Goal: Task Accomplishment & Management: Manage account settings

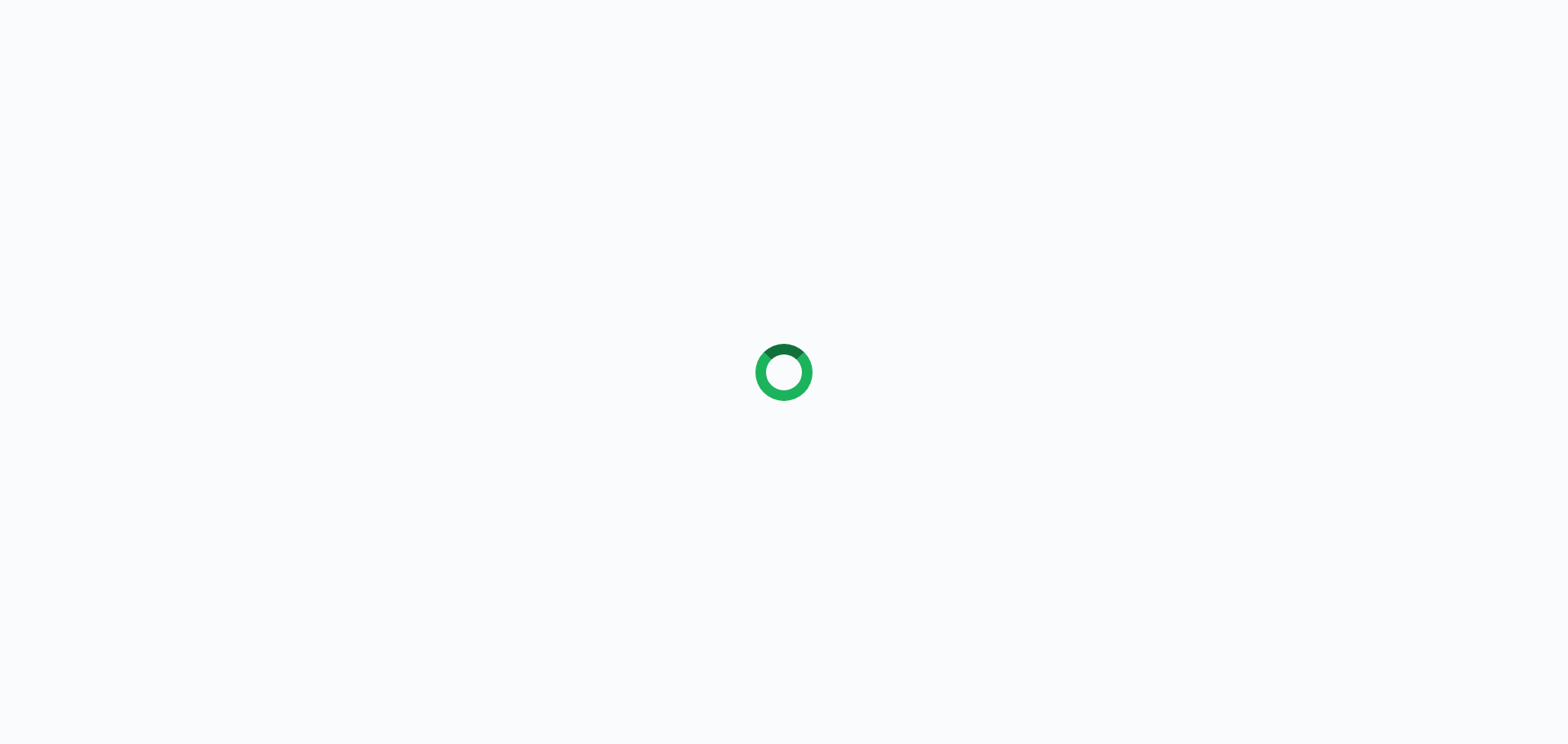
click at [142, 137] on div at bounding box center [784, 372] width 1568 height 744
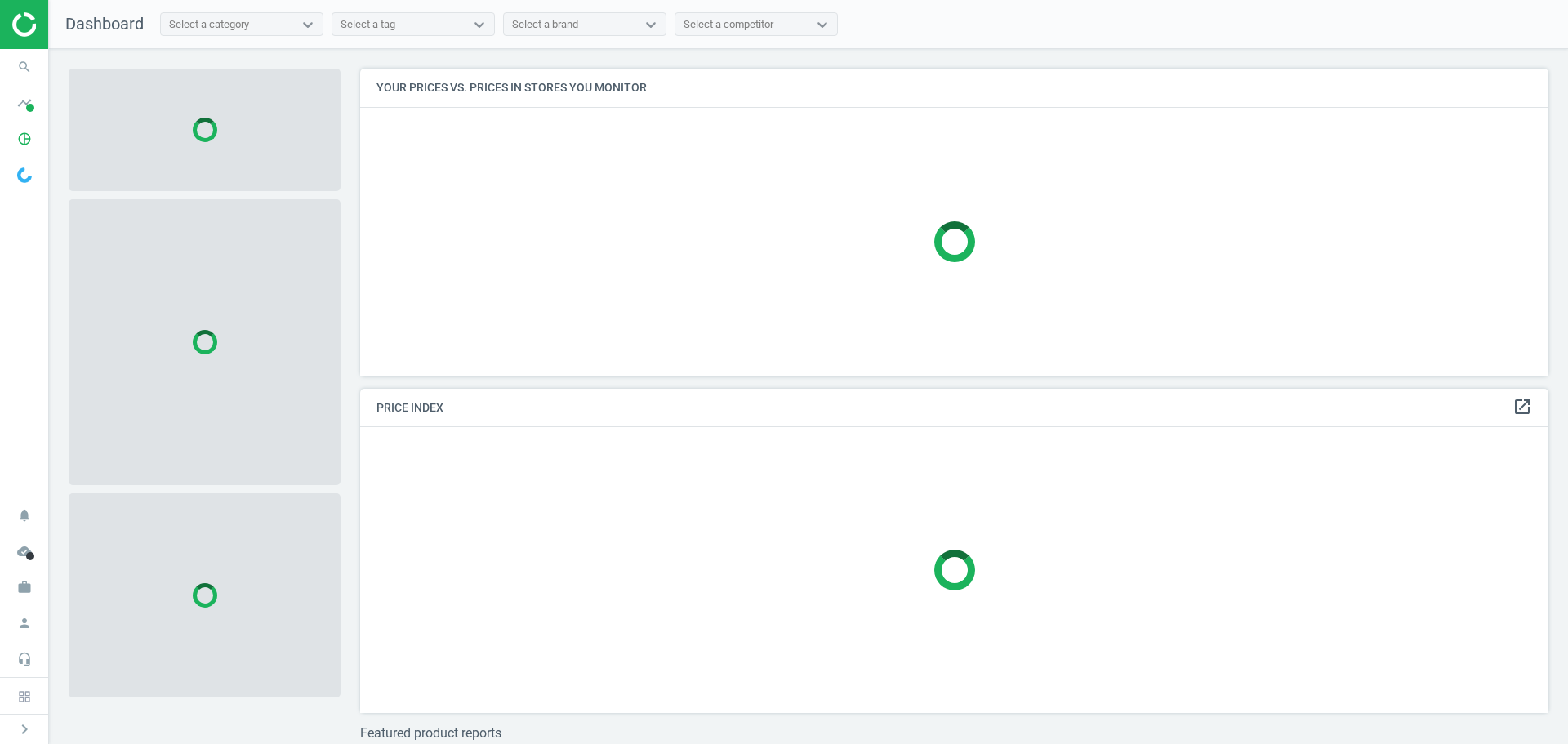
scroll to position [332, 1202]
click at [18, 73] on icon "search" at bounding box center [25, 67] width 31 height 31
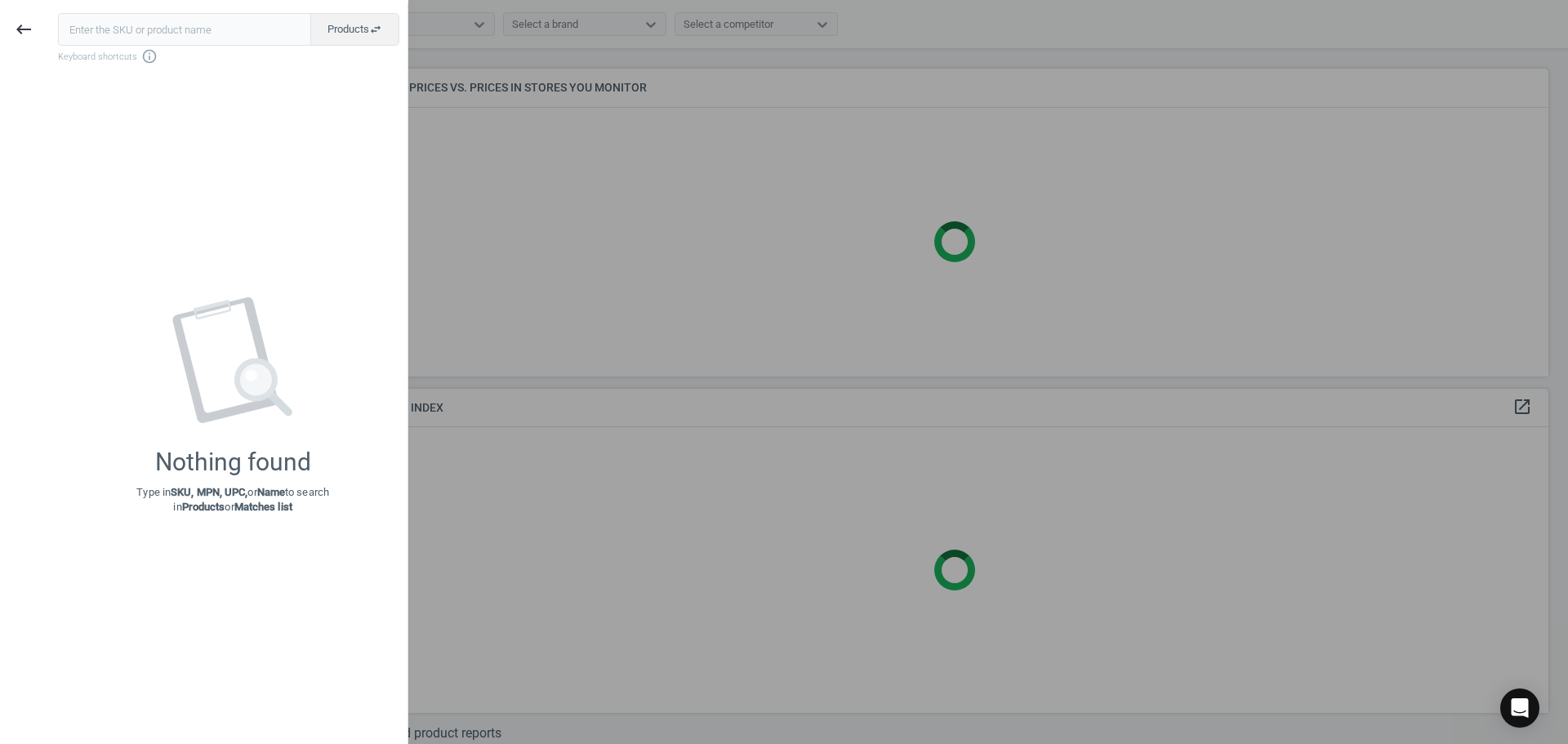
click at [136, 35] on input "text" at bounding box center [184, 30] width 254 height 33
type input "12010608"
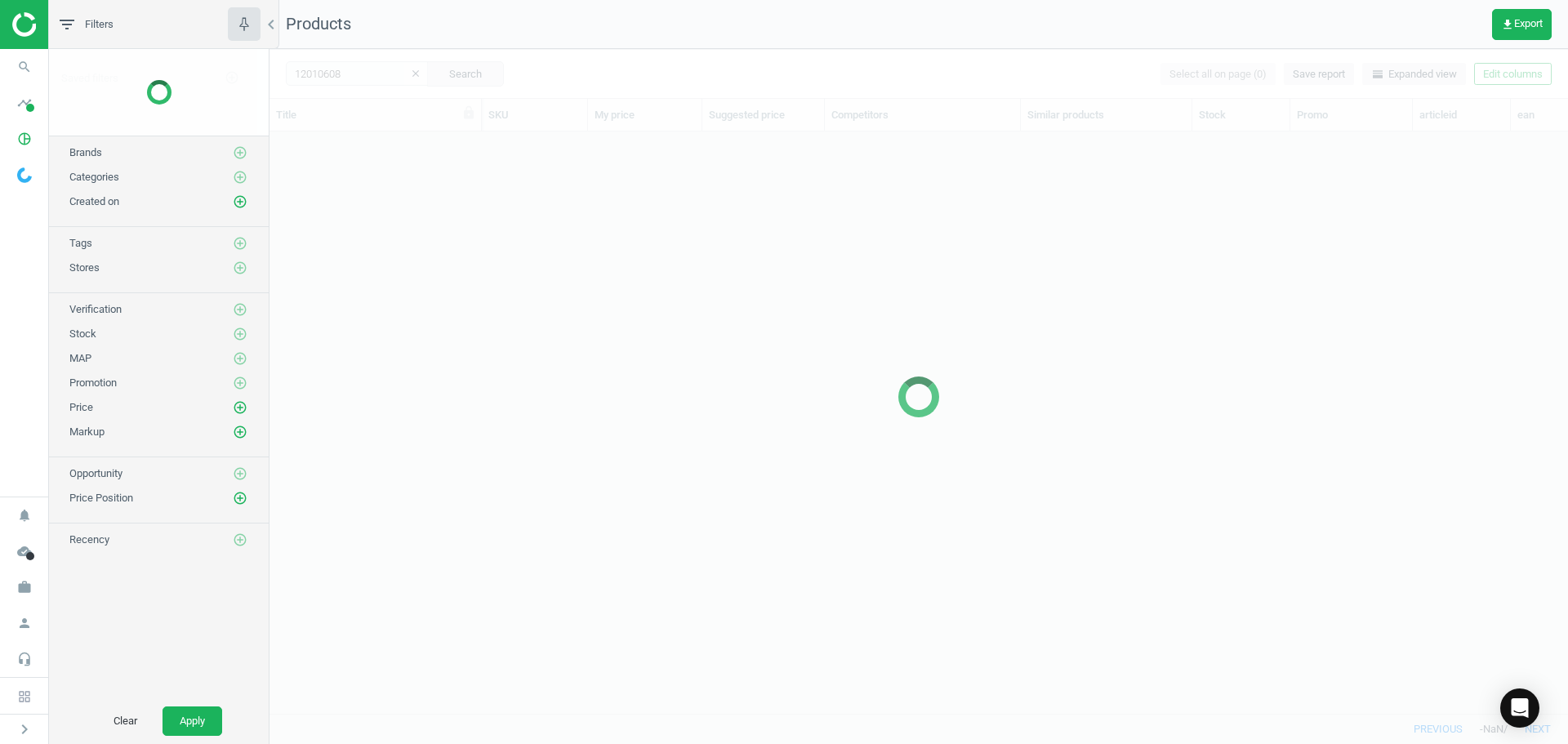
scroll to position [557, 1287]
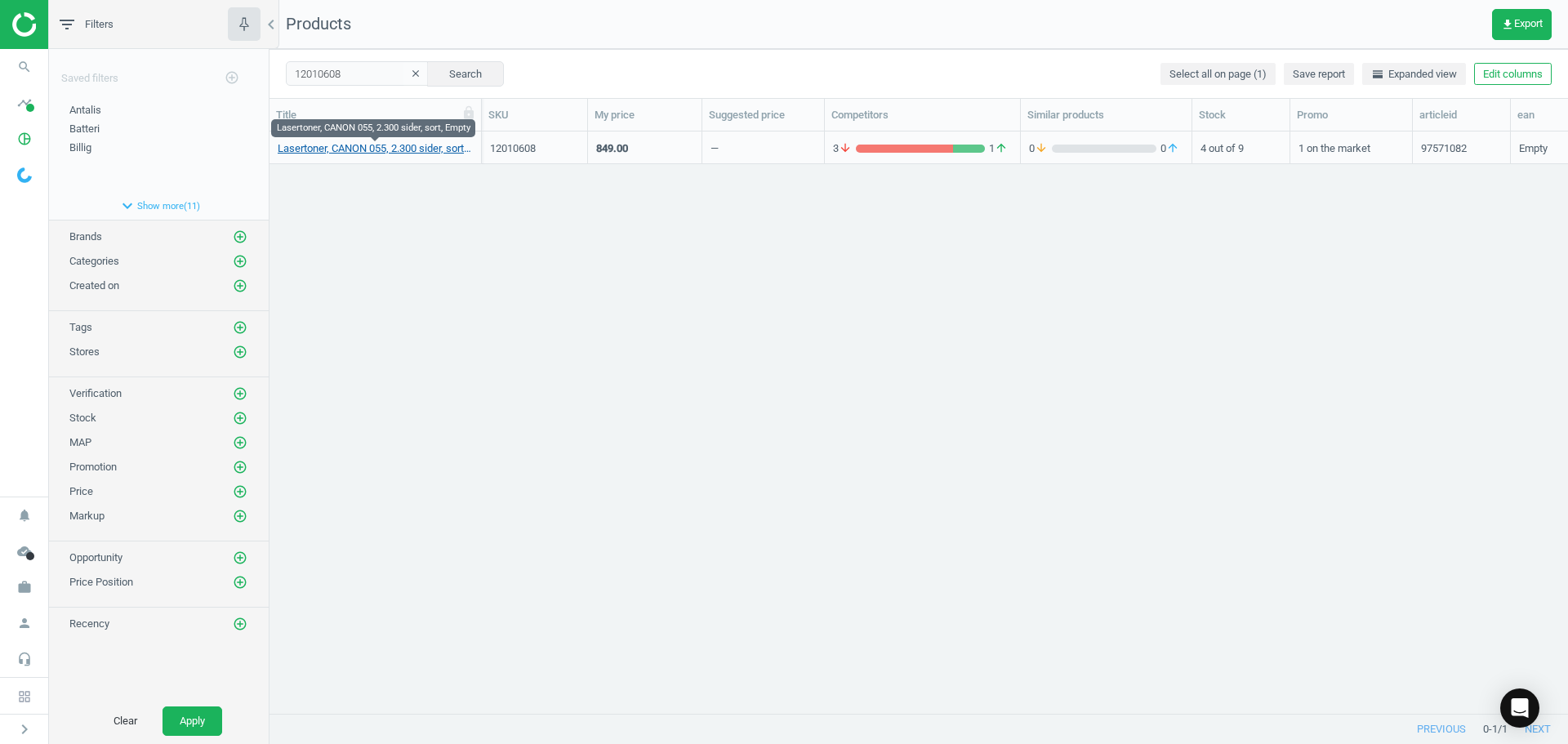
click at [383, 153] on link "Lasertoner, CANON 055, 2.300 sider, sort, Empty" at bounding box center [375, 149] width 195 height 15
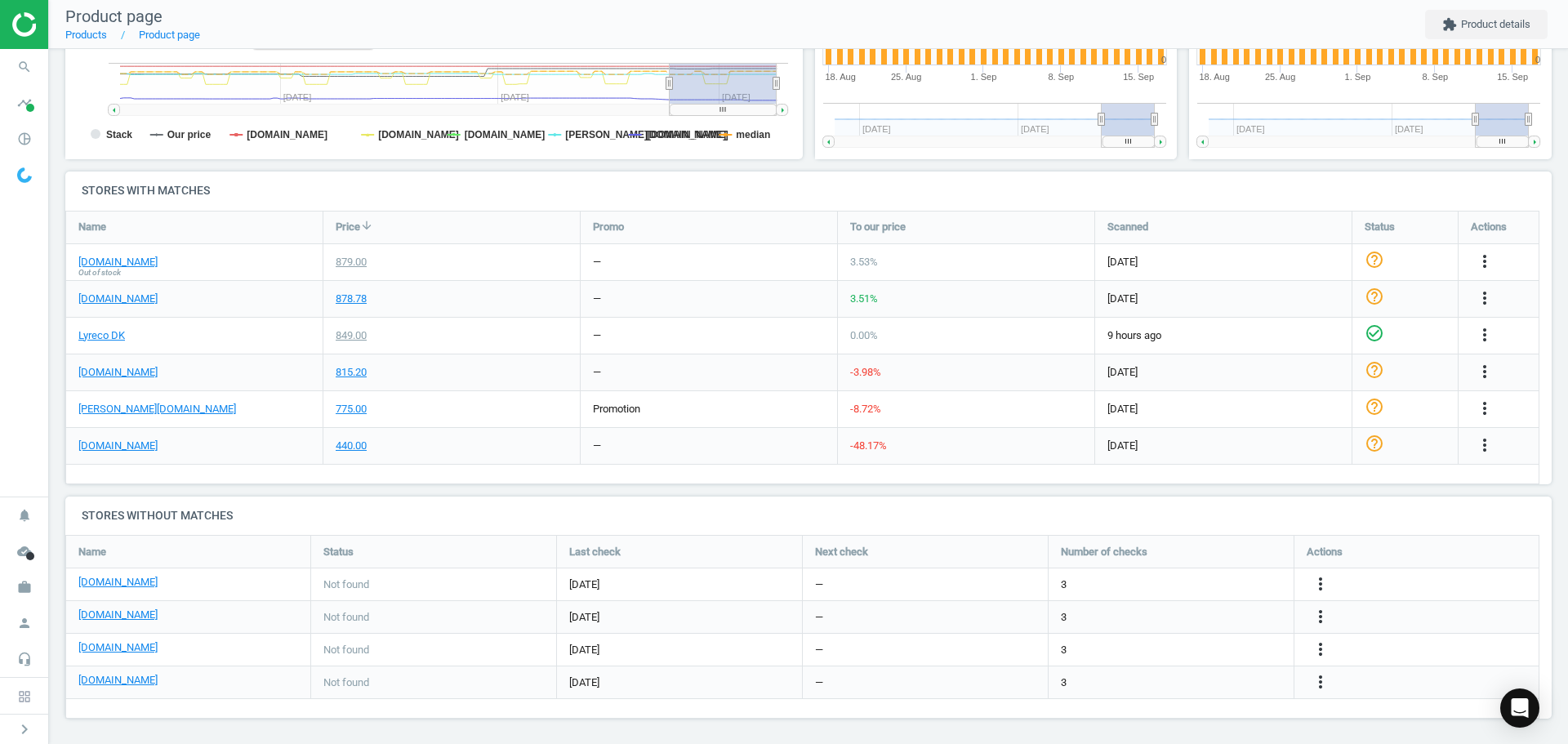
scroll to position [433, 0]
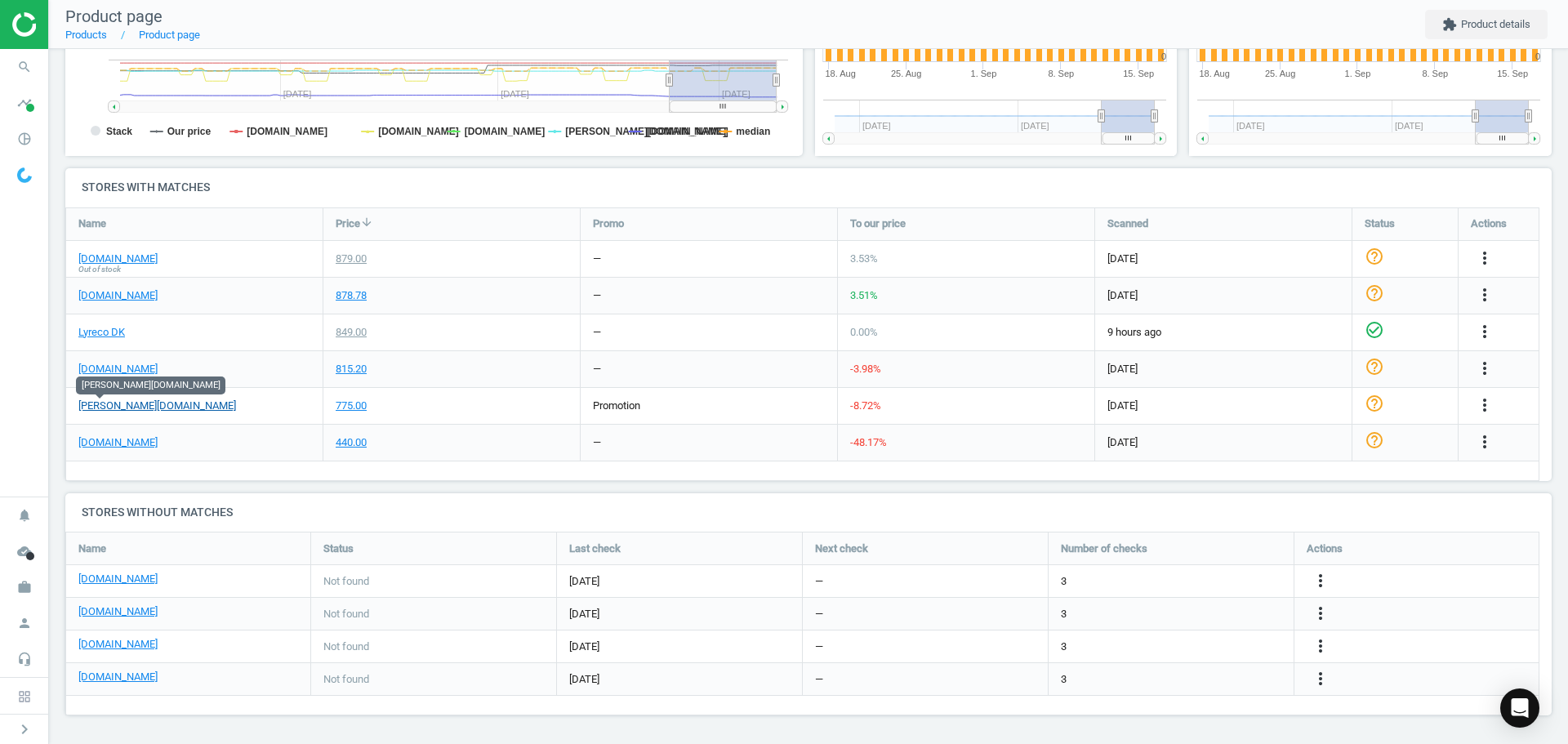
click at [104, 400] on link "[PERSON_NAME][DOMAIN_NAME]" at bounding box center [156, 406] width 157 height 15
click at [105, 333] on link "Lyreco DK" at bounding box center [101, 332] width 47 height 15
click at [138, 289] on link "[DOMAIN_NAME]" at bounding box center [118, 295] width 79 height 15
click at [125, 259] on link "[DOMAIN_NAME]" at bounding box center [118, 259] width 79 height 15
click at [125, 609] on link "[DOMAIN_NAME]" at bounding box center [118, 611] width 79 height 15
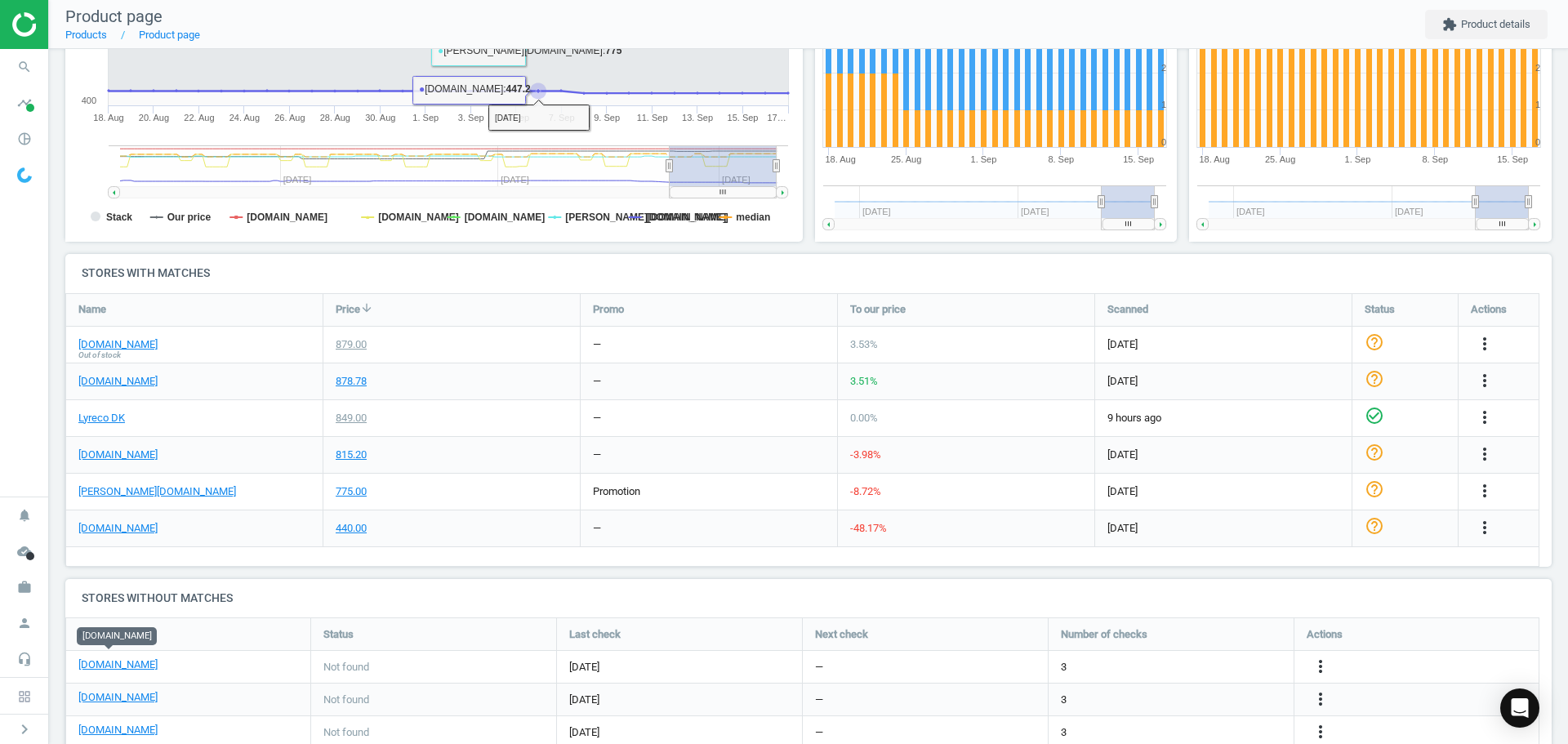
scroll to position [408, 0]
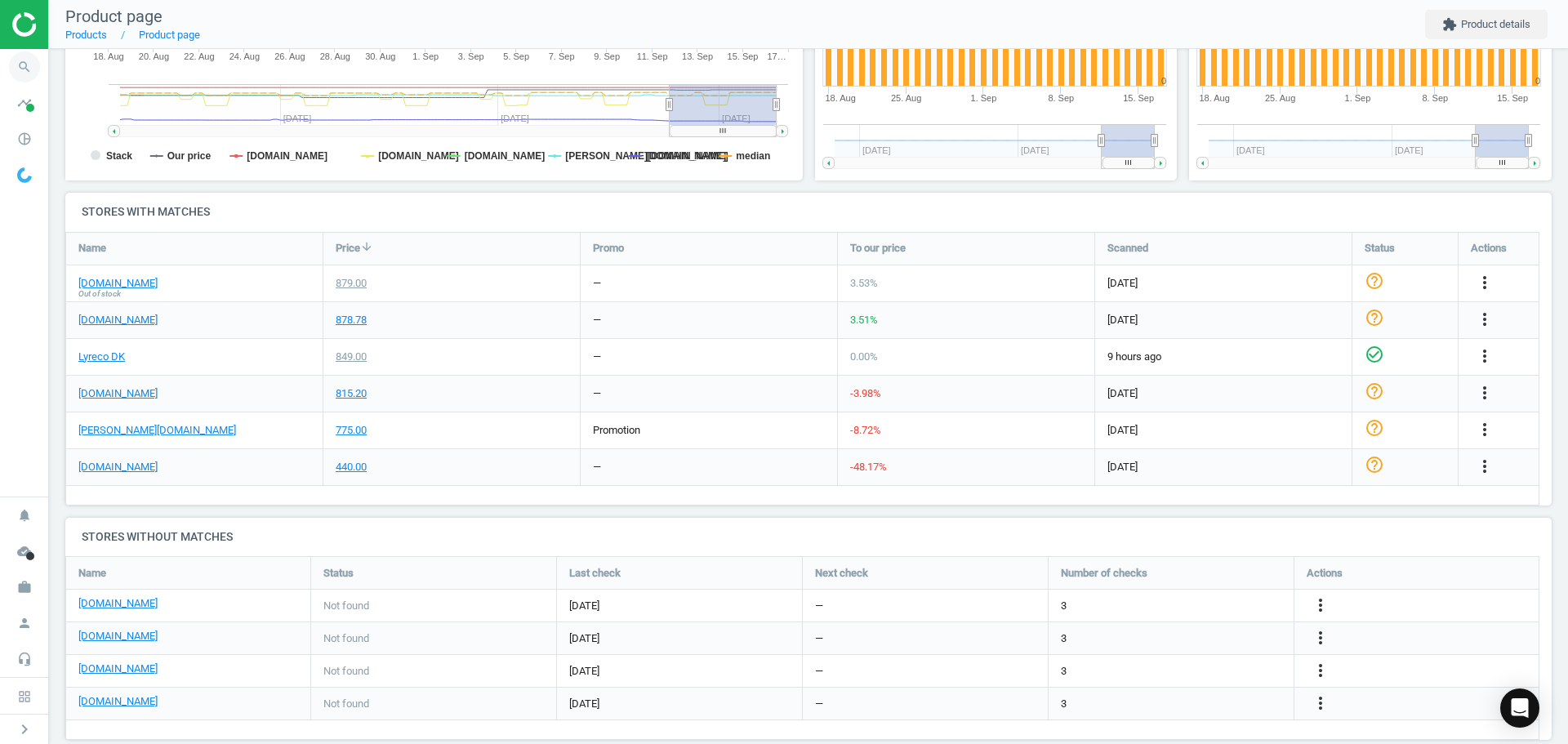
click at [16, 73] on icon "search" at bounding box center [25, 67] width 31 height 31
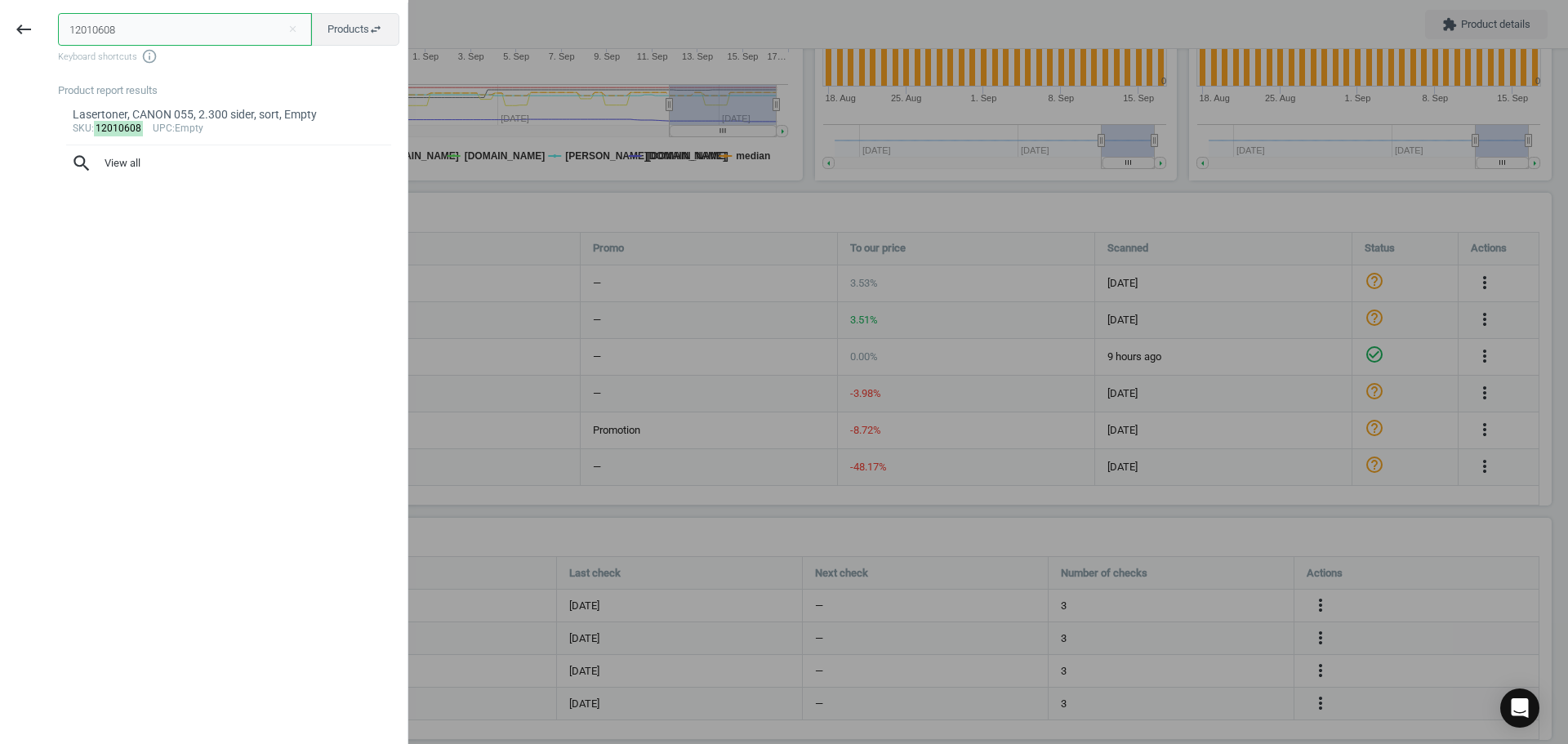
drag, startPoint x: 189, startPoint y: 30, endPoint x: -23, endPoint y: 30, distance: 212.0
click at [0, 30] on html "Group 2 Created with Sketch. ic/cloud_download/grey600 Created with Sketch. gra…" at bounding box center [784, 372] width 1568 height 744
paste input "6413336"
type input "6413336"
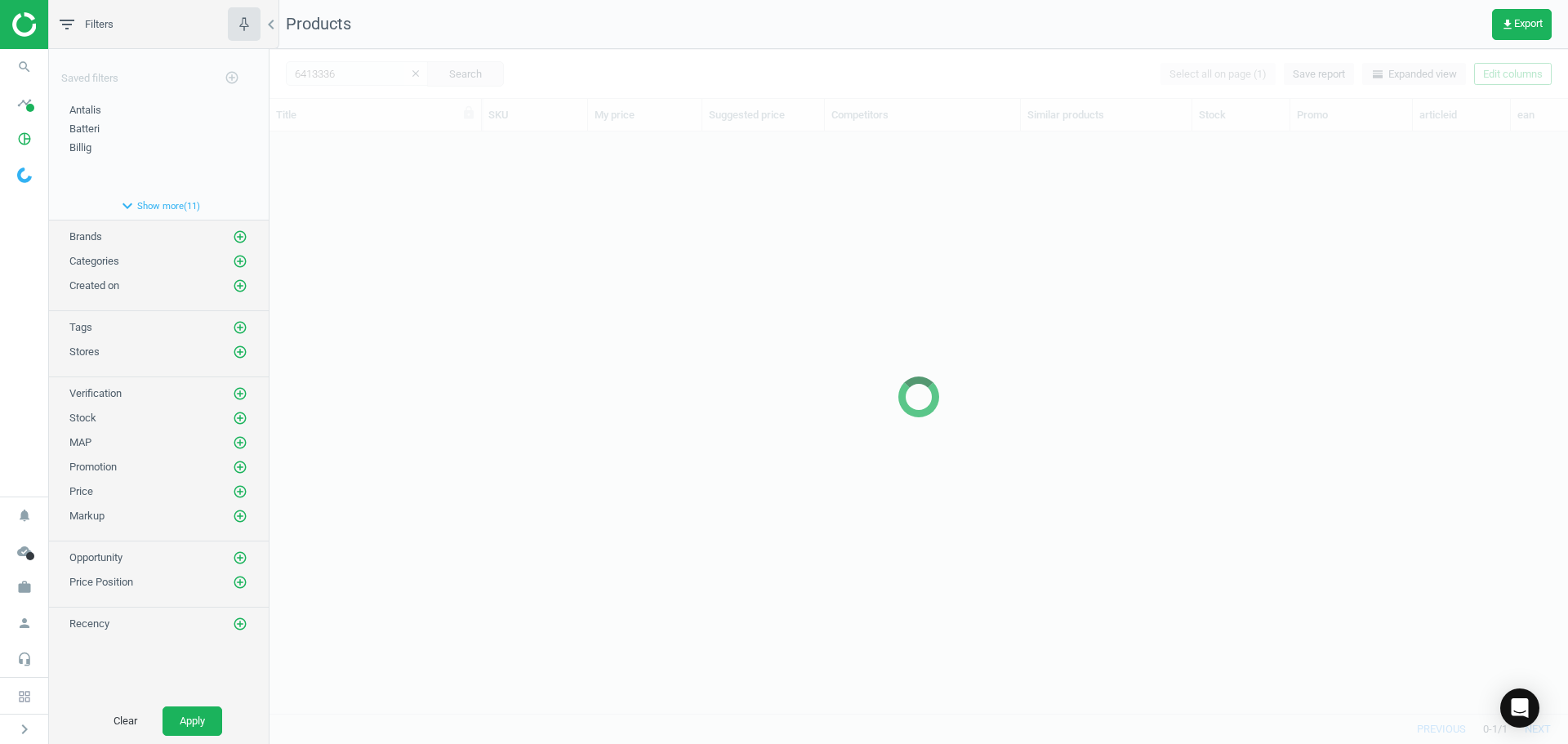
scroll to position [557, 1287]
click at [433, 286] on div at bounding box center [919, 397] width 1299 height 695
click at [388, 257] on div at bounding box center [919, 397] width 1299 height 695
click at [389, 255] on div at bounding box center [919, 397] width 1299 height 695
click at [370, 202] on div at bounding box center [919, 397] width 1299 height 695
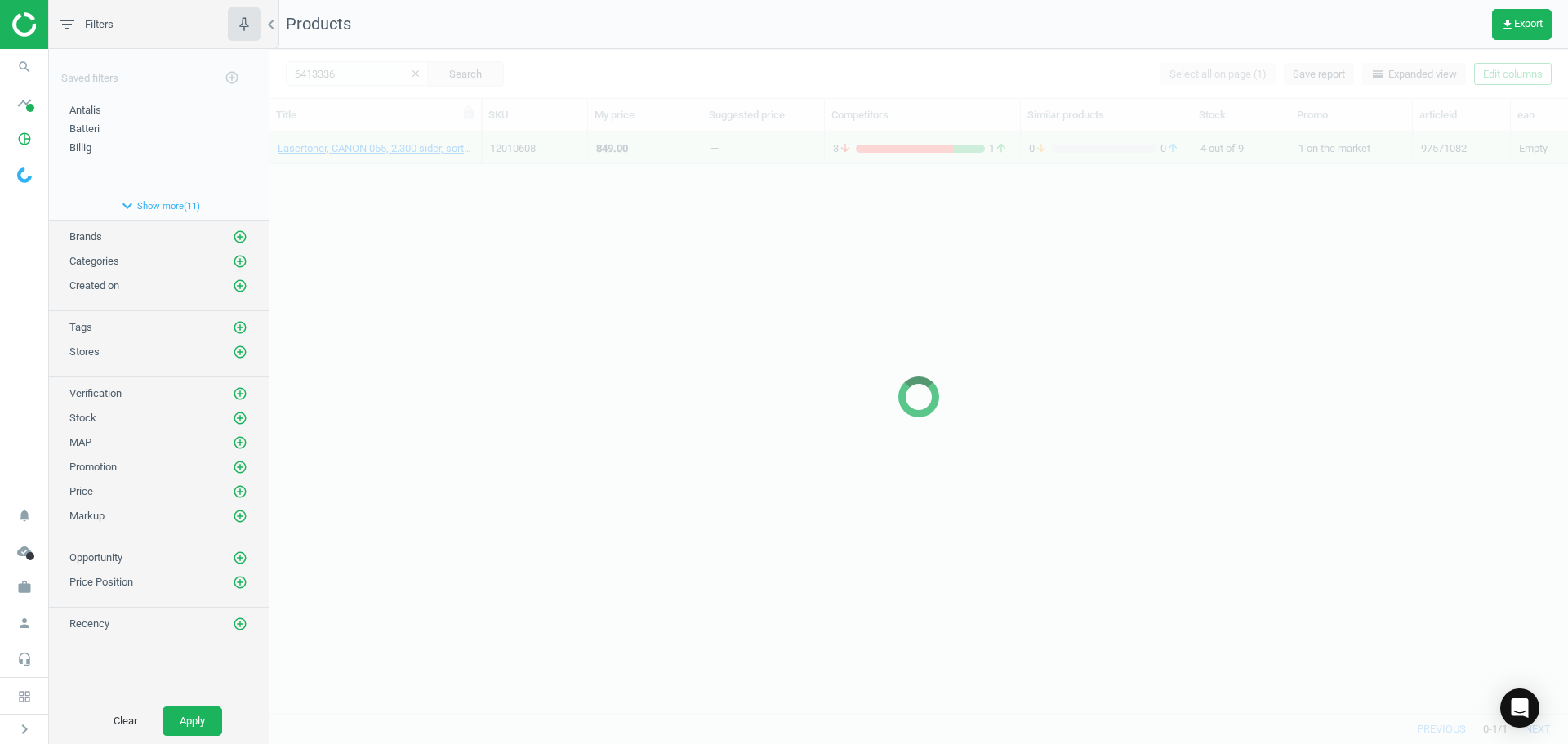
click at [366, 188] on div at bounding box center [919, 397] width 1299 height 695
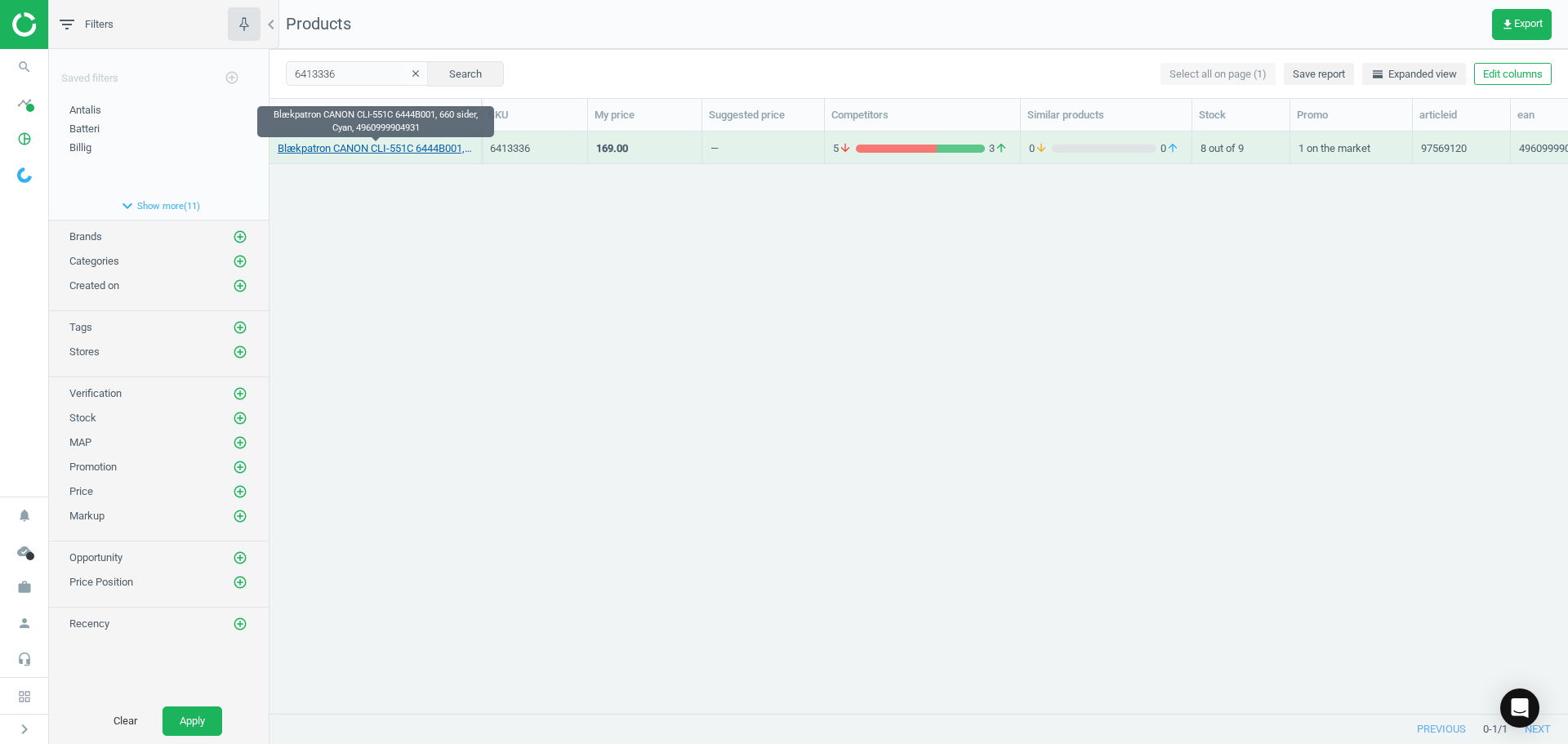
click at [354, 151] on link "Blækpatron CANON CLI-551C 6444B001, 660 sider, Cyan, 4960999904931" at bounding box center [375, 149] width 195 height 15
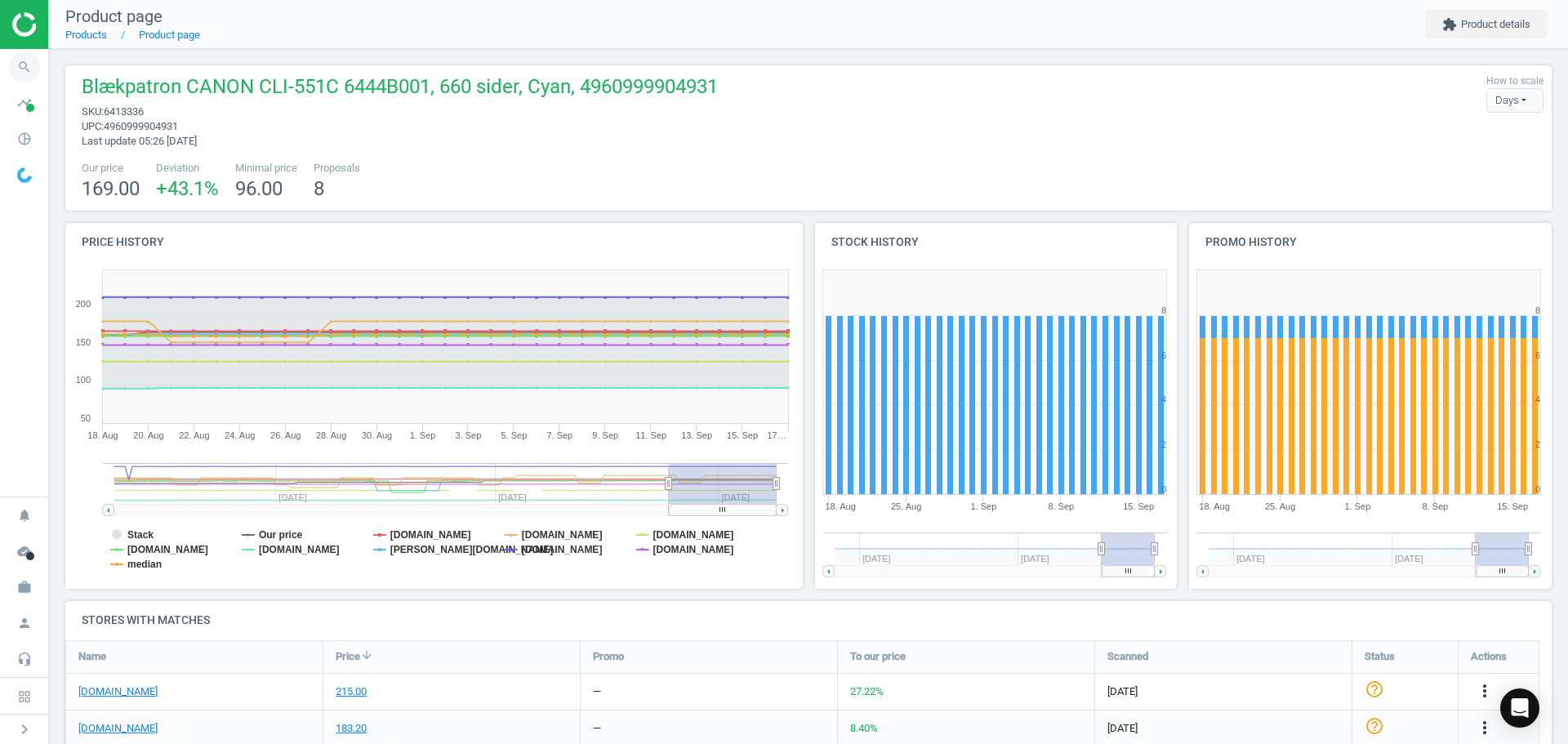
click at [26, 66] on icon "search" at bounding box center [25, 67] width 31 height 31
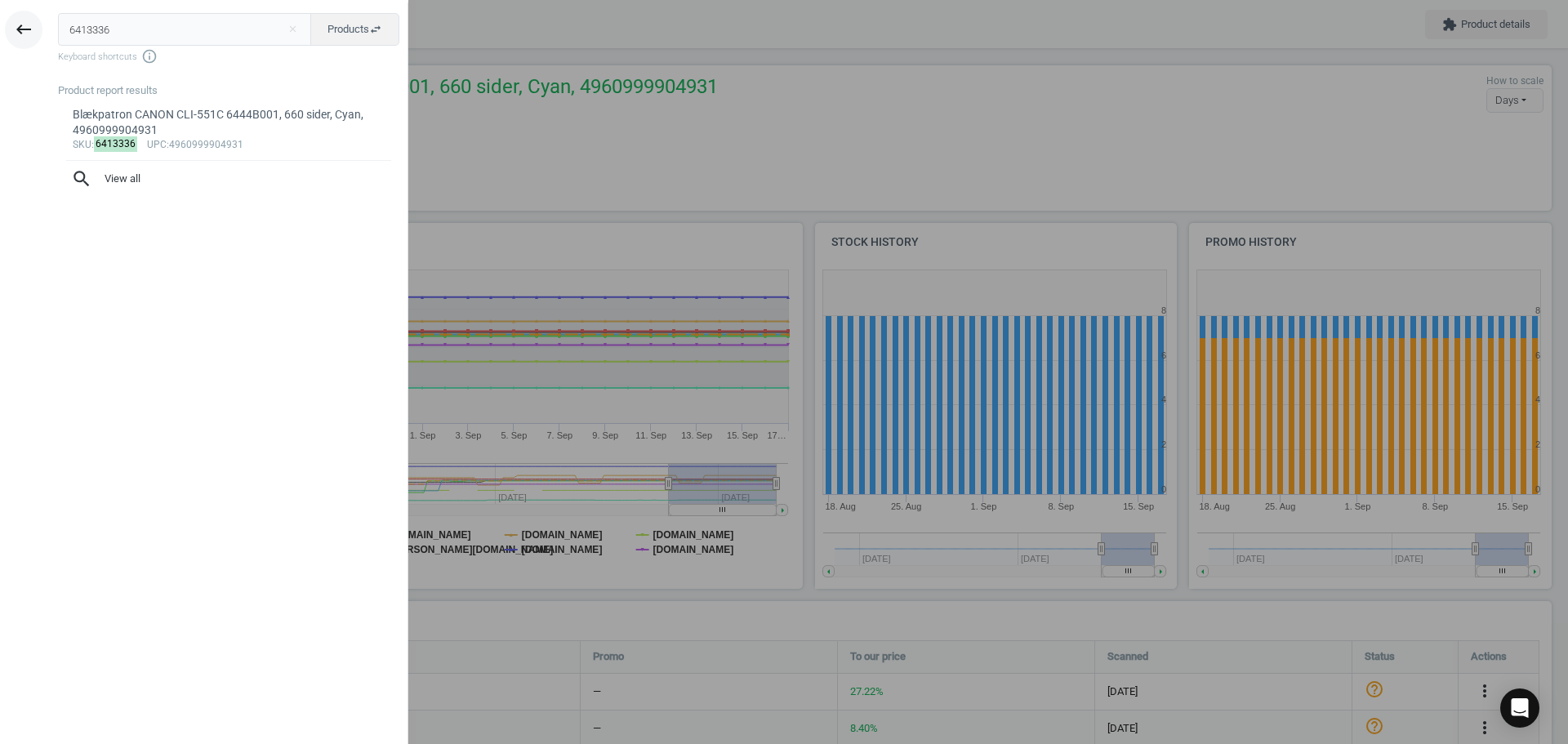
drag, startPoint x: 131, startPoint y: 37, endPoint x: 30, endPoint y: 26, distance: 101.6
click at [30, 26] on div "keyboard_backspace 6413336 close Products swap_horiz Keyboard shortcuts info_ou…" at bounding box center [204, 374] width 408 height 744
type input "hp"
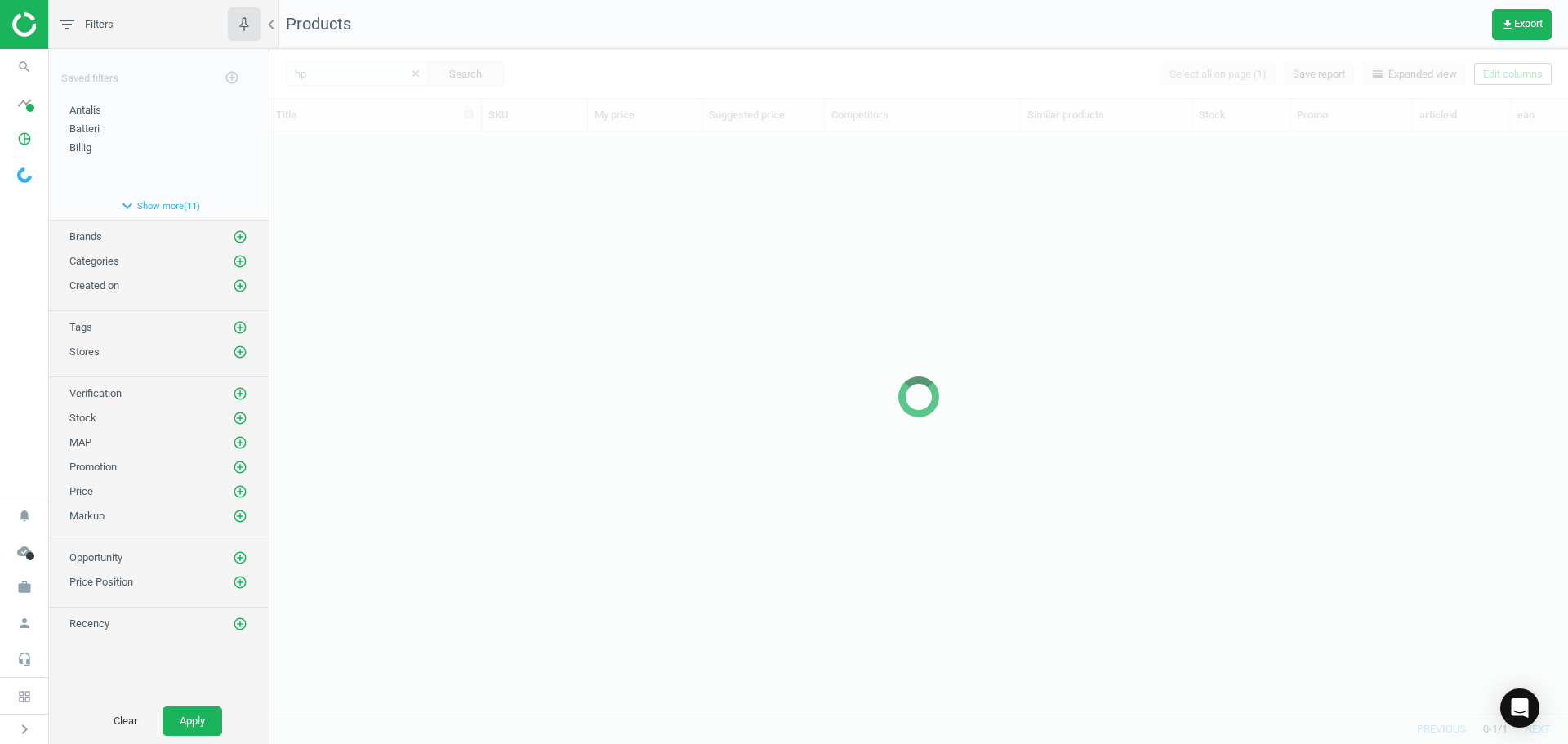
scroll to position [557, 1287]
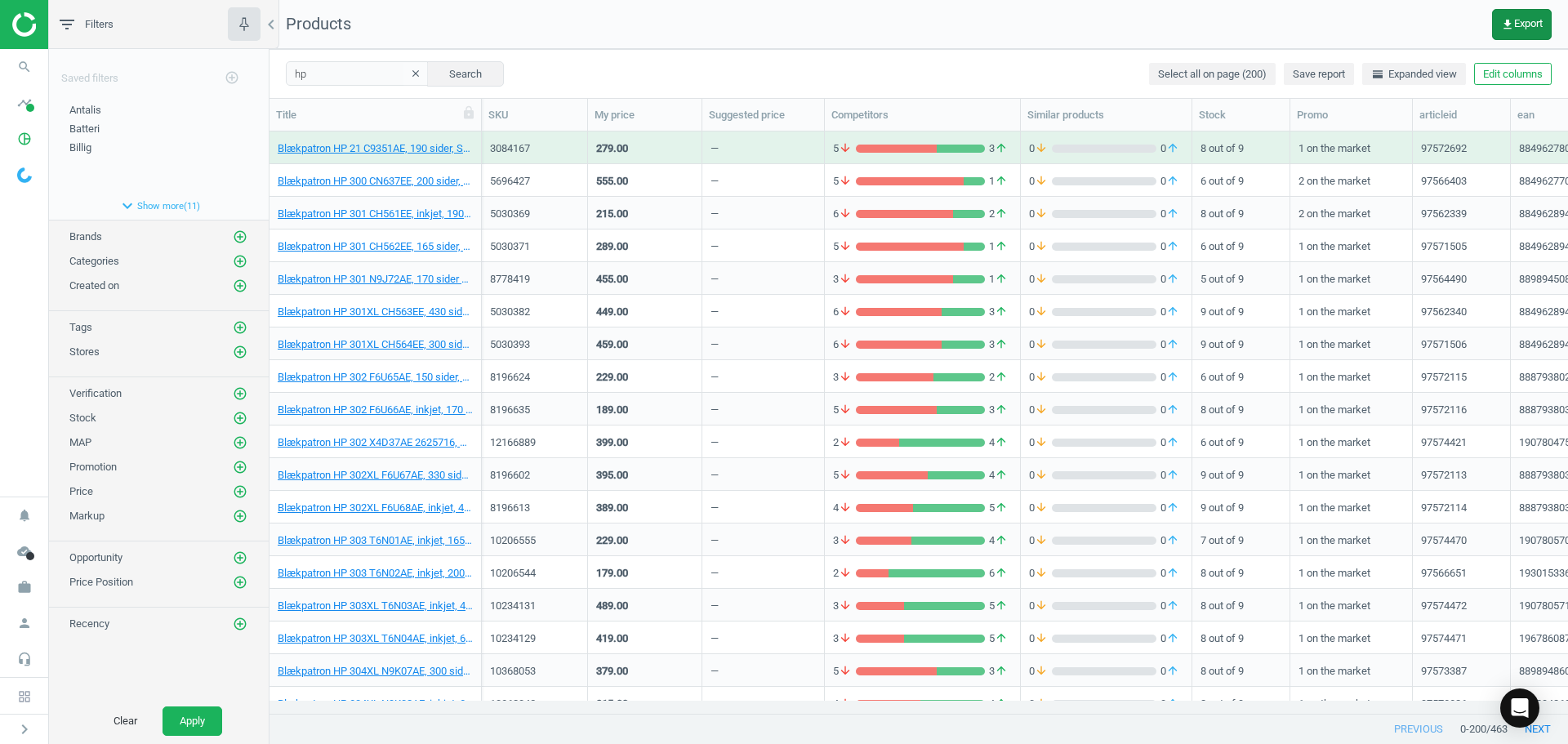
click at [1503, 16] on button "get_app Export" at bounding box center [1522, 25] width 59 height 31
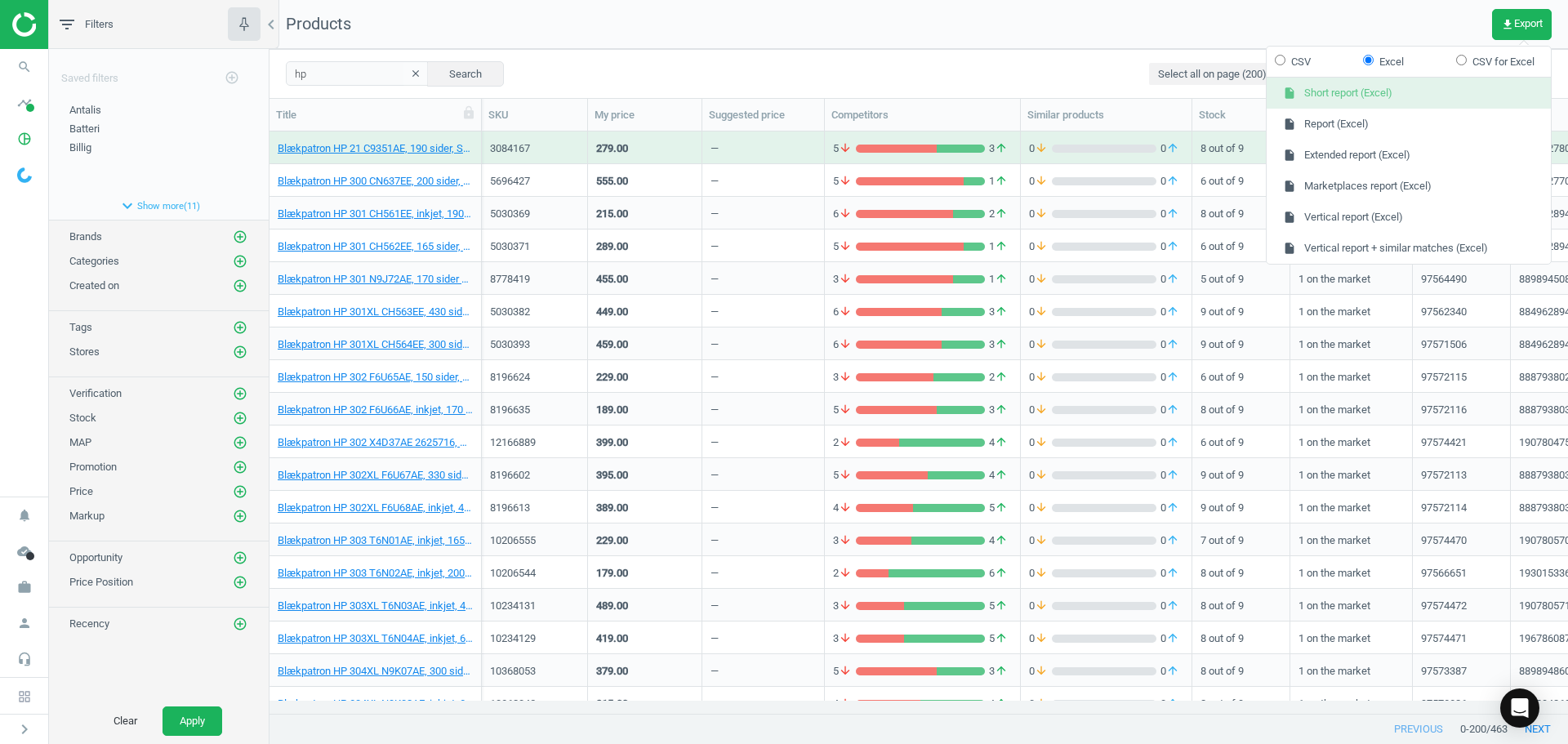
click at [1353, 93] on button "insert_drive_file Short report (Excel)" at bounding box center [1408, 93] width 284 height 31
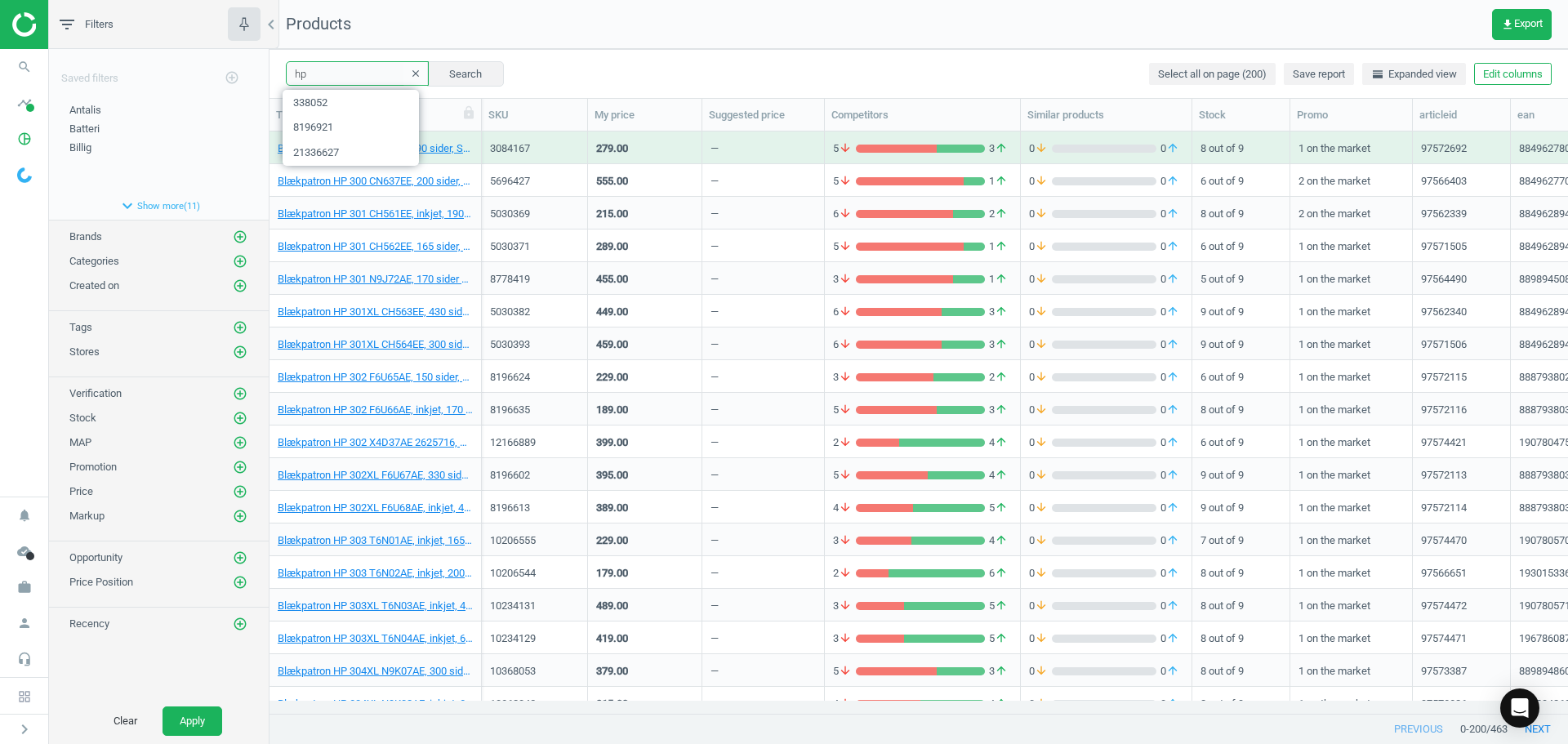
drag, startPoint x: 338, startPoint y: 75, endPoint x: 264, endPoint y: 73, distance: 74.0
click at [264, 73] on div "filter_list Filters chevron_left Saved filters add_circle_outline Antalis edit …" at bounding box center [809, 372] width 1519 height 744
paste input "12420013"
type input "12420013"
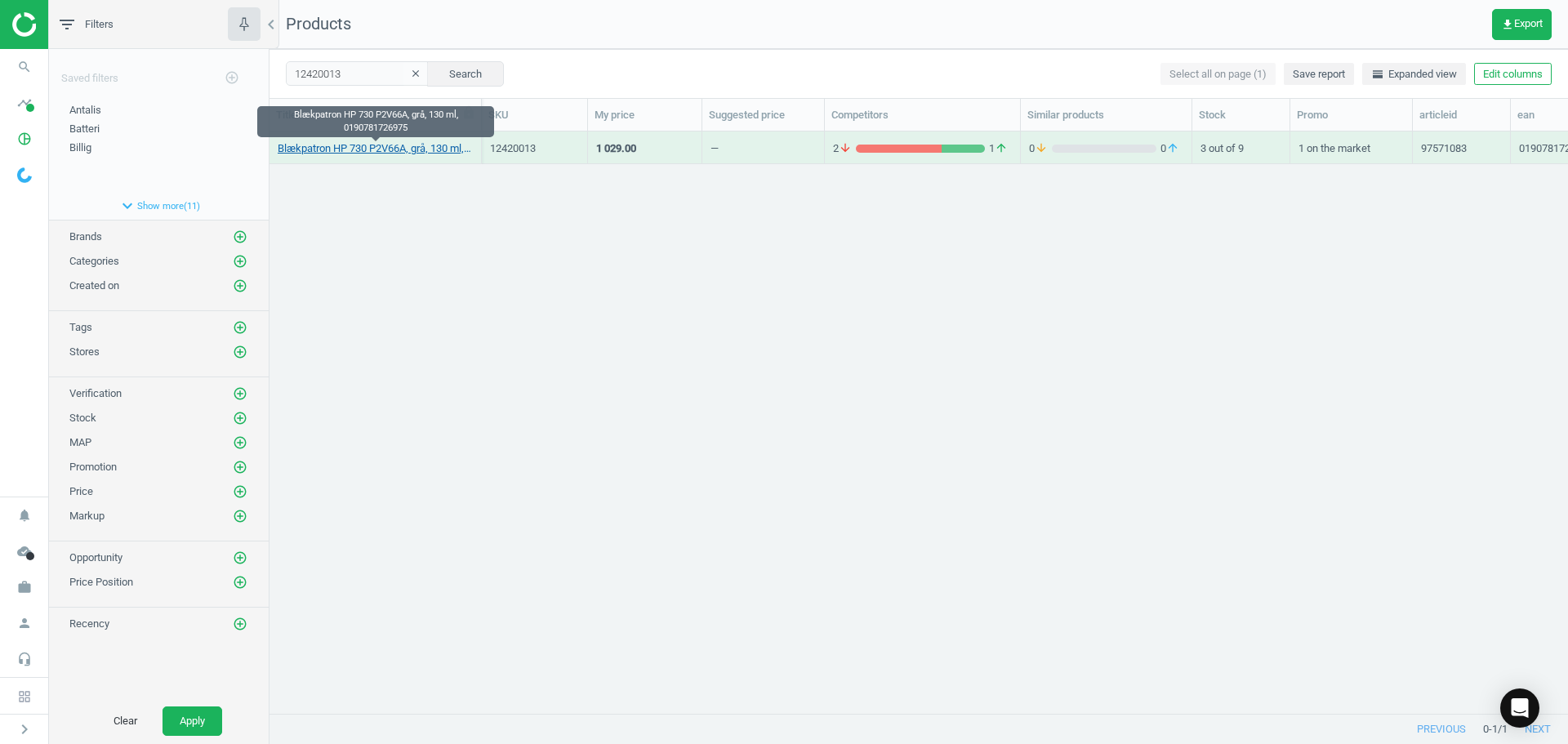
click at [365, 148] on link "Blækpatron HP 730 P2V66A, grå, 130 ml, 0190781726975" at bounding box center [375, 149] width 195 height 15
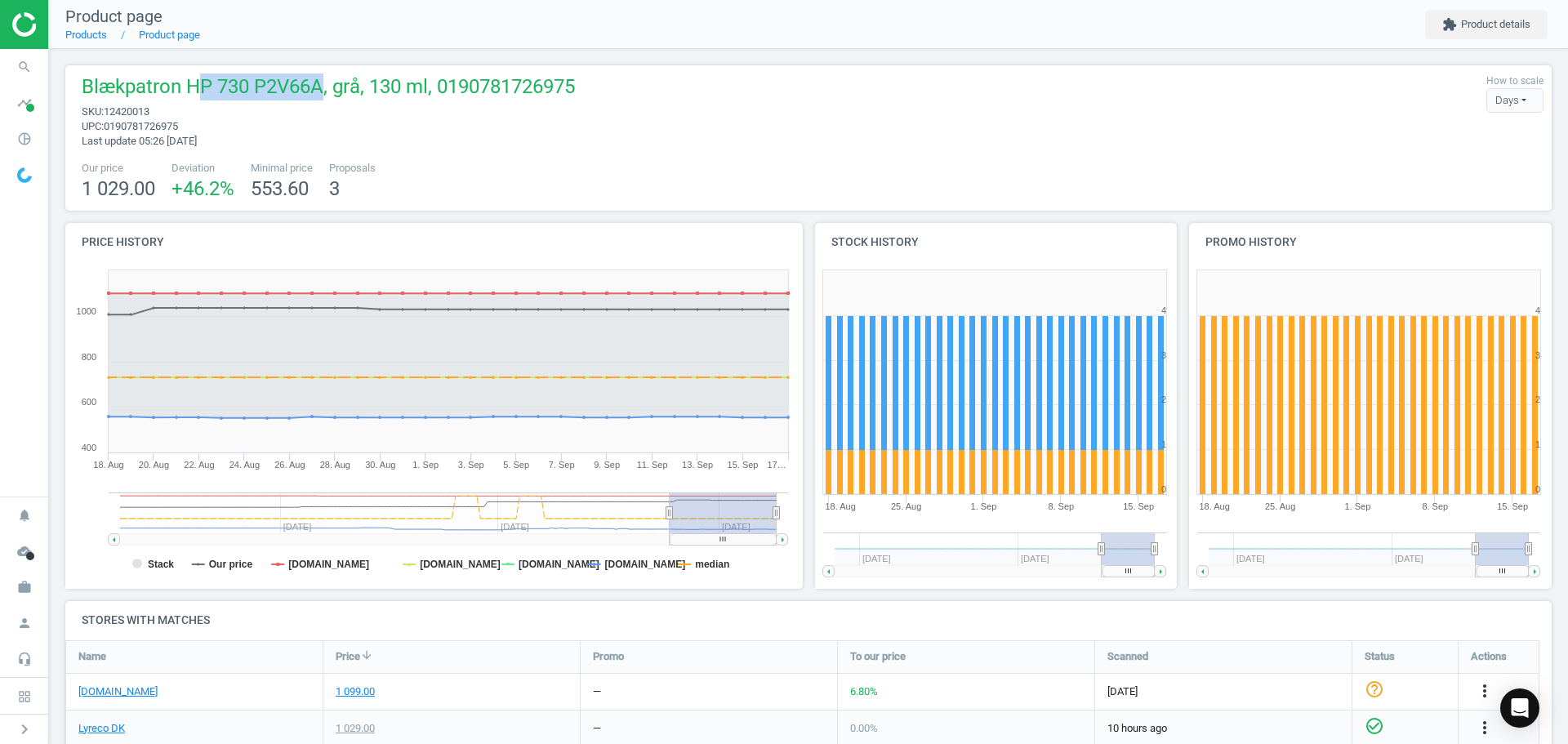
drag, startPoint x: 322, startPoint y: 83, endPoint x: 194, endPoint y: 77, distance: 128.1
click at [194, 77] on span "Blækpatron HP 730 P2V66A, grå, 130 ml, 0190781726975" at bounding box center [328, 89] width 493 height 31
click at [268, 132] on span "upc : 0190781726975" at bounding box center [328, 127] width 493 height 15
drag, startPoint x: 319, startPoint y: 87, endPoint x: 179, endPoint y: 79, distance: 140.2
click at [179, 79] on span "Blækpatron HP 730 P2V66A, grå, 130 ml, 0190781726975" at bounding box center [328, 89] width 493 height 31
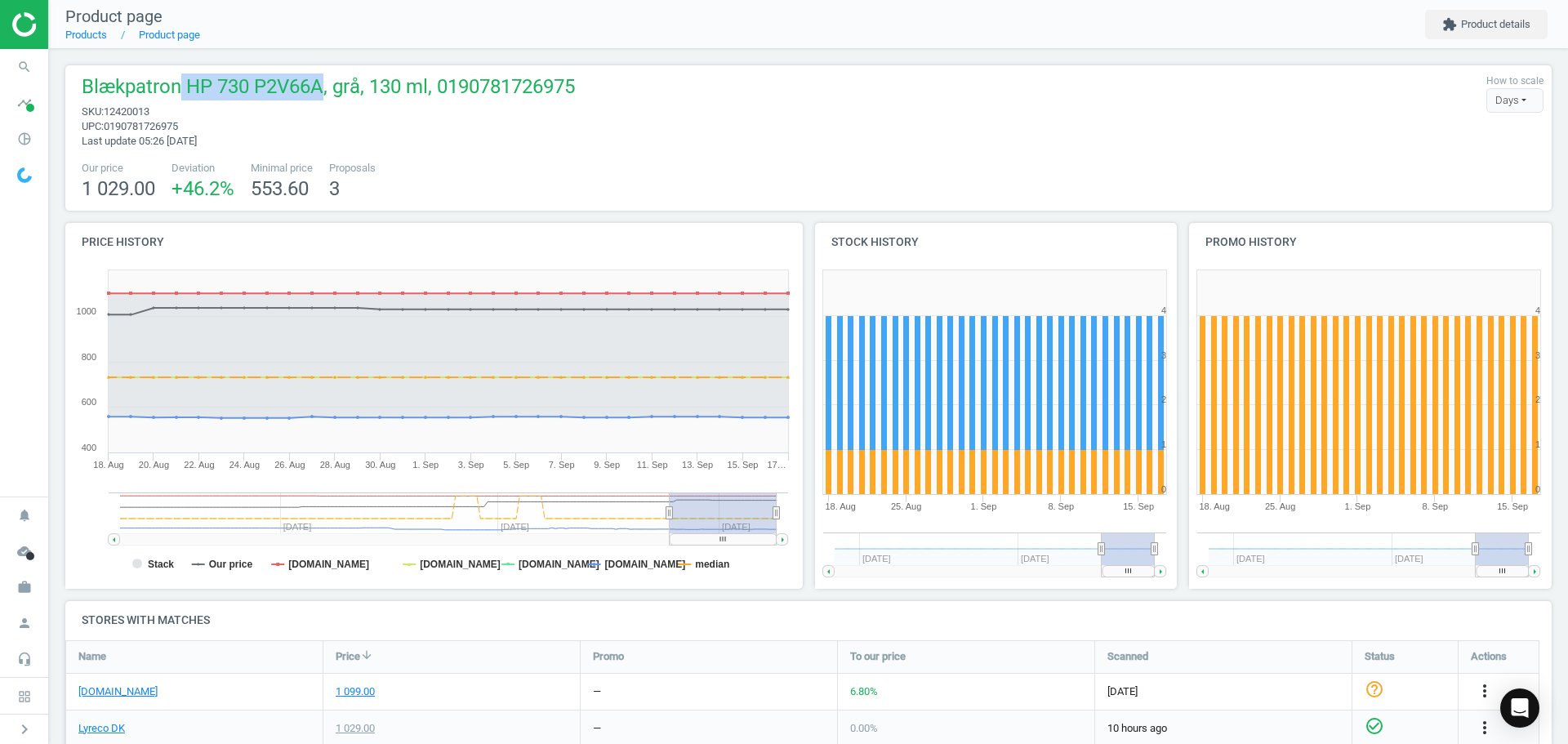
copy span "HP 730 P2V66A"
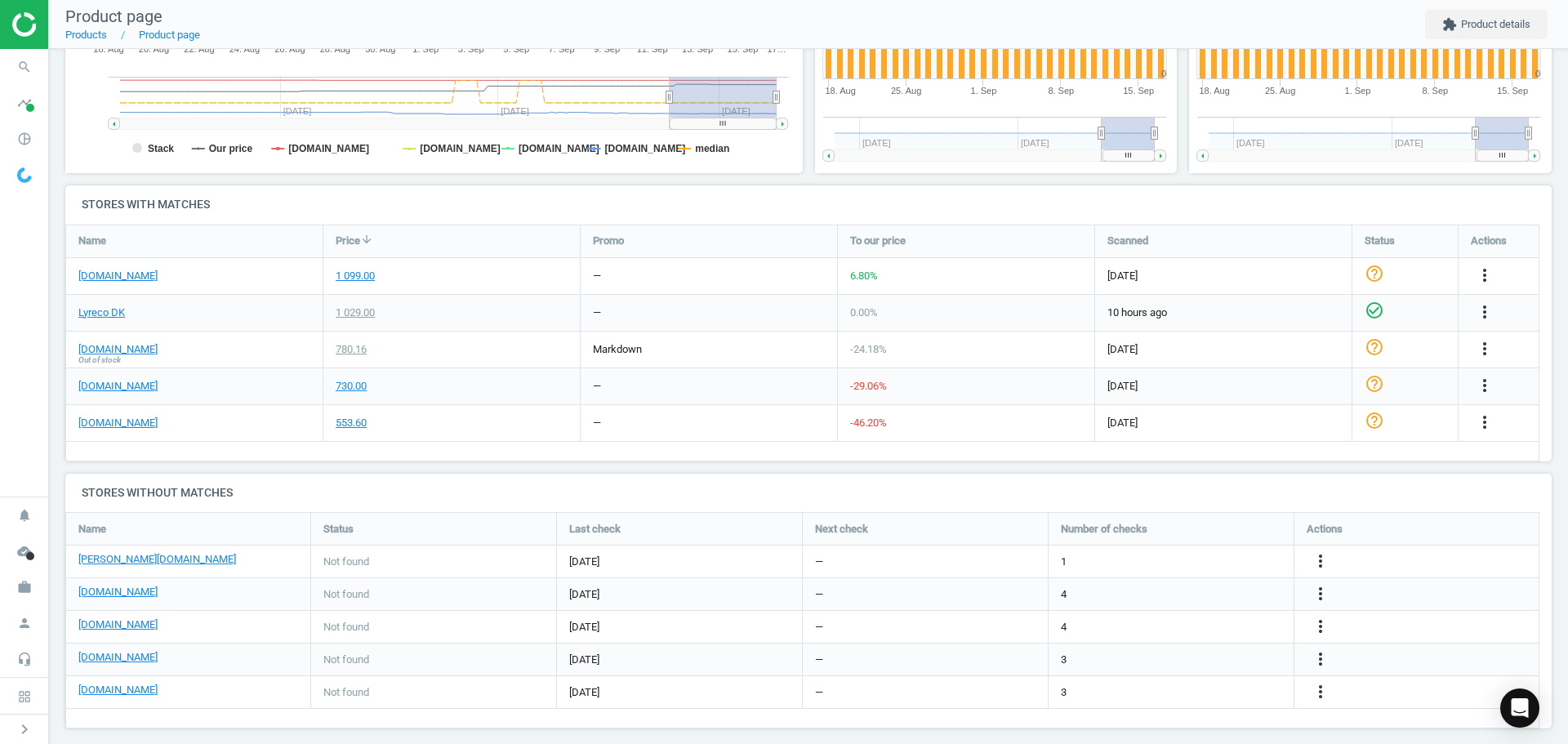
scroll to position [429, 0]
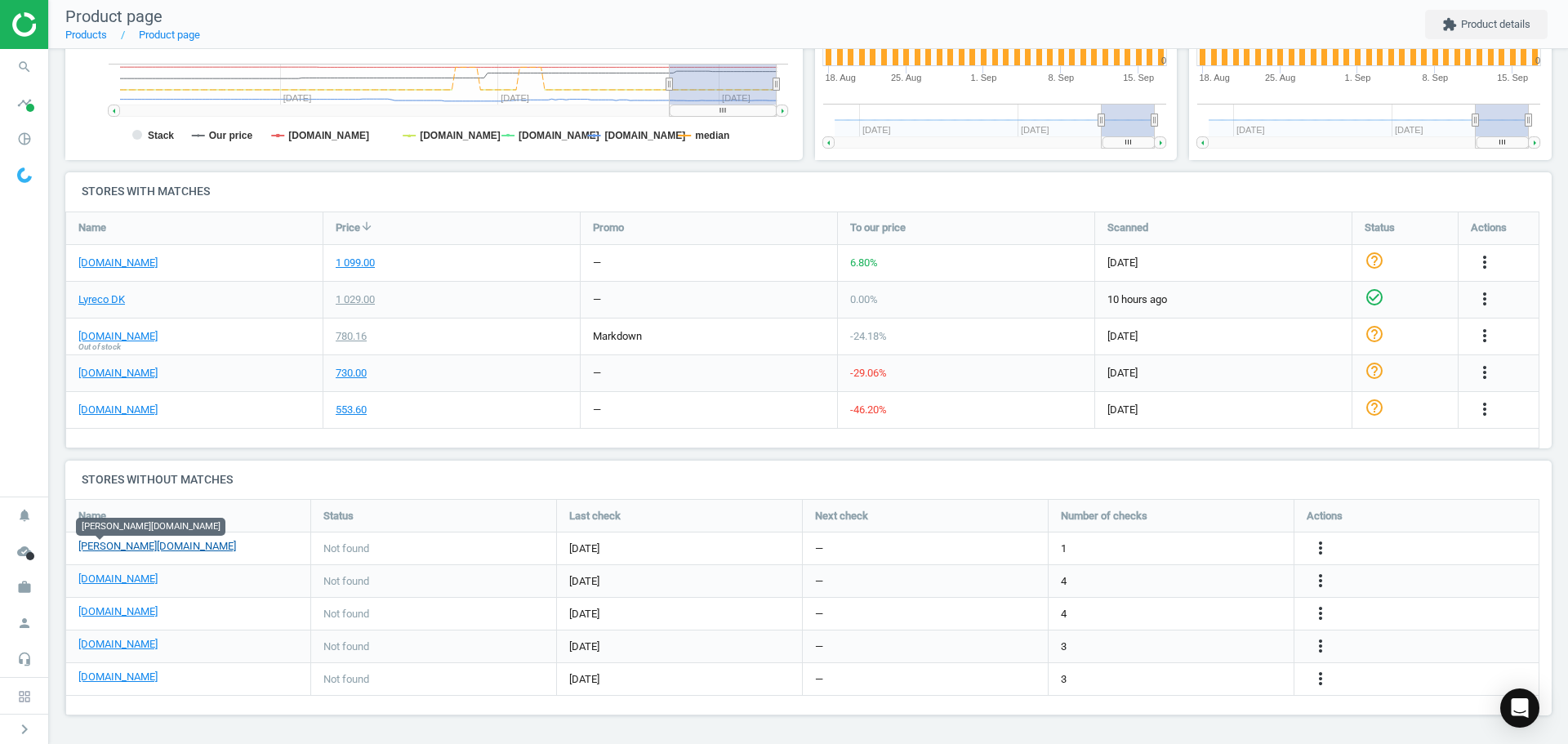
click at [104, 549] on link "[PERSON_NAME][DOMAIN_NAME]" at bounding box center [156, 546] width 157 height 15
click at [26, 63] on icon "search" at bounding box center [25, 67] width 31 height 31
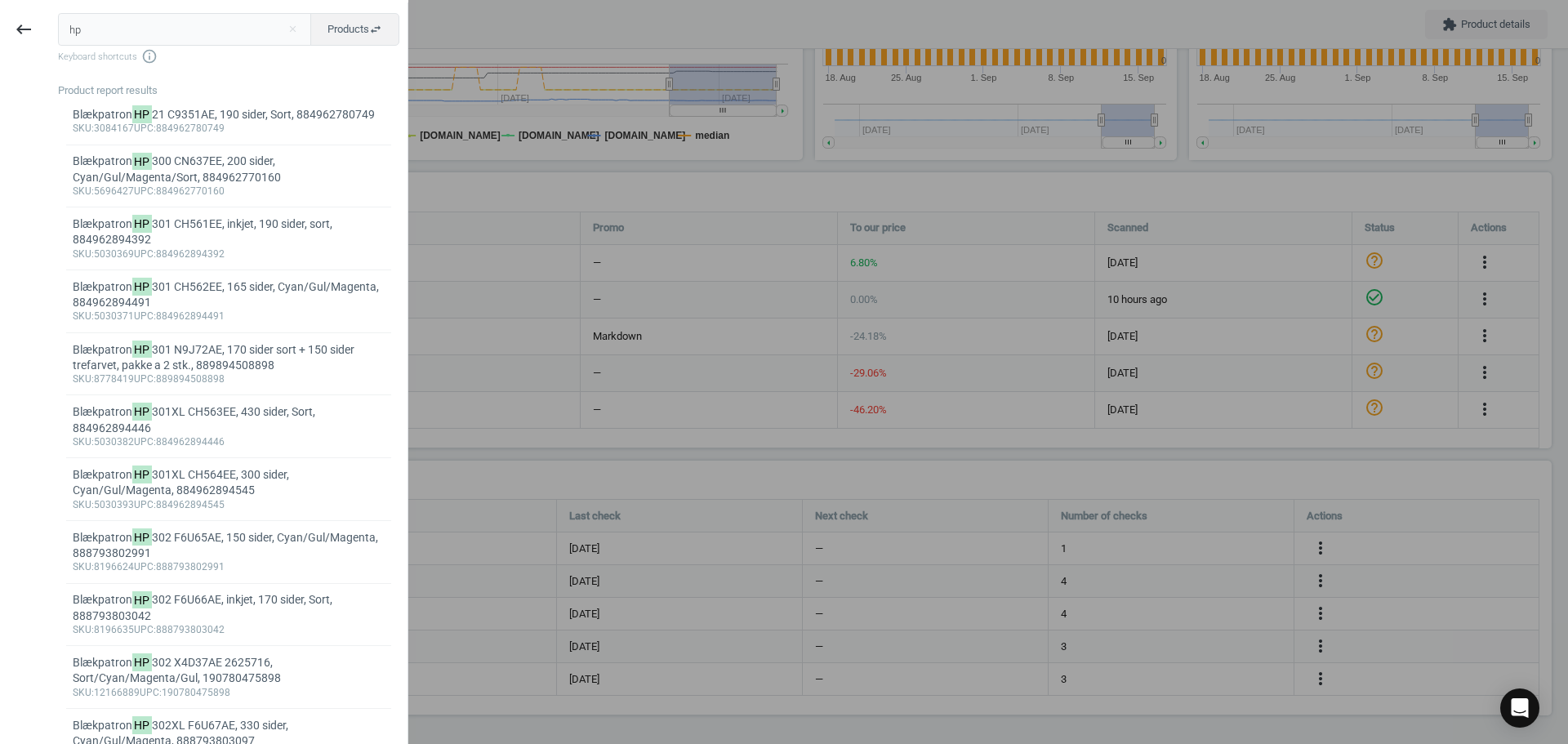
click at [140, 36] on input "hp" at bounding box center [184, 30] width 254 height 33
click at [576, 446] on div at bounding box center [784, 372] width 1568 height 744
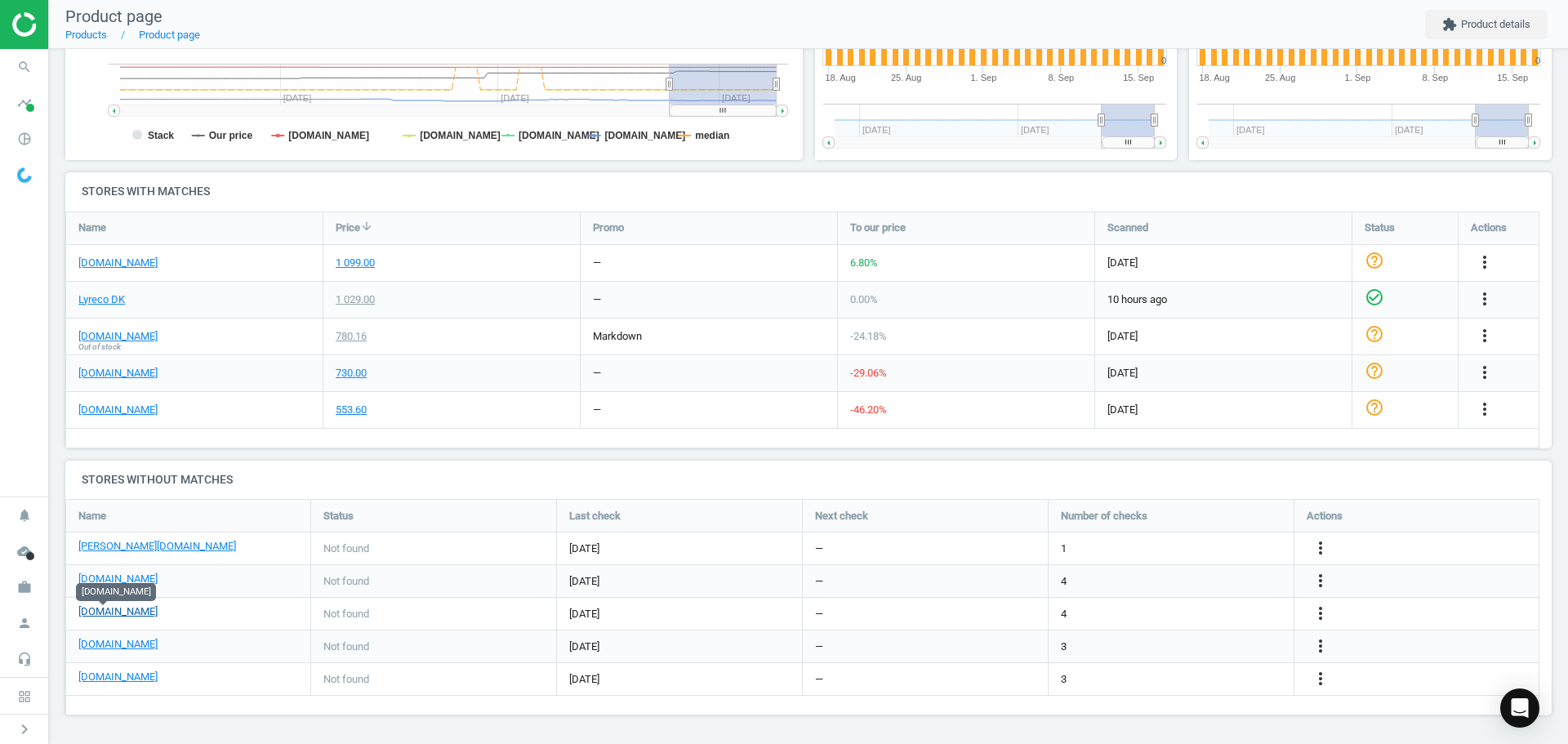
click at [109, 611] on link "[DOMAIN_NAME]" at bounding box center [118, 611] width 79 height 15
click at [16, 67] on icon "search" at bounding box center [25, 67] width 31 height 31
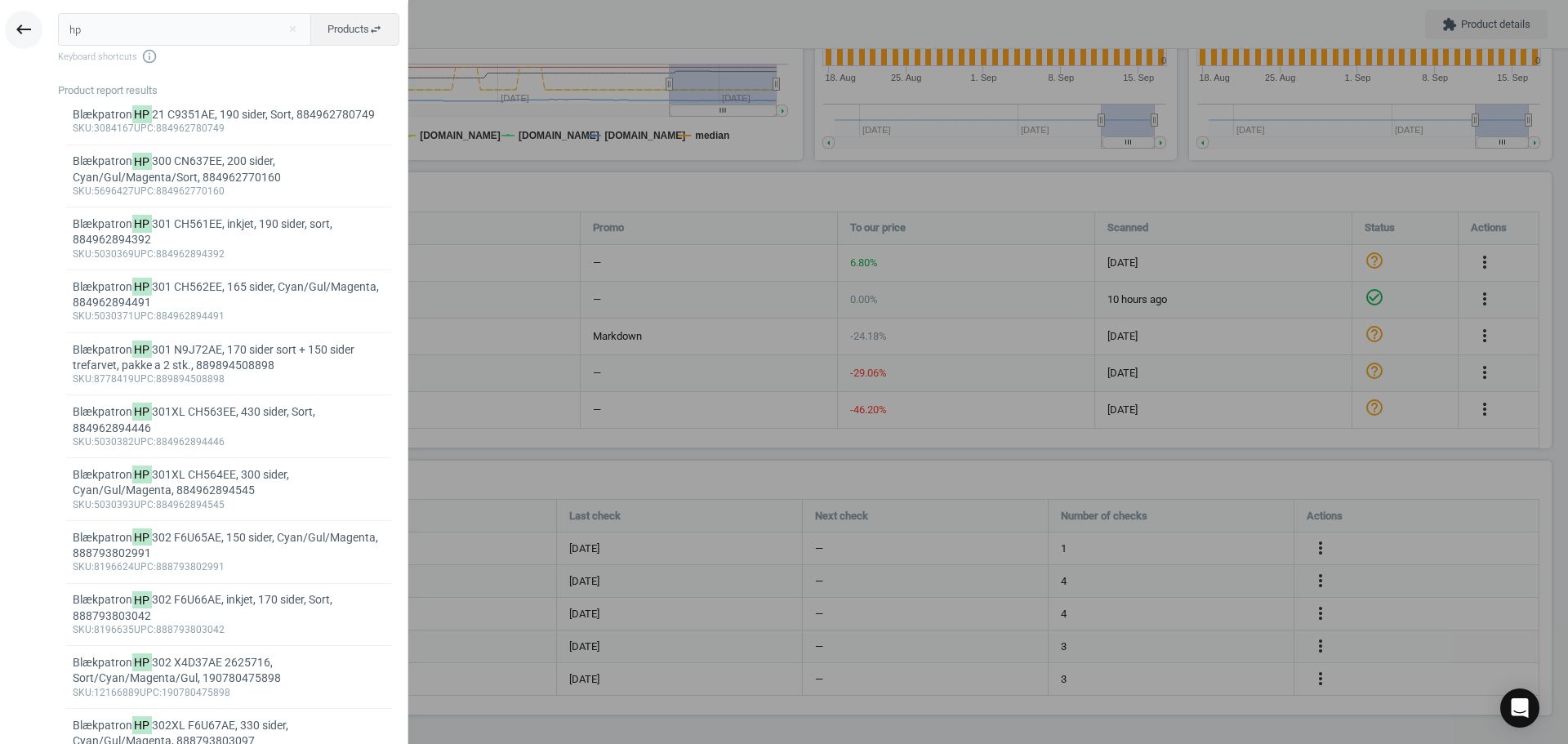
drag, startPoint x: 140, startPoint y: 40, endPoint x: 12, endPoint y: 24, distance: 129.0
click at [19, 24] on div "keyboard_backspace hp close Products swap_horiz Keyboard shortcuts info_outline…" at bounding box center [204, 374] width 408 height 744
type input "15696505"
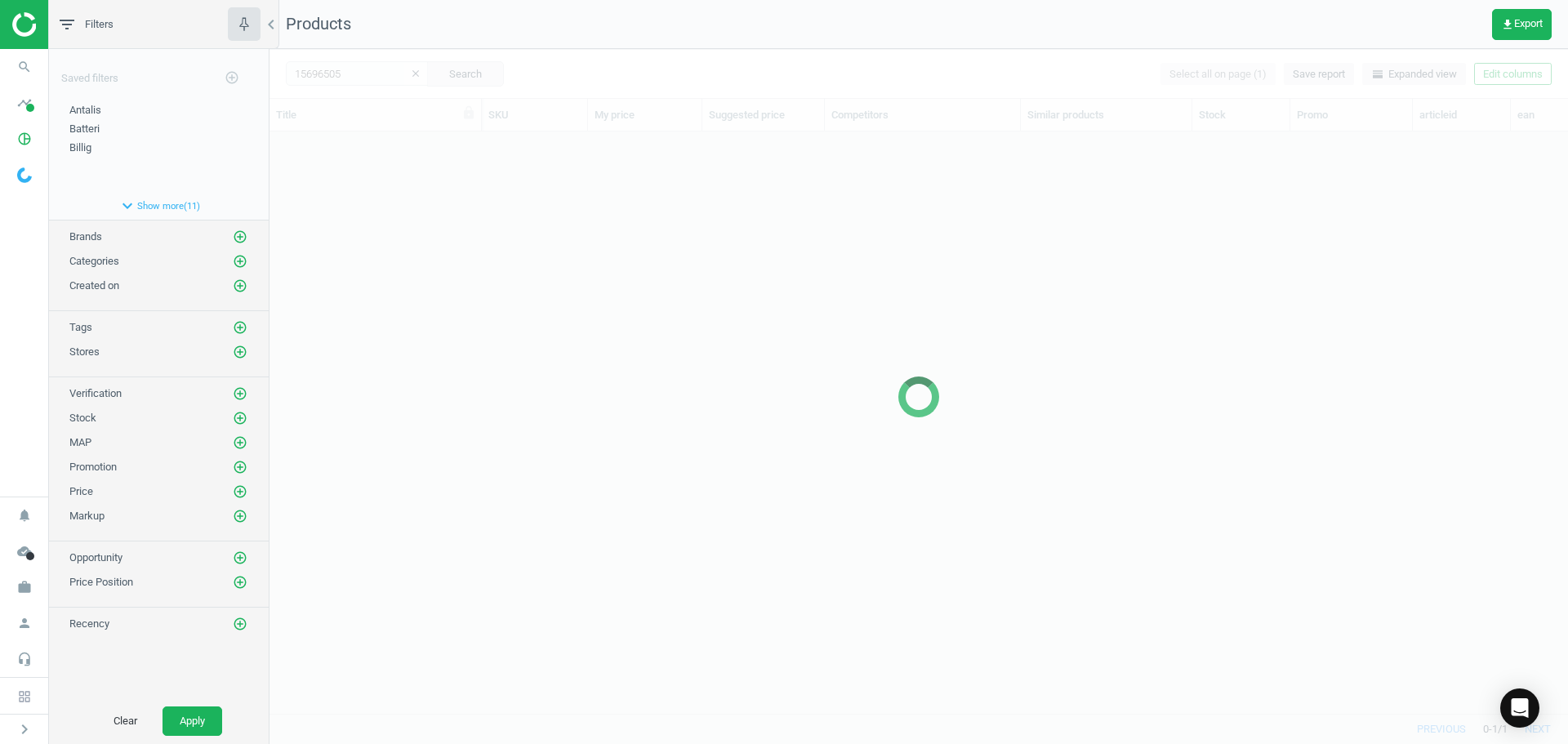
scroll to position [557, 1287]
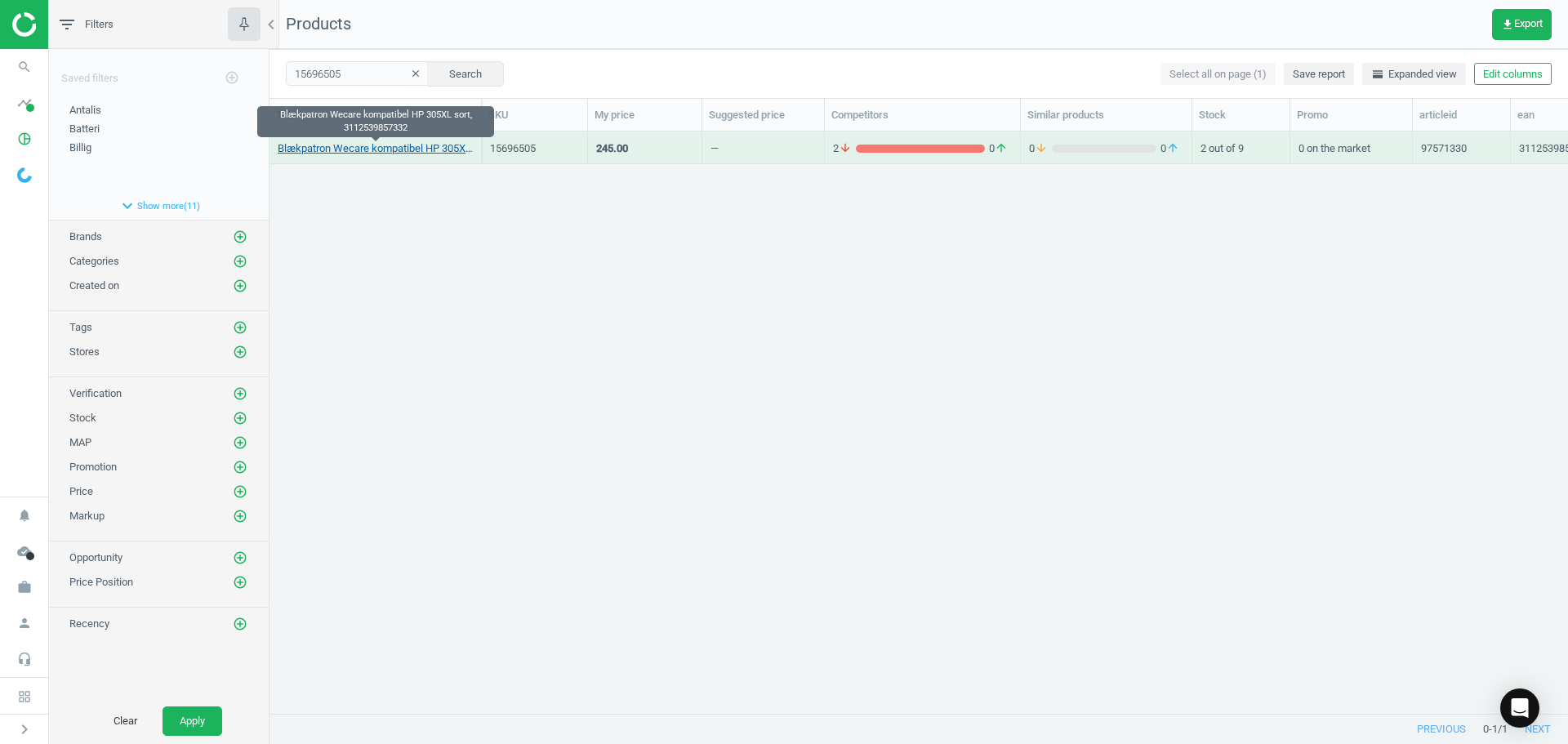
click at [402, 150] on link "Blækpatron Wecare kompatibel HP 305XL sort, 3112539857332" at bounding box center [375, 149] width 195 height 15
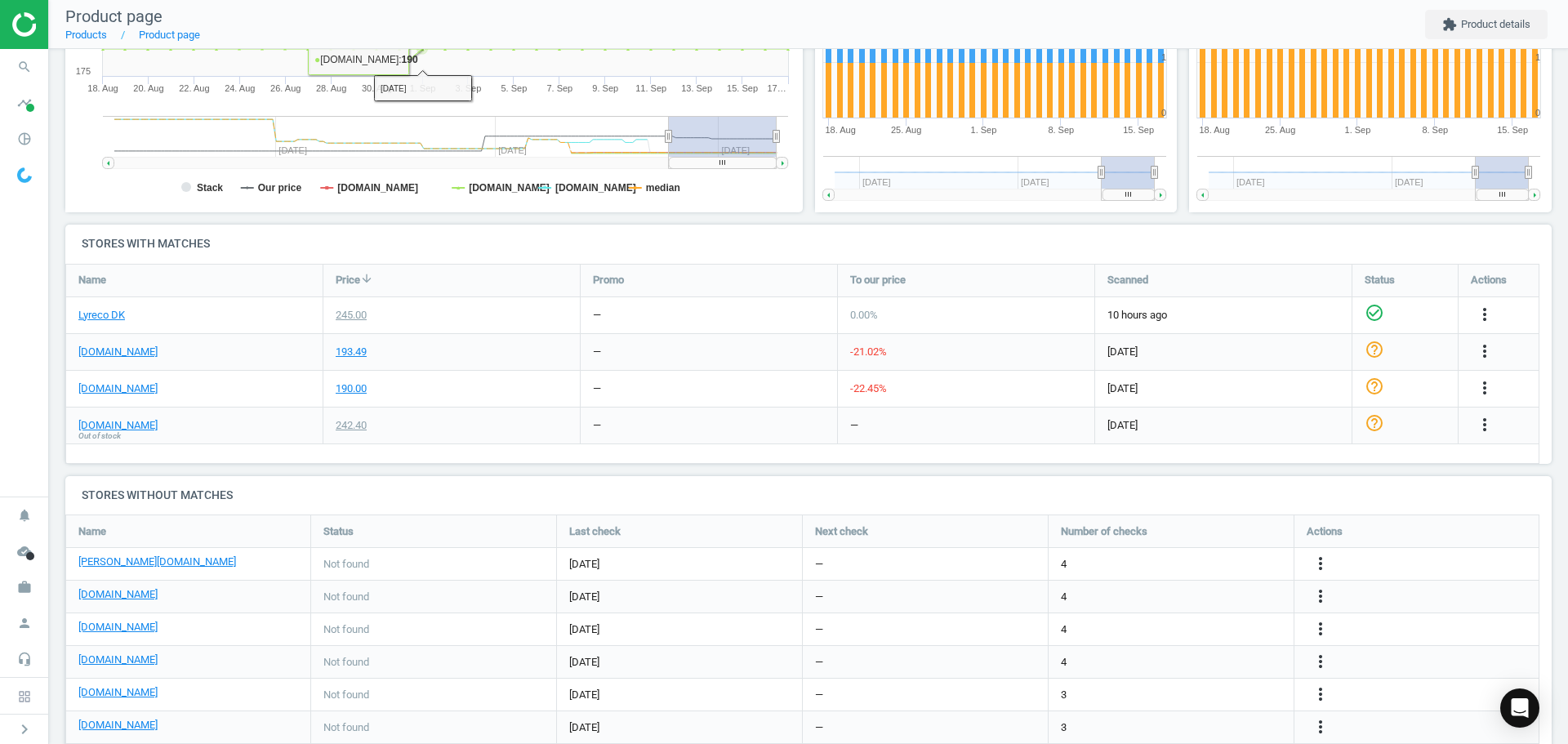
scroll to position [425, 0]
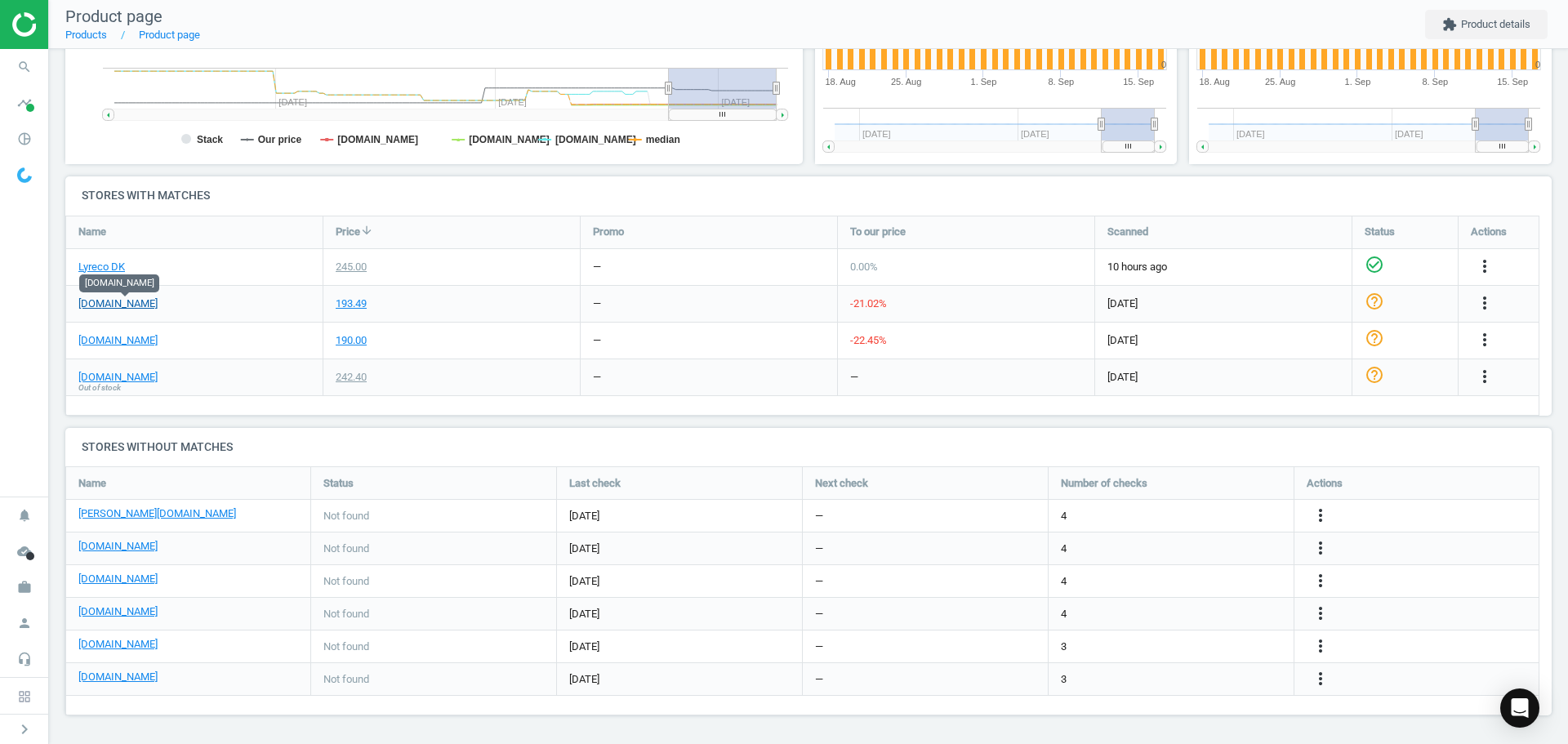
click at [126, 309] on link "[DOMAIN_NAME]" at bounding box center [118, 304] width 79 height 15
click at [116, 344] on link "[DOMAIN_NAME]" at bounding box center [118, 341] width 79 height 15
click at [100, 375] on link "[DOMAIN_NAME]" at bounding box center [118, 377] width 79 height 15
click at [31, 69] on icon "search" at bounding box center [25, 67] width 31 height 31
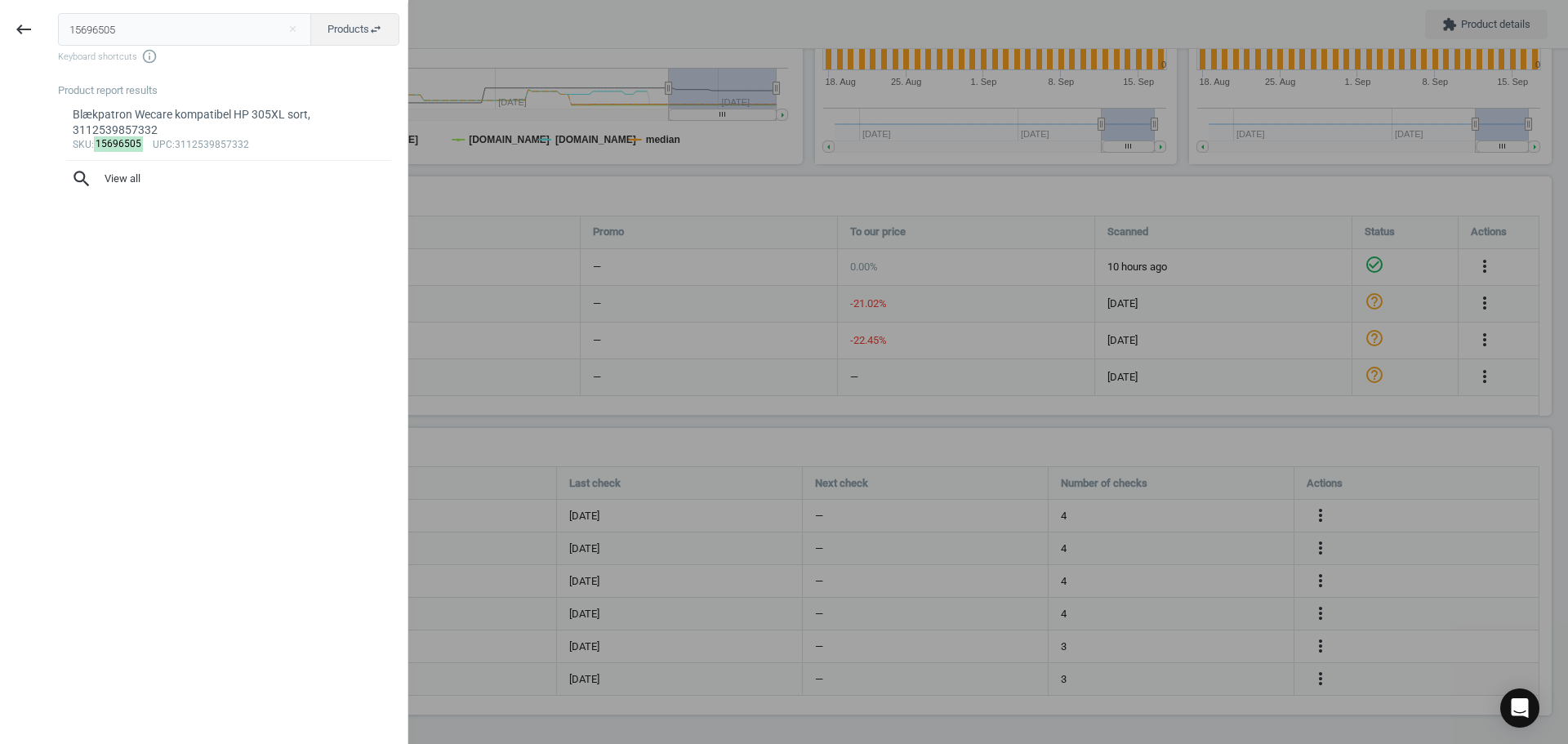
drag, startPoint x: 139, startPoint y: 31, endPoint x: 2, endPoint y: 18, distance: 137.6
click at [12, 18] on div "keyboard_backspace 15696505 close Products swap_horiz Keyboard shortcuts info_o…" at bounding box center [204, 374] width 408 height 744
type input "15245017"
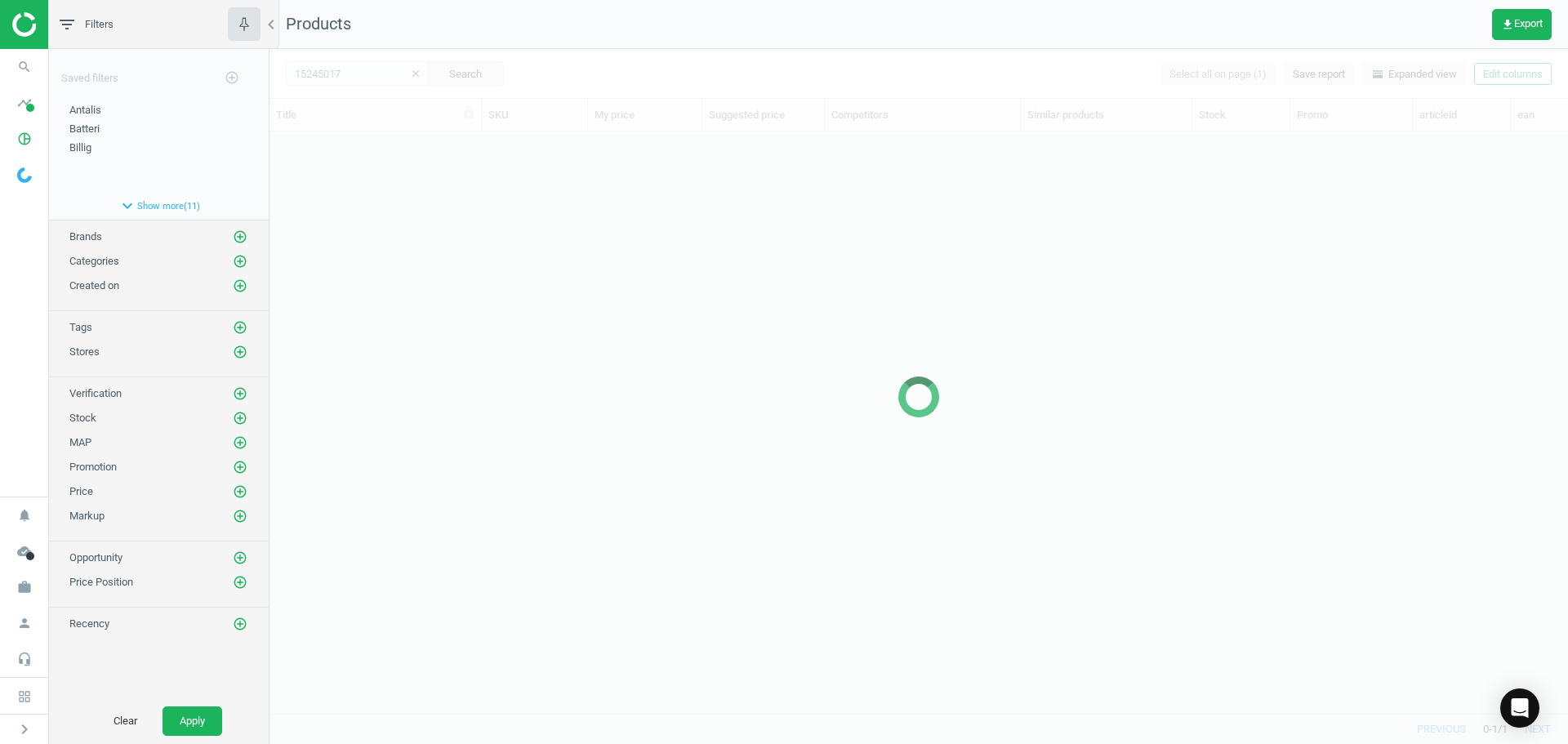
scroll to position [557, 1287]
drag, startPoint x: 402, startPoint y: 295, endPoint x: 376, endPoint y: 219, distance: 80.3
click at [398, 272] on div at bounding box center [919, 397] width 1299 height 695
click at [370, 208] on div at bounding box center [919, 397] width 1299 height 695
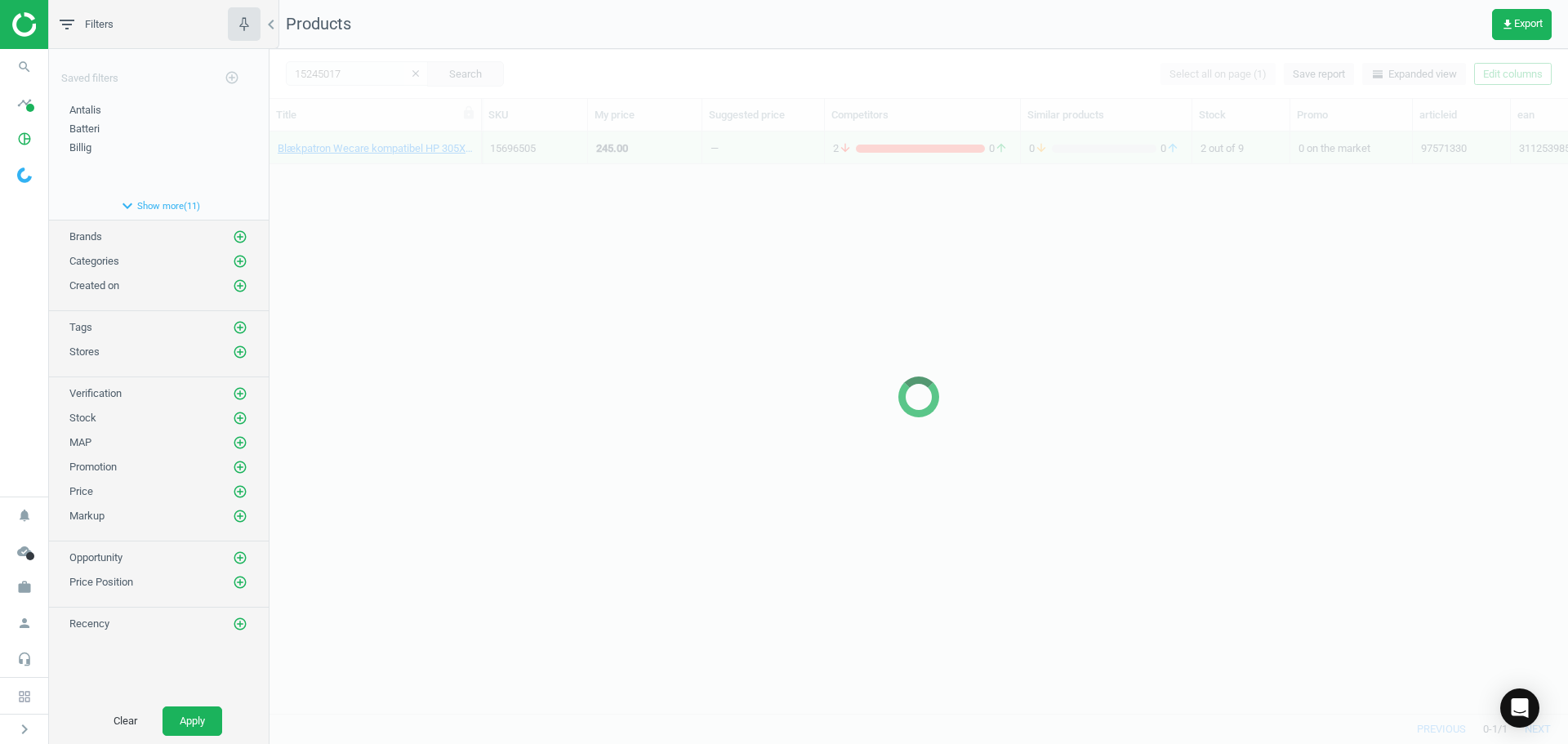
click at [370, 208] on div at bounding box center [919, 397] width 1299 height 695
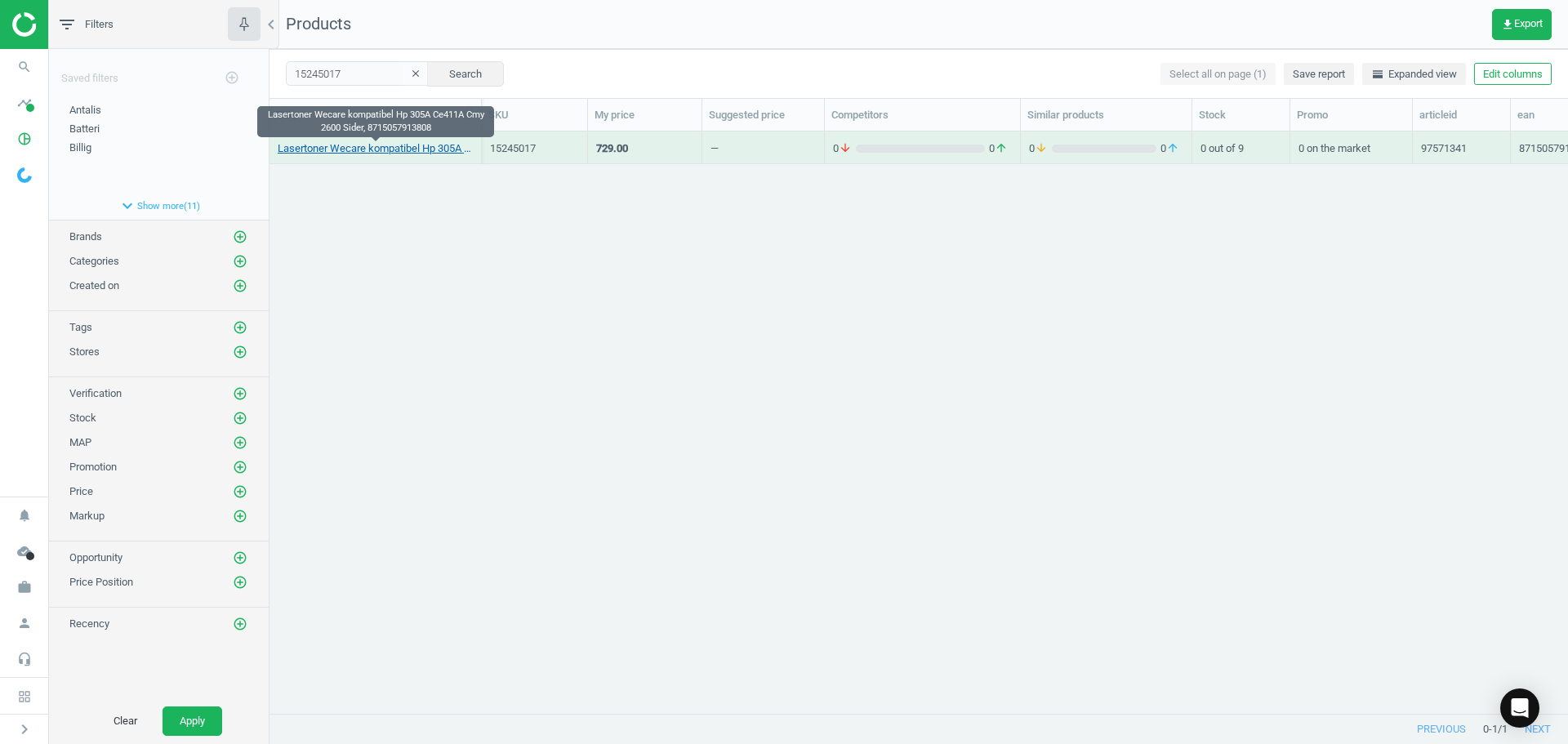
click at [365, 156] on link "Lasertoner Wecare kompatibel Hp 305A Ce411A Cmy 2600 Sider, 8715057913808" at bounding box center [375, 149] width 195 height 15
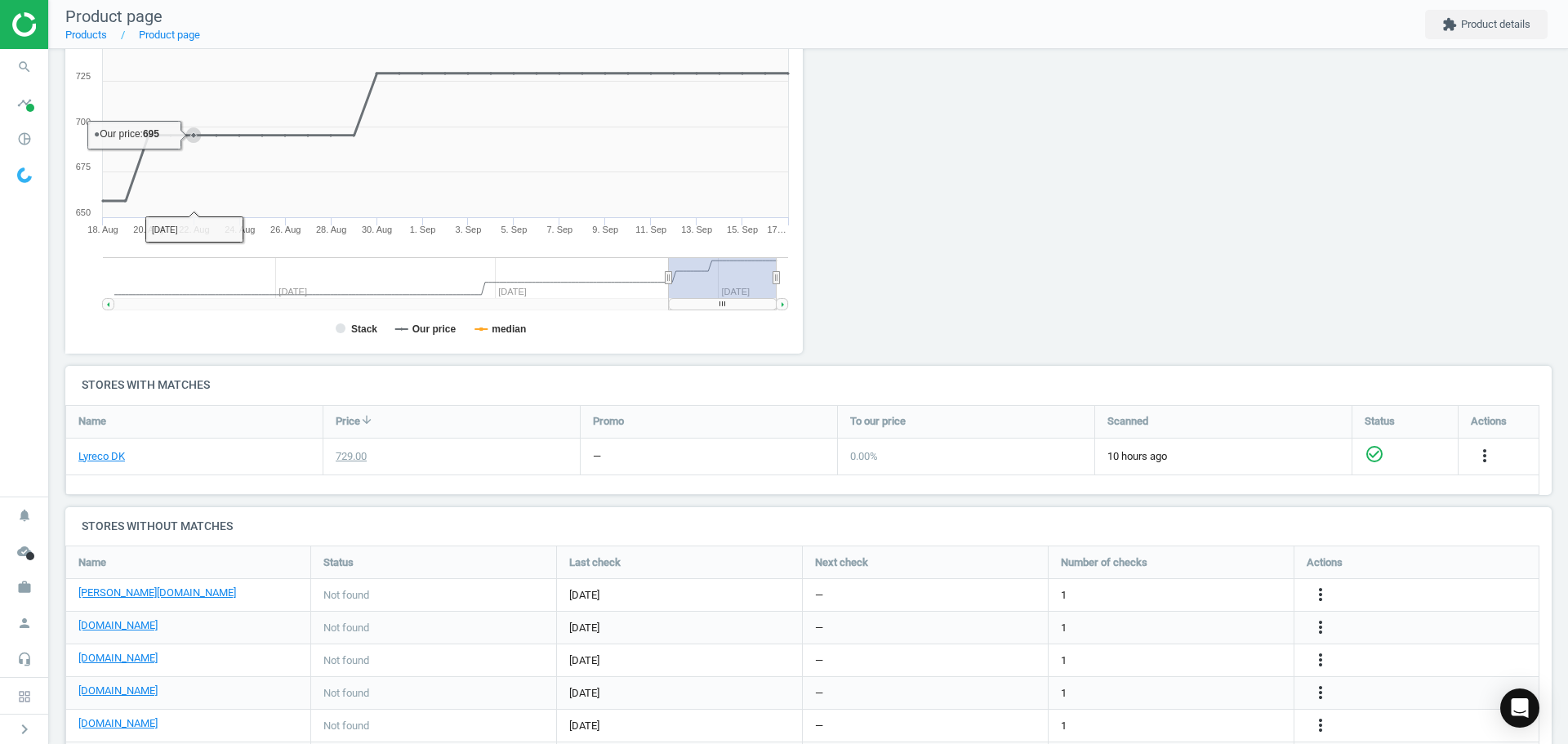
scroll to position [327, 0]
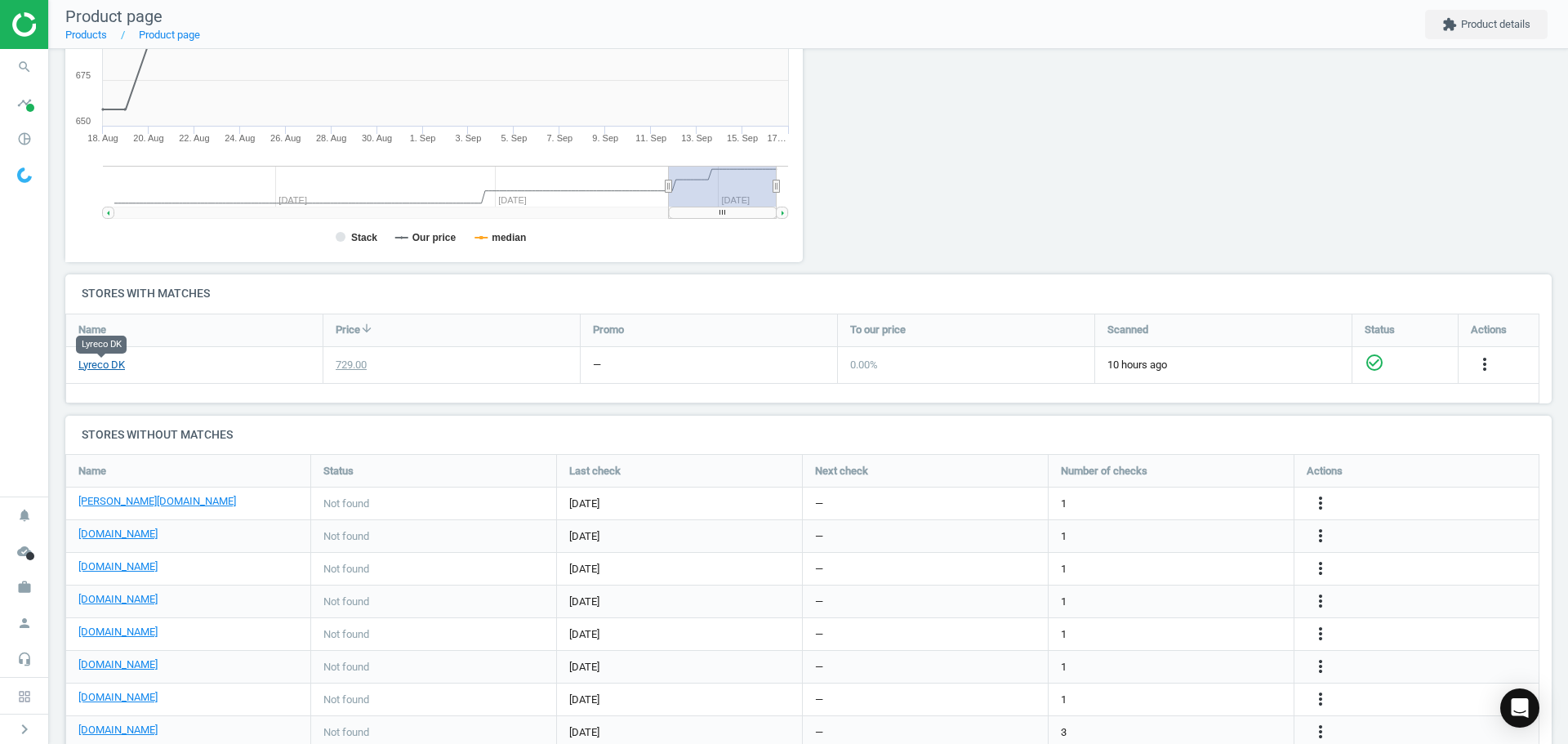
click at [98, 370] on link "Lyreco DK" at bounding box center [101, 365] width 47 height 15
click at [17, 67] on icon "search" at bounding box center [25, 67] width 31 height 31
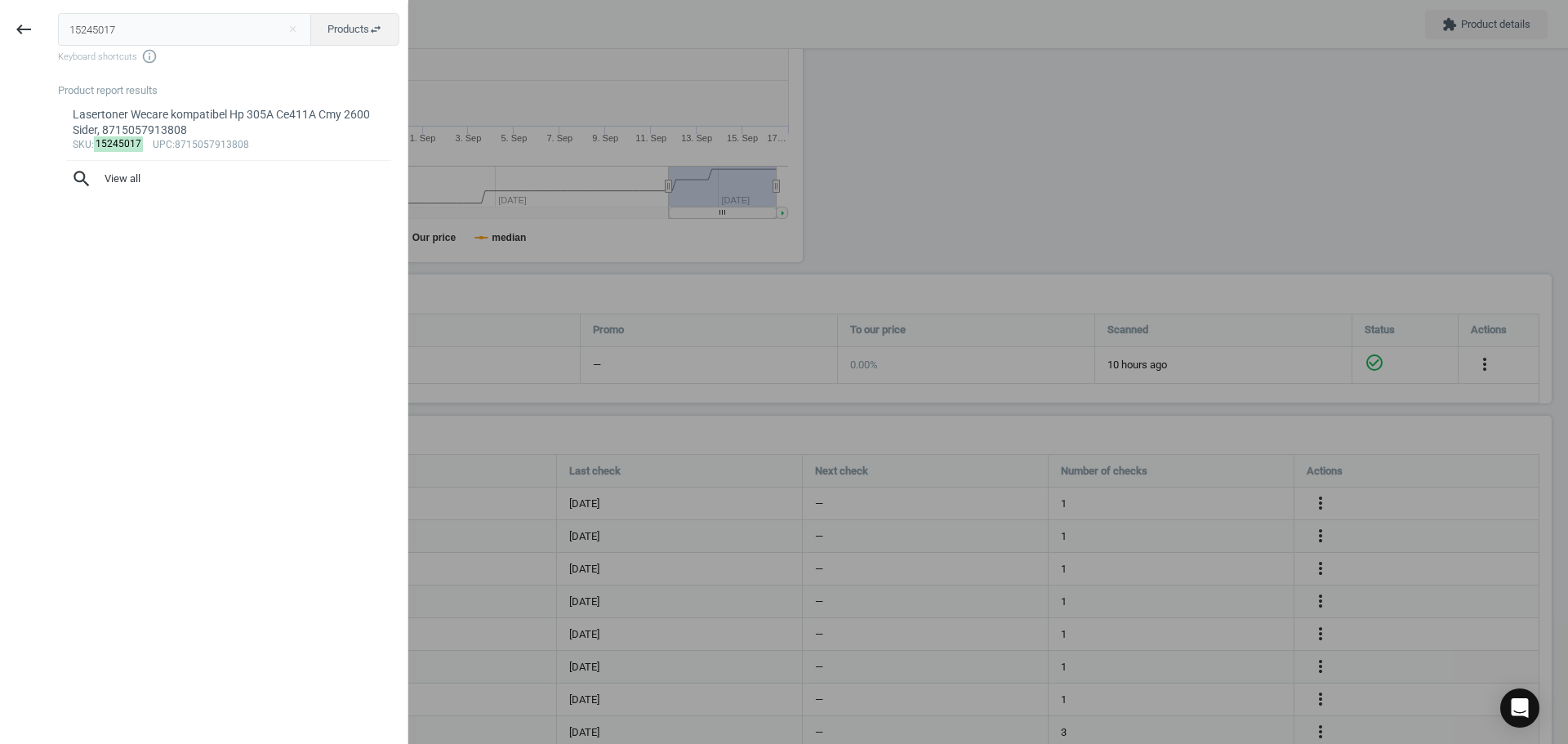
drag, startPoint x: 161, startPoint y: 27, endPoint x: 0, endPoint y: 22, distance: 161.1
click at [0, 22] on div "keyboard_backspace 15245017 close Products swap_horiz Keyboard shortcuts info_o…" at bounding box center [204, 374] width 408 height 744
type input "4084244"
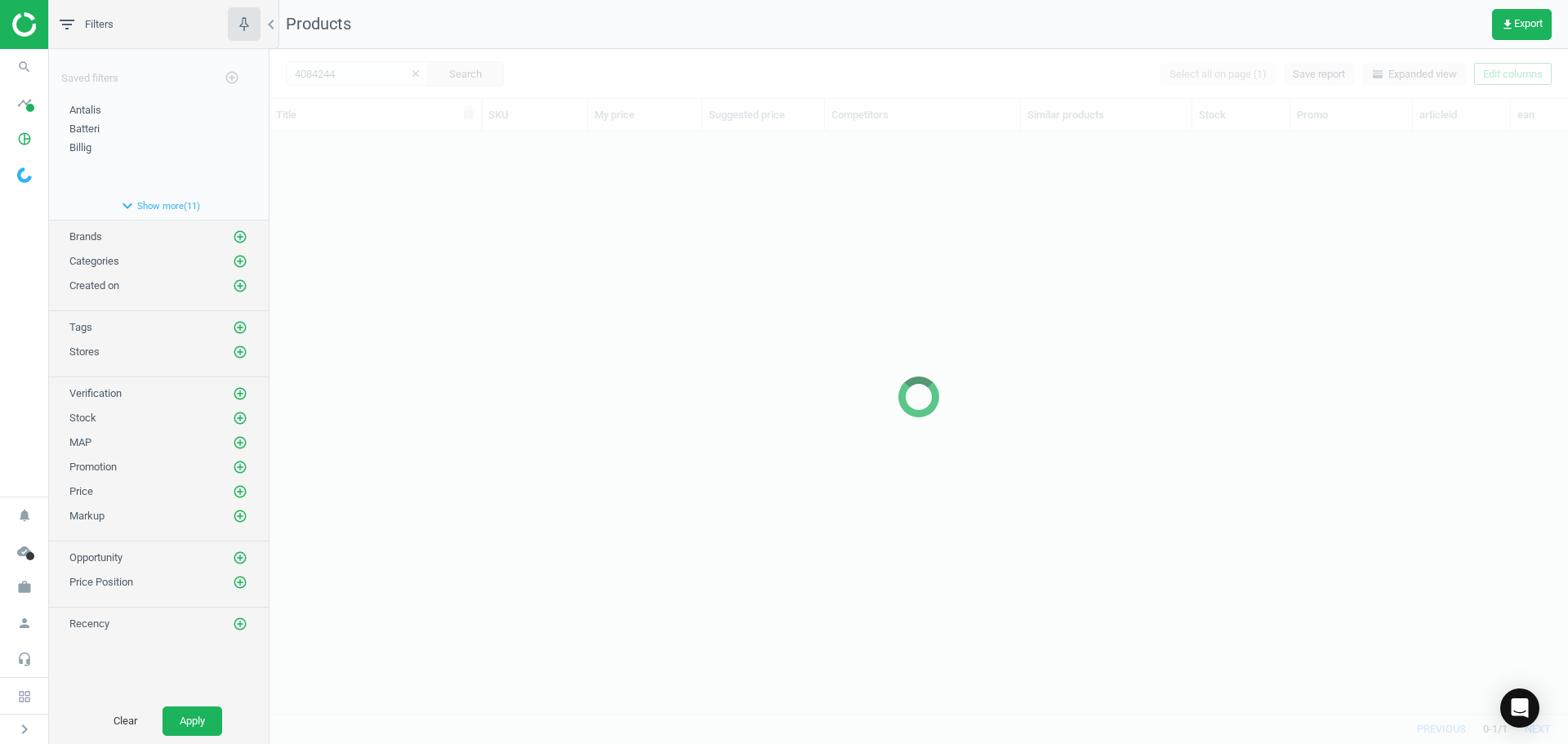
scroll to position [557, 1287]
click at [477, 221] on div at bounding box center [919, 397] width 1299 height 695
click at [421, 210] on div at bounding box center [919, 397] width 1299 height 695
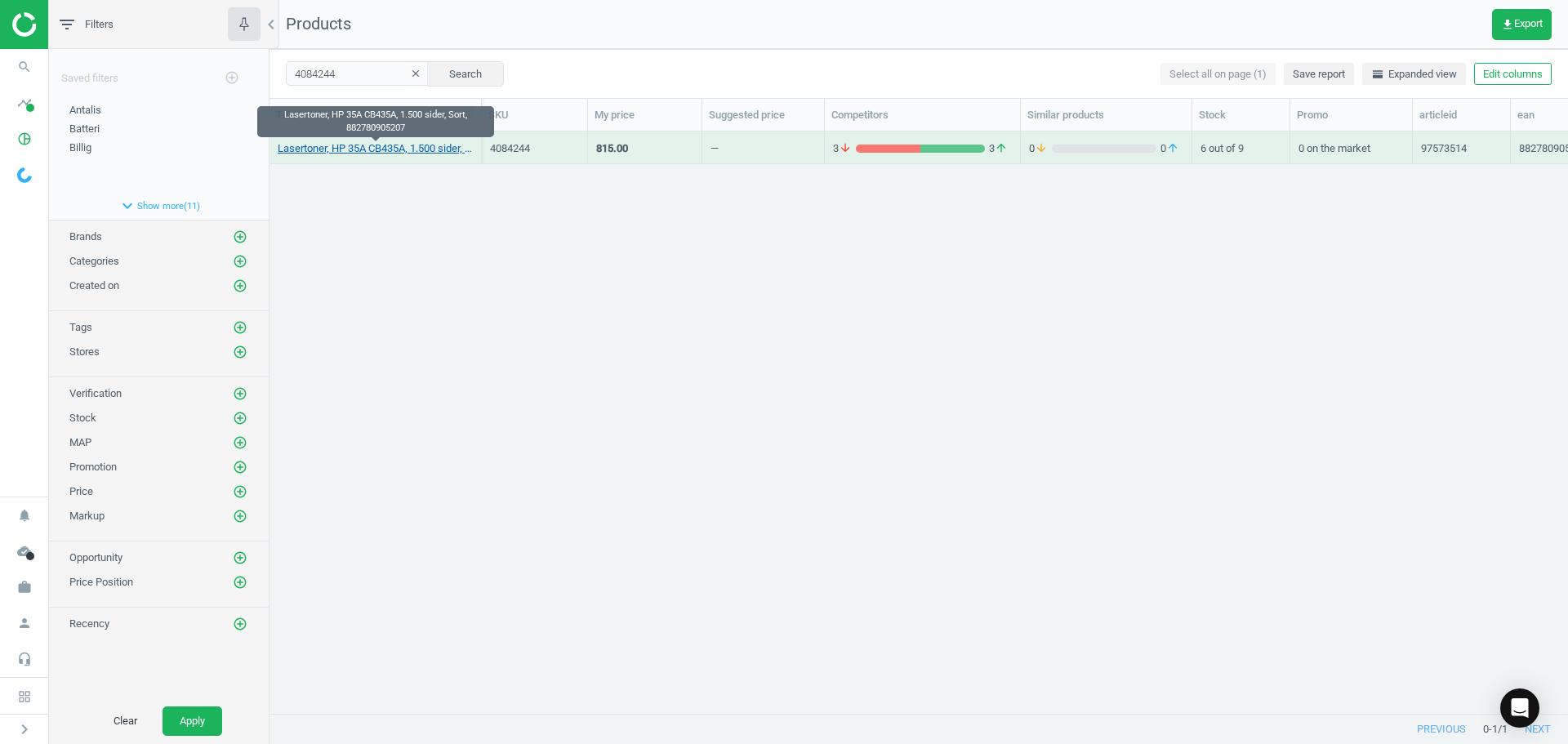
click at [367, 145] on link "Lasertoner, HP 35A CB435A, 1.500 sider, Sort, 882780905207" at bounding box center [375, 149] width 195 height 15
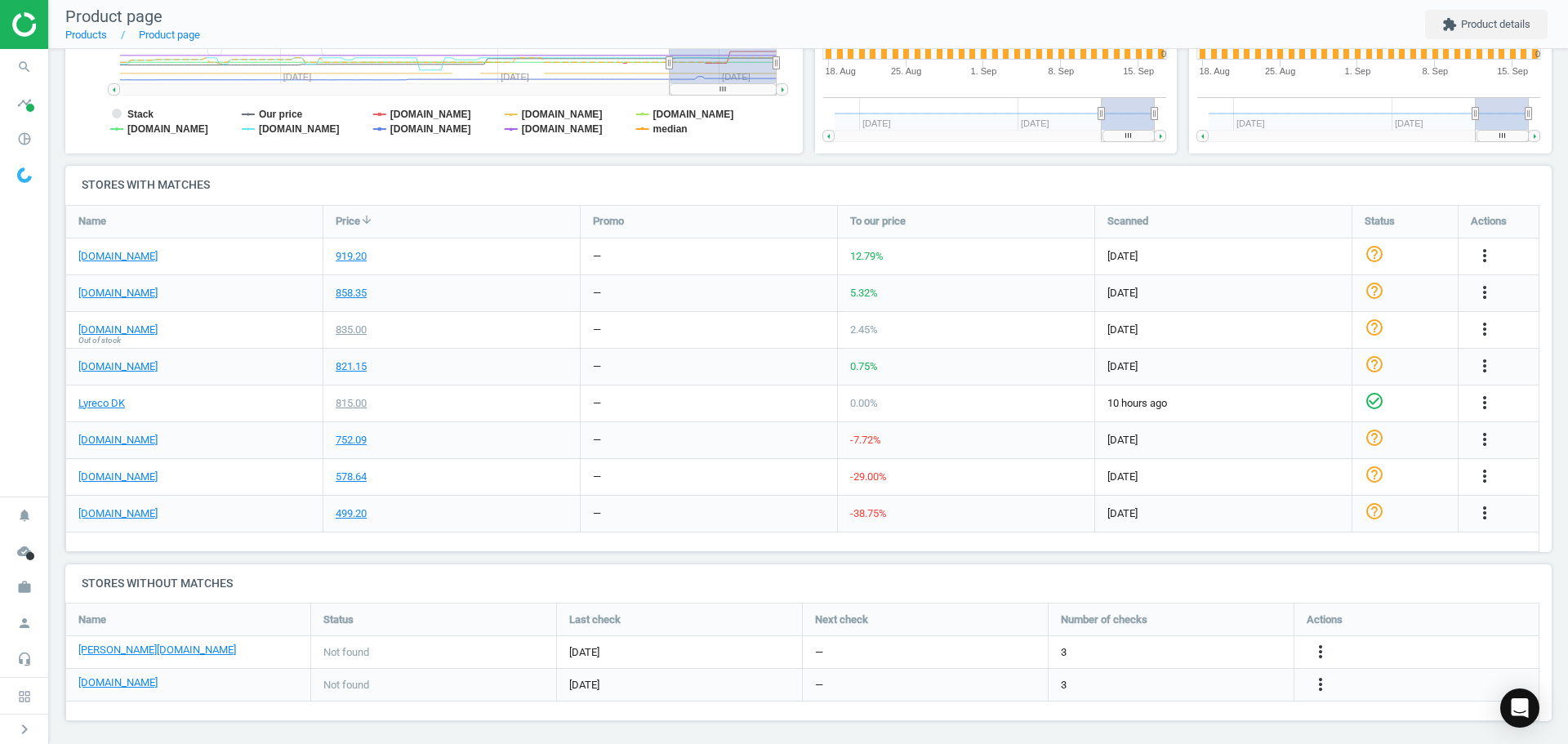
scroll to position [441, 0]
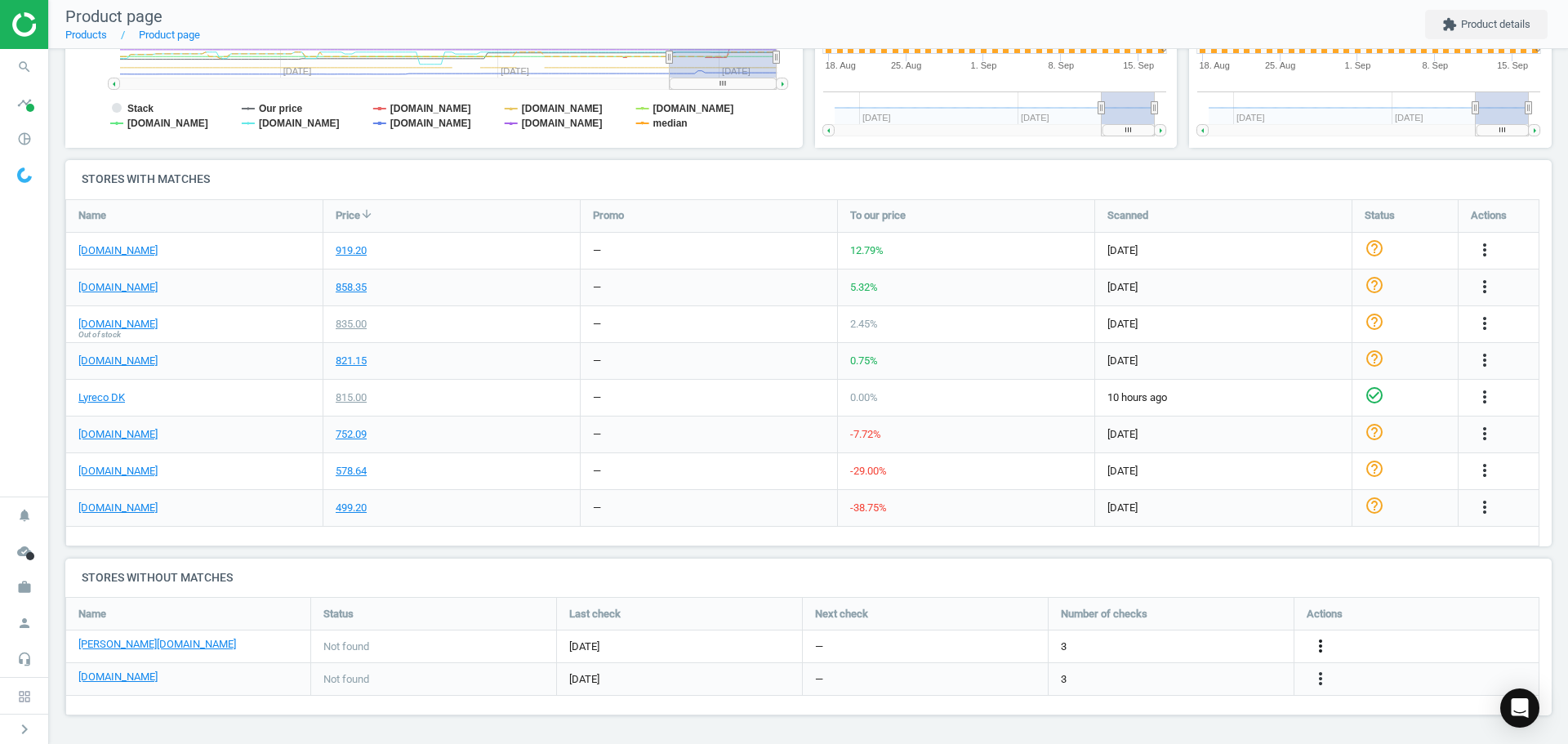
click at [1316, 648] on icon "more_vert" at bounding box center [1320, 646] width 20 height 20
click at [1191, 644] on link "Edit URL/product option" at bounding box center [1193, 646] width 224 height 26
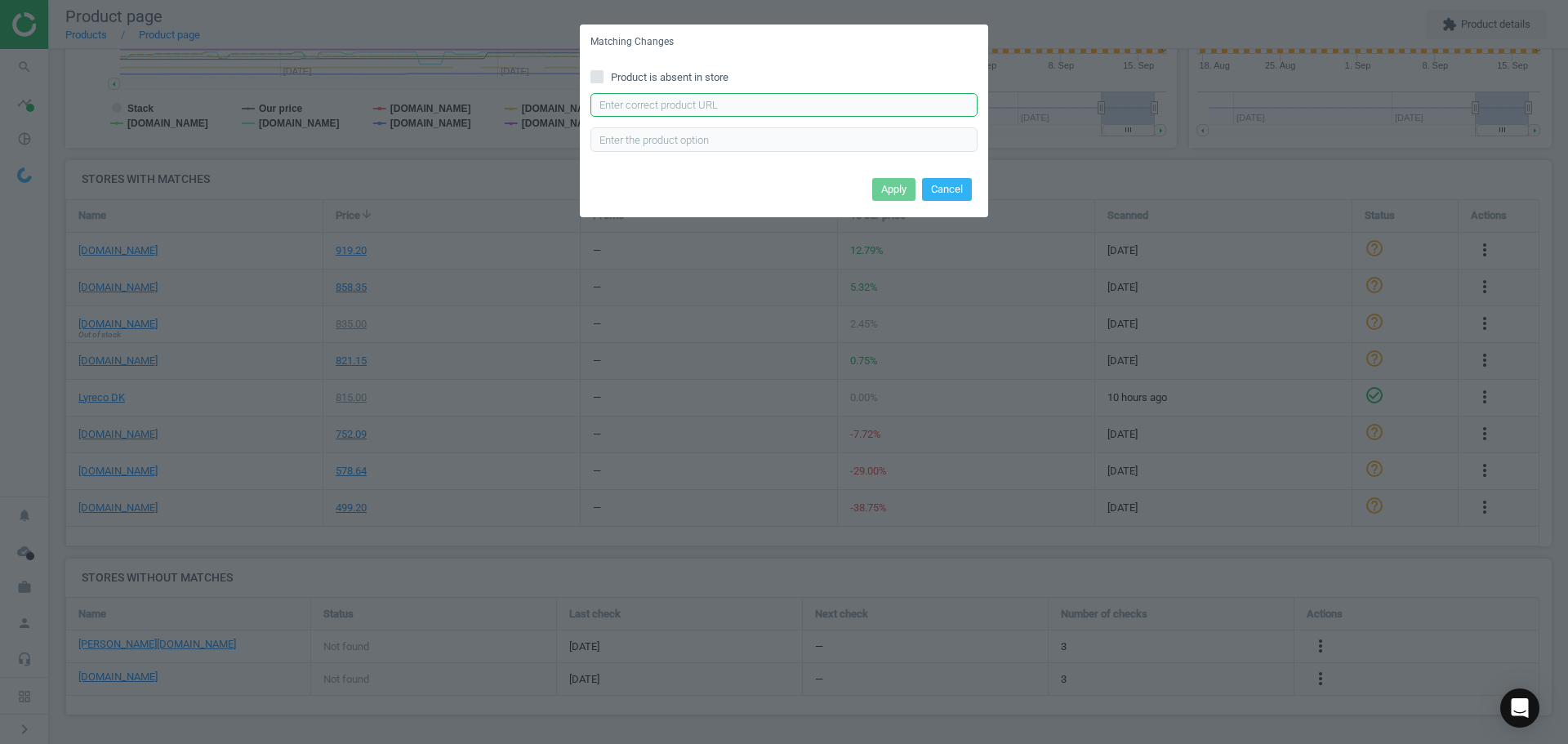
click at [711, 108] on input "text" at bounding box center [784, 105] width 387 height 25
paste input "https://www.lomax.dk/elektronik/blaek-og-toner/hp-no-35a-cb435a-lasertoner-sort…"
type input "https://www.lomax.dk/elektronik/blaek-og-toner/hp-no-35a-cb435a-lasertoner-sort…"
click at [891, 185] on button "Apply" at bounding box center [894, 189] width 44 height 23
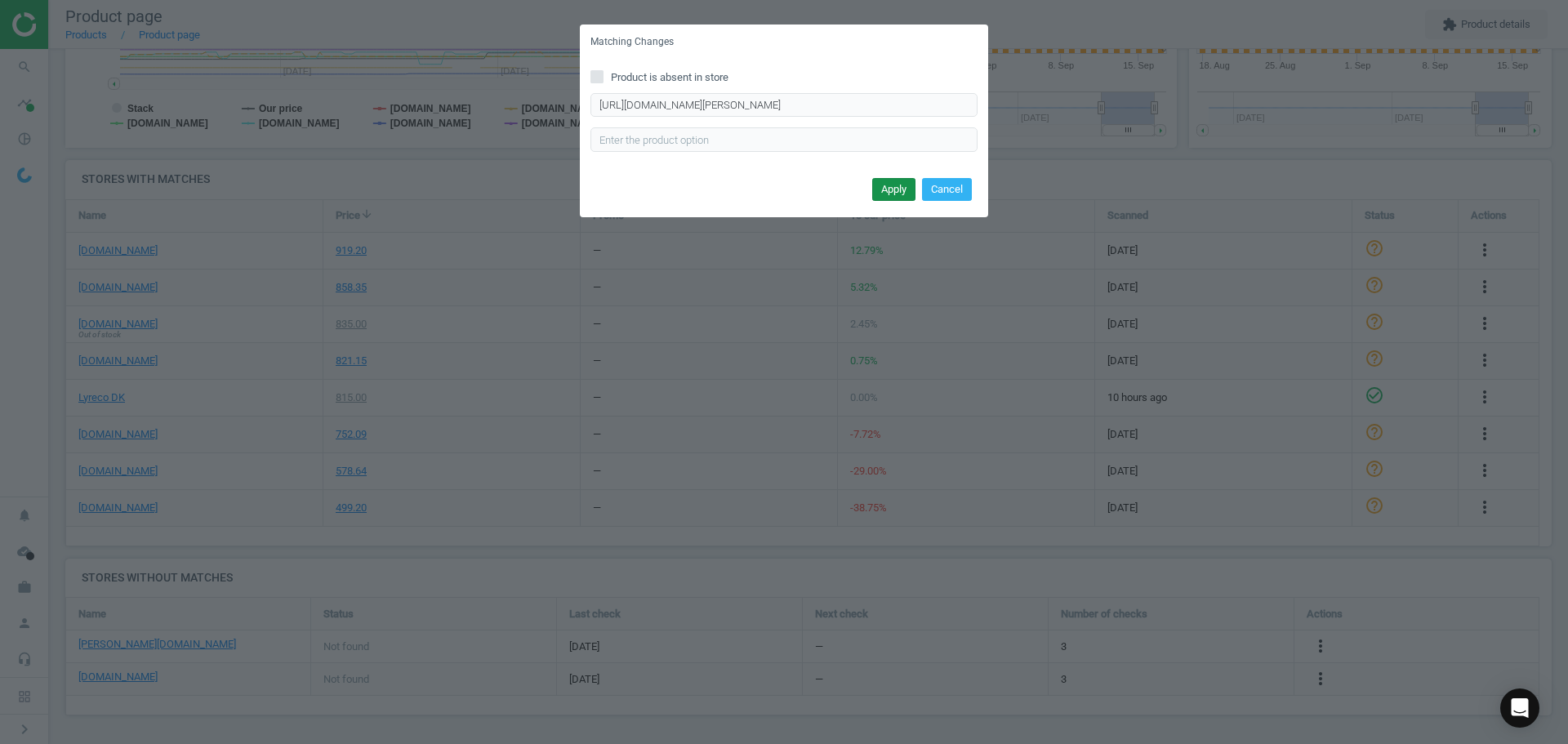
scroll to position [0, 0]
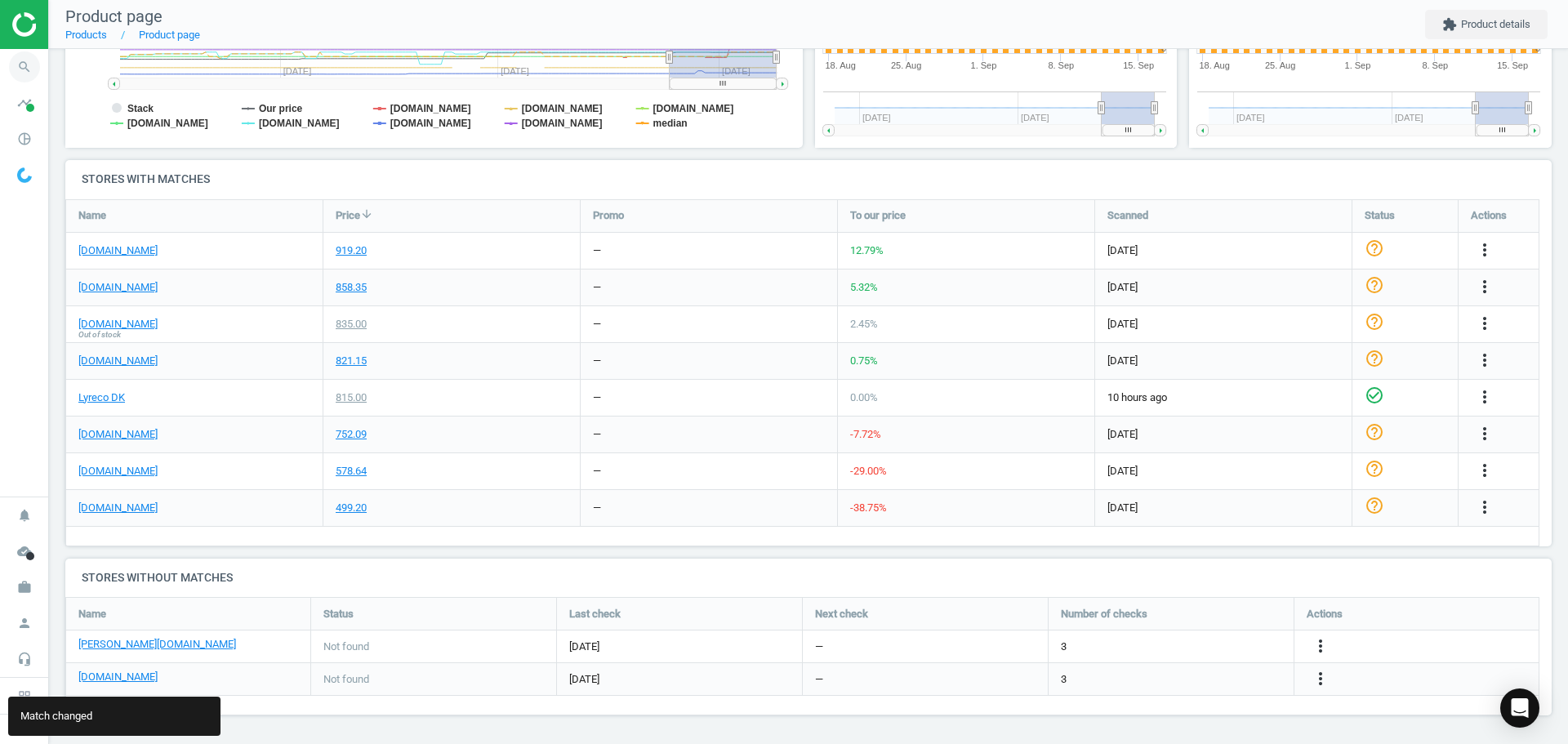
click at [26, 82] on span "search" at bounding box center [25, 67] width 49 height 36
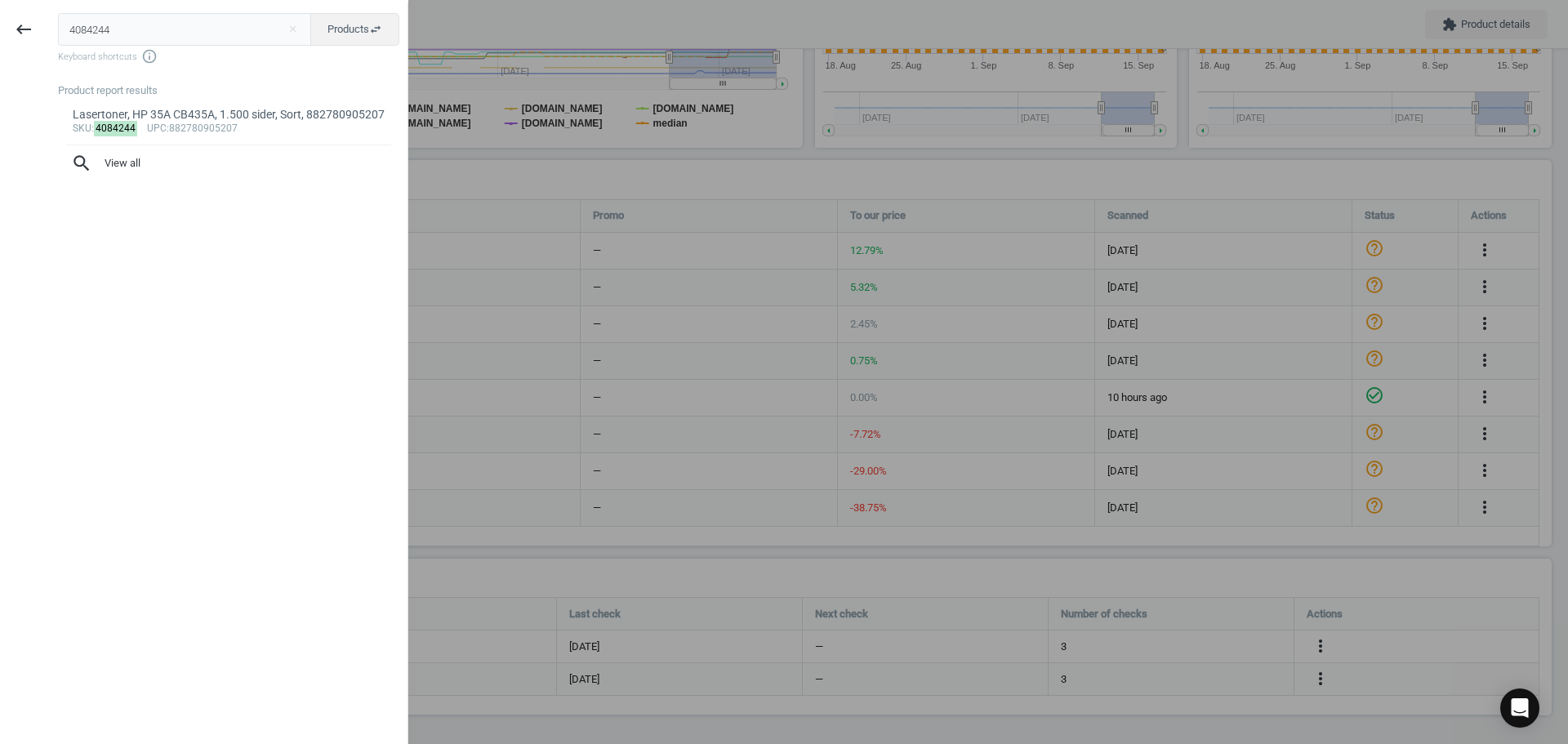
drag, startPoint x: 181, startPoint y: 26, endPoint x: -17, endPoint y: 46, distance: 199.0
click at [0, 46] on html "Group 2 Created with Sketch. ic/cloud_download/grey600 Created with Sketch. gra…" at bounding box center [784, 372] width 1568 height 744
type input "10055757"
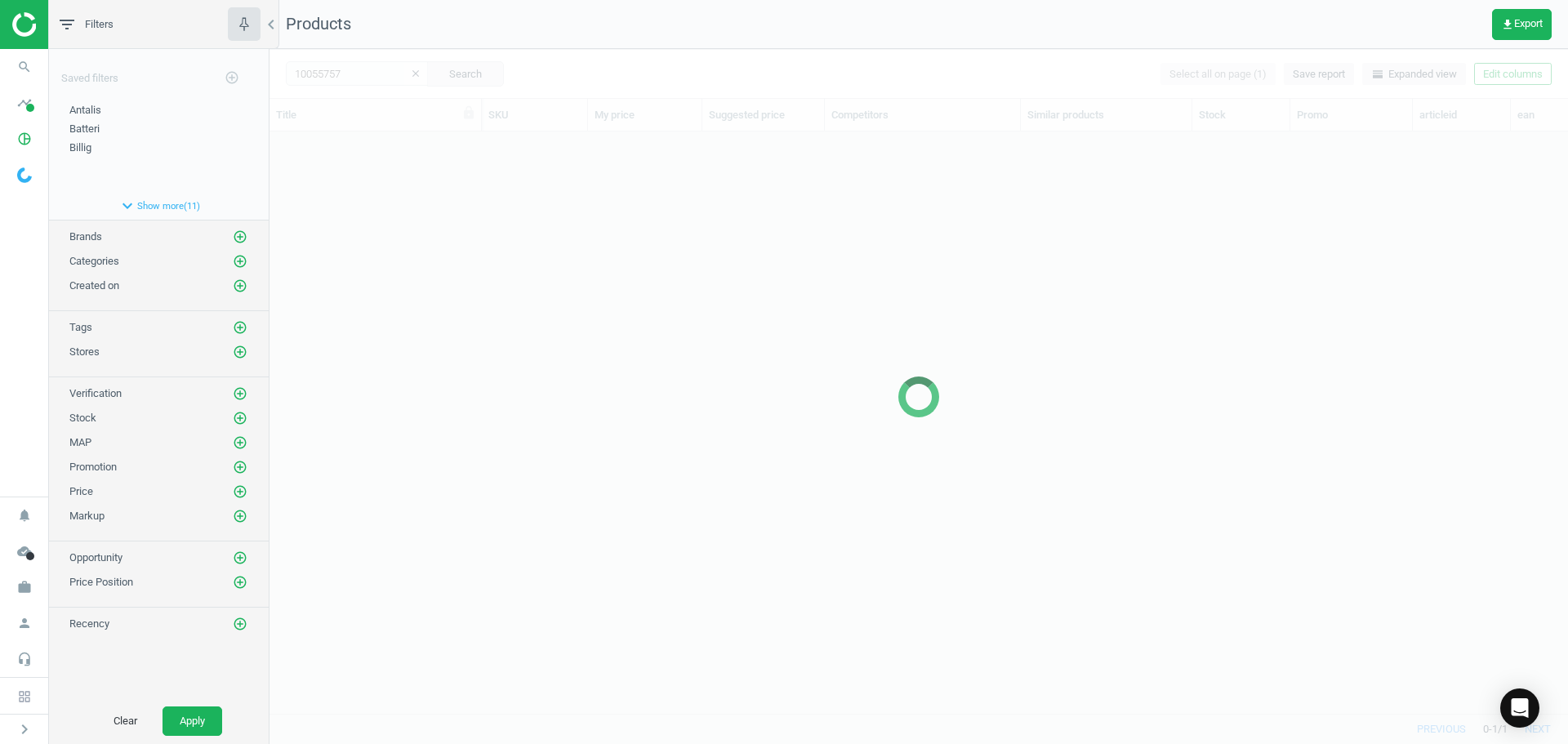
scroll to position [557, 1287]
drag, startPoint x: 685, startPoint y: 385, endPoint x: 557, endPoint y: 339, distance: 136.0
click at [684, 381] on div at bounding box center [919, 397] width 1299 height 695
click at [557, 339] on div at bounding box center [919, 397] width 1299 height 695
click at [483, 319] on div at bounding box center [919, 397] width 1299 height 695
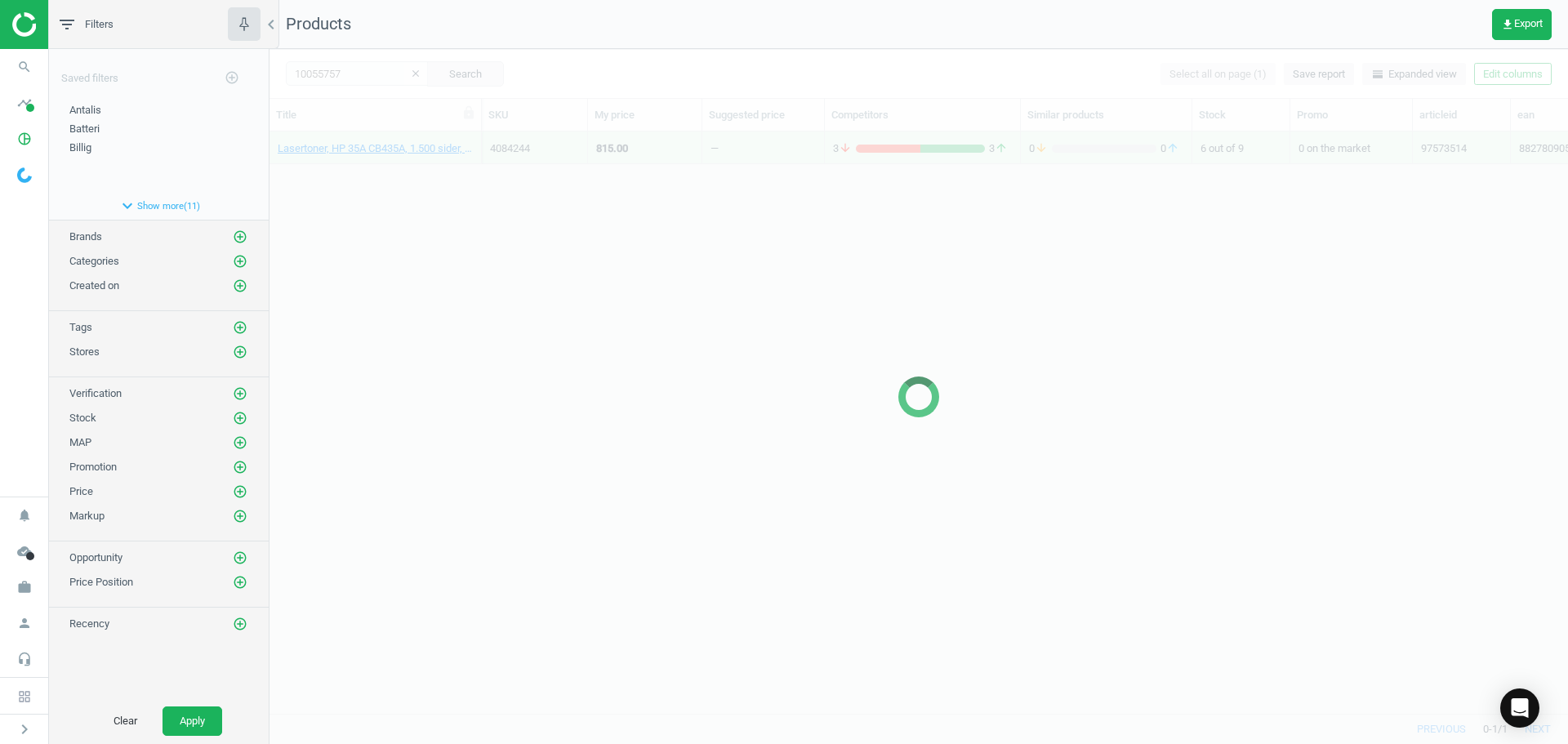
click at [472, 293] on div at bounding box center [919, 397] width 1299 height 695
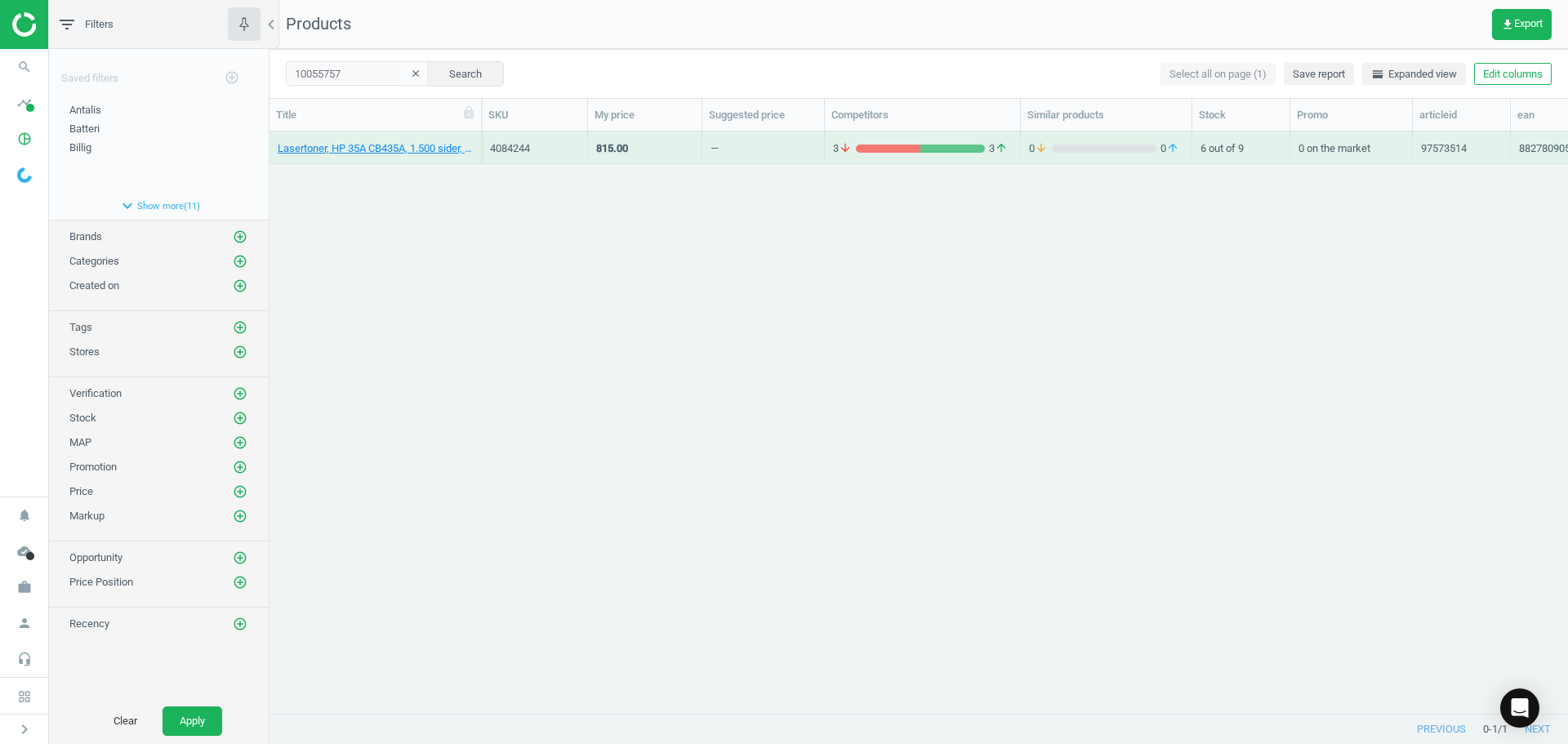
click at [472, 293] on div "Lasertoner, HP 35A CB435A, 1.500 sider, Sort, 882780905207 4084244 815.00 — 3 a…" at bounding box center [919, 416] width 1299 height 570
click at [403, 151] on link "Lasertoner, HP 655A CF450A 2813439, 12.500 sider, Sort, 889894325419" at bounding box center [375, 149] width 195 height 15
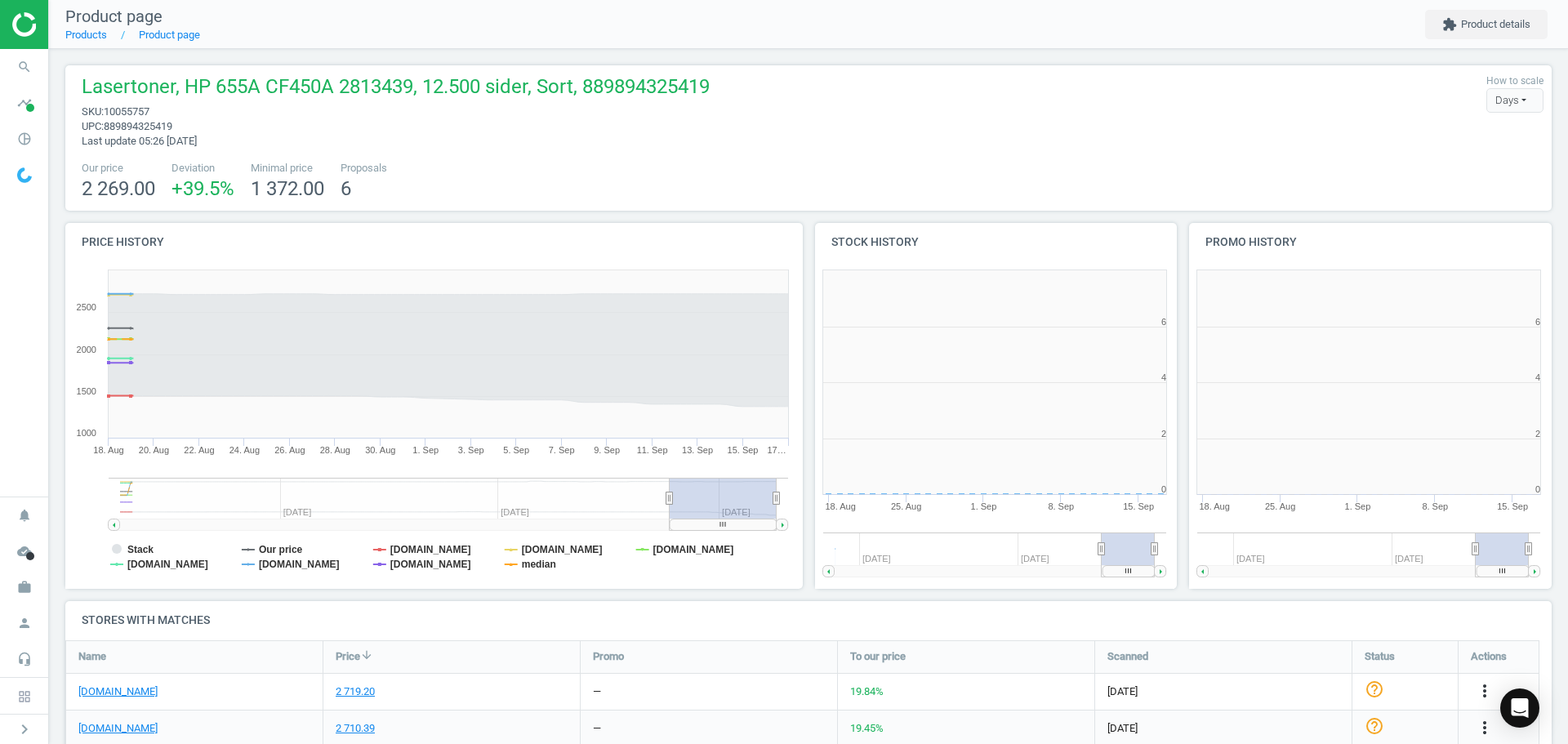
scroll to position [176, 1500]
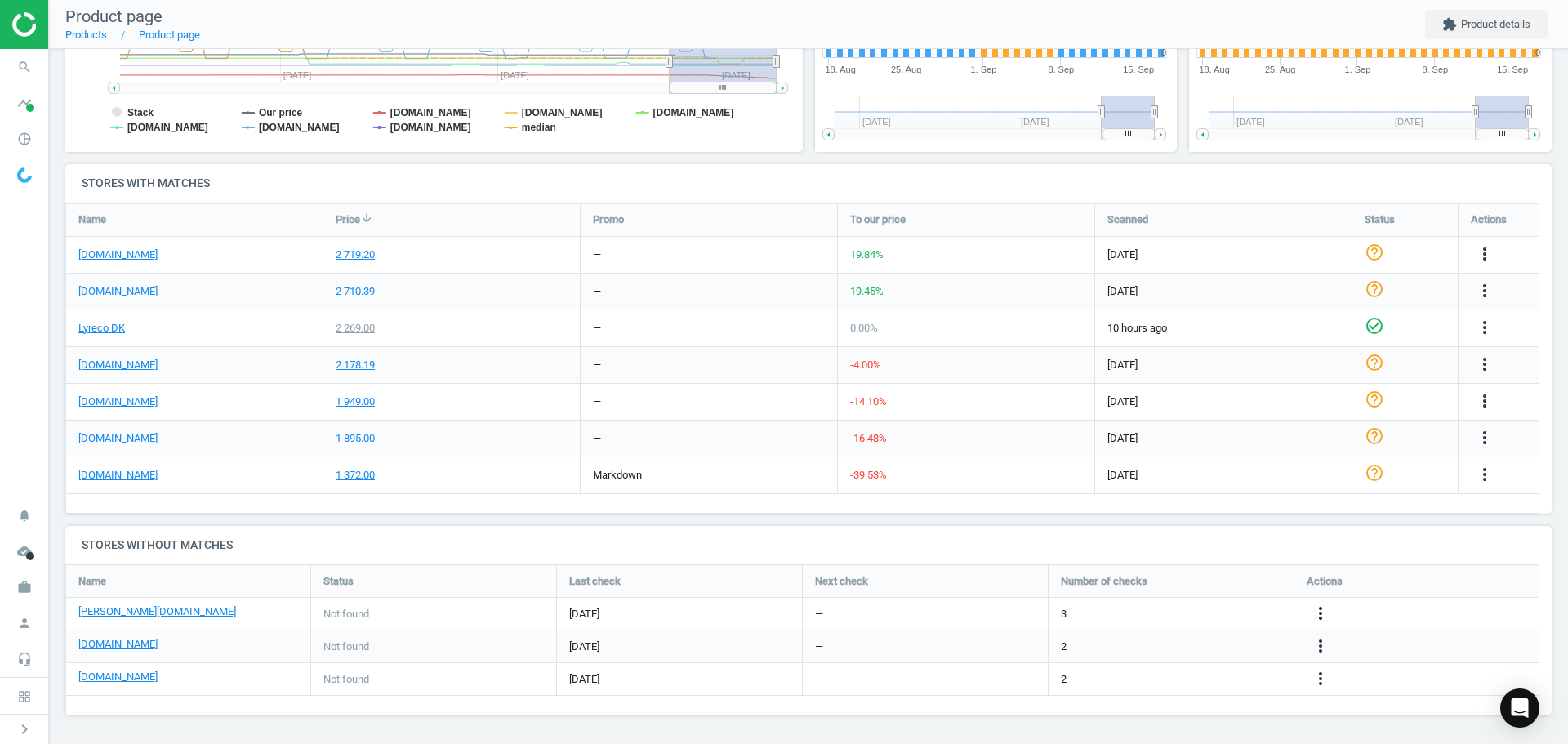
click at [1323, 621] on icon "more_vert" at bounding box center [1320, 613] width 20 height 20
click at [1186, 618] on link "Edit URL/product option" at bounding box center [1193, 613] width 224 height 26
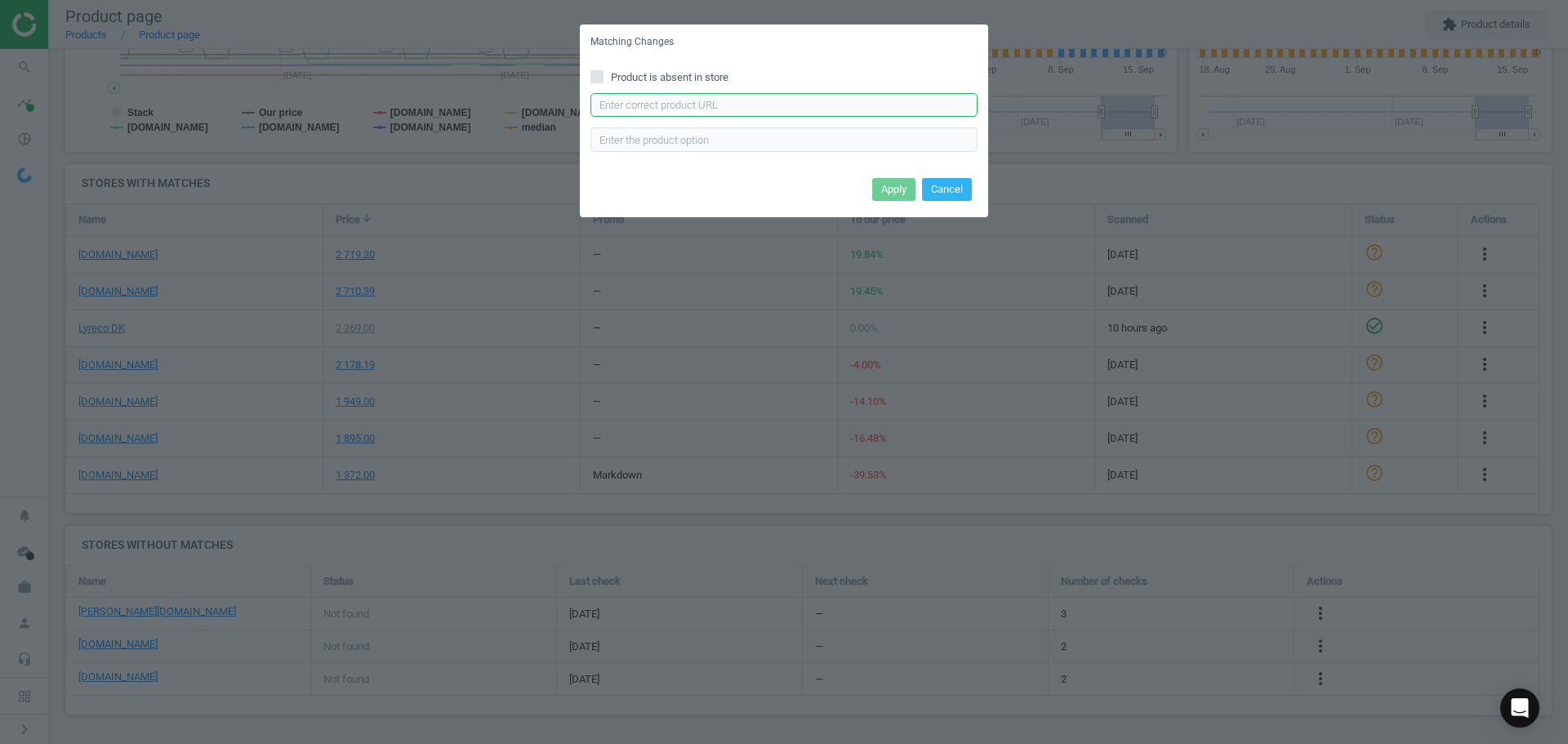
paste input "https://www.lomax.dk/elektronik/blaek-og-toner/hp-no-655a-cf450a-lasertoner-sor…"
drag, startPoint x: 624, startPoint y: 105, endPoint x: 644, endPoint y: 104, distance: 20.0
click at [624, 105] on input "text" at bounding box center [784, 105] width 387 height 25
type input "https://www.lomax.dk/elektronik/blaek-og-toner/hp-no-655a-cf450a-lasertoner-sor…"
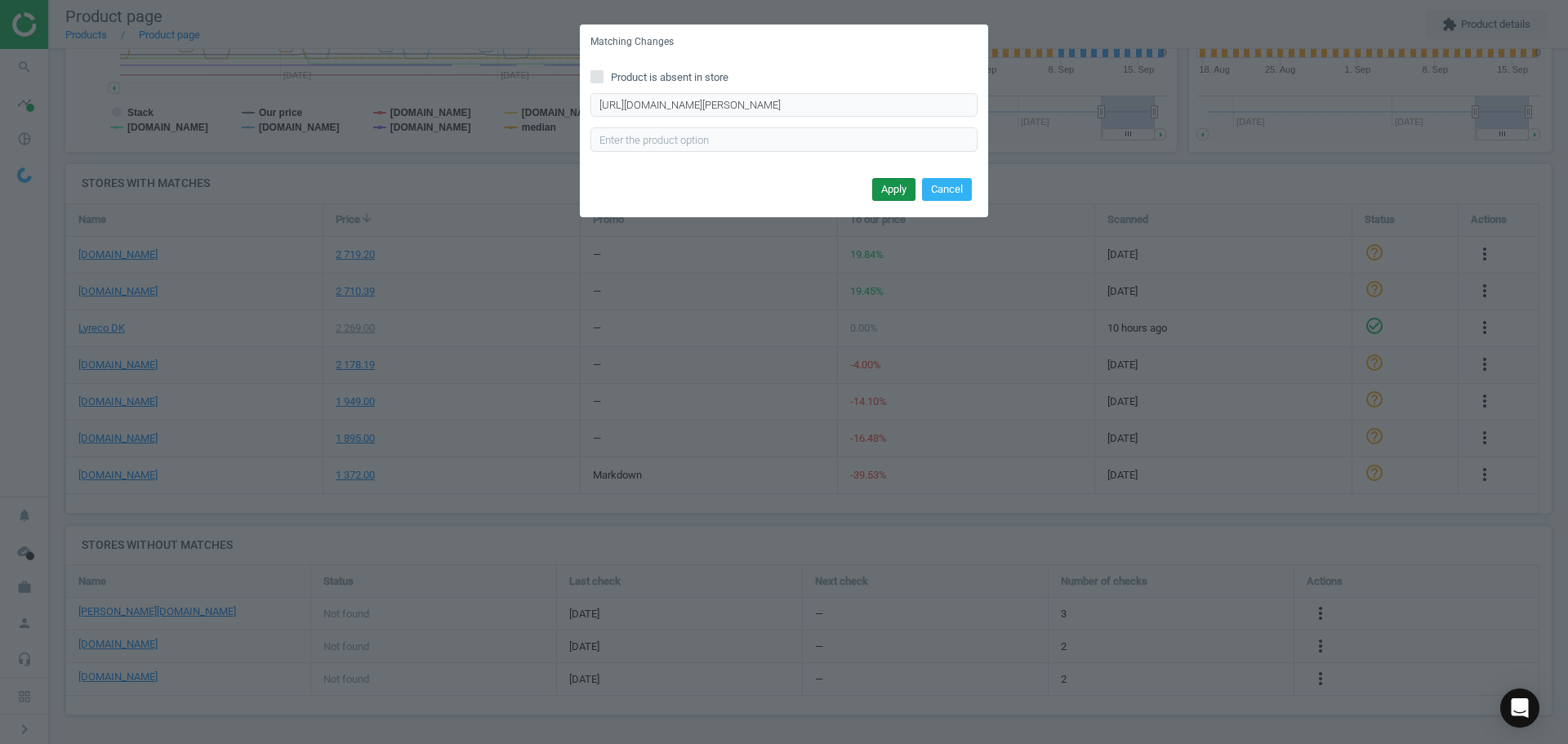
click at [897, 181] on button "Apply" at bounding box center [894, 189] width 44 height 23
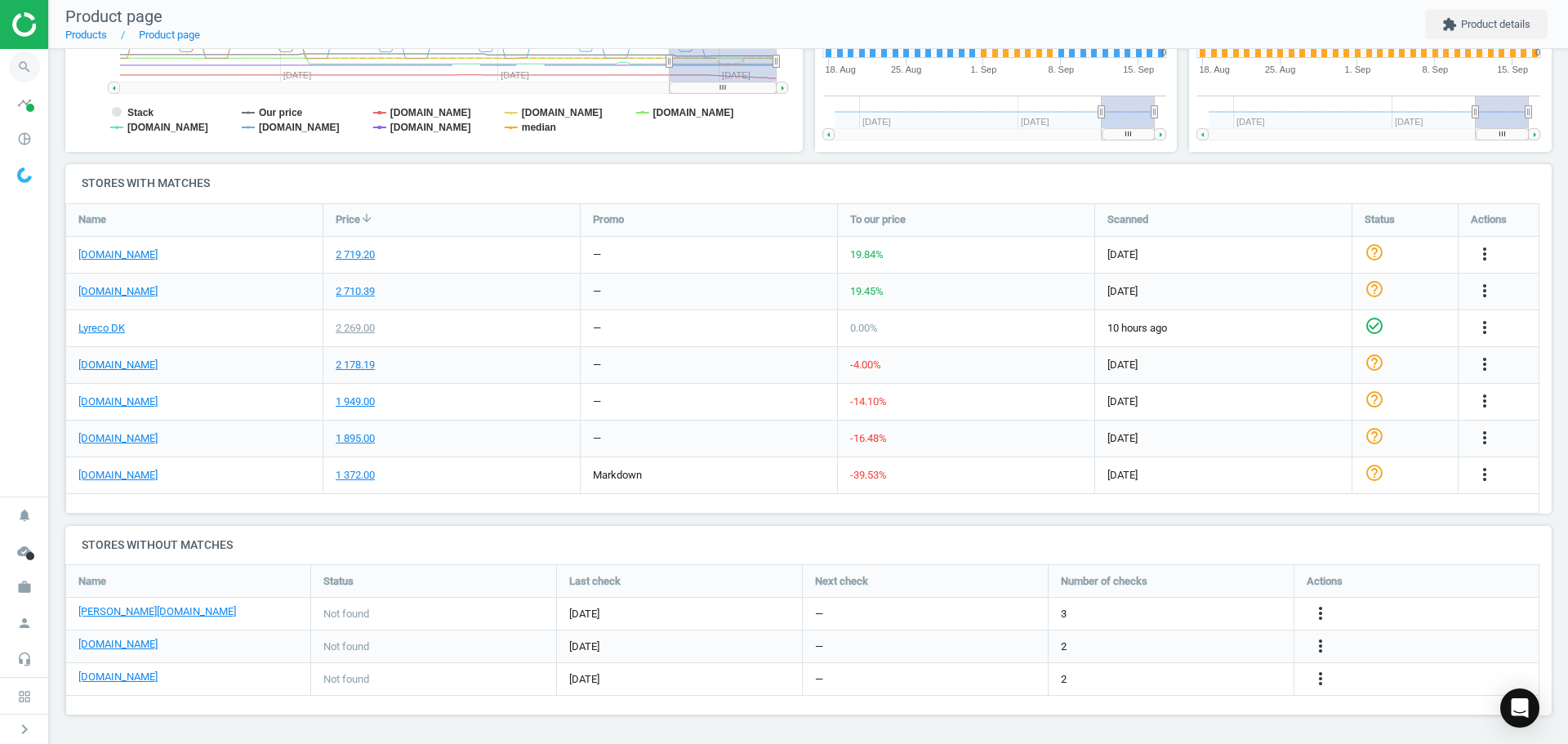
click at [12, 75] on icon "search" at bounding box center [25, 67] width 31 height 31
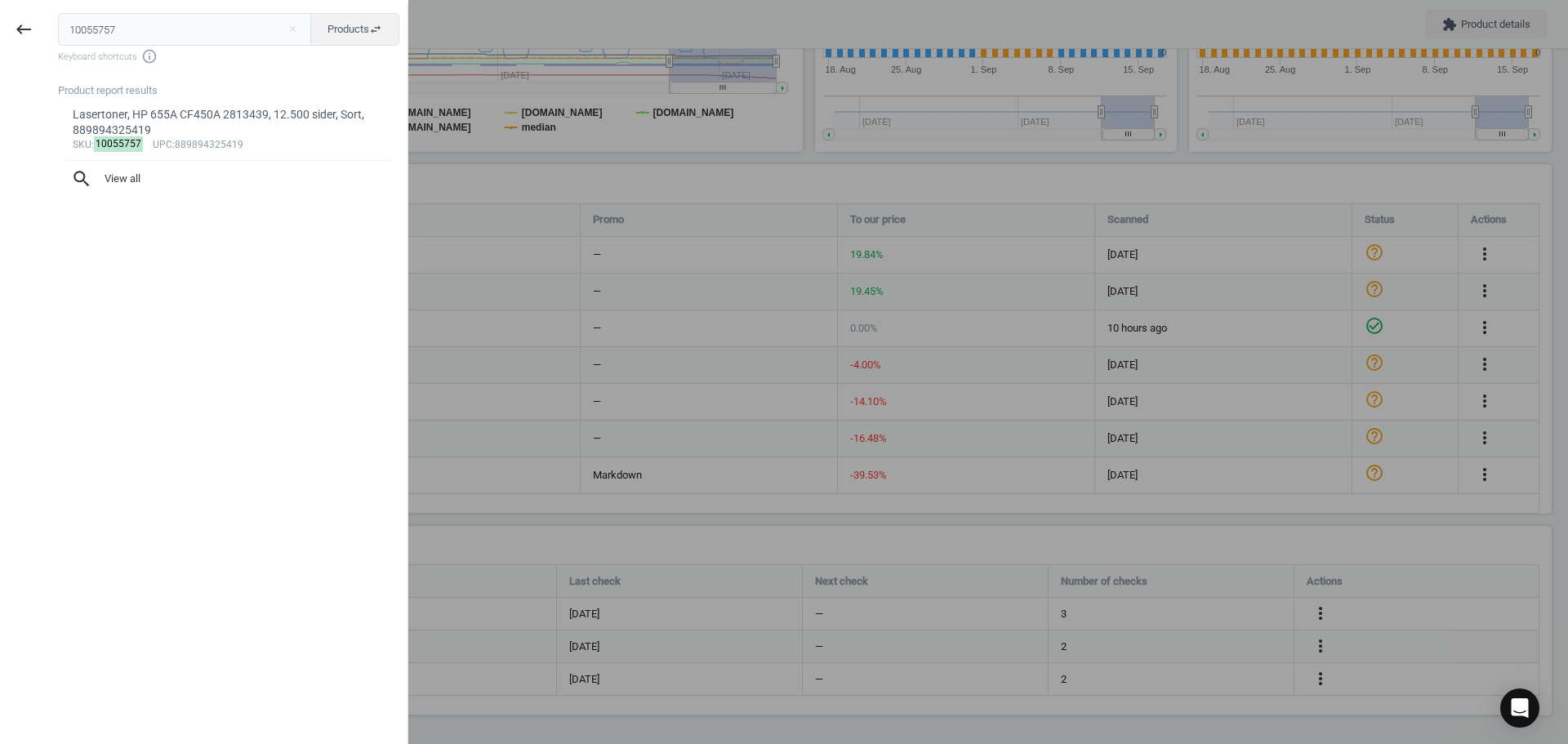
drag, startPoint x: 176, startPoint y: 33, endPoint x: -4, endPoint y: 34, distance: 180.0
click at [0, 34] on html "Group 2 Created with Sketch. ic/cloud_download/grey600 Created with Sketch. gra…" at bounding box center [784, 372] width 1568 height 744
type input "HP 731 P2V27A"
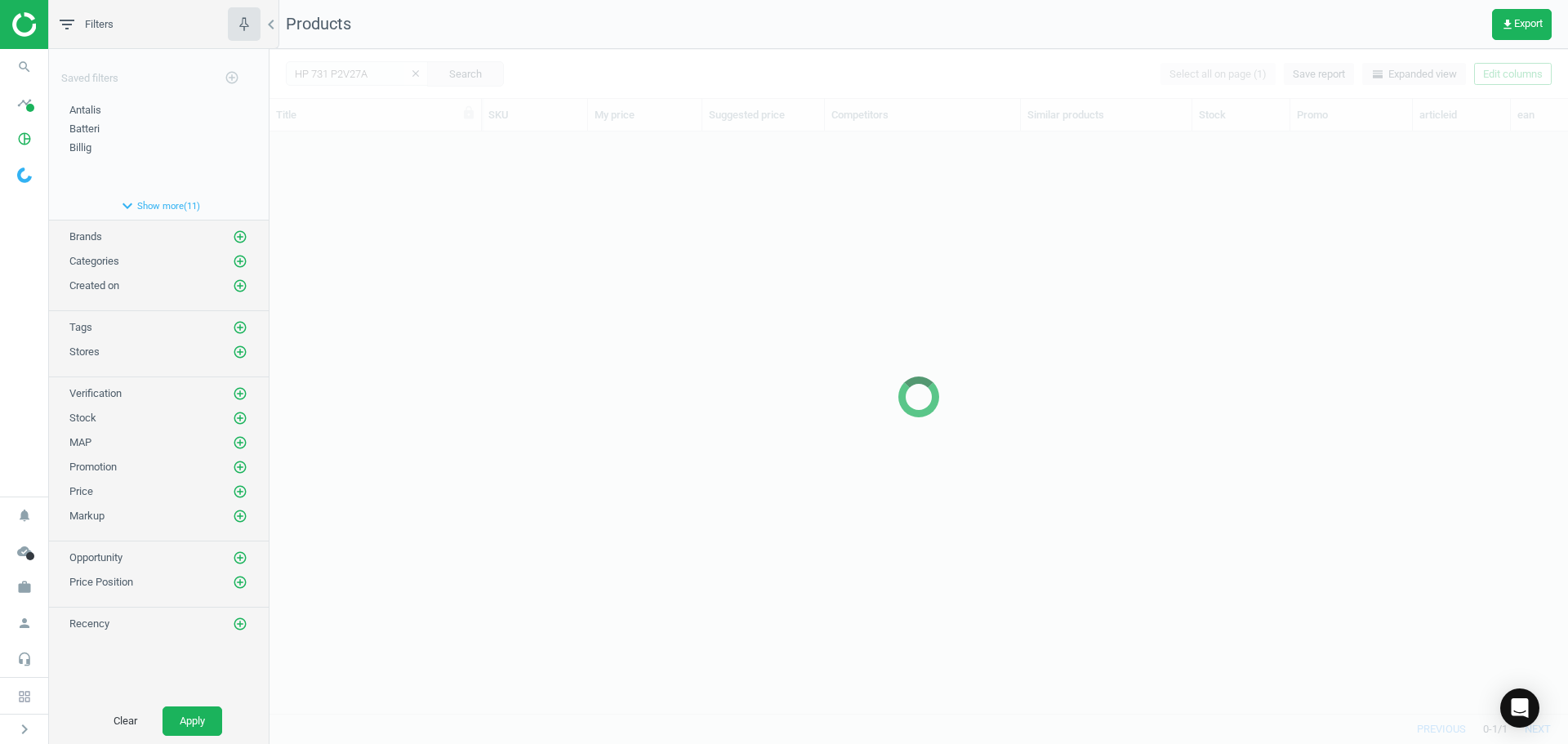
scroll to position [557, 1287]
drag, startPoint x: 566, startPoint y: 189, endPoint x: 2, endPoint y: 277, distance: 570.8
click at [566, 191] on div at bounding box center [919, 397] width 1299 height 695
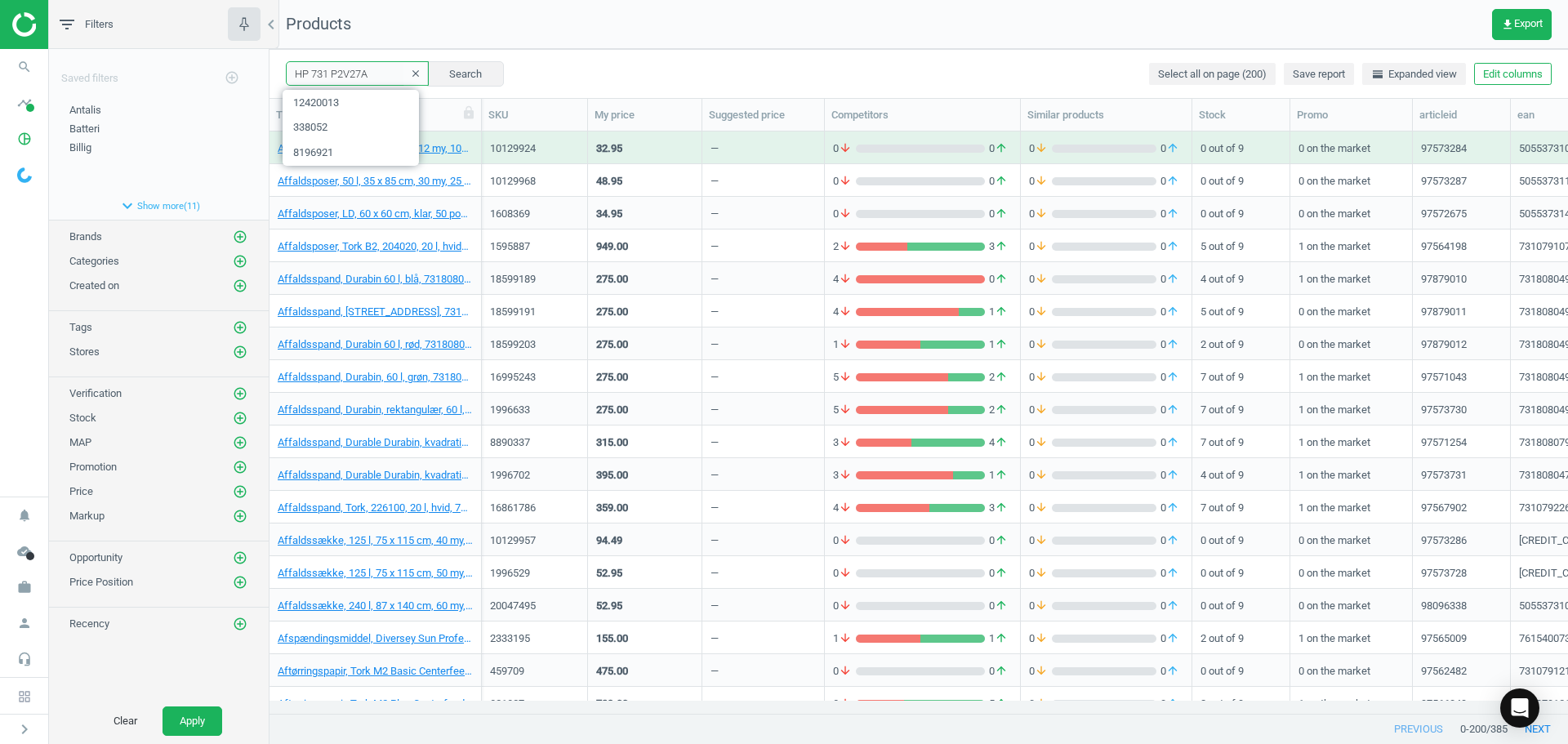
drag, startPoint x: 380, startPoint y: 82, endPoint x: 269, endPoint y: 81, distance: 111.0
click at [269, 81] on div "HP 731 P2V27A clear Search Select all on page (200) Save report horizontal_spli…" at bounding box center [919, 74] width 1299 height 49
paste input "15686339"
type input "15686339"
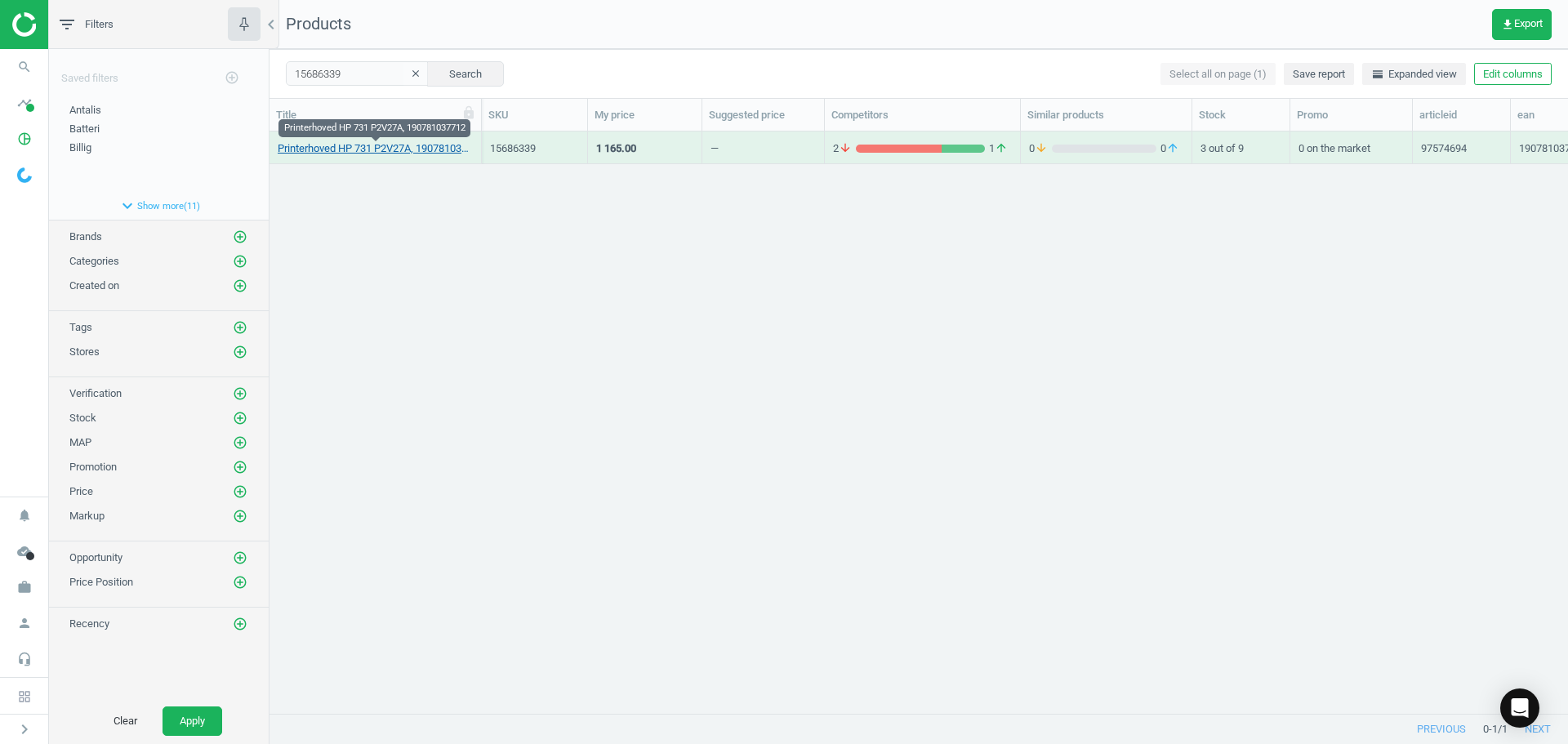
click at [422, 148] on link "Printerhoved HP 731 P2V27A, 190781037712" at bounding box center [375, 149] width 195 height 15
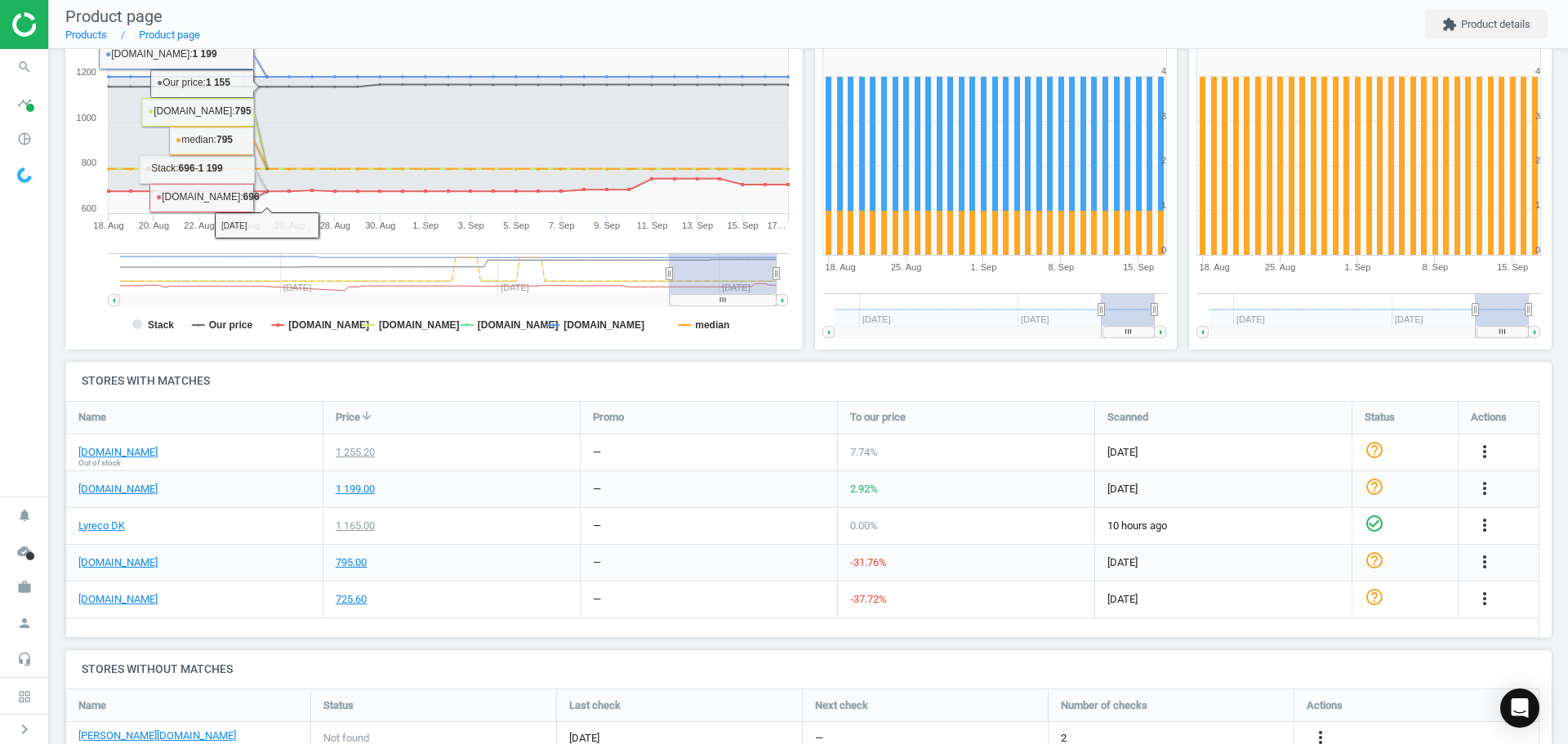
scroll to position [327, 0]
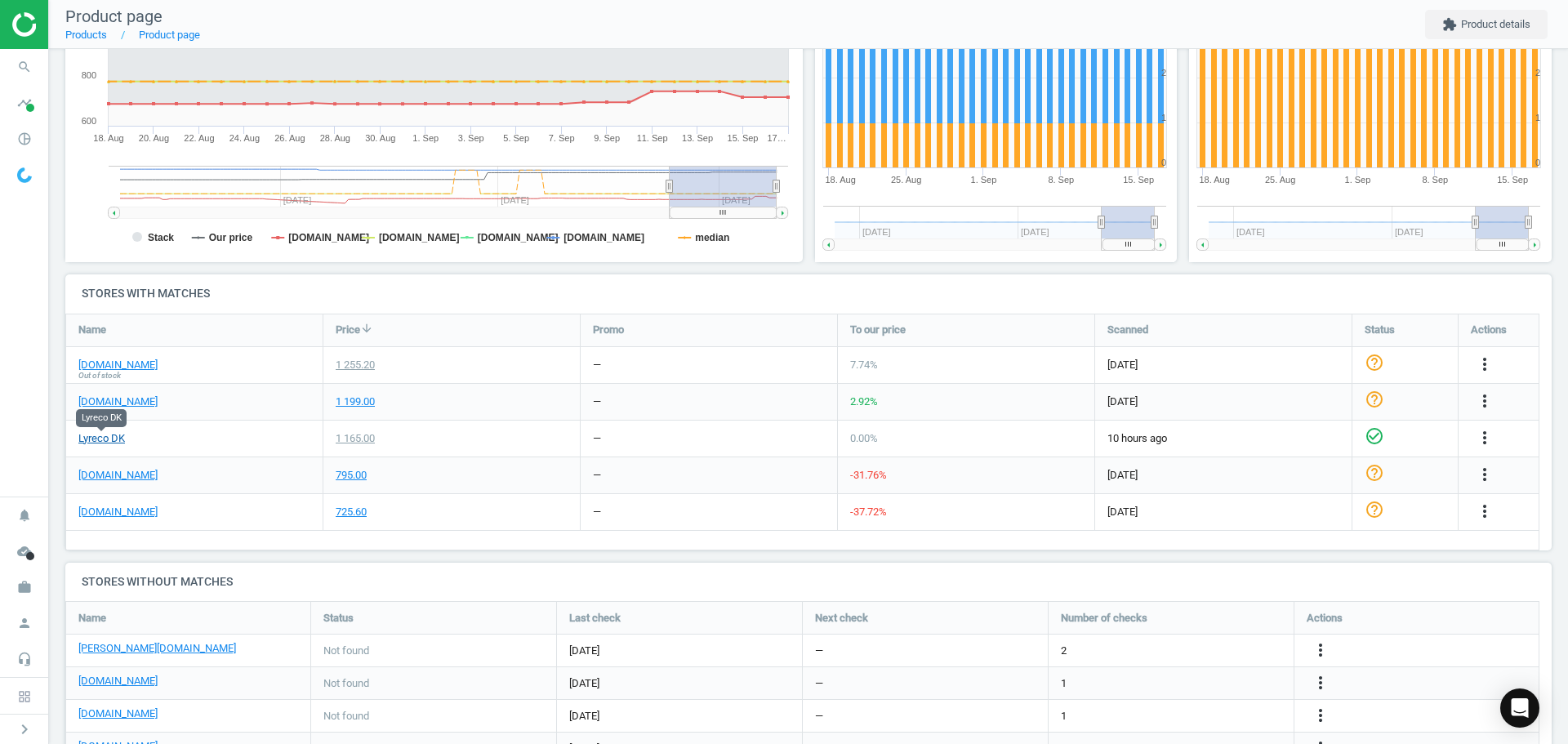
click at [107, 444] on link "Lyreco DK" at bounding box center [101, 439] width 47 height 15
click at [21, 62] on icon "search" at bounding box center [25, 67] width 31 height 31
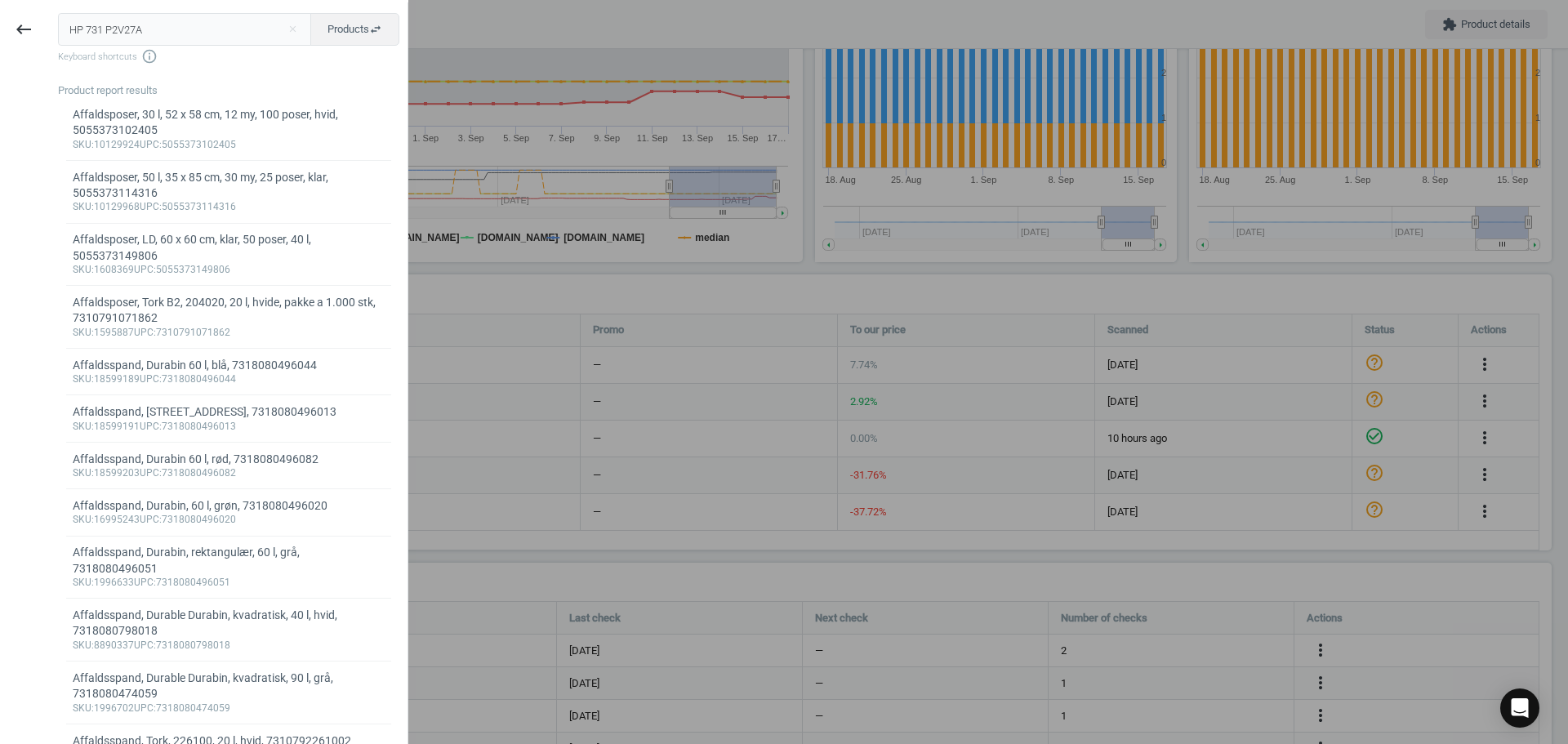
drag, startPoint x: 176, startPoint y: 32, endPoint x: -45, endPoint y: 26, distance: 221.1
click at [0, 26] on html "Group 2 Created with Sketch. ic/cloud_download/grey600 Created with Sketch. gra…" at bounding box center [784, 372] width 1568 height 744
type input "5927665"
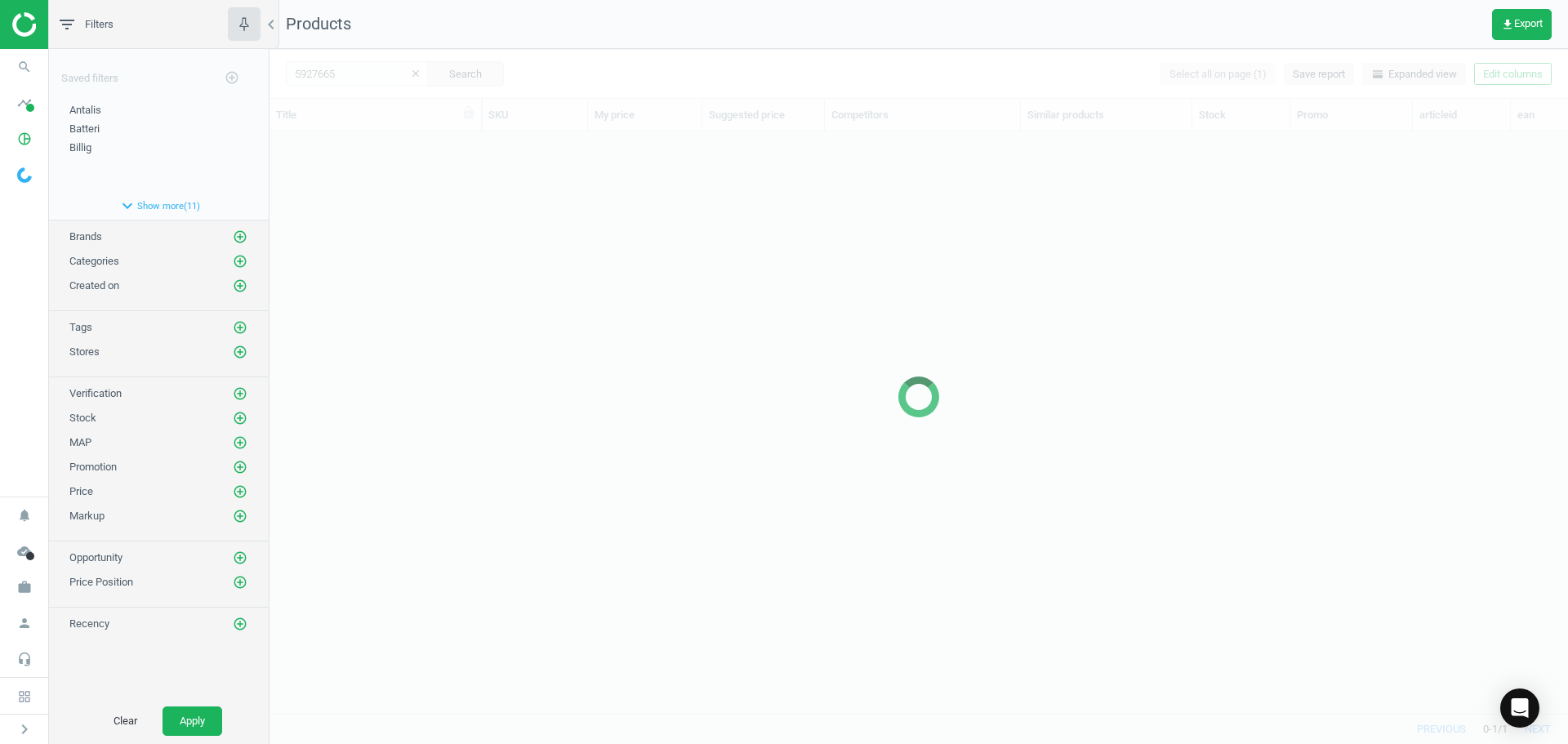
scroll to position [557, 1287]
click at [497, 249] on div at bounding box center [919, 397] width 1299 height 695
click at [471, 216] on div at bounding box center [919, 397] width 1299 height 695
click at [444, 202] on div at bounding box center [919, 397] width 1299 height 695
click at [442, 202] on div at bounding box center [919, 397] width 1299 height 695
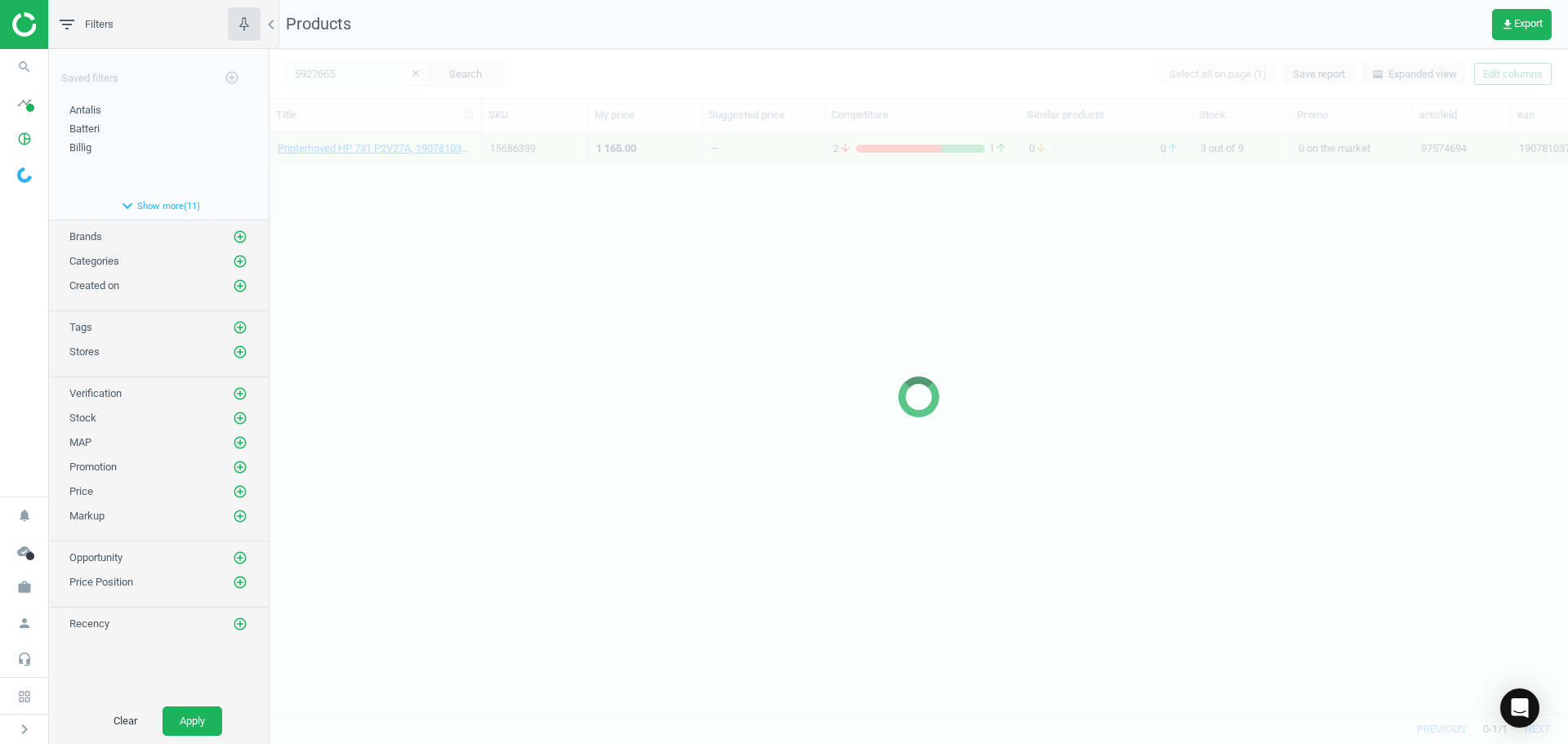
click at [430, 179] on div at bounding box center [919, 397] width 1299 height 695
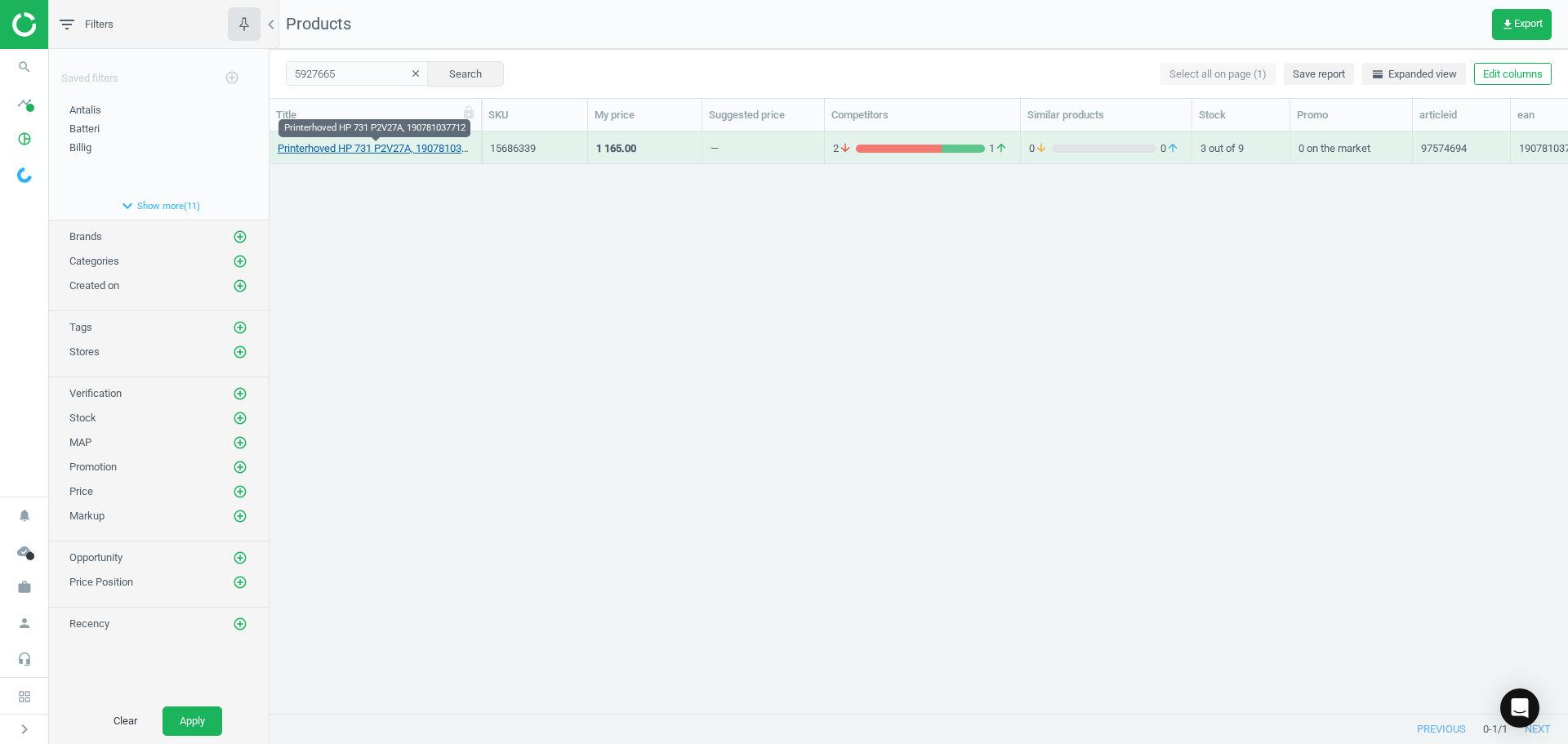
click at [398, 147] on link "Printerhoved HP 731 P2V27A, 190781037712" at bounding box center [375, 149] width 195 height 15
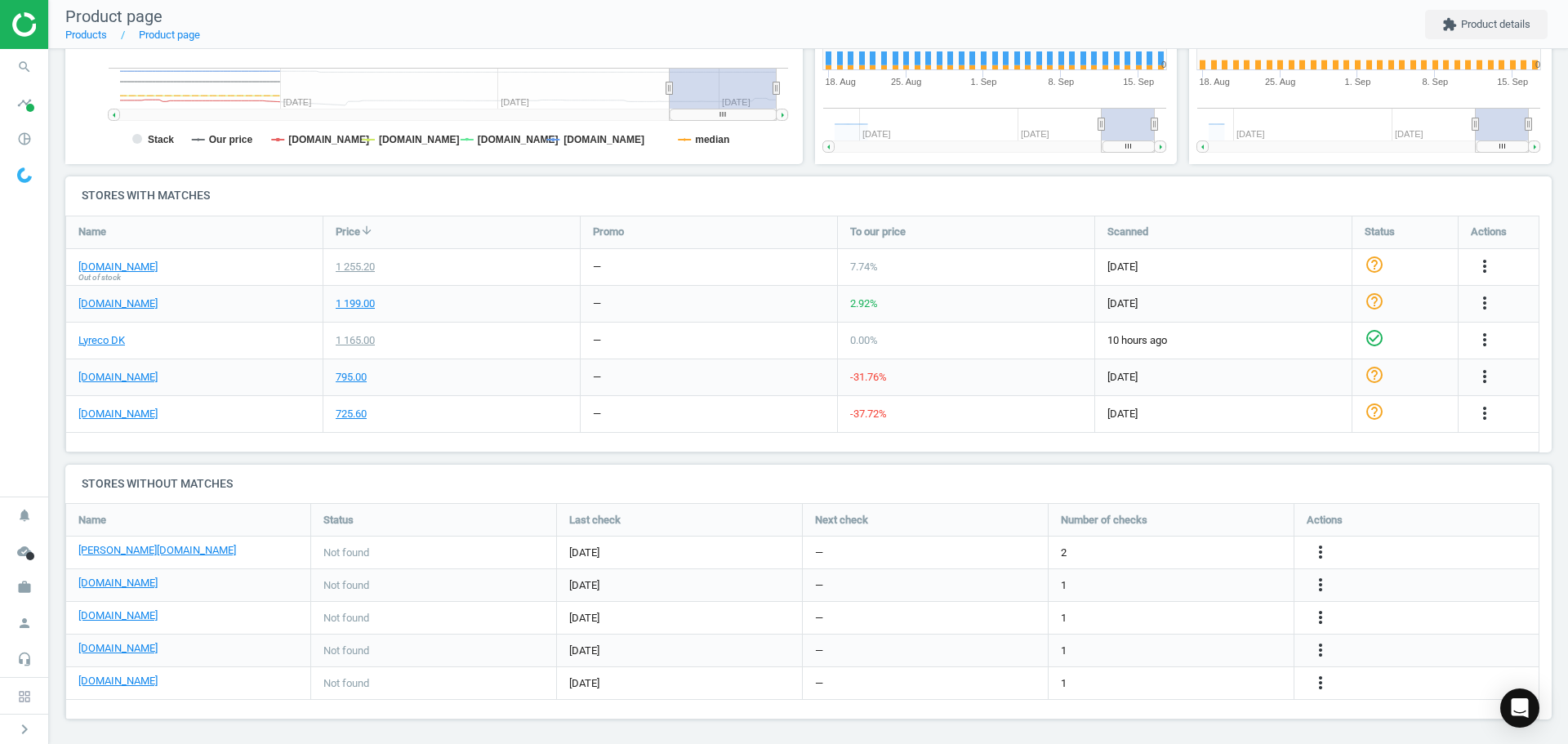
scroll to position [352, 384]
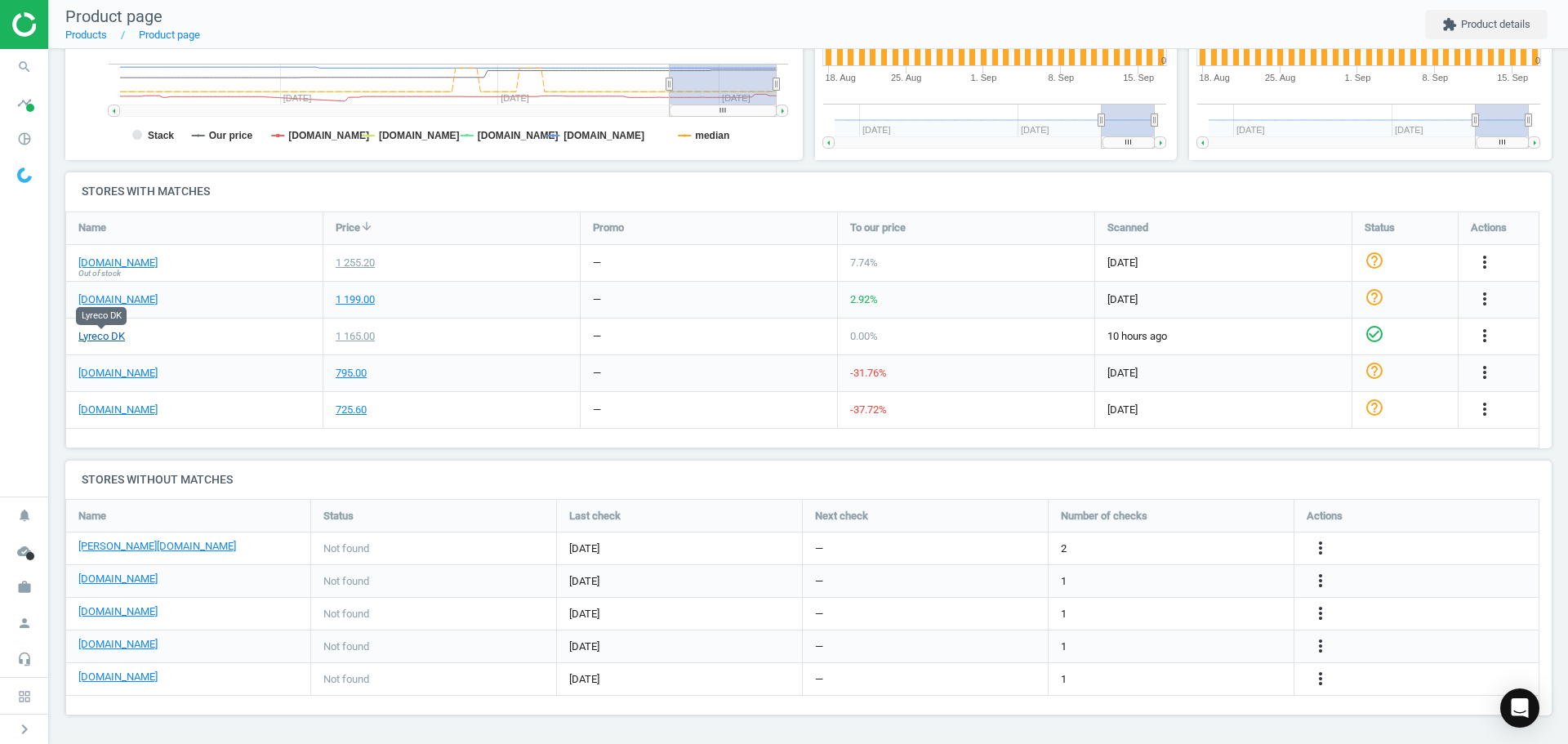
click at [109, 332] on link "Lyreco DK" at bounding box center [101, 337] width 47 height 15
click at [16, 72] on icon "search" at bounding box center [25, 67] width 31 height 31
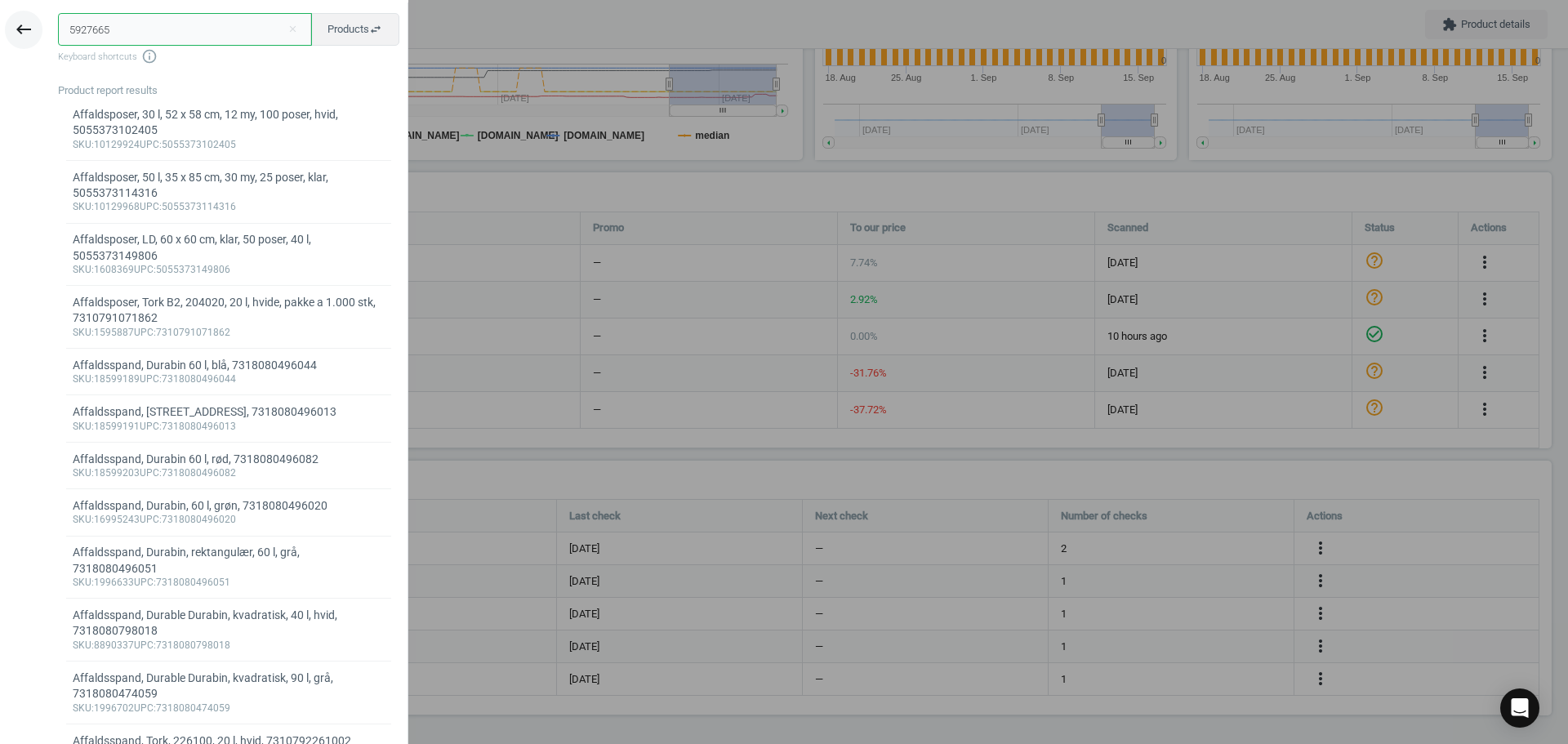
drag, startPoint x: 163, startPoint y: 35, endPoint x: 8, endPoint y: 33, distance: 155.0
click at [10, 34] on div "keyboard_backspace 5927665 close Products swap_horiz Keyboard shortcuts info_ou…" at bounding box center [204, 374] width 408 height 744
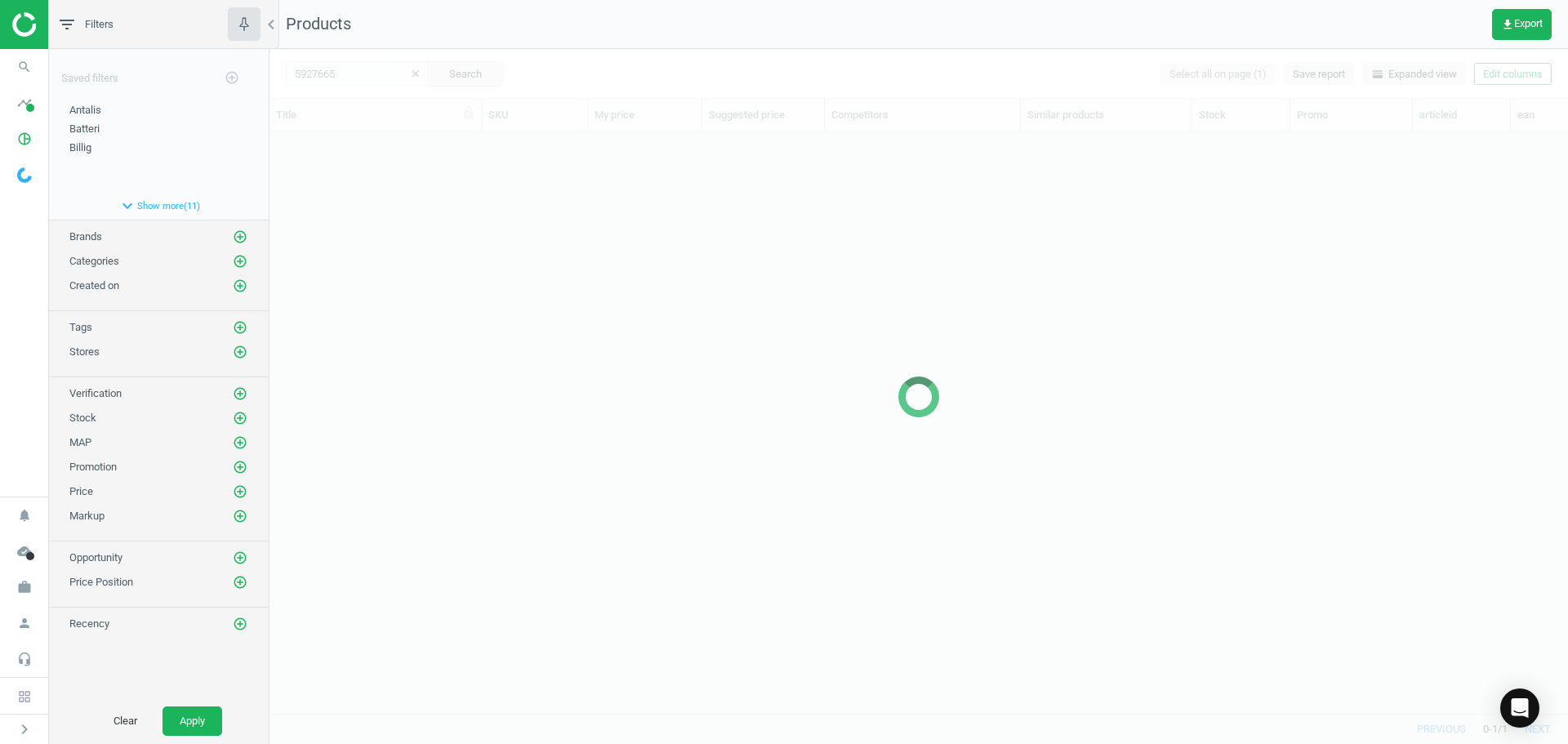
scroll to position [557, 1287]
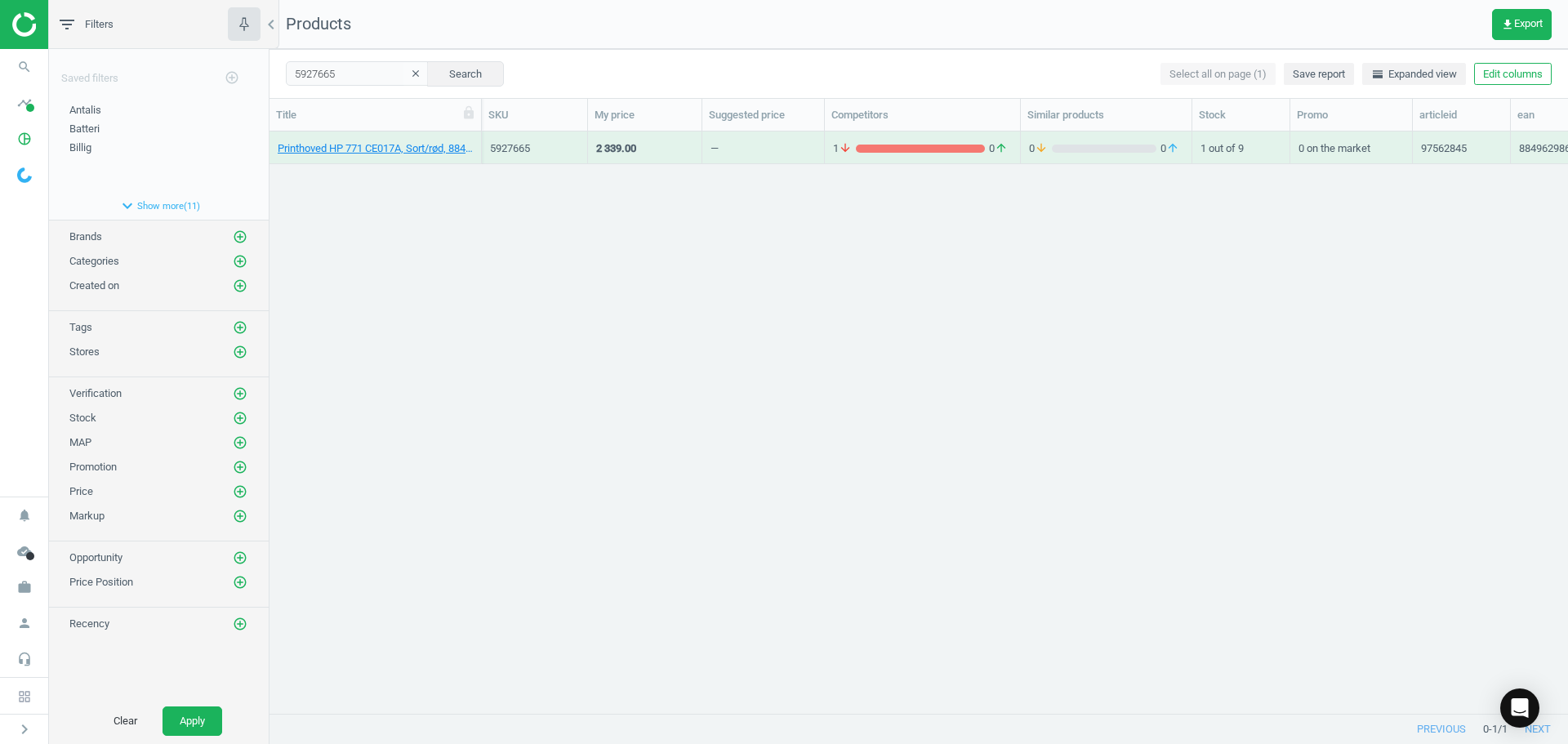
drag, startPoint x: 475, startPoint y: 260, endPoint x: 441, endPoint y: 160, distance: 105.6
click at [475, 258] on div "Printhoved HP 771 CE017A, Sort/rød, 884962986431 5927665 2 339.00 — 1 arrow_dow…" at bounding box center [919, 416] width 1299 height 570
click at [429, 142] on link "Printhoved HP 771 CE017A, Sort/rød, 884962986431" at bounding box center [375, 149] width 195 height 15
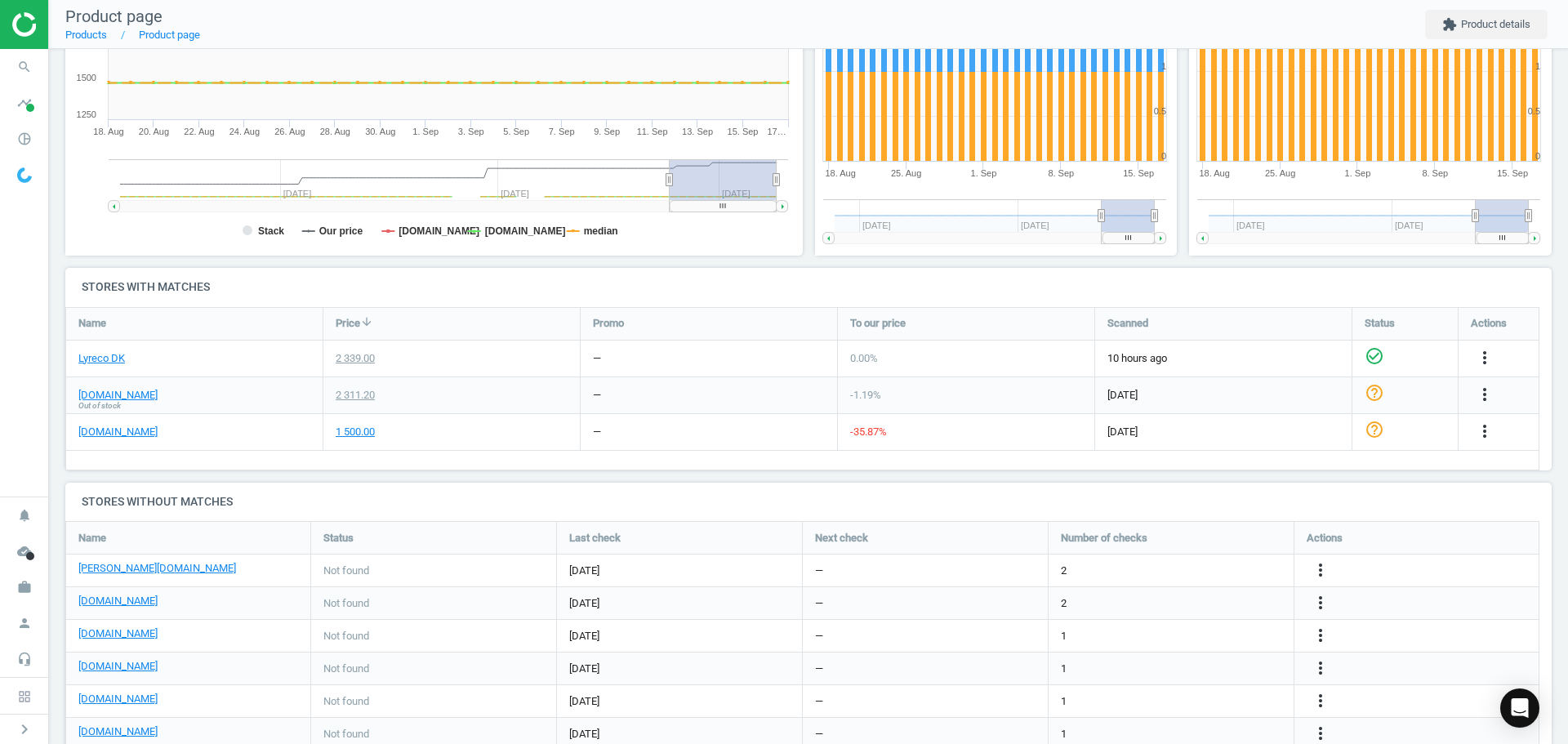
scroll to position [245, 0]
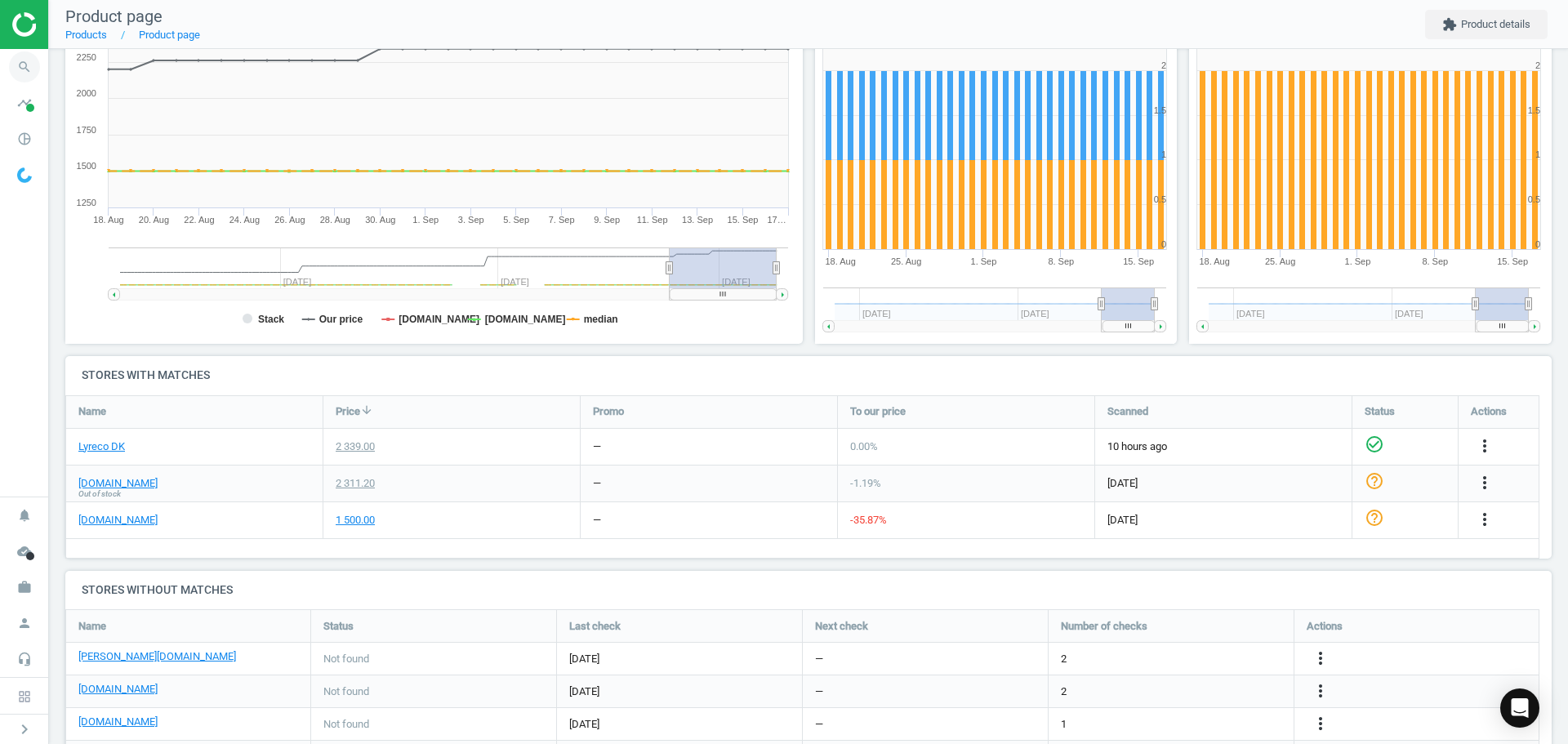
click at [20, 73] on icon "search" at bounding box center [25, 67] width 31 height 31
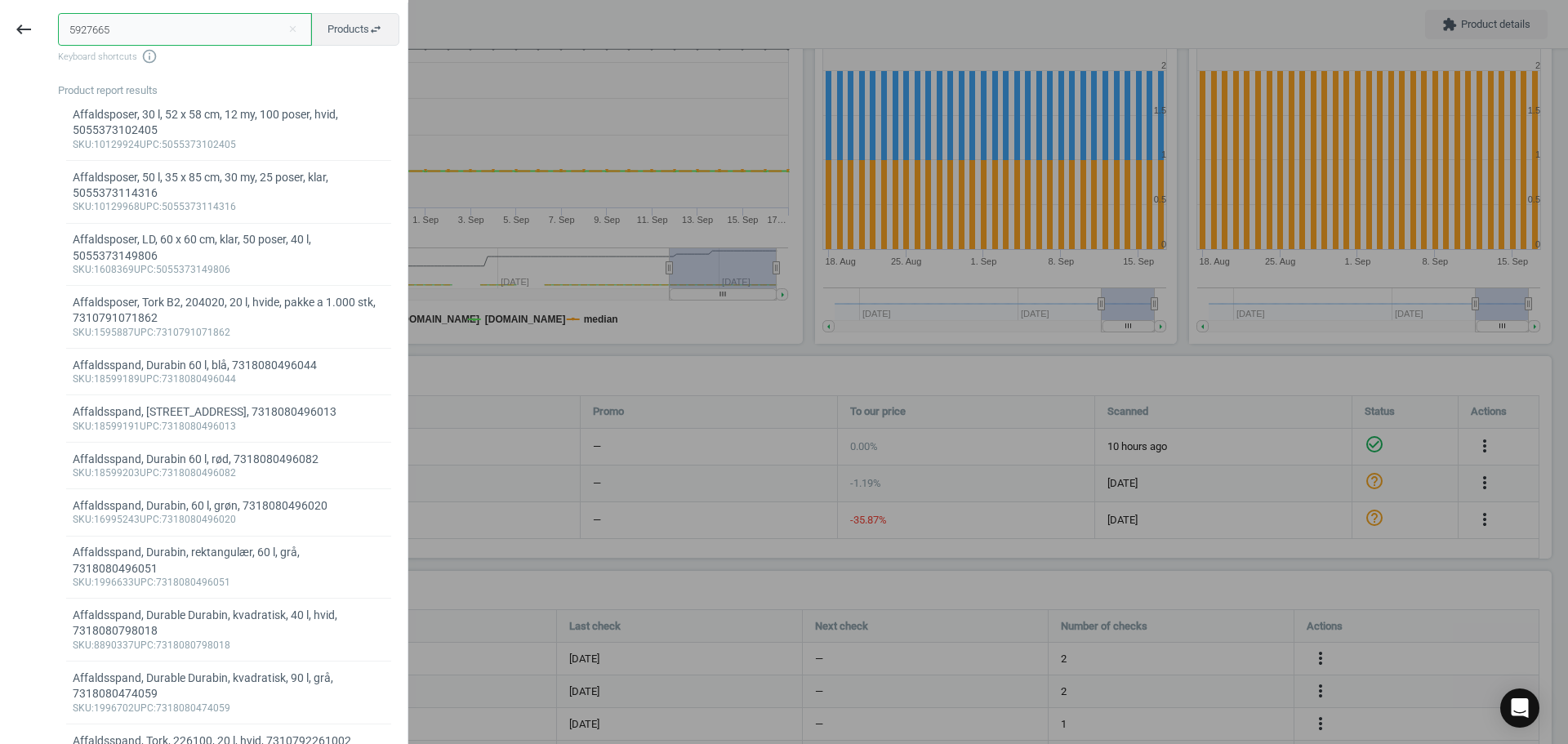
drag, startPoint x: 126, startPoint y: 40, endPoint x: 50, endPoint y: 30, distance: 76.7
click at [50, 30] on div "5927665 close Products swap_horiz Keyboard shortcuts info_outline Product repor…" at bounding box center [228, 672] width 361 height 1341
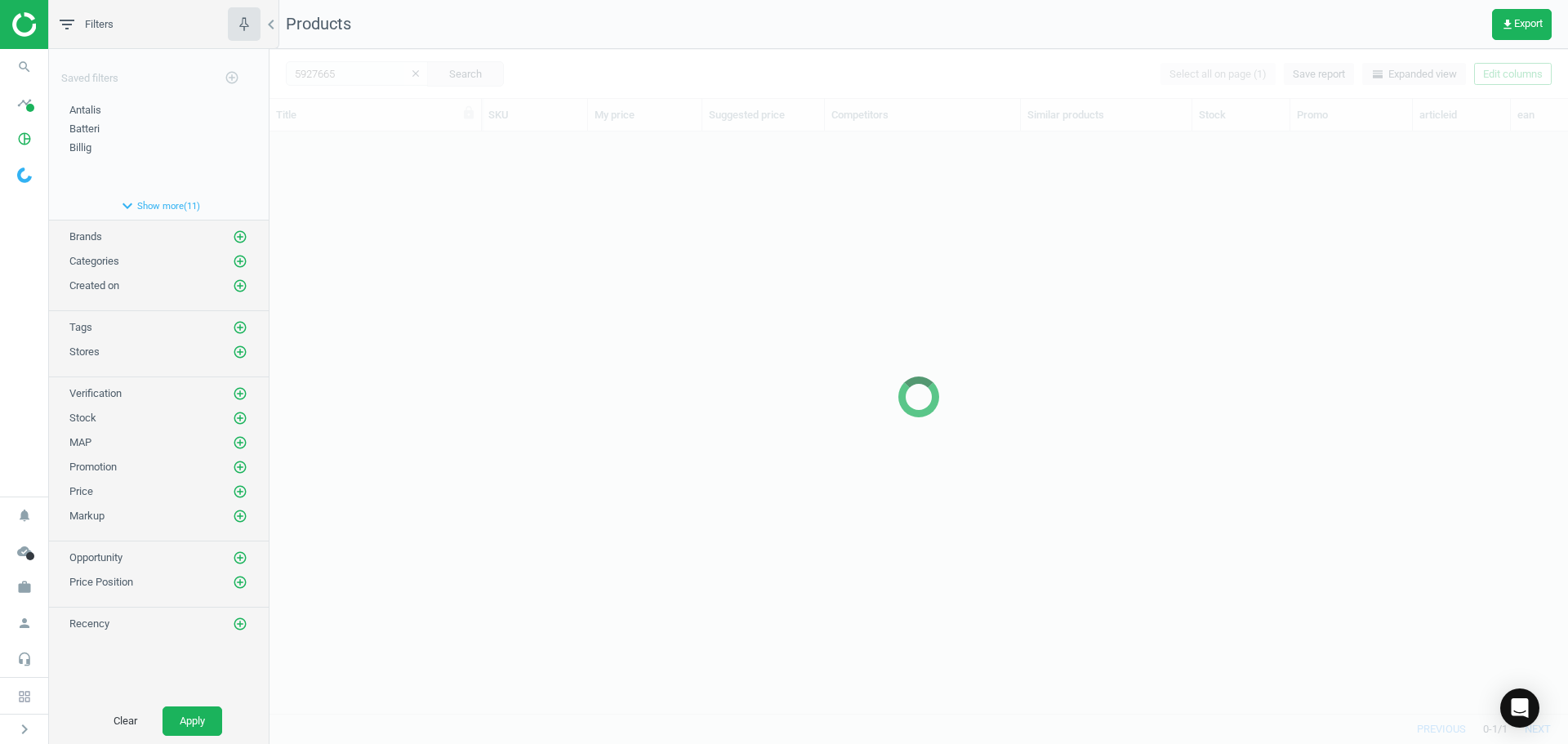
scroll to position [557, 1287]
click at [511, 247] on div at bounding box center [919, 397] width 1299 height 695
click at [453, 212] on div at bounding box center [919, 397] width 1299 height 695
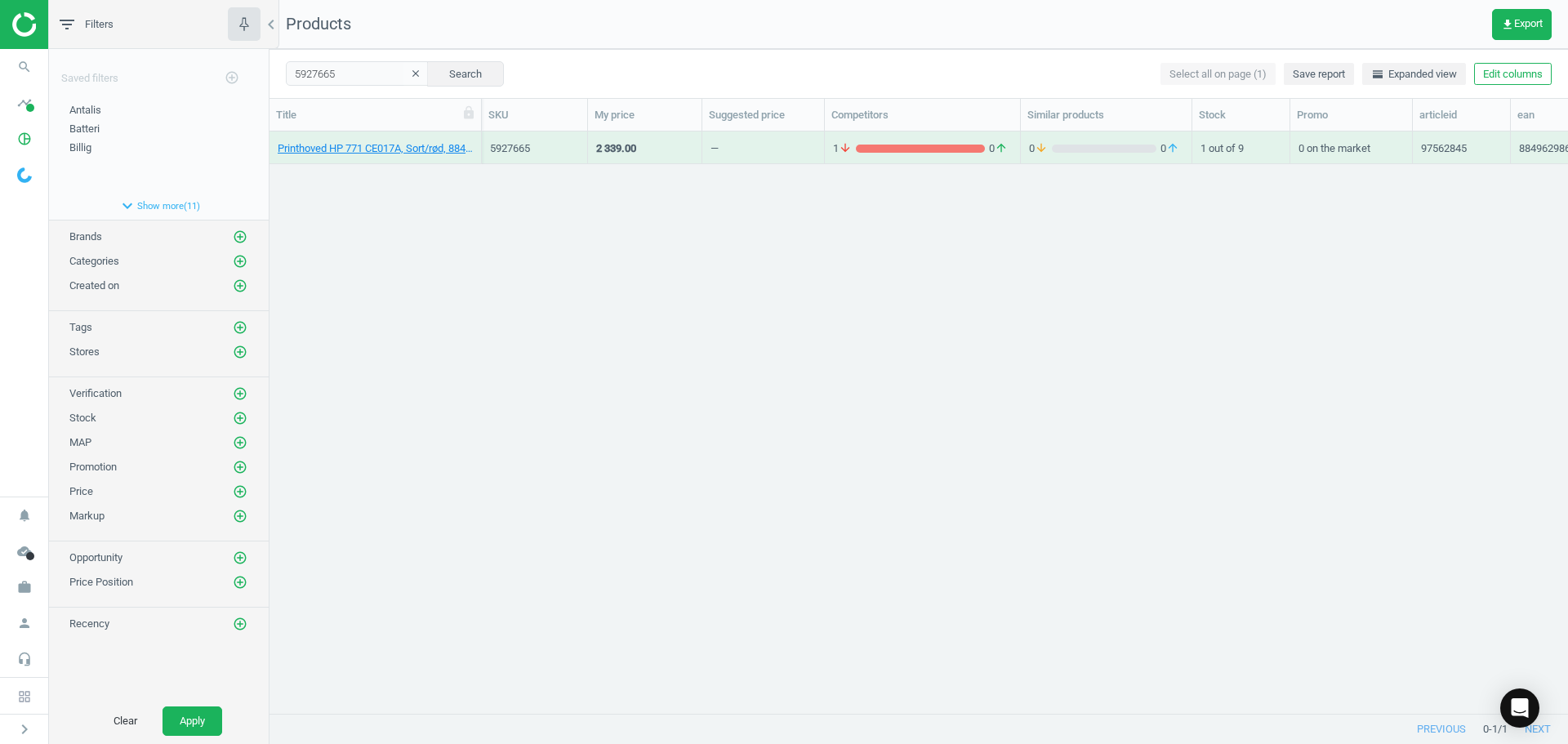
drag, startPoint x: 387, startPoint y: 376, endPoint x: 389, endPoint y: 343, distance: 33.1
click at [390, 375] on div "Printhoved HP 771 CE017A, Sort/rød, 884962986431 5927665 2 339.00 — 1 arrow_dow…" at bounding box center [919, 416] width 1299 height 570
click at [386, 146] on link "Printhoved HP 771 CE017A, Sort/rød, 884962986431" at bounding box center [375, 149] width 195 height 15
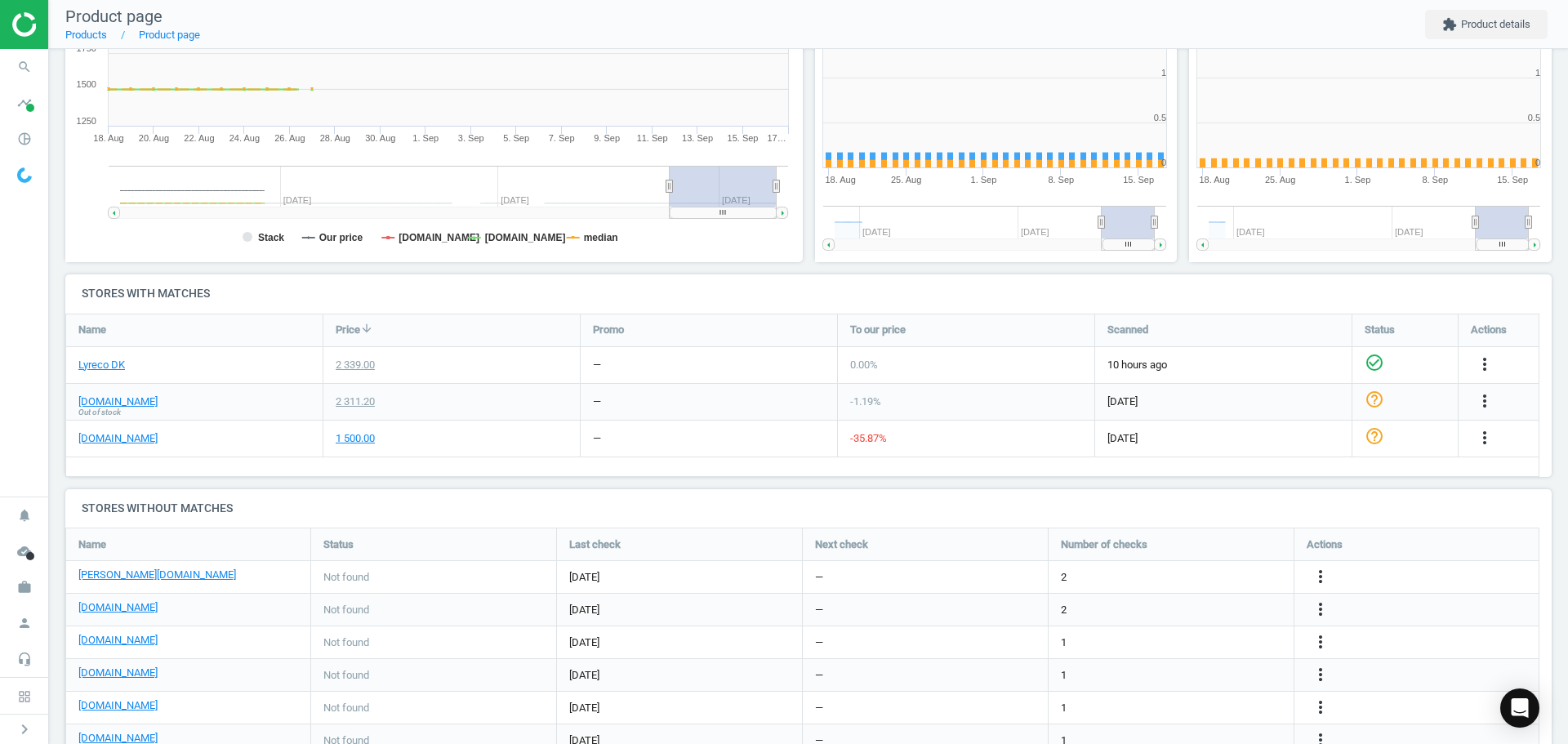
scroll to position [352, 384]
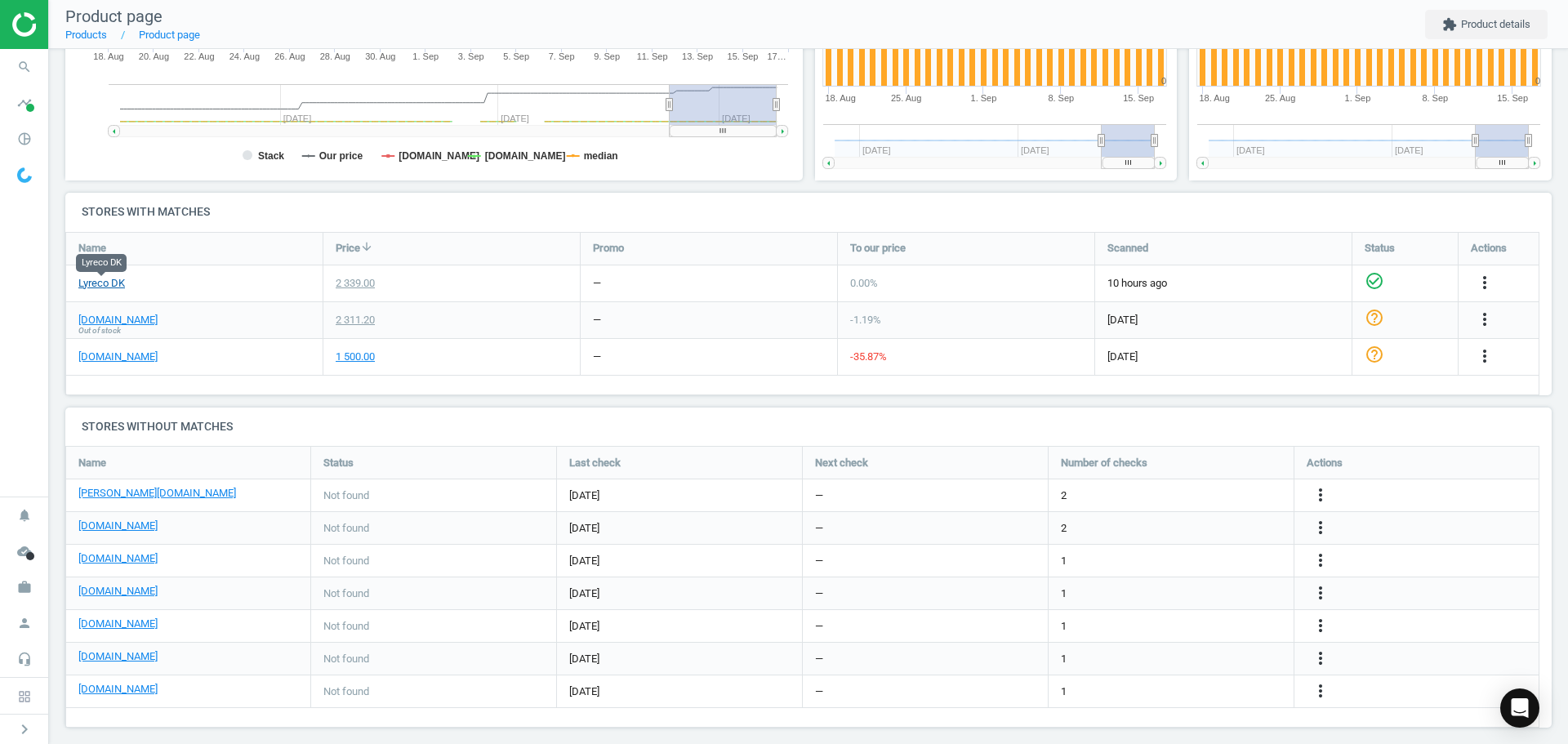
click at [109, 282] on link "Lyreco DK" at bounding box center [101, 283] width 47 height 15
click at [31, 67] on icon "search" at bounding box center [25, 67] width 31 height 31
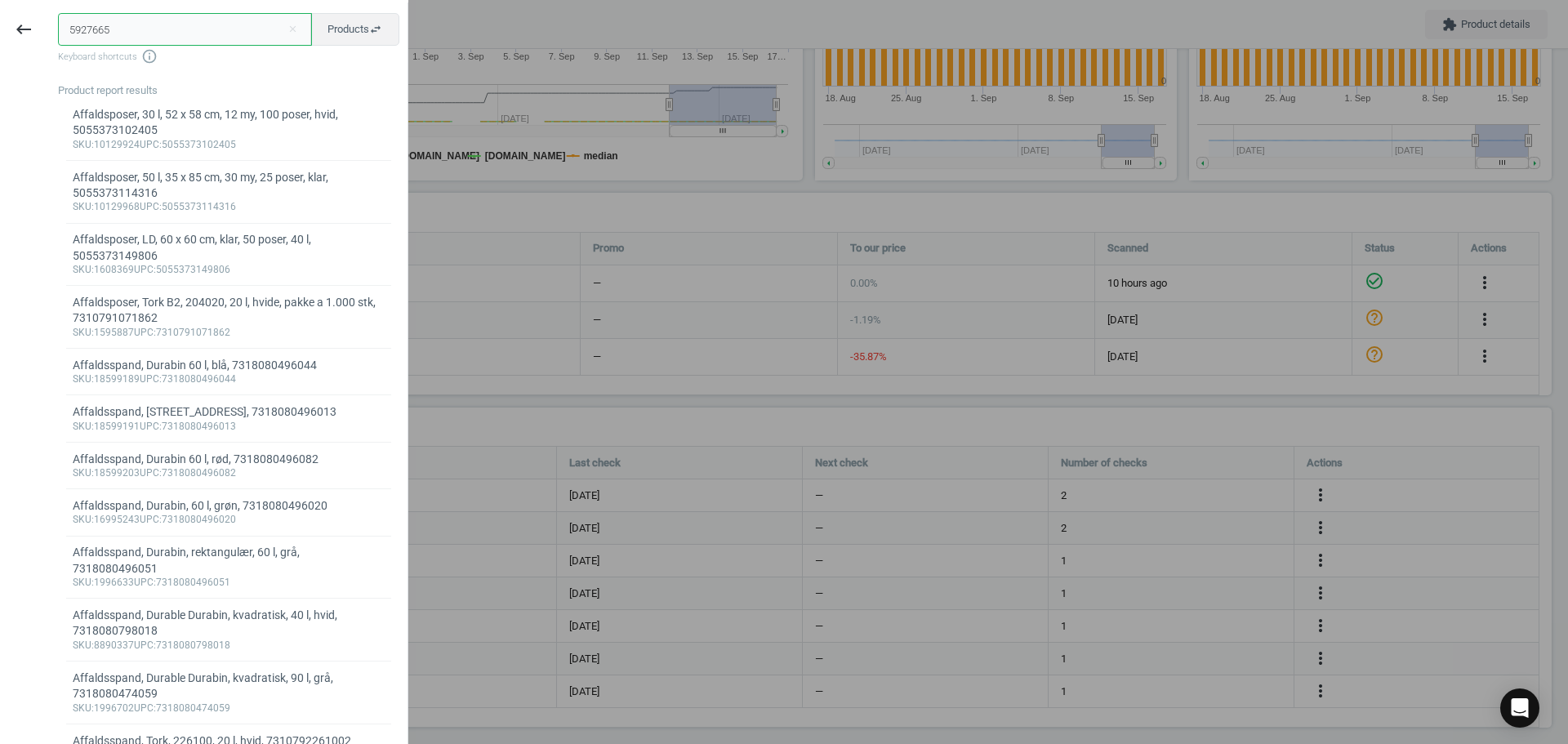
drag, startPoint x: 137, startPoint y: 35, endPoint x: -11, endPoint y: 31, distance: 148.1
click at [0, 31] on html "Group 2 Created with Sketch. ic/cloud_download/grey600 Created with Sketch. gra…" at bounding box center [784, 372] width 1568 height 744
paste input "727 B3P06A"
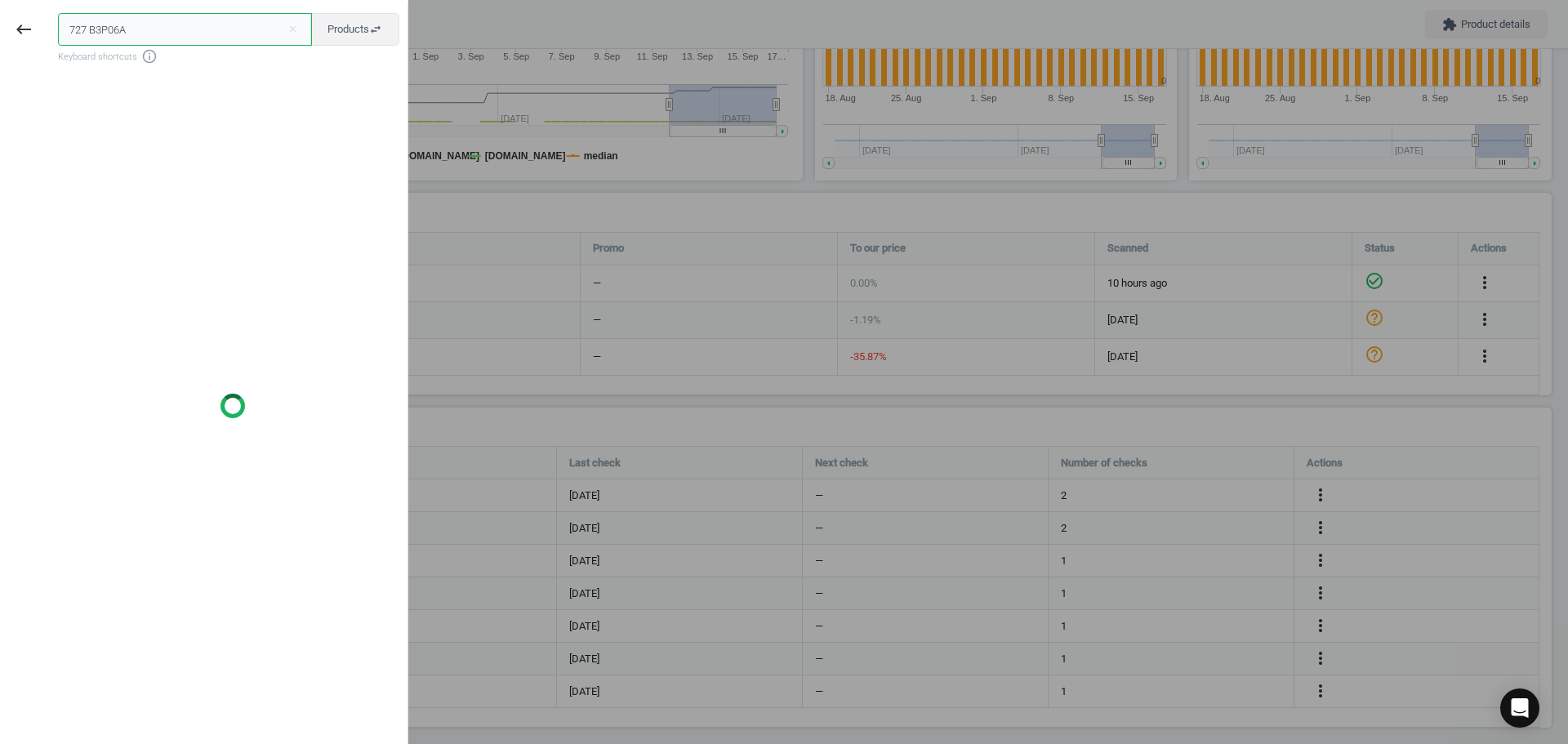
type input "727 B3P06A"
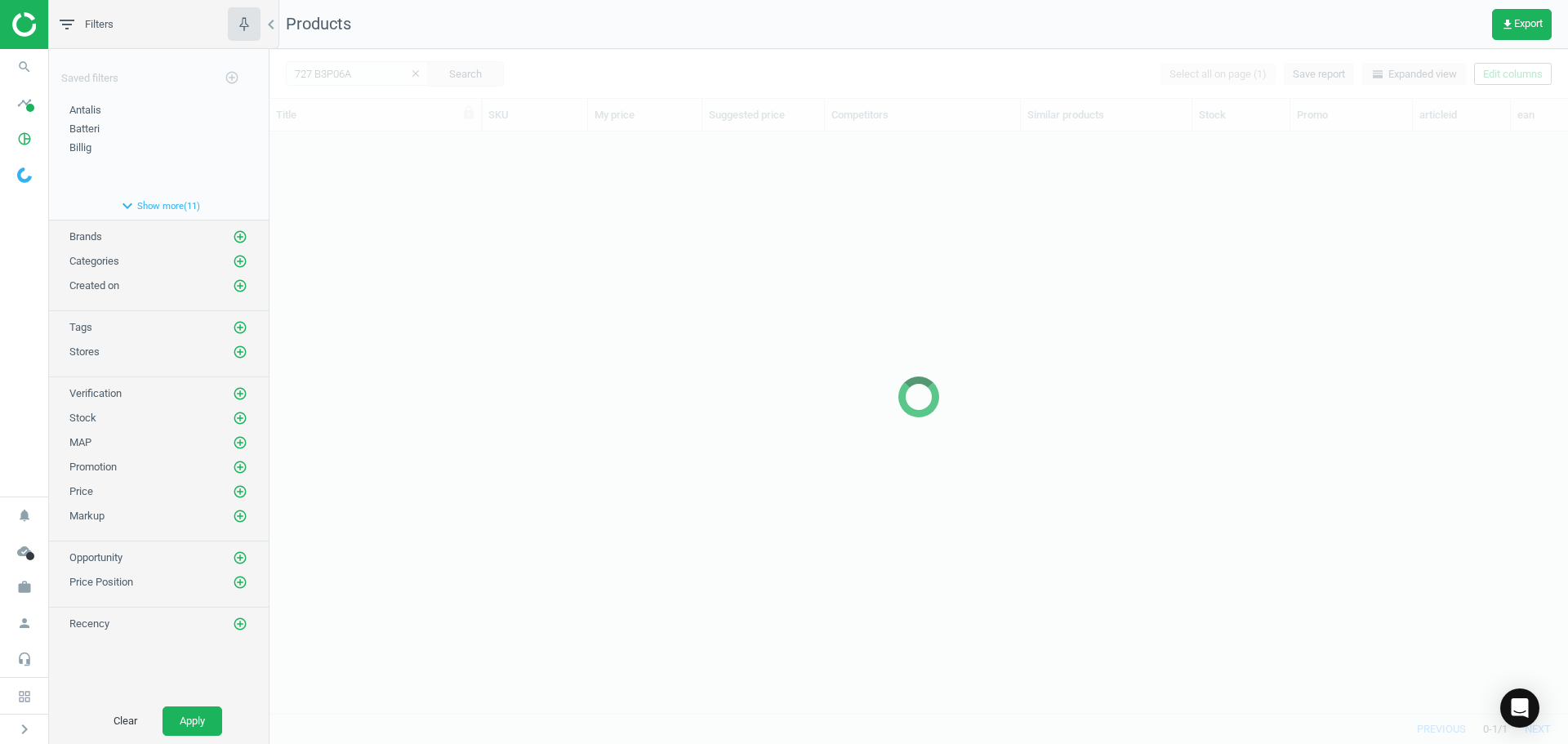
scroll to position [557, 1287]
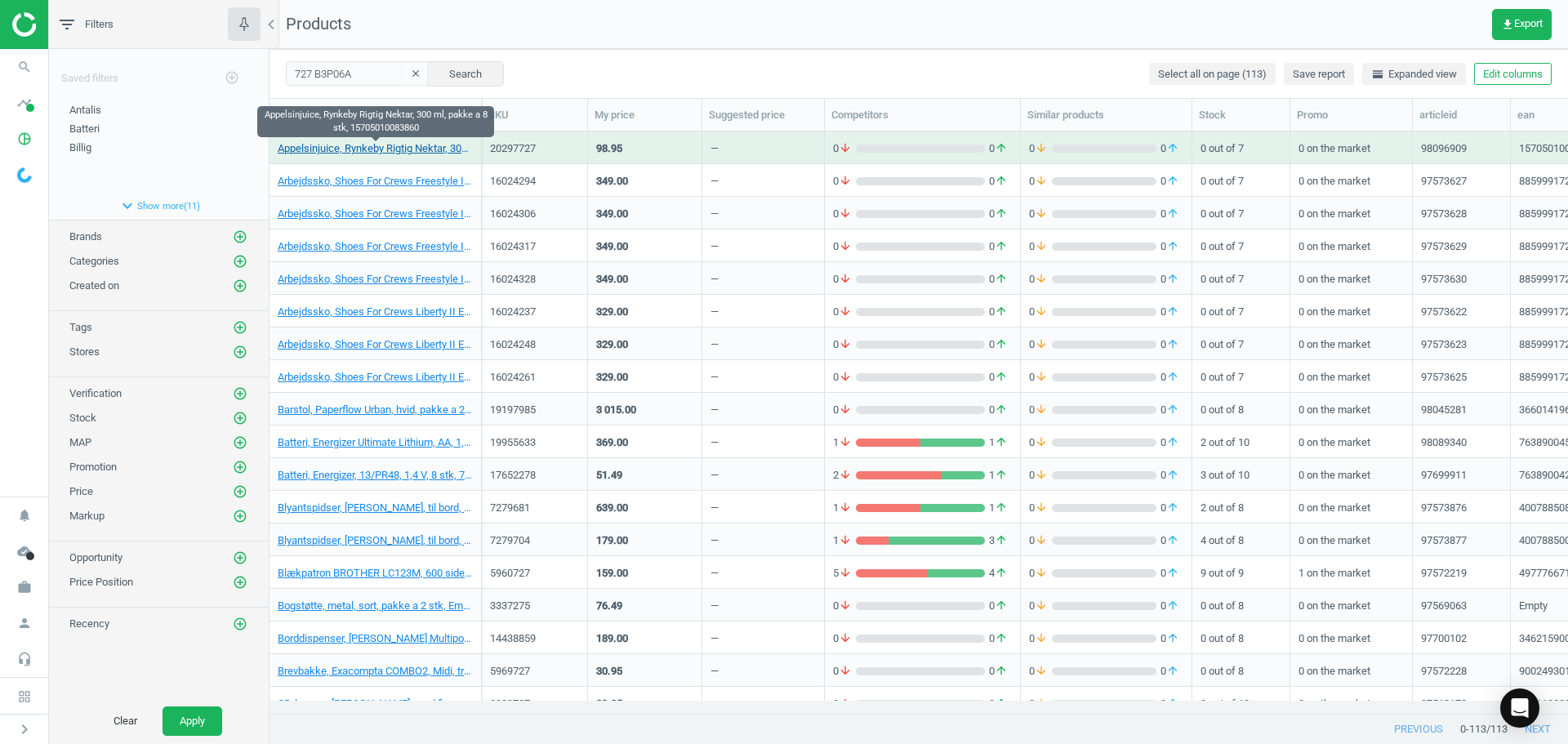
click at [455, 151] on link "Appelsinjuice, Rynkeby Rigtig Nektar, 300 ml, pakke a 8 stk, 15705010083860" at bounding box center [375, 149] width 195 height 15
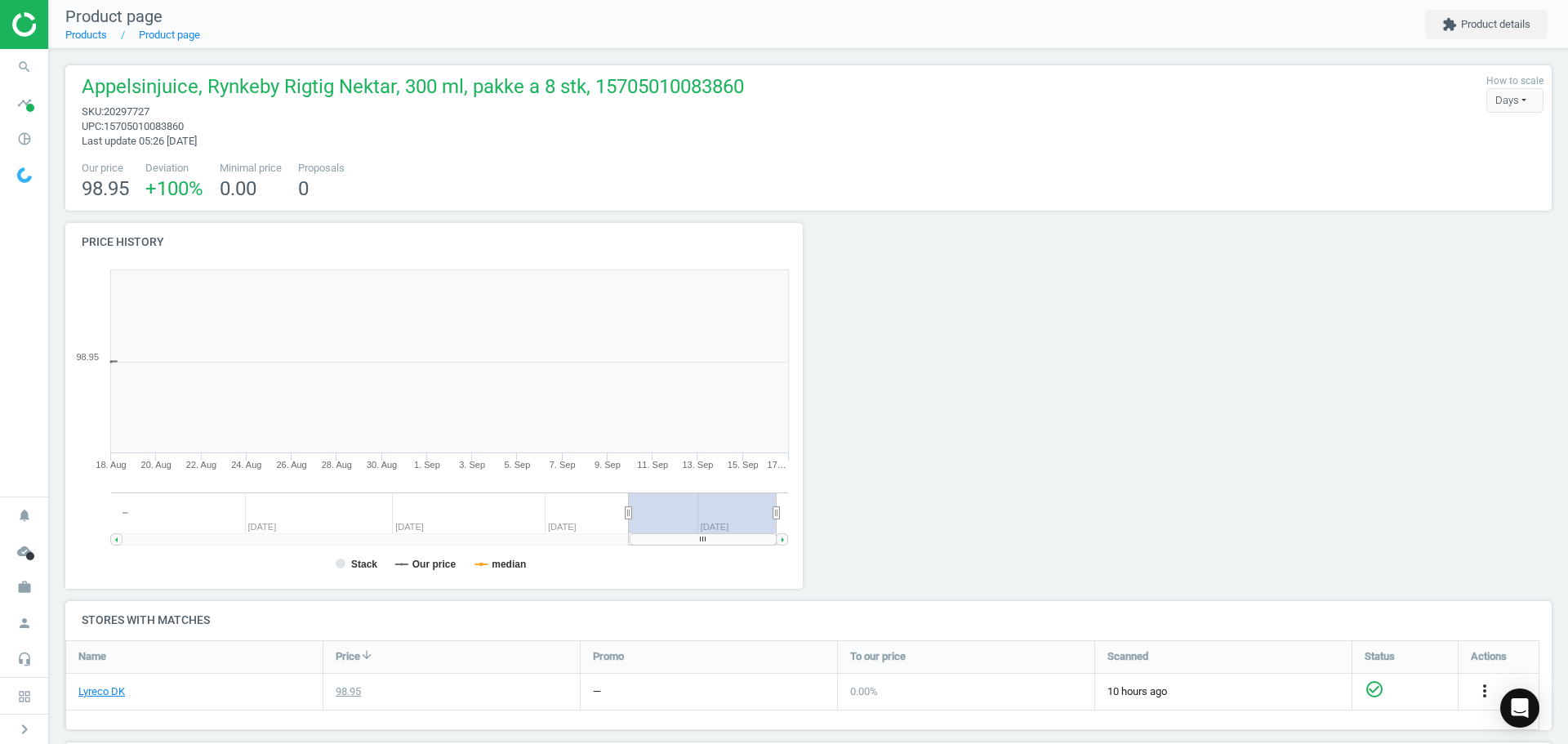
scroll to position [352, 756]
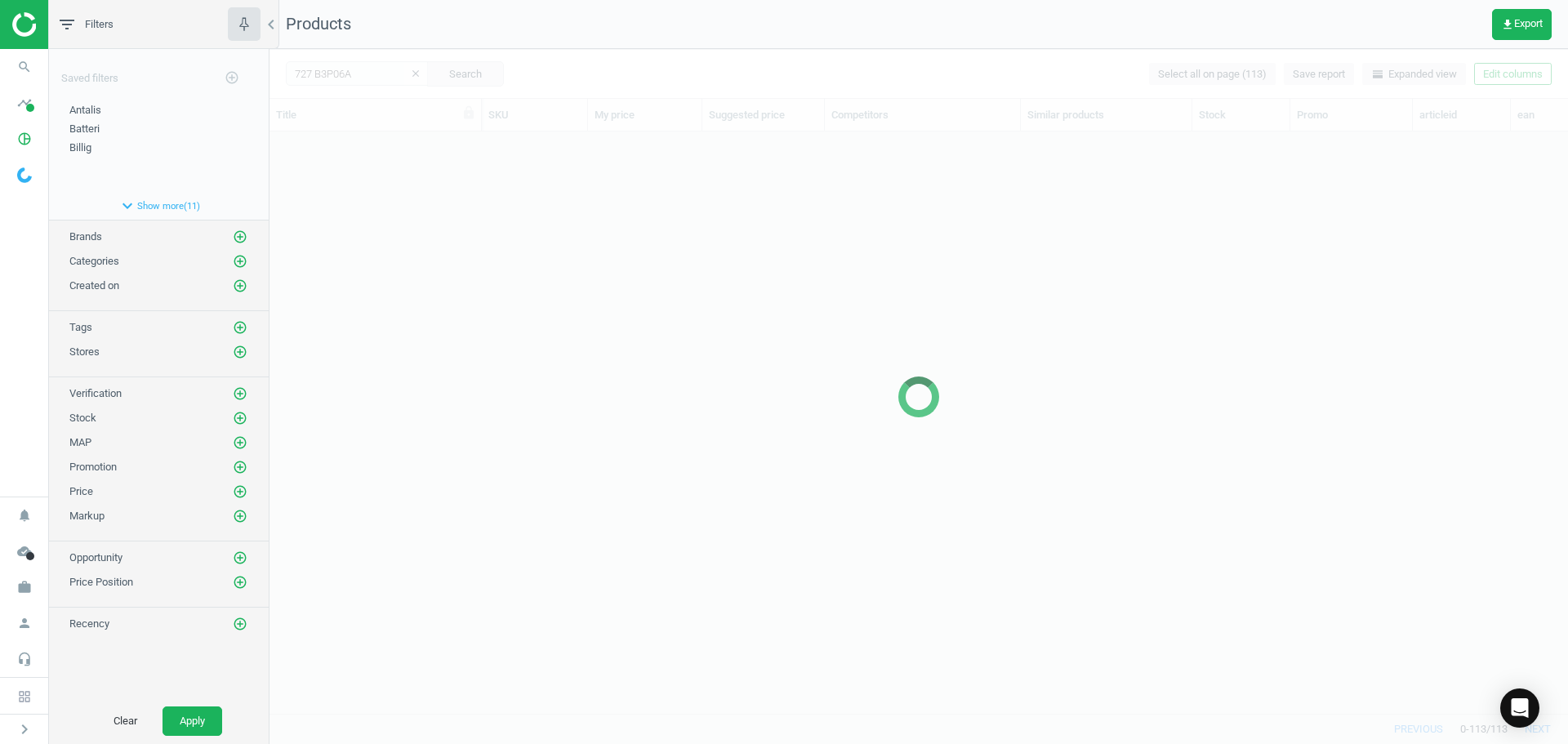
scroll to position [557, 1287]
click at [370, 100] on div at bounding box center [919, 397] width 1299 height 695
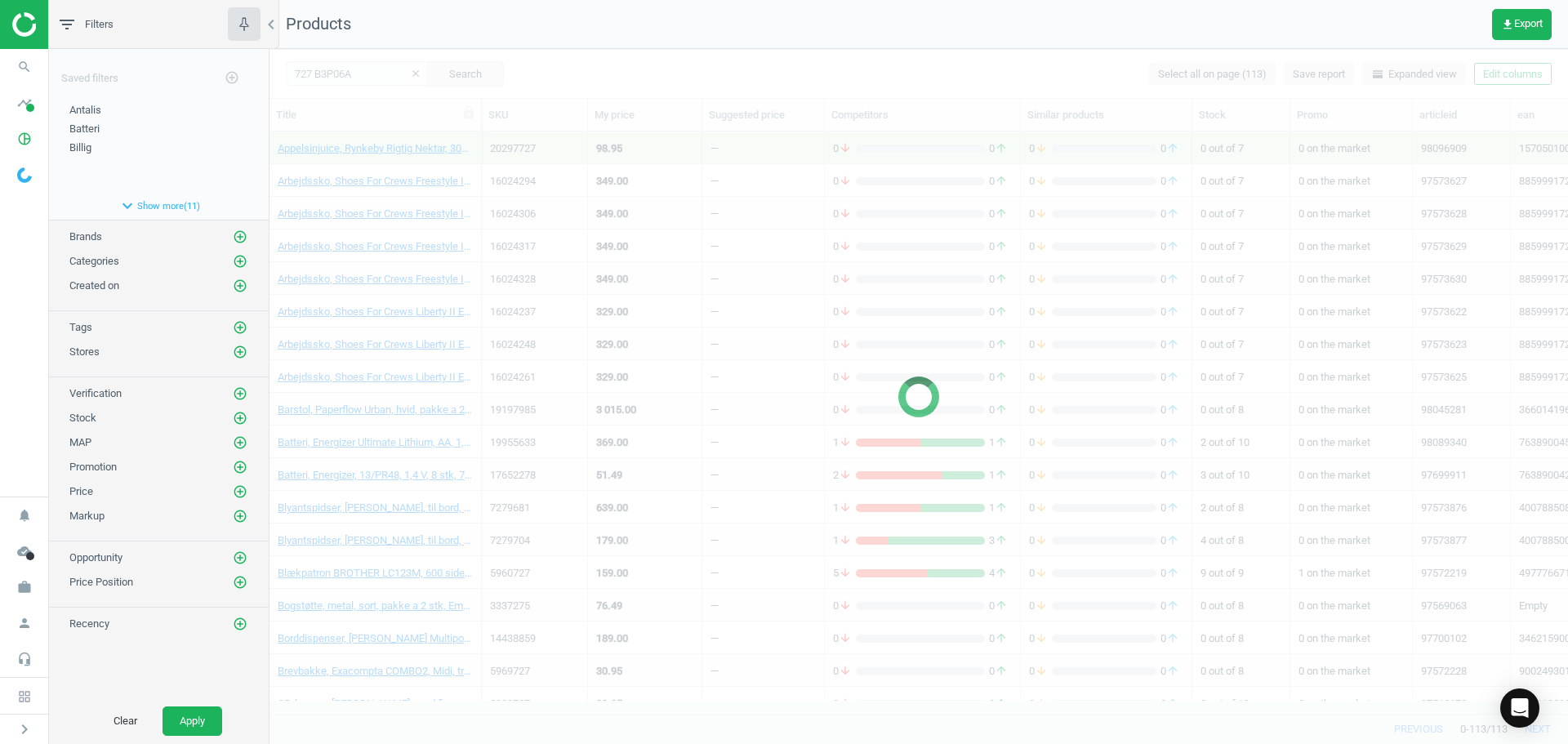
click at [364, 79] on div at bounding box center [919, 397] width 1299 height 695
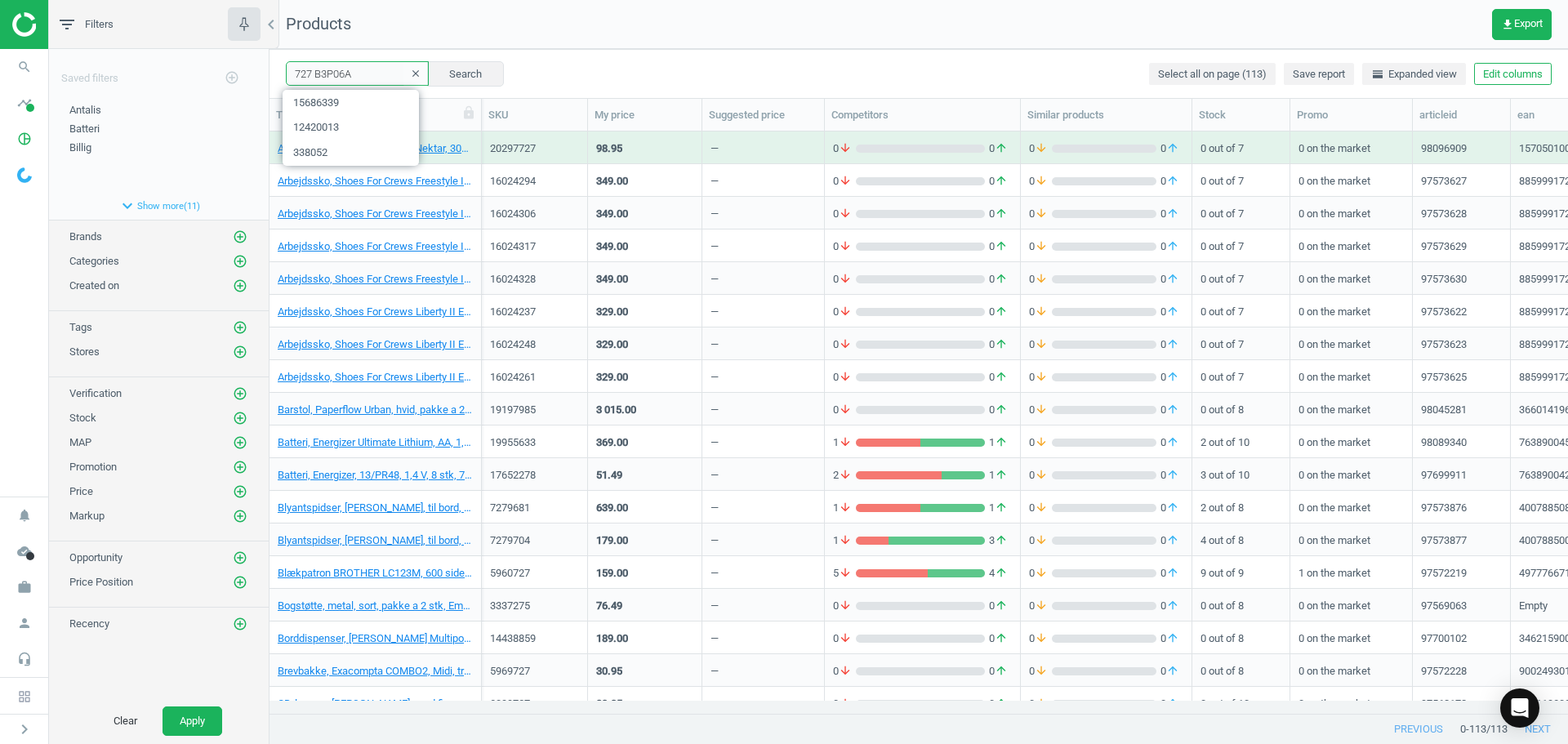
drag, startPoint x: 365, startPoint y: 74, endPoint x: 212, endPoint y: 77, distance: 153.0
click at [222, 74] on div "filter_list Filters chevron_left Saved filters add_circle_outline Antalis edit …" at bounding box center [809, 372] width 1519 height 744
paste input "6505915"
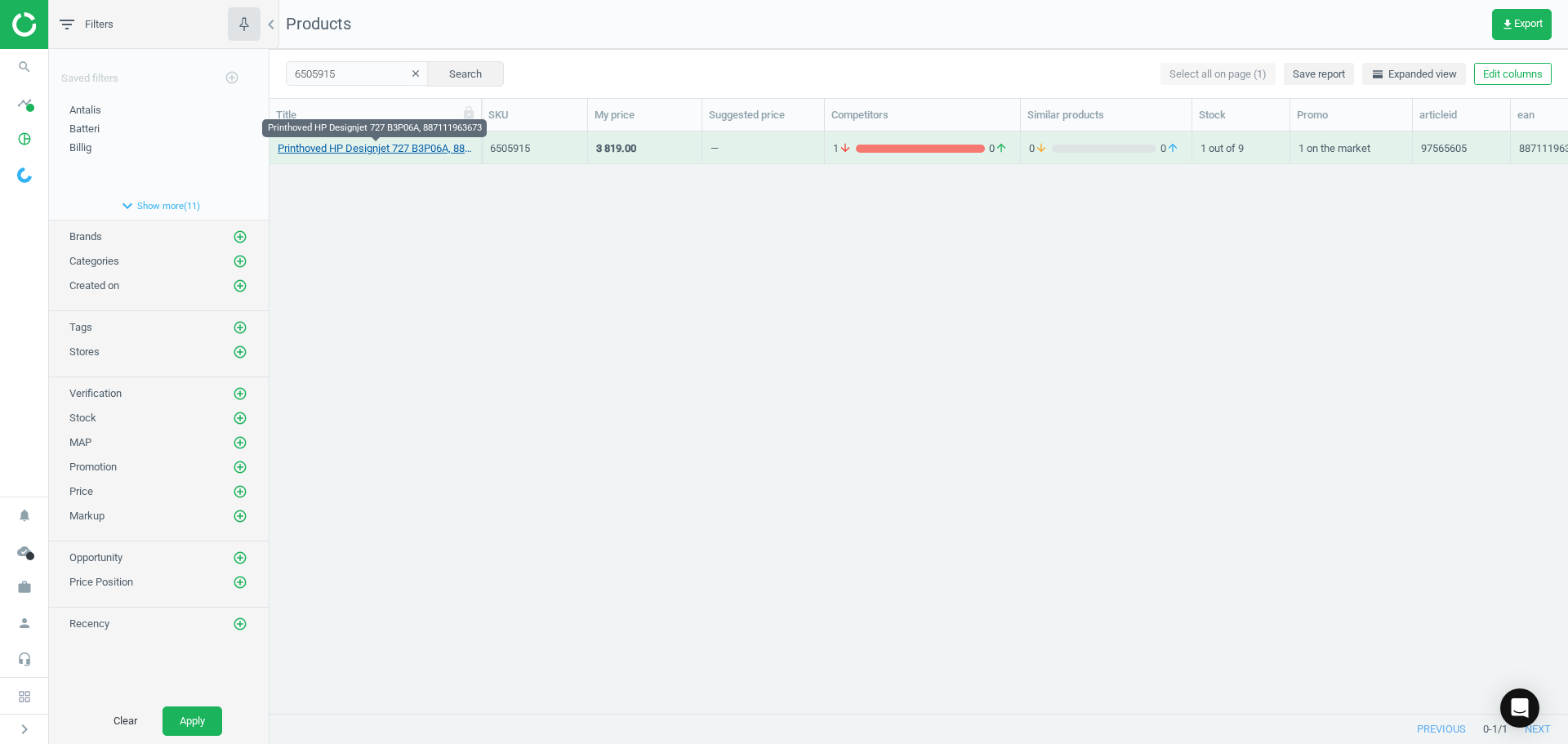
type input "12420013"
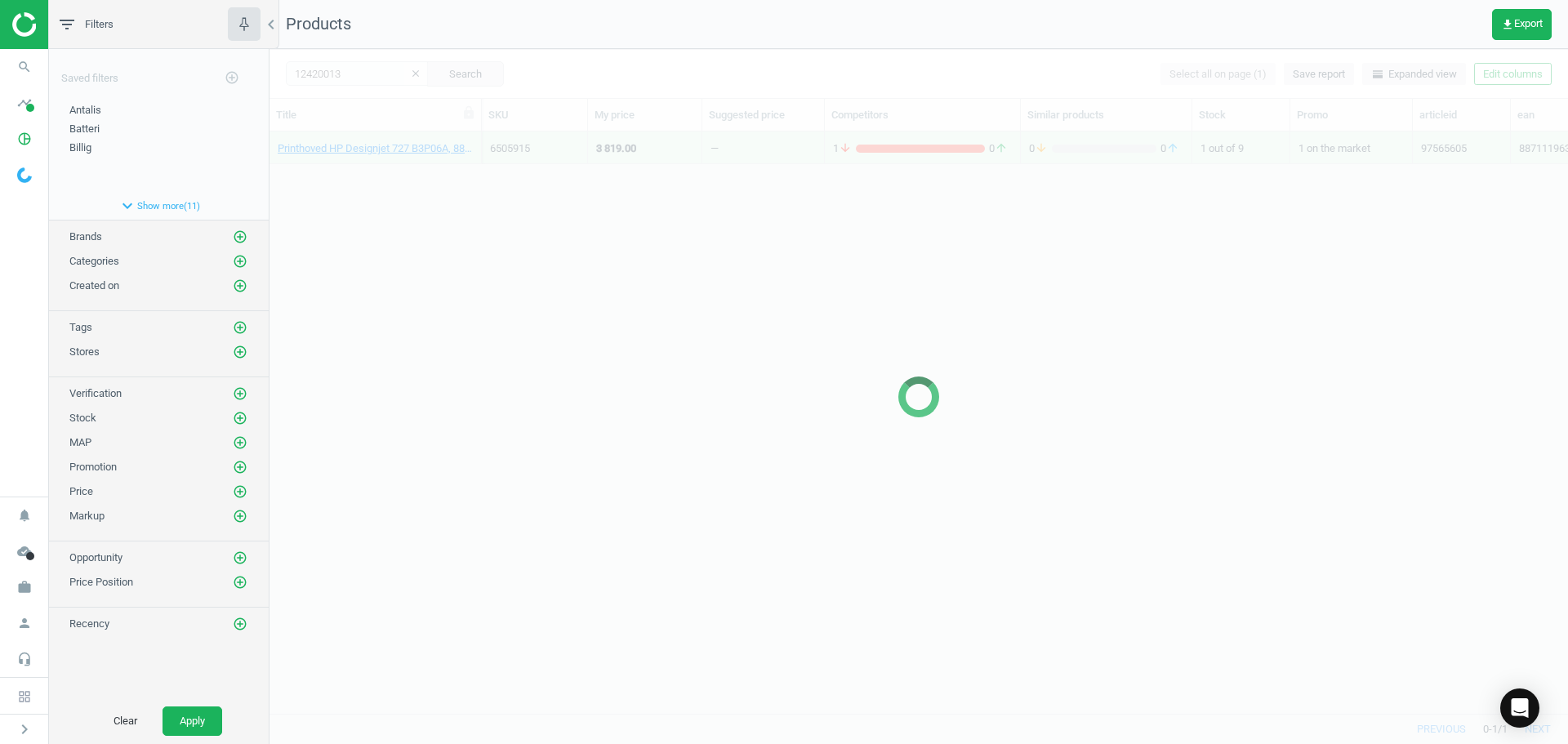
click at [426, 292] on div at bounding box center [919, 397] width 1299 height 695
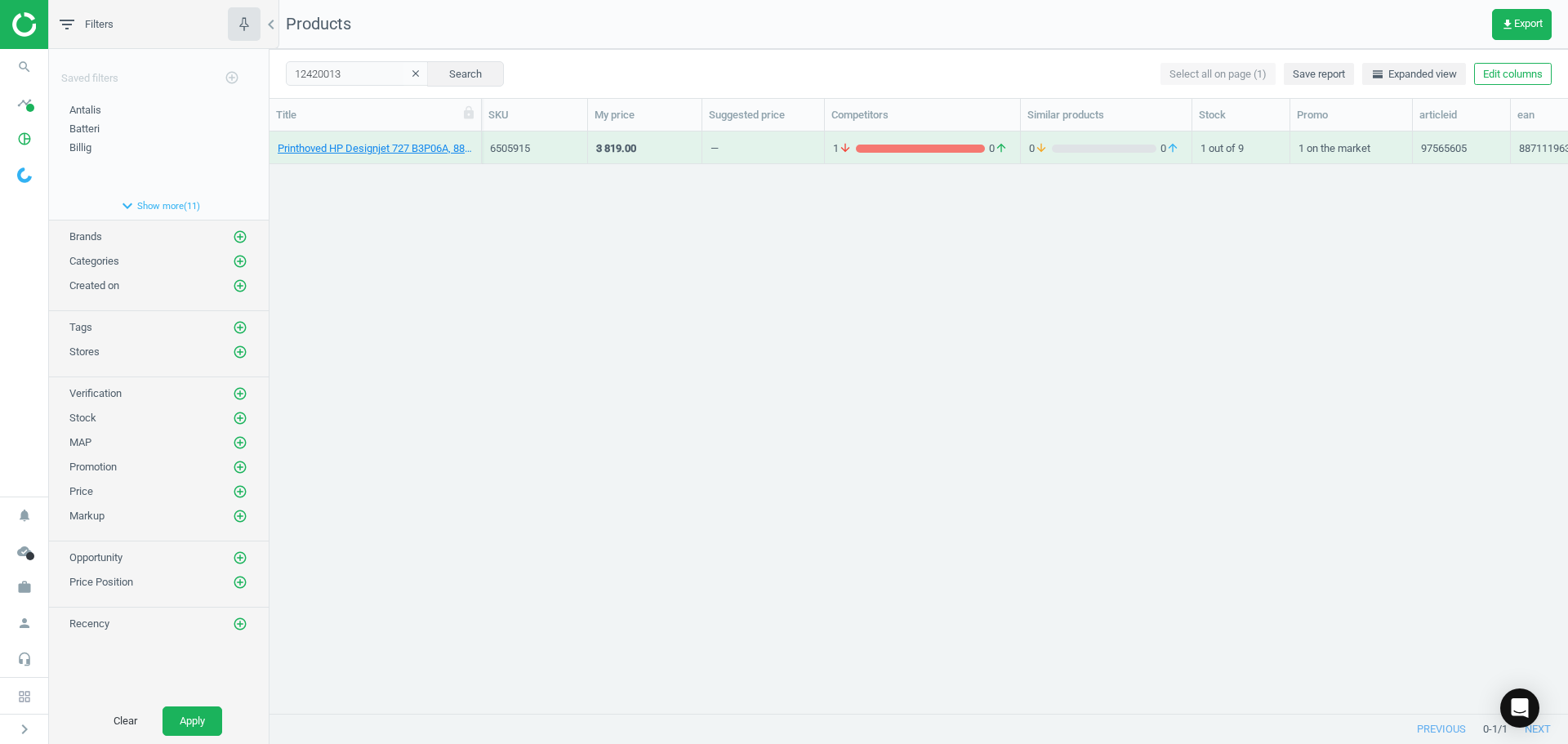
click at [426, 292] on div "Printhoved HP Designjet 727 B3P06A, 887111963673 6505915 3 819.00 — 1 arrow_dow…" at bounding box center [919, 416] width 1299 height 570
click at [412, 146] on link "Blækpatron HP 730 P2V66A, grå, 130 ml, 0190781726975" at bounding box center [375, 149] width 195 height 15
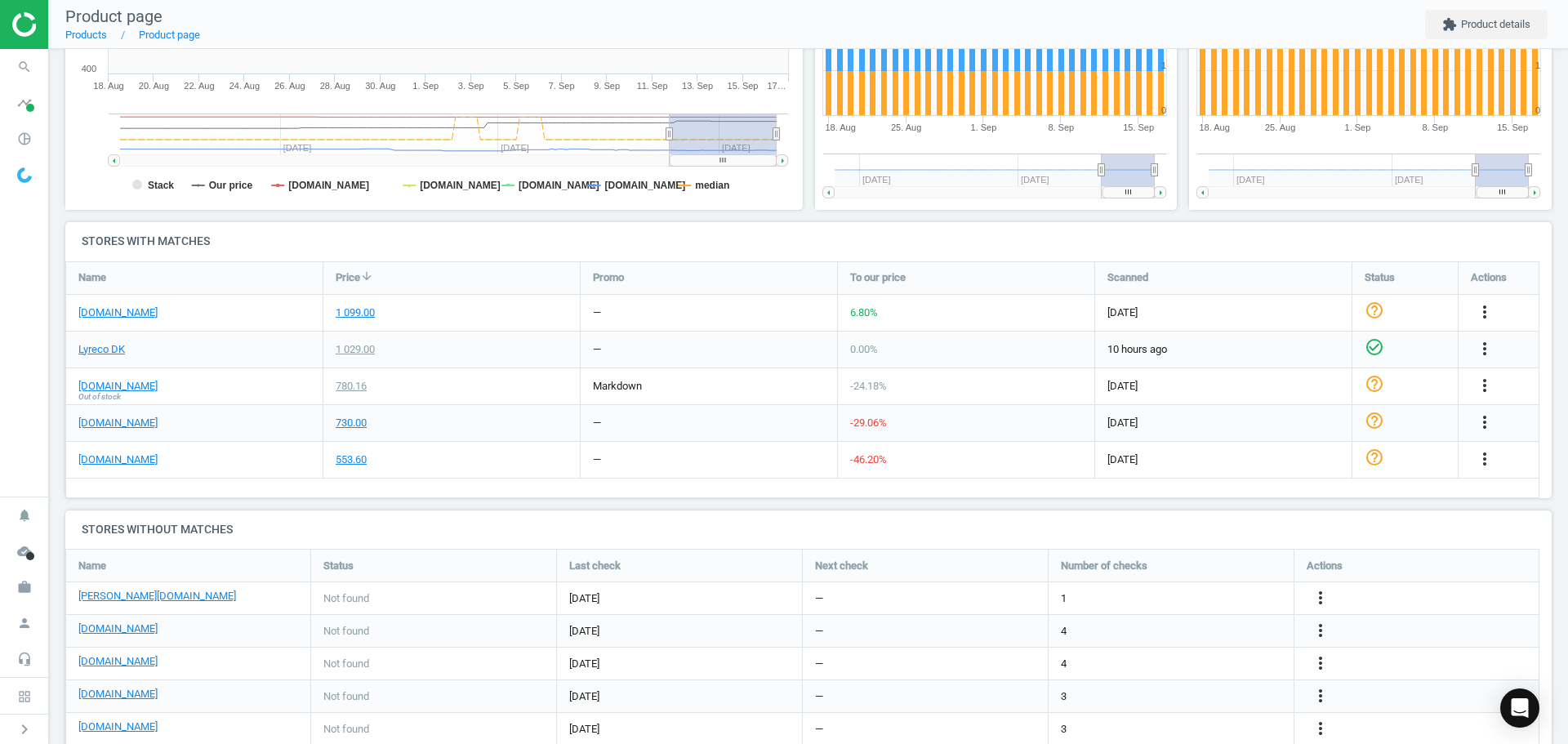
scroll to position [429, 0]
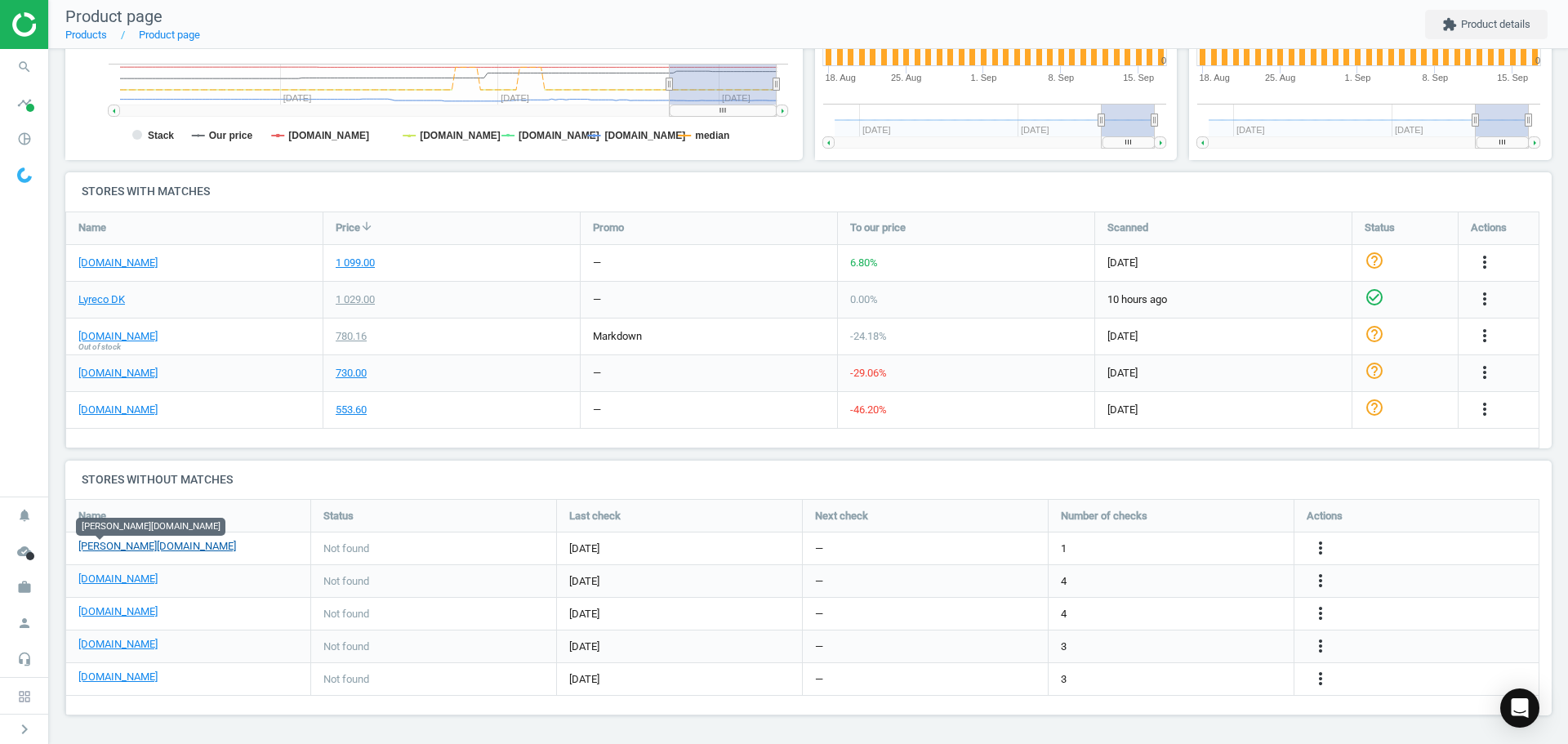
click at [106, 551] on link "[PERSON_NAME][DOMAIN_NAME]" at bounding box center [156, 546] width 157 height 15
click at [117, 264] on link "[DOMAIN_NAME]" at bounding box center [118, 263] width 79 height 15
click at [20, 57] on icon "search" at bounding box center [25, 67] width 31 height 31
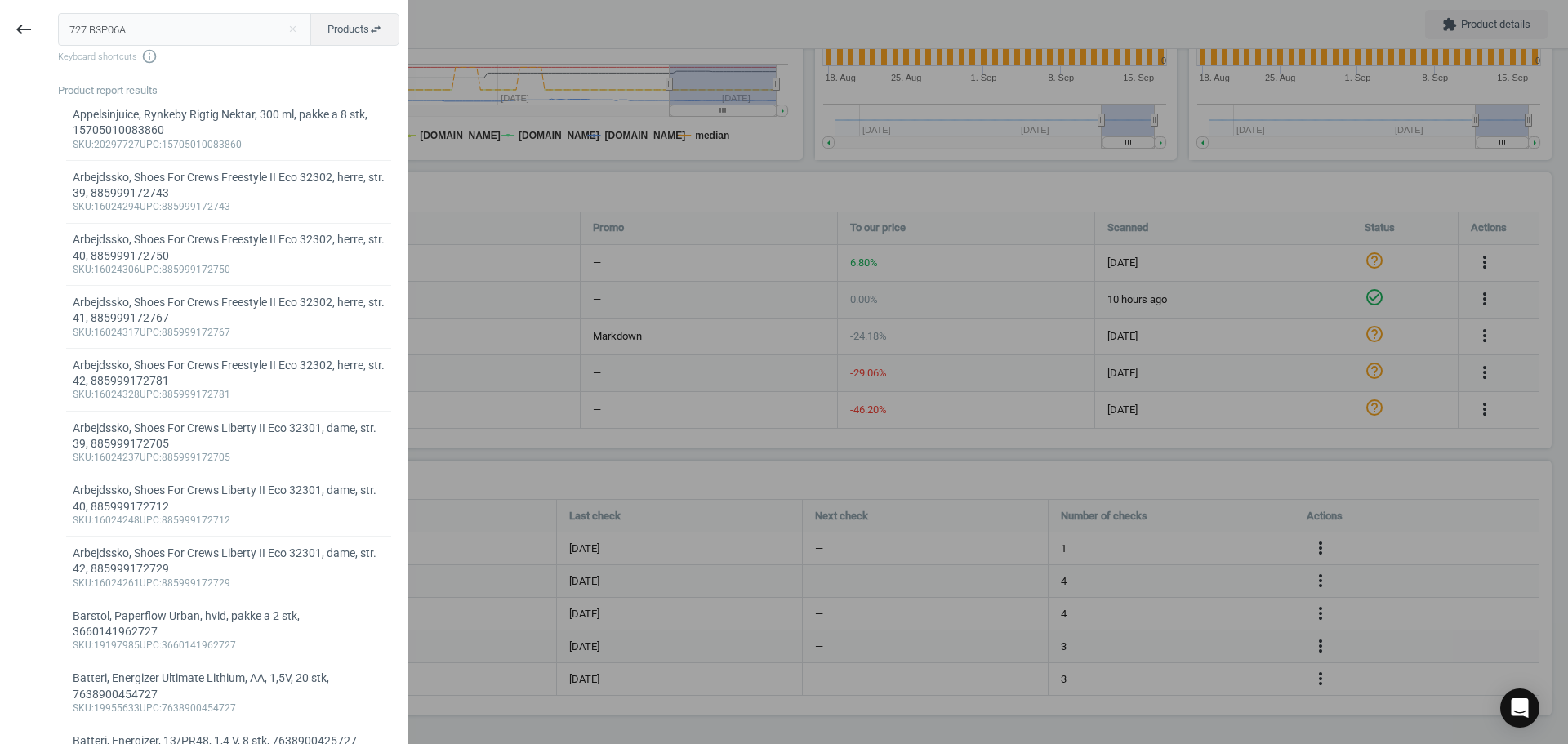
drag, startPoint x: 130, startPoint y: 30, endPoint x: -26, endPoint y: 21, distance: 156.3
click at [0, 21] on html "Group 2 Created with Sketch. ic/cloud_download/grey600 Created with Sketch. gra…" at bounding box center [784, 372] width 1568 height 744
type input "4831315"
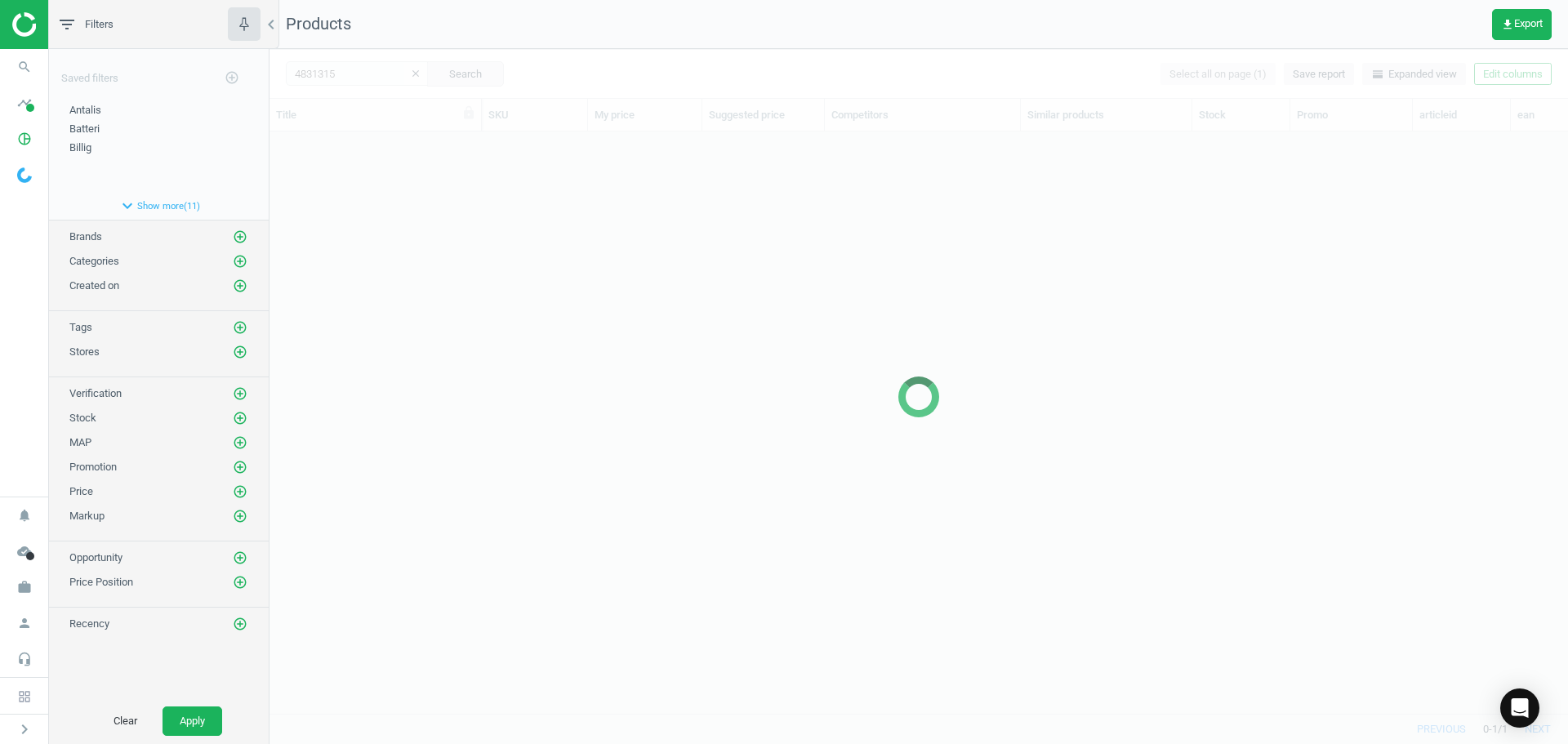
scroll to position [557, 1287]
click at [502, 283] on div at bounding box center [919, 397] width 1299 height 695
click at [491, 281] on div at bounding box center [919, 397] width 1299 height 695
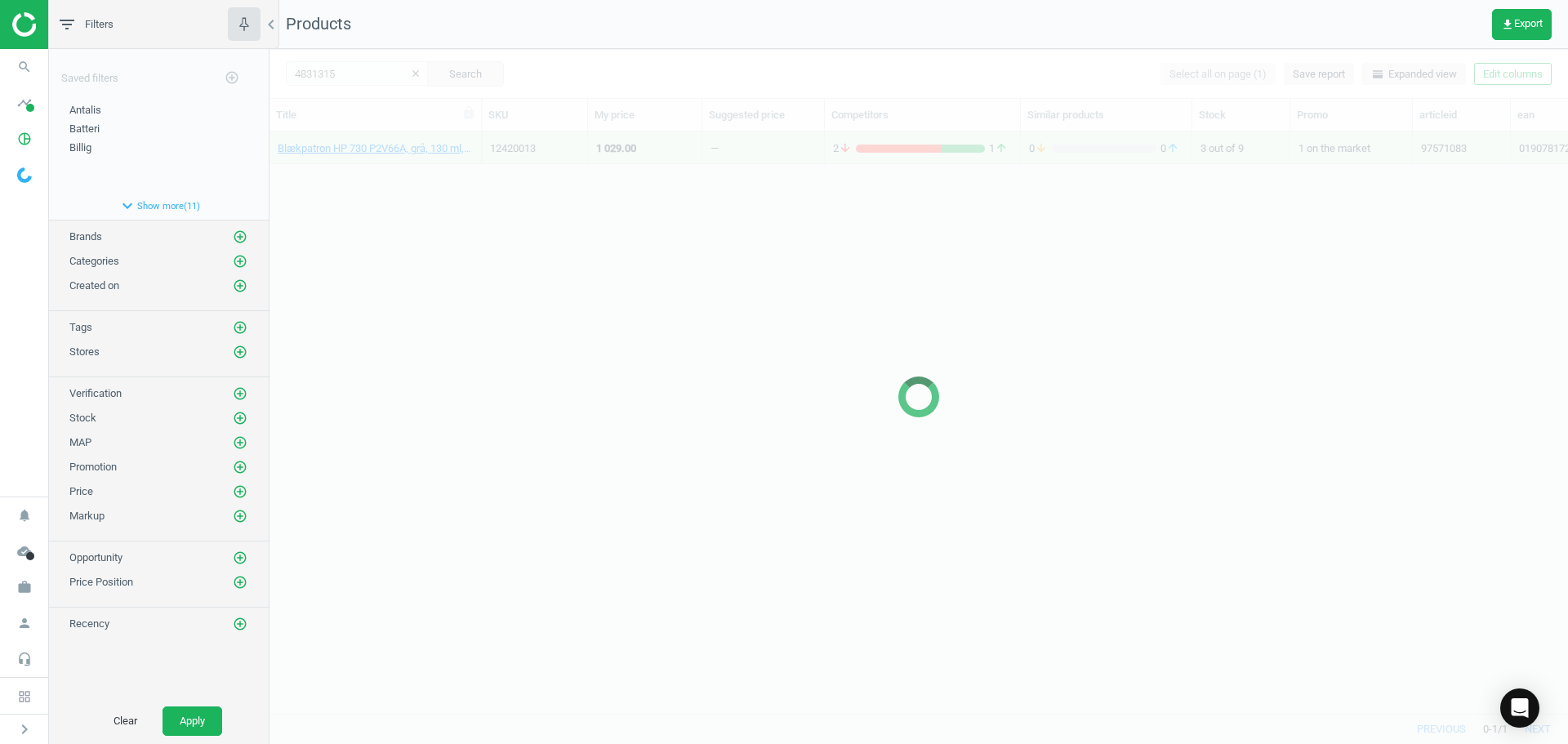
click at [447, 261] on div at bounding box center [919, 397] width 1299 height 695
click at [346, 175] on div at bounding box center [919, 397] width 1299 height 695
click at [339, 156] on div at bounding box center [919, 397] width 1299 height 695
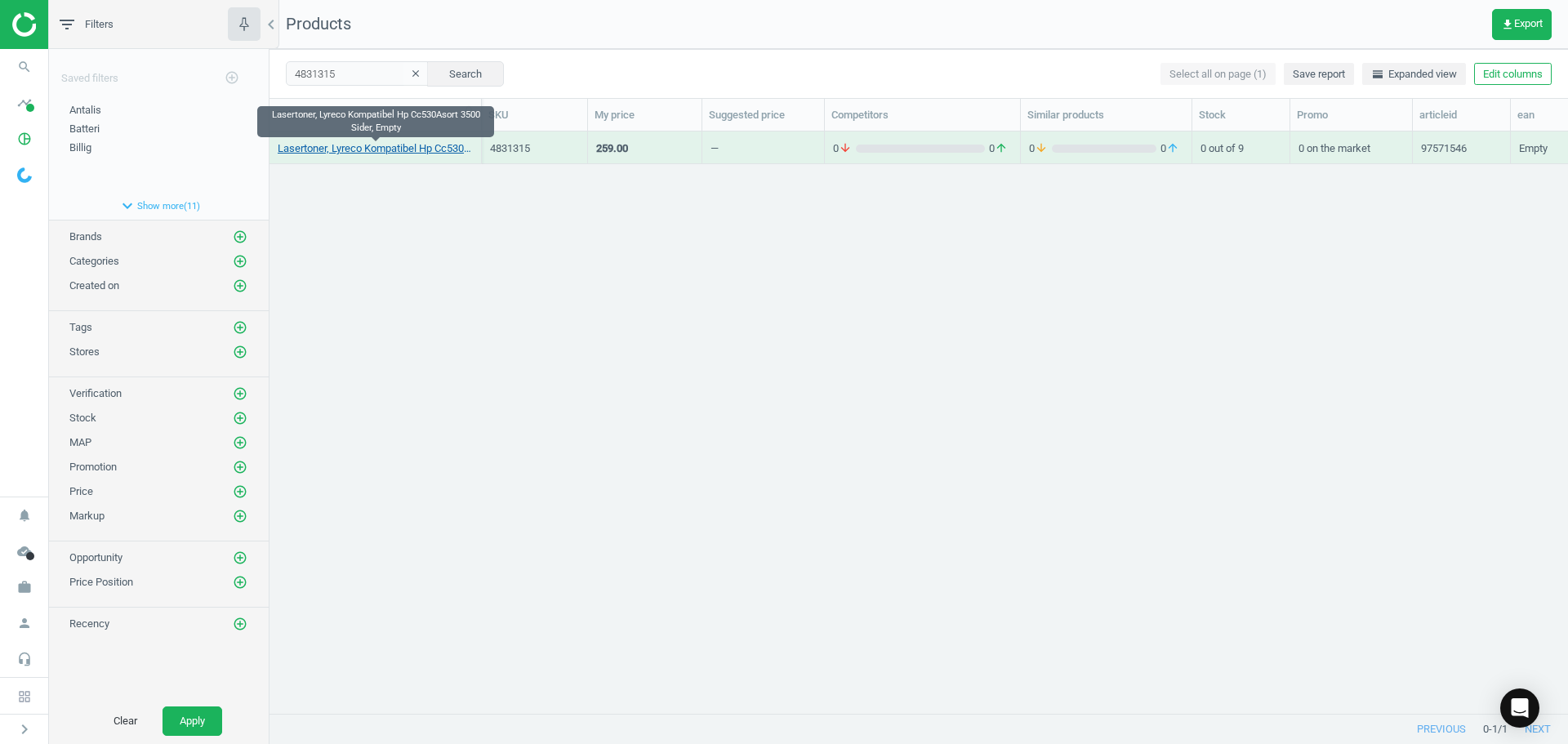
click at [338, 150] on link "Lasertoner, Lyreco Kompatibel Hp Cc530Asort 3500 Sider, Empty" at bounding box center [375, 149] width 195 height 15
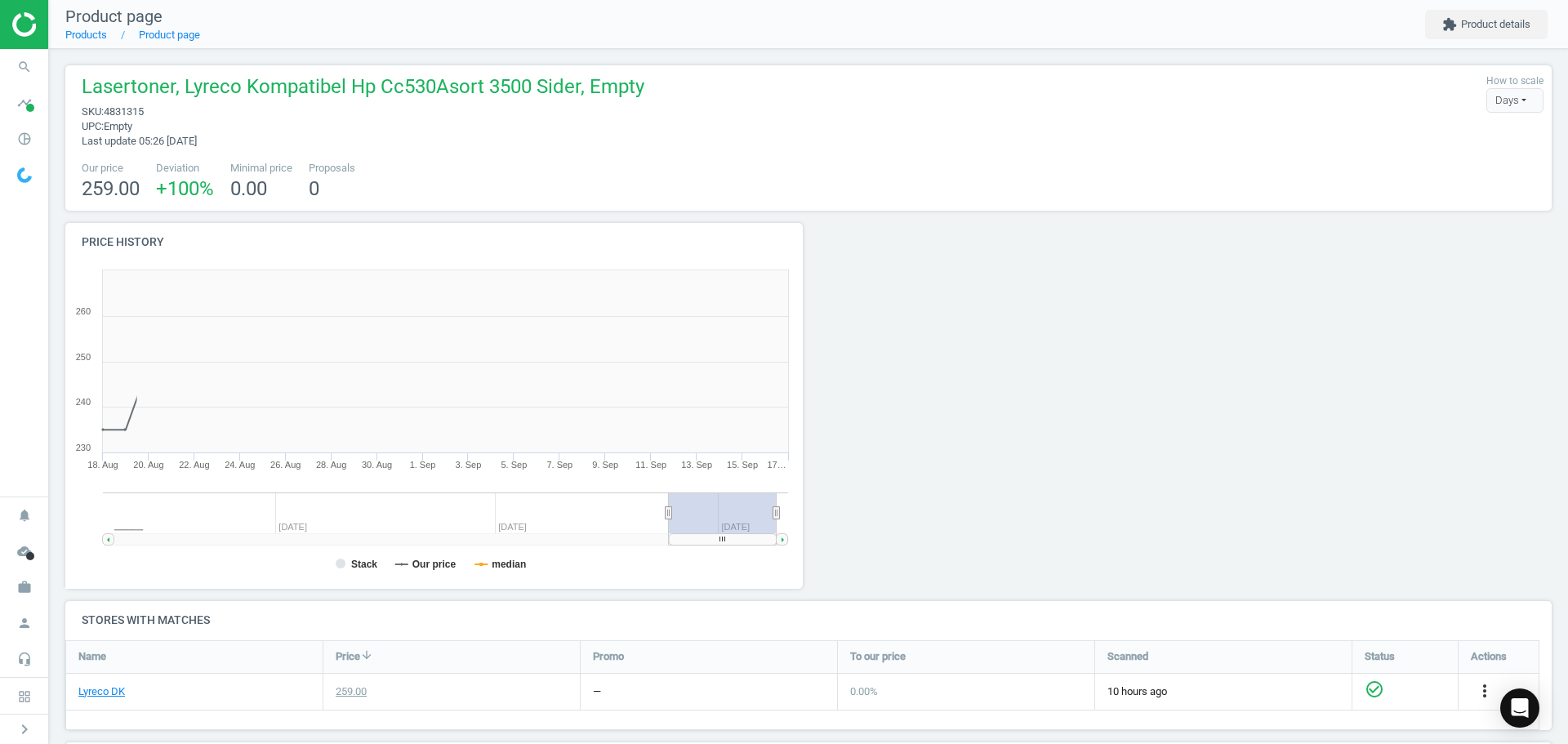
scroll to position [352, 756]
click at [28, 63] on icon "search" at bounding box center [25, 67] width 31 height 31
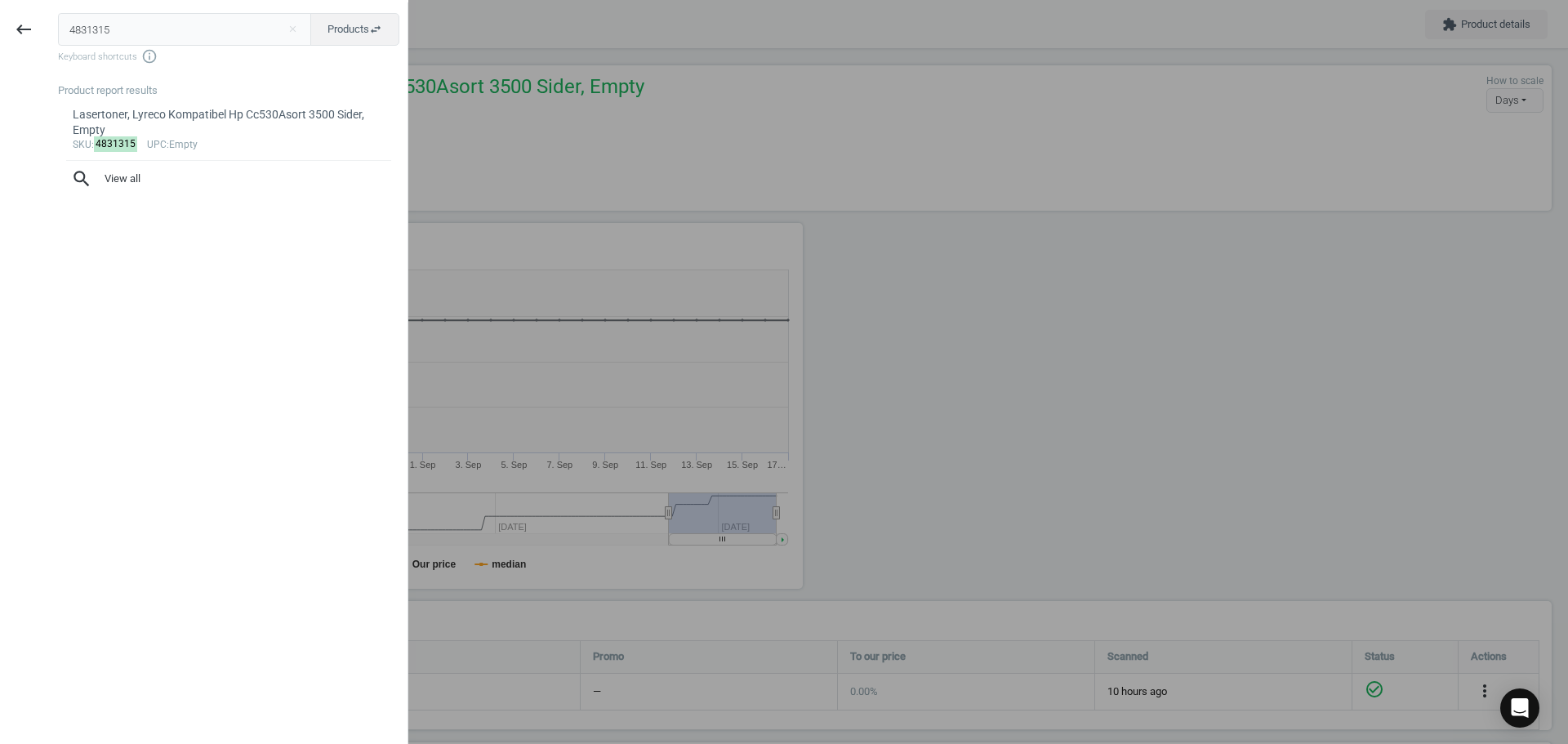
drag, startPoint x: 117, startPoint y: 35, endPoint x: -10, endPoint y: 31, distance: 127.1
click at [0, 31] on html "Group 2 Created with Sketch. ic/cloud_download/grey600 Created with Sketch. gra…" at bounding box center [784, 372] width 1568 height 744
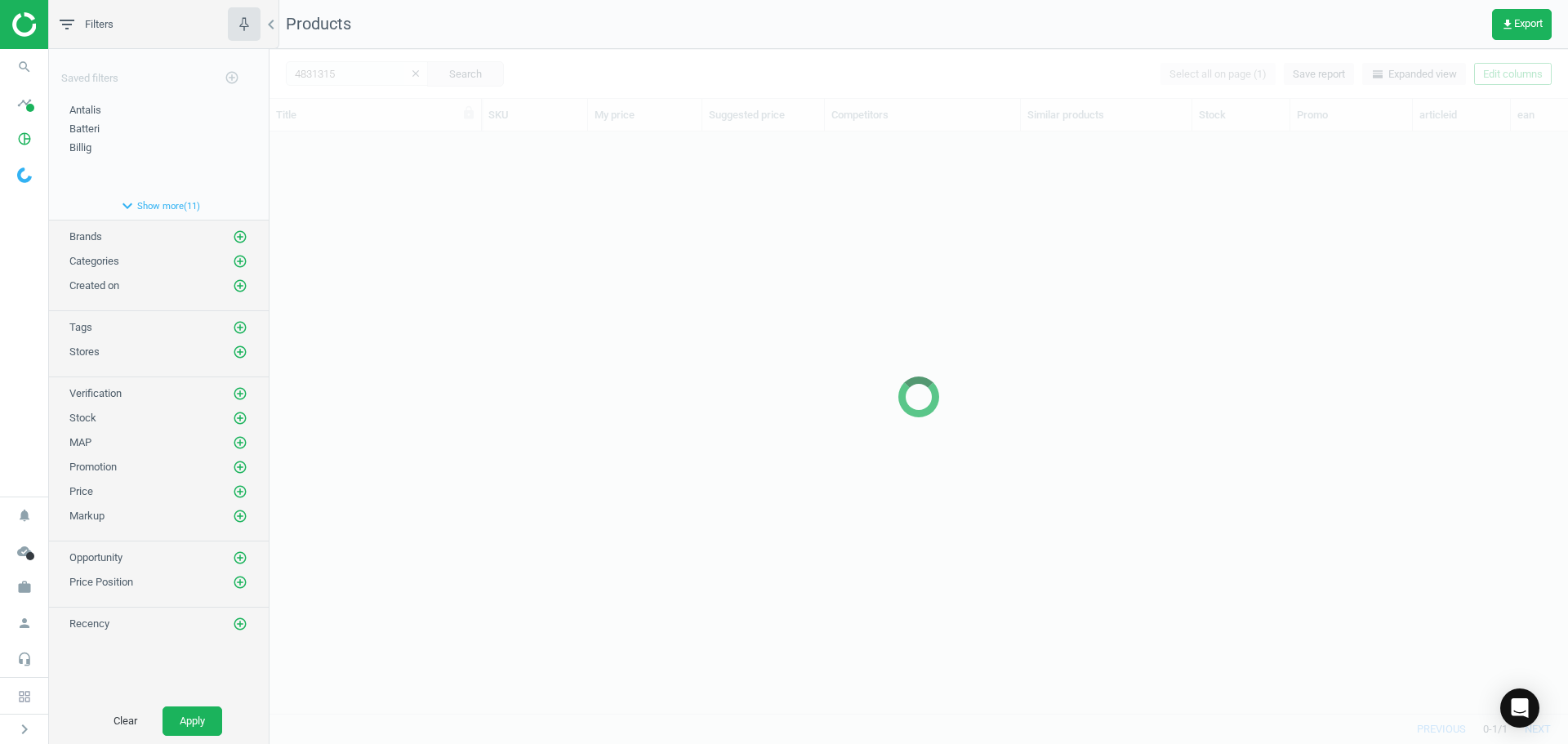
scroll to position [557, 1287]
drag, startPoint x: 519, startPoint y: 267, endPoint x: 612, endPoint y: 143, distance: 155.0
click at [523, 267] on div at bounding box center [919, 397] width 1299 height 695
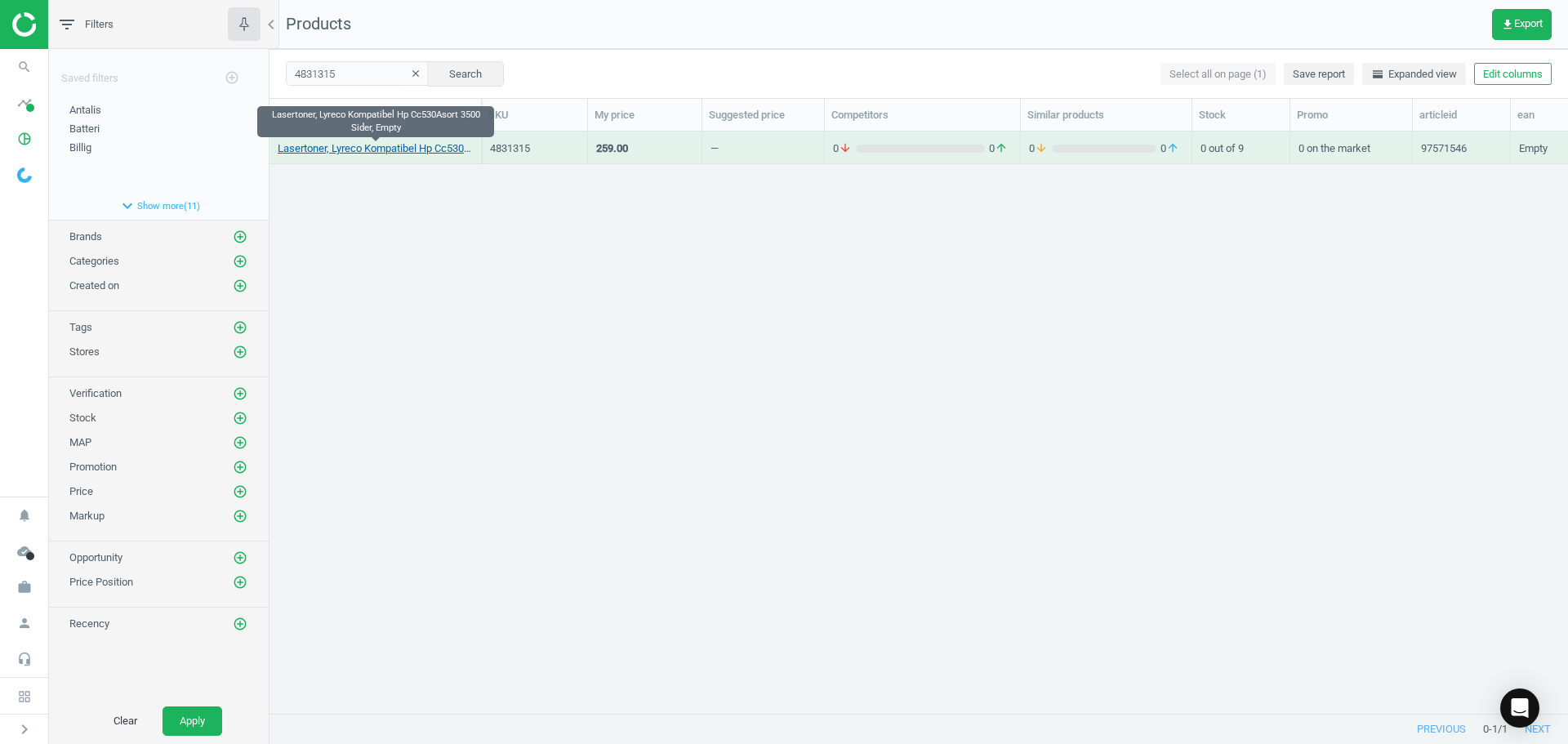
click at [378, 151] on link "Lasertoner, Lyreco Kompatibel Hp Cc530Asort 3500 Sider, Empty" at bounding box center [375, 149] width 195 height 15
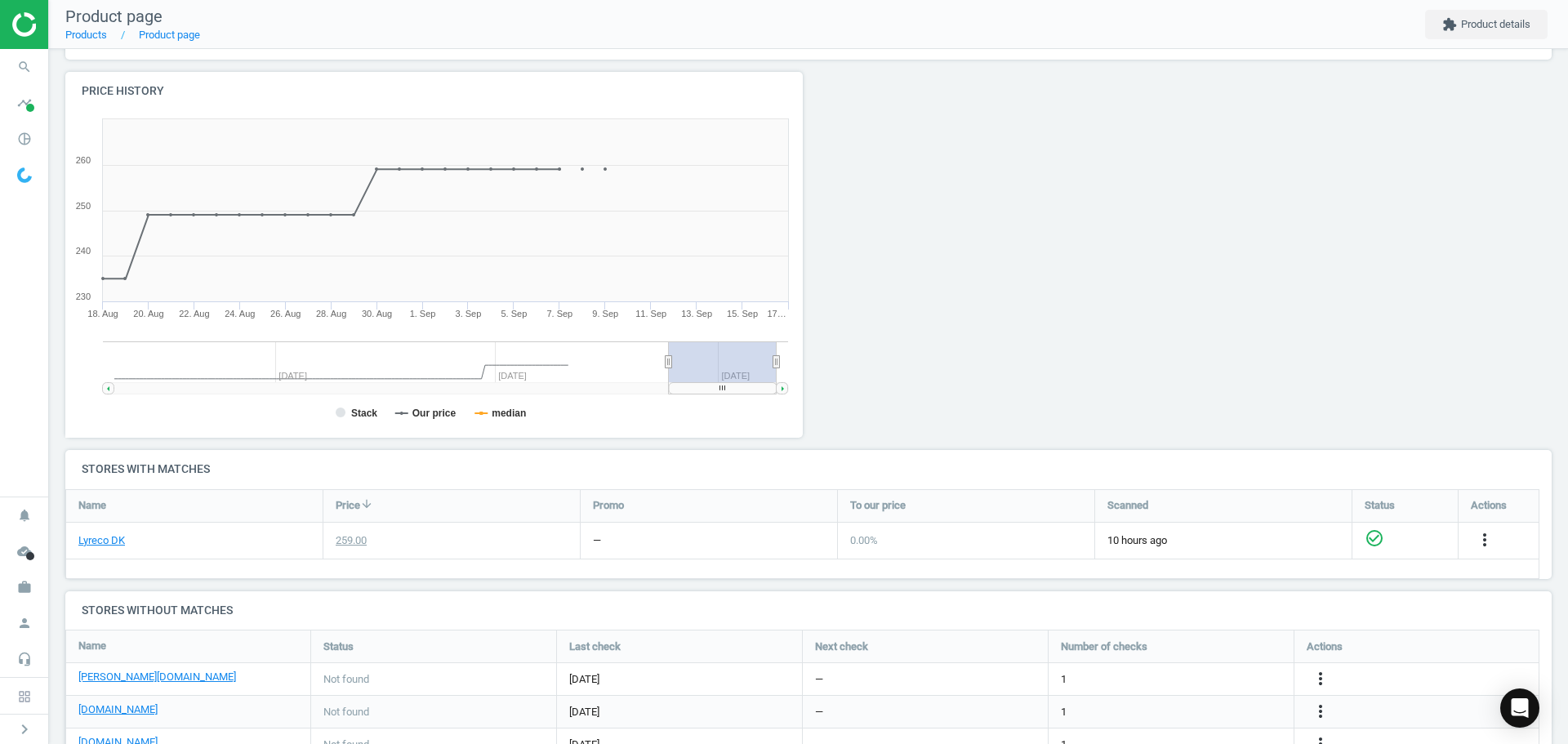
scroll to position [327, 0]
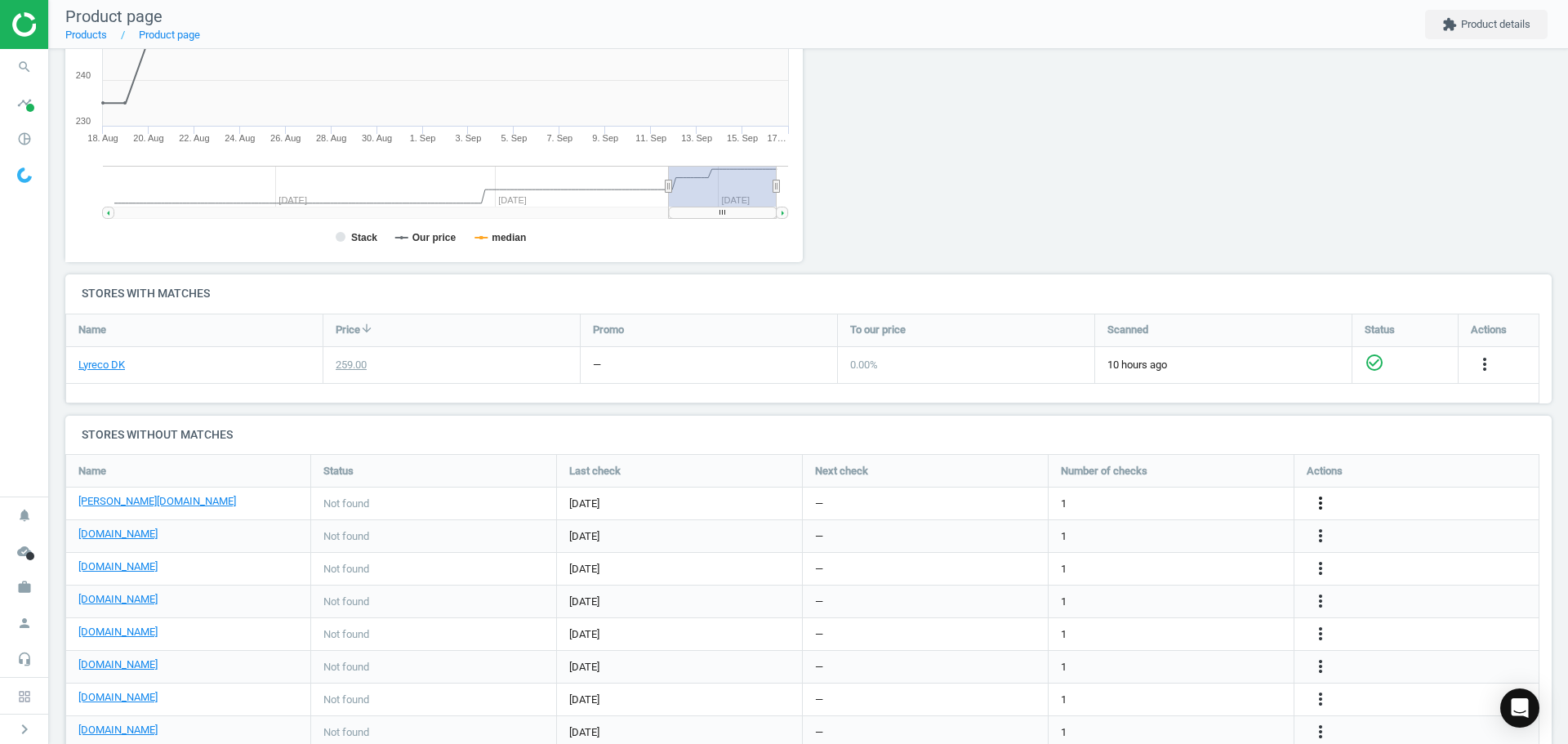
click at [1320, 500] on icon "more_vert" at bounding box center [1320, 503] width 20 height 20
click at [1132, 500] on link "Edit URL/product option" at bounding box center [1193, 503] width 224 height 26
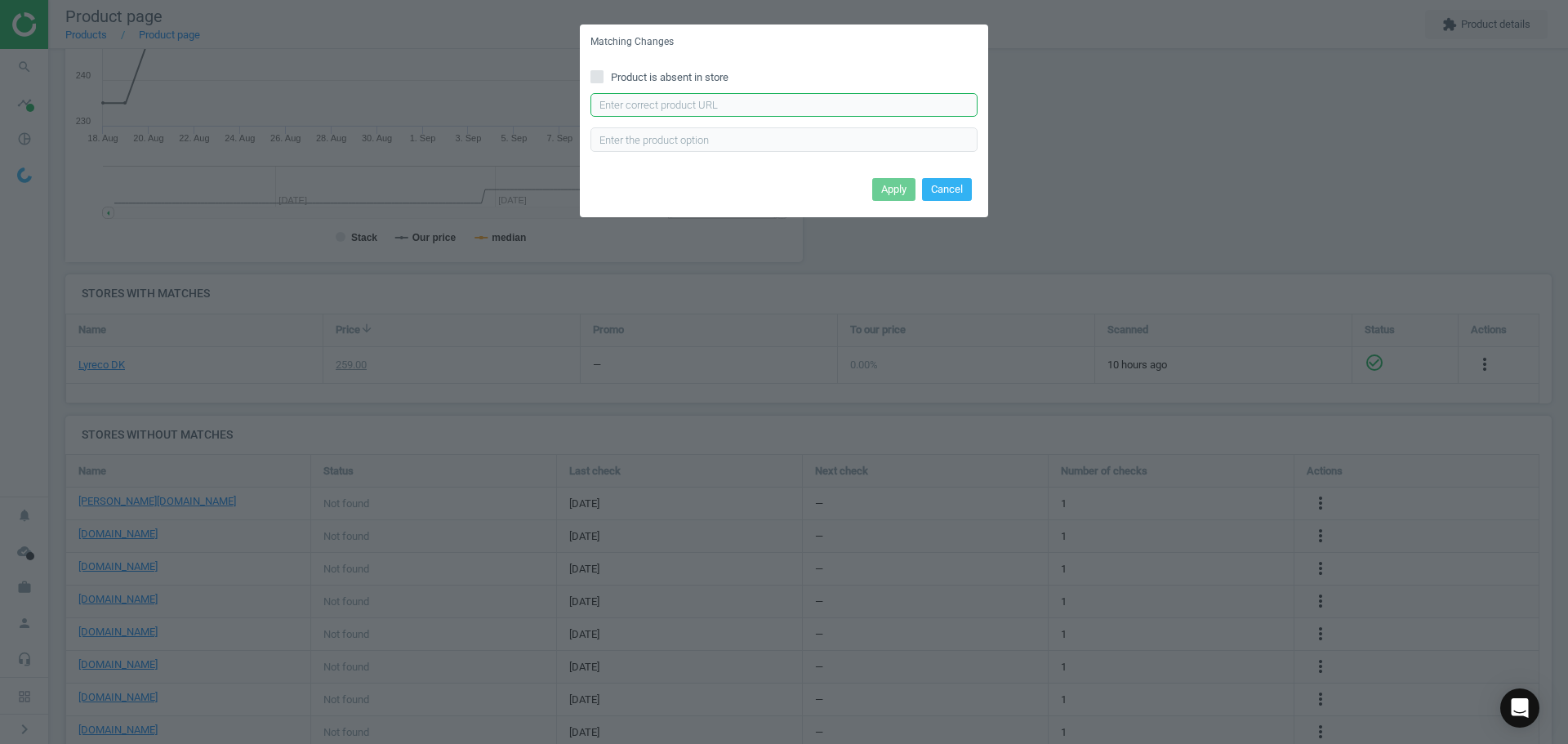
click at [731, 100] on input "text" at bounding box center [784, 105] width 387 height 25
paste input "https://www.lomax.dk/elektronik/blaek-og-toner/xerox-everyday-lasertoner-hp-304…"
type input "https://www.lomax.dk/elektronik/blaek-og-toner/xerox-everyday-lasertoner-hp-304…"
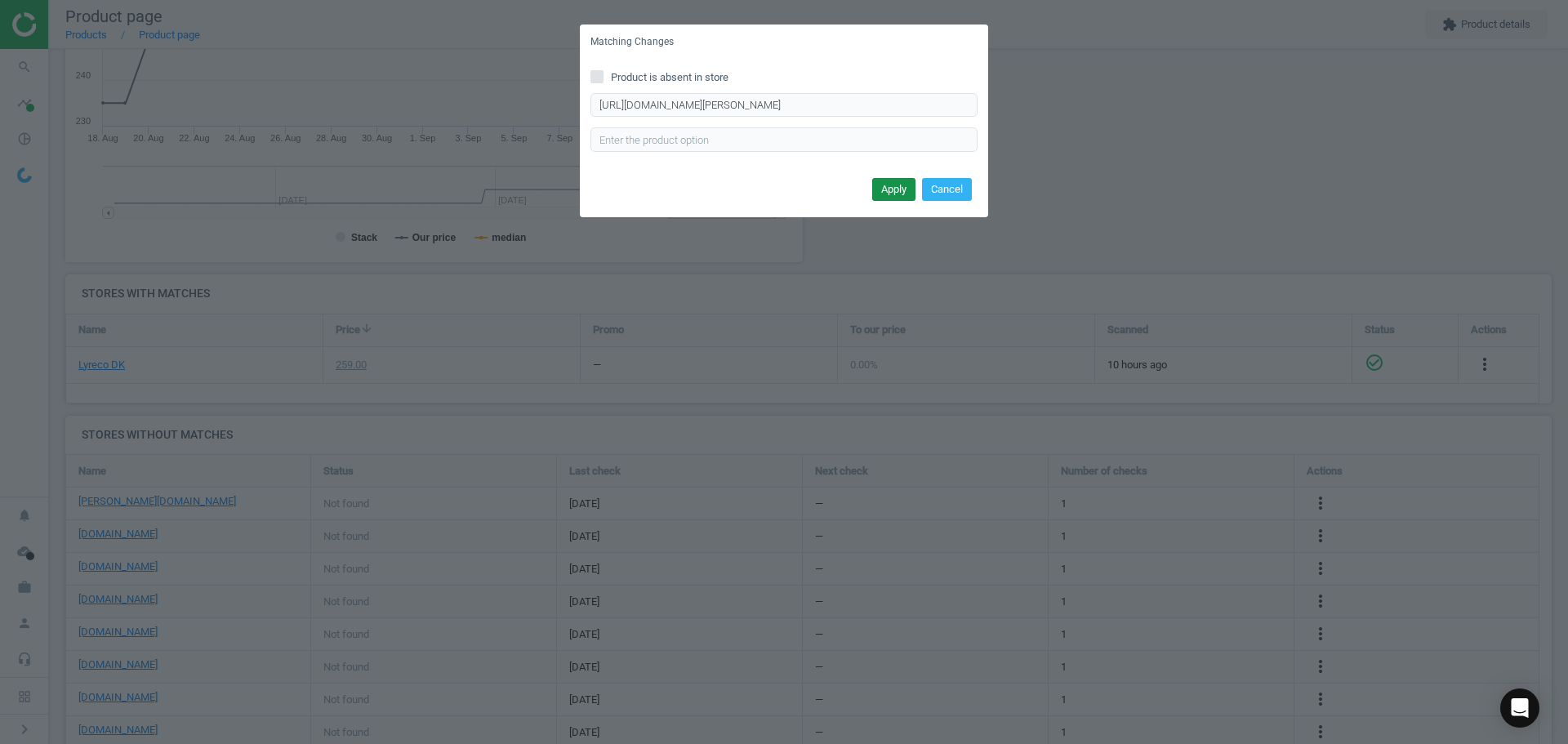
click at [887, 189] on button "Apply" at bounding box center [894, 189] width 44 height 23
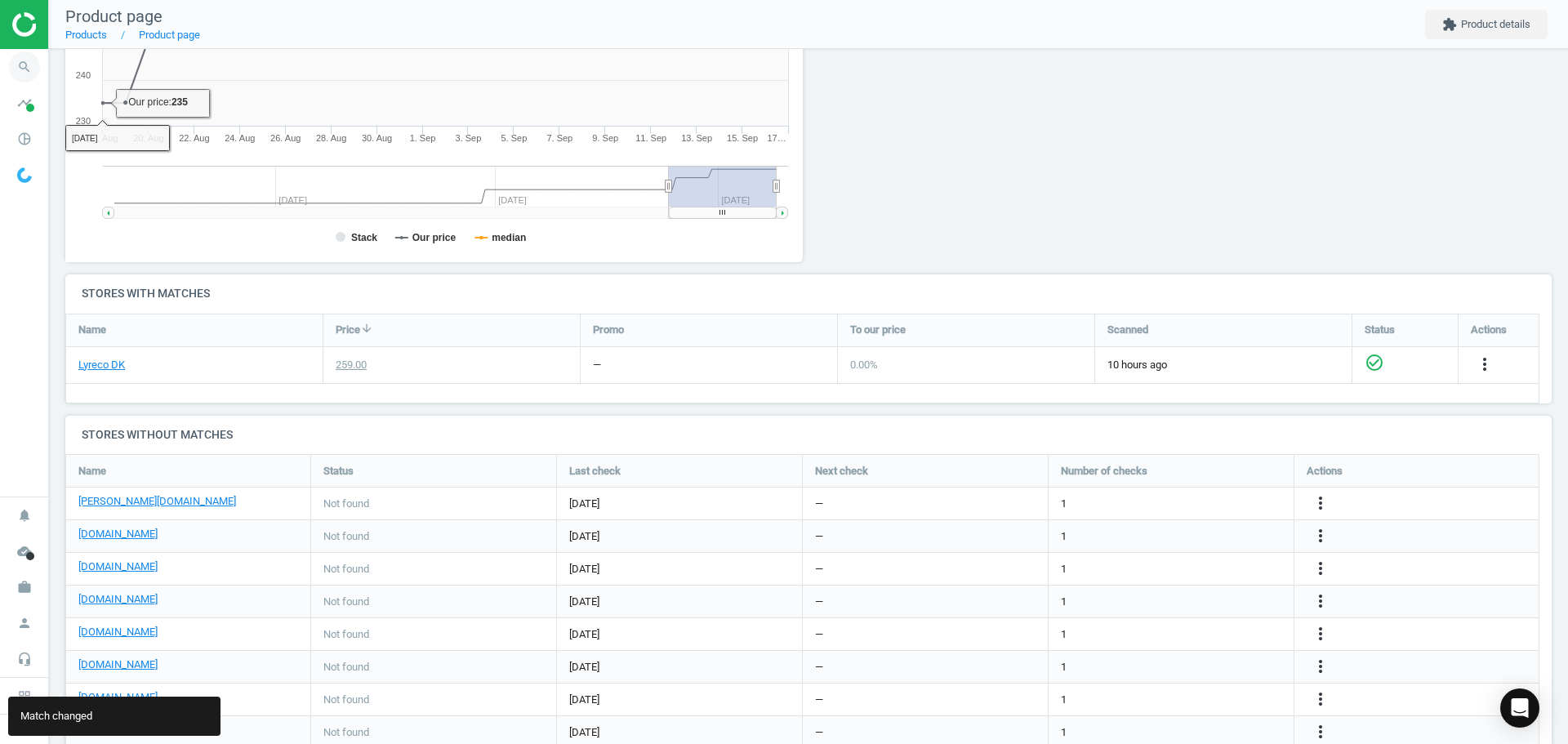
click at [45, 74] on span "search" at bounding box center [25, 67] width 49 height 36
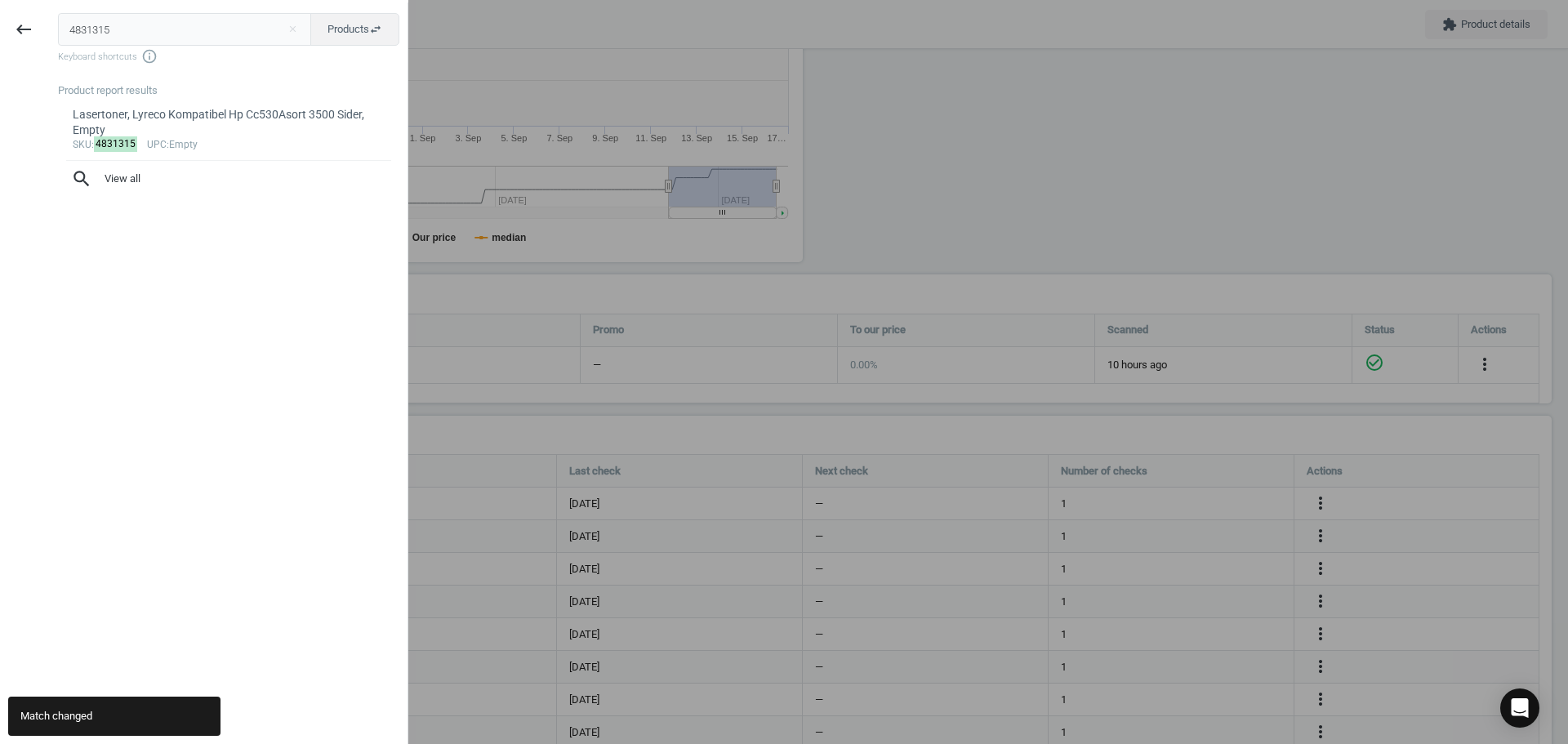
drag, startPoint x: 150, startPoint y: 29, endPoint x: 0, endPoint y: 23, distance: 150.1
click at [0, 23] on div "keyboard_backspace 4831315 close Products swap_horiz Keyboard shortcuts info_ou…" at bounding box center [204, 374] width 408 height 744
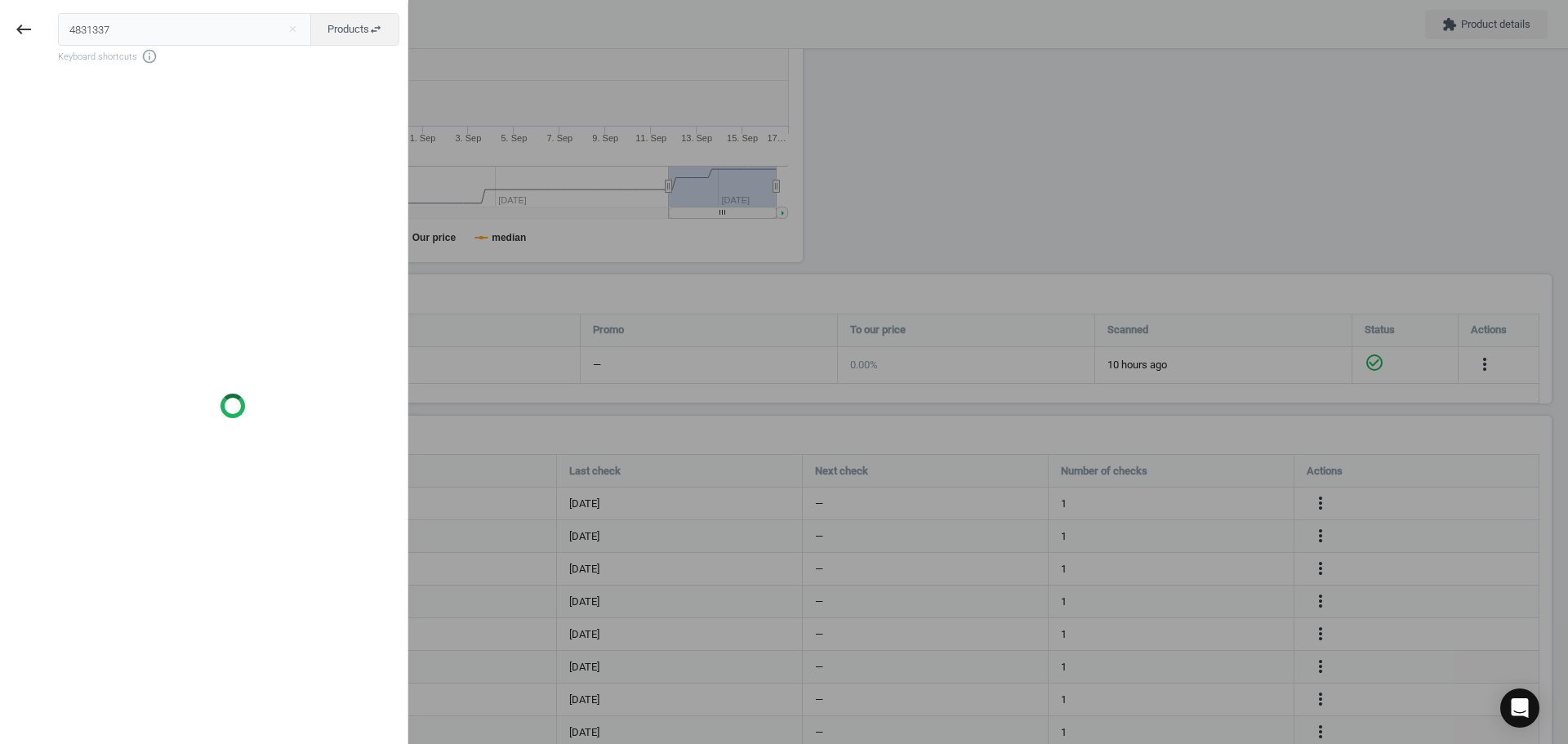
type input "4831337"
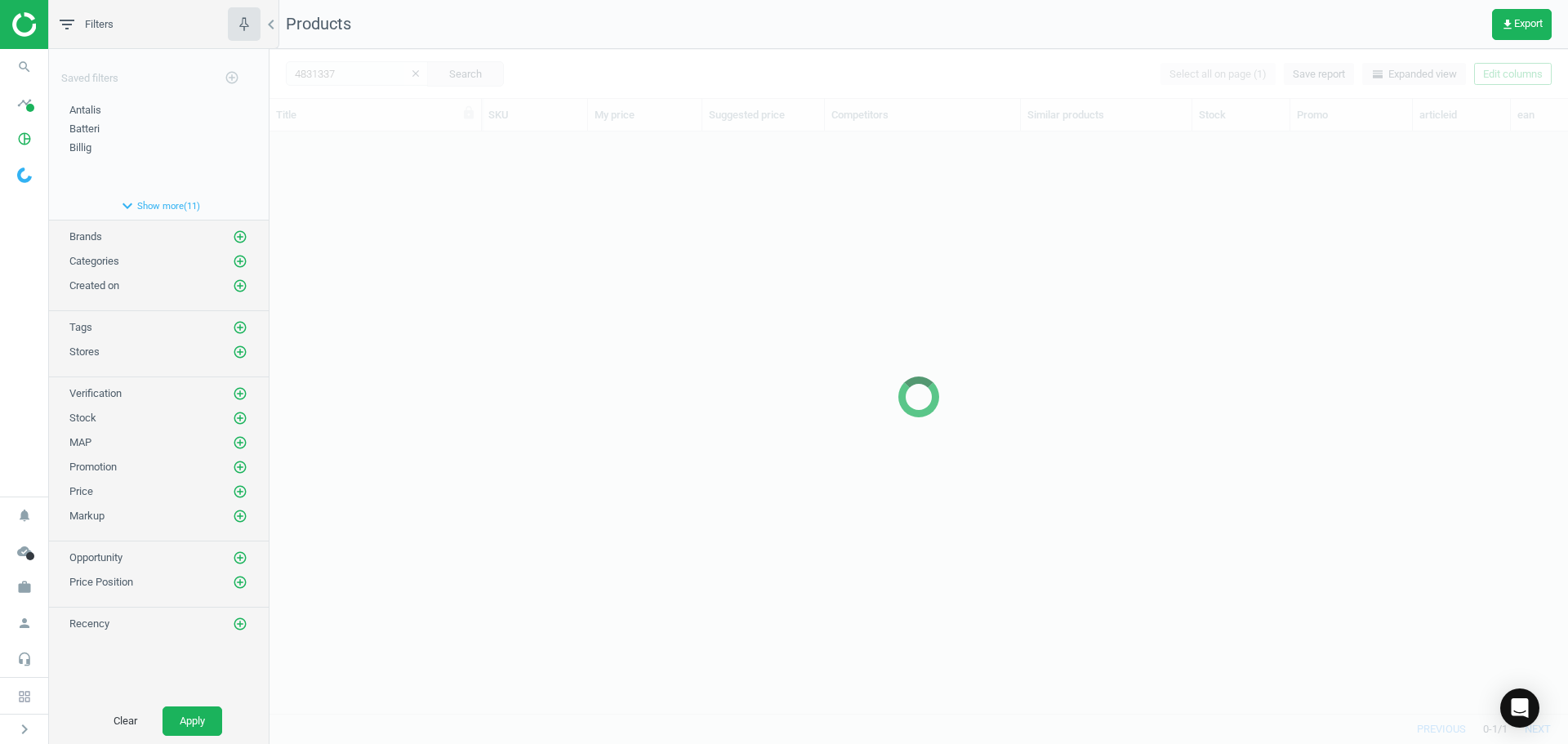
scroll to position [557, 1287]
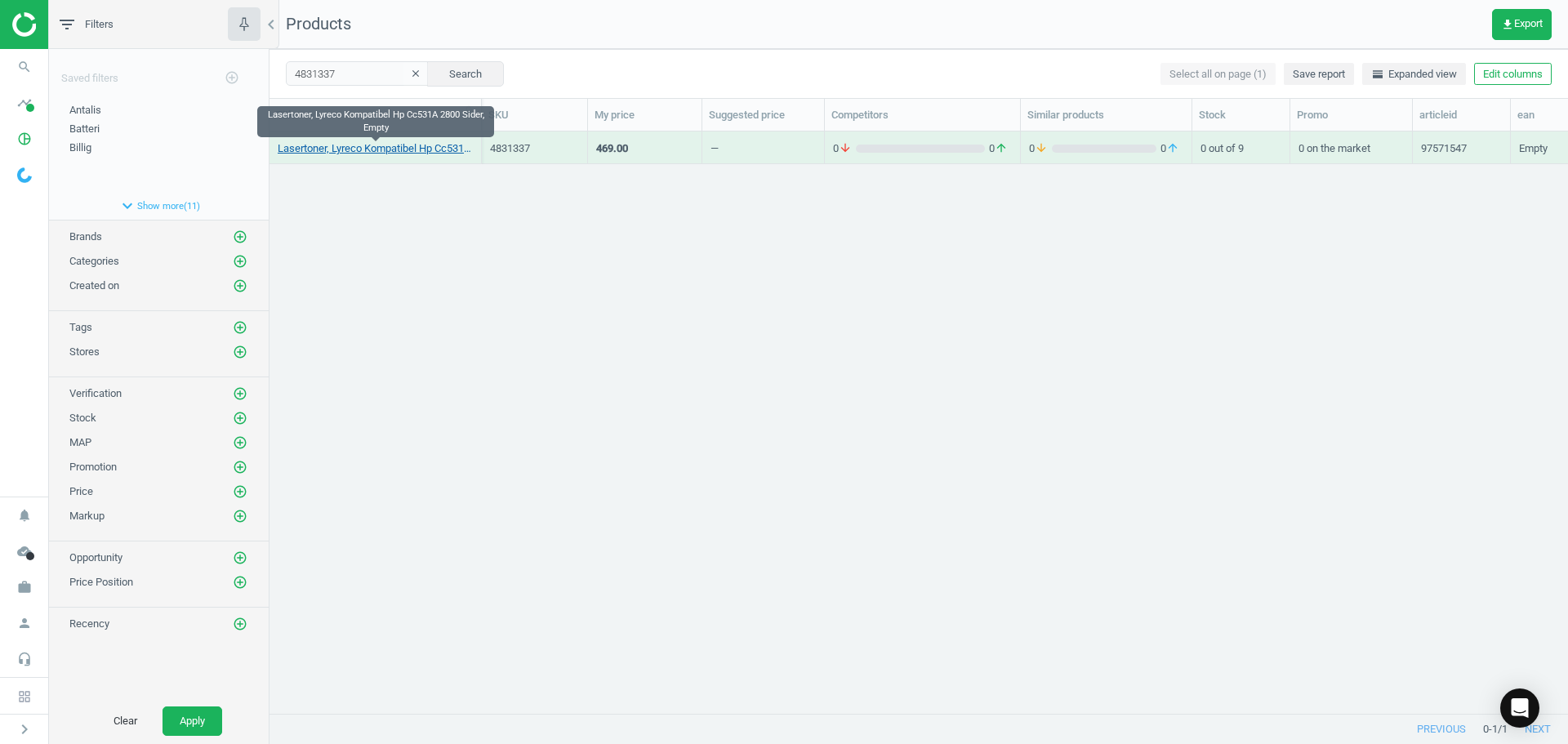
click at [444, 148] on link "Lasertoner, Lyreco Kompatibel Hp Cc531A 2800 Sider, Empty" at bounding box center [375, 149] width 195 height 15
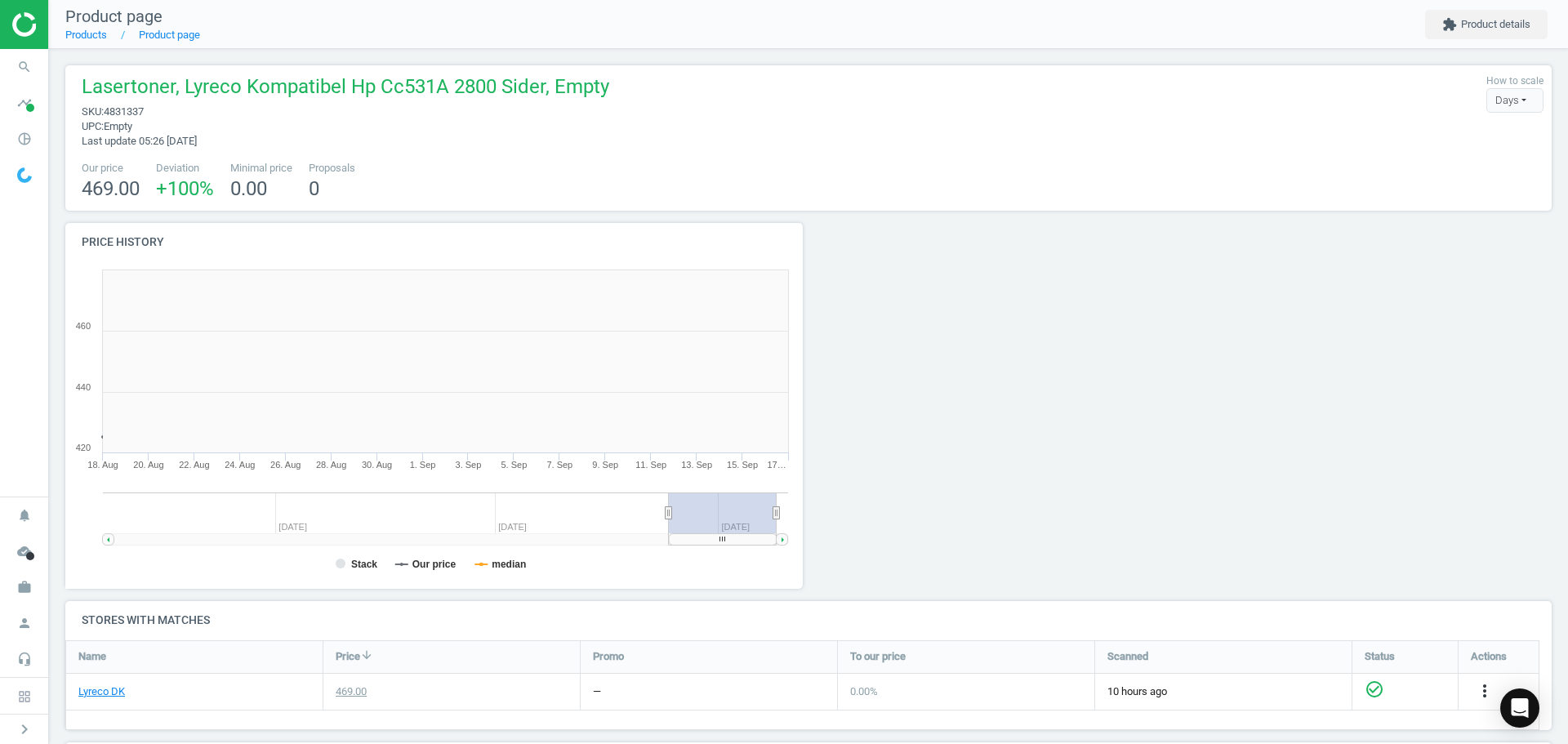
scroll to position [352, 756]
click at [40, 67] on span "search" at bounding box center [25, 67] width 49 height 36
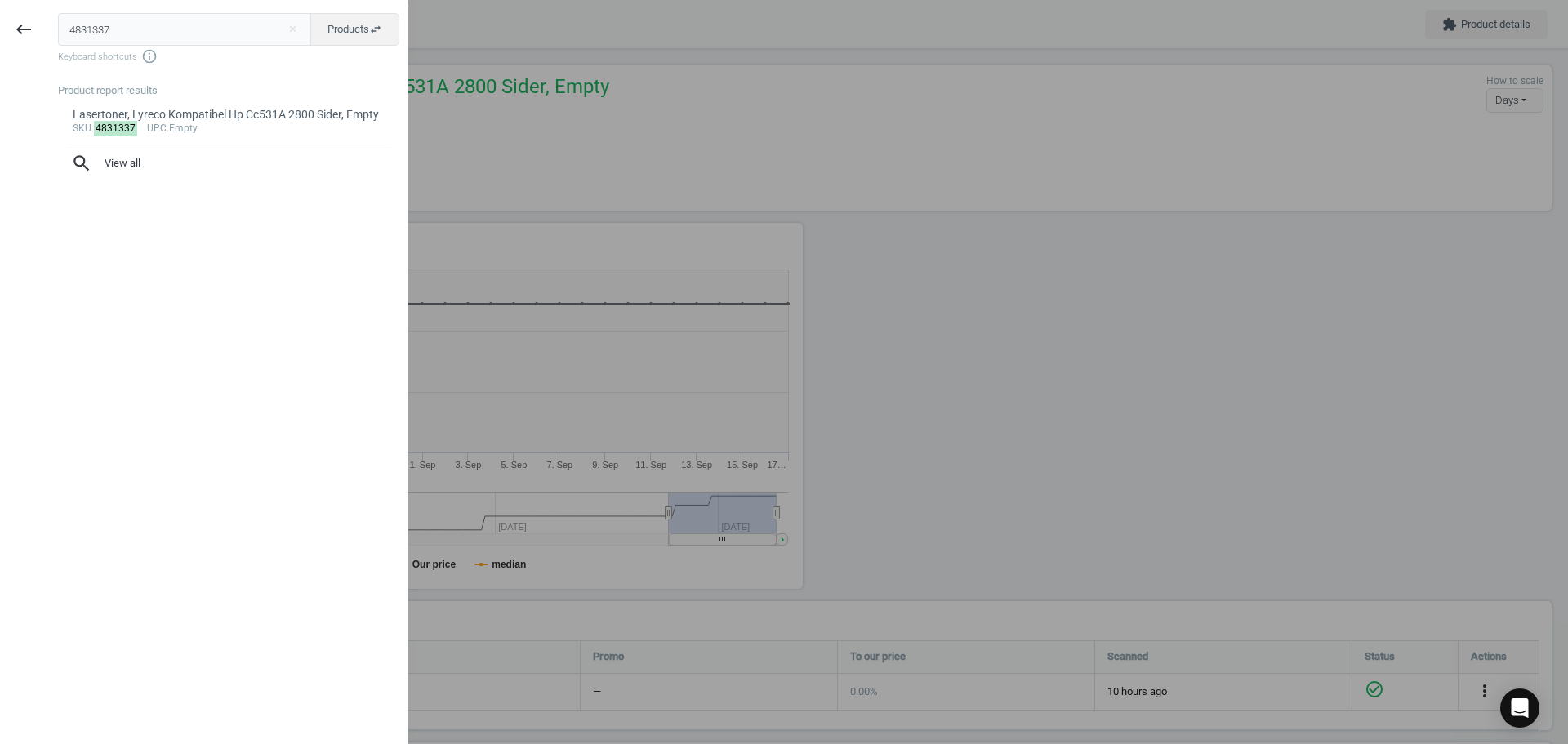
drag, startPoint x: 125, startPoint y: 25, endPoint x: -7, endPoint y: 23, distance: 132.0
click at [0, 23] on html "Group 2 Created with Sketch. ic/cloud_download/grey600 Created with Sketch. gra…" at bounding box center [784, 372] width 1568 height 744
type input "4831348"
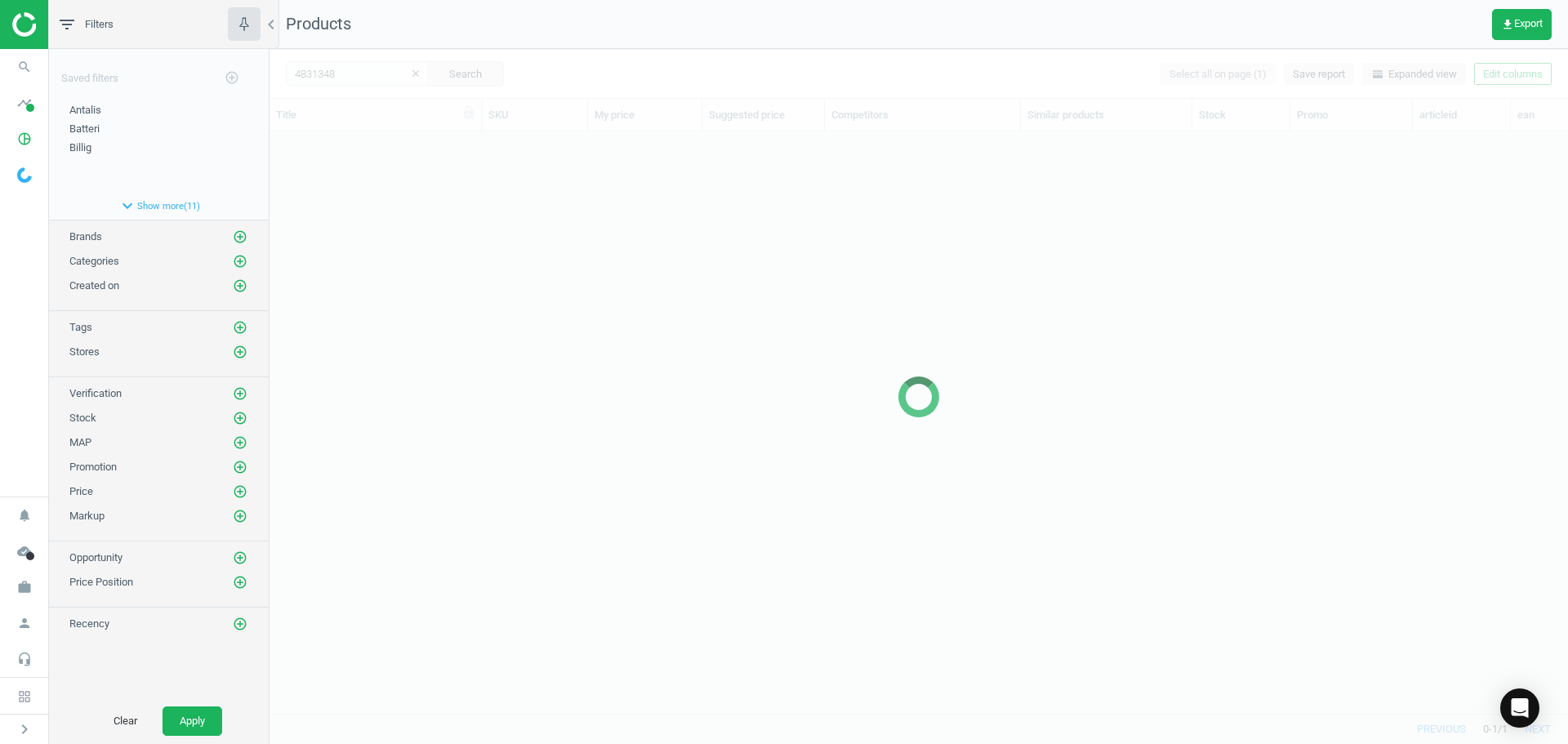
scroll to position [557, 1287]
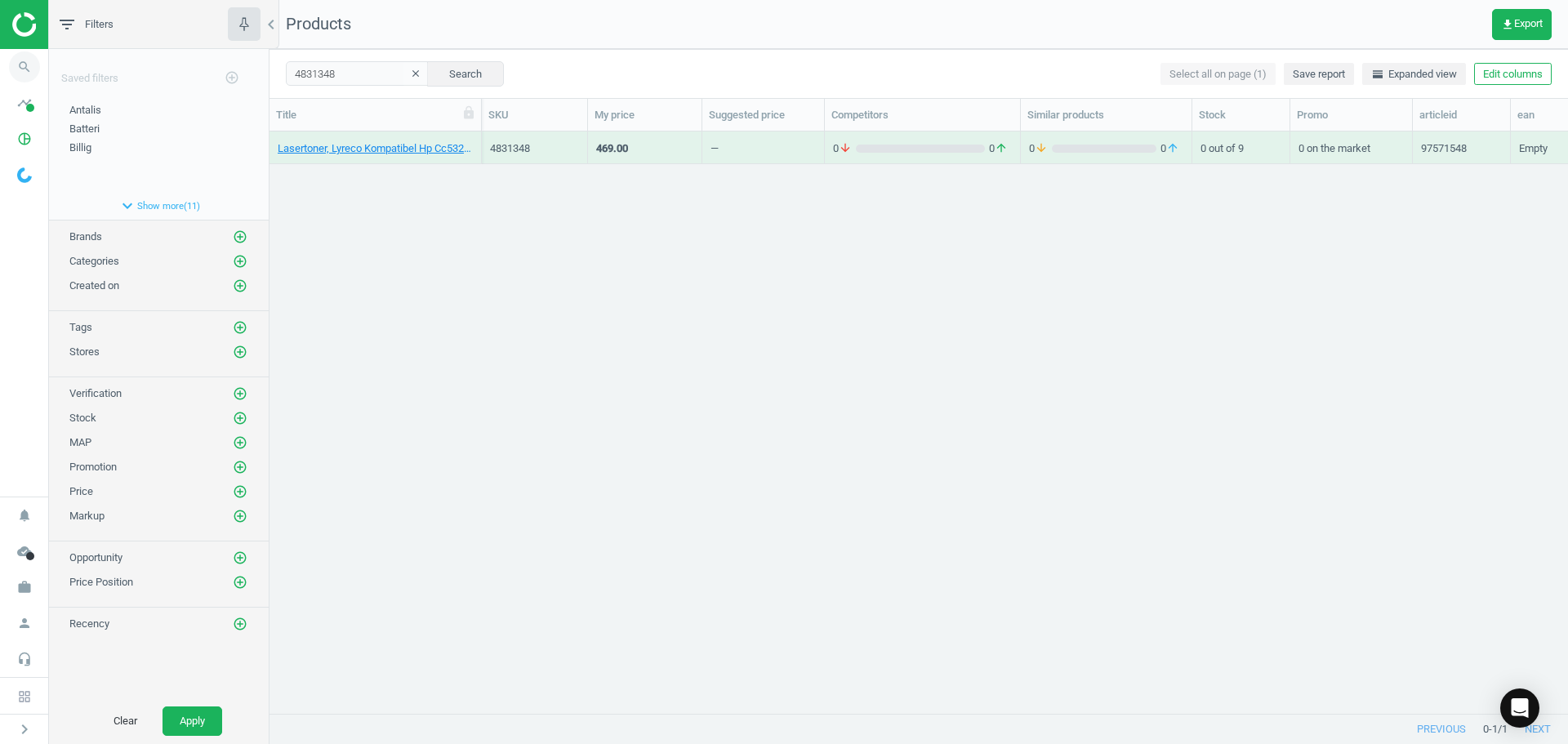
click at [23, 63] on icon "search" at bounding box center [25, 67] width 31 height 31
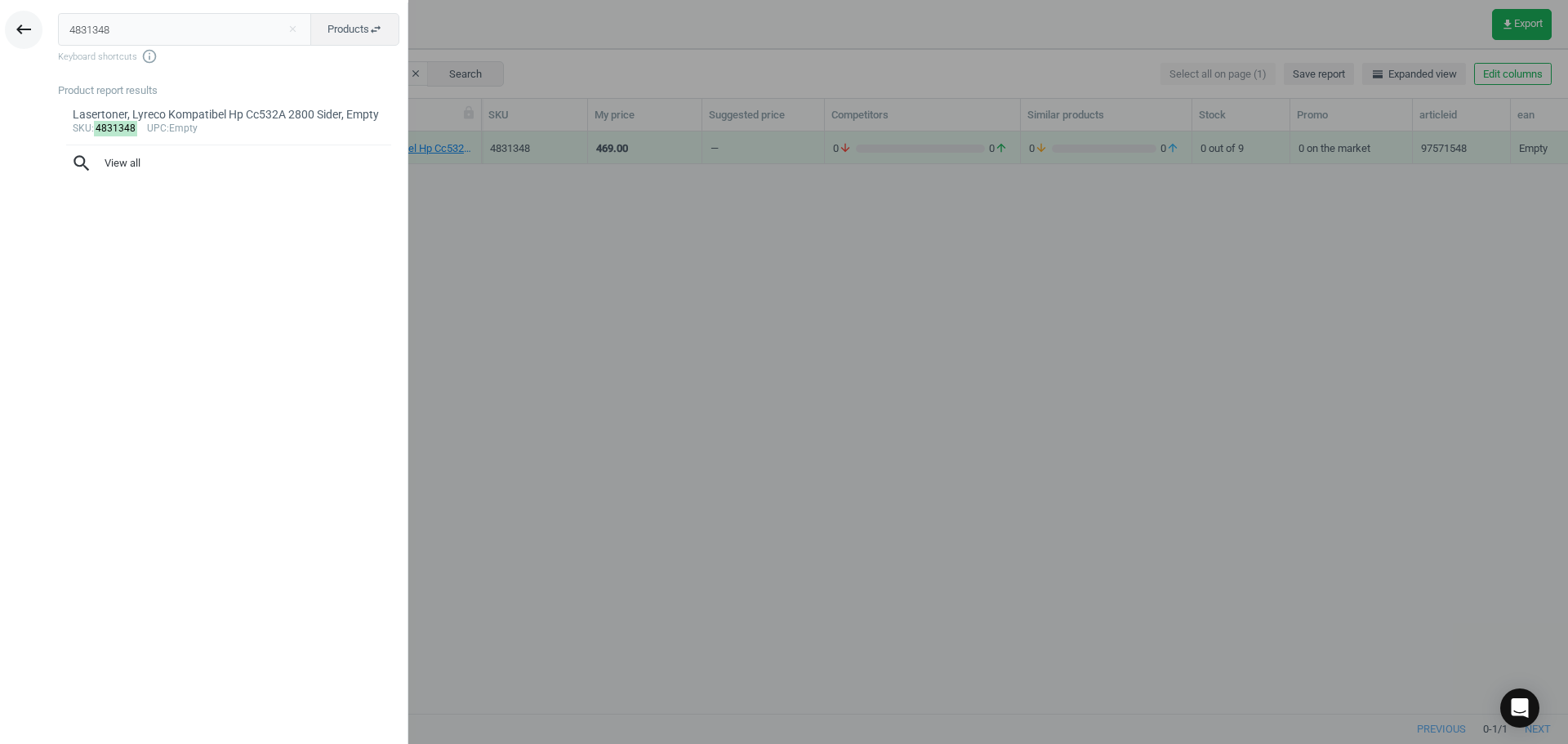
drag, startPoint x: 151, startPoint y: 28, endPoint x: 17, endPoint y: 24, distance: 134.1
click at [18, 24] on div "keyboard_backspace 4831348 close Products swap_horiz Keyboard shortcuts info_ou…" at bounding box center [204, 374] width 408 height 744
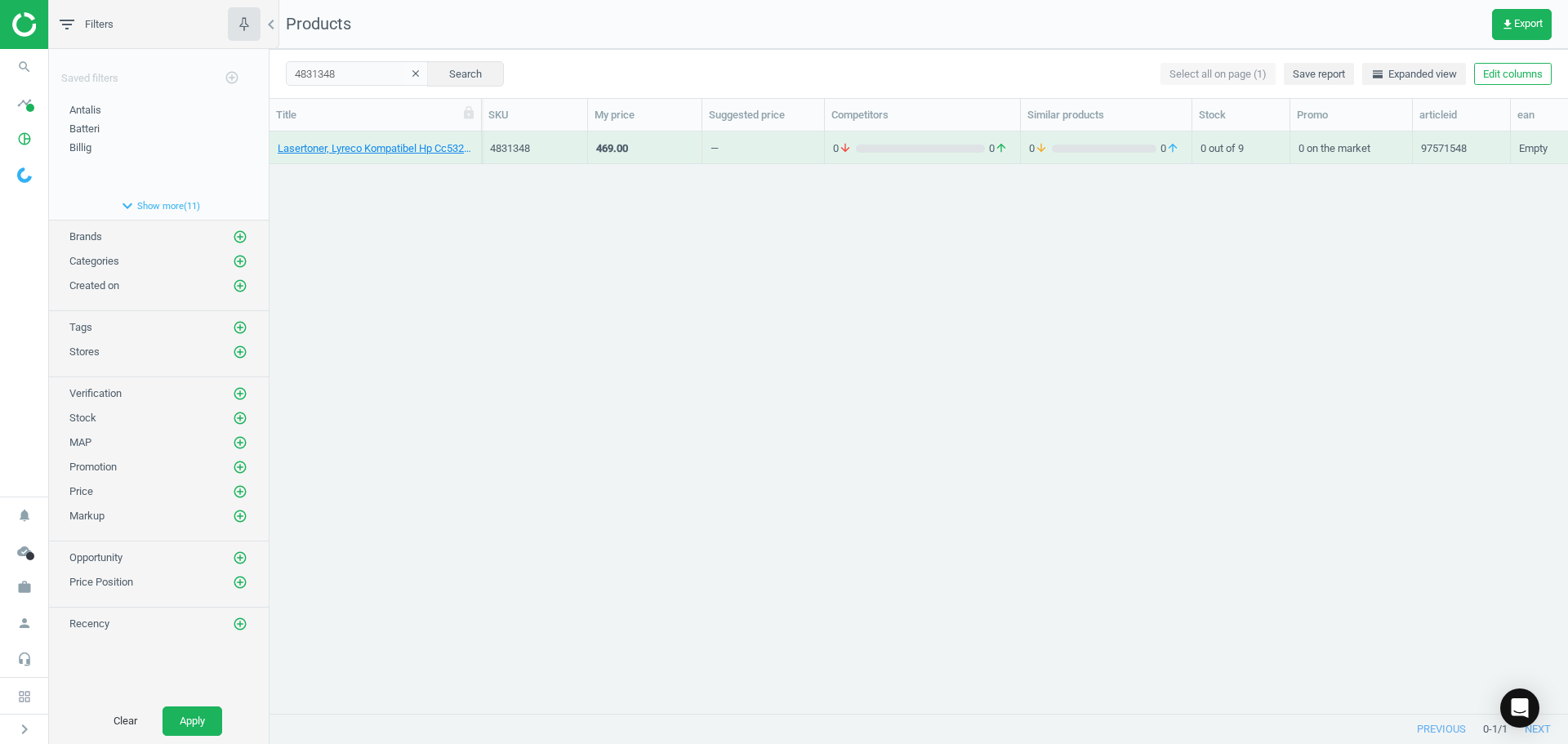
drag, startPoint x: 371, startPoint y: 207, endPoint x: 379, endPoint y: 184, distance: 24.4
click at [371, 207] on div "Lasertoner, Lyreco Kompatibel Hp Cc532A 2800 Sider, Empty 4831348 469.00 — 0 ar…" at bounding box center [919, 416] width 1299 height 570
click at [379, 181] on div "Lasertoner, Lyreco Kompatibel Hp Cc532A 2800 Sider, Empty 4831348 469.00 — 0 ar…" at bounding box center [919, 416] width 1299 height 570
click at [382, 166] on div "Lasertoner, Lyreco Kompatibel Hp Cc532A 2800 Sider, Empty 4831348 469.00 — 0 ar…" at bounding box center [919, 416] width 1299 height 570
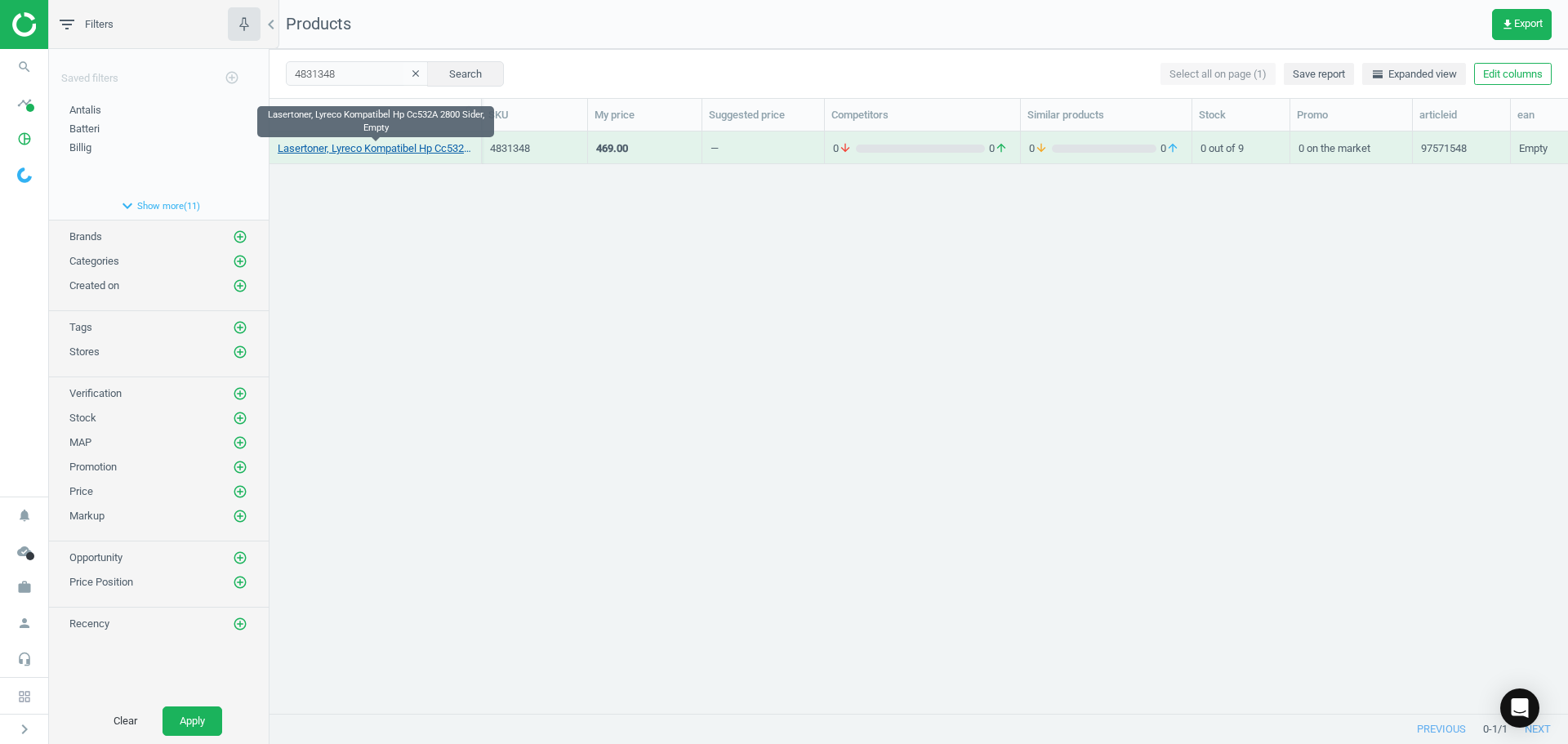
click at [379, 156] on link "Lasertoner, Lyreco Kompatibel Hp Cc532A 2800 Sider, Empty" at bounding box center [375, 149] width 195 height 15
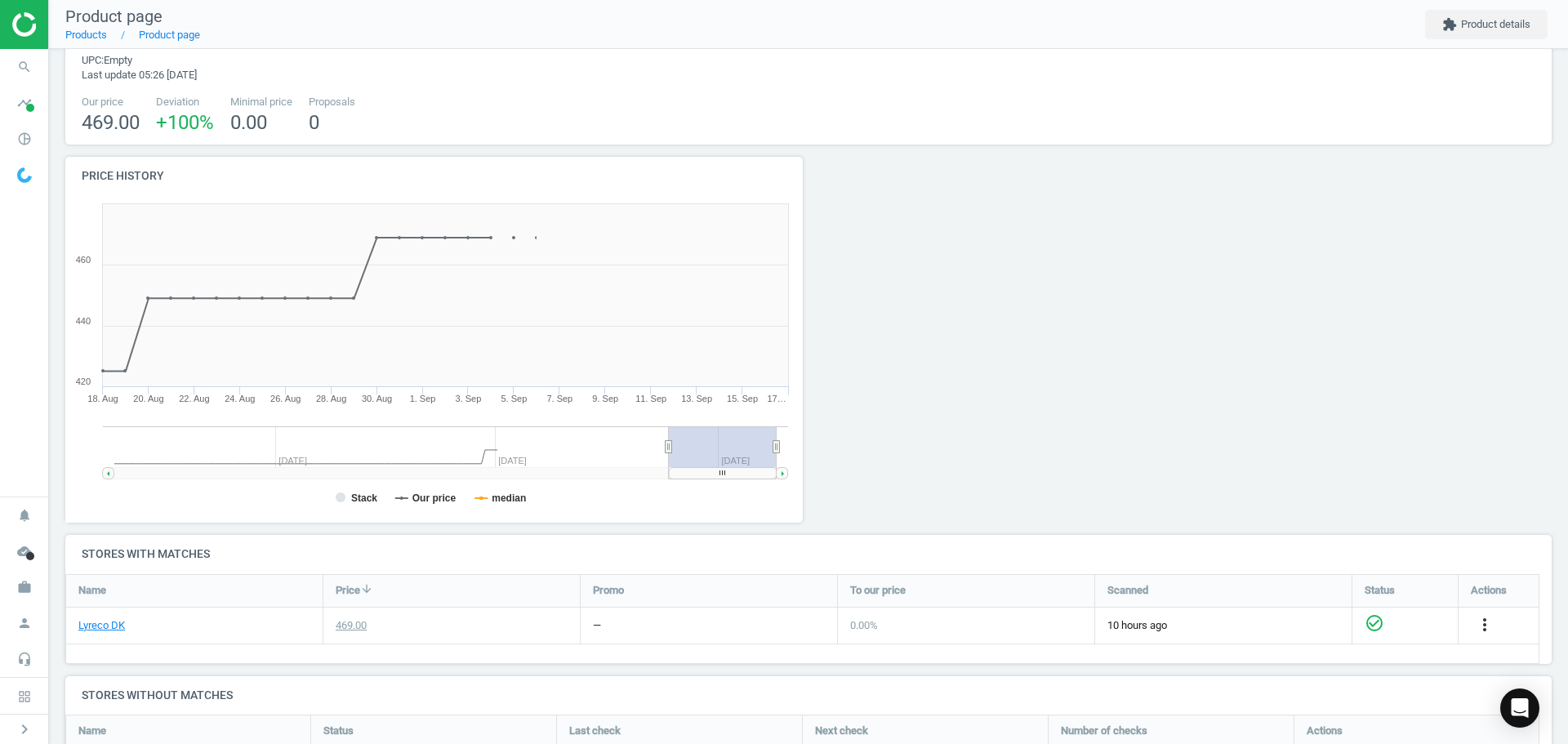
scroll to position [327, 0]
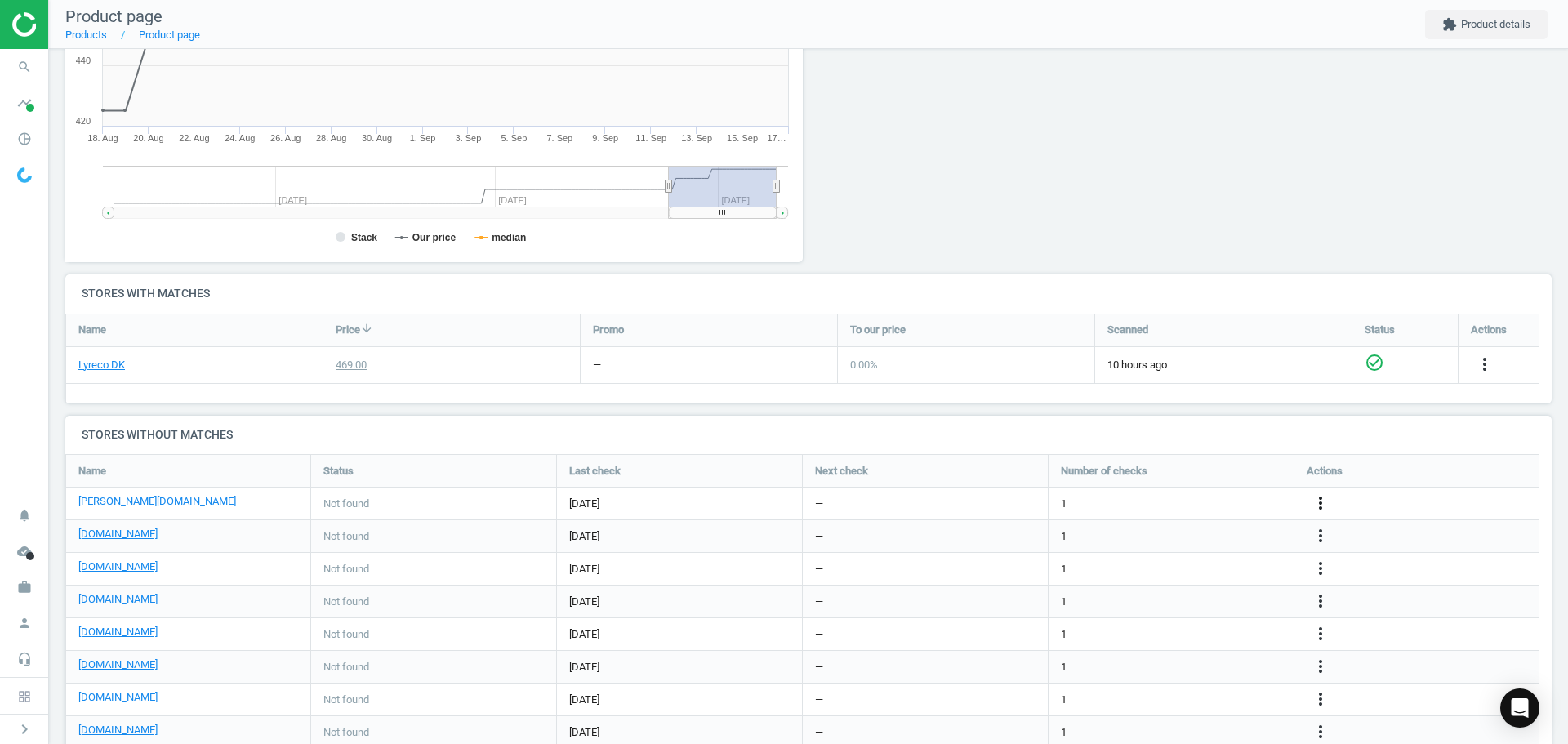
click at [1316, 496] on icon "more_vert" at bounding box center [1320, 503] width 20 height 20
click at [1166, 511] on link "Edit URL/product option" at bounding box center [1193, 503] width 224 height 26
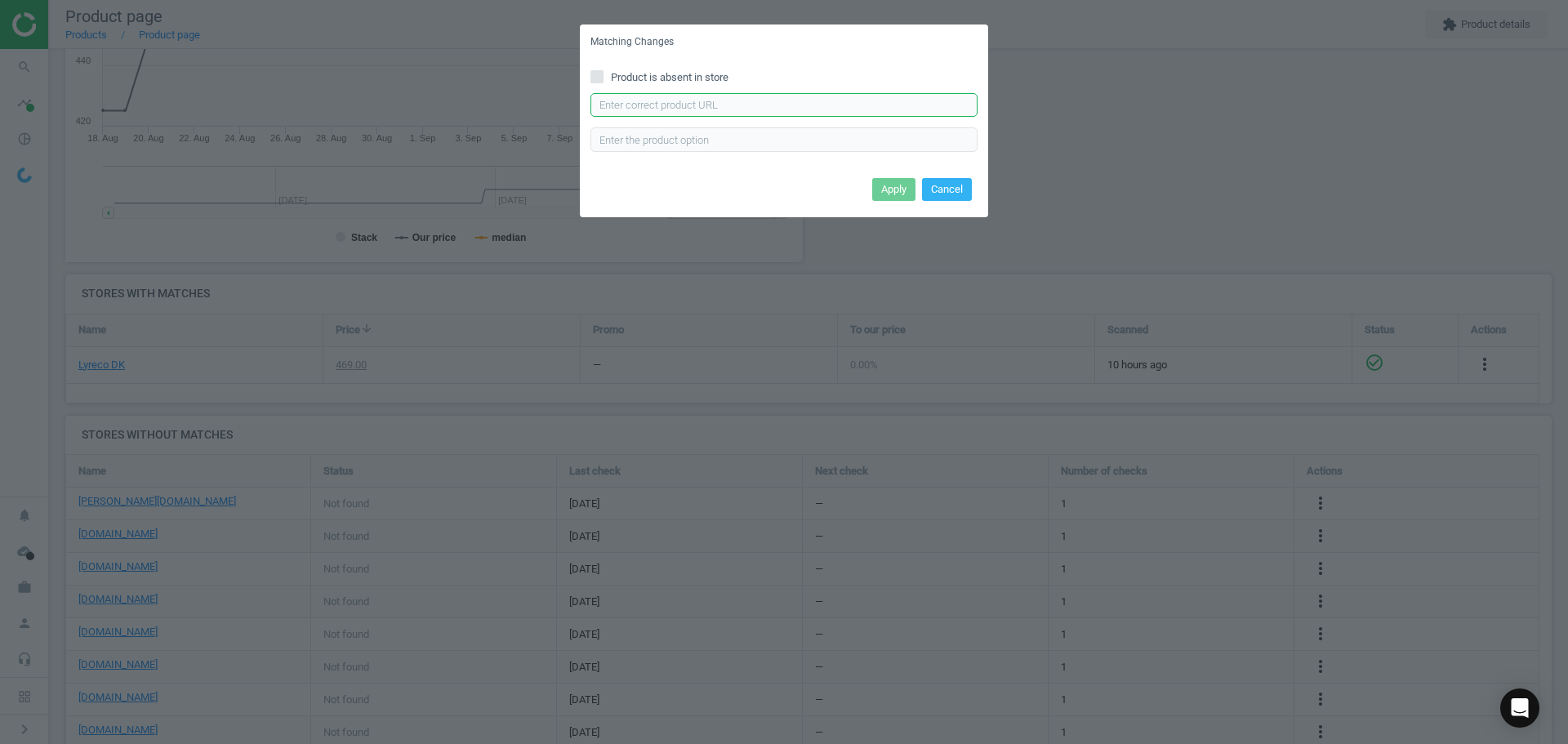
drag, startPoint x: 618, startPoint y: 110, endPoint x: 637, endPoint y: 114, distance: 19.4
click at [618, 110] on input "text" at bounding box center [784, 105] width 387 height 25
paste input "https://www.lomax.dk/elektronik/blaek-og-toner/xerox-everyday-lasertoner-hp-304…"
type input "https://www.lomax.dk/elektronik/blaek-og-toner/xerox-everyday-lasertoner-hp-304…"
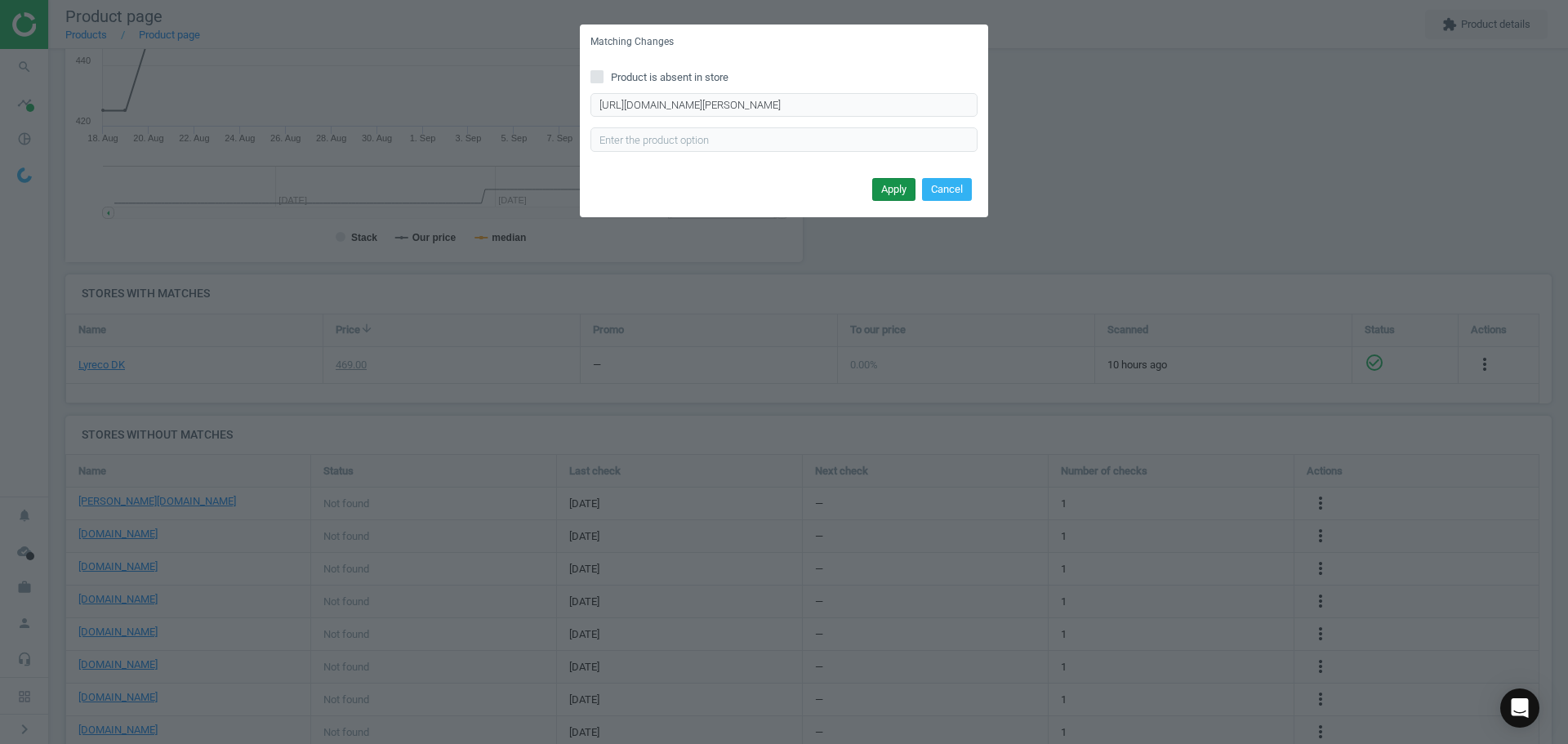
click at [891, 185] on button "Apply" at bounding box center [894, 189] width 44 height 23
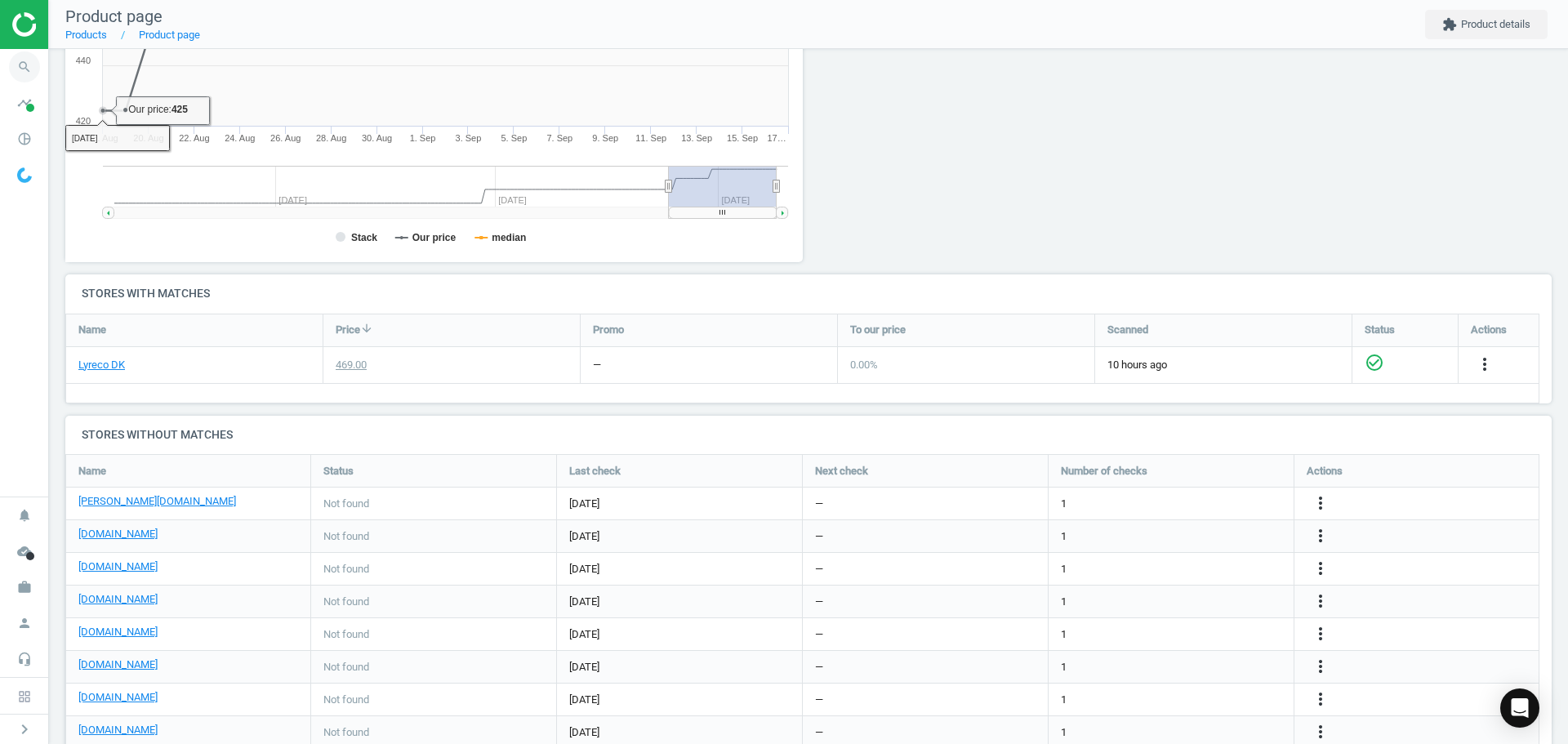
click at [30, 72] on icon "search" at bounding box center [25, 67] width 31 height 31
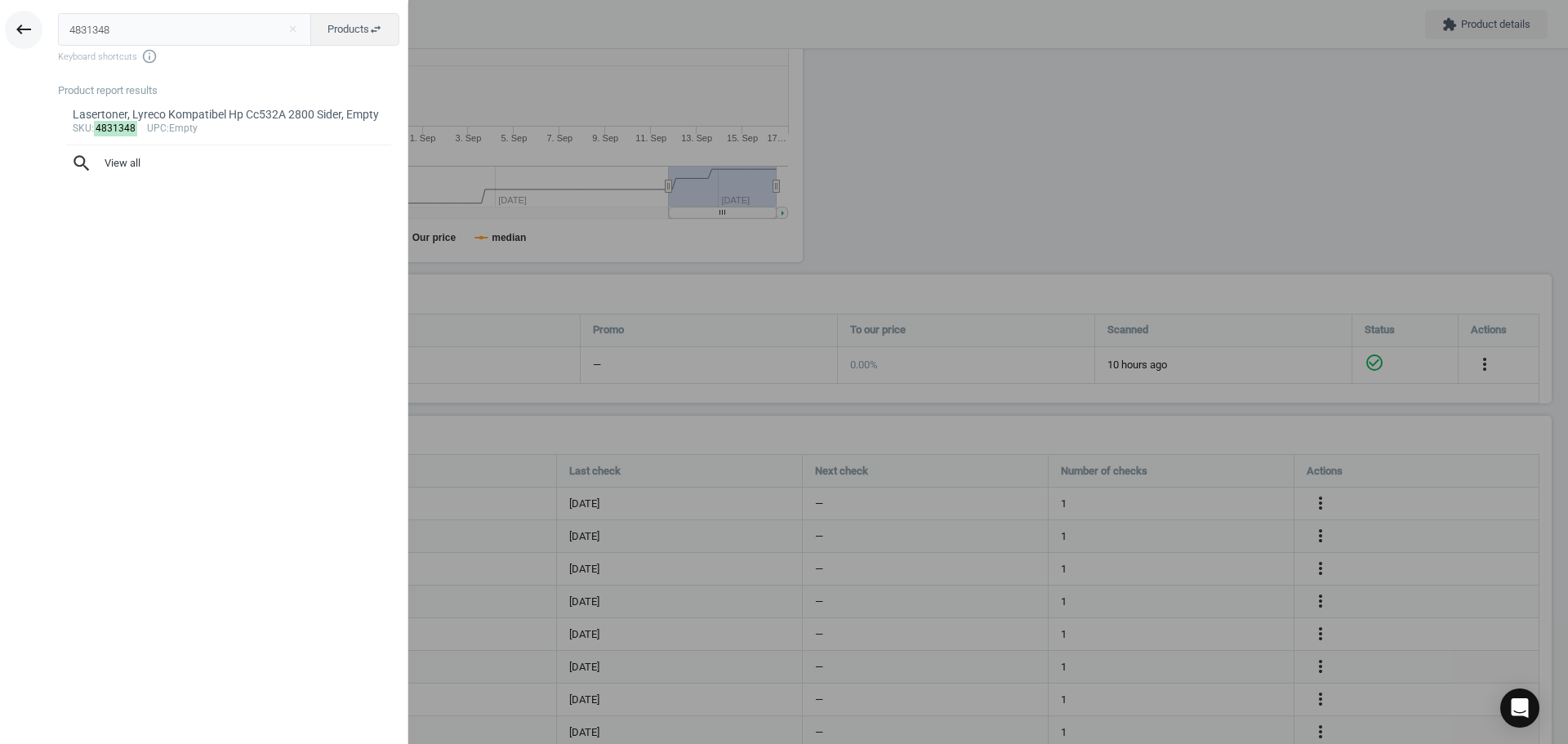
drag, startPoint x: 130, startPoint y: 34, endPoint x: 26, endPoint y: 33, distance: 104.0
click at [26, 33] on div "keyboard_backspace 4831348 close Products swap_horiz Keyboard shortcuts info_ou…" at bounding box center [204, 374] width 408 height 744
type input "4831361"
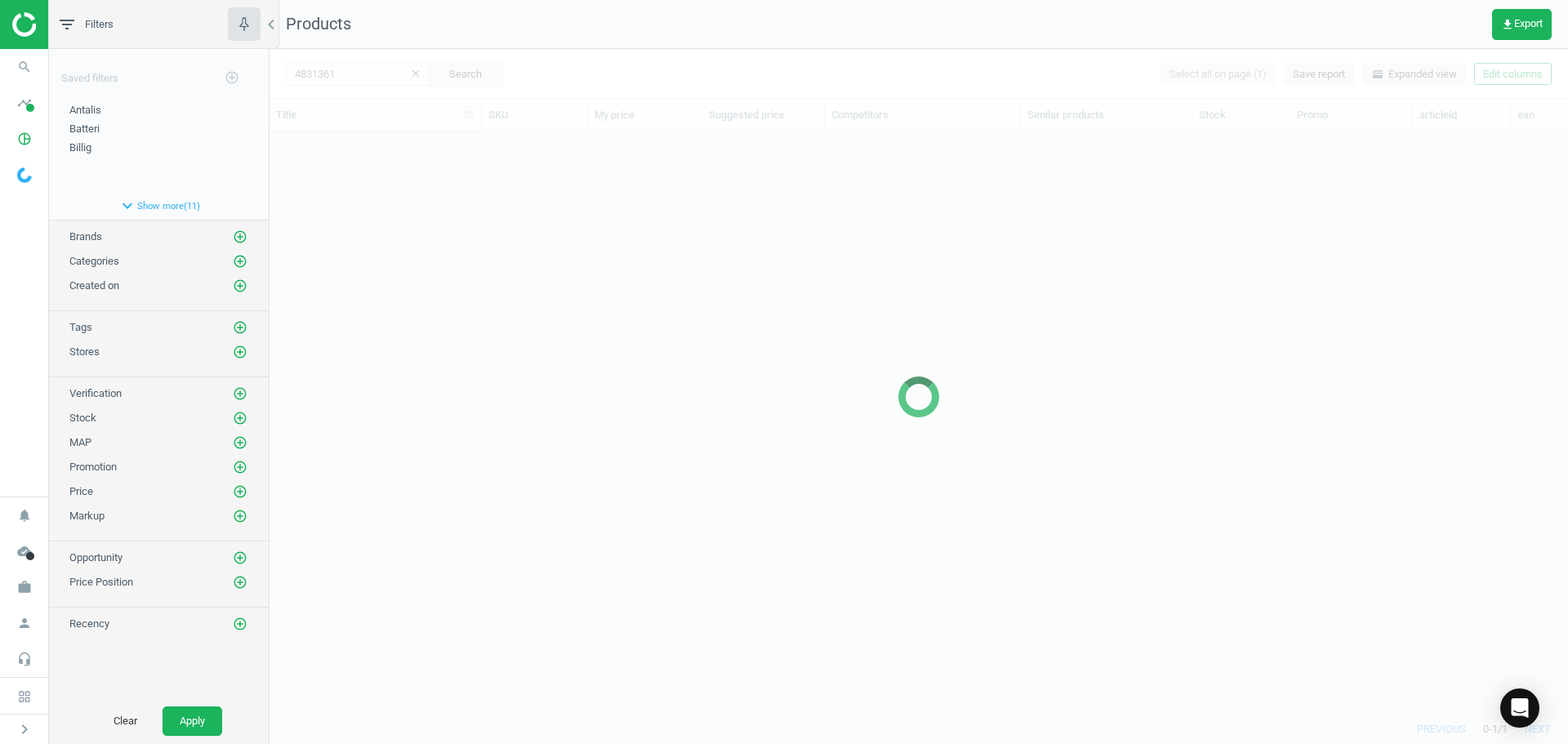
scroll to position [557, 1287]
click at [463, 286] on div at bounding box center [919, 397] width 1299 height 695
click at [458, 262] on div at bounding box center [919, 397] width 1299 height 695
click at [423, 210] on div at bounding box center [919, 397] width 1299 height 695
click at [406, 170] on div at bounding box center [919, 397] width 1299 height 695
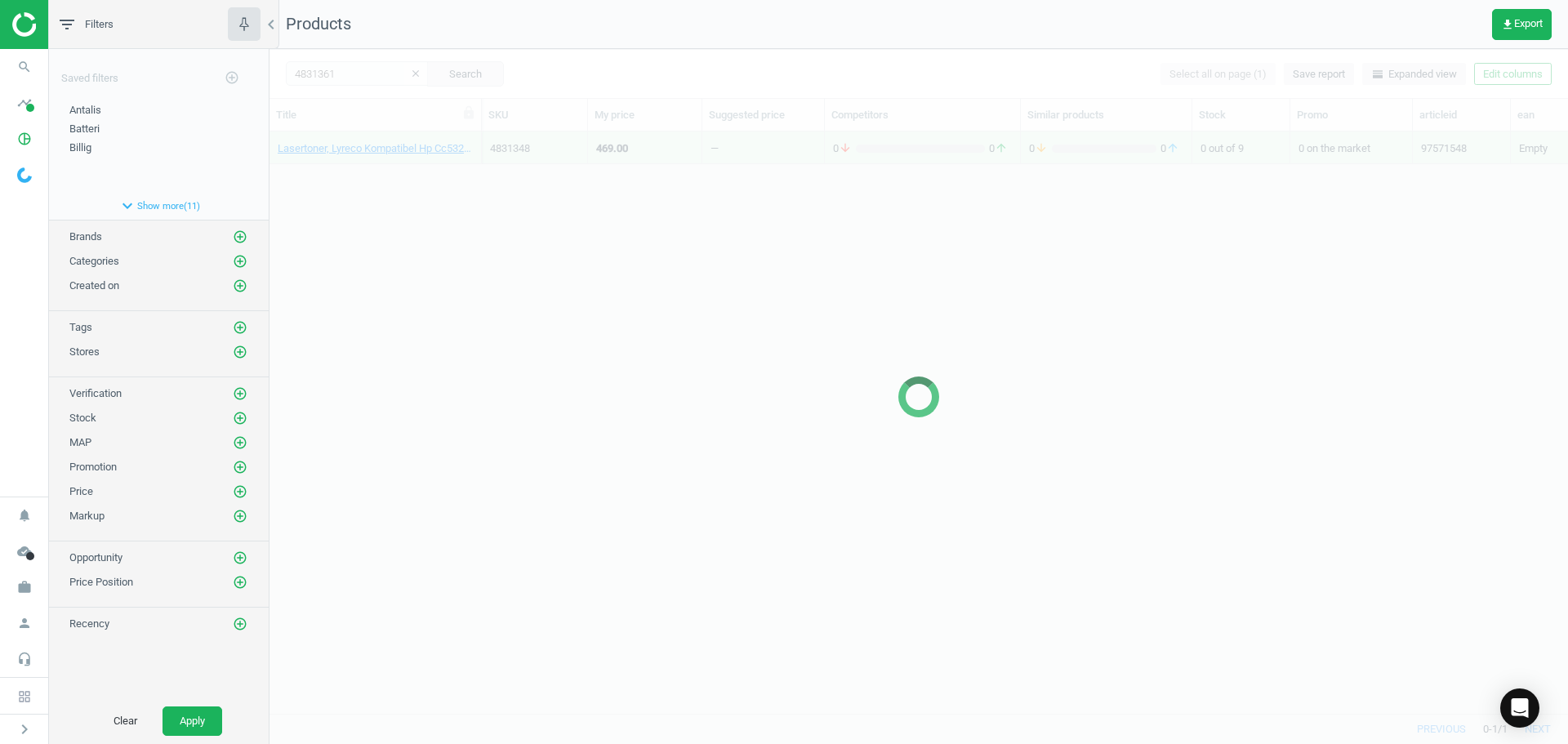
click at [406, 170] on div at bounding box center [919, 397] width 1299 height 695
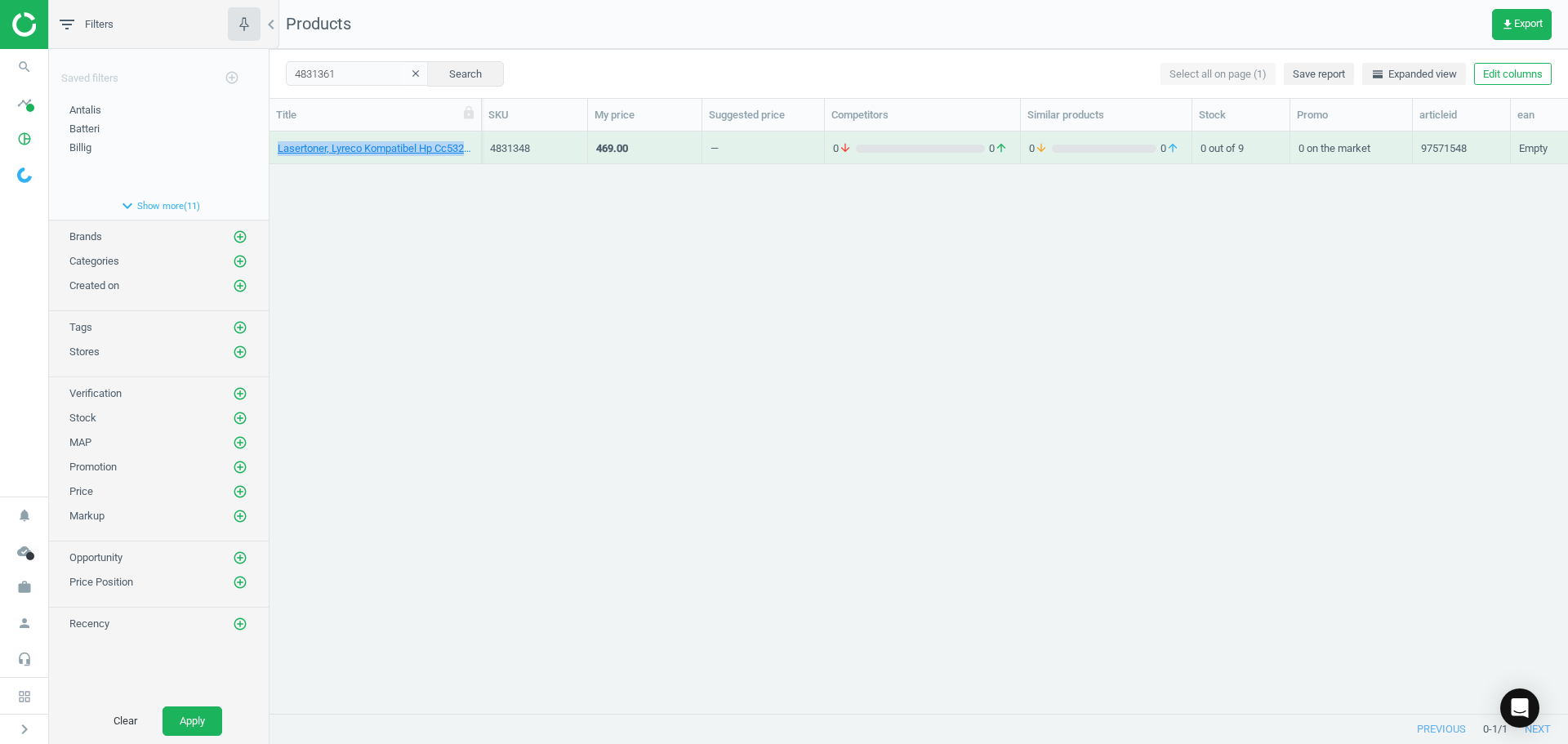
click at [406, 170] on div "Lasertoner, Lyreco Kompatibel Hp Cc532A 2800 Sider, Empty 4831348 469.00 — 0 ar…" at bounding box center [919, 416] width 1299 height 570
click at [398, 151] on link "Lasertoner, Lyreco Kompatibel Hp Cc533A 2800 Sider, Empty" at bounding box center [375, 149] width 195 height 15
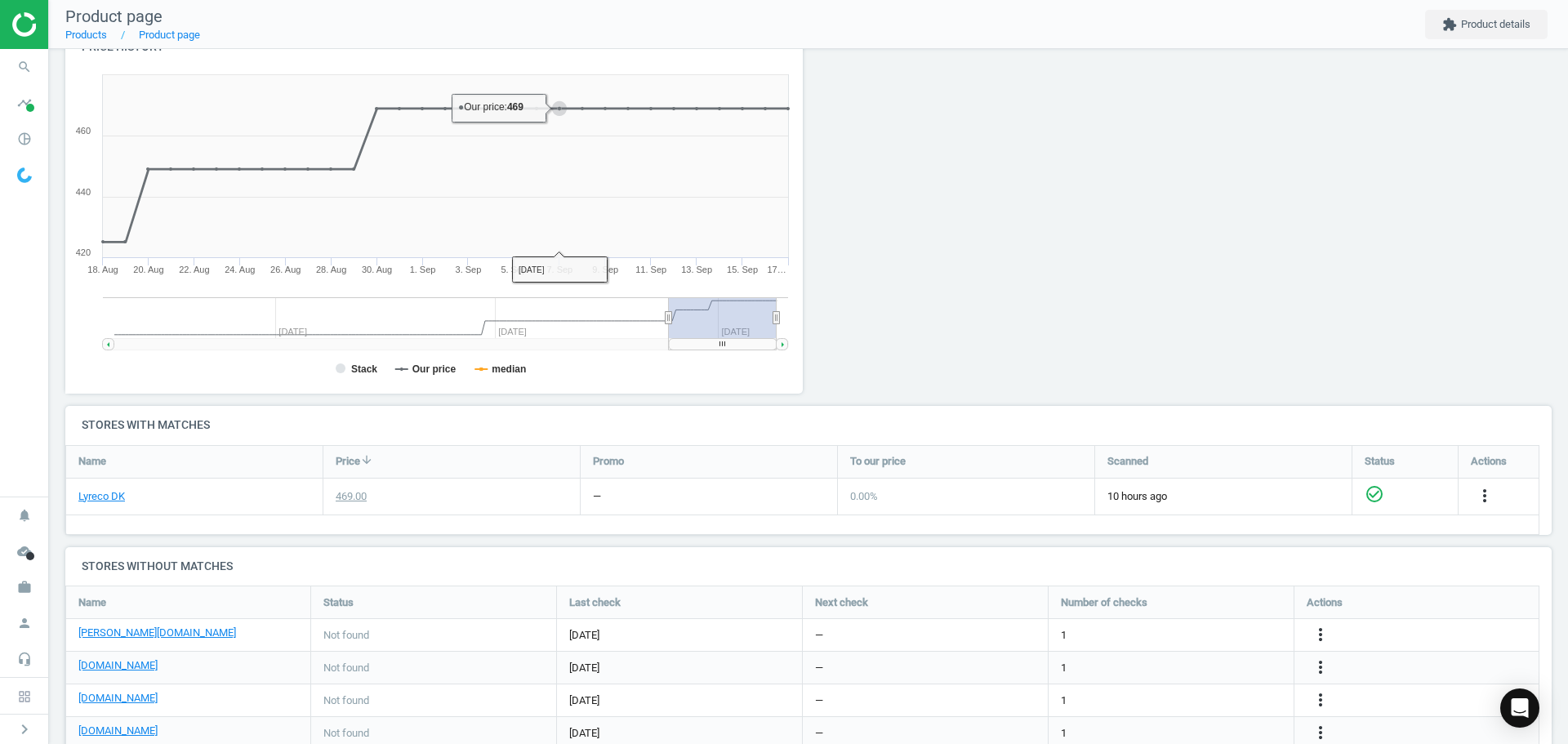
scroll to position [245, 0]
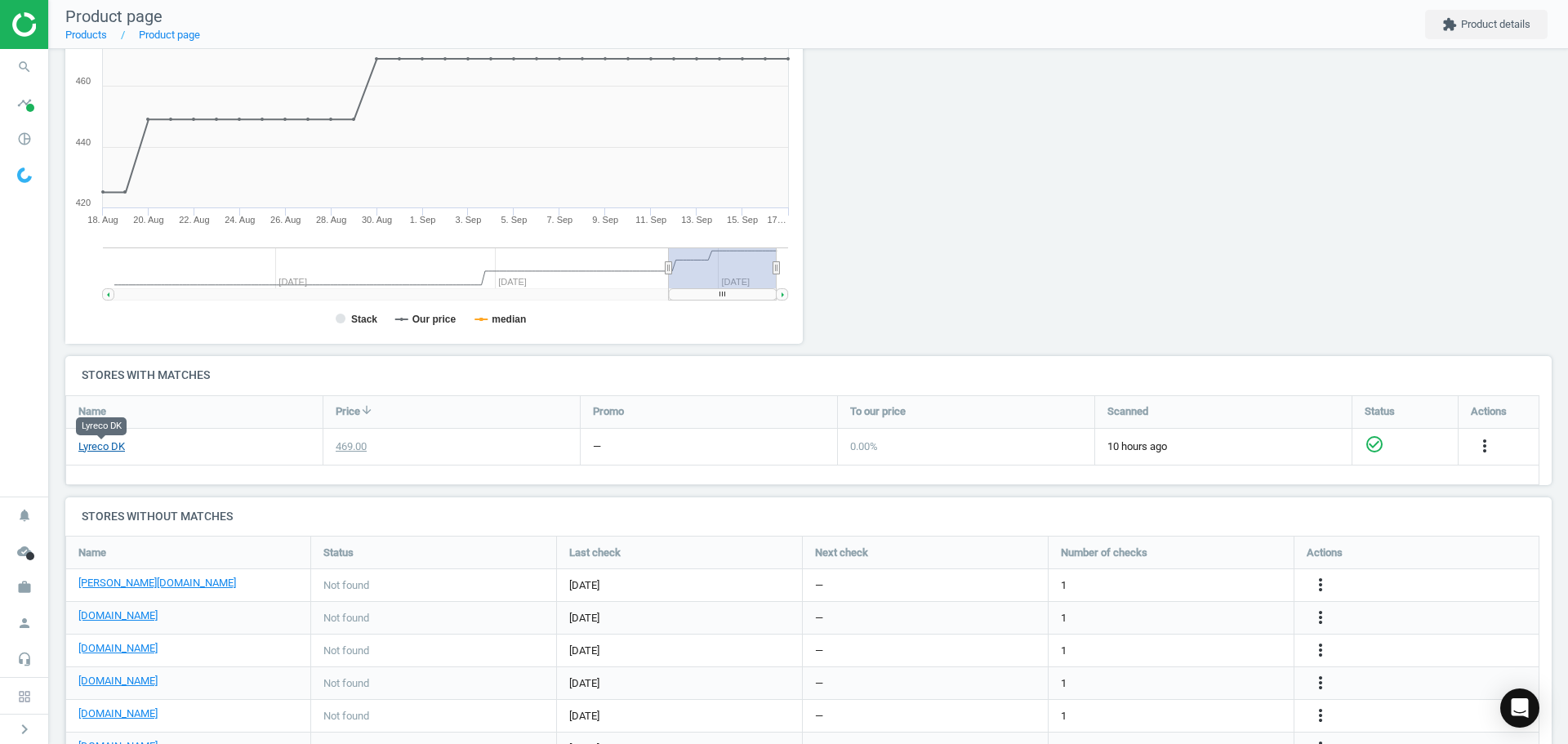
click at [96, 453] on link "Lyreco DK" at bounding box center [101, 447] width 47 height 15
click at [1312, 580] on icon "more_vert" at bounding box center [1320, 585] width 20 height 20
click at [1164, 575] on link "Edit URL/product option" at bounding box center [1193, 585] width 224 height 26
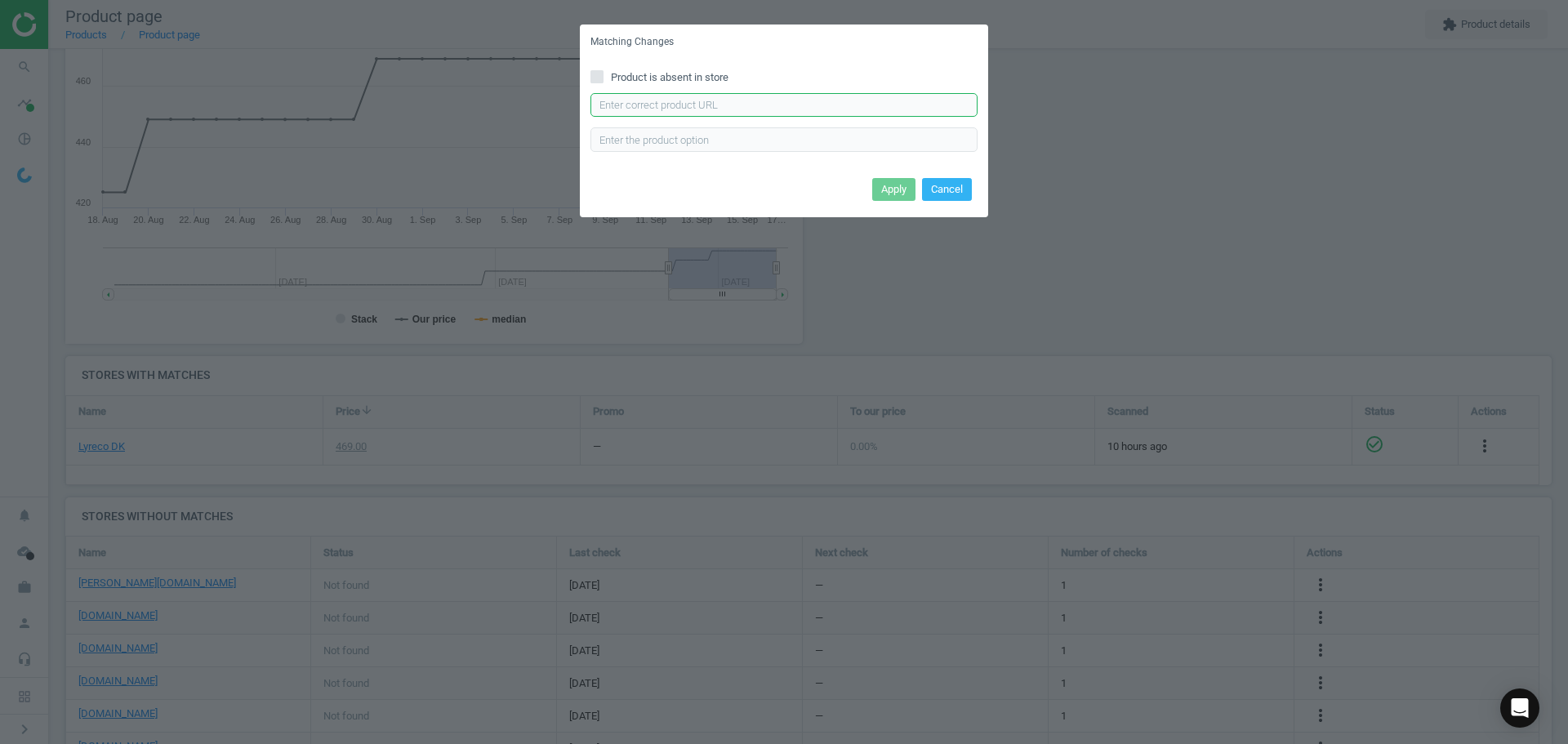
click at [775, 100] on input "text" at bounding box center [784, 105] width 387 height 25
paste input "https://www.lomax.dk/elektronik/blaek-og-toner/xerox-everyday-lasertoner-hp-304…"
type input "https://www.lomax.dk/elektronik/blaek-og-toner/xerox-everyday-lasertoner-hp-304…"
click at [891, 182] on button "Apply" at bounding box center [894, 189] width 44 height 23
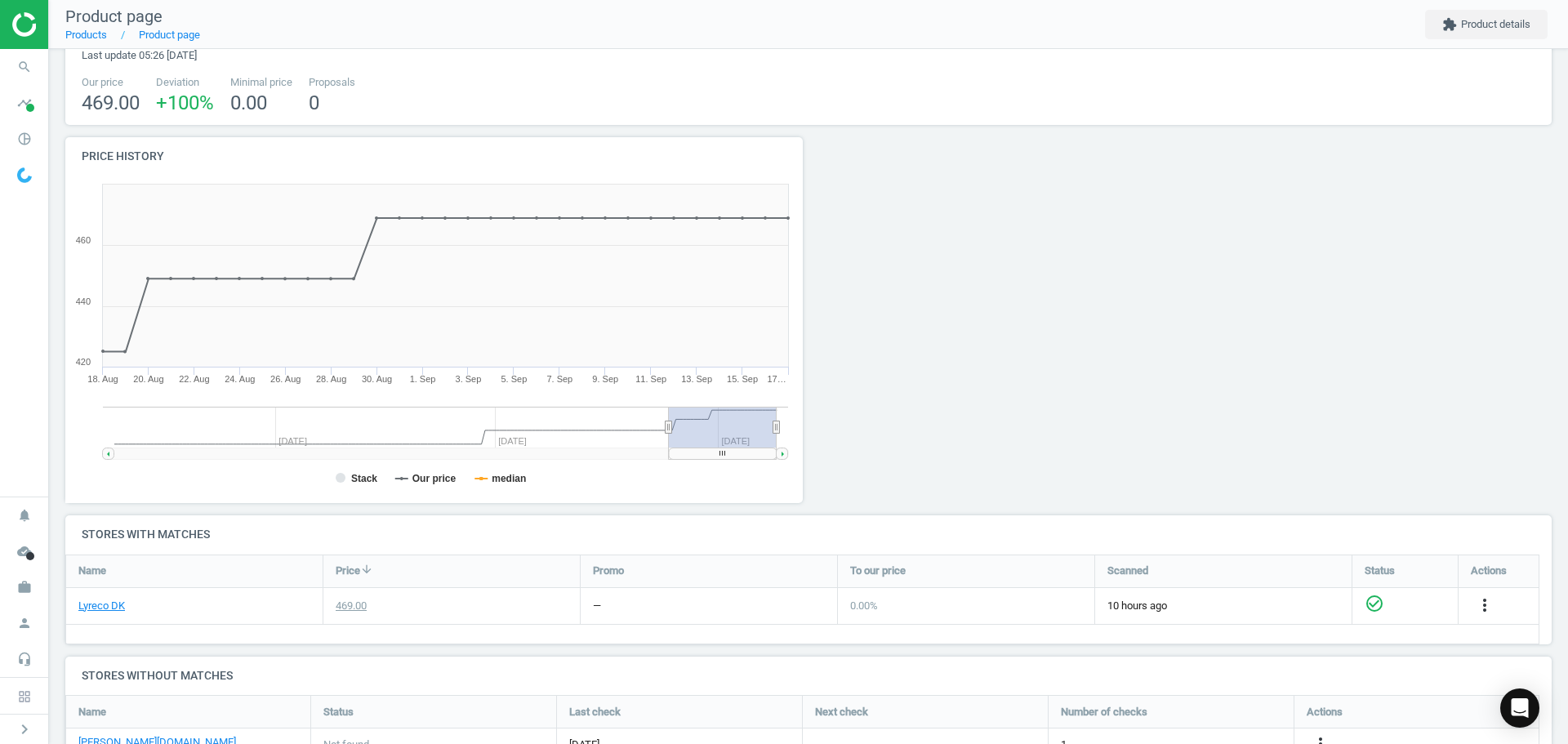
scroll to position [0, 0]
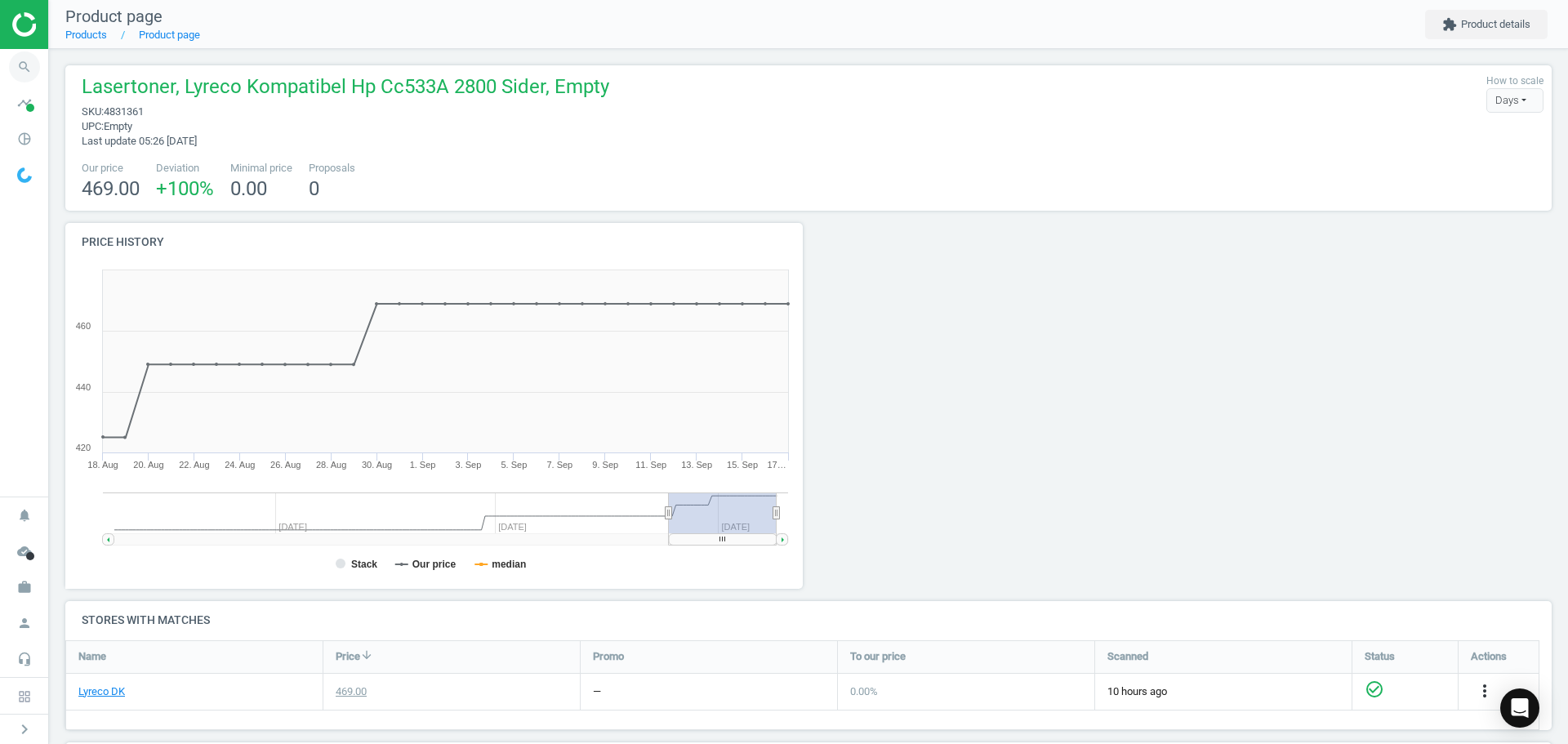
click at [22, 72] on icon "search" at bounding box center [25, 67] width 31 height 31
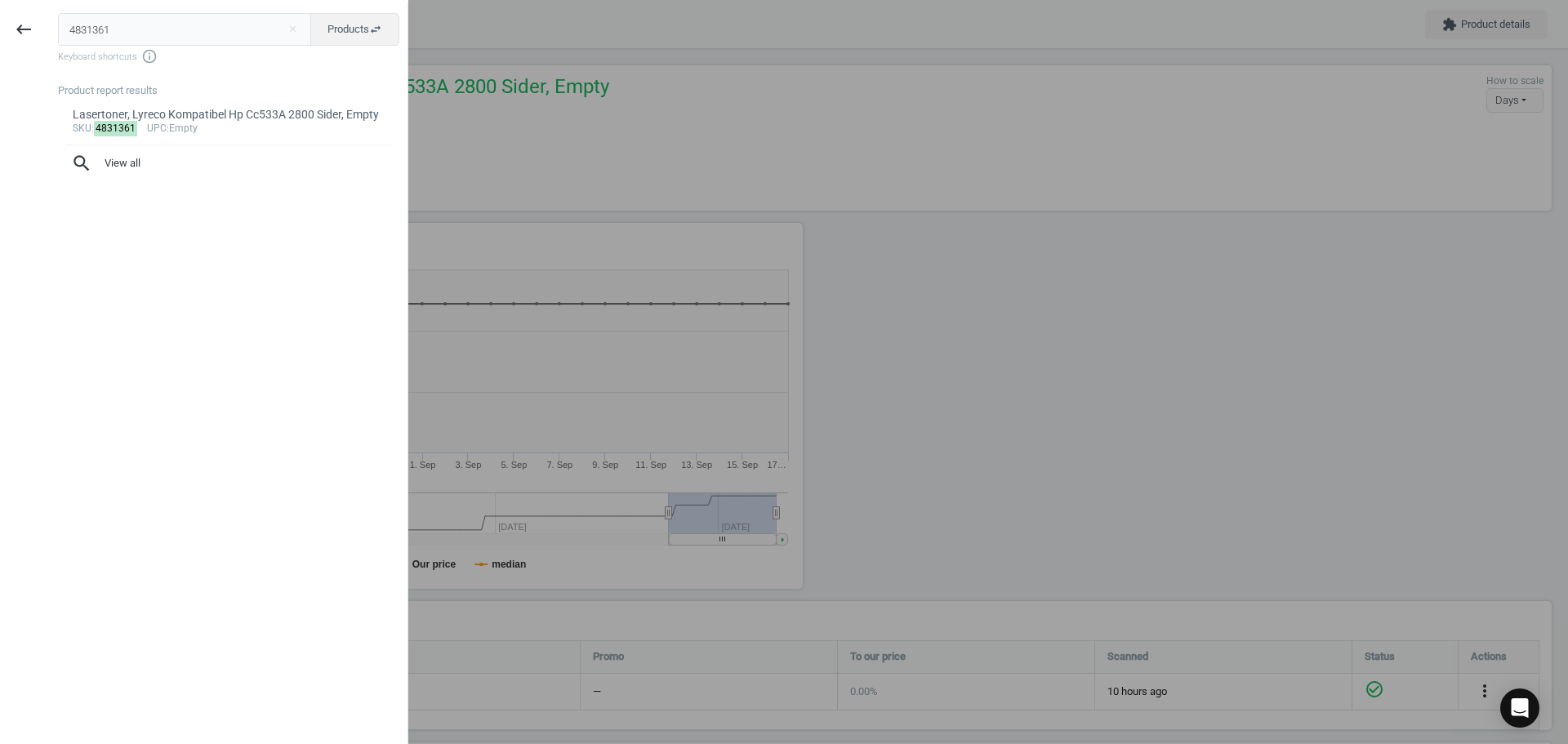
drag, startPoint x: 213, startPoint y: 44, endPoint x: 8, endPoint y: 44, distance: 205.0
click at [8, 44] on div "keyboard_backspace 4831361 close Products swap_horiz Keyboard shortcuts info_ou…" at bounding box center [204, 374] width 408 height 744
type input "brother"
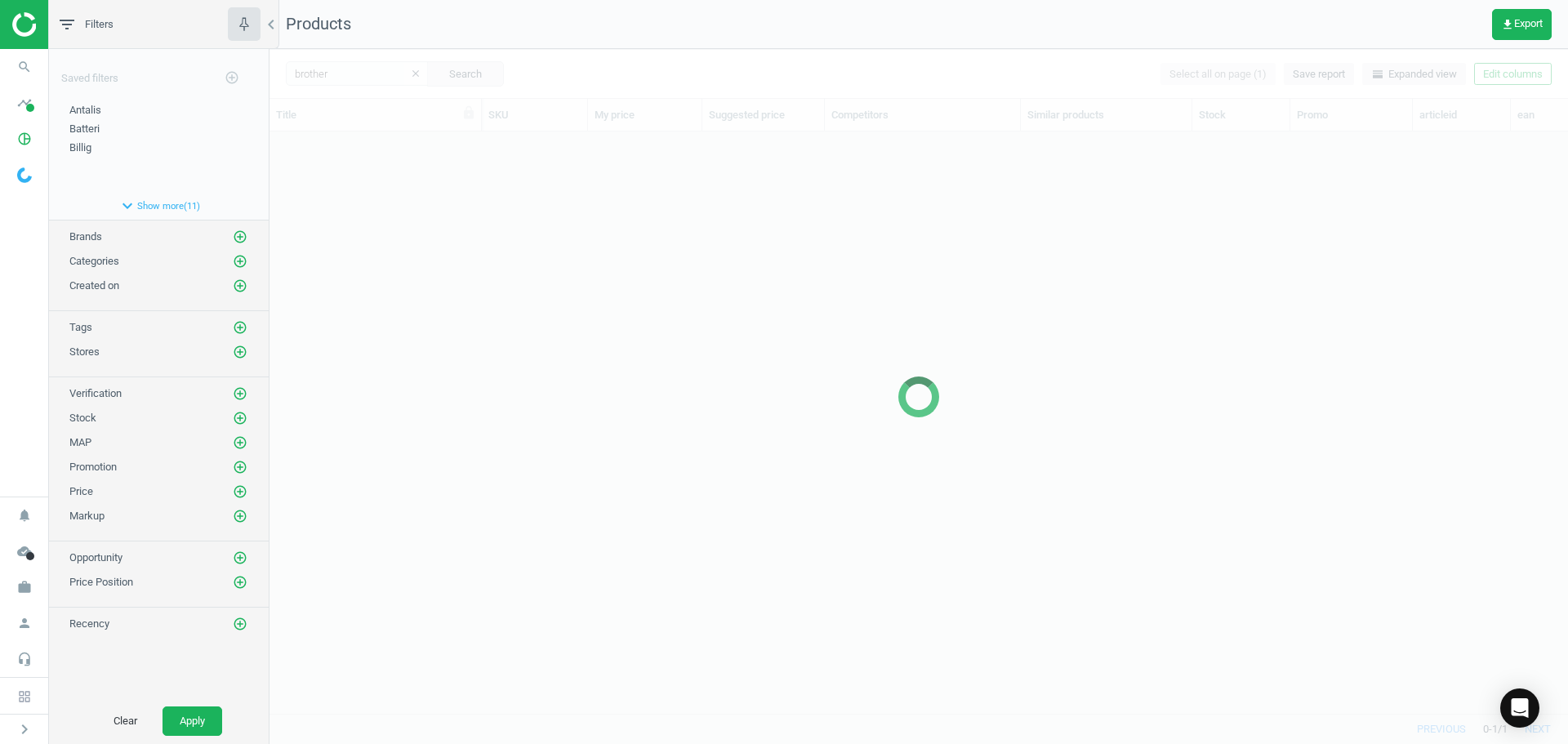
scroll to position [557, 1287]
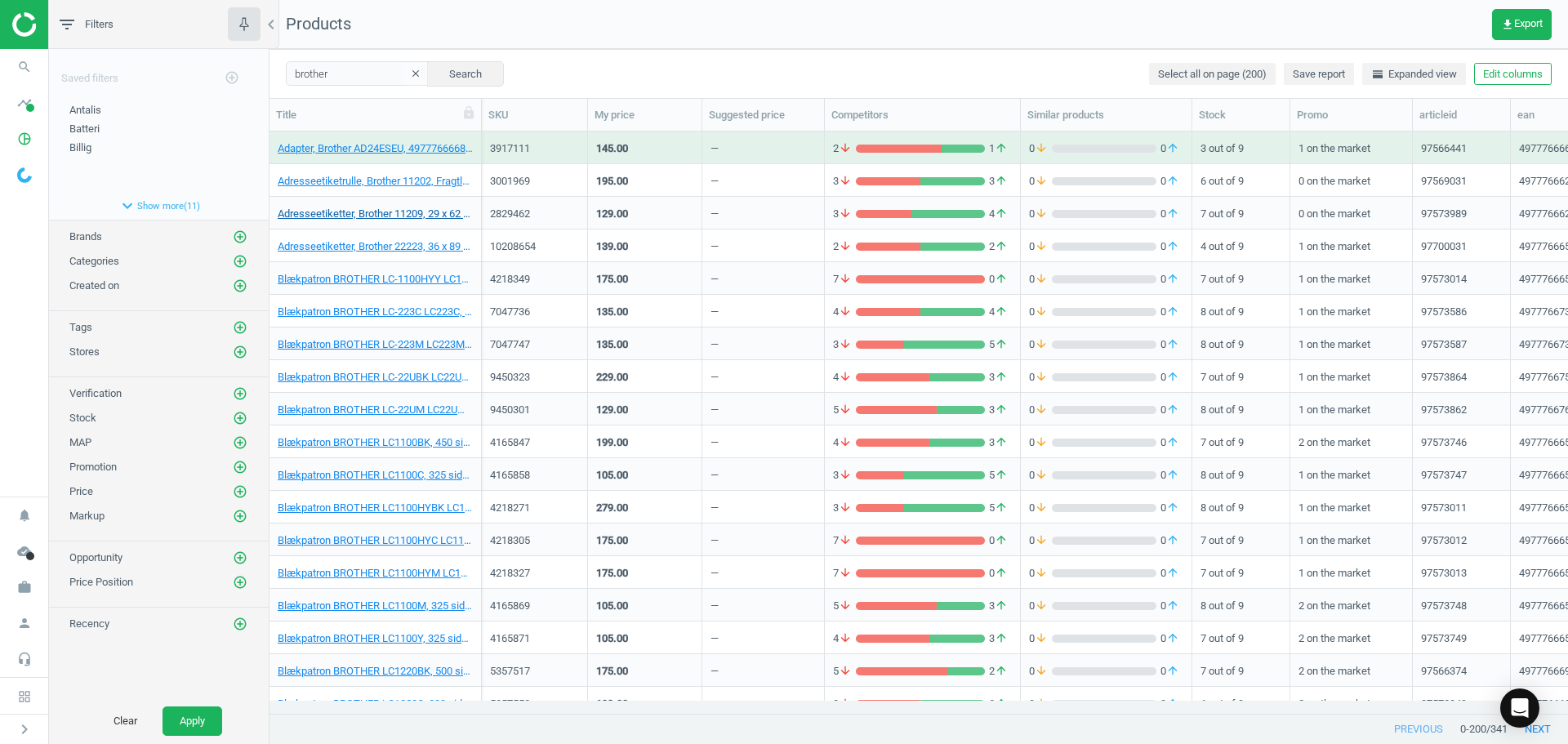
click at [464, 267] on div "Blækpatron BROTHER LC-1100HYY LC1100HYY LC1100Y, 750 sider, Gul, 4977766659901" at bounding box center [375, 277] width 195 height 29
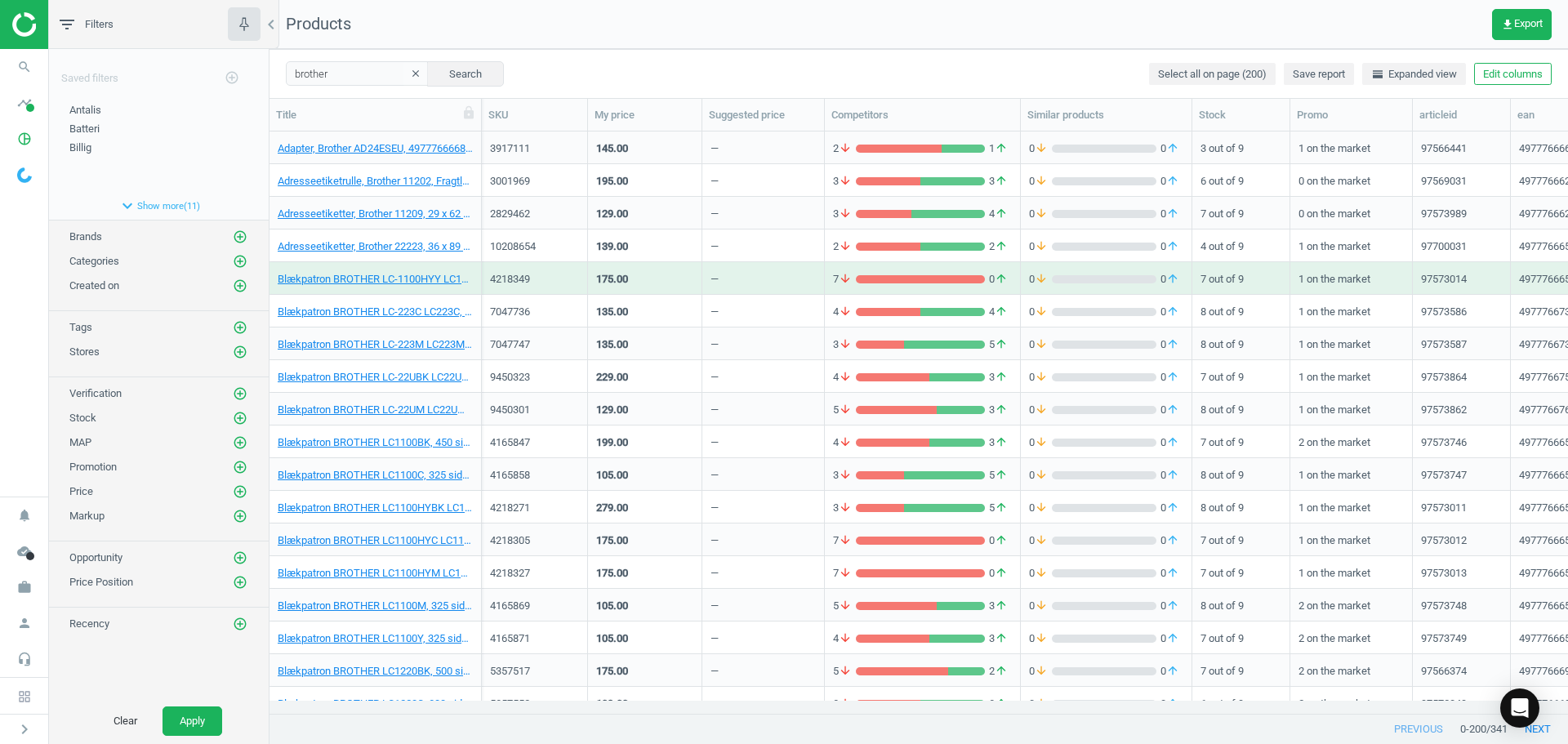
click at [1116, 28] on nav "Products get_app Export" at bounding box center [919, 25] width 1299 height 49
click at [1522, 21] on span "get_app Export" at bounding box center [1522, 25] width 42 height 13
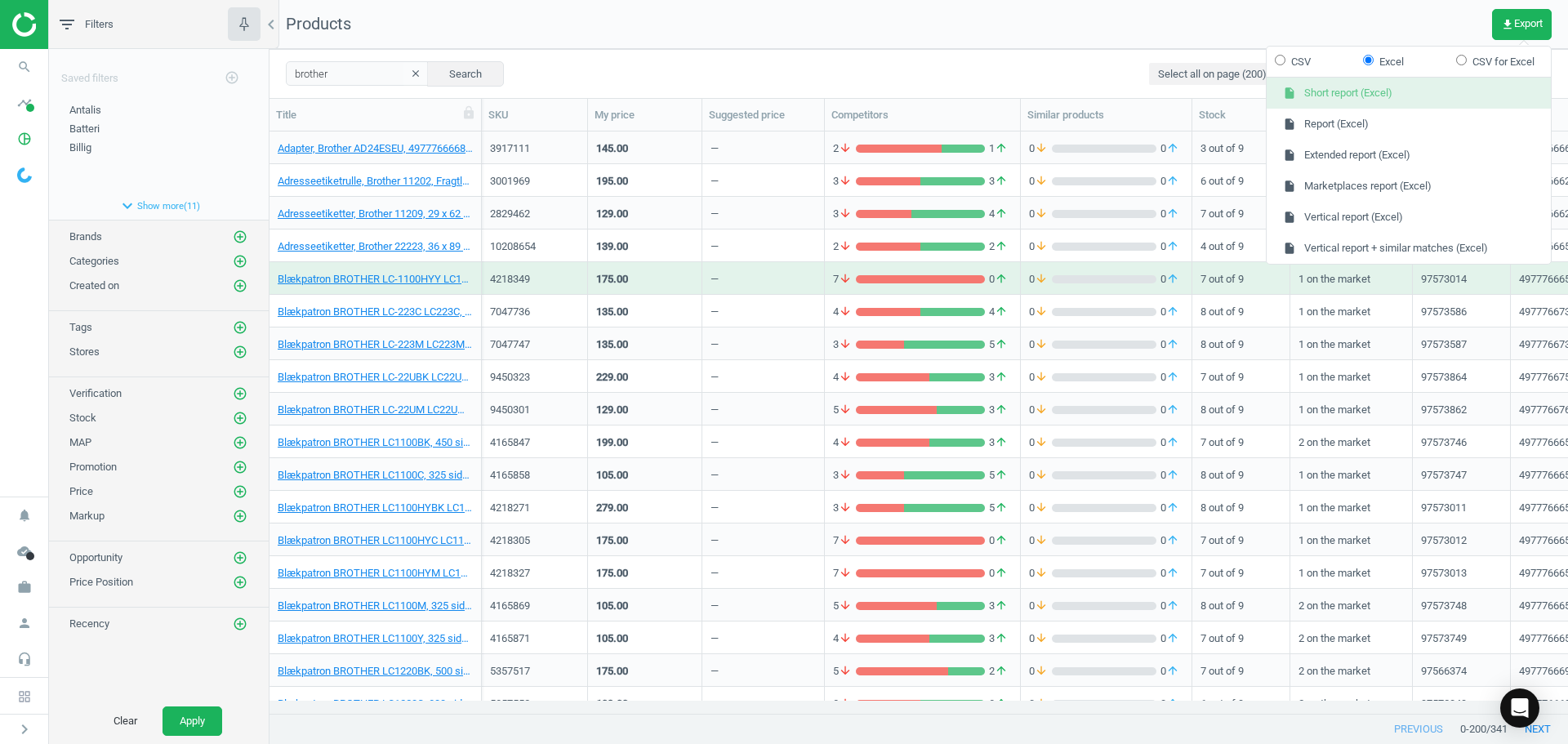
click at [1340, 92] on button "insert_drive_file Short report (Excel)" at bounding box center [1408, 93] width 284 height 31
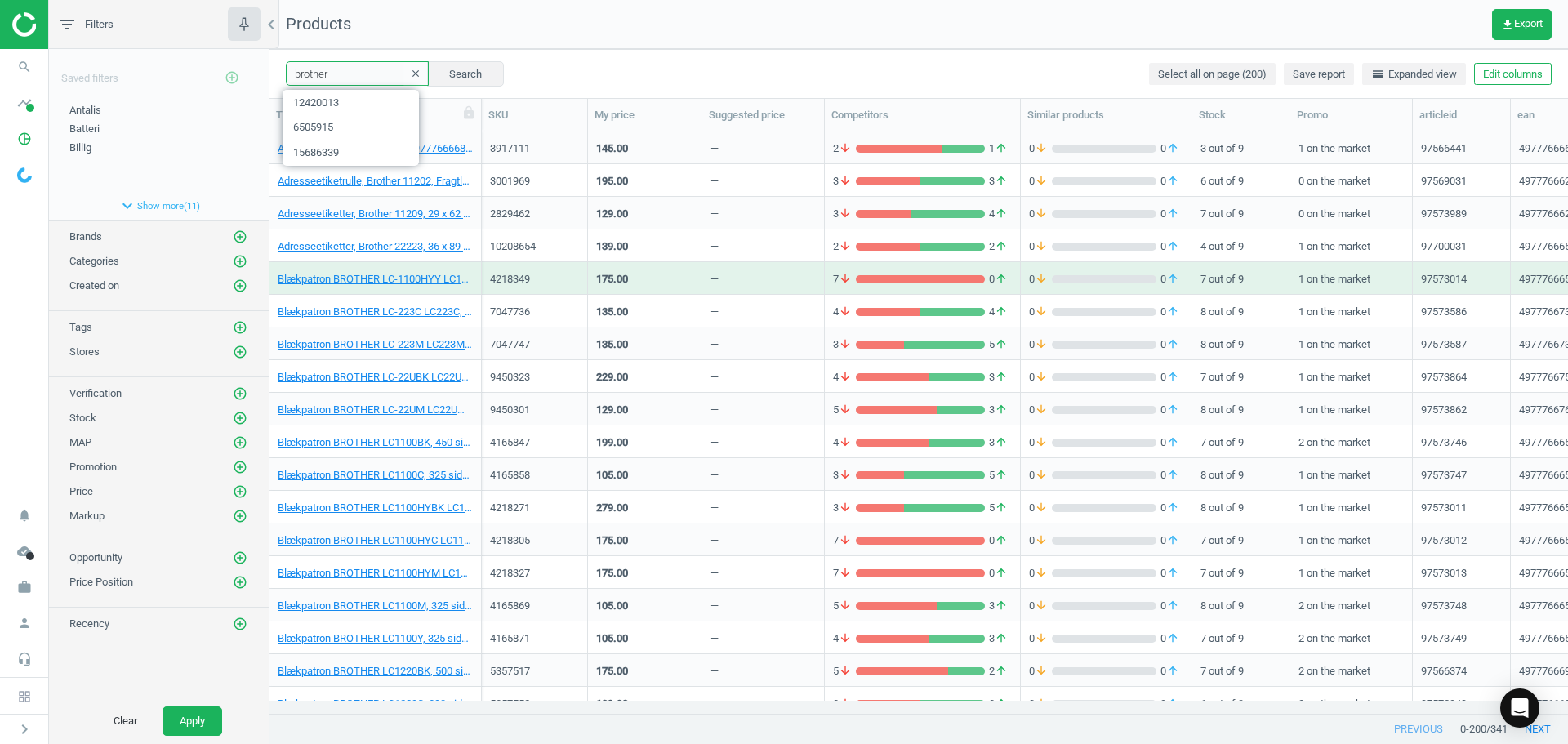
drag, startPoint x: 342, startPoint y: 76, endPoint x: 246, endPoint y: 72, distance: 96.1
click at [251, 72] on div "filter_list Filters chevron_left Saved filters add_circle_outline Antalis edit …" at bounding box center [809, 372] width 1519 height 744
paste input "3001969"
type input "3001969"
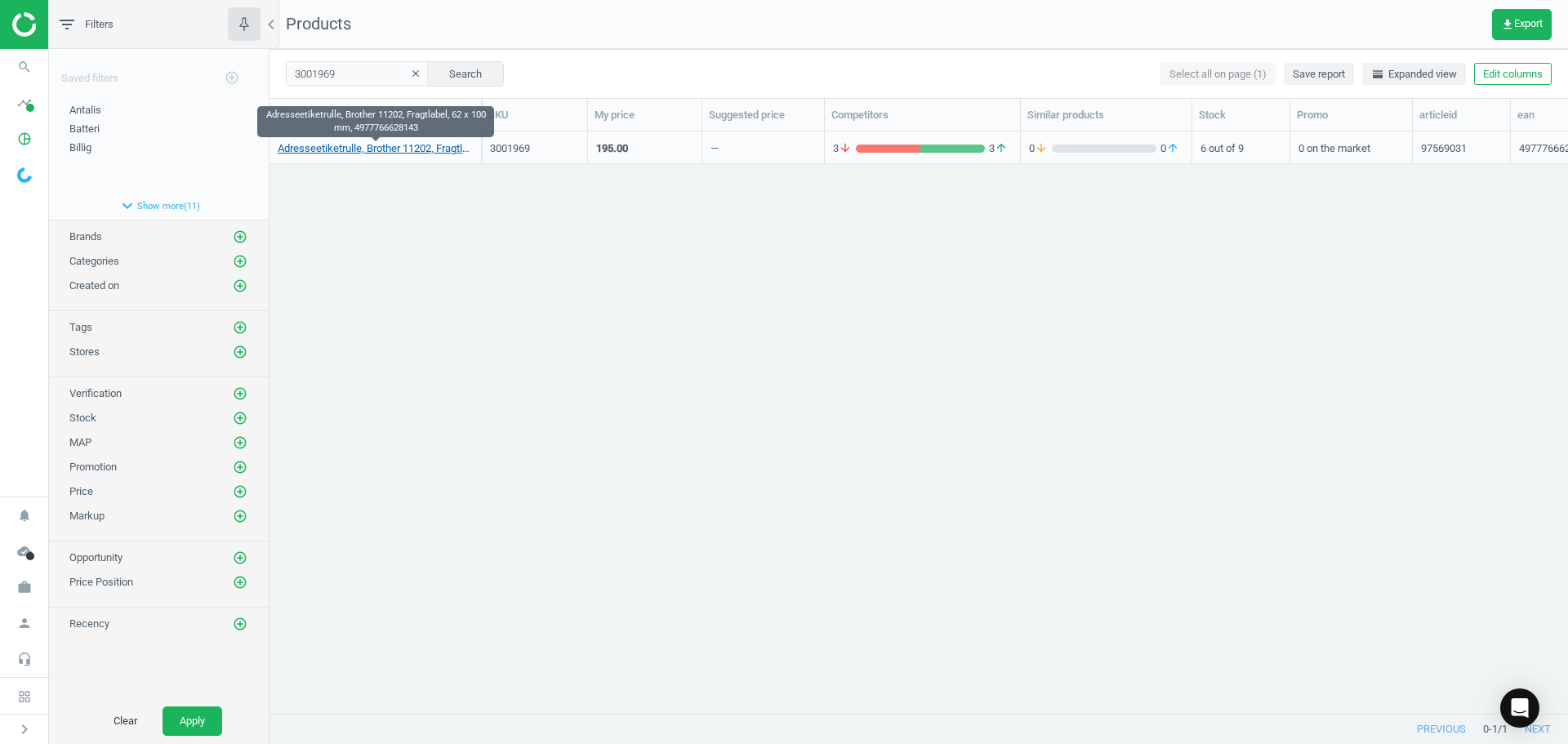
click at [388, 152] on link "Adresseetiketrulle, Brother 11202, Fragtlabel, 62 x 100 mm, 4977766628143" at bounding box center [375, 149] width 195 height 15
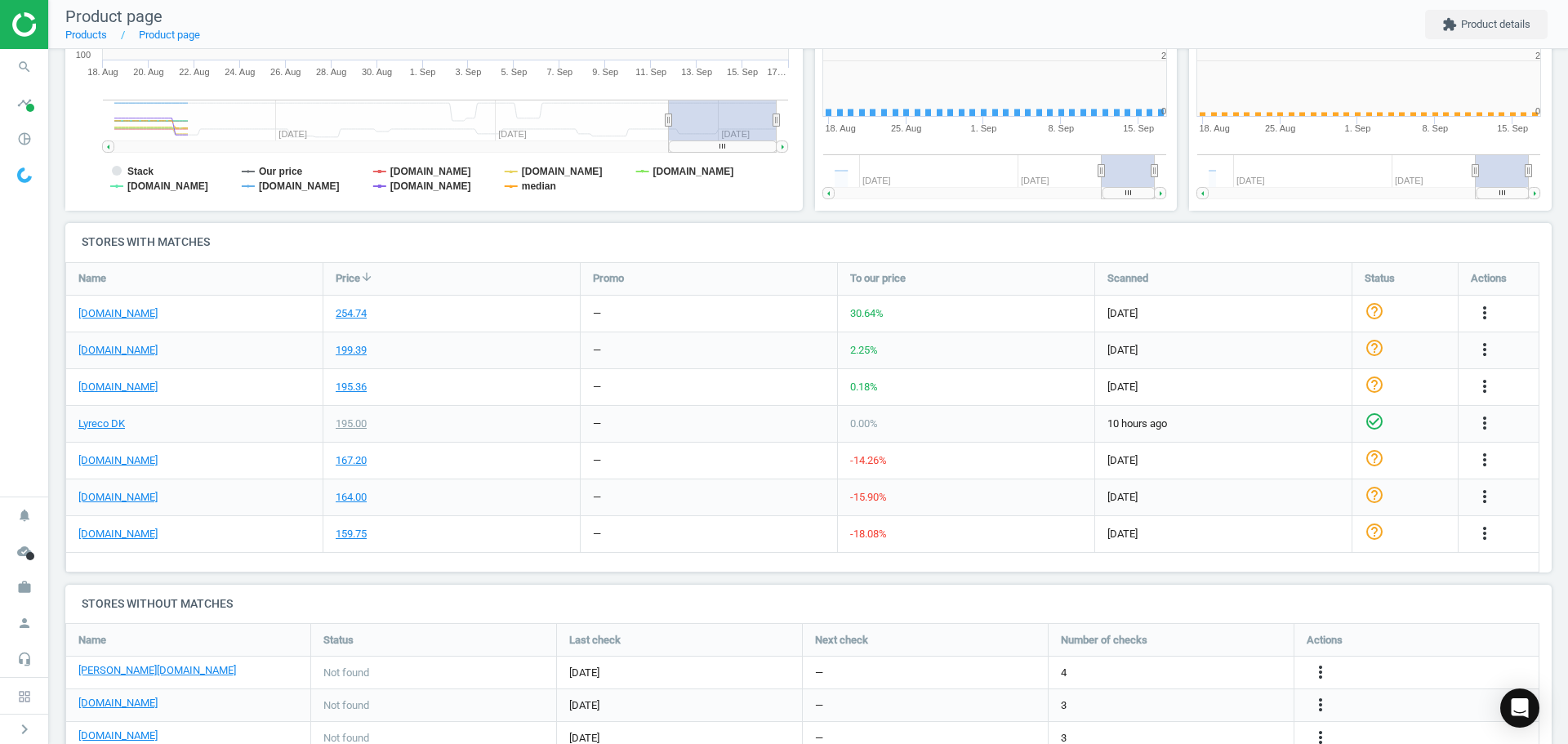
scroll to position [352, 384]
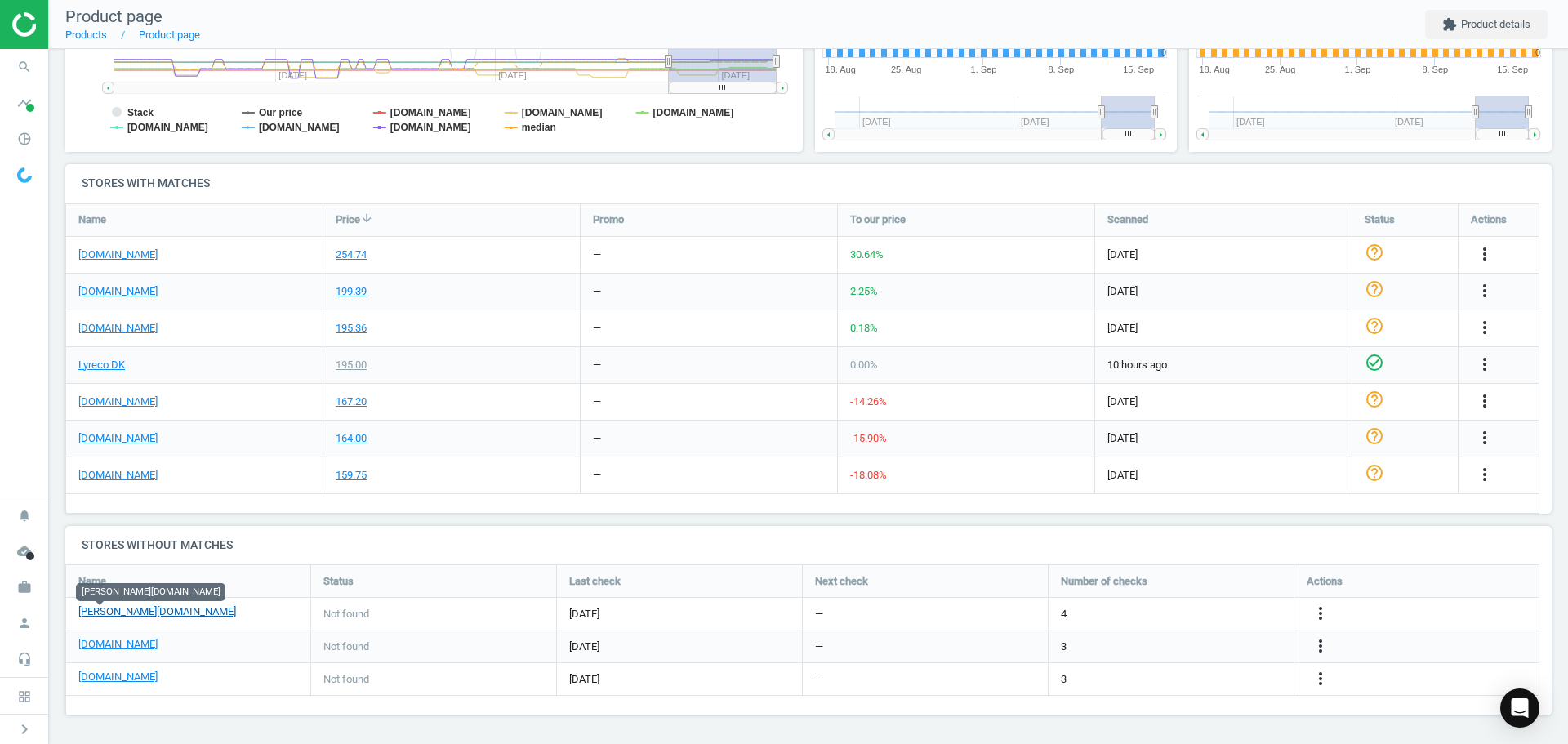
click at [111, 612] on link "[PERSON_NAME][DOMAIN_NAME]" at bounding box center [156, 611] width 157 height 15
click at [1315, 604] on icon "more_vert" at bounding box center [1320, 613] width 20 height 20
click at [1181, 608] on link "Edit URL/product option" at bounding box center [1193, 613] width 224 height 26
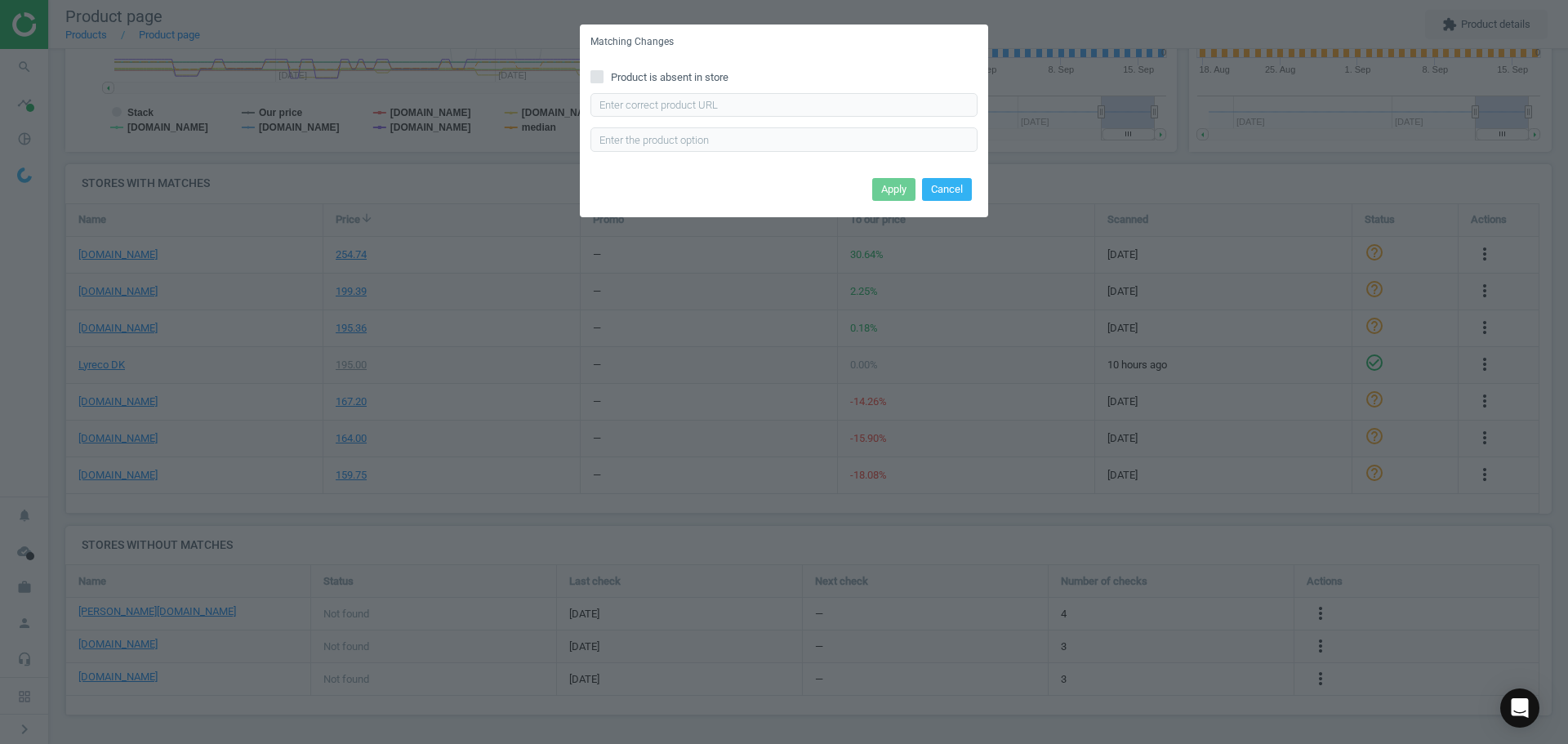
click at [770, 88] on div "Product is absent in store Enter correct product url" at bounding box center [784, 116] width 408 height 114
click at [752, 106] on input "text" at bounding box center [784, 105] width 387 height 25
paste input "https://www.lomax.dk/elektronik/labelprint-og-tape/labeletiketter/brother-shipp…"
type input "https://www.lomax.dk/elektronik/labelprint-og-tape/labeletiketter/brother-shipp…"
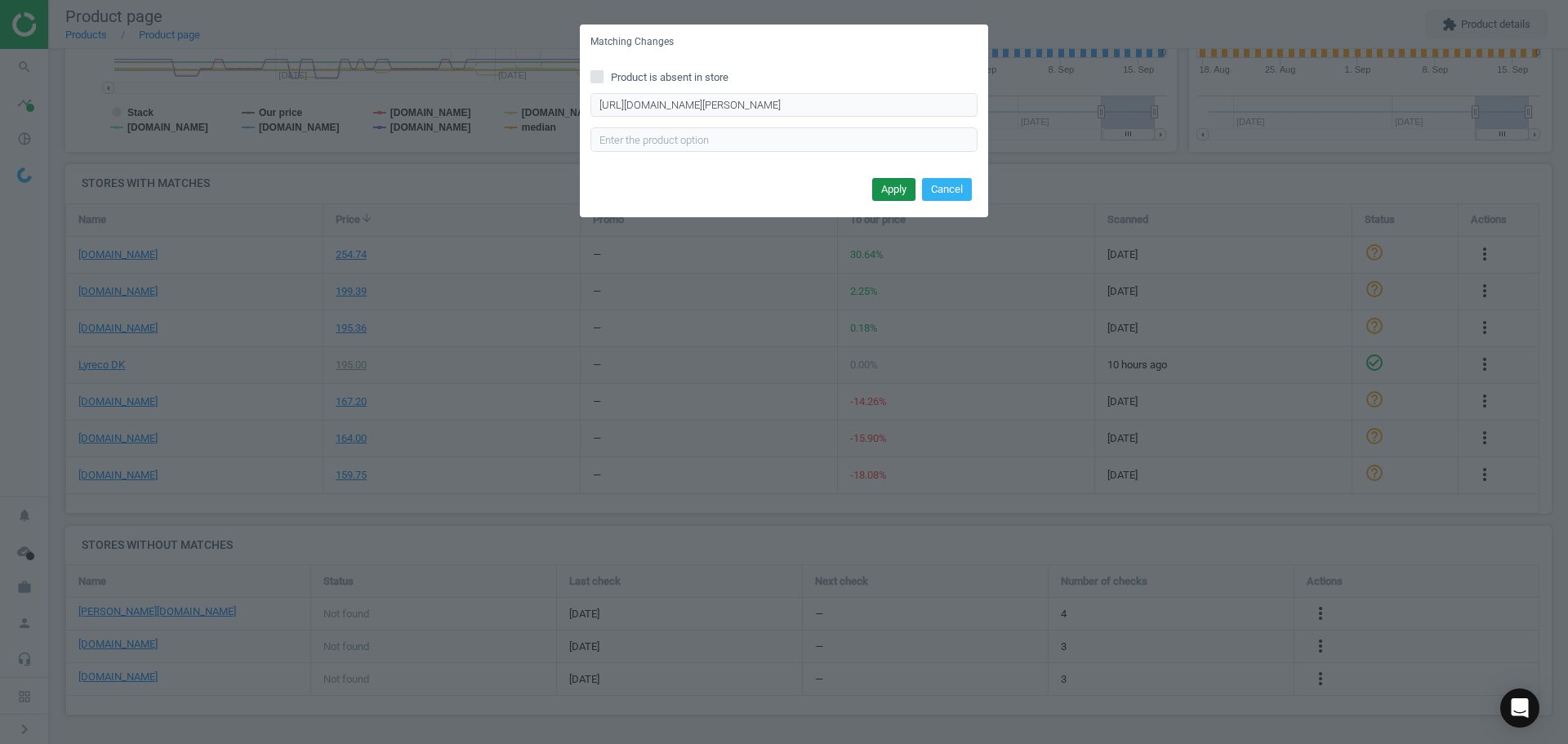
click at [886, 182] on button "Apply" at bounding box center [894, 189] width 44 height 23
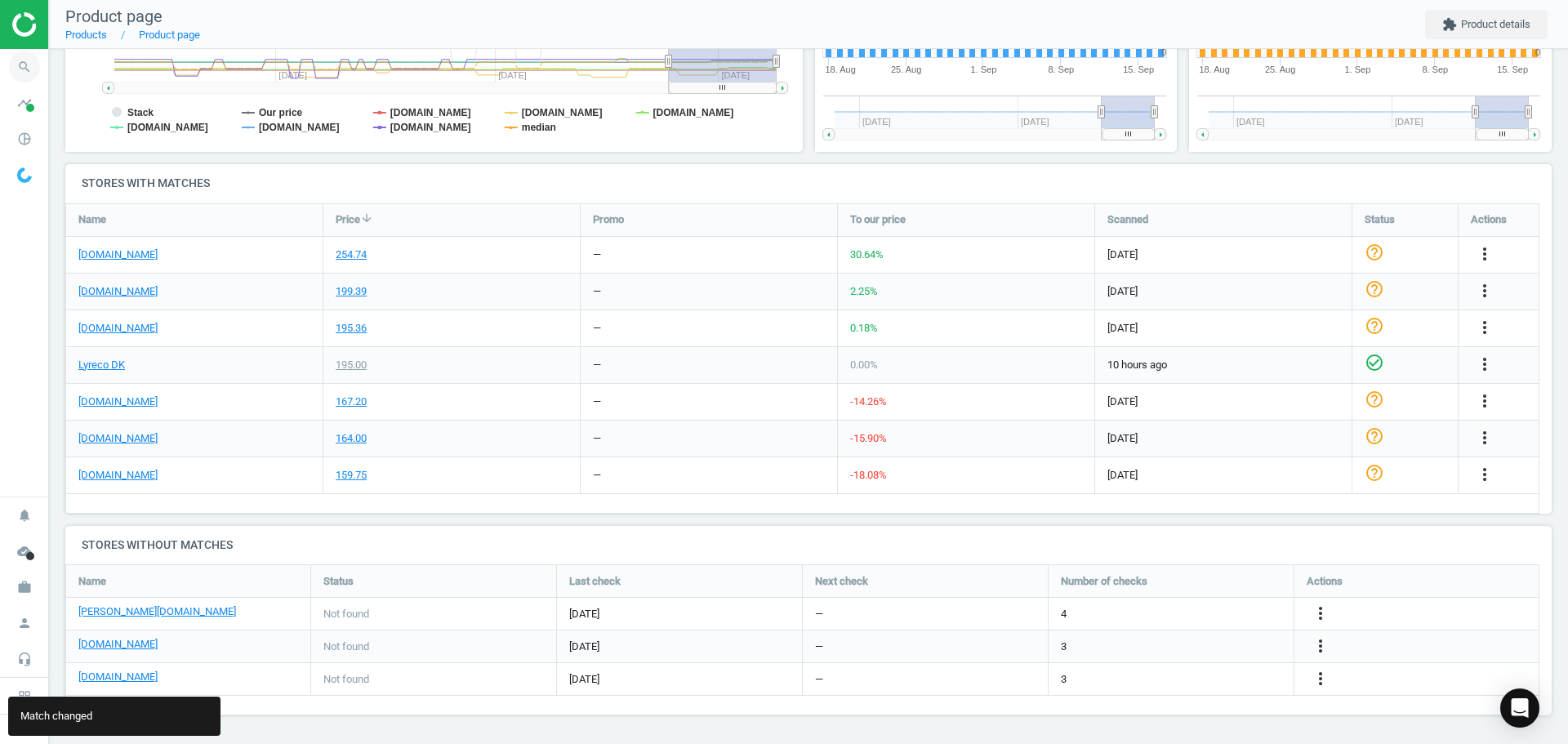
click at [28, 77] on icon "search" at bounding box center [25, 67] width 31 height 31
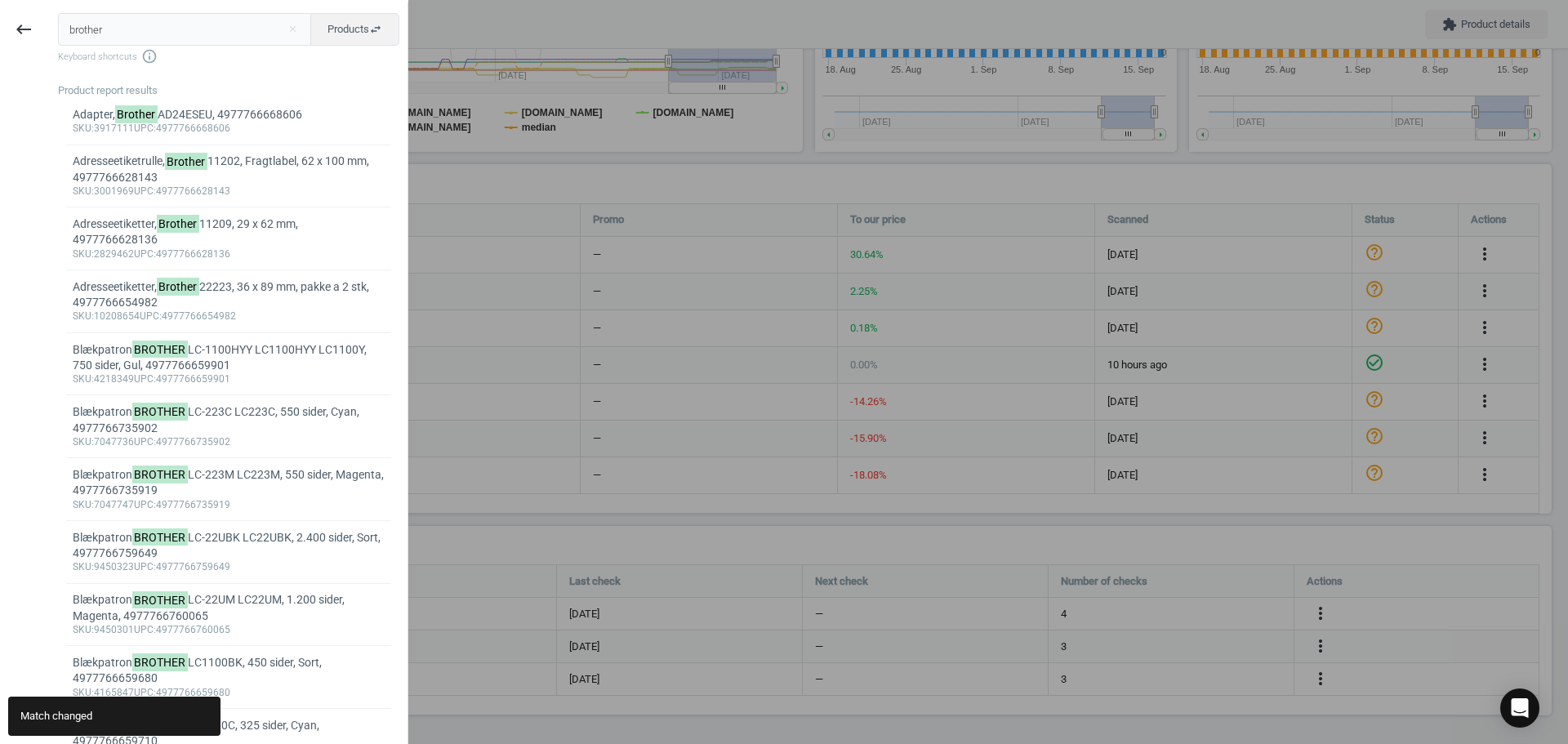
drag, startPoint x: 133, startPoint y: 33, endPoint x: -37, endPoint y: 33, distance: 170.0
click at [0, 33] on html "Group 2 Created with Sketch. ic/cloud_download/grey600 Created with Sketch. gra…" at bounding box center [784, 372] width 1568 height 744
type input "2829462"
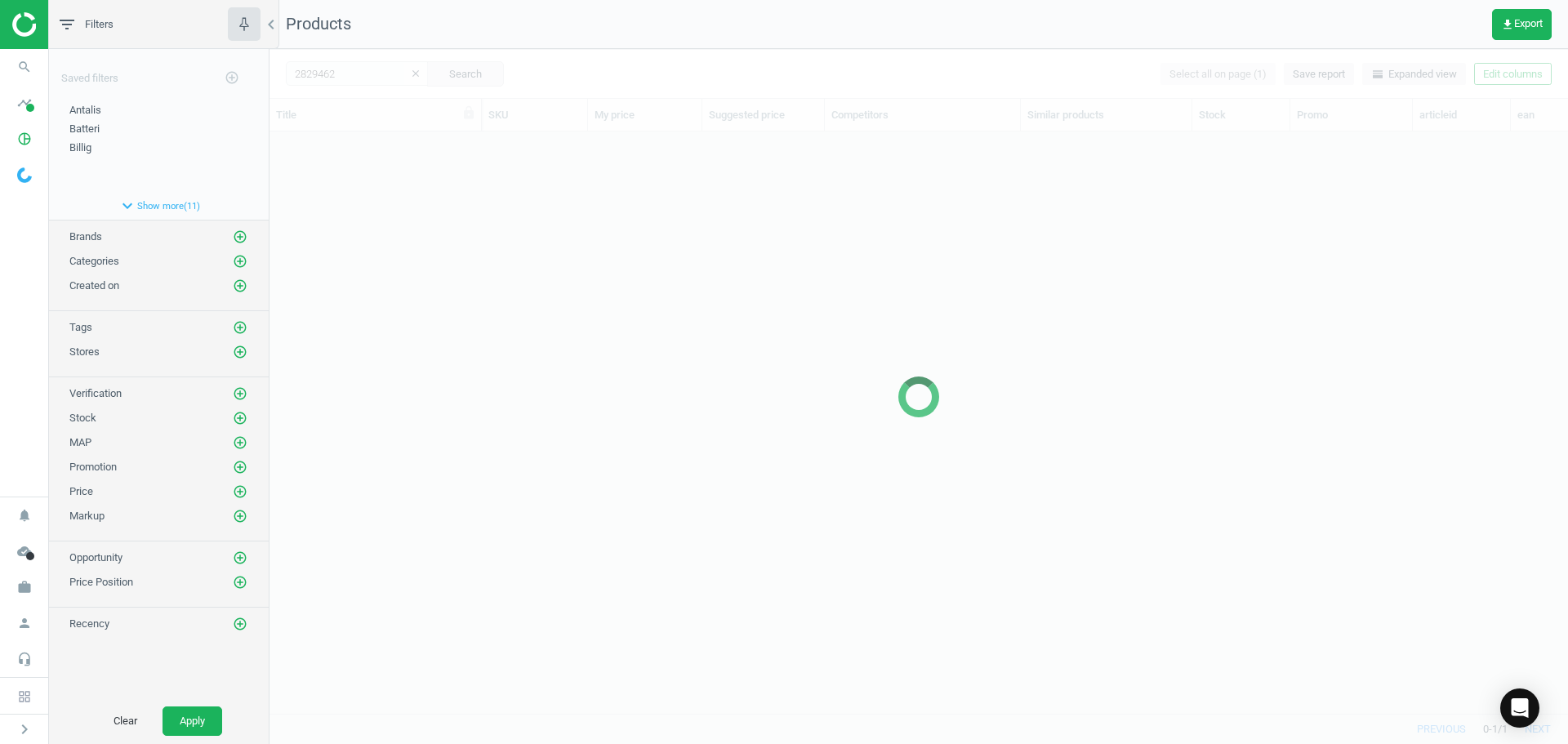
scroll to position [557, 1287]
click at [368, 183] on div at bounding box center [919, 397] width 1299 height 695
click at [362, 149] on div at bounding box center [919, 397] width 1299 height 695
click at [360, 146] on div at bounding box center [919, 397] width 1299 height 695
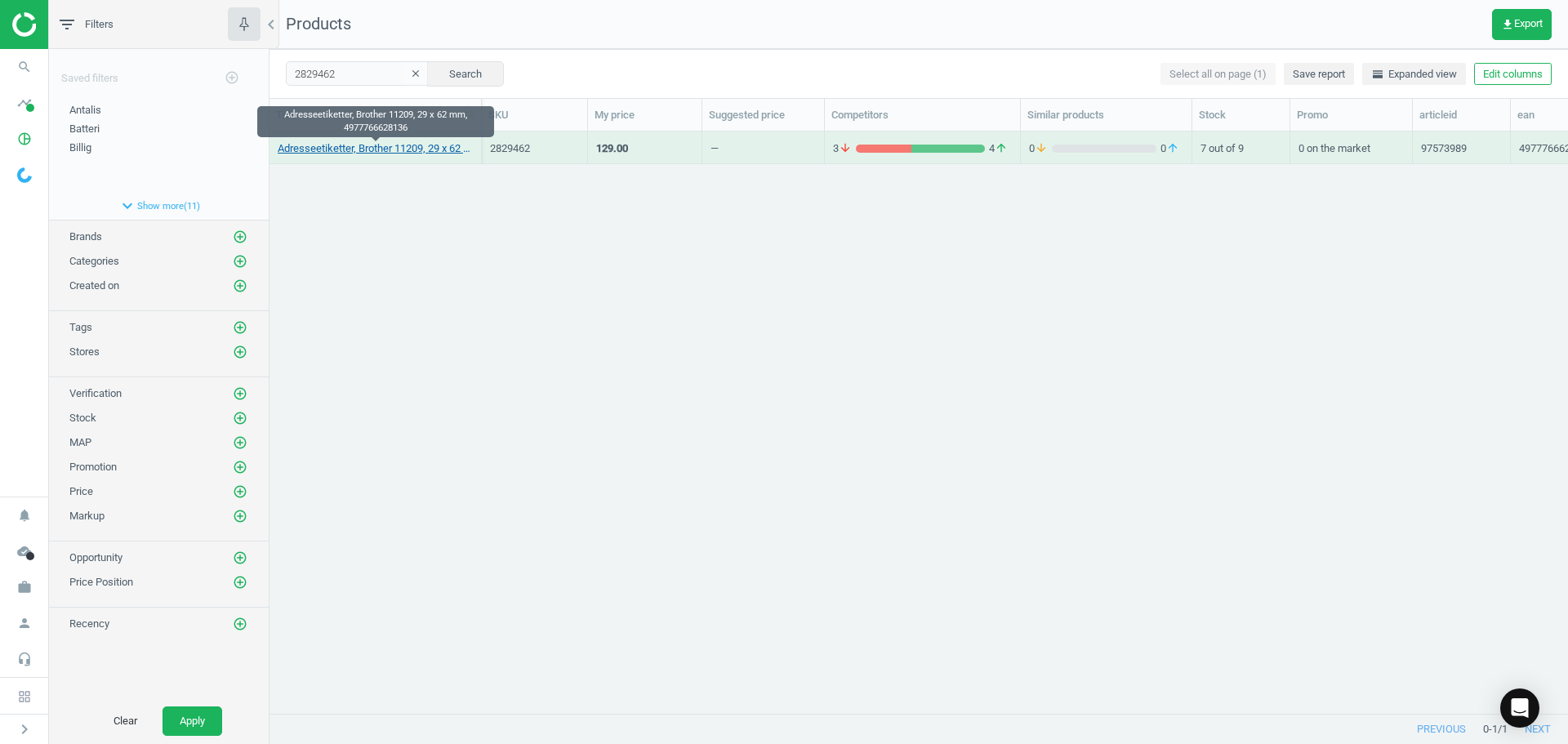
click at [370, 153] on link "Adresseetiketter, Brother 11209, 29 x 62 mm, 4977766628136" at bounding box center [375, 149] width 195 height 15
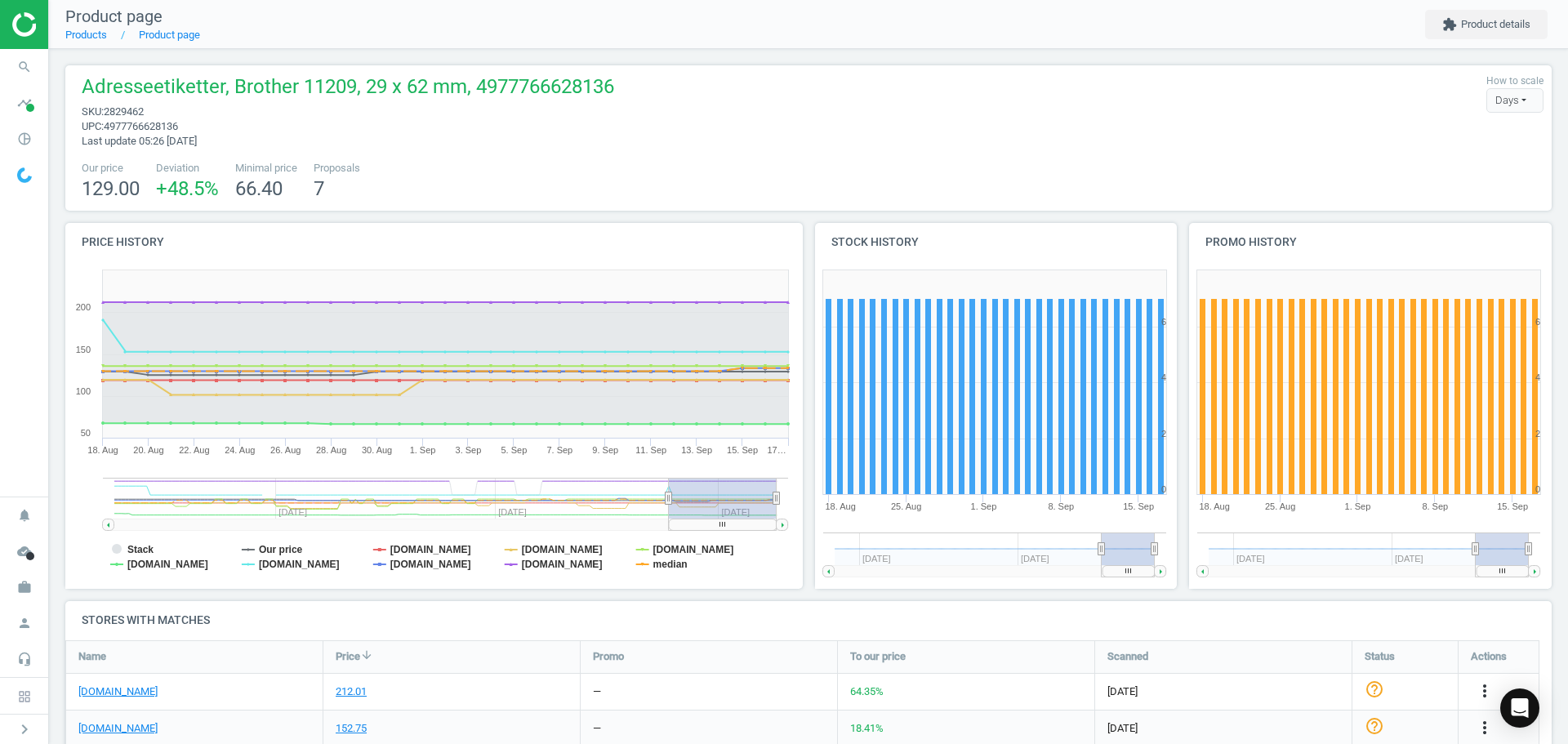
scroll to position [352, 384]
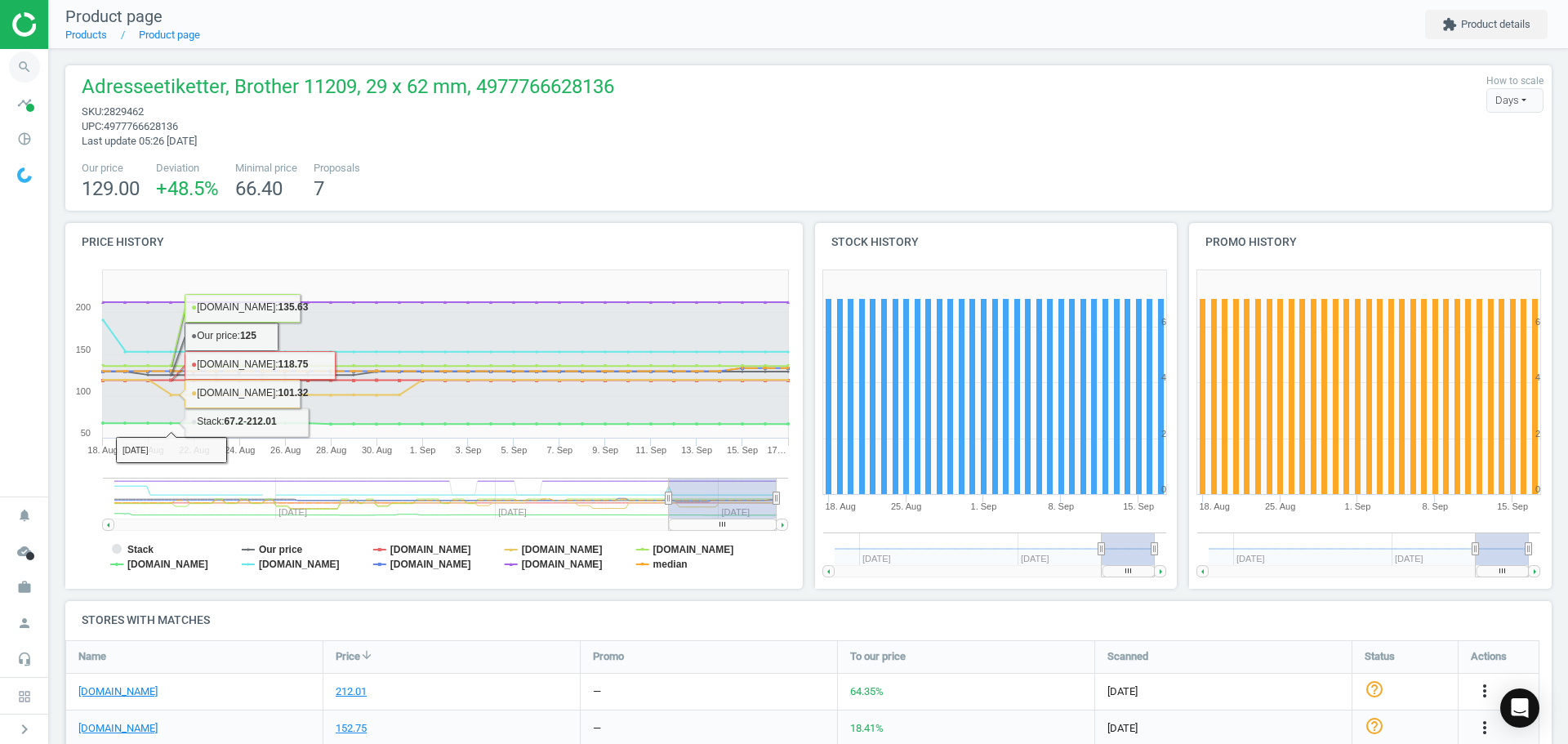
click at [32, 61] on icon "search" at bounding box center [25, 67] width 31 height 31
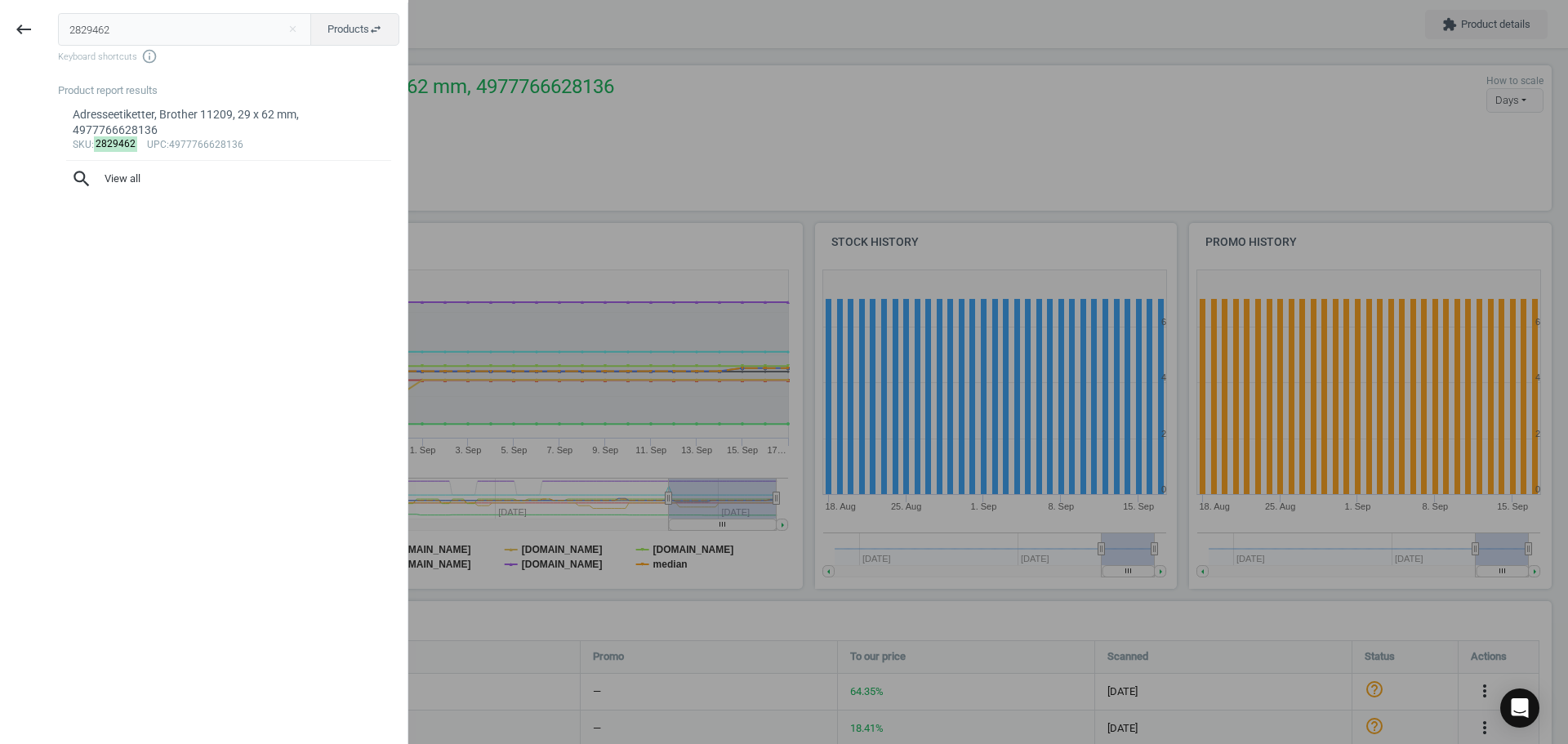
drag, startPoint x: 706, startPoint y: 128, endPoint x: 612, endPoint y: 238, distance: 144.7
click at [708, 128] on div at bounding box center [784, 372] width 1568 height 744
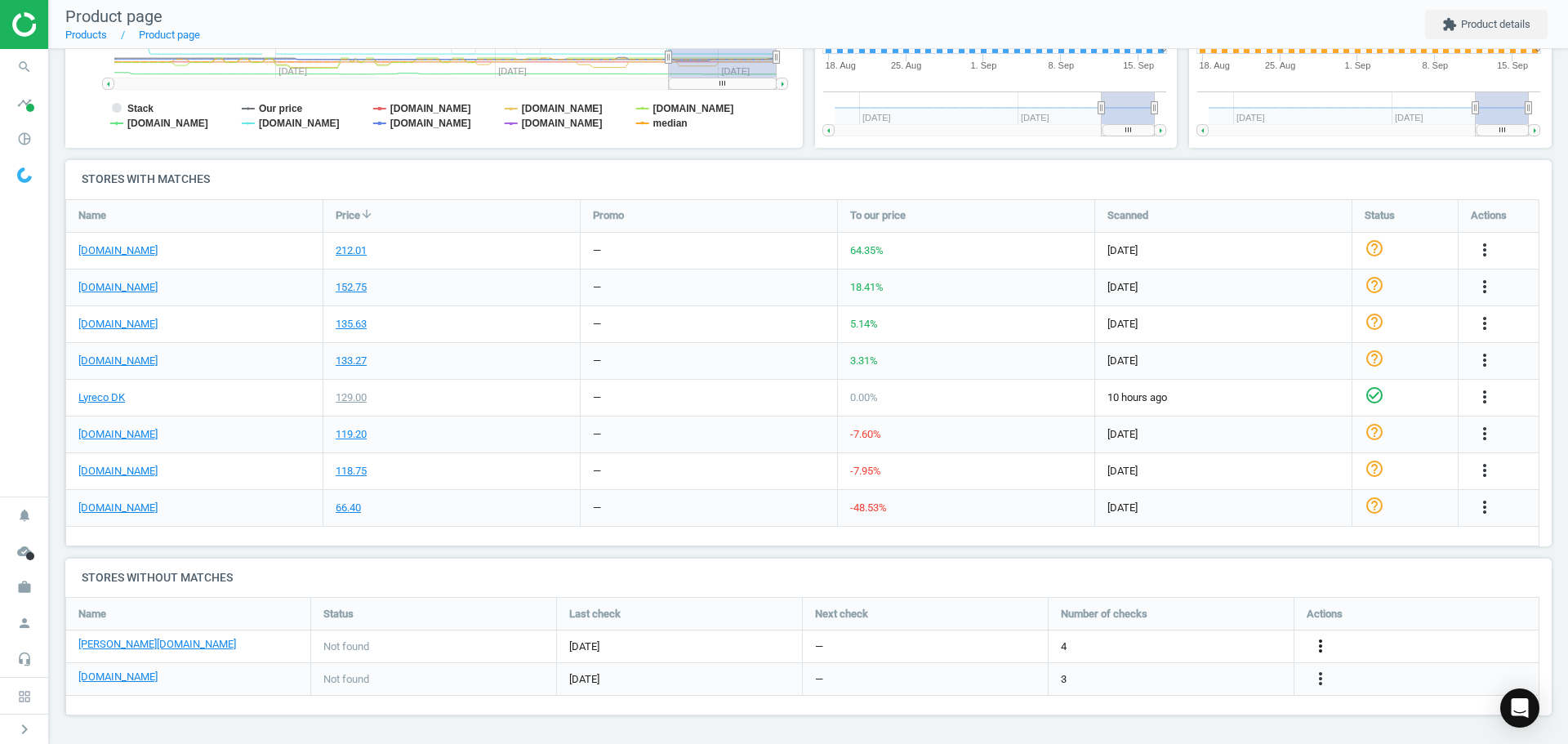
click at [1321, 653] on icon "more_vert" at bounding box center [1320, 646] width 20 height 20
click at [1150, 653] on link "Edit URL/product option" at bounding box center [1193, 646] width 224 height 26
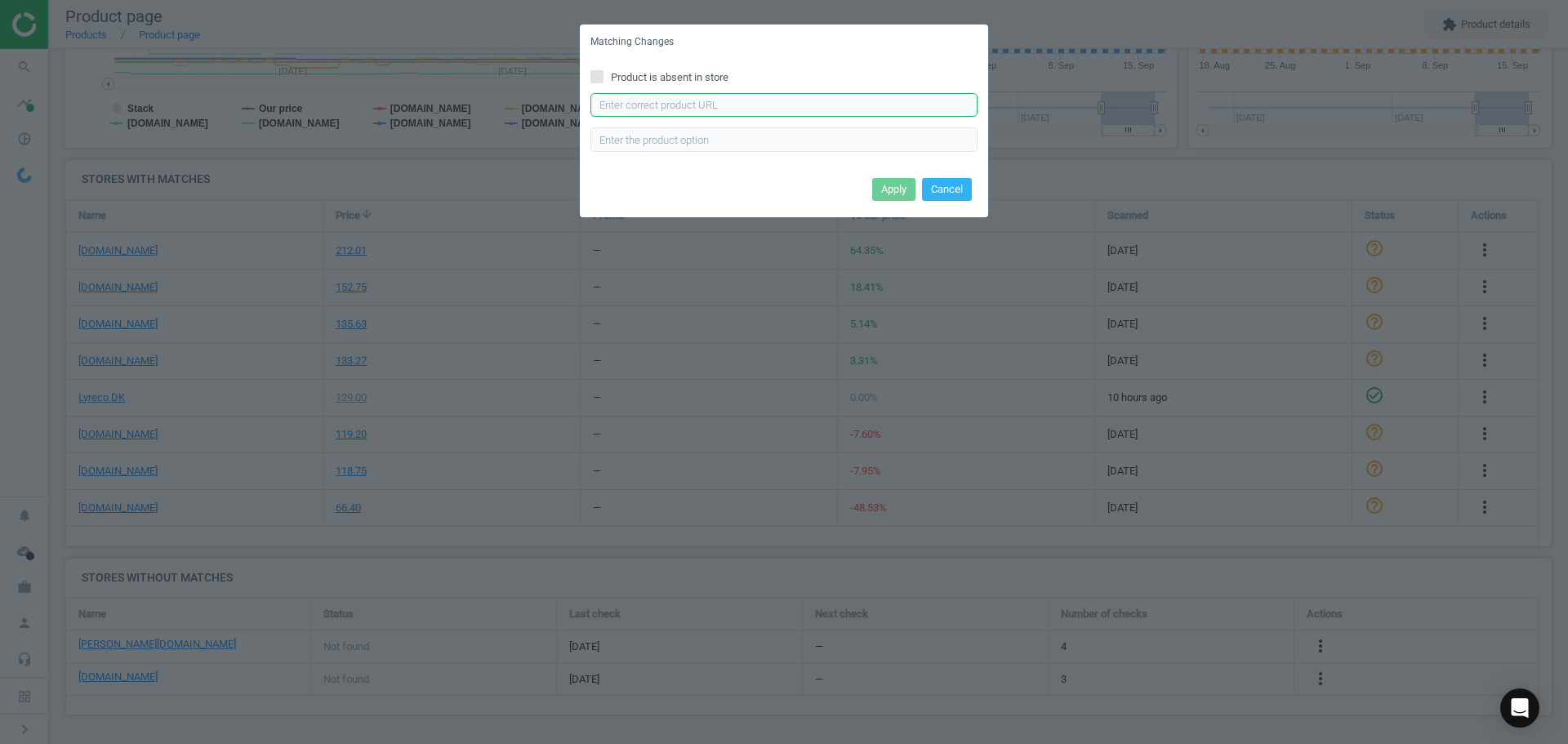
click at [666, 109] on input "text" at bounding box center [784, 105] width 387 height 25
paste input "https://www.lomax.dk/elektronik/labelprint-og-tape/labeletiketter/brother-lille…"
type input "https://www.lomax.dk/elektronik/labelprint-og-tape/labeletiketter/brother-lille…"
click at [882, 186] on button "Apply" at bounding box center [894, 189] width 44 height 23
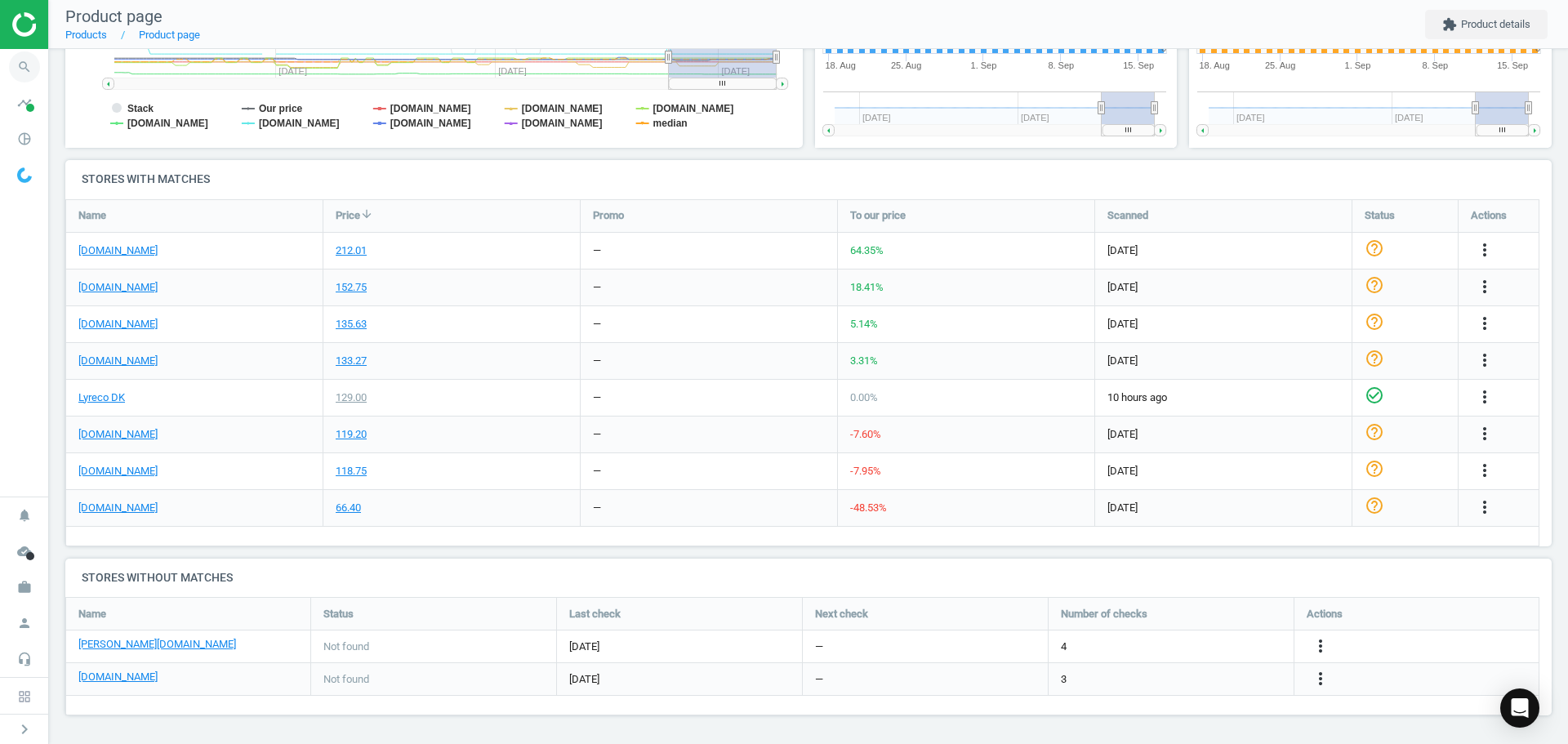
click at [21, 71] on icon "search" at bounding box center [25, 67] width 31 height 31
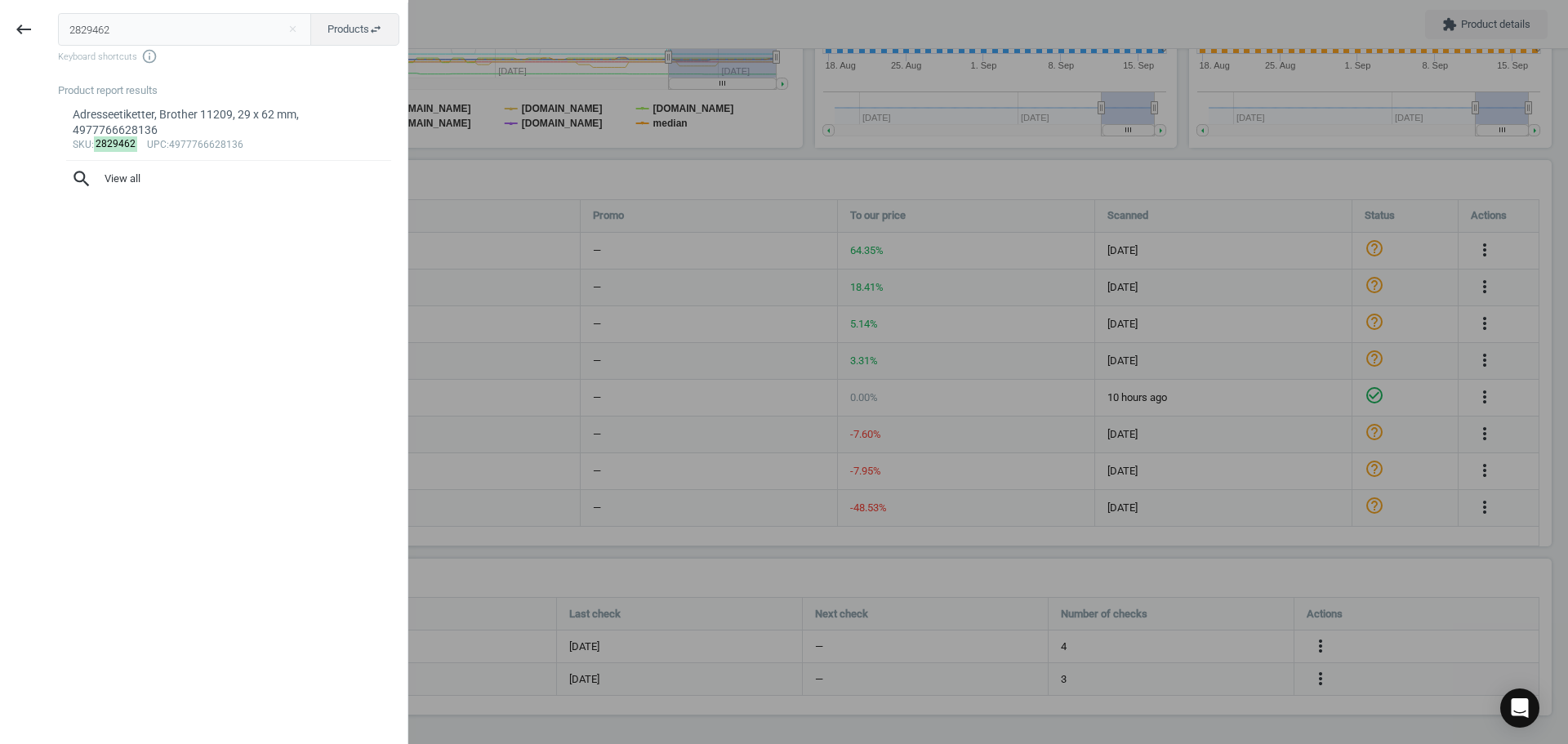
drag, startPoint x: 27, startPoint y: 28, endPoint x: 0, endPoint y: 26, distance: 27.1
click at [0, 26] on div "keyboard_backspace 2829462 close Products swap_horiz Keyboard shortcuts info_ou…" at bounding box center [204, 374] width 408 height 744
type input "10809217"
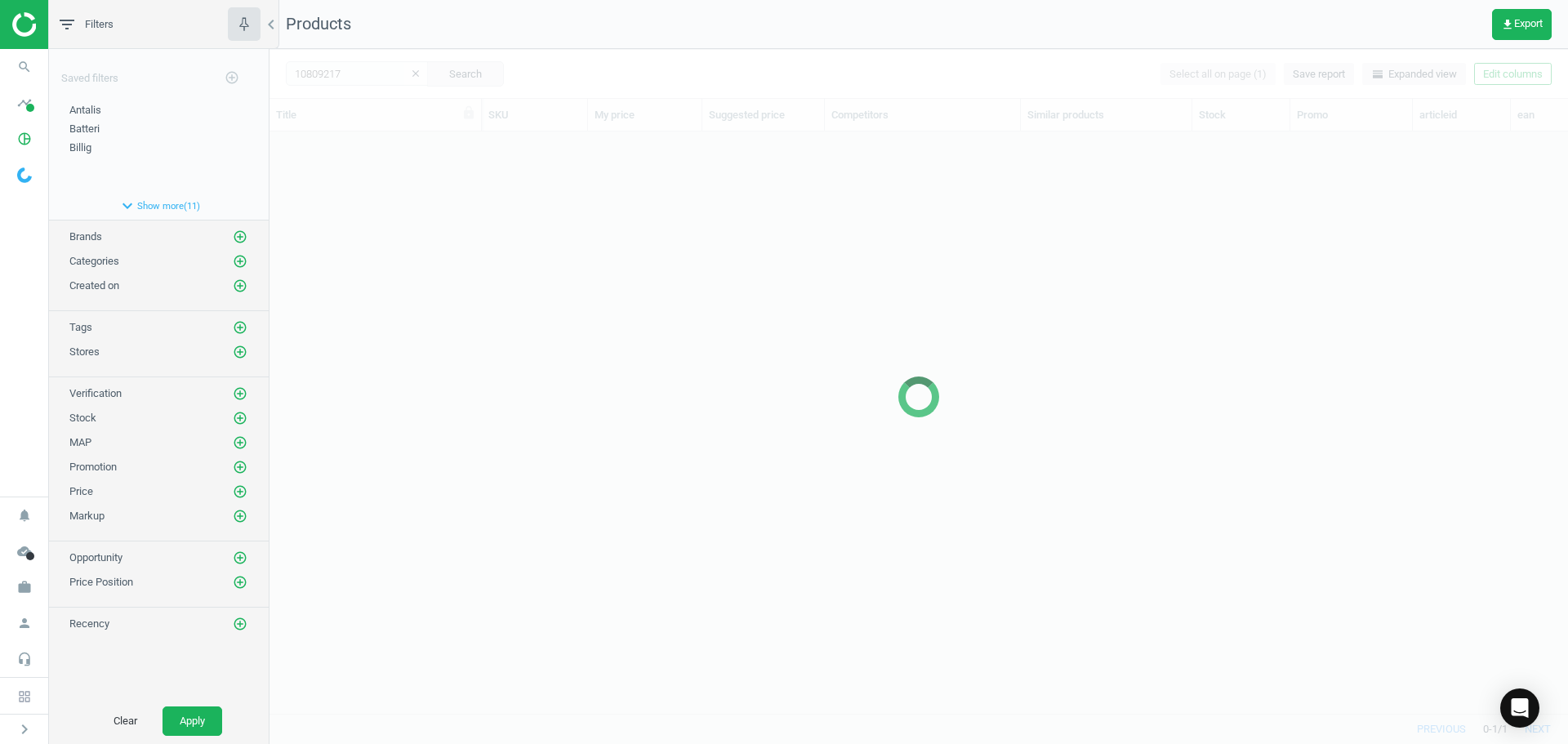
scroll to position [557, 1287]
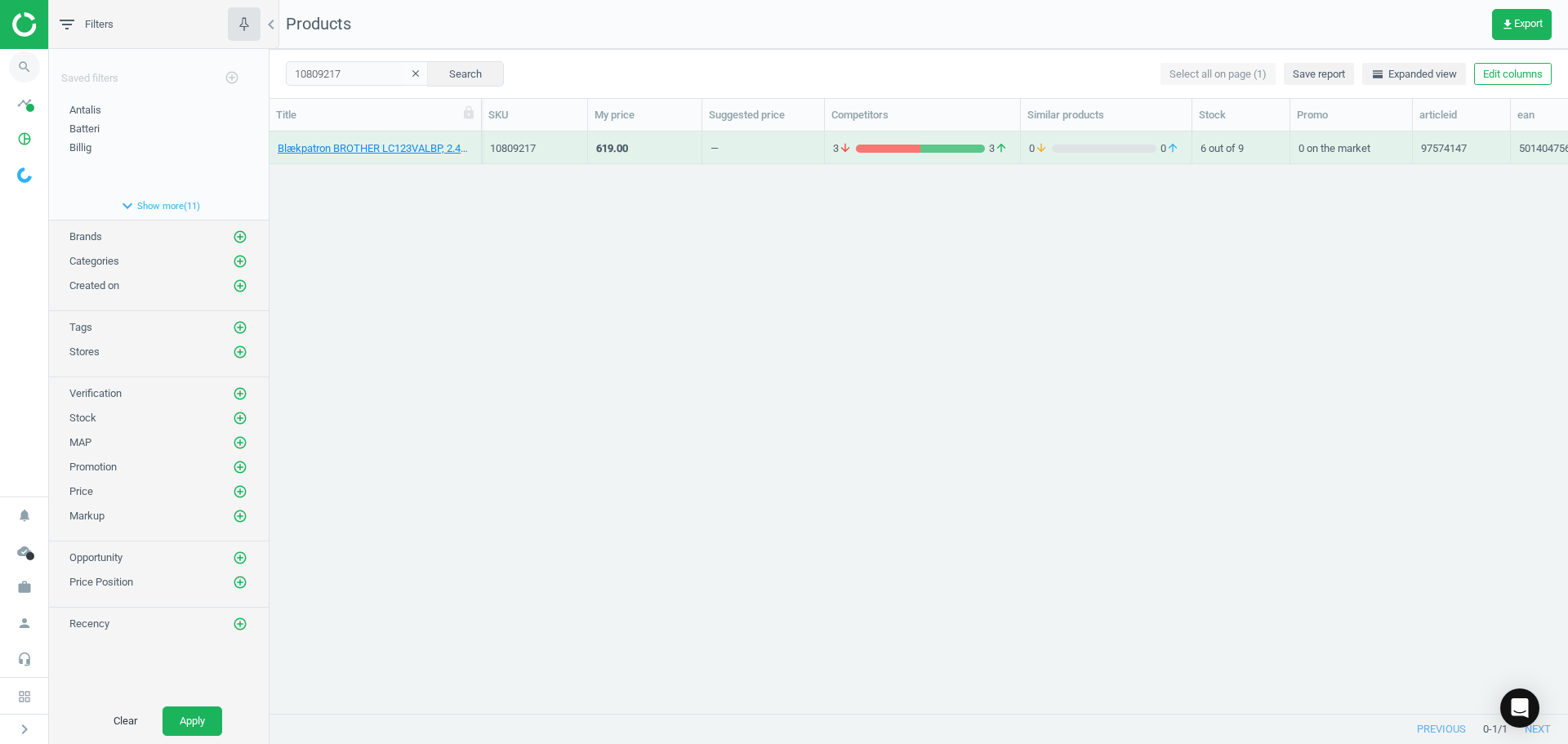
click at [26, 65] on icon "search" at bounding box center [25, 67] width 31 height 31
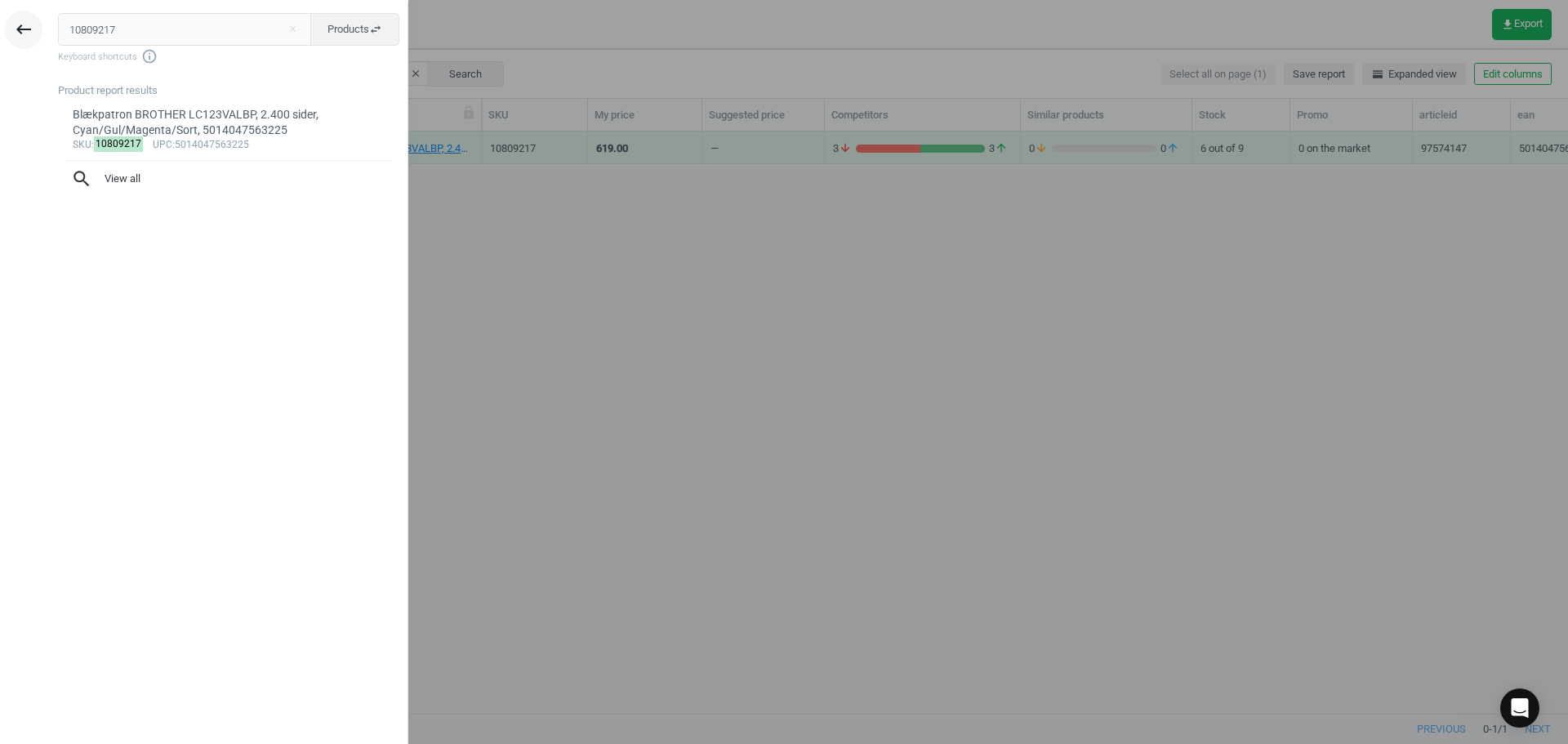
drag, startPoint x: 149, startPoint y: 37, endPoint x: 19, endPoint y: 26, distance: 130.5
click at [28, 26] on div "keyboard_backspace 10809217 close Products swap_horiz Keyboard shortcuts info_o…" at bounding box center [204, 374] width 408 height 744
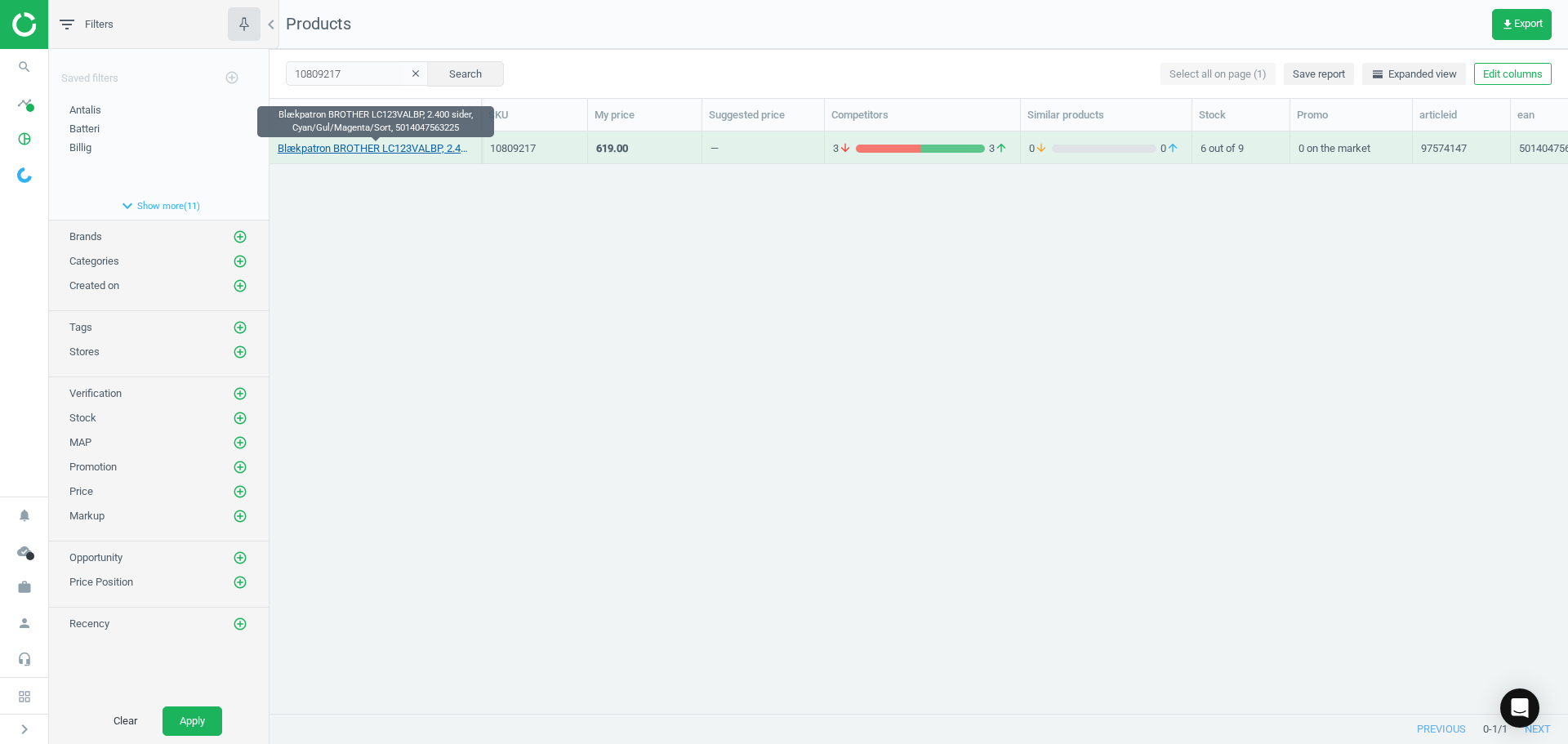
click at [389, 151] on link "Blækpatron BROTHER LC123VALBP, 2.400 sider, Cyan/Gul/Magenta/Sort, 5014047563225" at bounding box center [375, 149] width 195 height 15
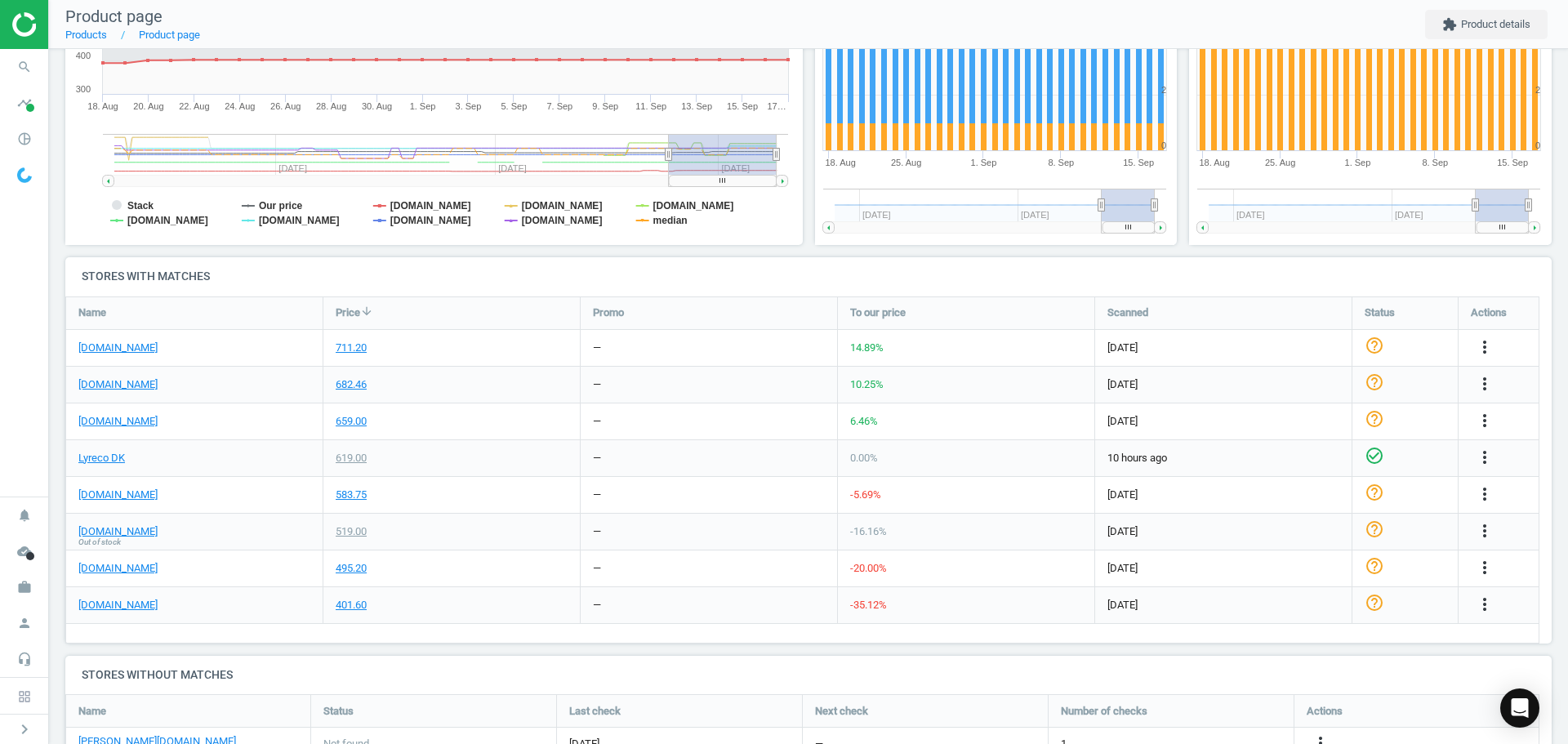
scroll to position [441, 0]
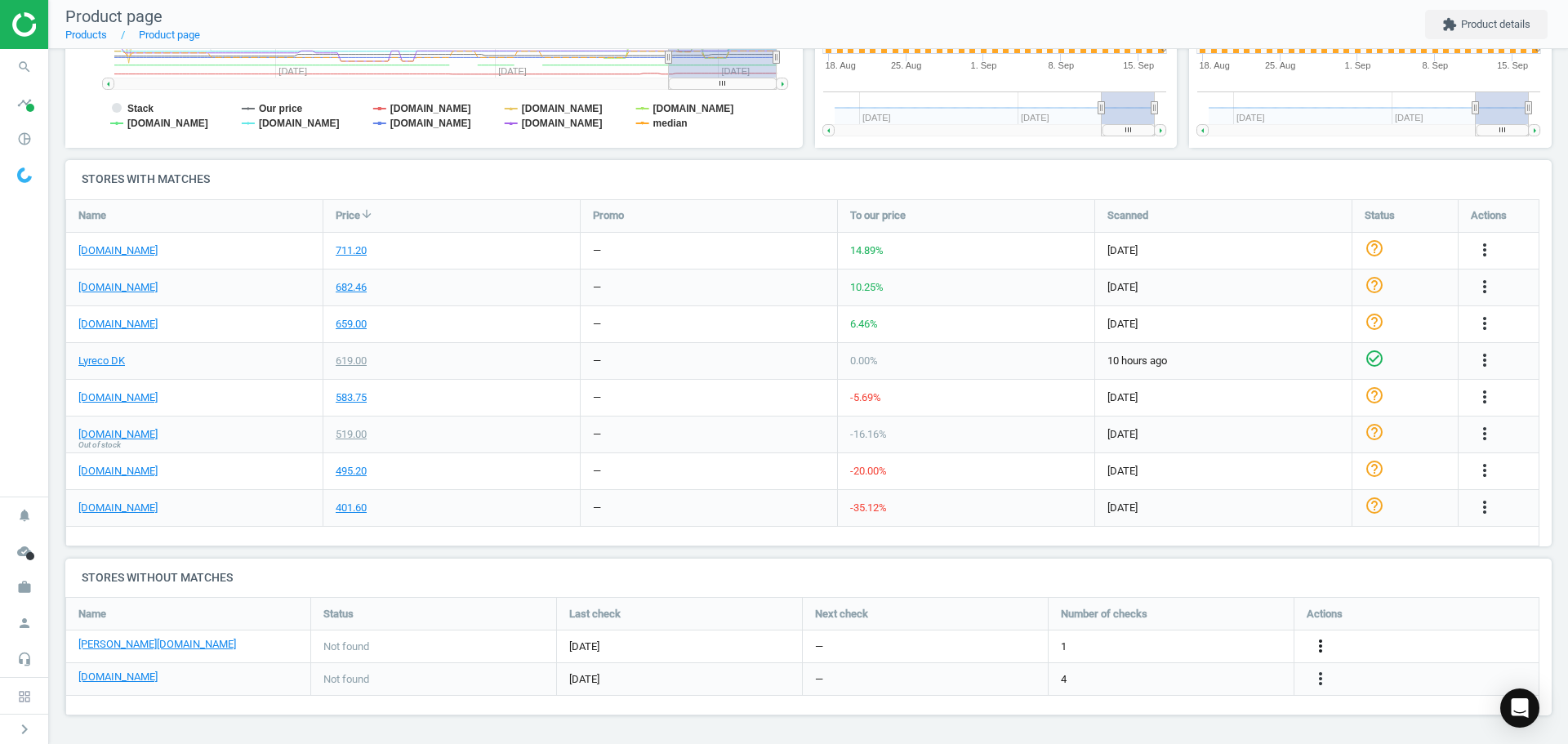
click at [1310, 646] on icon "more_vert" at bounding box center [1320, 646] width 20 height 20
click at [1183, 639] on link "Edit URL/product option" at bounding box center [1193, 646] width 224 height 26
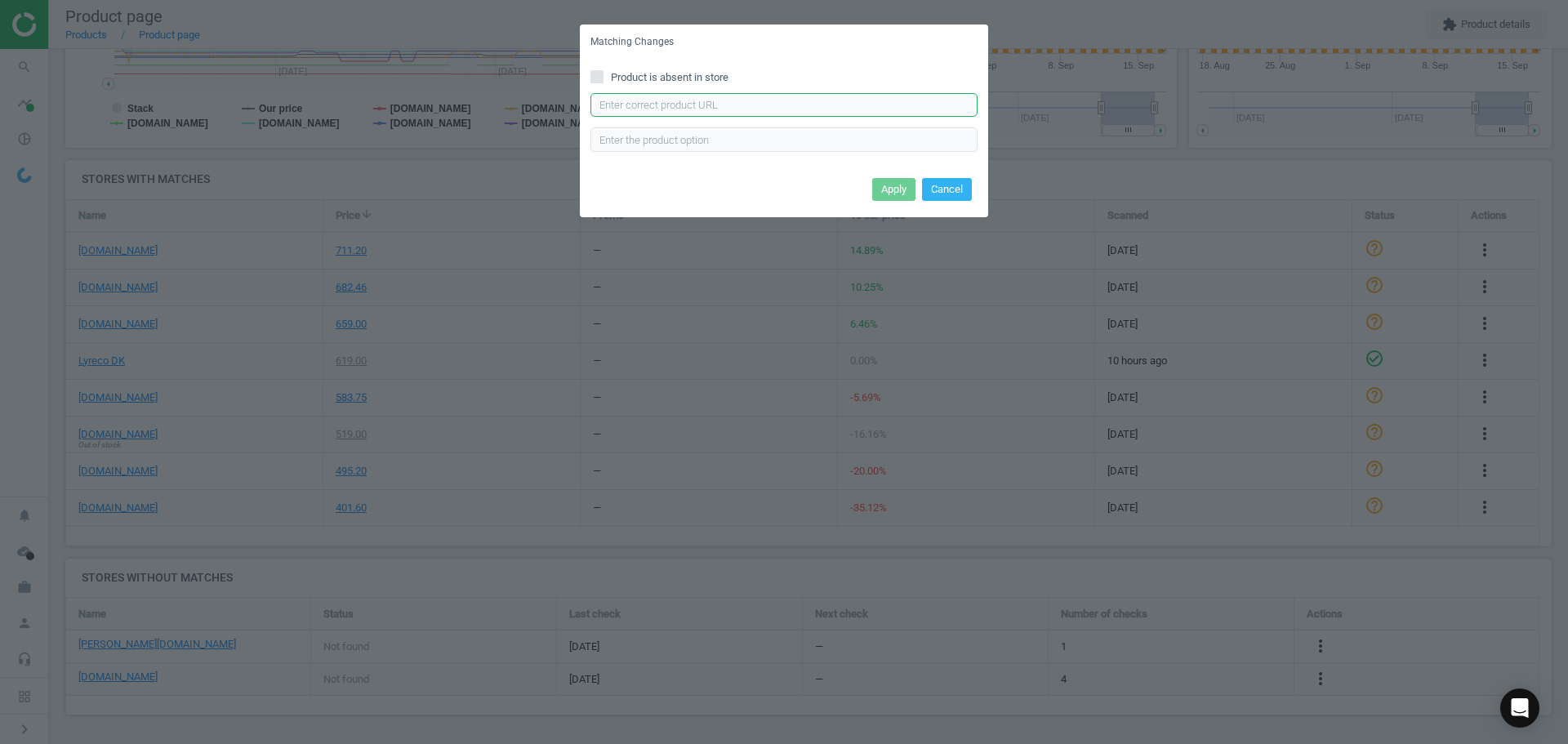
click at [673, 100] on input "text" at bounding box center [784, 105] width 387 height 25
paste input "https://www.lomax.dk/elektronik/blaek-og-toner/brother-lc123valbp-blaekpatroner…"
type input "https://www.lomax.dk/elektronik/blaek-og-toner/brother-lc123valbp-blaekpatroner…"
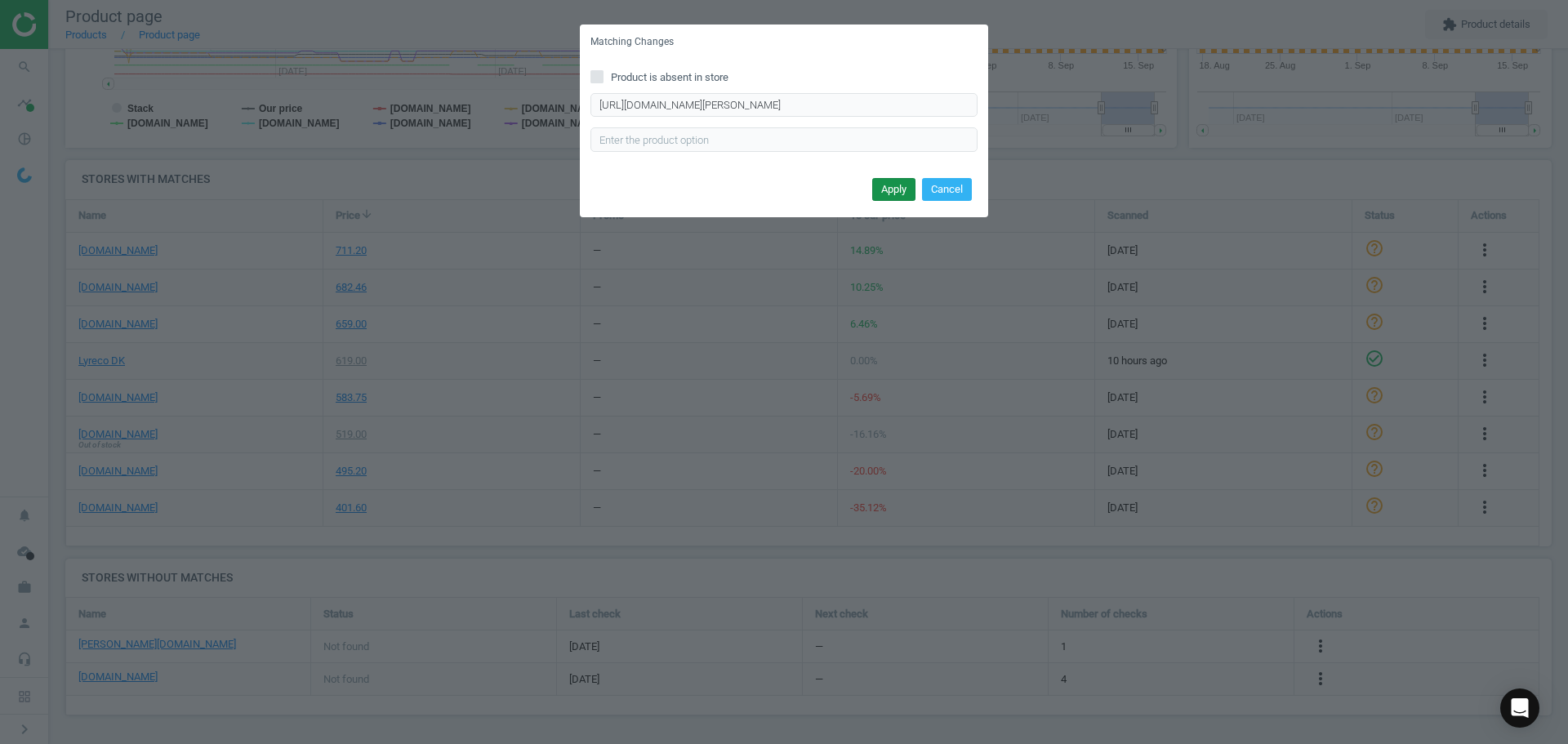
click at [893, 184] on button "Apply" at bounding box center [894, 189] width 44 height 23
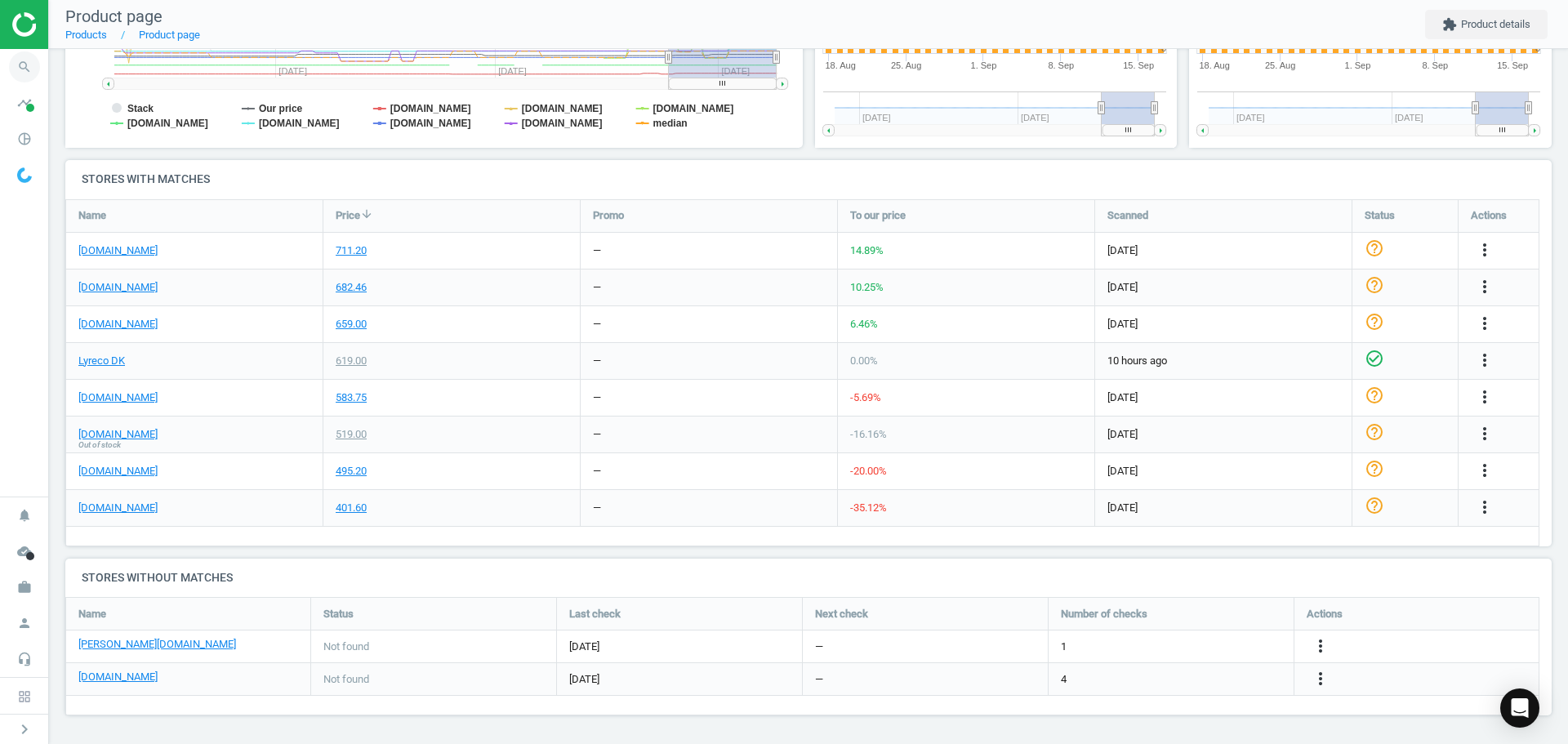
click at [14, 61] on icon "search" at bounding box center [25, 67] width 31 height 31
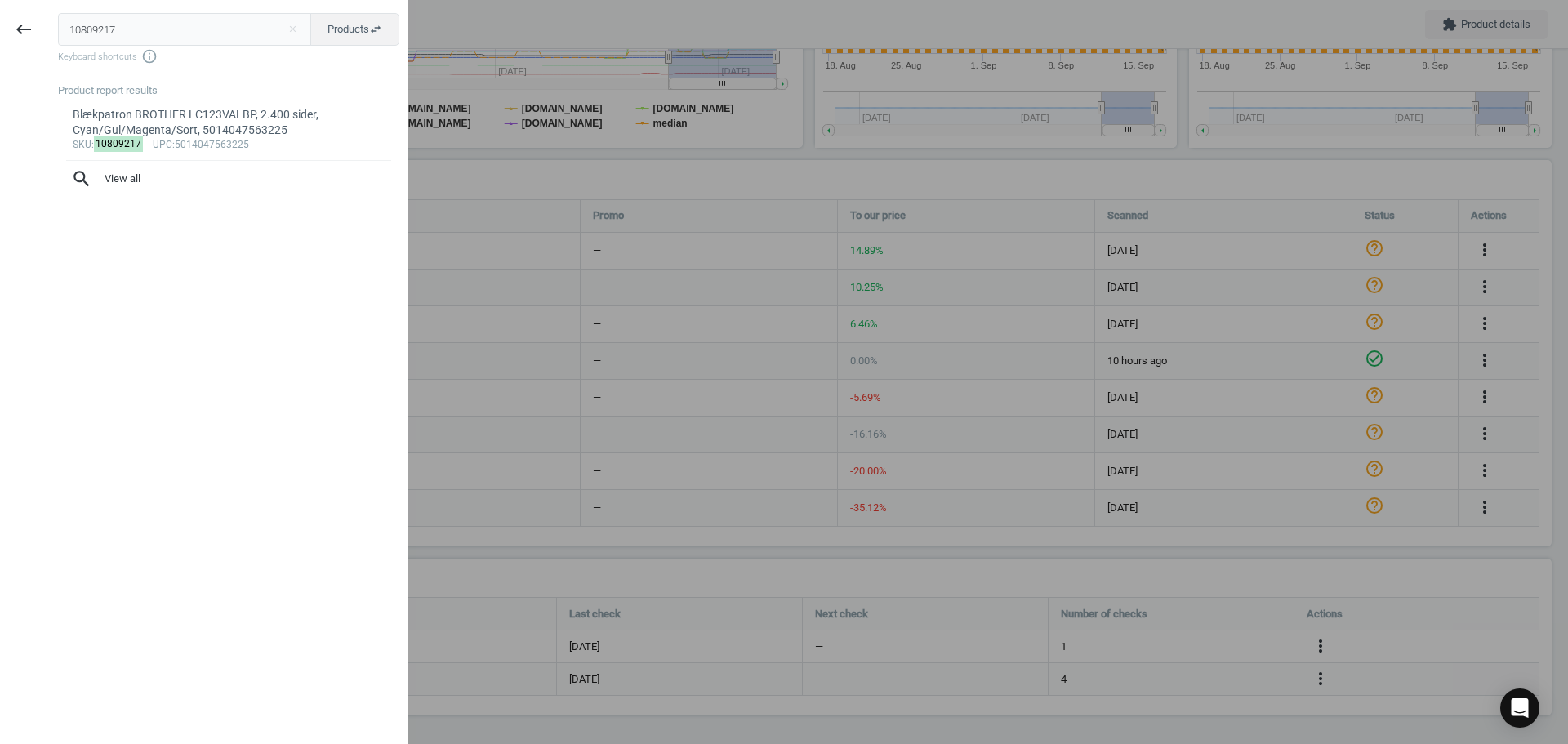
click at [593, 340] on div at bounding box center [784, 372] width 1568 height 744
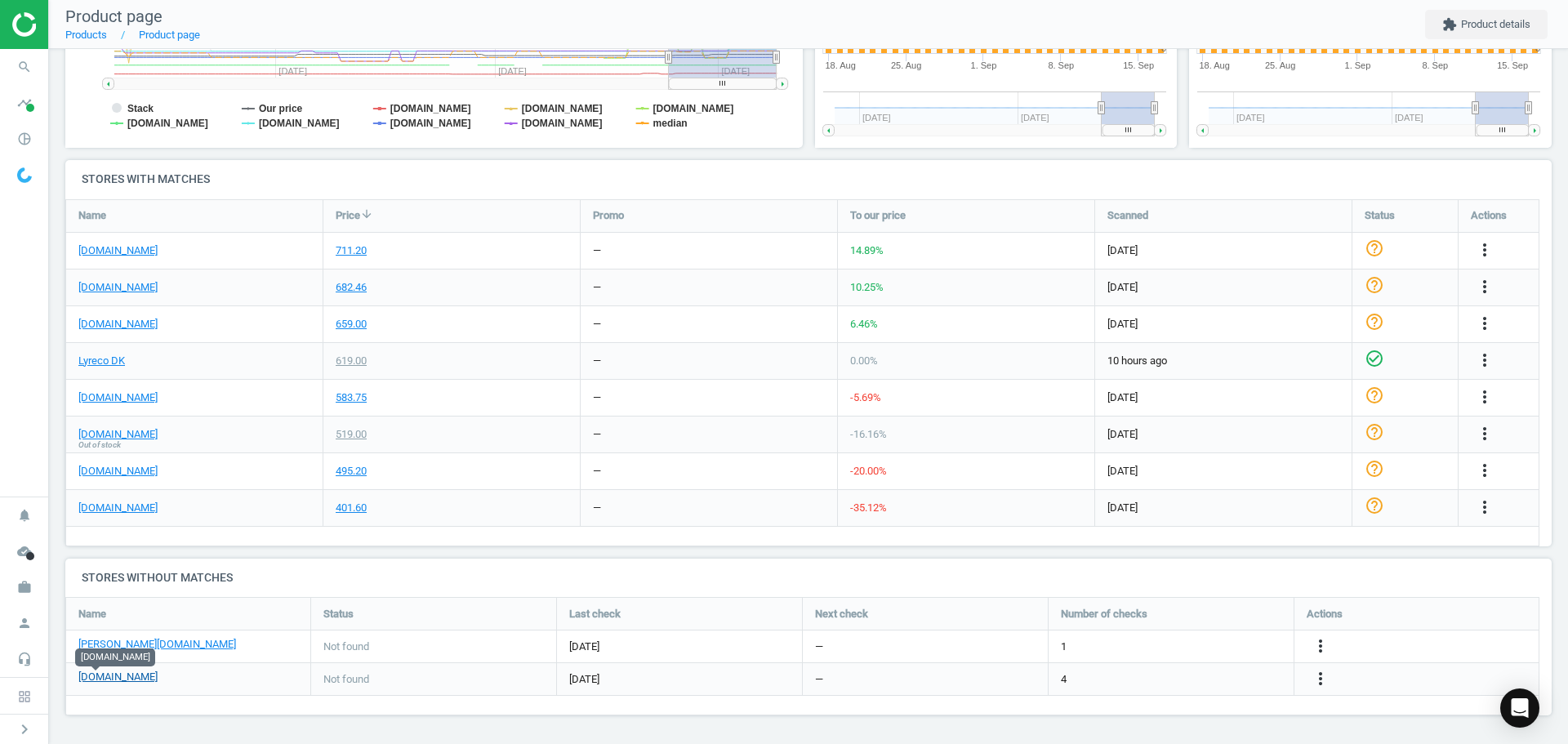
click at [109, 677] on link "[DOMAIN_NAME]" at bounding box center [118, 677] width 79 height 15
click at [20, 67] on icon "search" at bounding box center [25, 67] width 31 height 31
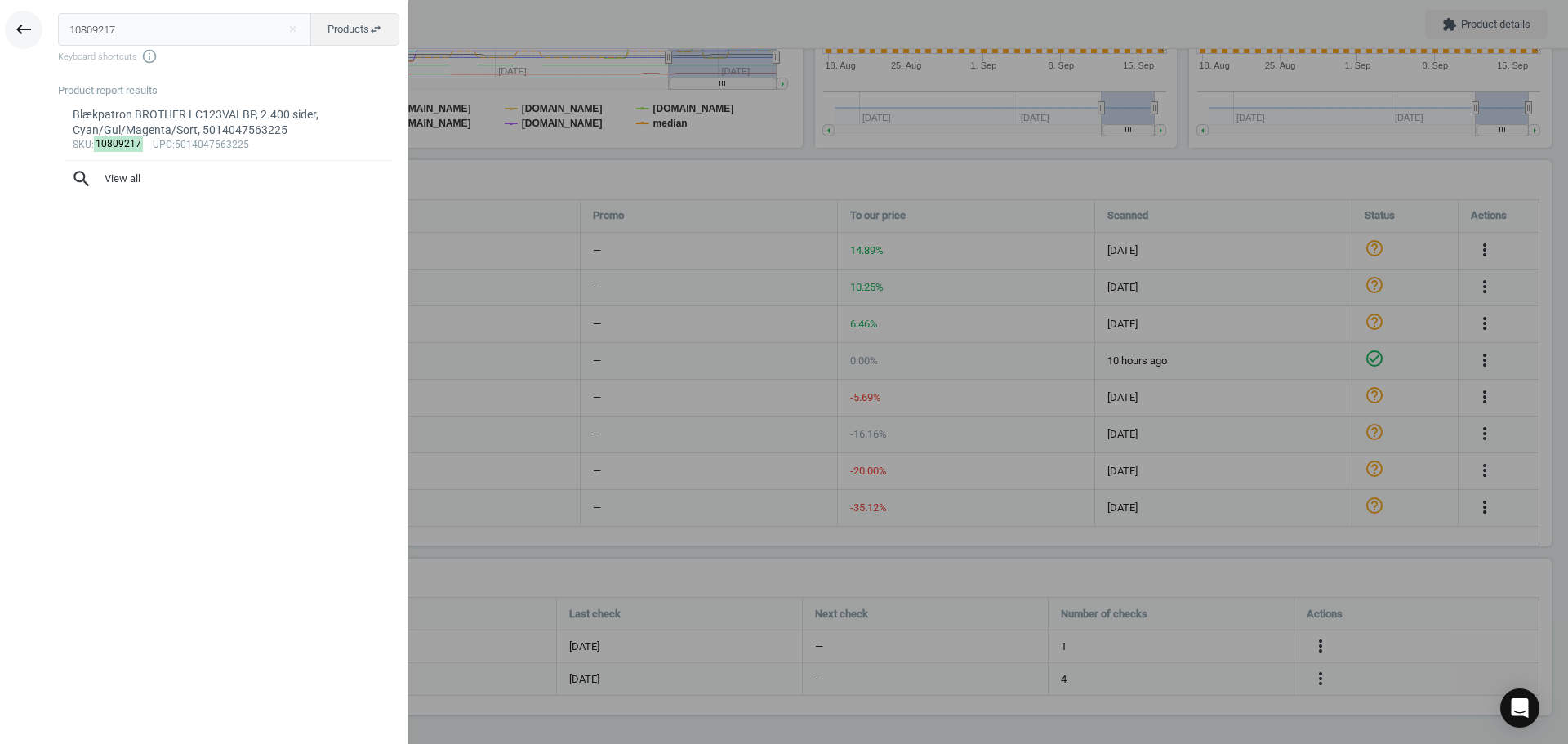
drag, startPoint x: 159, startPoint y: 38, endPoint x: 24, endPoint y: 31, distance: 135.2
click at [29, 27] on div "keyboard_backspace 10809217 close Products swap_horiz Keyboard shortcuts info_o…" at bounding box center [204, 374] width 408 height 744
type input "7323786"
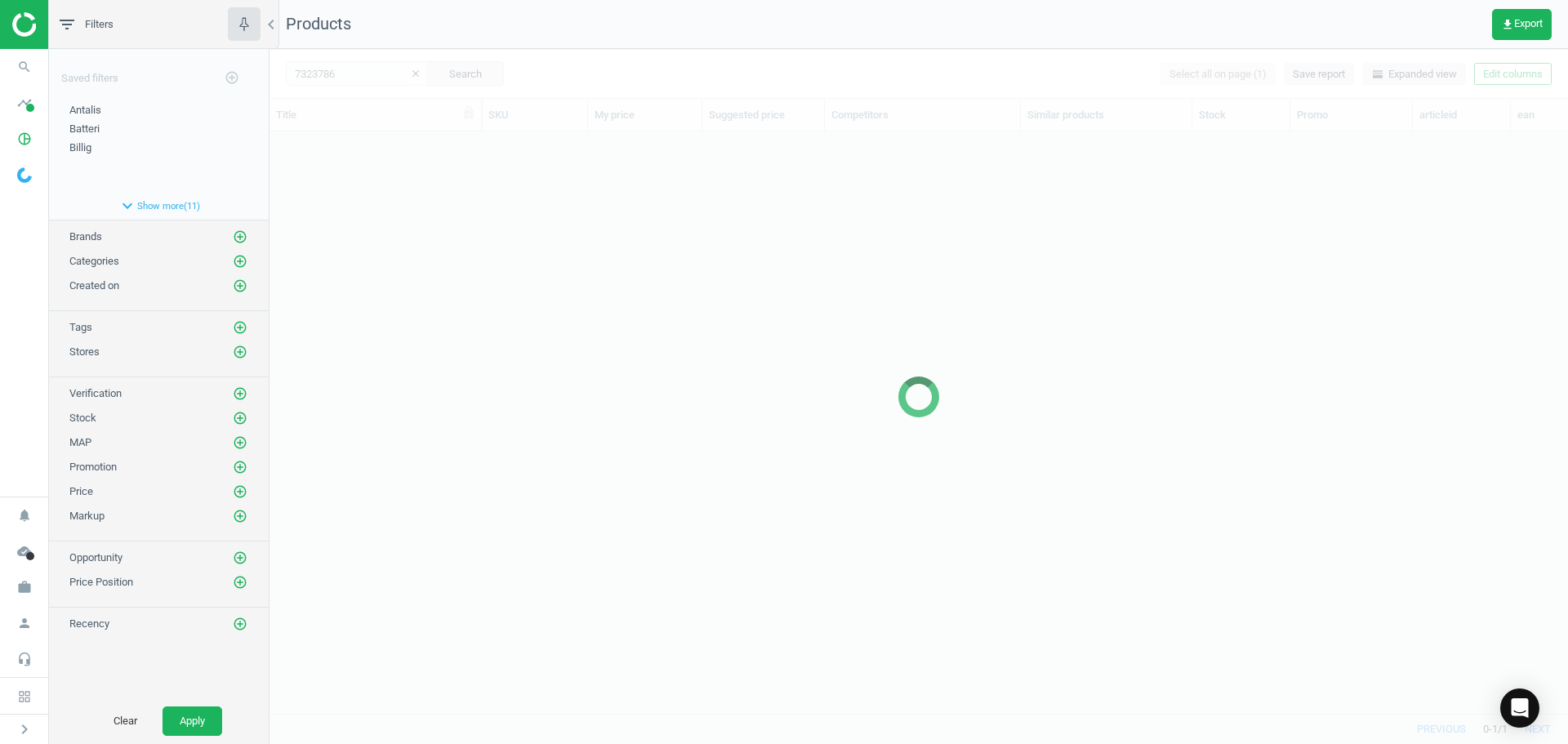
scroll to position [557, 1287]
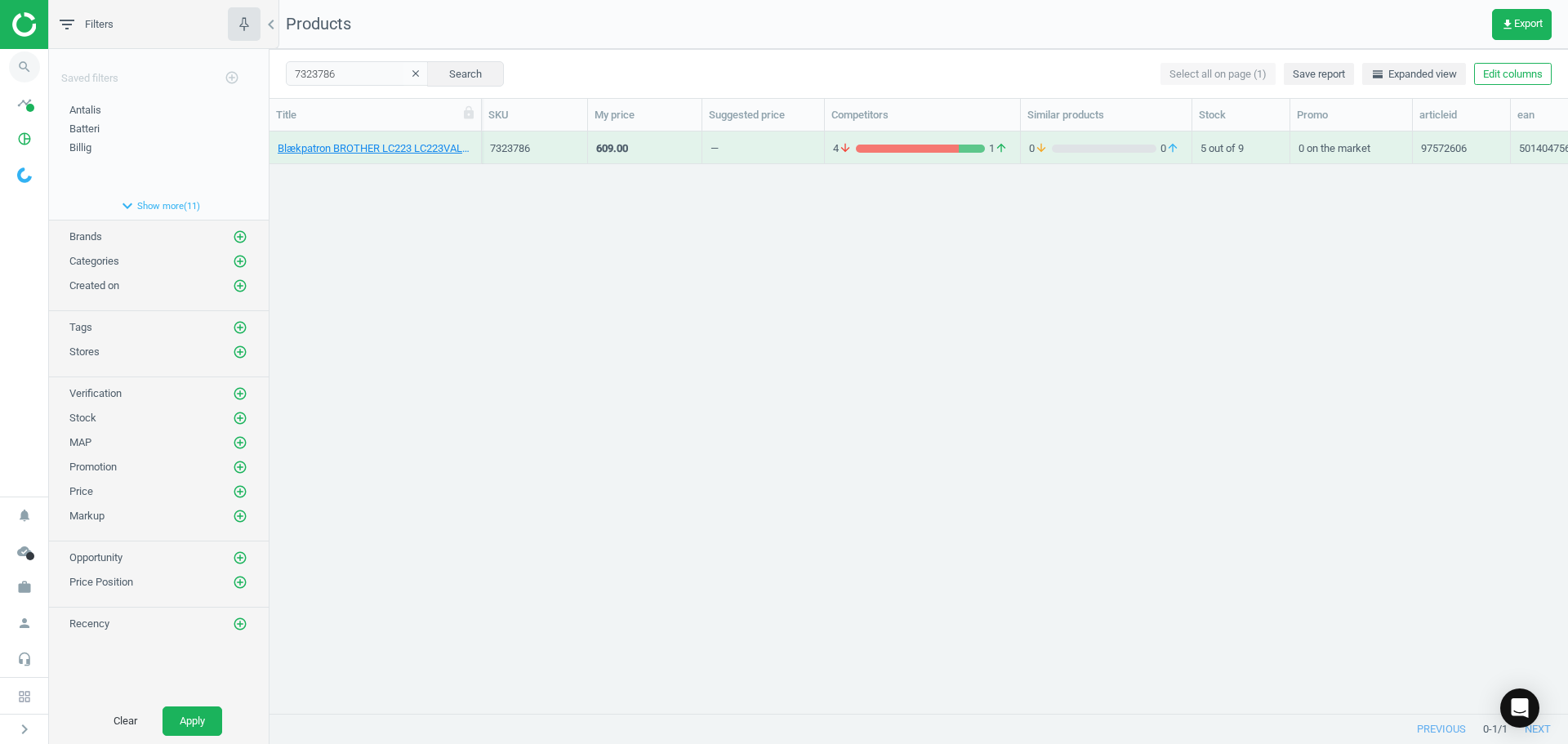
click at [30, 67] on icon "search" at bounding box center [25, 67] width 31 height 31
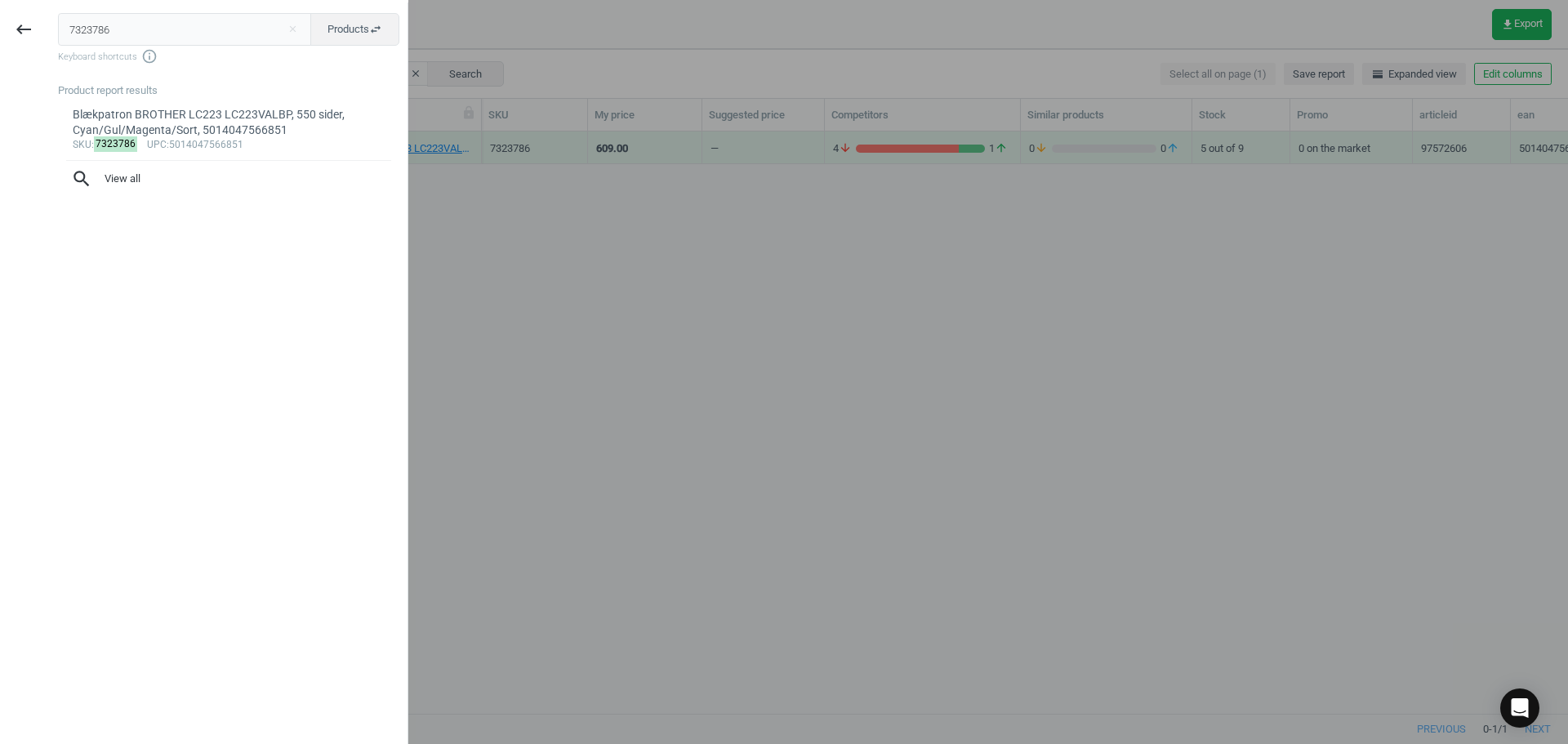
drag, startPoint x: 94, startPoint y: 26, endPoint x: -21, endPoint y: 23, distance: 115.0
click at [0, 23] on html "Group 2 Created with Sketch. ic/cloud_download/grey600 Created with Sketch. gra…" at bounding box center [784, 372] width 1568 height 744
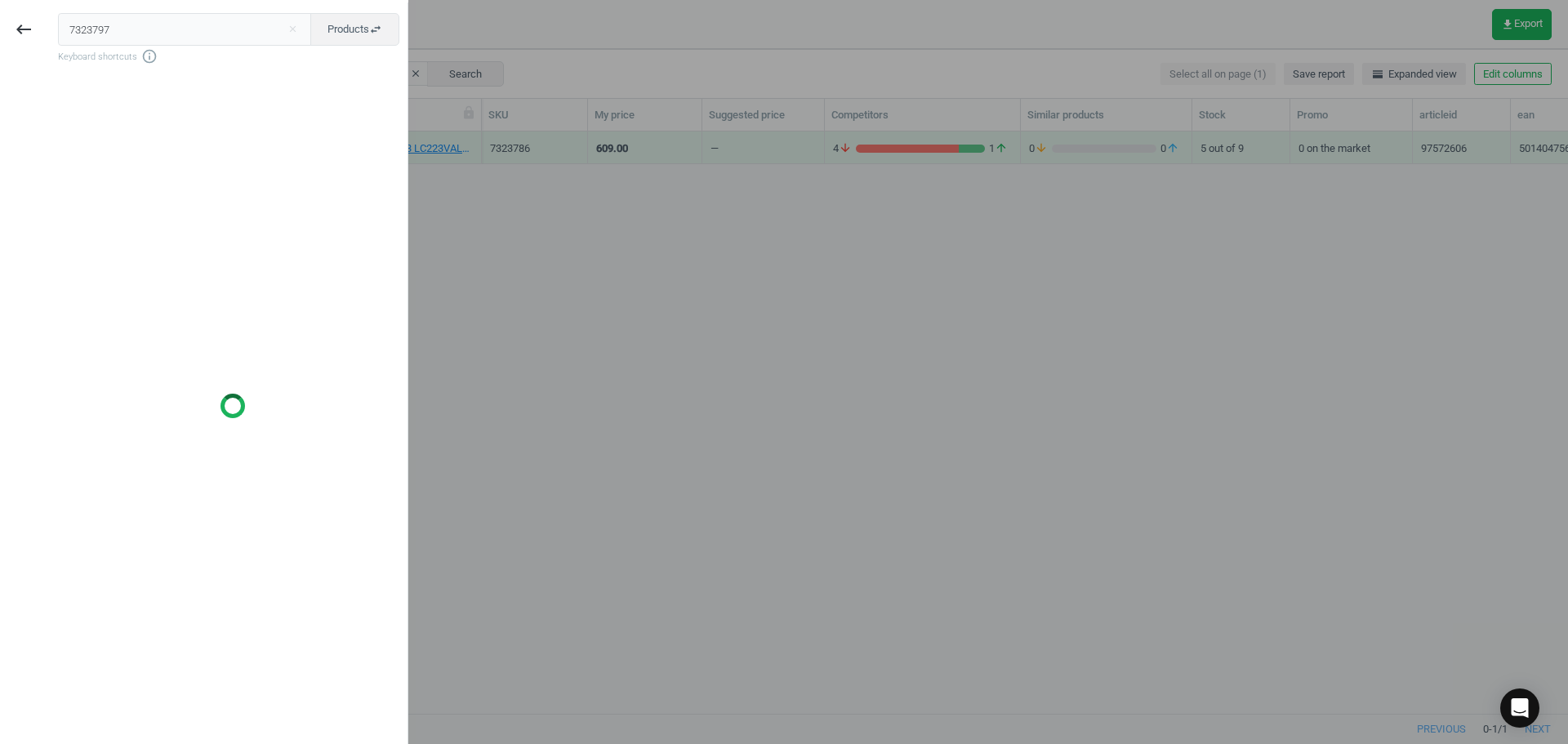
type input "7323797"
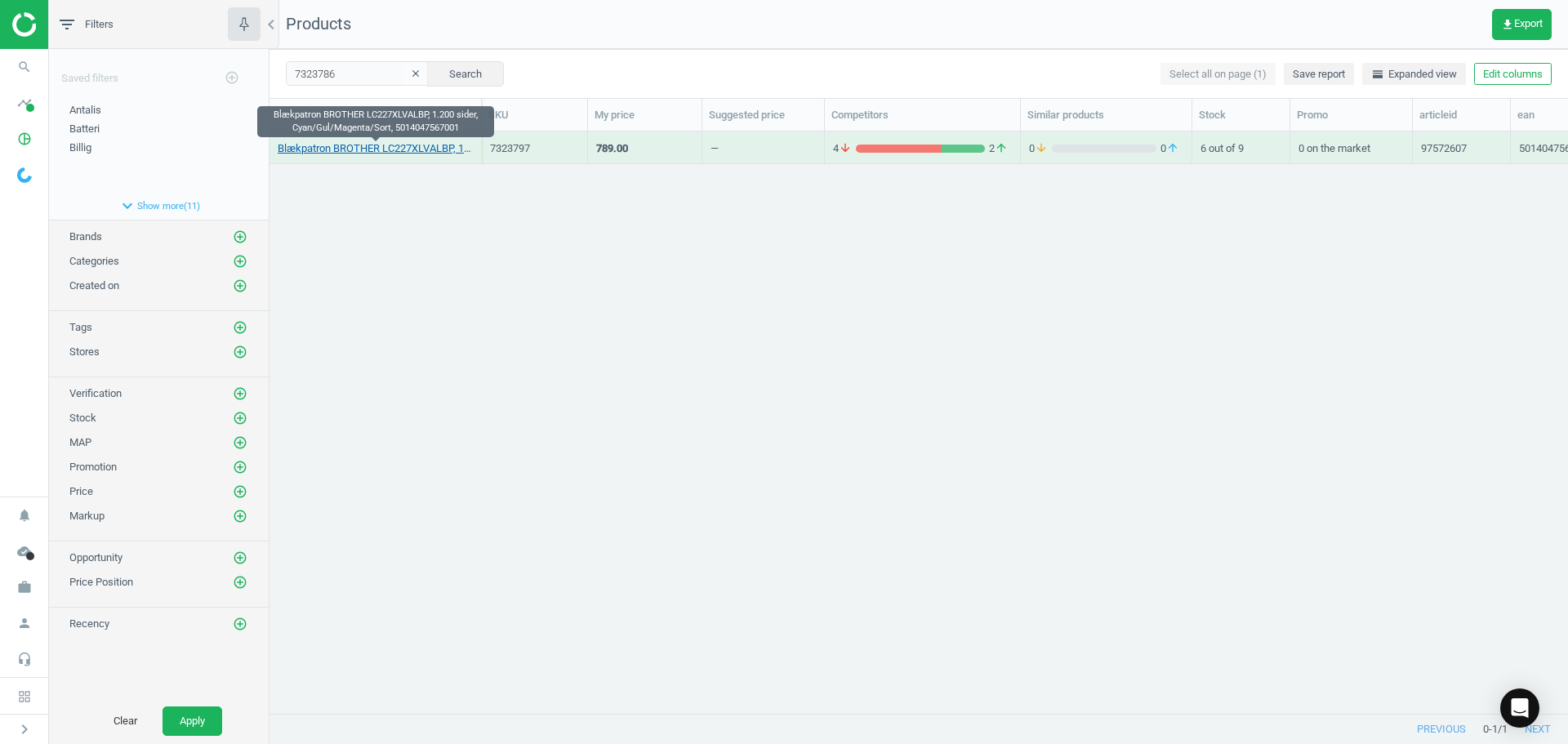
click at [369, 152] on link "Blækpatron BROTHER LC227XLVALBP, 1.200 sider, Cyan/Gul/Magenta/Sort, 5014047567…" at bounding box center [375, 149] width 195 height 15
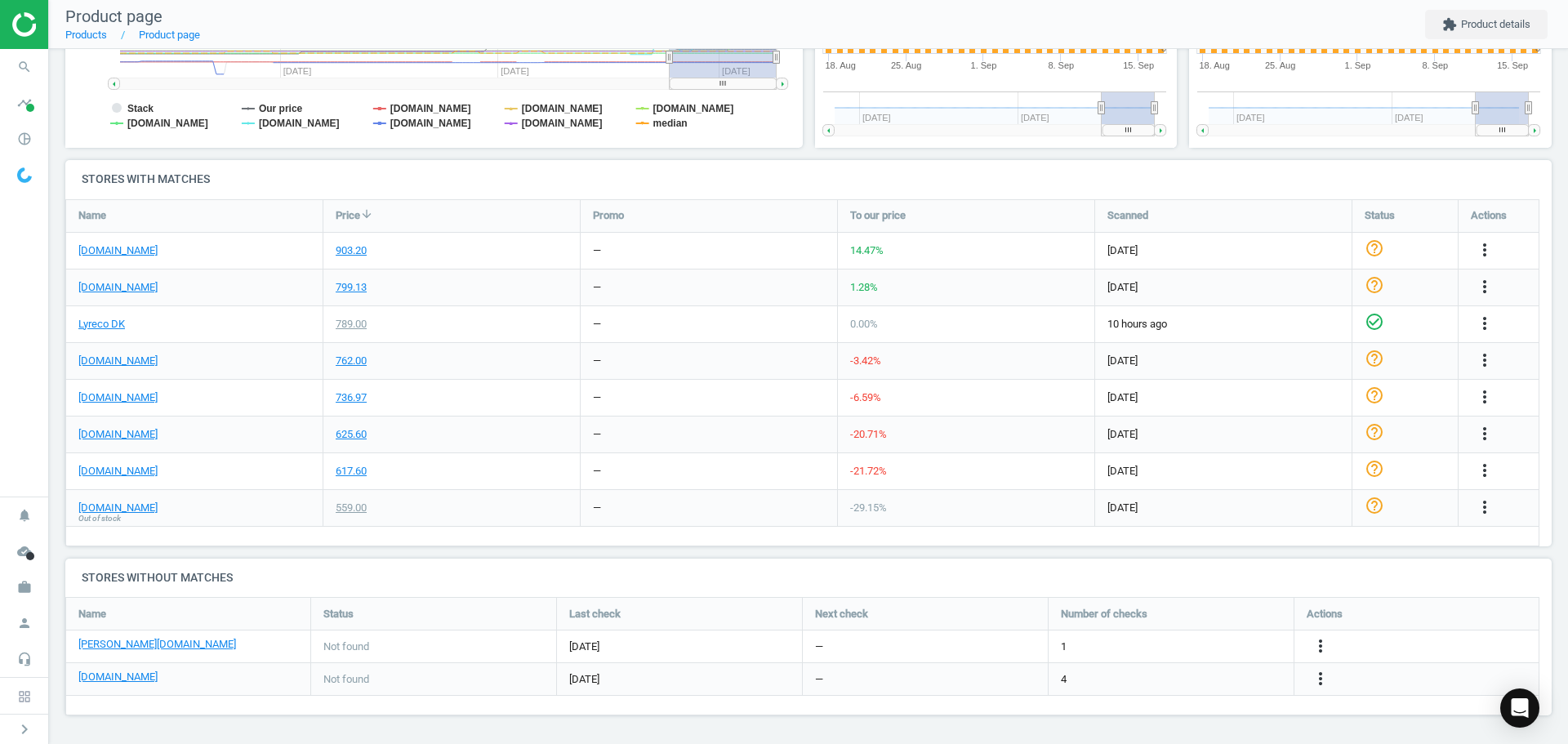
scroll to position [33, 0]
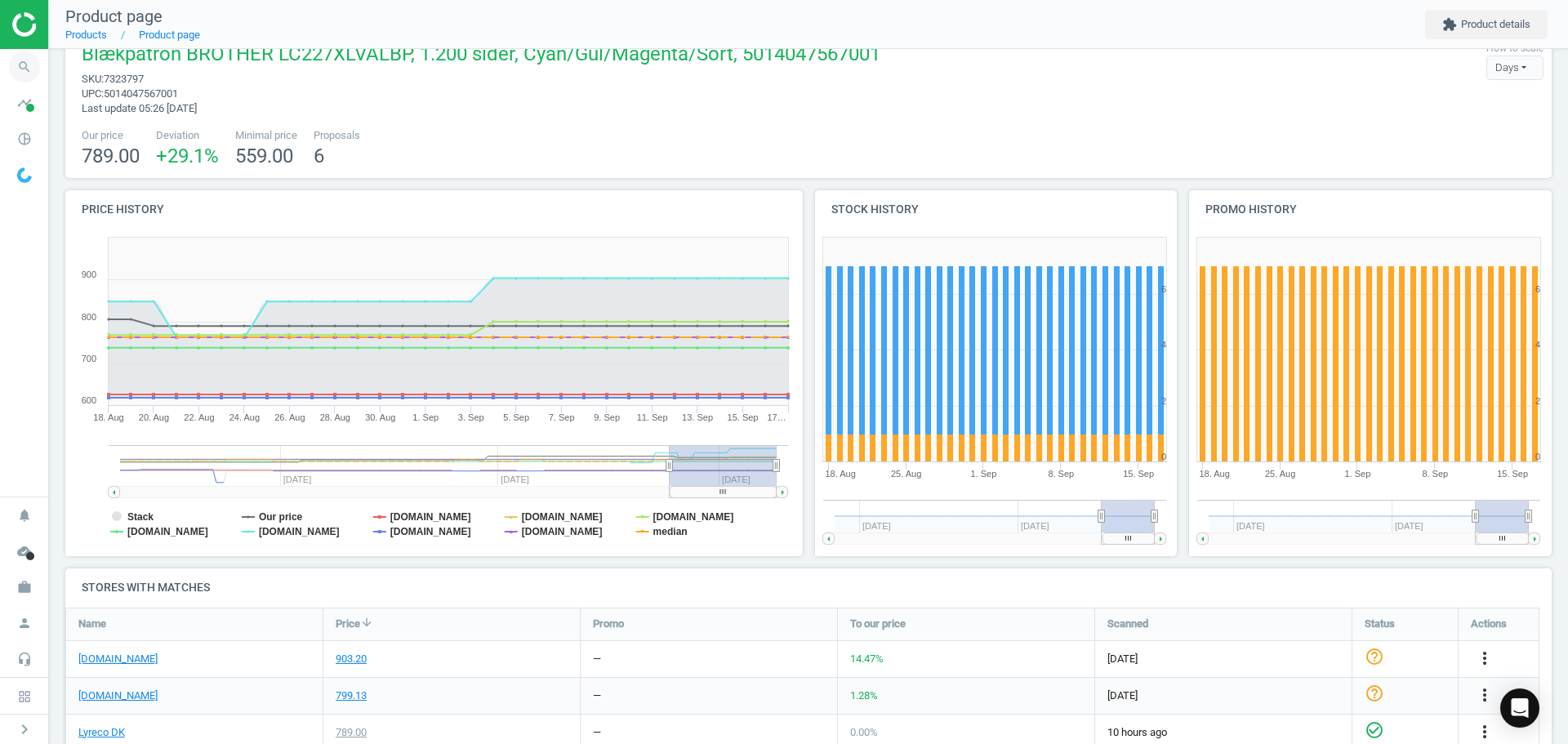
click at [23, 67] on icon "search" at bounding box center [25, 67] width 31 height 31
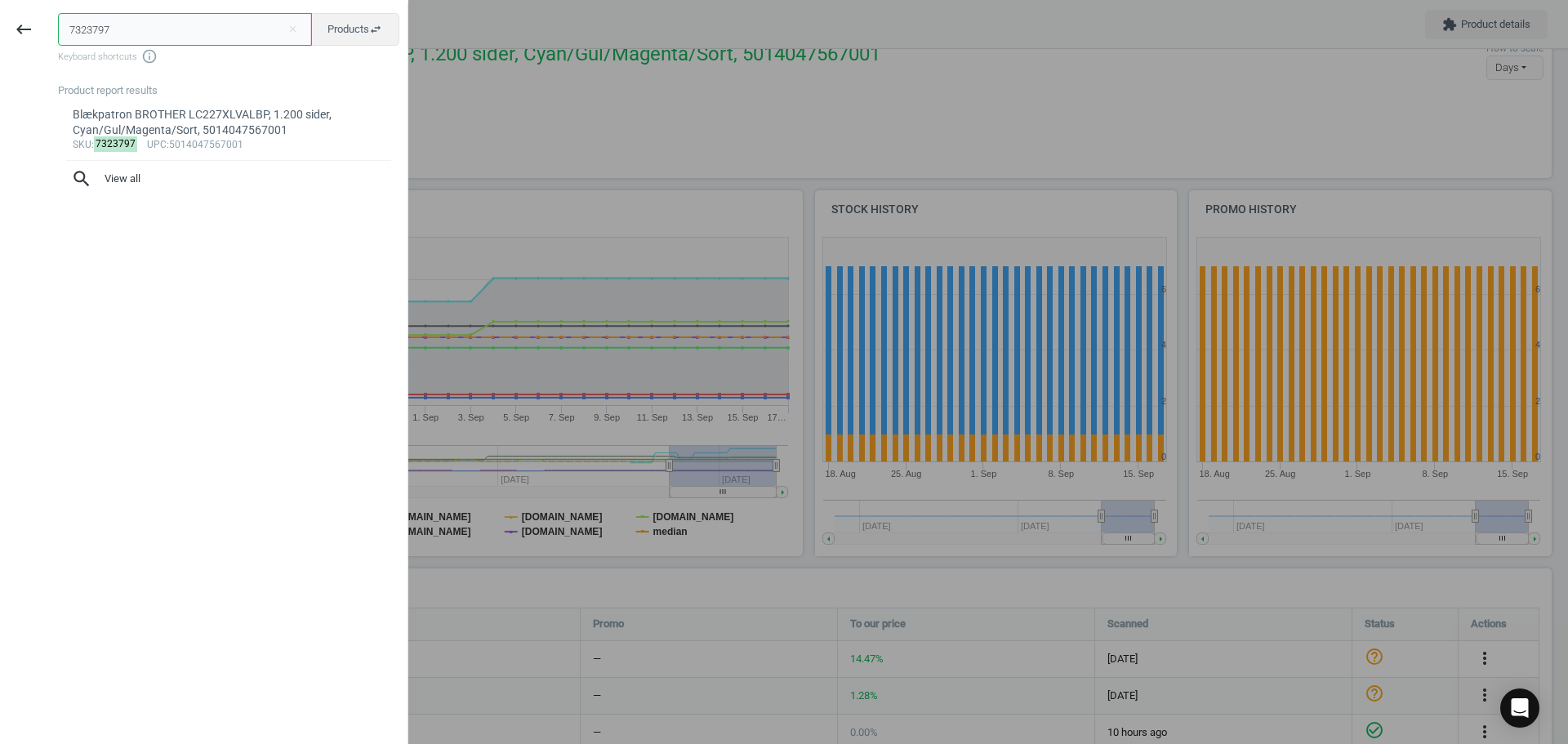
drag, startPoint x: 120, startPoint y: 22, endPoint x: -5, endPoint y: 22, distance: 125.0
click at [0, 22] on html "Group 2 Created with Sketch. ic/cloud_download/grey600 Created with Sketch. gra…" at bounding box center [784, 372] width 1568 height 744
paste input "300194"
type input "3001947"
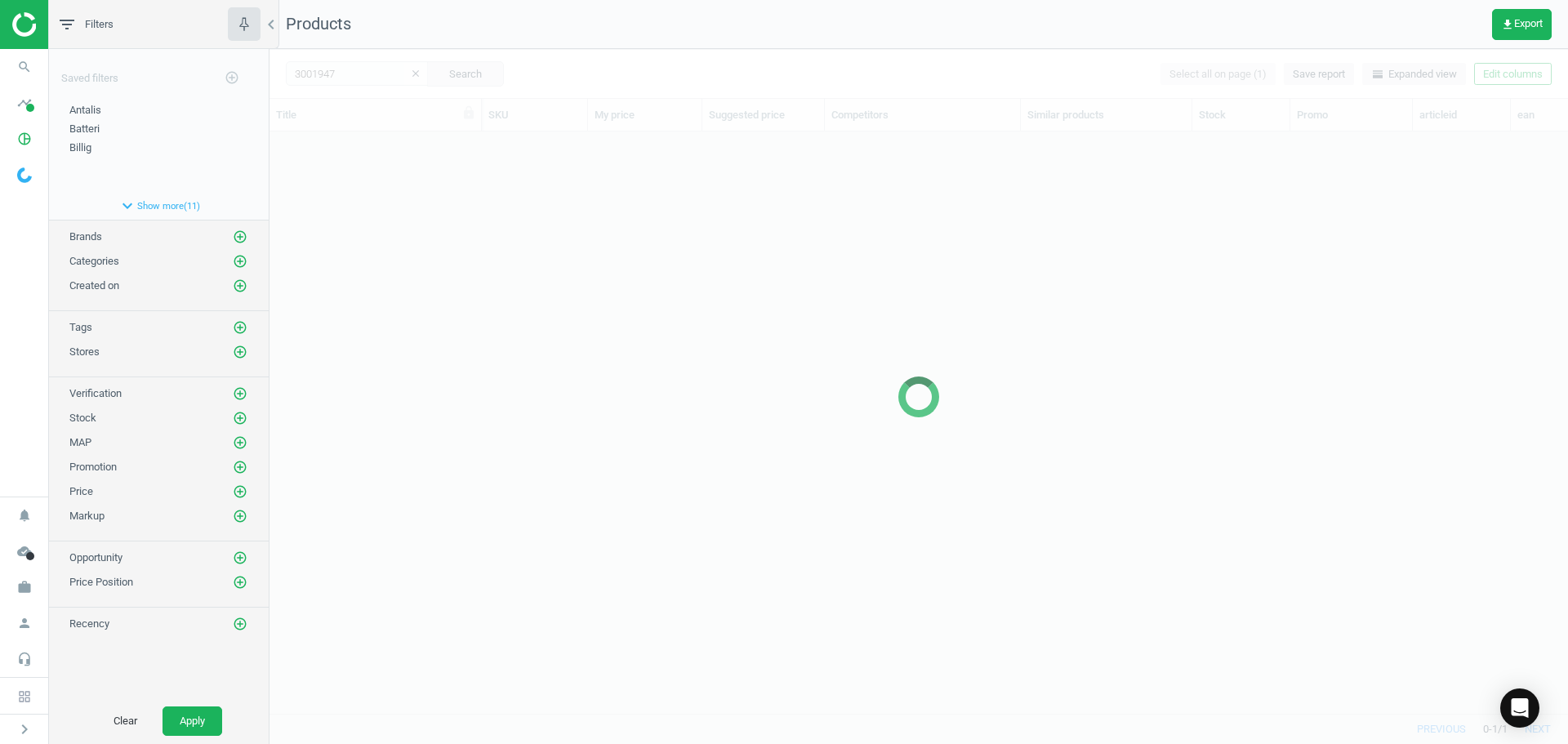
scroll to position [557, 1287]
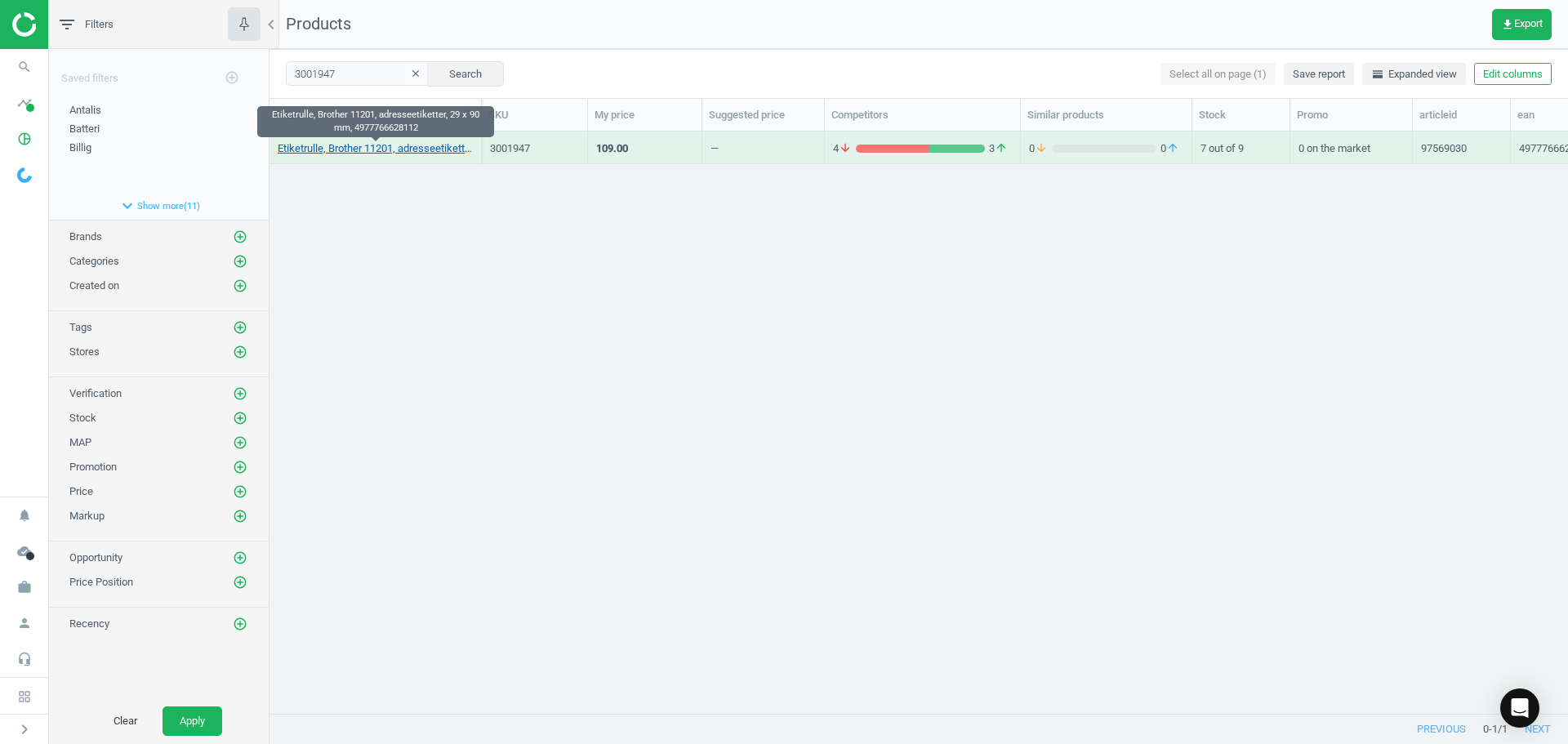
click at [356, 151] on link "Etiketrulle, Brother 11201, adresseetiketter, 29 x 90 mm, 4977766628112" at bounding box center [375, 149] width 195 height 15
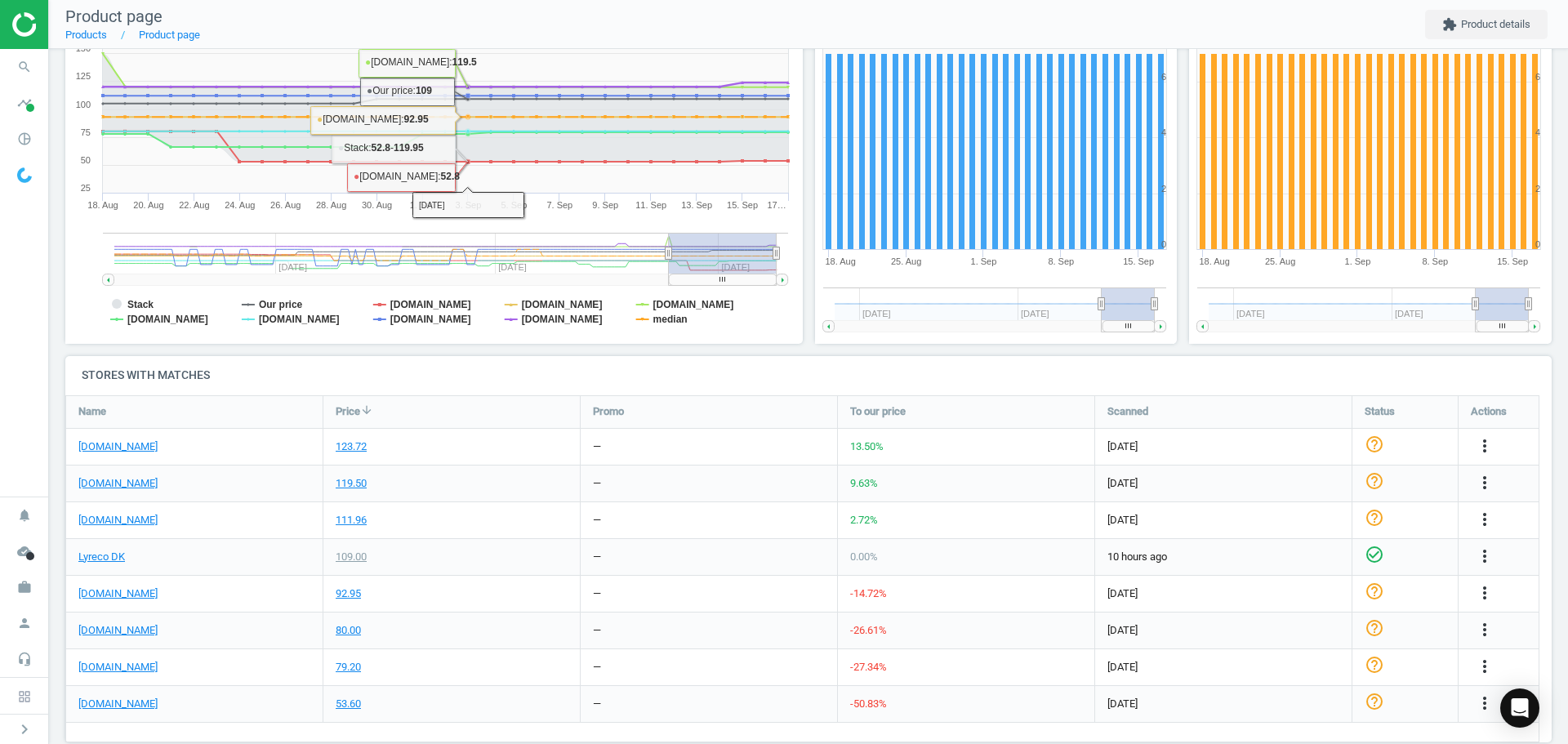
scroll to position [441, 0]
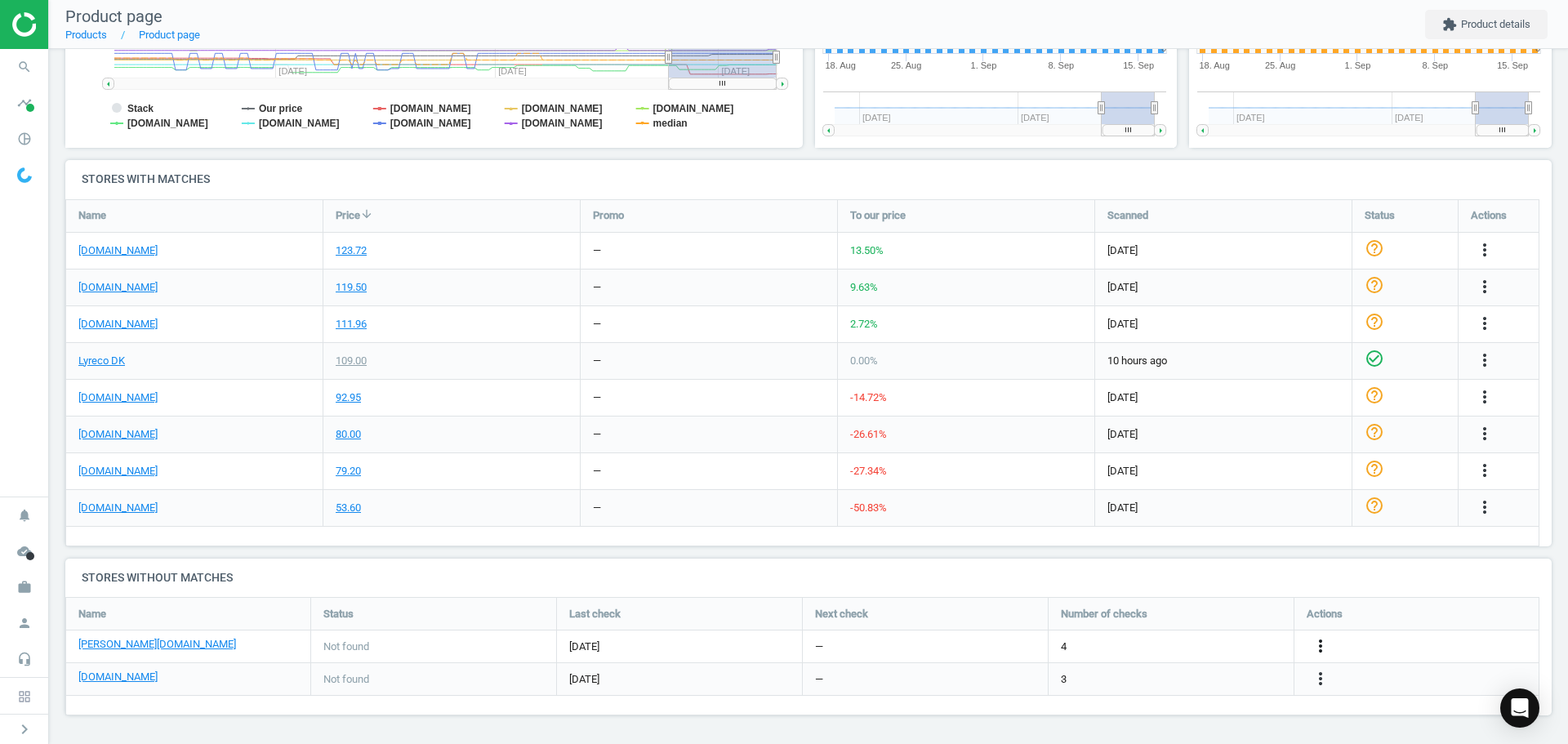
click at [1318, 649] on icon "more_vert" at bounding box center [1320, 646] width 20 height 20
click at [1174, 653] on link "Edit URL/product option" at bounding box center [1193, 646] width 224 height 26
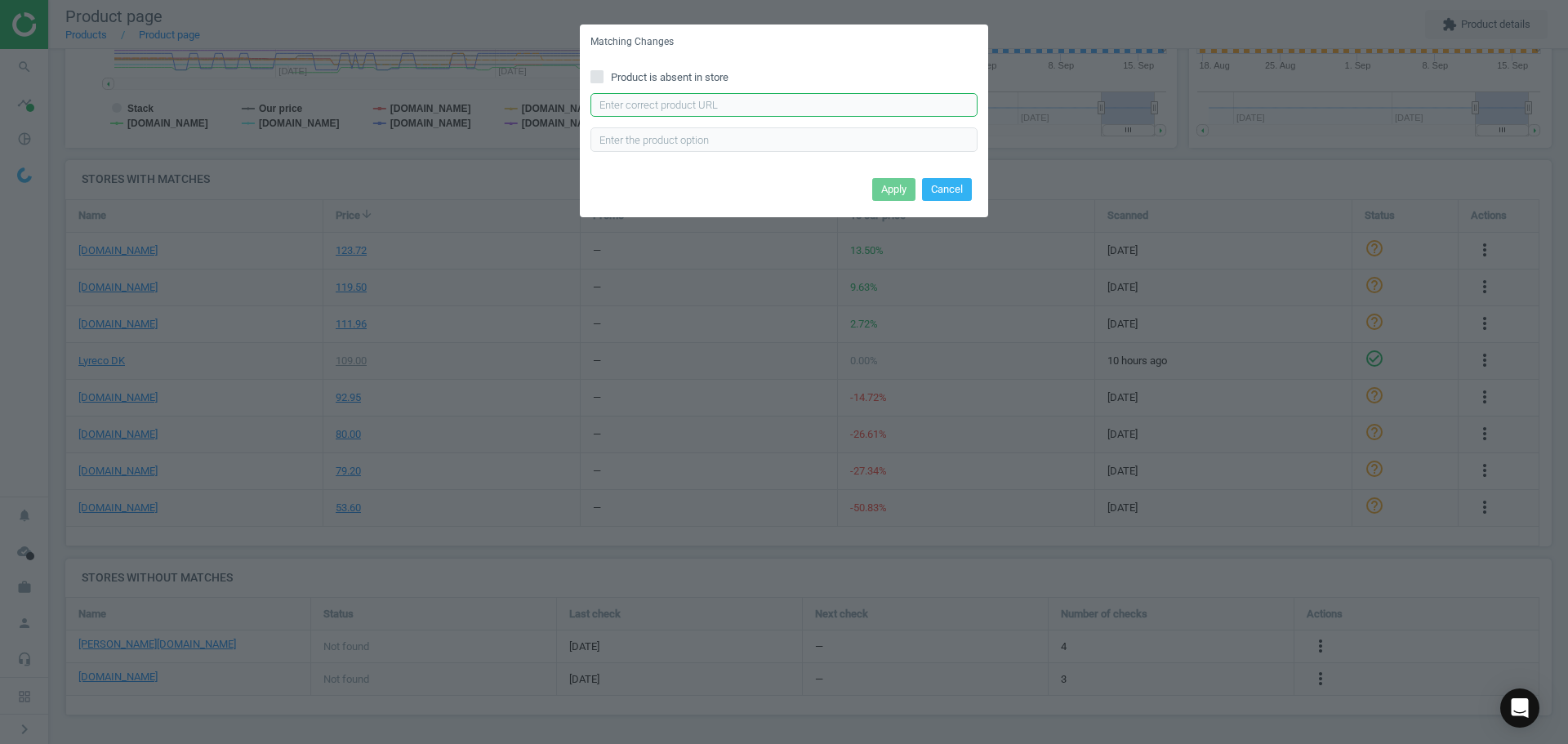
click at [759, 105] on input "text" at bounding box center [784, 105] width 387 height 25
paste input "https://www.lomax.dk/elektronik/labelprint-og-tape/labeletiketter/brother-stand…"
type input "https://www.lomax.dk/elektronik/labelprint-og-tape/labeletiketter/brother-stand…"
drag, startPoint x: 891, startPoint y: 191, endPoint x: 236, endPoint y: 317, distance: 667.0
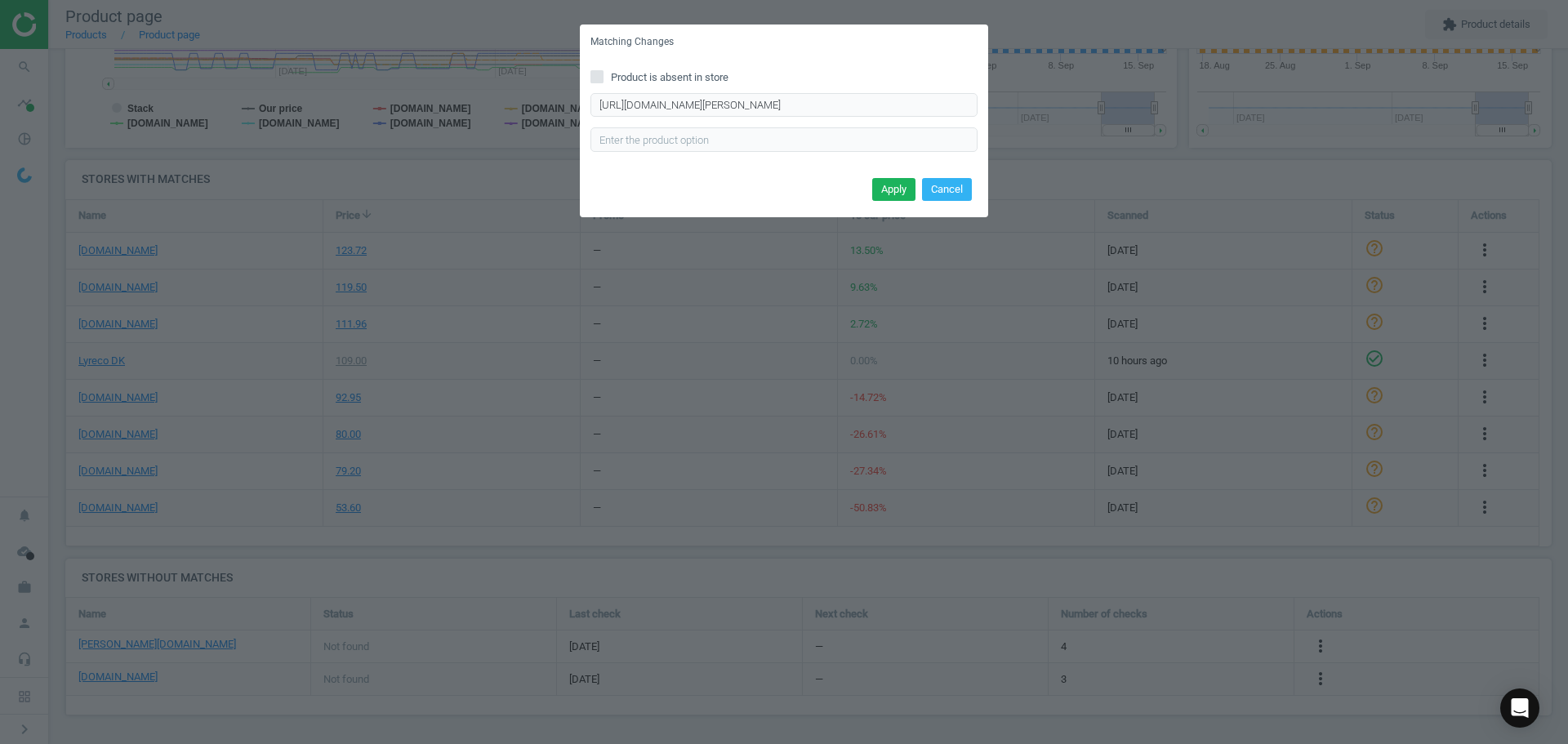
click at [891, 189] on button "Apply" at bounding box center [894, 189] width 44 height 23
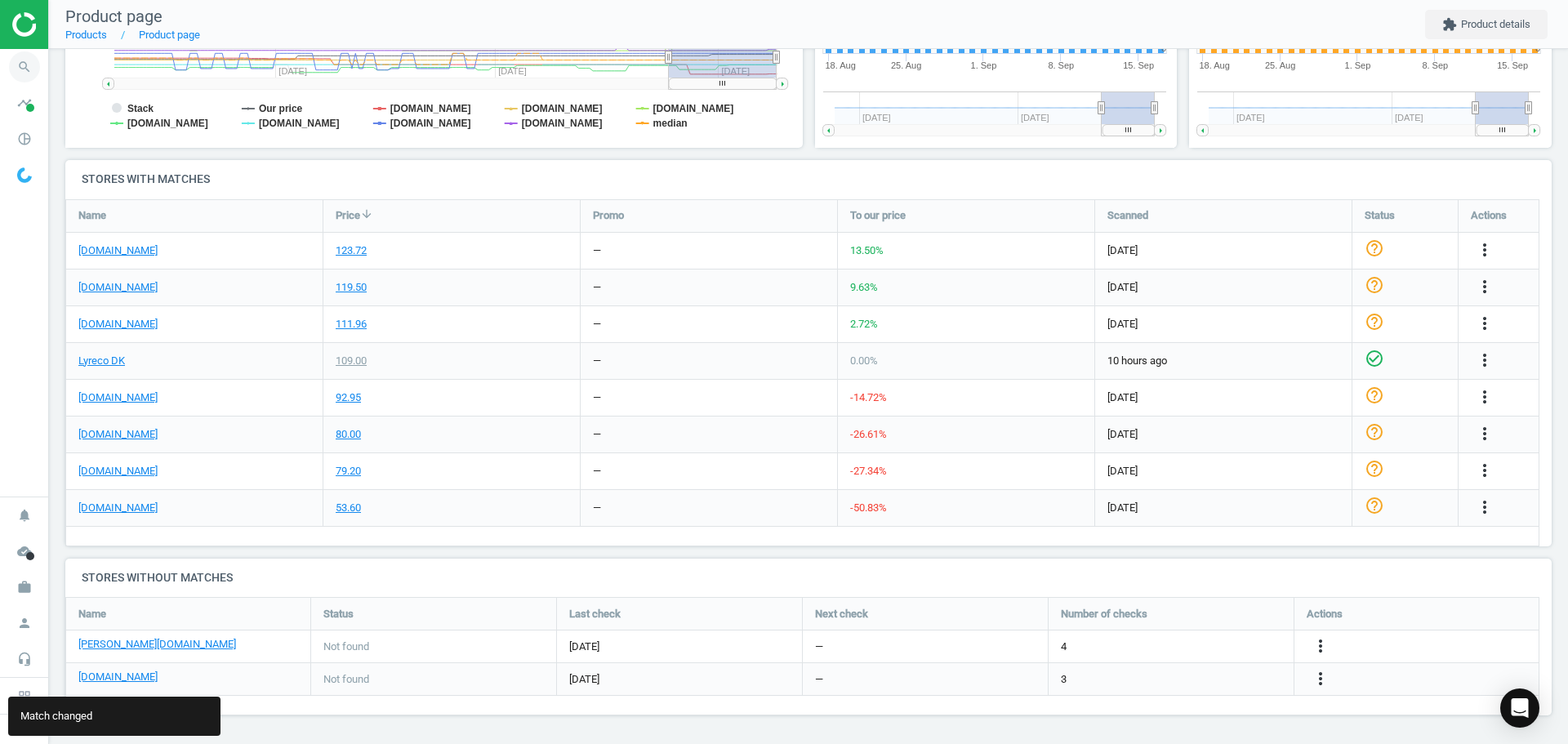
click at [16, 62] on icon "search" at bounding box center [25, 67] width 31 height 31
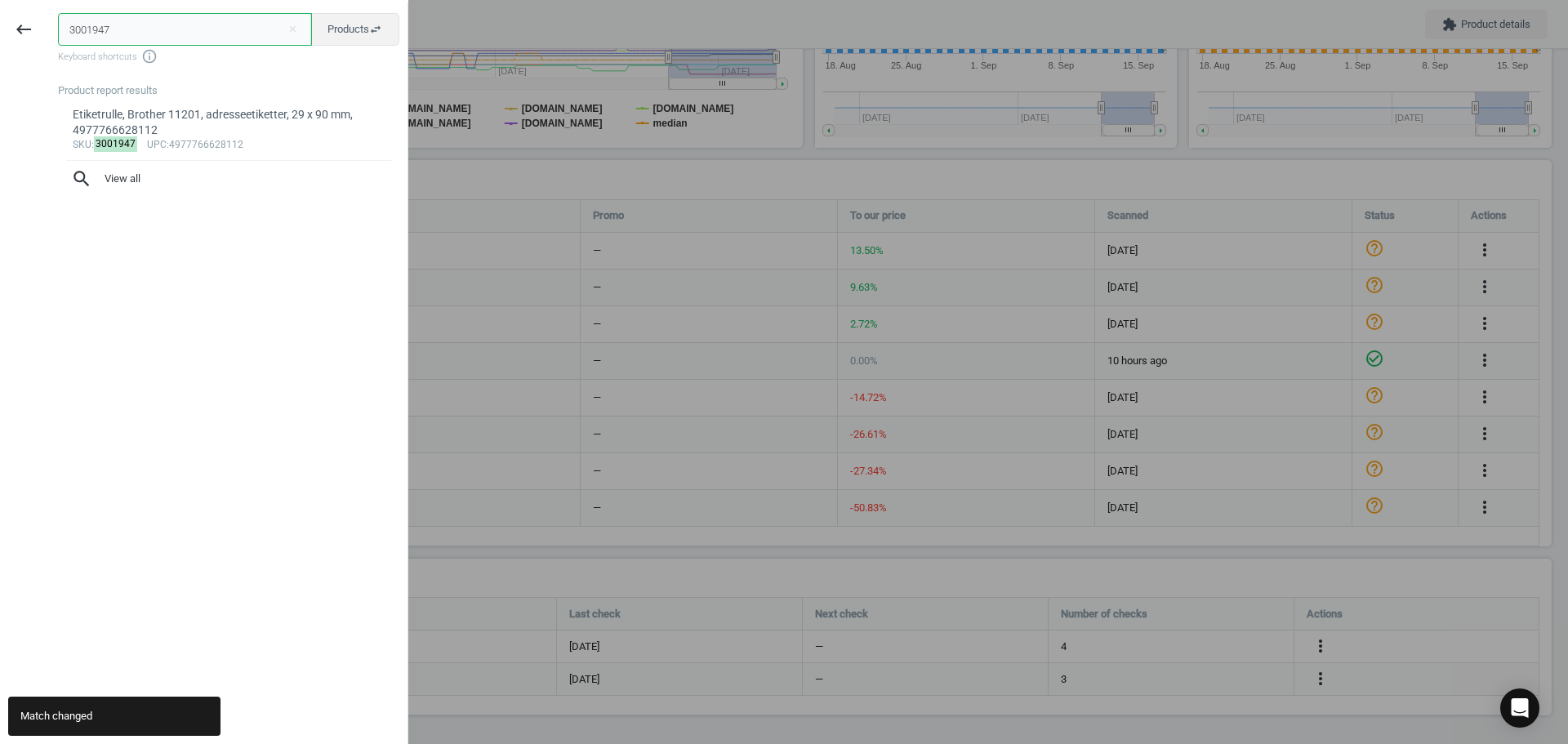
drag, startPoint x: 114, startPoint y: 35, endPoint x: -26, endPoint y: 35, distance: 140.0
click at [0, 35] on html "Group 2 Created with Sketch. ic/cloud_download/grey600 Created with Sketch. gra…" at bounding box center [784, 372] width 1568 height 744
paste input "2091412"
type input "20914127"
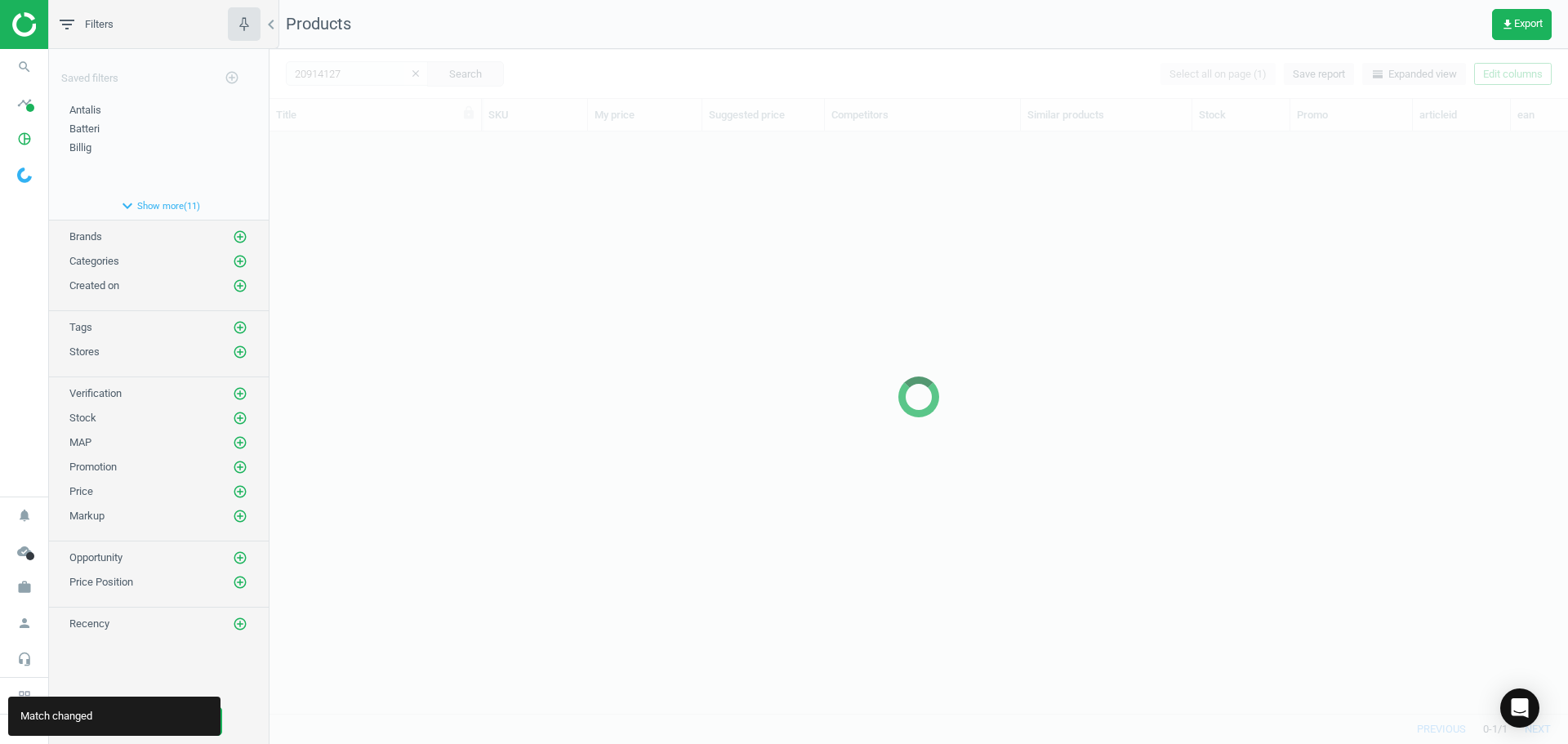
scroll to position [557, 1287]
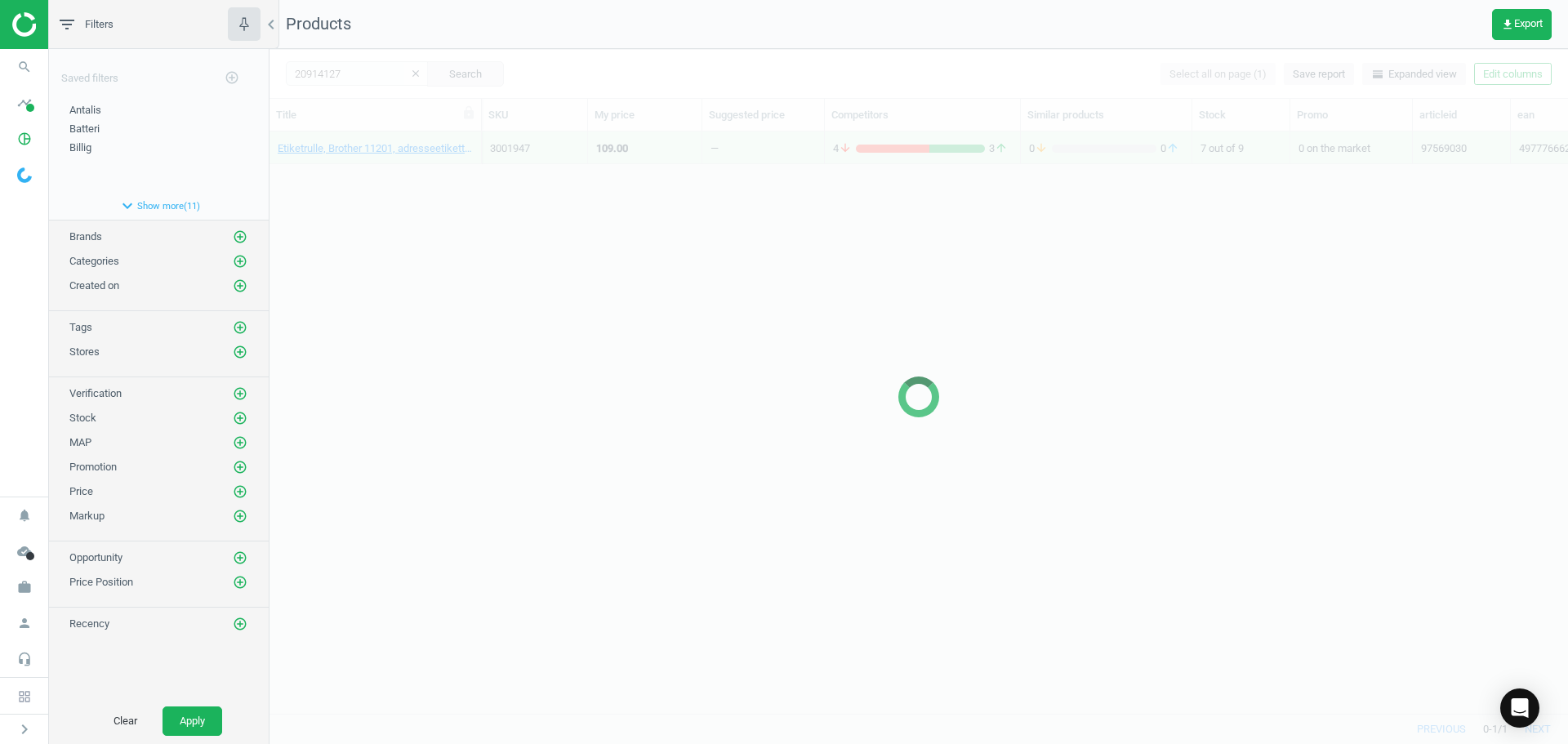
click at [302, 230] on div at bounding box center [919, 397] width 1299 height 695
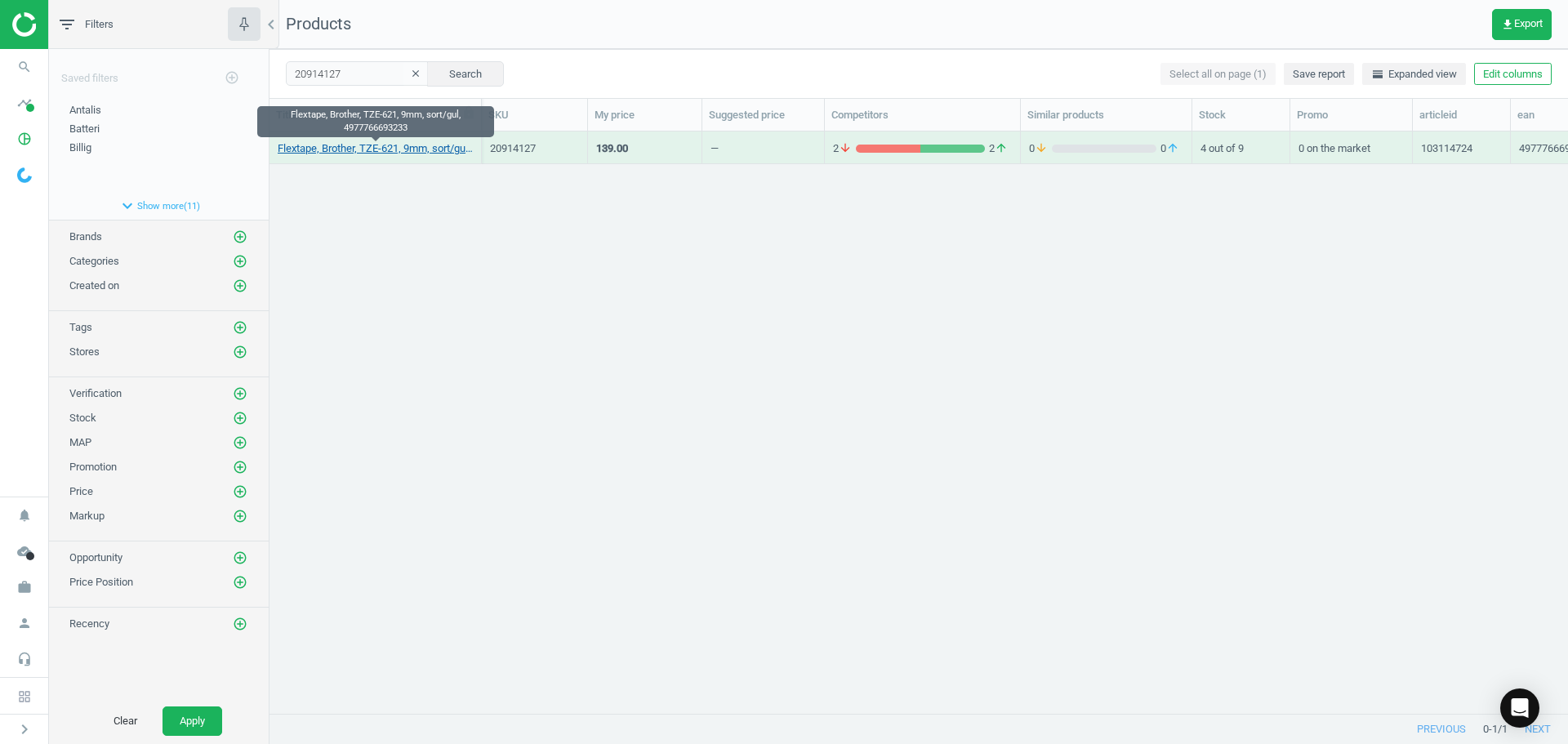
click at [398, 152] on link "Flextape, Brother, TZE-621, 9mm, sort/gul, 4977766693233" at bounding box center [375, 149] width 195 height 15
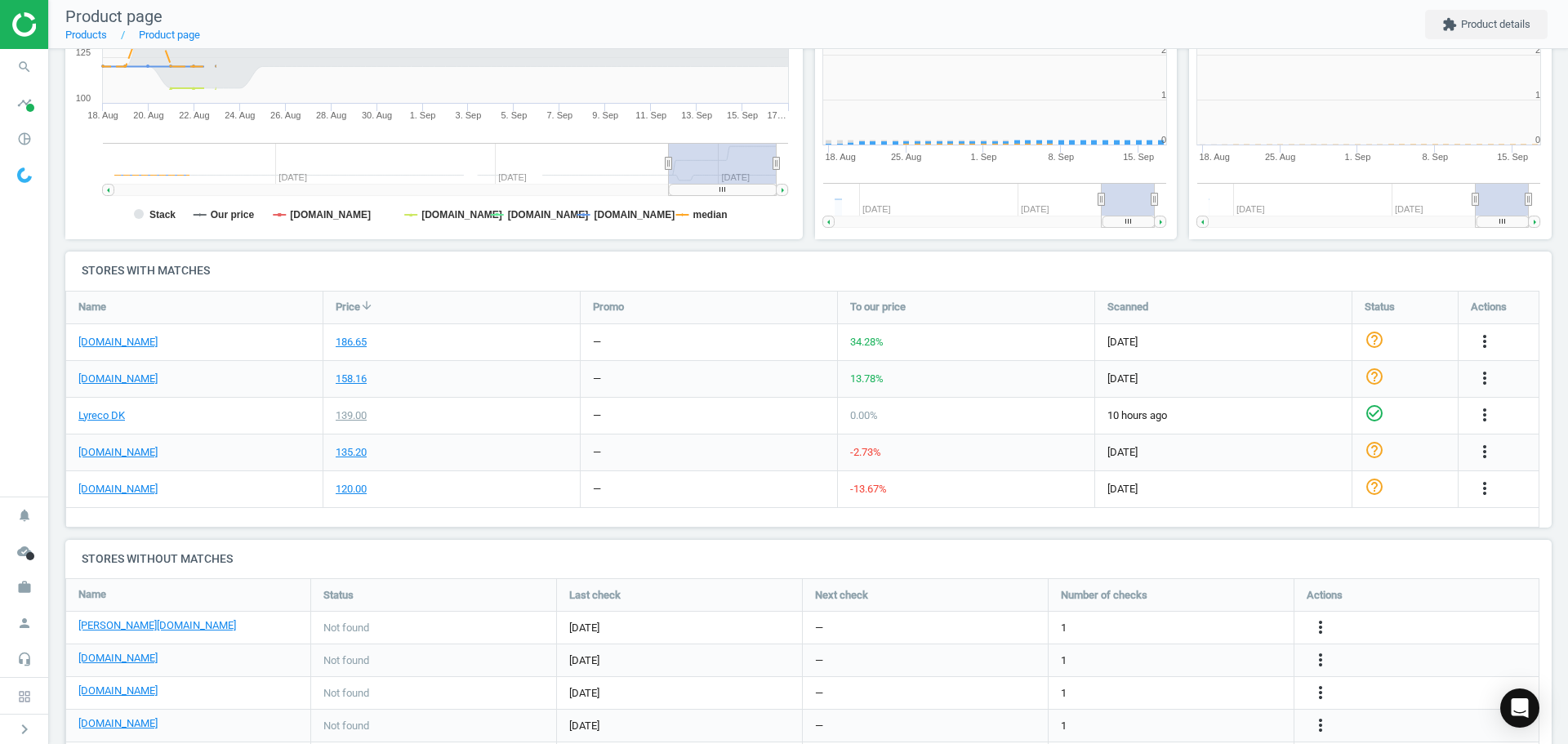
scroll to position [8, 8]
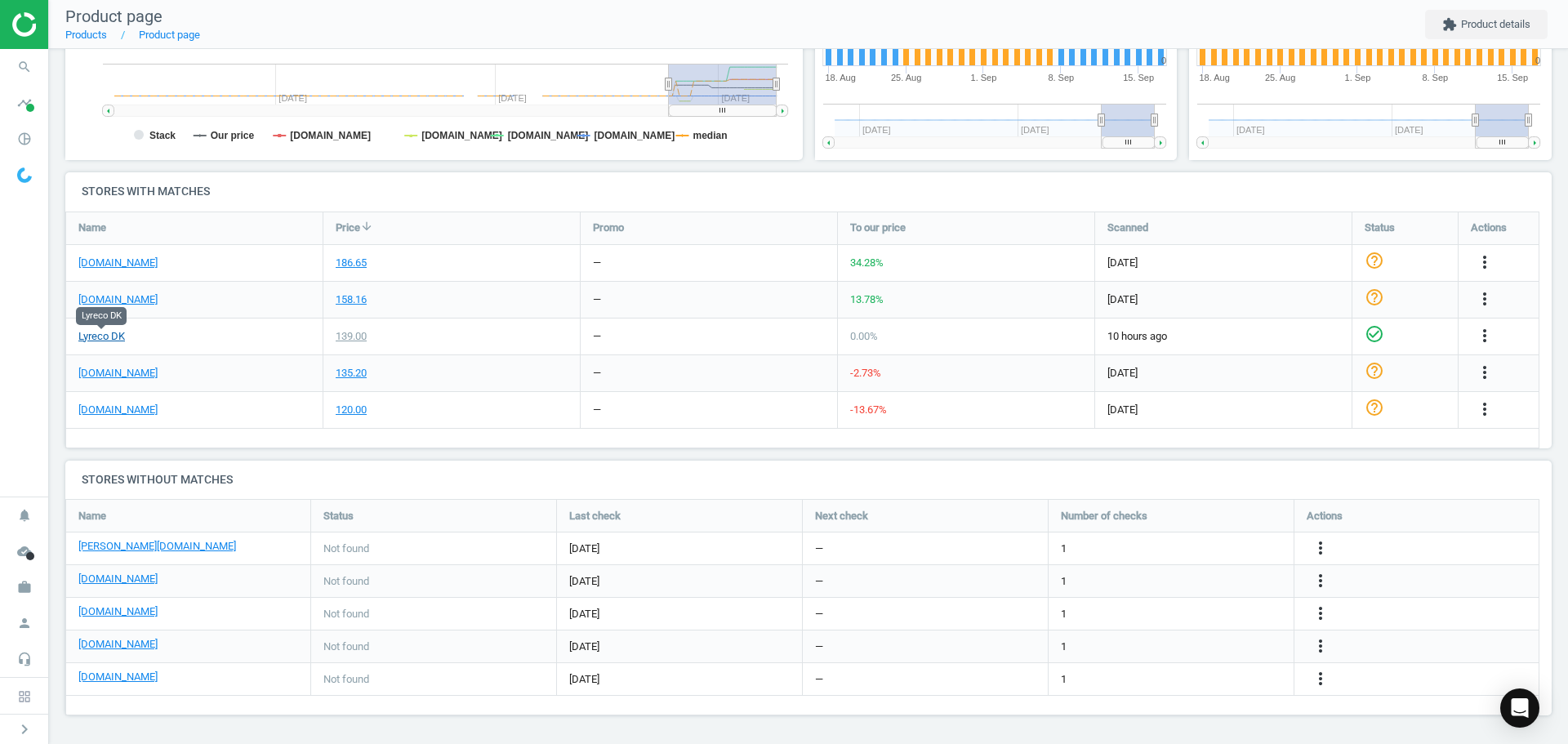
click at [109, 338] on link "Lyreco DK" at bounding box center [101, 337] width 47 height 15
click at [1328, 549] on icon "more_vert" at bounding box center [1320, 548] width 20 height 20
click at [1191, 548] on link "Edit URL/product option" at bounding box center [1193, 548] width 224 height 26
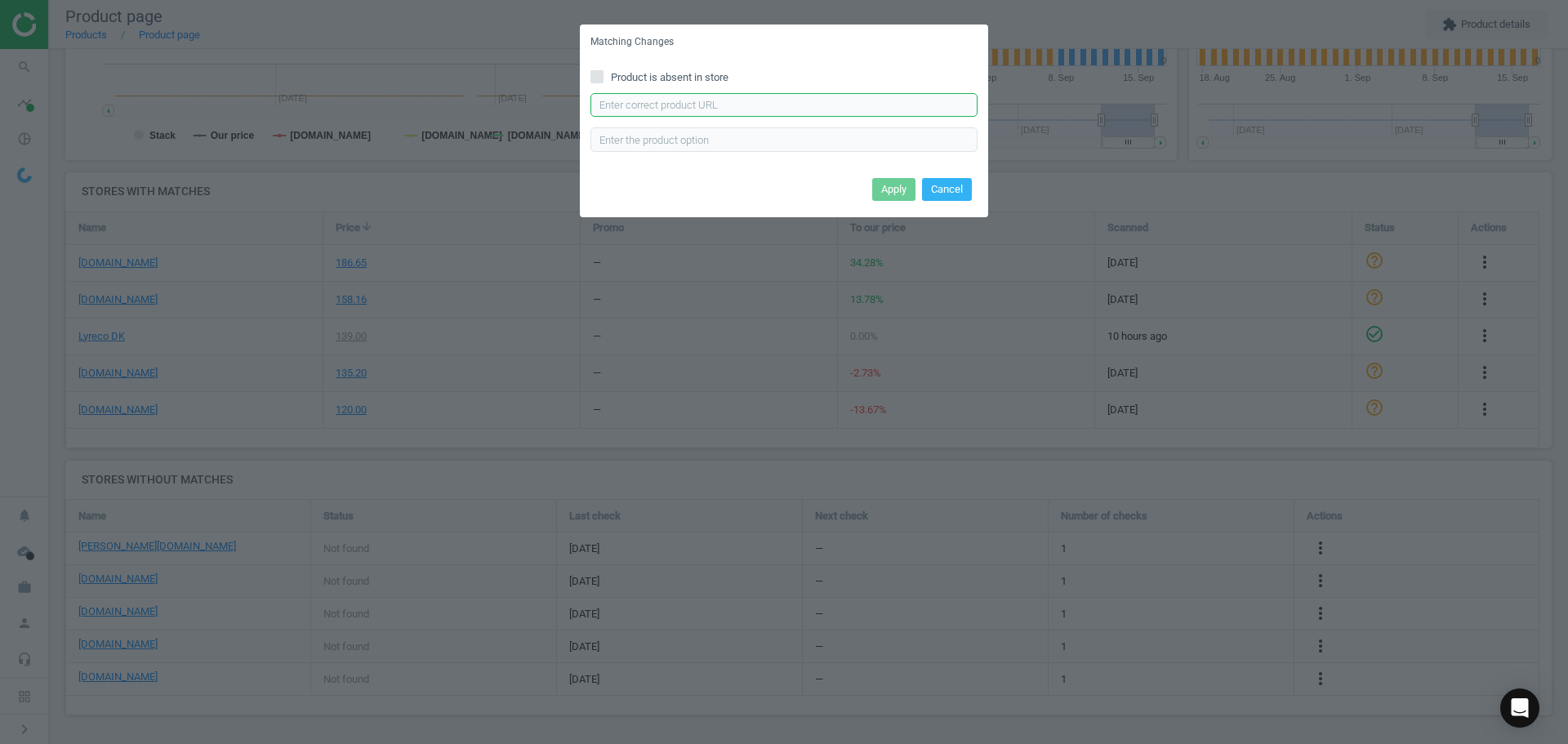
click at [751, 110] on input "text" at bounding box center [784, 105] width 387 height 25
paste input "https://www.lomax.dk/elektronik/labelprint-og-tape/labeltape/brother-tze-fx621-…"
type input "https://www.lomax.dk/elektronik/labelprint-og-tape/labeltape/brother-tze-fx621-…"
click at [883, 188] on button "Apply" at bounding box center [894, 189] width 44 height 23
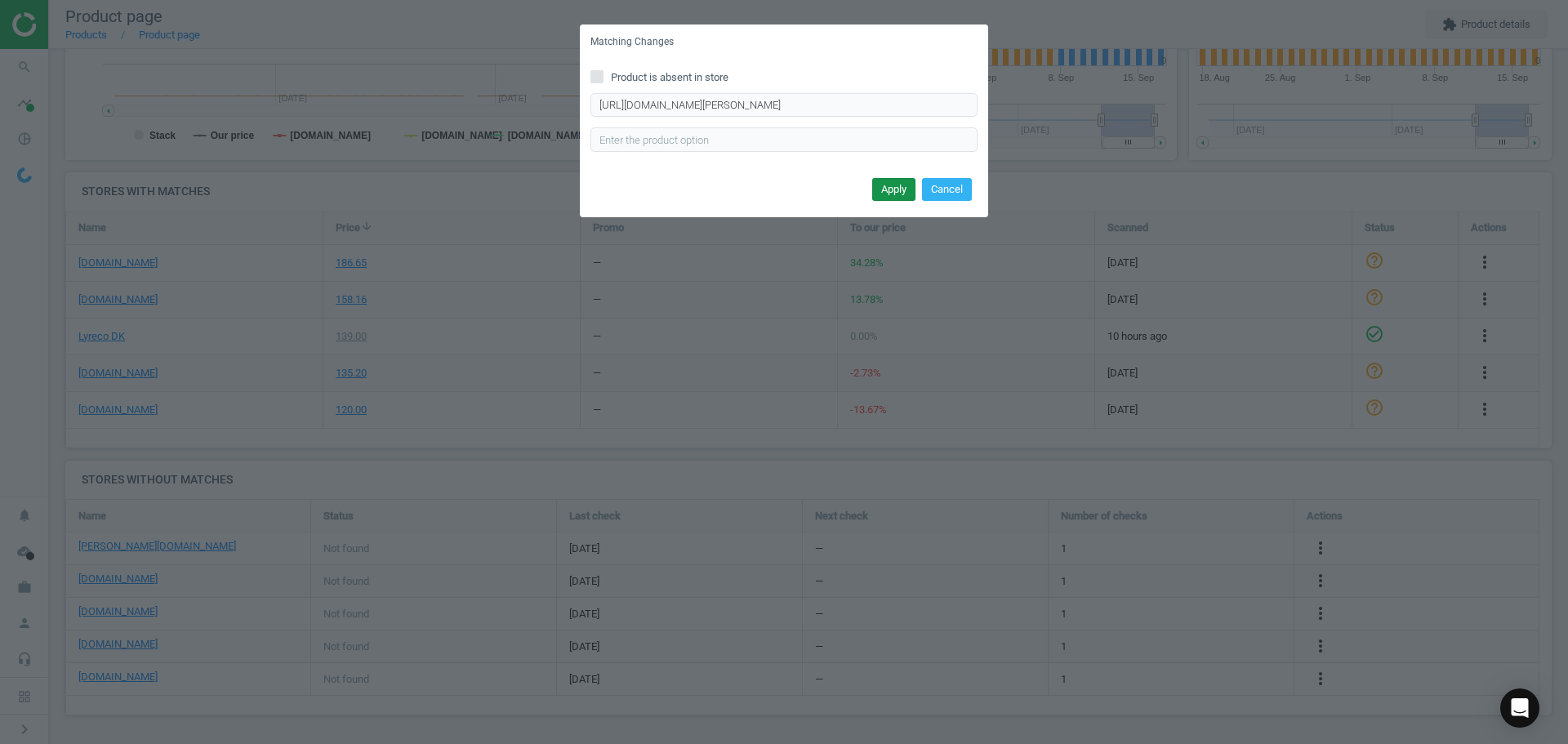
scroll to position [0, 0]
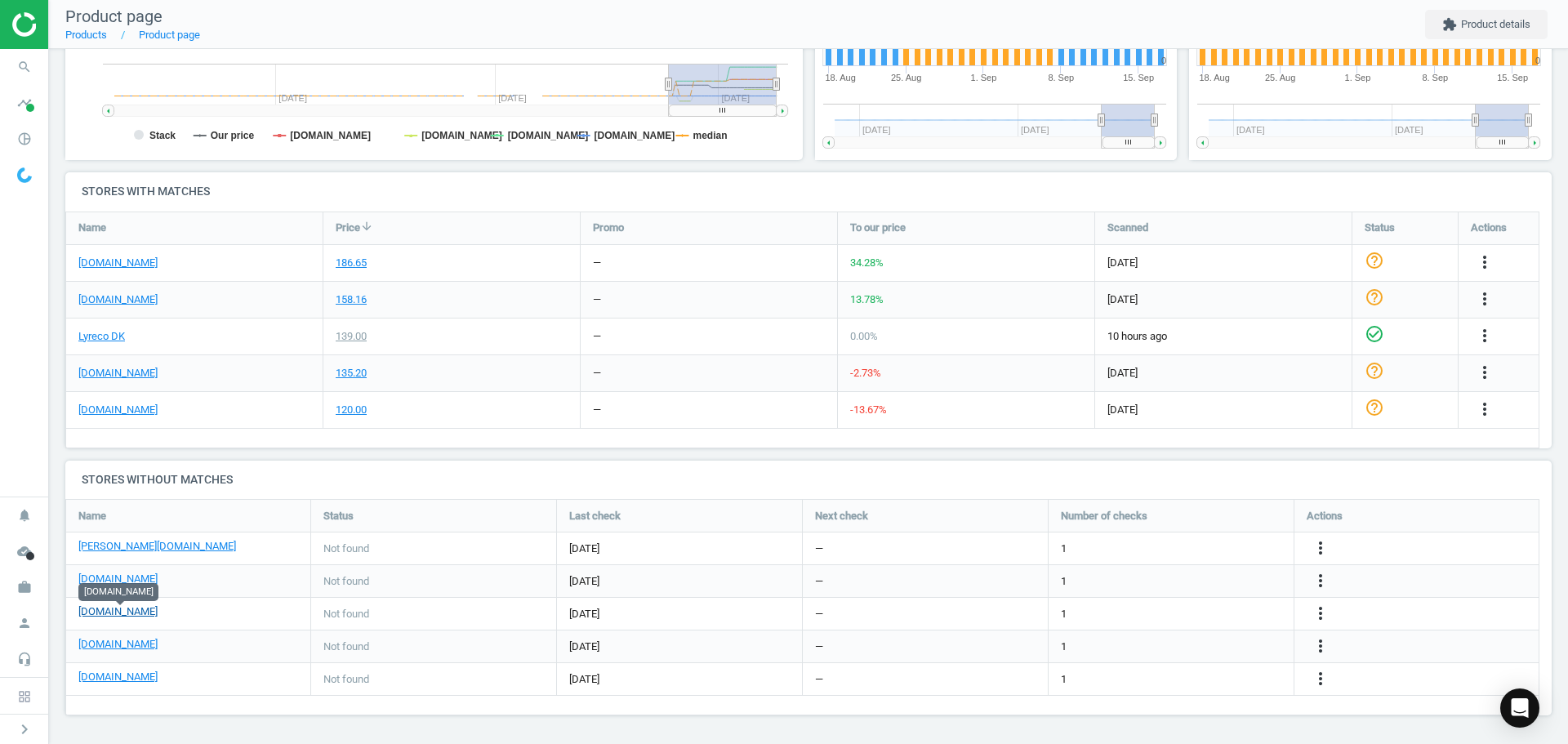
click at [145, 616] on link "[DOMAIN_NAME]" at bounding box center [118, 611] width 79 height 15
click at [113, 652] on link "[DOMAIN_NAME]" at bounding box center [118, 644] width 79 height 15
click at [1327, 643] on icon "more_vert" at bounding box center [1320, 646] width 20 height 20
click at [1180, 642] on link "Edit URL/product option" at bounding box center [1193, 646] width 224 height 26
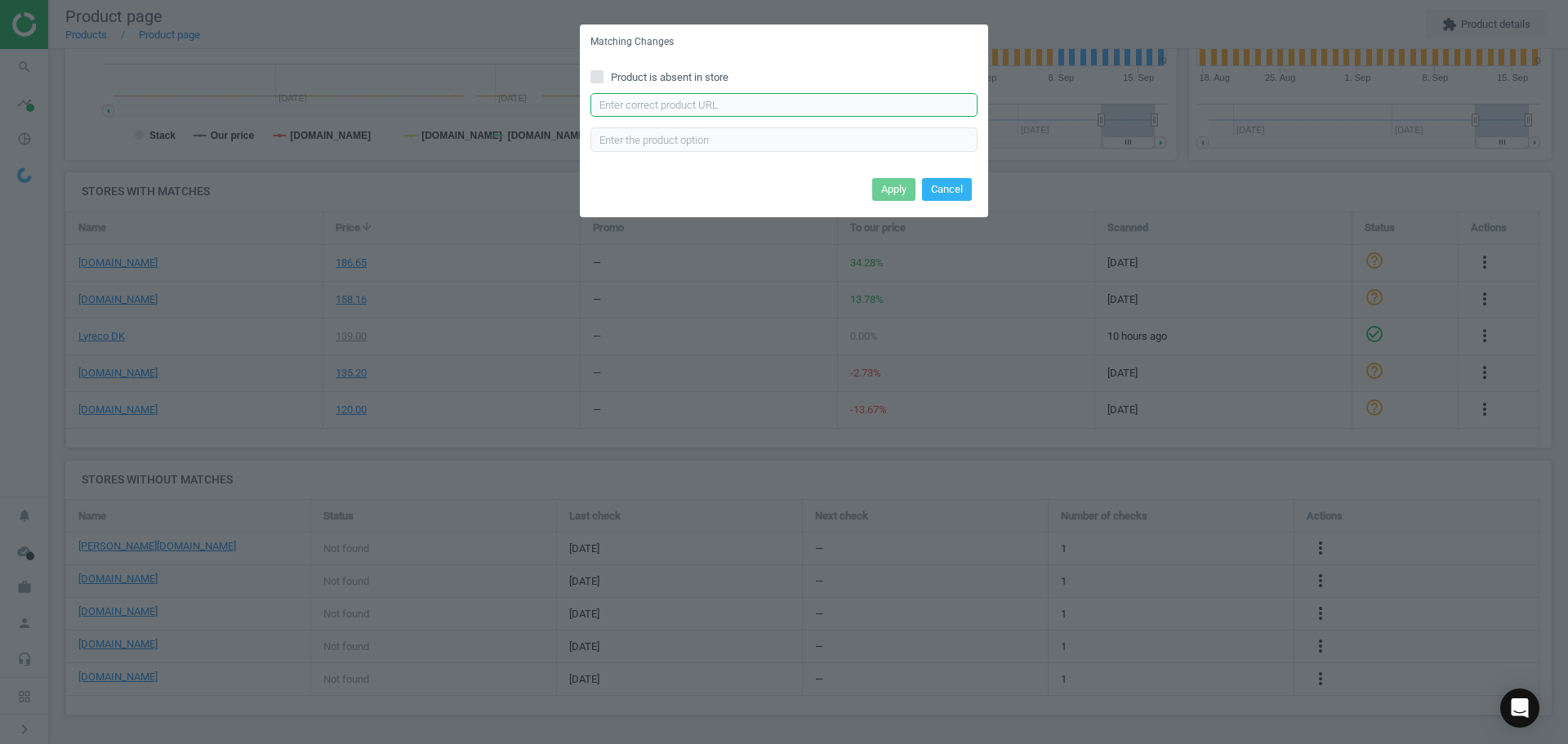
click at [719, 105] on input "text" at bounding box center [784, 105] width 387 height 25
paste input "https://www.proshop.dk/Papir-Fotopapir-og-Etiketter/Brother-Tape-brother-sortgu…"
type input "https://www.proshop.dk/Papir-Fotopapir-og-Etiketter/Brother-Tape-brother-sortgu…"
drag, startPoint x: 881, startPoint y: 188, endPoint x: 790, endPoint y: 175, distance: 91.9
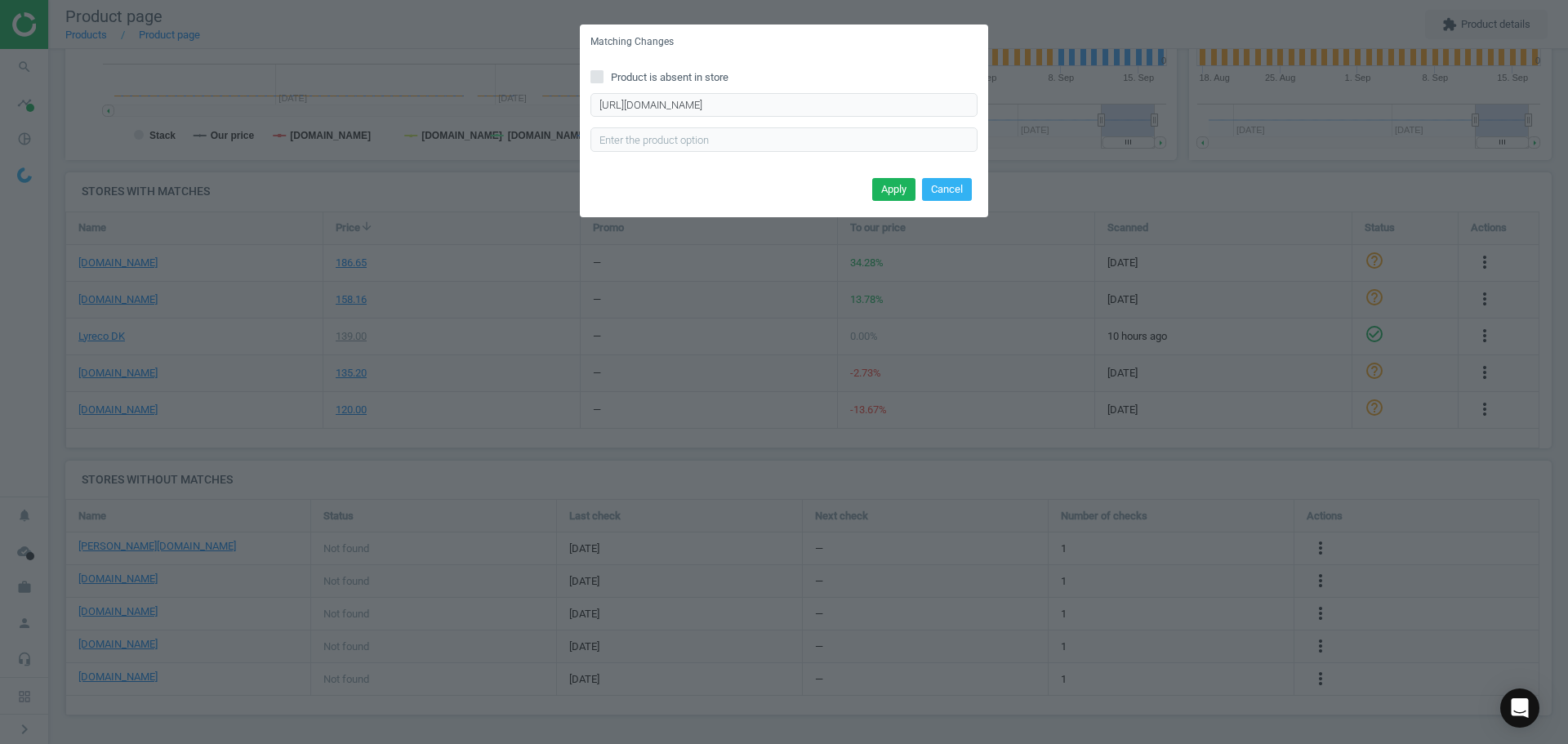
click at [882, 188] on button "Apply" at bounding box center [894, 189] width 44 height 23
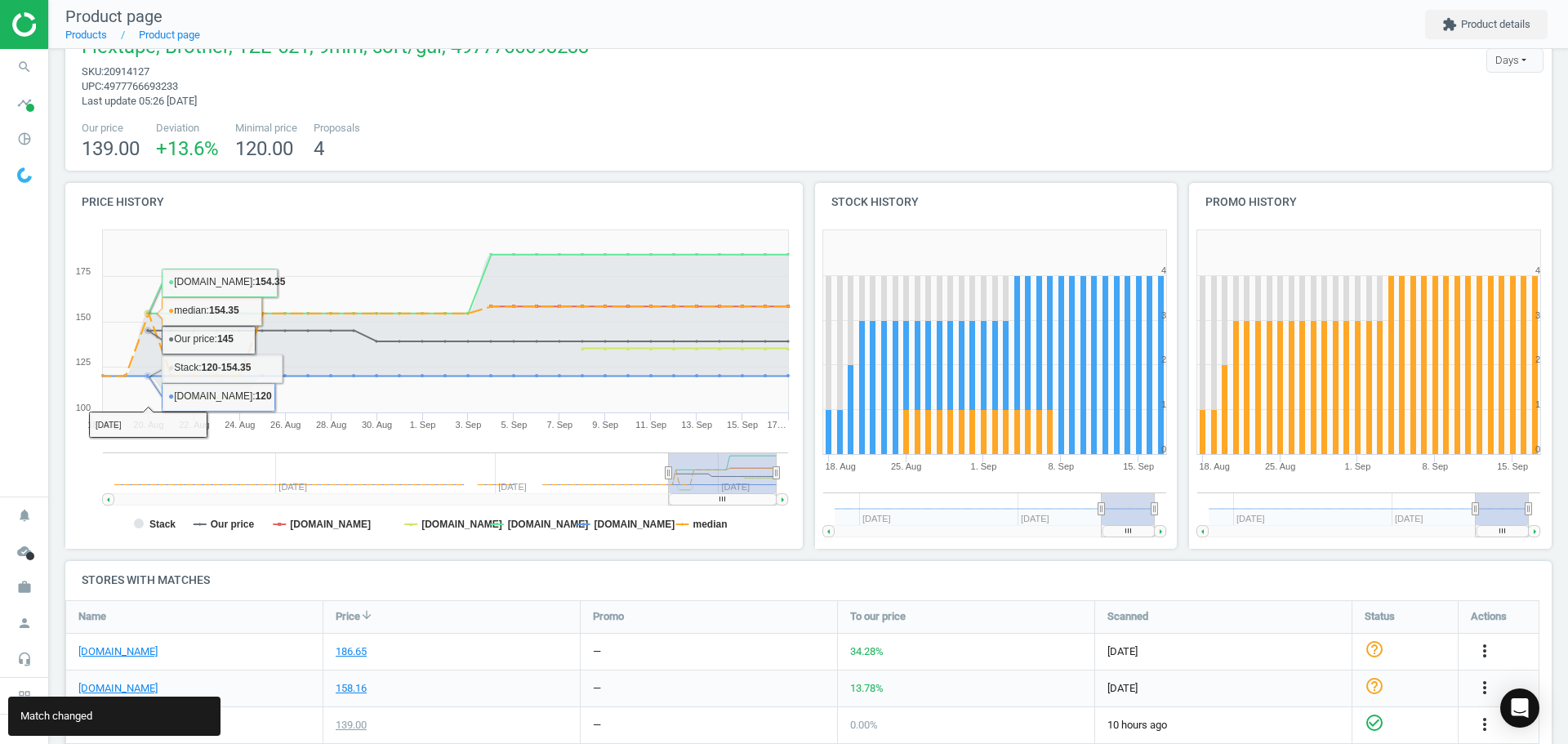
scroll to position [0, 0]
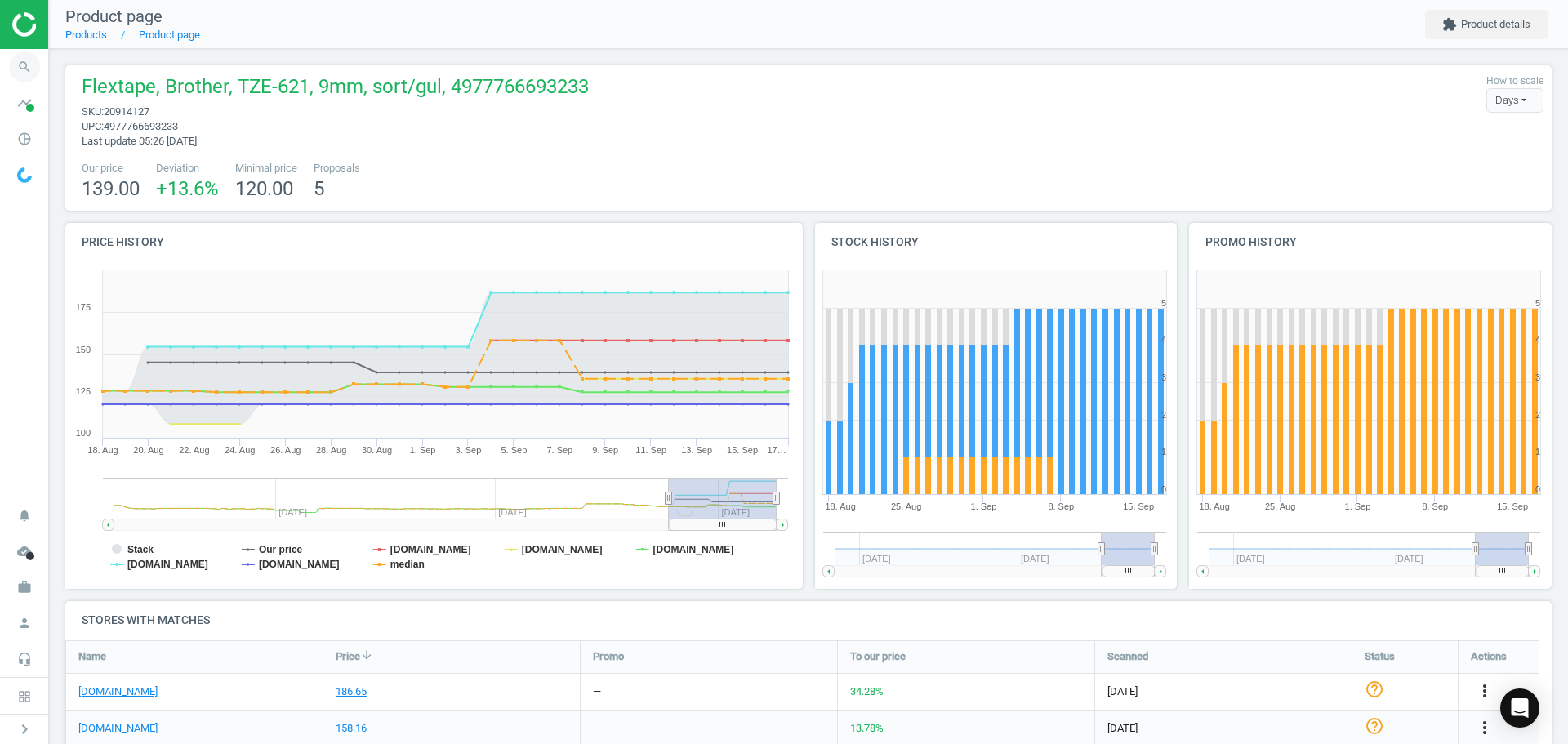
click at [31, 63] on icon "search" at bounding box center [25, 67] width 31 height 31
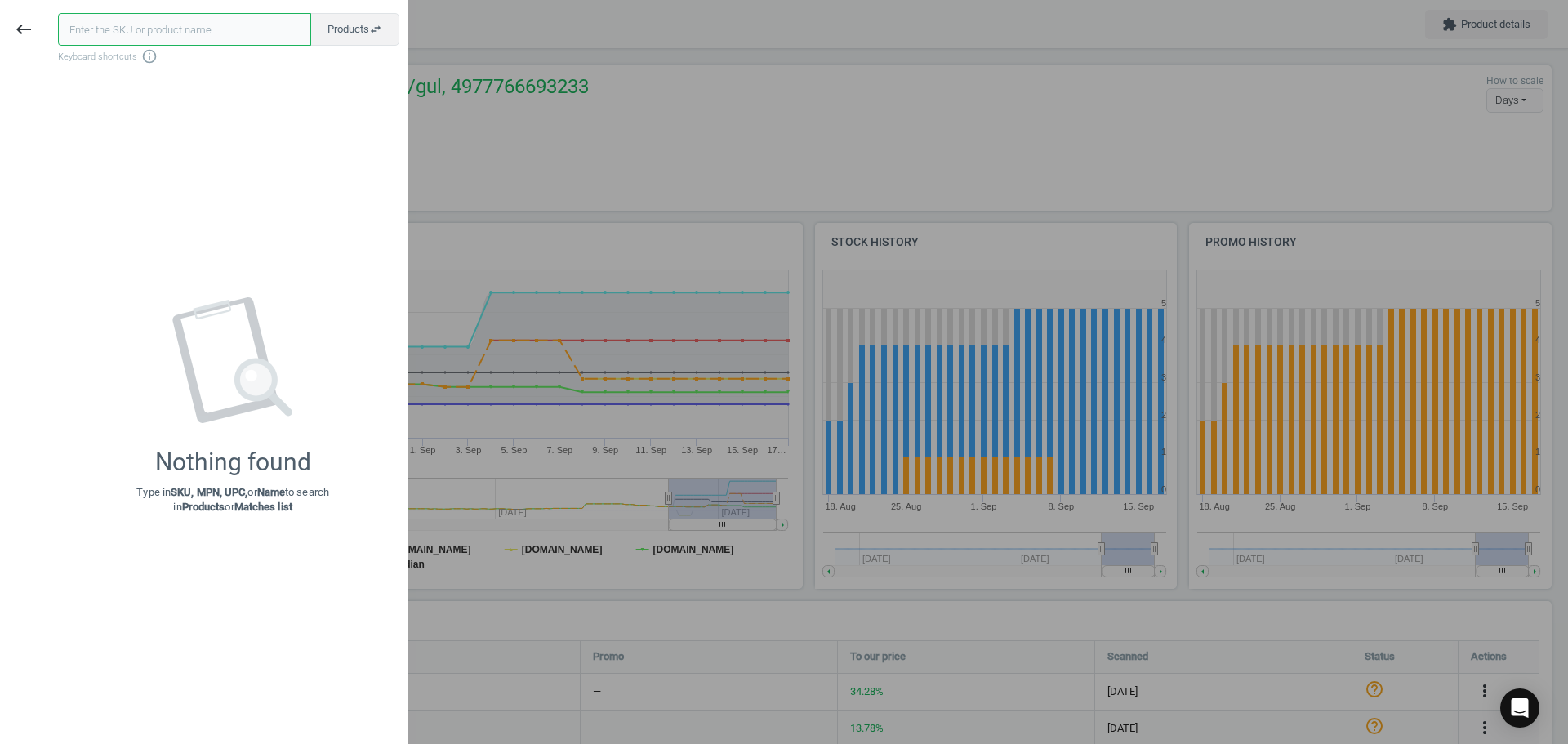
click at [132, 27] on input "text" at bounding box center [184, 30] width 254 height 33
paste input "20914116"
type input "20914116"
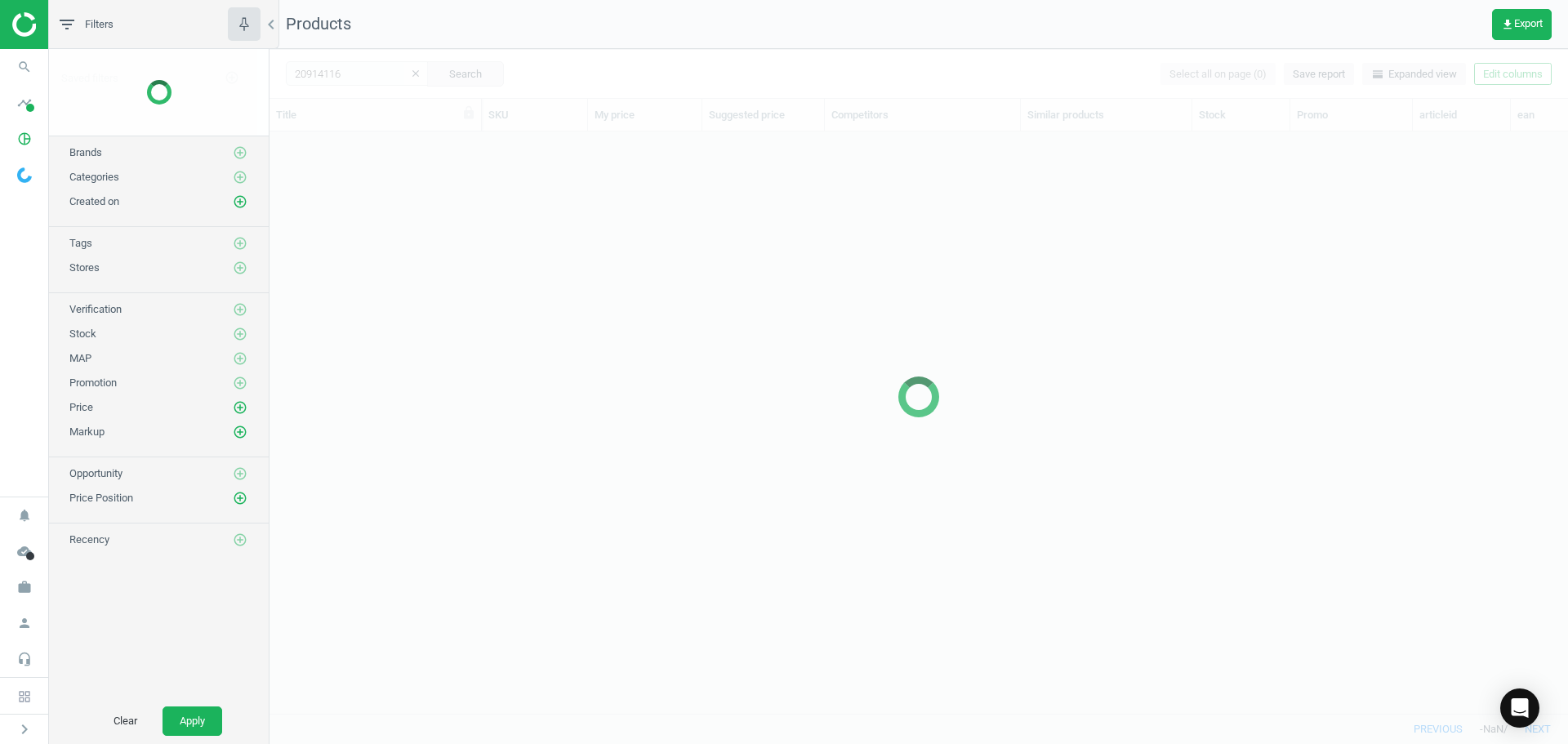
scroll to position [557, 1287]
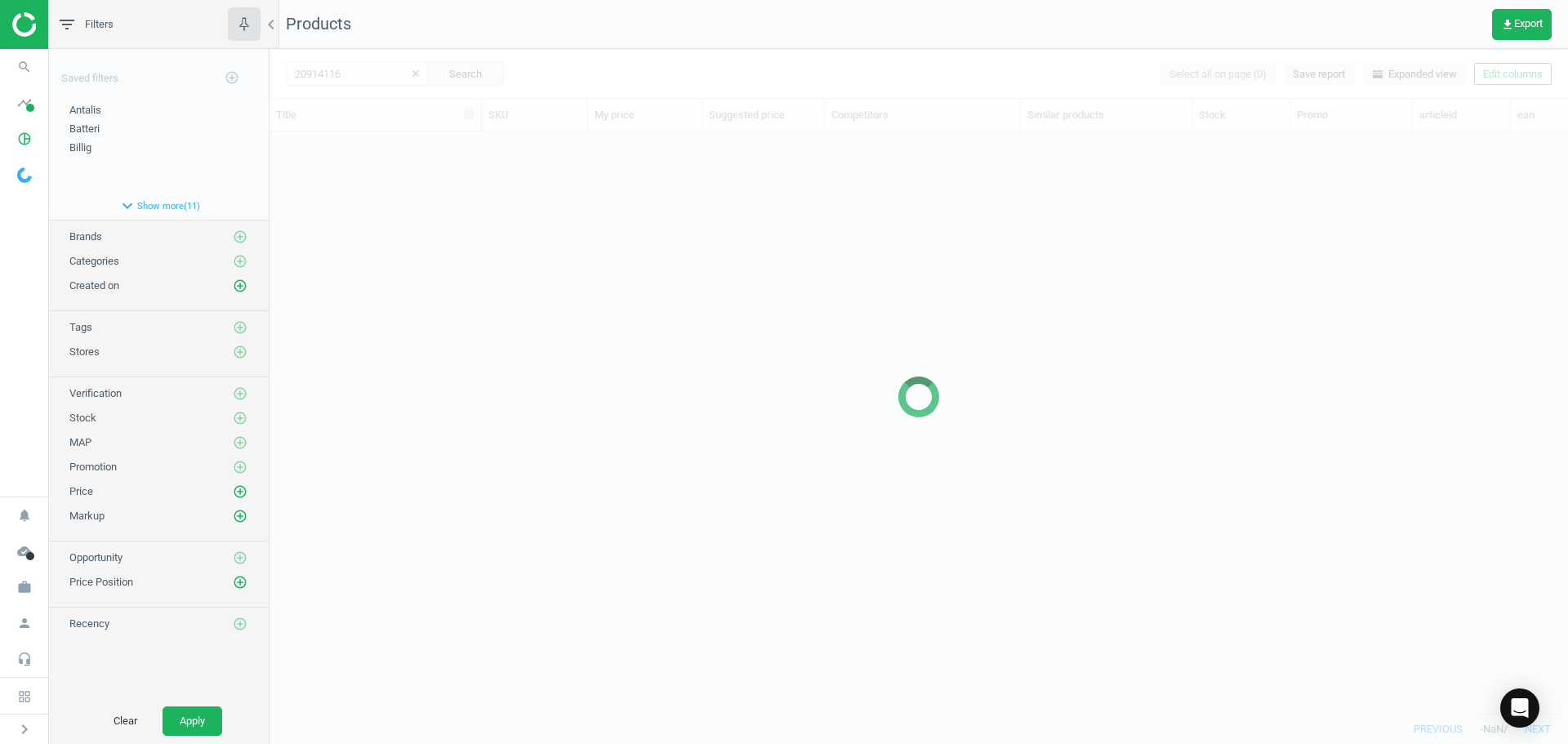
click at [372, 379] on div "grid" at bounding box center [919, 416] width 1299 height 570
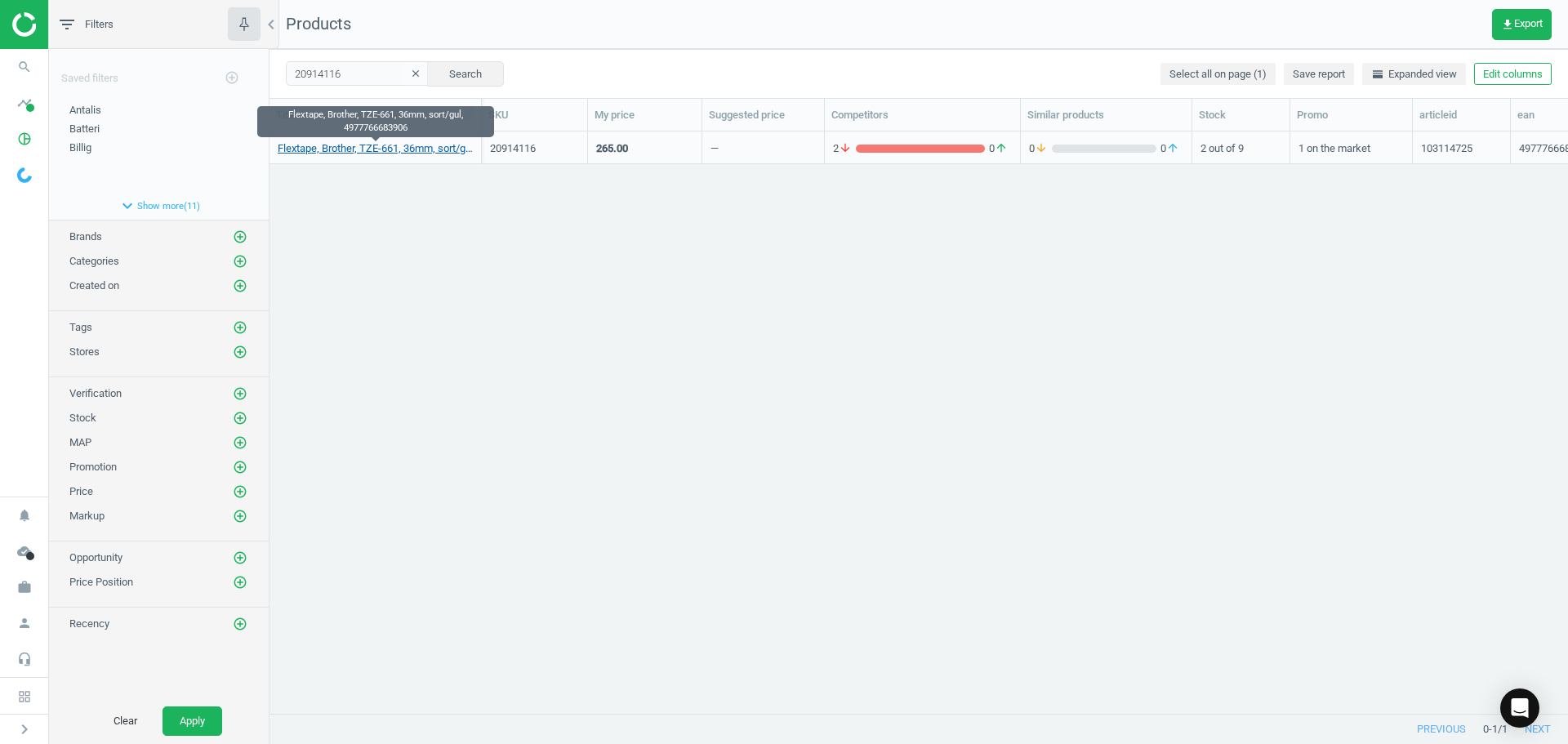
click at [348, 152] on link "Flextape, Brother, TZE-661, 36mm, sort/gul, 4977766683906" at bounding box center [375, 149] width 195 height 15
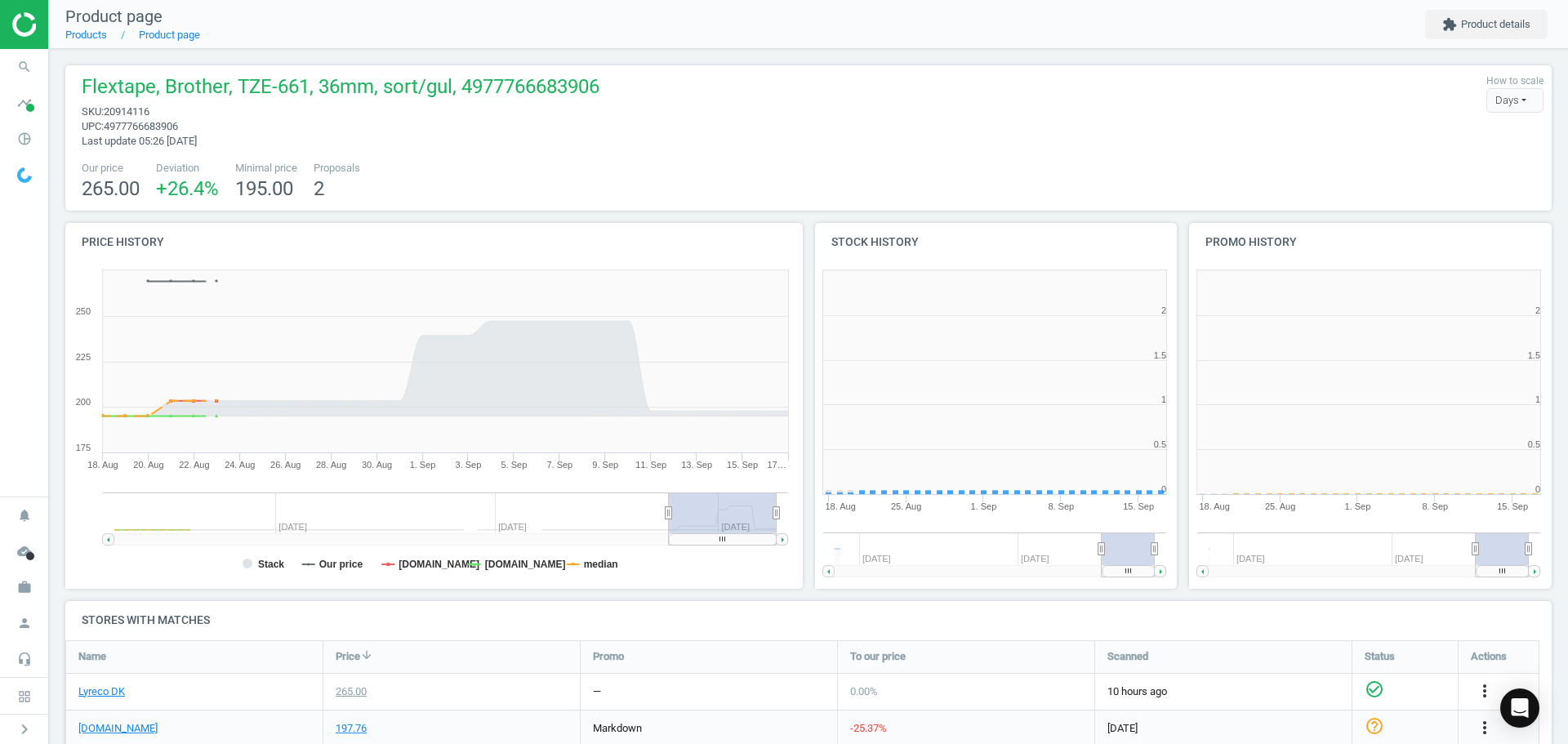
scroll to position [352, 384]
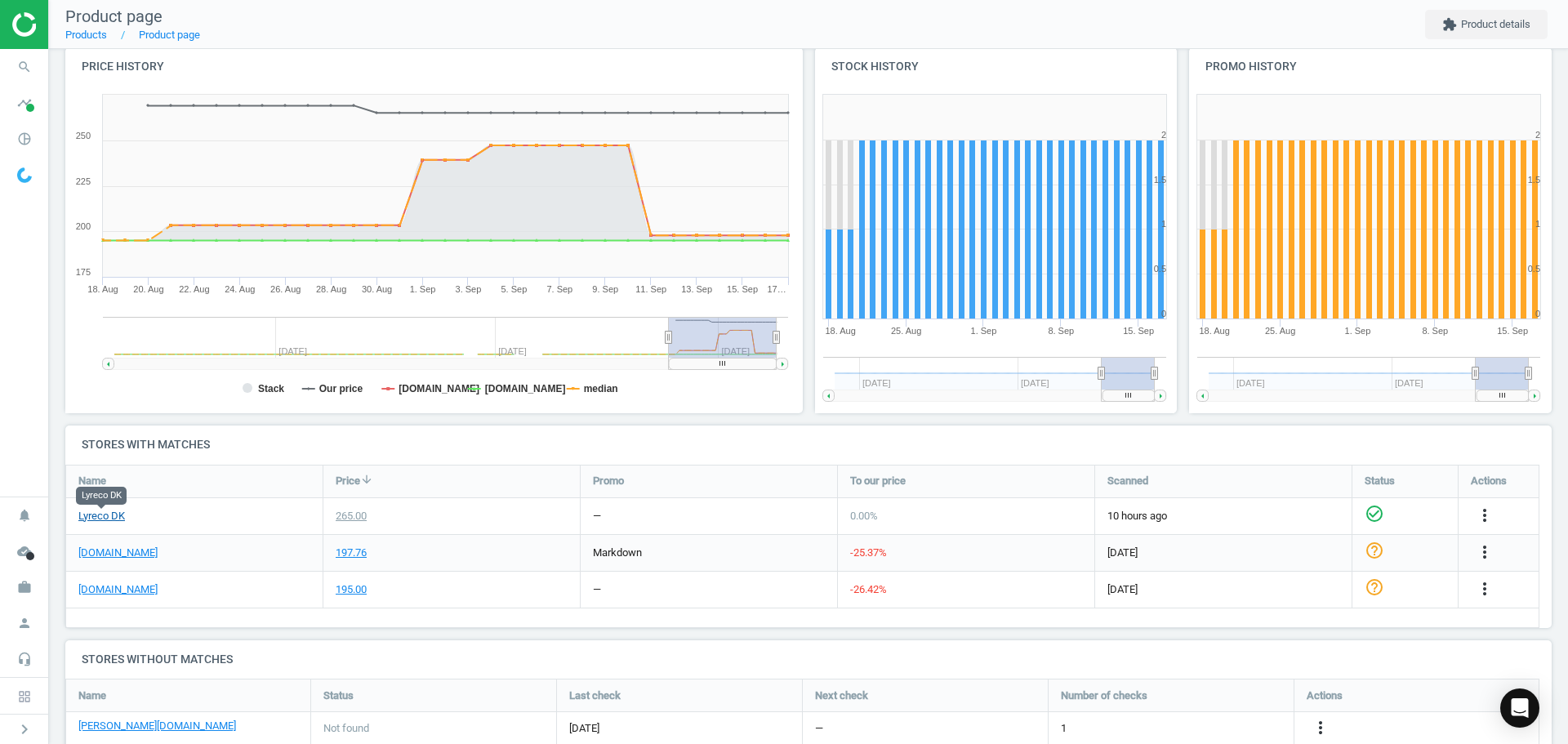
click at [109, 518] on link "Lyreco DK" at bounding box center [101, 516] width 47 height 15
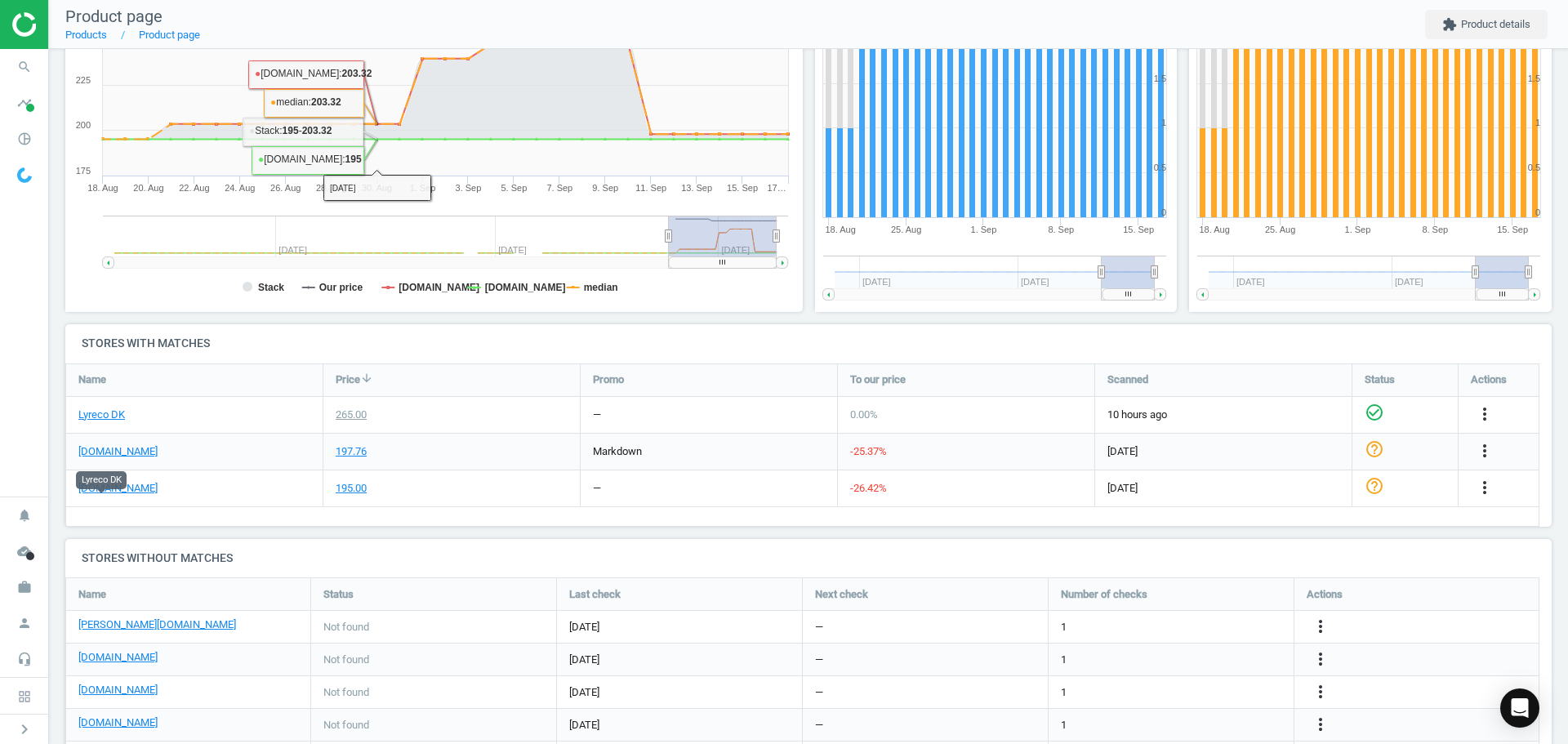
scroll to position [421, 0]
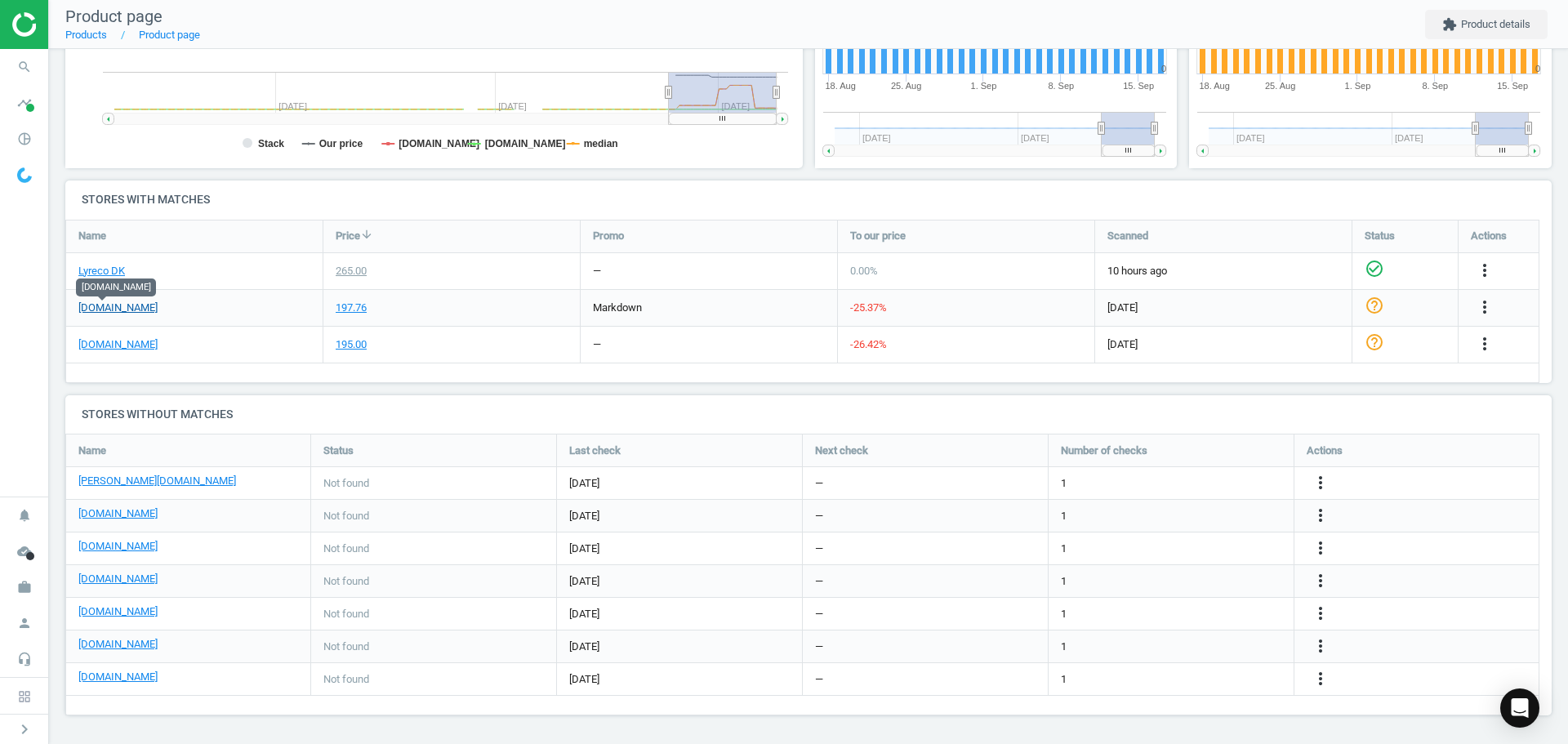
click at [108, 306] on link "[DOMAIN_NAME]" at bounding box center [118, 308] width 79 height 15
click at [105, 348] on link "[DOMAIN_NAME]" at bounding box center [118, 345] width 79 height 15
click at [1487, 342] on icon "more_vert" at bounding box center [1485, 344] width 20 height 20
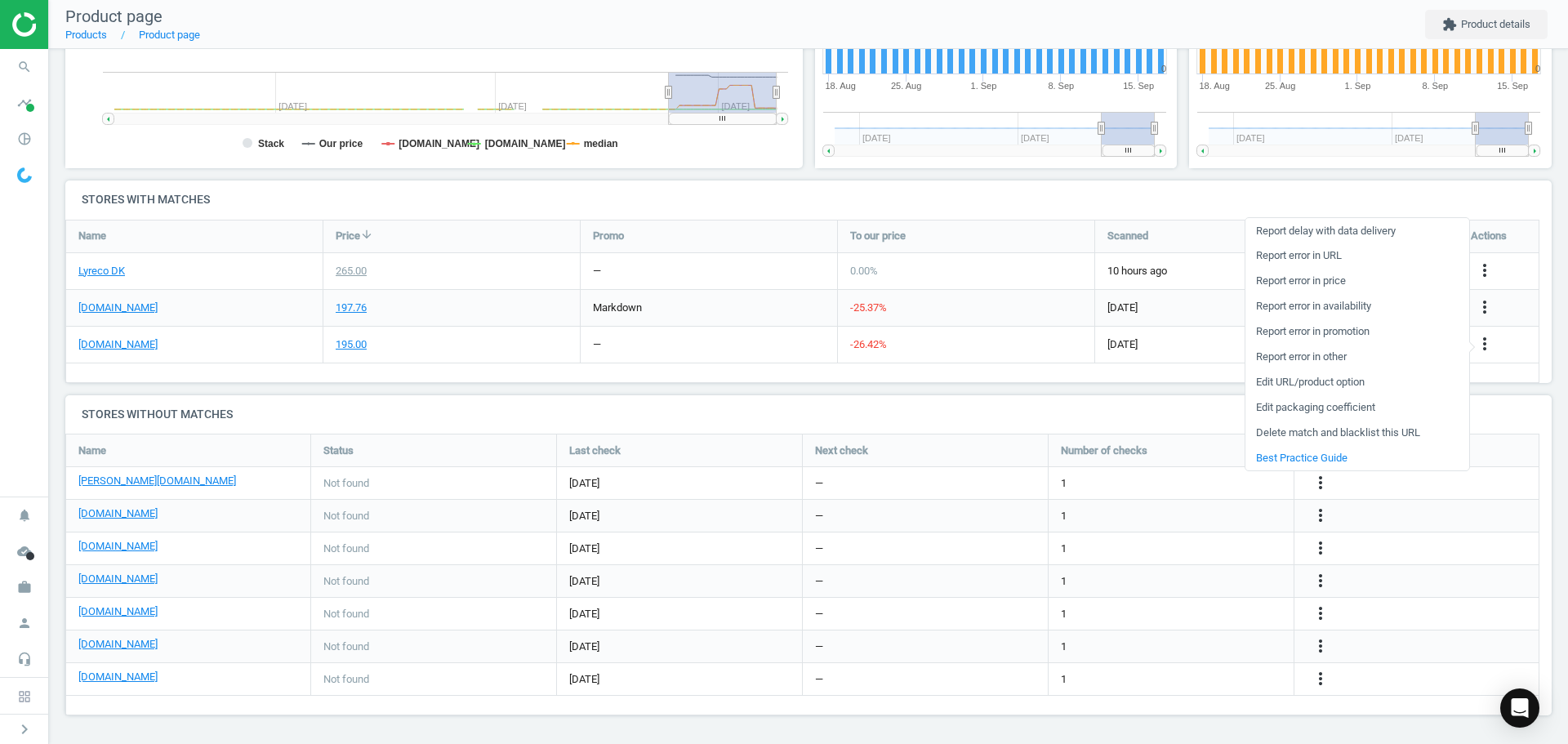
click at [1318, 254] on link "Report error in URL" at bounding box center [1357, 256] width 224 height 26
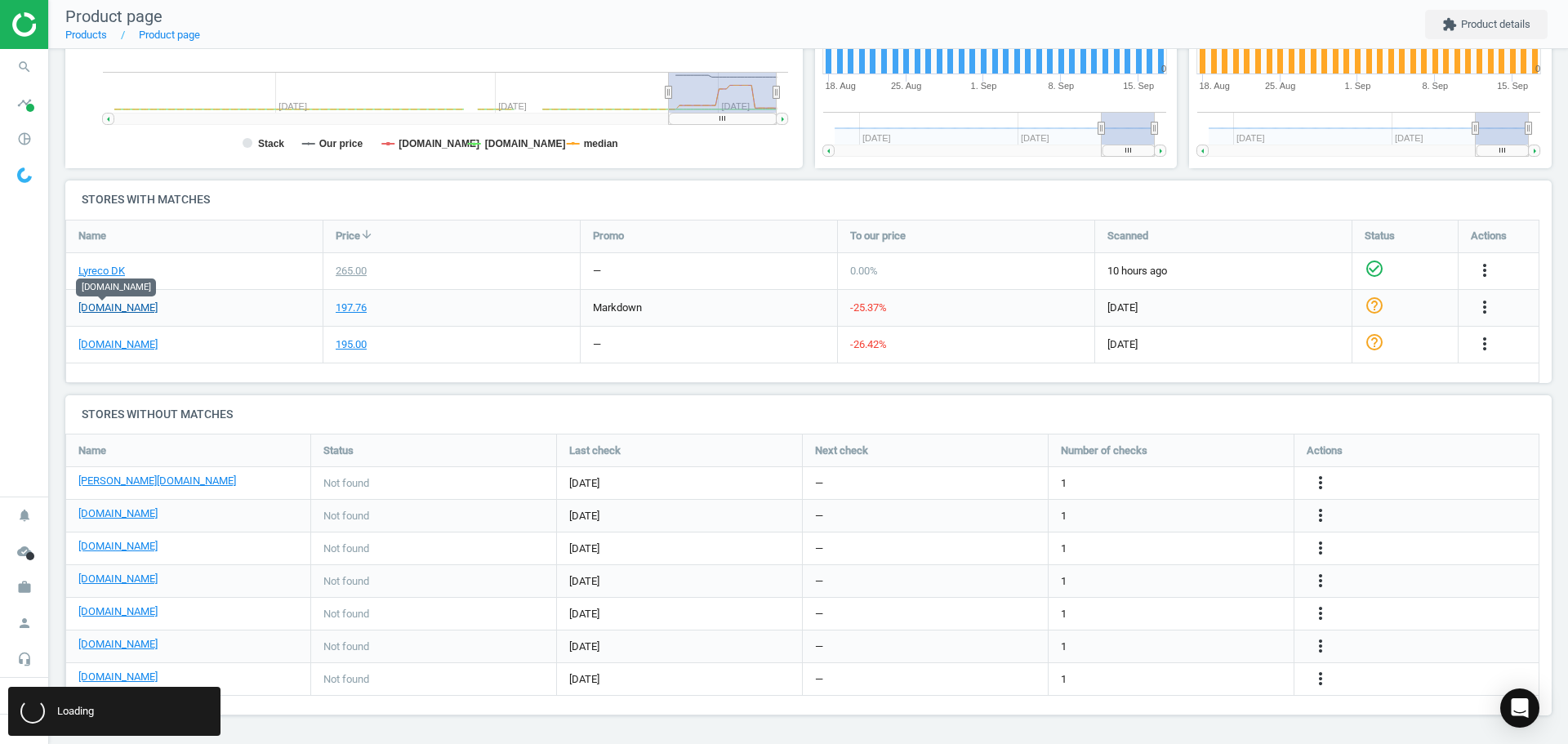
click at [105, 312] on link "[DOMAIN_NAME]" at bounding box center [118, 308] width 79 height 15
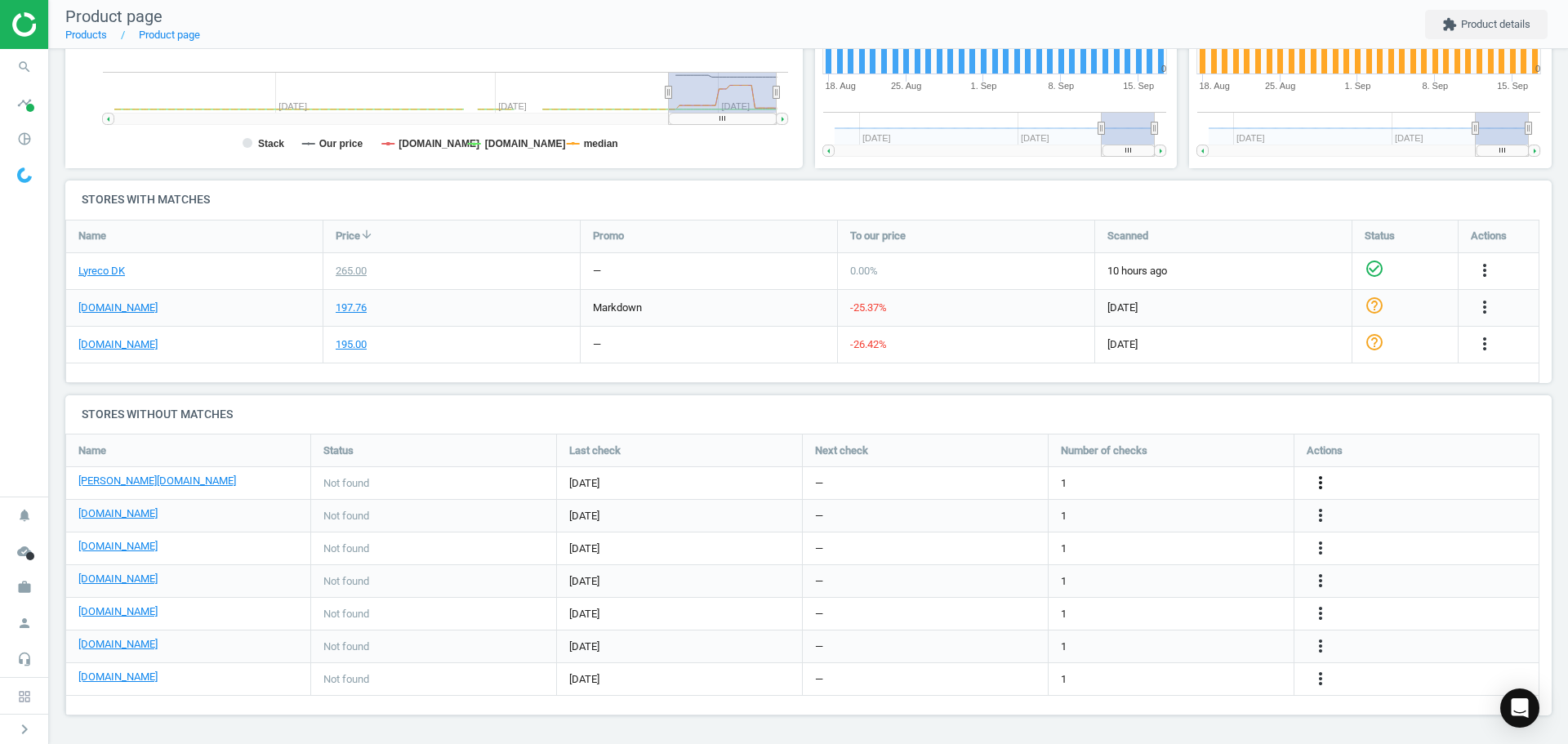
click at [1315, 480] on icon "more_vert" at bounding box center [1320, 482] width 20 height 20
click at [1162, 480] on link "Edit URL/product option" at bounding box center [1193, 483] width 224 height 26
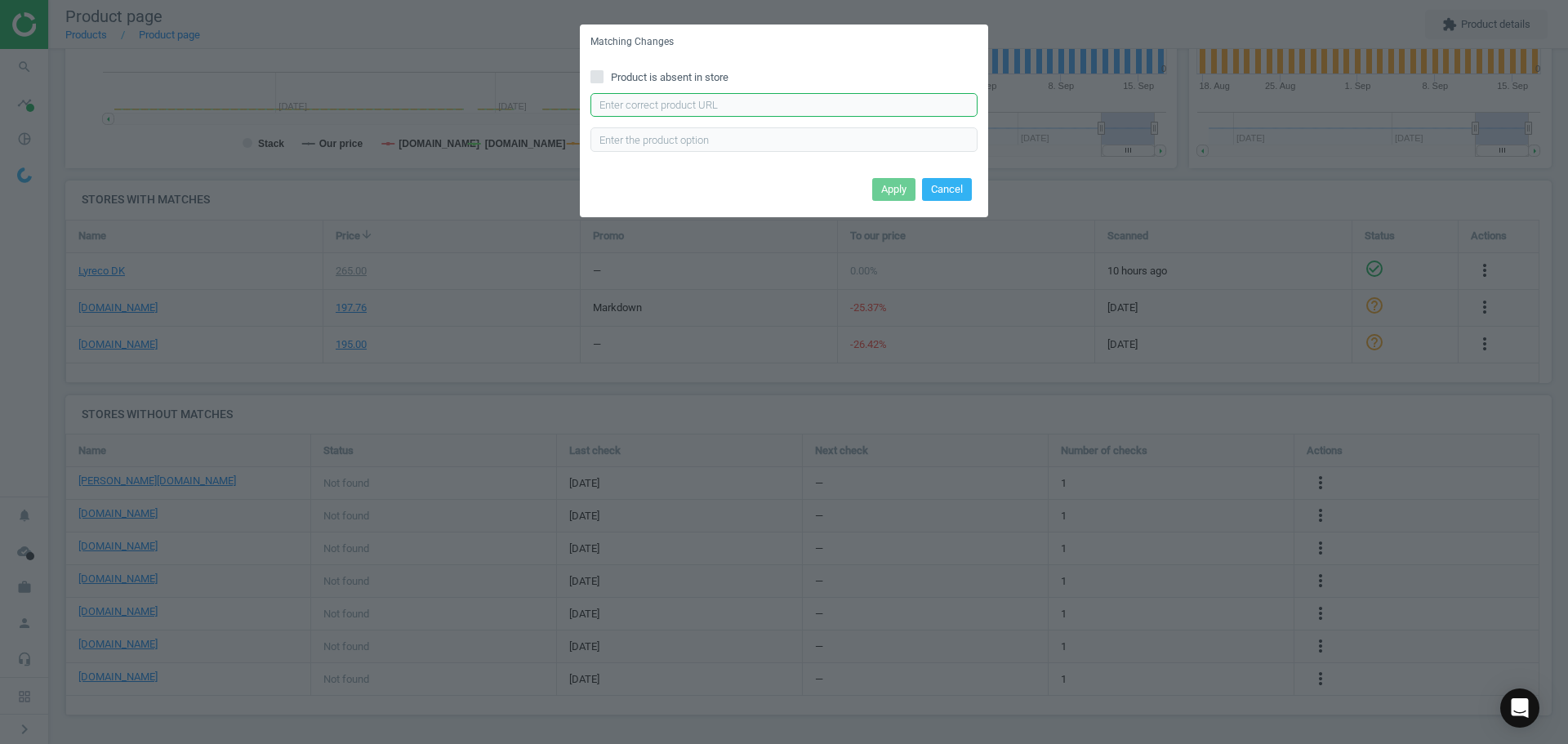
click at [728, 109] on input "text" at bounding box center [784, 105] width 387 height 25
paste input "https://www.lomax.dk/elektronik/labelprint-og-tape/labeltape/brother-tze-fx661-…"
type input "https://www.lomax.dk/elektronik/labelprint-og-tape/labeltape/brother-tze-fx661-…"
click at [888, 184] on button "Apply" at bounding box center [894, 189] width 44 height 23
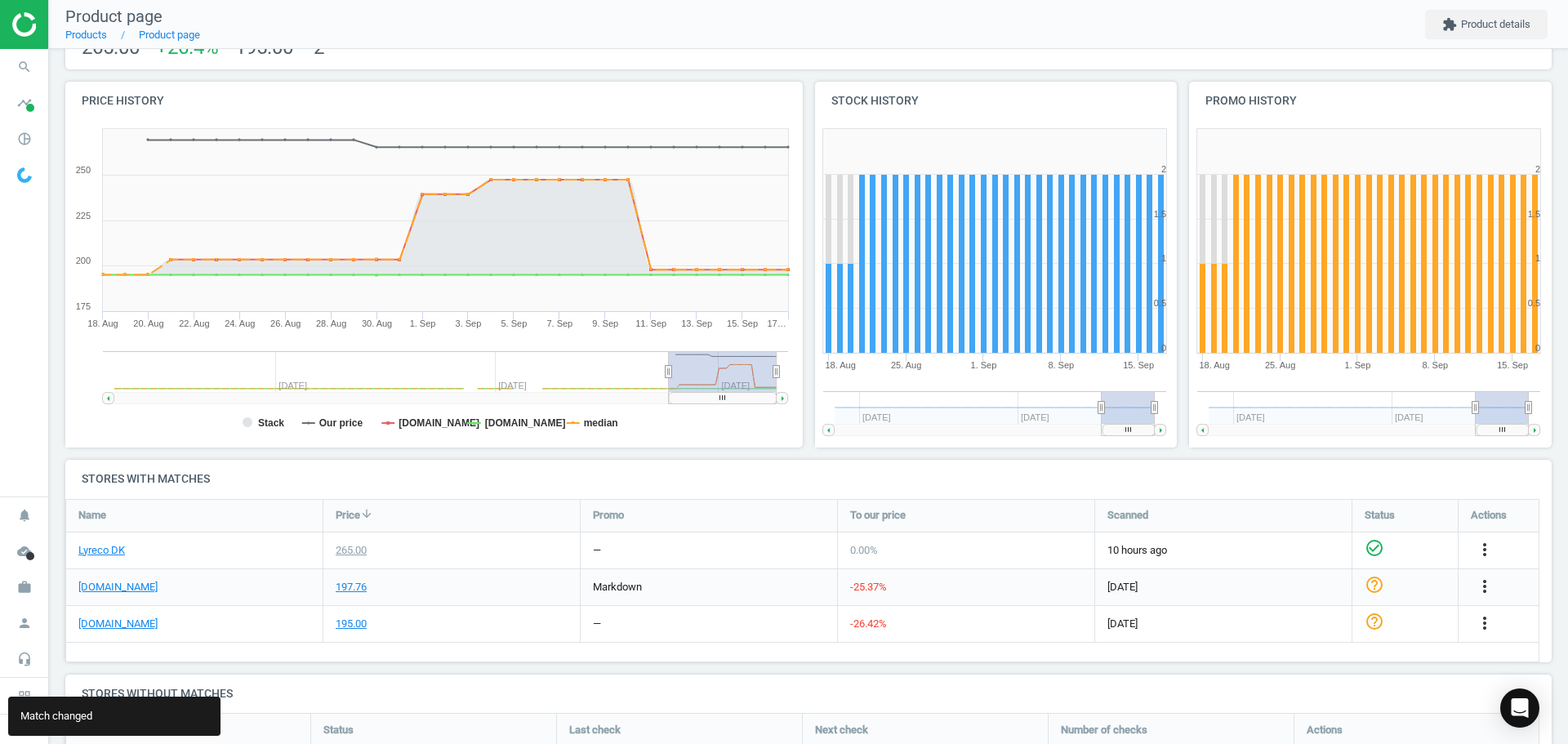
scroll to position [0, 0]
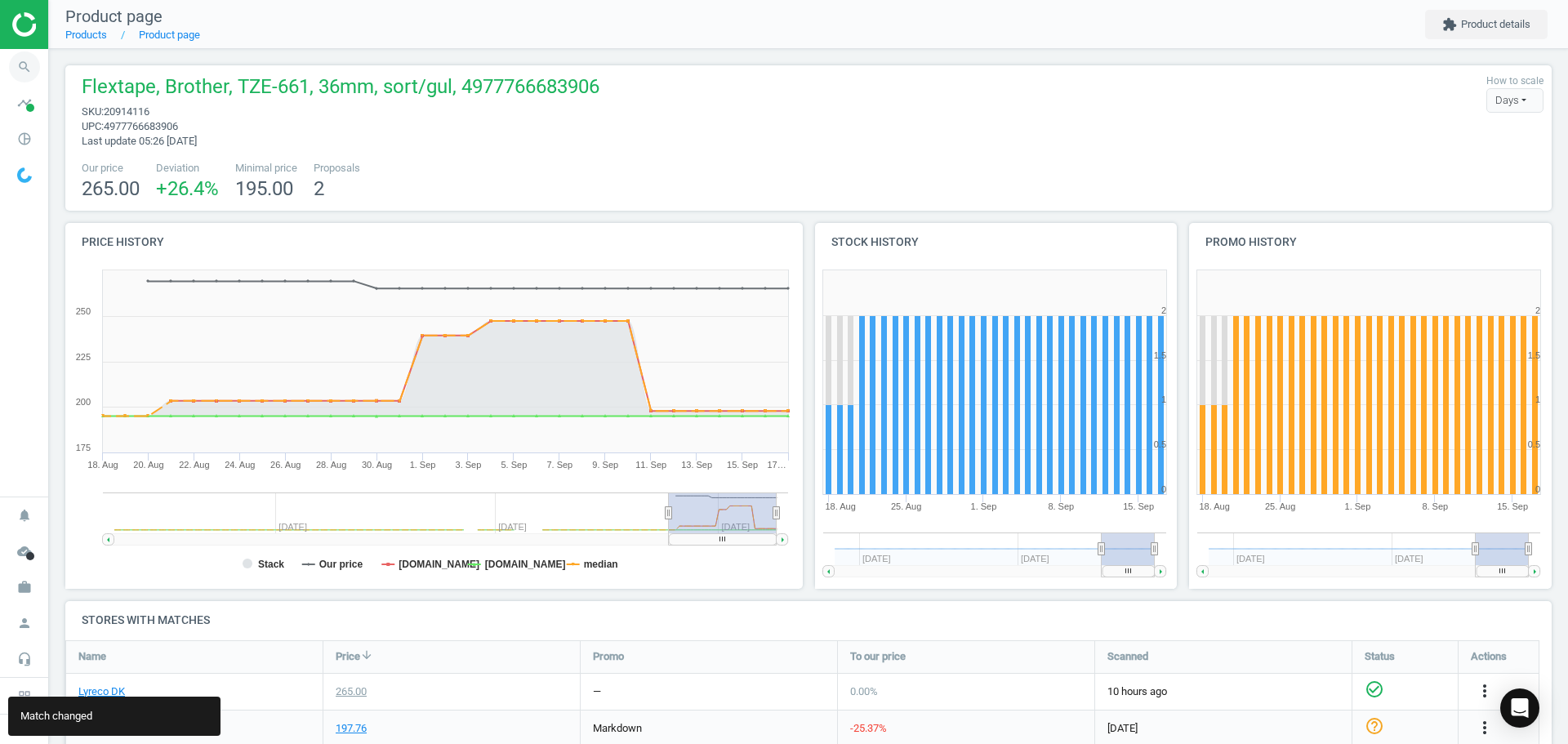
click at [29, 63] on icon "search" at bounding box center [25, 67] width 31 height 31
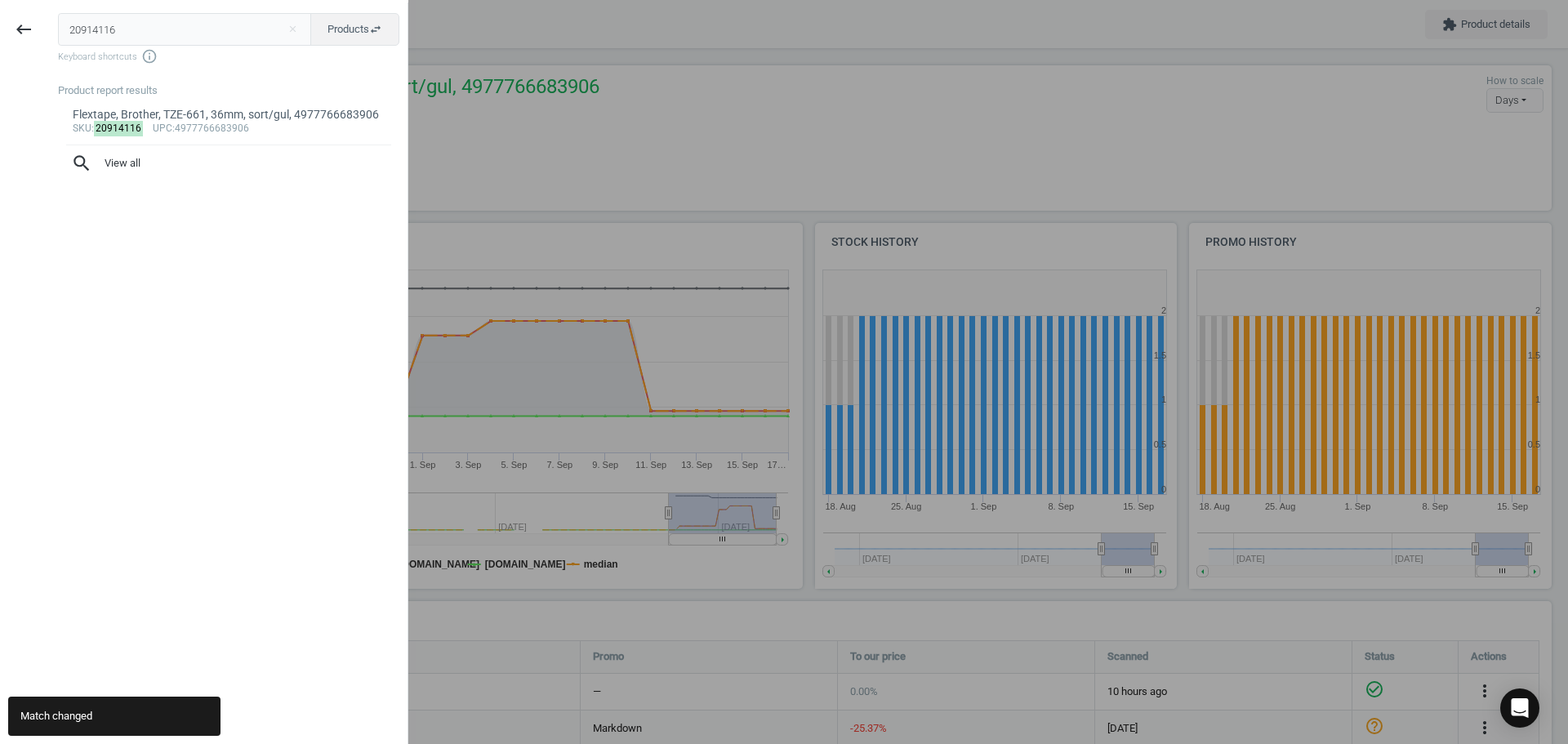
drag, startPoint x: 654, startPoint y: 127, endPoint x: 710, endPoint y: 0, distance: 138.8
click at [659, 124] on div at bounding box center [784, 372] width 1568 height 744
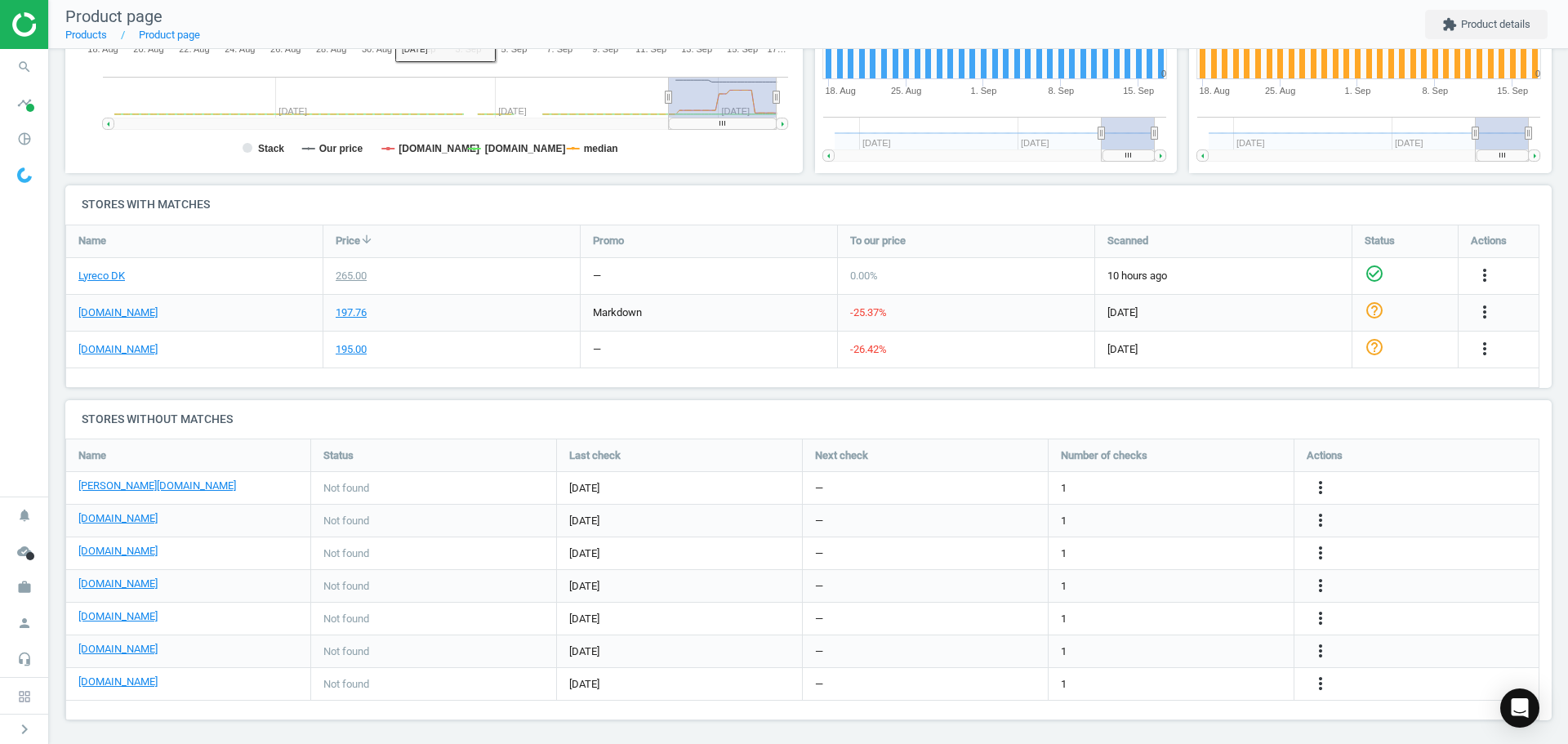
scroll to position [421, 0]
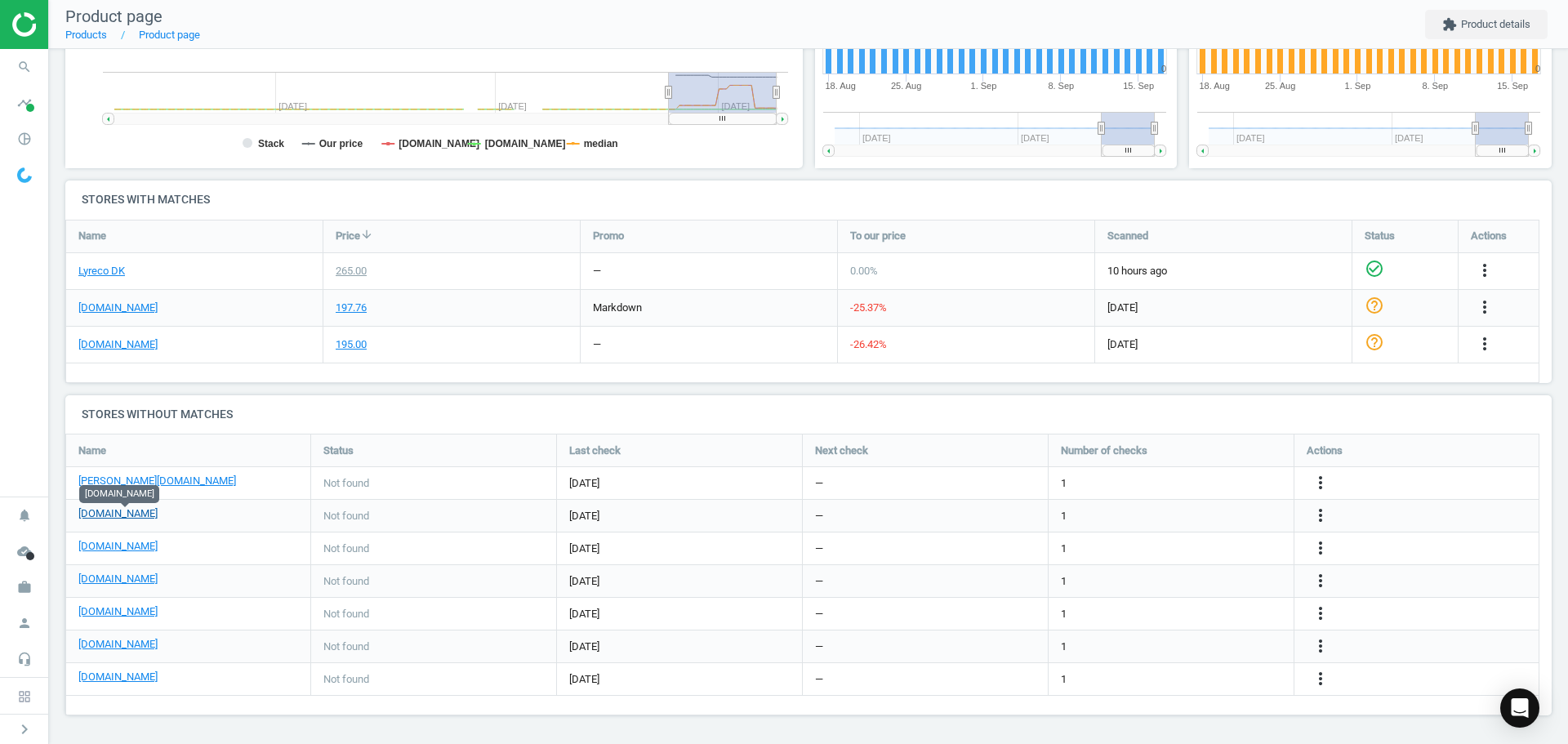
click at [125, 512] on link "[DOMAIN_NAME]" at bounding box center [118, 514] width 79 height 15
click at [1315, 512] on icon "more_vert" at bounding box center [1320, 515] width 20 height 20
click at [1193, 512] on link "Edit URL/product option" at bounding box center [1193, 515] width 224 height 26
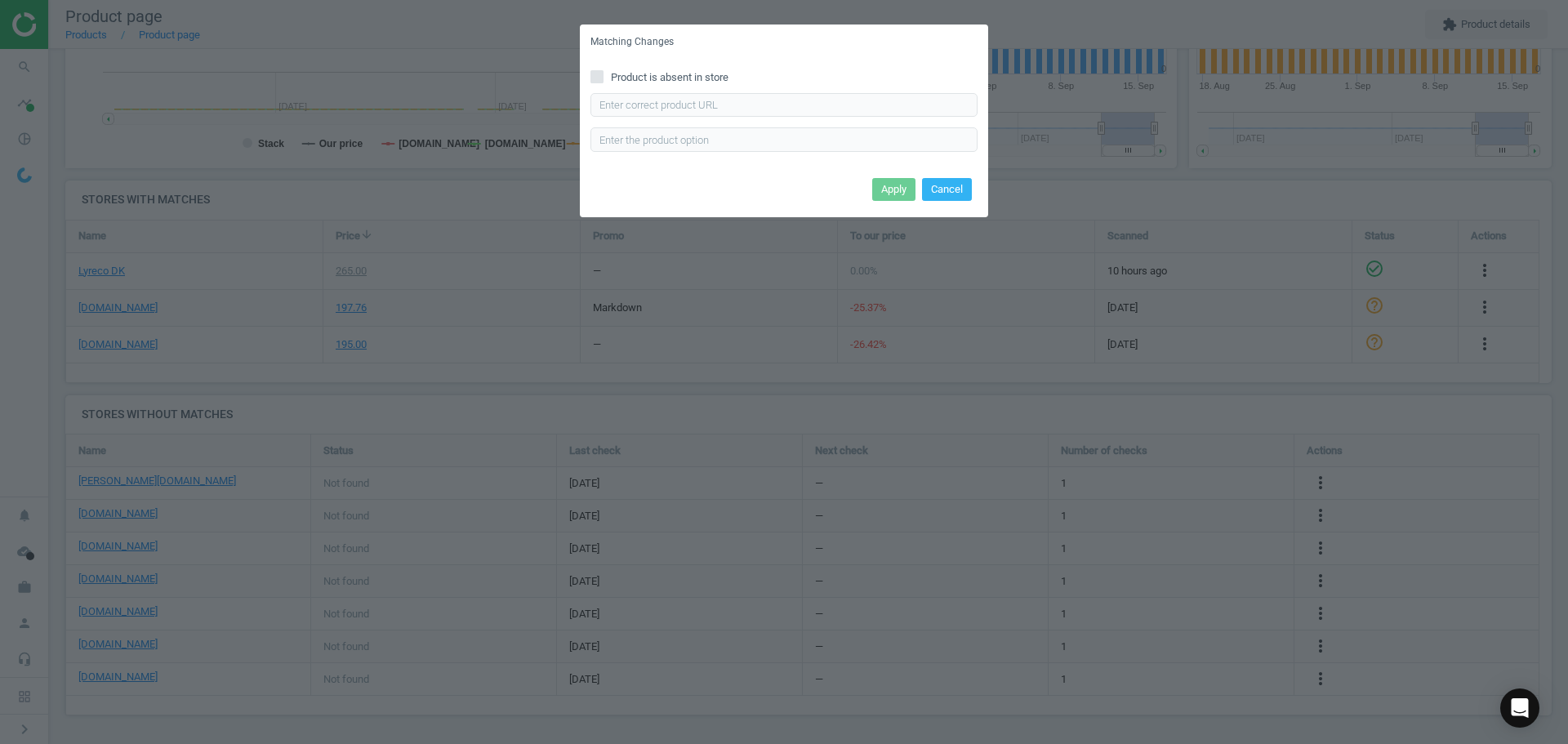
click at [784, 91] on div "Product is absent in store Enter correct product url" at bounding box center [784, 116] width 408 height 114
click at [784, 105] on input "text" at bounding box center [784, 105] width 387 height 25
paste input "https://daarbakredoffice.dk/brother-tze-fx661-flex-tape-36mm-sort-gul-1174741.h…"
type input "https://daarbakredoffice.dk/brother-tze-fx661-flex-tape-36mm-sort-gul-1174741.h…"
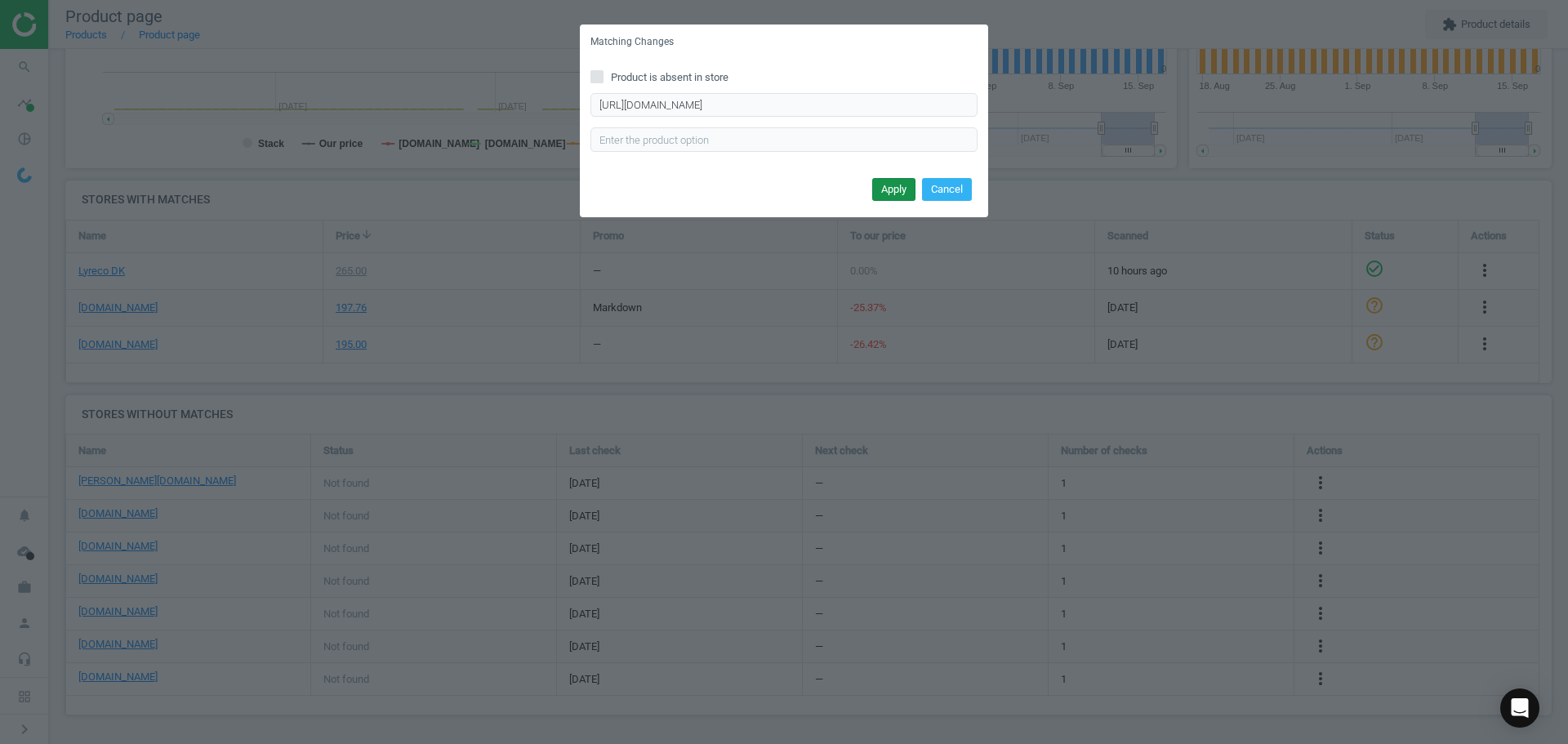
scroll to position [0, 0]
click at [899, 185] on button "Apply" at bounding box center [894, 189] width 44 height 23
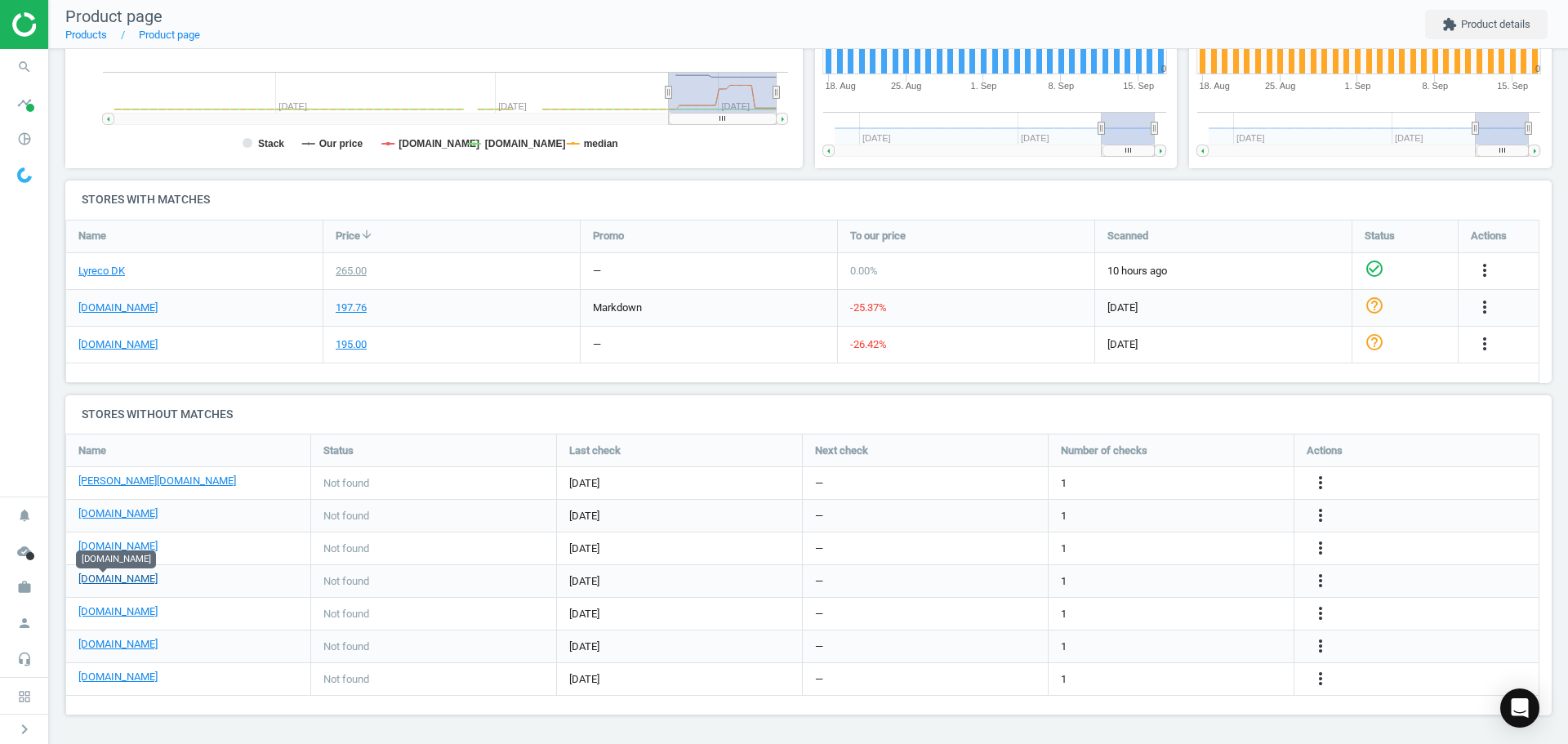
click at [104, 585] on link "[DOMAIN_NAME]" at bounding box center [118, 579] width 79 height 15
click at [1329, 574] on icon "more_vert" at bounding box center [1320, 581] width 20 height 20
click at [1185, 580] on link "Edit URL/product option" at bounding box center [1193, 581] width 224 height 26
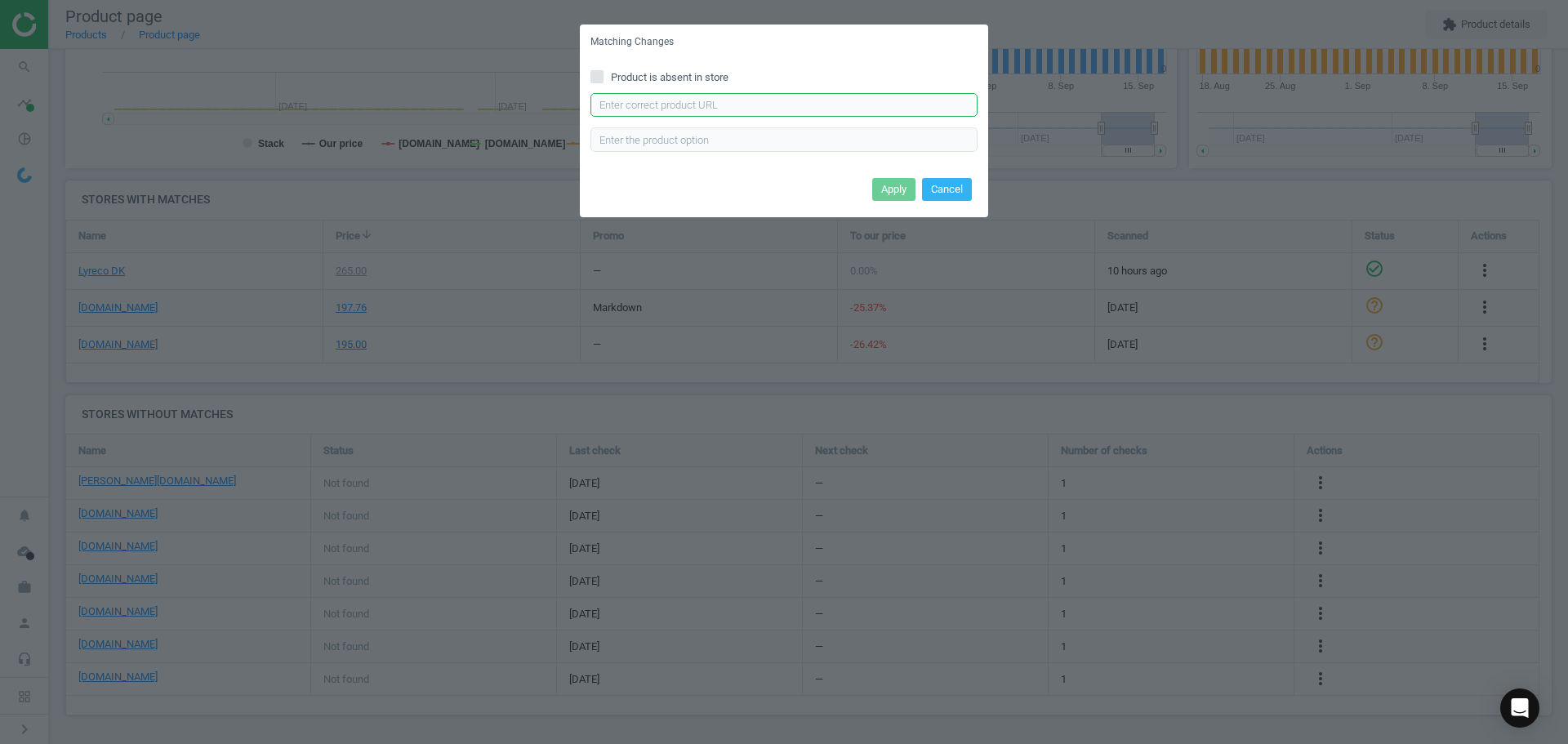
click at [771, 114] on input "text" at bounding box center [784, 105] width 387 height 25
paste input "https://konpap.dk/brother-tze-fx661-flex-tape-36mm-sort-gul-154.7661-01/"
type input "https://konpap.dk/brother-tze-fx661-flex-tape-36mm-sort-gul-154.7661-01/"
click at [894, 187] on button "Apply" at bounding box center [894, 189] width 44 height 23
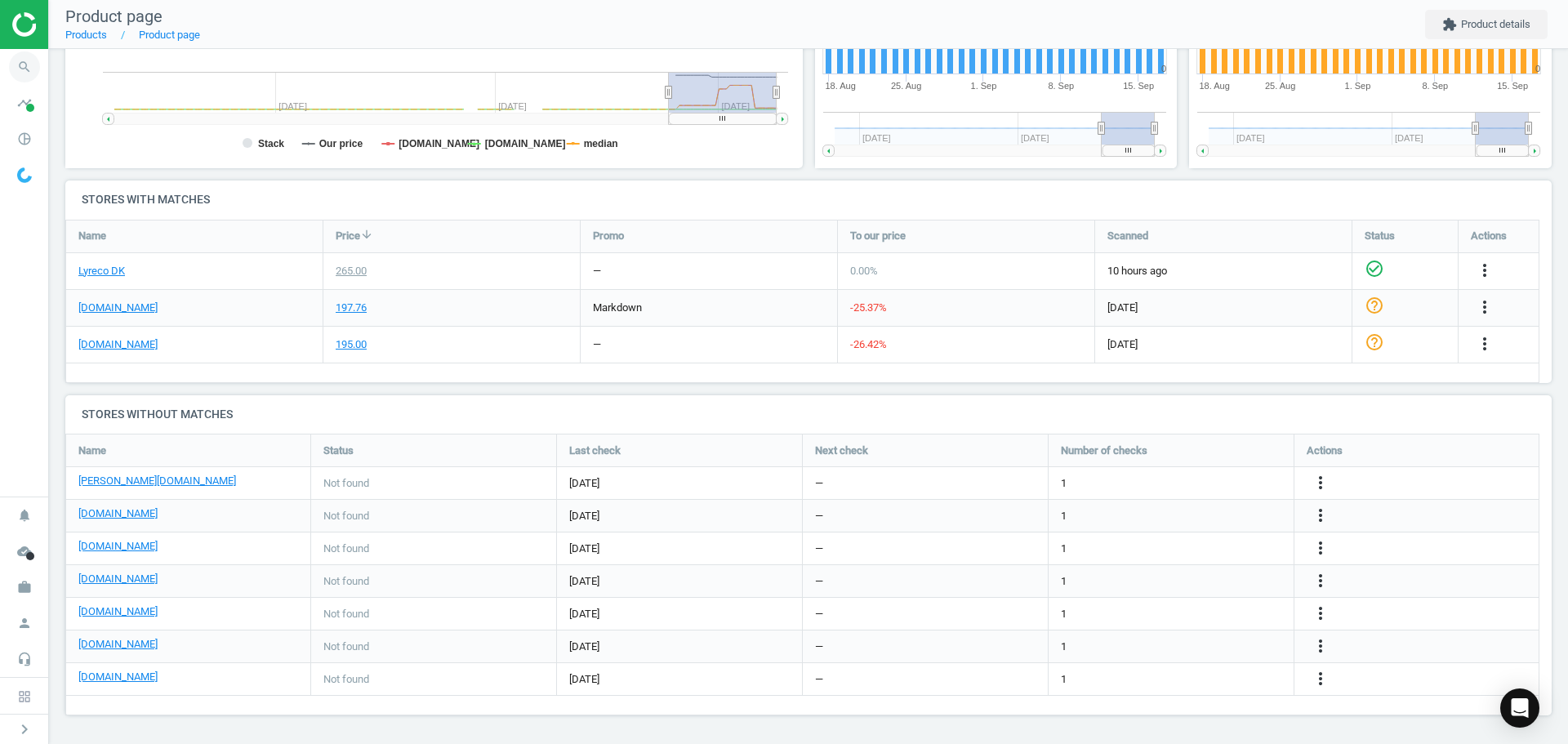
click at [38, 75] on icon "search" at bounding box center [25, 67] width 31 height 31
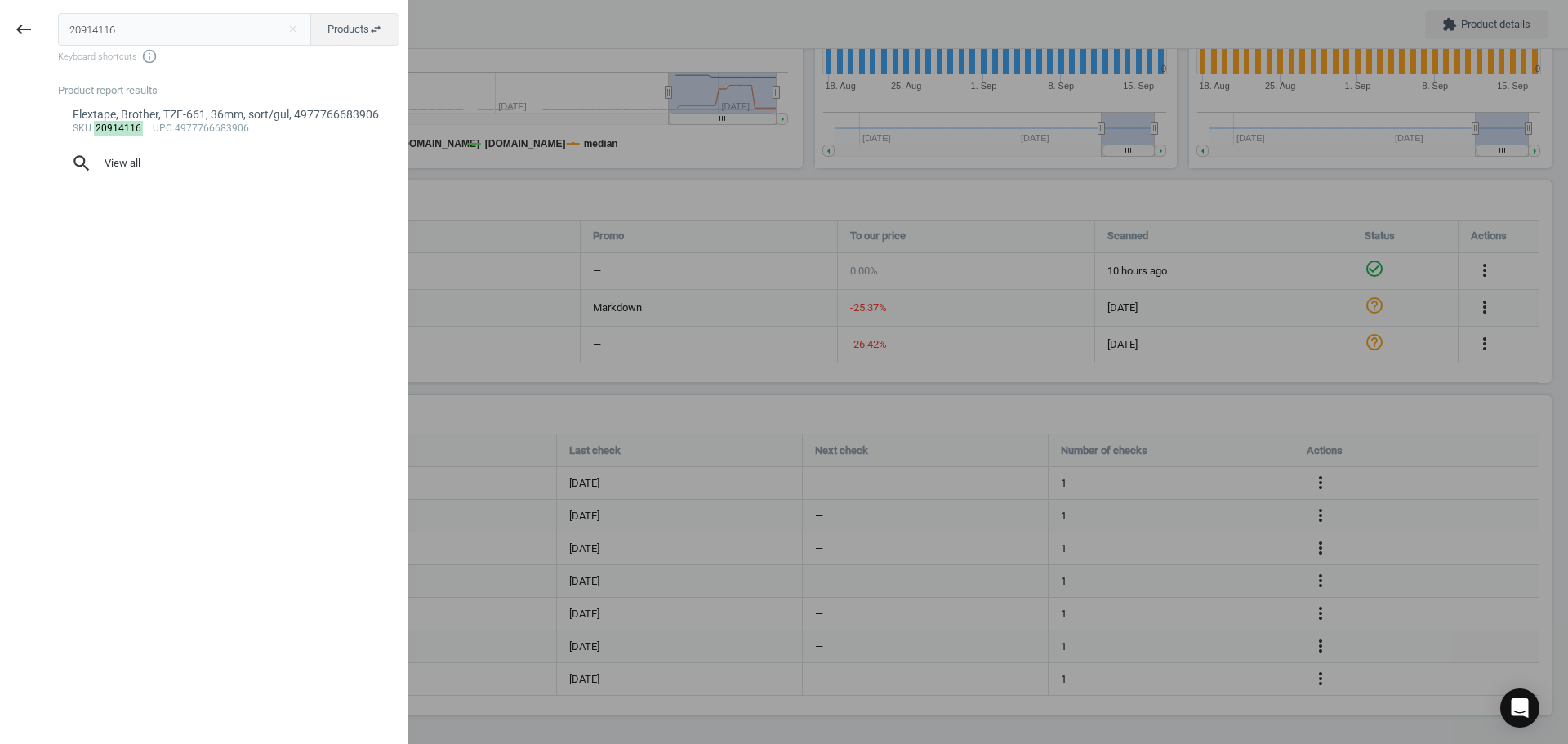
drag, startPoint x: 125, startPoint y: 32, endPoint x: 3, endPoint y: 61, distance: 125.4
click at [25, 31] on div "keyboard_backspace 20914116 close Products swap_horiz Keyboard shortcuts info_o…" at bounding box center [204, 374] width 408 height 744
type input "8284732"
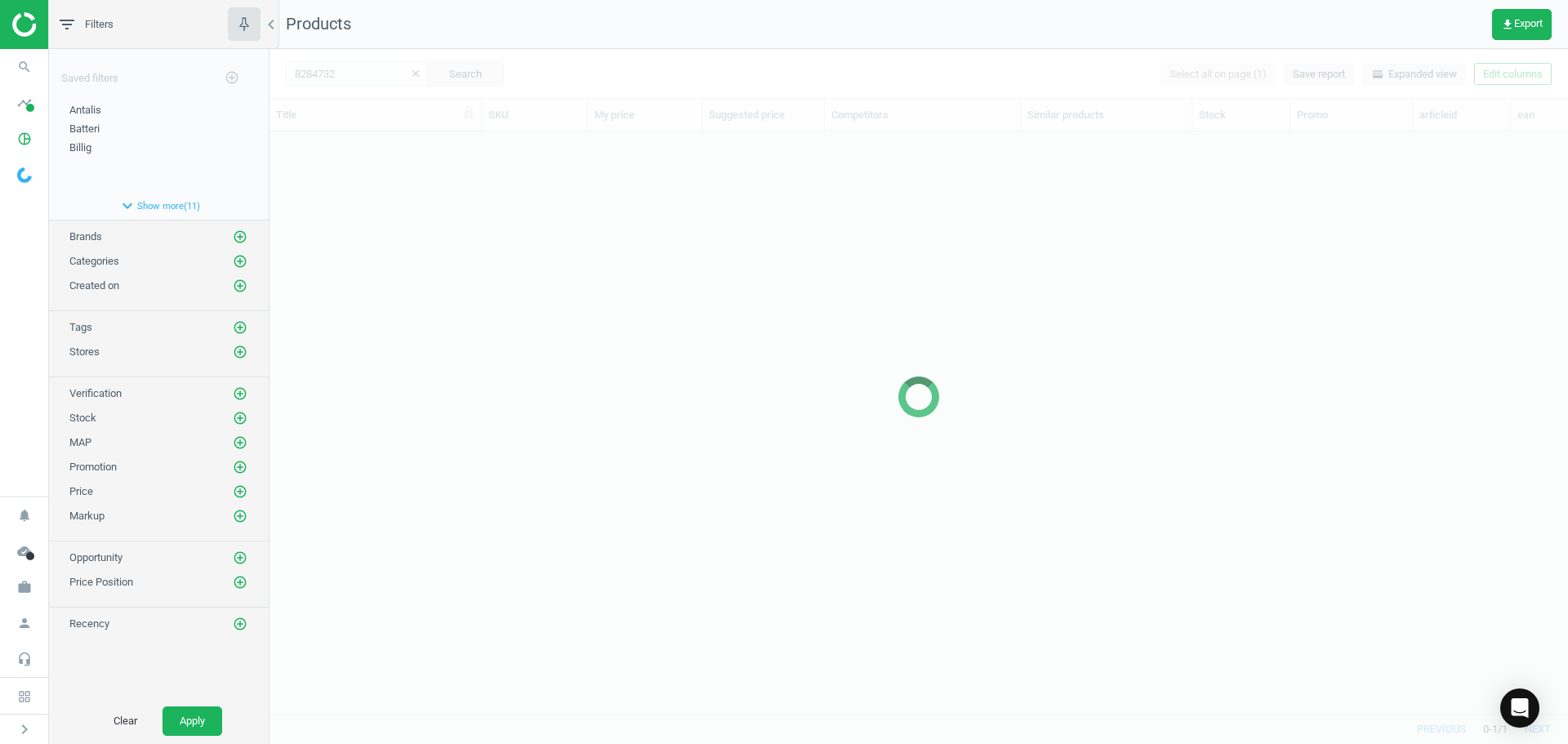
scroll to position [557, 1287]
drag, startPoint x: 830, startPoint y: 359, endPoint x: 812, endPoint y: 358, distance: 18.0
click at [825, 358] on div at bounding box center [919, 397] width 1299 height 695
click at [480, 254] on div at bounding box center [919, 397] width 1299 height 695
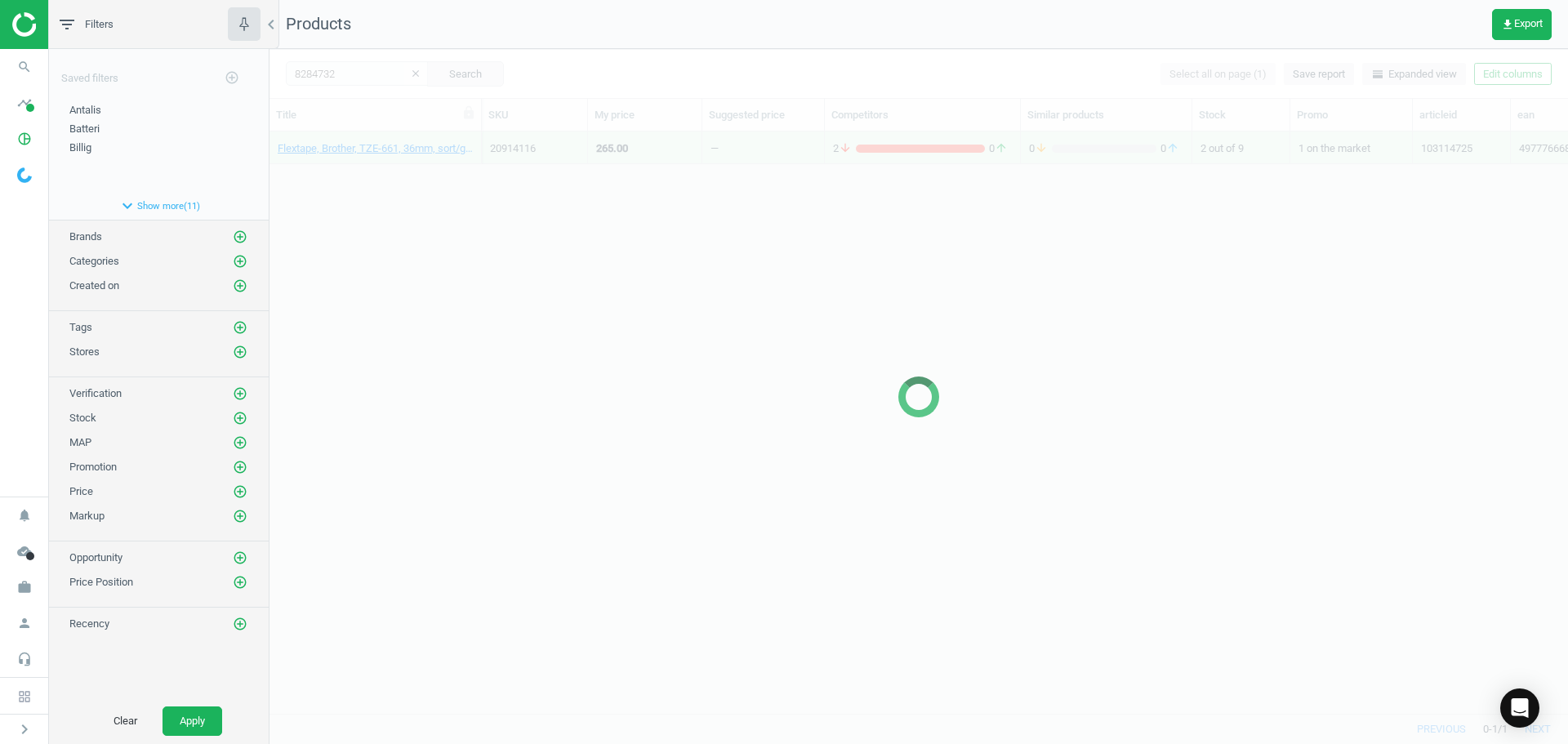
click at [422, 196] on div at bounding box center [919, 397] width 1299 height 695
click at [414, 183] on div "Flextape, Brother, TZE-661, 36mm, sort/gul, 4977766683906 20914116 265.00 — 2 a…" at bounding box center [919, 416] width 1299 height 570
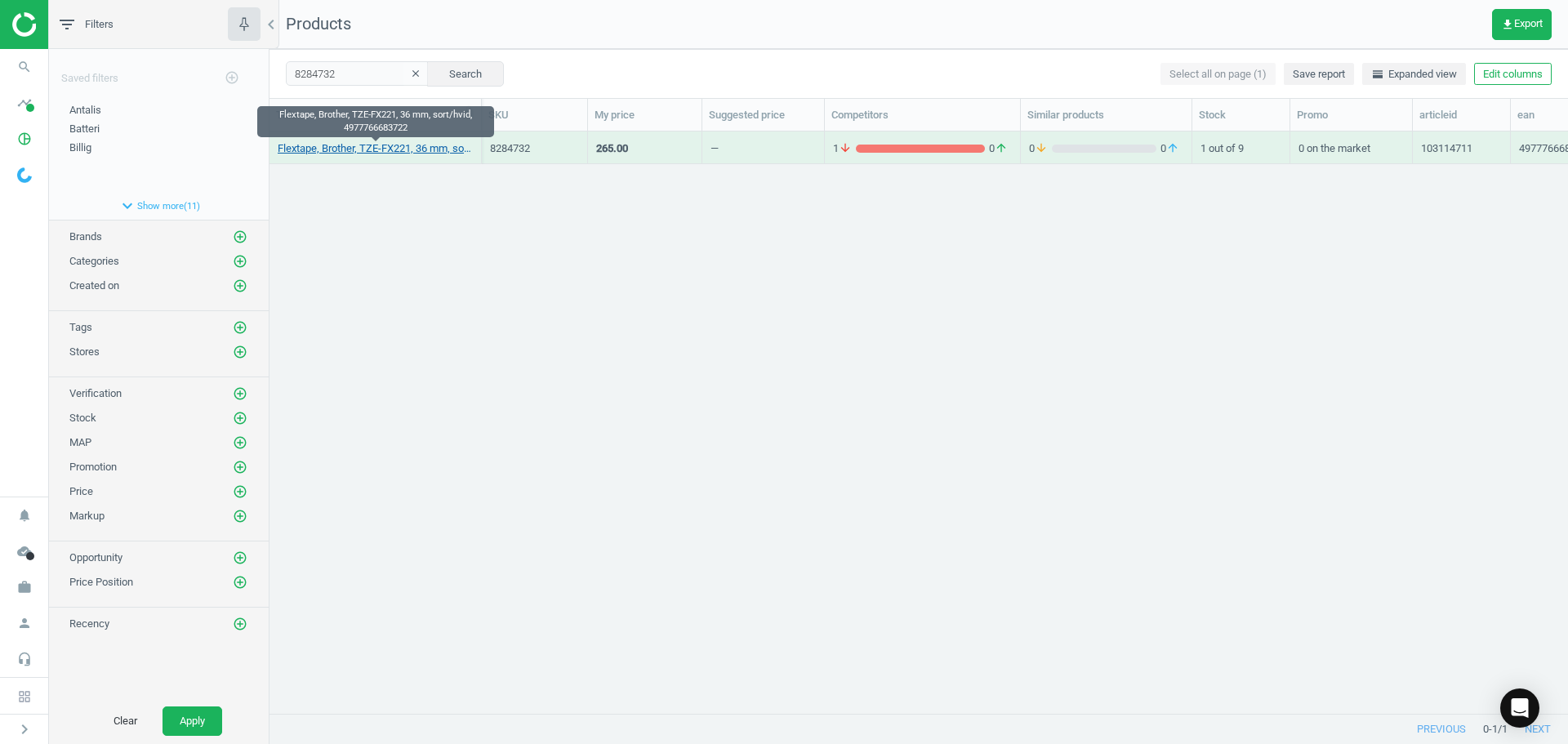
click at [391, 152] on link "Flextape, Brother, TZE-FX221, 36 mm, sort/hvid, 4977766683722" at bounding box center [375, 149] width 195 height 15
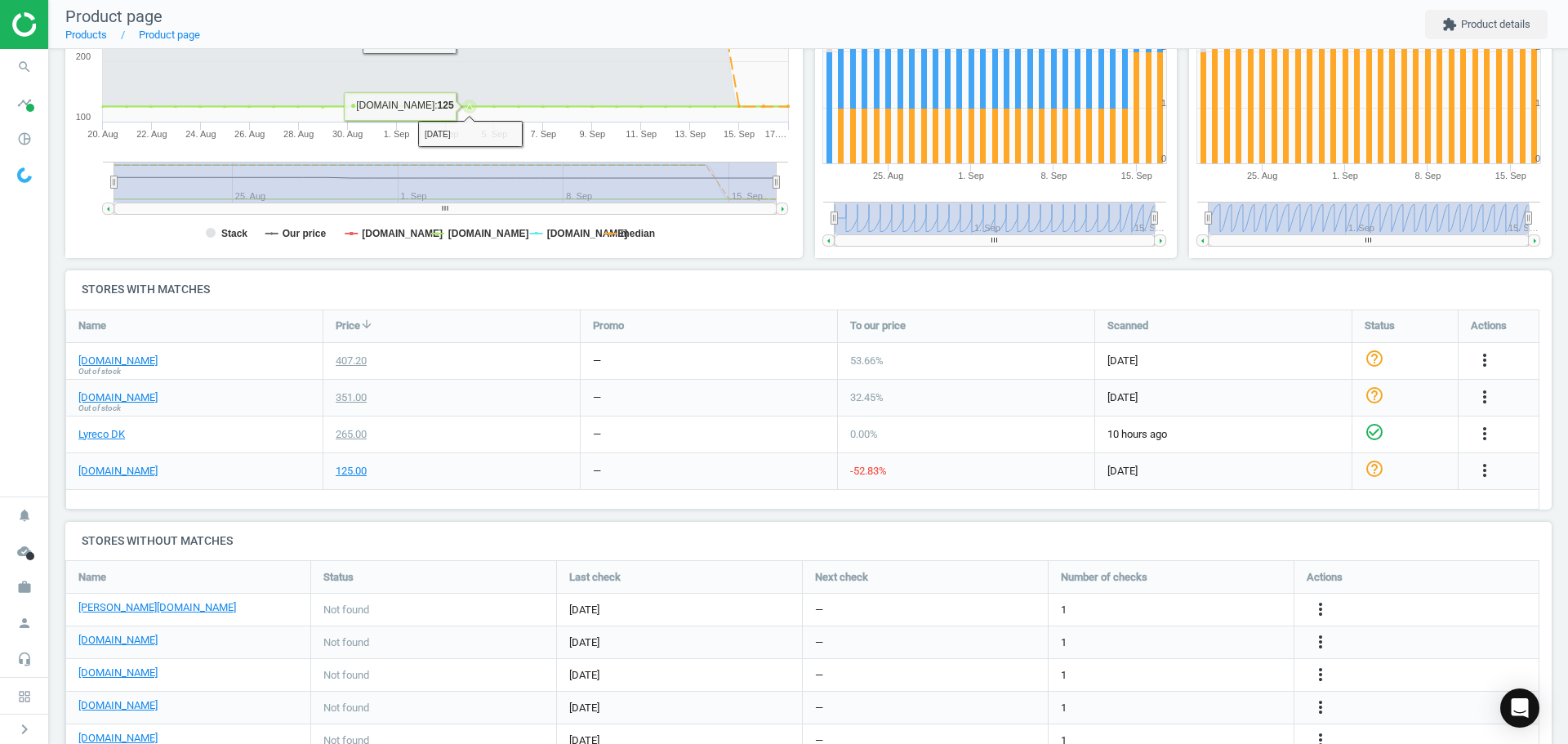
scroll to position [425, 0]
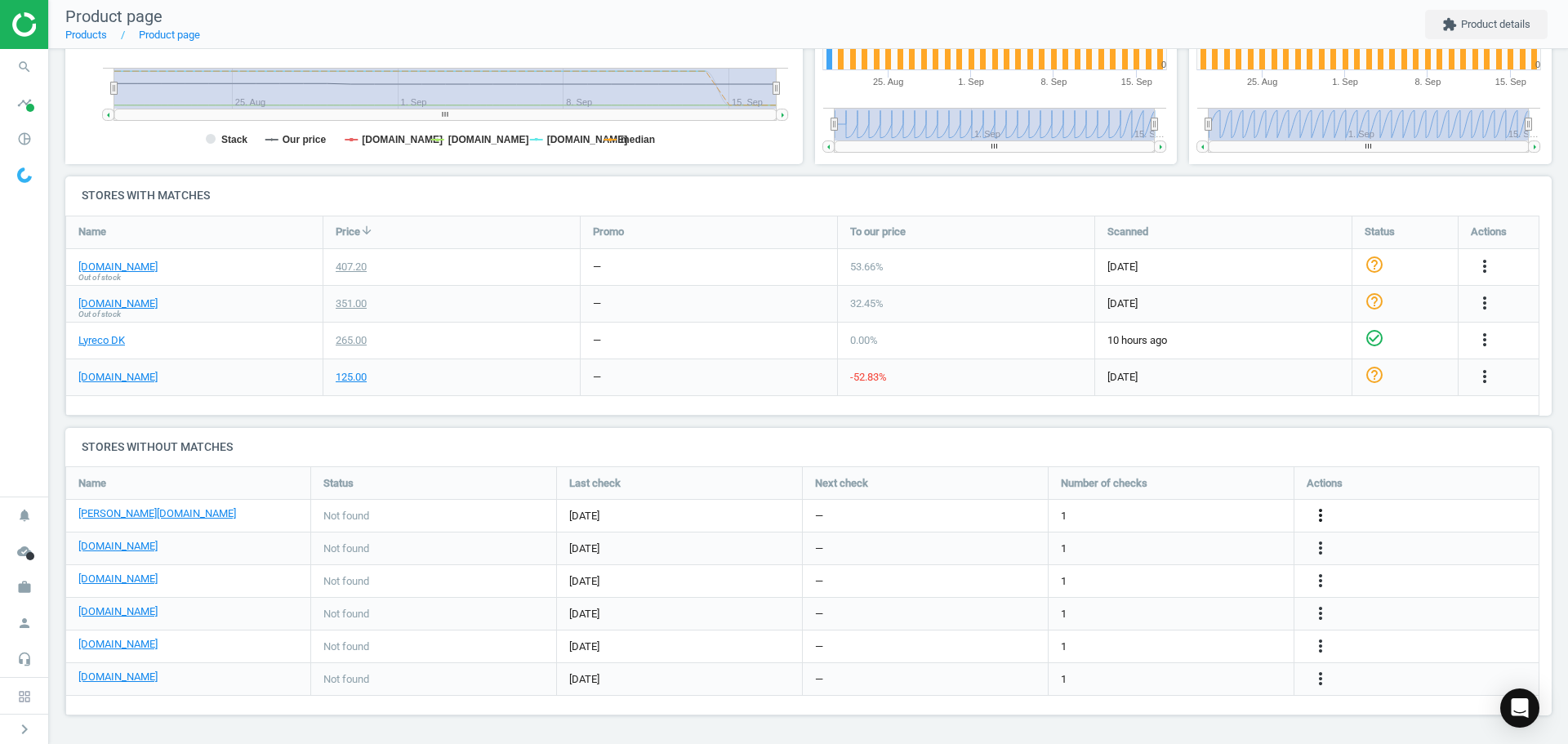
click at [1314, 518] on icon "more_vert" at bounding box center [1320, 515] width 20 height 20
click at [1166, 518] on link "Edit URL/product option" at bounding box center [1193, 515] width 224 height 26
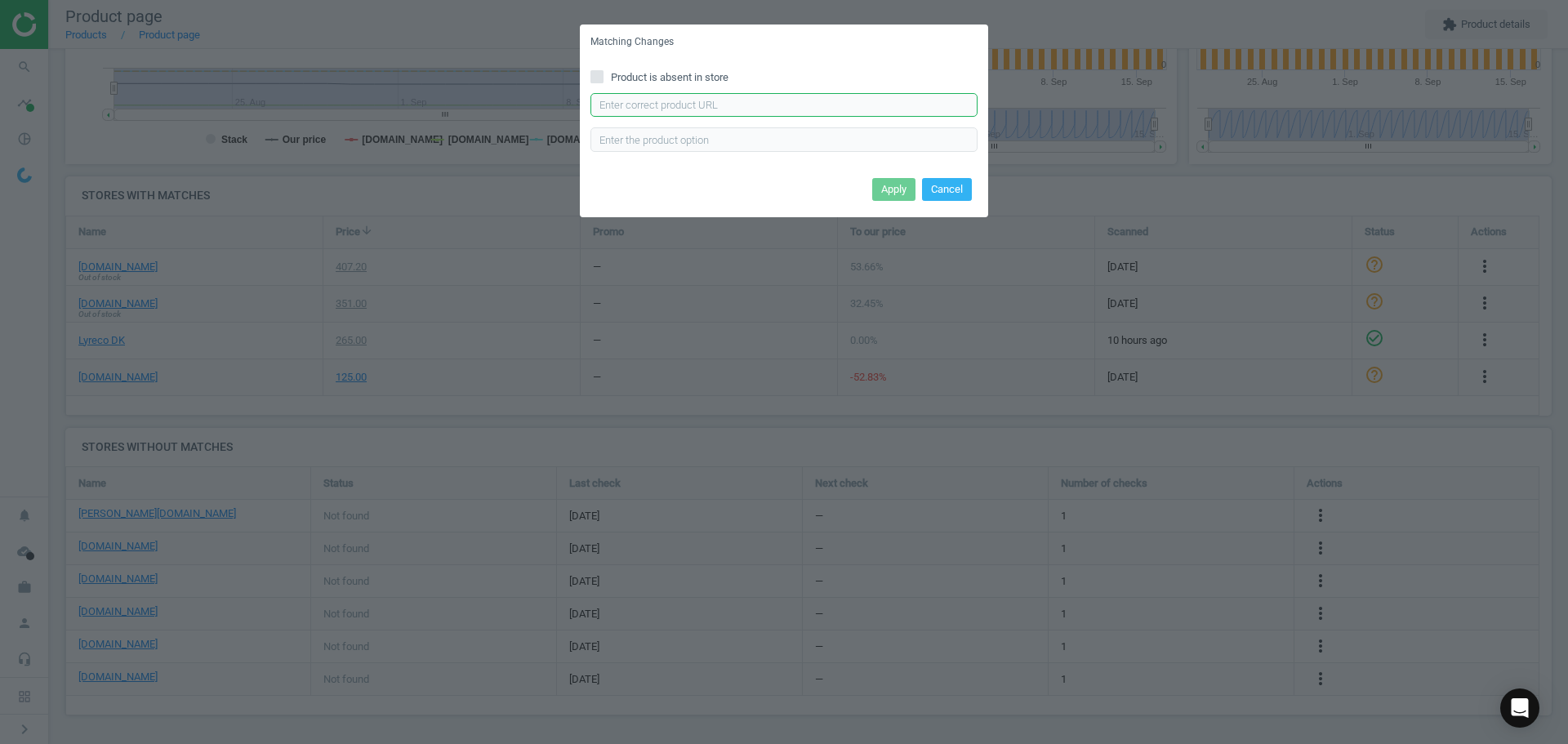
click at [626, 104] on input "text" at bounding box center [784, 105] width 387 height 25
paste input "https://www.lomax.dk/elektronik/labelprint-og-tape/labeltape/brother-tze-fx221-…"
type input "https://www.lomax.dk/elektronik/labelprint-og-tape/labeltape/brother-tze-fx221-…"
click at [886, 189] on button "Apply" at bounding box center [894, 189] width 44 height 23
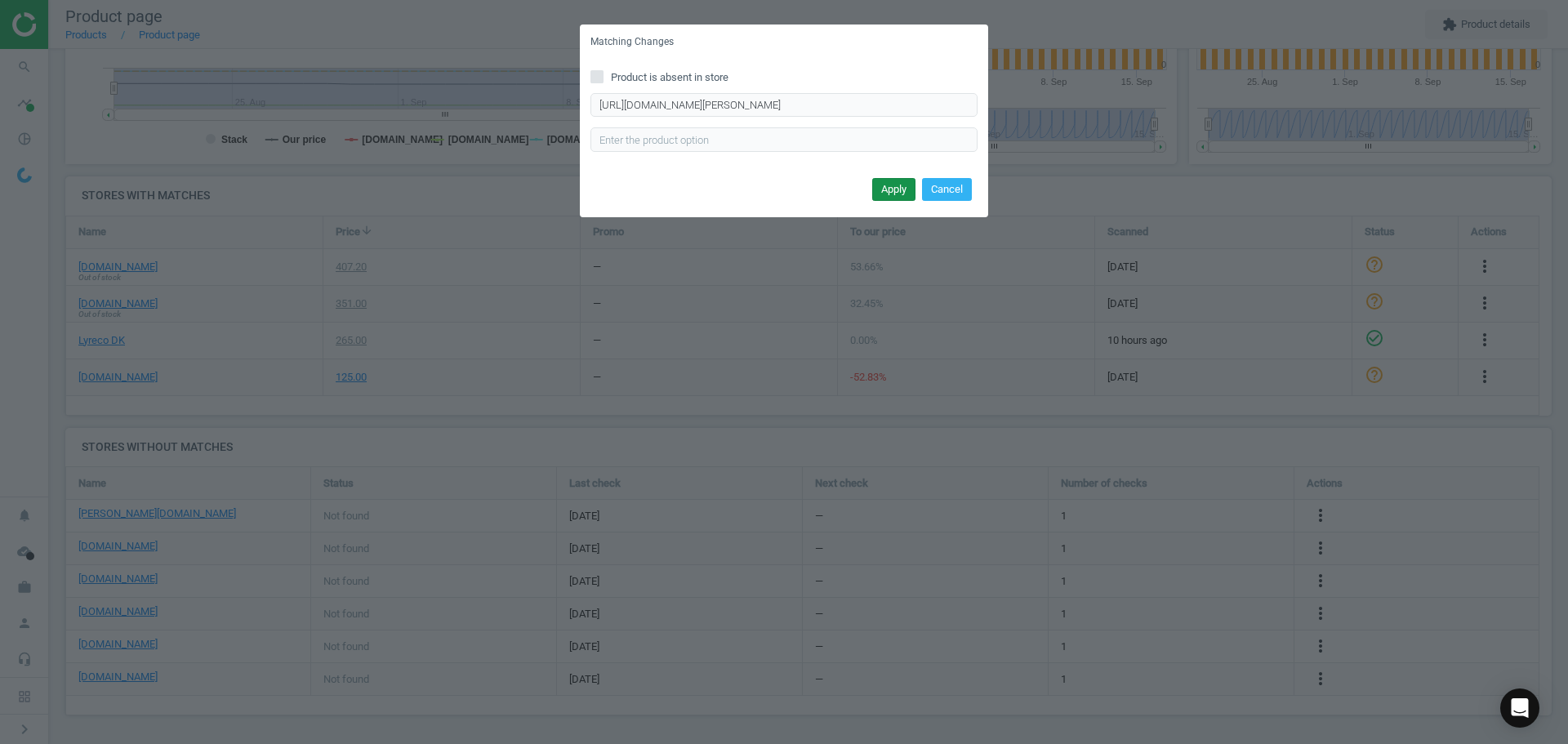
scroll to position [0, 0]
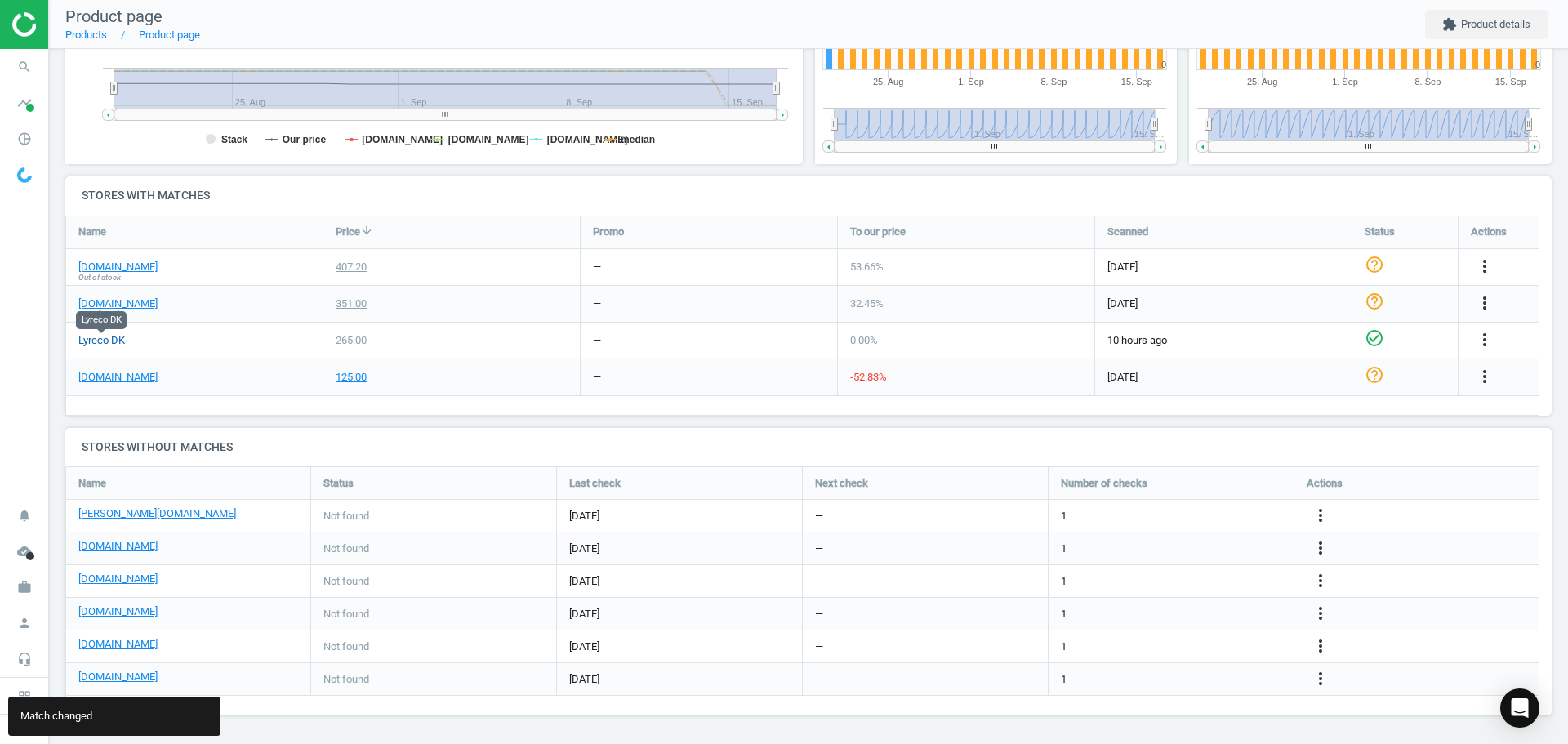
click at [109, 342] on link "Lyreco DK" at bounding box center [101, 341] width 47 height 15
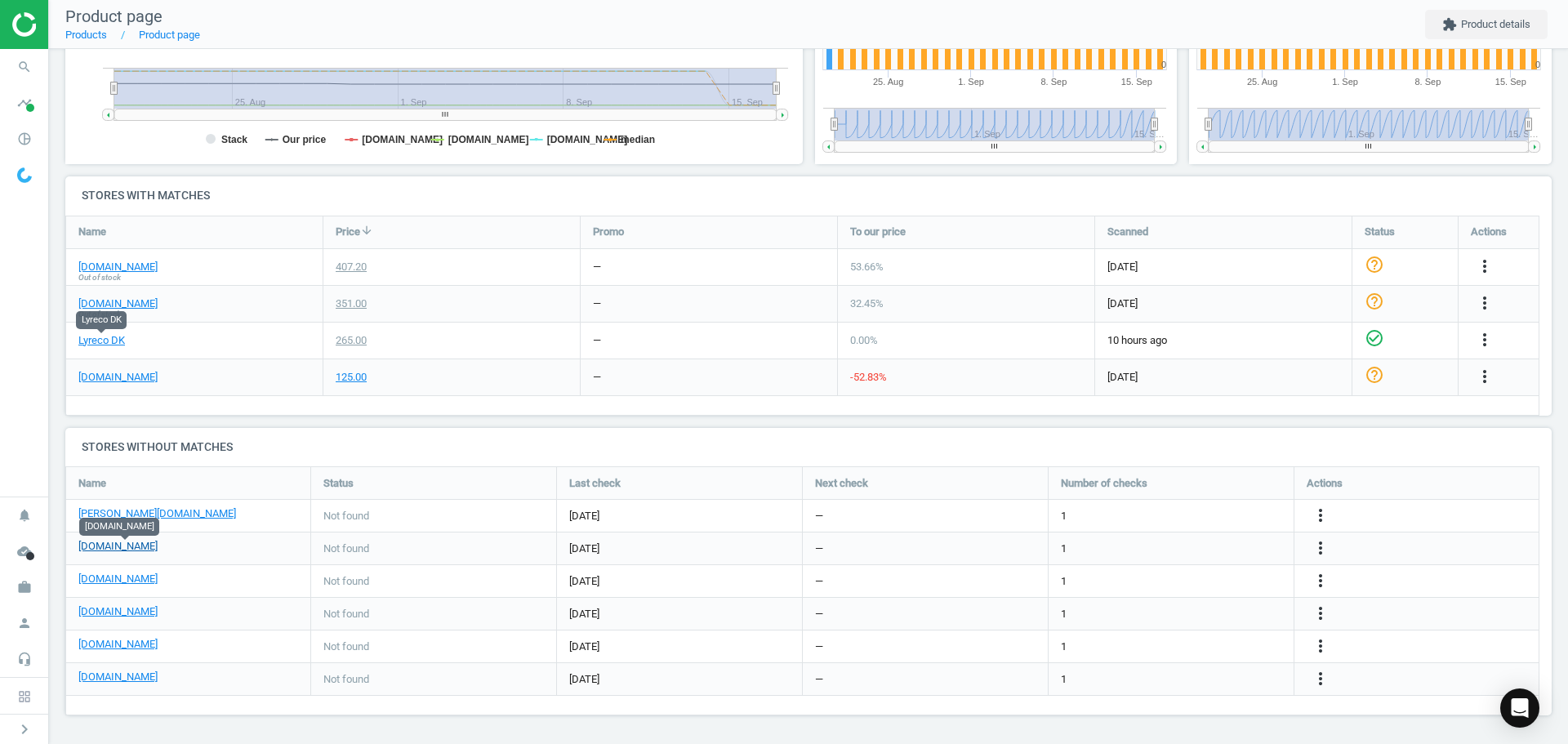
click at [124, 545] on link "[DOMAIN_NAME]" at bounding box center [118, 546] width 79 height 15
click at [4, 71] on span "search" at bounding box center [25, 67] width 49 height 36
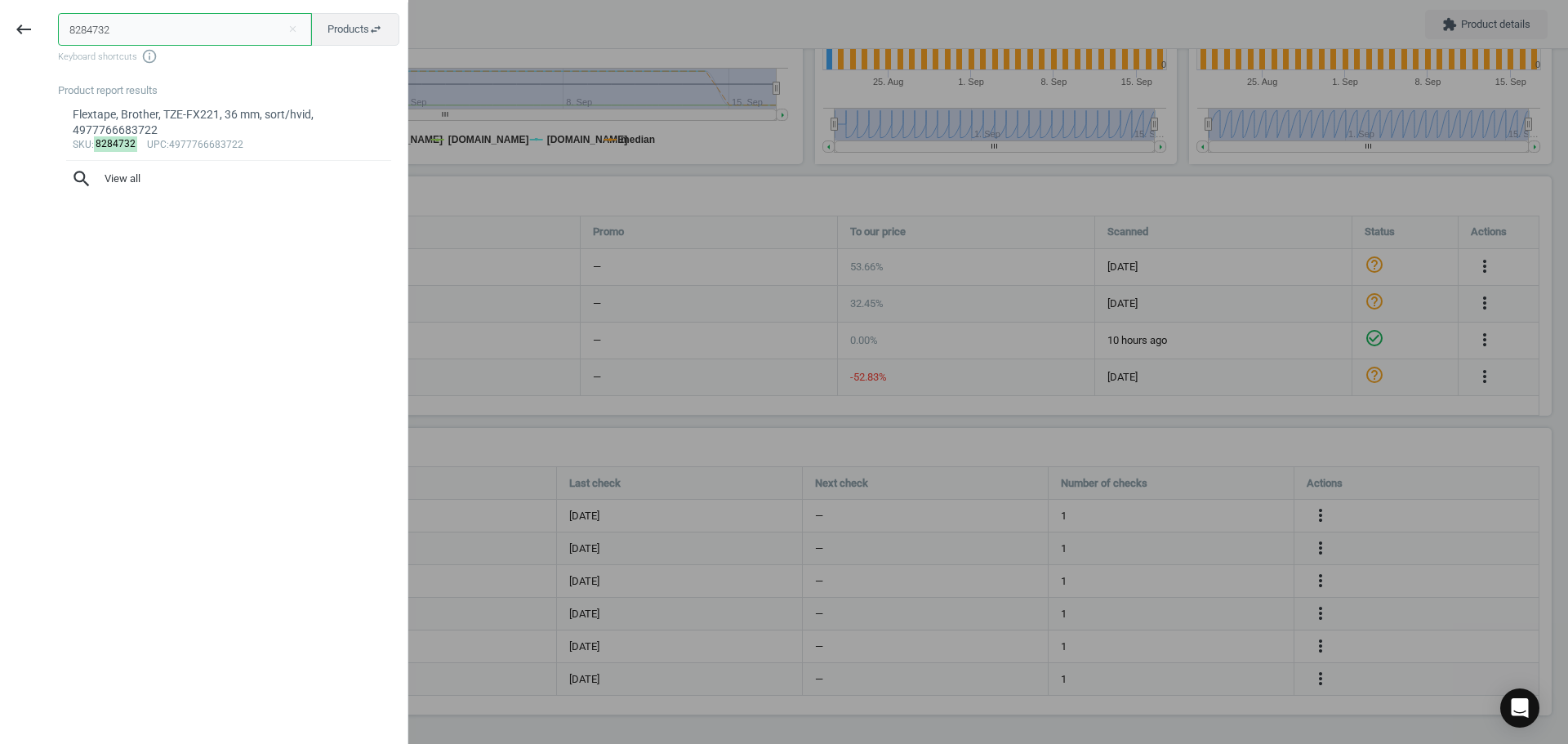
drag, startPoint x: 16, startPoint y: 33, endPoint x: -5, endPoint y: 24, distance: 22.8
click at [0, 24] on html "Group 2 Created with Sketch. ic/cloud_download/grey600 Created with Sketch. gra…" at bounding box center [784, 372] width 1568 height 744
paste input "5701266"
type input "5701266"
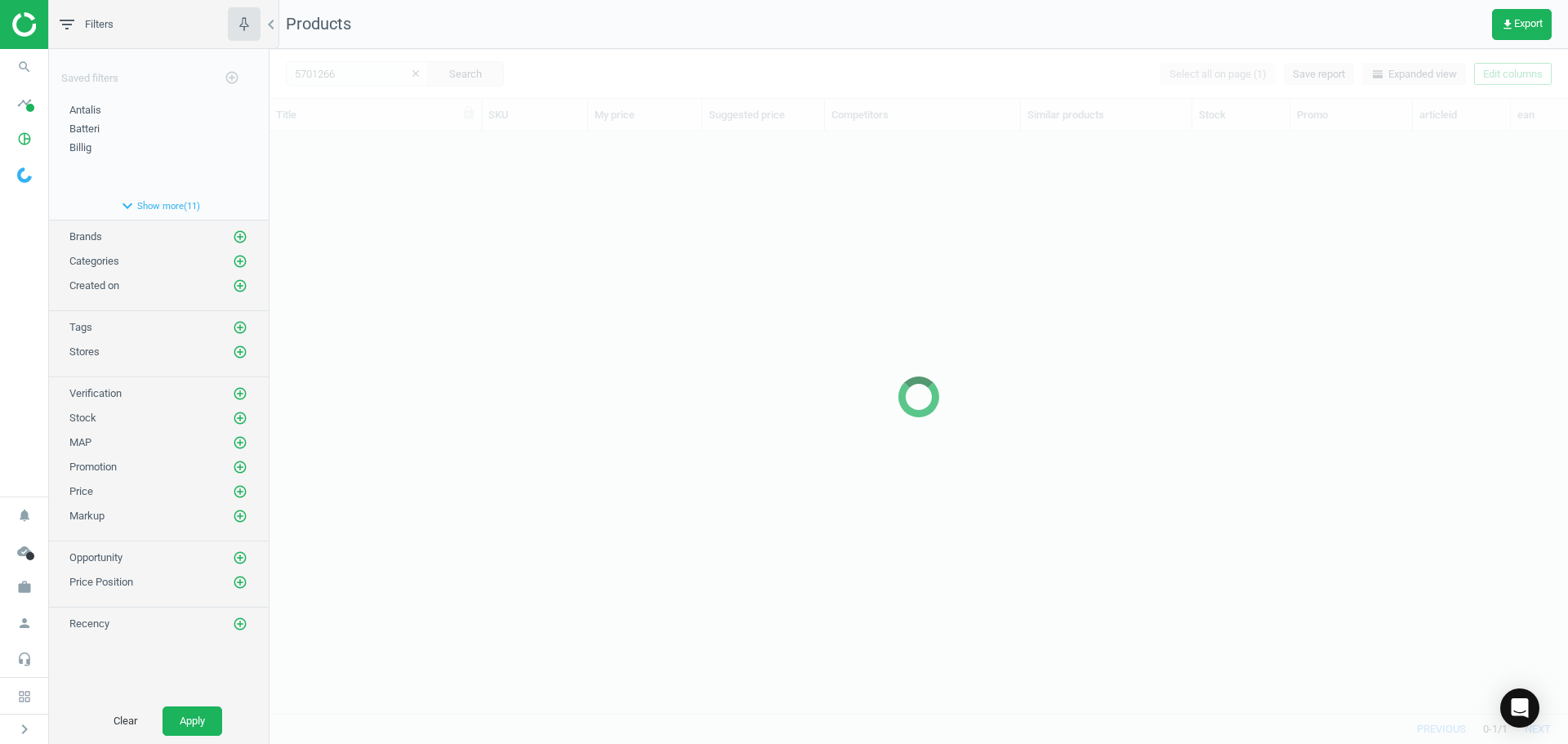
scroll to position [557, 1287]
click at [542, 332] on div at bounding box center [919, 397] width 1299 height 695
click at [421, 298] on div at bounding box center [919, 397] width 1299 height 695
click at [422, 296] on div at bounding box center [919, 397] width 1299 height 695
click at [425, 290] on div at bounding box center [919, 397] width 1299 height 695
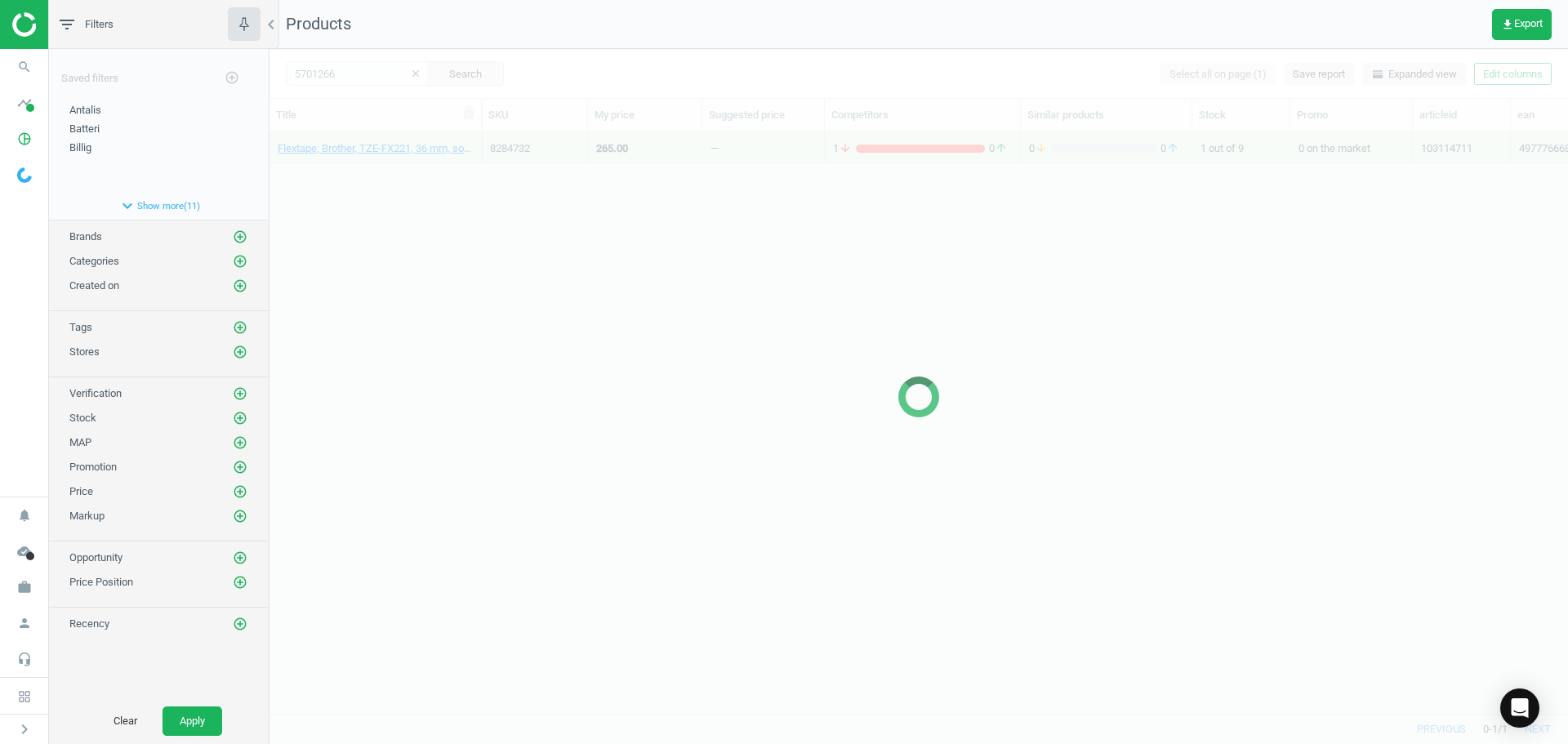
click at [425, 290] on div at bounding box center [919, 397] width 1299 height 695
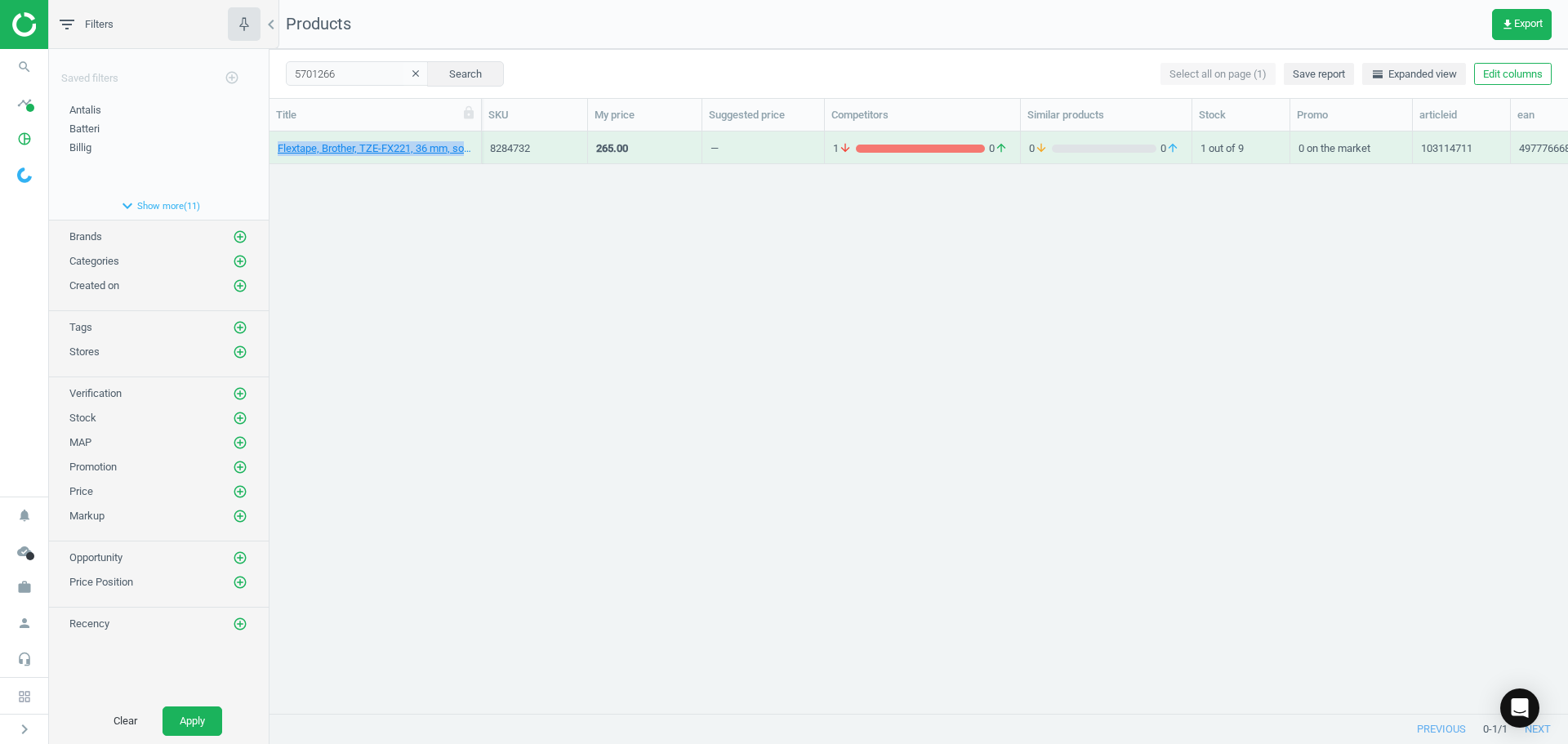
click at [425, 290] on div "Flextape, Brother, TZE-FX221, 36 mm, sort/hvid, 4977766683722 8284732 265.00 — …" at bounding box center [919, 416] width 1299 height 570
click at [359, 151] on link "Labelprinter, Brother QL-700, 4977766708166" at bounding box center [375, 149] width 195 height 15
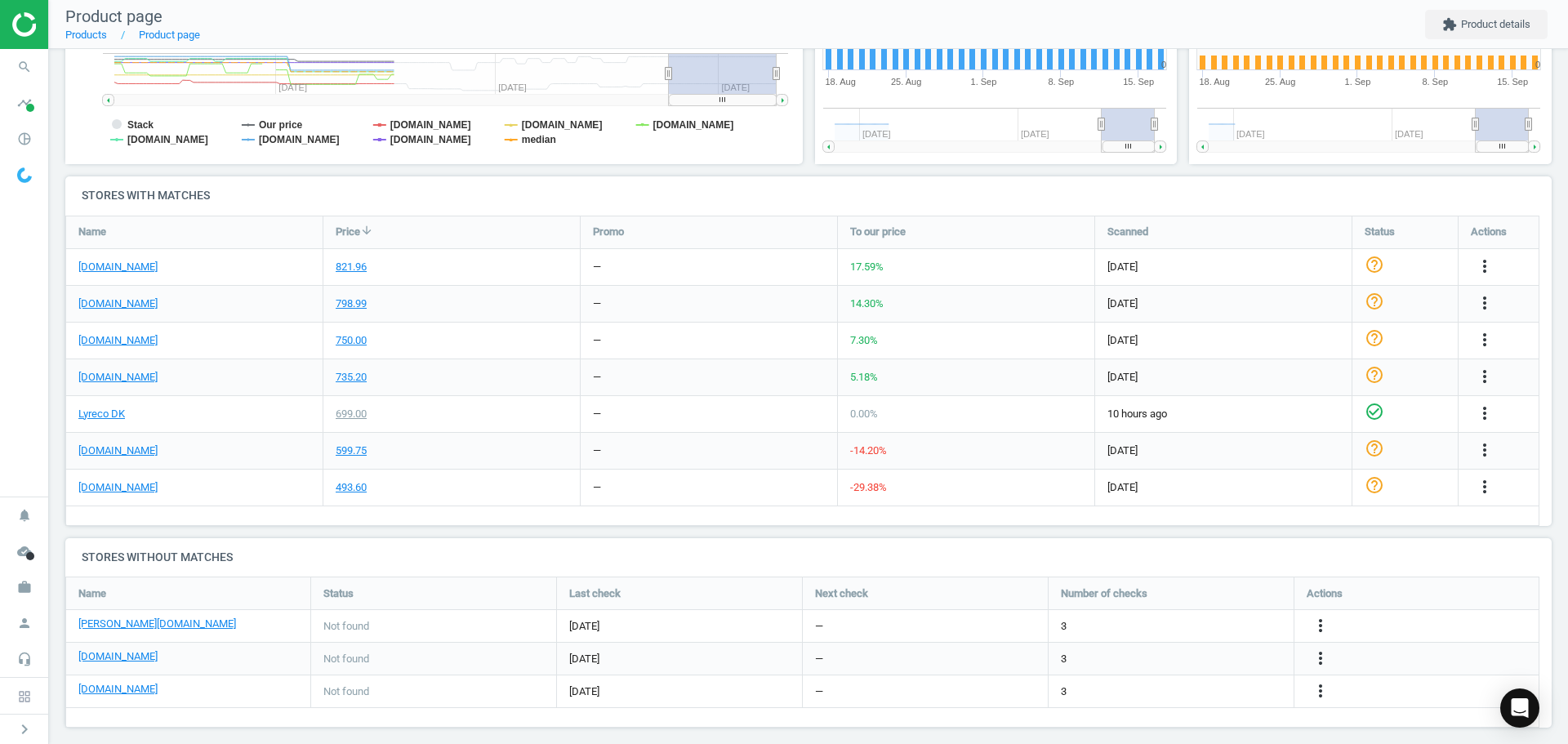
scroll to position [352, 384]
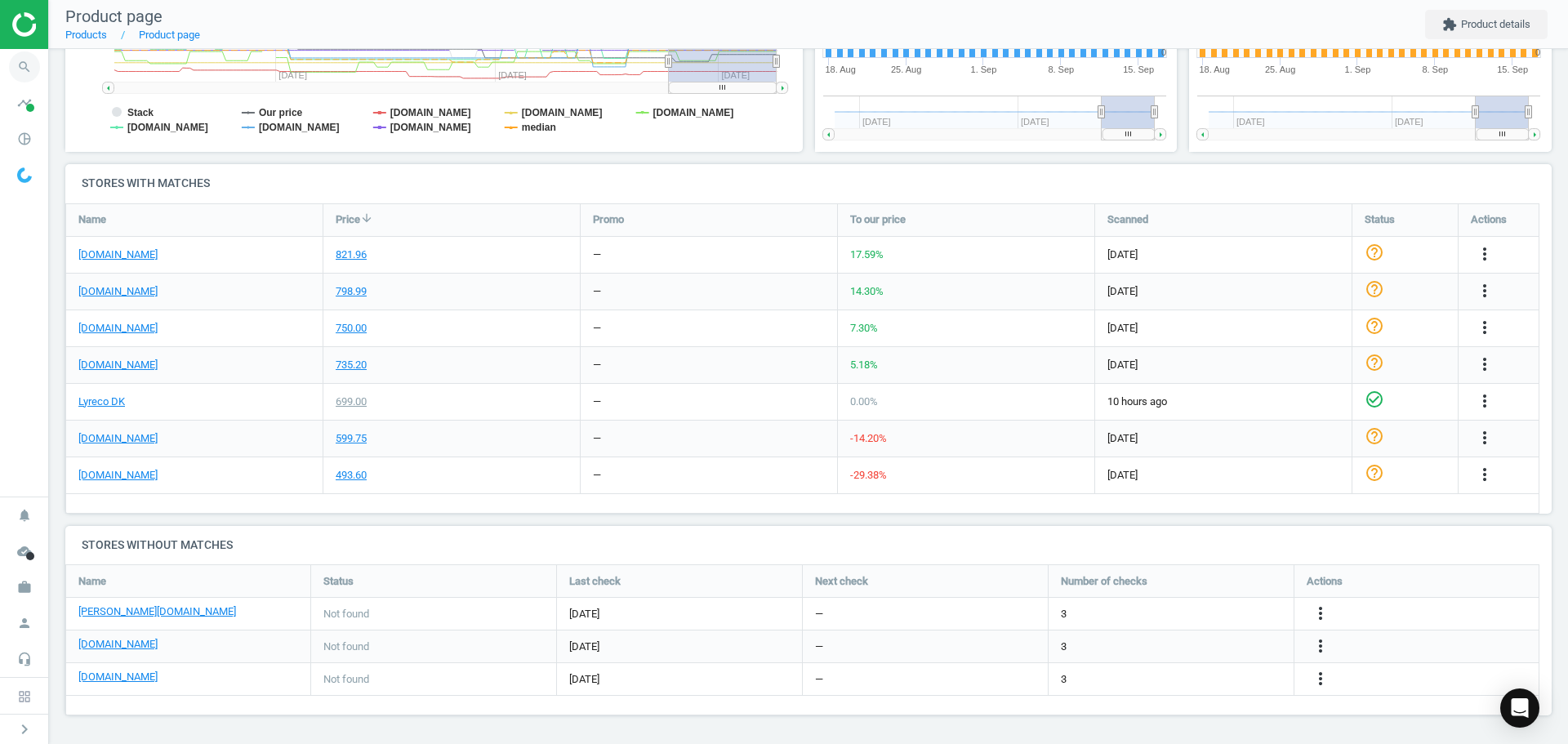
click at [32, 68] on icon "search" at bounding box center [25, 67] width 31 height 31
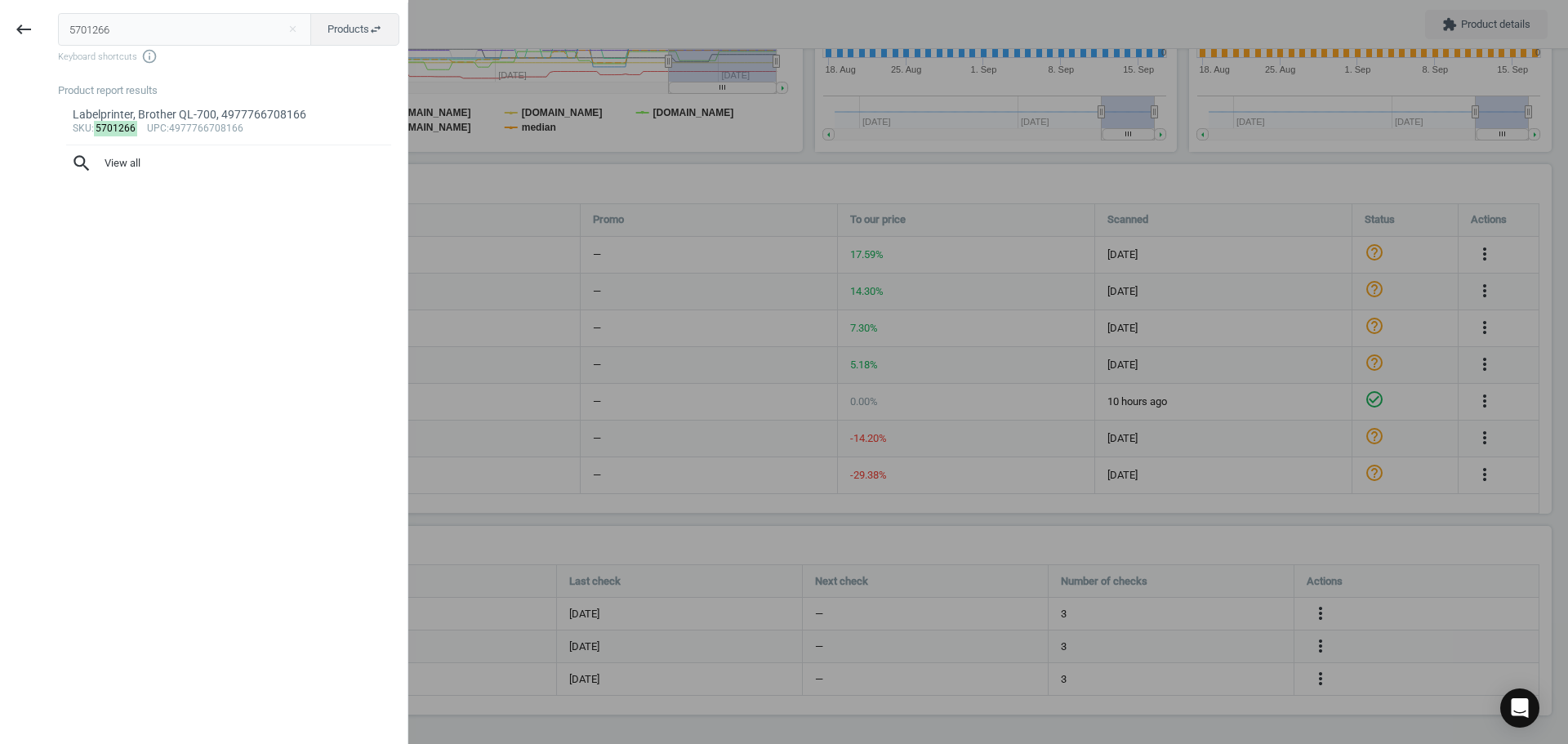
drag, startPoint x: 117, startPoint y: 34, endPoint x: 0, endPoint y: 24, distance: 117.4
click at [9, 24] on div "keyboard_backspace 5701266 close Products swap_horiz Keyboard shortcuts info_ou…" at bounding box center [204, 374] width 408 height 744
type input "17675984"
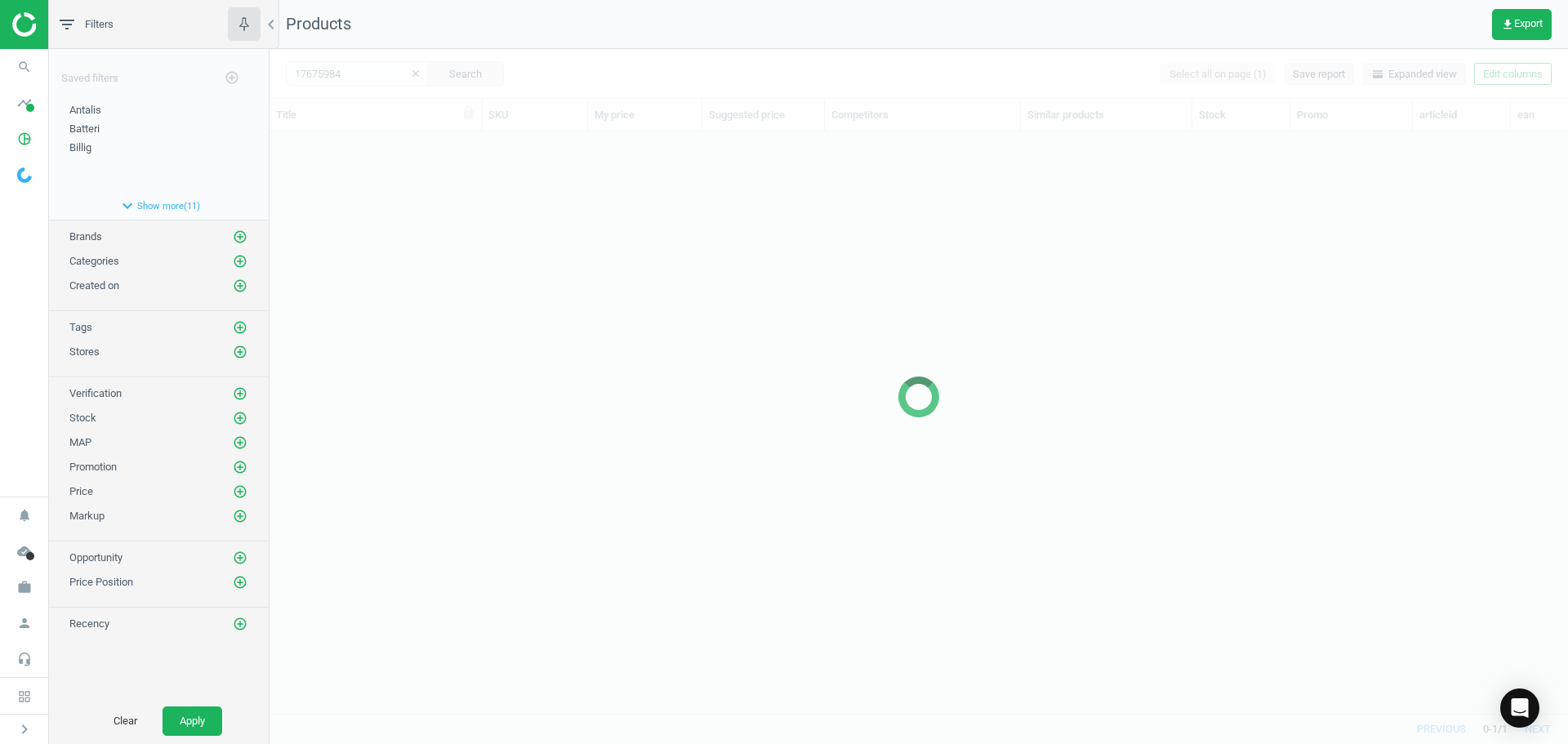
scroll to position [557, 1287]
click at [420, 288] on div at bounding box center [919, 397] width 1299 height 695
click at [422, 221] on div at bounding box center [919, 397] width 1299 height 695
click at [427, 223] on div at bounding box center [919, 397] width 1299 height 695
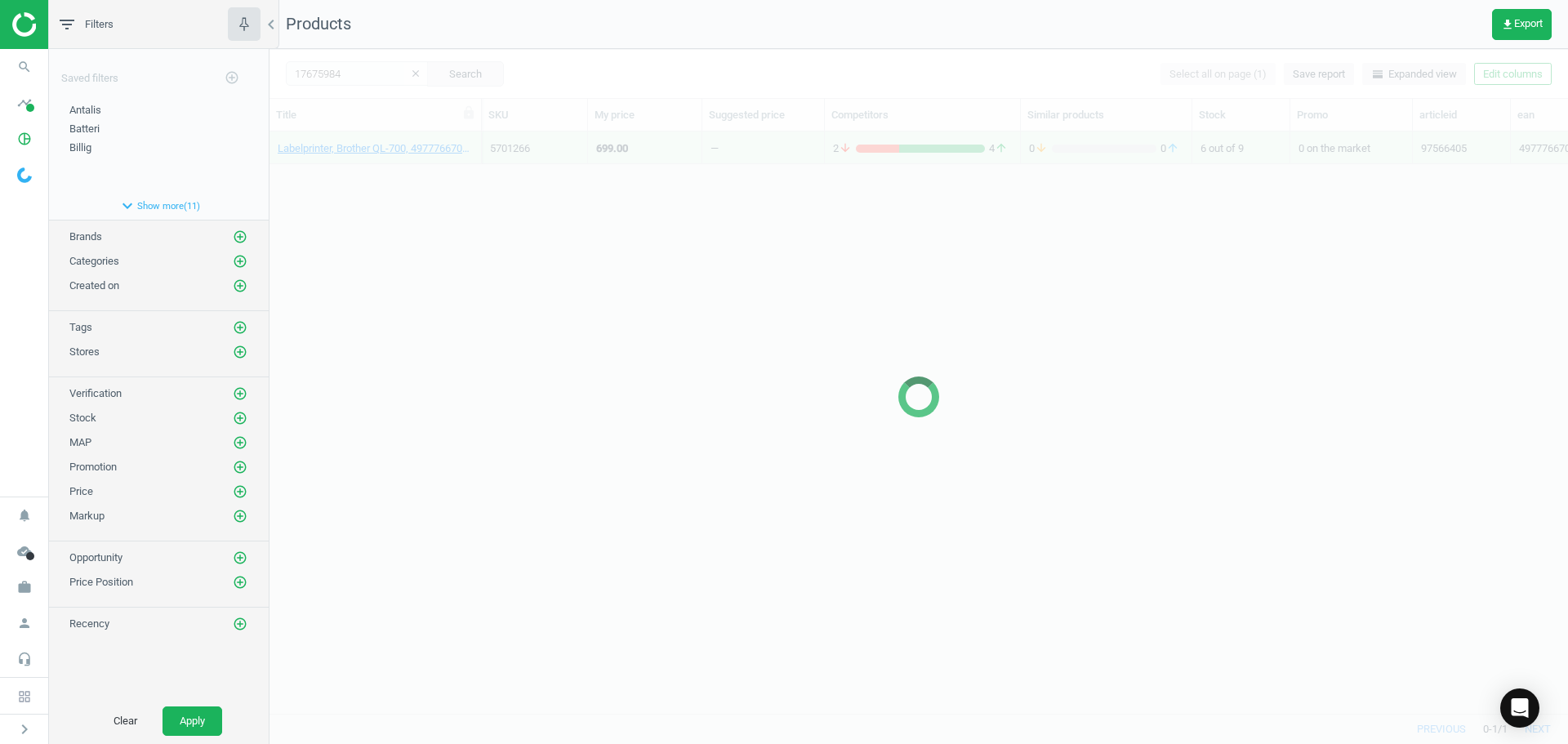
click at [421, 202] on div "Labelprinter, Brother QL-700, 4977766708166 5701266 699.00 — 2 arrow_downward 4…" at bounding box center [919, 416] width 1299 height 570
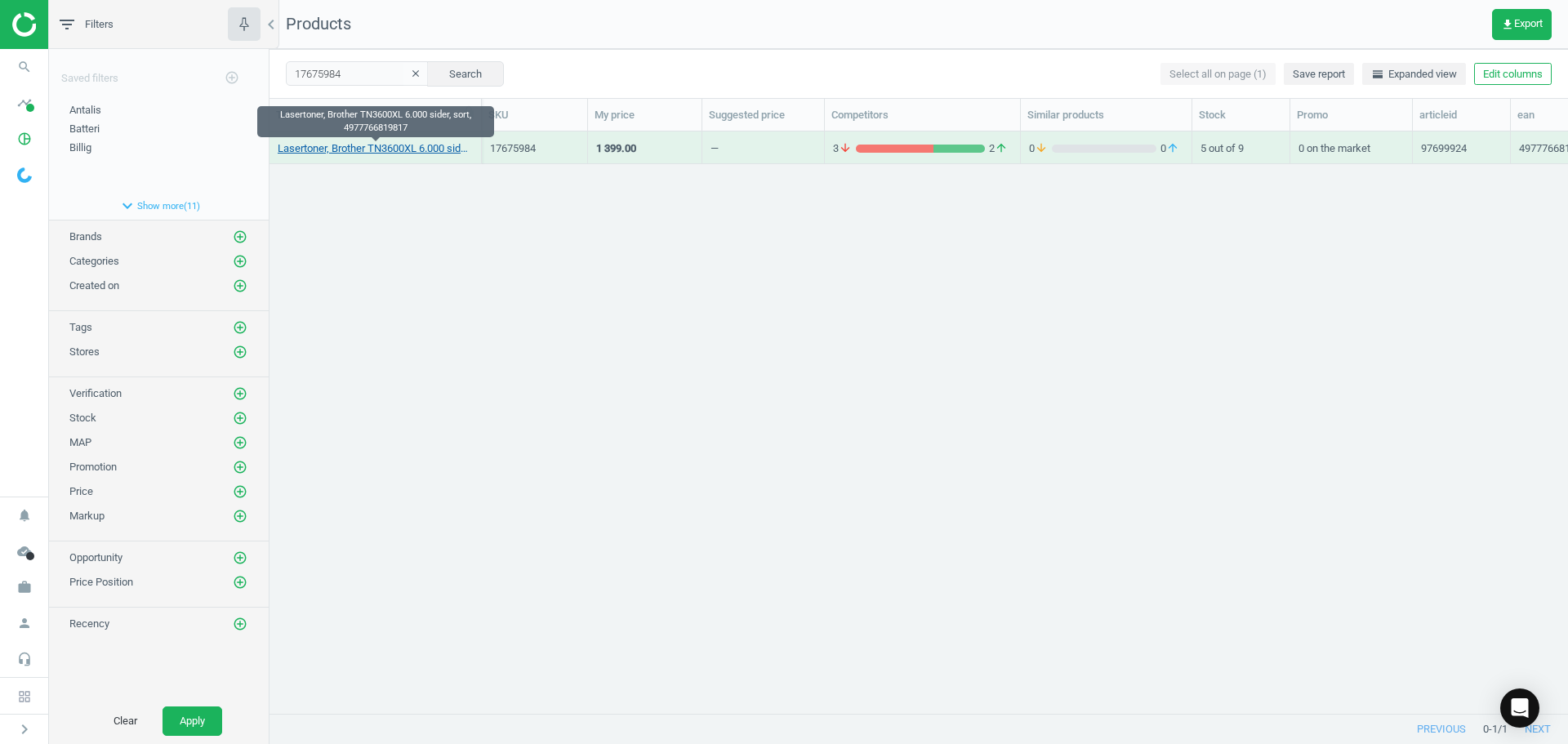
click at [389, 156] on link "Lasertoner, Brother TN3600XL 6.000 sider, sort, 4977766819817" at bounding box center [375, 149] width 195 height 15
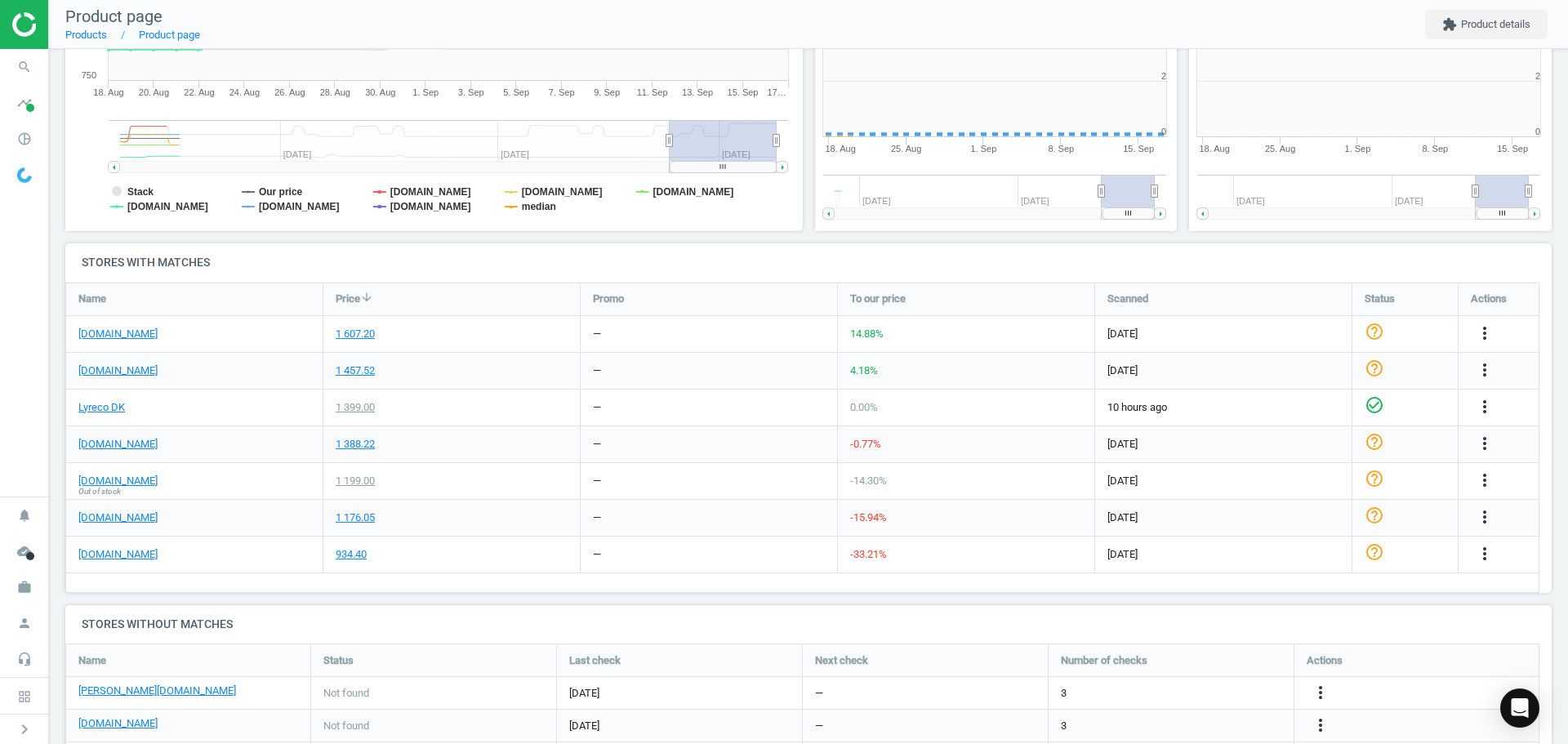
scroll to position [8, 8]
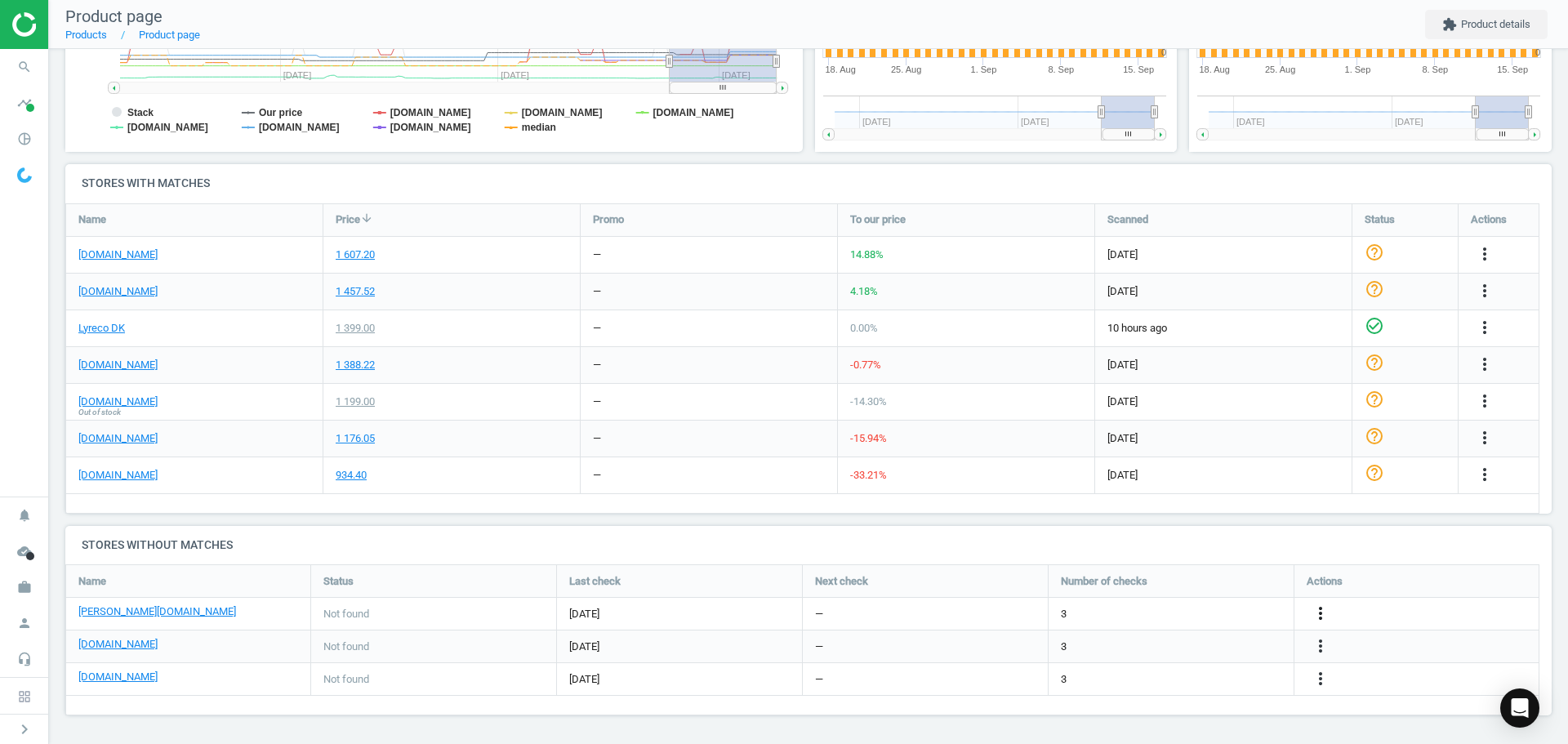
click at [1323, 614] on icon "more_vert" at bounding box center [1320, 613] width 20 height 20
click at [1161, 614] on link "Edit URL/product option" at bounding box center [1193, 613] width 224 height 26
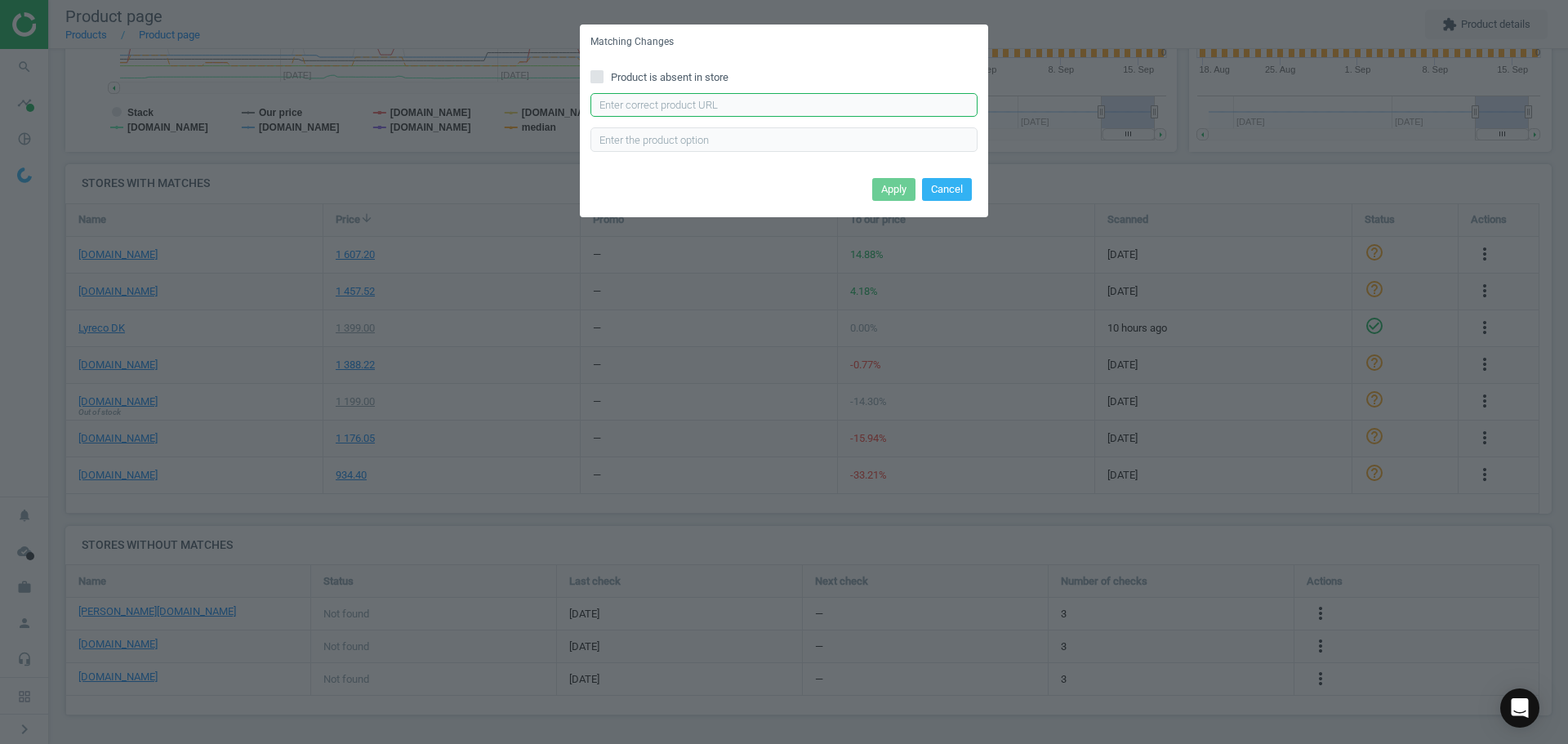
click at [643, 107] on input "text" at bounding box center [784, 105] width 387 height 25
paste input "https://www.lomax.dk/elektronik/blaek-og-toner/brother-tn3600xl-lasertoner-sort…"
type input "https://www.lomax.dk/elektronik/blaek-og-toner/brother-tn3600xl-lasertoner-sort…"
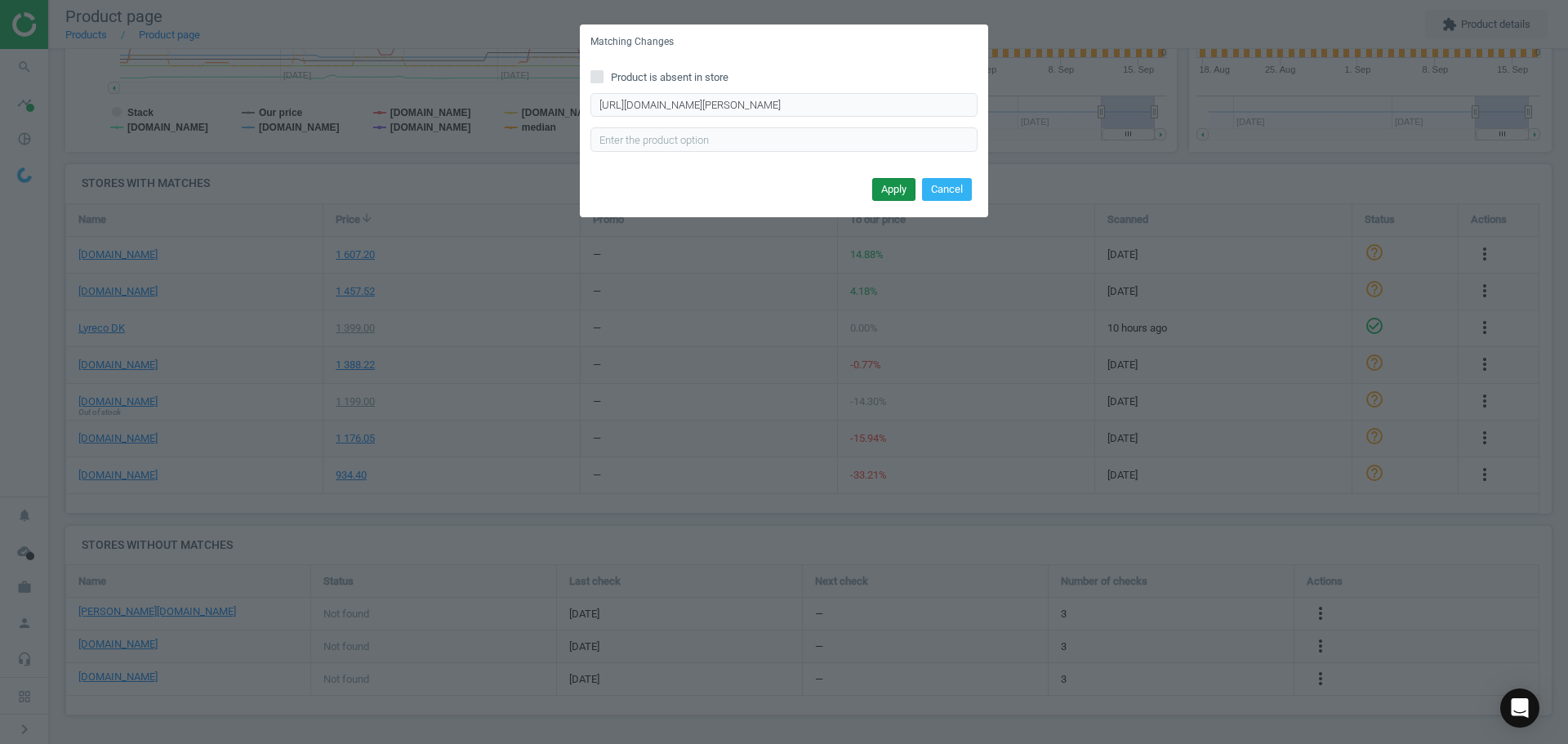
click at [901, 186] on button "Apply" at bounding box center [894, 189] width 44 height 23
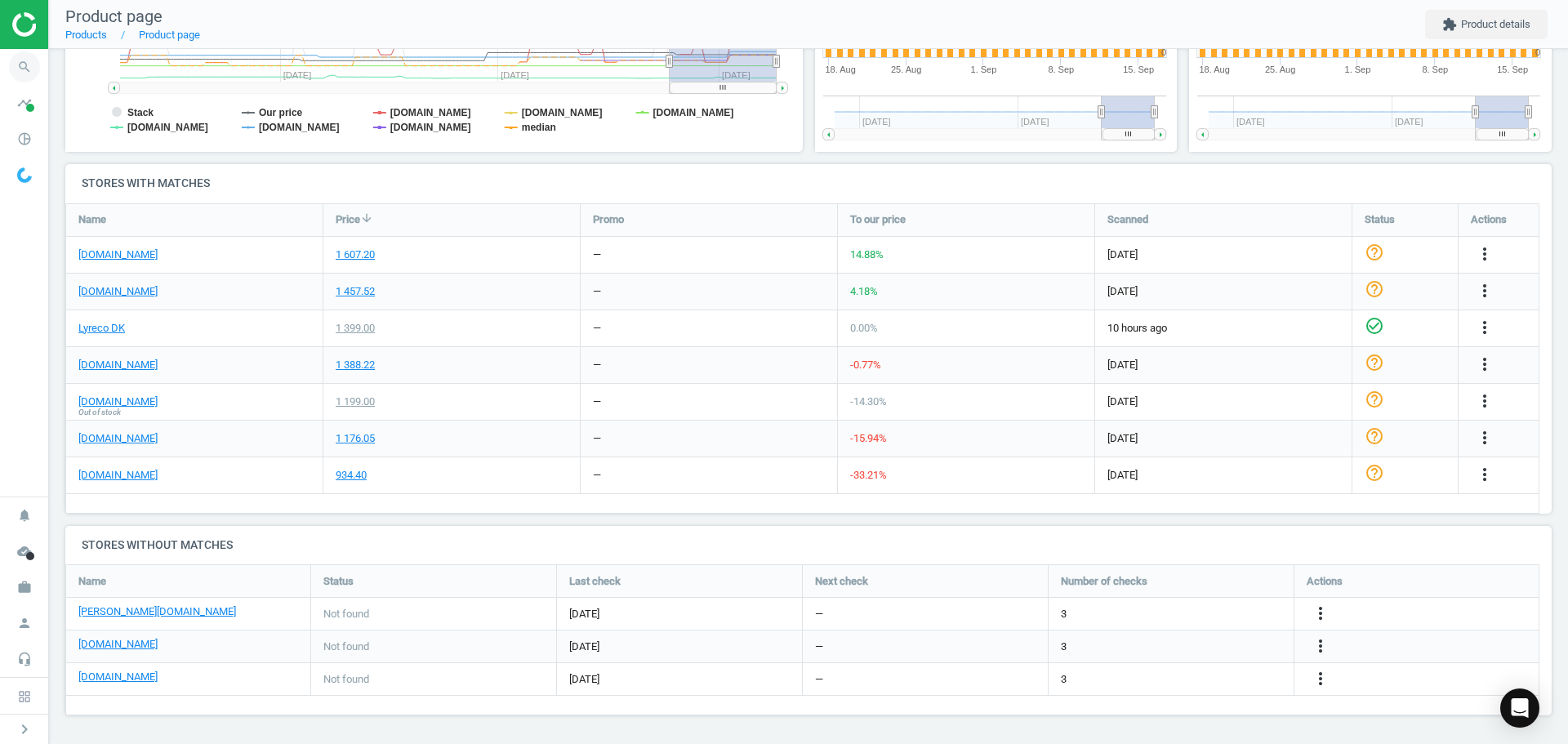
click at [16, 70] on icon "search" at bounding box center [25, 67] width 31 height 31
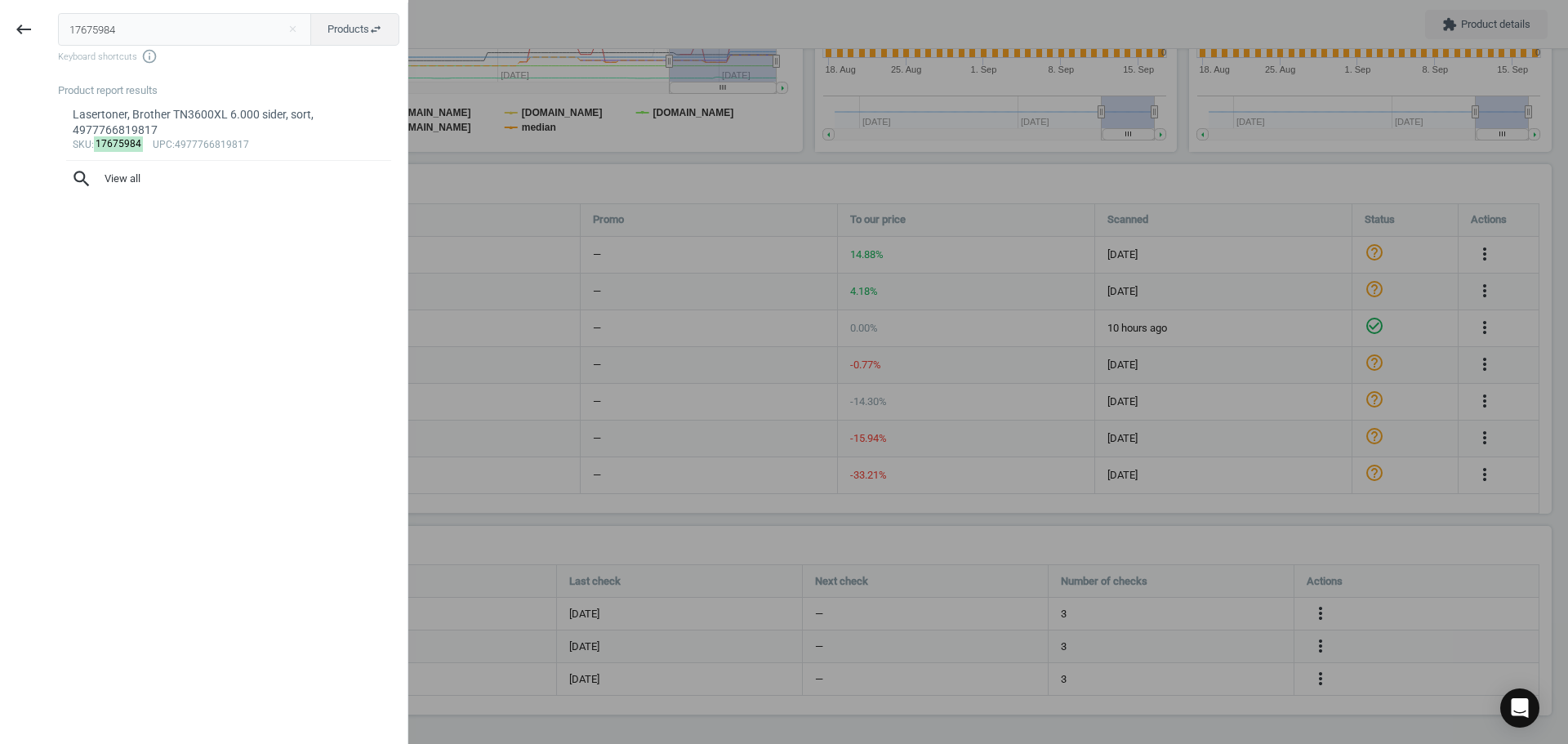
drag, startPoint x: 186, startPoint y: 33, endPoint x: -10, endPoint y: 32, distance: 196.0
click at [0, 32] on html "Group 2 Created with Sketch. ic/cloud_download/grey600 Created with Sketch. gra…" at bounding box center [784, 372] width 1568 height 744
type input "20914093"
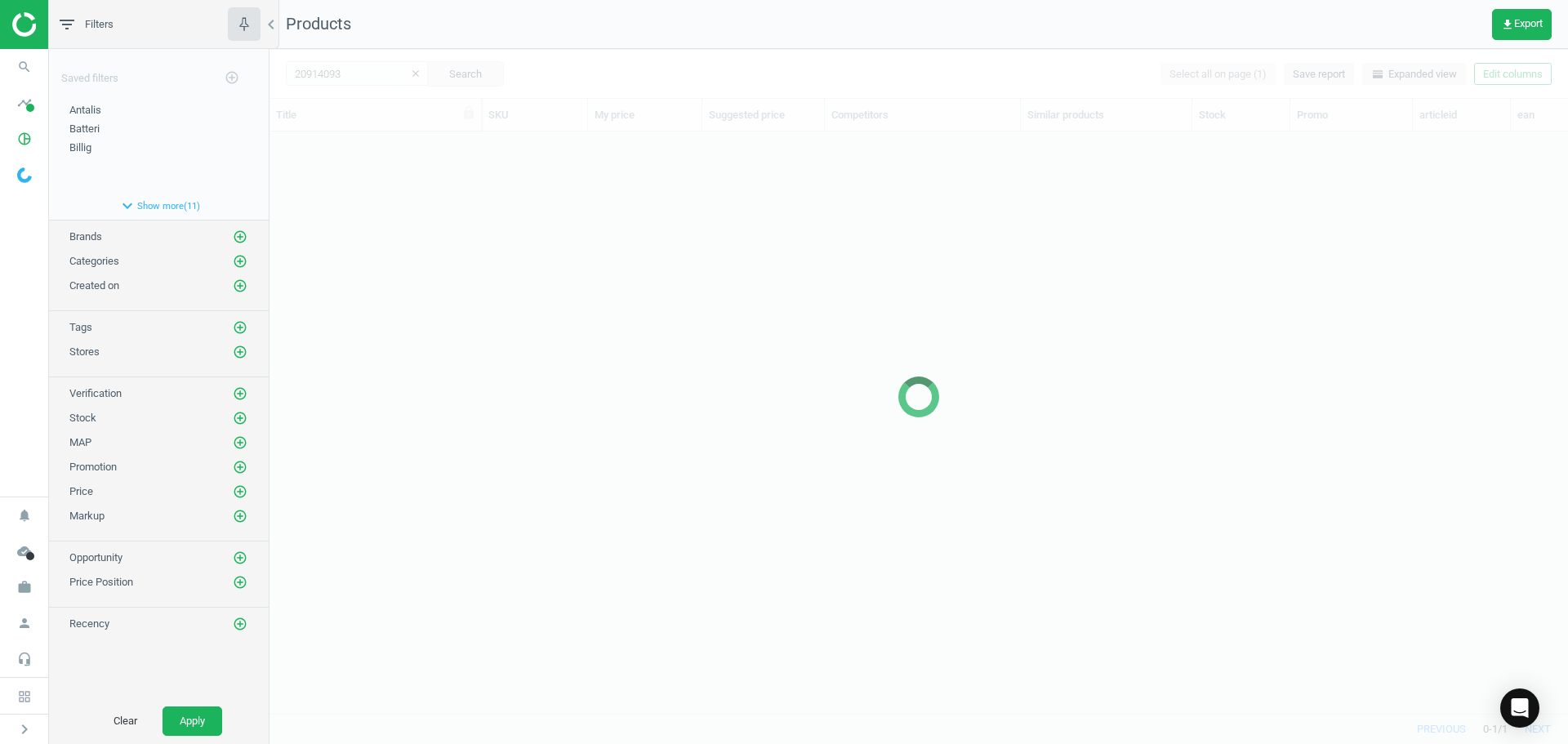
scroll to position [557, 1287]
drag, startPoint x: 572, startPoint y: 230, endPoint x: 500, endPoint y: 198, distance: 78.8
click at [572, 230] on div at bounding box center [919, 397] width 1299 height 695
click at [496, 196] on div at bounding box center [919, 397] width 1299 height 695
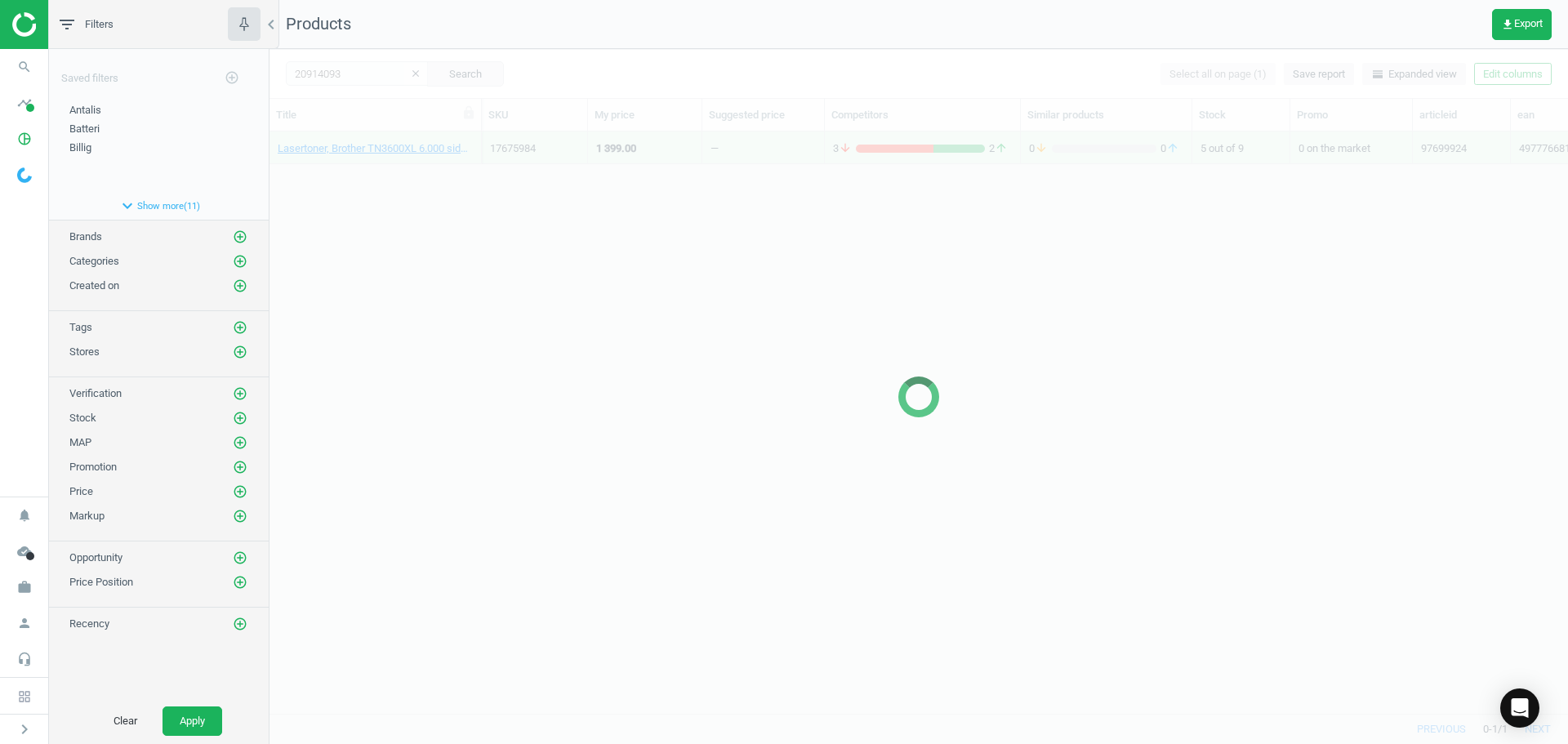
drag, startPoint x: 457, startPoint y: 179, endPoint x: 410, endPoint y: 179, distance: 47.0
click at [455, 179] on div at bounding box center [919, 397] width 1299 height 695
click at [410, 179] on div at bounding box center [919, 397] width 1299 height 695
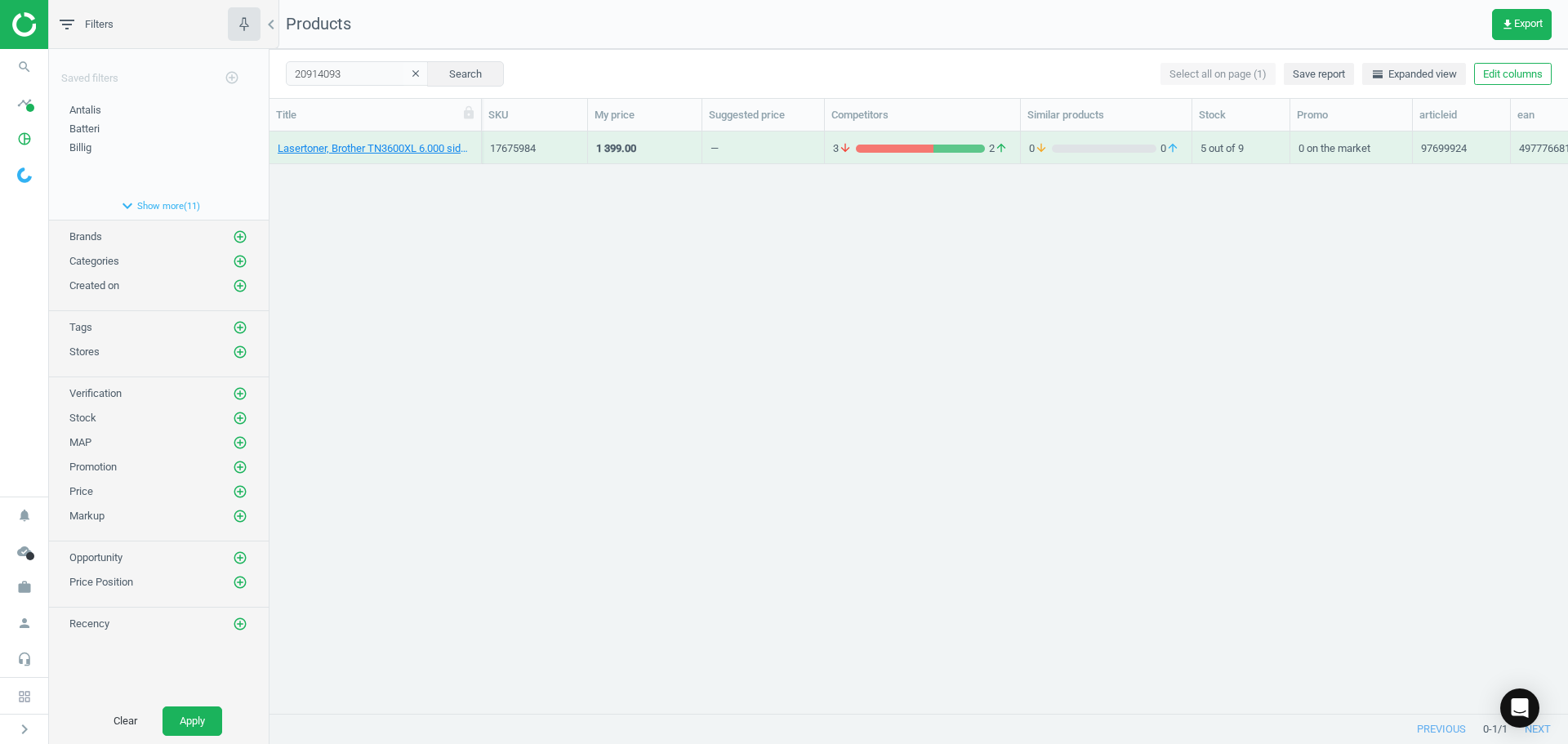
click at [403, 175] on div "Lasertoner, Brother TN3600XL 6.000 sider, sort, 4977766819817 17675984 1 399.00…" at bounding box center [919, 416] width 1299 height 570
click at [393, 148] on link "Strygetape, Brother, TZE-FA4, 18mm, blå/hvid, 4977766761499" at bounding box center [375, 149] width 195 height 15
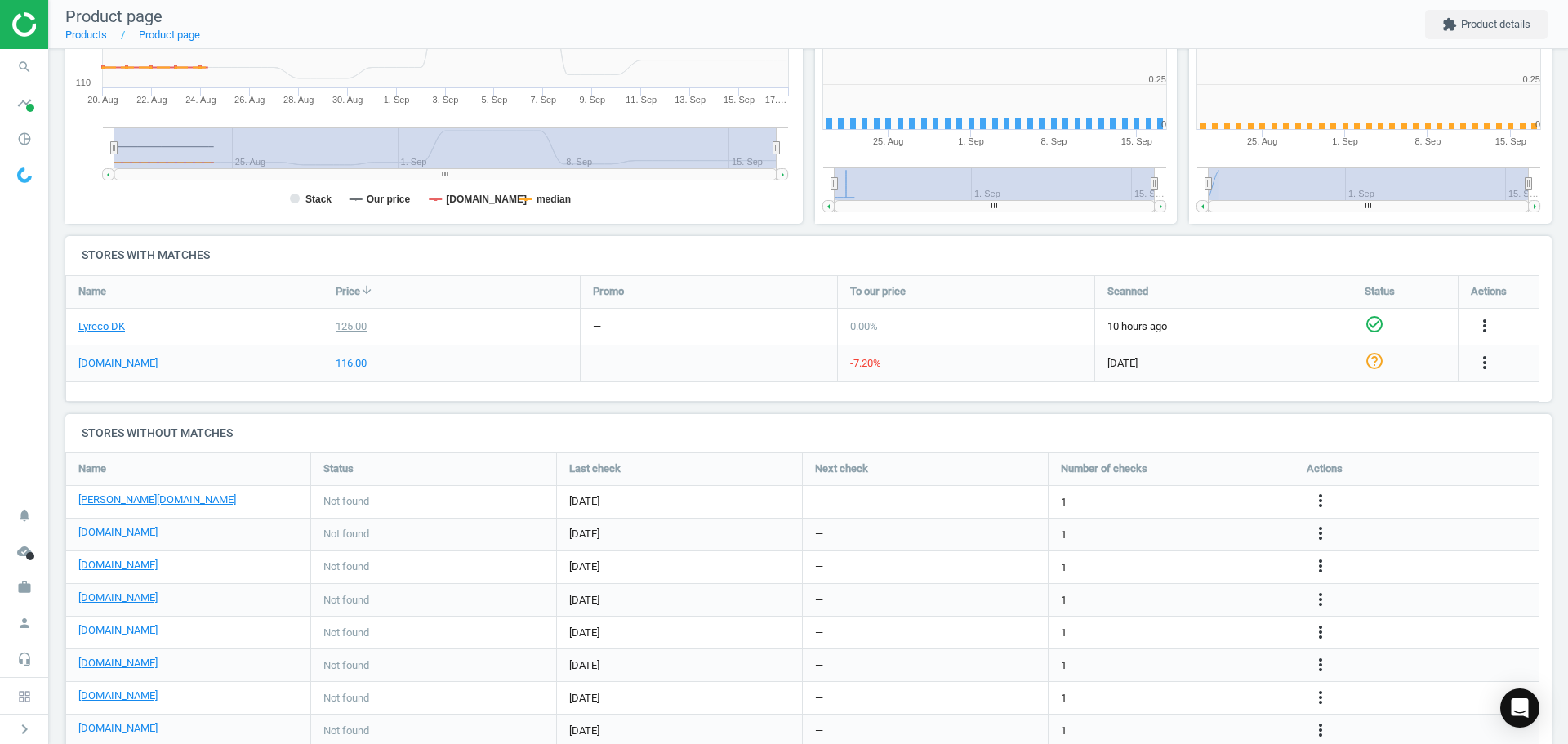
scroll to position [352, 756]
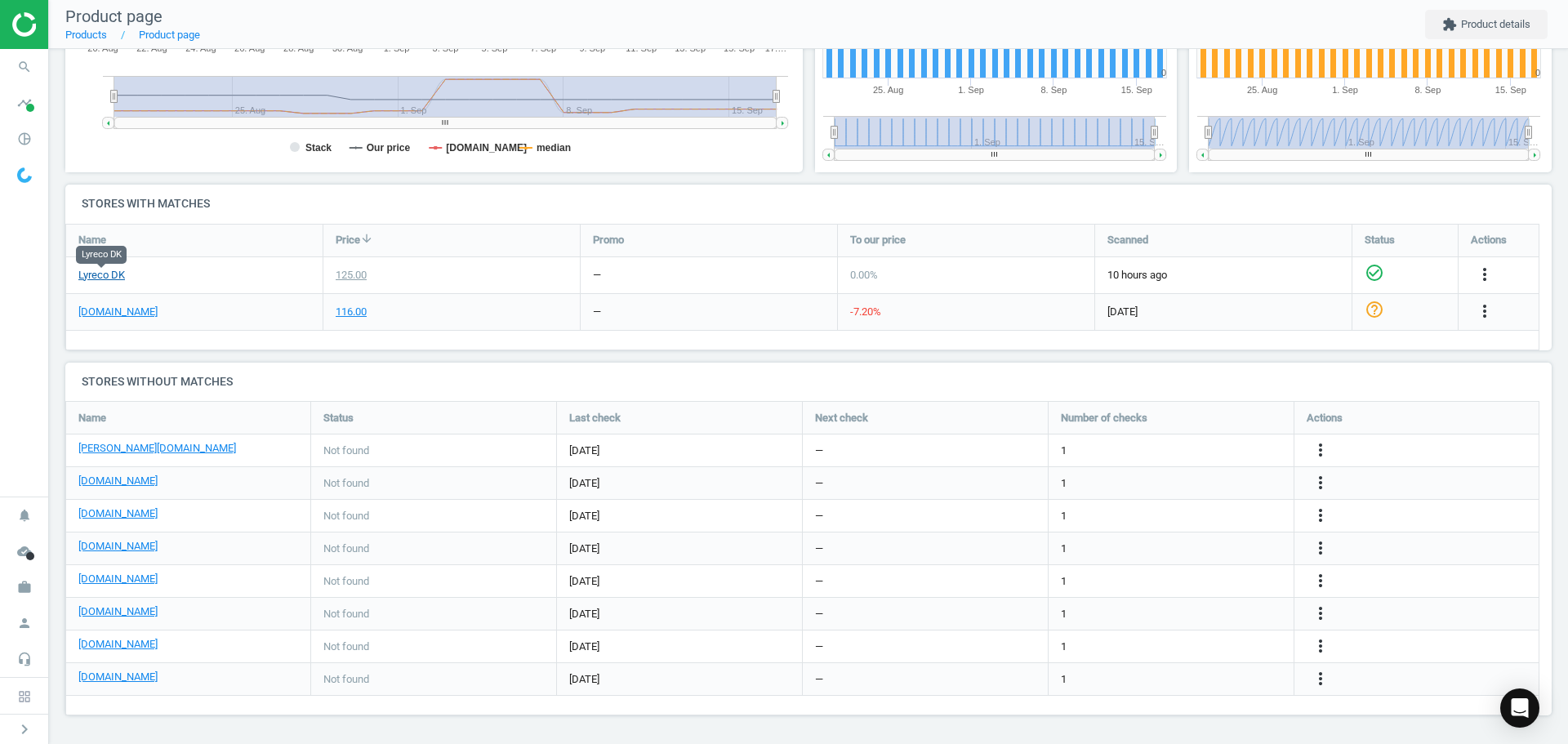
click at [107, 272] on link "Lyreco DK" at bounding box center [101, 275] width 47 height 15
click at [29, 64] on icon "search" at bounding box center [25, 67] width 31 height 31
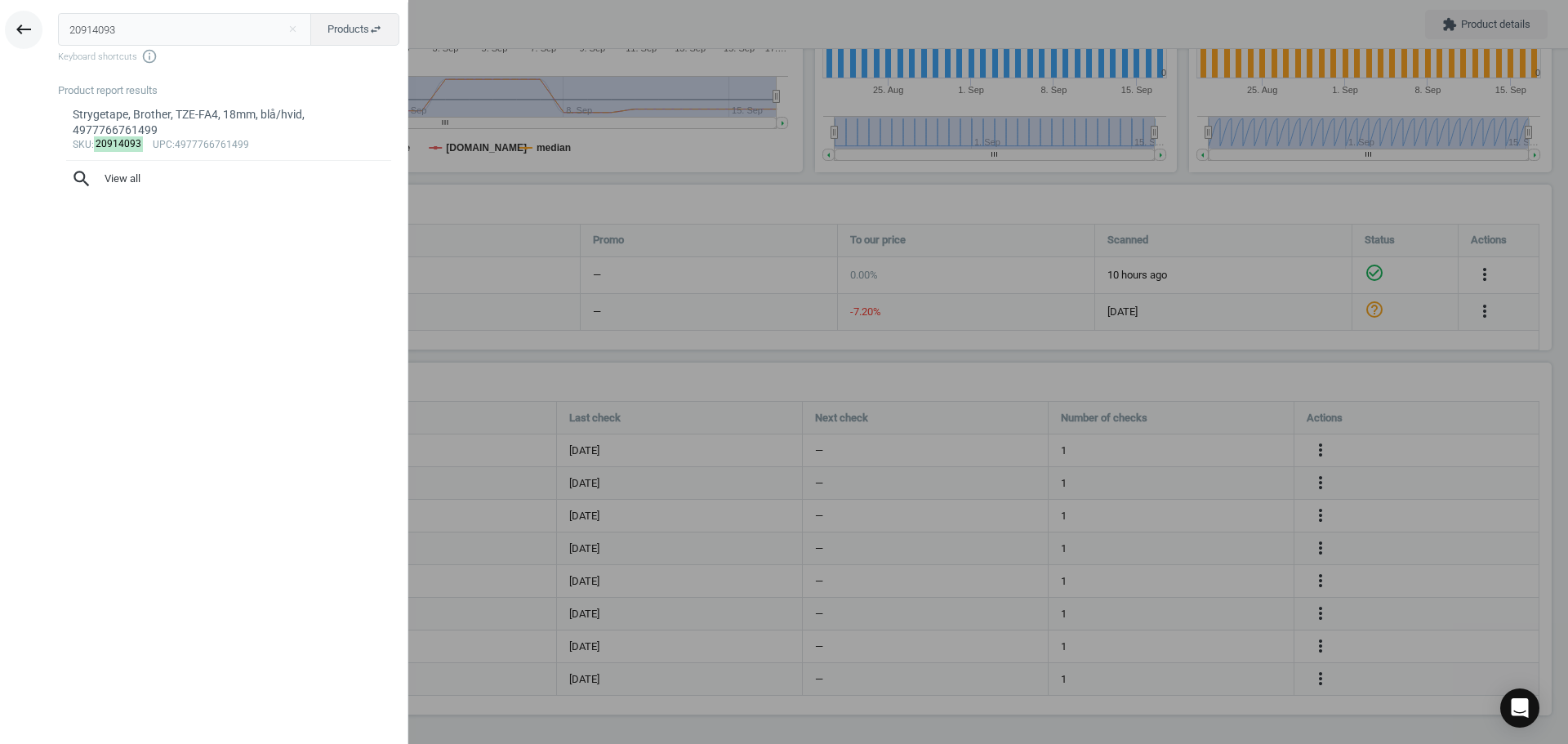
drag, startPoint x: 132, startPoint y: 21, endPoint x: 40, endPoint y: 28, distance: 92.3
click at [58, 21] on input "20914093" at bounding box center [184, 30] width 254 height 33
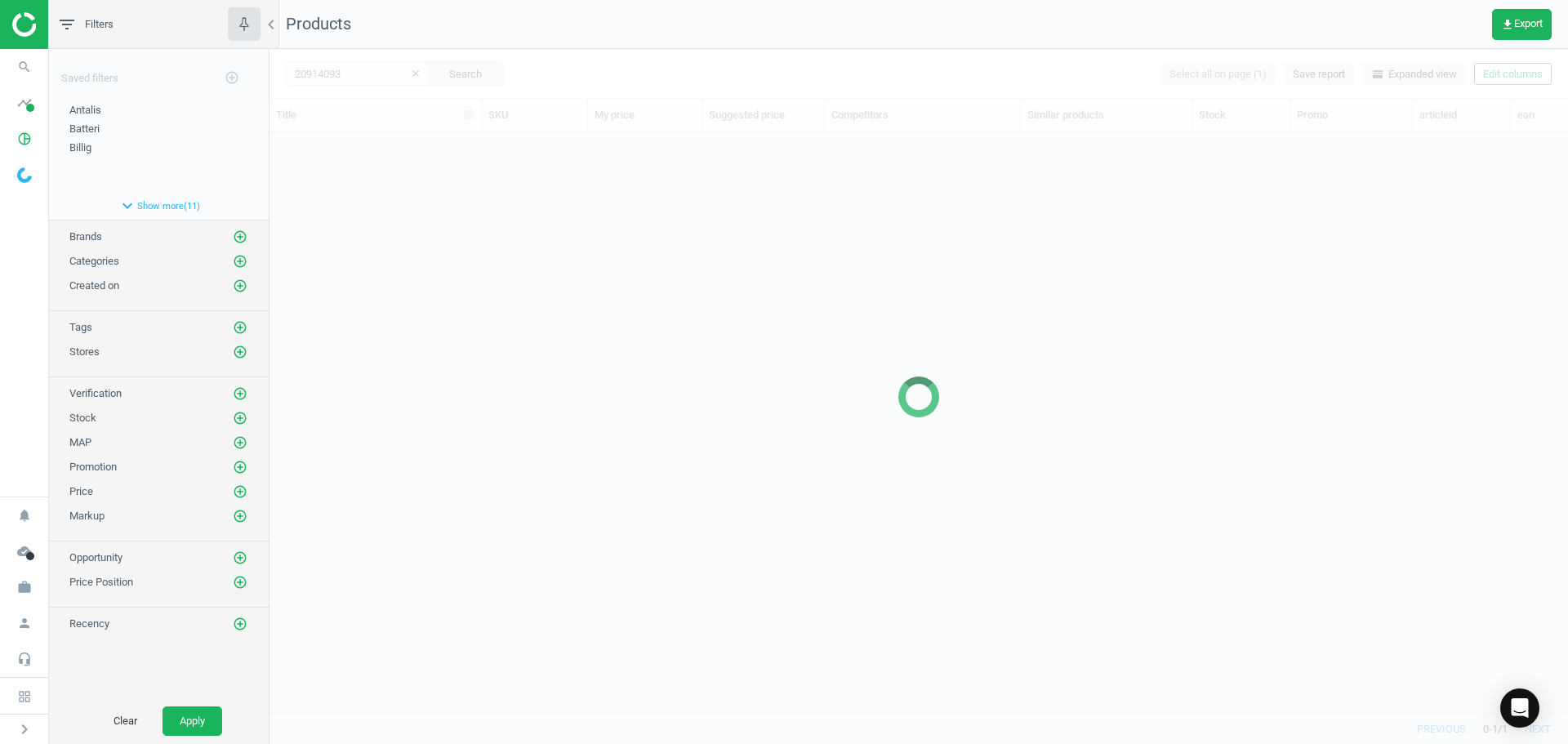
scroll to position [557, 1287]
click at [427, 223] on div at bounding box center [919, 397] width 1299 height 695
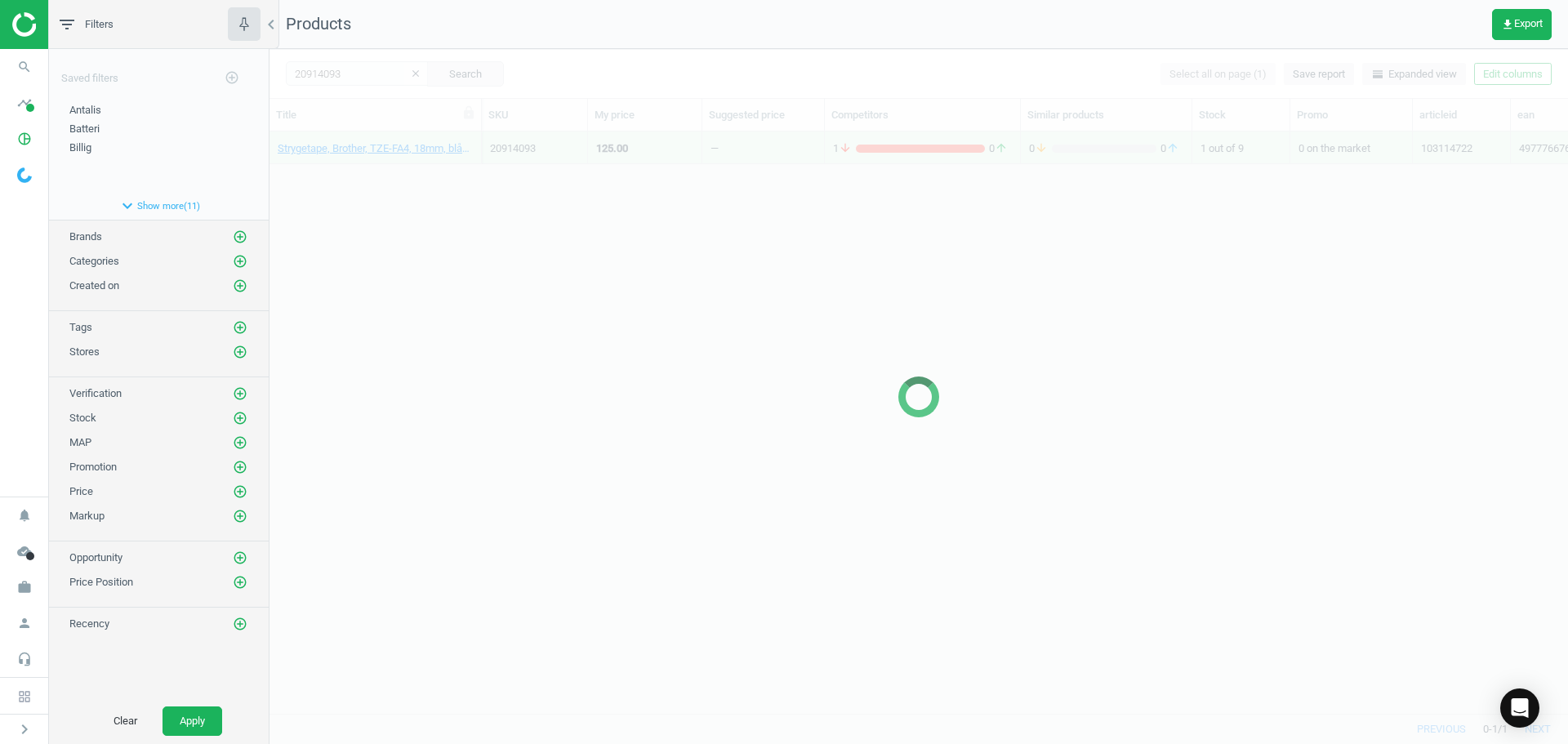
click at [427, 223] on div at bounding box center [919, 397] width 1299 height 695
click at [419, 199] on div at bounding box center [919, 397] width 1299 height 695
click at [416, 183] on div at bounding box center [919, 397] width 1299 height 695
click at [414, 179] on div at bounding box center [919, 397] width 1299 height 695
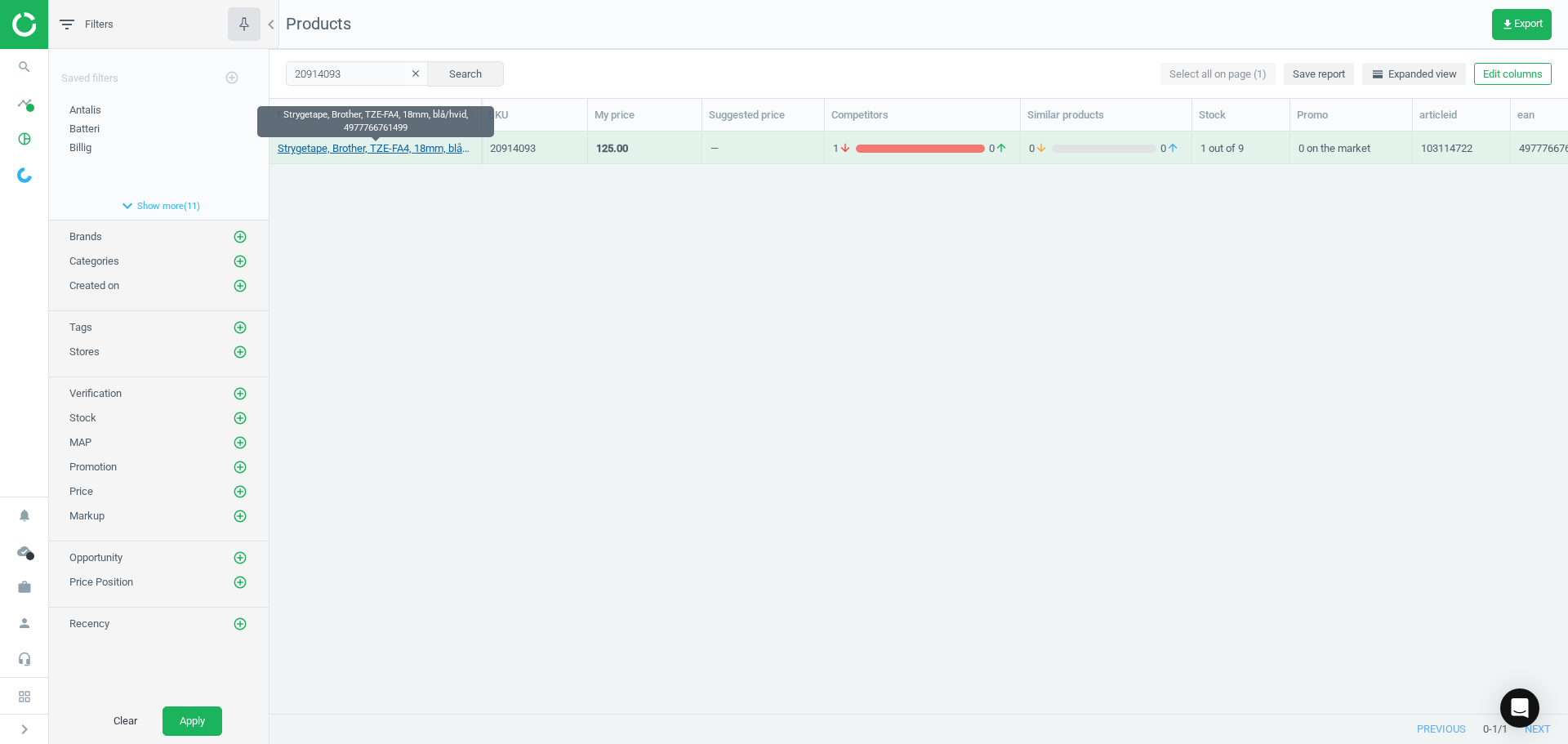
click at [411, 152] on link "Strygetape, Brother, TZE-FA4, 18mm, blå/hvid, 4977766761499" at bounding box center [375, 149] width 195 height 15
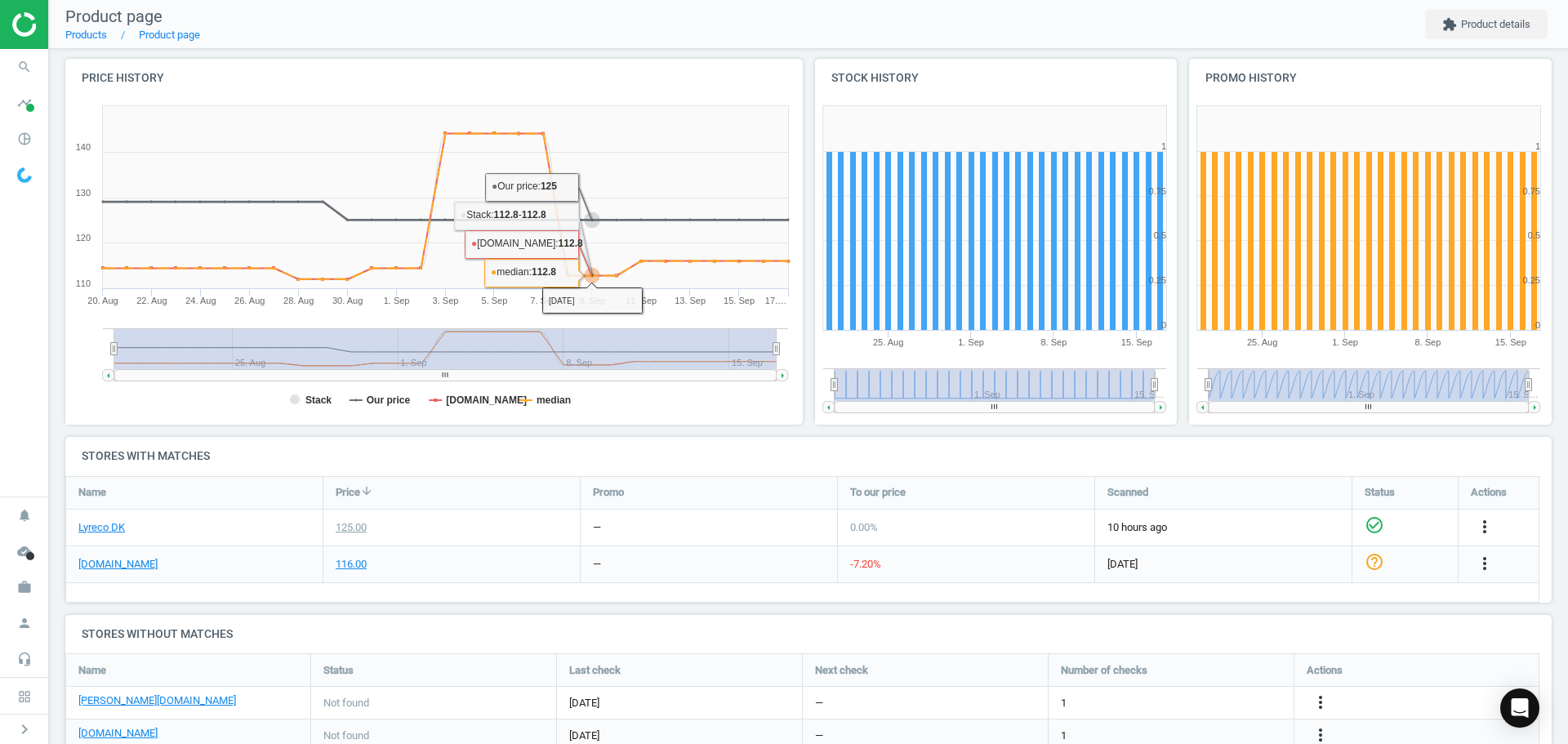
scroll to position [408, 0]
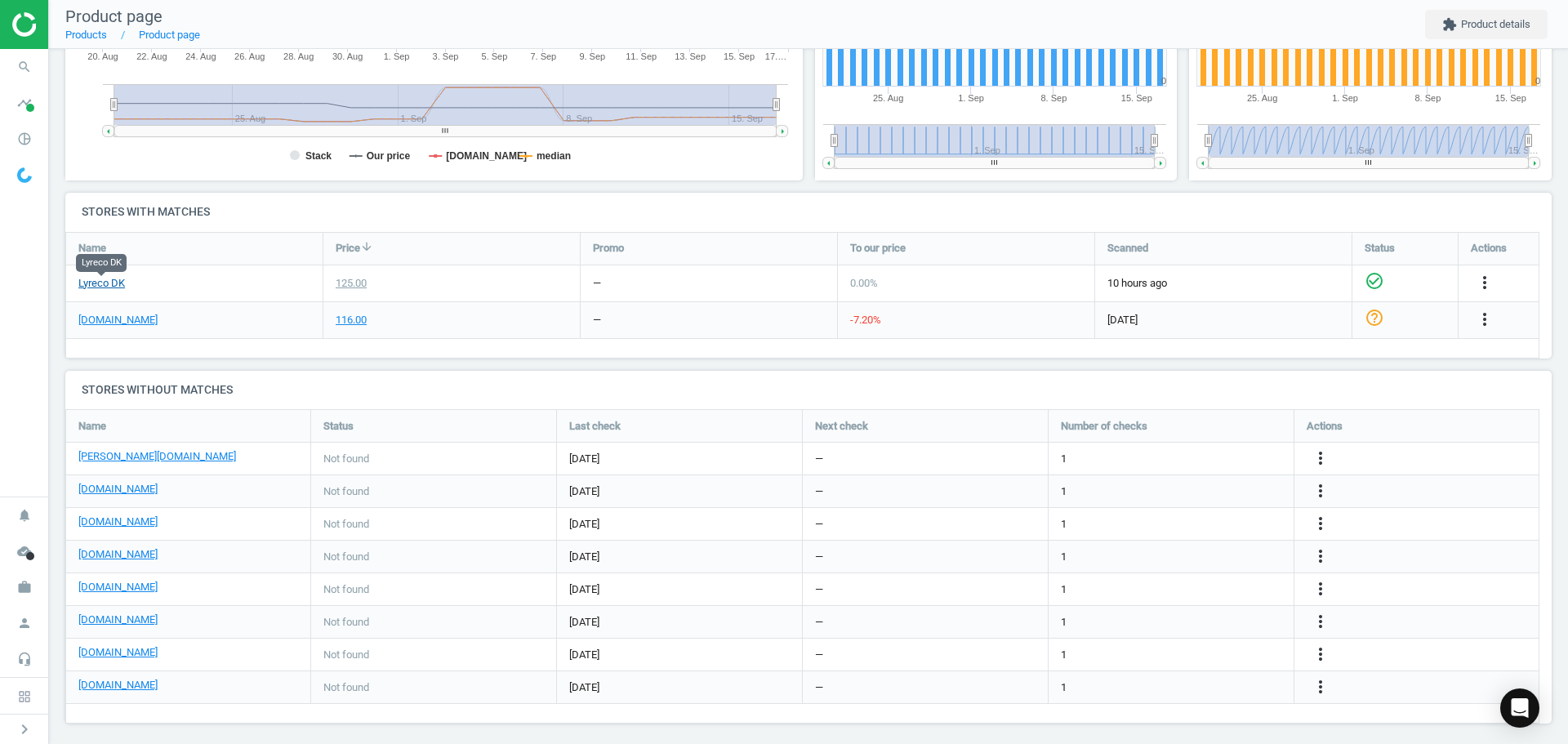
click at [104, 282] on link "Lyreco DK" at bounding box center [101, 283] width 47 height 15
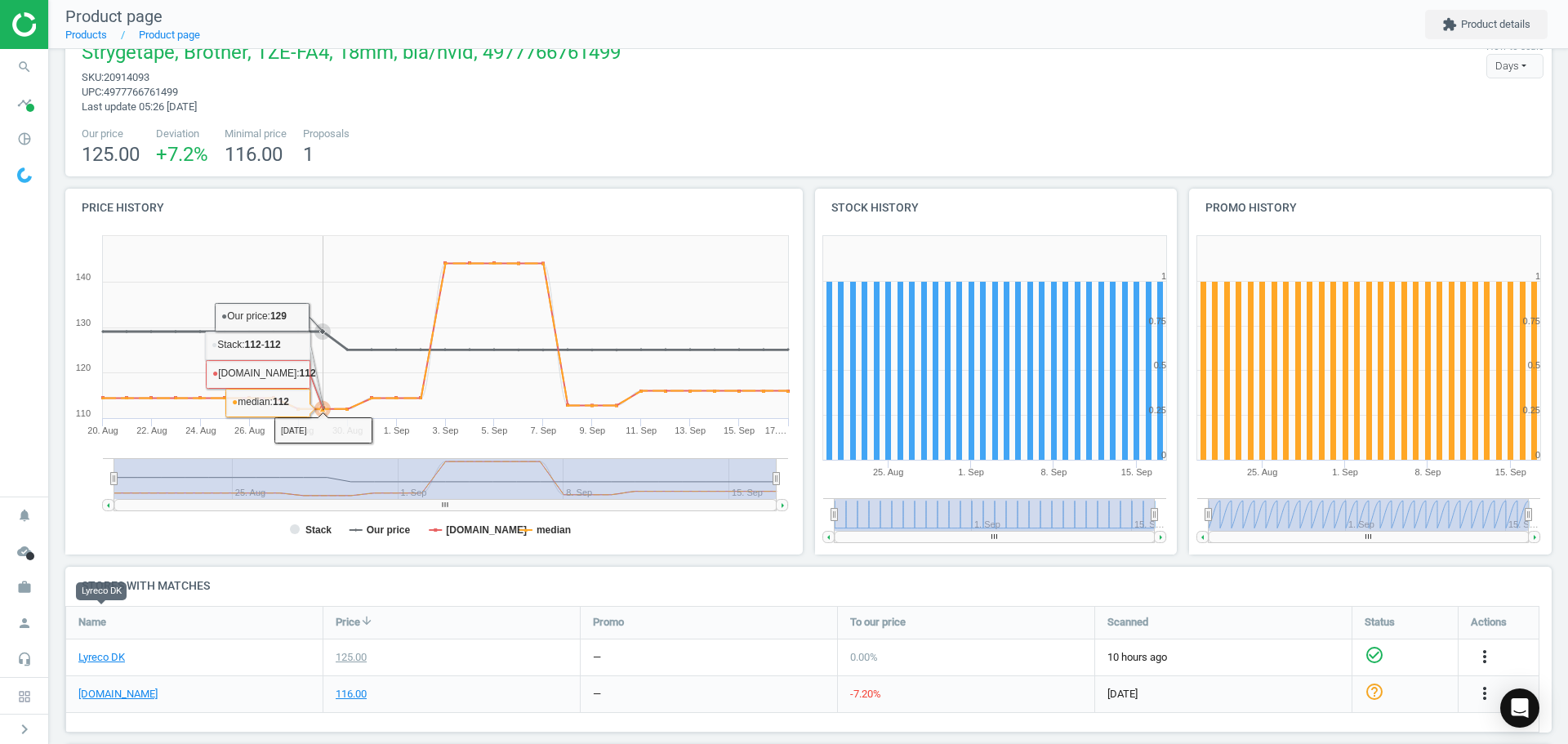
scroll to position [0, 0]
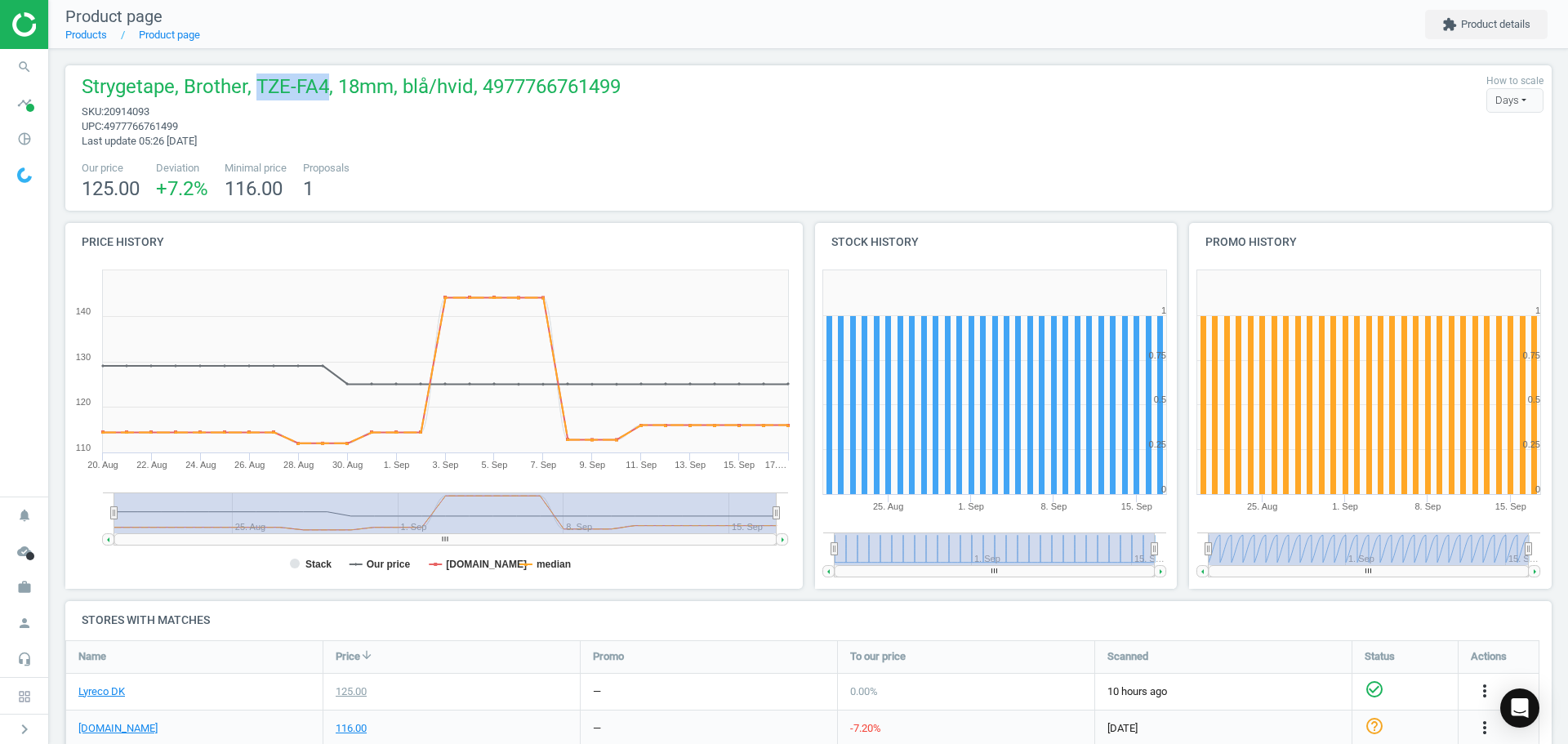
drag, startPoint x: 326, startPoint y: 85, endPoint x: 260, endPoint y: 85, distance: 66.0
click at [260, 85] on span "Strygetape, Brother, TZE-FA4, 18mm, blå/hvid, 4977766761499" at bounding box center [351, 89] width 539 height 31
copy span "TZE-FA4"
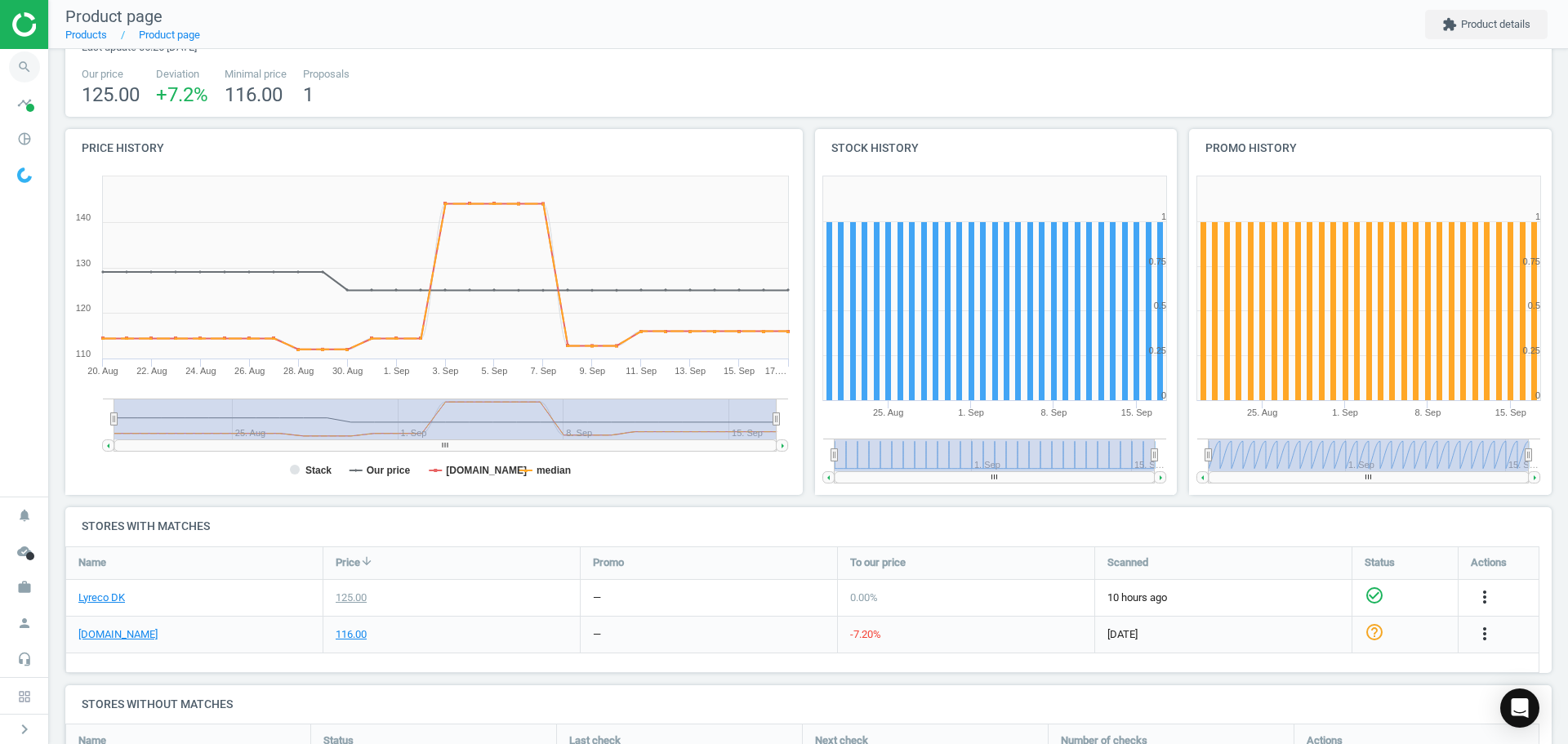
scroll to position [8, 0]
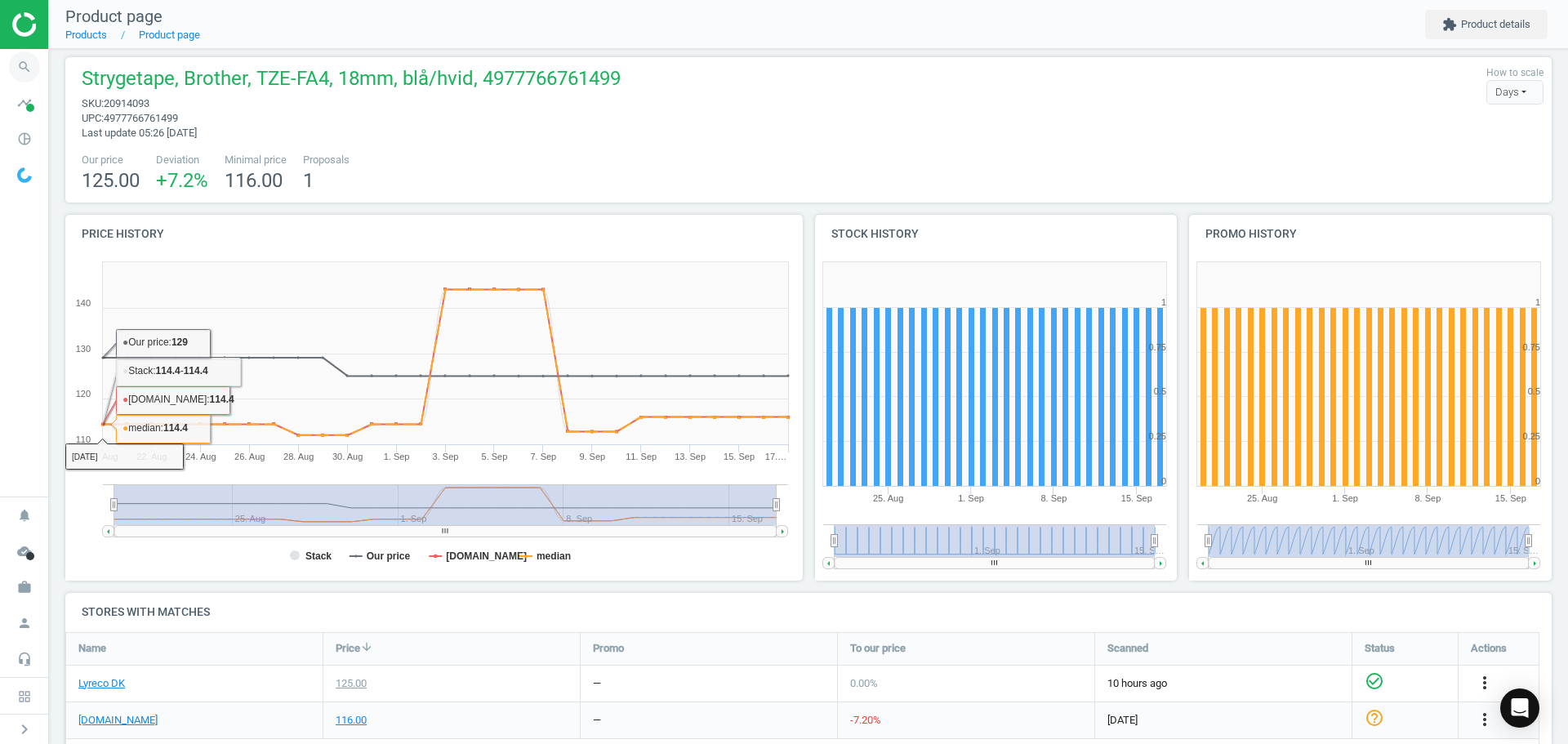
click at [35, 65] on icon "search" at bounding box center [25, 67] width 31 height 31
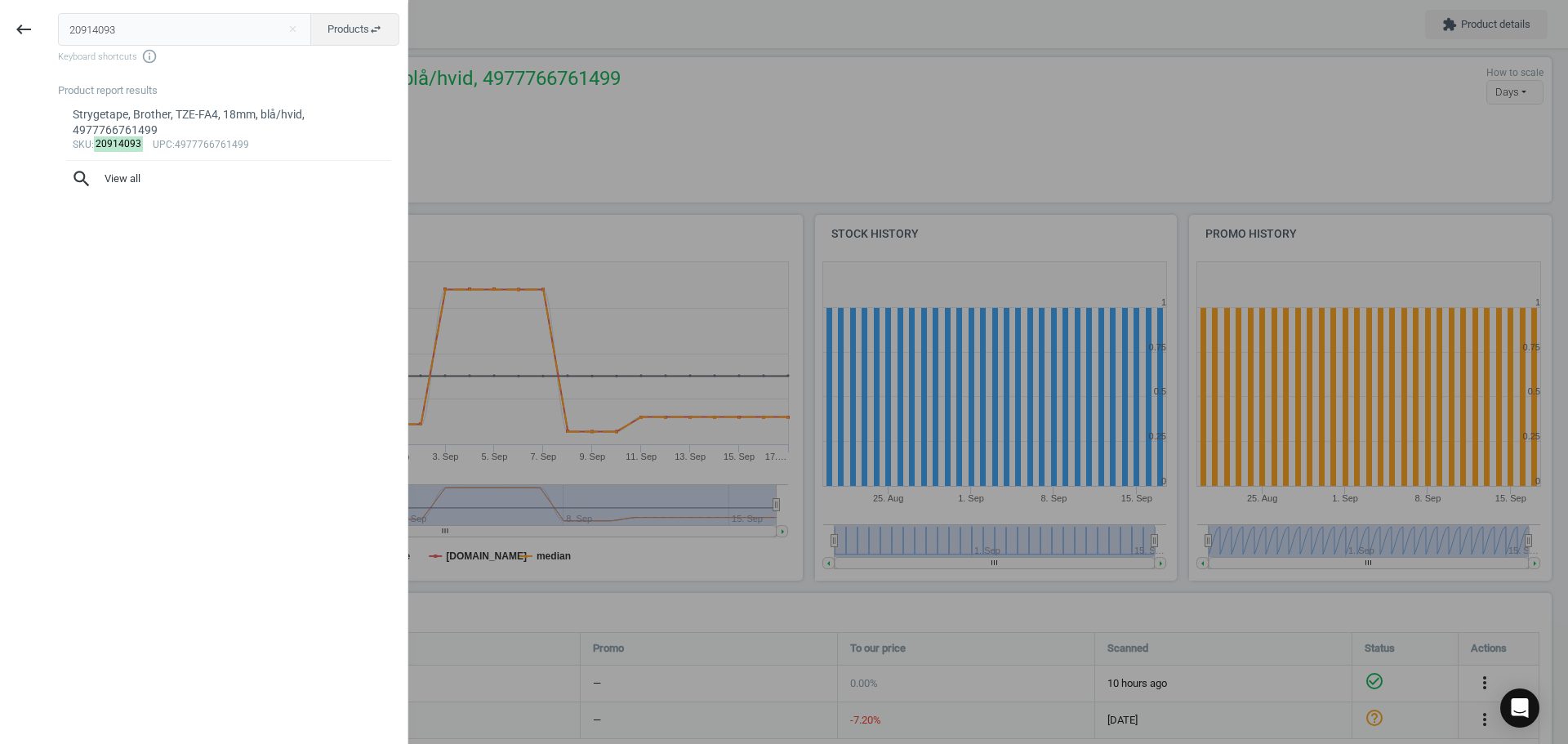
drag, startPoint x: 54, startPoint y: 31, endPoint x: -13, endPoint y: 30, distance: 67.0
click at [0, 30] on html "Group 2 Created with Sketch. ic/cloud_download/grey600 Created with Sketch. gra…" at bounding box center [784, 372] width 1568 height 744
type input "1689632"
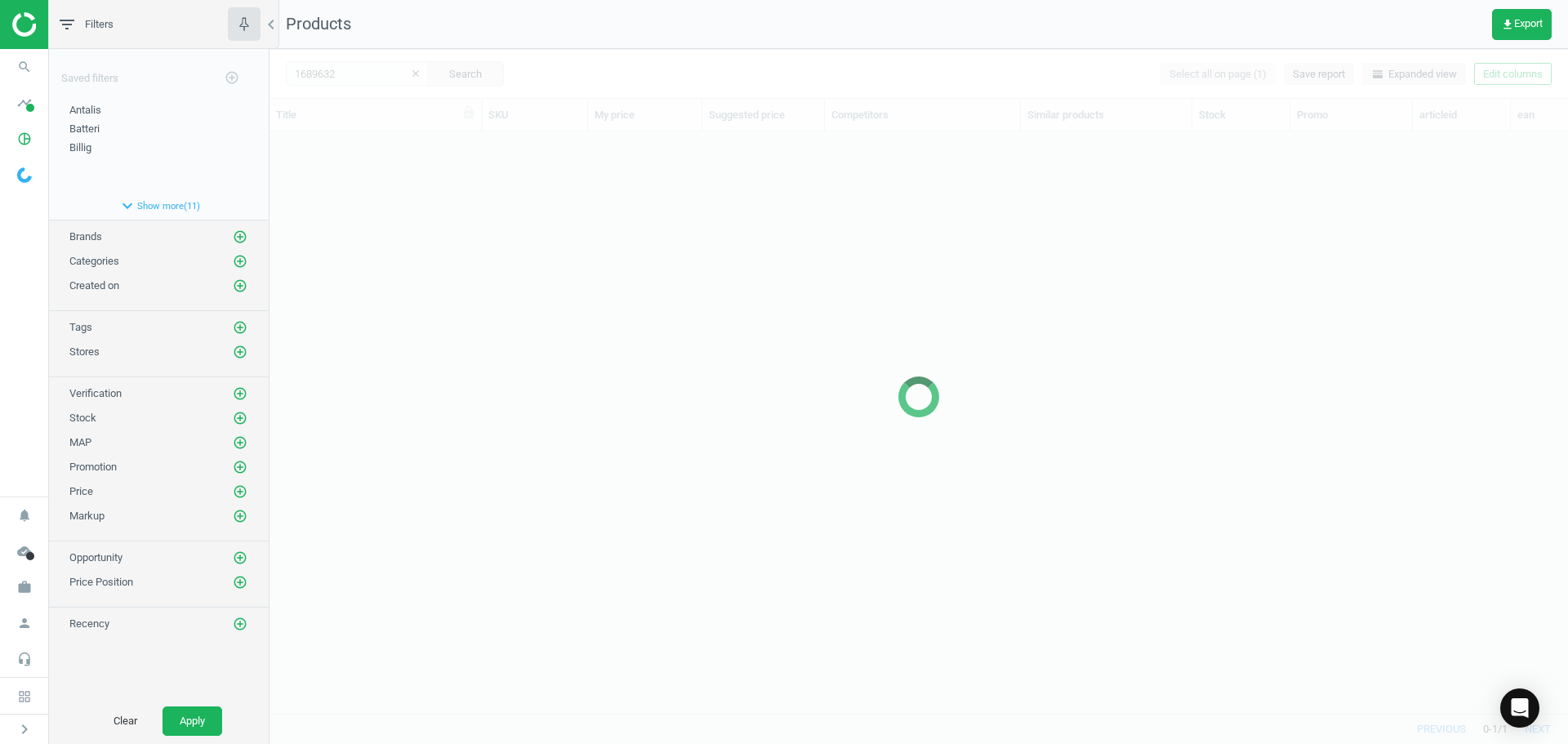
scroll to position [557, 1287]
click at [49, 198] on aside "search Search timeline Data delivery Overview Matches dashboard Matches Rematch…" at bounding box center [25, 372] width 49 height 744
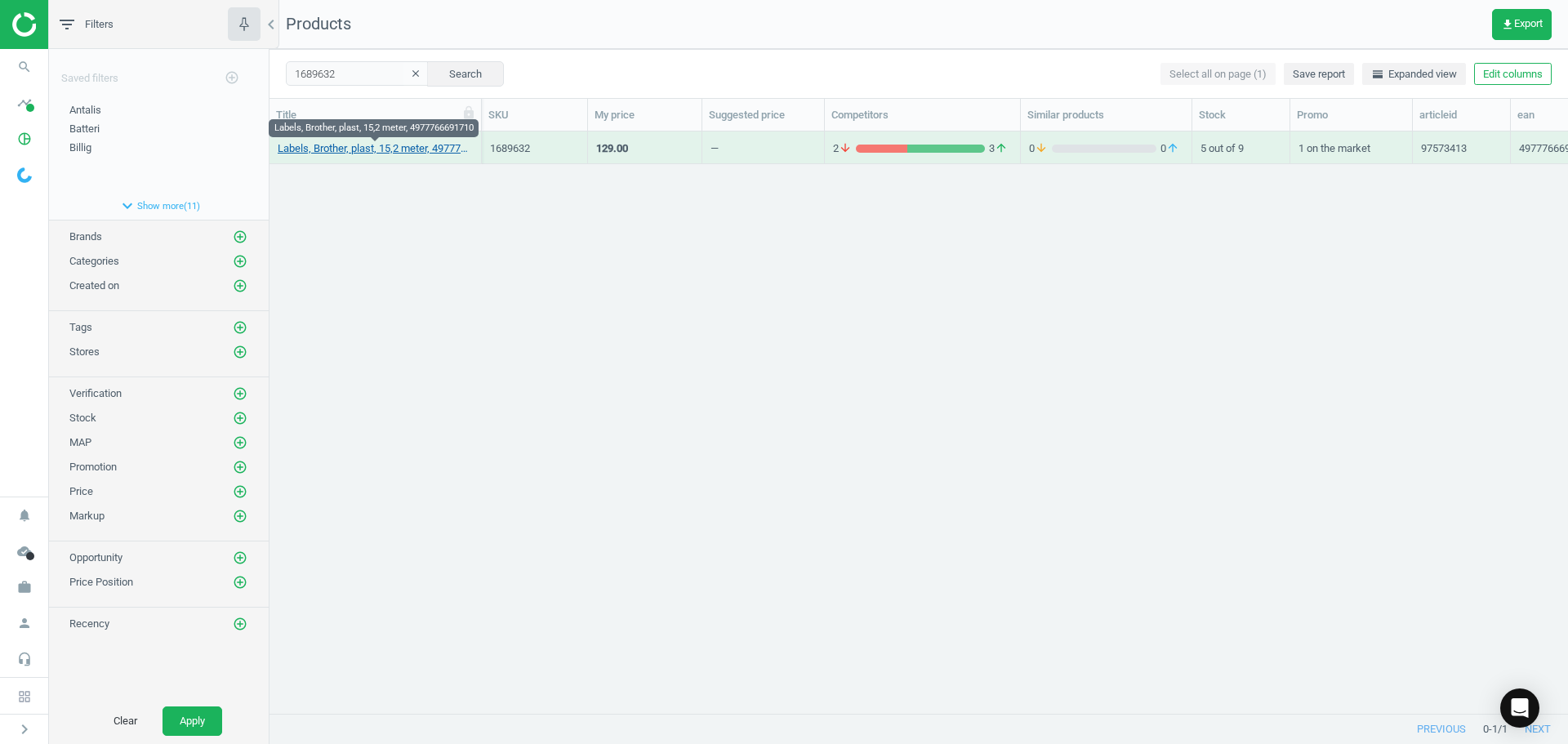
click at [361, 147] on link "Labels, Brother, plast, 15,2 meter, 4977766691710" at bounding box center [375, 149] width 195 height 15
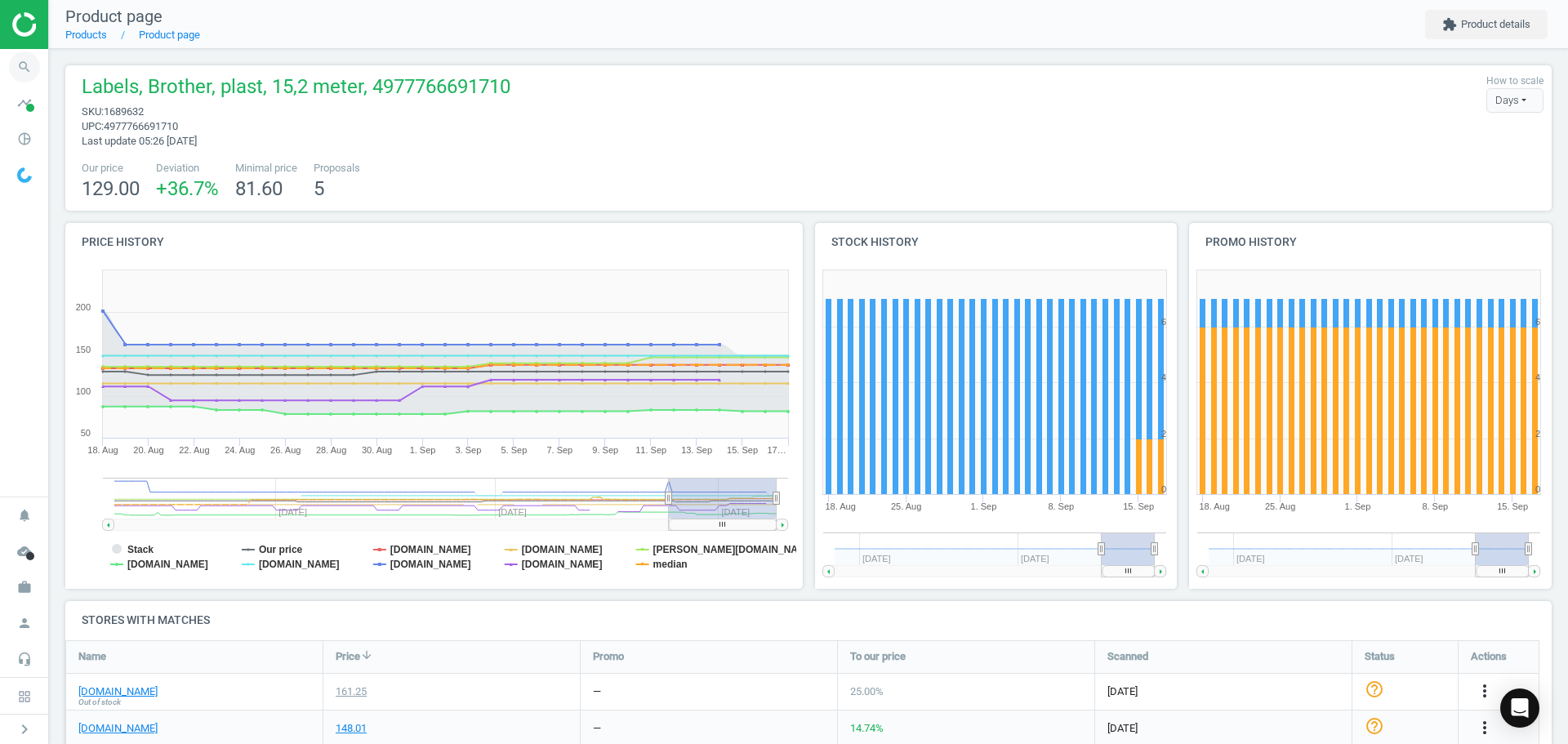
click at [27, 67] on icon "search" at bounding box center [25, 67] width 31 height 31
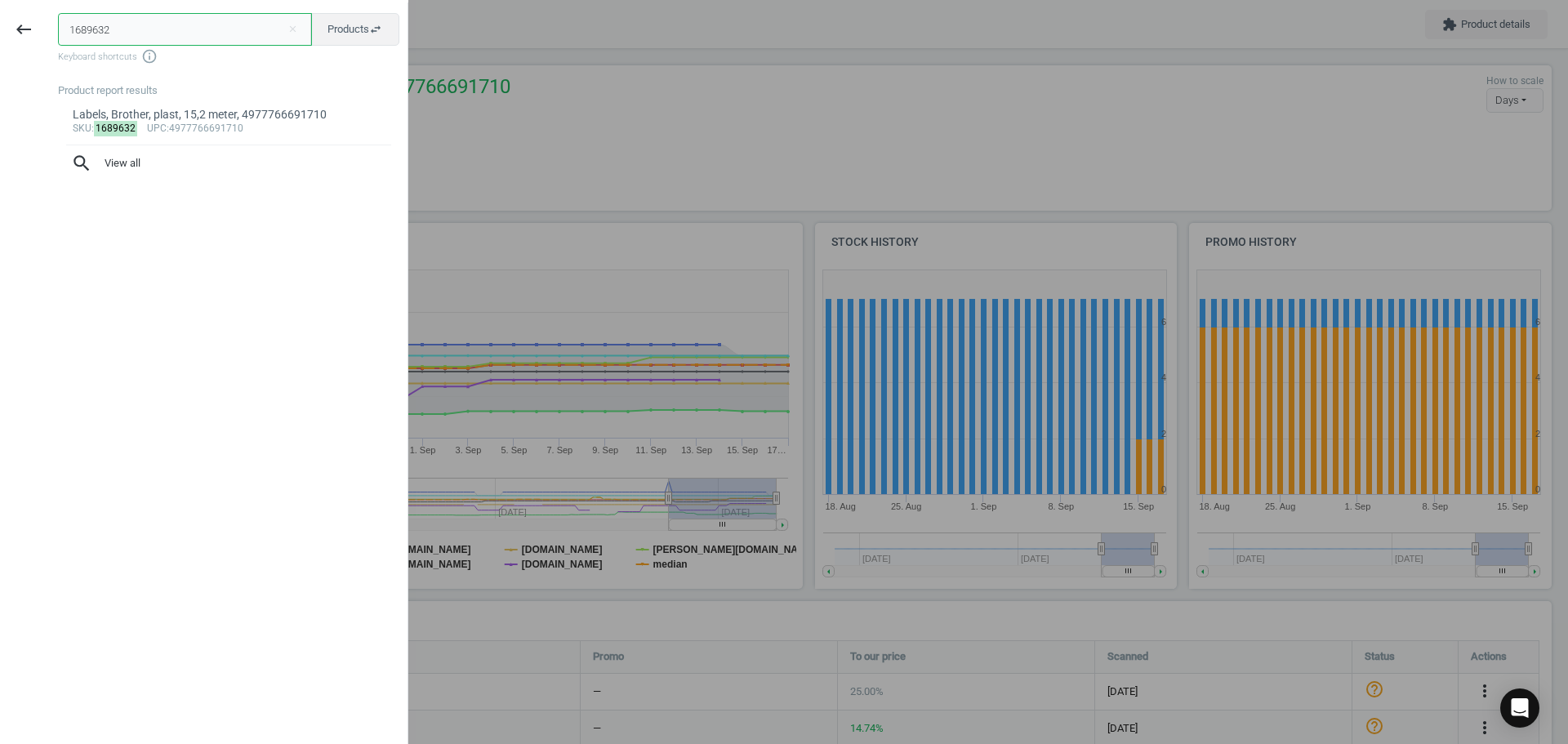
drag, startPoint x: 86, startPoint y: 26, endPoint x: 7, endPoint y: 40, distance: 80.2
click at [24, 26] on div "keyboard_backspace 1689632 close Products swap_horiz Keyboard shortcuts info_ou…" at bounding box center [204, 374] width 408 height 744
paste input "20914093"
type input "20914093"
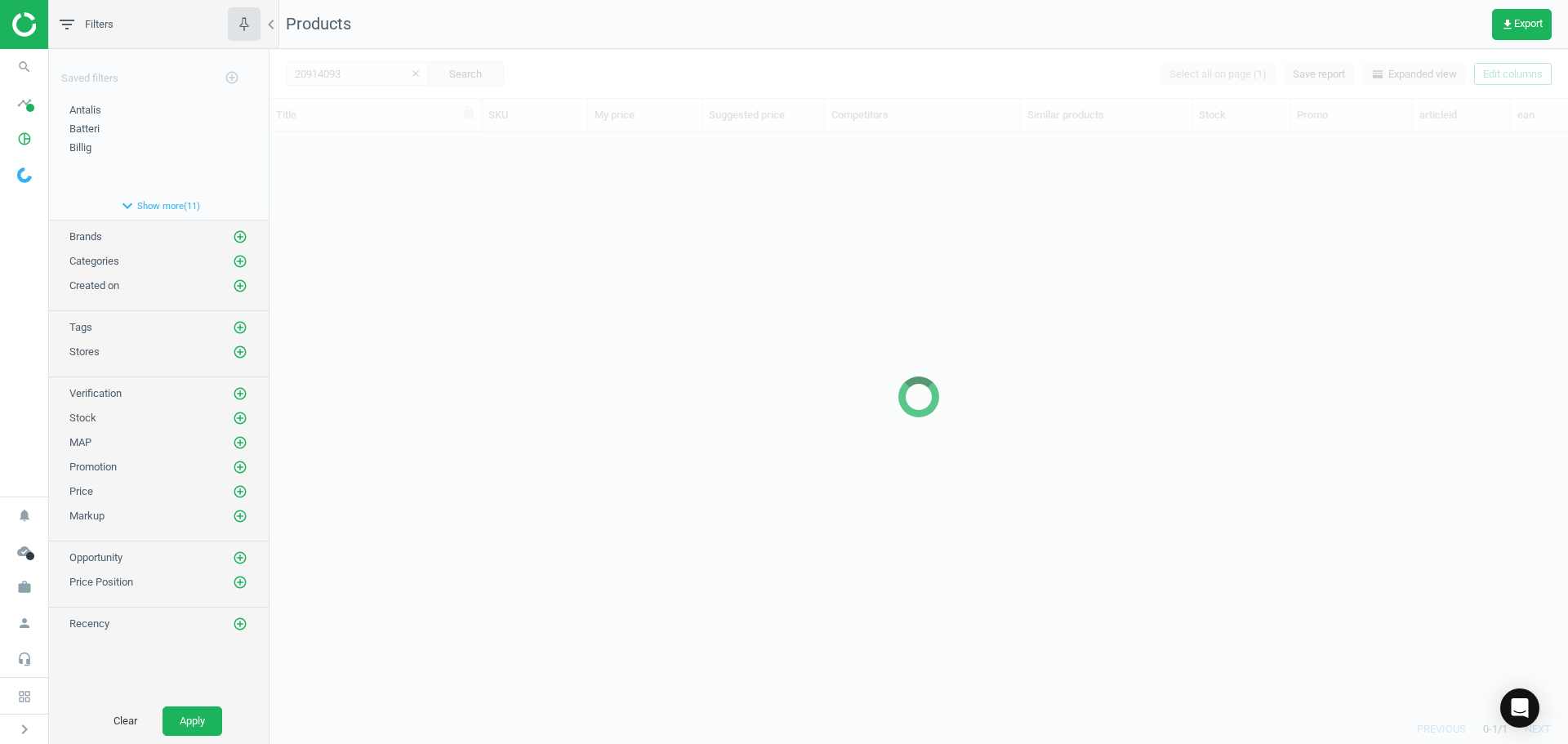
scroll to position [557, 1287]
click at [542, 267] on div at bounding box center [919, 397] width 1299 height 695
click at [542, 267] on div at bounding box center [919, 397] width 1299 height 695
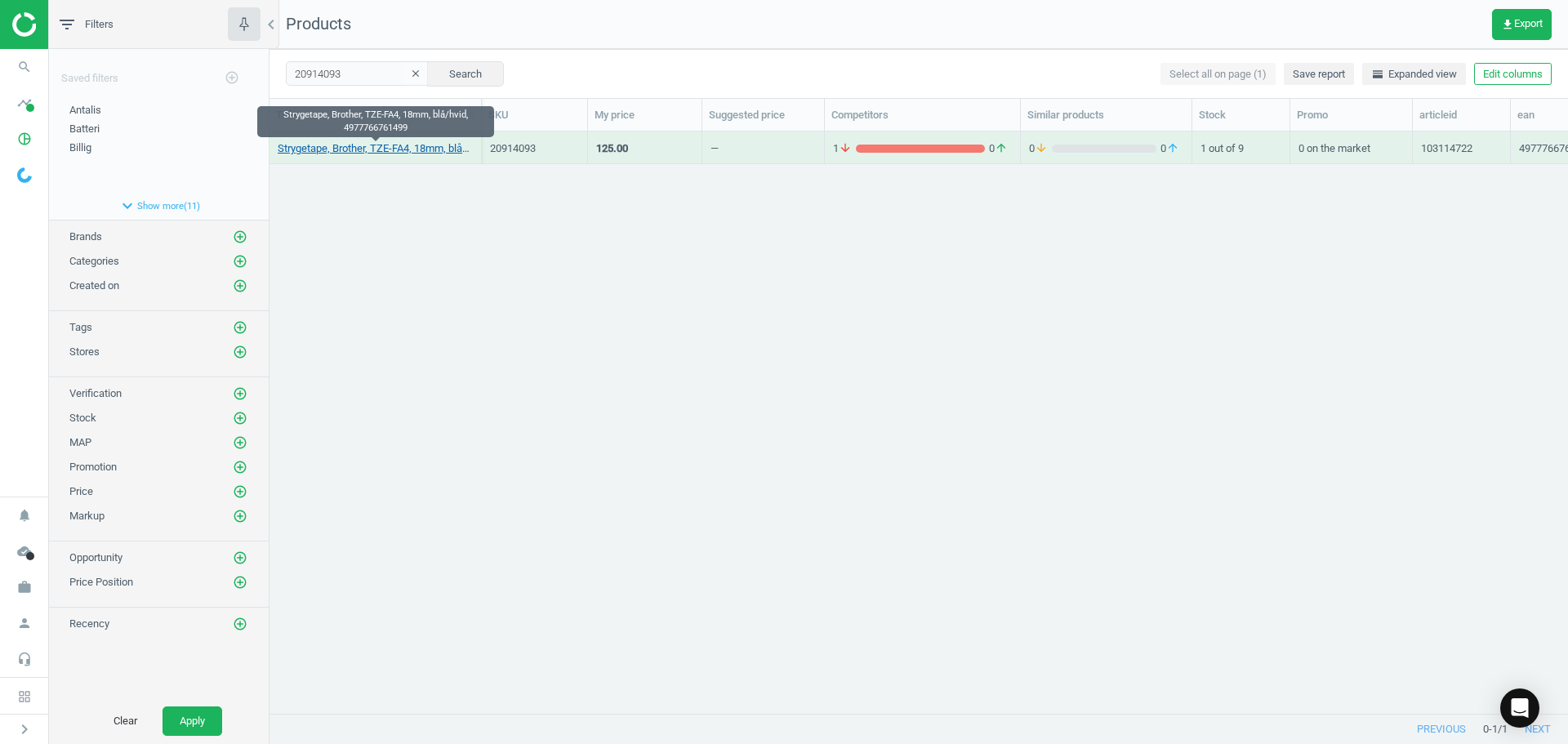
click at [398, 142] on link "Strygetape, Brother, TZE-FA4, 18mm, blå/hvid, 4977766761499" at bounding box center [375, 149] width 195 height 15
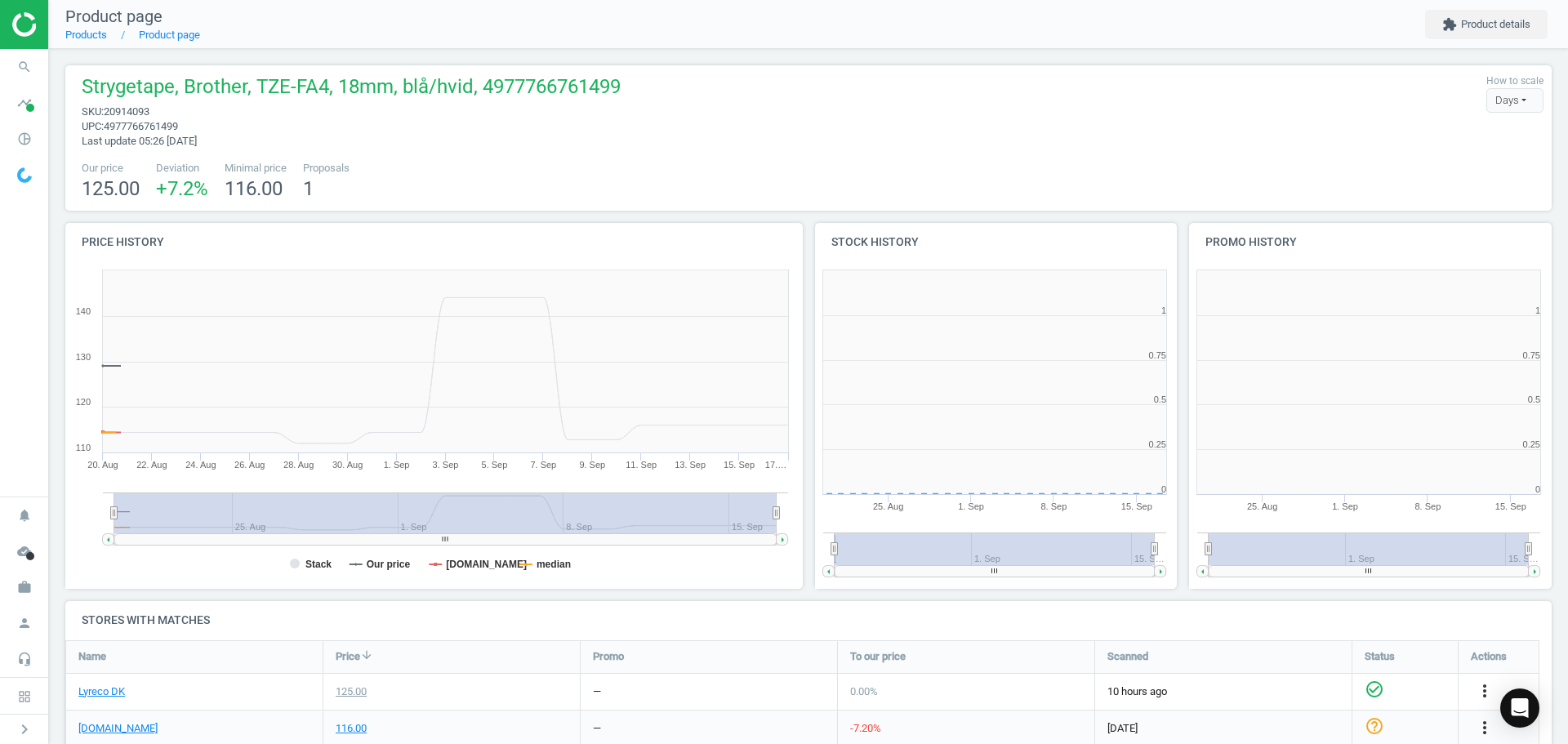
scroll to position [163, 0]
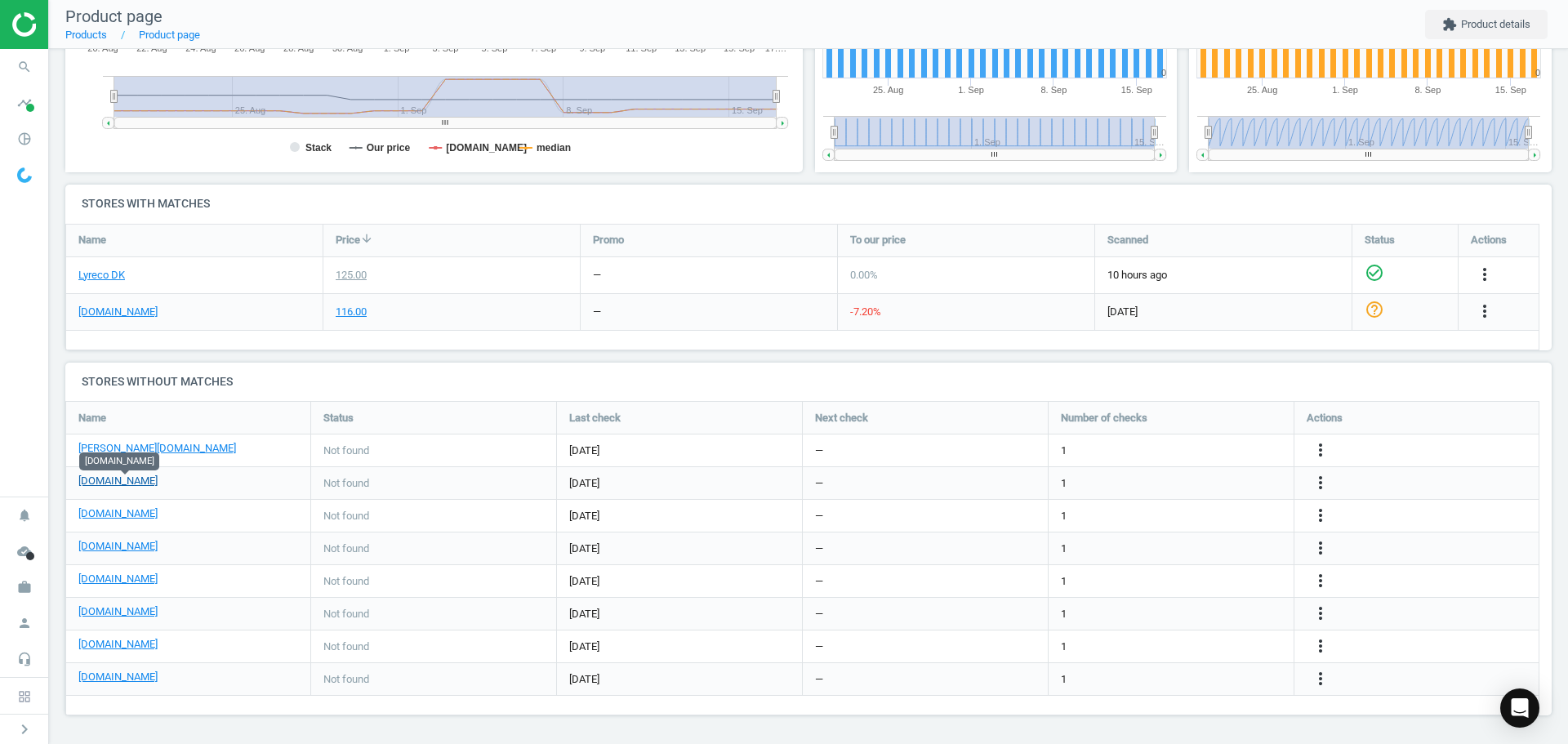
click at [152, 479] on link "[DOMAIN_NAME]" at bounding box center [118, 481] width 79 height 15
click at [110, 515] on link "[DOMAIN_NAME]" at bounding box center [118, 514] width 79 height 15
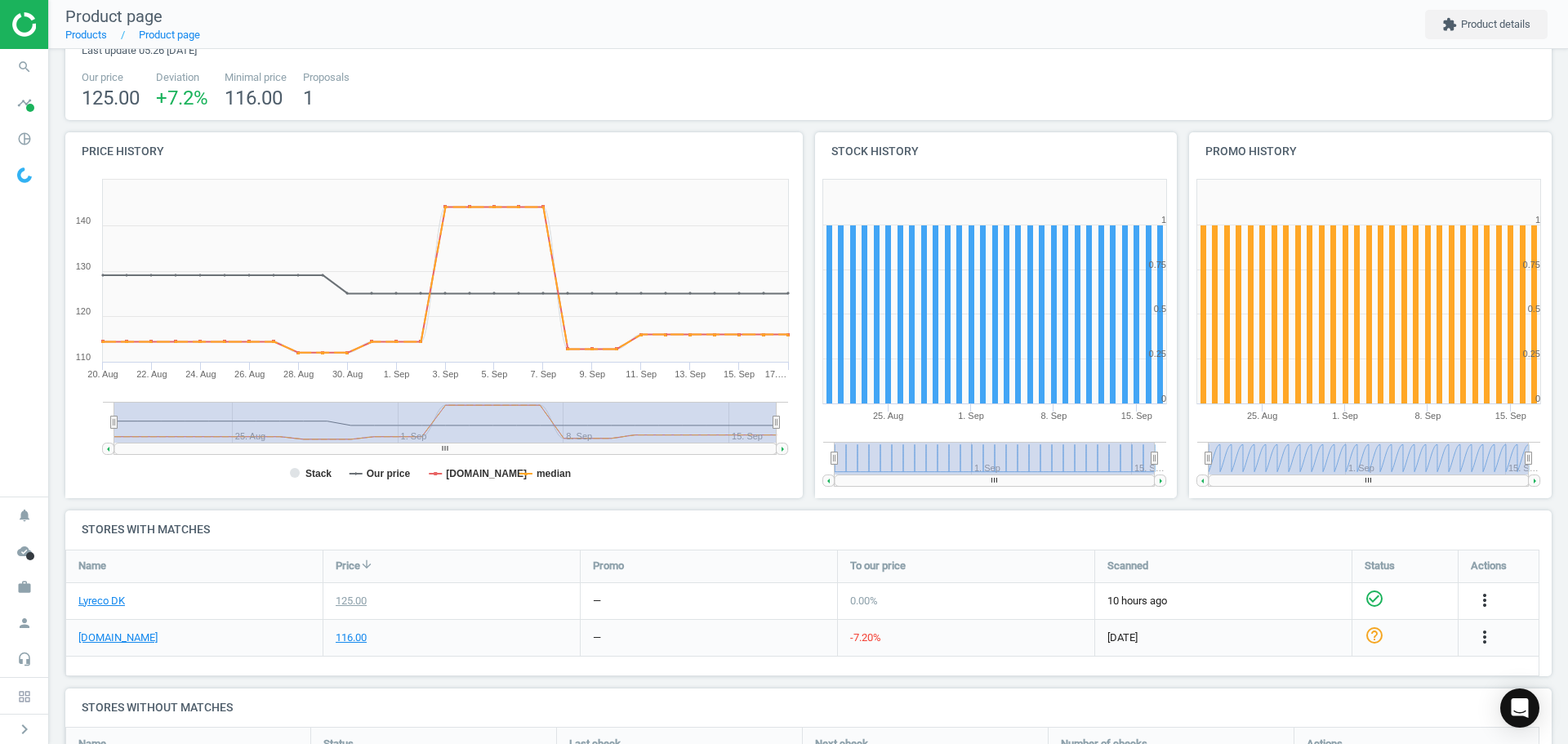
scroll to position [416, 0]
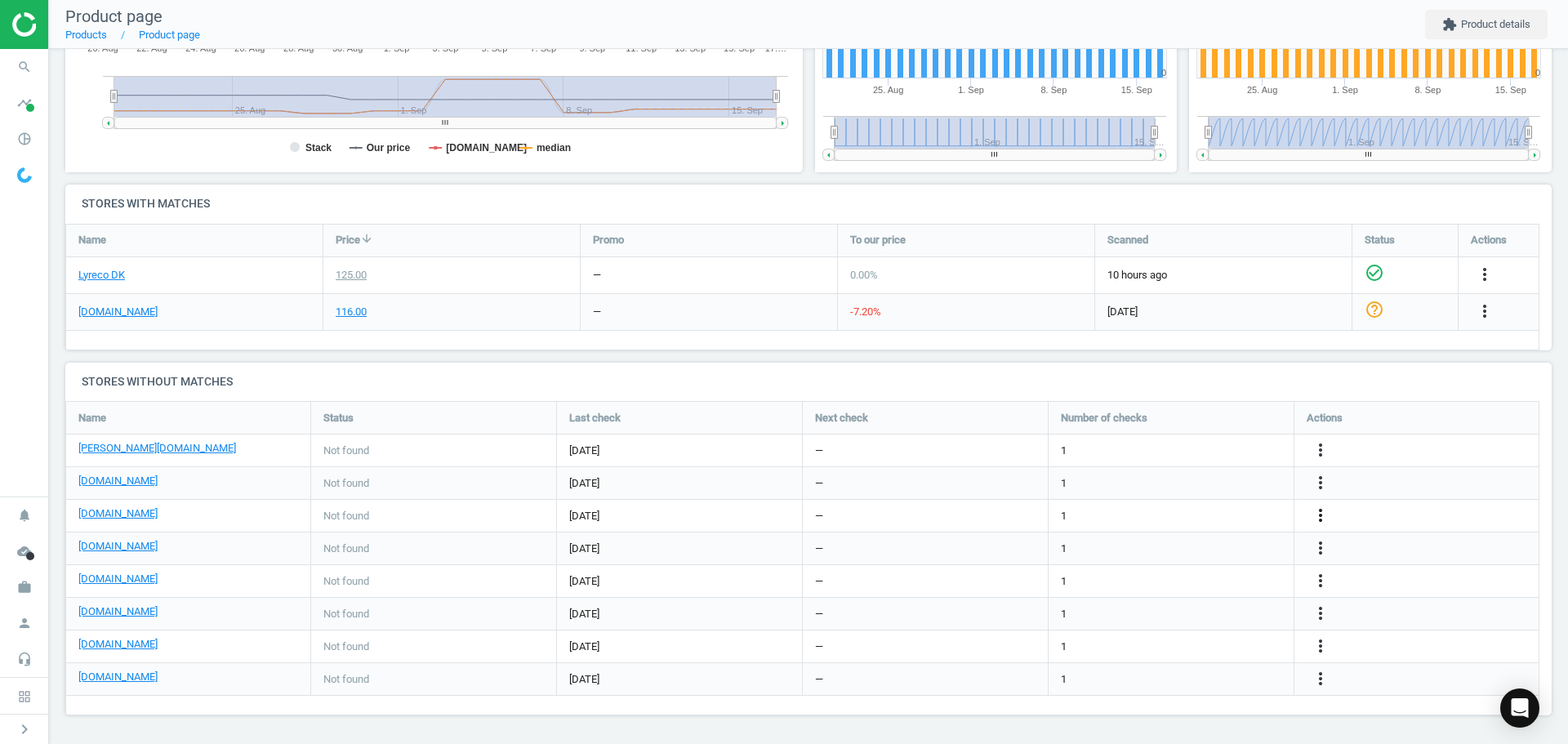
click at [1317, 513] on icon "more_vert" at bounding box center [1320, 515] width 20 height 20
click at [1184, 515] on link "Edit URL/product option" at bounding box center [1193, 515] width 224 height 26
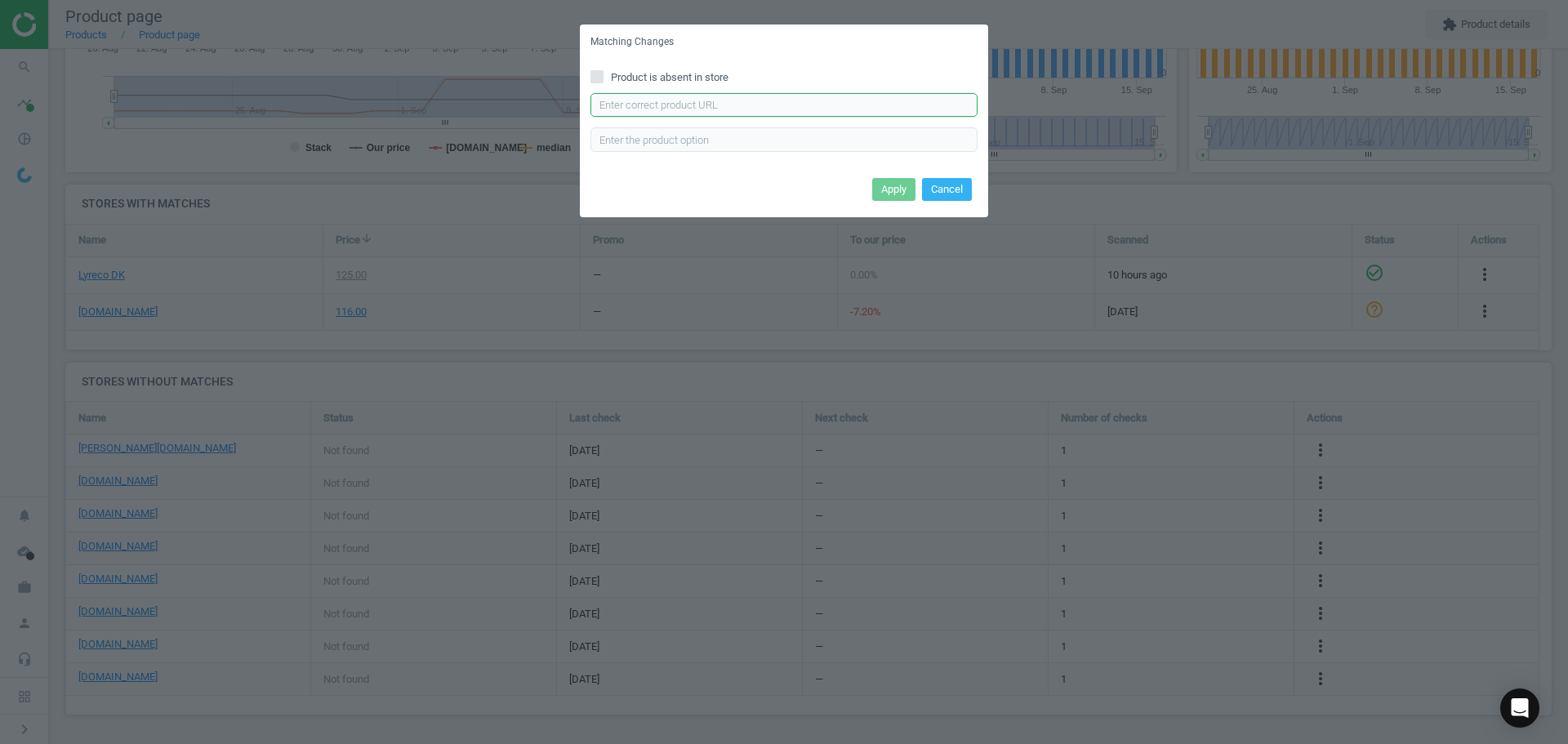
click at [766, 105] on input "text" at bounding box center [784, 105] width 387 height 25
paste input "https://www.proshop.dk/Papir-Fotopapir-og-Etiketter/Brother-Tape-TZeFA4B-18mm-B…"
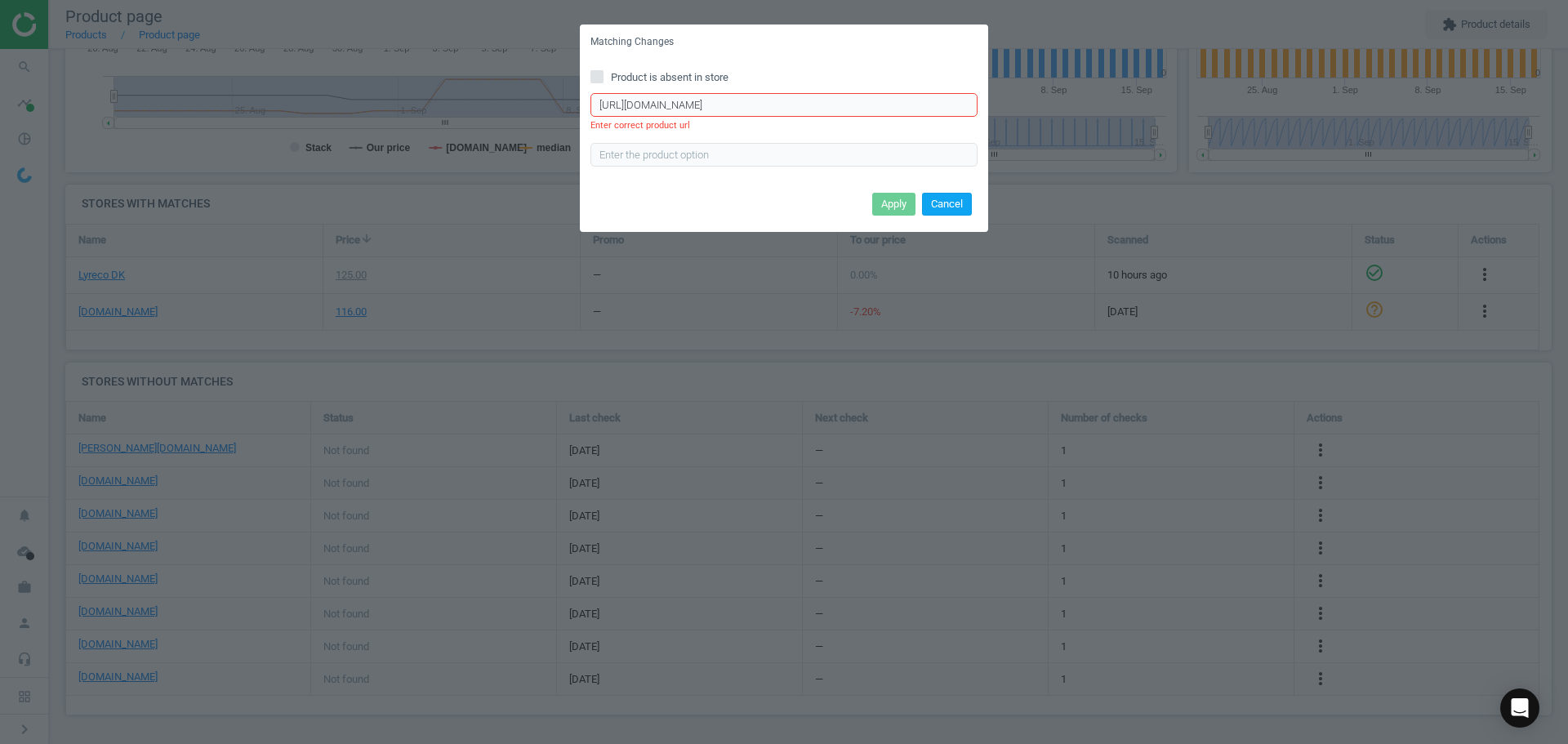
type input "https://www.proshop.dk/Papir-Fotopapir-og-Etiketter/Brother-Tape-TZeFA4B-18mm-B…"
click at [946, 201] on button "Cancel" at bounding box center [947, 204] width 50 height 23
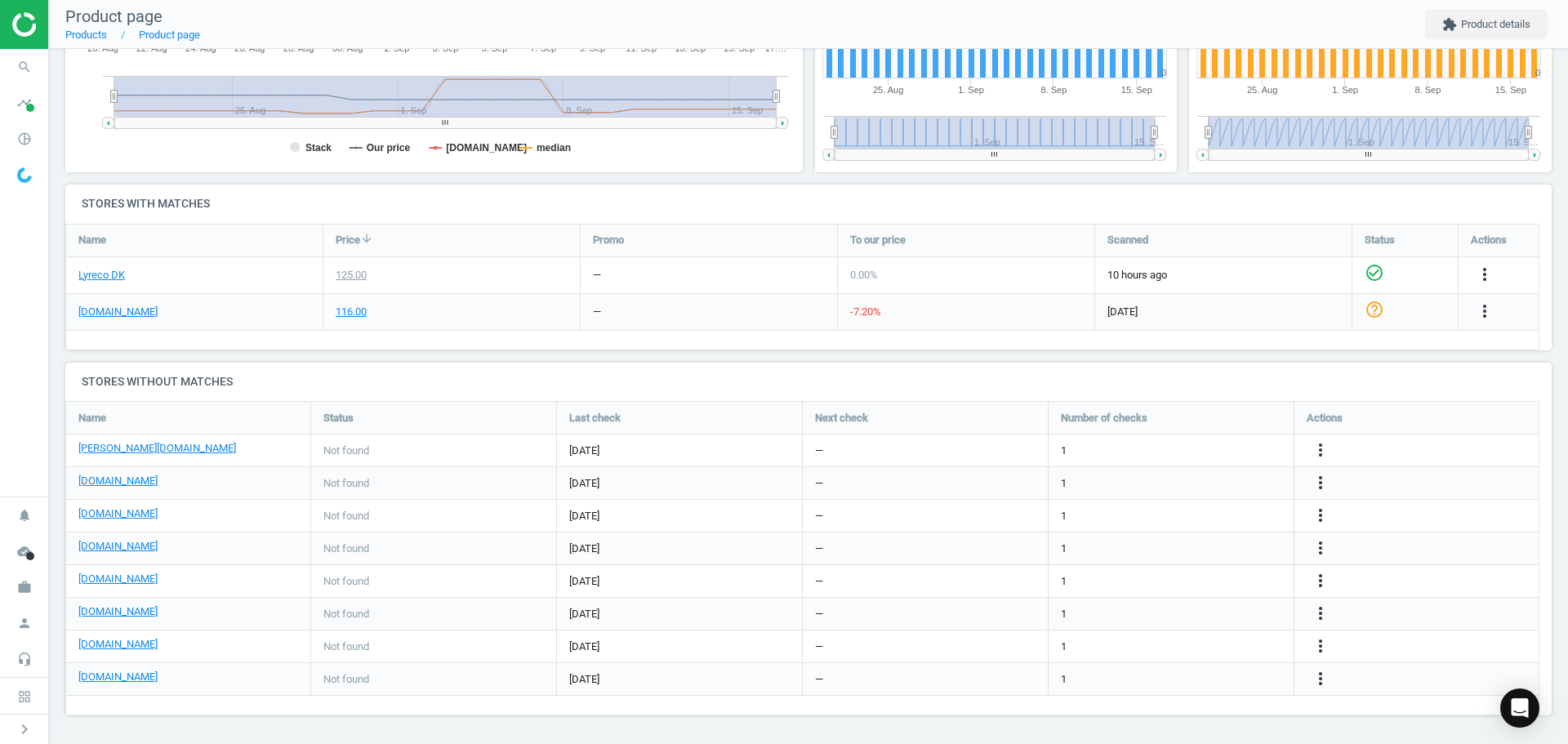
scroll to position [0, 0]
click at [117, 580] on link "[DOMAIN_NAME]" at bounding box center [118, 579] width 79 height 15
click at [1318, 576] on icon "more_vert" at bounding box center [1320, 581] width 20 height 20
click at [1205, 583] on link "Edit URL/product option" at bounding box center [1193, 581] width 224 height 26
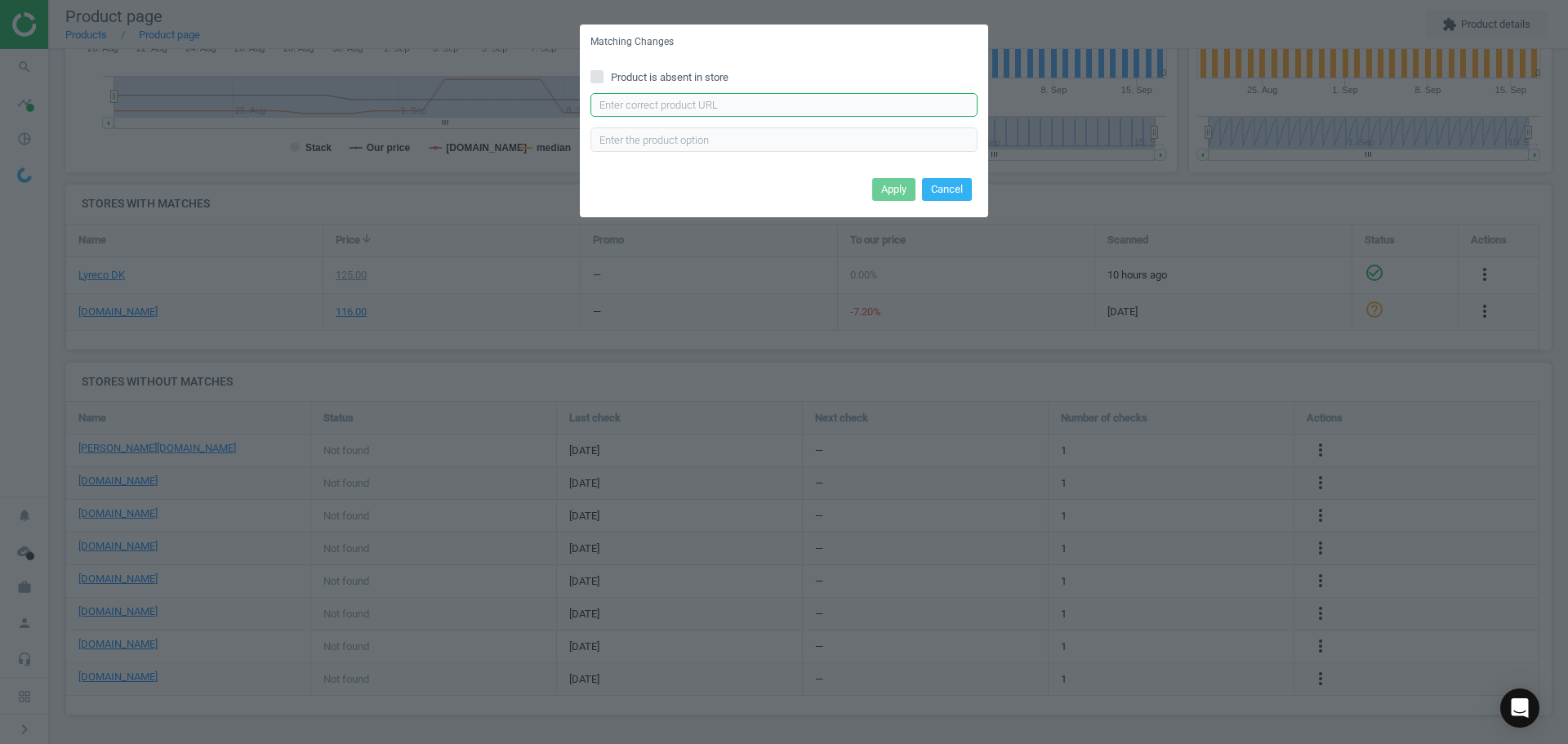
click at [772, 108] on input "text" at bounding box center [784, 105] width 387 height 25
paste input "https://www.kontorsyd.dk/da/brother-labels/brother-label-18mm-tzefa4b-blaahvid"
type input "https://www.kontorsyd.dk/da/brother-labels/brother-label-18mm-tzefa4b-blaahvid"
click at [893, 187] on button "Apply" at bounding box center [894, 189] width 44 height 23
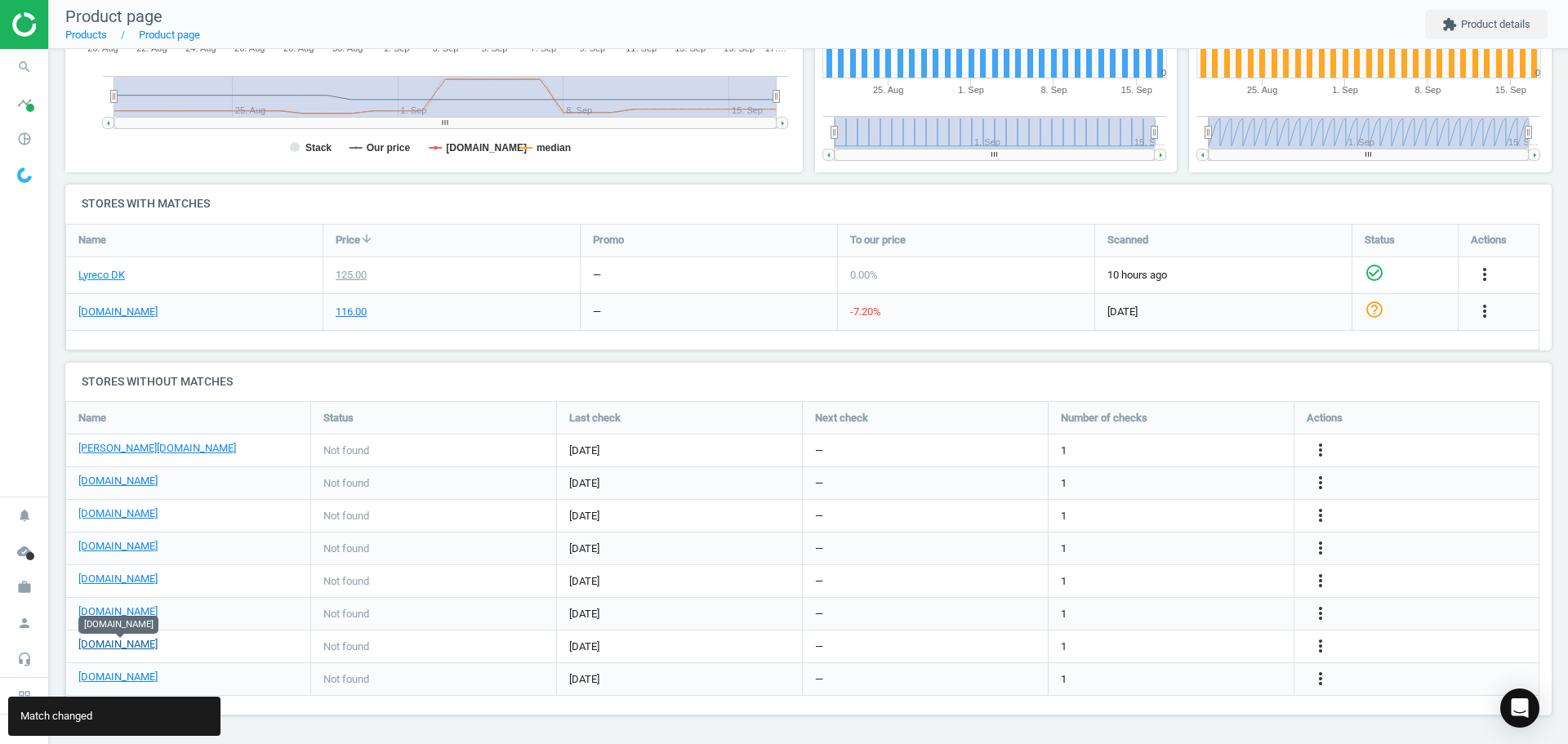
click at [119, 652] on link "[DOMAIN_NAME]" at bounding box center [118, 644] width 79 height 15
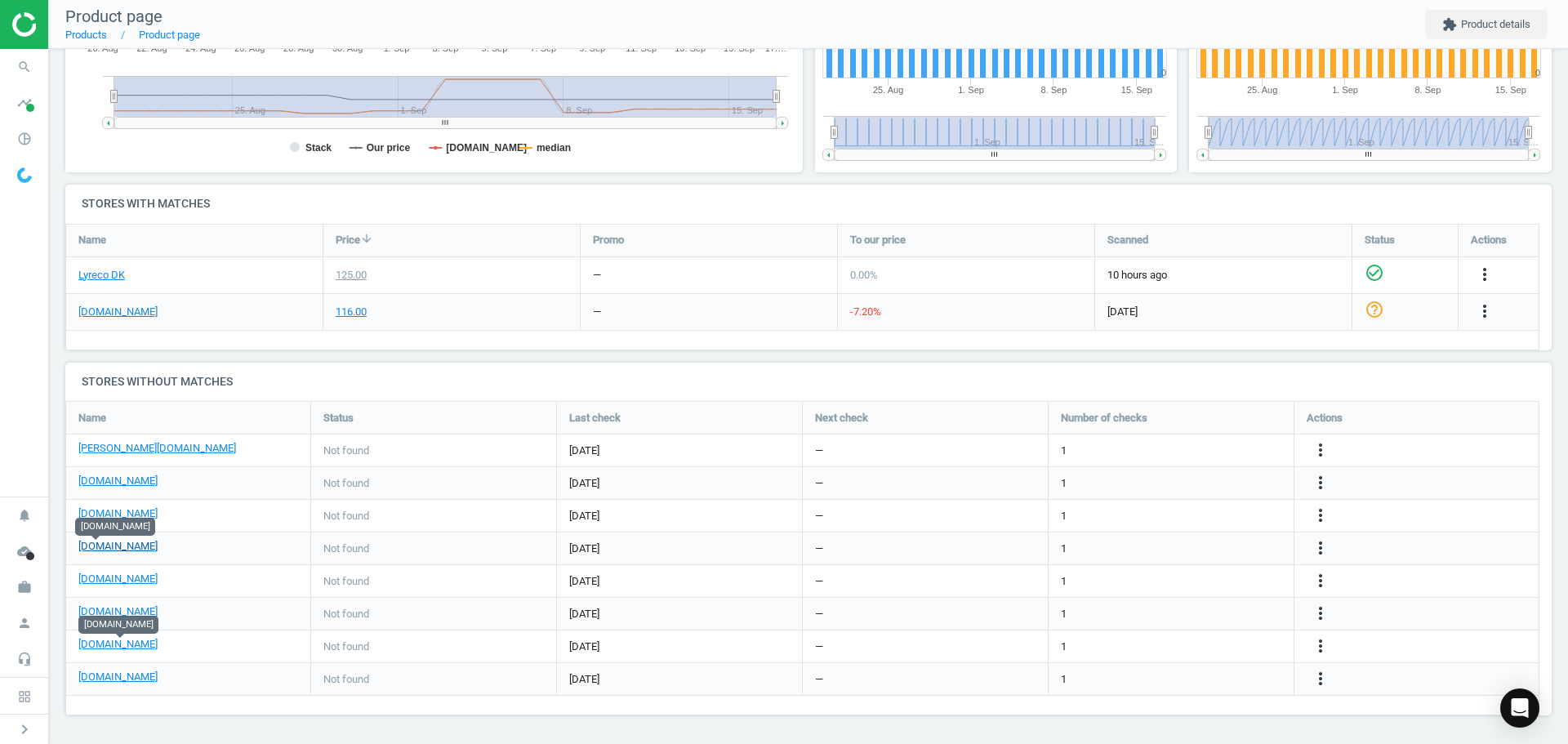
click at [102, 551] on link "[DOMAIN_NAME]" at bounding box center [118, 546] width 79 height 15
click at [23, 65] on icon "search" at bounding box center [25, 67] width 31 height 31
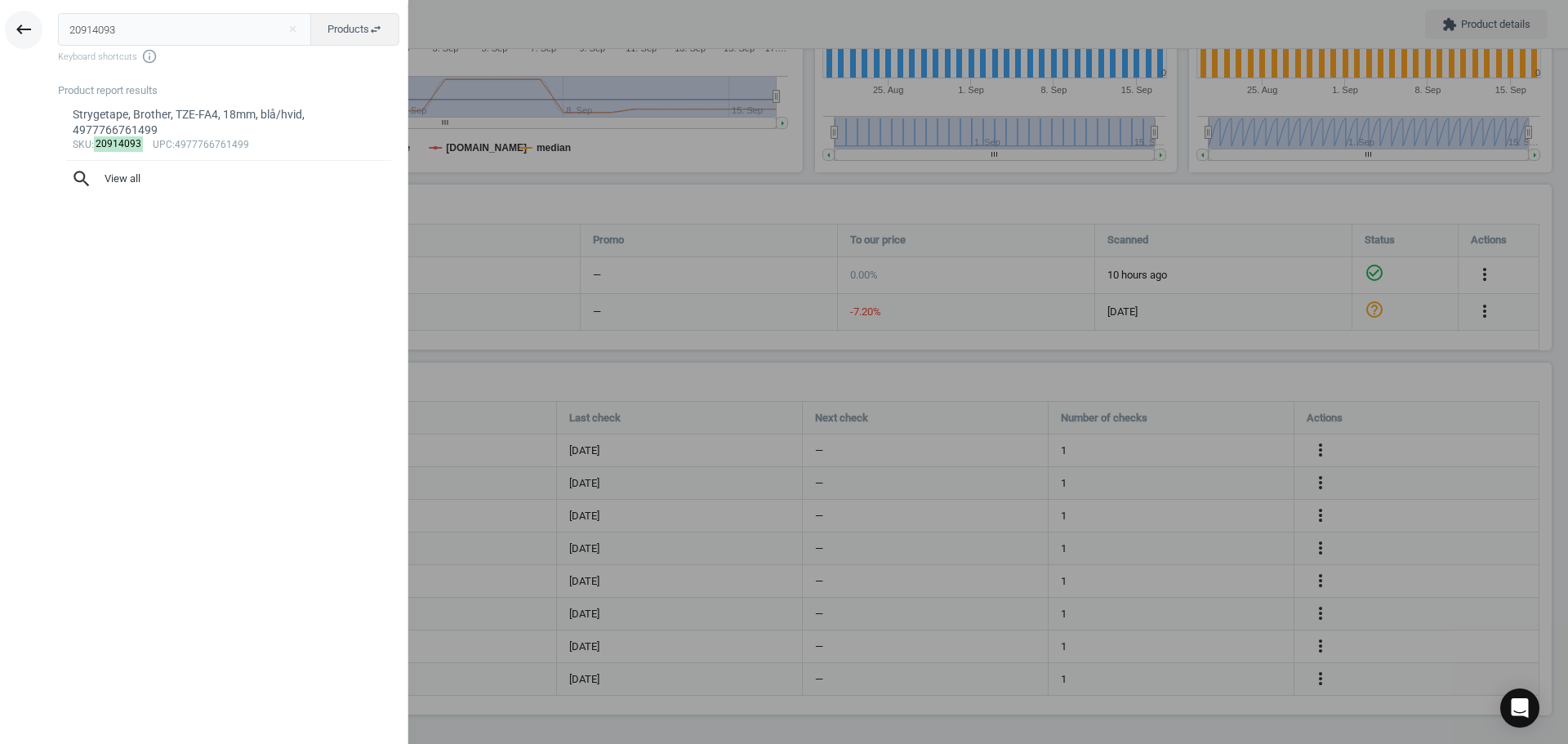
drag, startPoint x: 123, startPoint y: 34, endPoint x: 28, endPoint y: 30, distance: 95.1
click at [28, 30] on div "keyboard_backspace 20914093 close Products swap_horiz Keyboard shortcuts info_o…" at bounding box center [204, 374] width 408 height 744
type input "10382132"
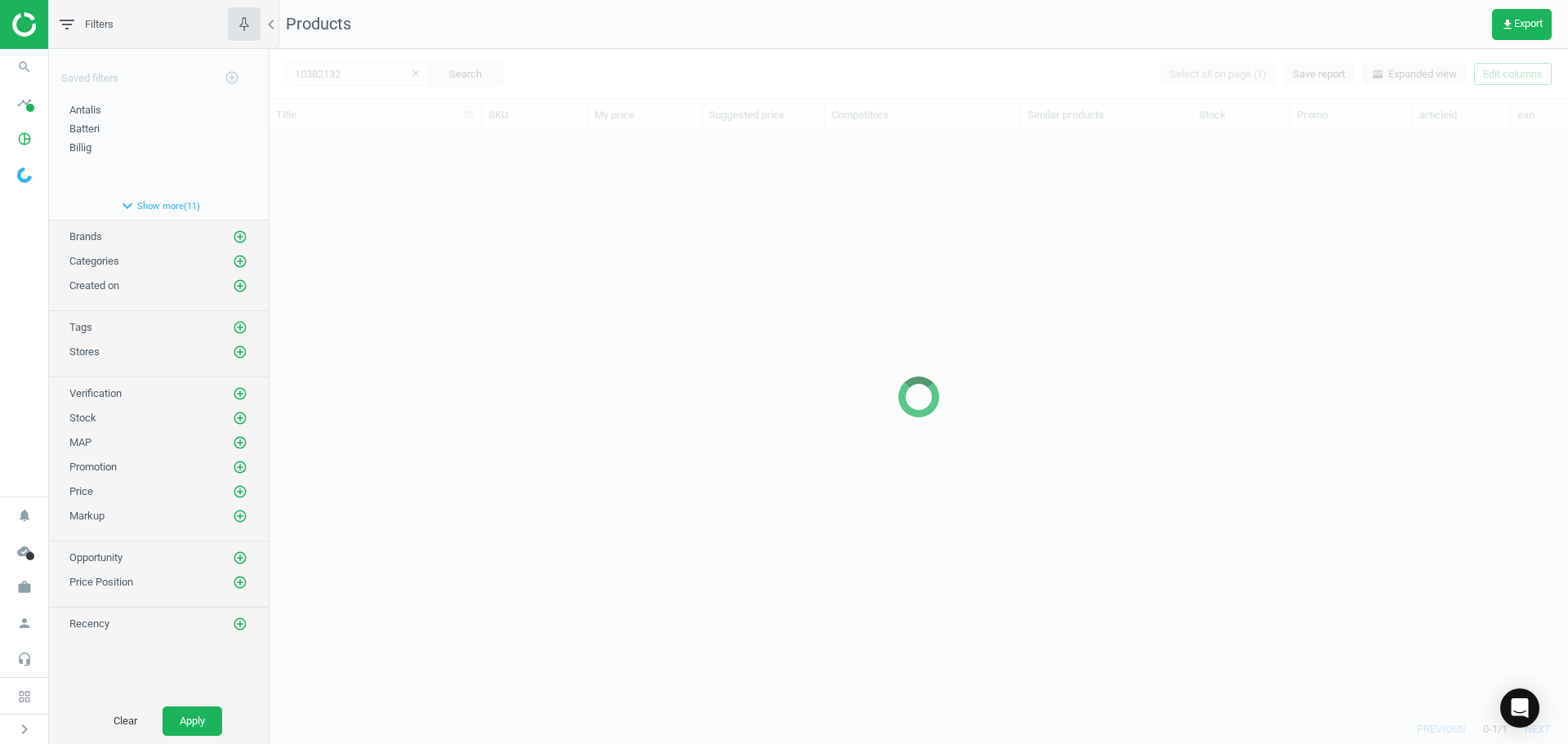
scroll to position [557, 1287]
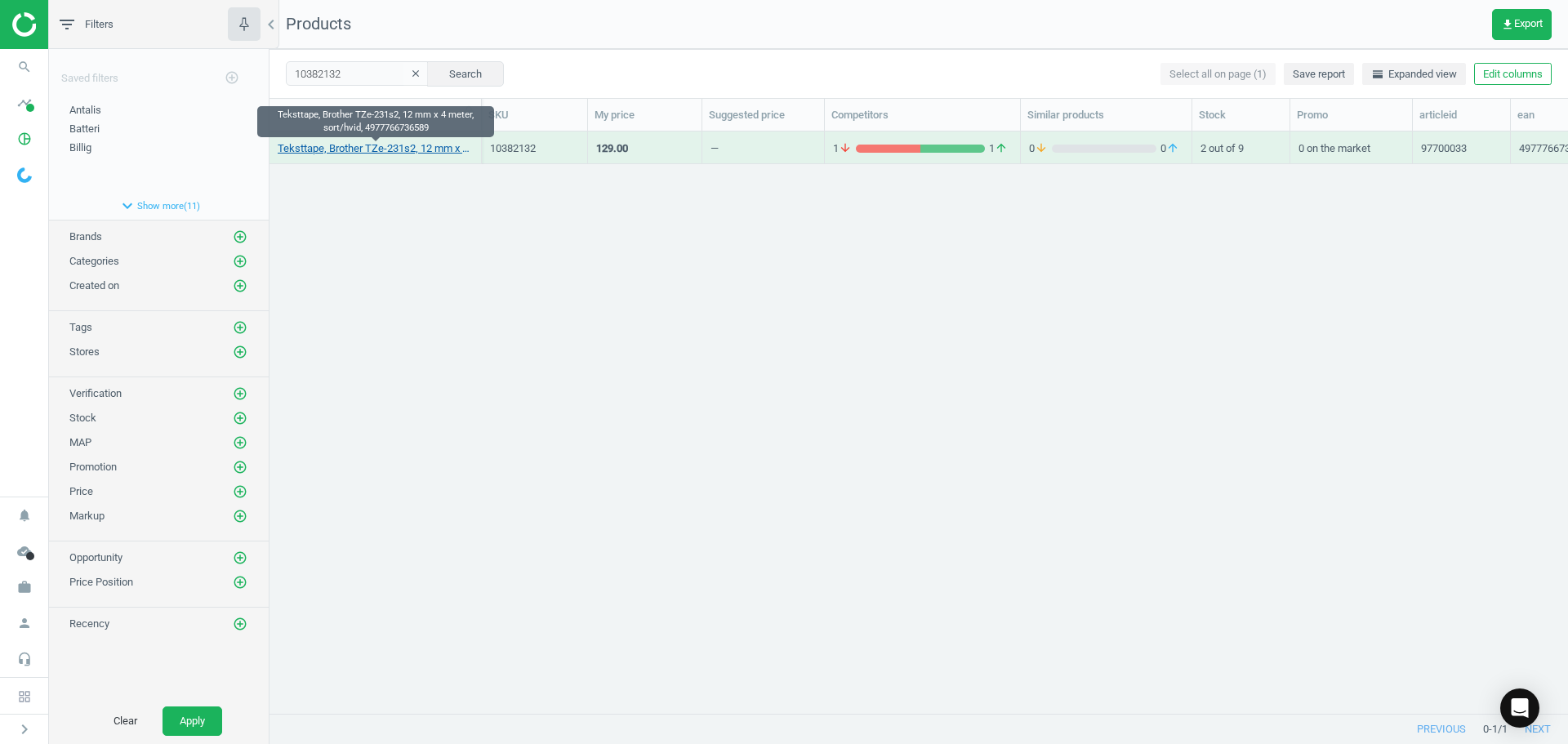
click at [417, 154] on link "Teksttape, Brother TZe-231s2, 12 mm x 4 meter, sort/hvid, 4977766736589" at bounding box center [375, 149] width 195 height 15
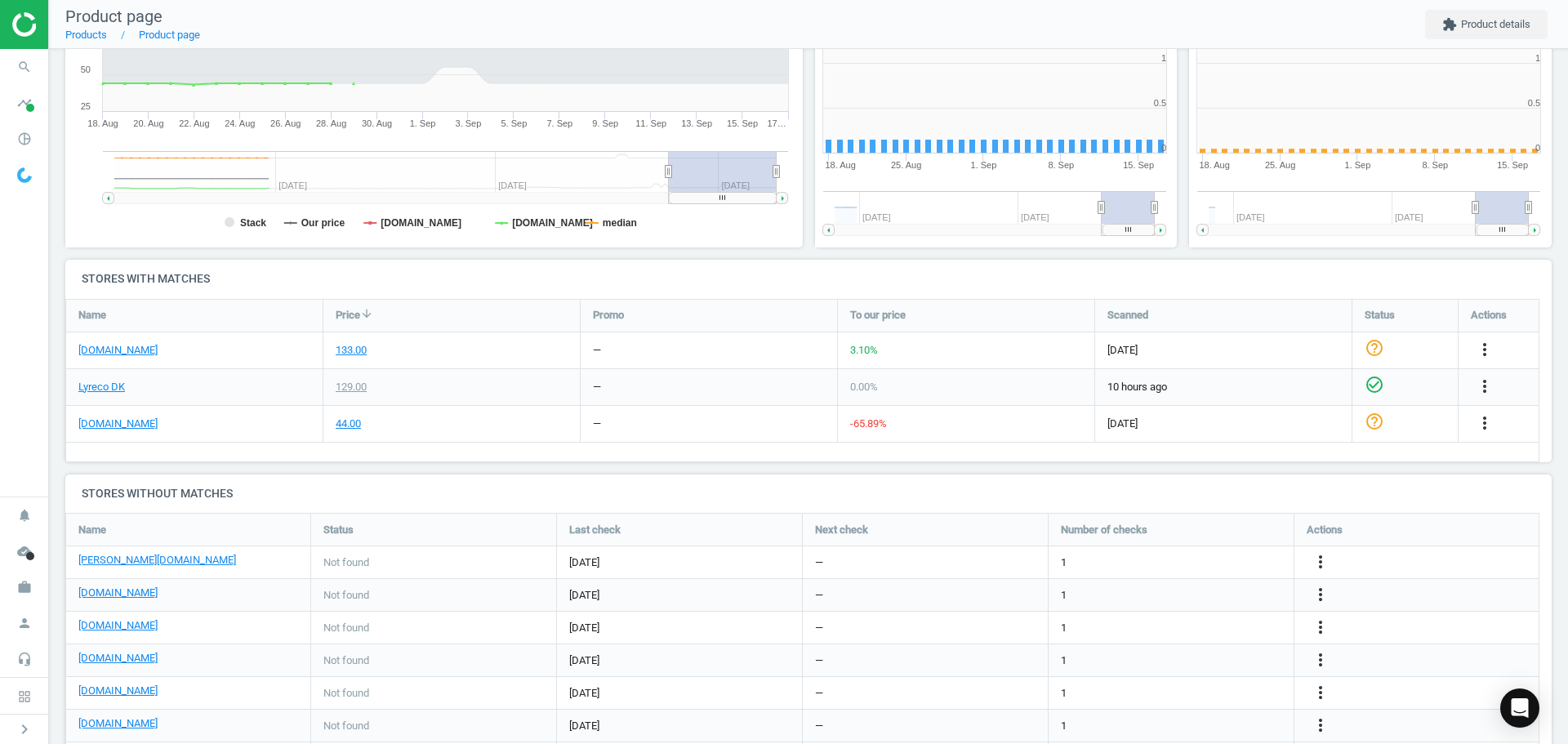
scroll to position [352, 384]
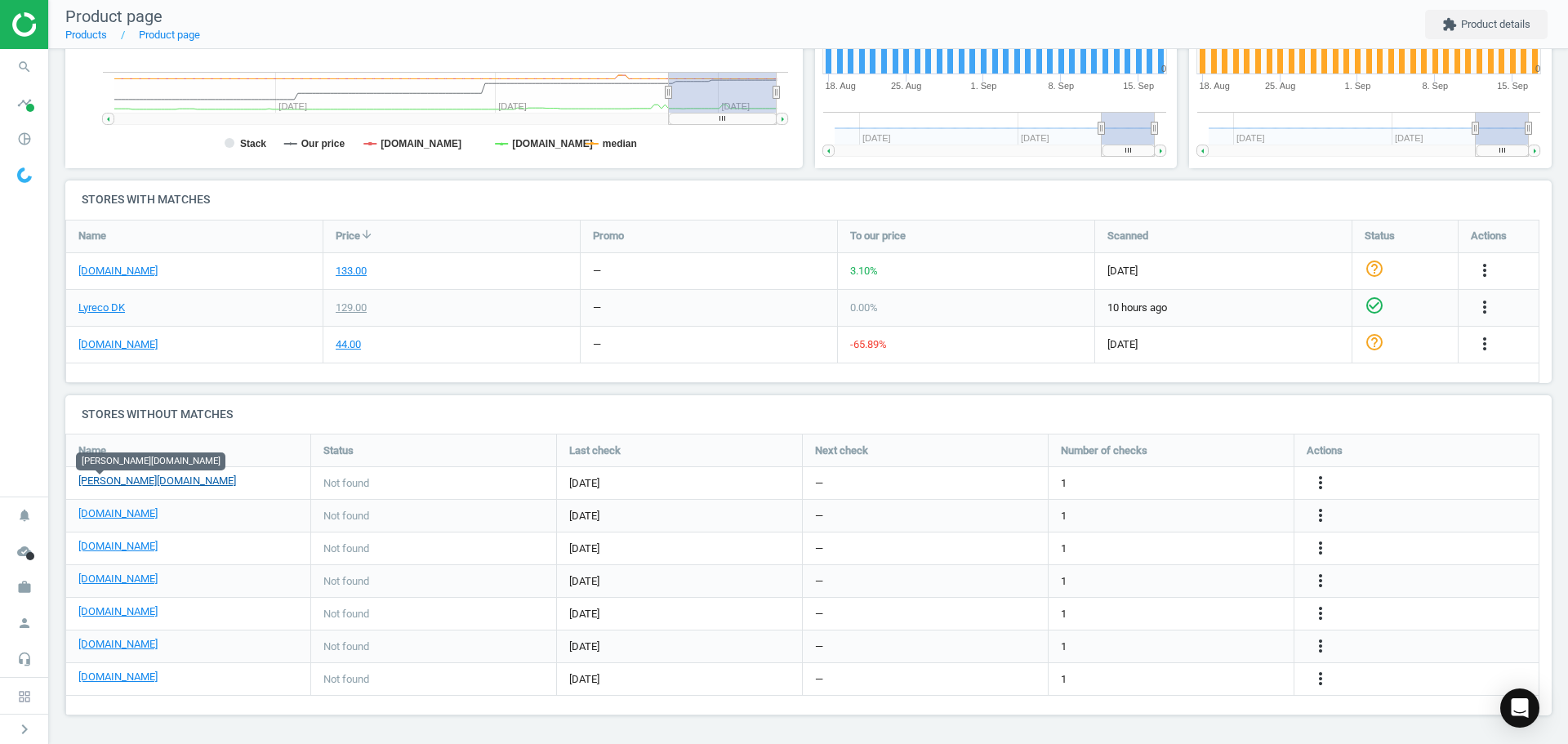
click at [102, 484] on link "[PERSON_NAME][DOMAIN_NAME]" at bounding box center [156, 481] width 157 height 15
click at [104, 309] on link "Lyreco DK" at bounding box center [101, 308] width 47 height 15
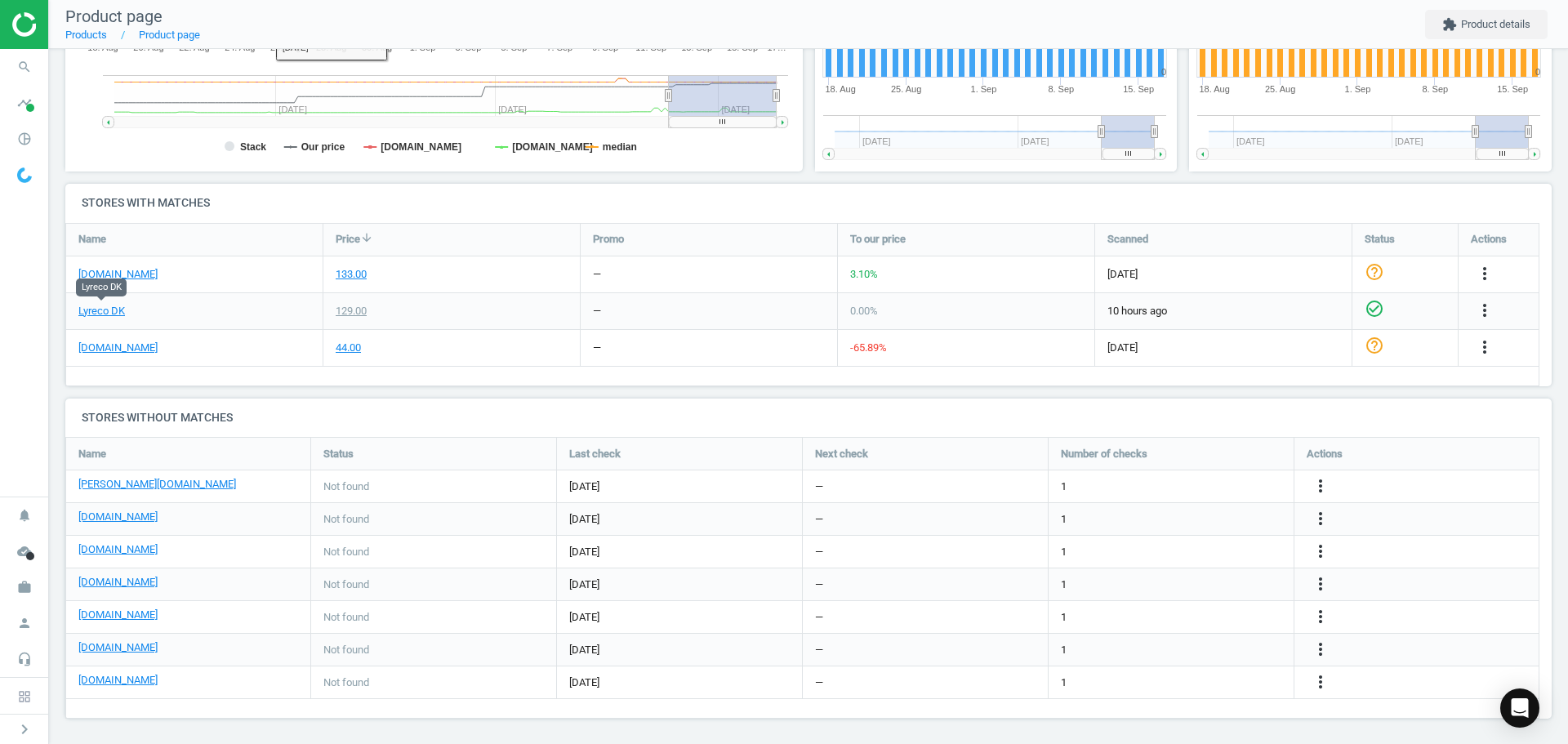
scroll to position [421, 0]
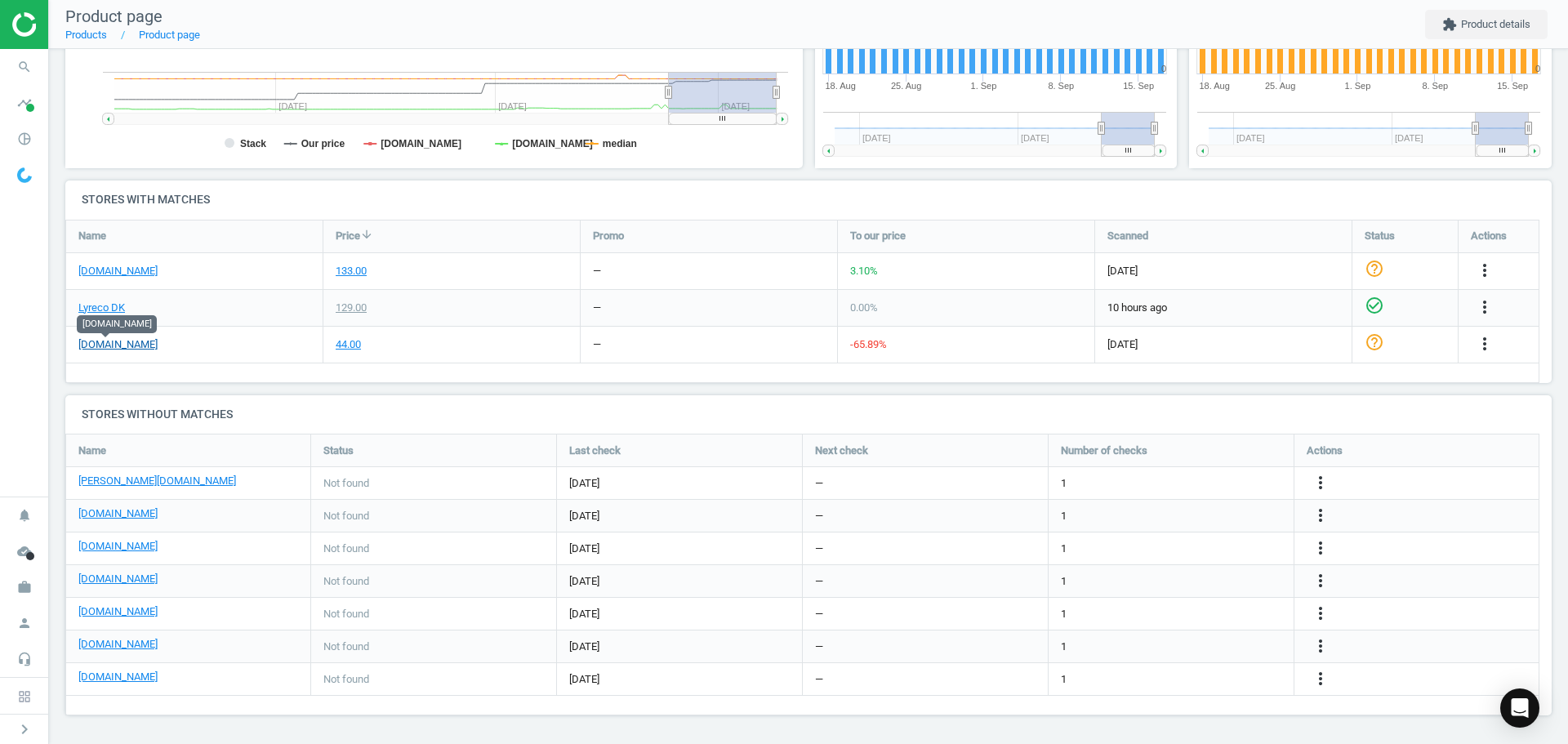
click at [103, 344] on link "[DOMAIN_NAME]" at bounding box center [118, 345] width 79 height 15
click at [142, 275] on link "[DOMAIN_NAME]" at bounding box center [118, 271] width 79 height 15
click at [107, 309] on link "Lyreco DK" at bounding box center [101, 308] width 47 height 15
click at [1487, 268] on icon "more_vert" at bounding box center [1485, 271] width 20 height 20
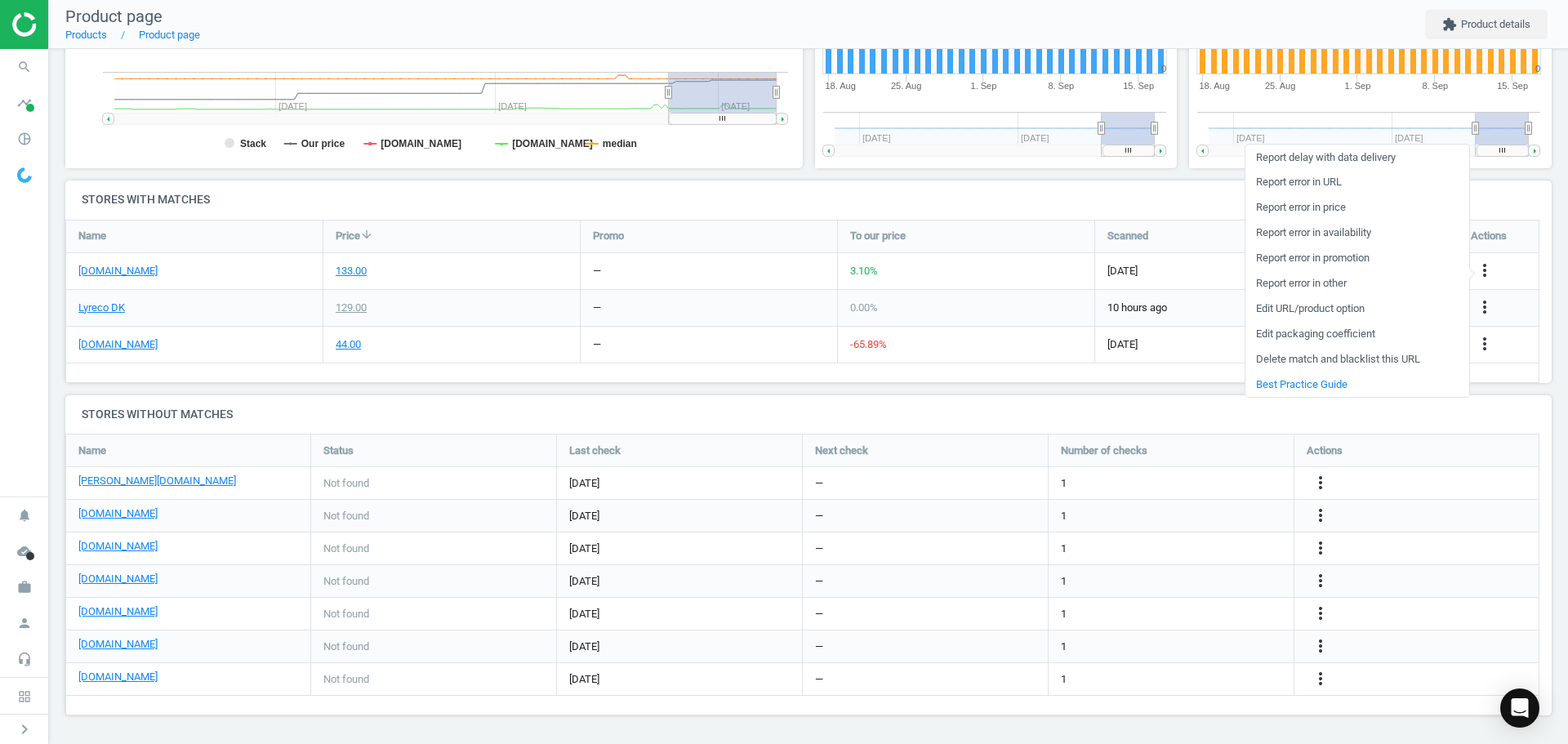
click at [1297, 180] on link "Report error in URL" at bounding box center [1357, 182] width 224 height 26
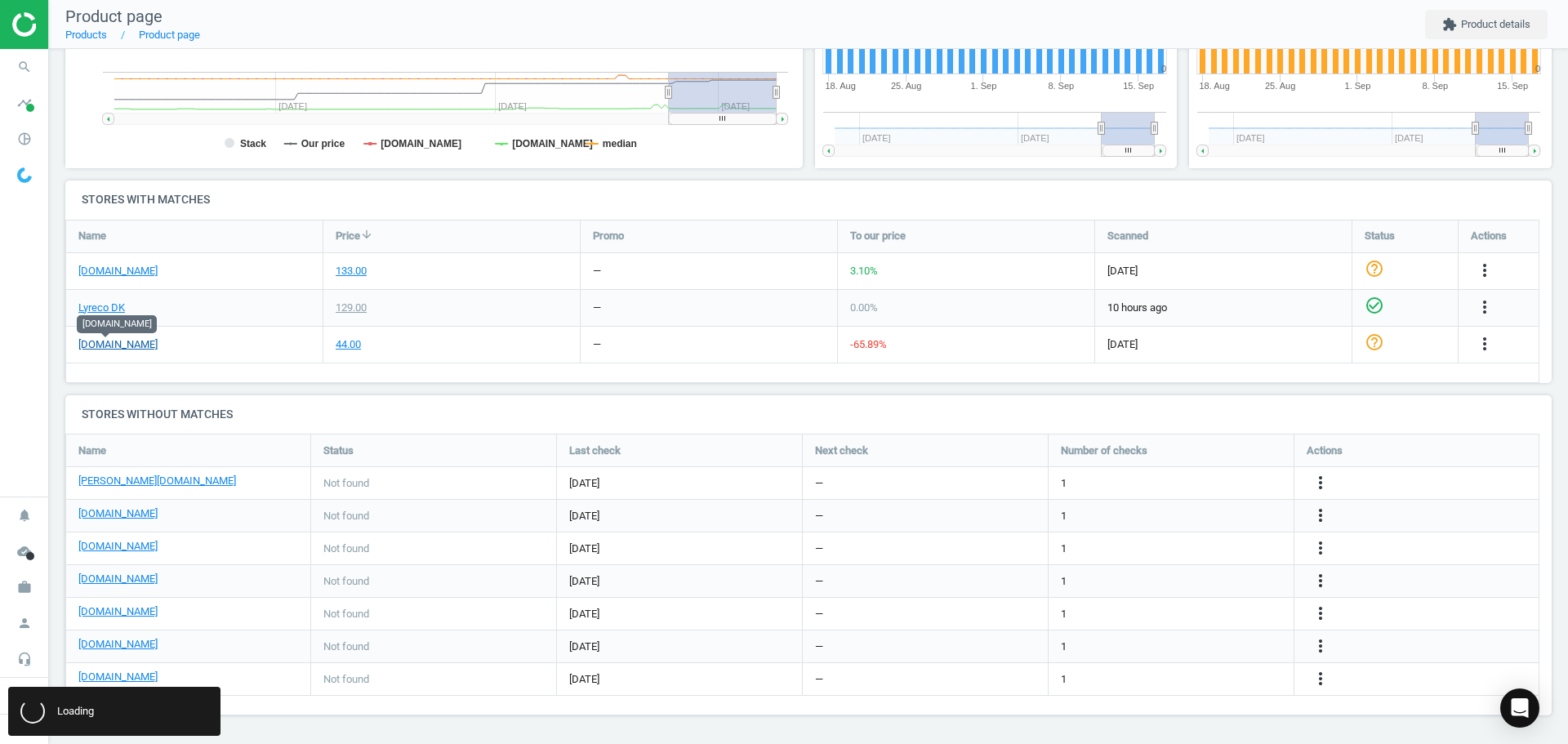
click at [118, 347] on link "[DOMAIN_NAME]" at bounding box center [118, 345] width 79 height 15
click at [1479, 266] on icon "more_vert" at bounding box center [1485, 271] width 20 height 20
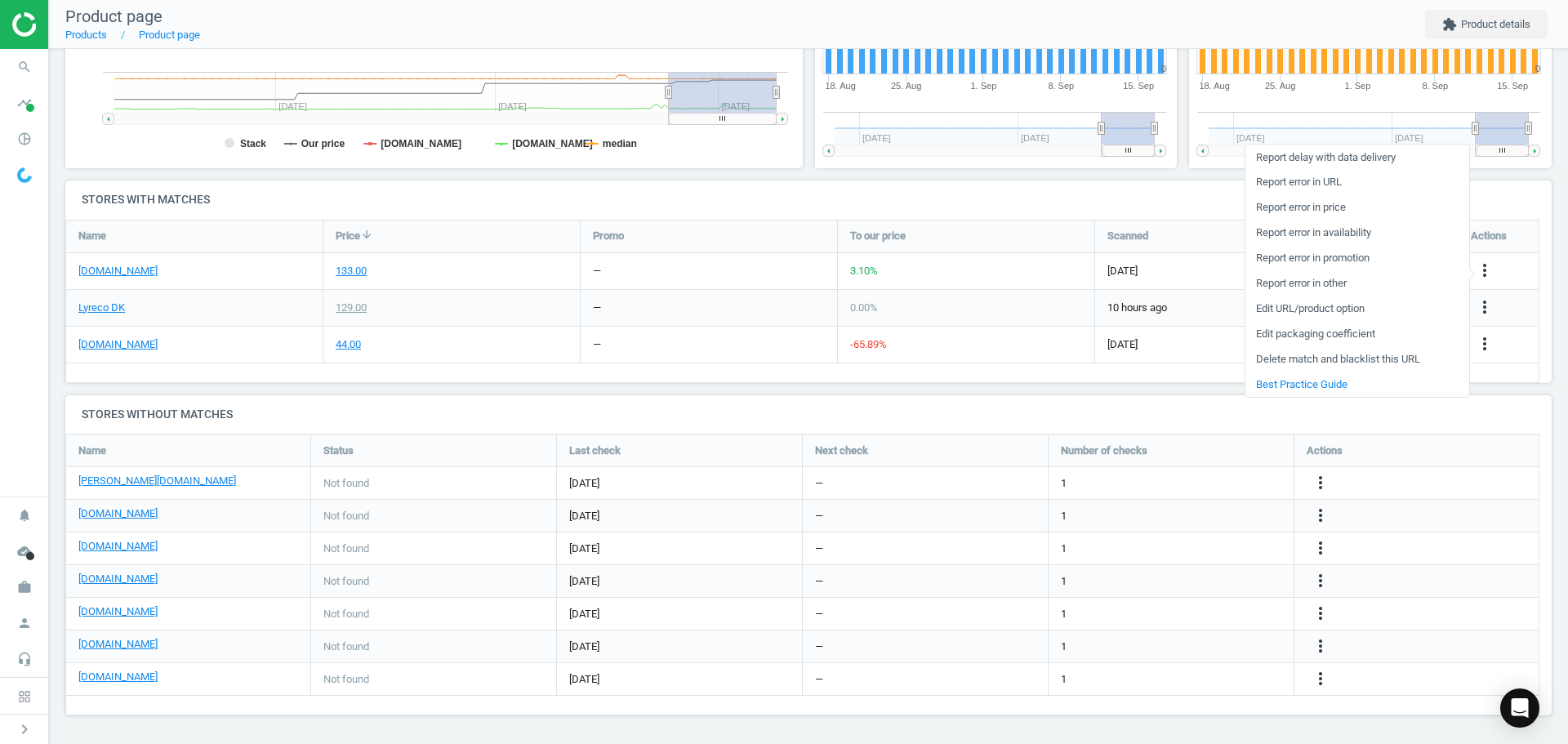
click at [1323, 335] on link "Edit packaging coefficient" at bounding box center [1357, 334] width 224 height 26
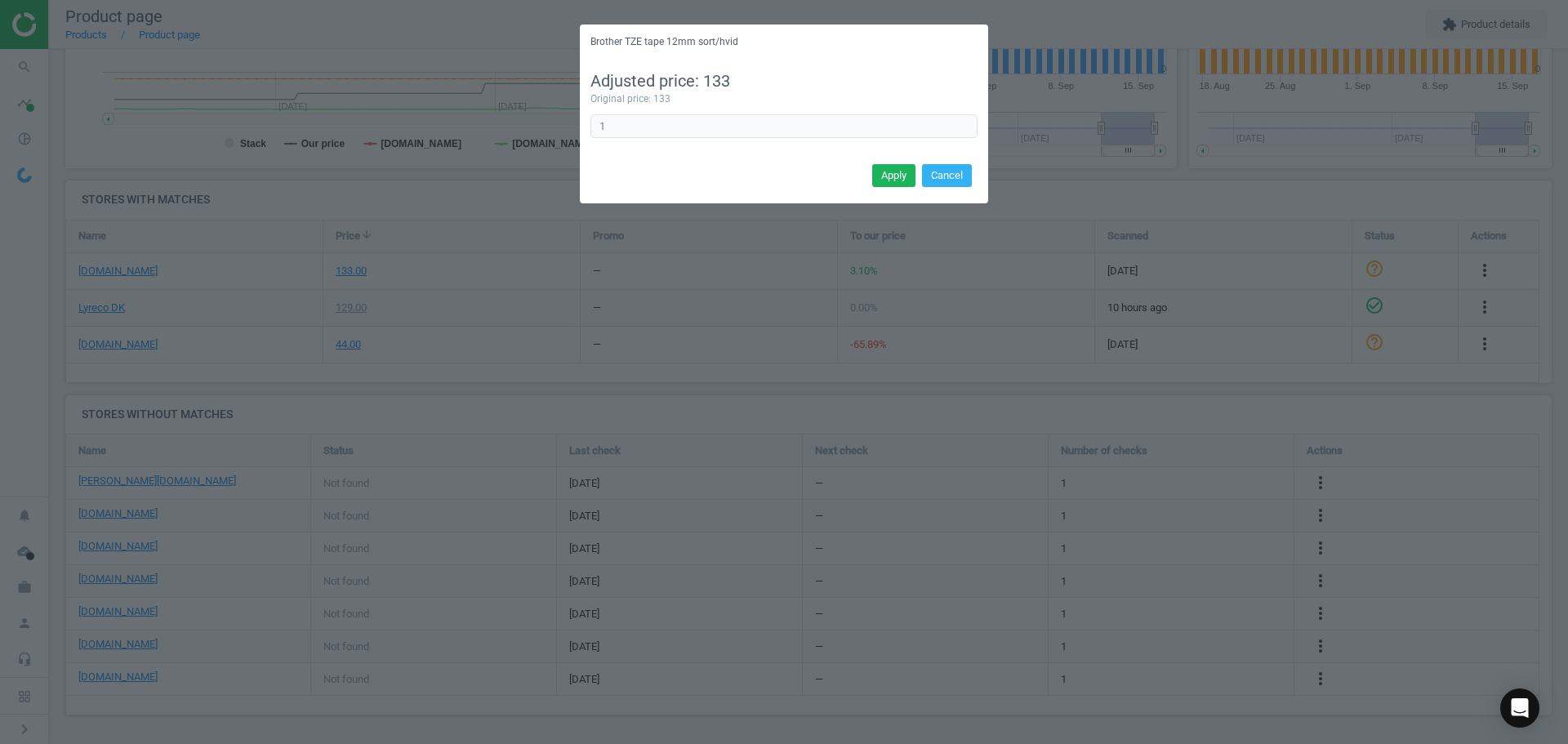
click at [974, 167] on div "Apply Cancel" at bounding box center [784, 181] width 408 height 44
click at [960, 178] on button "Cancel" at bounding box center [947, 175] width 50 height 23
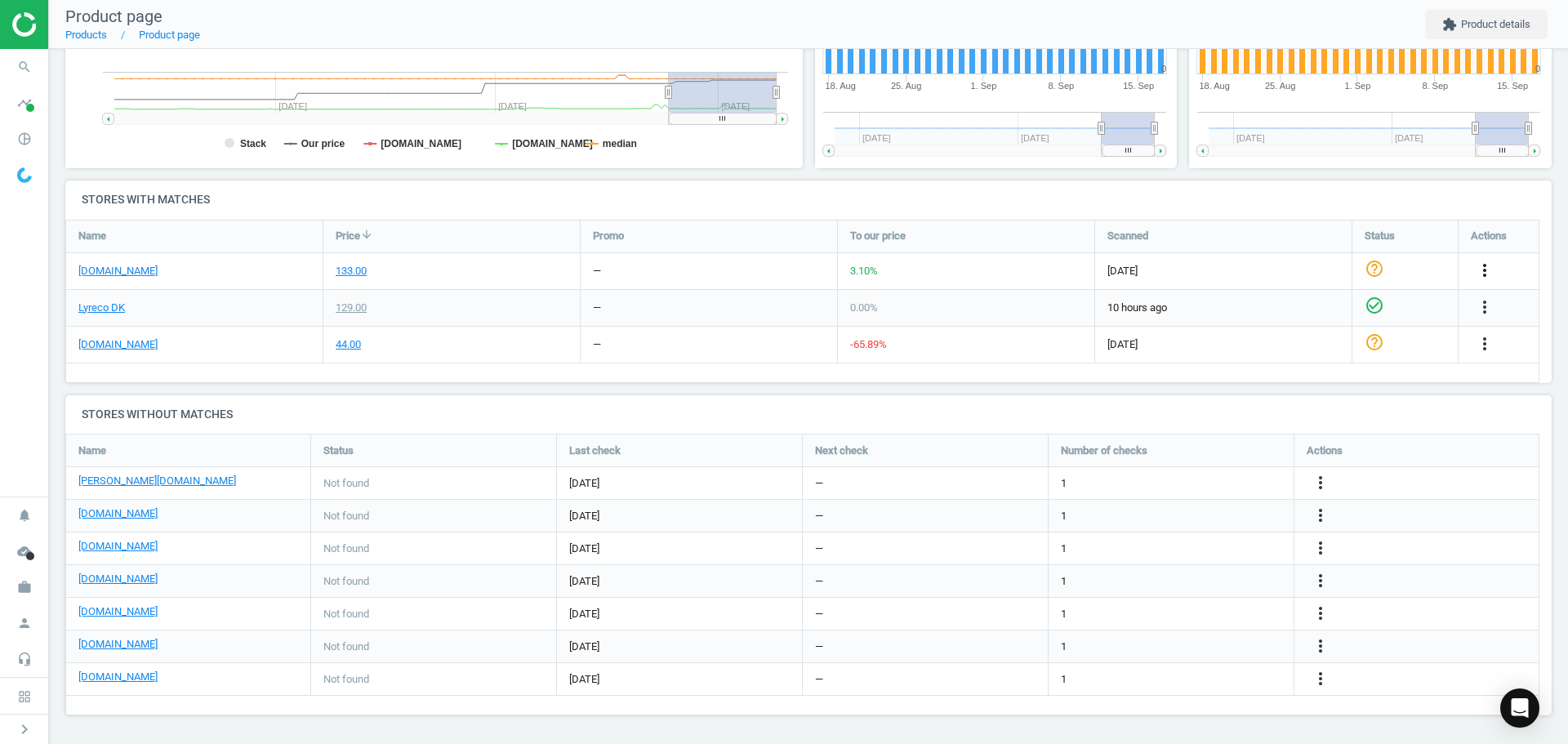
click at [1482, 273] on icon "more_vert" at bounding box center [1485, 271] width 20 height 20
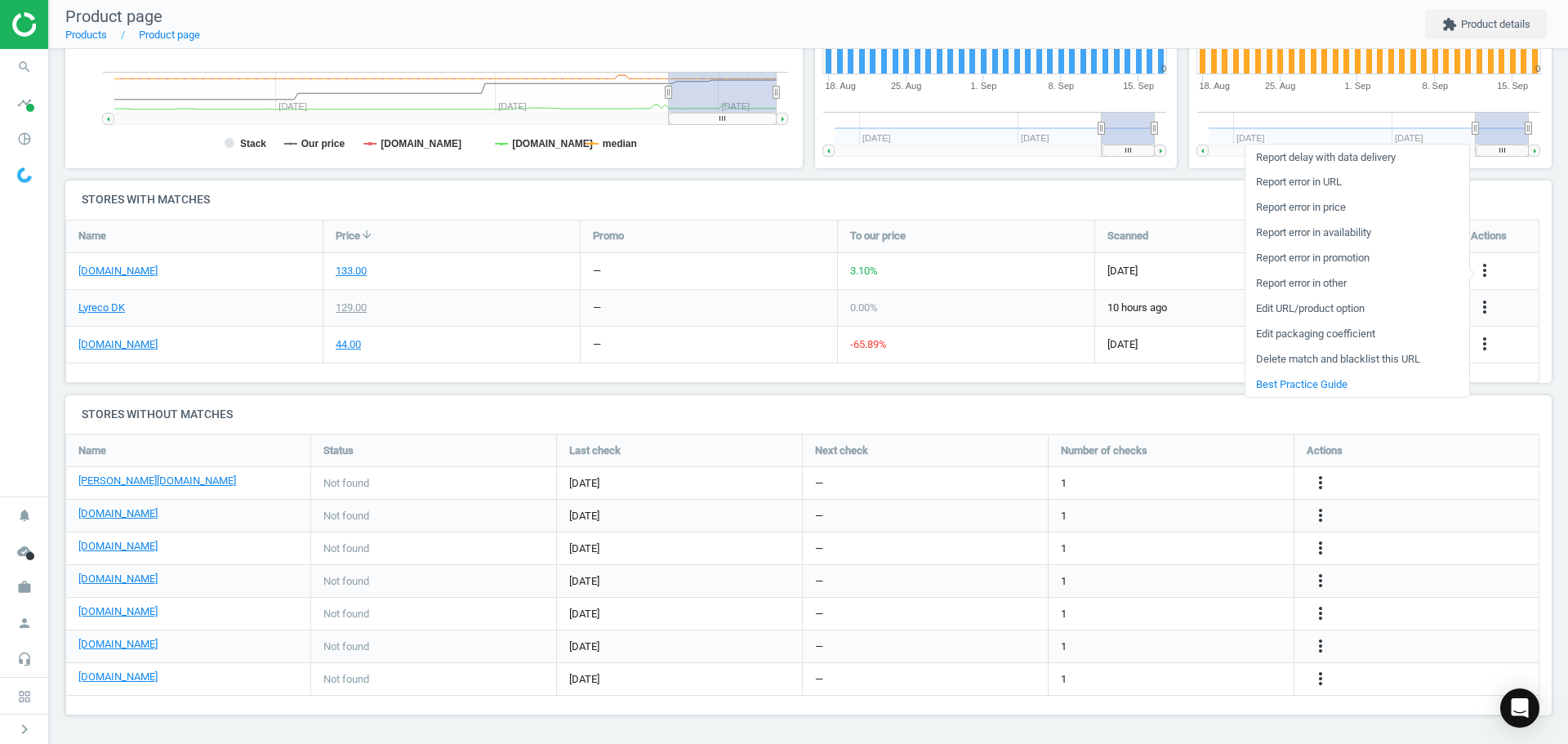
click at [1291, 305] on link "Edit URL/product option" at bounding box center [1357, 309] width 224 height 26
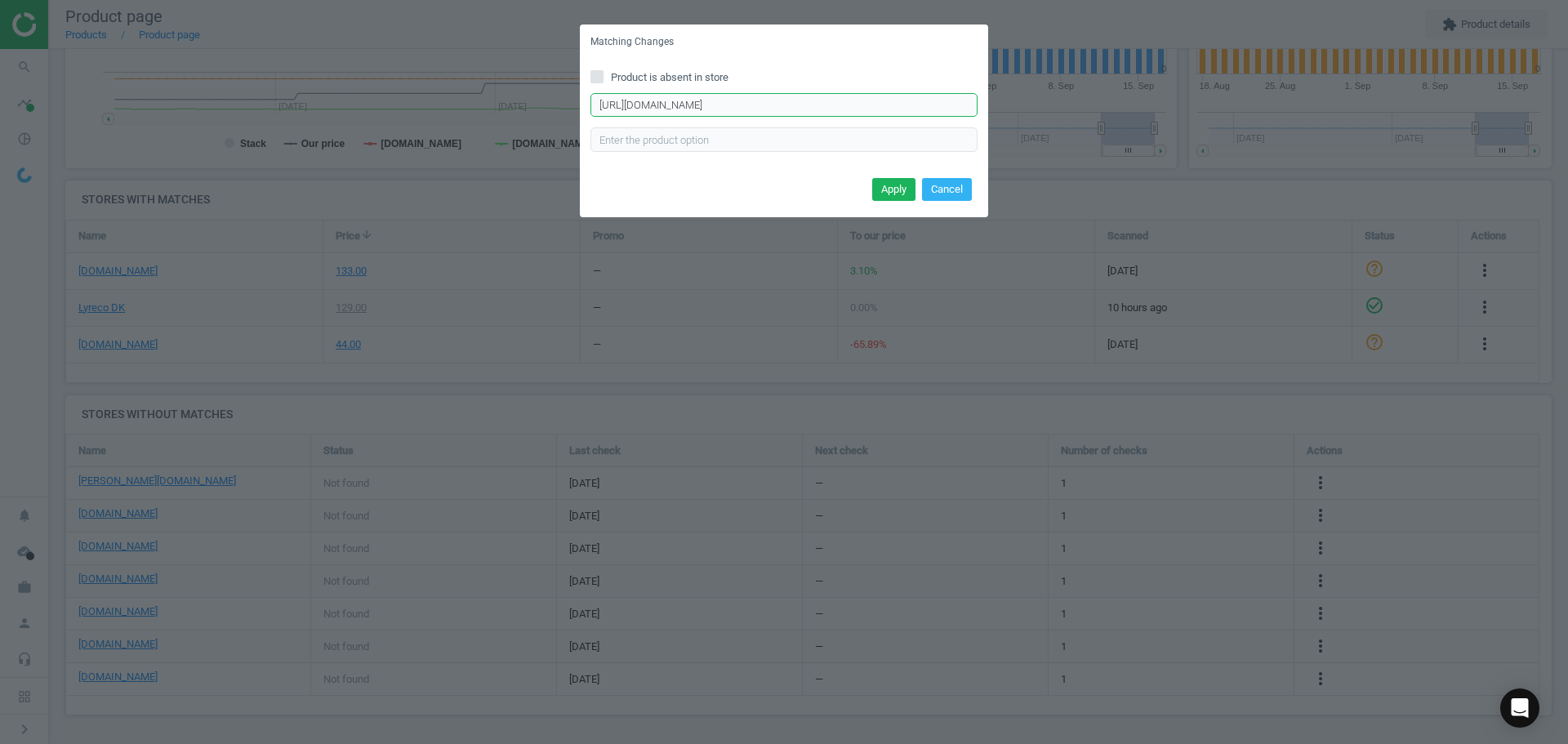
drag, startPoint x: 963, startPoint y: 103, endPoint x: 526, endPoint y: 98, distance: 437.0
click at [529, 98] on div "Matching Changes Product is absent in store https://daarbakredoffice.dk/brother…" at bounding box center [784, 372] width 1568 height 744
paste input "231s2-tape-12mm-sort-hvid-622772.html?srsltid=AfmBOopbW3aJfOTaCum-8ZGfX7AmeUfm8…"
type input "https://daarbakredoffice.dk/brother-tze-231s2-tape-12mm-sort-hvid-622772.html?s…"
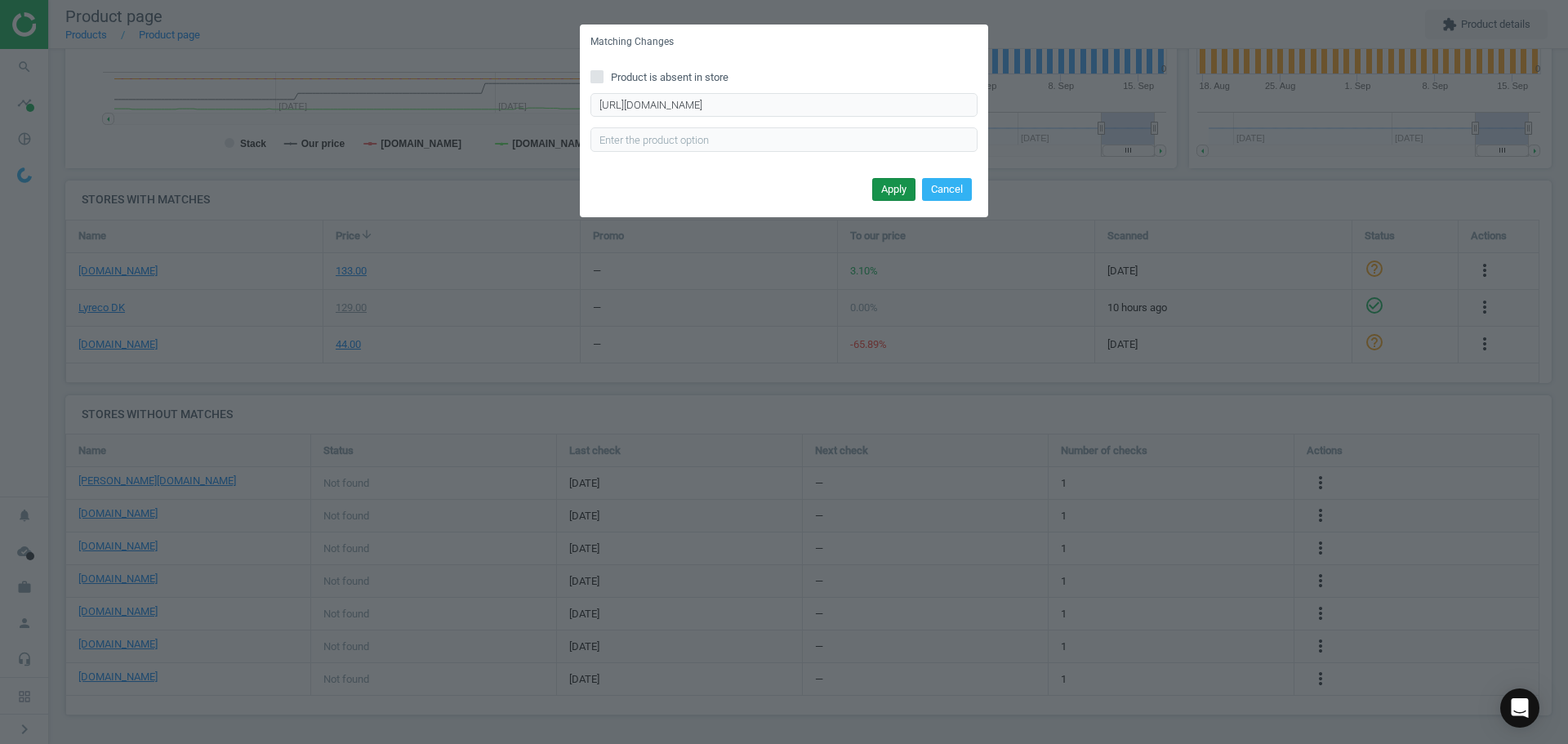
scroll to position [0, 0]
click at [897, 191] on button "Apply" at bounding box center [894, 189] width 44 height 23
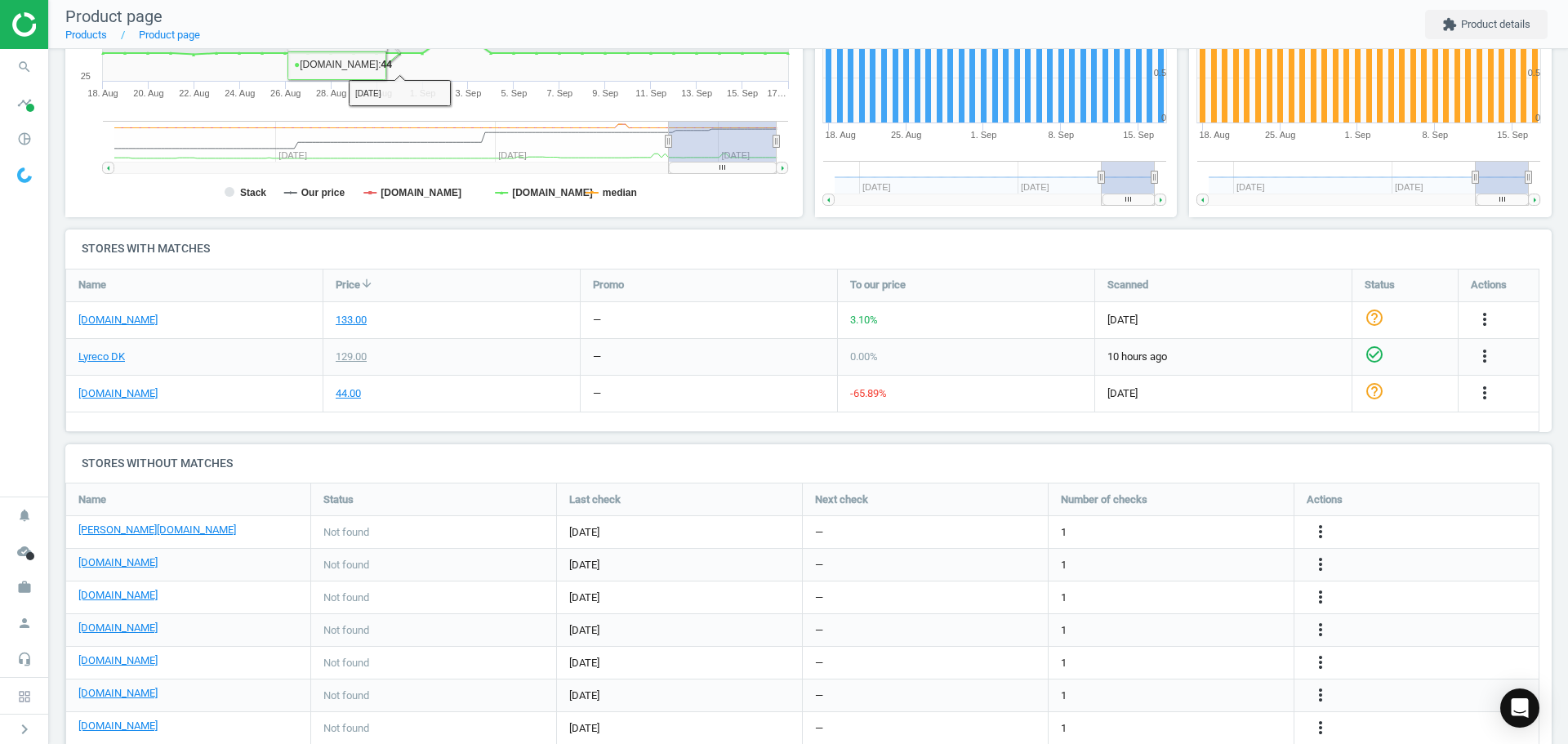
scroll to position [421, 0]
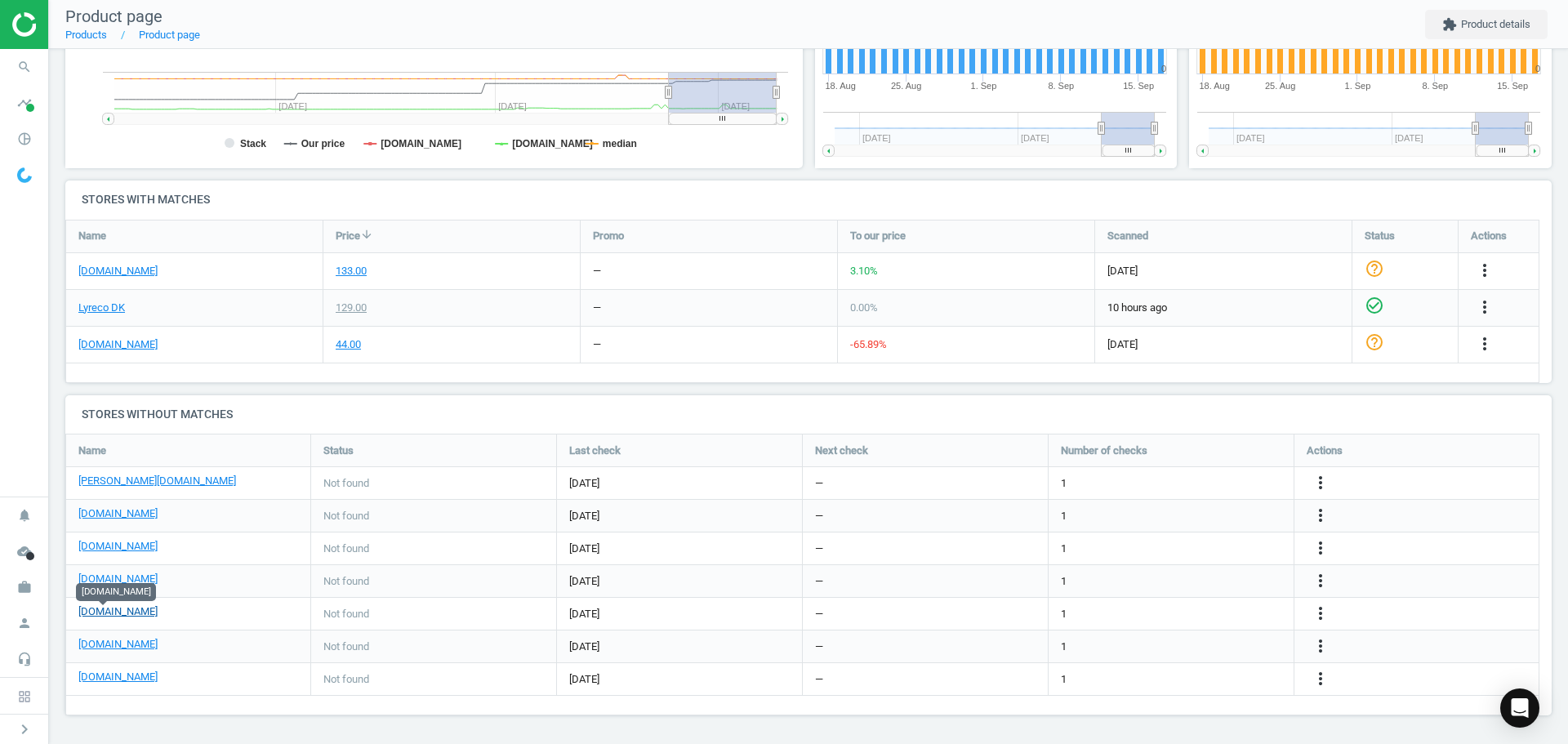
click at [122, 613] on link "[DOMAIN_NAME]" at bounding box center [118, 611] width 79 height 15
click at [31, 59] on icon "search" at bounding box center [25, 67] width 31 height 31
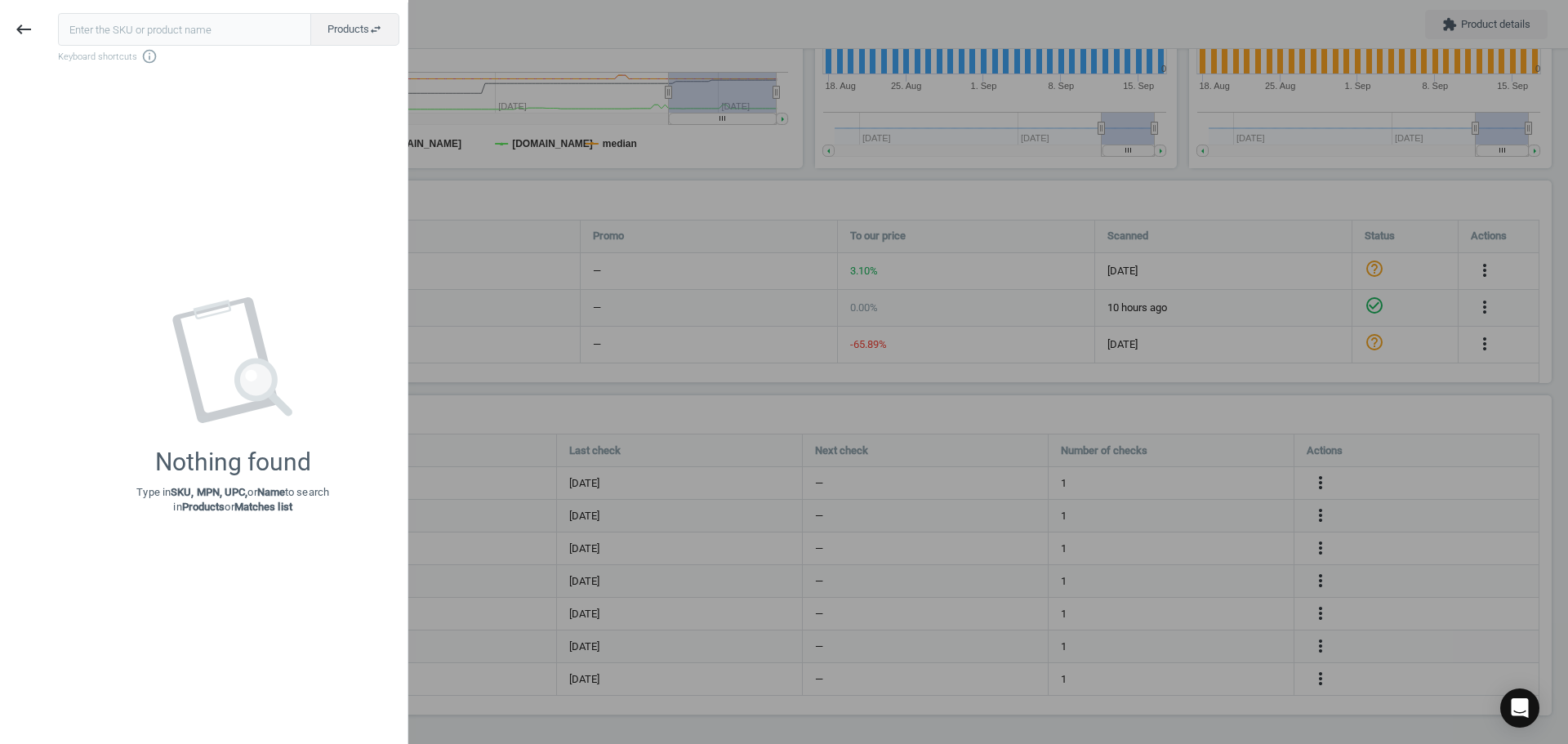
click at [153, 30] on input "text" at bounding box center [184, 30] width 254 height 33
type input "185895"
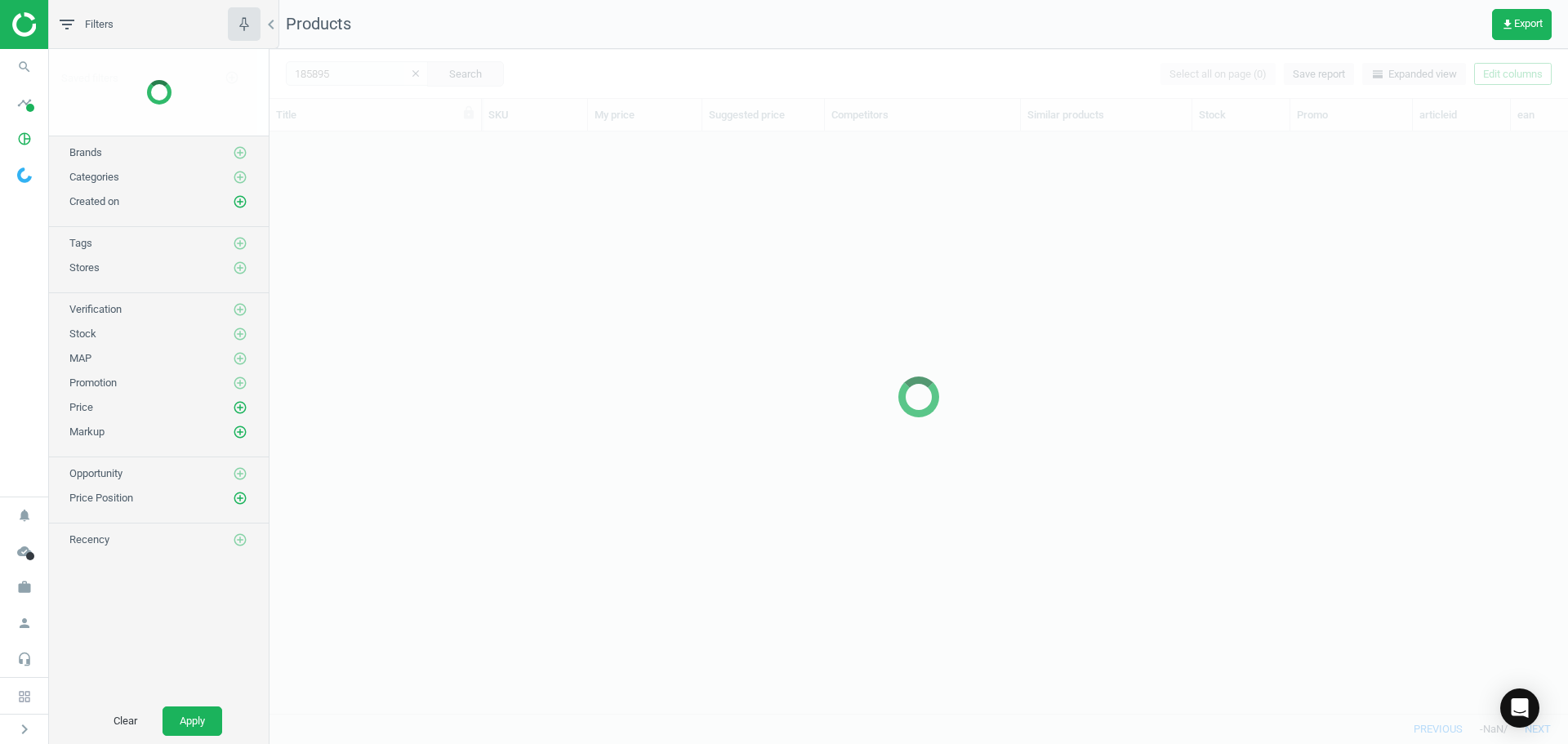
scroll to position [557, 1287]
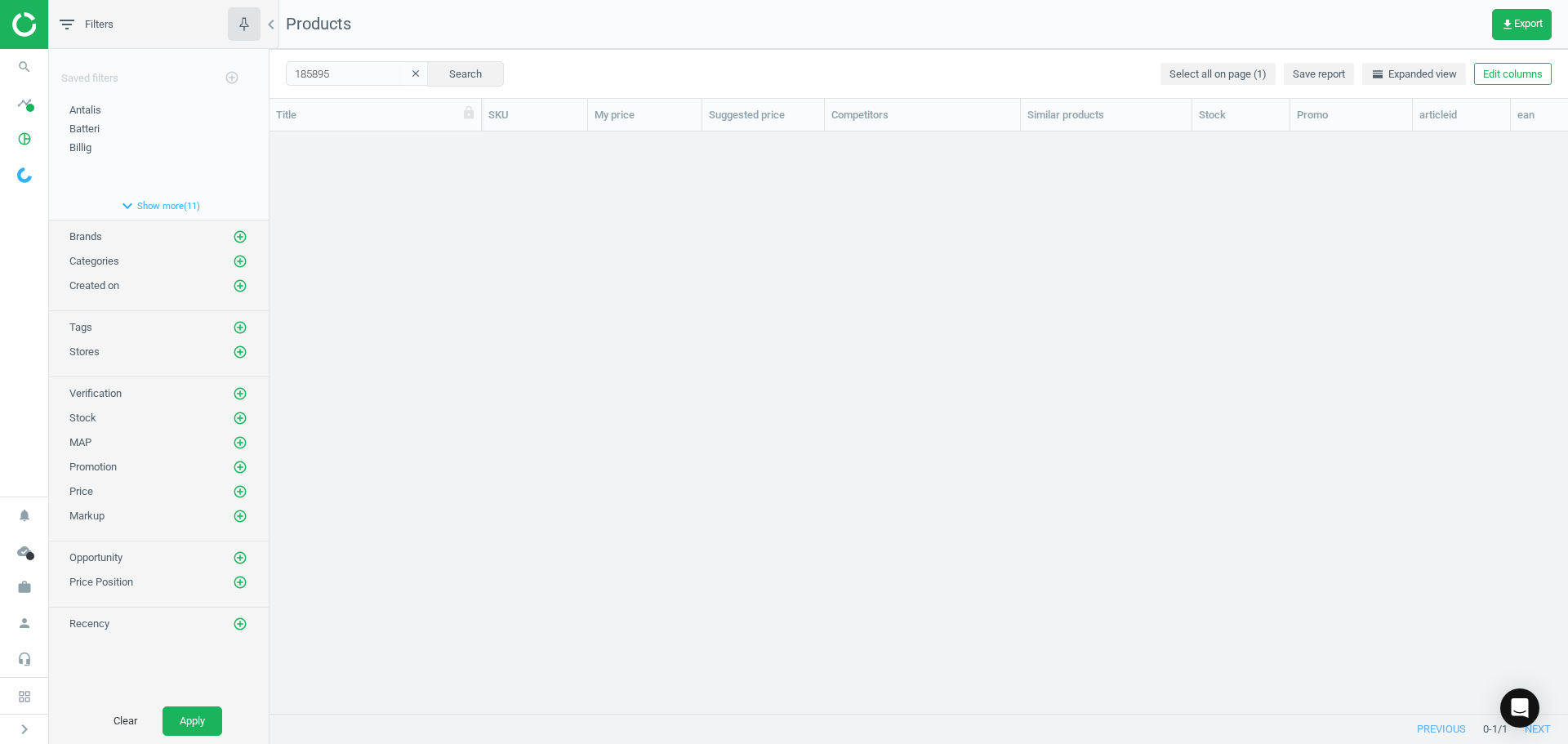
click at [496, 174] on div "grid" at bounding box center [919, 416] width 1299 height 570
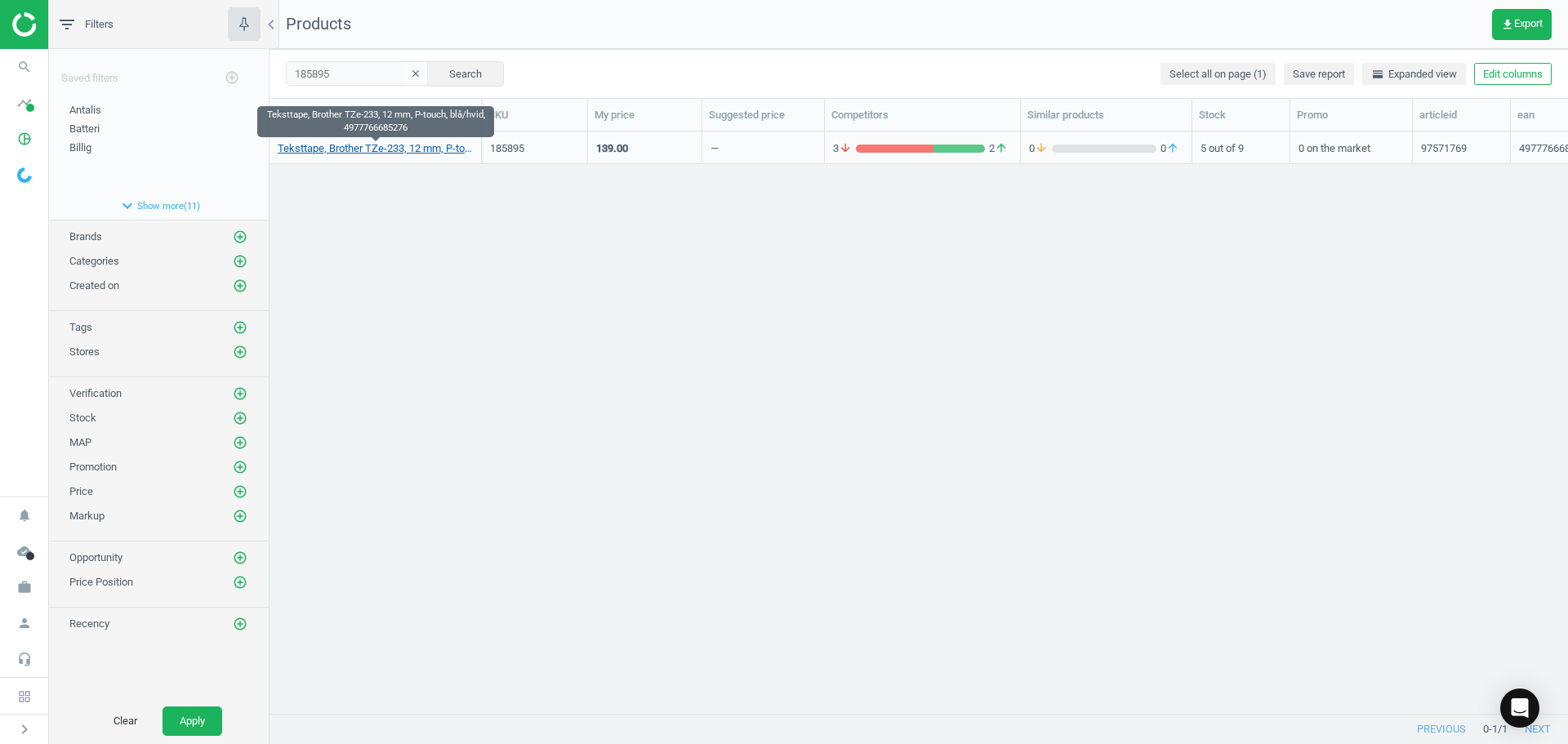
click at [401, 146] on link "Teksttape, Brother TZe-233, 12 mm, P-touch, blå/hvid, 4977766685276" at bounding box center [375, 149] width 195 height 15
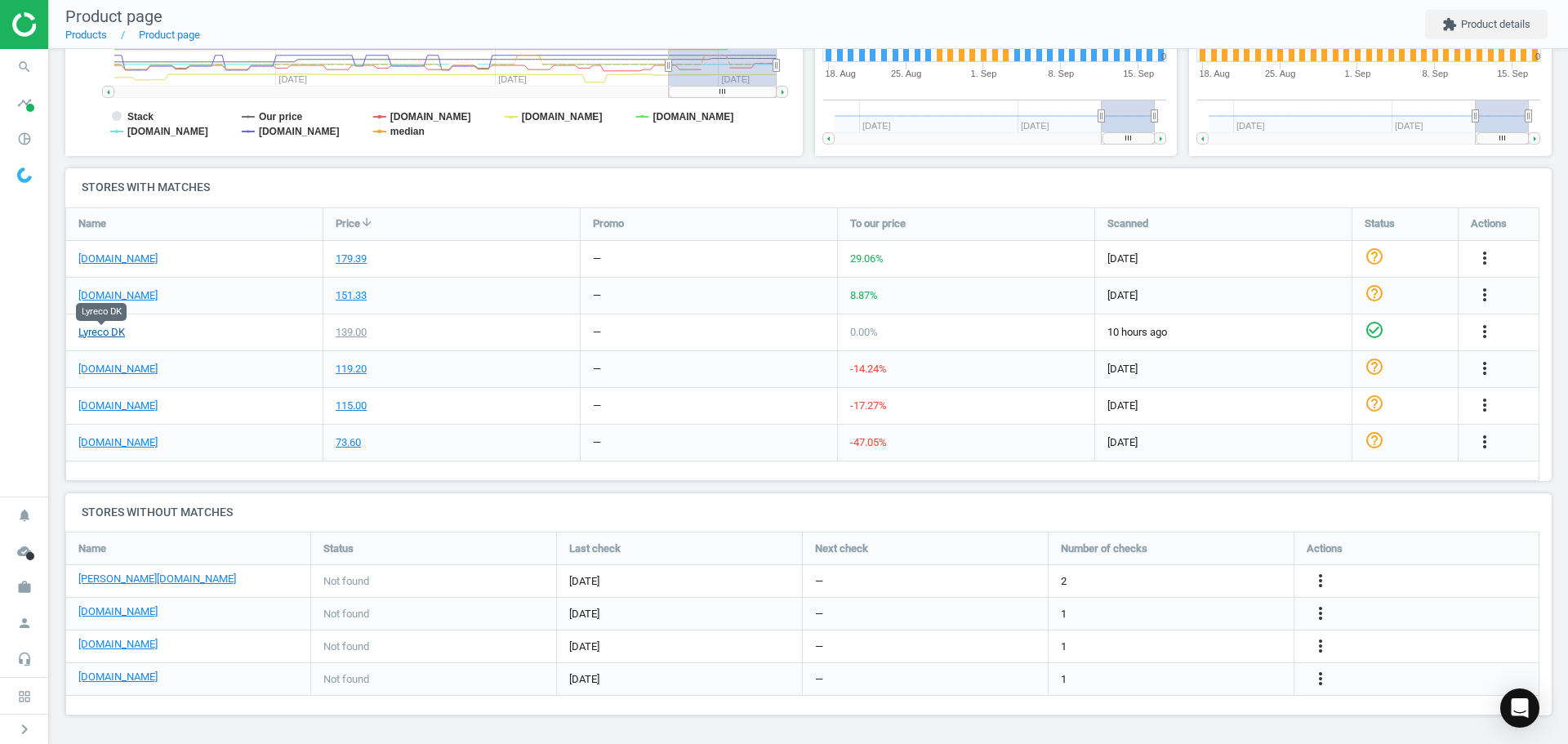
click at [116, 333] on link "Lyreco DK" at bounding box center [101, 332] width 47 height 15
click at [106, 584] on link "[PERSON_NAME][DOMAIN_NAME]" at bounding box center [156, 579] width 157 height 15
click at [1319, 572] on icon "more_vert" at bounding box center [1320, 581] width 20 height 20
click at [1153, 574] on link "Edit URL/product option" at bounding box center [1193, 581] width 224 height 26
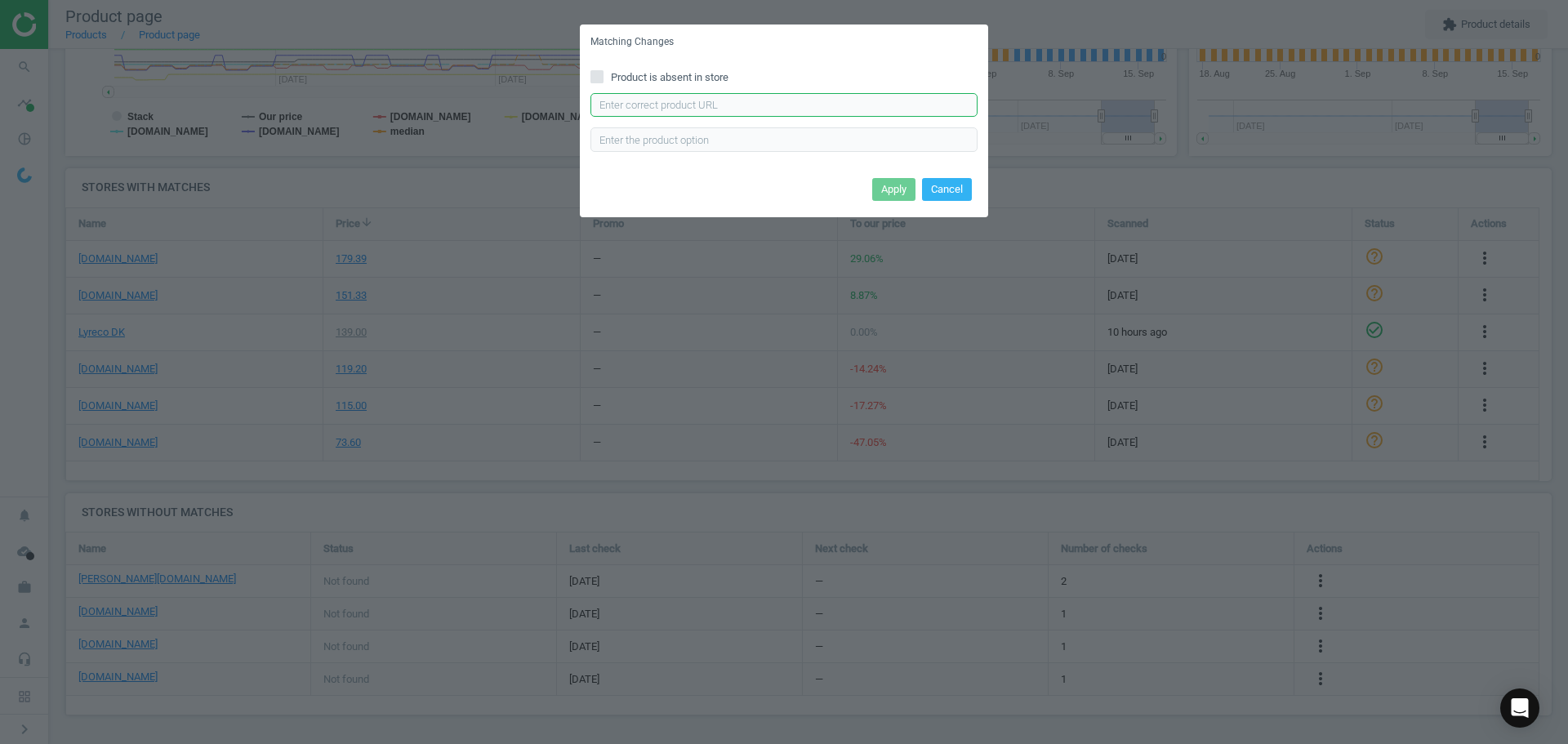
click at [747, 108] on input "text" at bounding box center [784, 105] width 387 height 25
paste input "https://www.lomax.dk/elektronik/labelprint-og-tape/labeltape/brother-tze-233-la…"
type input "https://www.lomax.dk/elektronik/labelprint-og-tape/labeltape/brother-tze-233-la…"
click at [899, 183] on button "Apply" at bounding box center [894, 189] width 44 height 23
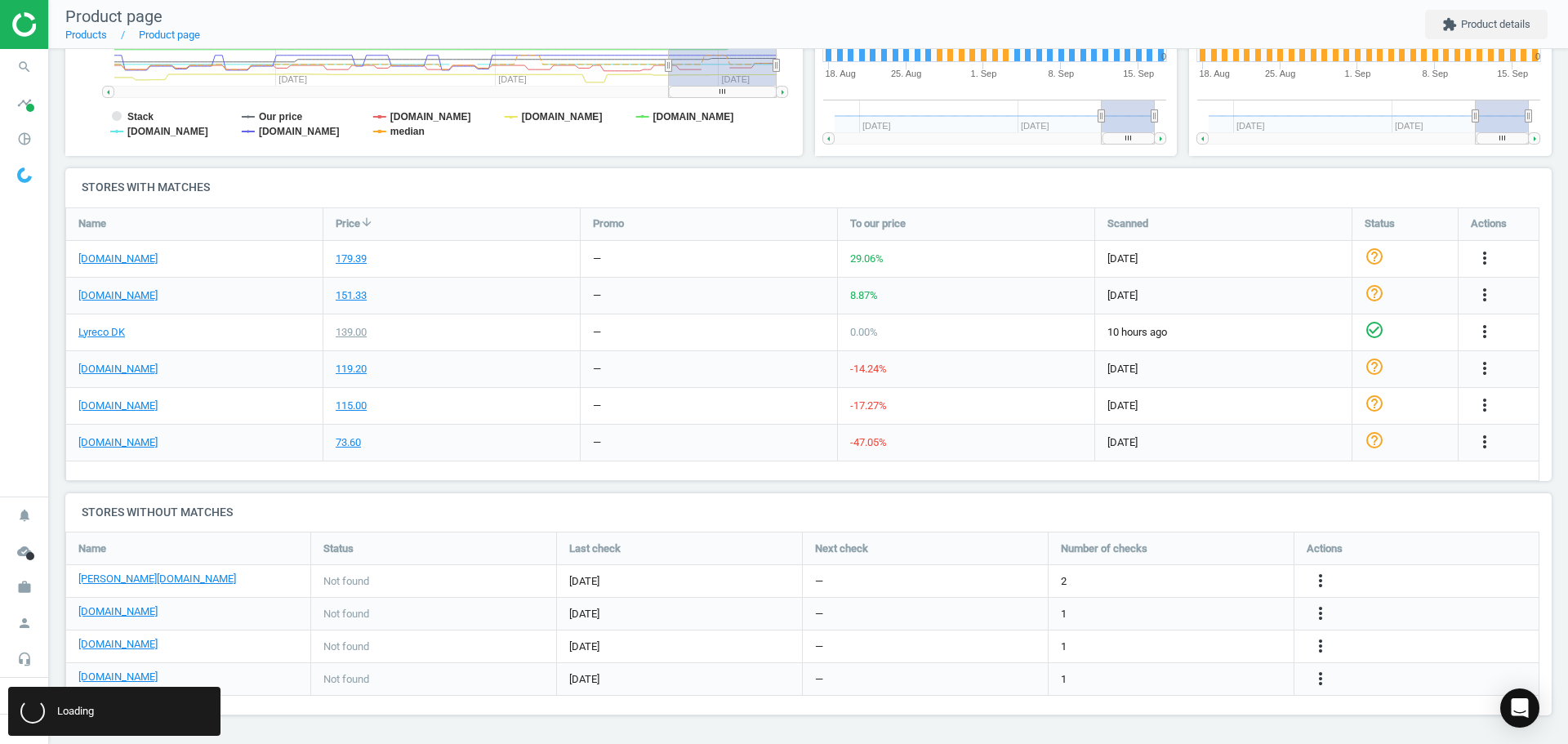
scroll to position [0, 0]
click at [107, 608] on link "[DOMAIN_NAME]" at bounding box center [118, 611] width 79 height 15
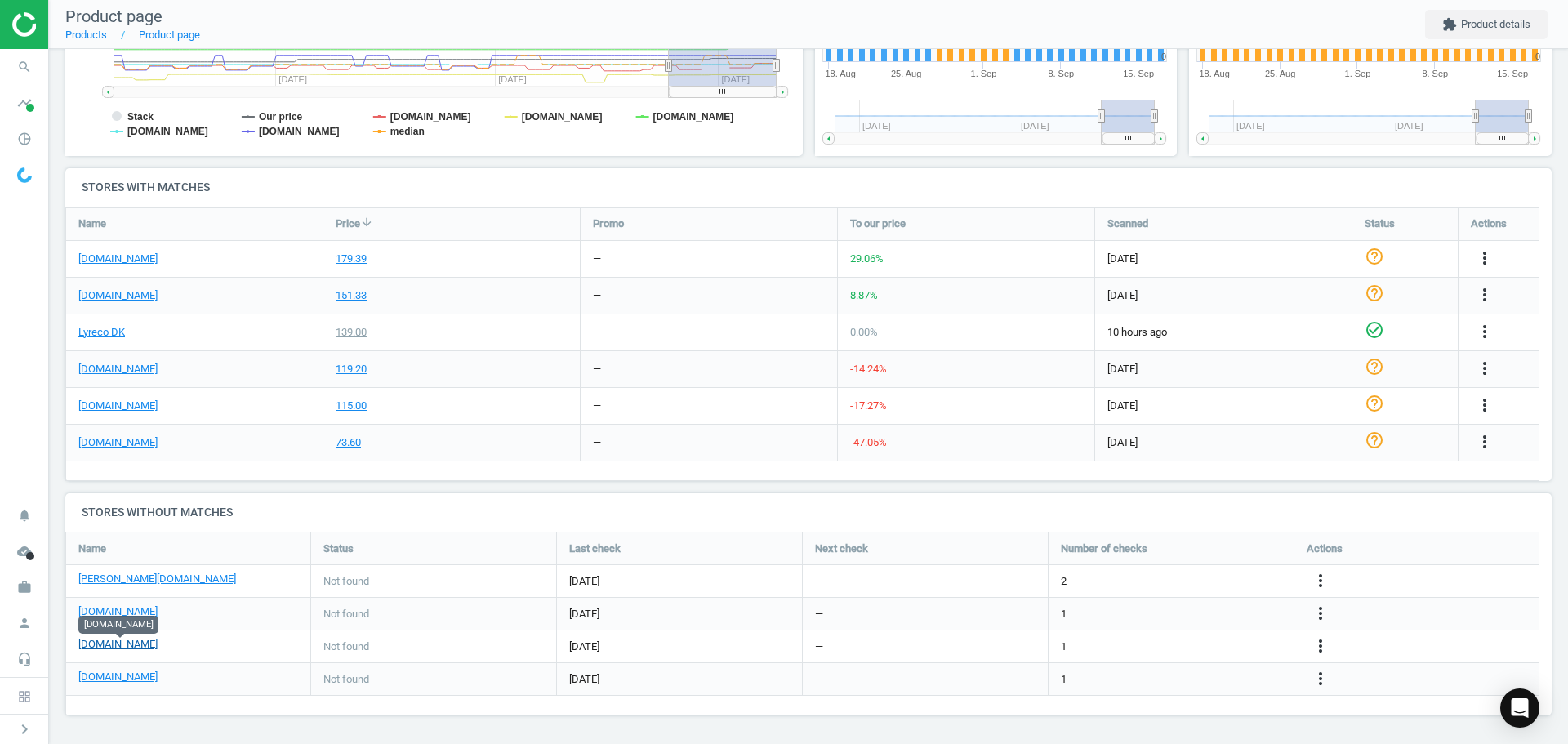
click at [133, 642] on link "[DOMAIN_NAME]" at bounding box center [118, 644] width 79 height 15
click at [1319, 643] on icon "more_vert" at bounding box center [1320, 646] width 20 height 20
click at [1145, 643] on link "Edit URL/product option" at bounding box center [1193, 646] width 224 height 26
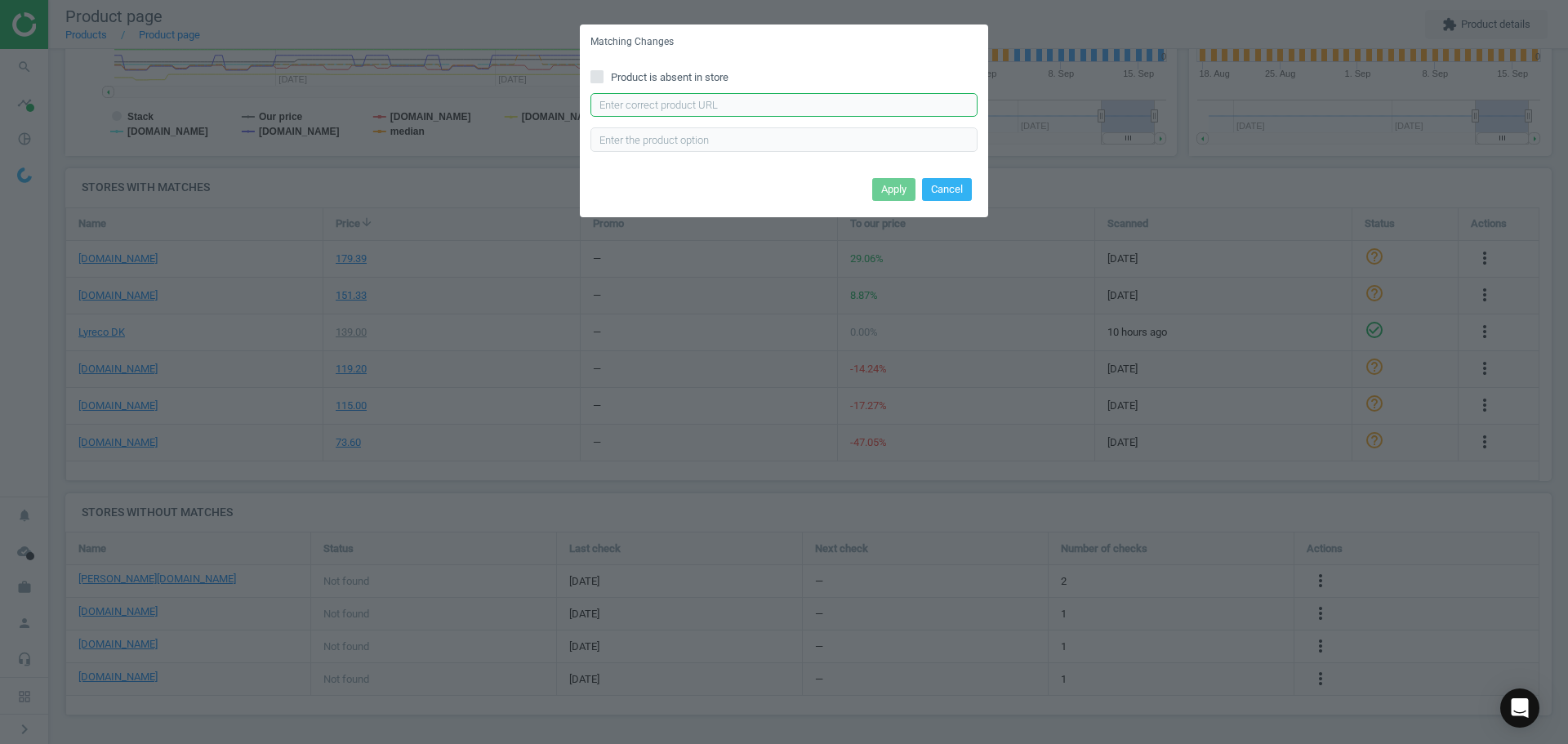
click at [702, 97] on input "text" at bounding box center [784, 105] width 387 height 25
paste input "https://hertelsboresko.dk/da/tze-tape/brother-tape-tze-233-blaahvid"
type input "https://hertelsboresko.dk/da/tze-tape/brother-tape-tze-233-blaahvid"
drag, startPoint x: 889, startPoint y: 188, endPoint x: 957, endPoint y: 64, distance: 141.4
click at [890, 187] on button "Apply" at bounding box center [894, 189] width 44 height 23
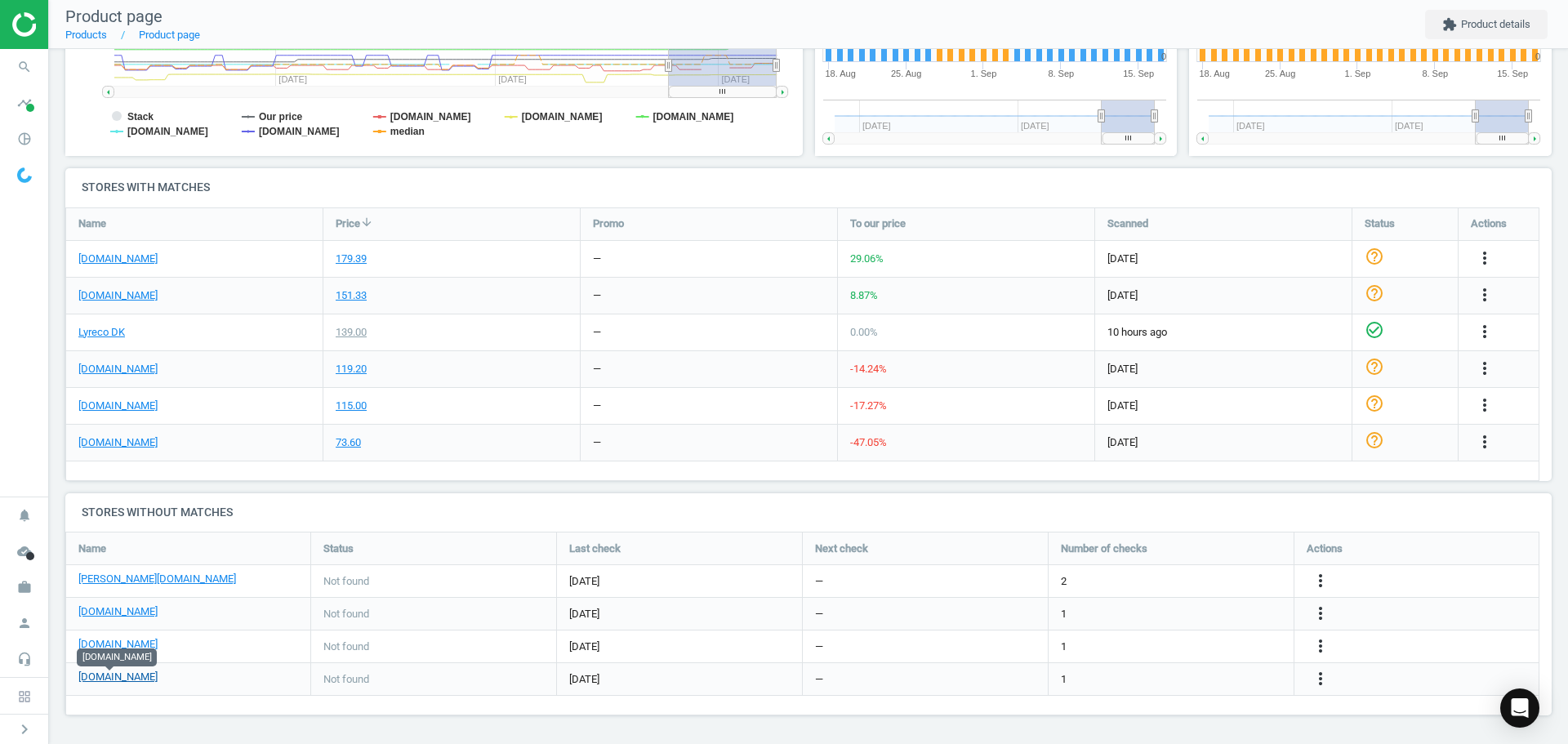
click at [100, 672] on link "[DOMAIN_NAME]" at bounding box center [118, 677] width 79 height 15
click at [1315, 681] on icon "more_vert" at bounding box center [1320, 679] width 20 height 20
click at [1200, 677] on link "Edit URL/product option" at bounding box center [1193, 679] width 224 height 26
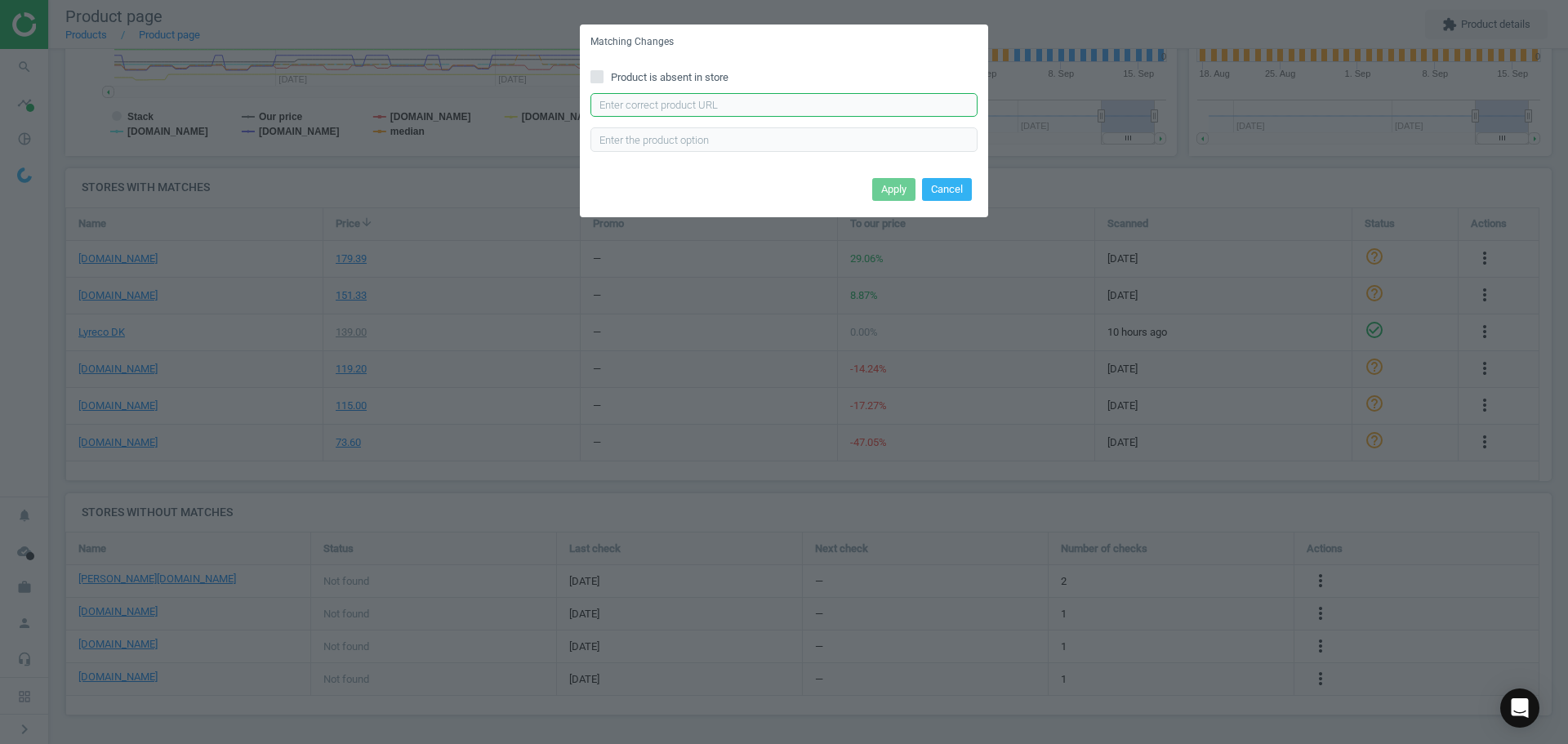
click at [639, 113] on input "text" at bounding box center [784, 105] width 387 height 25
paste input "https://www.elgiganten.dk/product/computer-kontor/printere-kontor/kontorartikle…"
type input "https://www.elgiganten.dk/product/computer-kontor/printere-kontor/kontorartikle…"
click at [884, 188] on button "Apply" at bounding box center [894, 189] width 44 height 23
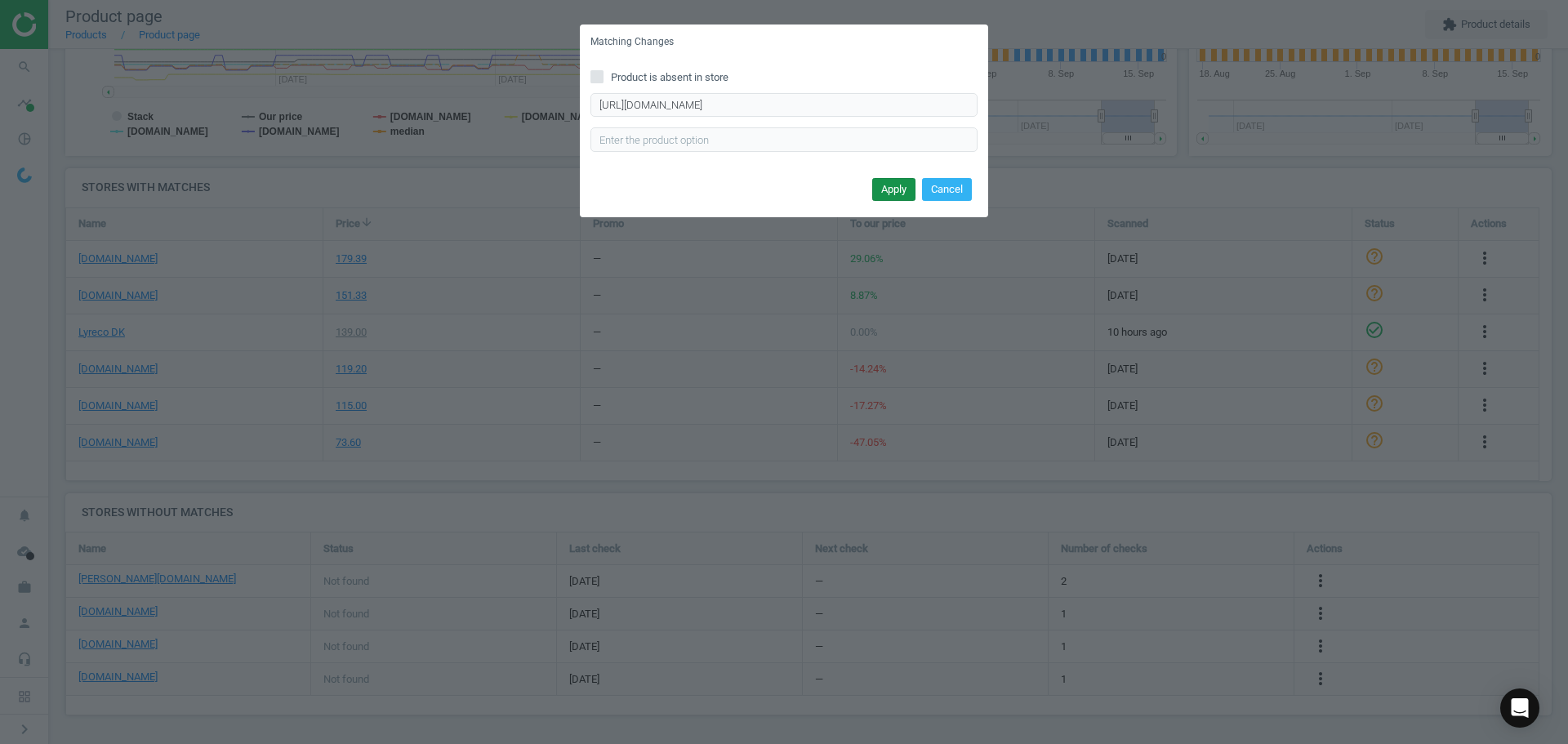
scroll to position [0, 0]
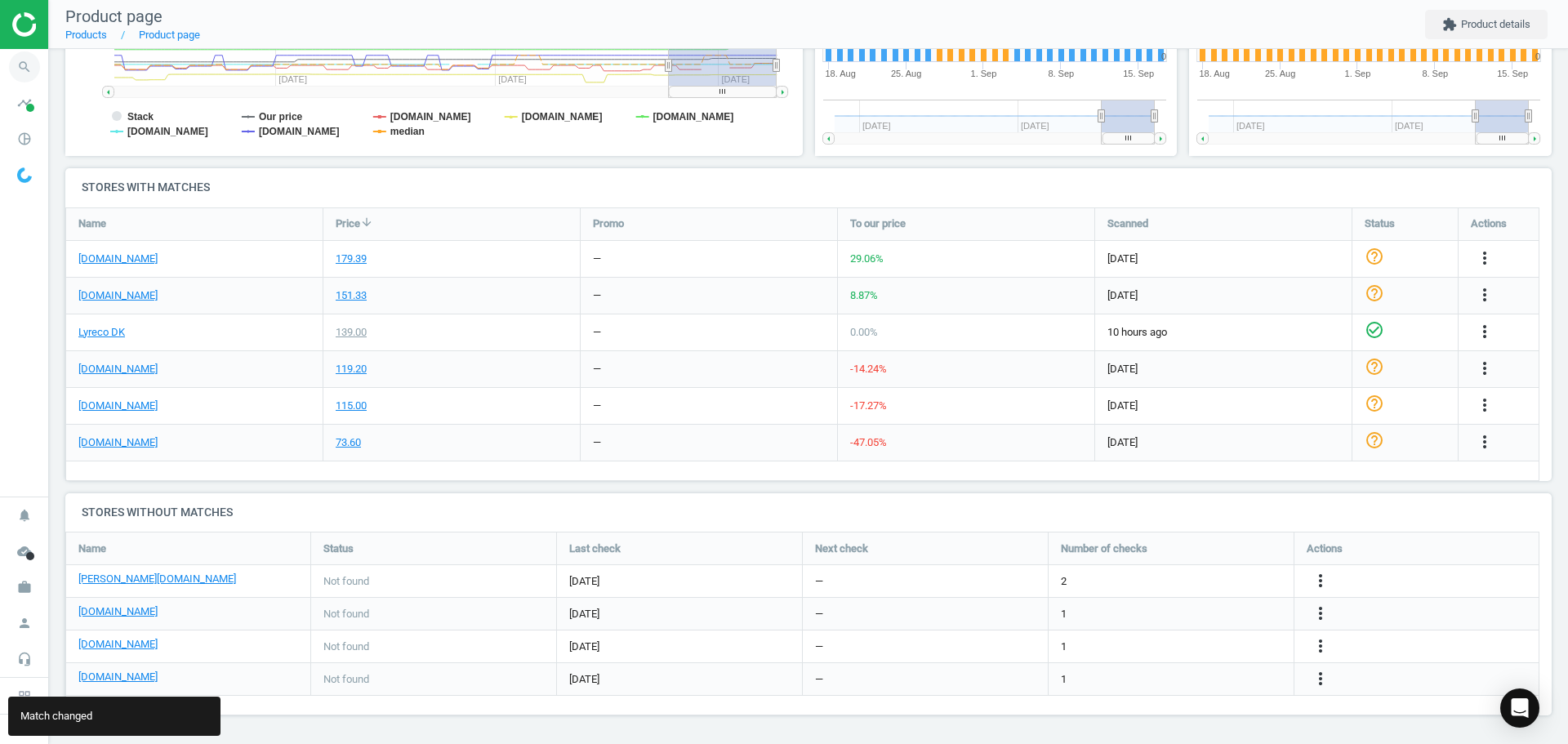
click at [32, 78] on icon "search" at bounding box center [25, 67] width 31 height 31
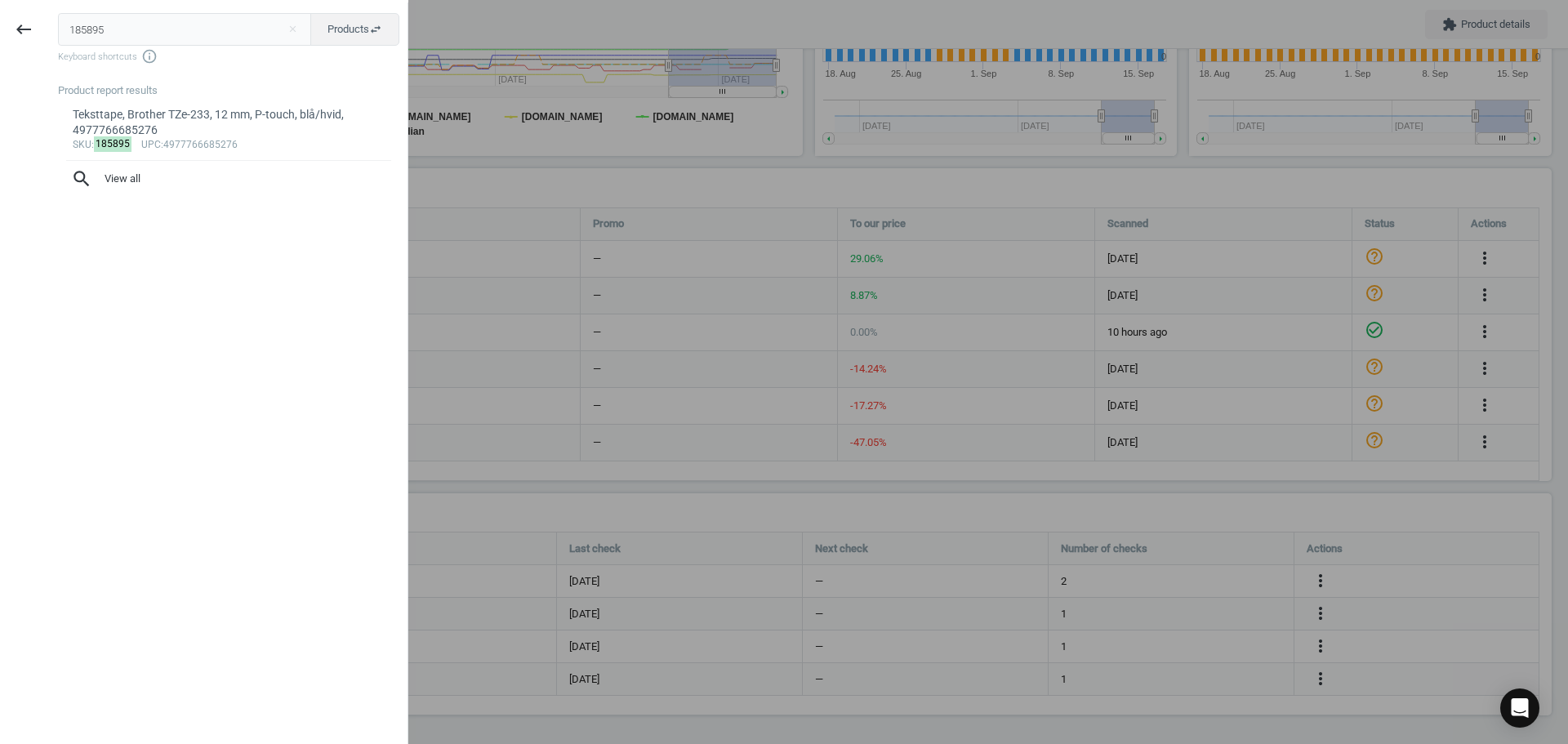
drag, startPoint x: 163, startPoint y: 31, endPoint x: 51, endPoint y: 29, distance: 112.0
click at [51, 29] on div "185895 close Products swap_horiz Keyboard shortcuts info_outline Product report…" at bounding box center [228, 374] width 361 height 744
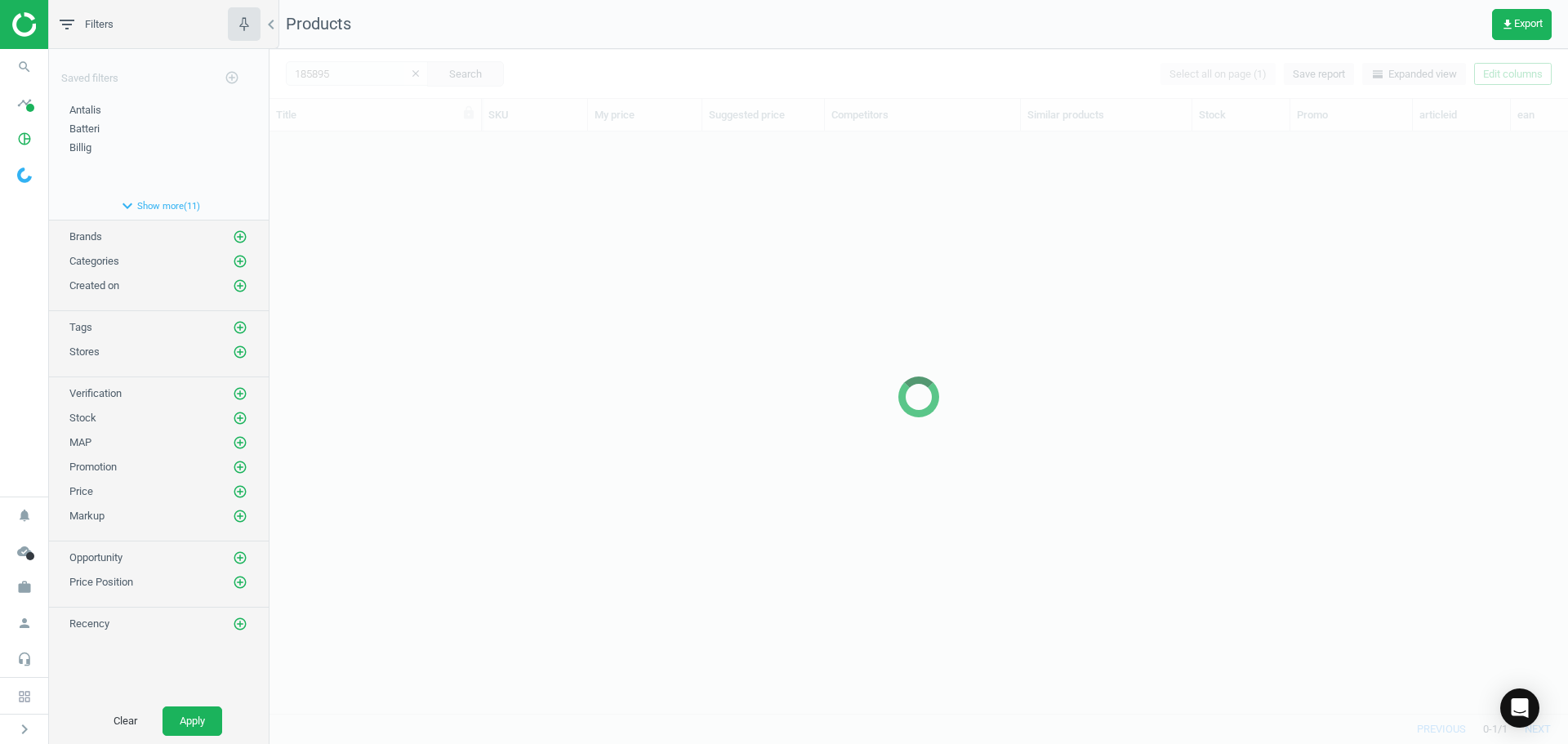
scroll to position [557, 1287]
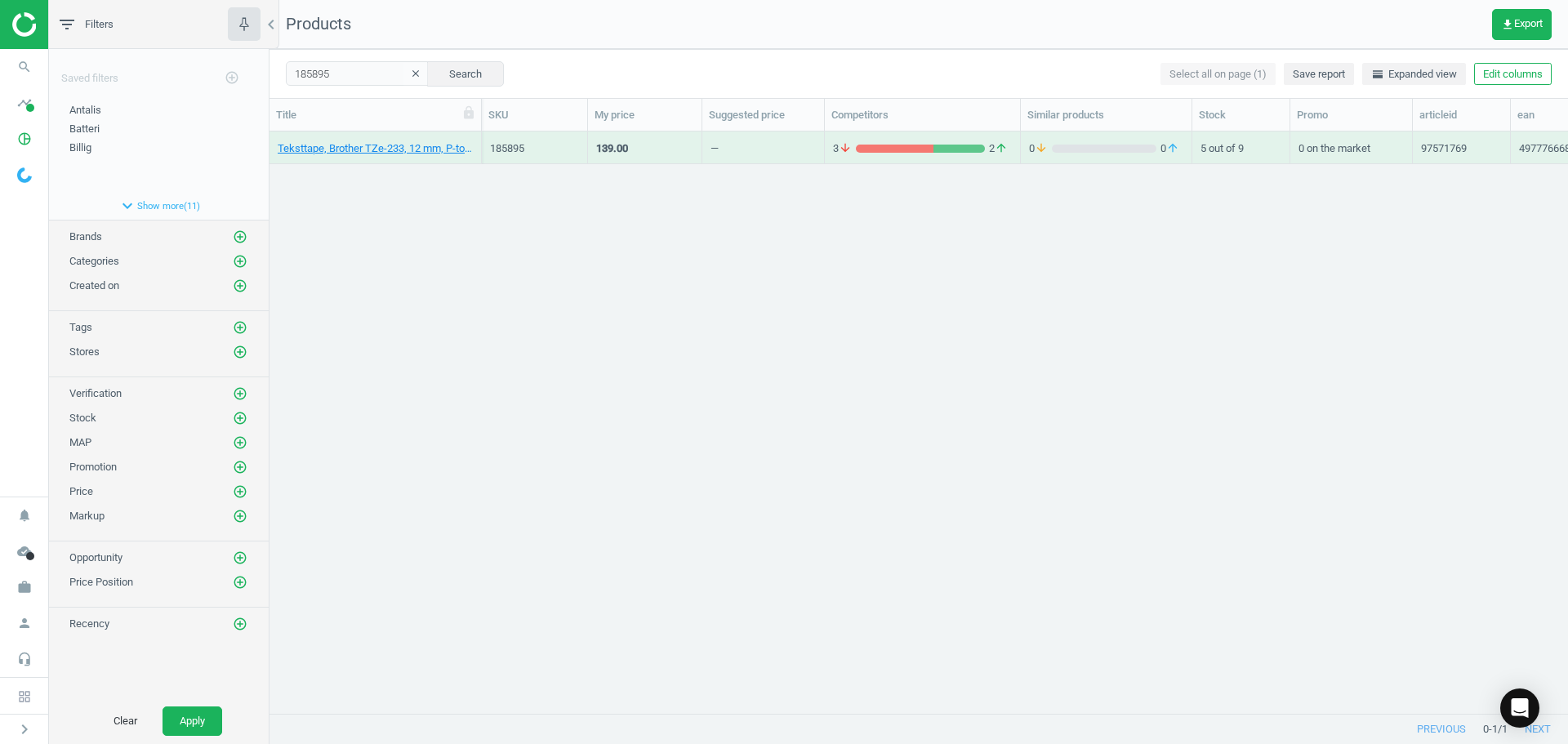
drag, startPoint x: 447, startPoint y: 269, endPoint x: 403, endPoint y: 207, distance: 76.0
click at [447, 269] on div "Teksttape, Brother TZe-233, 12 mm, P-touch, blå/hvid, 4977766685276 185895 139.…" at bounding box center [919, 416] width 1299 height 570
click at [385, 154] on link "Teksttape, Brother TZe-233, 12 mm, P-touch, blå/hvid, 4977766685276" at bounding box center [375, 149] width 195 height 15
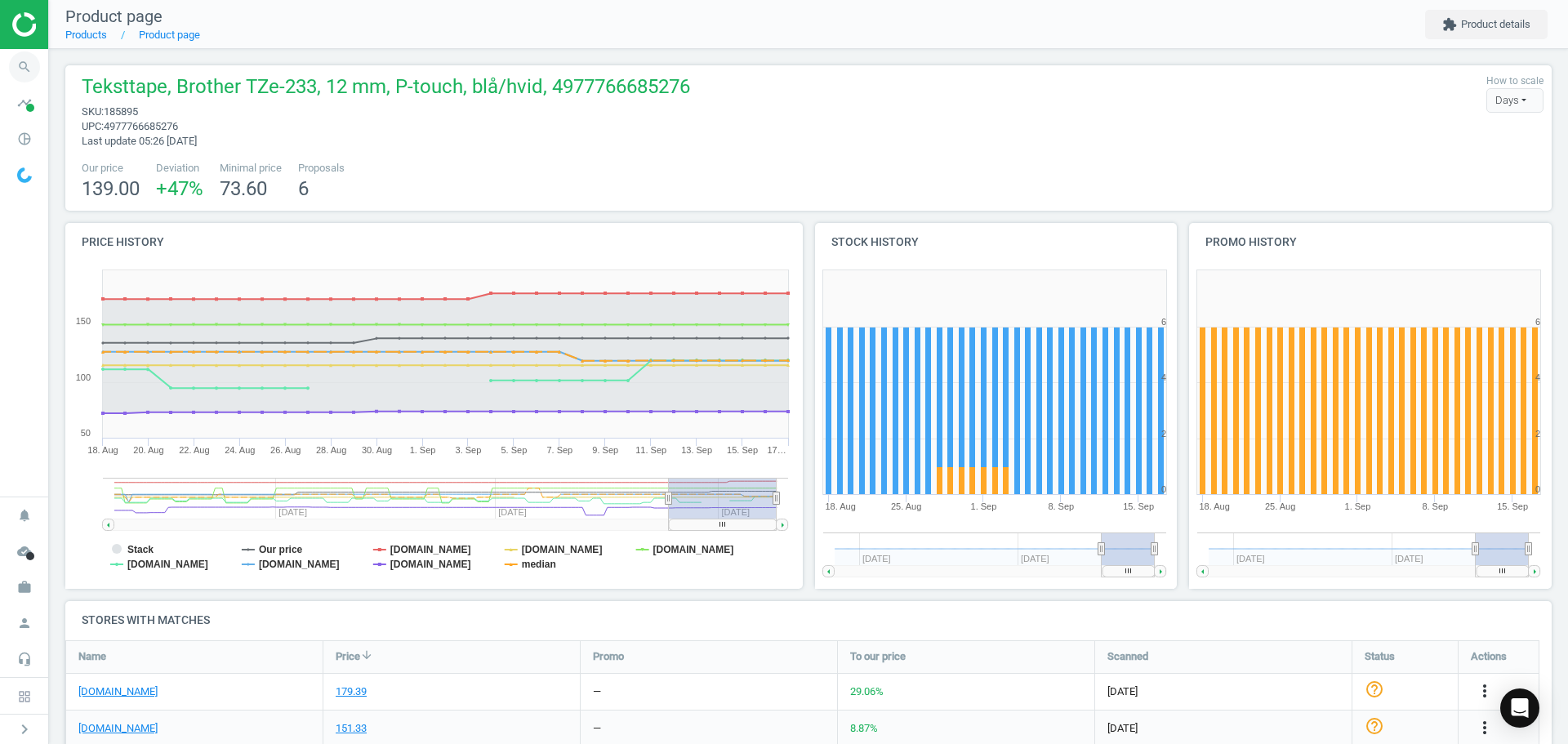
click at [17, 63] on icon "search" at bounding box center [25, 67] width 31 height 31
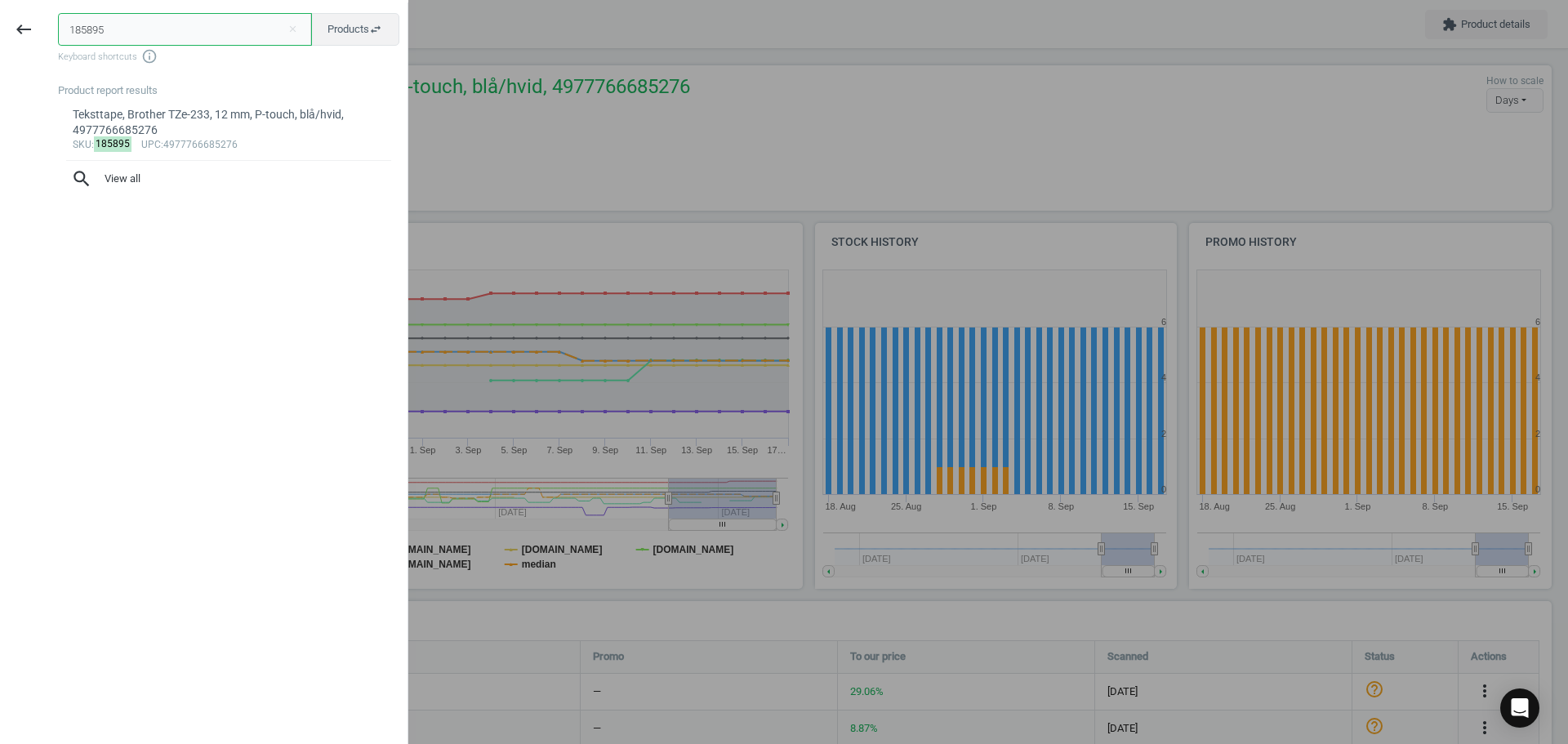
drag, startPoint x: 161, startPoint y: 27, endPoint x: -2, endPoint y: 26, distance: 163.0
click at [0, 26] on html "Group 2 Created with Sketch. ic/cloud_download/grey600 Created with Sketch. gra…" at bounding box center [784, 372] width 1568 height 744
paste input "6251"
type input "186251"
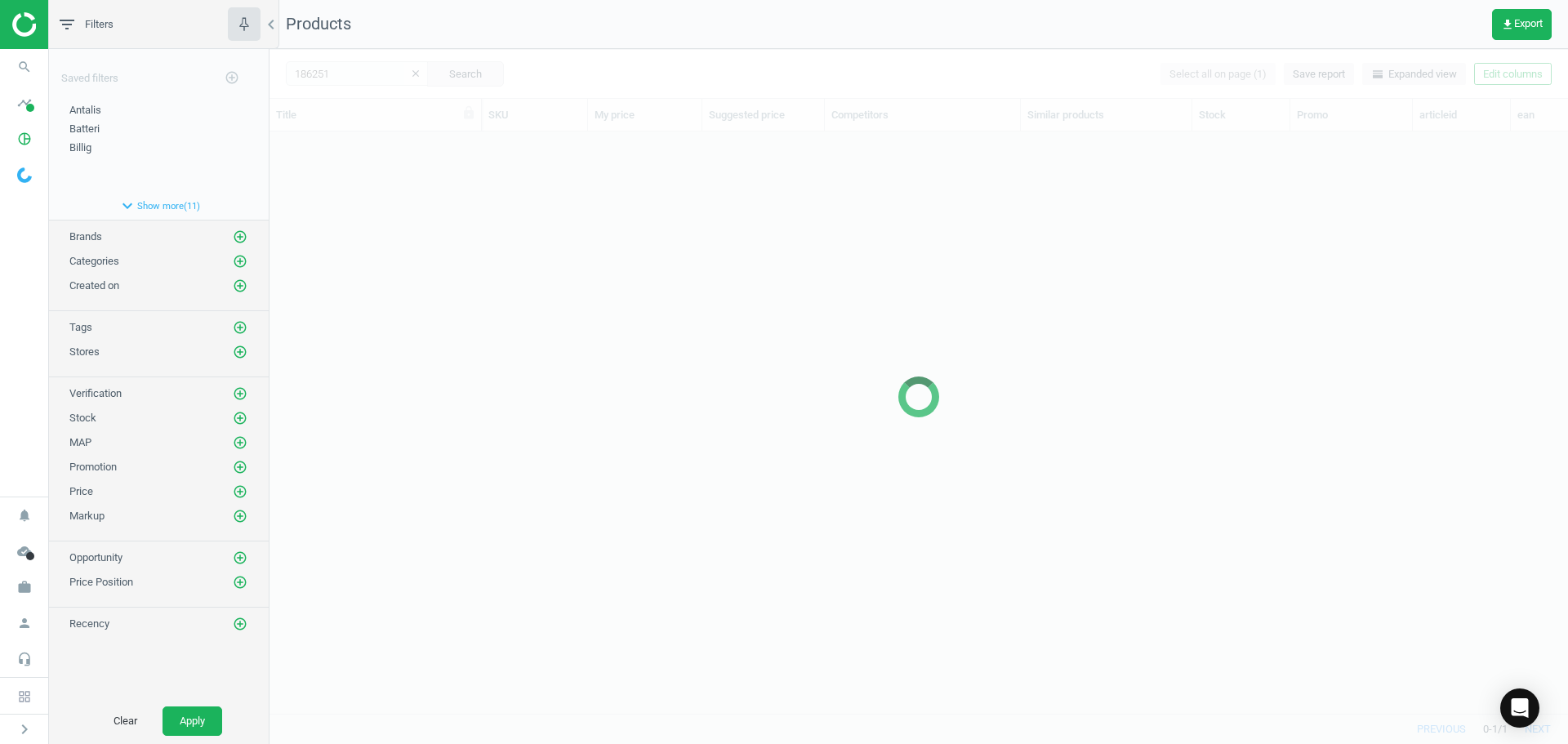
scroll to position [557, 1287]
click at [667, 282] on div at bounding box center [919, 397] width 1299 height 695
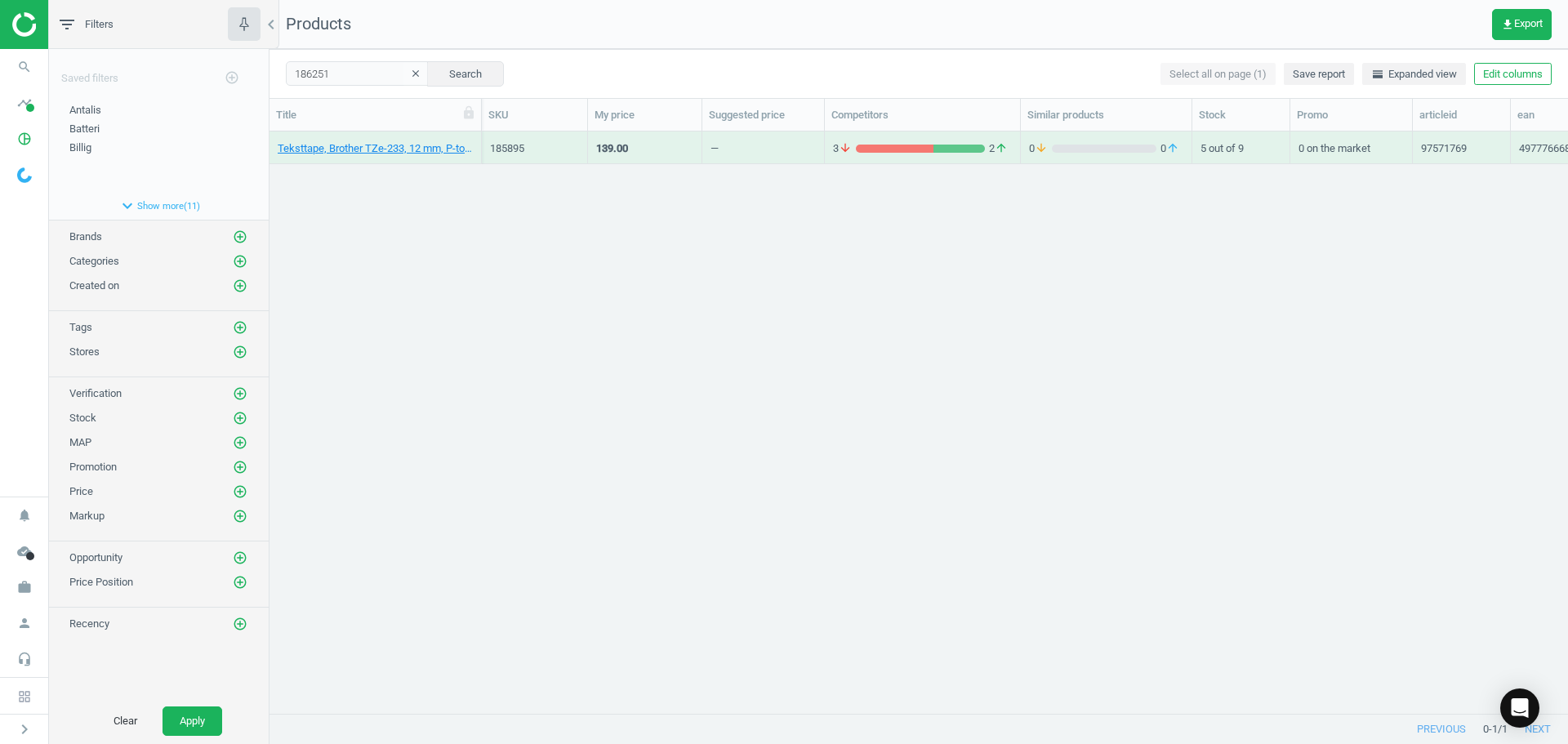
click at [545, 289] on div "Teksttape, Brother TZe-233, 12 mm, P-touch, blå/hvid, 4977766685276 185895 139.…" at bounding box center [919, 416] width 1299 height 570
click at [393, 149] on link "Teksttape, Brother TZe-335 12 mm, P-touch, hvid/sort, 4977766685733" at bounding box center [375, 149] width 195 height 15
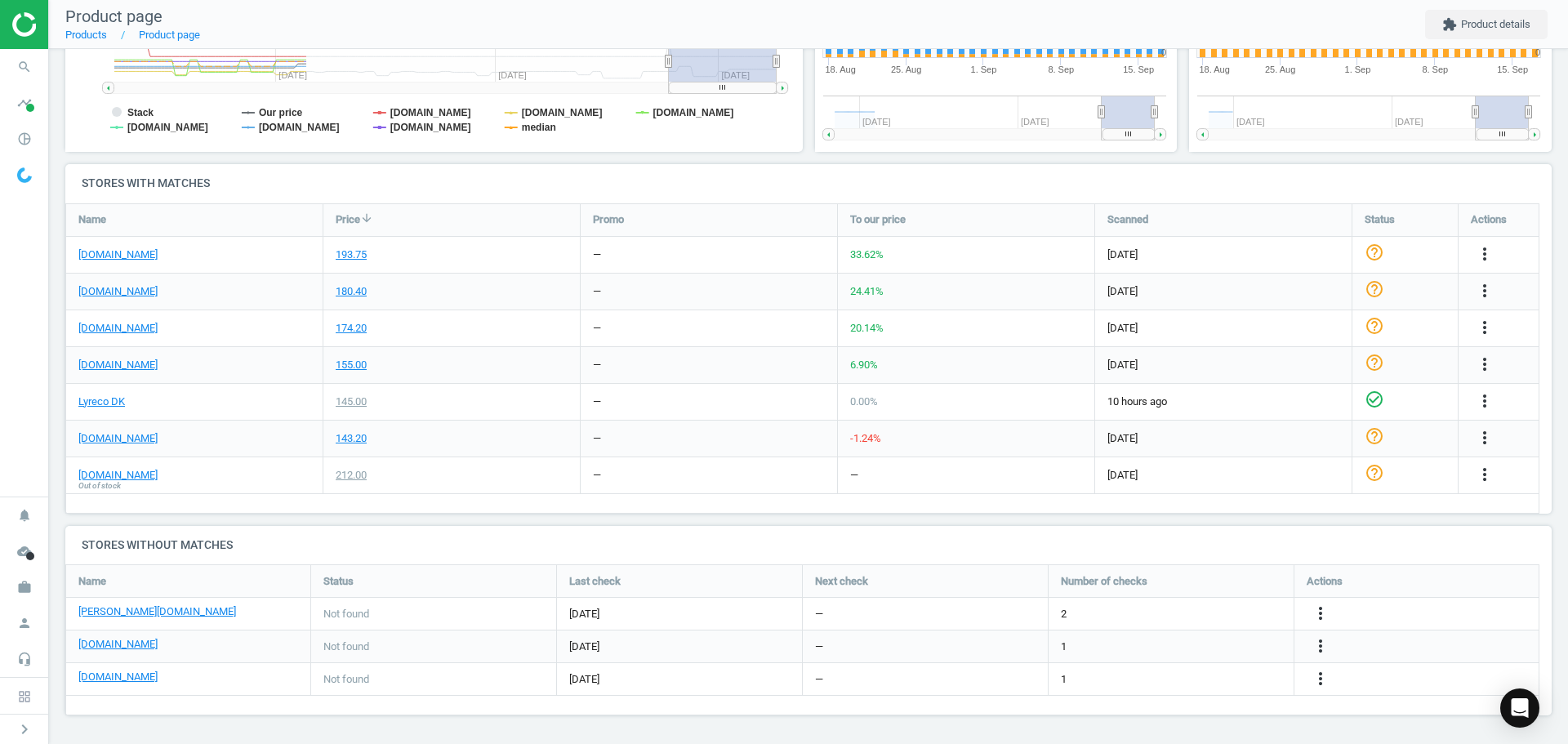
scroll to position [352, 756]
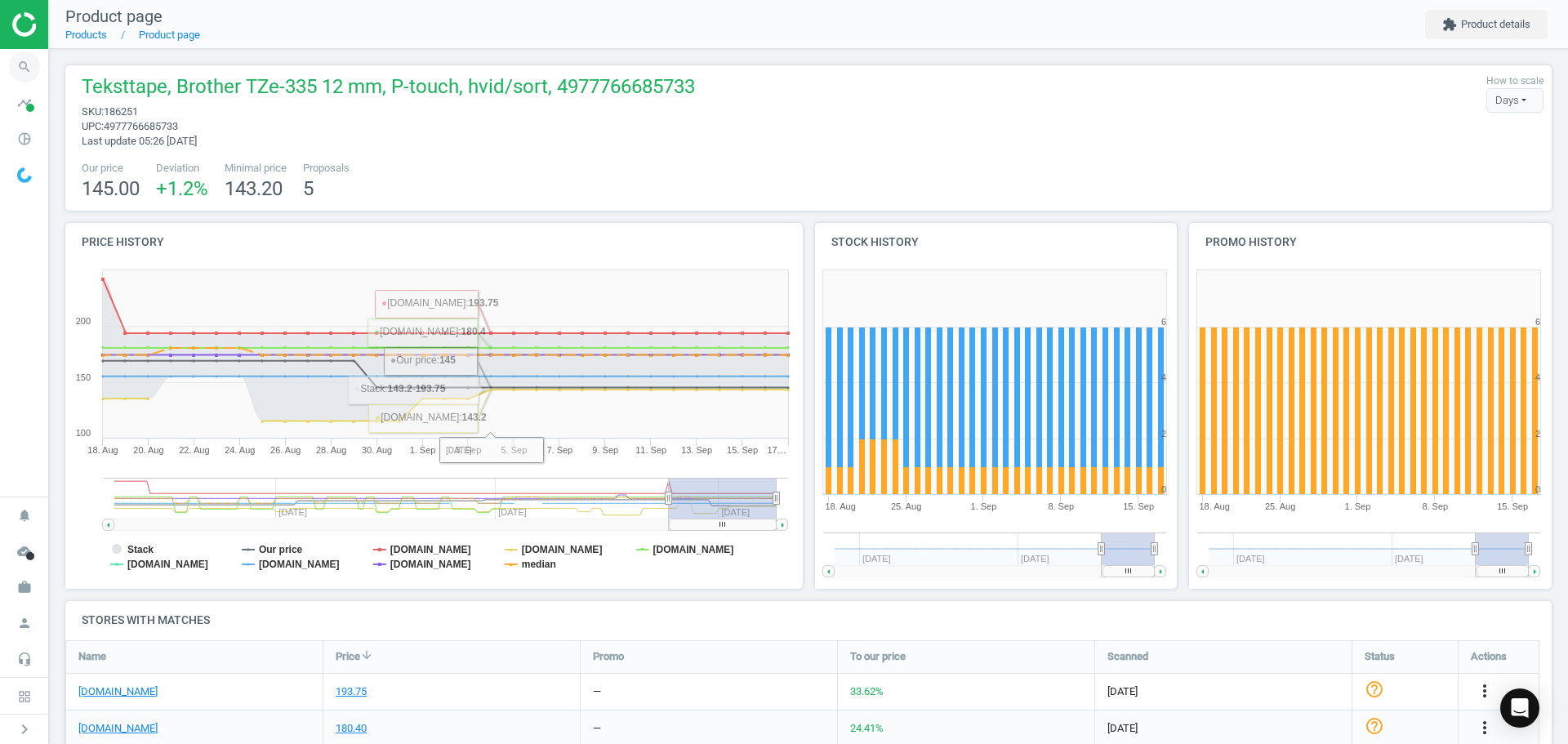
click at [5, 60] on span "search" at bounding box center [25, 67] width 49 height 36
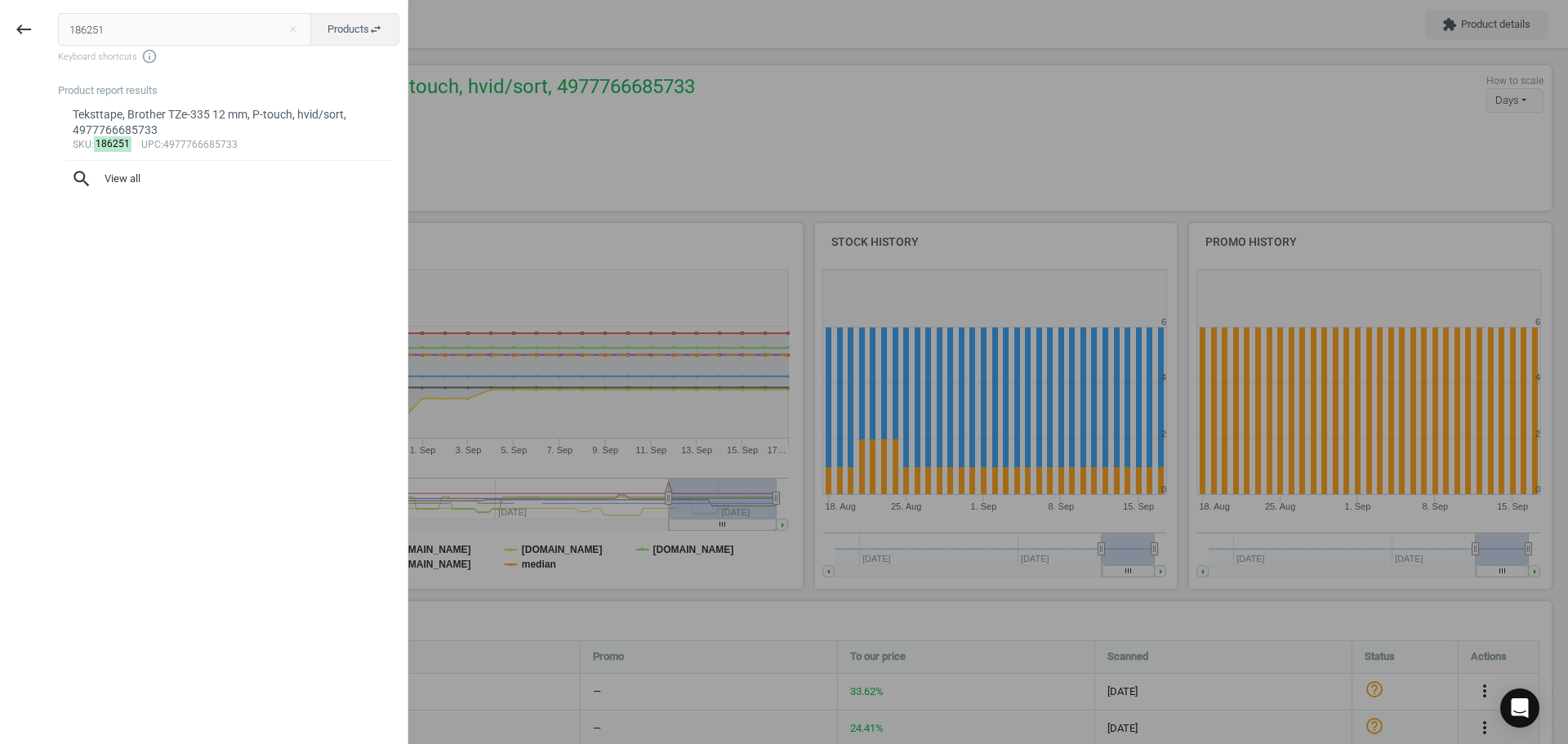
click at [311, 252] on div "Product report results Teksttape, Brother TZe-335 12 mm, P-touch, hvid/sort, 49…" at bounding box center [232, 405] width 350 height 644
click at [165, 24] on input "186251" at bounding box center [184, 30] width 254 height 33
click at [1059, 128] on div at bounding box center [784, 372] width 1568 height 744
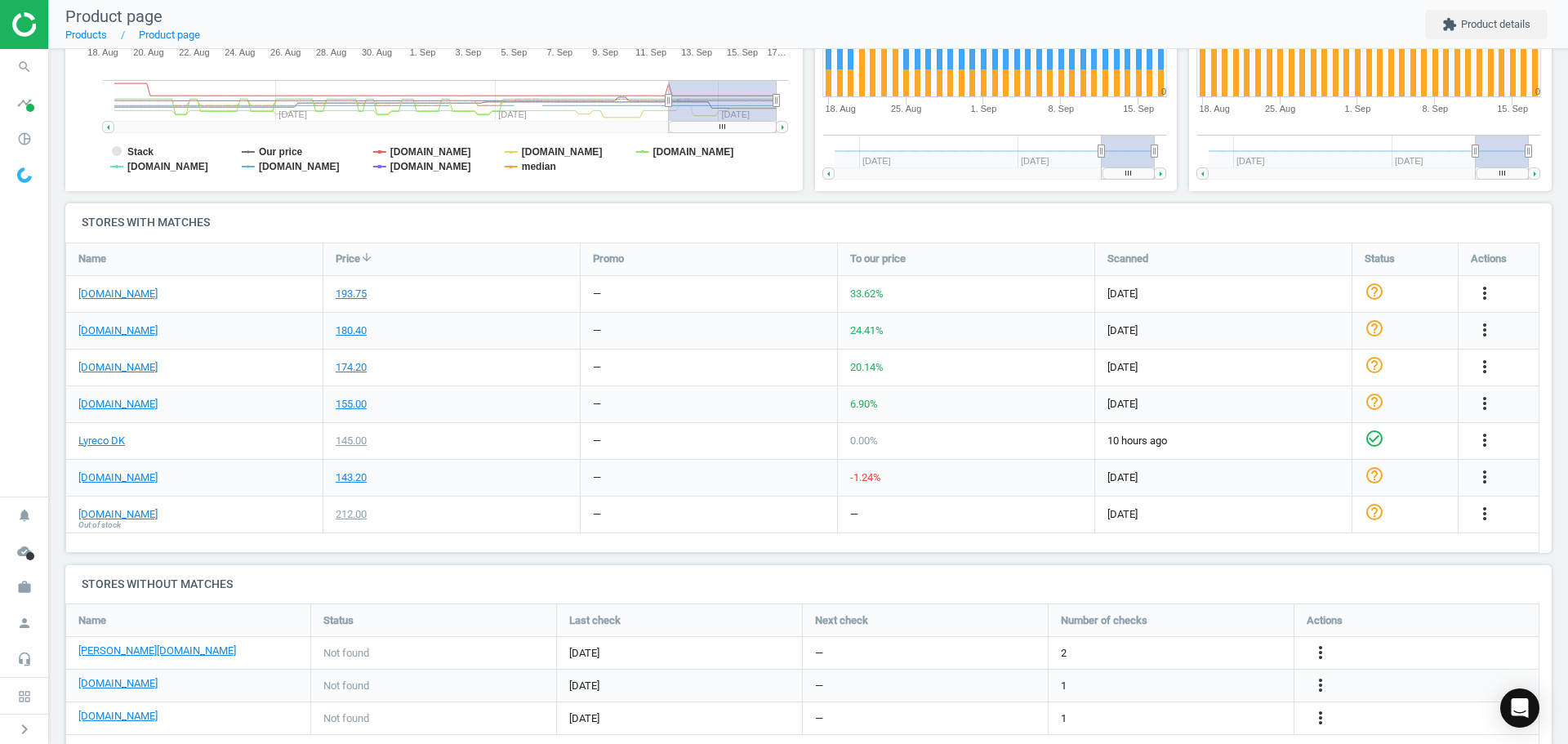
scroll to position [437, 0]
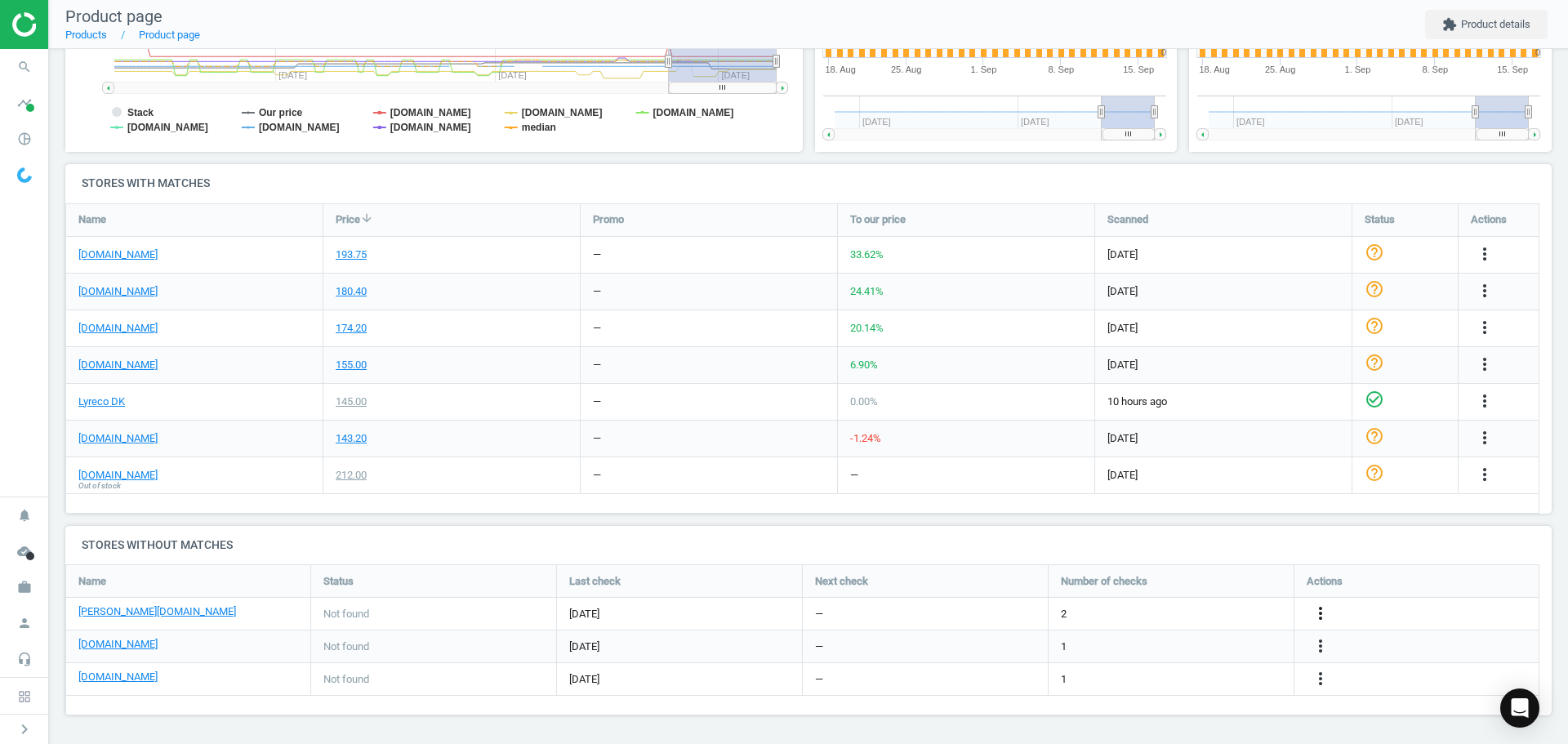
click at [1321, 607] on icon "more_vert" at bounding box center [1320, 613] width 20 height 20
click at [1191, 614] on link "Edit URL/product option" at bounding box center [1193, 613] width 224 height 26
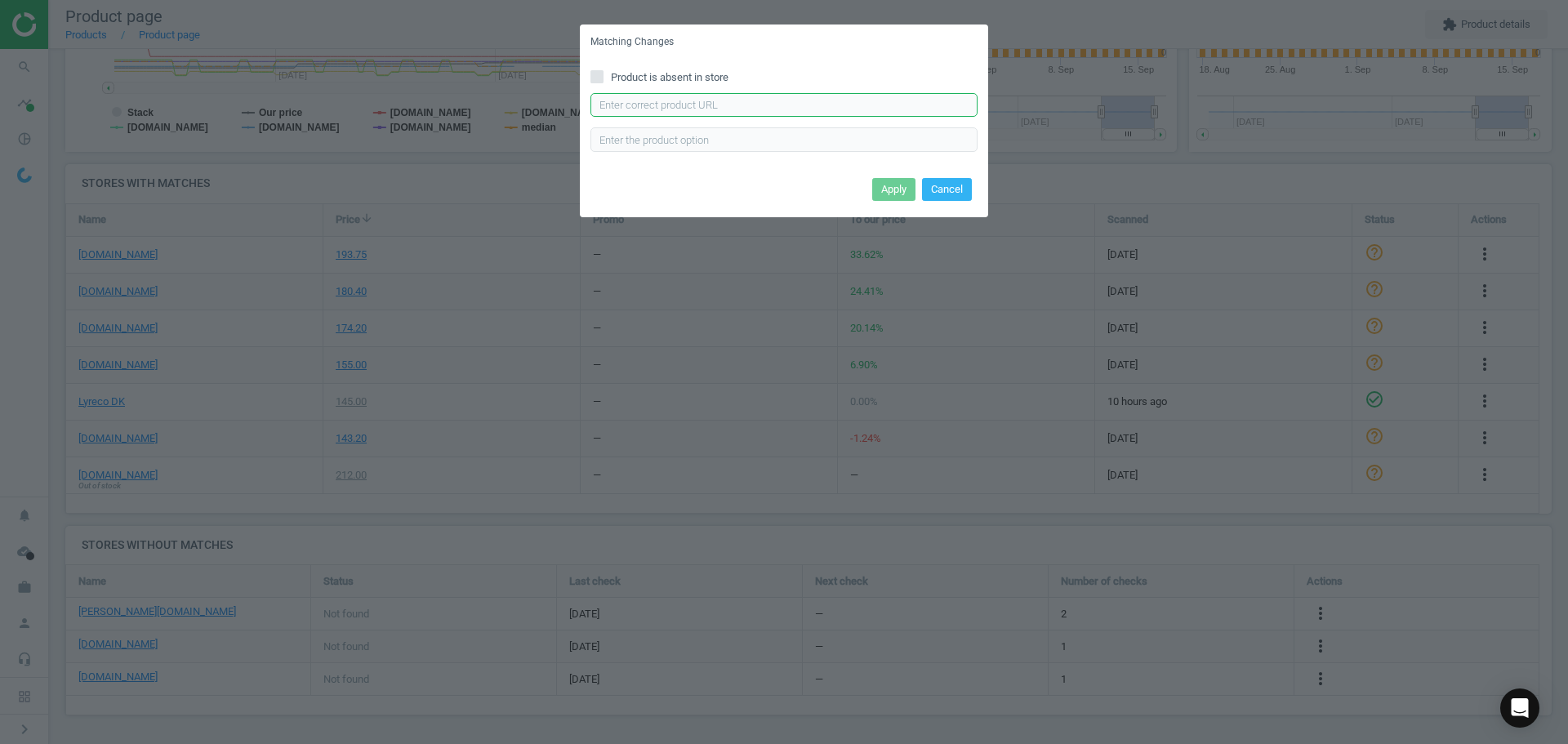
click at [740, 107] on input "text" at bounding box center [784, 105] width 387 height 25
paste input "https://www.lomax.dk/elektronik/labelprint-og-tape/labeltape/brother-tze-335-la…"
type input "https://www.lomax.dk/elektronik/labelprint-og-tape/labeltape/brother-tze-335-la…"
click at [885, 182] on button "Apply" at bounding box center [894, 189] width 44 height 23
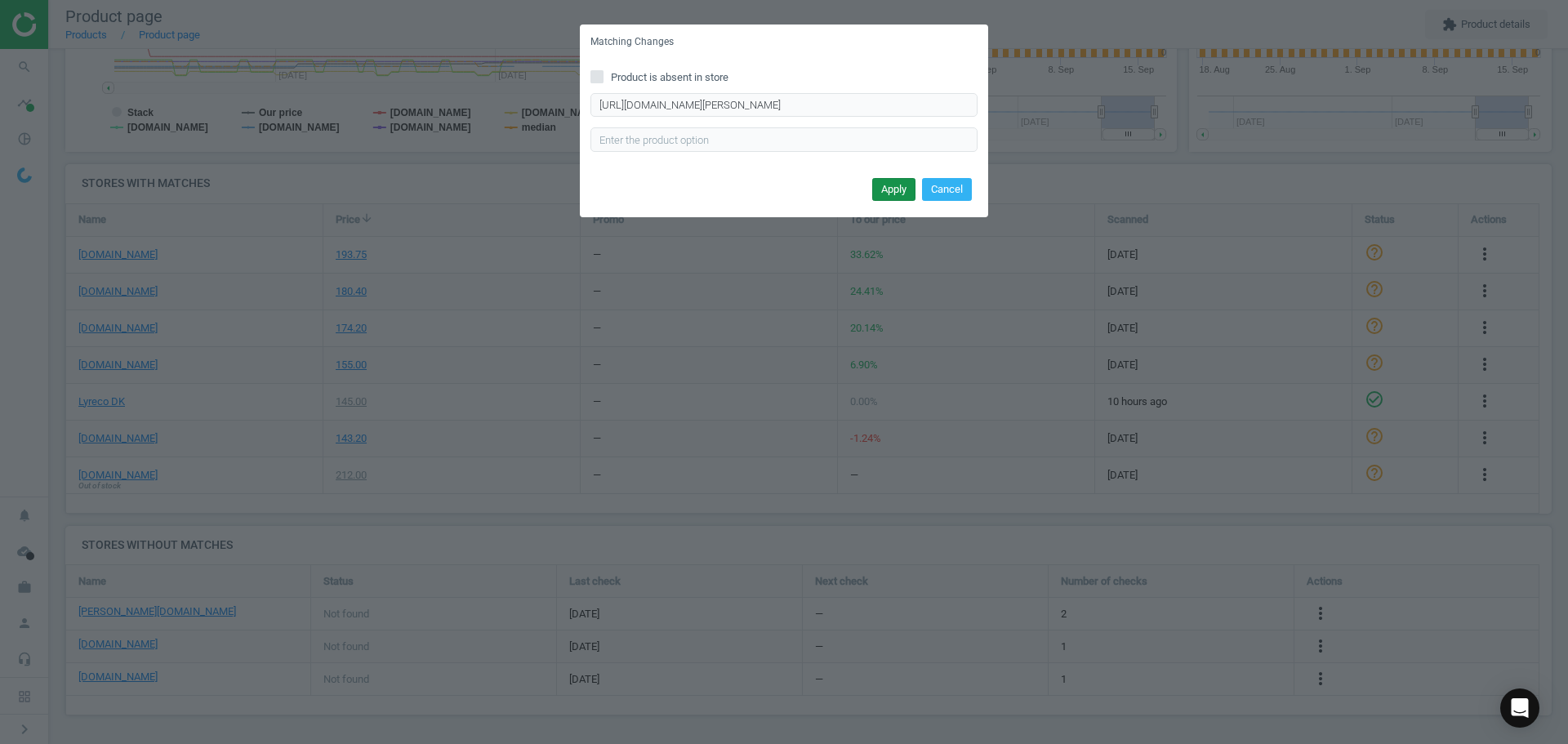
scroll to position [0, 0]
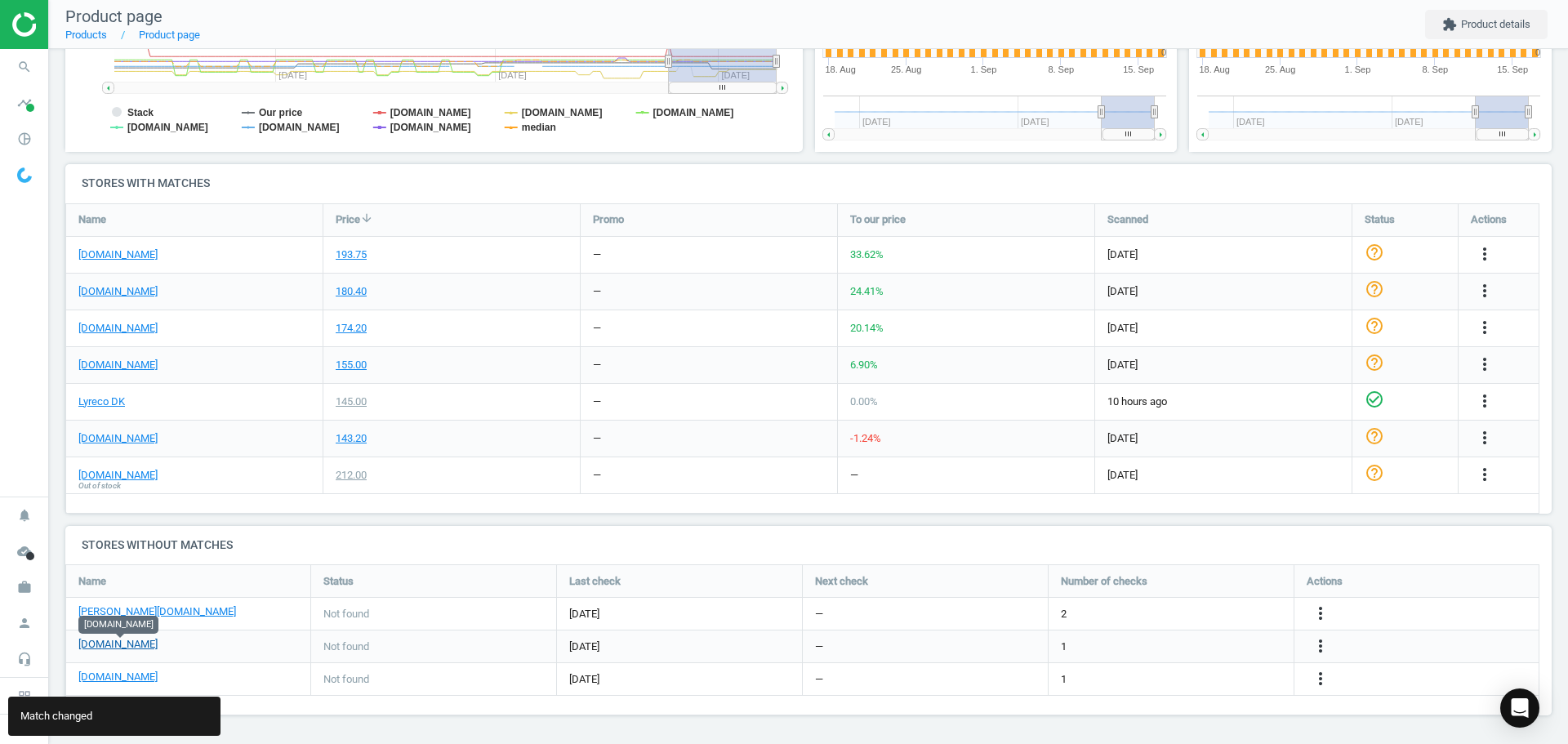
click at [143, 649] on link "[DOMAIN_NAME]" at bounding box center [118, 644] width 79 height 15
click at [1313, 644] on icon "more_vert" at bounding box center [1320, 646] width 20 height 20
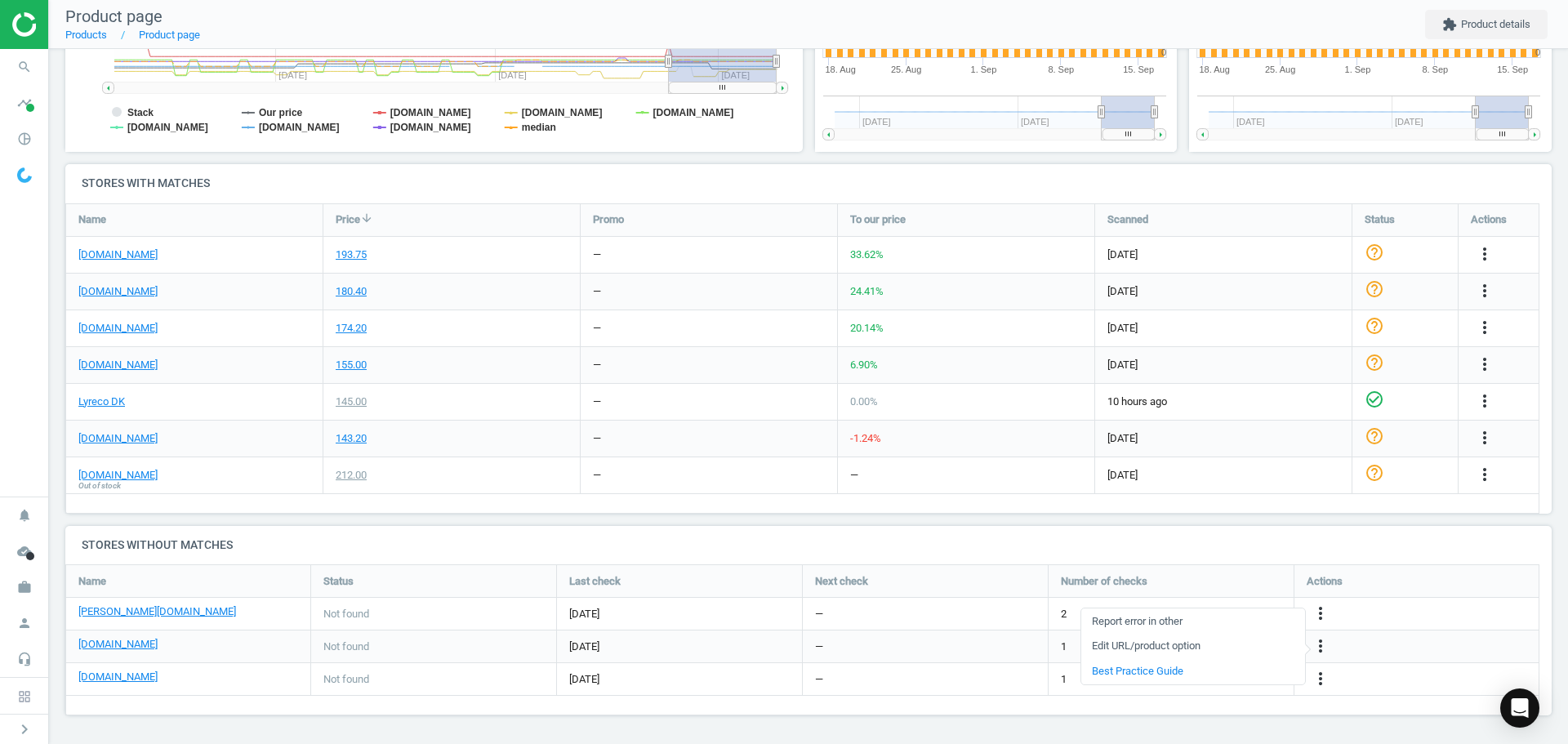
click at [1184, 642] on link "Edit URL/product option" at bounding box center [1193, 646] width 224 height 26
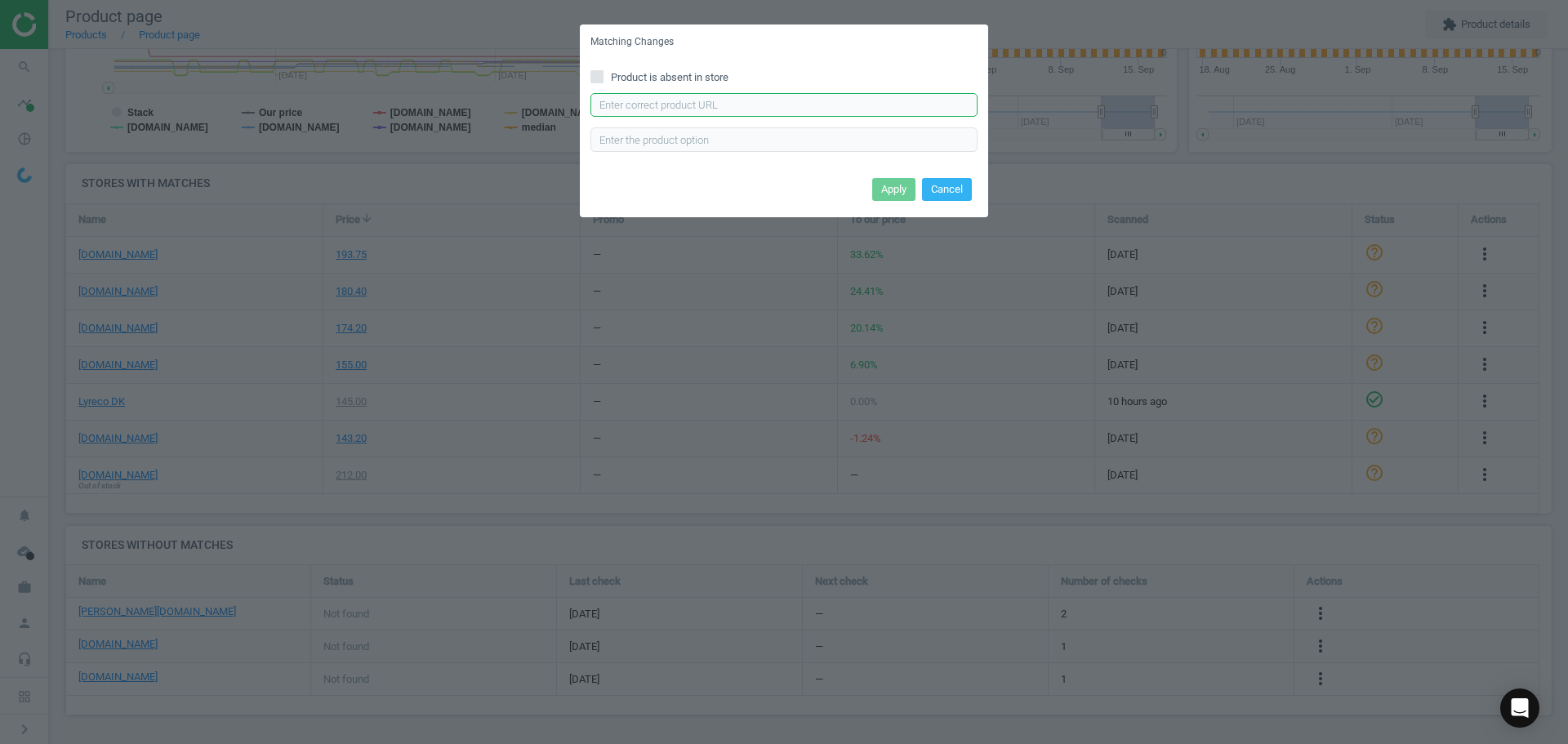
click at [643, 115] on input "text" at bounding box center [784, 105] width 387 height 25
paste input "https://hertelsboresko.dk/da/tze-tape/brother-tape-tze-335-hvidsort"
type input "https://hertelsboresko.dk/da/tze-tape/brother-tape-tze-335-hvidsort"
click at [891, 183] on button "Apply" at bounding box center [894, 189] width 44 height 23
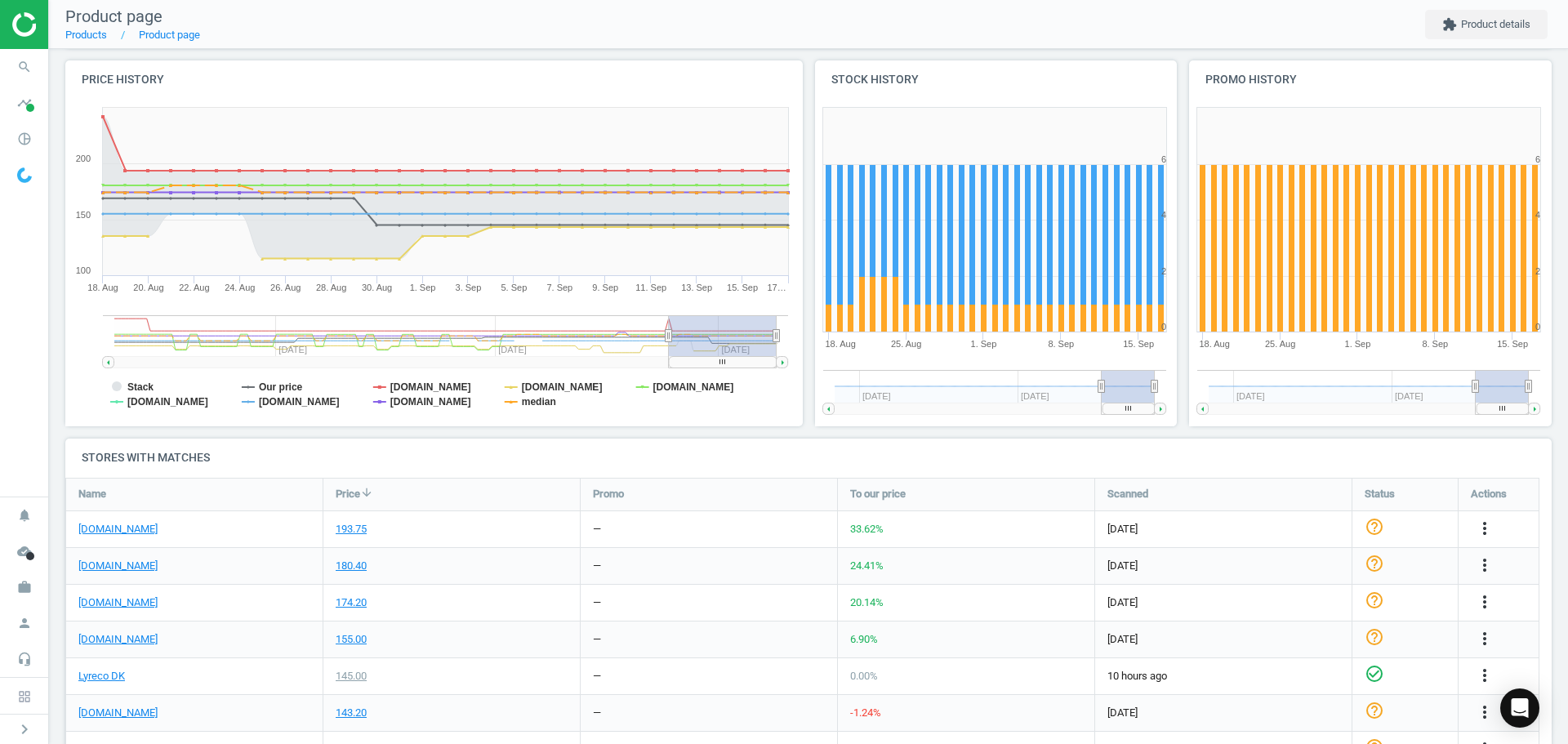
scroll to position [29, 0]
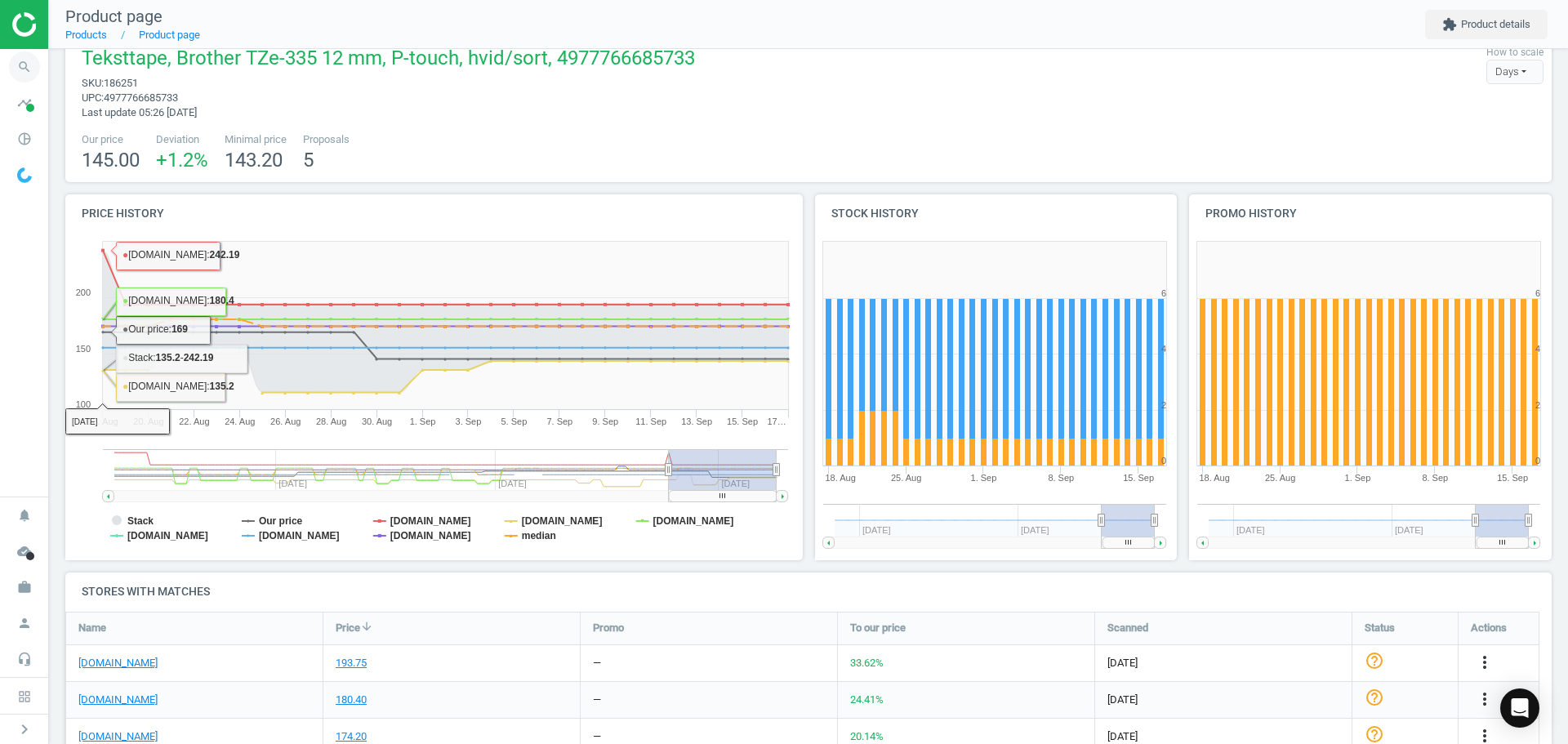
click at [21, 63] on icon "search" at bounding box center [25, 67] width 31 height 31
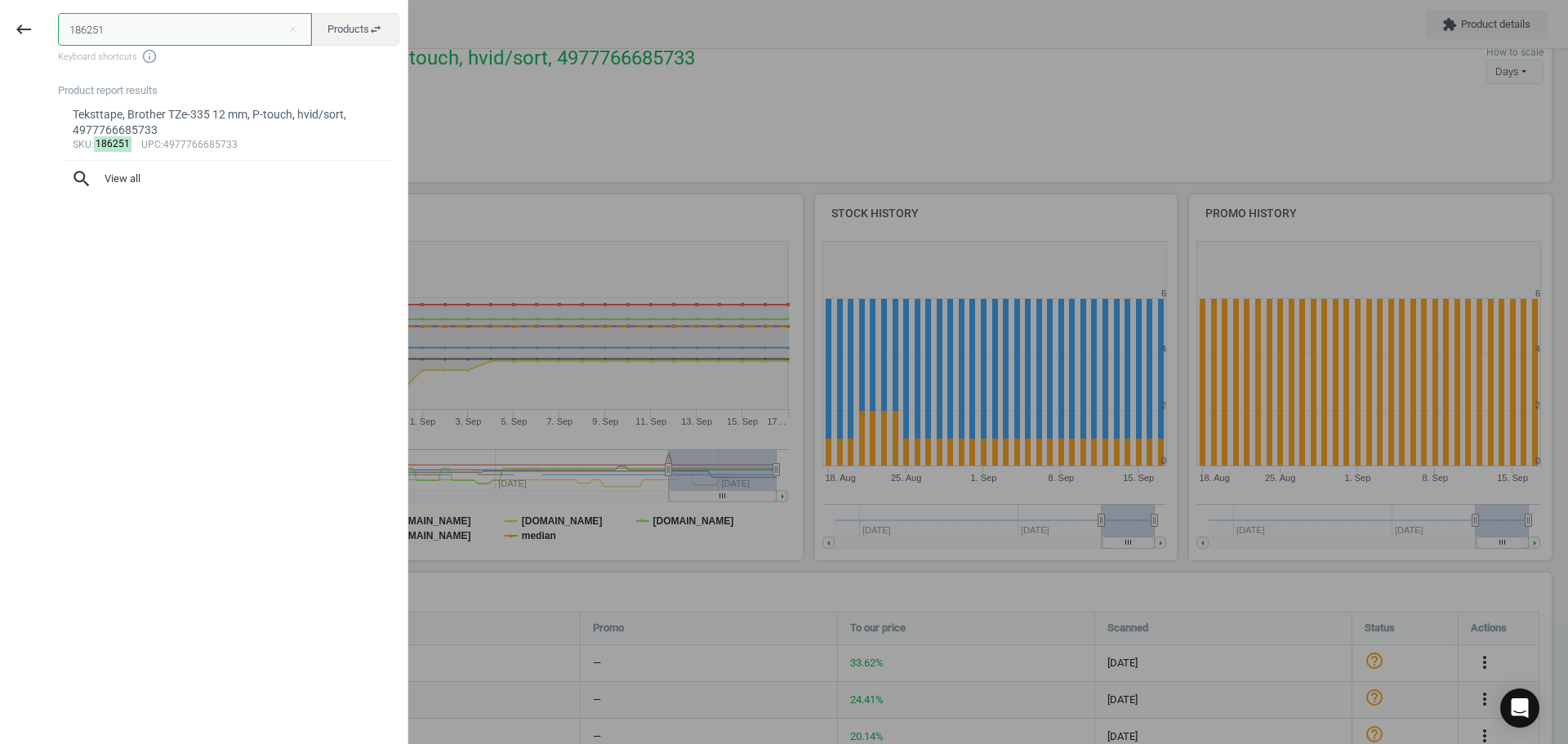
paste input "5873"
drag, startPoint x: 79, startPoint y: 33, endPoint x: 49, endPoint y: 36, distance: 30.1
click at [55, 33] on div "186251 close Products swap_horiz Keyboard shortcuts info_outline Product report…" at bounding box center [228, 374] width 361 height 744
type input "185873"
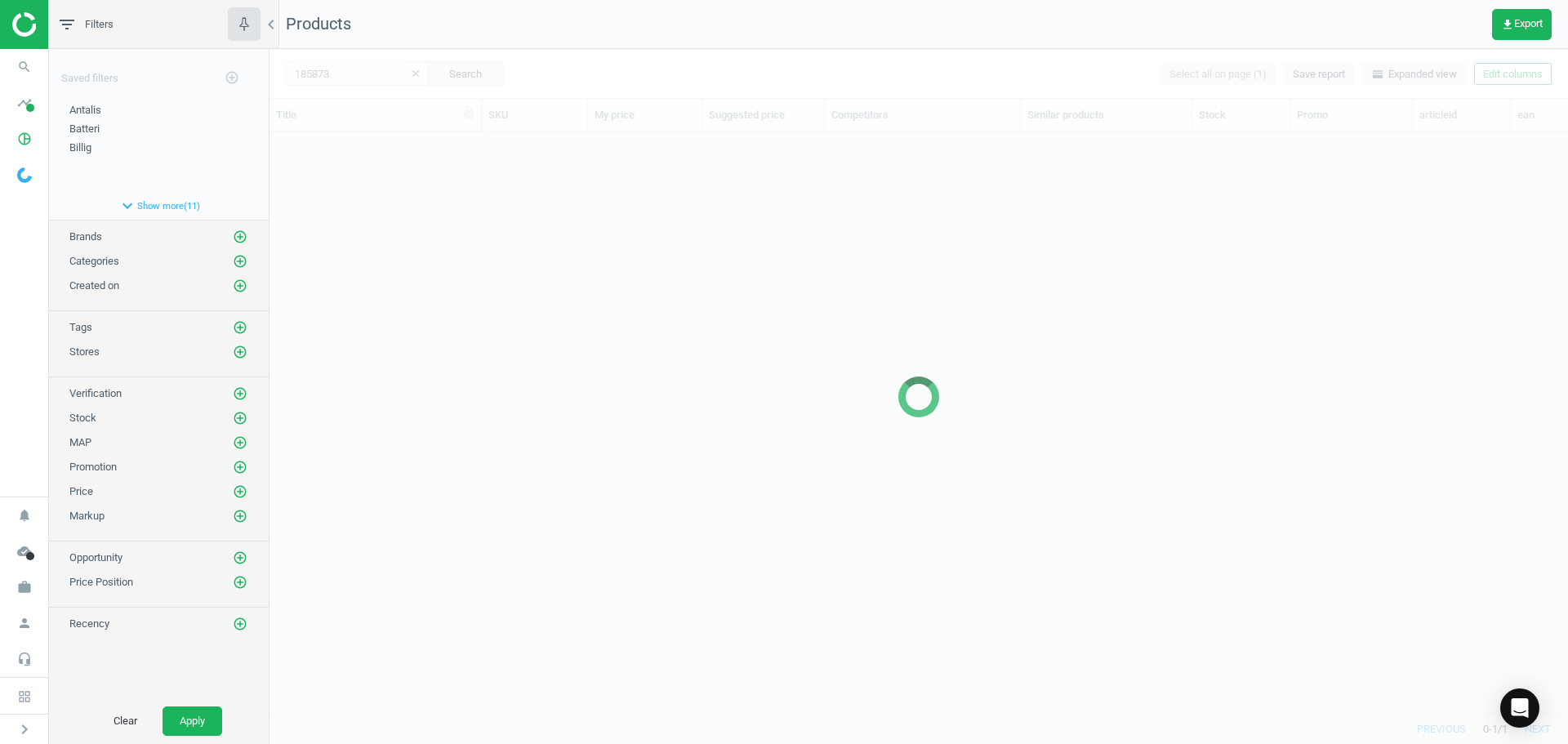
scroll to position [557, 1287]
click at [571, 302] on div at bounding box center [919, 397] width 1299 height 695
click at [573, 302] on div at bounding box center [919, 397] width 1299 height 695
click at [398, 301] on div at bounding box center [919, 397] width 1299 height 695
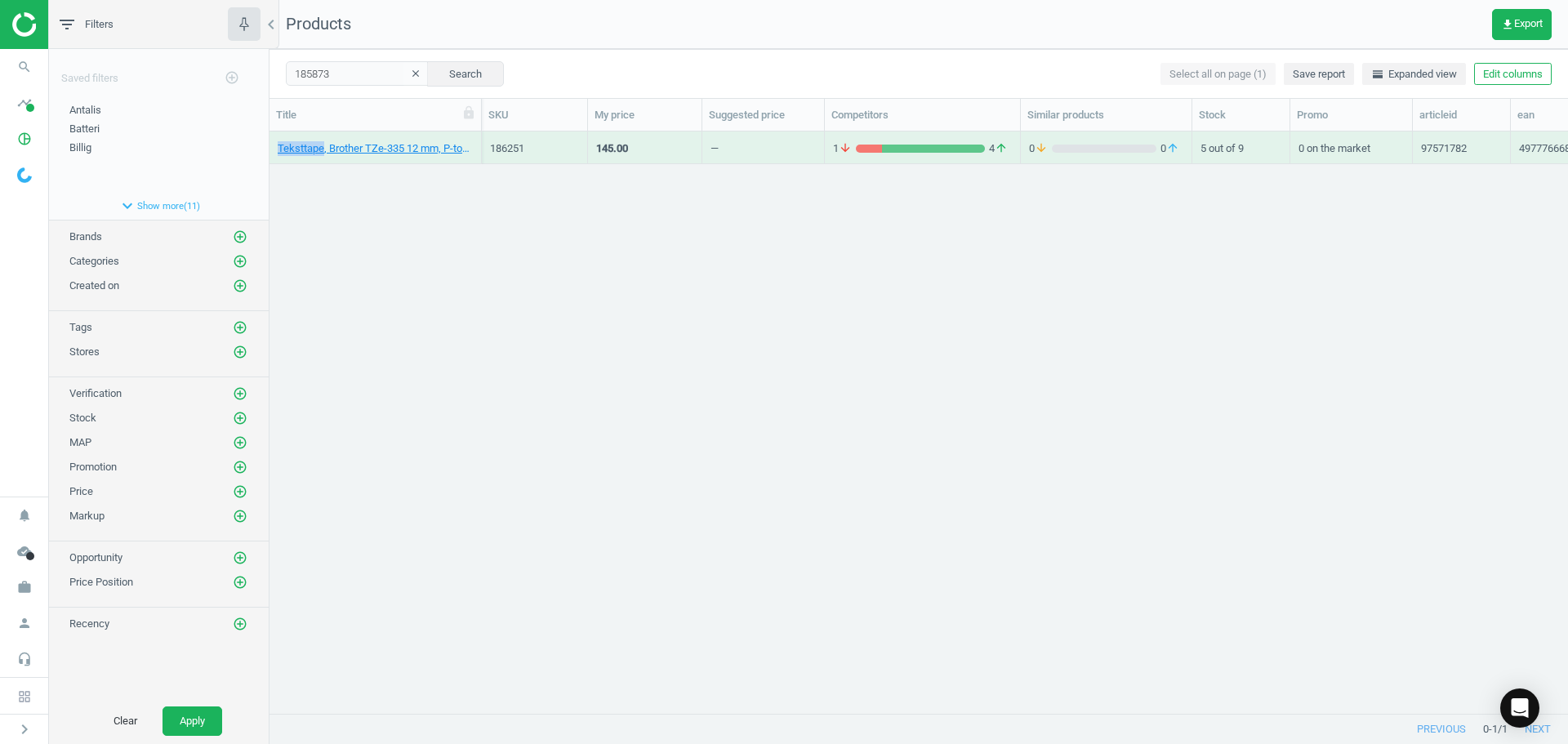
click at [389, 300] on div "Teksttape, Brother TZe-335 12 mm, P-touch, hvid/sort, 4977766685733 186251 145.…" at bounding box center [919, 416] width 1299 height 570
click at [437, 148] on link "Teksttape, Brother TZe-231, P-touch, 12 mm, sort/hvid, 4977766685177" at bounding box center [375, 149] width 195 height 15
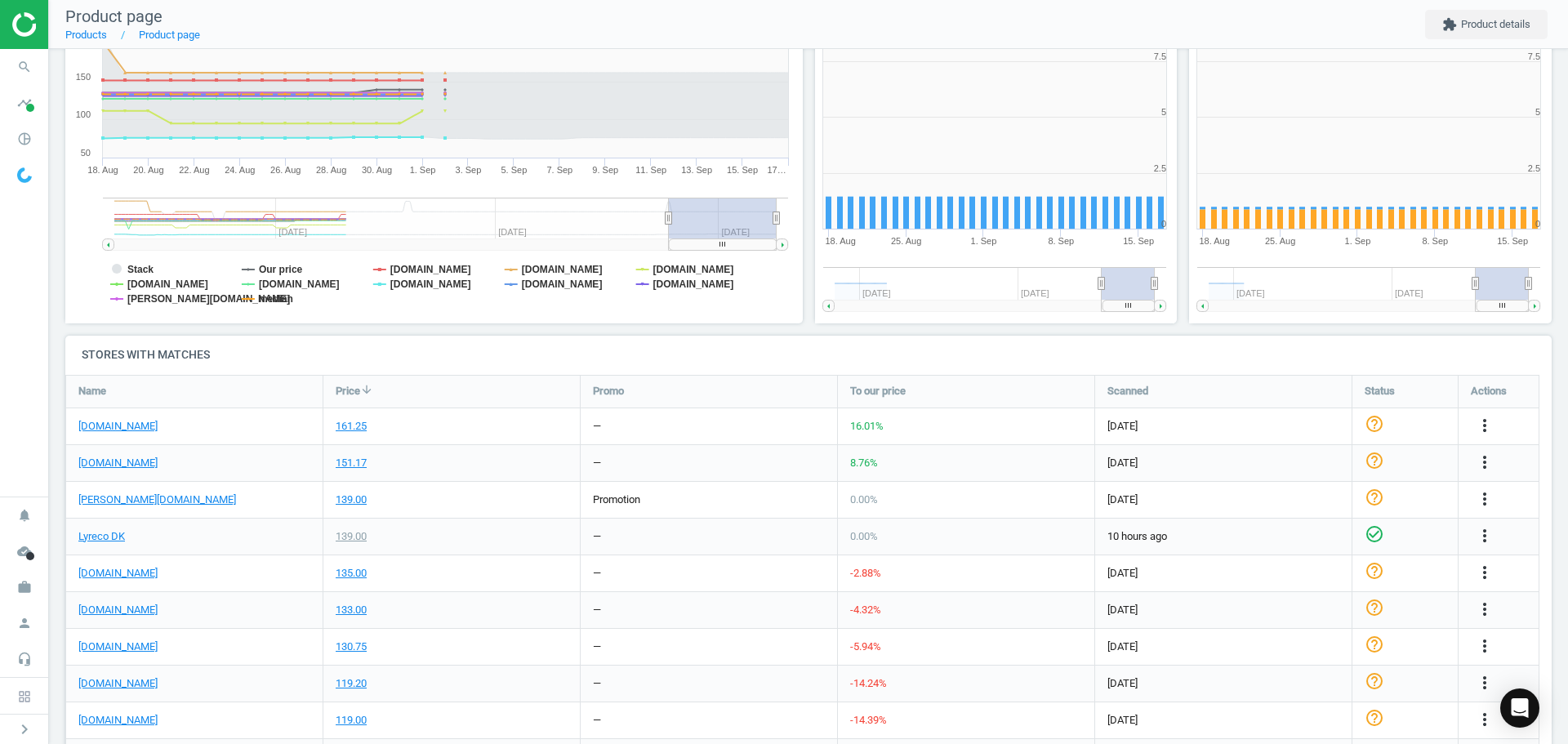
scroll to position [352, 384]
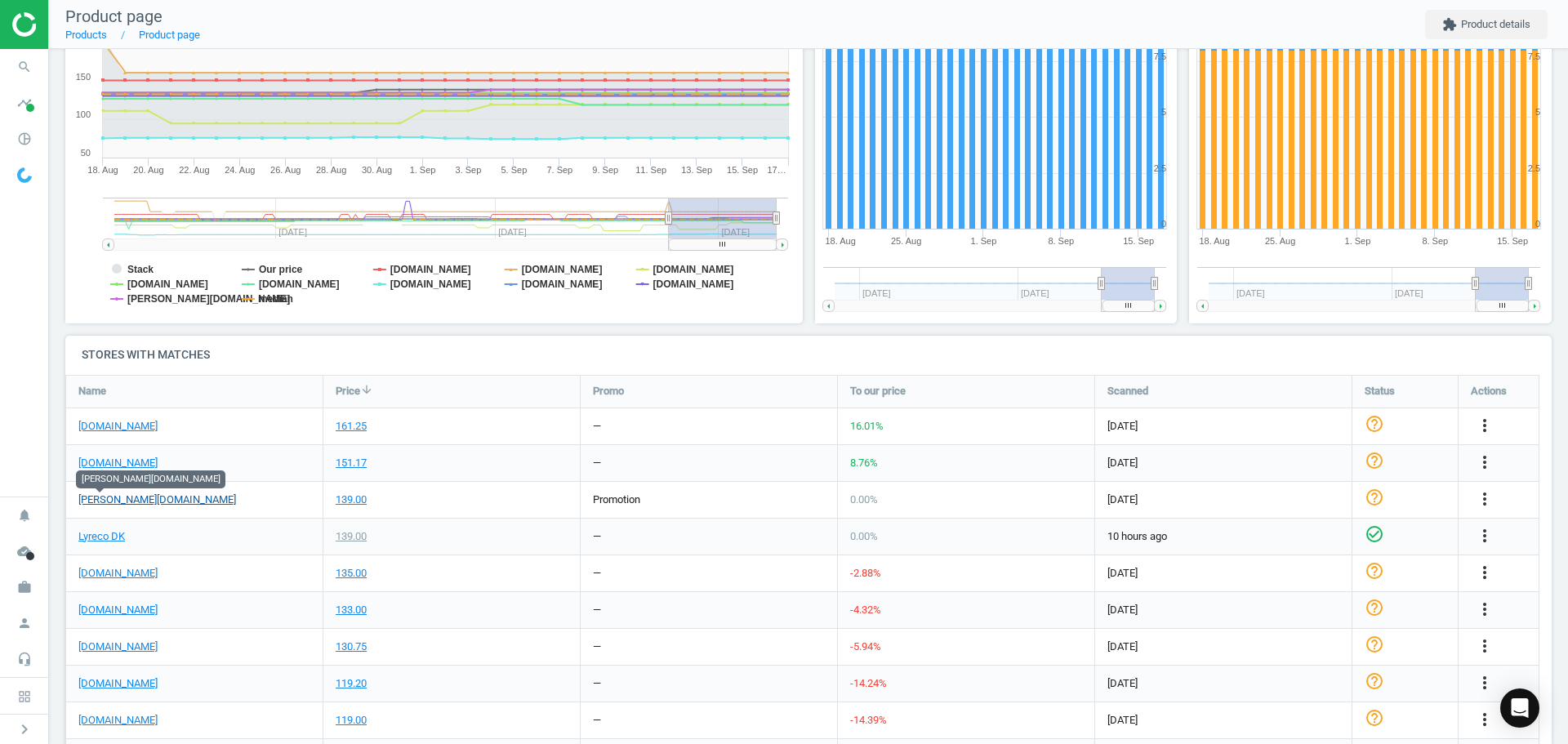
click at [107, 497] on link "[PERSON_NAME][DOMAIN_NAME]" at bounding box center [156, 500] width 157 height 15
click at [37, 66] on icon "search" at bounding box center [25, 67] width 31 height 31
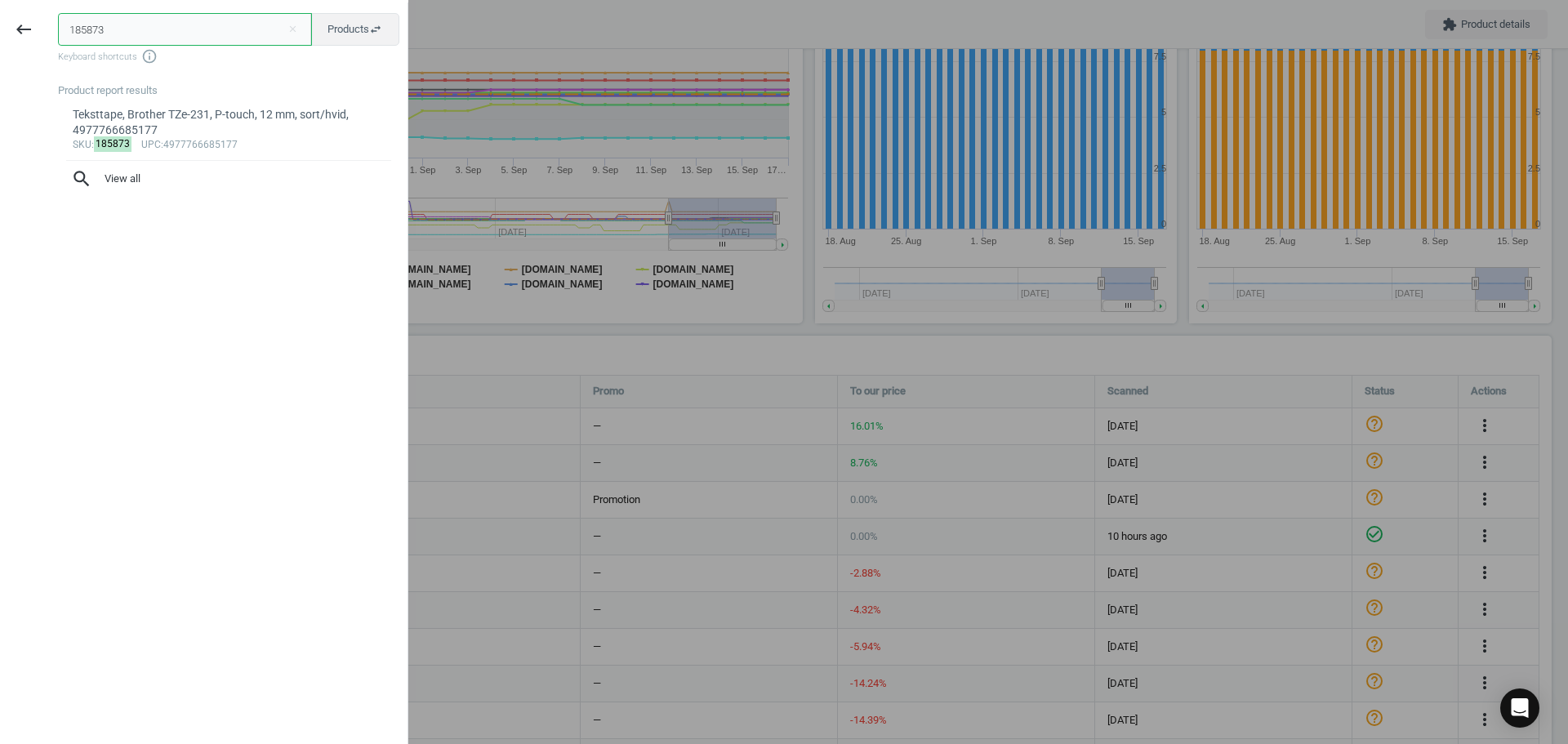
paste input "997"
type input "185997"
drag, startPoint x: 174, startPoint y: 35, endPoint x: -3, endPoint y: 32, distance: 177.0
click at [0, 32] on html "Group 2 Created with Sketch. ic/cloud_download/grey600 Created with Sketch. gra…" at bounding box center [784, 372] width 1568 height 744
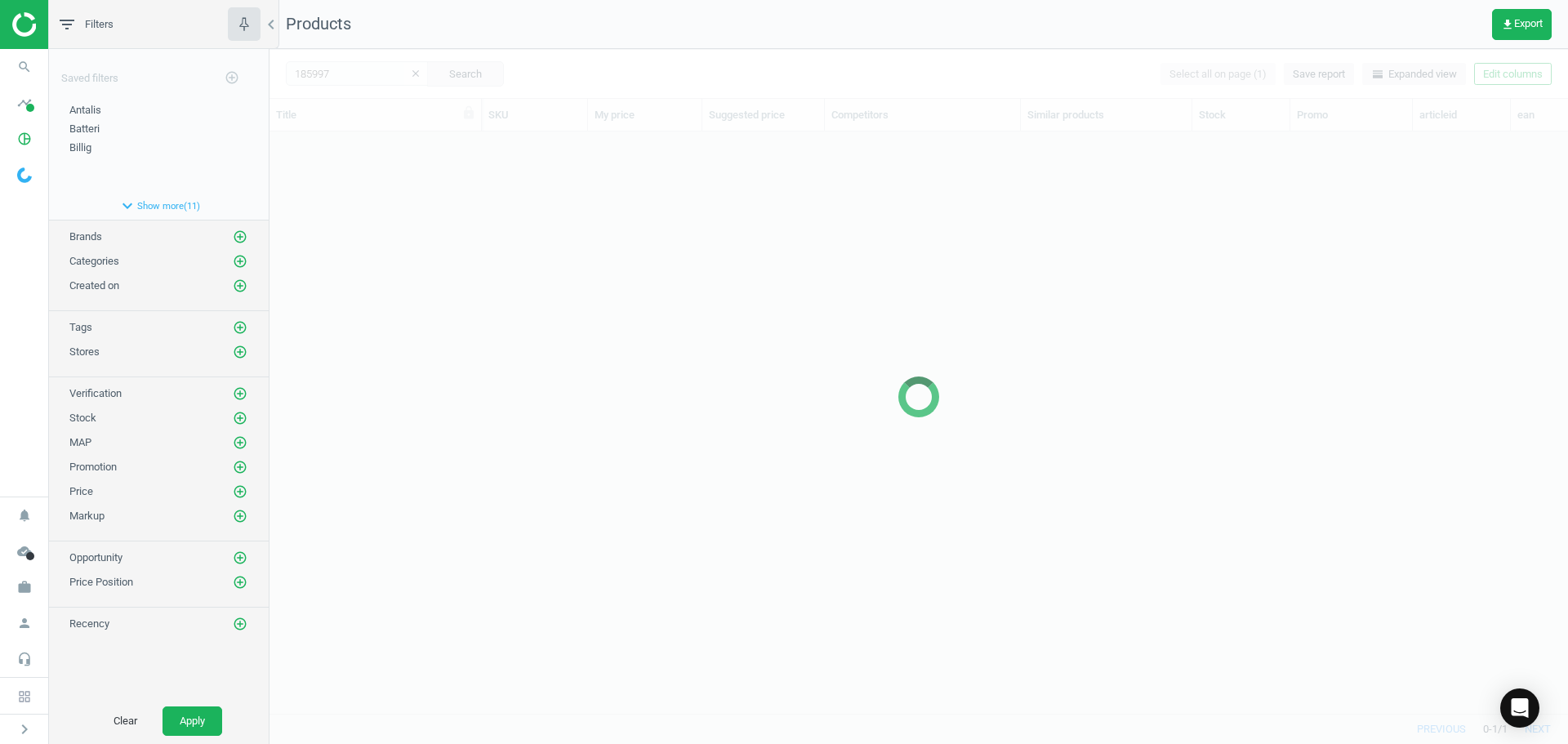
scroll to position [557, 1287]
click at [811, 323] on div at bounding box center [919, 397] width 1299 height 695
click at [509, 305] on div at bounding box center [919, 397] width 1299 height 695
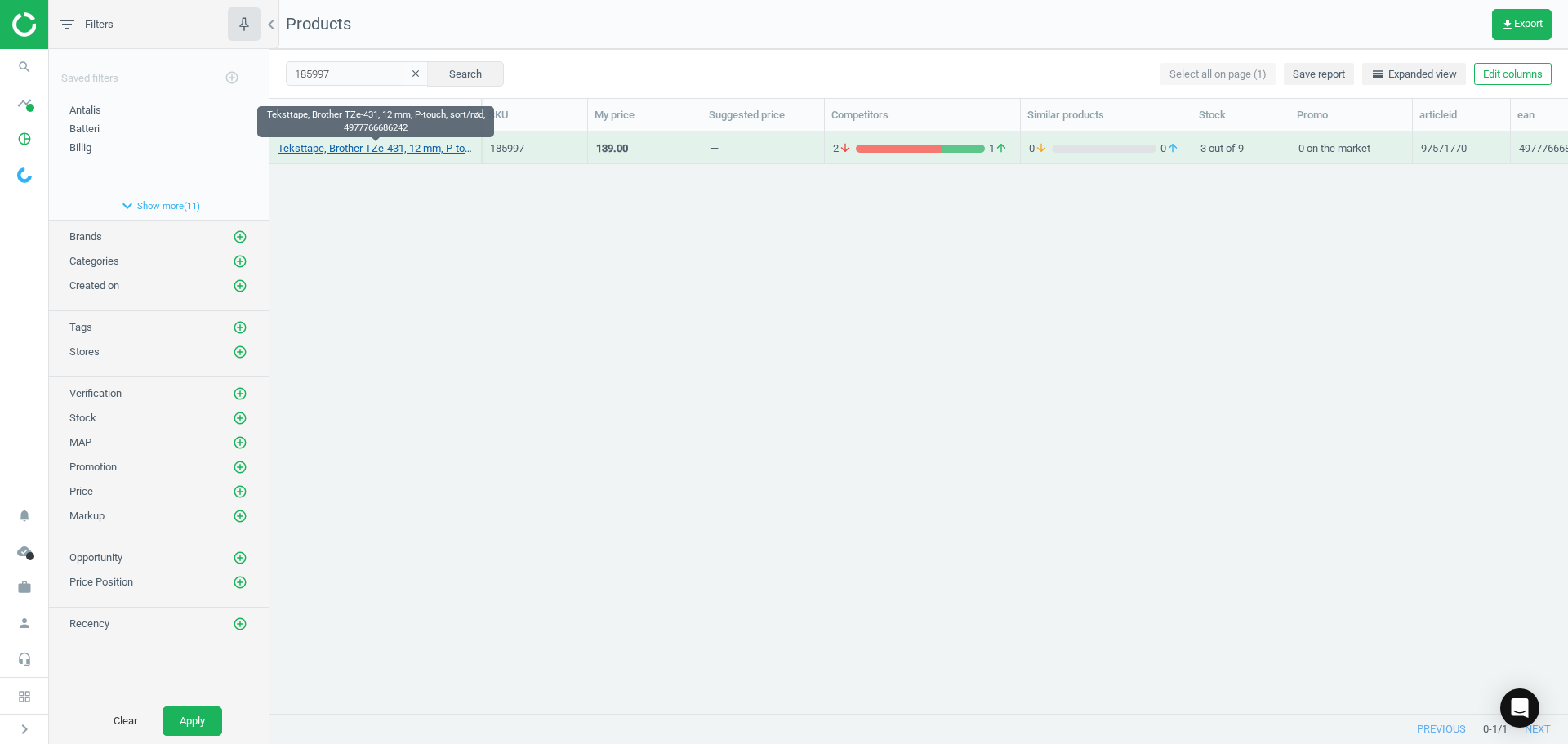
click at [392, 151] on link "Teksttape, Brother TZe-431, 12 mm, P-touch, sort/rød, 4977766686242" at bounding box center [375, 149] width 195 height 15
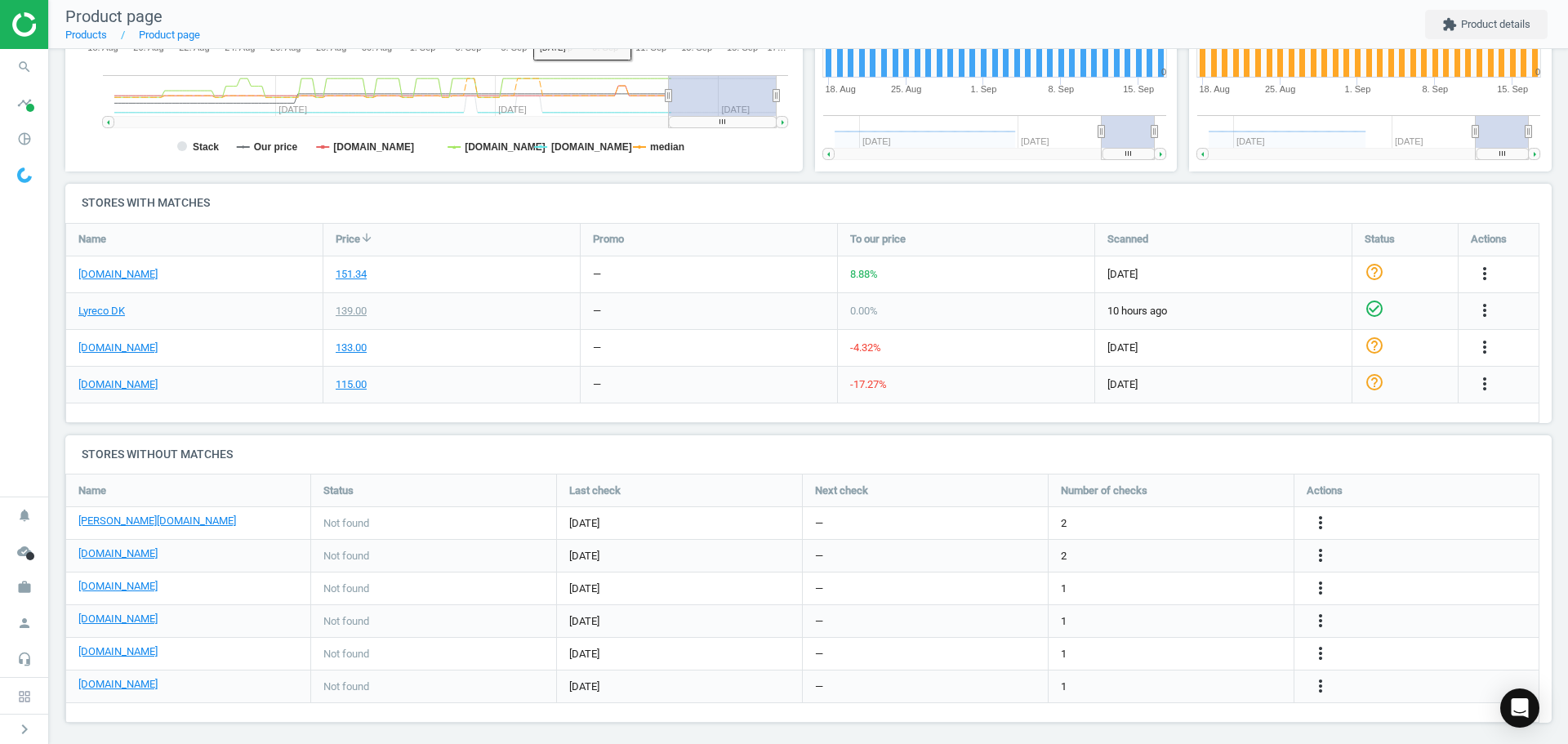
scroll to position [425, 0]
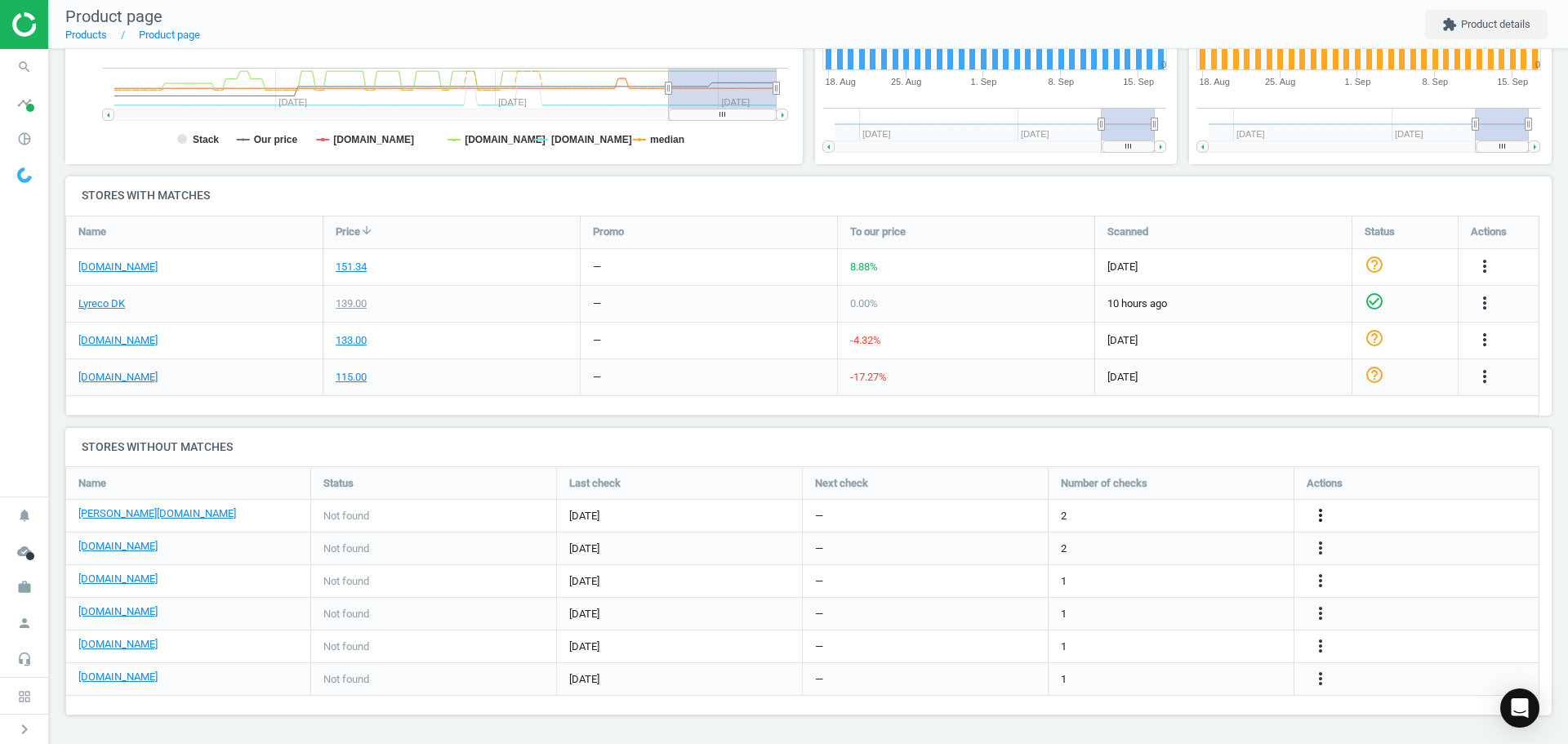
click at [1319, 511] on icon "more_vert" at bounding box center [1320, 515] width 20 height 20
click at [1170, 516] on link "Edit URL/product option" at bounding box center [1193, 515] width 224 height 26
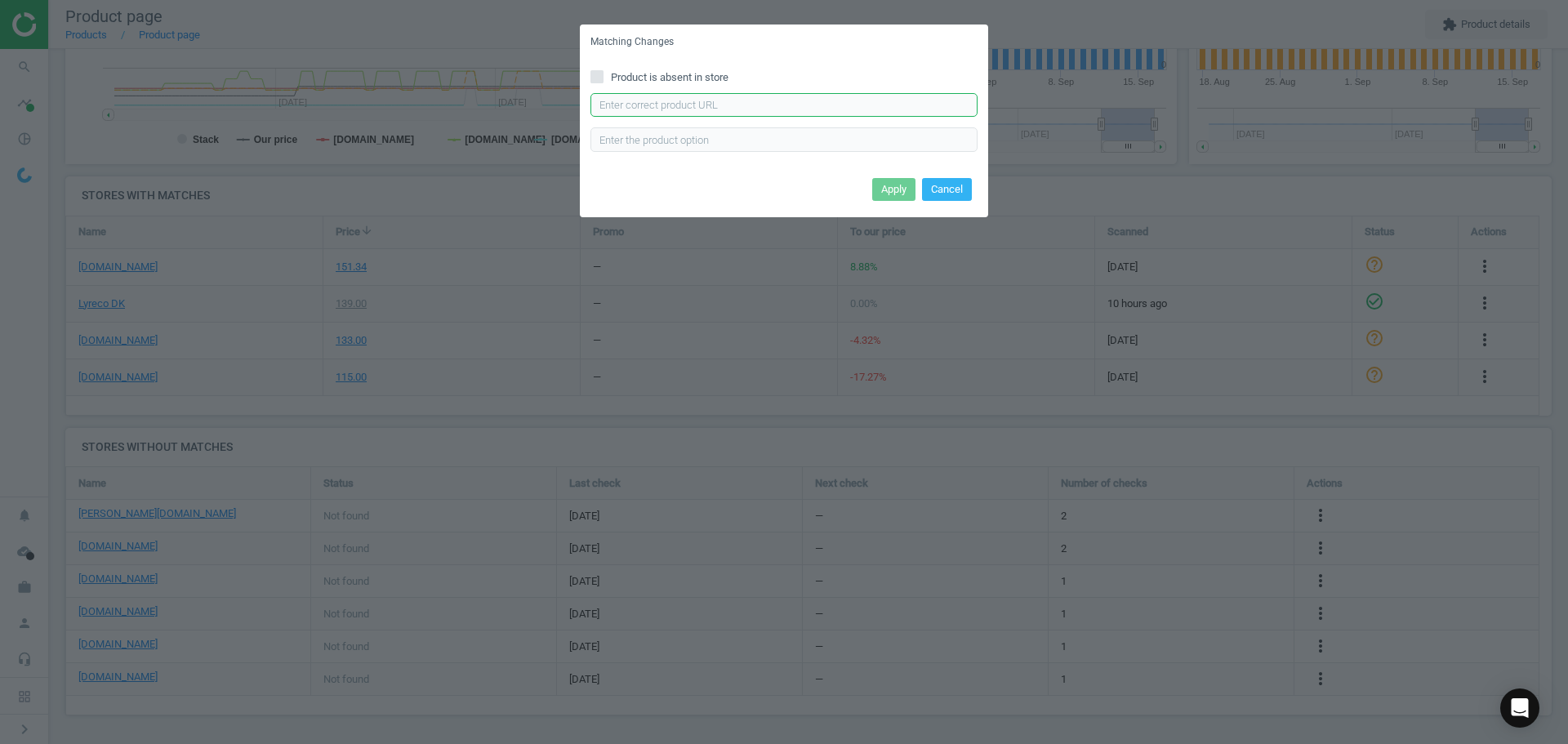
click at [672, 110] on input "text" at bounding box center [784, 105] width 387 height 25
paste input "https://www.lomax.dk/elektronik/labelprint-og-tape/labeltape/brother-tze-431-la…"
type input "https://www.lomax.dk/elektronik/labelprint-og-tape/labeltape/brother-tze-431-la…"
click at [883, 187] on button "Apply" at bounding box center [894, 189] width 44 height 23
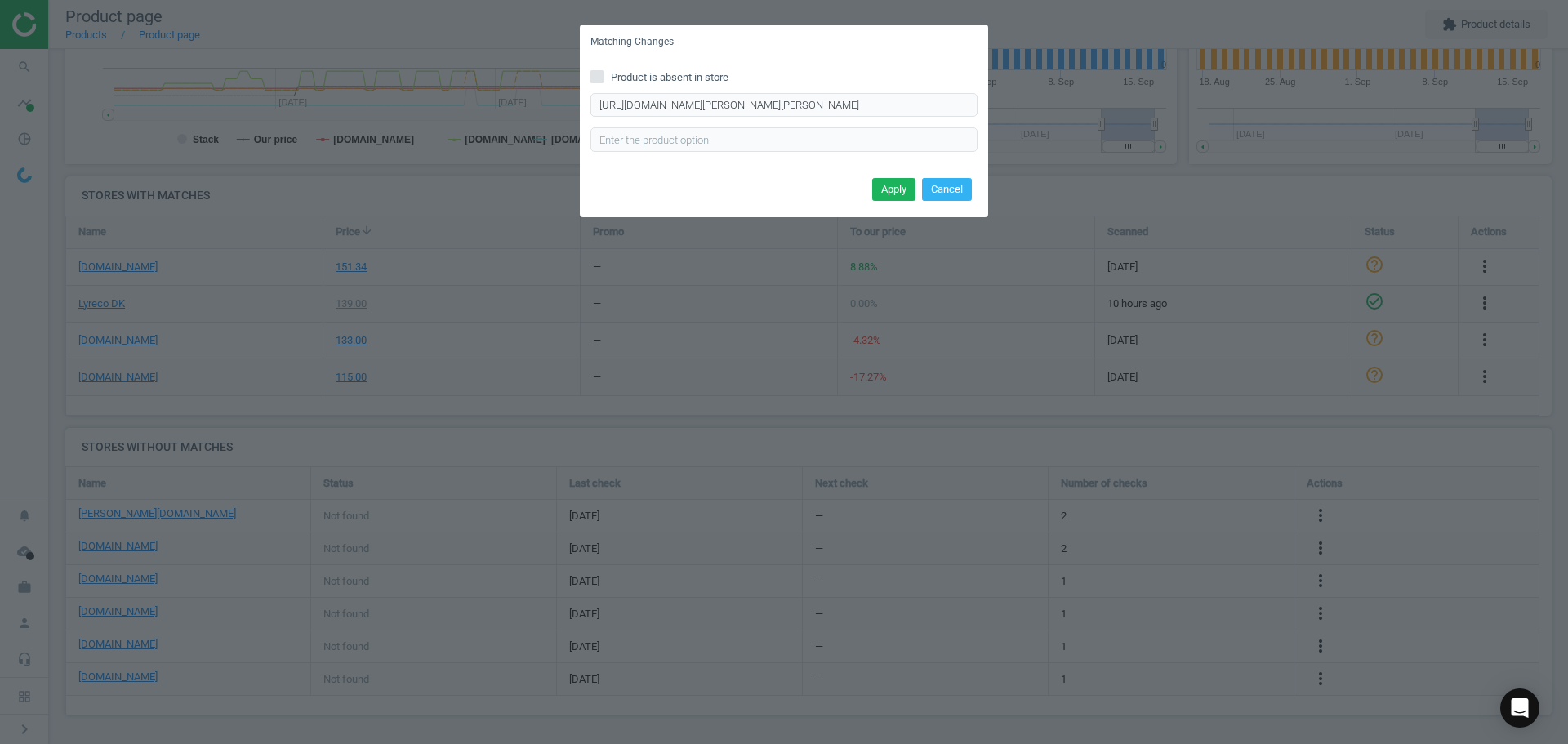
scroll to position [0, 0]
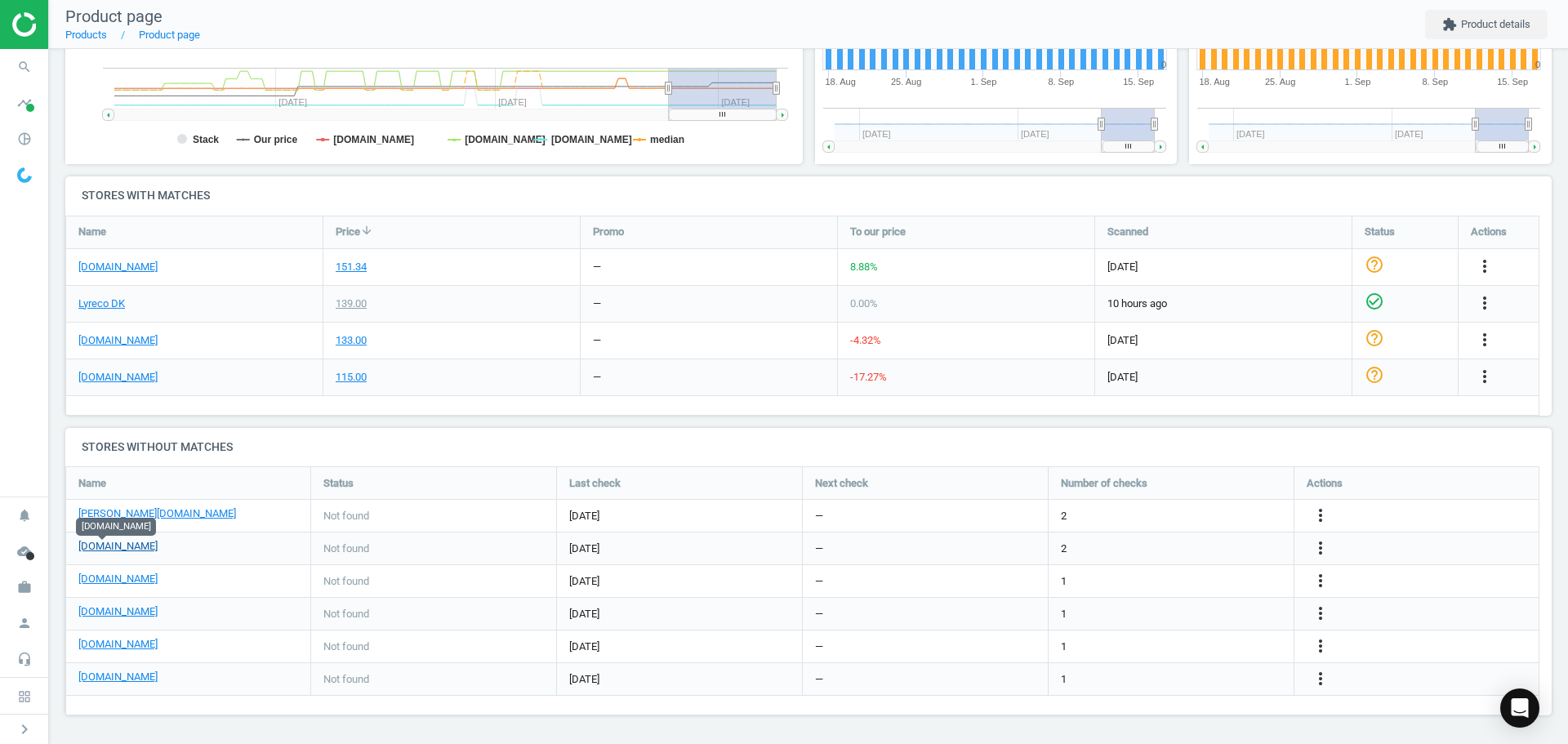
click at [112, 543] on link "[DOMAIN_NAME]" at bounding box center [118, 546] width 79 height 15
click at [1324, 539] on icon "more_vert" at bounding box center [1320, 548] width 20 height 20
click at [1179, 554] on link "Edit URL/product option" at bounding box center [1193, 548] width 224 height 26
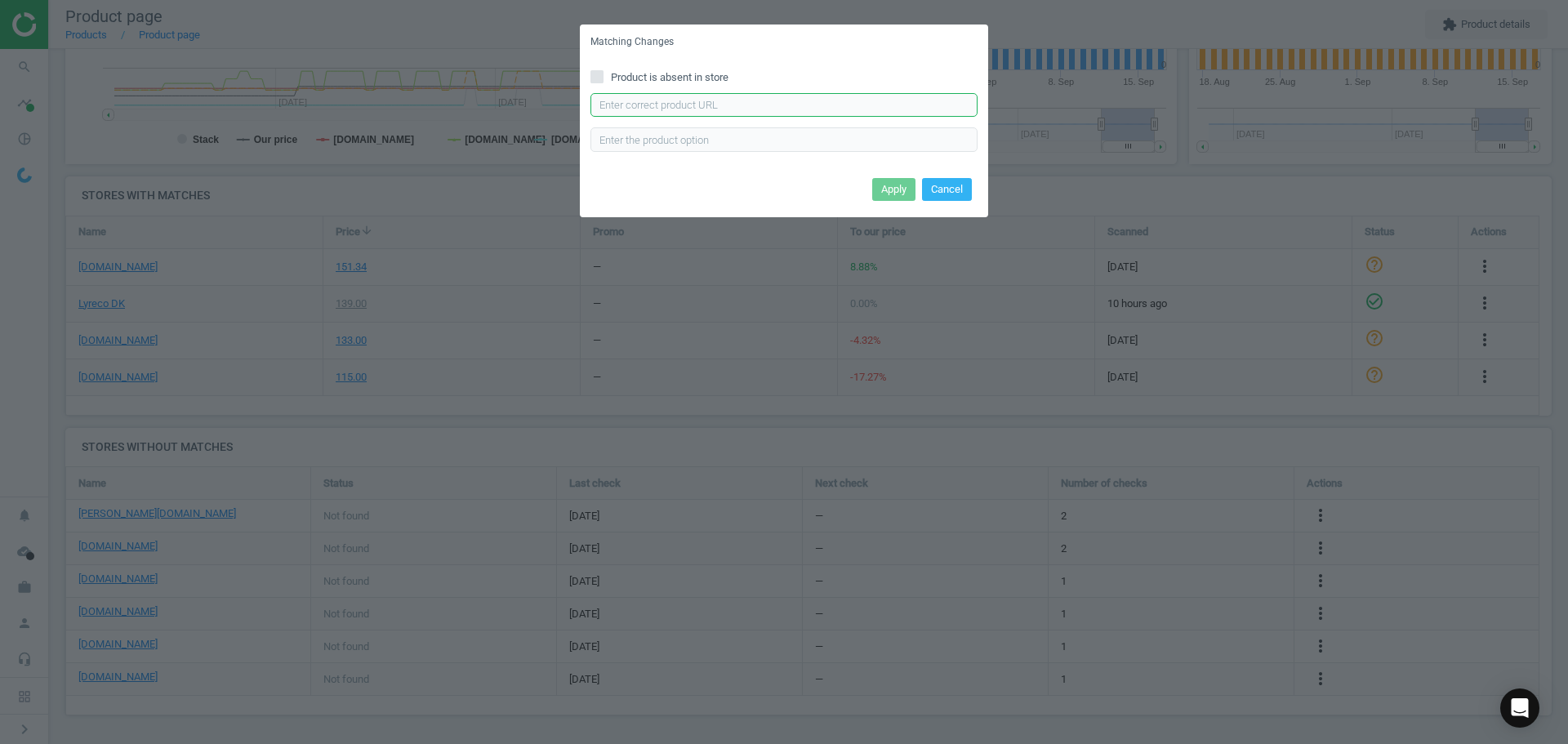
drag, startPoint x: 742, startPoint y: 111, endPoint x: 755, endPoint y: 114, distance: 13.3
click at [742, 111] on input "text" at bounding box center [784, 105] width 387 height 25
paste input "https://www.grafical.dk/produkt/labeltape-brother-tz431-12-mm-sort-paa-roed-lam…"
type input "https://www.grafical.dk/produkt/labeltape-brother-tz431-12-mm-sort-paa-roed-lam…"
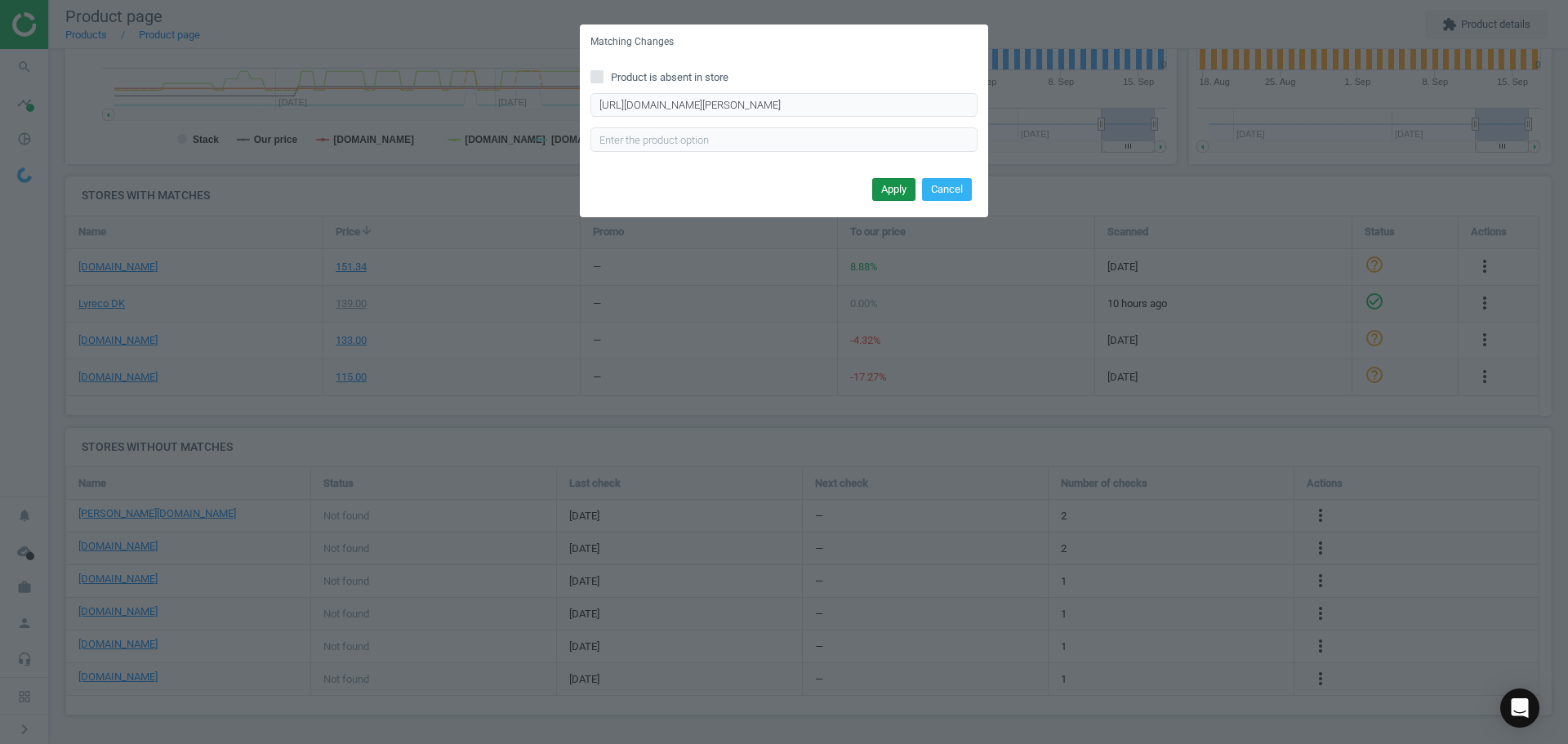
scroll to position [0, 0]
click at [906, 191] on button "Apply" at bounding box center [894, 189] width 44 height 23
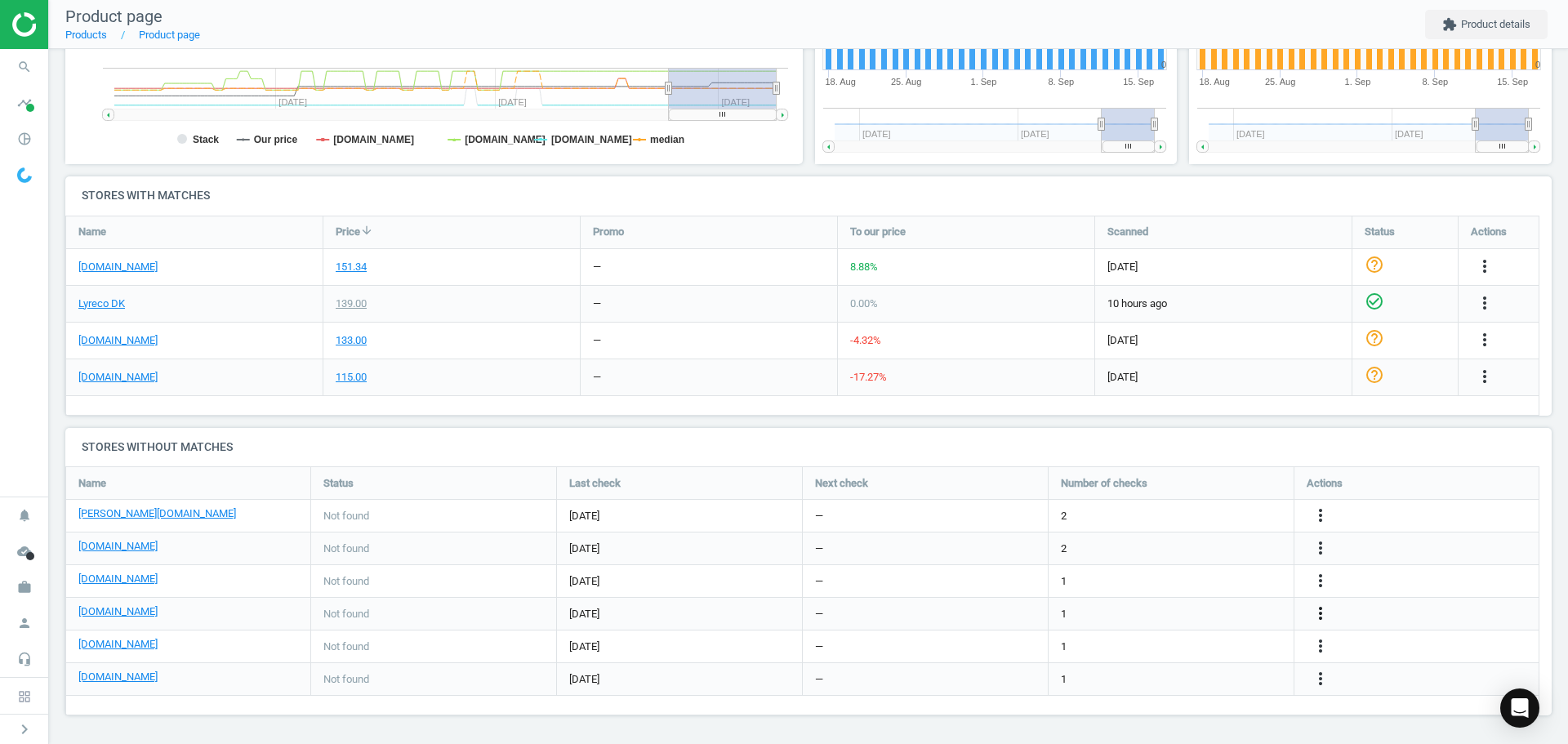
click at [1323, 612] on icon "more_vert" at bounding box center [1320, 613] width 20 height 20
click at [1115, 609] on link "Edit URL/product option" at bounding box center [1193, 613] width 224 height 26
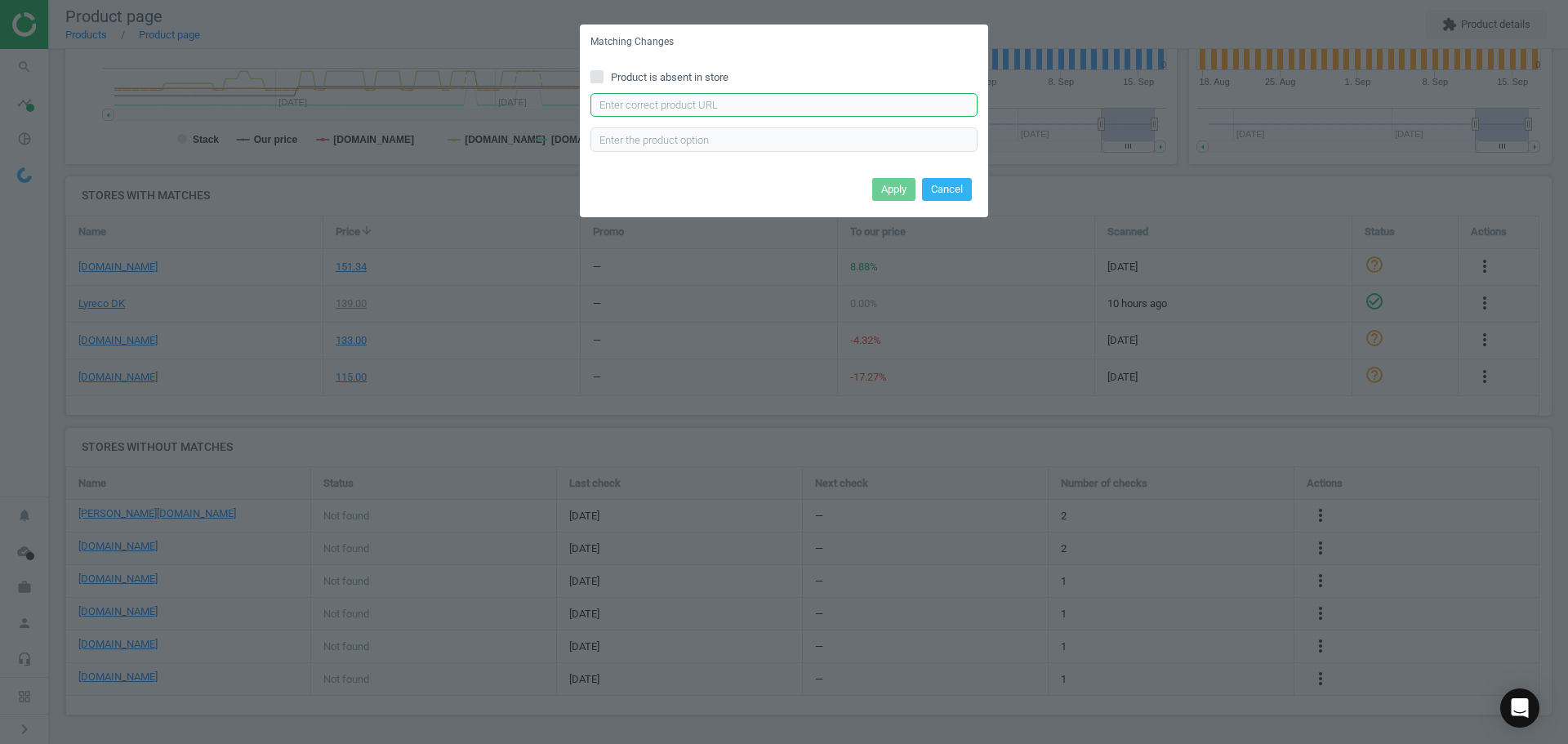
click at [617, 103] on input "text" at bounding box center [784, 105] width 387 height 25
paste input "https://hertelsboresko.dk/da/tze-tape/brother-tape-tze-431-sortroed"
type input "https://hertelsboresko.dk/da/tze-tape/brother-tape-tze-431-sortroed"
click at [880, 187] on button "Apply" at bounding box center [894, 189] width 44 height 23
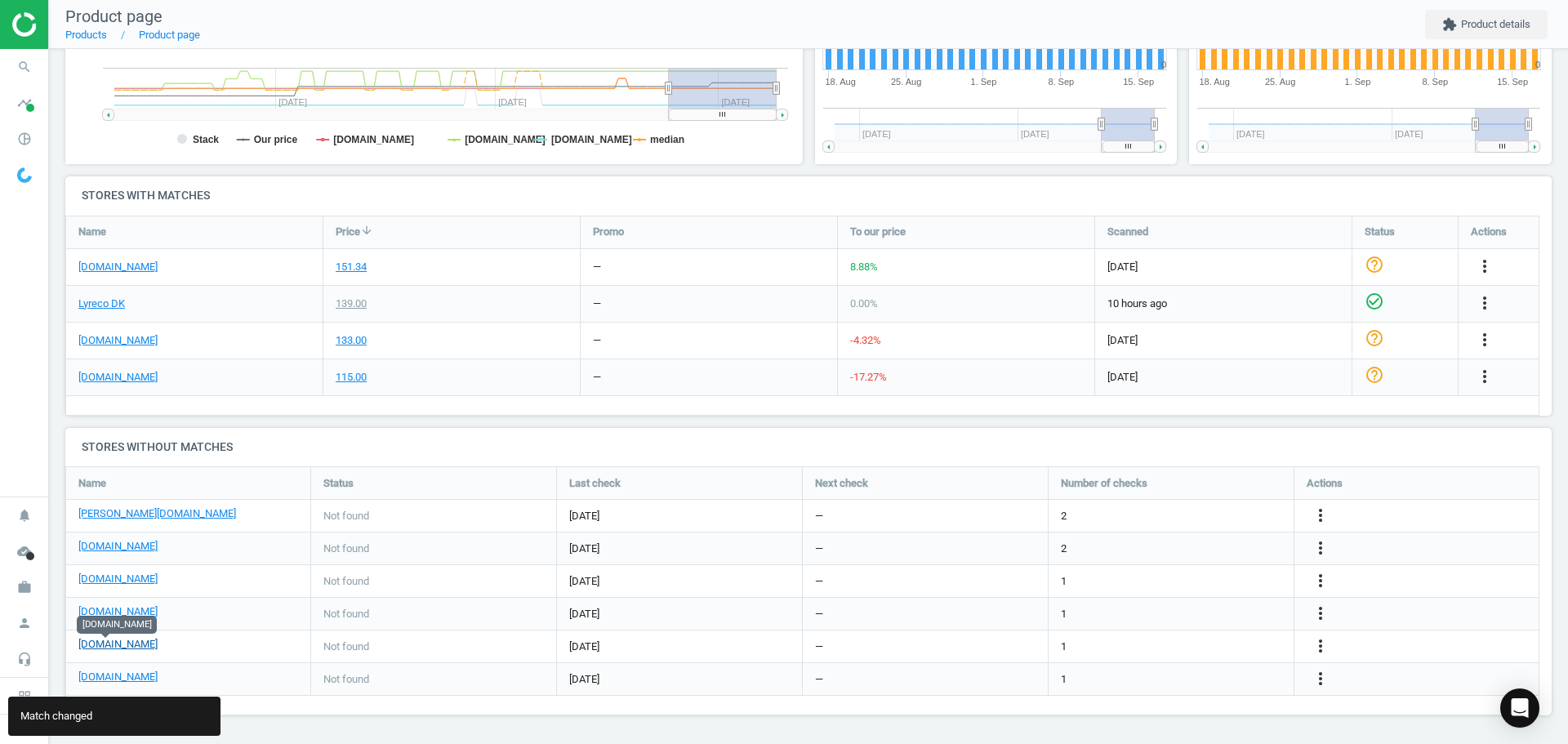
click at [114, 647] on link "[DOMAIN_NAME]" at bounding box center [118, 644] width 79 height 15
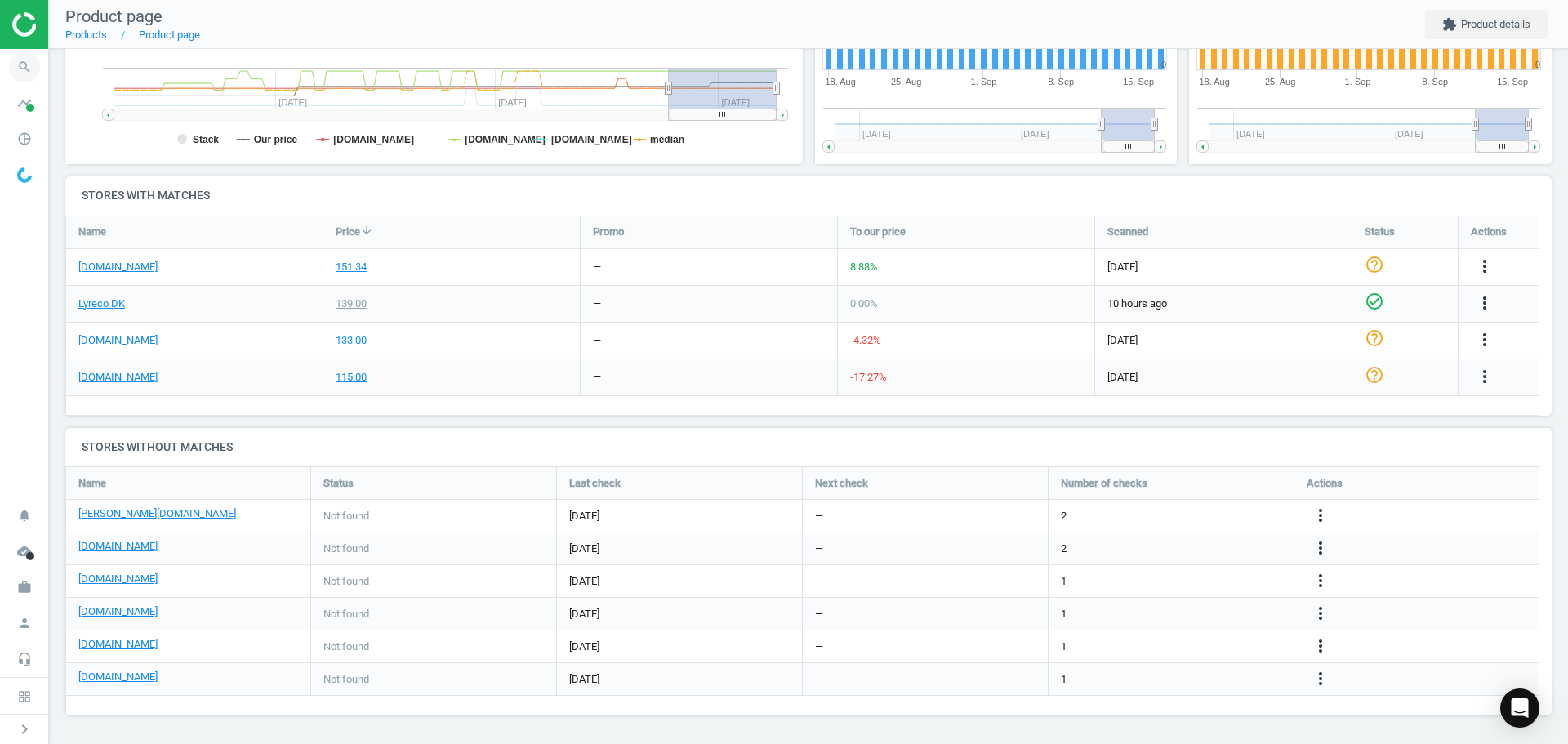
click at [16, 67] on icon "search" at bounding box center [25, 67] width 31 height 31
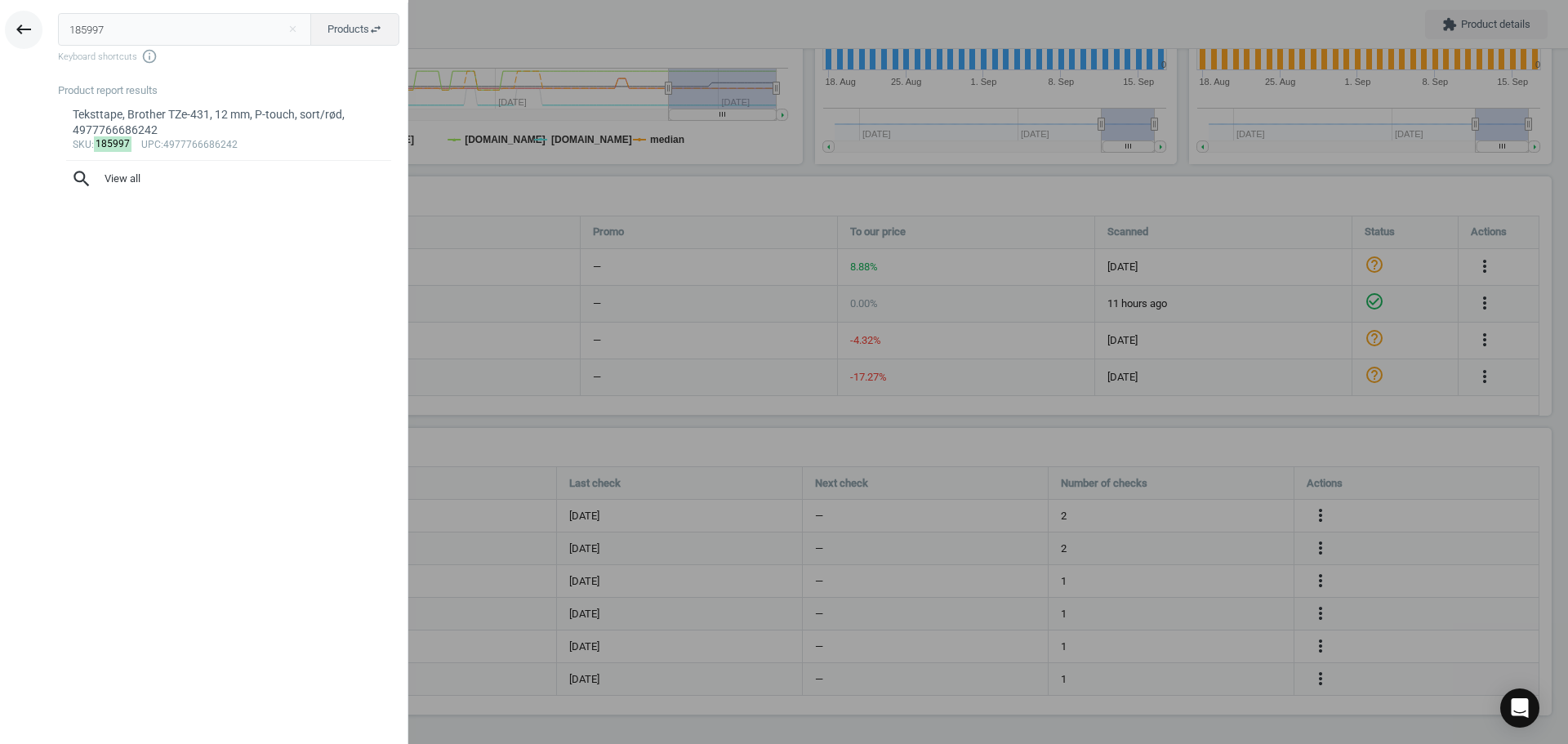
drag, startPoint x: 113, startPoint y: 35, endPoint x: 5, endPoint y: 33, distance: 108.0
click at [40, 22] on div "keyboard_backspace 185997 close Products swap_horiz Keyboard shortcuts info_out…" at bounding box center [204, 374] width 408 height 744
type input "6902779"
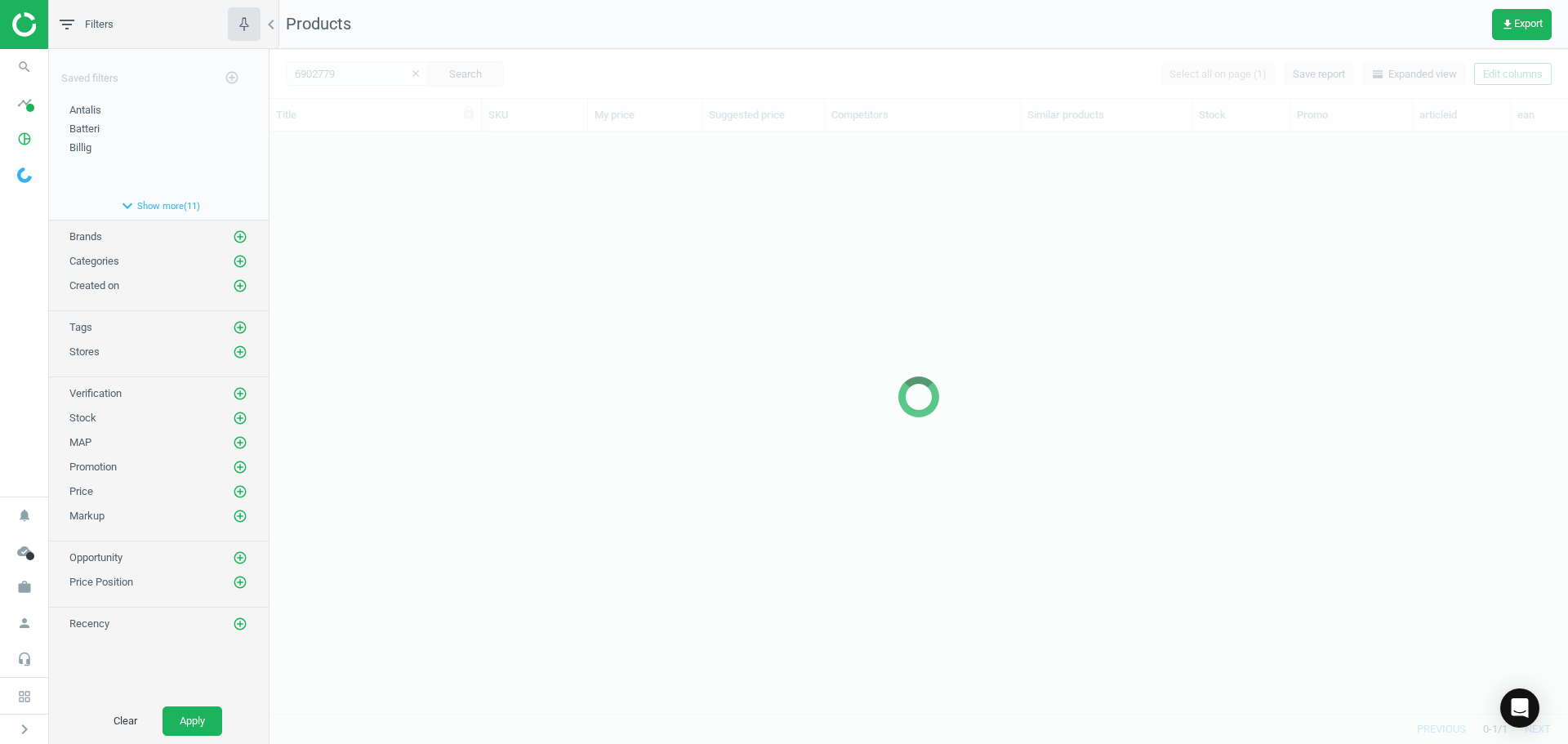
scroll to position [557, 1287]
click at [442, 300] on div at bounding box center [919, 397] width 1299 height 695
click at [387, 273] on div at bounding box center [919, 397] width 1299 height 695
click at [388, 275] on div at bounding box center [919, 397] width 1299 height 695
click at [387, 267] on div at bounding box center [919, 397] width 1299 height 695
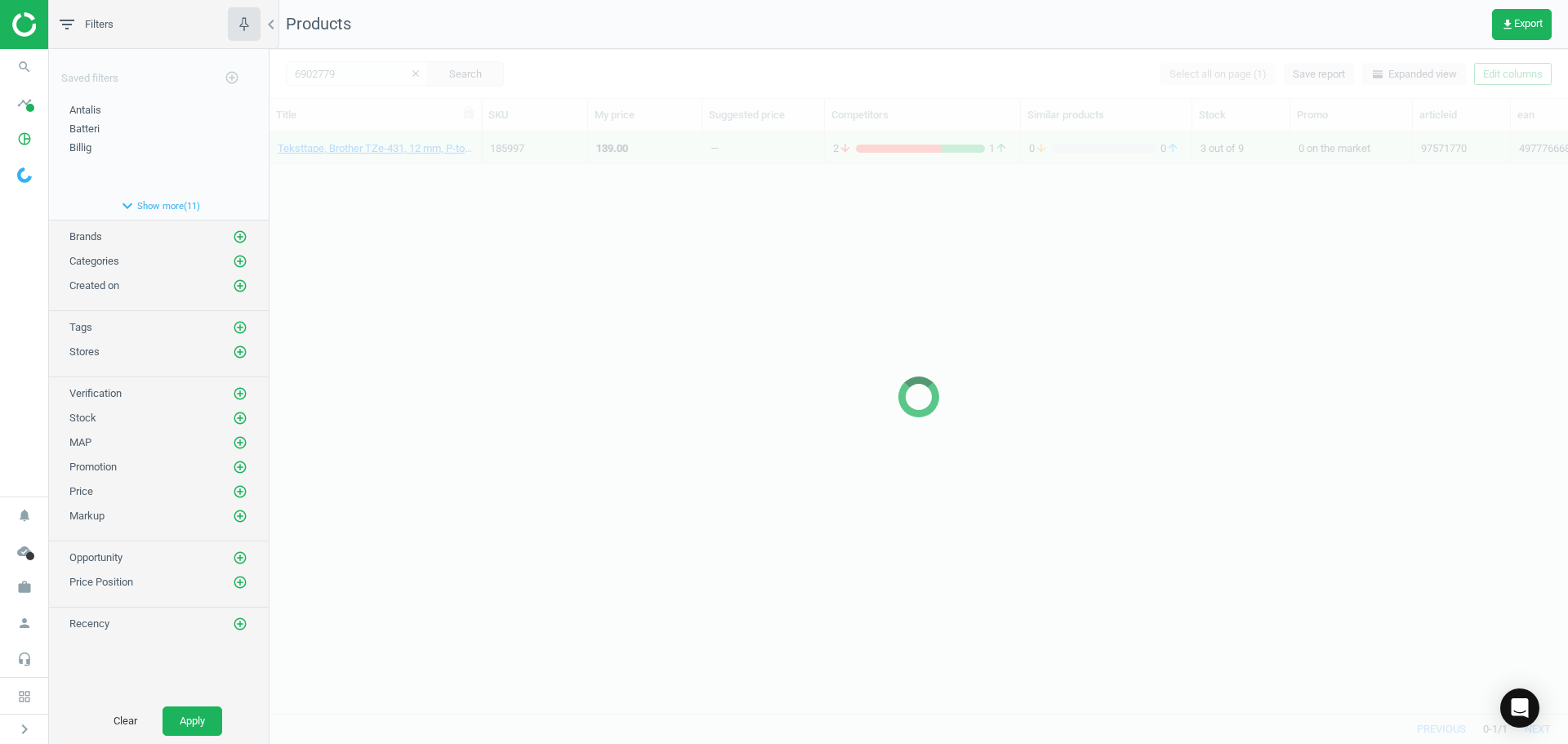
click at [370, 212] on div at bounding box center [919, 397] width 1299 height 695
click at [370, 198] on div at bounding box center [919, 397] width 1299 height 695
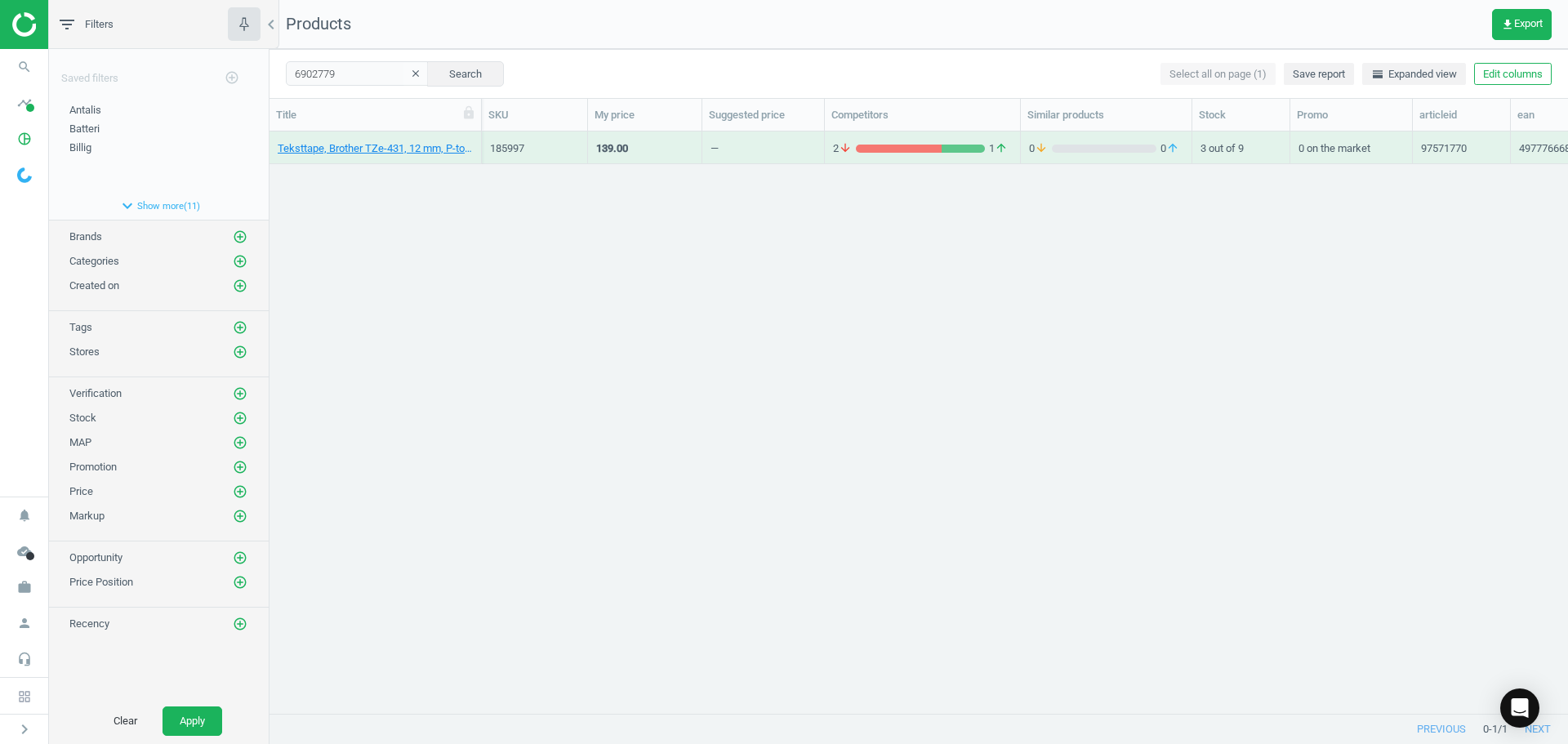
click at [367, 184] on div "Teksttape, Brother TZe-431, 12 mm, P-touch, sort/rød, 4977766686242 185997 139.…" at bounding box center [919, 416] width 1299 height 570
click at [367, 151] on link "Teksttape, Brother TZe-461, 36 mm, sort/rød, 4977766686389" at bounding box center [375, 149] width 195 height 15
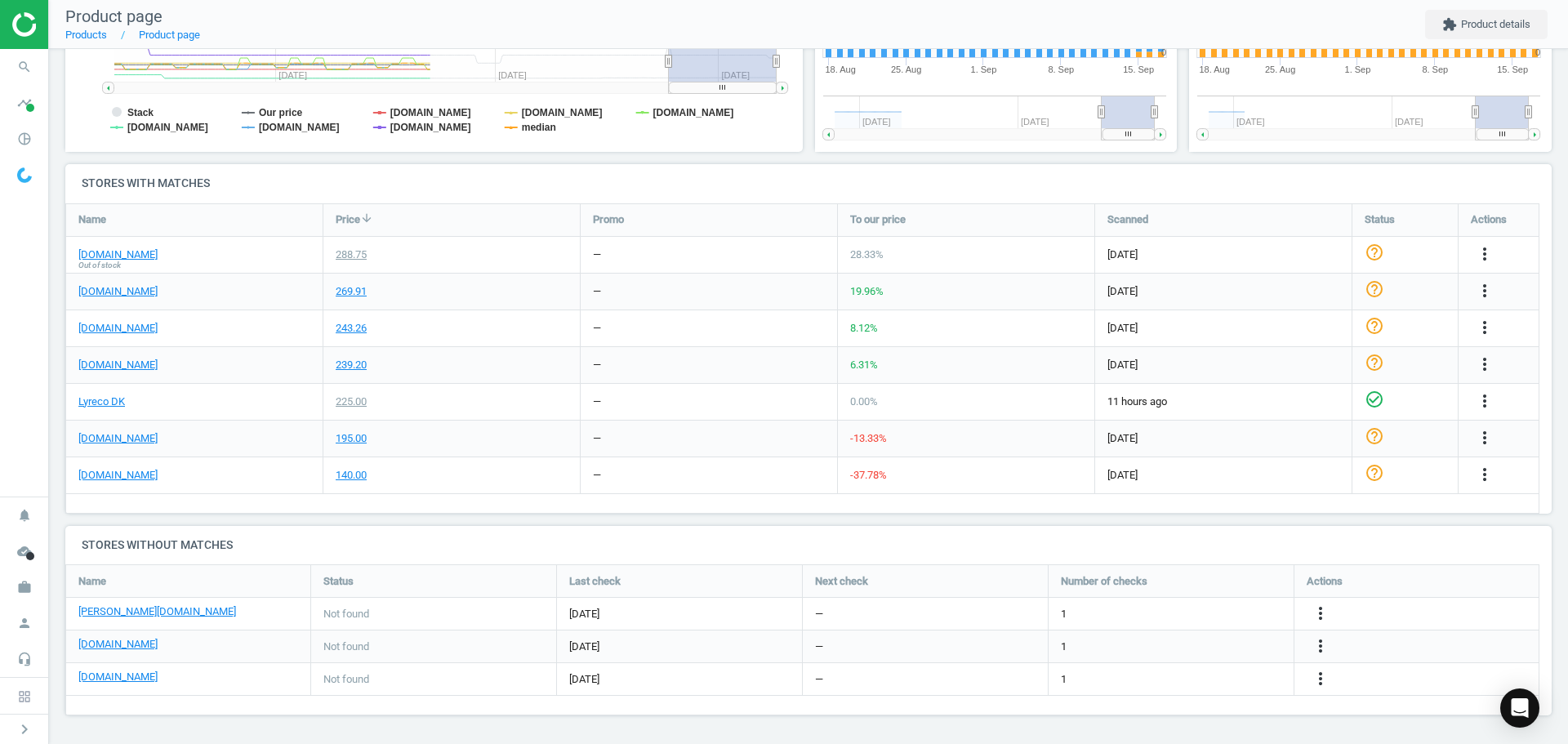
scroll to position [8, 8]
click at [1315, 639] on icon "more_vert" at bounding box center [1320, 646] width 20 height 20
click at [1189, 639] on link "Edit URL/product option" at bounding box center [1193, 646] width 224 height 26
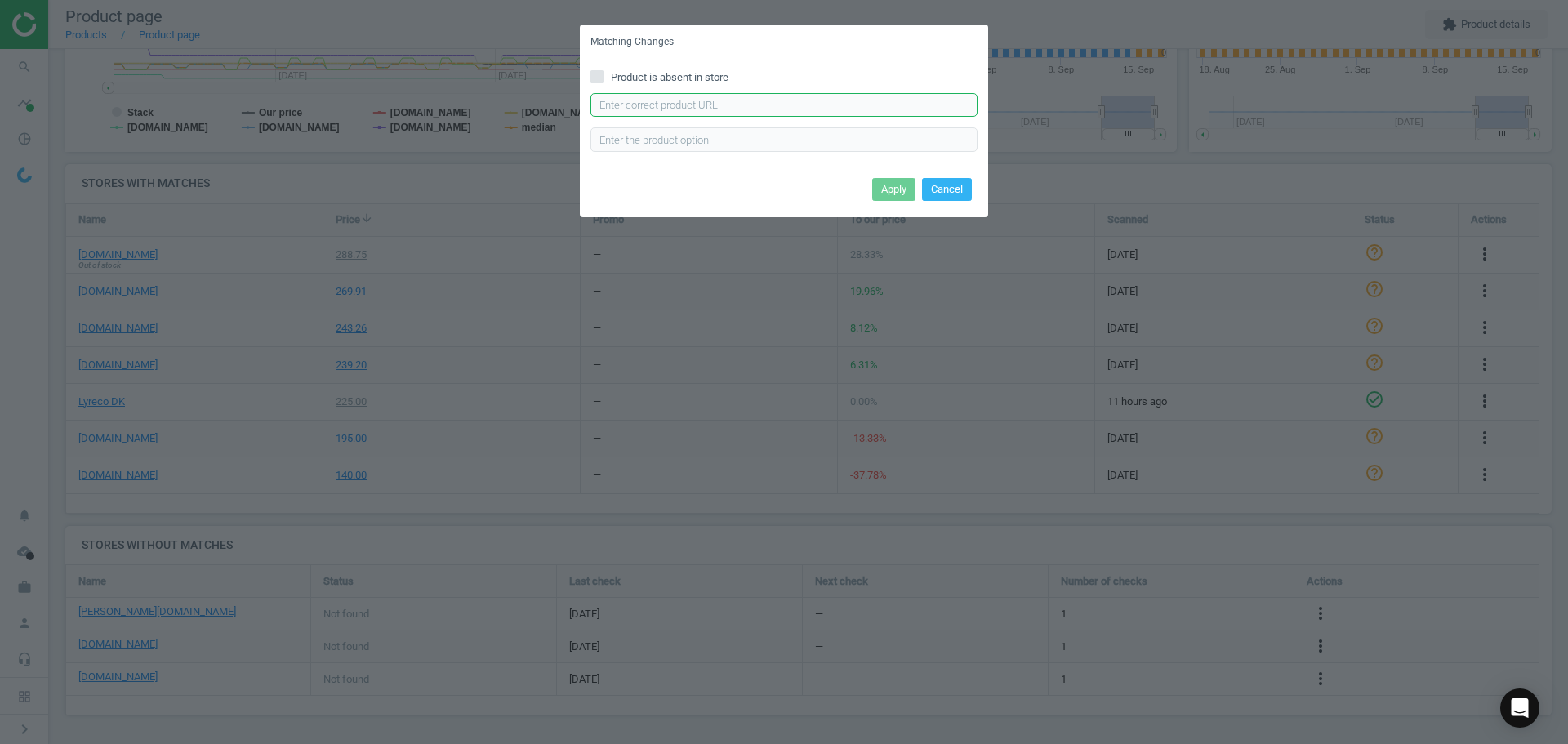
click at [767, 104] on input "text" at bounding box center [784, 105] width 387 height 25
paste input "https://hertelsboresko.dk/da/tze-tape/brother-tape-tze-461-sortroed"
type input "https://hertelsboresko.dk/da/tze-tape/brother-tape-tze-461-sortroed"
click at [883, 189] on button "Apply" at bounding box center [894, 189] width 44 height 23
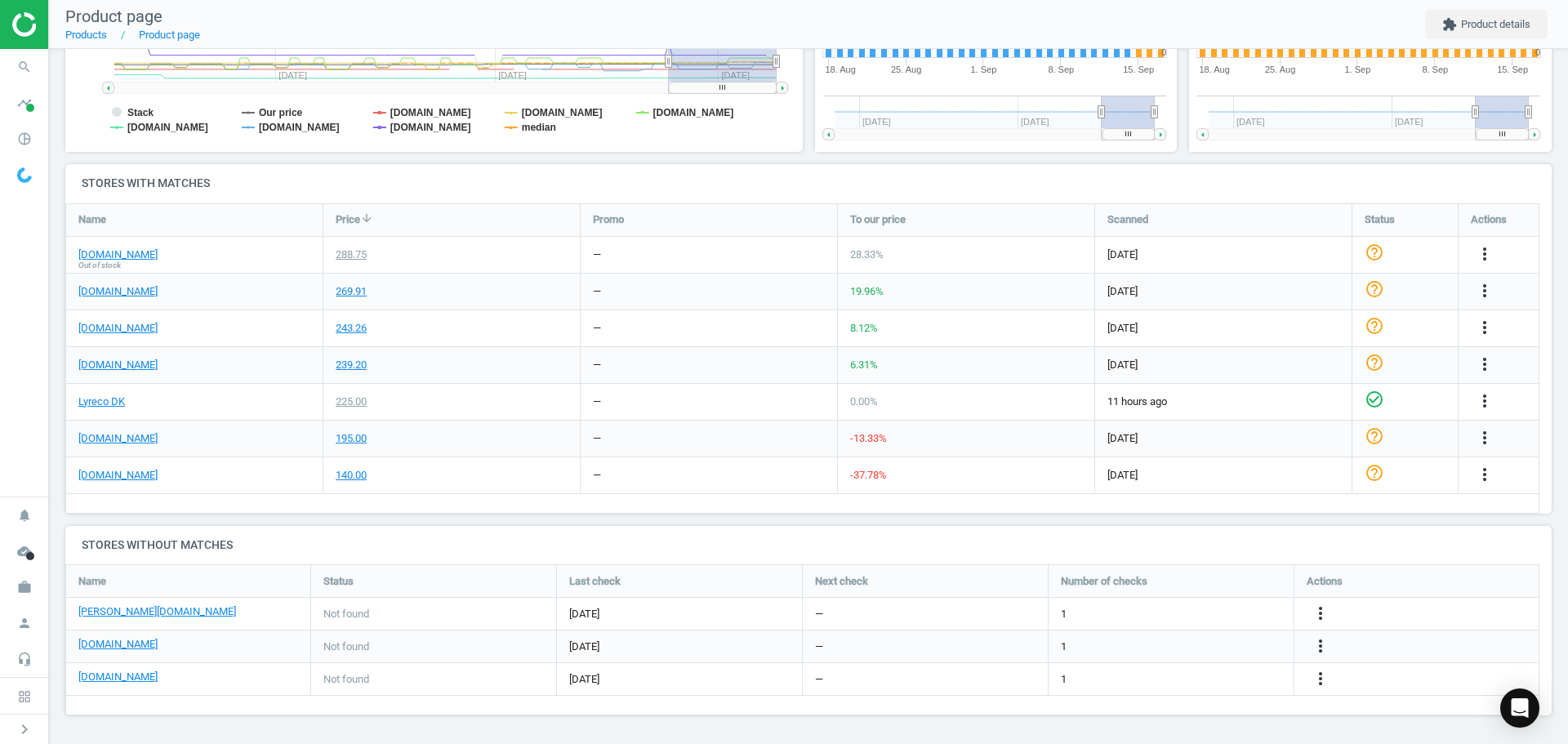
click at [34, 21] on img at bounding box center [70, 25] width 116 height 25
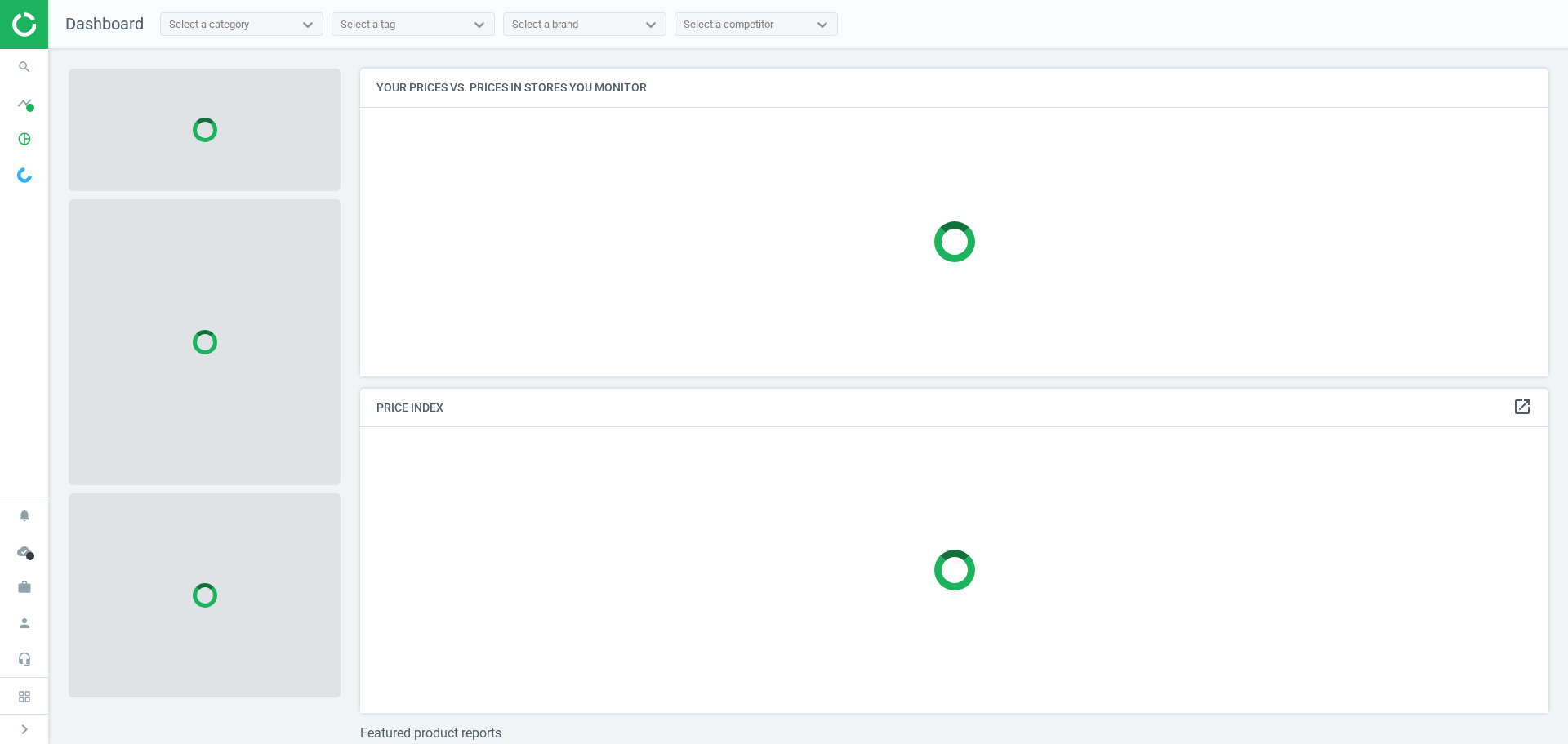
scroll to position [332, 1202]
click at [3, 65] on span "search" at bounding box center [25, 67] width 49 height 36
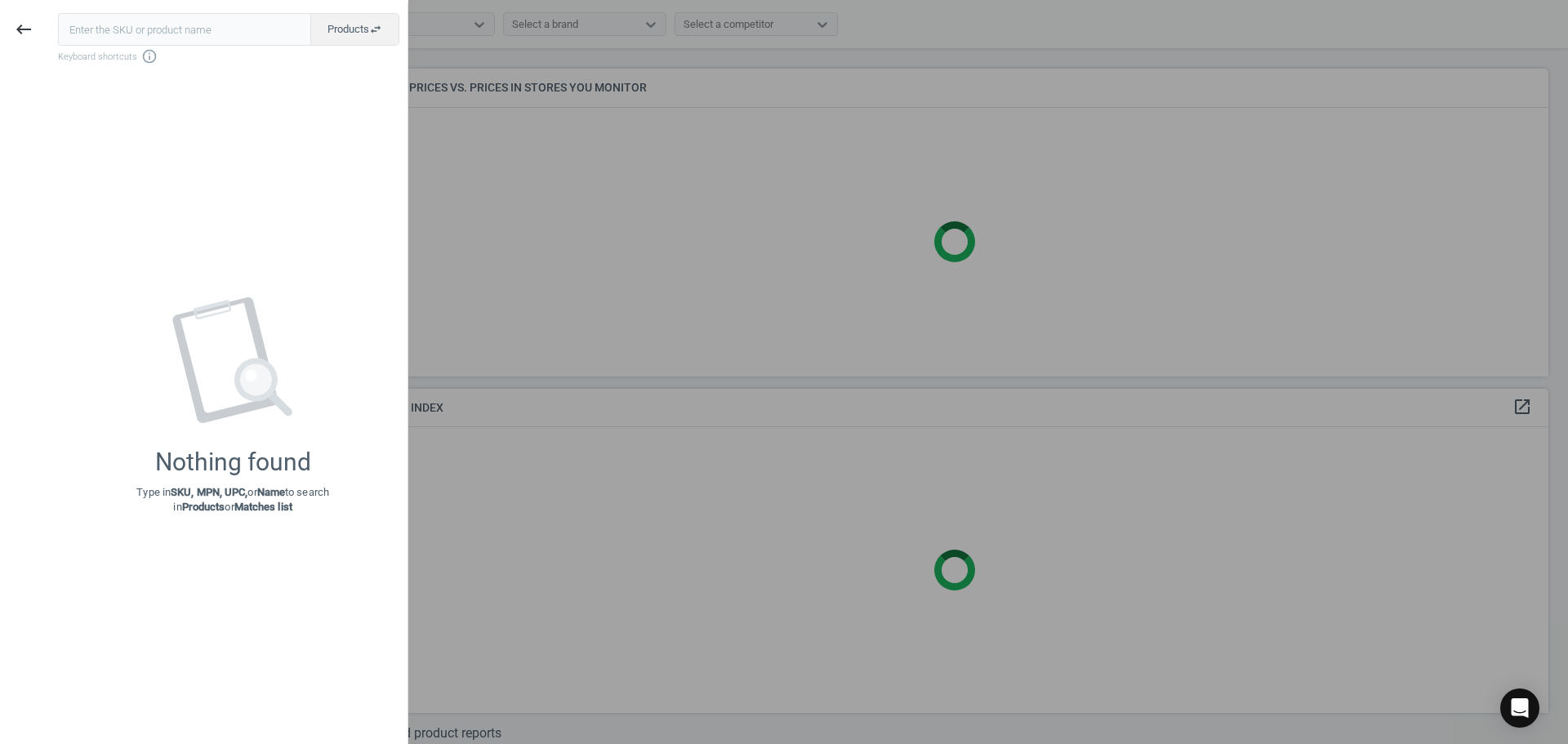
click at [137, 35] on input "text" at bounding box center [184, 30] width 254 height 33
type input "186125"
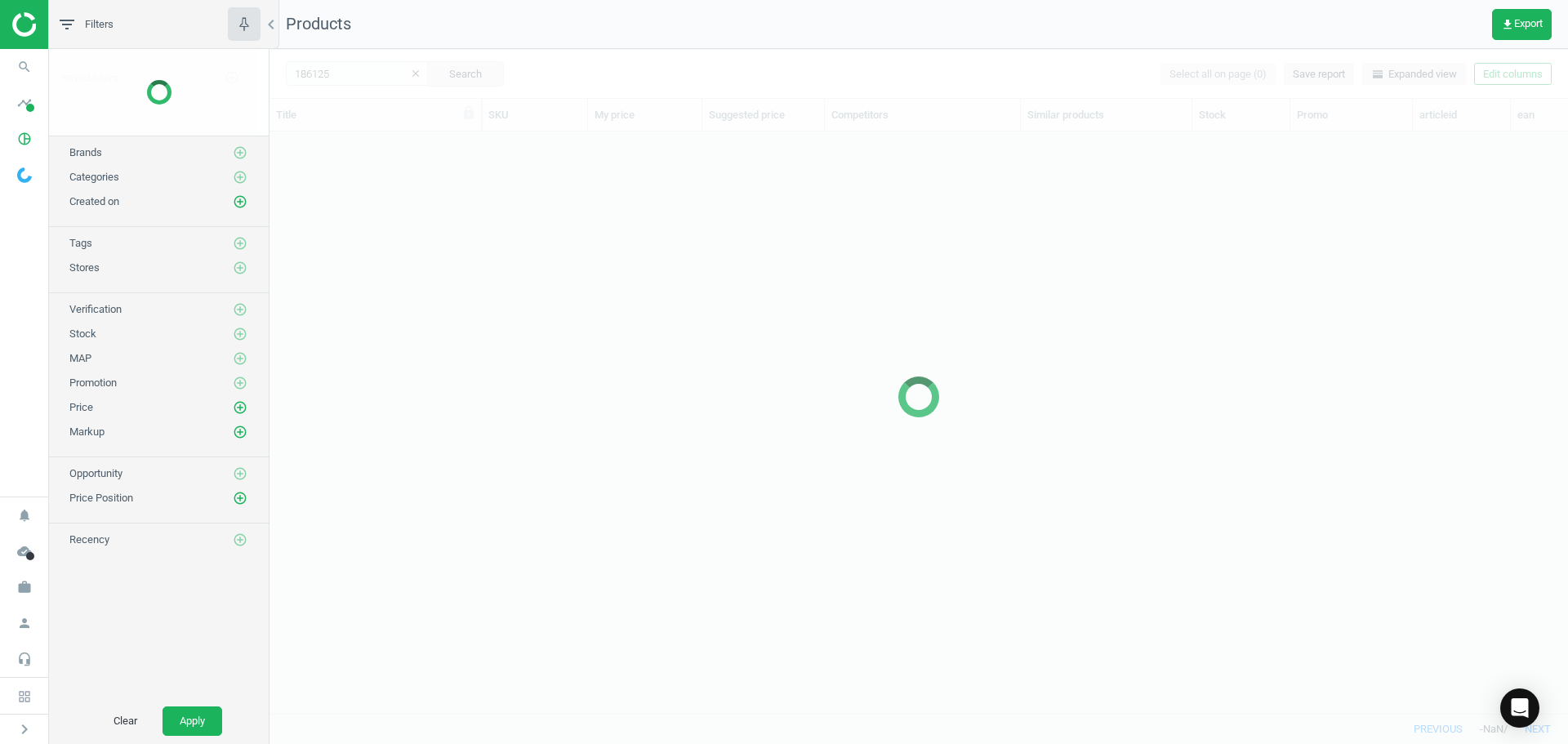
scroll to position [557, 1287]
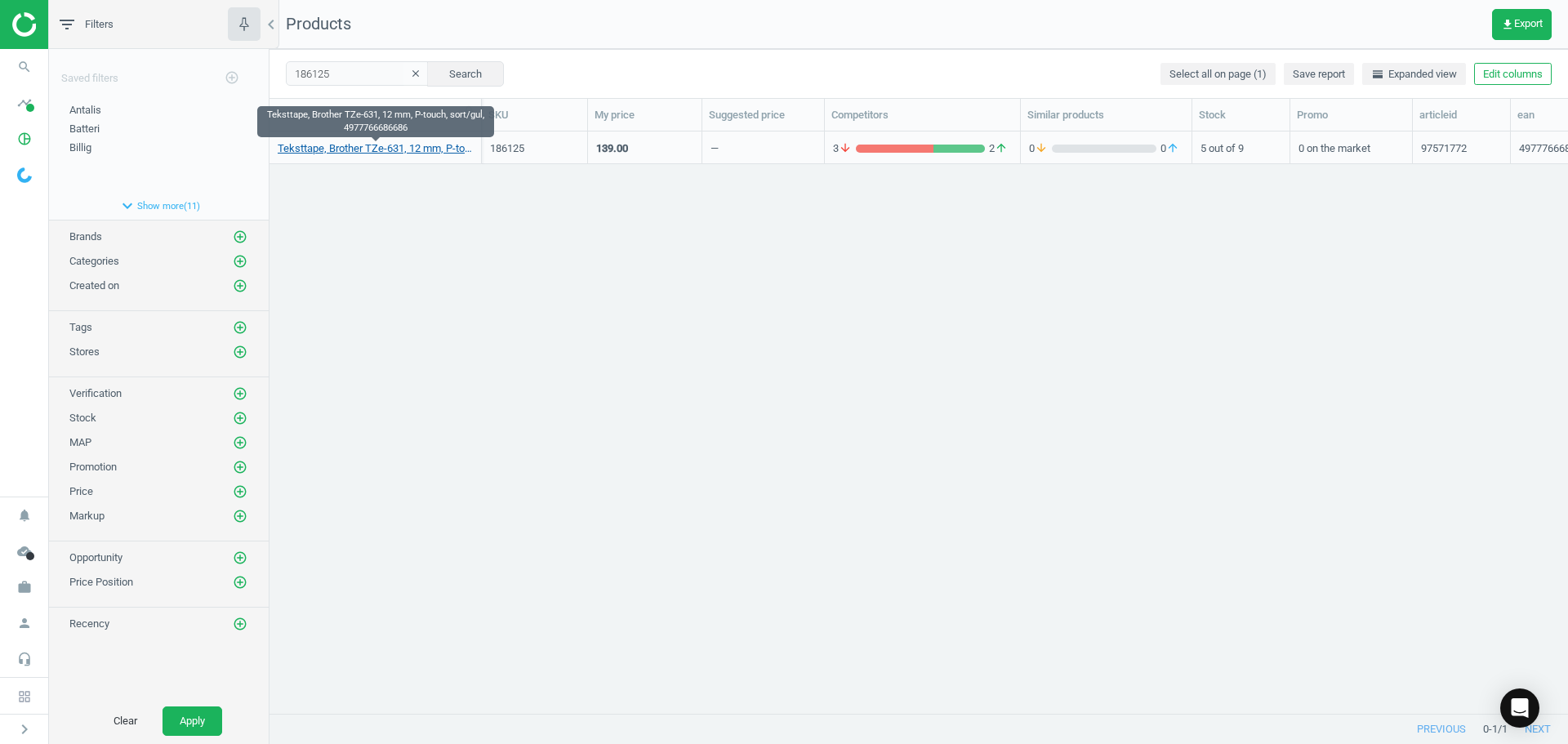
click at [407, 154] on link "Teksttape, Brother TZe-631, 12 mm, P-touch, sort/gul, 4977766686686" at bounding box center [375, 149] width 195 height 15
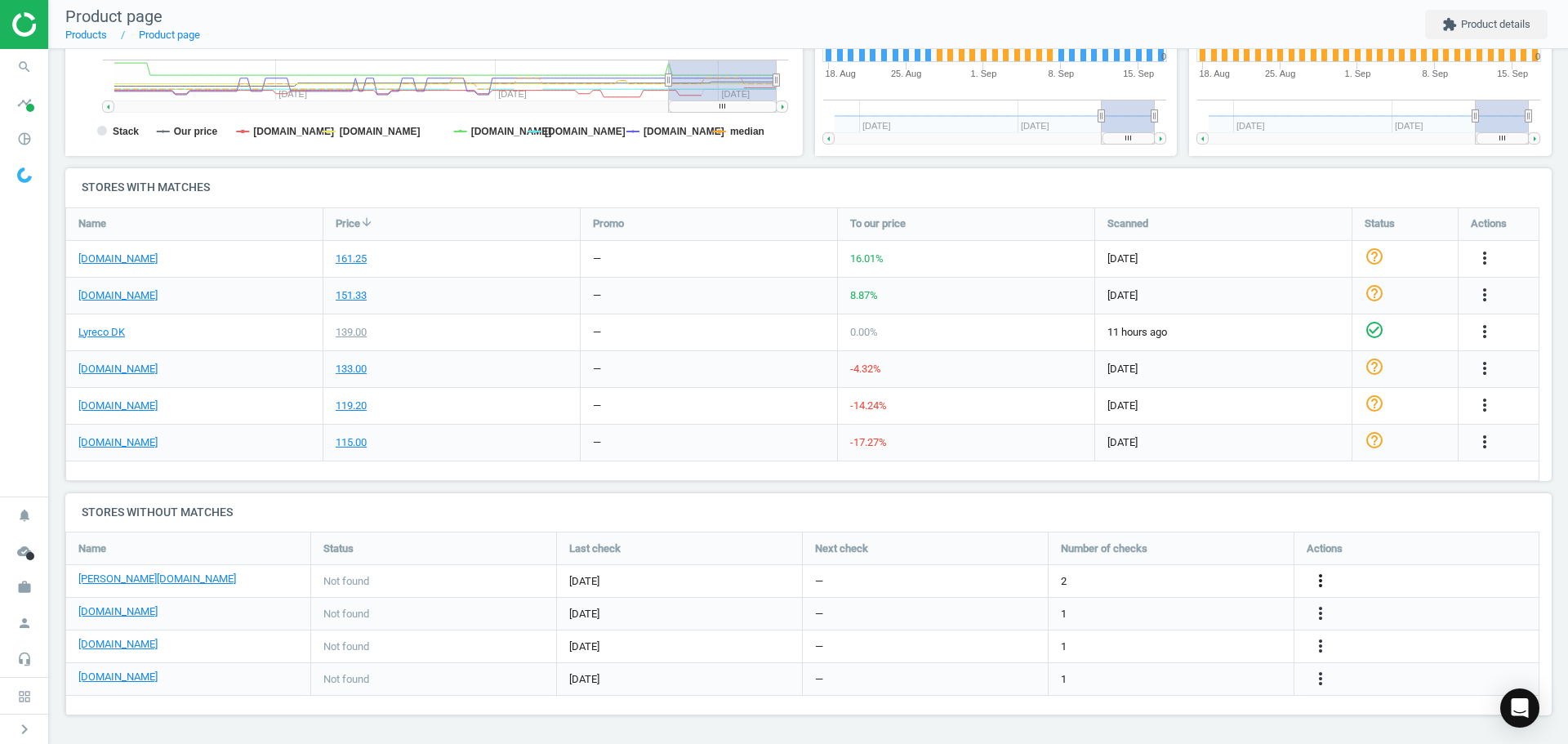
click at [1322, 584] on icon "more_vert" at bounding box center [1320, 581] width 20 height 20
click at [1184, 582] on link "Edit URL/product option" at bounding box center [1193, 581] width 224 height 26
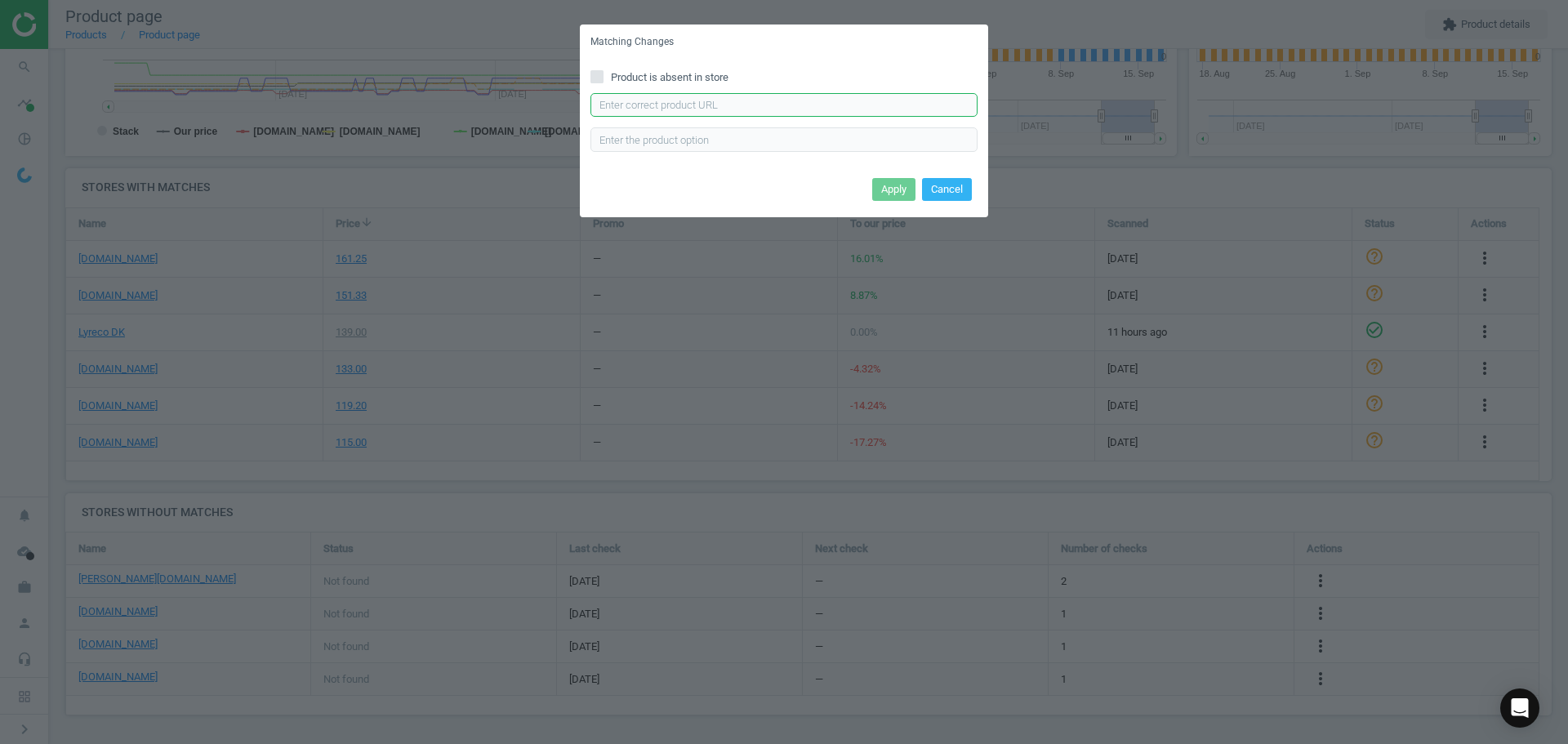
click at [732, 96] on input "text" at bounding box center [784, 105] width 387 height 25
paste input "https://www.lomax.dk/elektronik/labelprint-og-tape/labeltape/brother-tze-631-la…"
type input "https://www.lomax.dk/elektronik/labelprint-og-tape/labeltape/brother-tze-631-la…"
click at [888, 185] on button "Apply" at bounding box center [894, 189] width 44 height 23
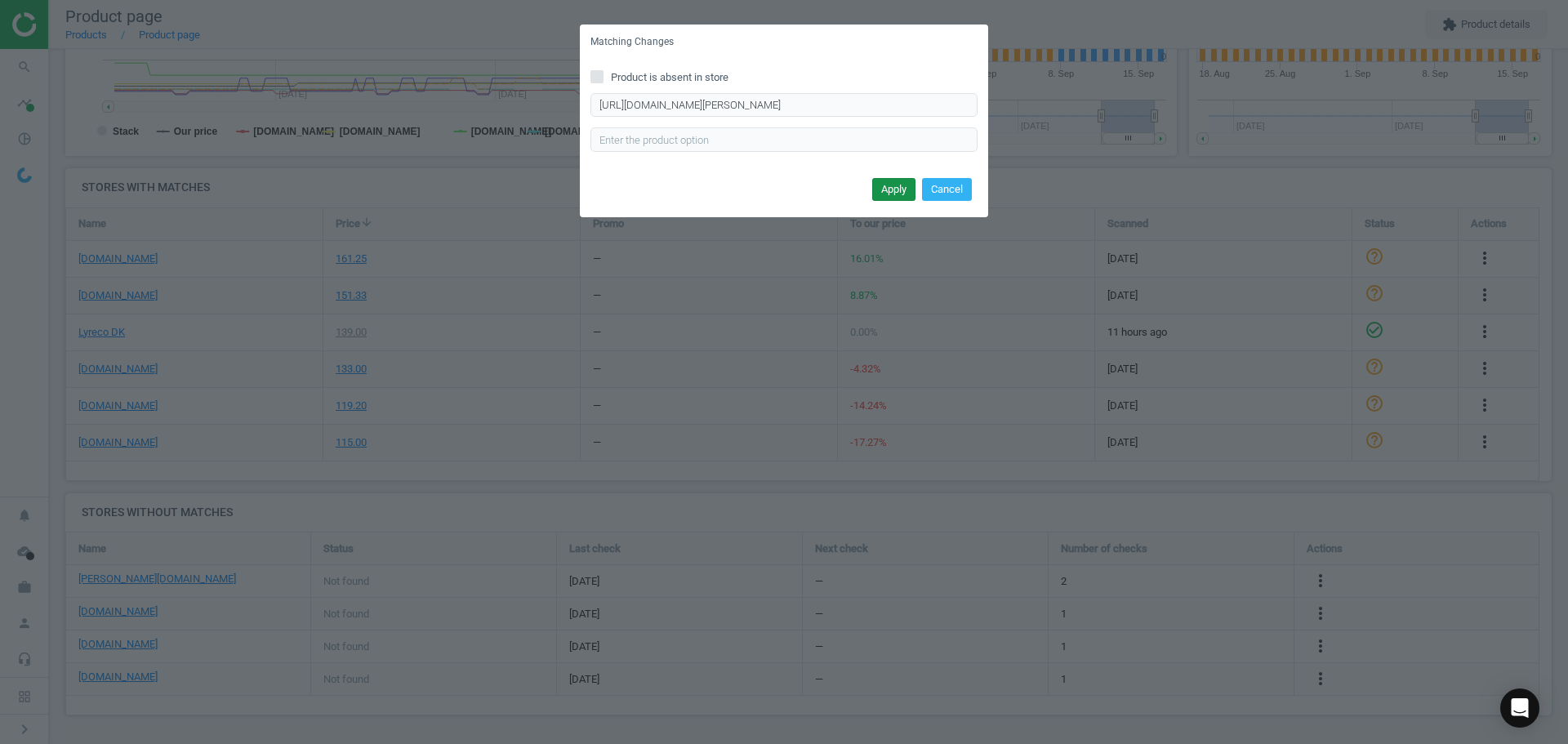
scroll to position [0, 0]
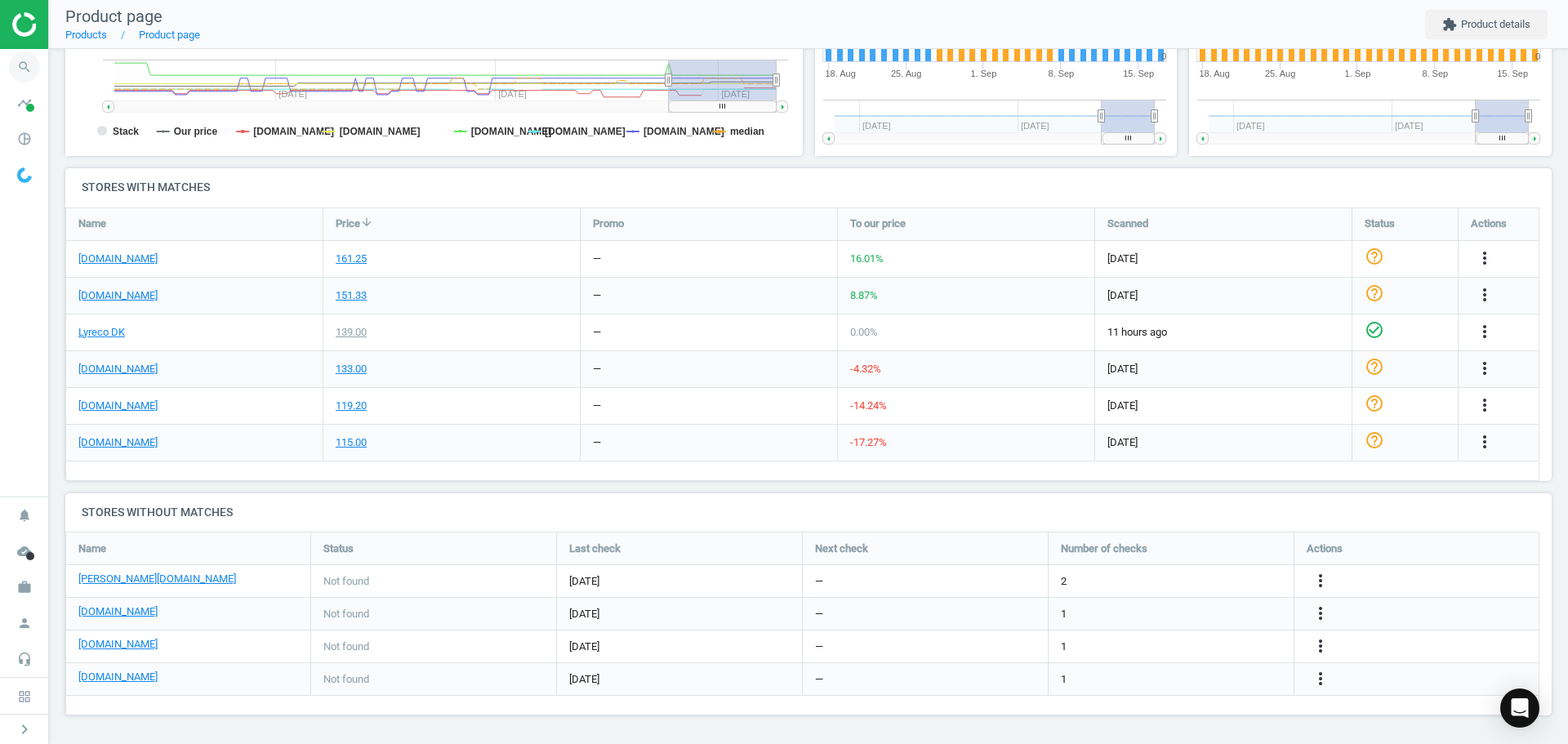
click at [12, 61] on icon "search" at bounding box center [25, 67] width 31 height 31
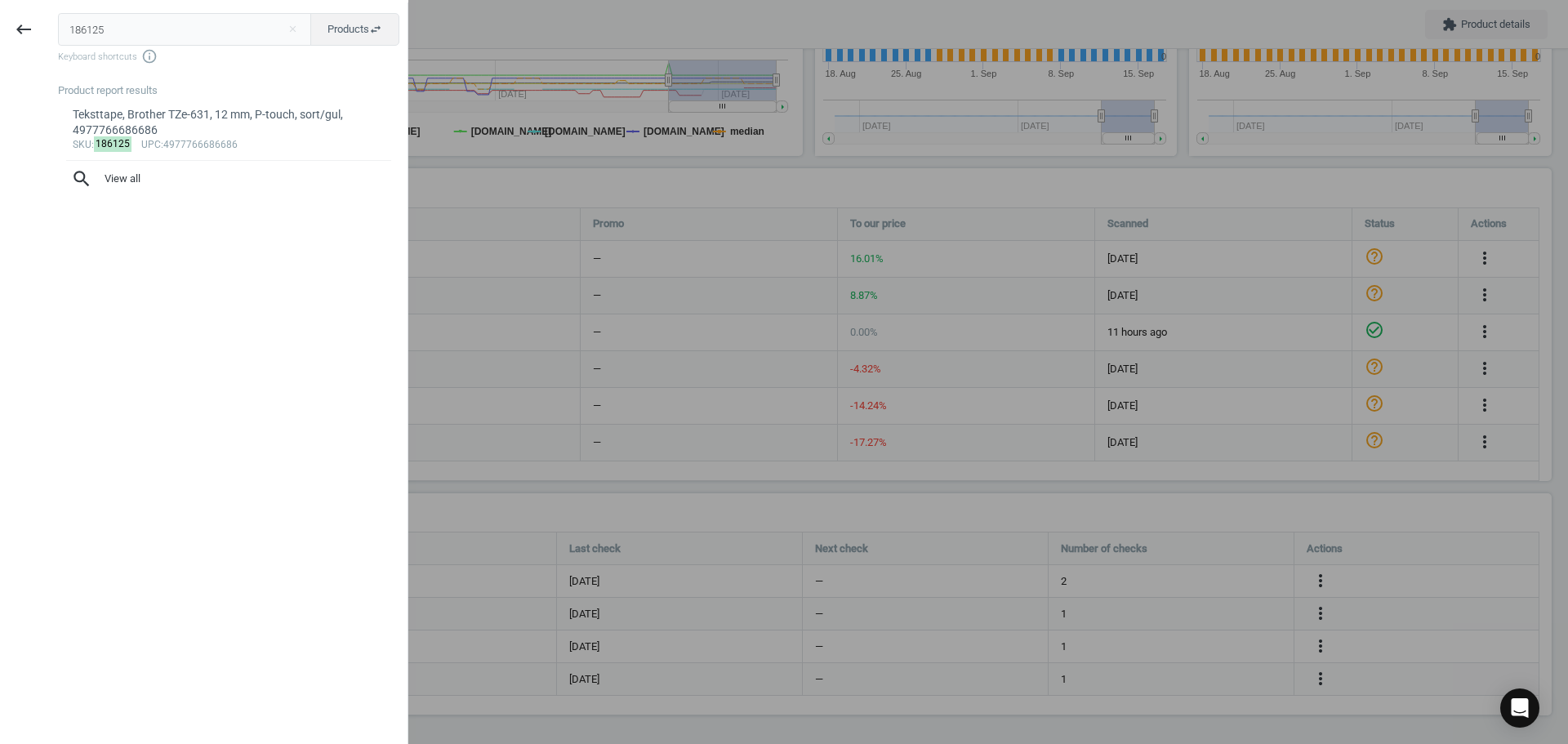
drag, startPoint x: 144, startPoint y: 24, endPoint x: 0, endPoint y: 34, distance: 144.3
click at [4, 34] on div "keyboard_backspace 186125 close Products swap_horiz Keyboard shortcuts info_out…" at bounding box center [204, 374] width 408 height 744
type input "TZe-631"
click at [641, 201] on div at bounding box center [784, 372] width 1568 height 744
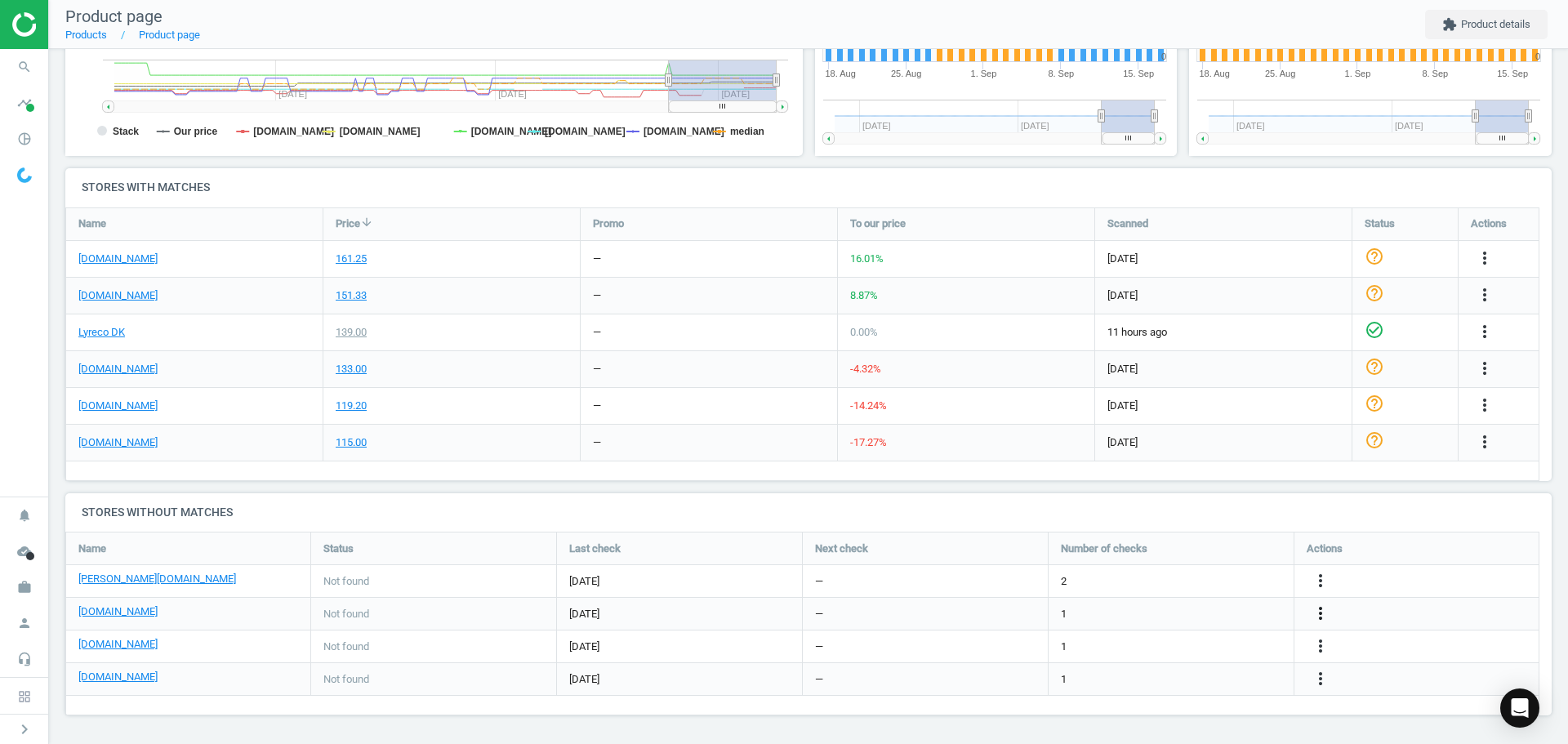
click at [1314, 619] on icon "more_vert" at bounding box center [1320, 613] width 20 height 20
click at [1190, 618] on link "Edit URL/product option" at bounding box center [1193, 613] width 224 height 26
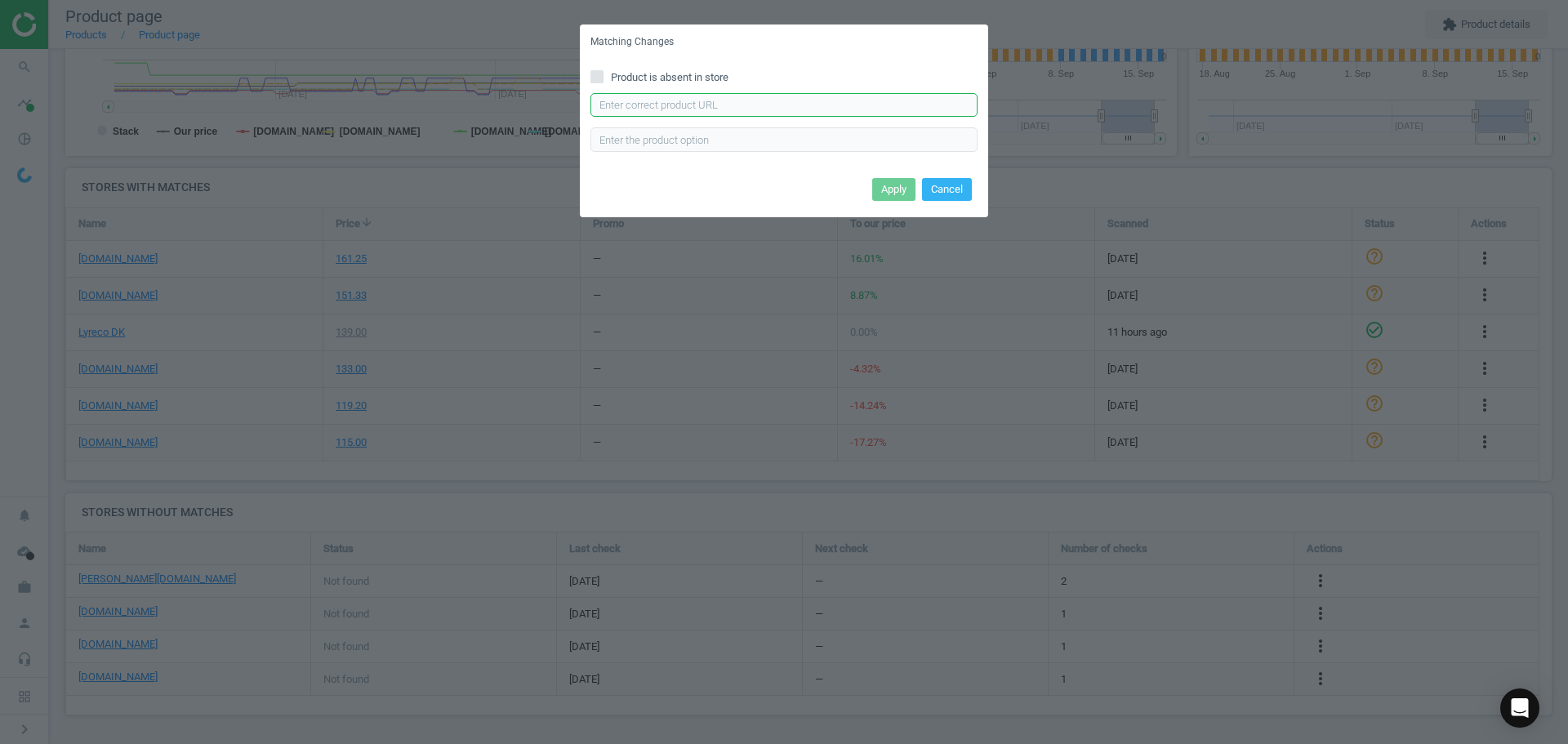
drag, startPoint x: 654, startPoint y: 107, endPoint x: 663, endPoint y: 116, distance: 12.7
click at [654, 107] on input "text" at bounding box center [784, 105] width 387 height 25
paste input "https://hertelsboresko.dk/da/tze-tape/brother-tape-tze-631-sortgul"
type input "https://hertelsboresko.dk/da/tze-tape/brother-tape-tze-631-sortgul"
click at [886, 193] on button "Apply" at bounding box center [894, 189] width 44 height 23
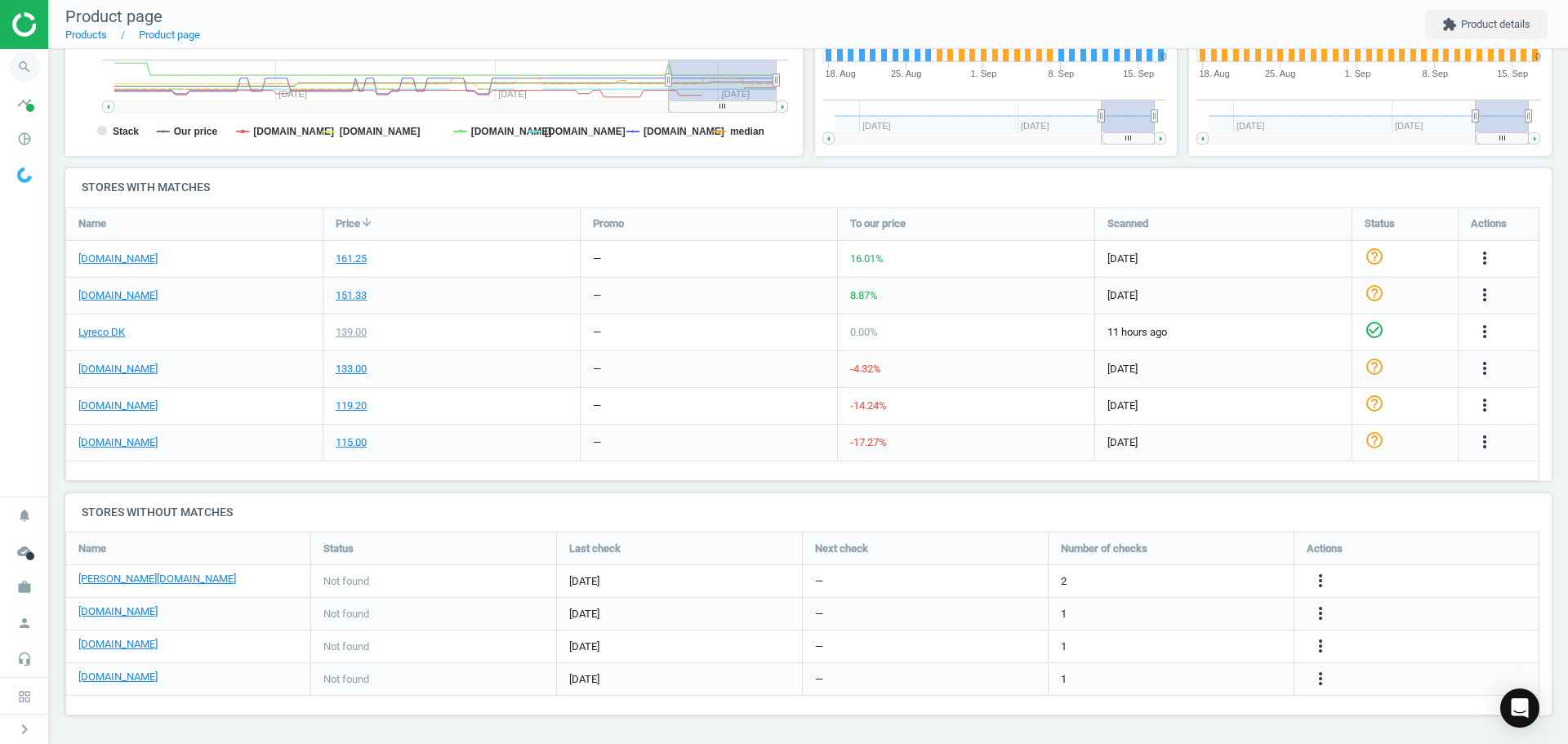
click at [37, 64] on icon "search" at bounding box center [25, 67] width 31 height 31
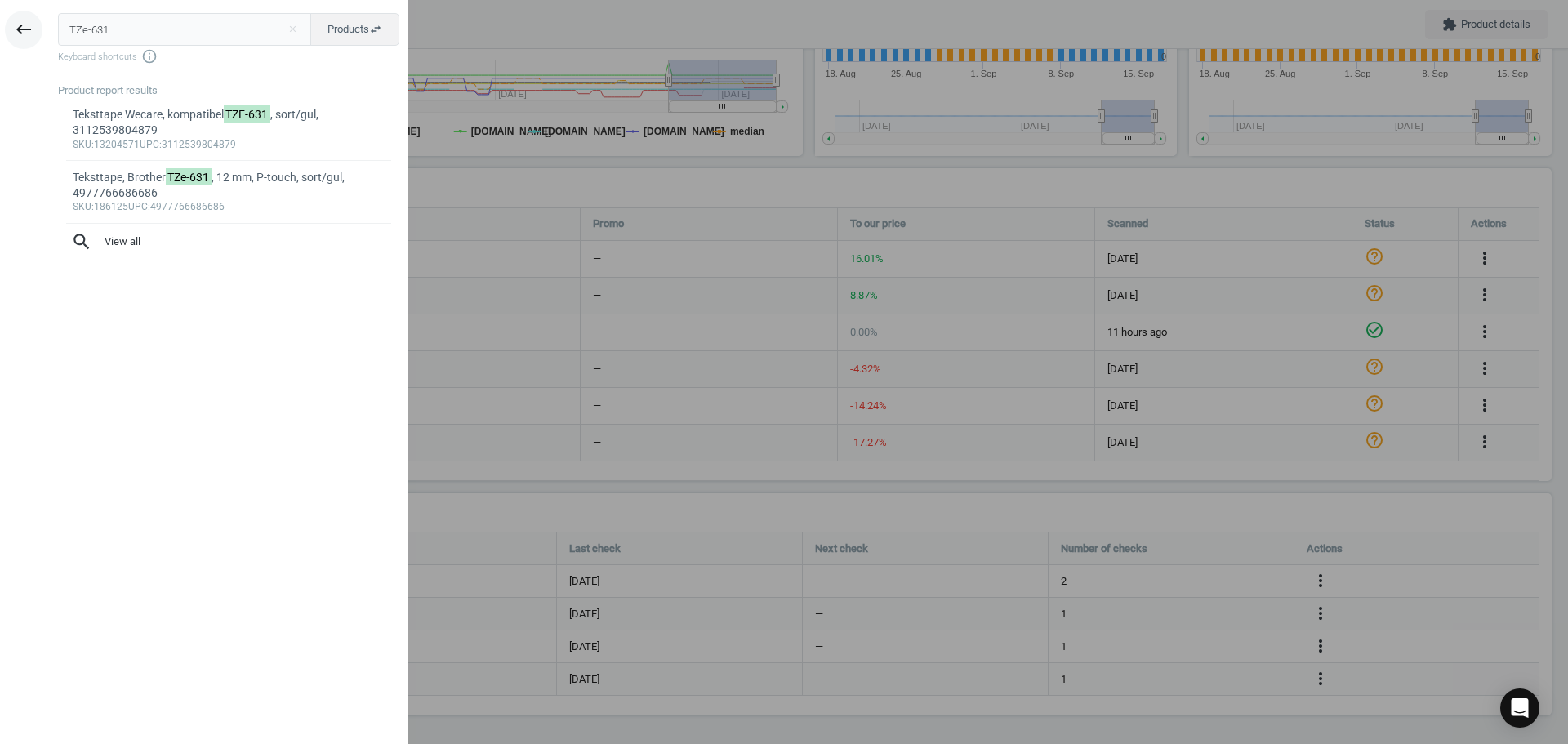
drag, startPoint x: 154, startPoint y: 25, endPoint x: 15, endPoint y: 22, distance: 139.0
click at [26, 22] on div "keyboard_backspace TZe-631 close Products swap_horiz Keyboard shortcuts info_ou…" at bounding box center [204, 374] width 408 height 744
type input "180114"
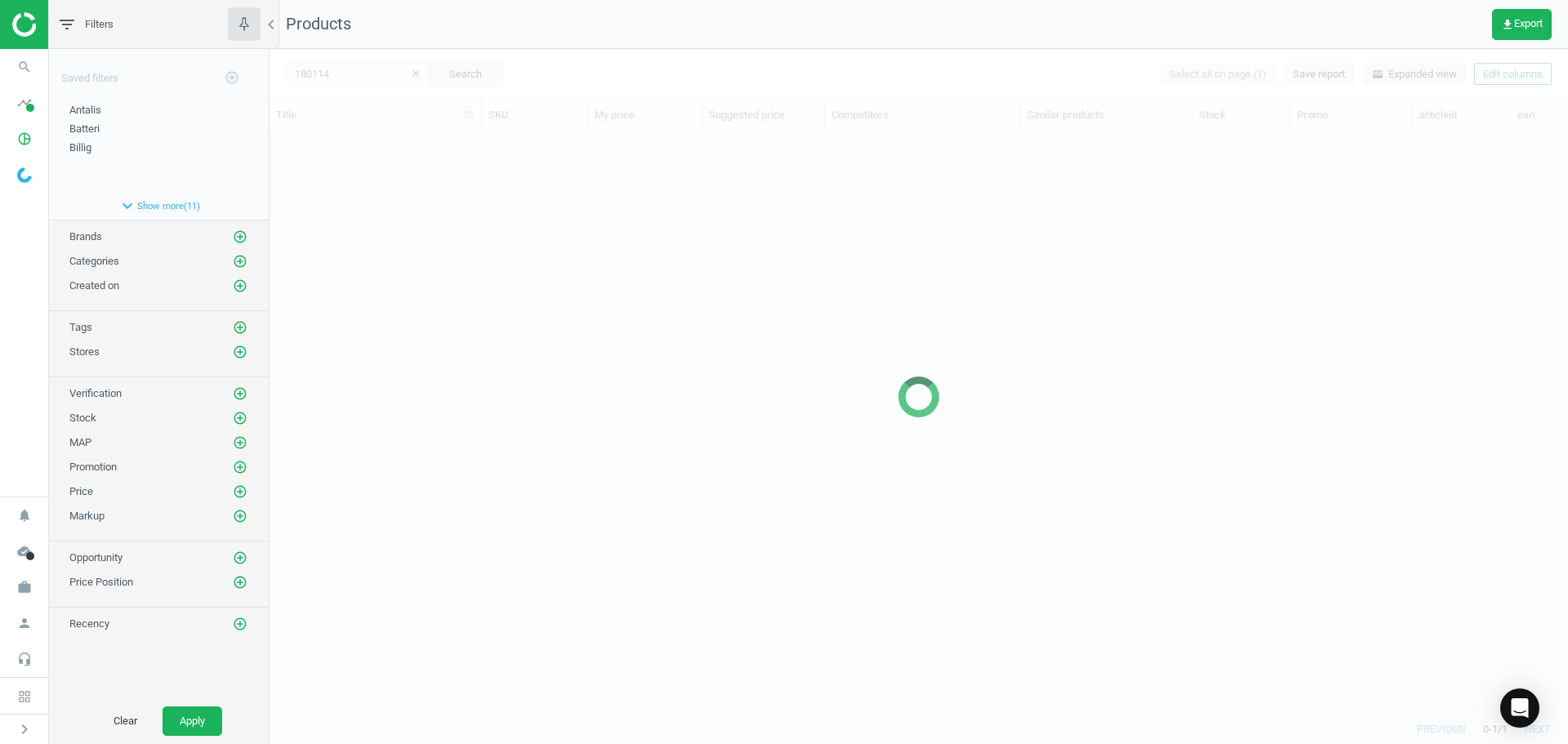
scroll to position [557, 1287]
click at [418, 291] on div at bounding box center [919, 397] width 1299 height 695
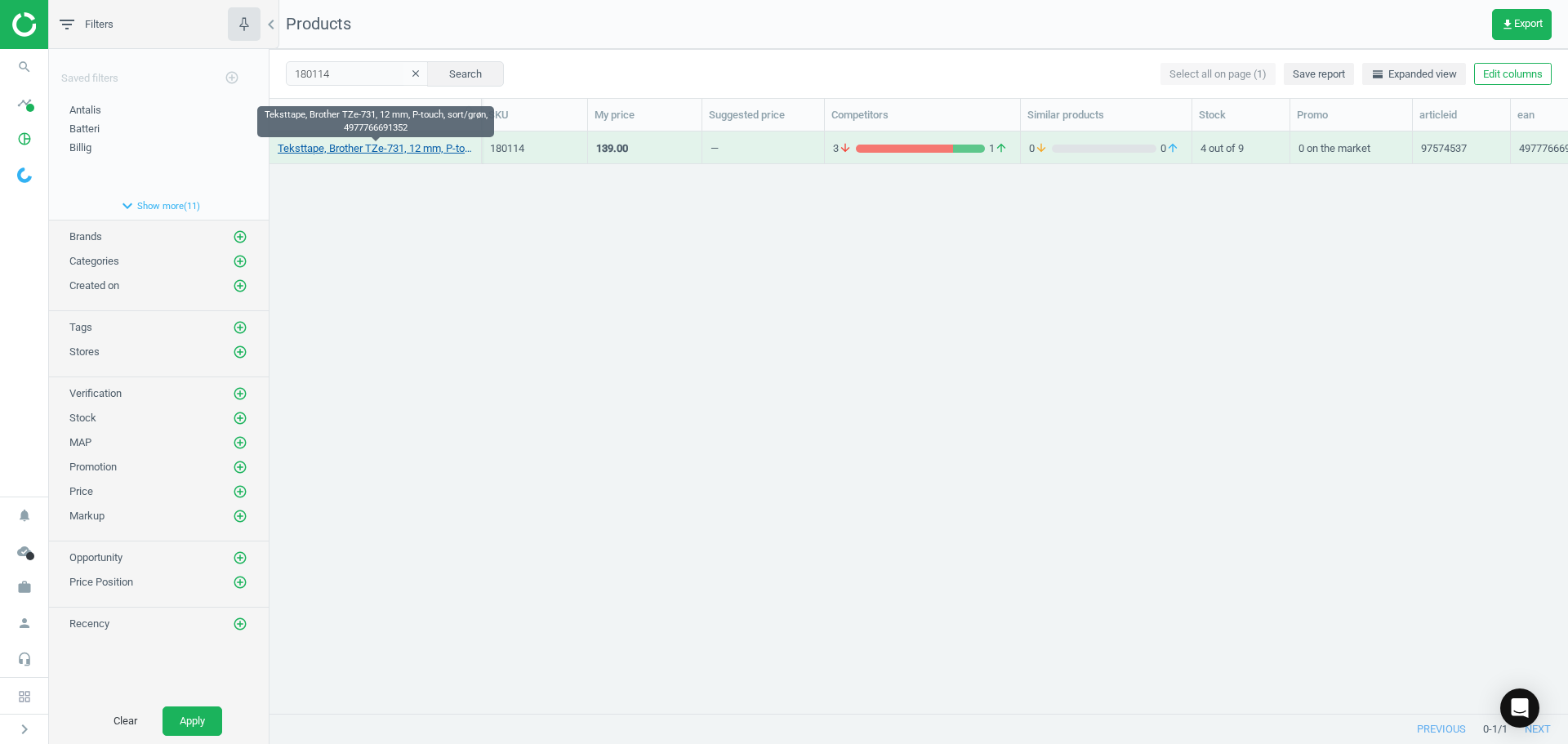
click at [398, 144] on link "Teksttape, Brother TZe-731, 12 mm, P-touch, sort/grøn, 4977766691352" at bounding box center [375, 149] width 195 height 15
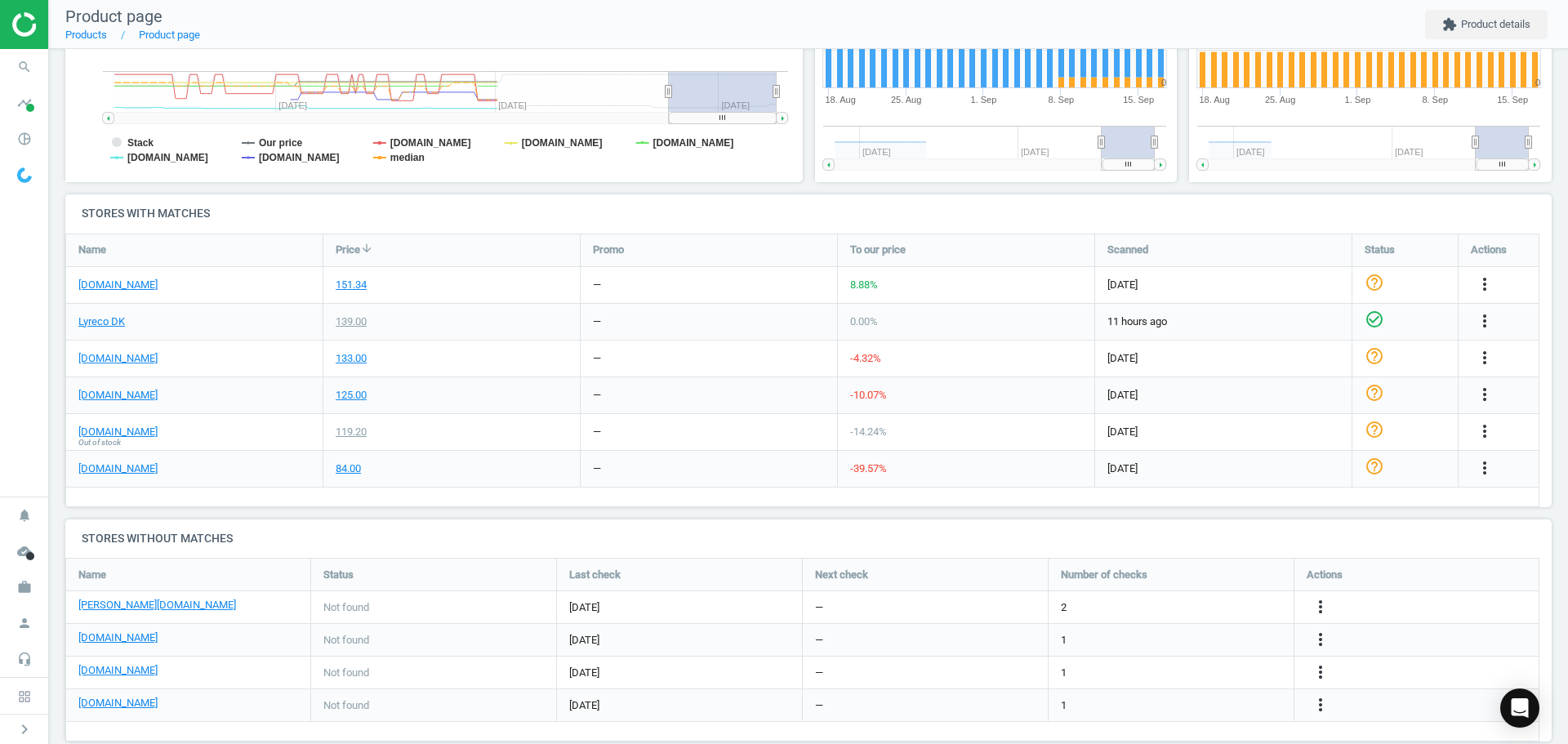
scroll to position [433, 0]
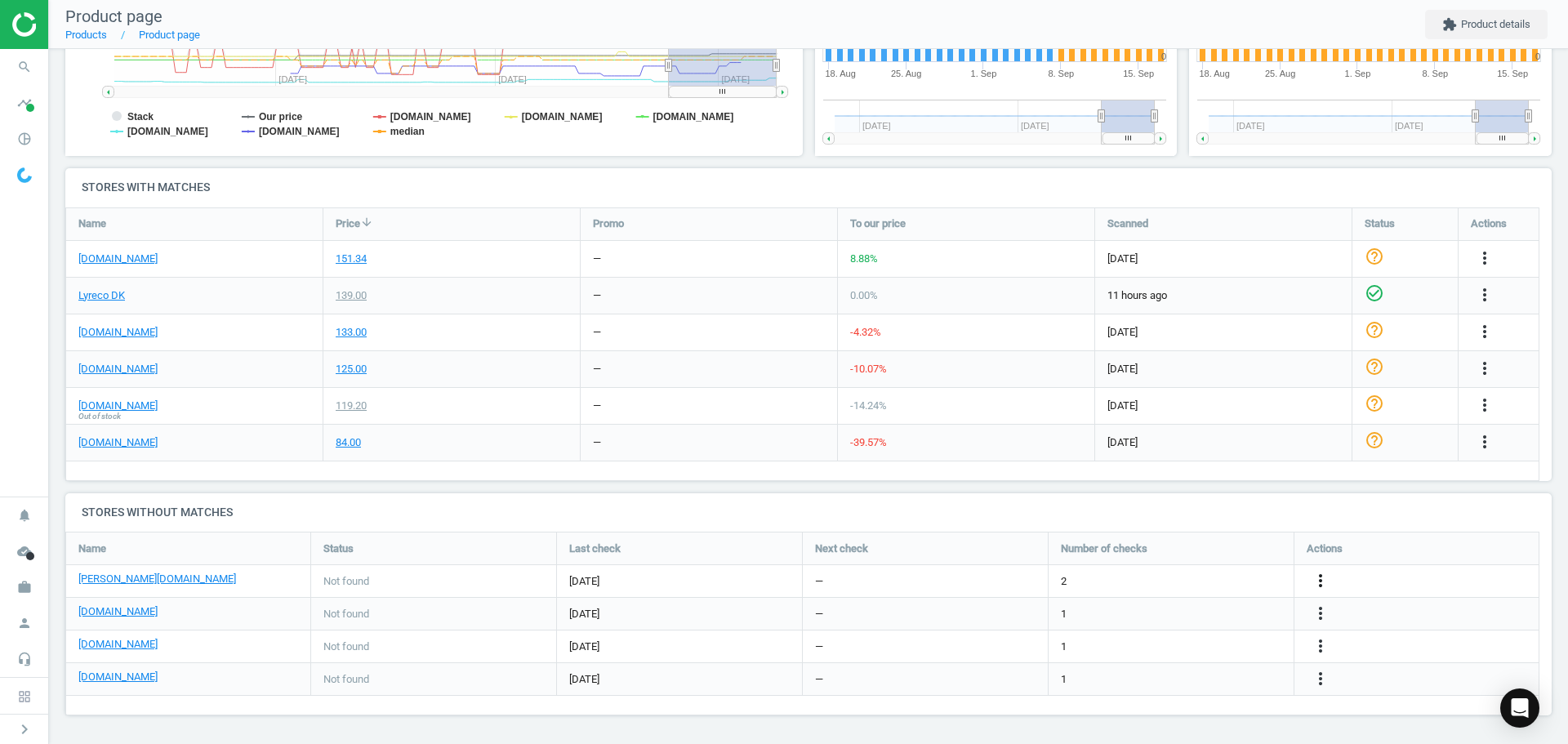
click at [1324, 585] on icon "more_vert" at bounding box center [1320, 581] width 20 height 20
click at [1162, 584] on link "Edit URL/product option" at bounding box center [1193, 581] width 224 height 26
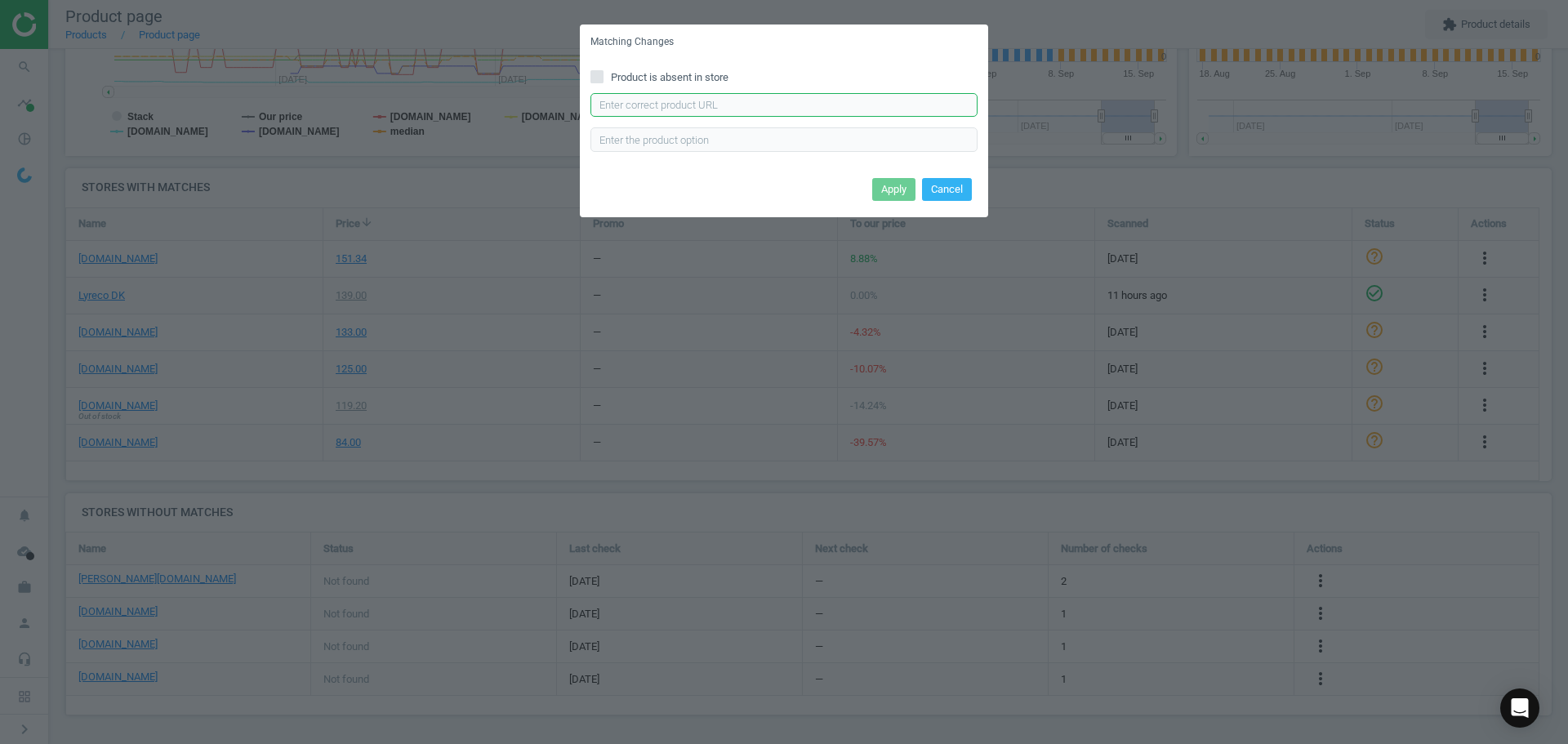
click at [700, 107] on input "text" at bounding box center [784, 105] width 387 height 25
paste input "https://www.lomax.dk/elektronik/labelprint-og-tape/labeltape/brother-tze-731-la…"
type input "https://www.lomax.dk/elektronik/labelprint-og-tape/labeltape/brother-tze-731-la…"
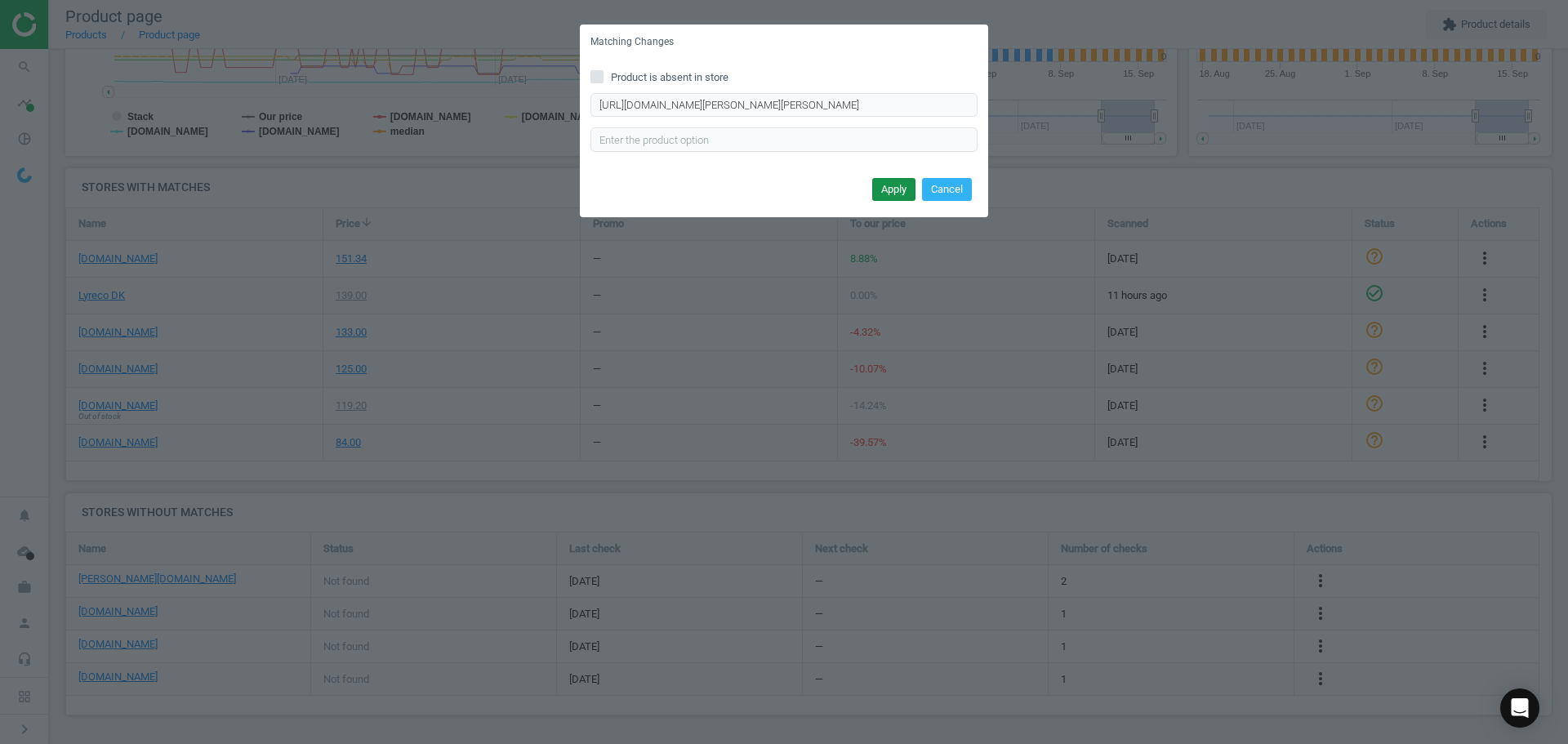
click at [897, 186] on button "Apply" at bounding box center [894, 189] width 44 height 23
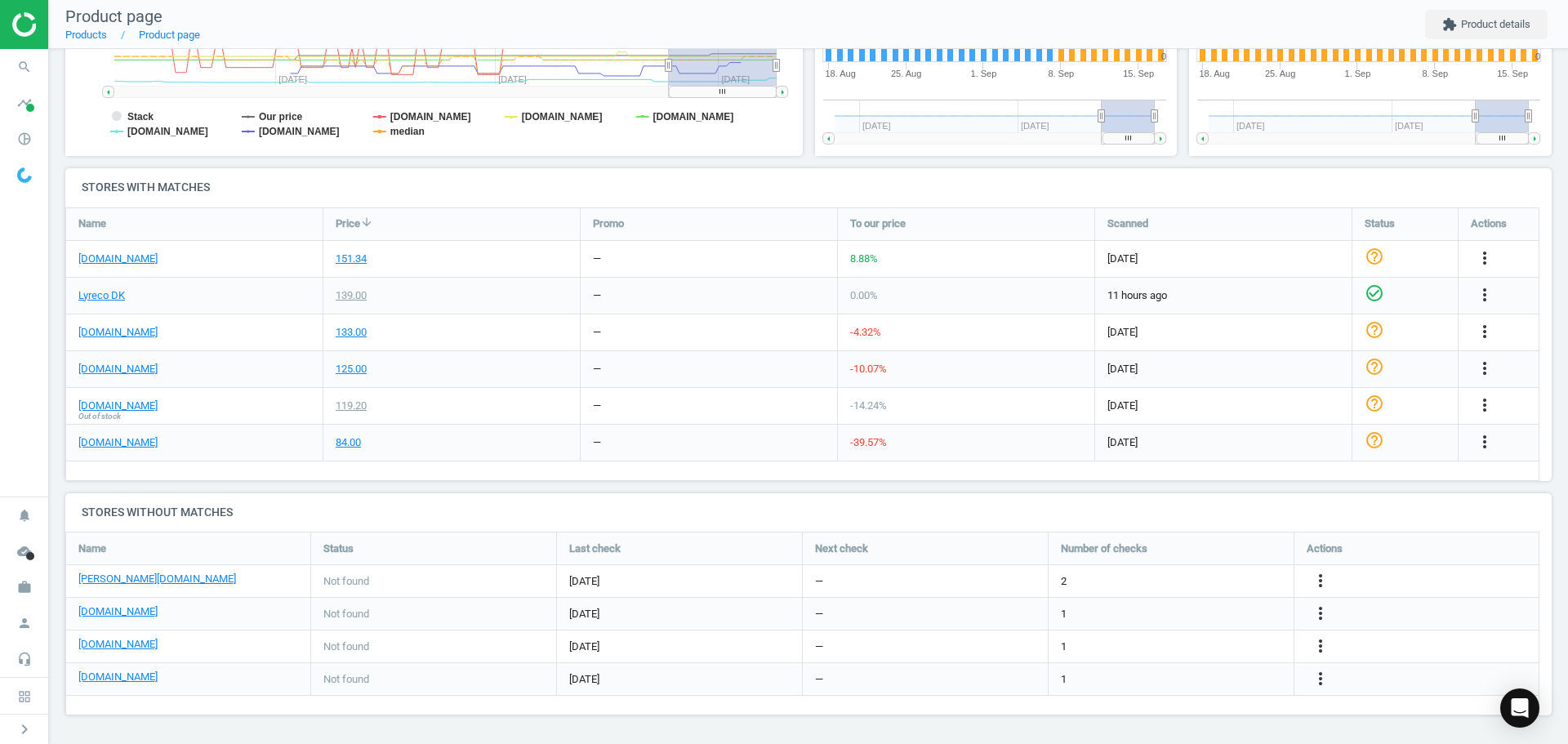
click at [1332, 646] on div "more_vert" at bounding box center [1323, 647] width 32 height 21
click at [1315, 646] on icon "more_vert" at bounding box center [1320, 646] width 20 height 20
click at [1192, 649] on link "Edit URL/product option" at bounding box center [1193, 646] width 224 height 26
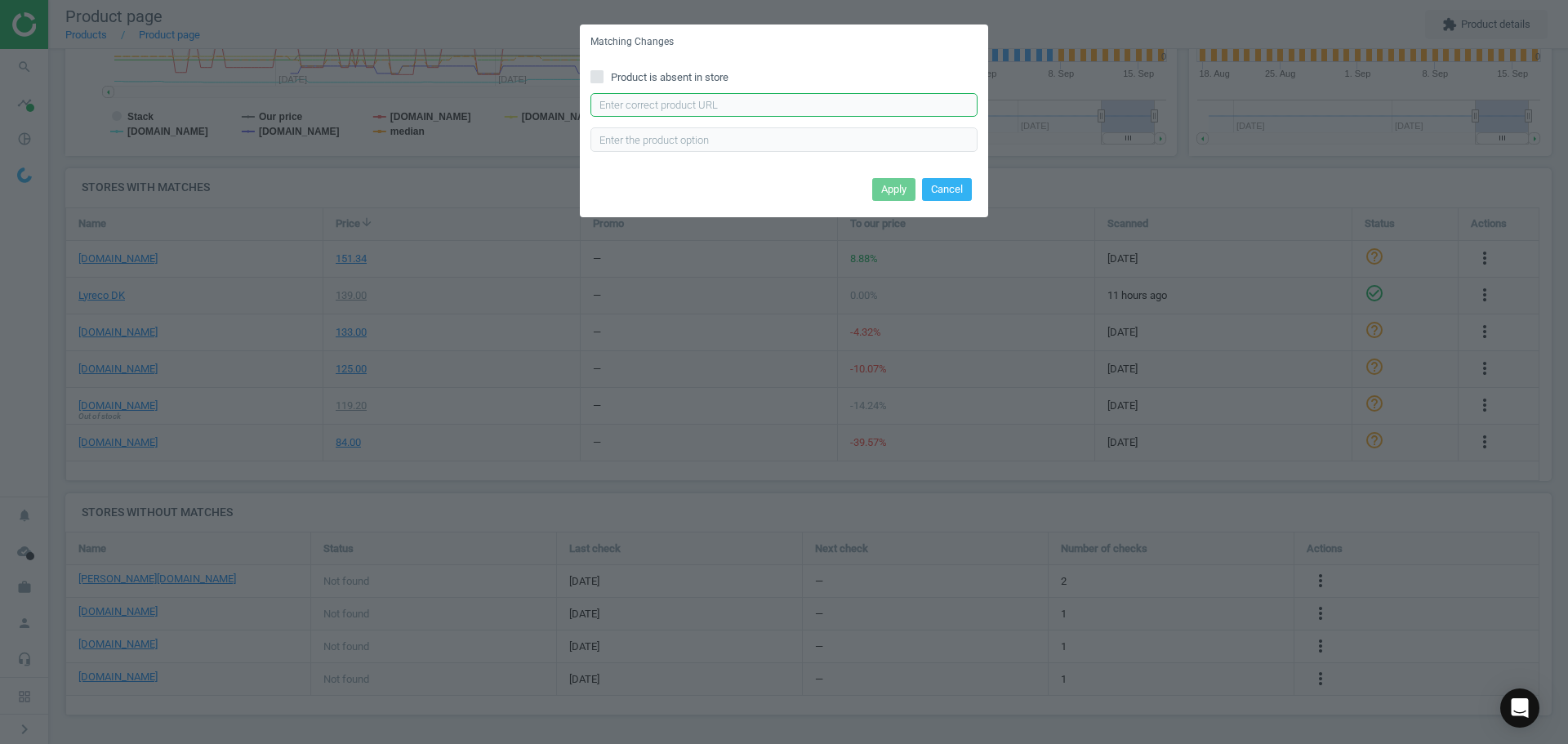
click at [757, 107] on input "text" at bounding box center [784, 105] width 387 height 25
paste input "https://hertelsboresko.dk/da/tze-tape/brother-tape-tze-731-sortgroen"
type input "https://hertelsboresko.dk/da/tze-tape/brother-tape-tze-731-sortgroen"
click at [886, 193] on button "Apply" at bounding box center [894, 189] width 44 height 23
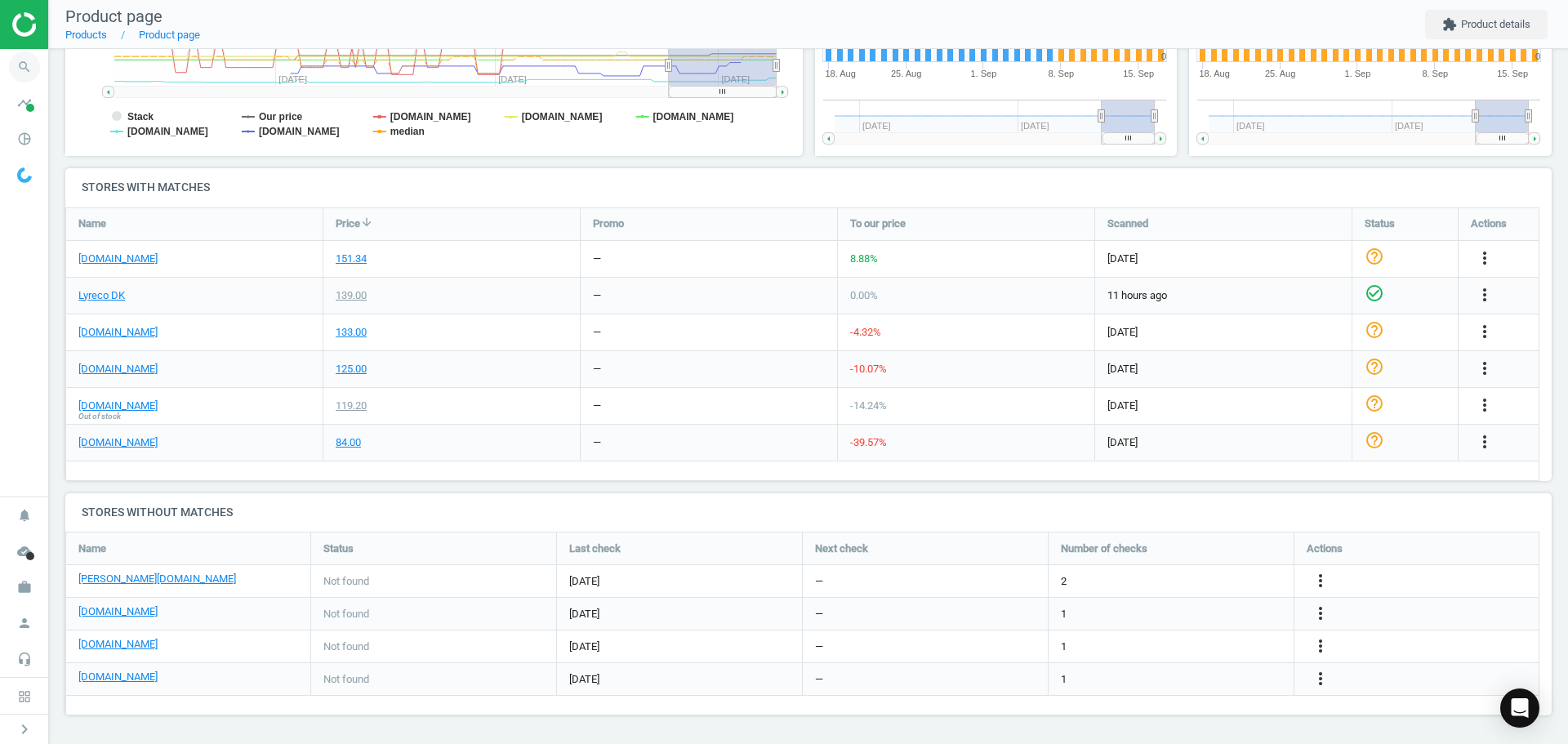
click at [32, 66] on icon "search" at bounding box center [25, 67] width 31 height 31
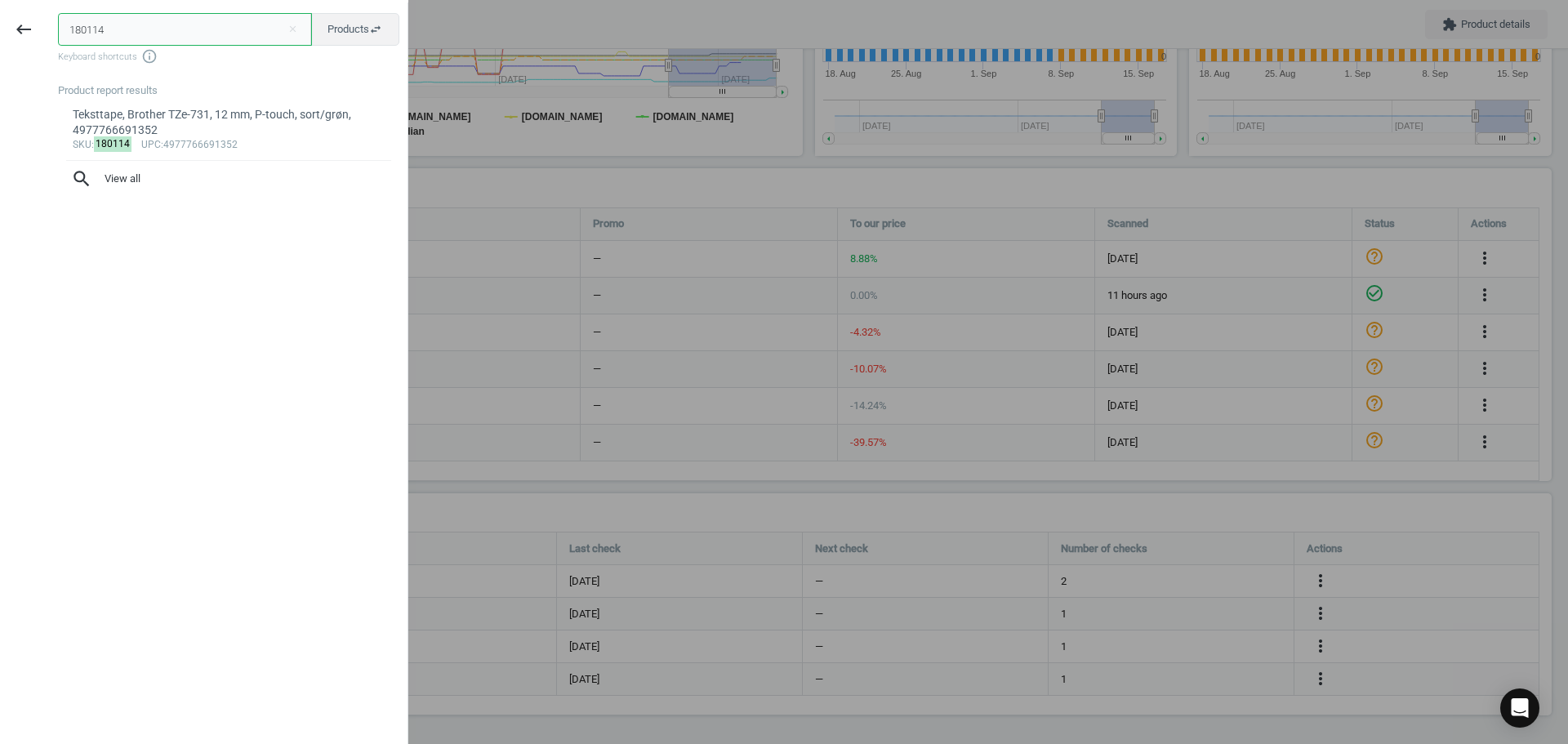
drag, startPoint x: 163, startPoint y: 30, endPoint x: -22, endPoint y: 29, distance: 185.0
click at [0, 29] on html "Group 2 Created with Sketch. ic/cloud_download/grey600 Created with Sketch. gra…" at bounding box center [784, 372] width 1568 height 744
paste input "5001939"
type input "5001939"
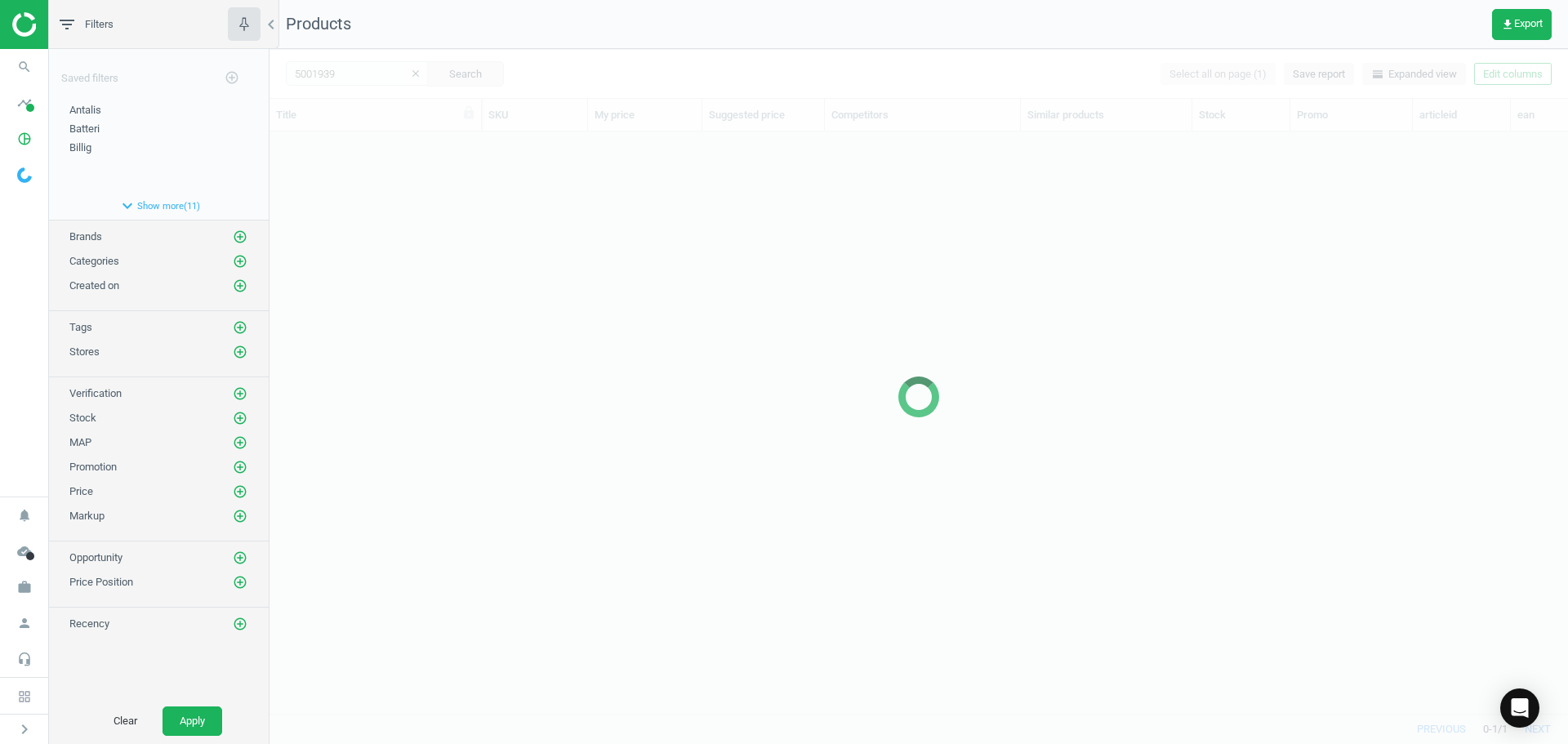
scroll to position [557, 1287]
click at [416, 277] on div at bounding box center [919, 397] width 1299 height 695
click at [416, 276] on div at bounding box center [919, 397] width 1299 height 695
click at [356, 233] on div at bounding box center [919, 397] width 1299 height 695
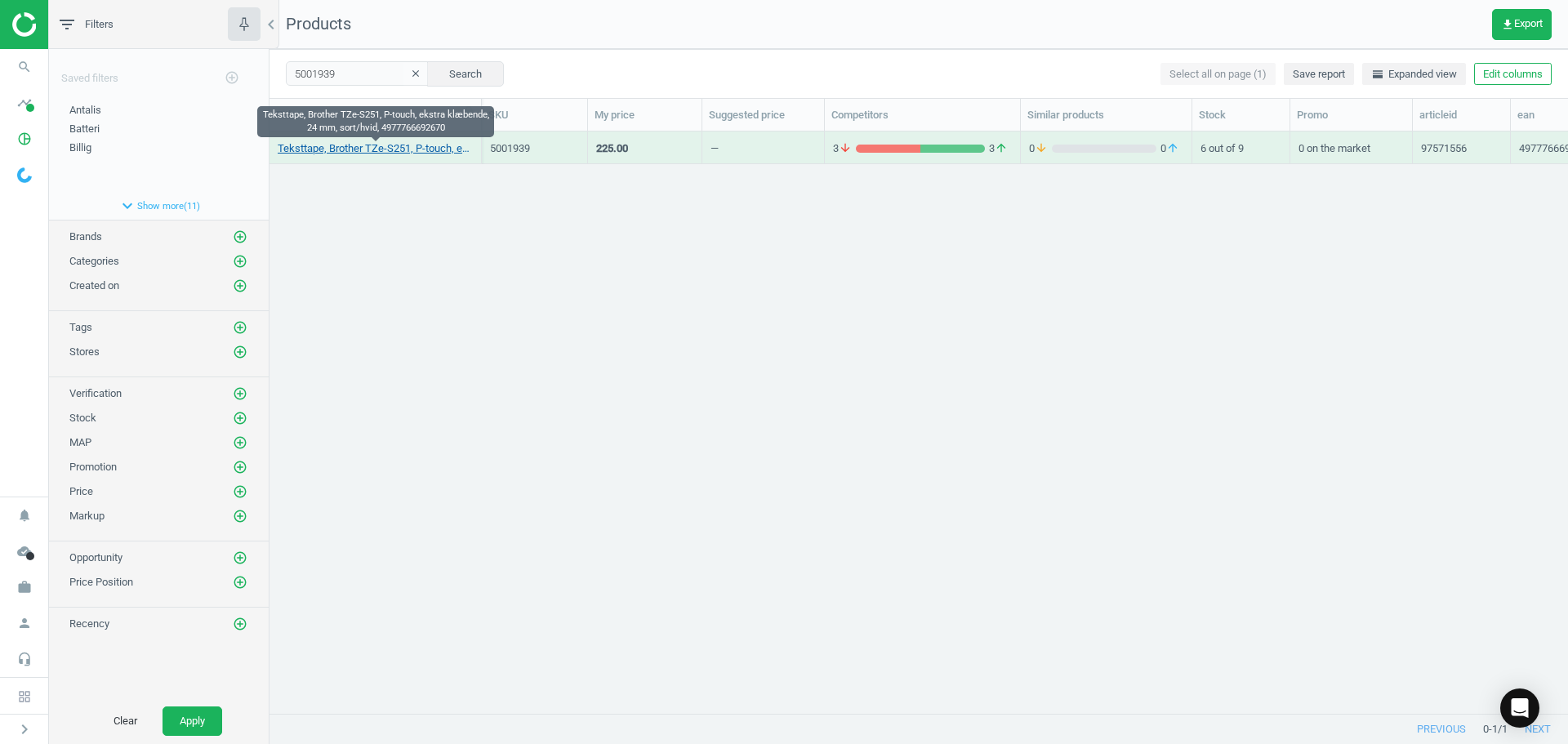
click at [376, 148] on link "Teksttape, Brother TZe-S251, P-touch, ekstra klæbende, 24 mm, sort/hvid, 497776…" at bounding box center [375, 149] width 195 height 15
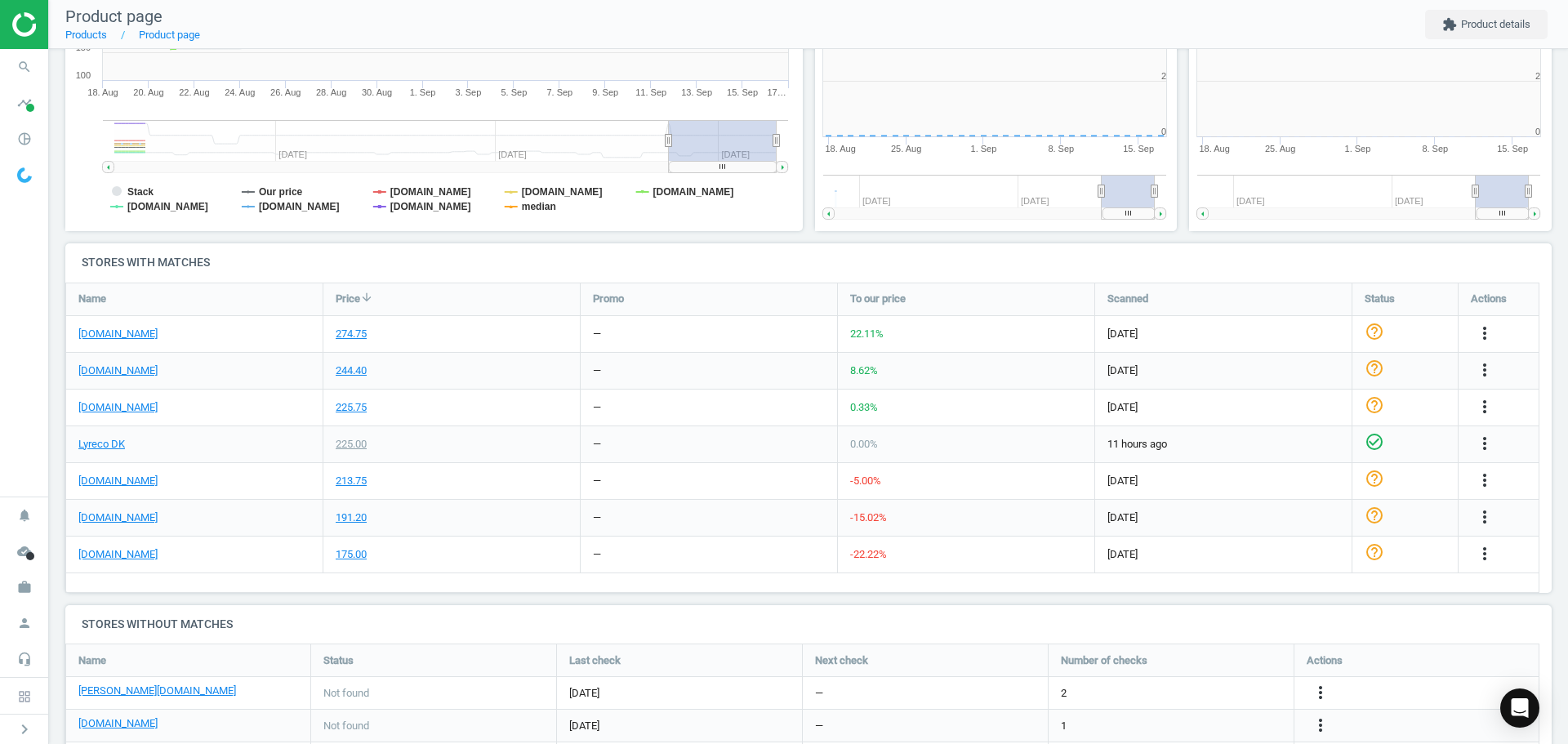
scroll to position [352, 384]
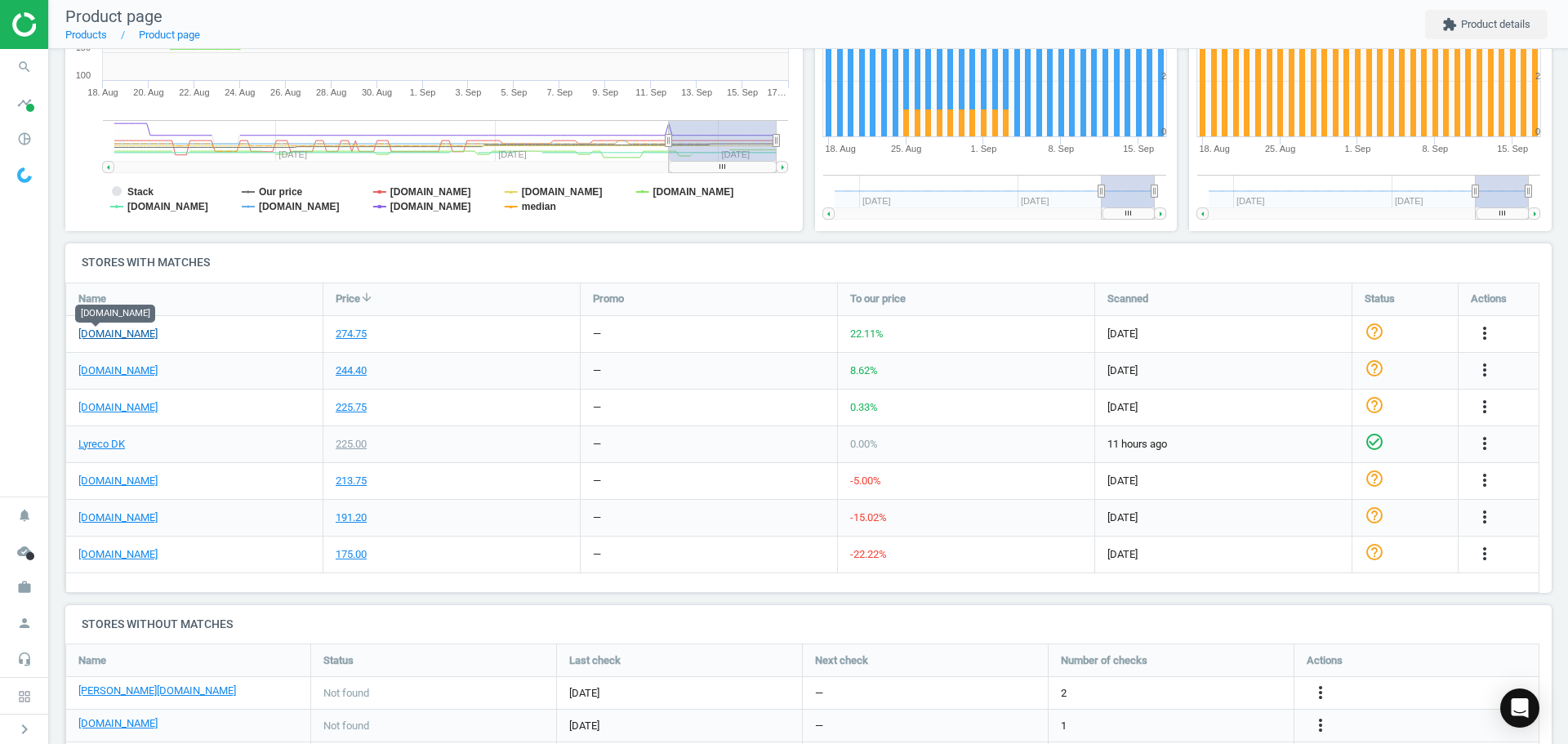
click at [105, 331] on link "[DOMAIN_NAME]" at bounding box center [118, 334] width 79 height 15
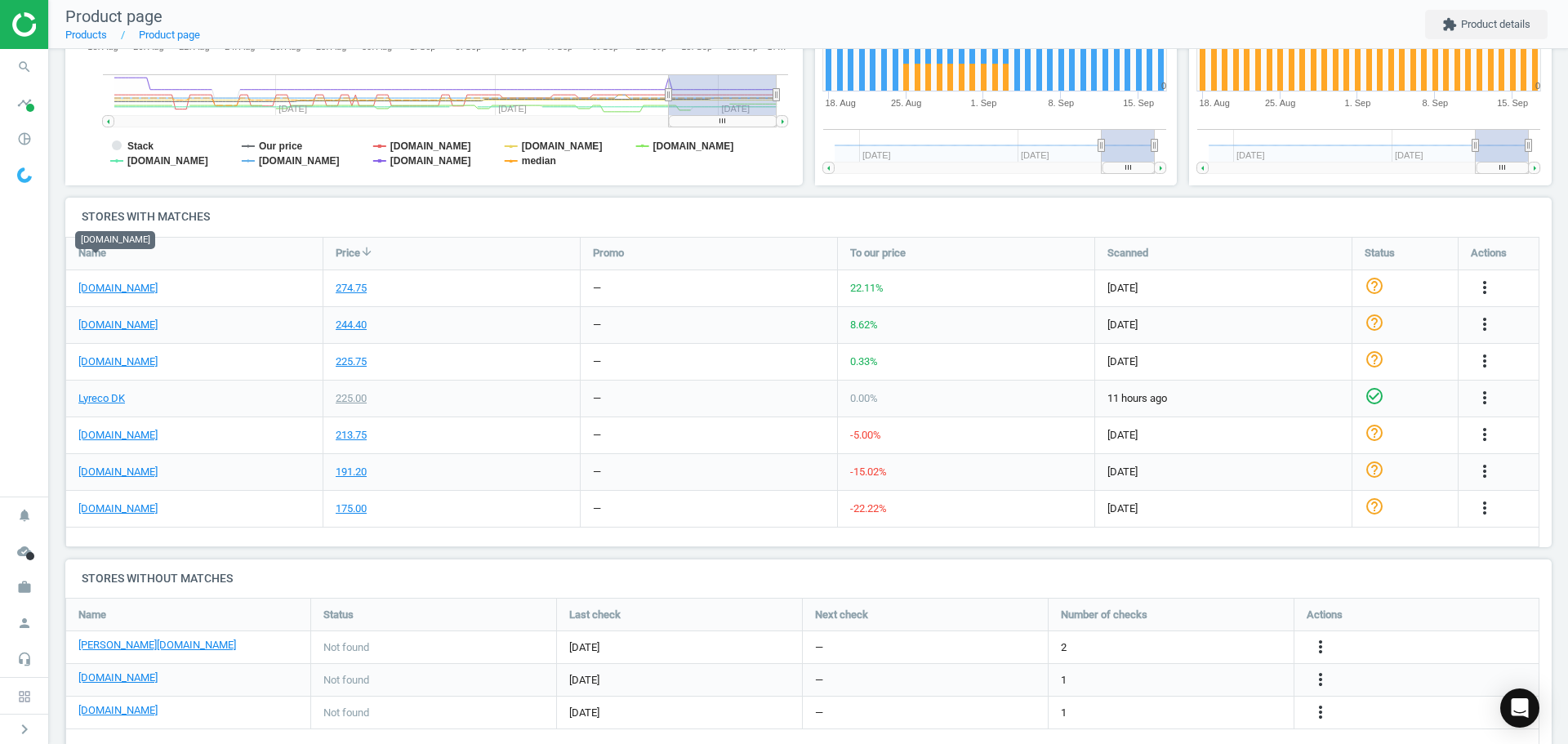
scroll to position [437, 0]
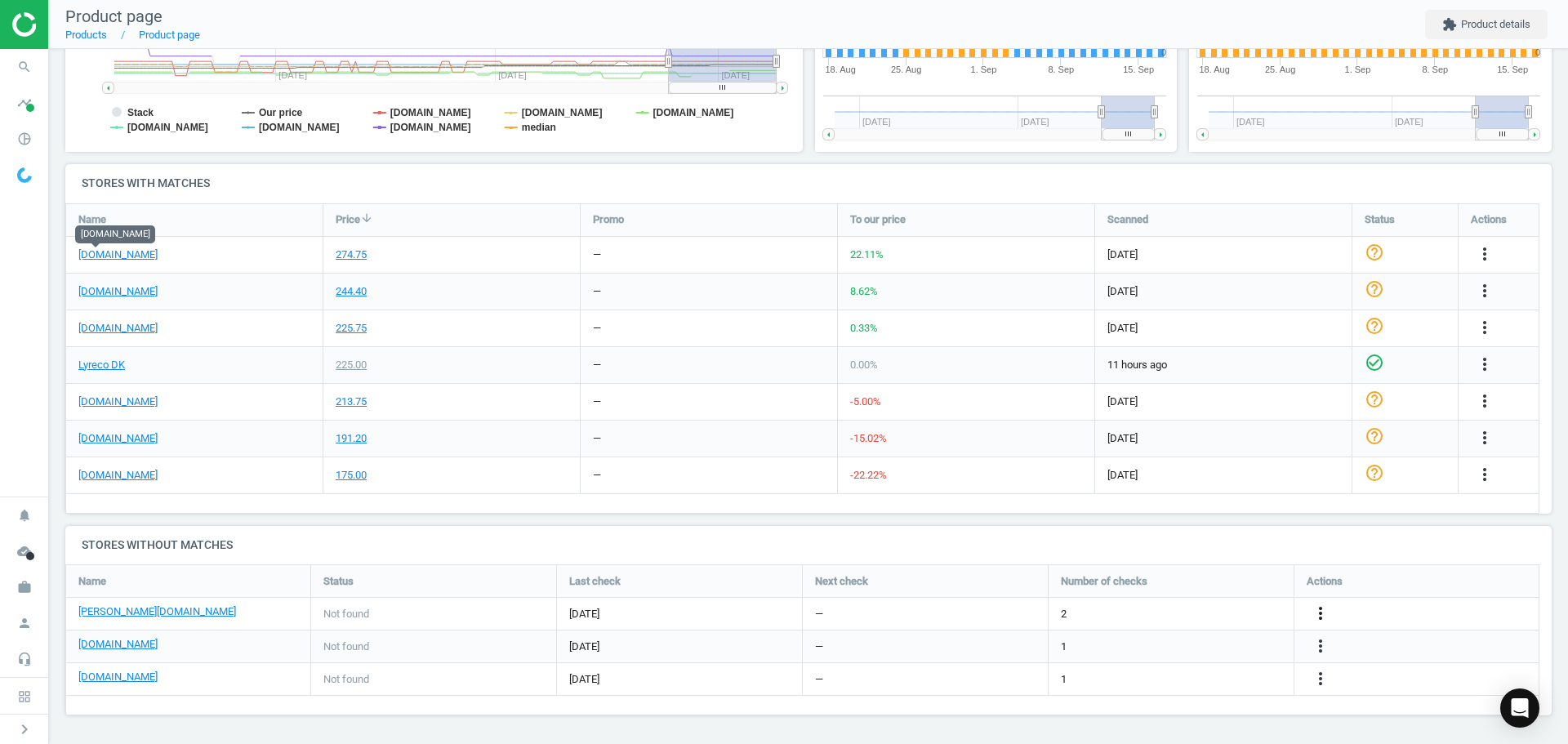
click at [1315, 612] on icon "more_vert" at bounding box center [1320, 613] width 20 height 20
click at [1173, 611] on link "Edit URL/product option" at bounding box center [1193, 613] width 224 height 26
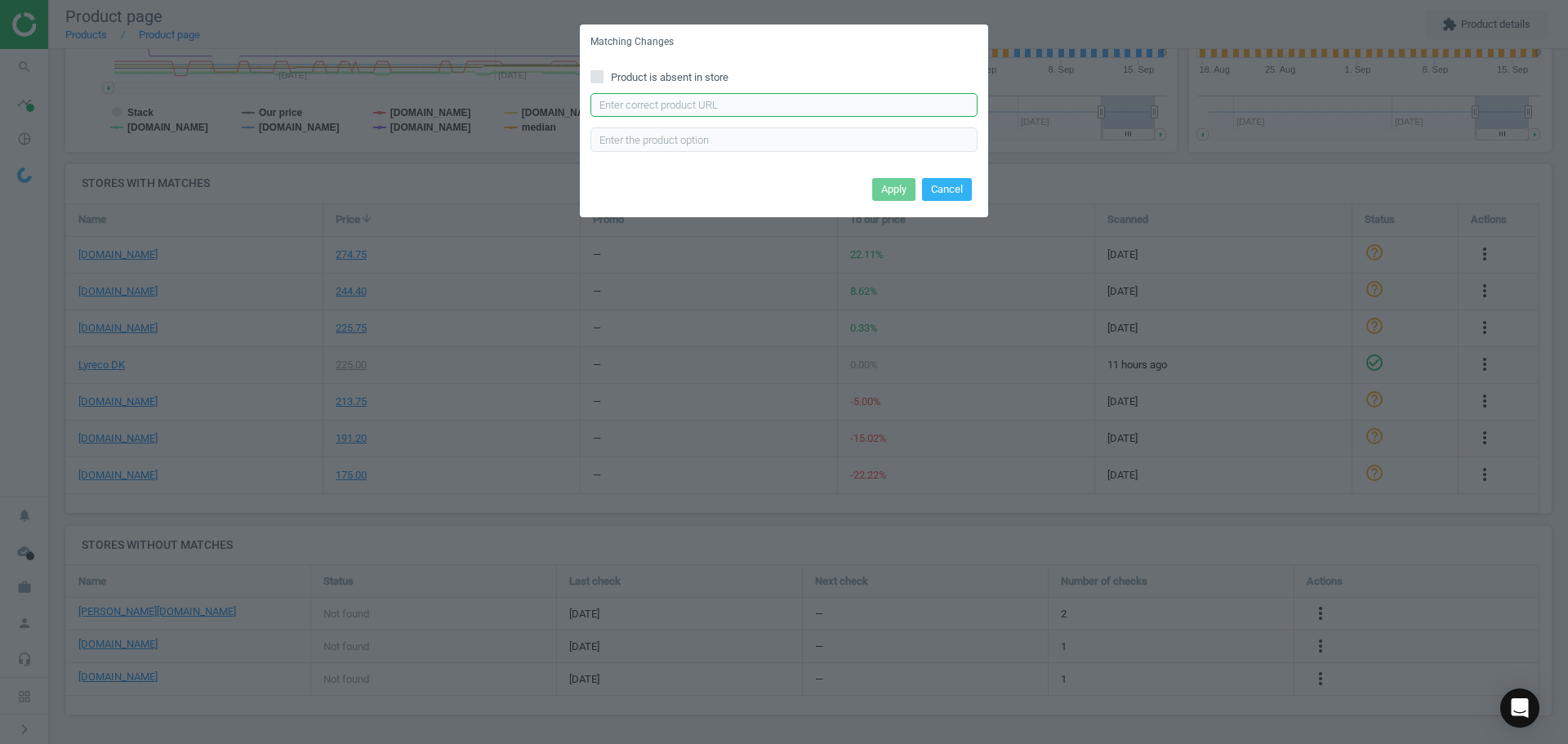
click at [674, 111] on input "text" at bounding box center [784, 105] width 387 height 25
paste input "https://www.lomax.dk/elektronik/labelprint-og-tape/labeltape/brother-tze-s251-l…"
type input "https://www.lomax.dk/elektronik/labelprint-og-tape/labeltape/brother-tze-s251-l…"
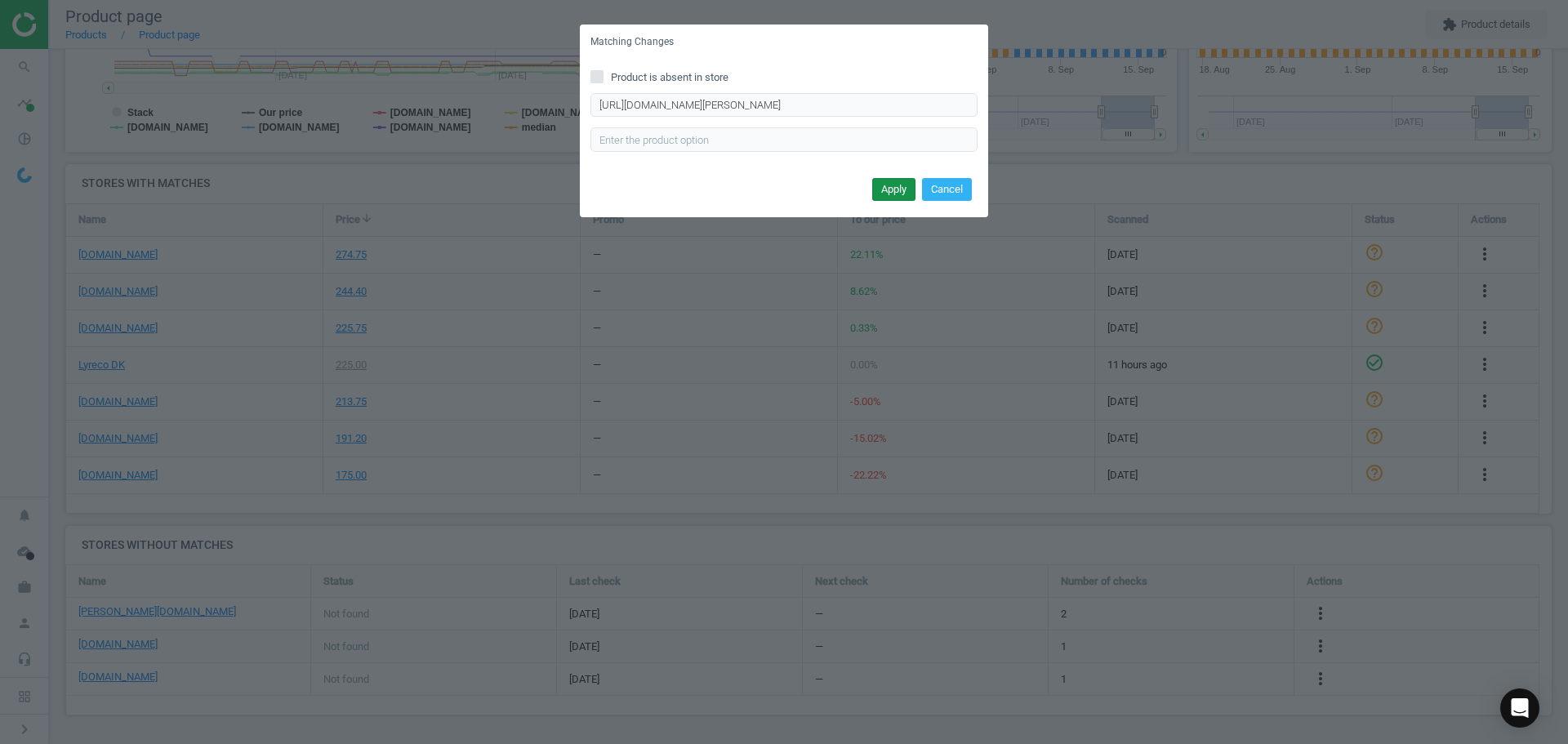
click at [908, 182] on button "Apply" at bounding box center [894, 189] width 44 height 23
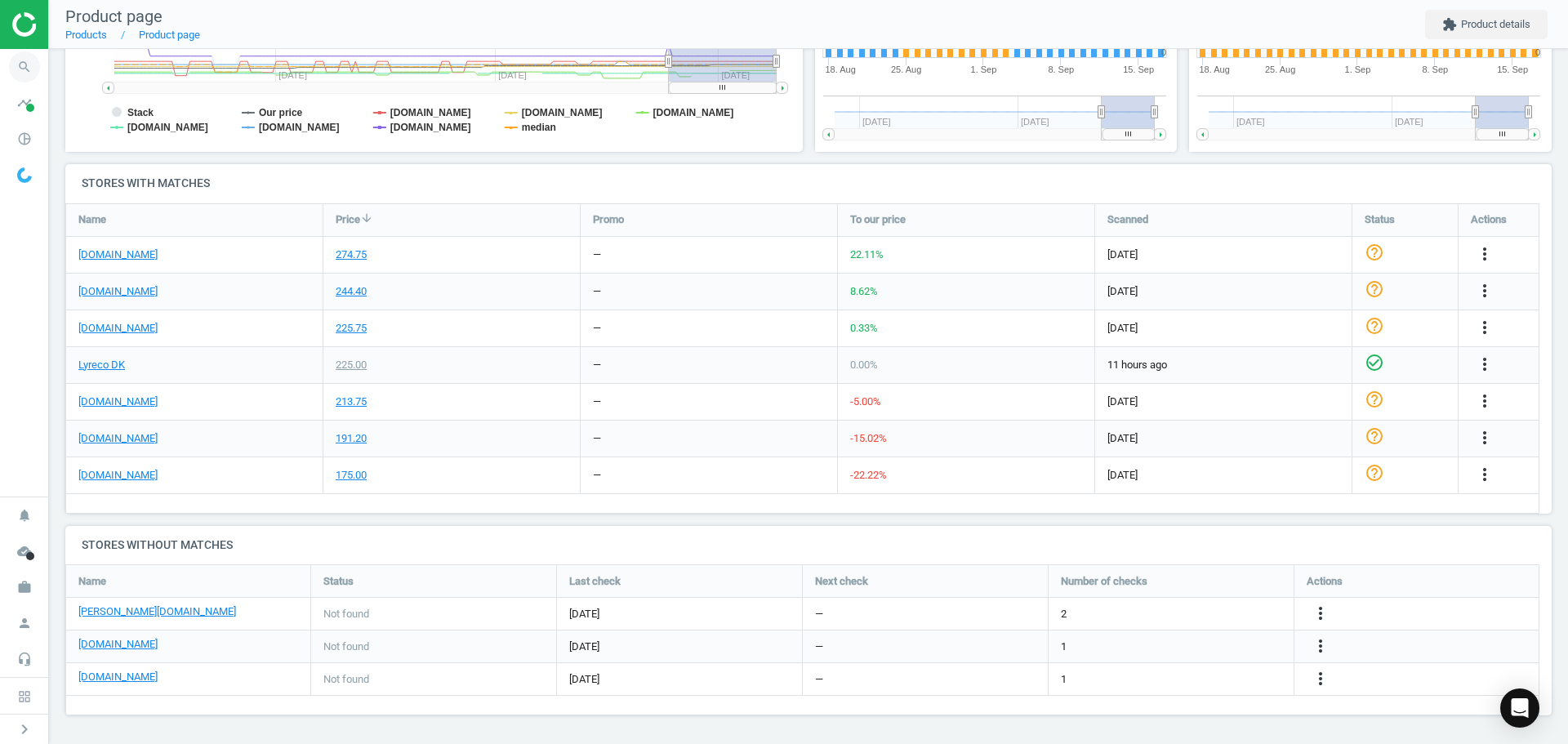
click at [29, 63] on icon "search" at bounding box center [25, 67] width 31 height 31
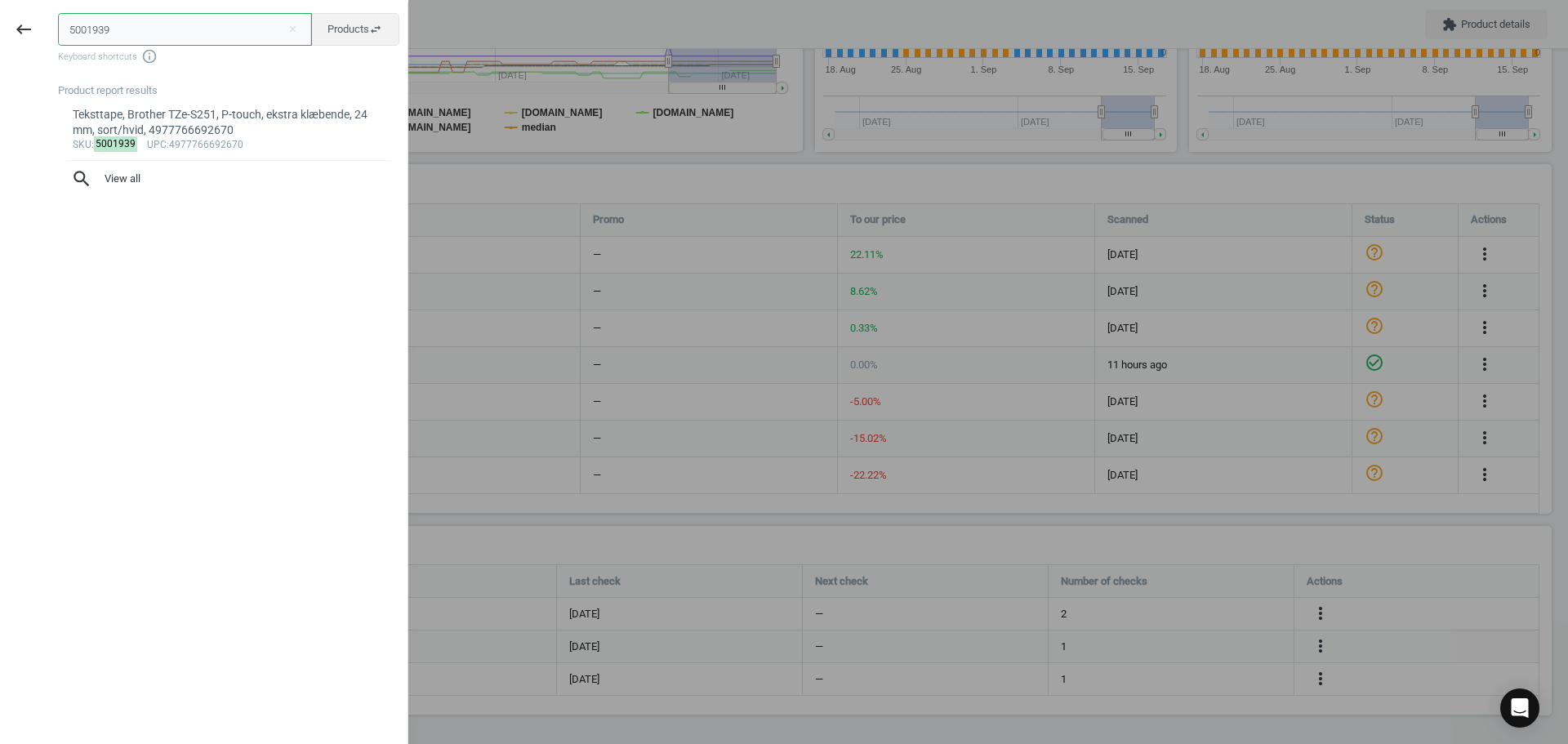
drag, startPoint x: 133, startPoint y: 31, endPoint x: -26, endPoint y: 30, distance: 159.0
click at [0, 30] on html "Group 2 Created with Sketch. ic/cloud_download/grey600 Created with Sketch. gra…" at bounding box center [784, 372] width 1568 height 744
paste input "180295"
type input "180295"
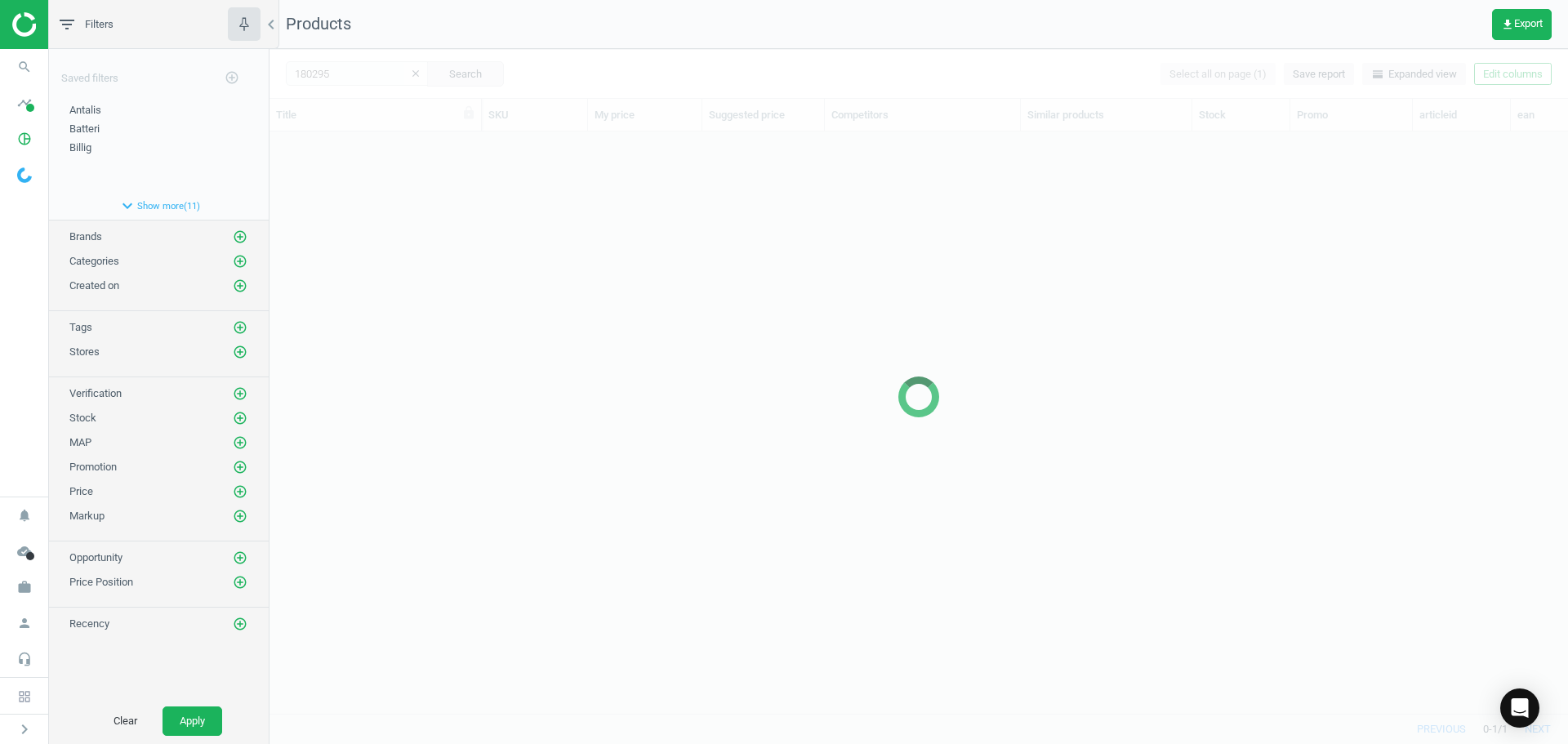
scroll to position [557, 1287]
click at [500, 309] on div at bounding box center [919, 397] width 1299 height 695
click at [495, 305] on div at bounding box center [919, 397] width 1299 height 695
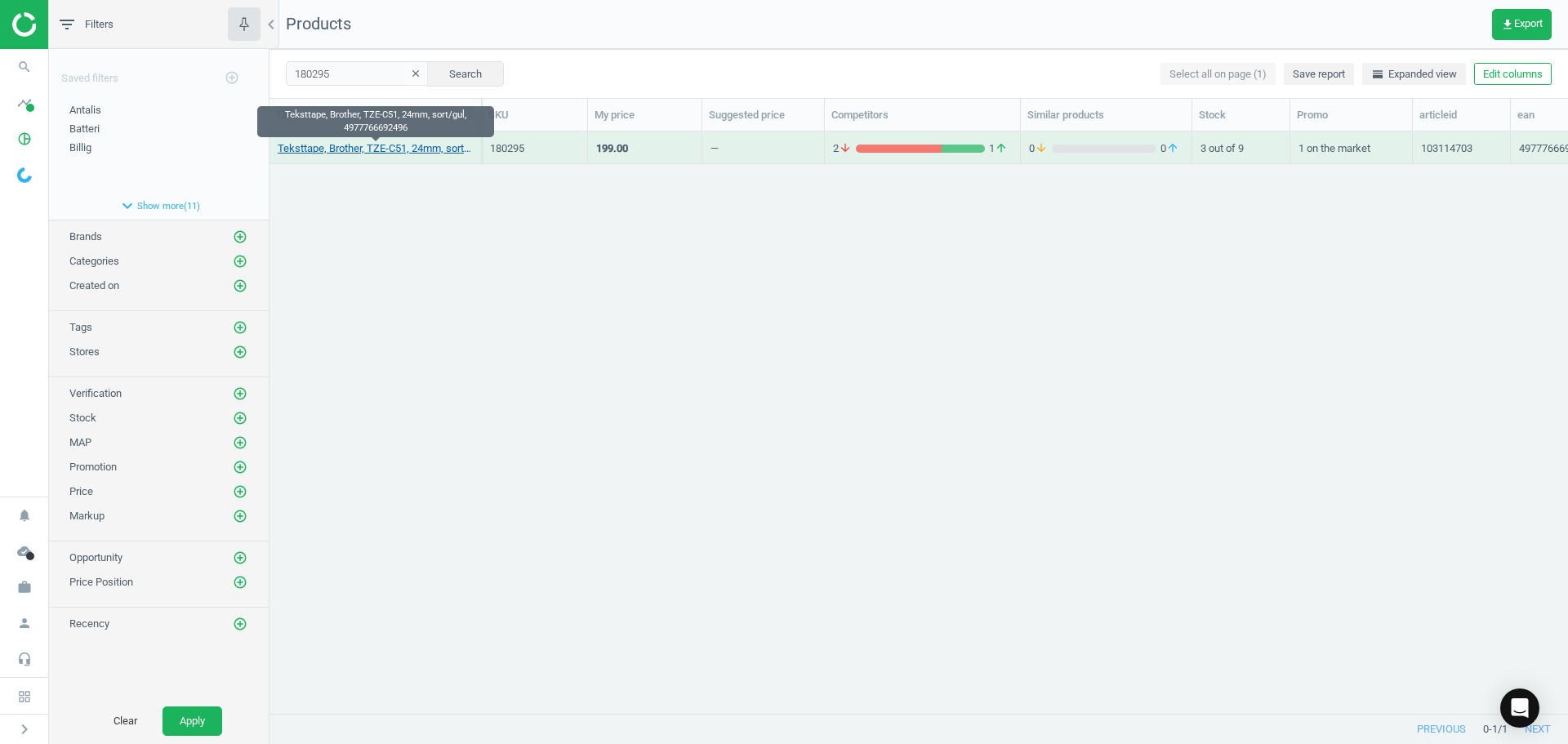
click at [388, 149] on link "Teksttape, Brother, TZE-C51, 24mm, sort/gul, 4977766692496" at bounding box center [375, 149] width 195 height 15
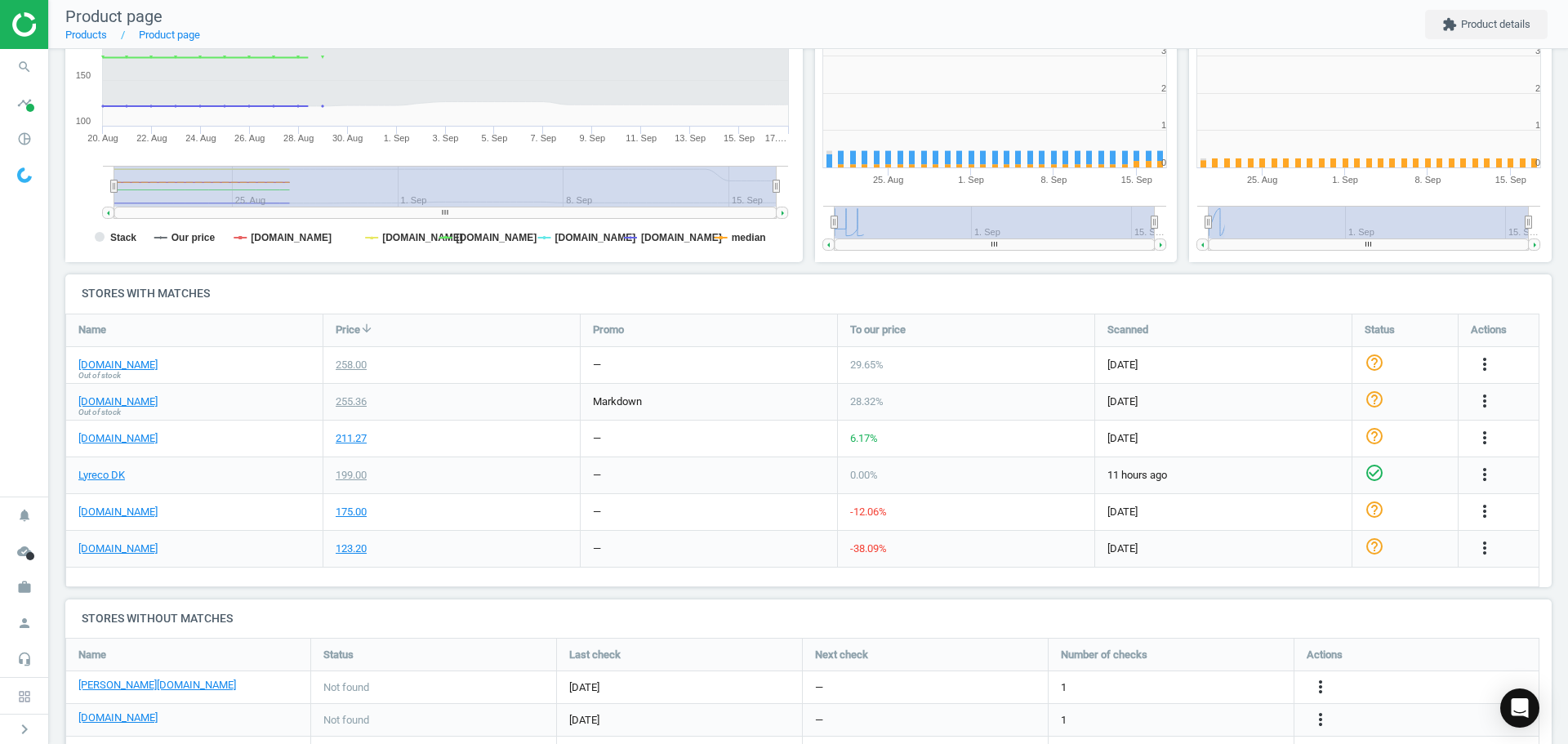
scroll to position [352, 384]
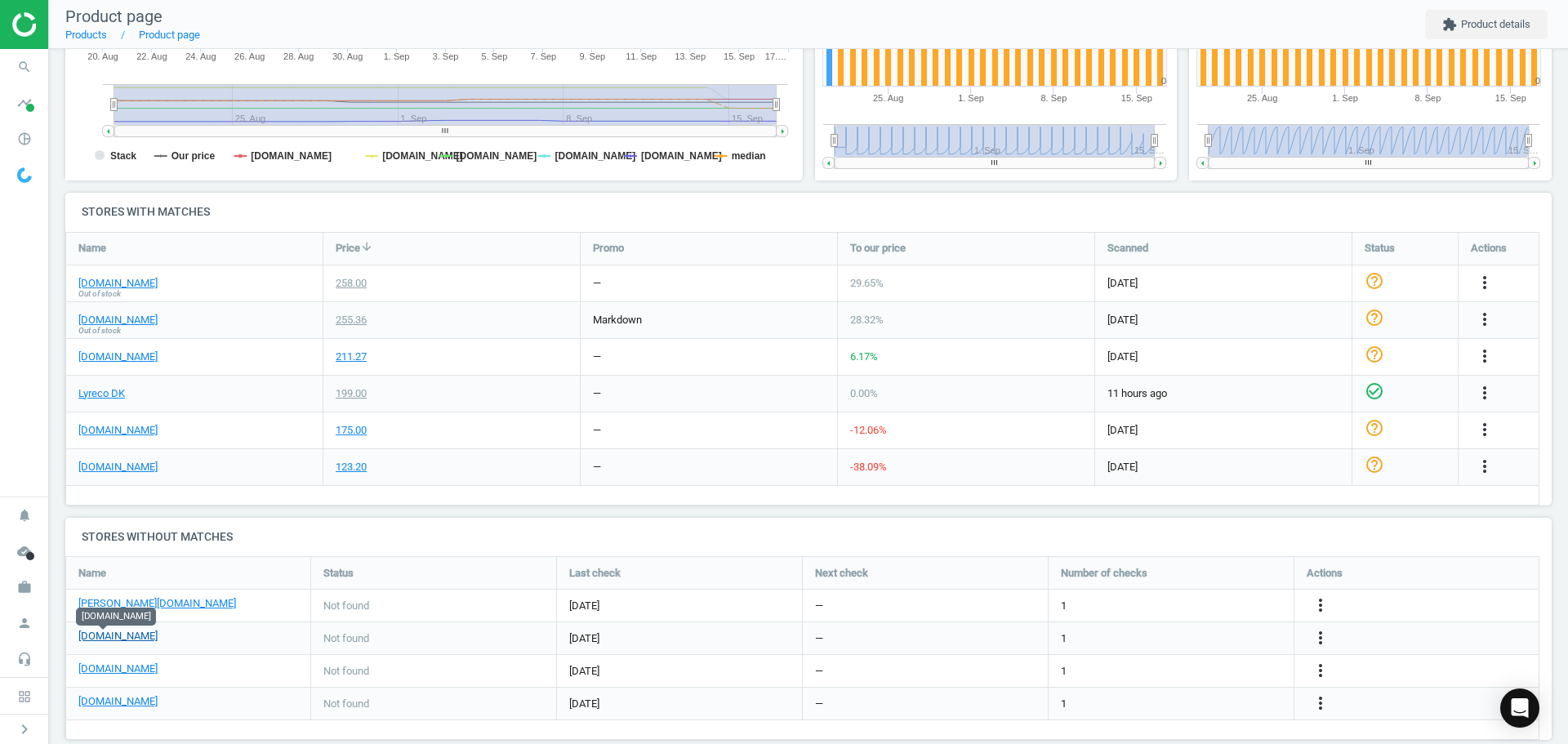
click at [116, 637] on link "[DOMAIN_NAME]" at bounding box center [118, 636] width 79 height 15
click at [101, 359] on link "[DOMAIN_NAME]" at bounding box center [118, 357] width 79 height 15
click at [114, 396] on link "Lyreco DK" at bounding box center [101, 393] width 47 height 15
click at [133, 672] on link "[DOMAIN_NAME]" at bounding box center [118, 669] width 79 height 15
click at [1314, 674] on icon "more_vert" at bounding box center [1320, 671] width 20 height 20
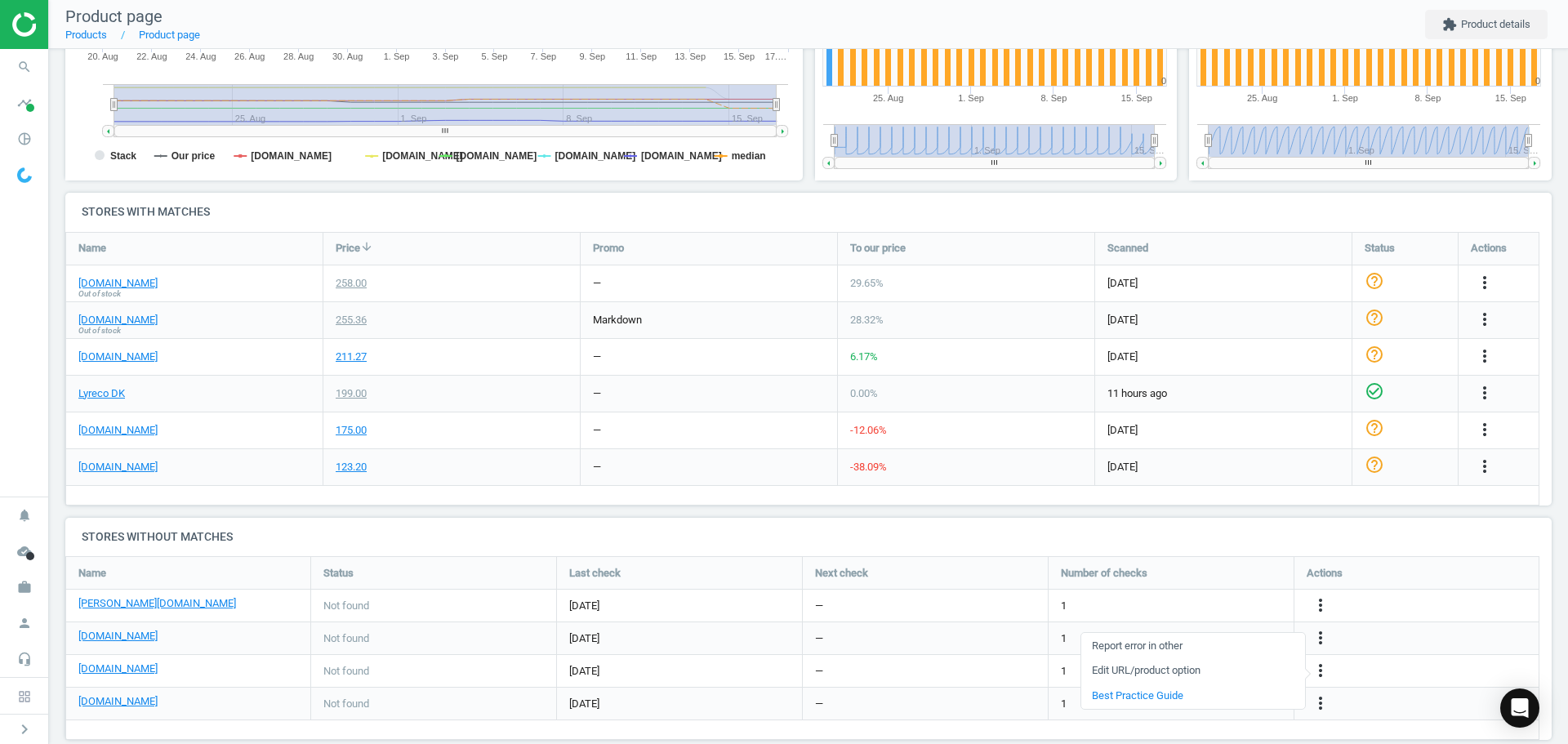
click at [1185, 669] on link "Edit URL/product option" at bounding box center [1193, 671] width 224 height 26
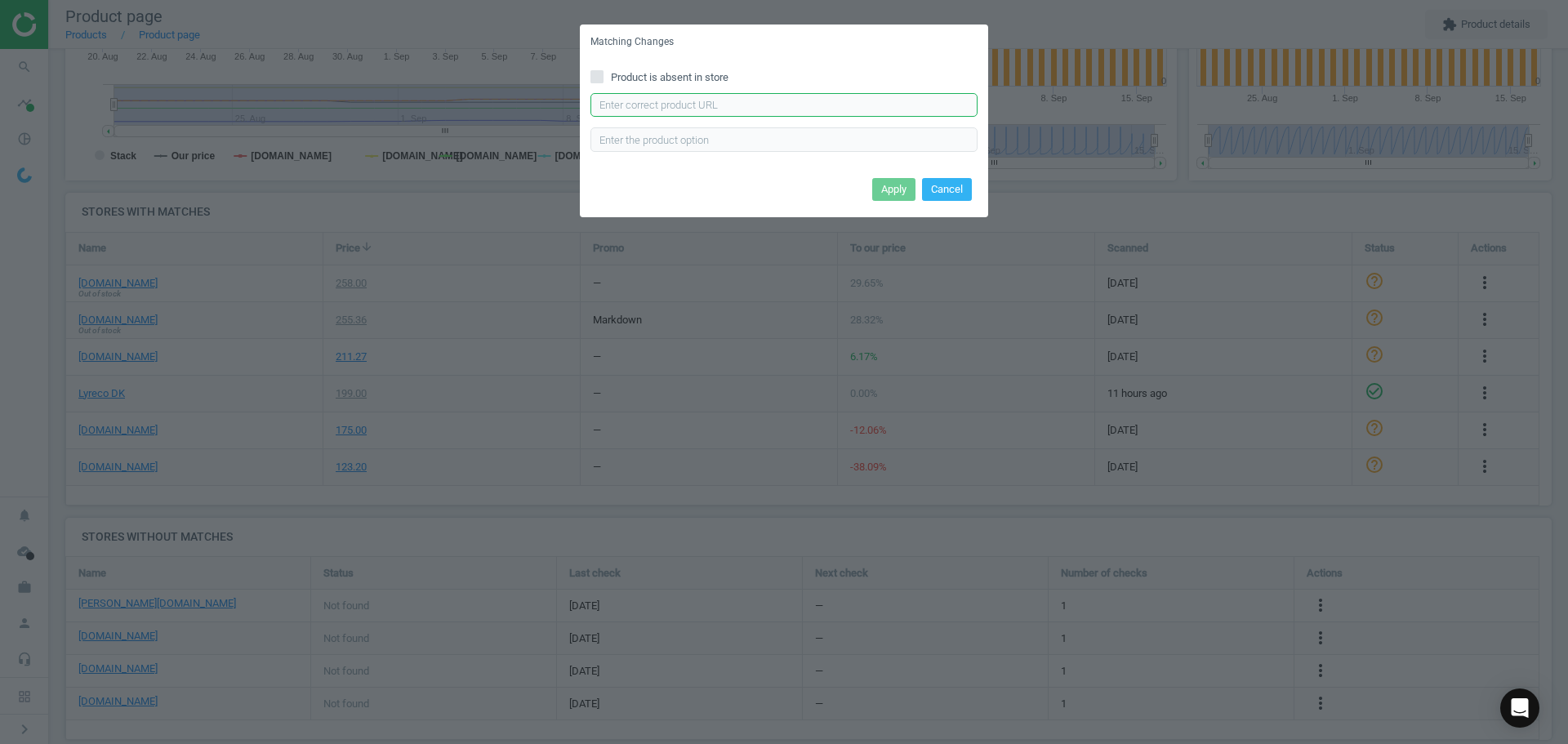
click at [731, 107] on input "text" at bounding box center [784, 105] width 387 height 25
paste input "https://hertelsboresko.dk/da/tze-tape/brother-tape-tze-c31-sortneon-gul-1398224…"
type input "https://hertelsboresko.dk/da/tze-tape/brother-tape-tze-c31-sortneon-gul-1398224…"
click at [891, 188] on button "Apply" at bounding box center [894, 189] width 44 height 23
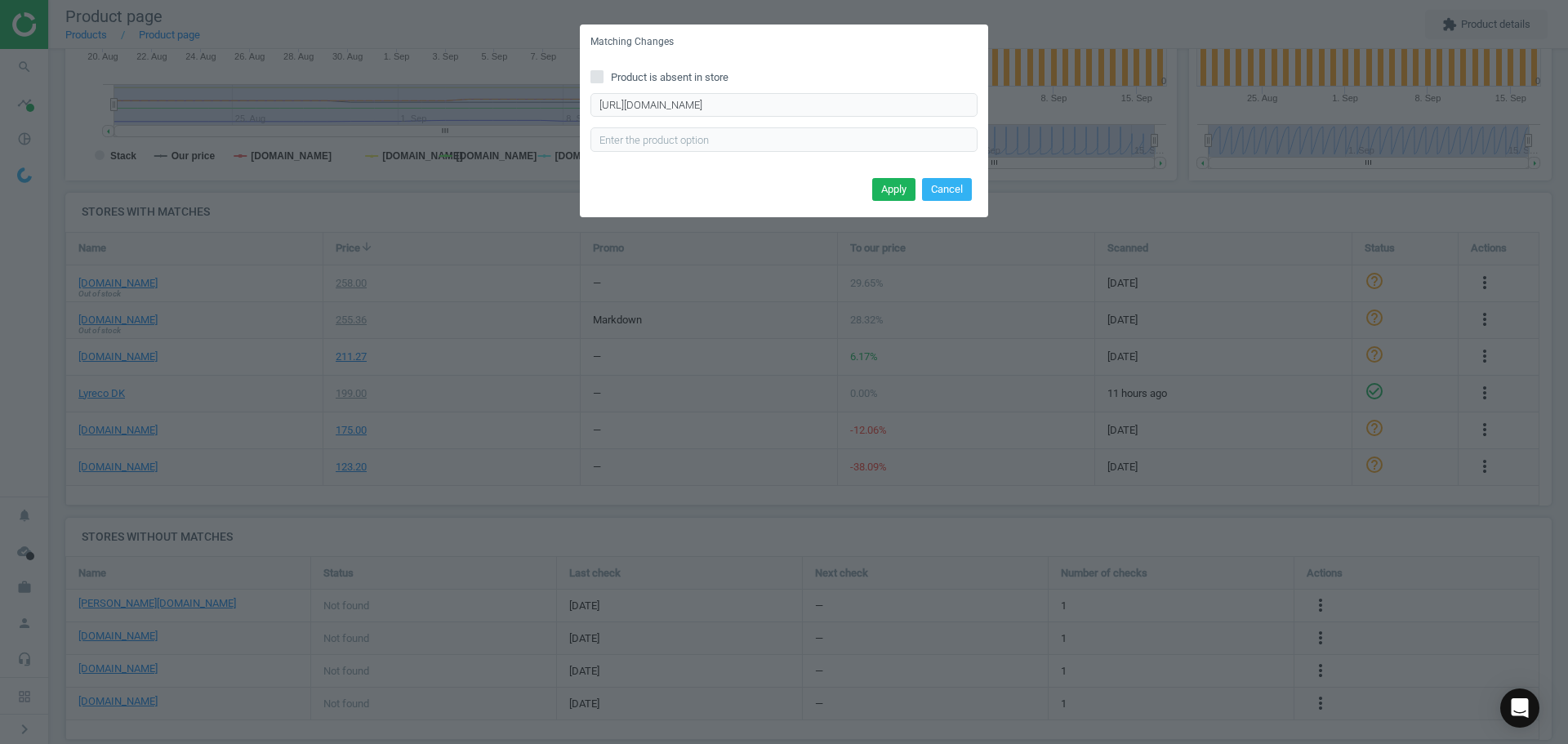
scroll to position [0, 0]
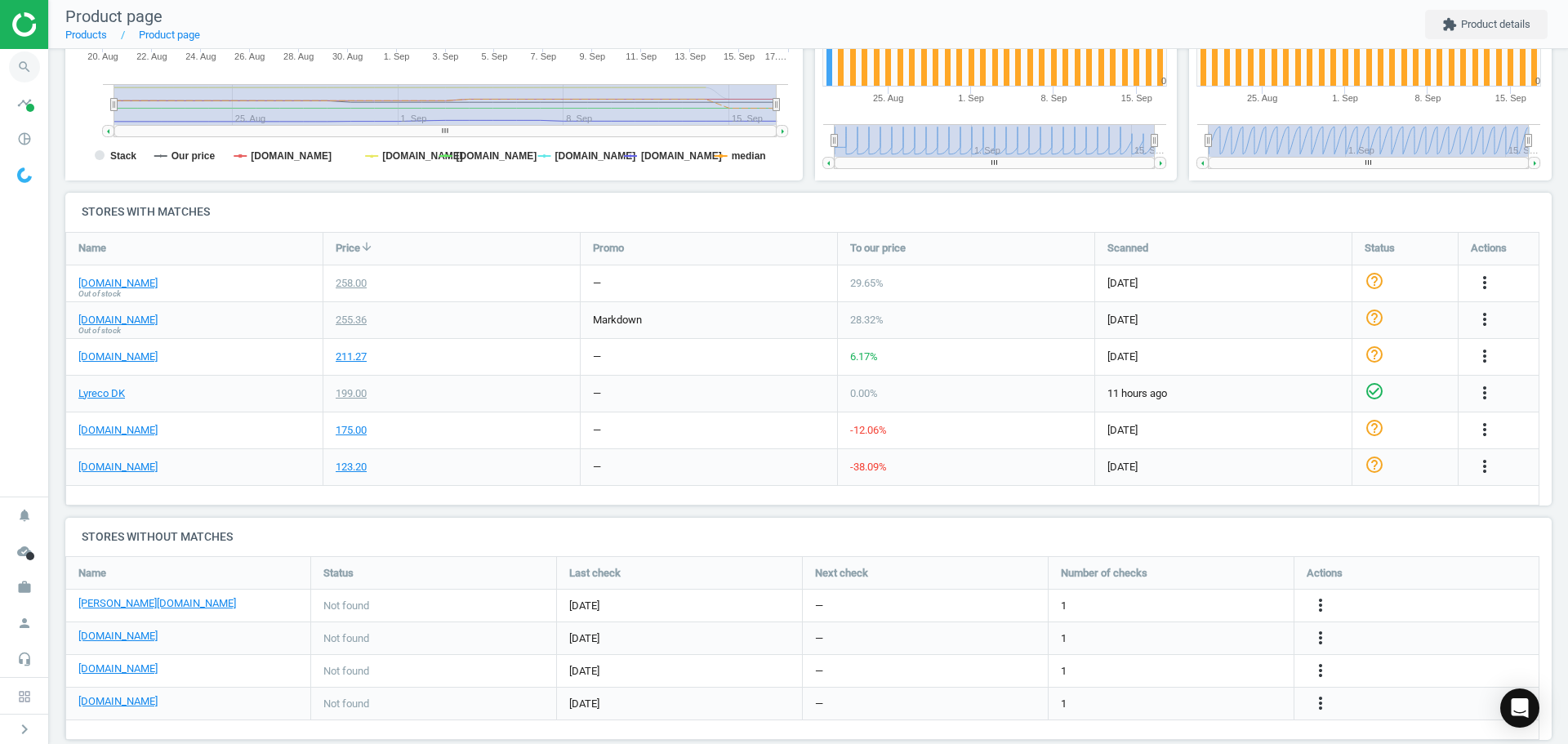
click at [20, 67] on icon "search" at bounding box center [25, 67] width 31 height 31
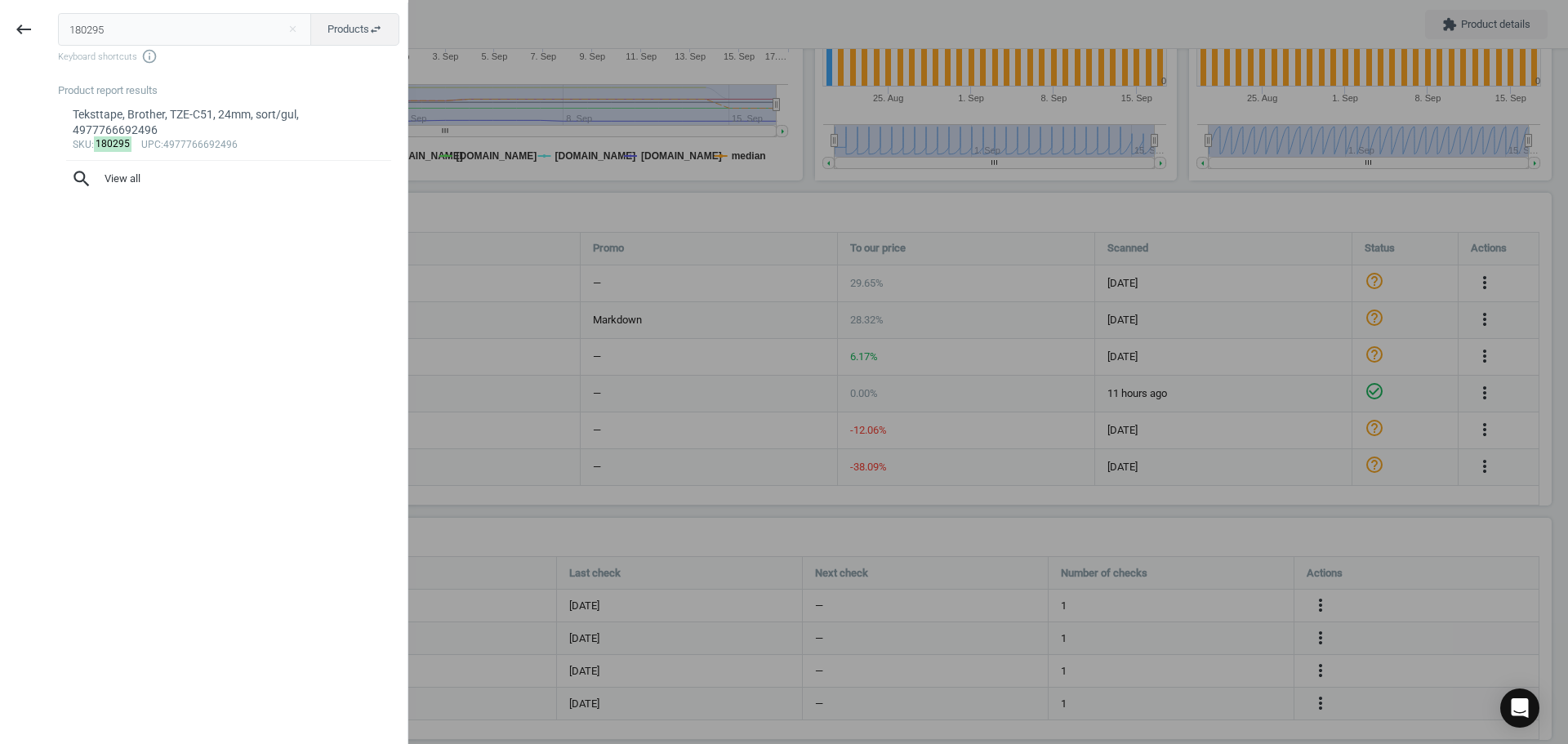
drag, startPoint x: 98, startPoint y: 36, endPoint x: 4, endPoint y: 39, distance: 94.0
click at [22, 32] on div "keyboard_backspace 180295 close Products swap_horiz Keyboard shortcuts info_out…" at bounding box center [204, 374] width 408 height 744
type input "185827"
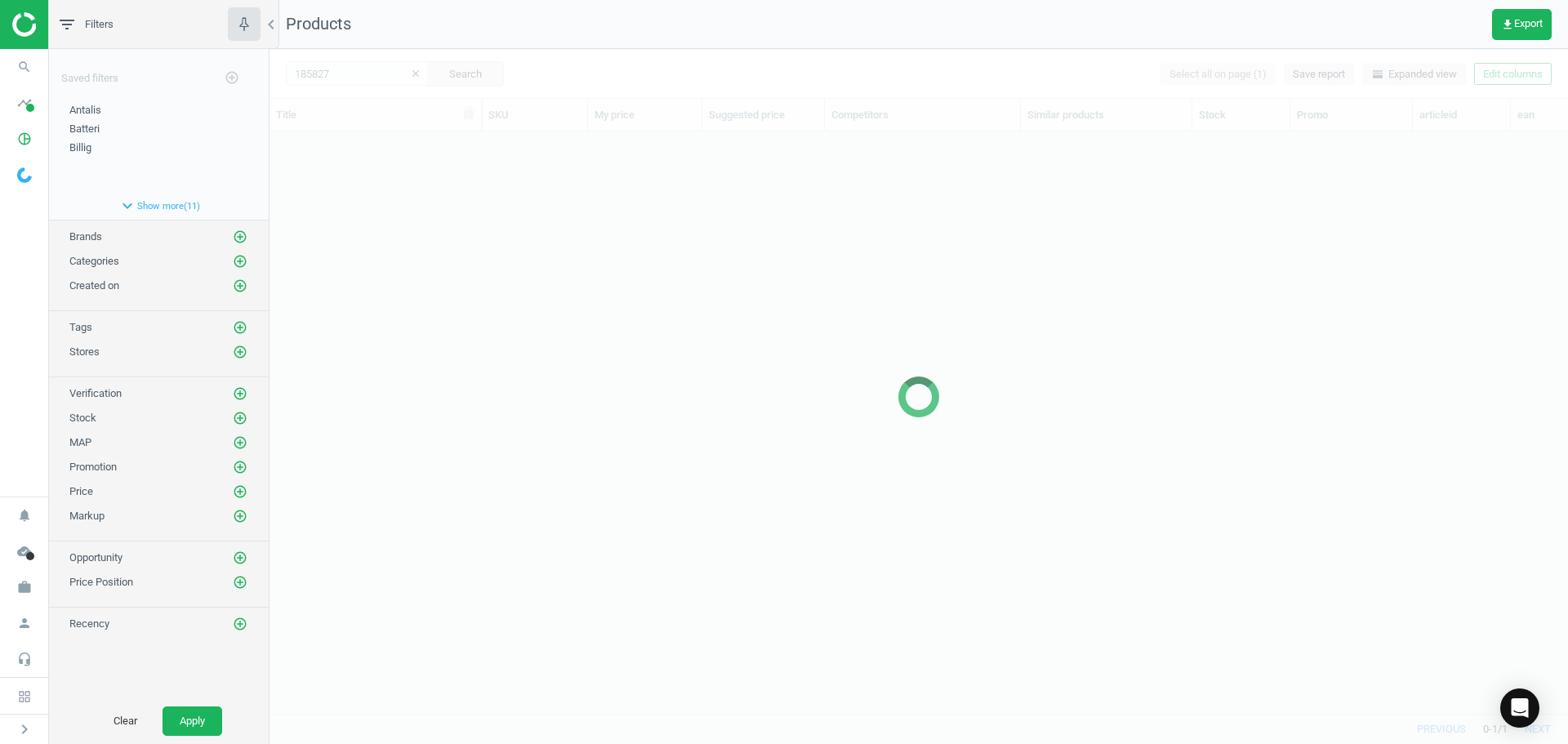
scroll to position [557, 1287]
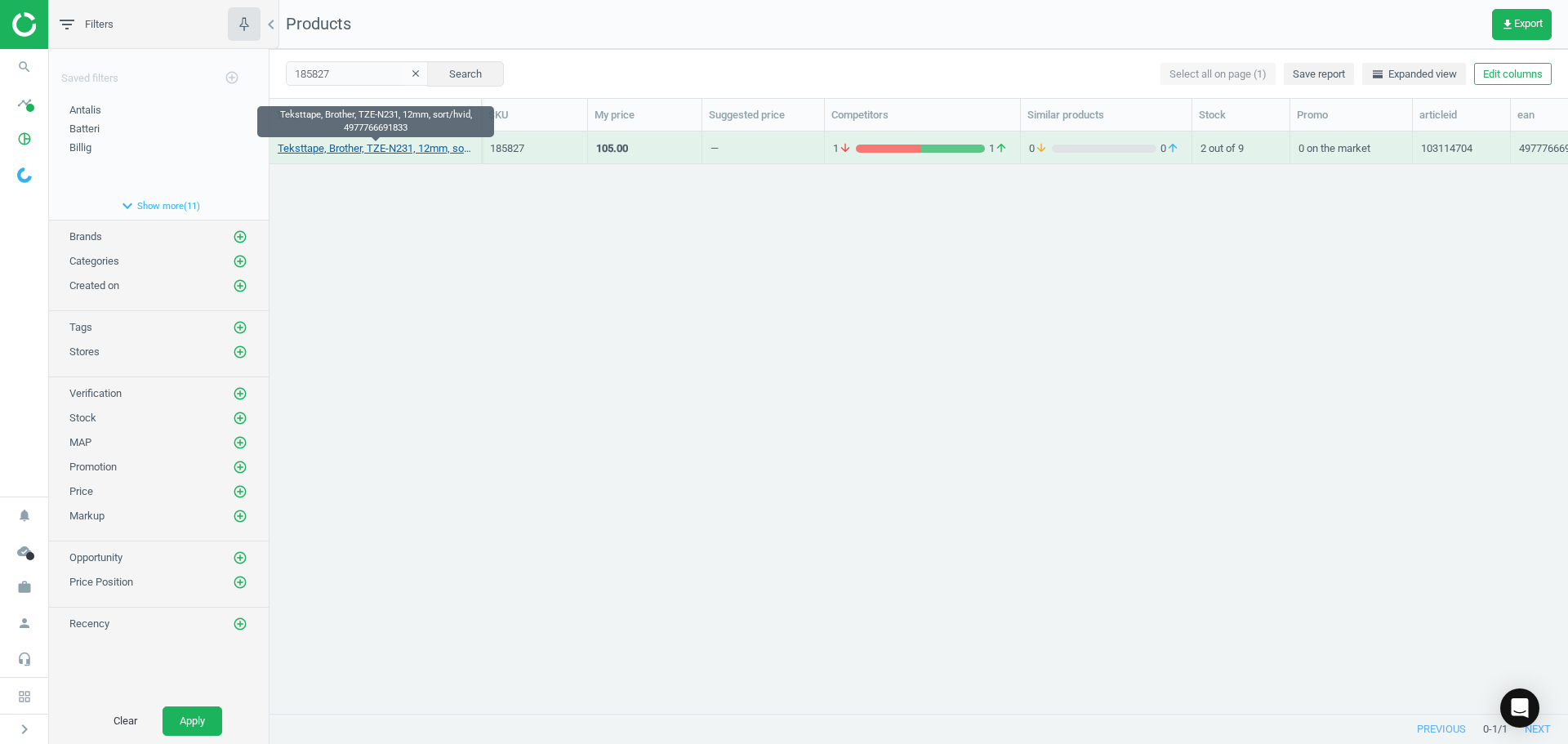
click at [430, 148] on link "Teksttape, Brother, TZE-N231, 12mm, sort/hvid, 4977766691833" at bounding box center [375, 149] width 195 height 15
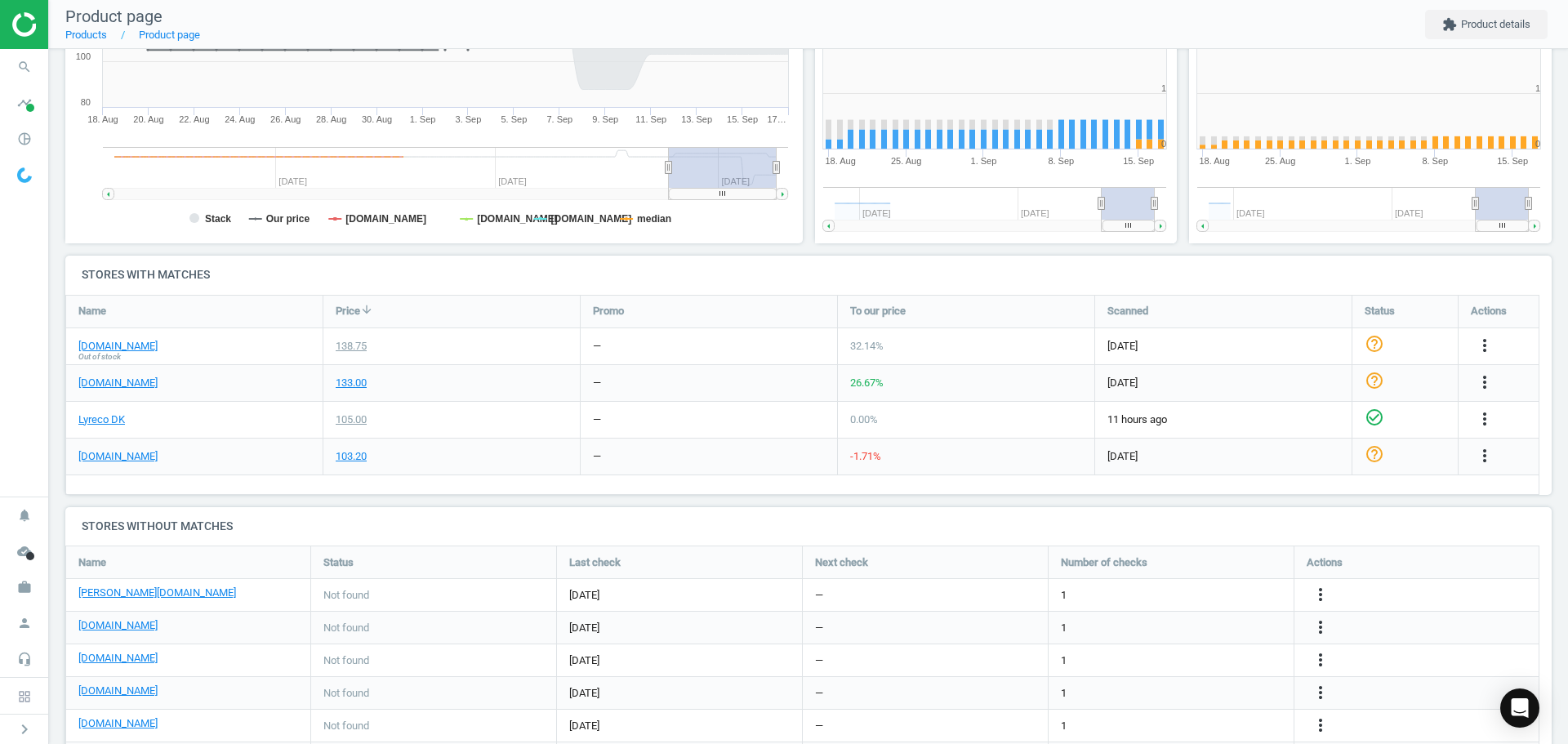
scroll to position [352, 384]
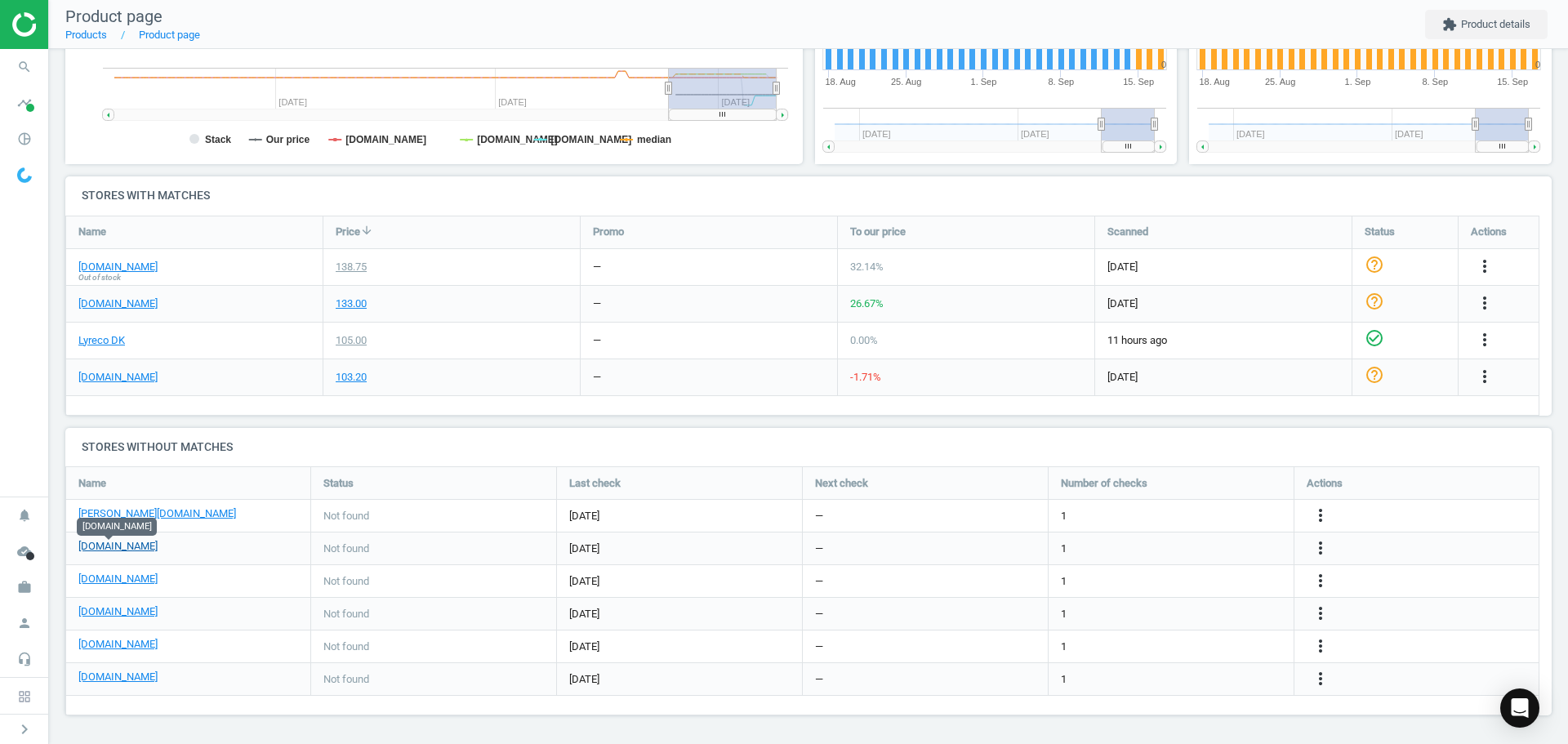
click at [125, 545] on link "[DOMAIN_NAME]" at bounding box center [118, 546] width 79 height 15
click at [1319, 545] on icon "more_vert" at bounding box center [1320, 548] width 20 height 20
click at [1151, 545] on link "Edit URL/product option" at bounding box center [1193, 548] width 224 height 26
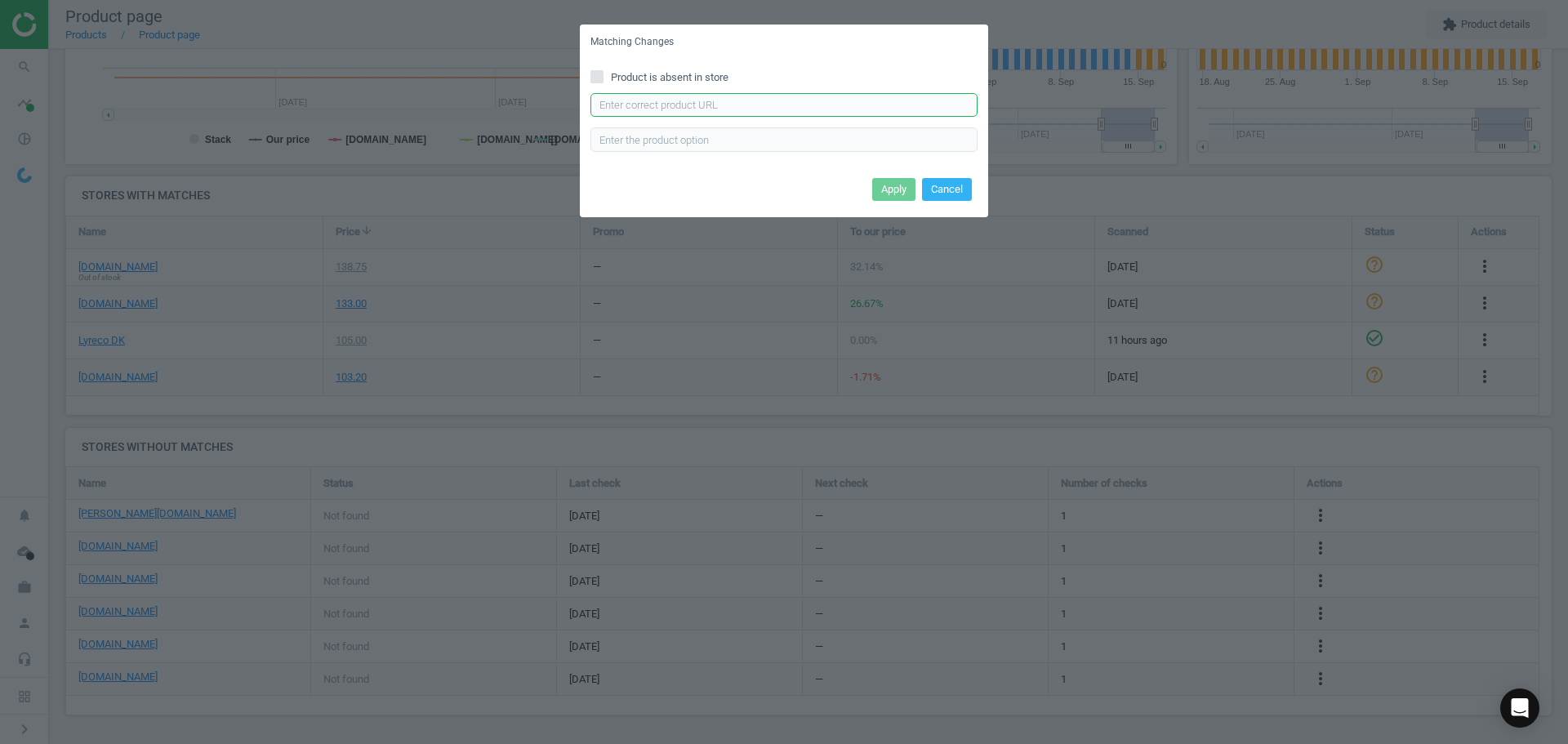
click at [610, 107] on input "text" at bounding box center [784, 105] width 387 height 25
paste input "https://www.kontorsyd.dk/da/brother-labels/labeltape-brother-tzen231-12mm-sorth…"
type input "https://www.kontorsyd.dk/da/brother-labels/labeltape-brother-tzen231-12mm-sorth…"
click at [882, 188] on button "Apply" at bounding box center [894, 189] width 44 height 23
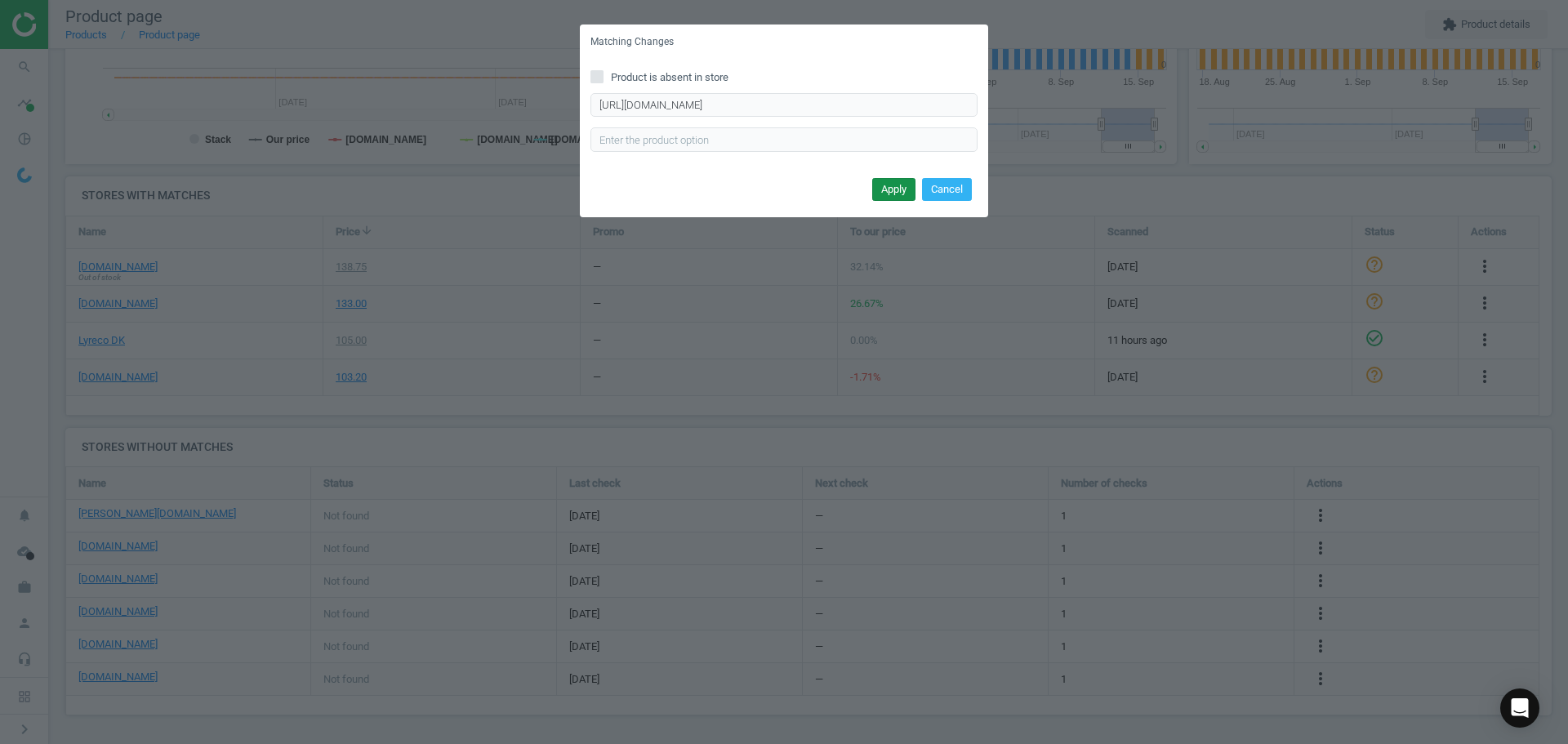
scroll to position [0, 0]
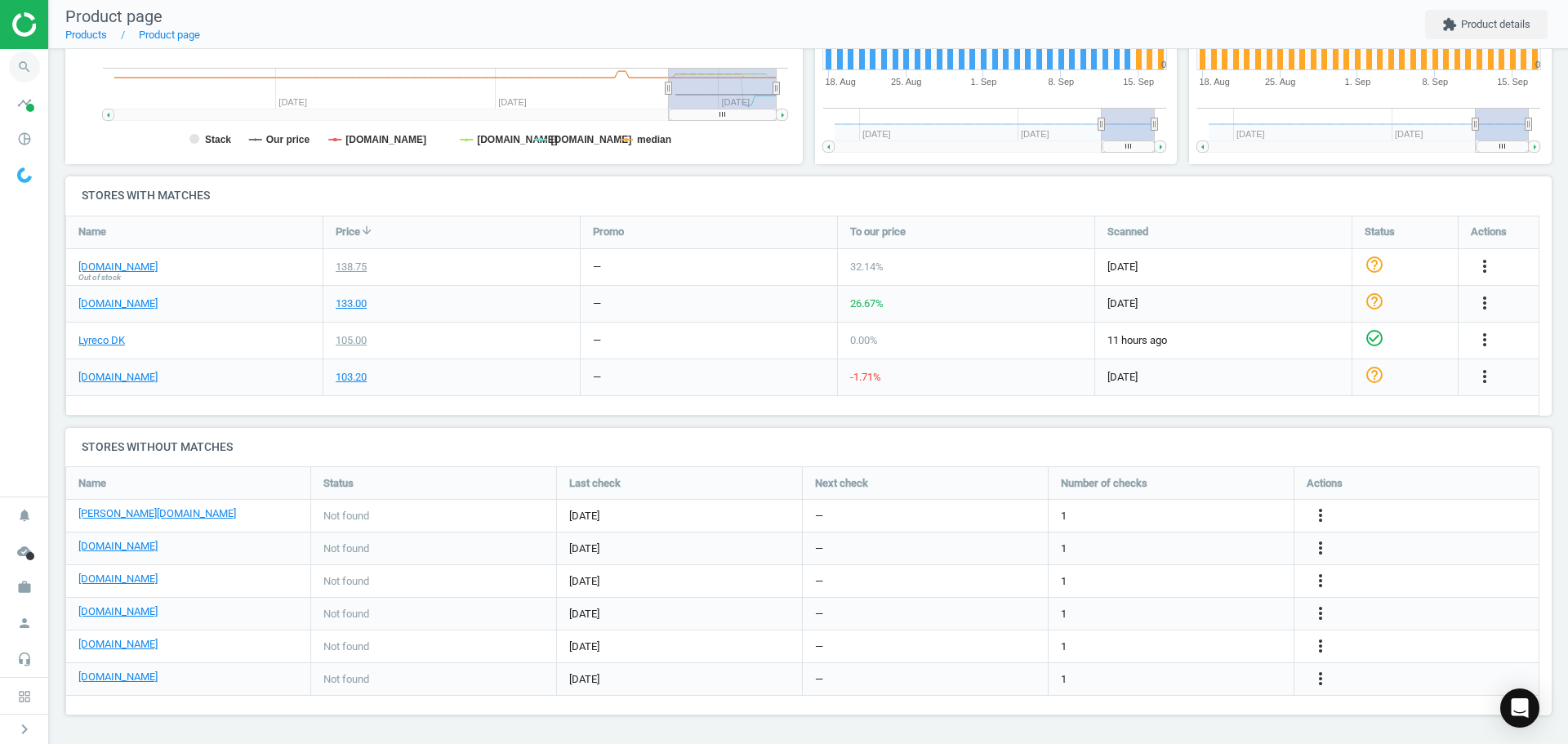
click at [28, 59] on icon "search" at bounding box center [25, 67] width 31 height 31
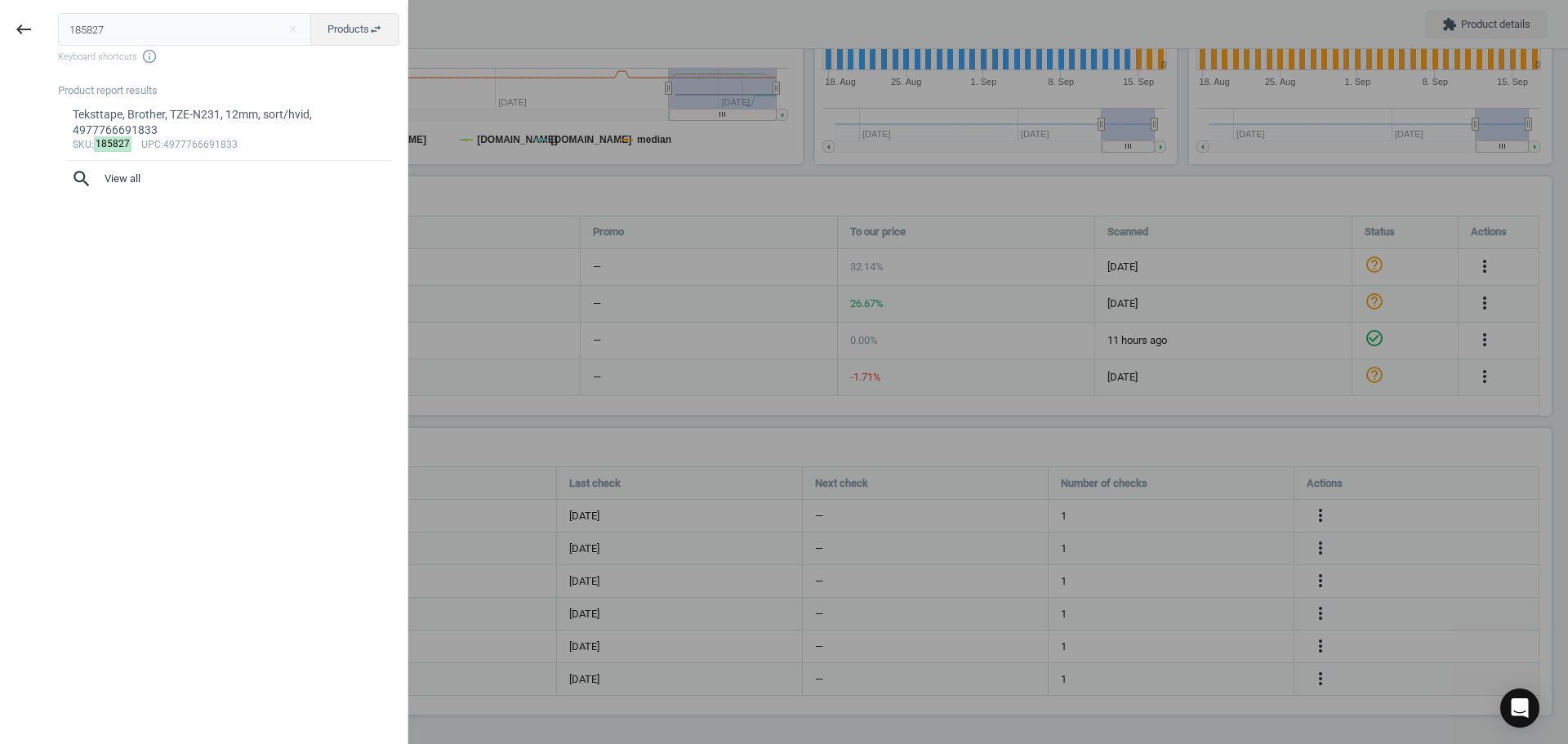
drag, startPoint x: 151, startPoint y: 26, endPoint x: -44, endPoint y: 19, distance: 195.1
click at [0, 19] on html "Group 2 Created with Sketch. ic/cloud_download/grey600 Created with Sketch. gra…" at bounding box center [784, 372] width 1568 height 744
type input "8227303"
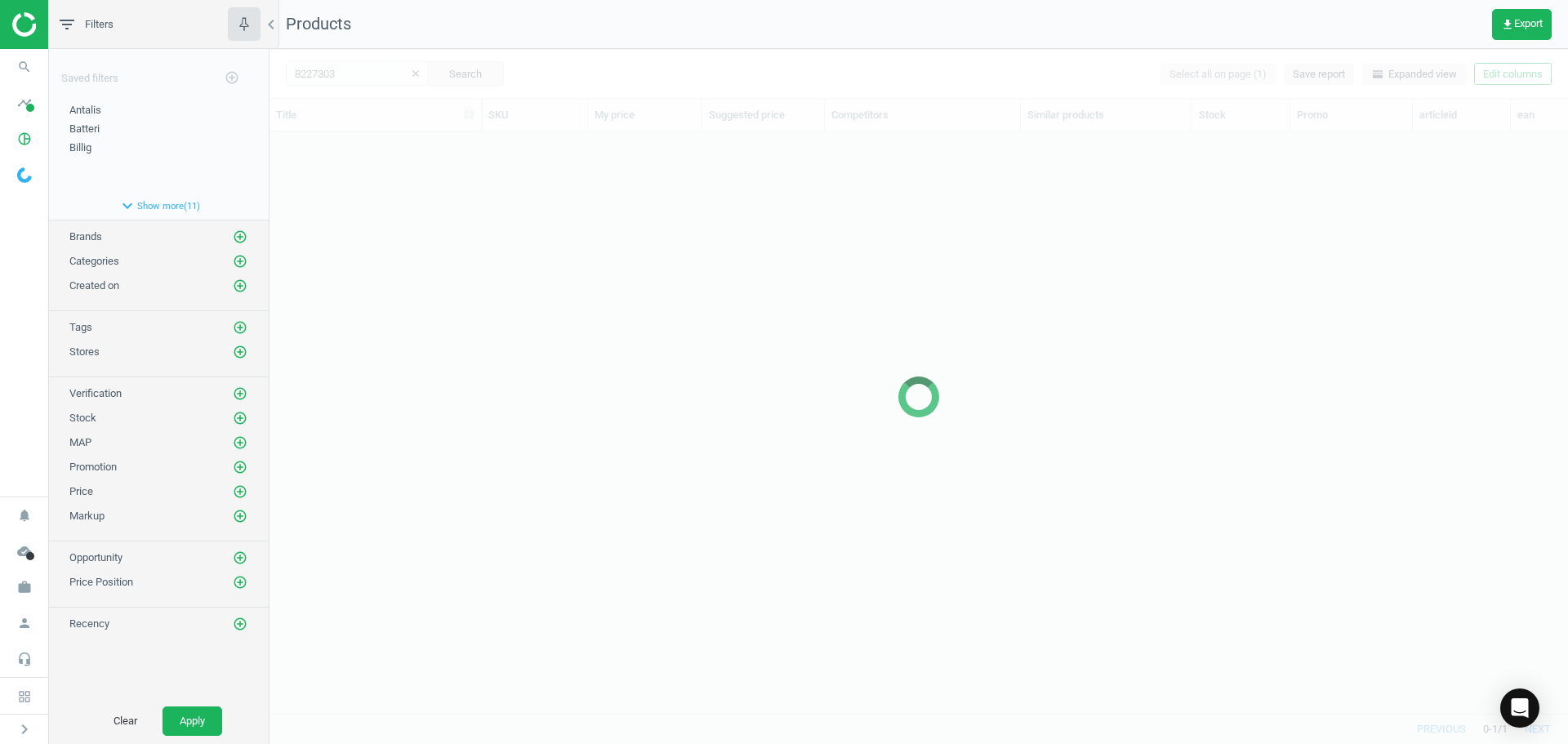
scroll to position [557, 1287]
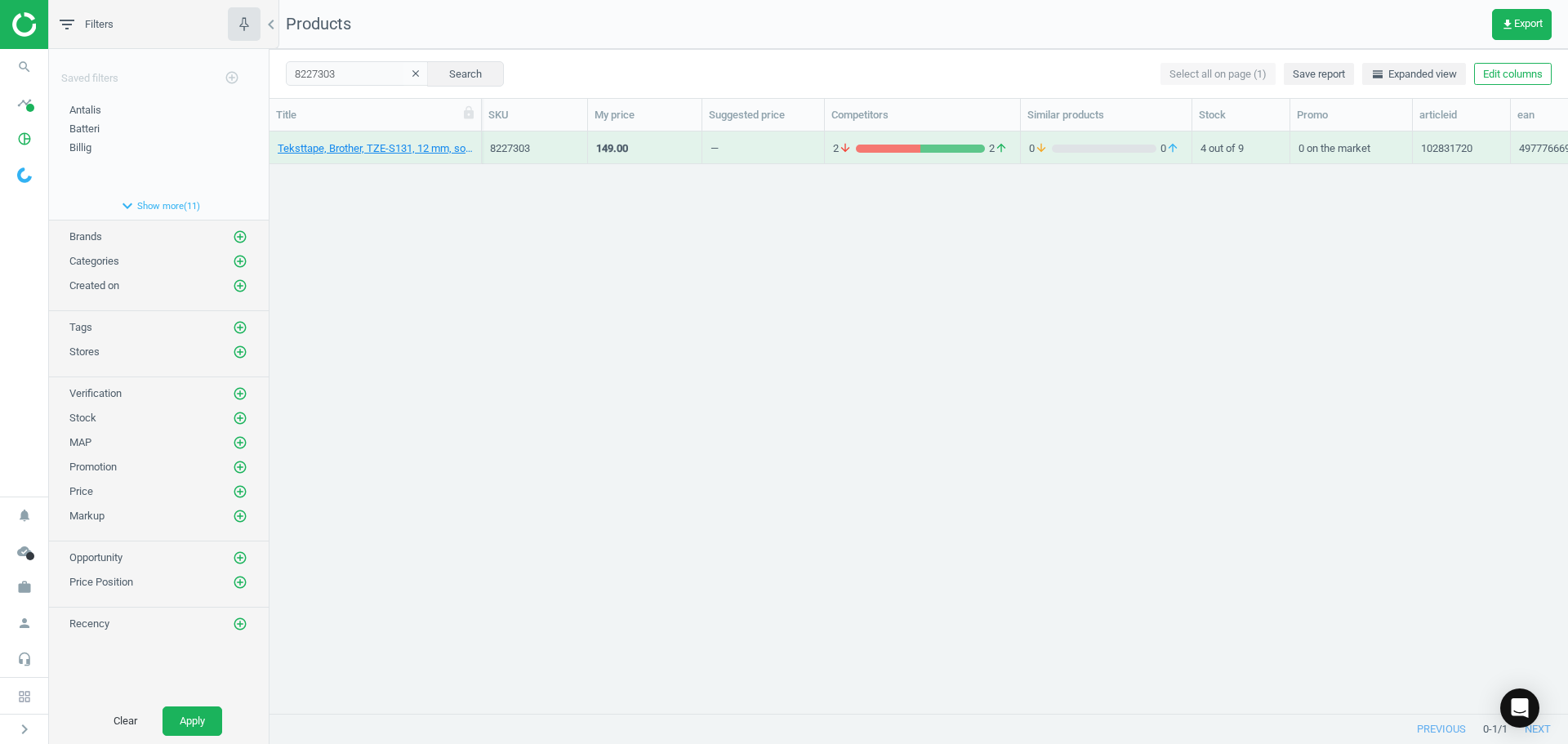
click at [345, 138] on div "Teksttape, Brother, TZE-S131, 12 mm, sort/klar, 4977766695565" at bounding box center [375, 147] width 195 height 29
click at [344, 146] on link "Teksttape, Brother, TZE-S131, 12 mm, sort/klar, 4977766695565" at bounding box center [375, 149] width 195 height 15
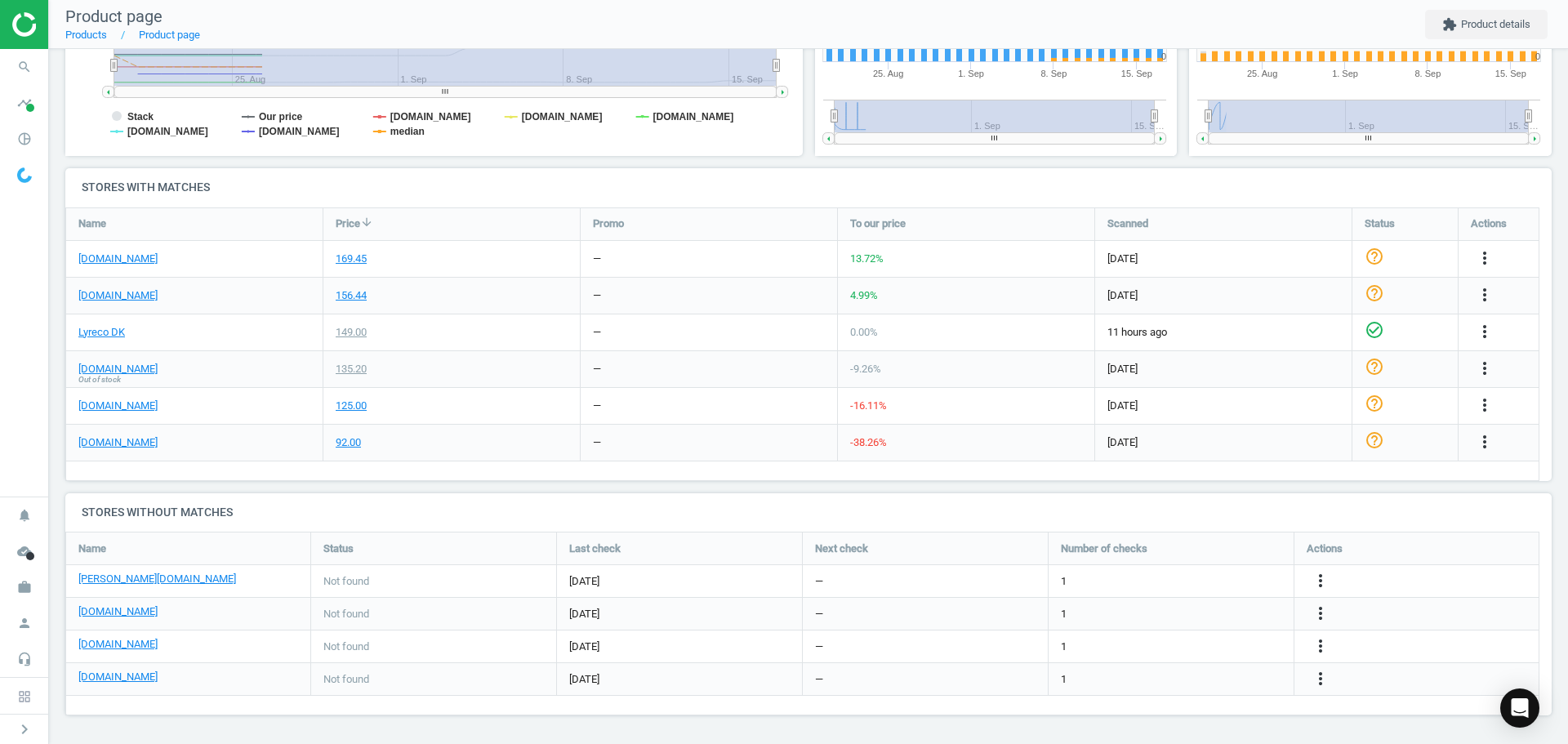
scroll to position [352, 384]
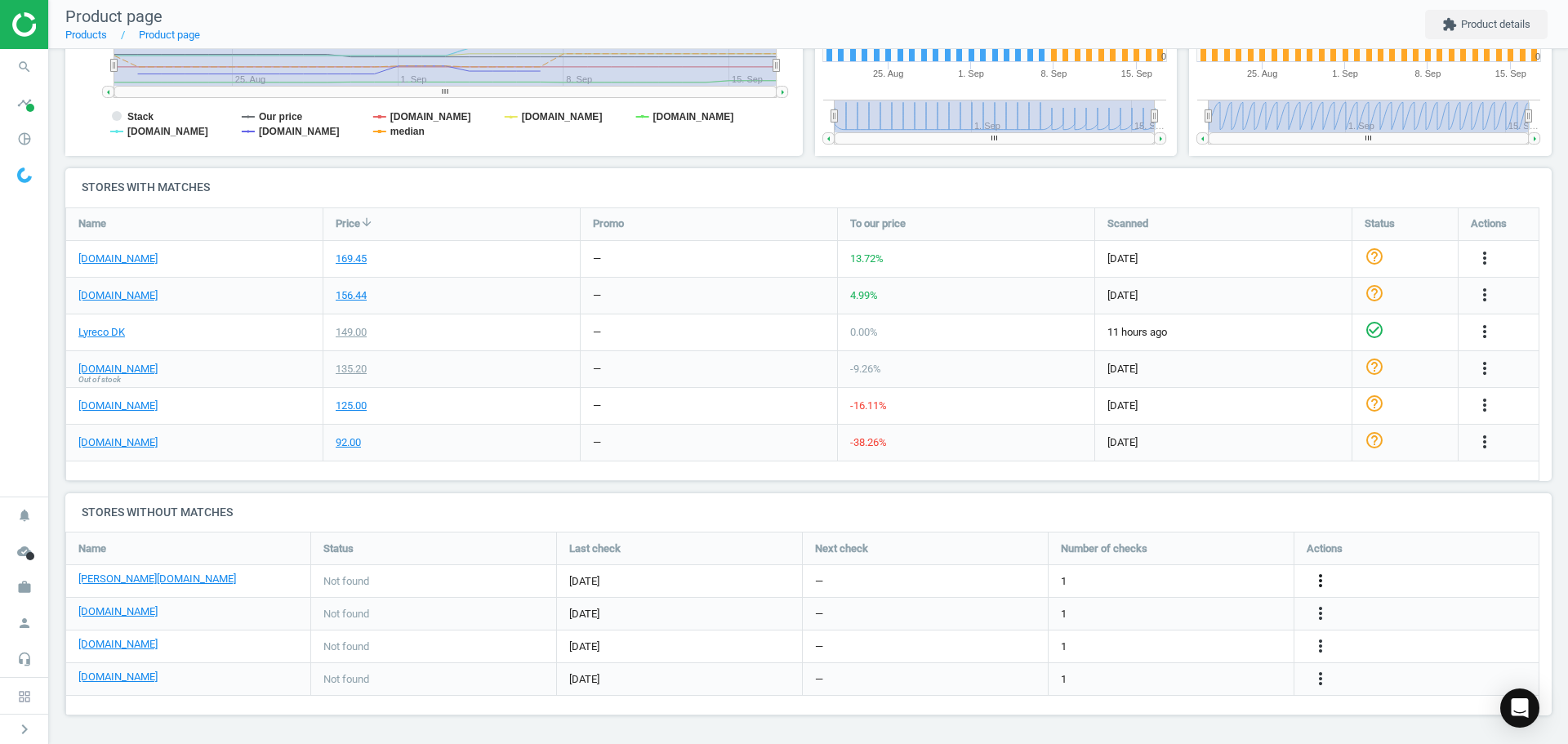
click at [1321, 579] on icon "more_vert" at bounding box center [1320, 581] width 20 height 20
click at [1154, 580] on link "Edit URL/product option" at bounding box center [1193, 581] width 224 height 26
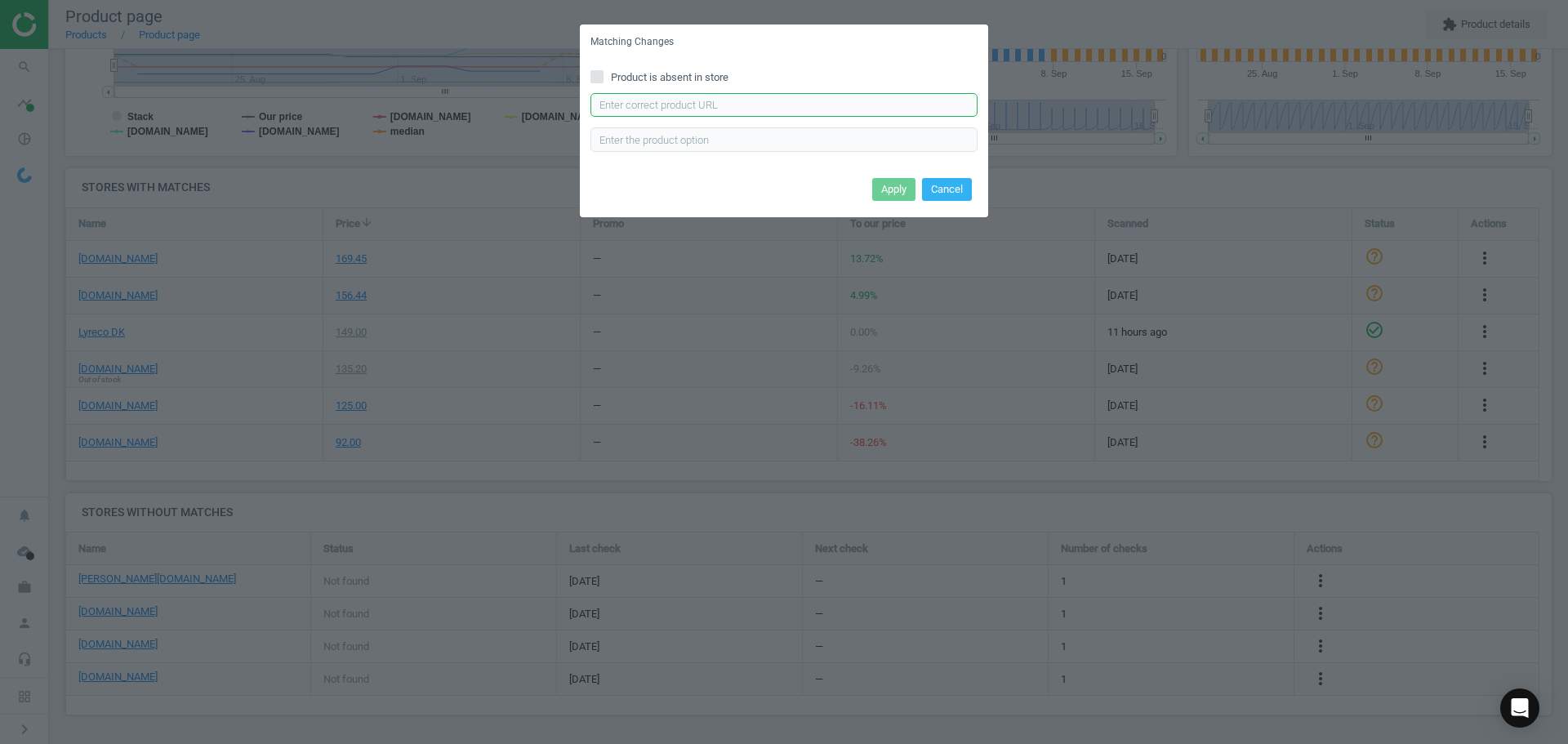
paste input "https://www.lomax.dk/elektronik/labelprint-og-tape/labeltape/brother-tze-s131-s…"
click at [751, 105] on input "text" at bounding box center [784, 105] width 387 height 25
type input "https://www.lomax.dk/elektronik/labelprint-og-tape/labeltape/brother-tze-s131-s…"
drag, startPoint x: 887, startPoint y: 185, endPoint x: 486, endPoint y: 238, distance: 404.5
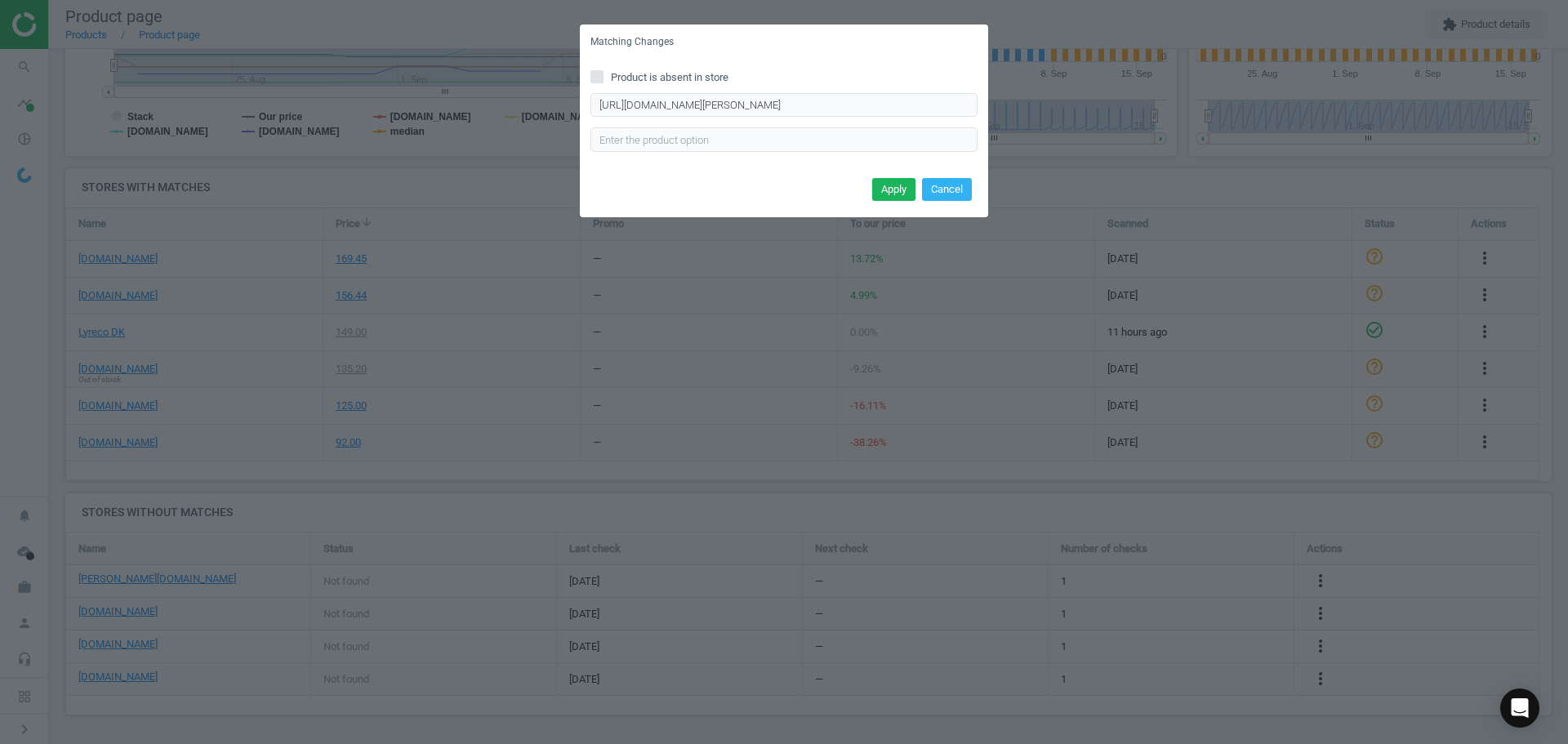
click at [885, 185] on button "Apply" at bounding box center [894, 189] width 44 height 23
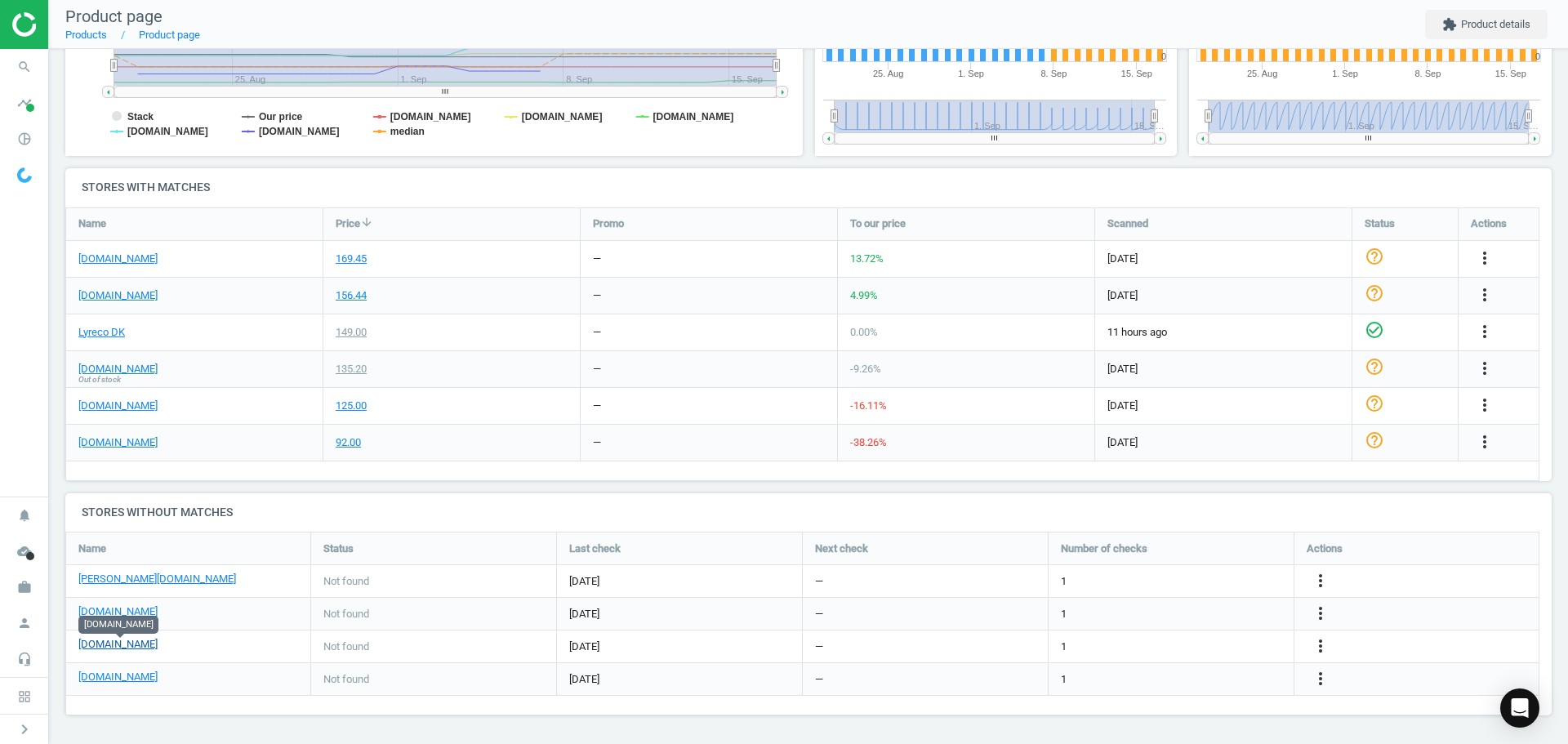
click at [141, 645] on link "[DOMAIN_NAME]" at bounding box center [118, 644] width 79 height 15
click at [1326, 640] on icon "more_vert" at bounding box center [1320, 646] width 20 height 20
click at [1172, 648] on link "Edit URL/product option" at bounding box center [1193, 646] width 224 height 26
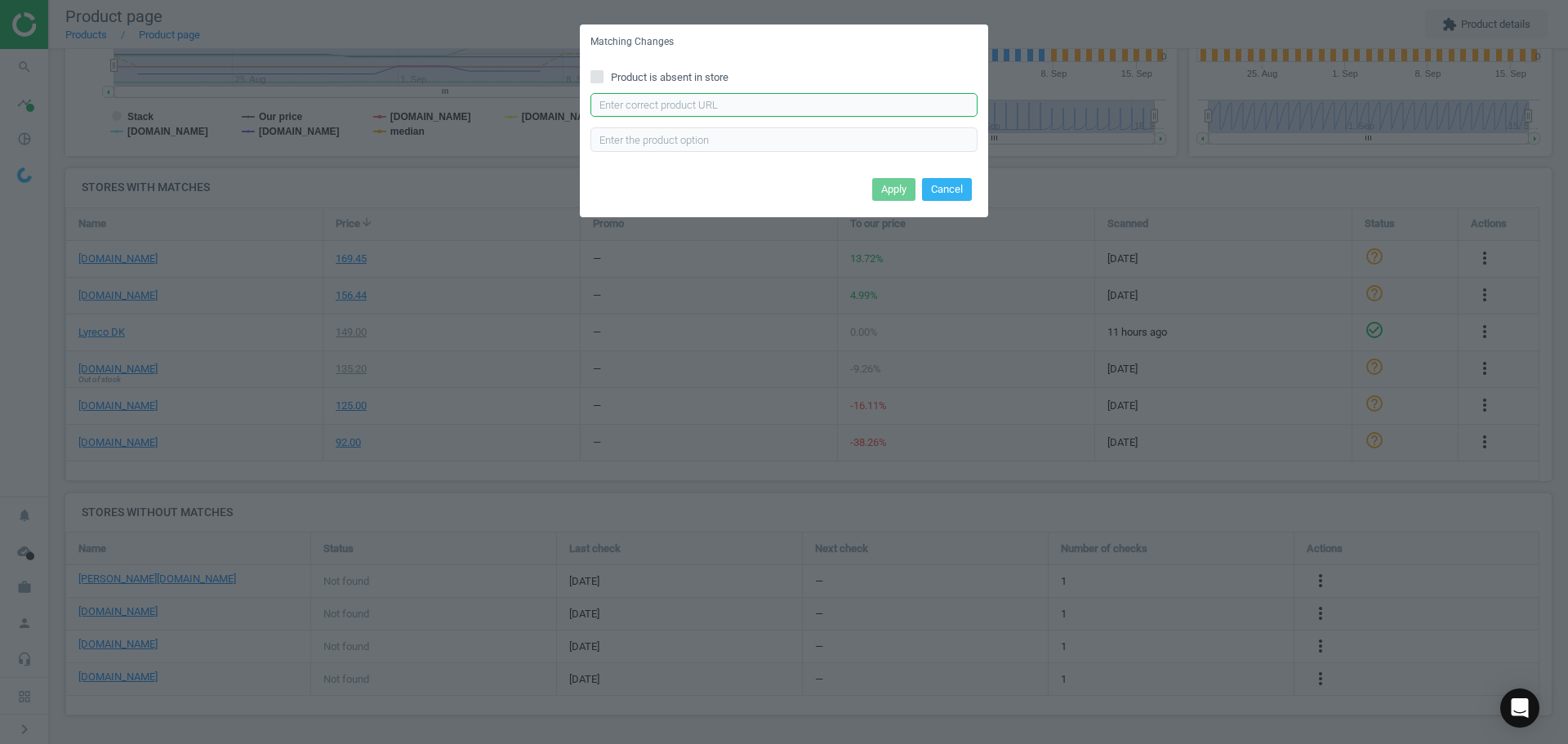
drag, startPoint x: 710, startPoint y: 104, endPoint x: 714, endPoint y: 117, distance: 13.6
click at [710, 104] on input "text" at bounding box center [784, 105] width 387 height 25
paste input "https://hertelsboresko.dk/da/tze-tape/labeltape-brother-tzes131"
type input "https://hertelsboresko.dk/da/tze-tape/labeltape-brother-tzes131"
click at [891, 189] on button "Apply" at bounding box center [894, 189] width 44 height 23
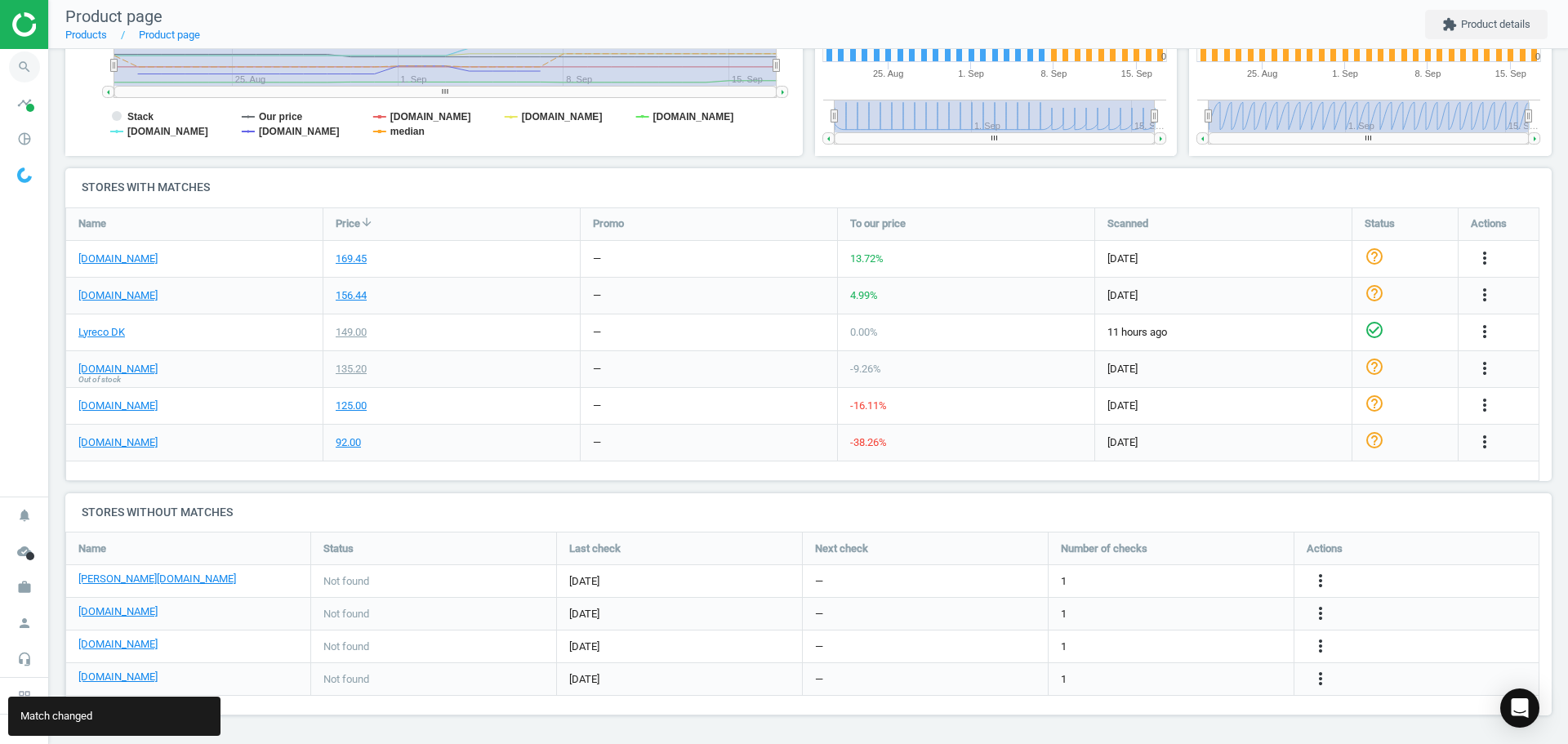
click at [24, 73] on icon "search" at bounding box center [25, 67] width 31 height 31
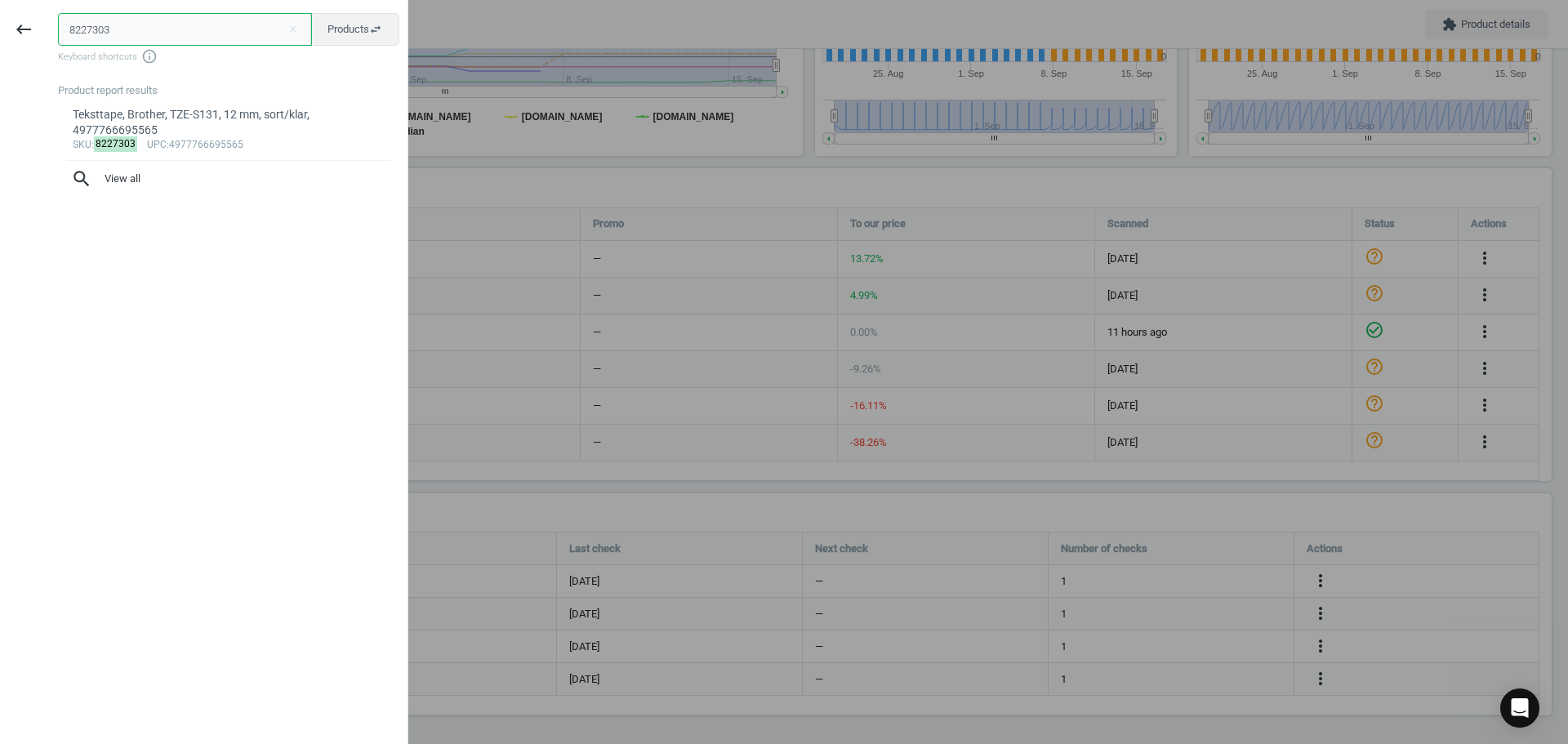
drag, startPoint x: 105, startPoint y: 32, endPoint x: -16, endPoint y: 32, distance: 121.0
click at [0, 32] on html "Group 2 Created with Sketch. ic/cloud_download/grey600 Created with Sketch. gra…" at bounding box center [784, 372] width 1568 height 744
paste input "6321839"
type input "6321839"
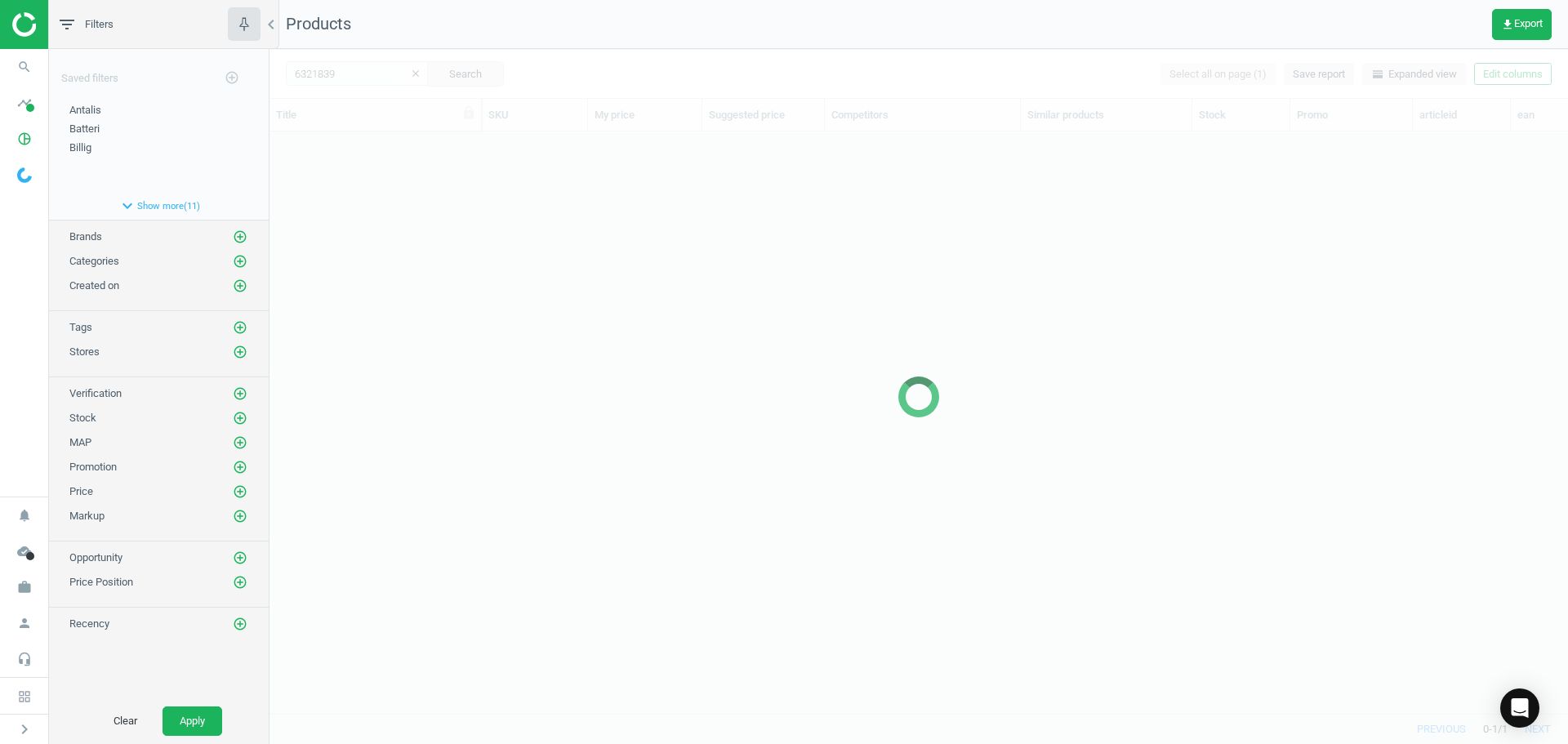
scroll to position [557, 1287]
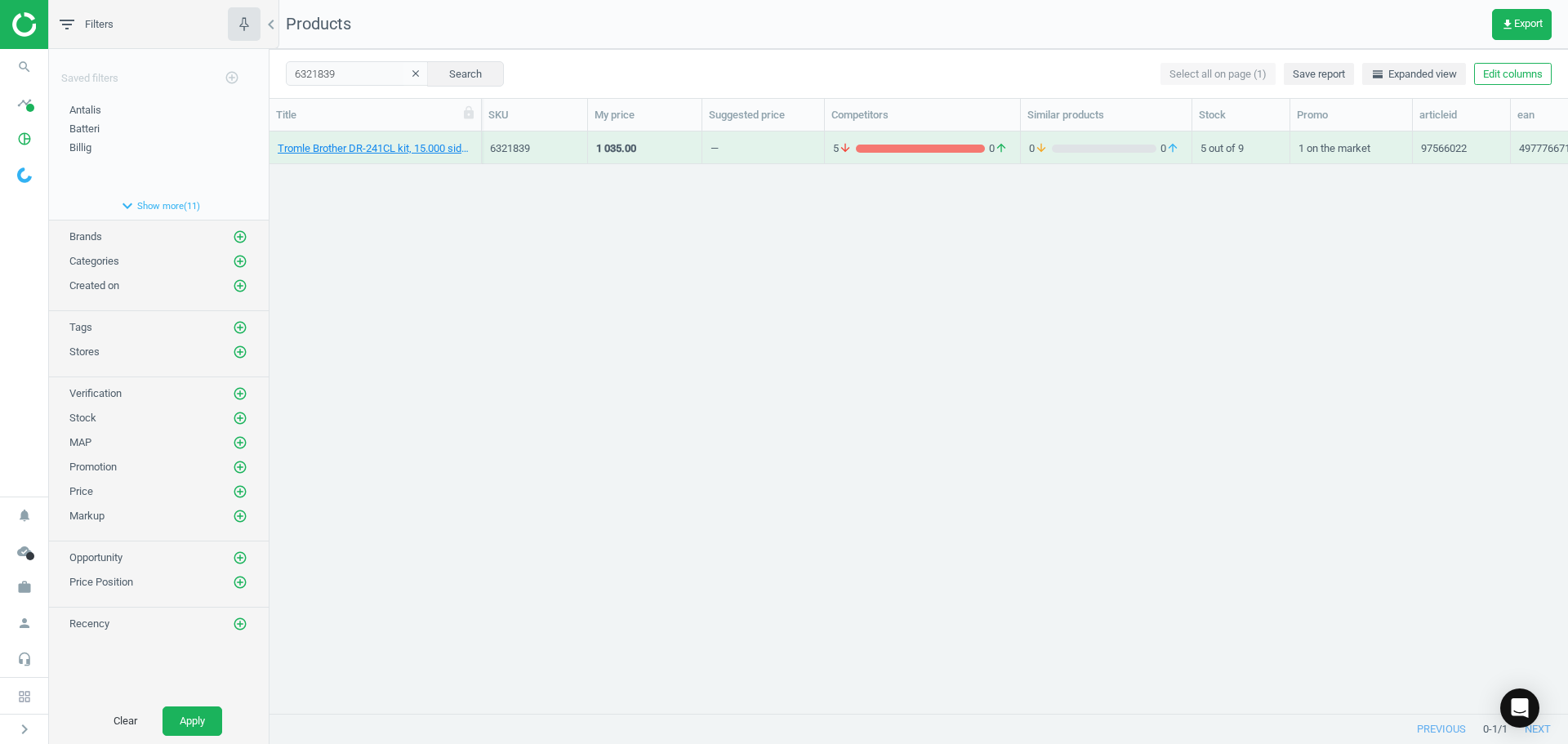
drag, startPoint x: 495, startPoint y: 239, endPoint x: 383, endPoint y: 159, distance: 137.6
click at [495, 239] on div "Tromle Brother DR-241CL kit, 15.000 sider, firefarvet, 4977766718523 6321839 1 …" at bounding box center [919, 416] width 1299 height 570
click at [379, 158] on div "Tromle Brother DR-241CL kit, 15.000 sider, firefarvet, 4977766718523" at bounding box center [375, 151] width 195 height 21
click at [373, 150] on link "Tromle Brother DR-241CL kit, 15.000 sider, firefarvet, 4977766718523" at bounding box center [375, 149] width 195 height 15
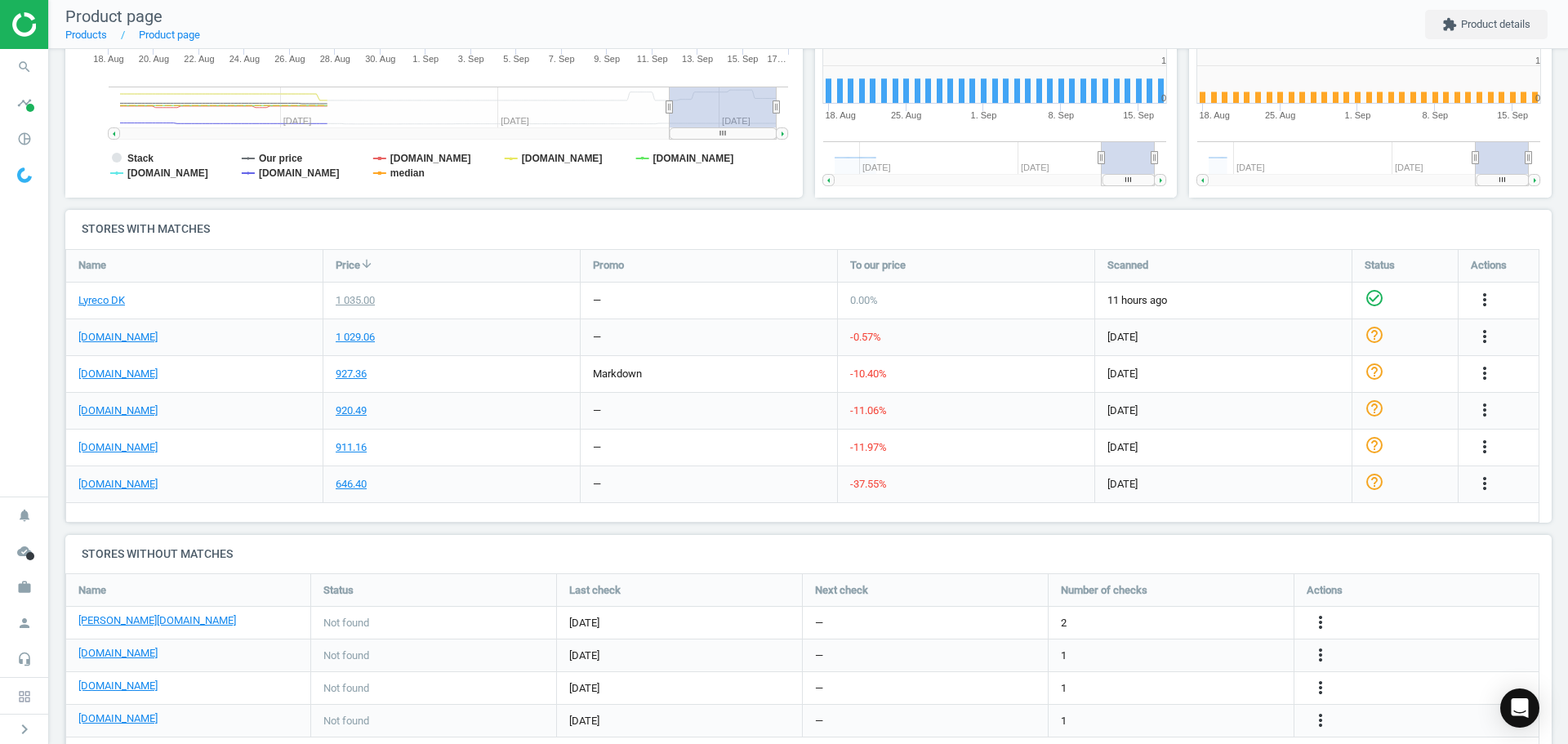
scroll to position [433, 0]
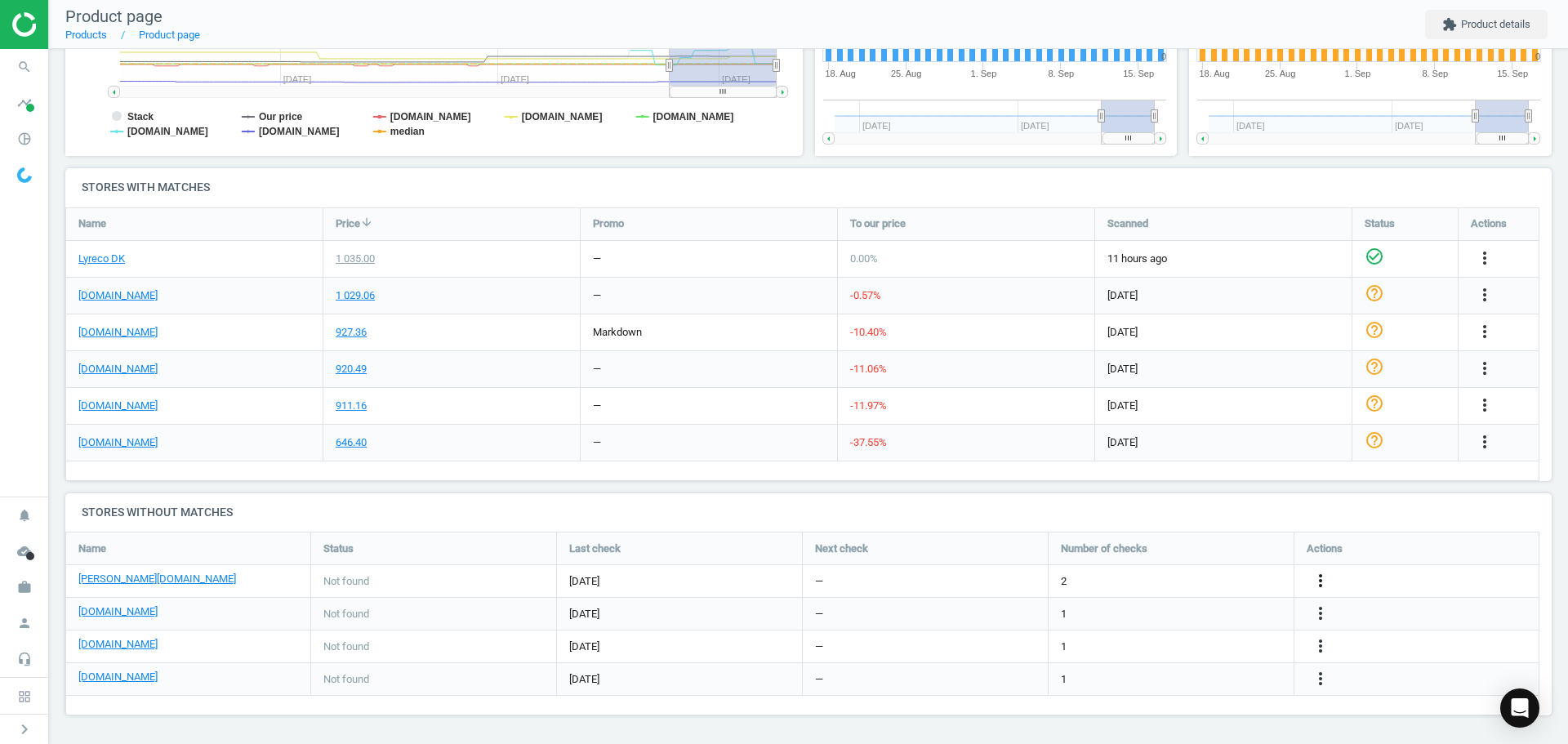
click at [1319, 584] on icon "more_vert" at bounding box center [1320, 581] width 20 height 20
click at [1155, 577] on link "Edit URL/product option" at bounding box center [1193, 581] width 224 height 26
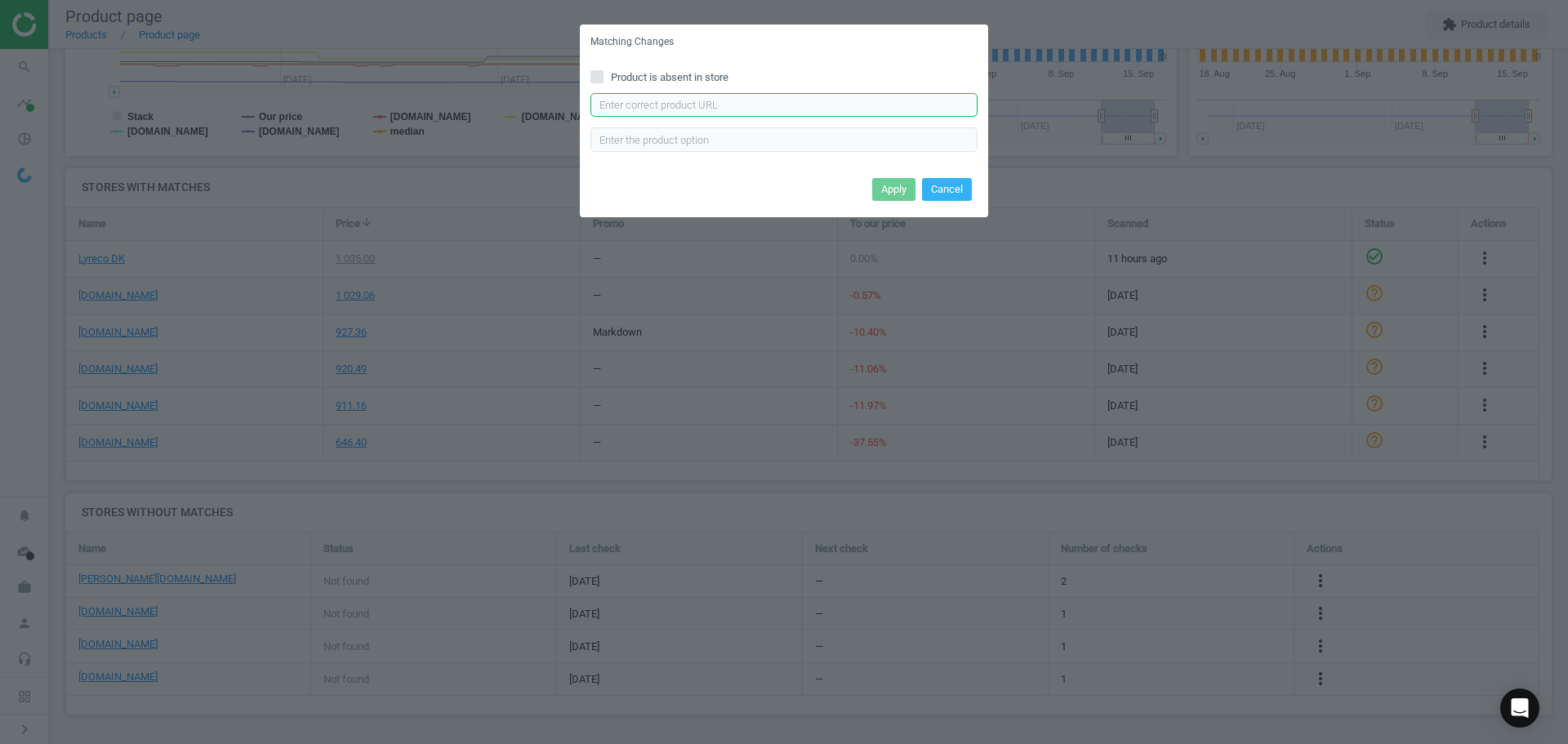
click at [759, 97] on input "text" at bounding box center [784, 105] width 387 height 25
paste input "https://www.lomax.dk/elektronik/blaek-og-toner/brother-dr241cl-tromle-15000s-31…"
type input "https://www.lomax.dk/elektronik/blaek-og-toner/brother-dr241cl-tromle-15000s-31…"
click at [886, 181] on button "Apply" at bounding box center [894, 189] width 44 height 23
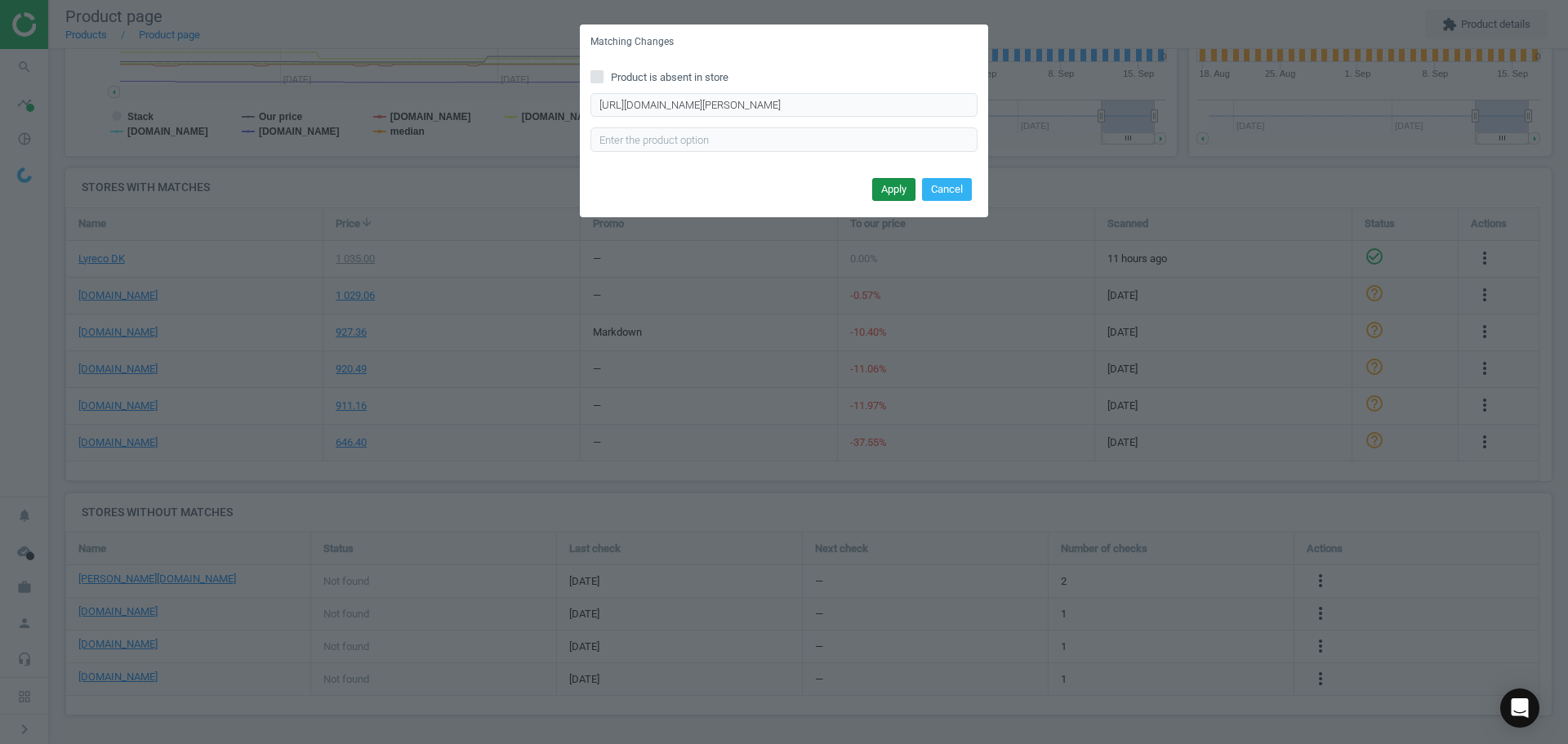
scroll to position [0, 0]
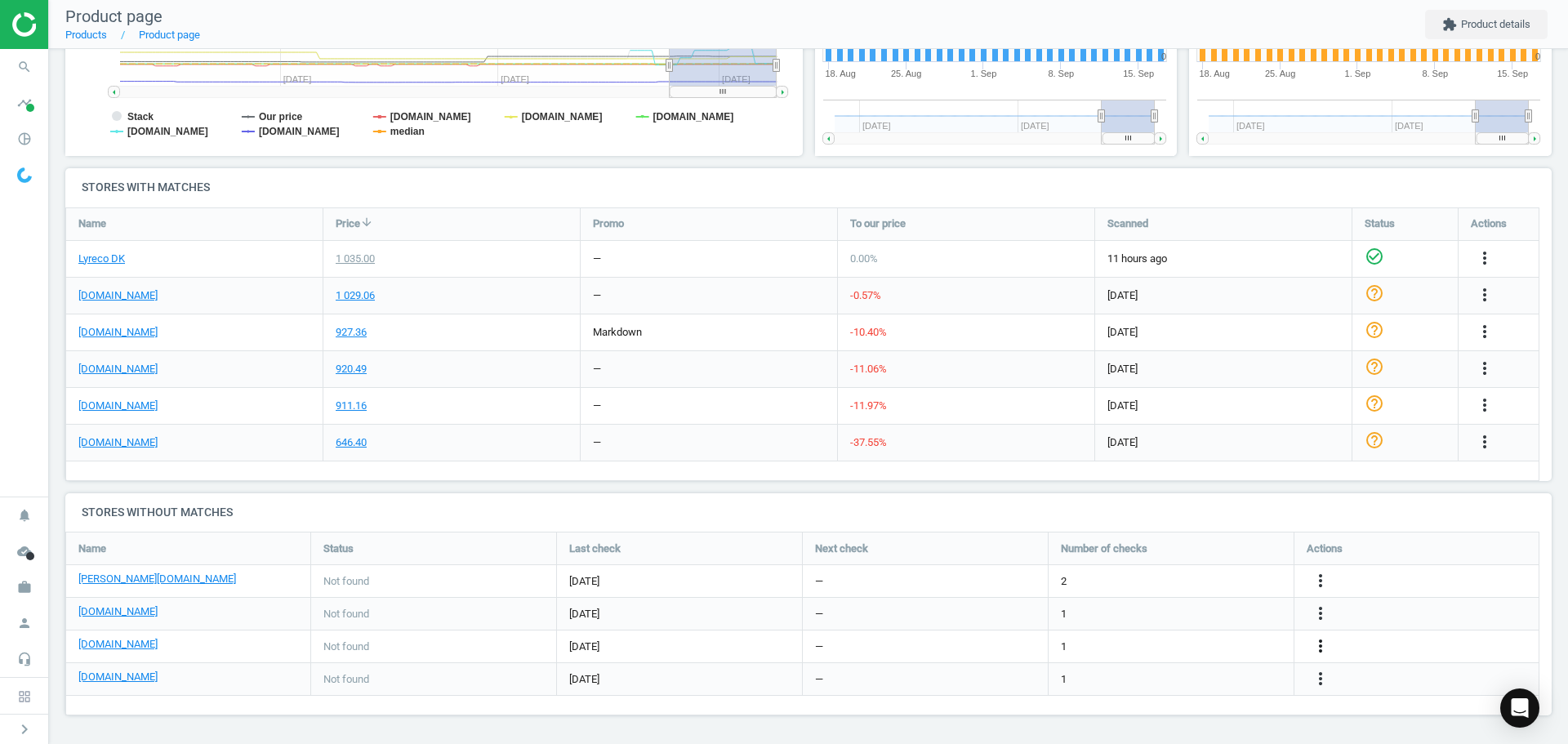
click at [1324, 647] on icon "more_vert" at bounding box center [1320, 646] width 20 height 20
click at [1184, 648] on link "Edit URL/product option" at bounding box center [1193, 646] width 224 height 26
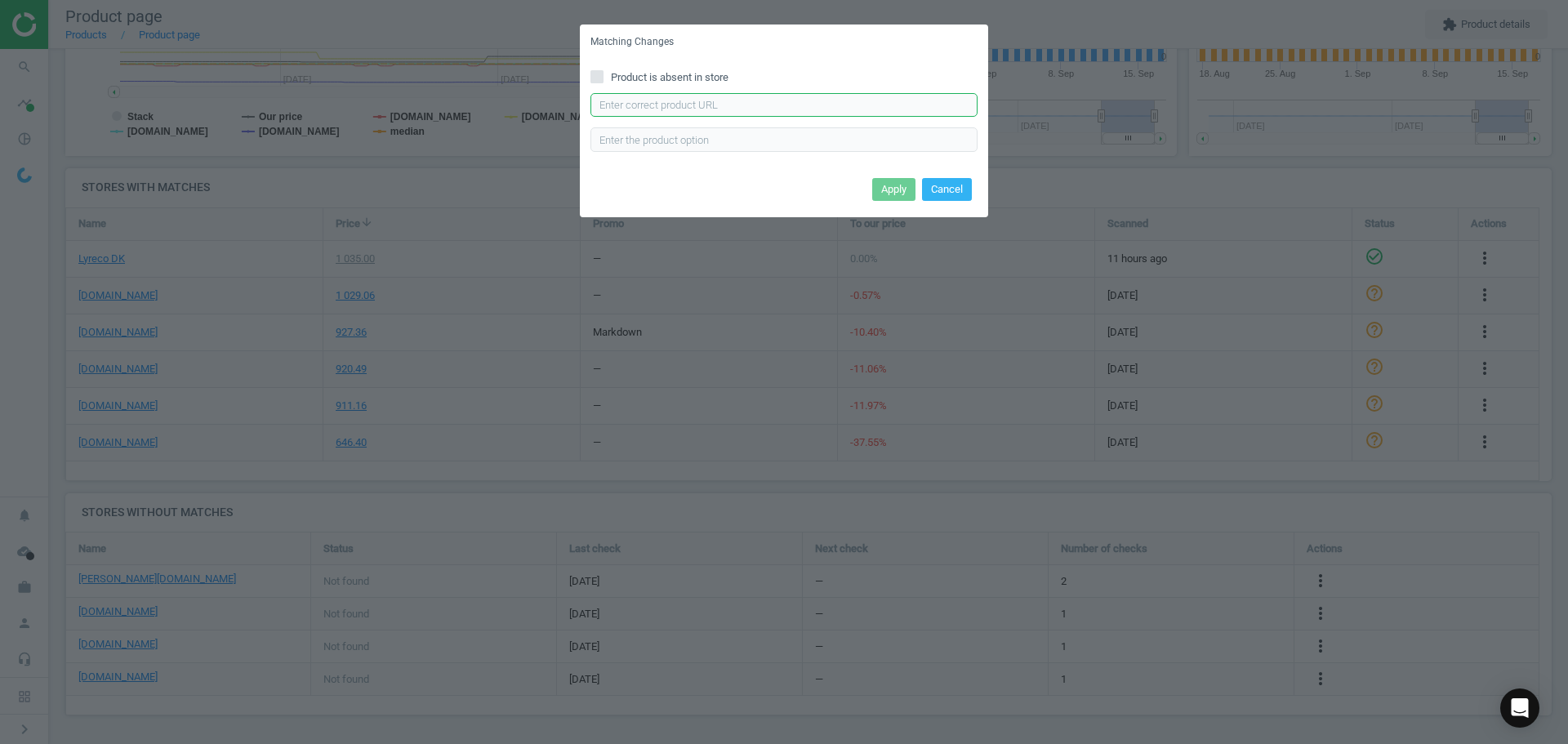
click at [710, 106] on input "text" at bounding box center [784, 105] width 387 height 25
paste input "https://www.kontorsyd.dk/da/brother---tromler/tromle-alle-fire-farver-15000-sid…"
type input "https://www.kontorsyd.dk/da/brother---tromler/tromle-alle-fire-farver-15000-sid…"
click at [891, 188] on button "Apply" at bounding box center [894, 189] width 44 height 23
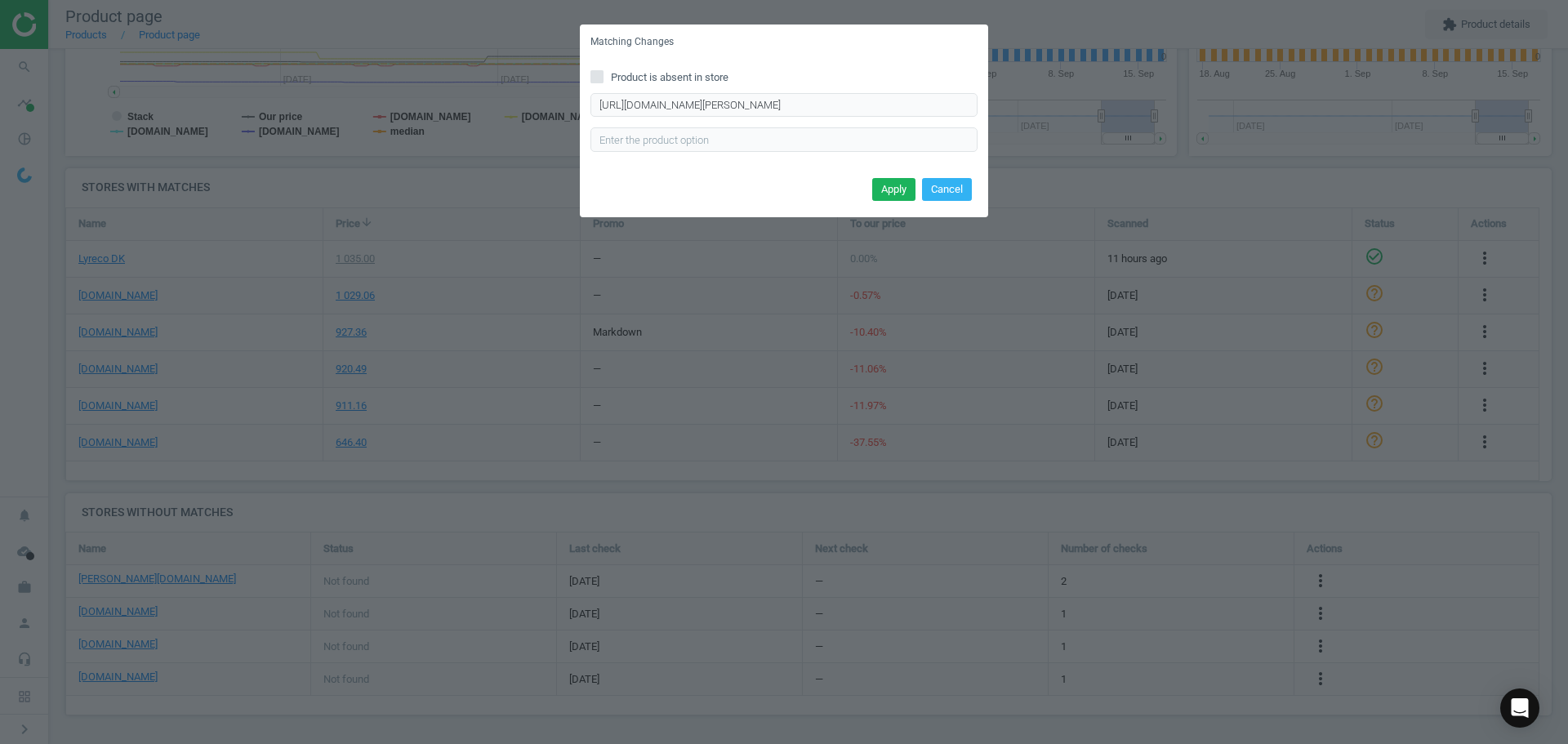
scroll to position [0, 0]
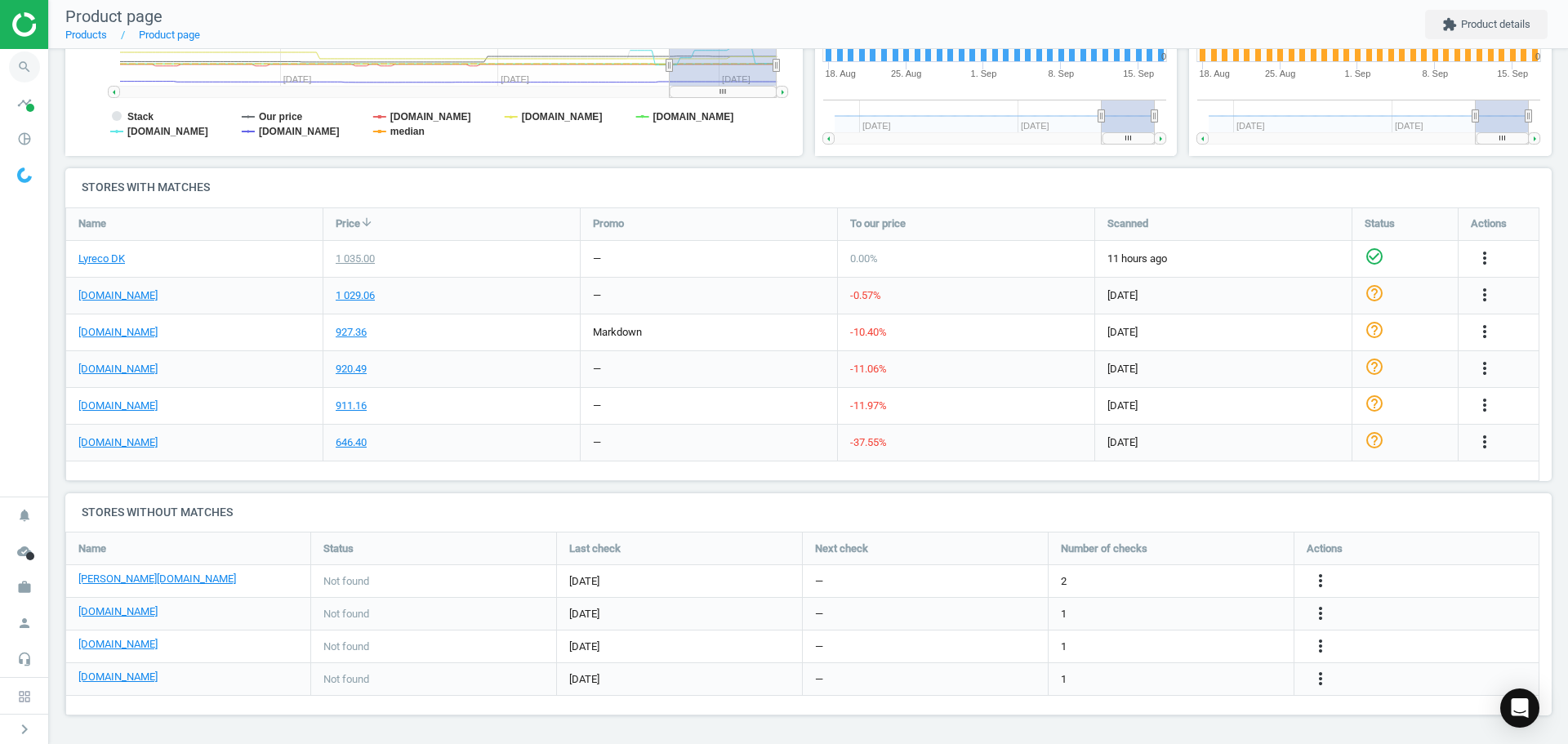
click at [33, 67] on icon "search" at bounding box center [25, 67] width 31 height 31
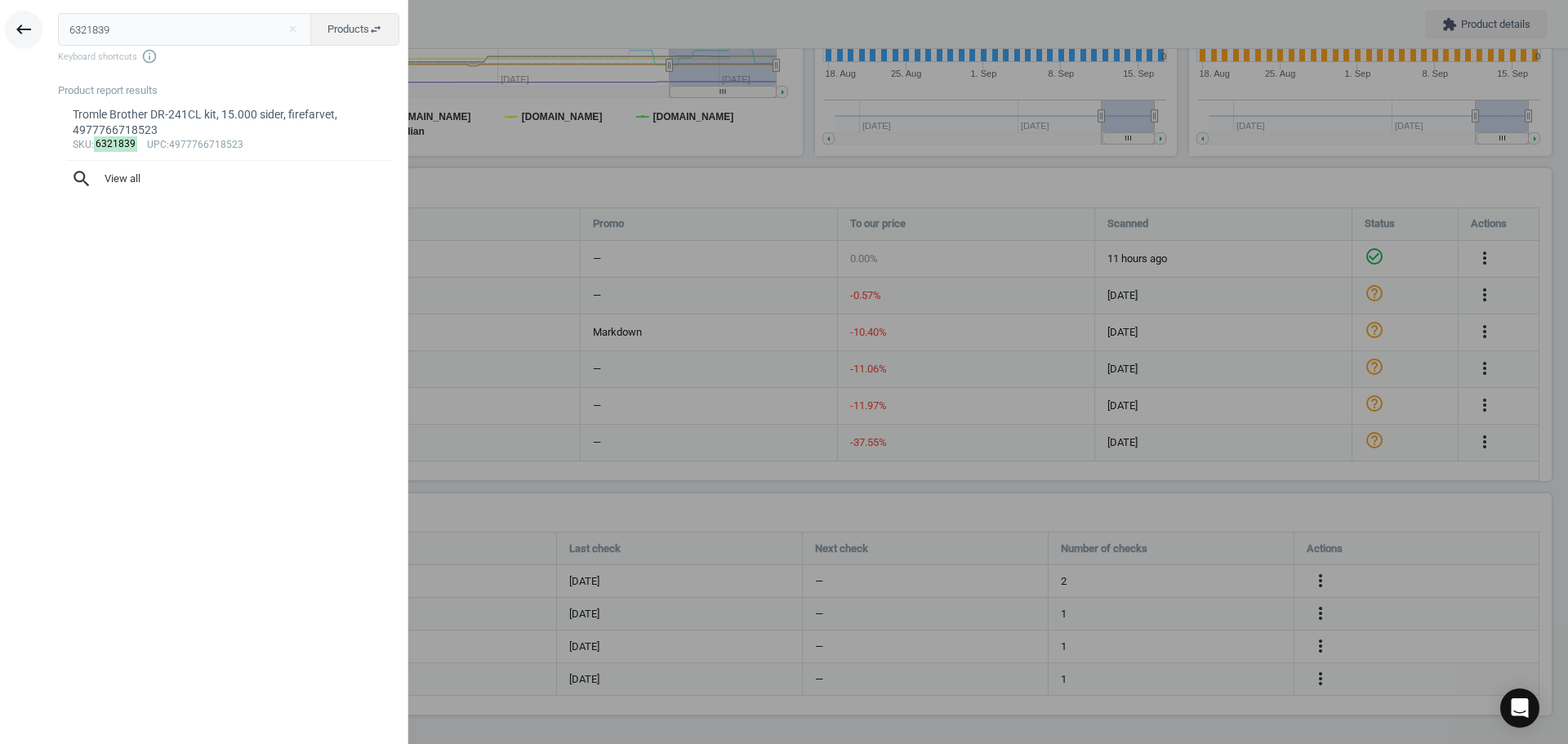
drag, startPoint x: 160, startPoint y: 36, endPoint x: 31, endPoint y: 26, distance: 129.4
click at [33, 26] on div "keyboard_backspace 6321839 close Products swap_horiz Keyboard shortcuts info_ou…" at bounding box center [204, 374] width 408 height 744
type input "17859136"
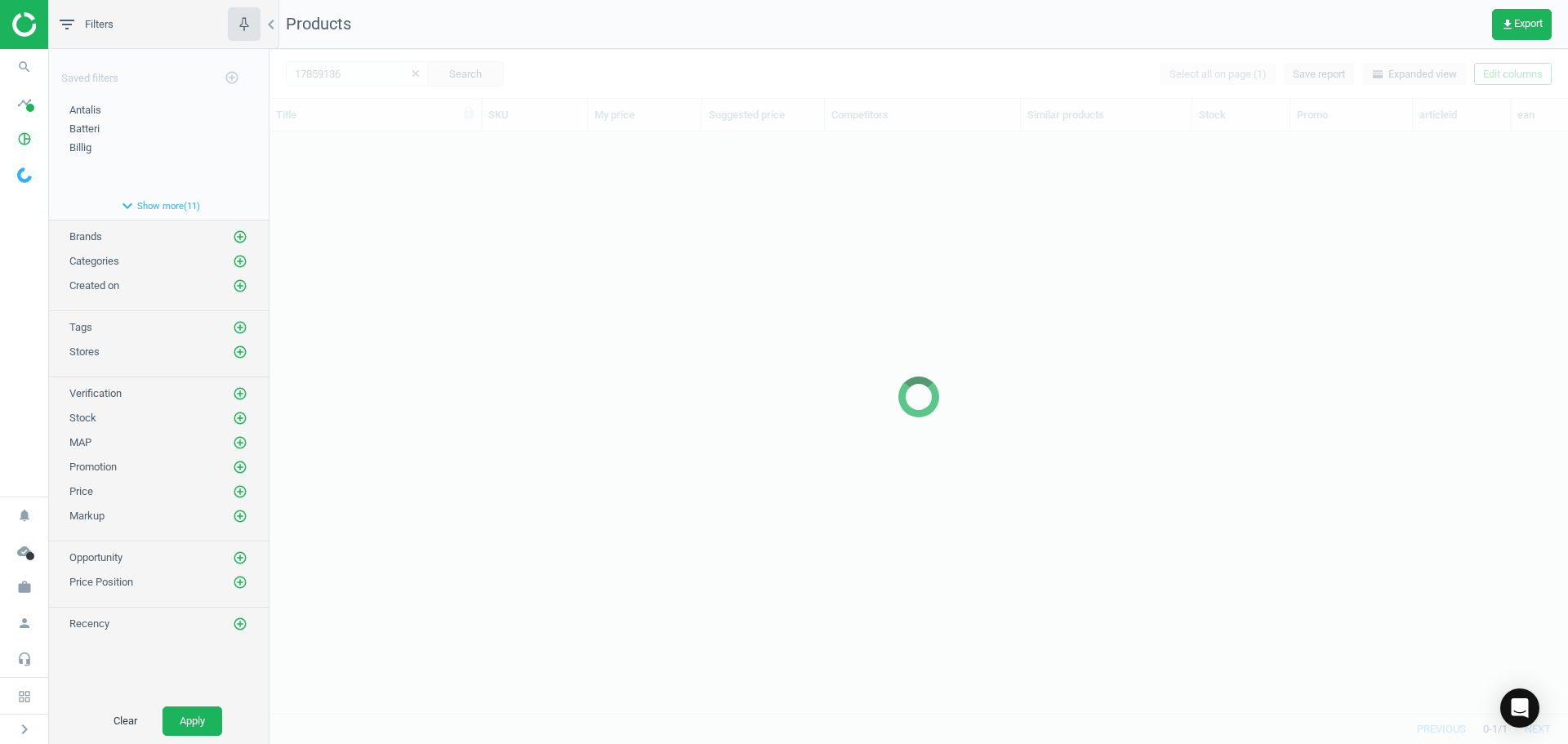
scroll to position [557, 1287]
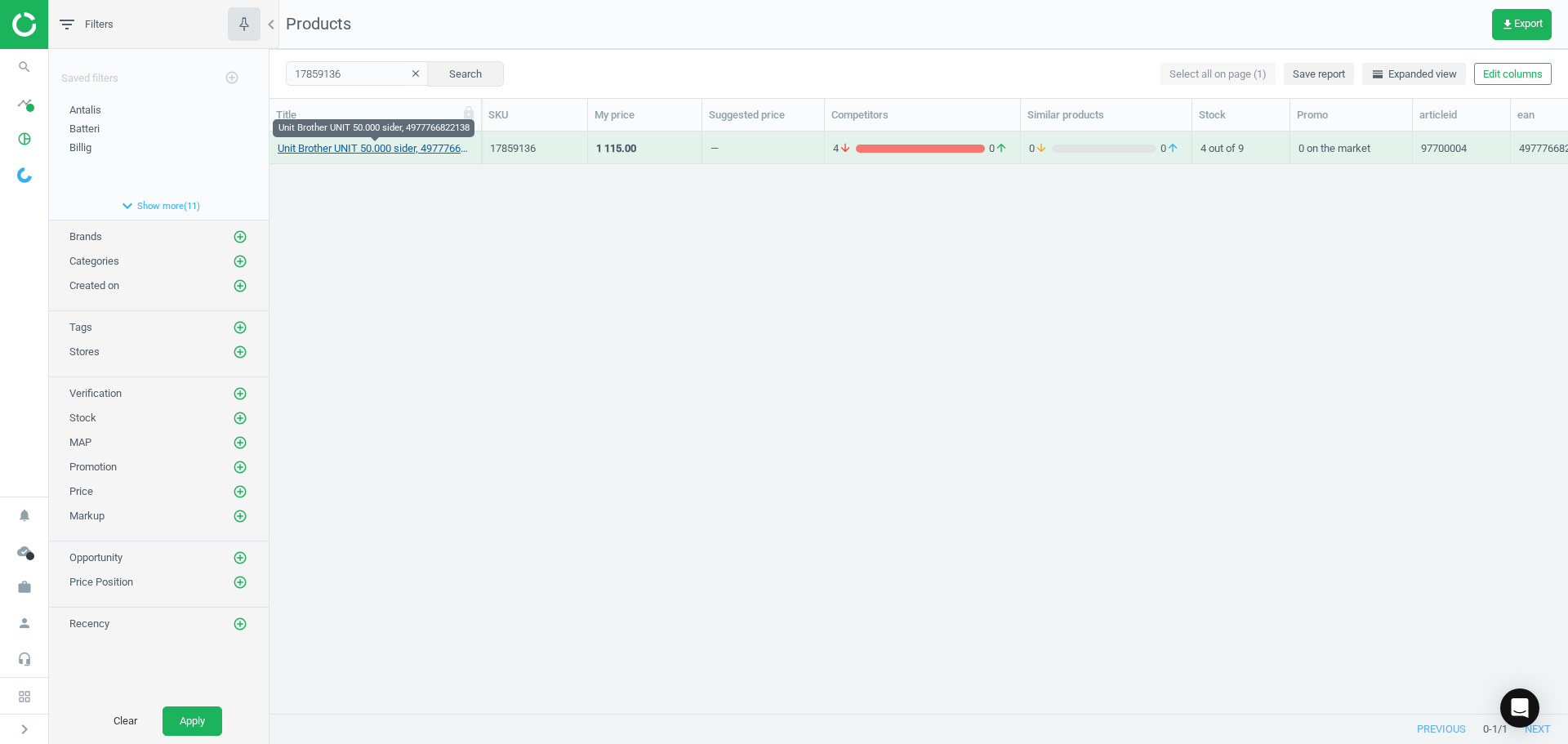
click at [440, 145] on link "Unit Brother UNIT 50.000 sider, 4977766822138" at bounding box center [375, 149] width 195 height 15
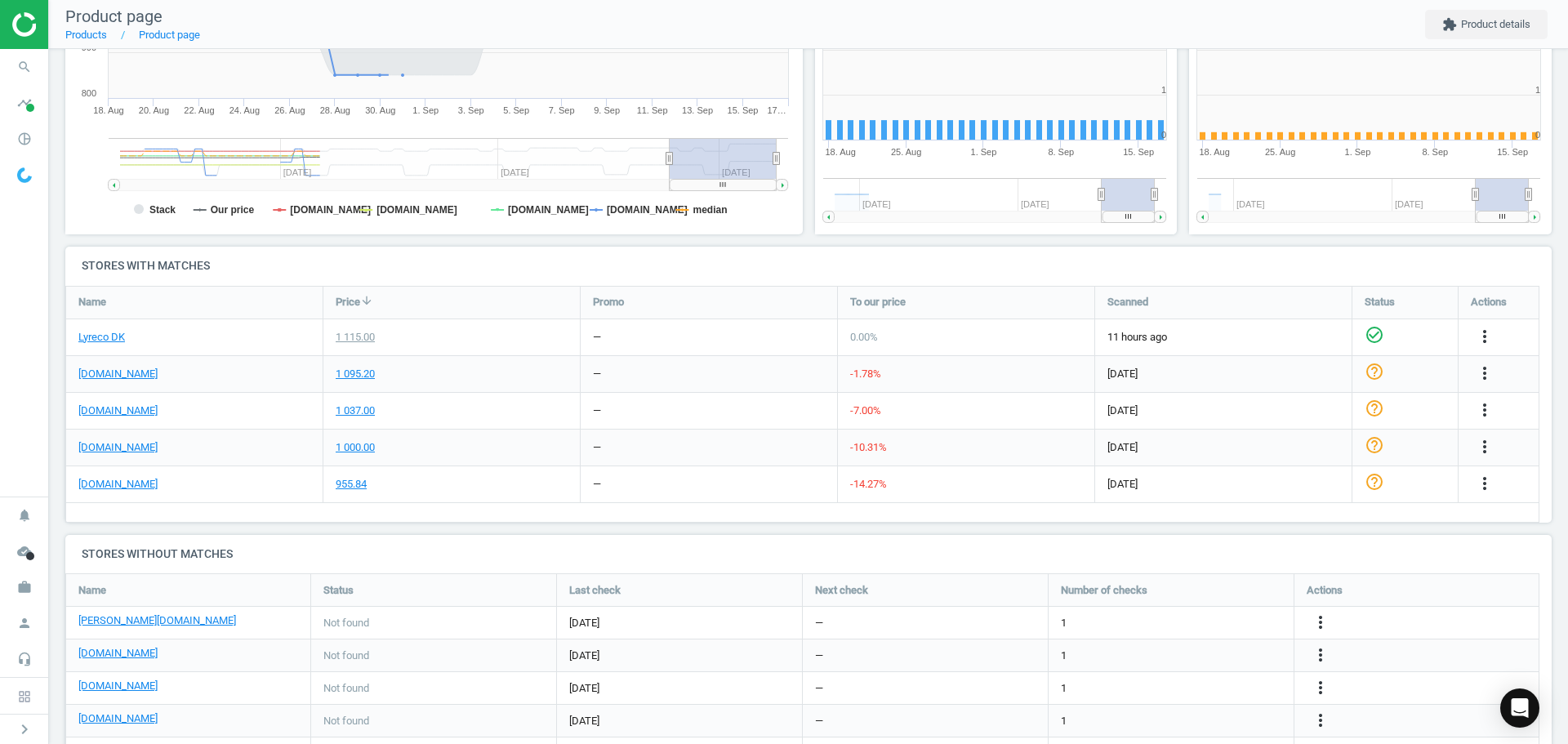
scroll to position [352, 384]
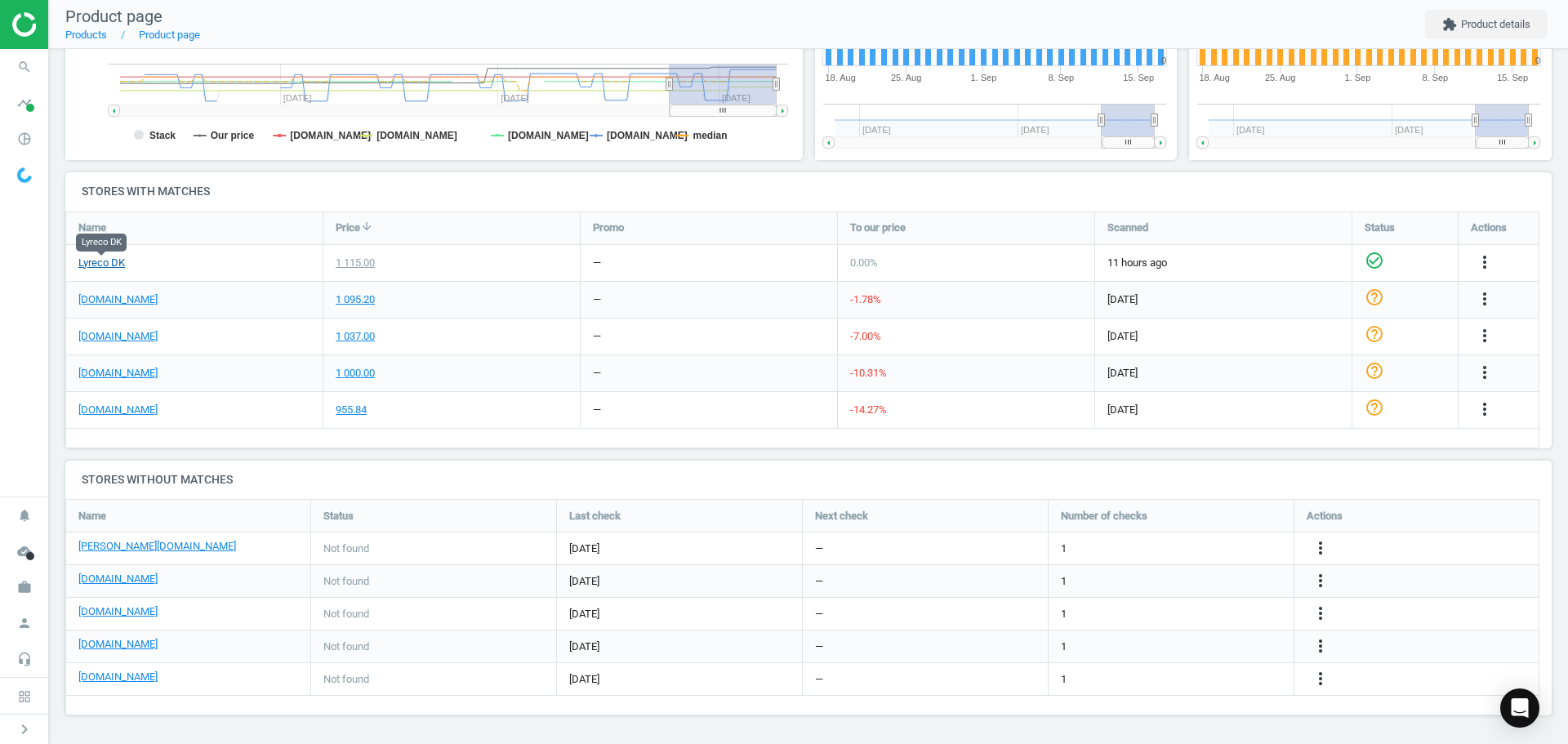
click at [100, 263] on link "Lyreco DK" at bounding box center [101, 263] width 47 height 15
click at [105, 375] on link "[DOMAIN_NAME]" at bounding box center [118, 374] width 79 height 15
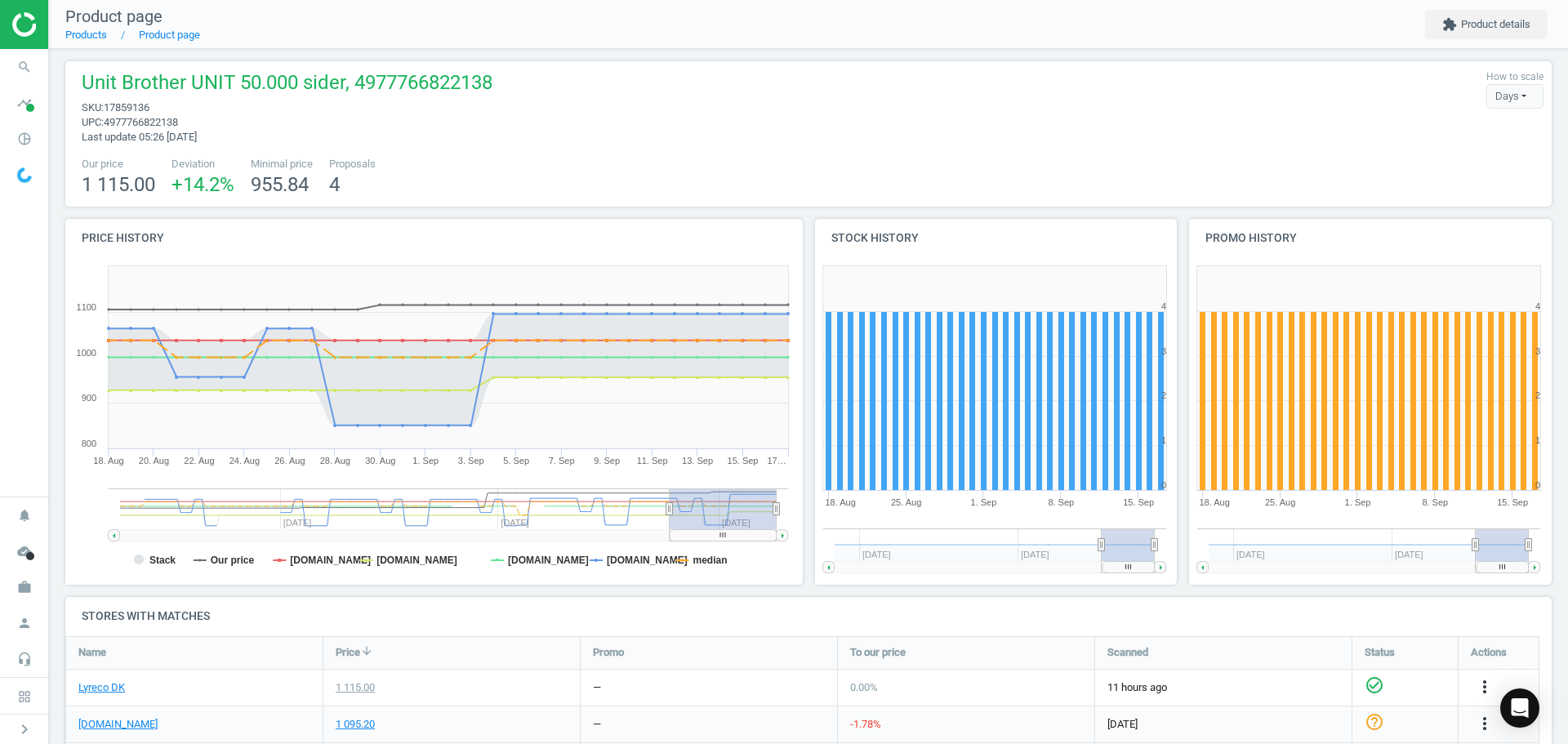
scroll to position [0, 0]
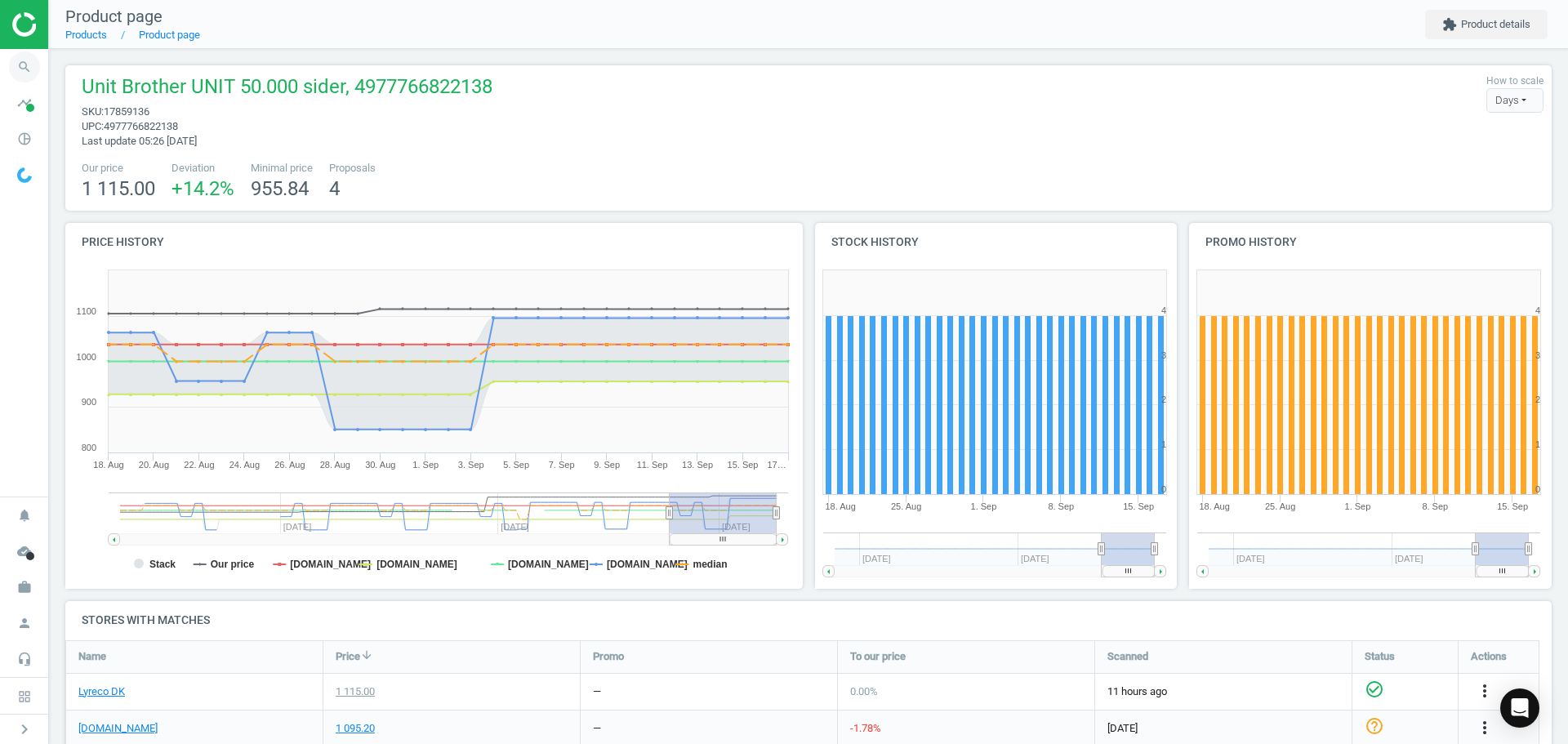
click at [26, 63] on icon "search" at bounding box center [25, 67] width 31 height 31
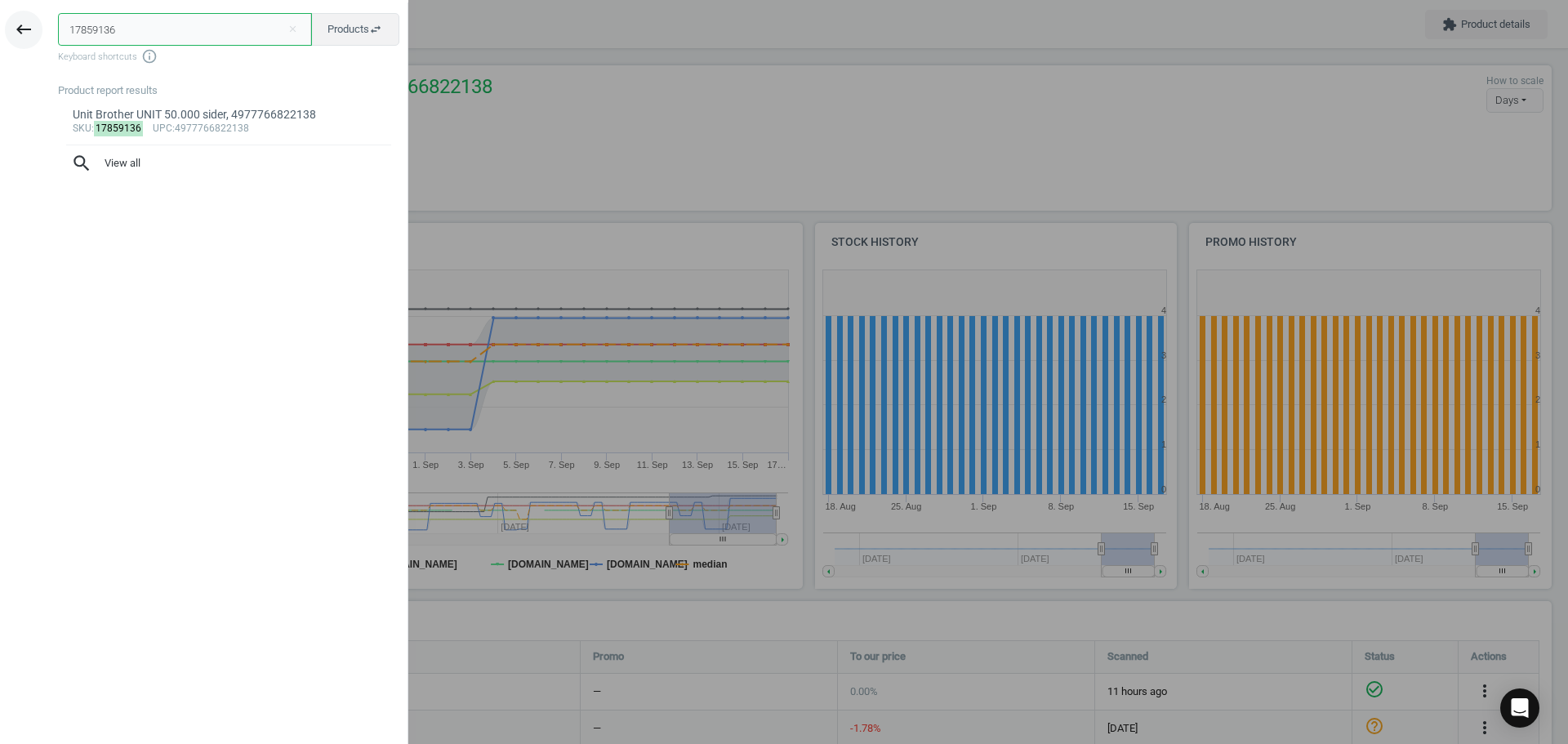
drag, startPoint x: 117, startPoint y: 28, endPoint x: 7, endPoint y: 37, distance: 110.4
click at [7, 37] on div "keyboard_backspace 17859136 close Products swap_horiz Keyboard shortcuts info_o…" at bounding box center [204, 374] width 408 height 744
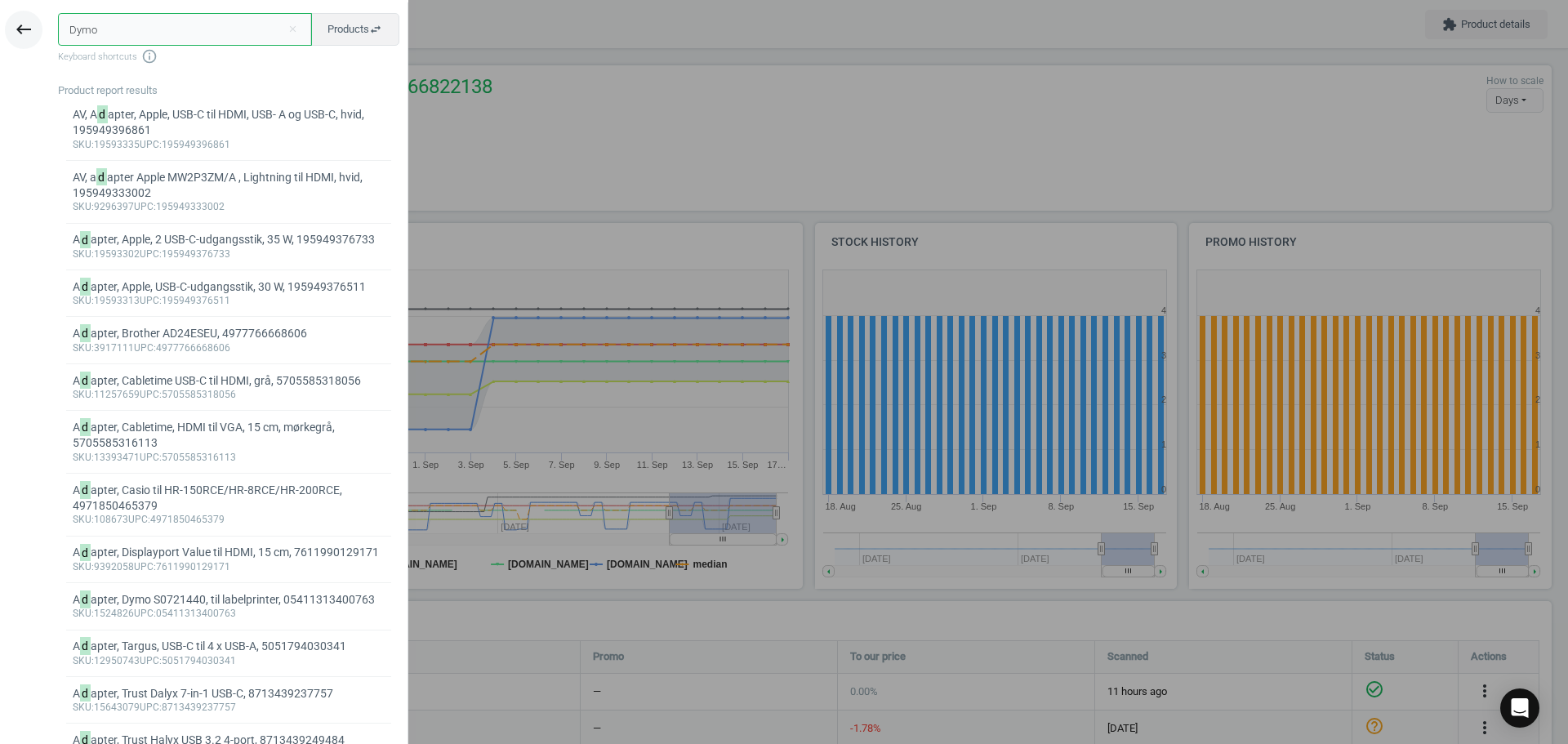
type input "Dymo"
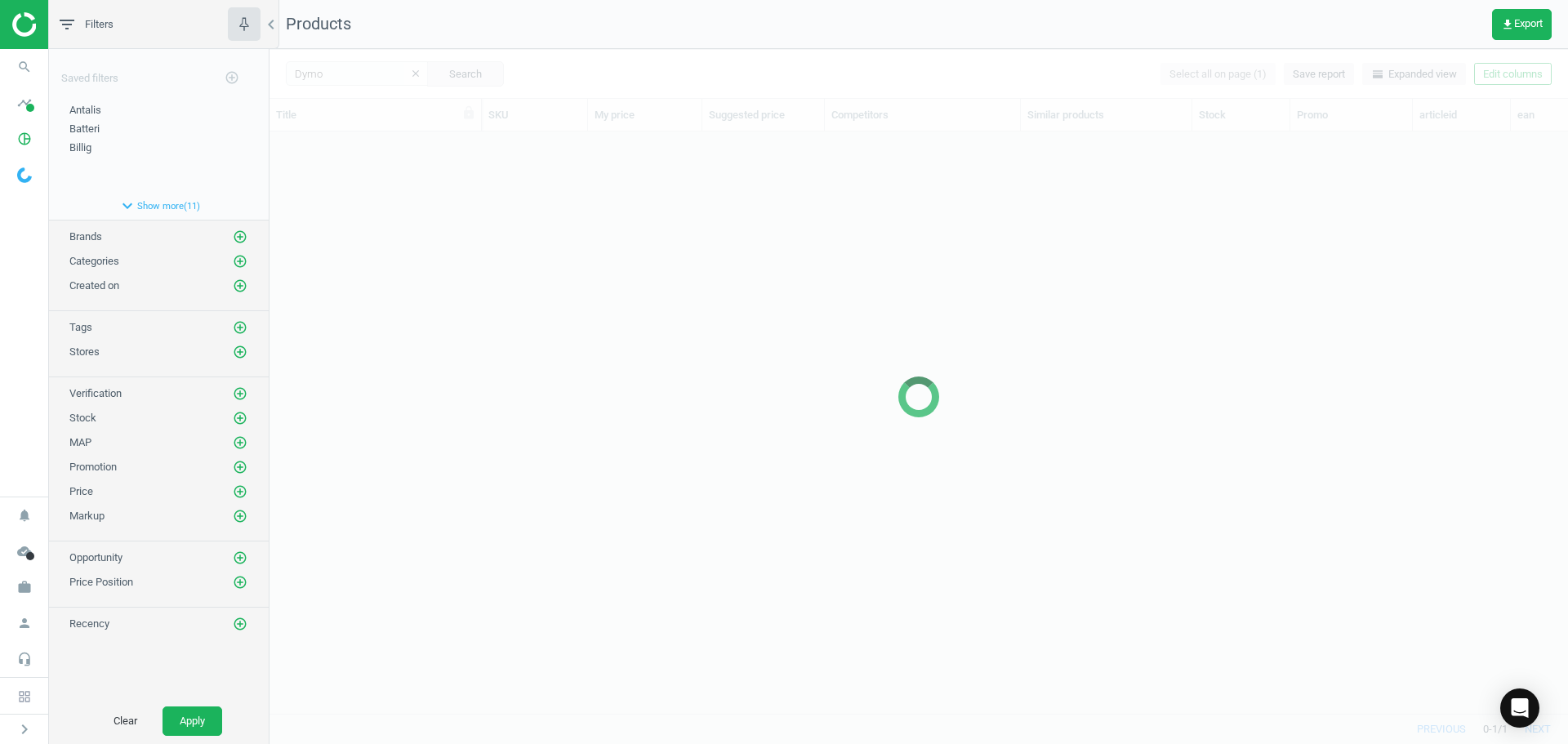
scroll to position [557, 1287]
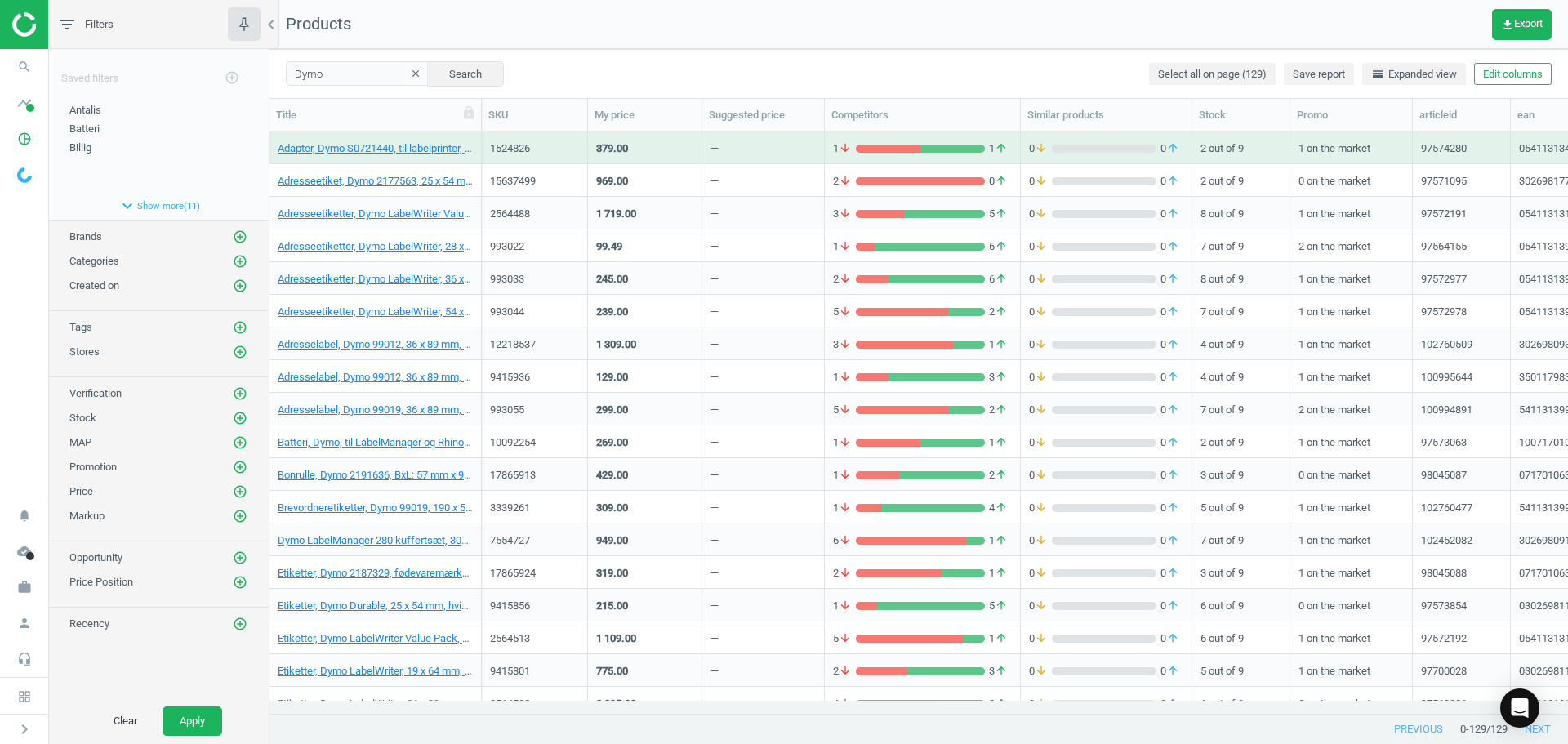
click at [413, 300] on div "Adresseetiketter, Dymo LabelWriter, 54 x 101 mm, 220 etiketter, 05411313990141" at bounding box center [375, 310] width 195 height 29
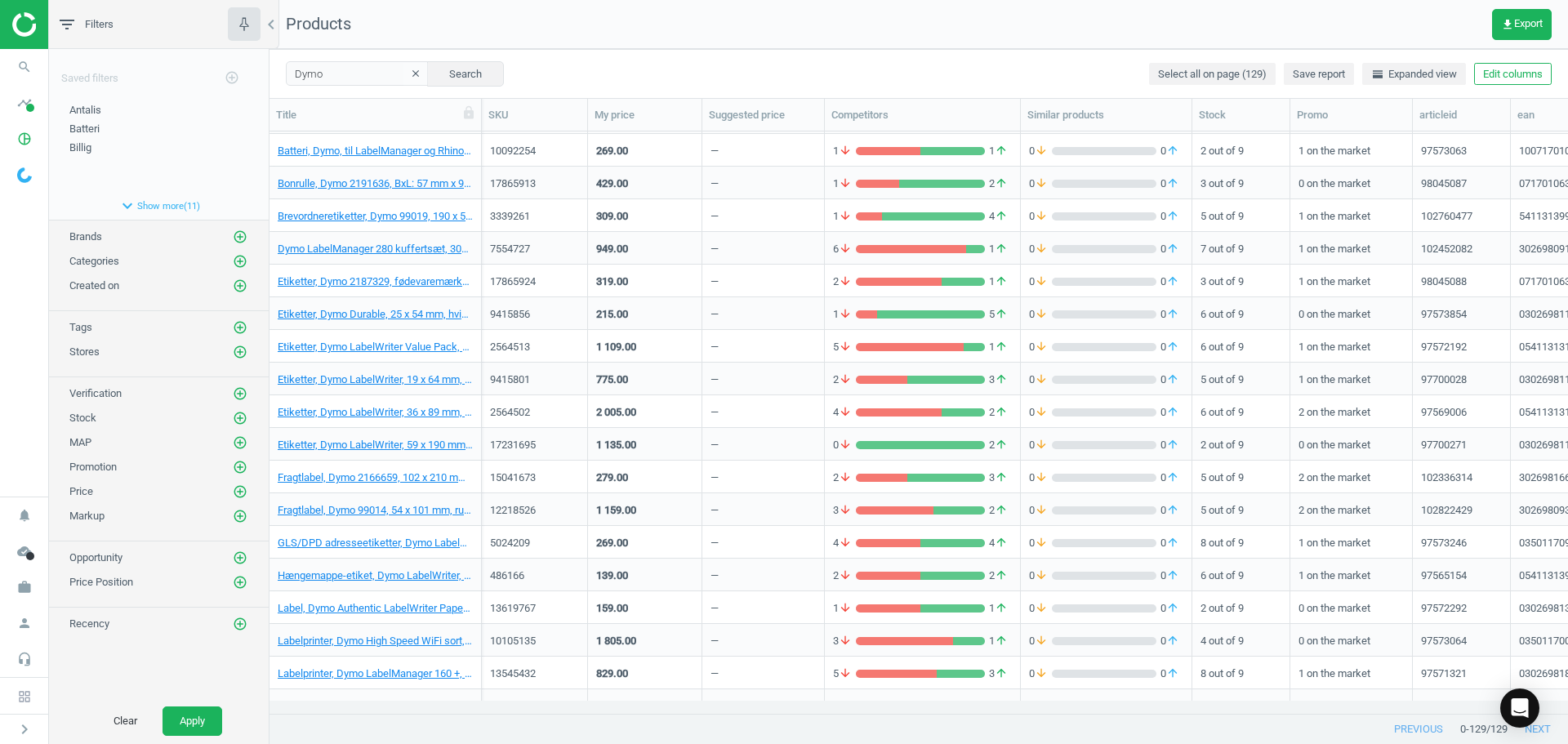
scroll to position [0, 0]
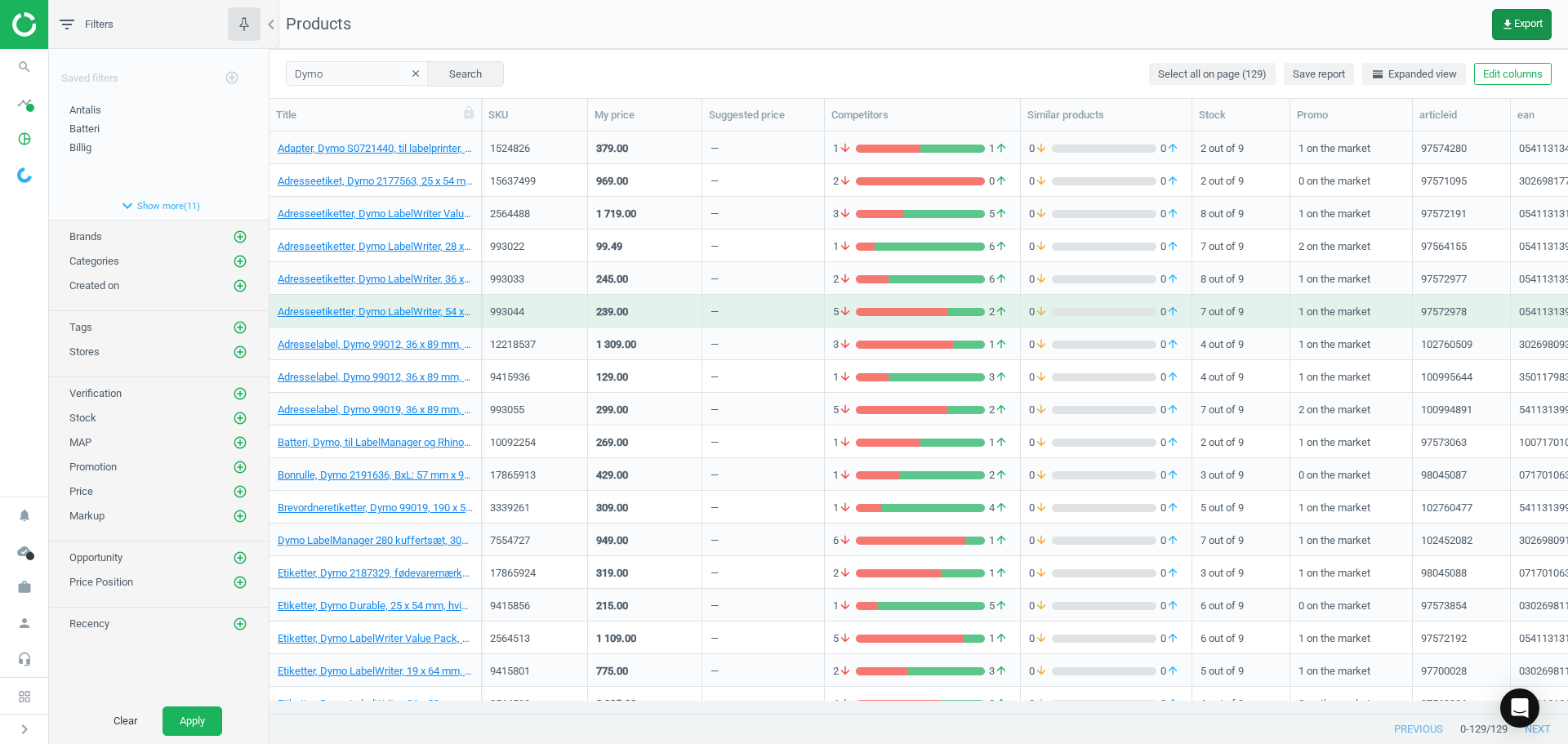
click at [1505, 29] on icon "get_app" at bounding box center [1508, 25] width 13 height 13
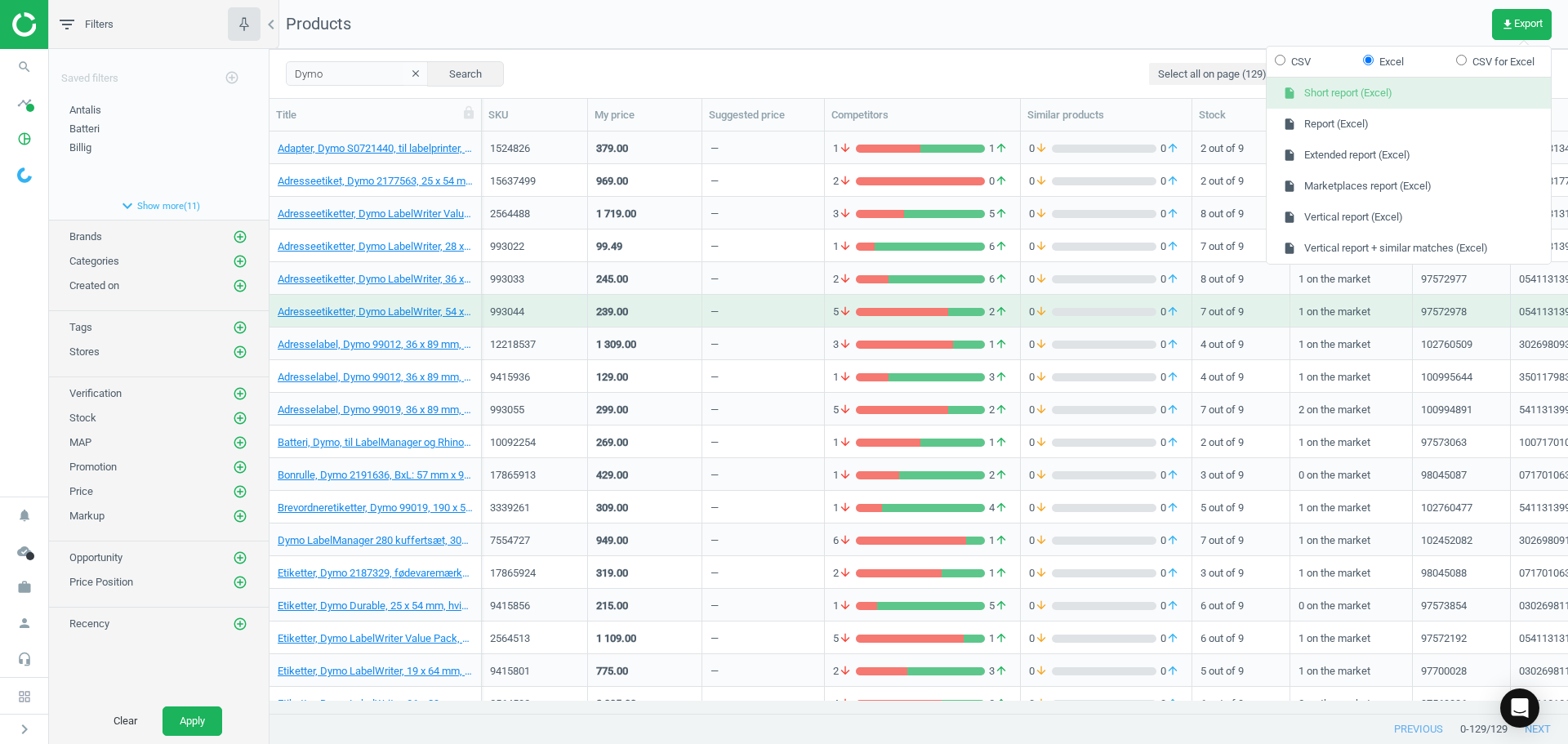
click at [1353, 96] on button "insert_drive_file Short report (Excel)" at bounding box center [1408, 93] width 284 height 31
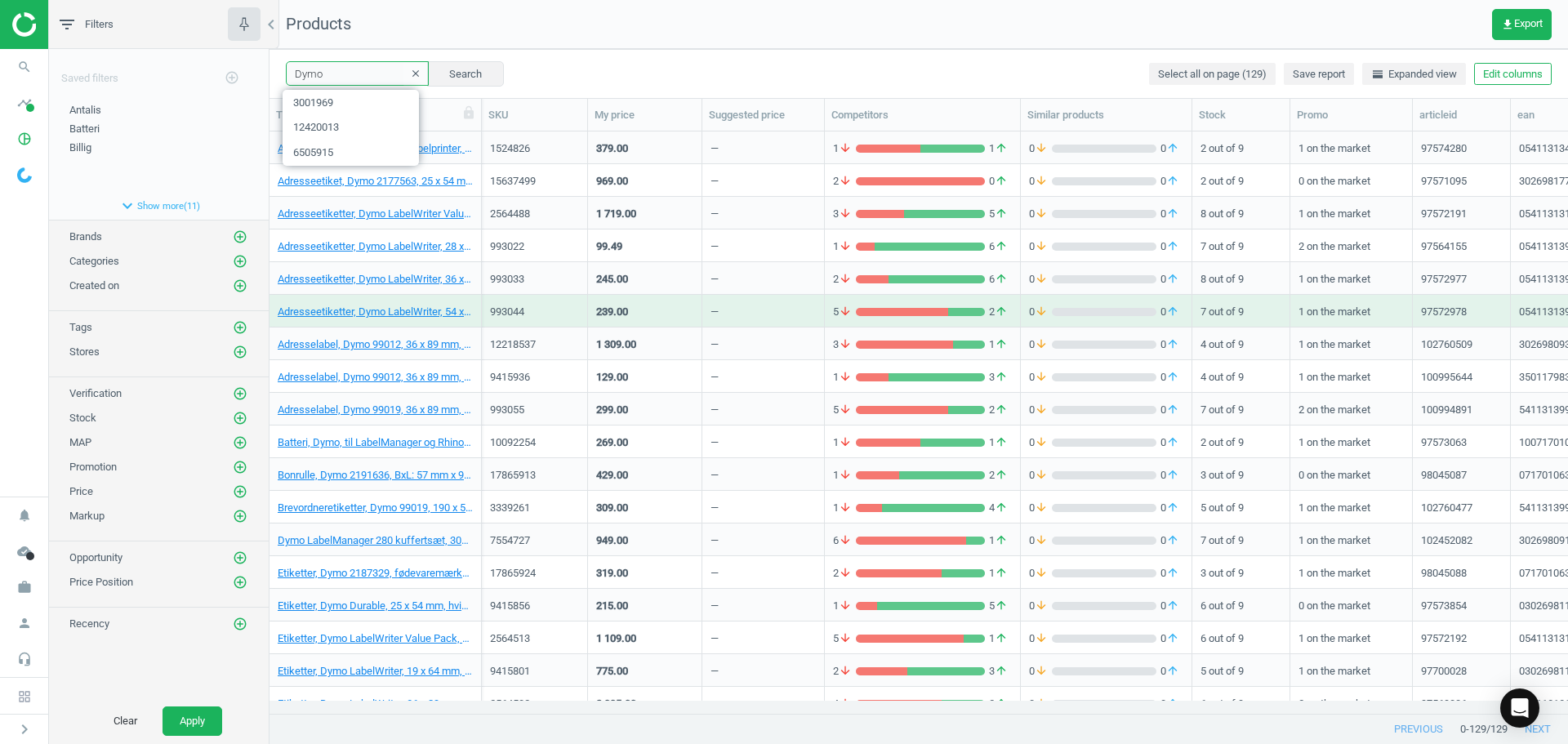
drag, startPoint x: 347, startPoint y: 76, endPoint x: 196, endPoint y: 98, distance: 152.6
click at [235, 77] on div "filter_list Filters chevron_left Saved filters add_circle_outline Antalis edit …" at bounding box center [809, 372] width 1519 height 744
paste input "1524826"
type input "1524826"
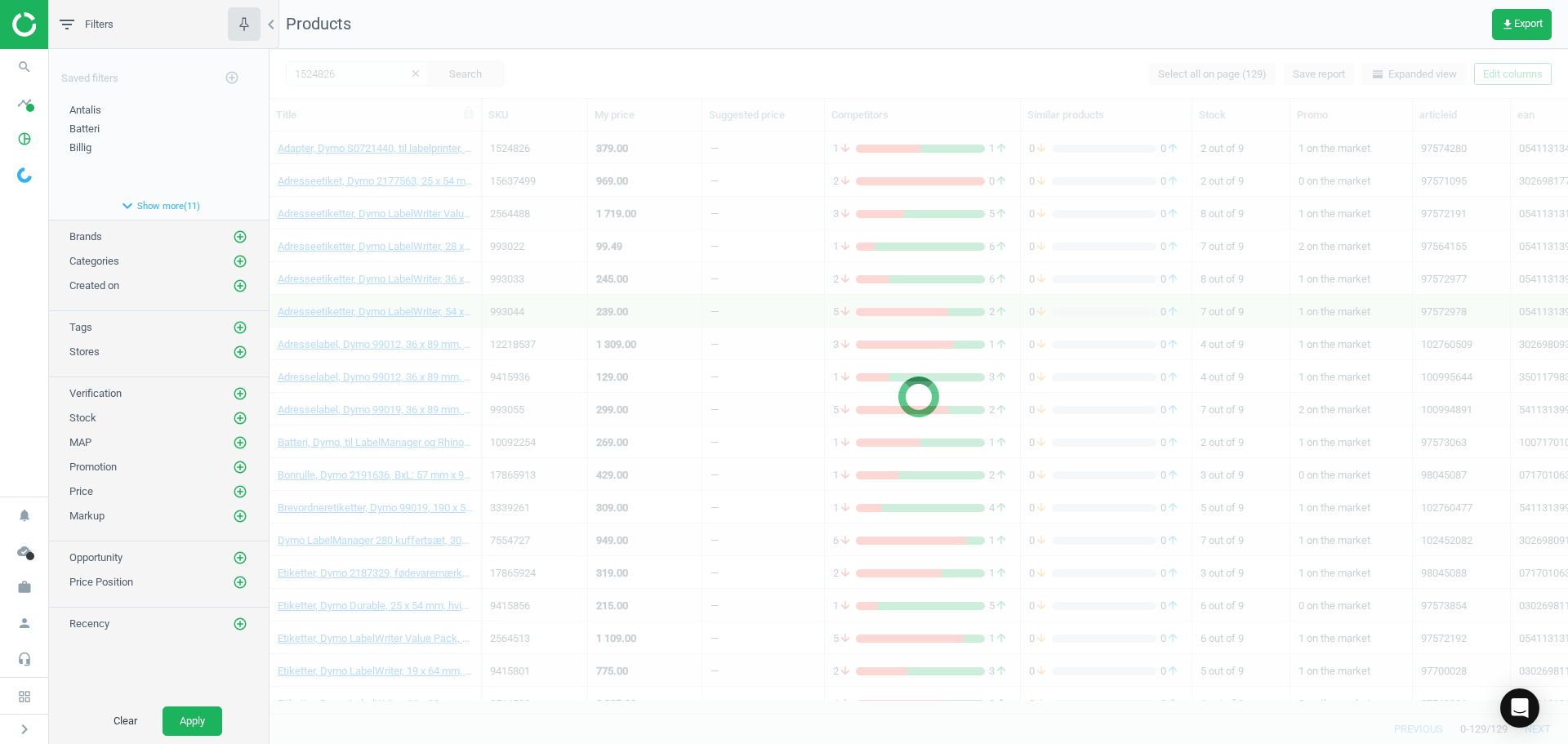
click at [589, 75] on div at bounding box center [919, 397] width 1299 height 695
click at [589, 75] on div "1524826 clear Search Select all on page (129) Save report horizontal_split Expa…" at bounding box center [919, 74] width 1299 height 49
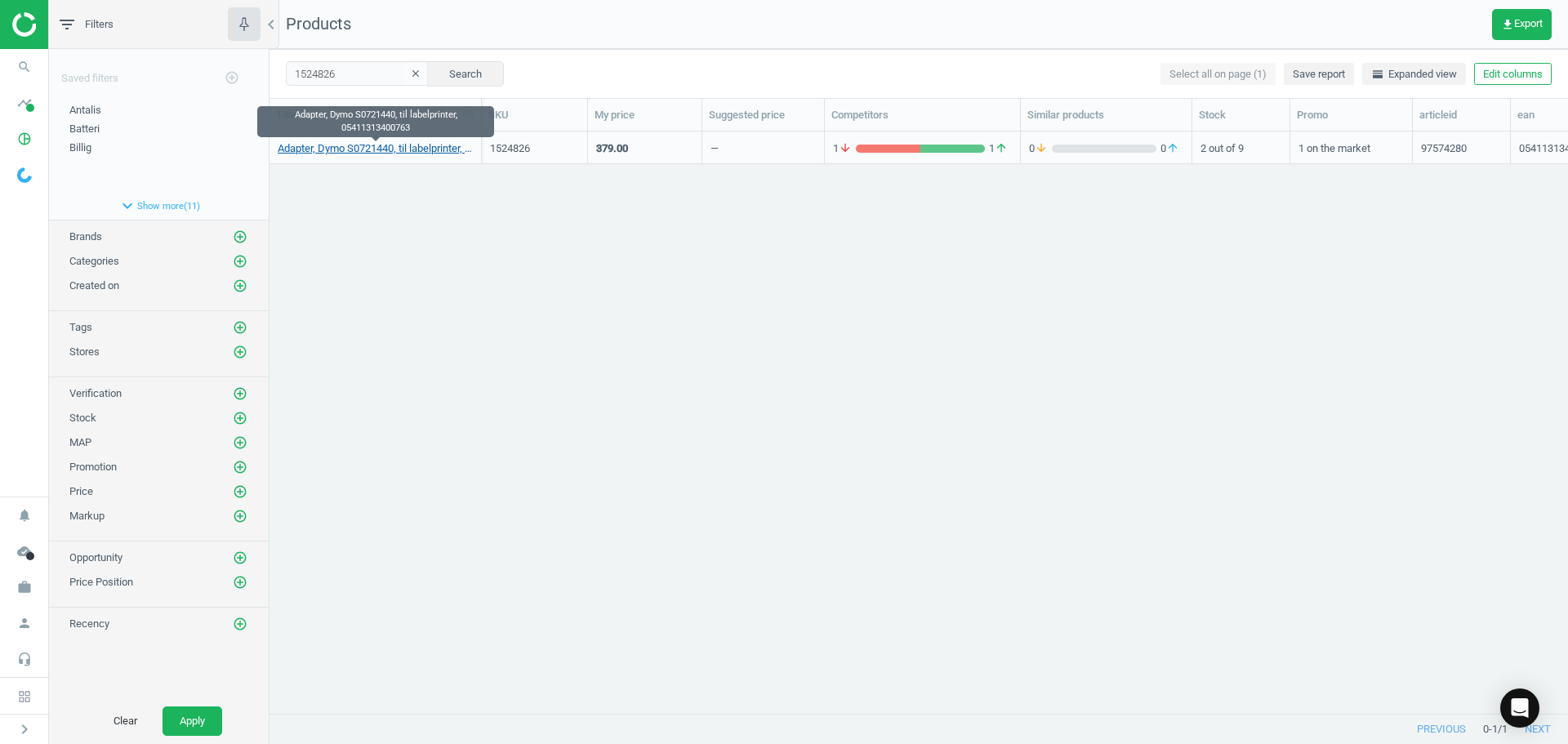
click at [435, 156] on link "Adapter, Dymo S0721440, til labelprinter, 05411313400763" at bounding box center [375, 149] width 195 height 15
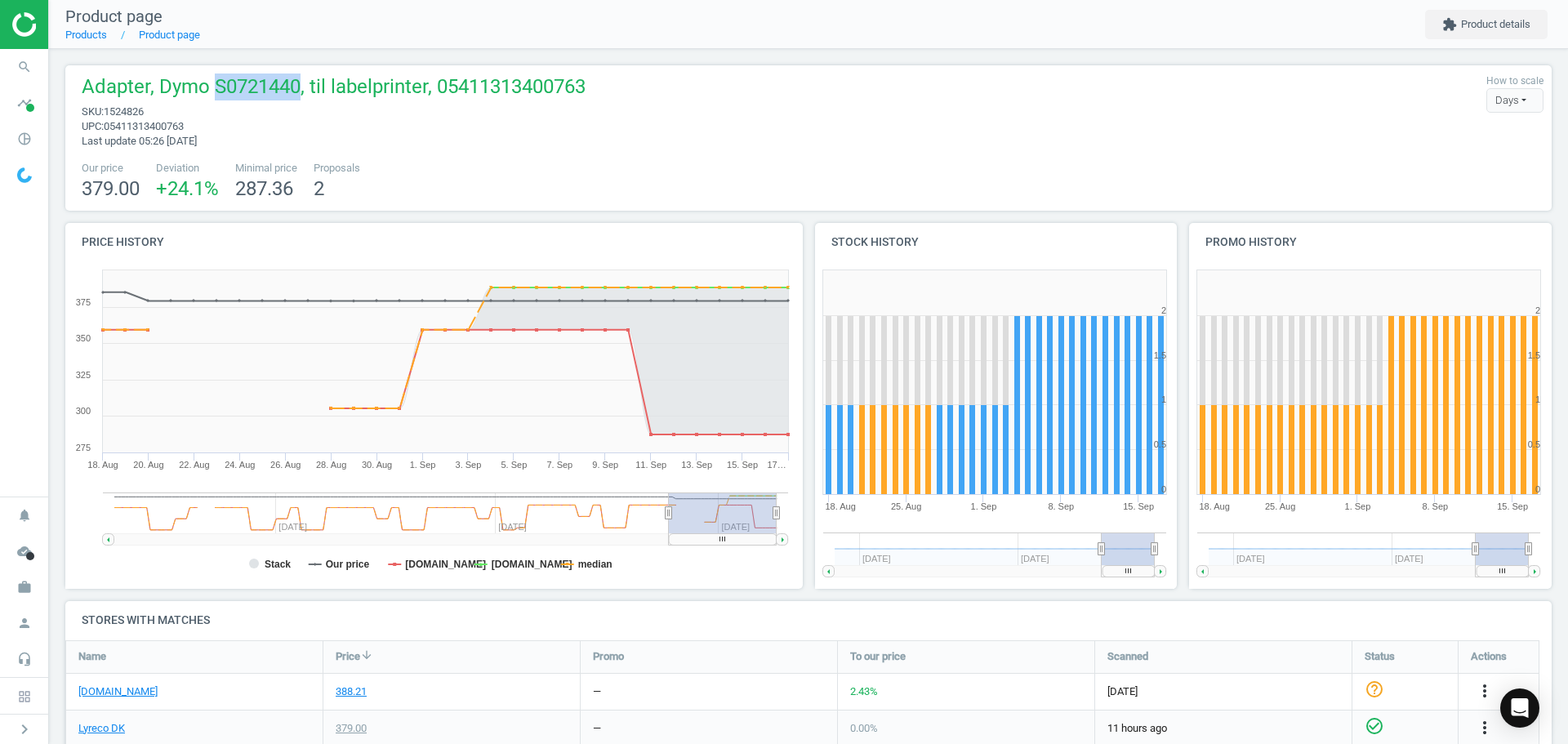
drag, startPoint x: 301, startPoint y: 89, endPoint x: 216, endPoint y: 91, distance: 85.0
click at [216, 91] on span "Adapter, Dymo S0721440, til labelprinter, 05411313400763" at bounding box center [333, 89] width 504 height 31
copy span "S0721440"
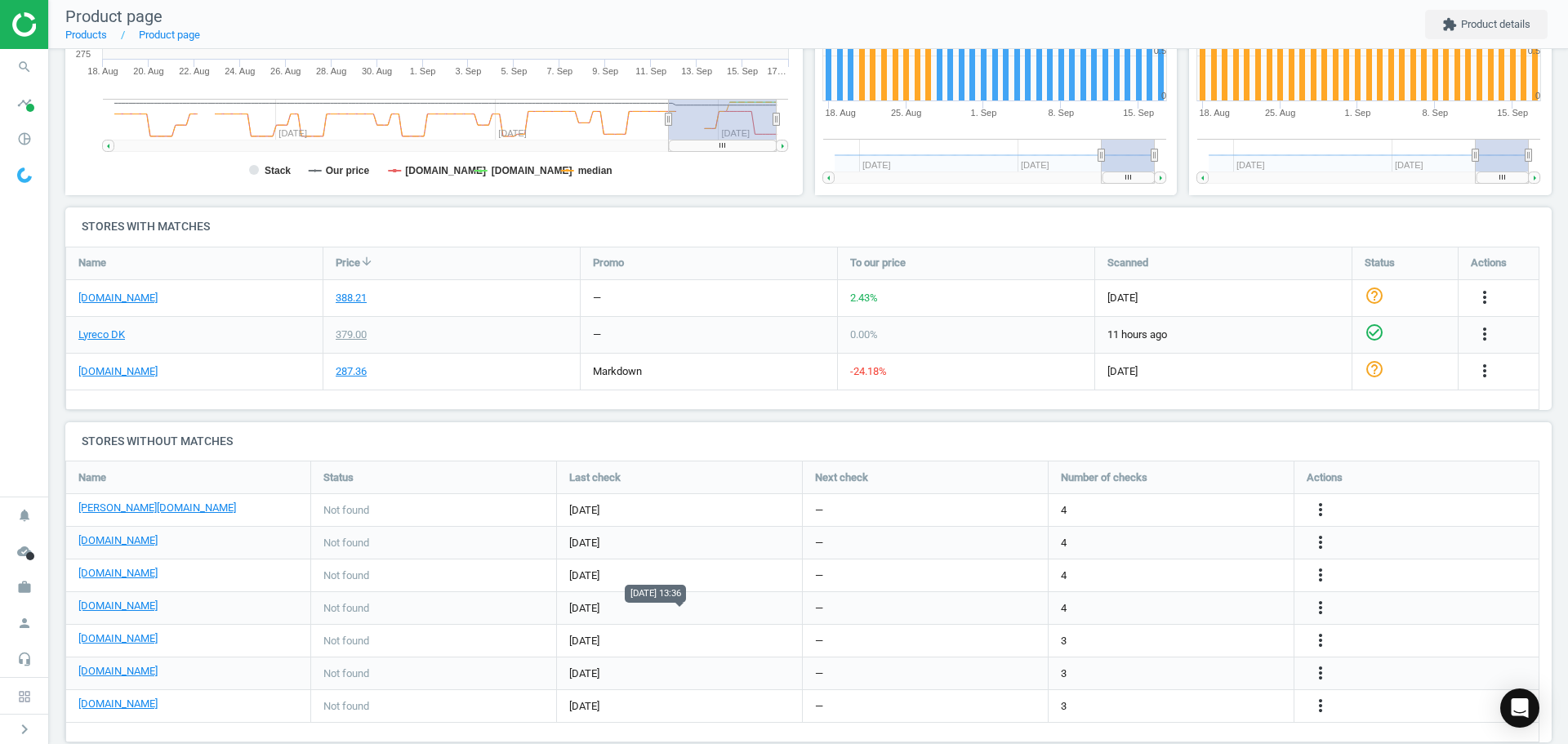
scroll to position [421, 0]
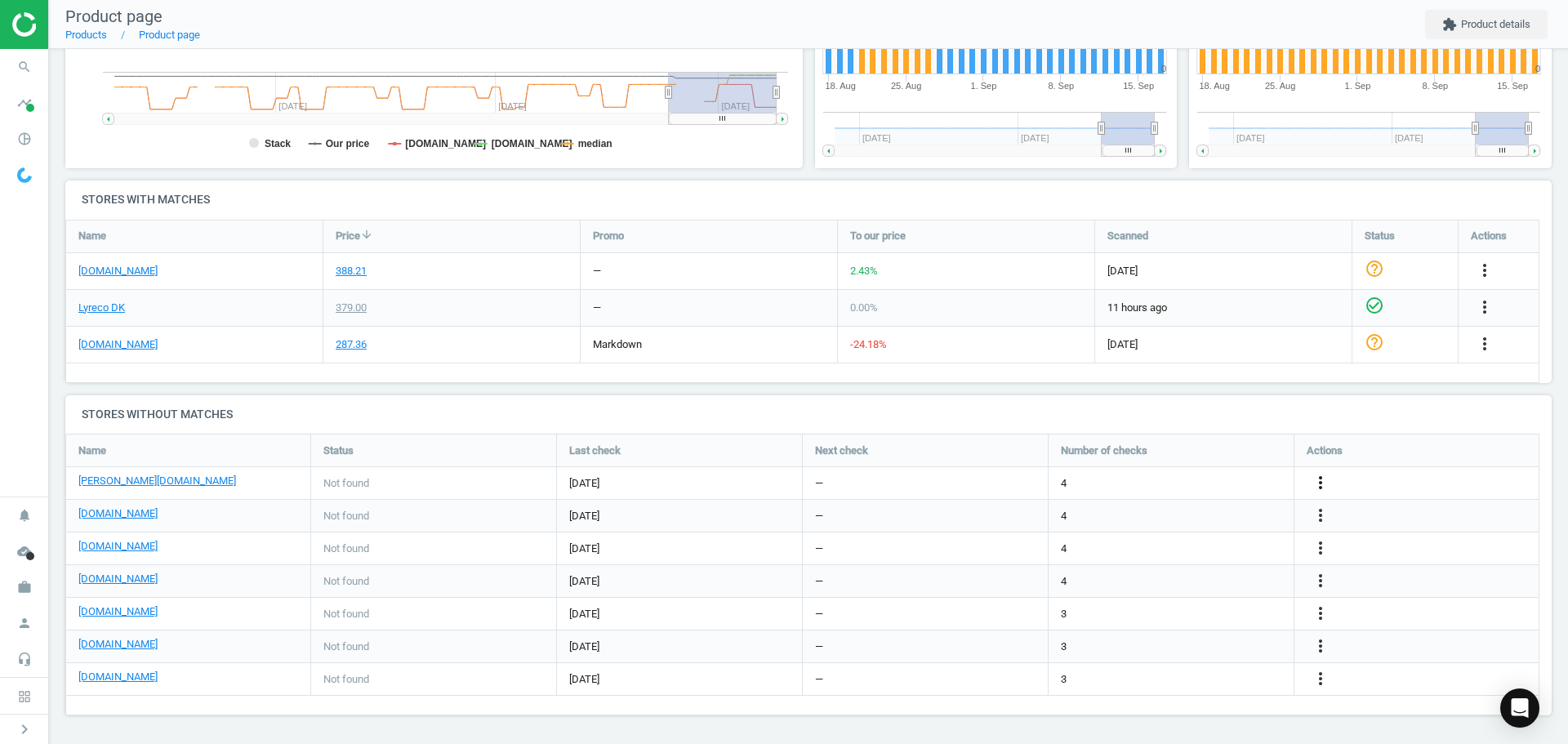
click at [1312, 481] on icon "more_vert" at bounding box center [1320, 482] width 20 height 20
click at [1200, 479] on link "Edit URL/product option" at bounding box center [1193, 483] width 224 height 26
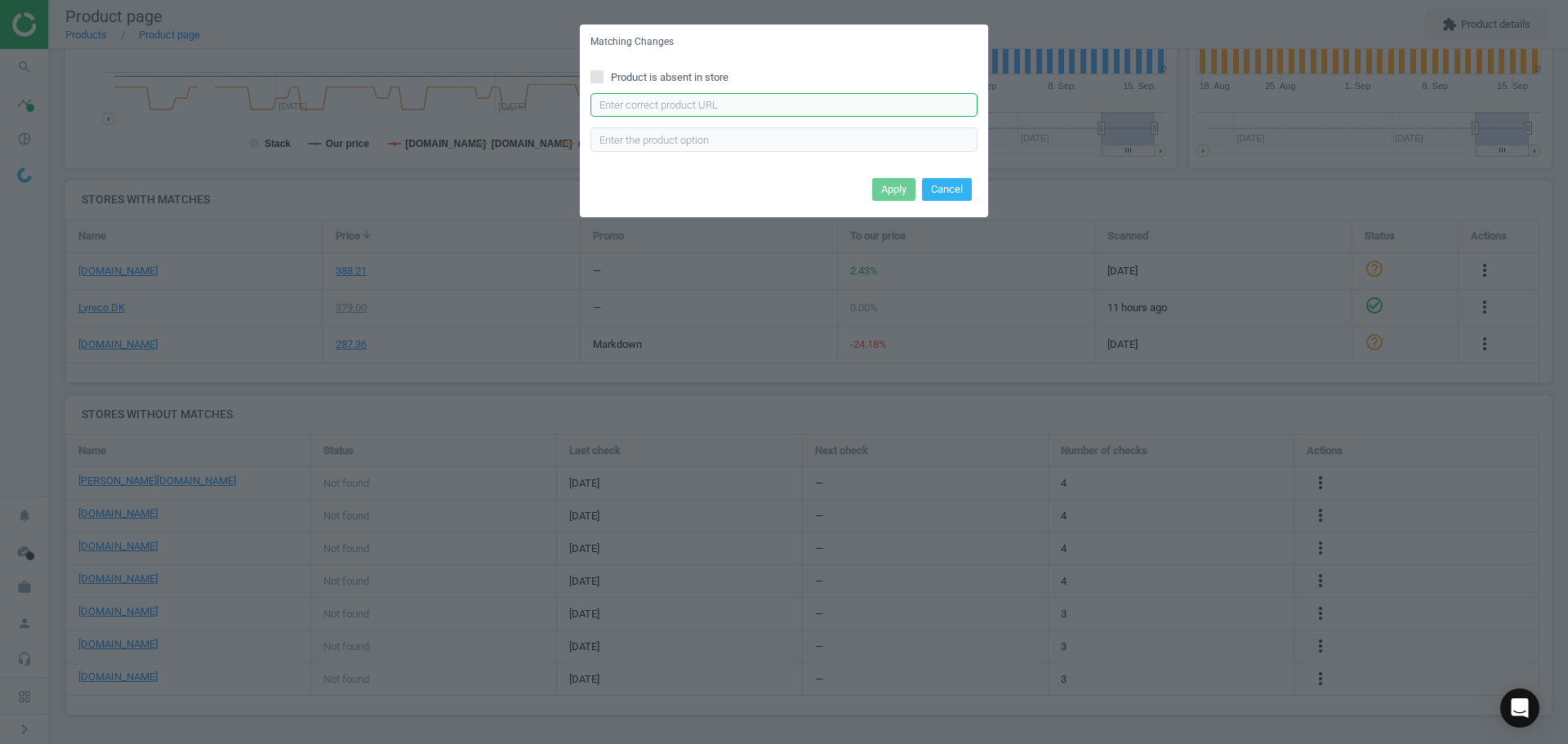
click at [757, 95] on input "text" at bounding box center [784, 105] width 387 height 25
paste input "https://www.lomax.dk/elektronik/labelprint-og-tape/label-og-etiketprintere/dymo…"
type input "https://www.lomax.dk/elektronik/labelprint-og-tape/label-og-etiketprintere/dymo…"
click at [894, 189] on button "Apply" at bounding box center [894, 189] width 44 height 23
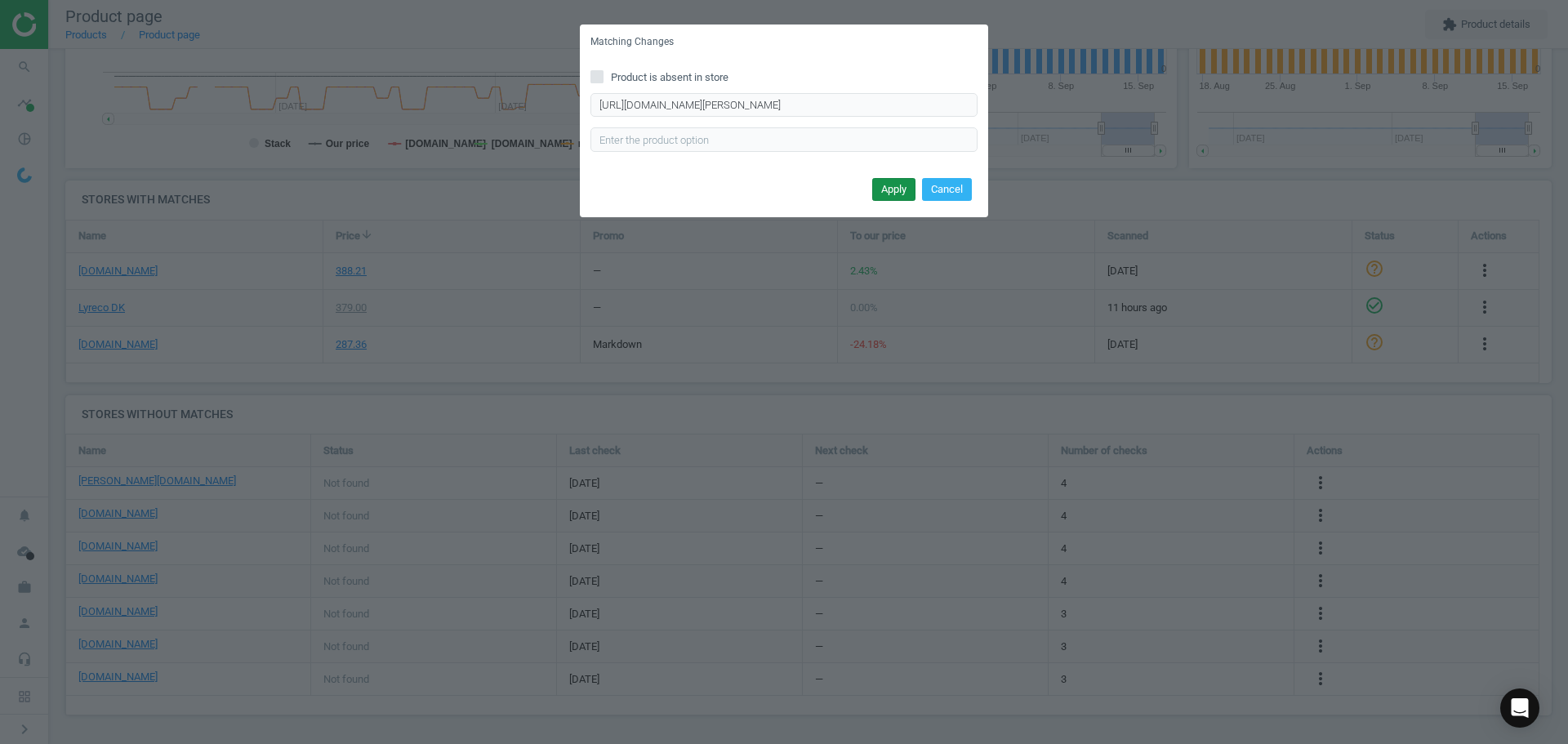
scroll to position [0, 0]
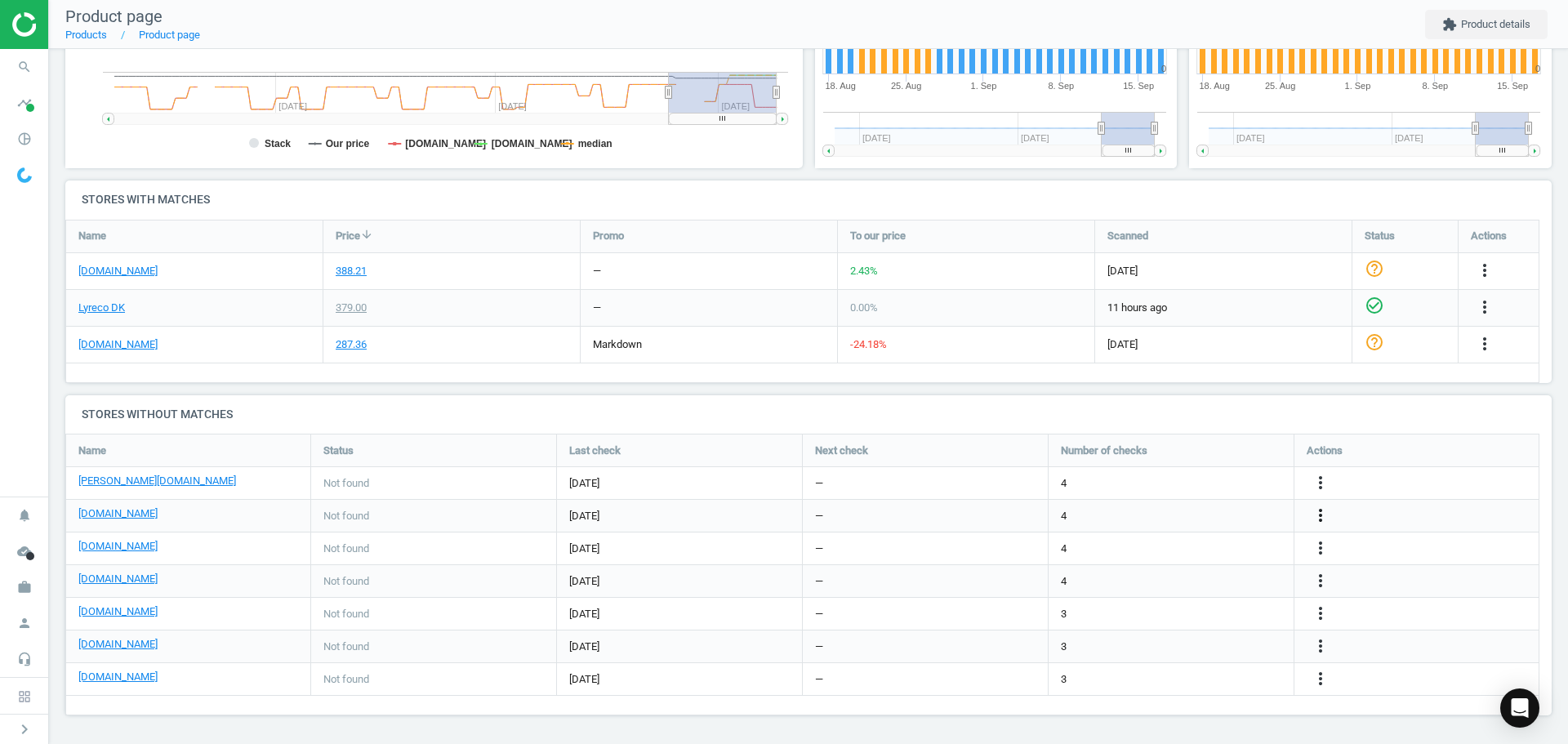
click at [1327, 510] on icon "more_vert" at bounding box center [1320, 515] width 20 height 20
click at [1156, 510] on link "Edit URL/product option" at bounding box center [1193, 515] width 224 height 26
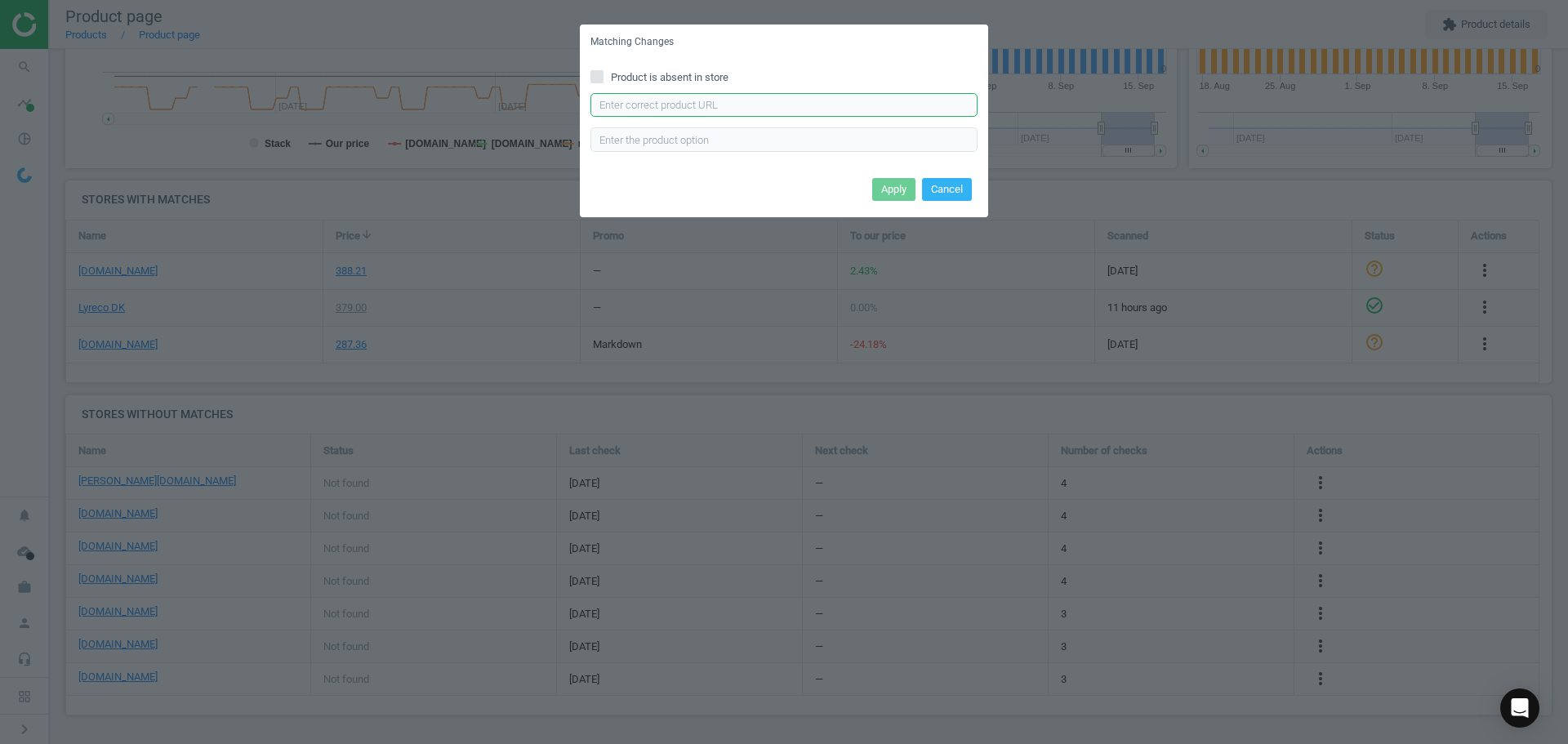
click at [754, 103] on input "text" at bounding box center [784, 105] width 387 height 25
paste input "https://daarbakredoffice.dk/dymo-ac-adapter-1174540.html"
type input "https://daarbakredoffice.dk/dymo-ac-adapter-1174540.html"
click at [883, 192] on button "Apply" at bounding box center [894, 189] width 44 height 23
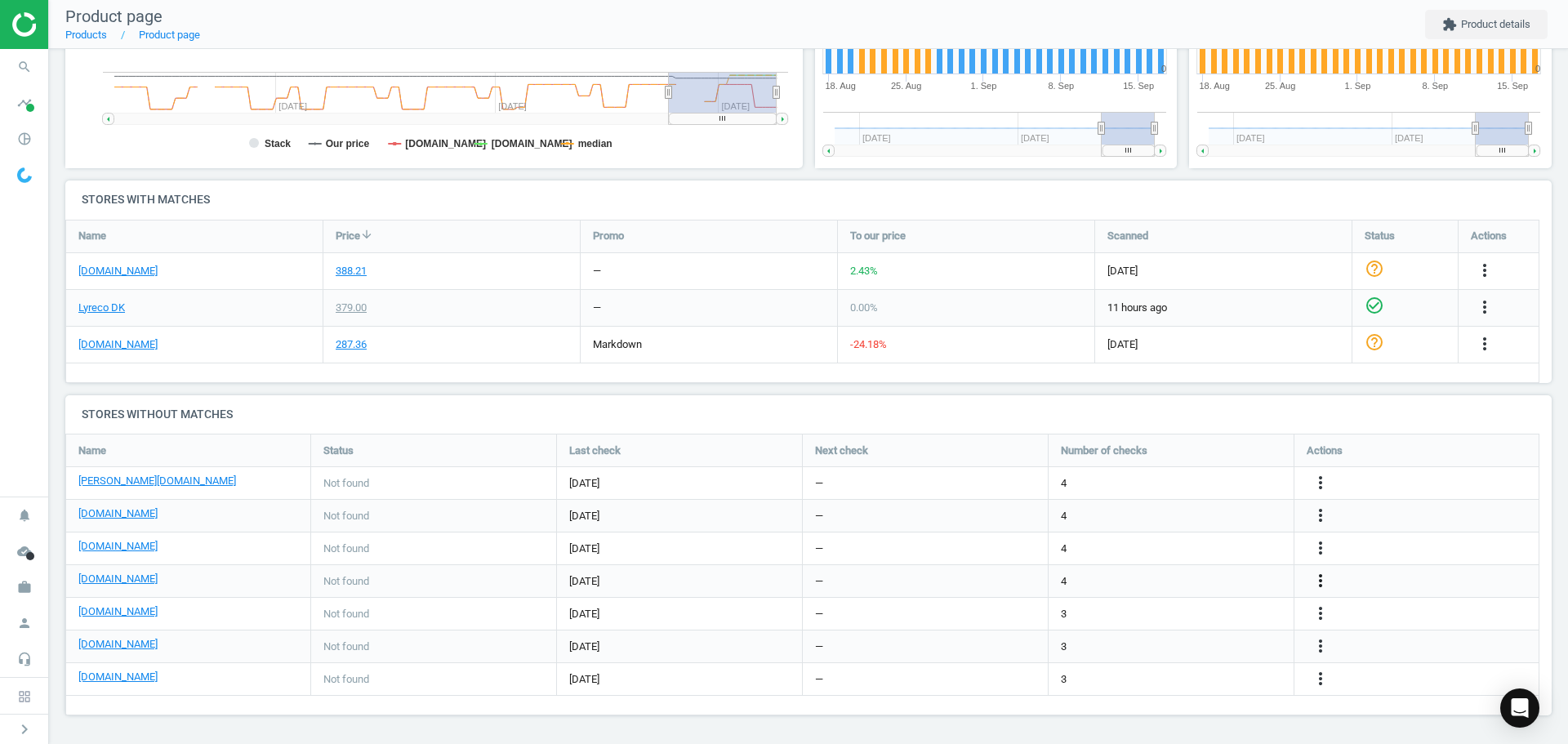
click at [1315, 574] on icon "more_vert" at bounding box center [1320, 581] width 20 height 20
click at [1184, 576] on link "Edit URL/product option" at bounding box center [1193, 581] width 224 height 26
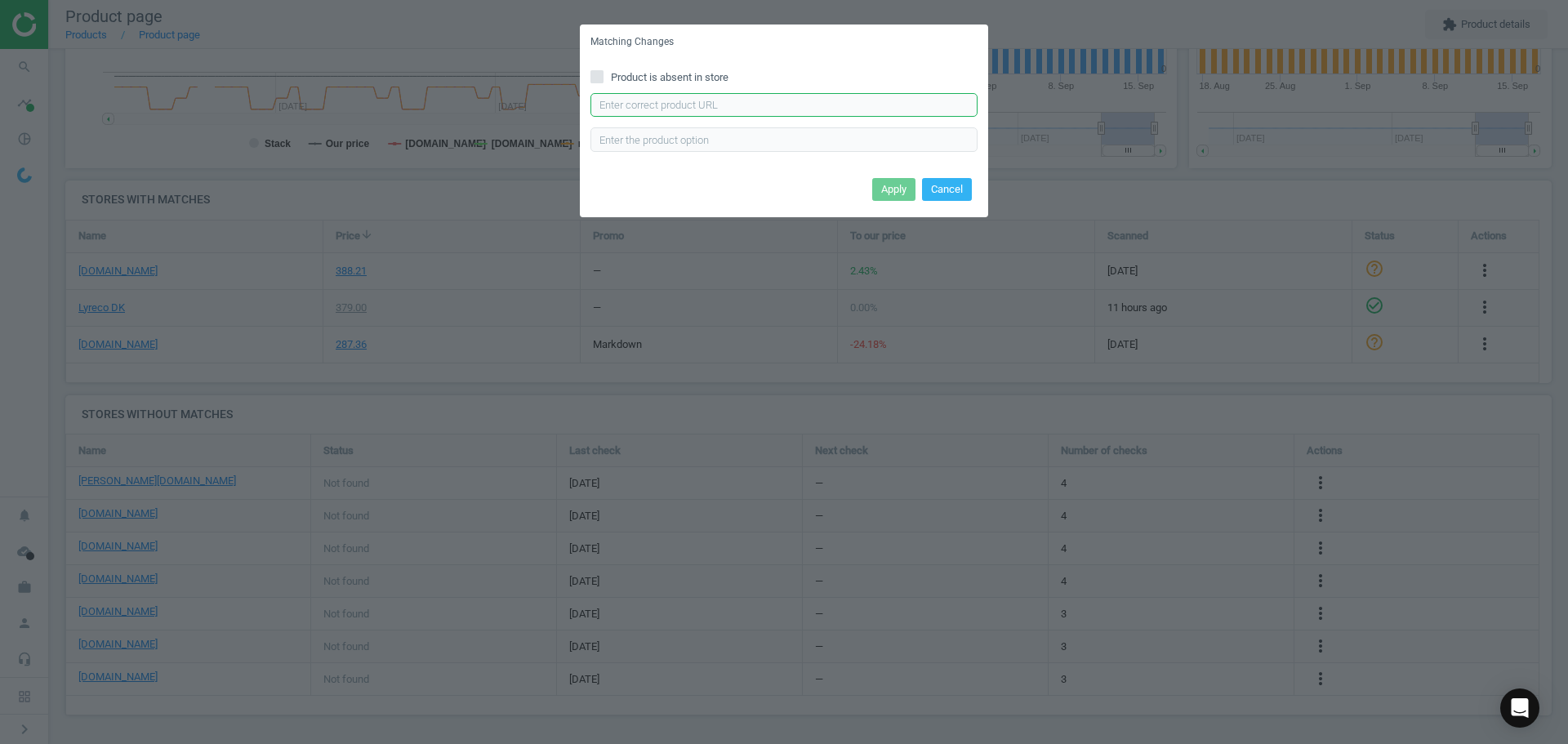
click at [765, 102] on input "text" at bounding box center [784, 105] width 387 height 25
paste input "https://www.kontorsyd.dk/da/dymo-labelprintere/dymo-adapter-til-100-plus-160300…"
type input "https://www.kontorsyd.dk/da/dymo-labelprintere/dymo-adapter-til-100-plus-160300…"
click at [884, 178] on button "Apply" at bounding box center [894, 189] width 44 height 23
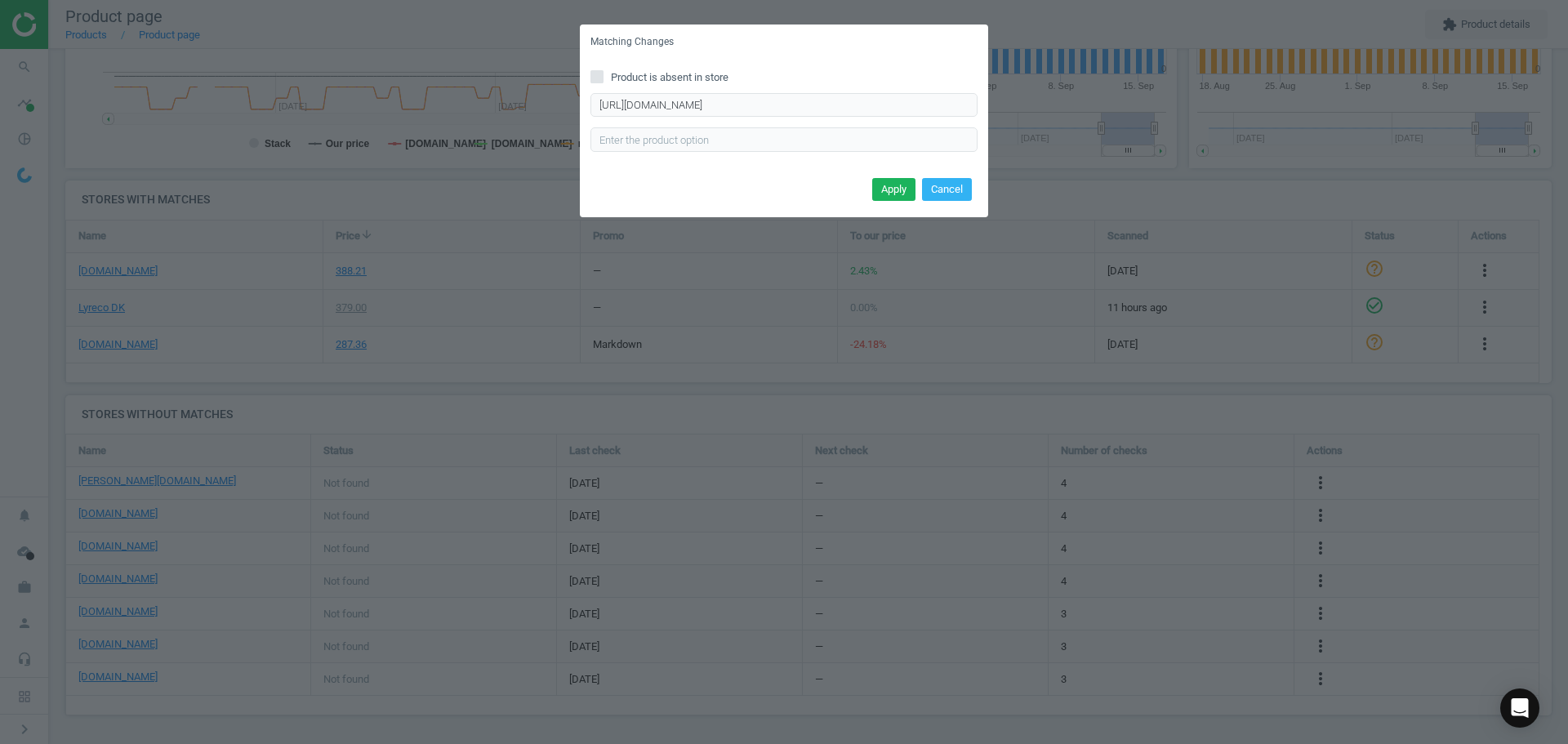
scroll to position [0, 0]
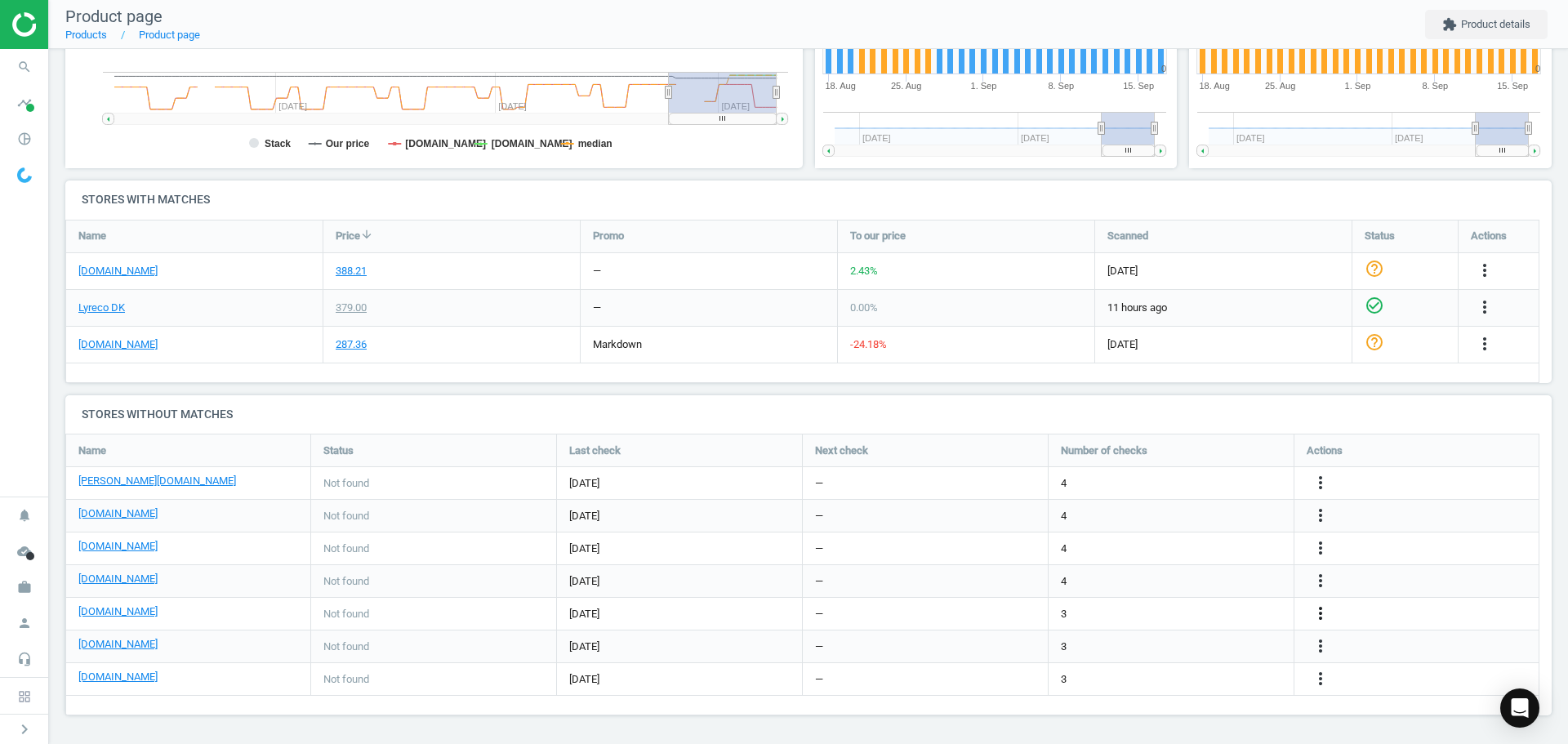
click at [1314, 612] on icon "more_vert" at bounding box center [1320, 613] width 20 height 20
click at [1170, 612] on link "Edit URL/product option" at bounding box center [1193, 613] width 224 height 26
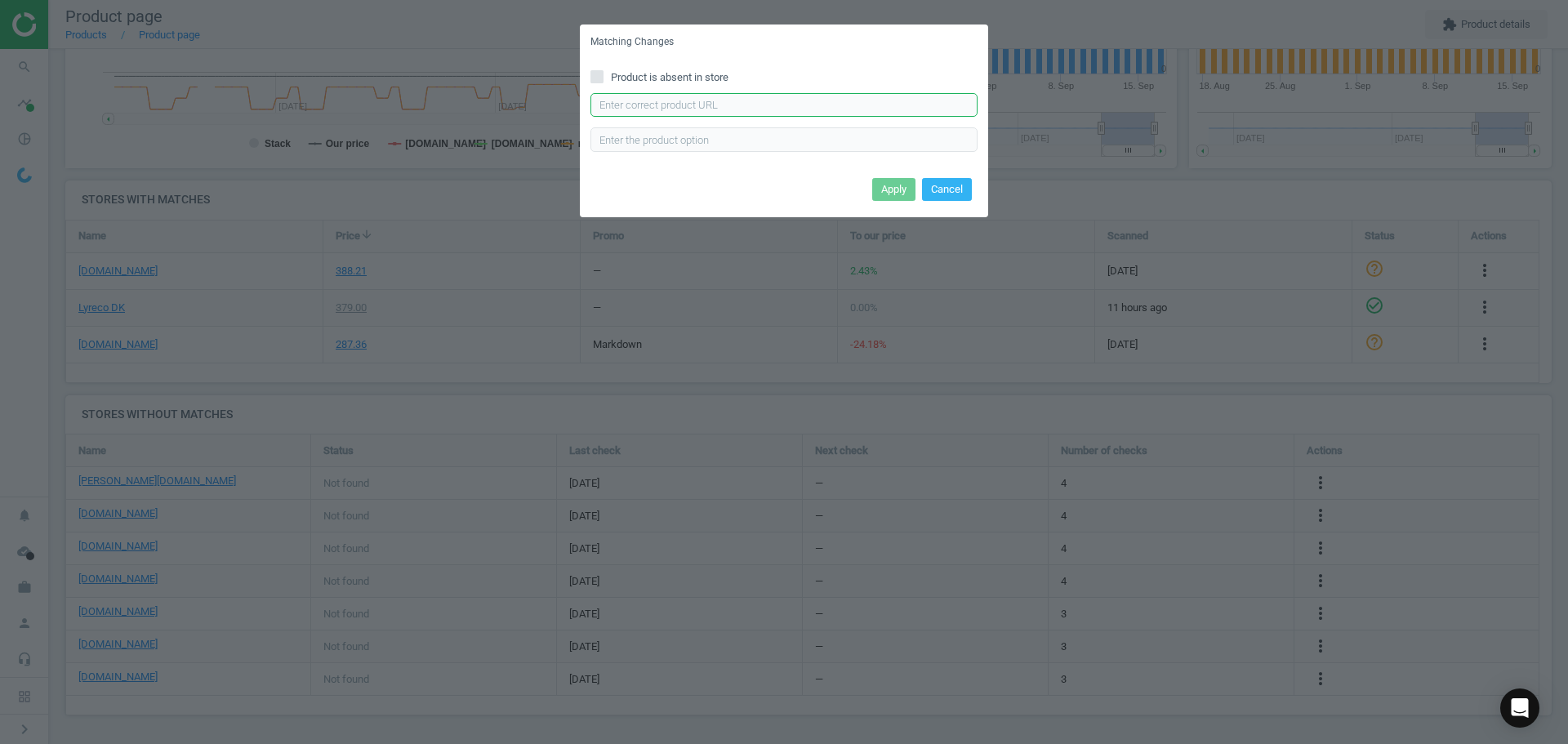
drag, startPoint x: 628, startPoint y: 109, endPoint x: 664, endPoint y: 123, distance: 38.6
click at [628, 109] on input "text" at bounding box center [784, 105] width 387 height 25
paste input "https://hertelsboresko.dk/da/labelprintere/adapter-til-dymo-s0721440-109630"
type input "https://hertelsboresko.dk/da/labelprintere/adapter-til-dymo-s0721440-109630"
drag, startPoint x: 900, startPoint y: 184, endPoint x: 826, endPoint y: 184, distance: 74.0
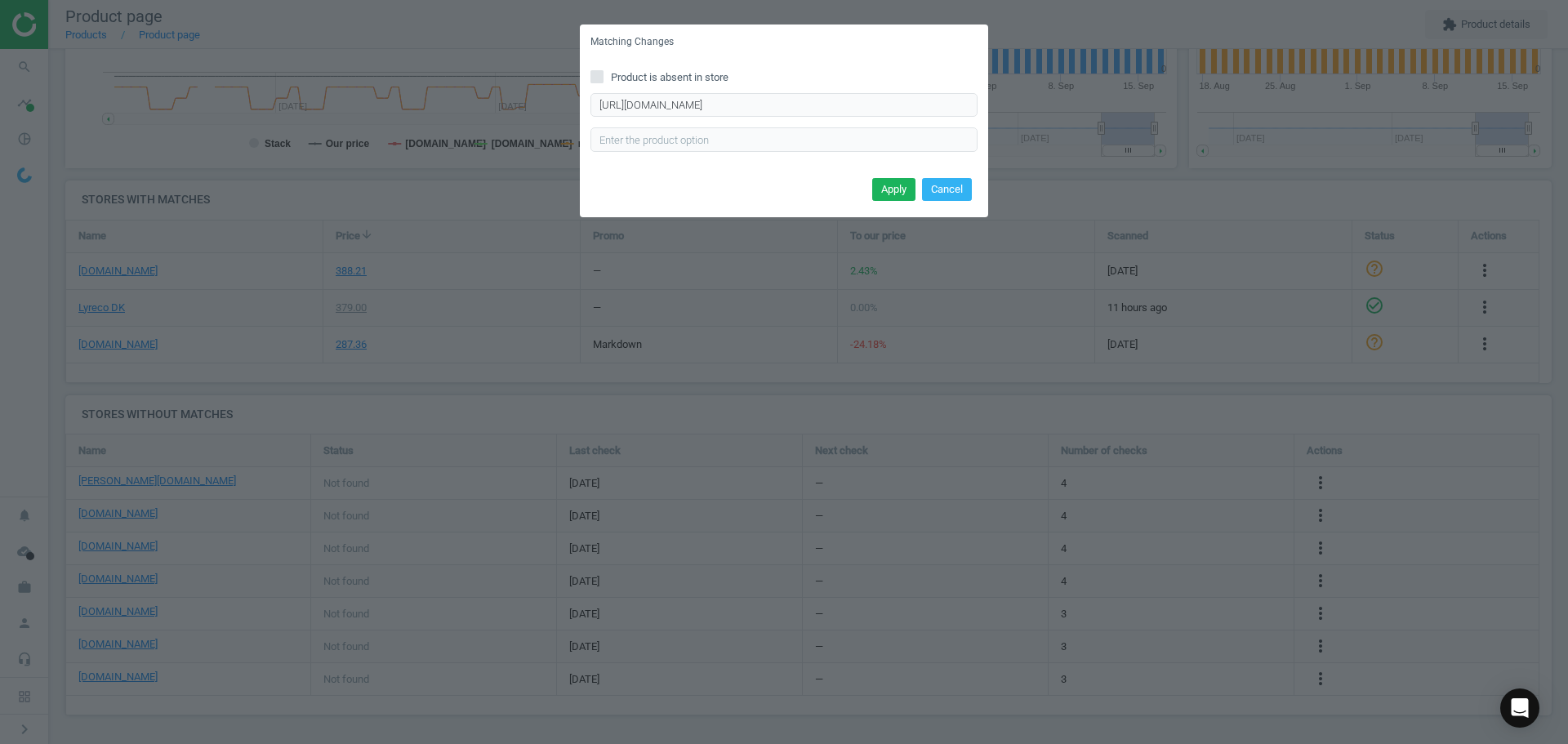
click at [901, 184] on button "Apply" at bounding box center [894, 189] width 44 height 23
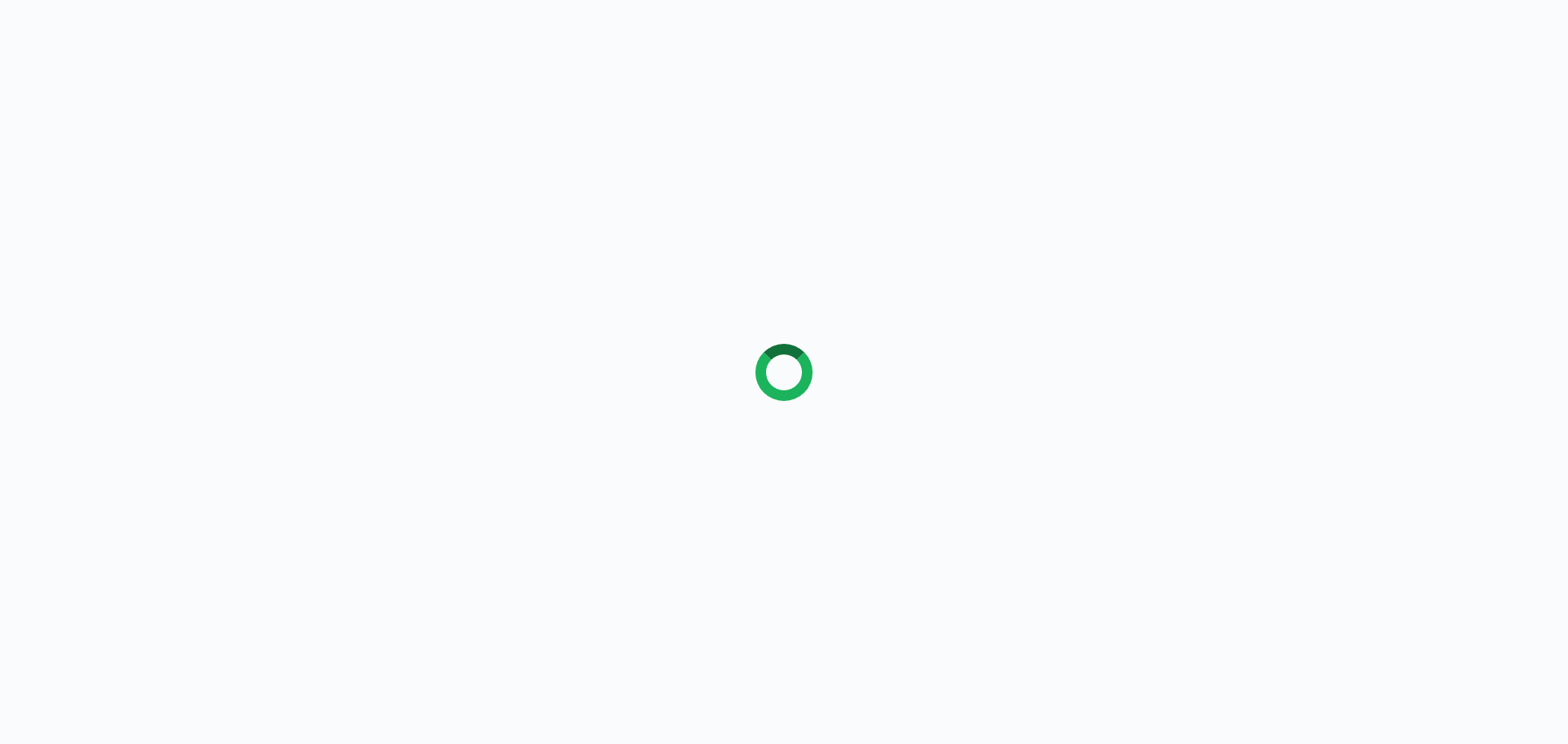
click at [74, 221] on div at bounding box center [784, 372] width 1568 height 744
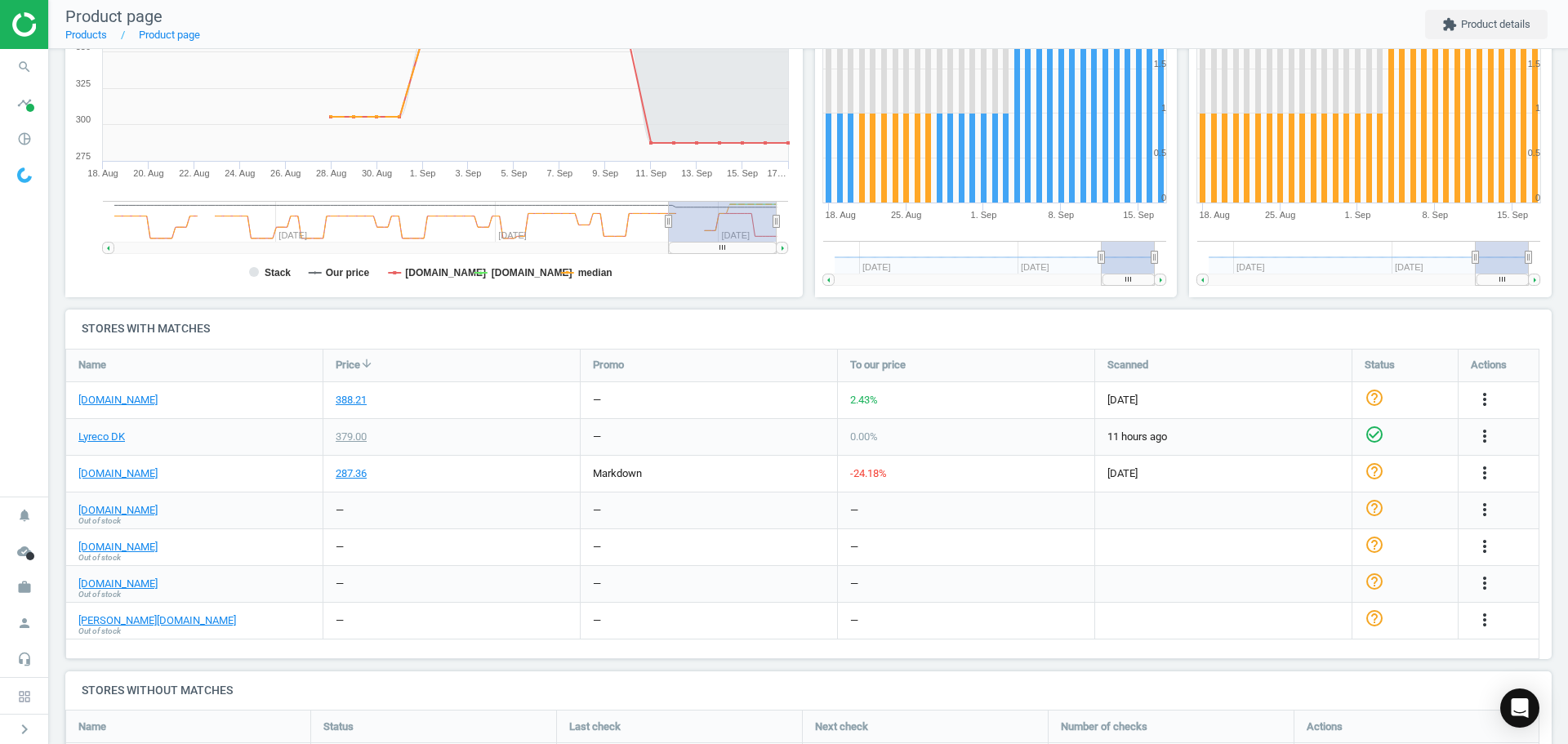
scroll to position [110, 0]
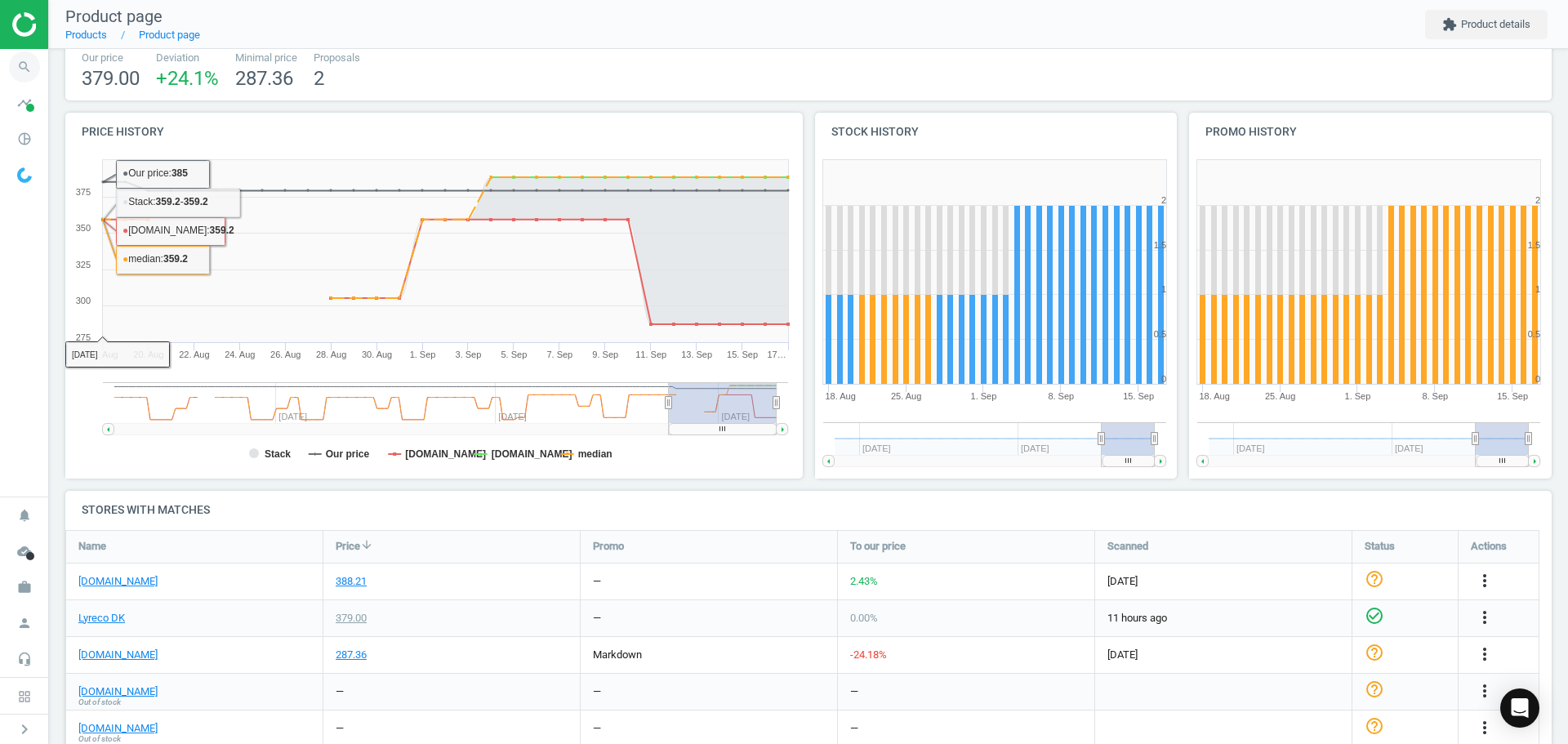
click at [33, 53] on icon "search" at bounding box center [25, 67] width 31 height 31
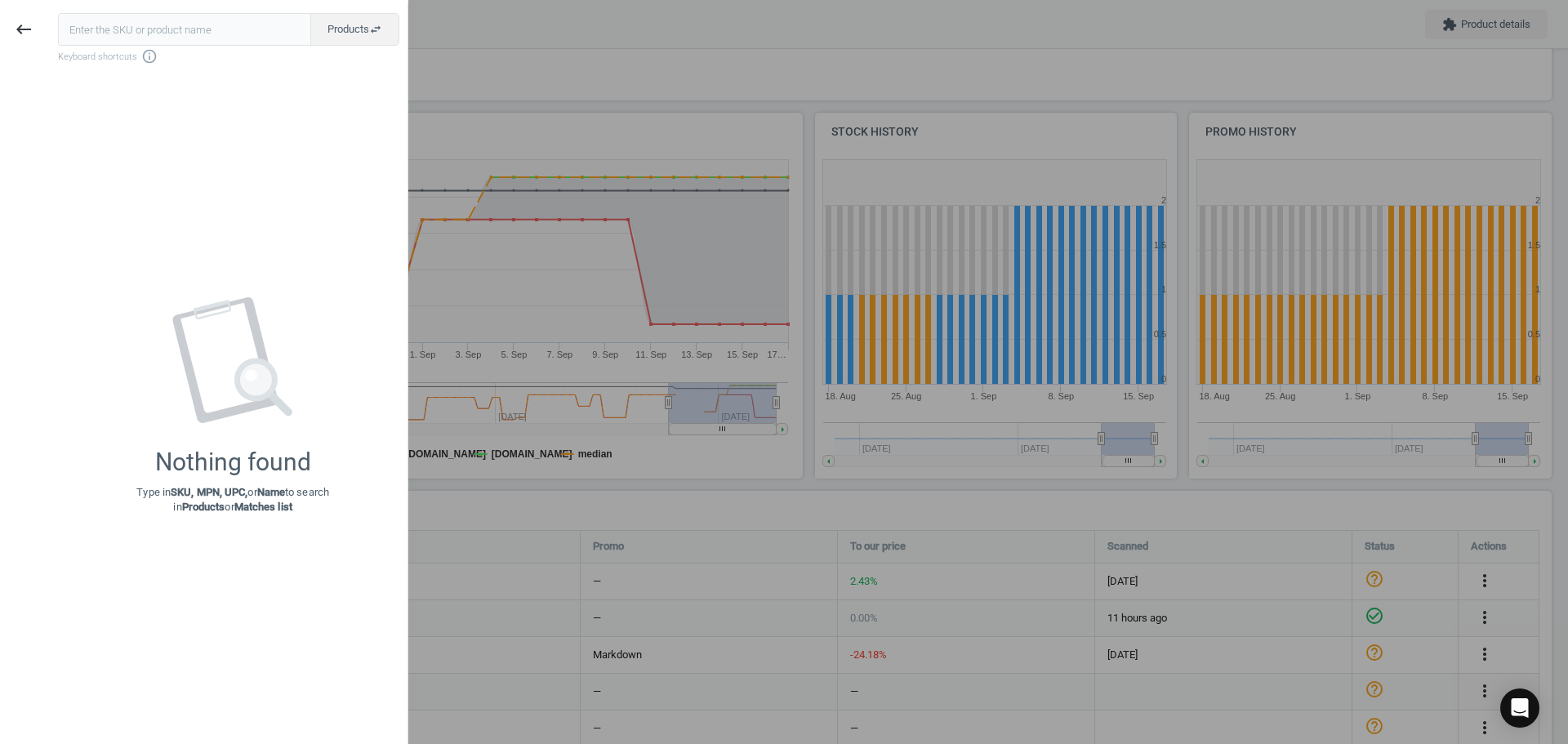
click at [133, 27] on input "text" at bounding box center [184, 30] width 254 height 33
type input "15637499"
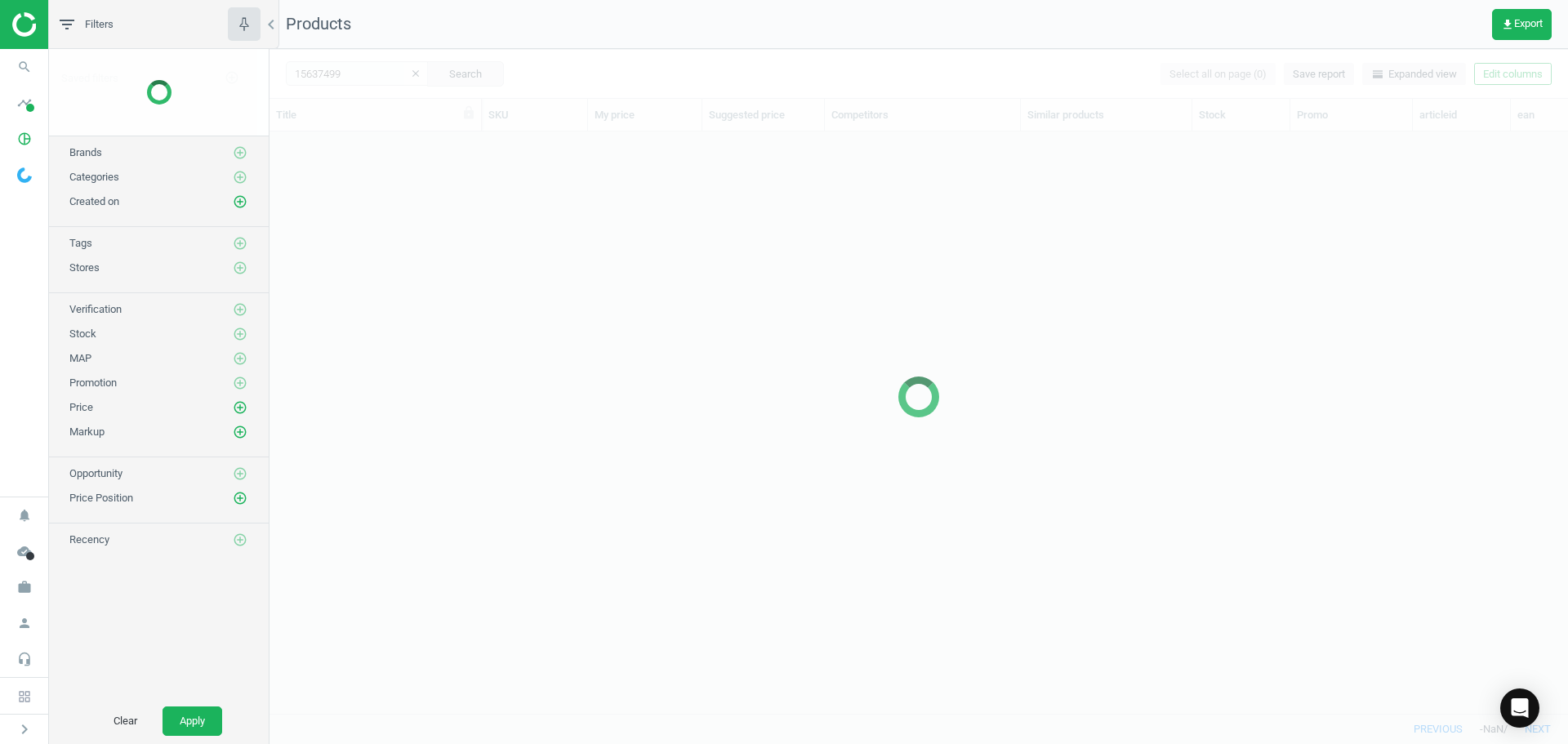
scroll to position [557, 1287]
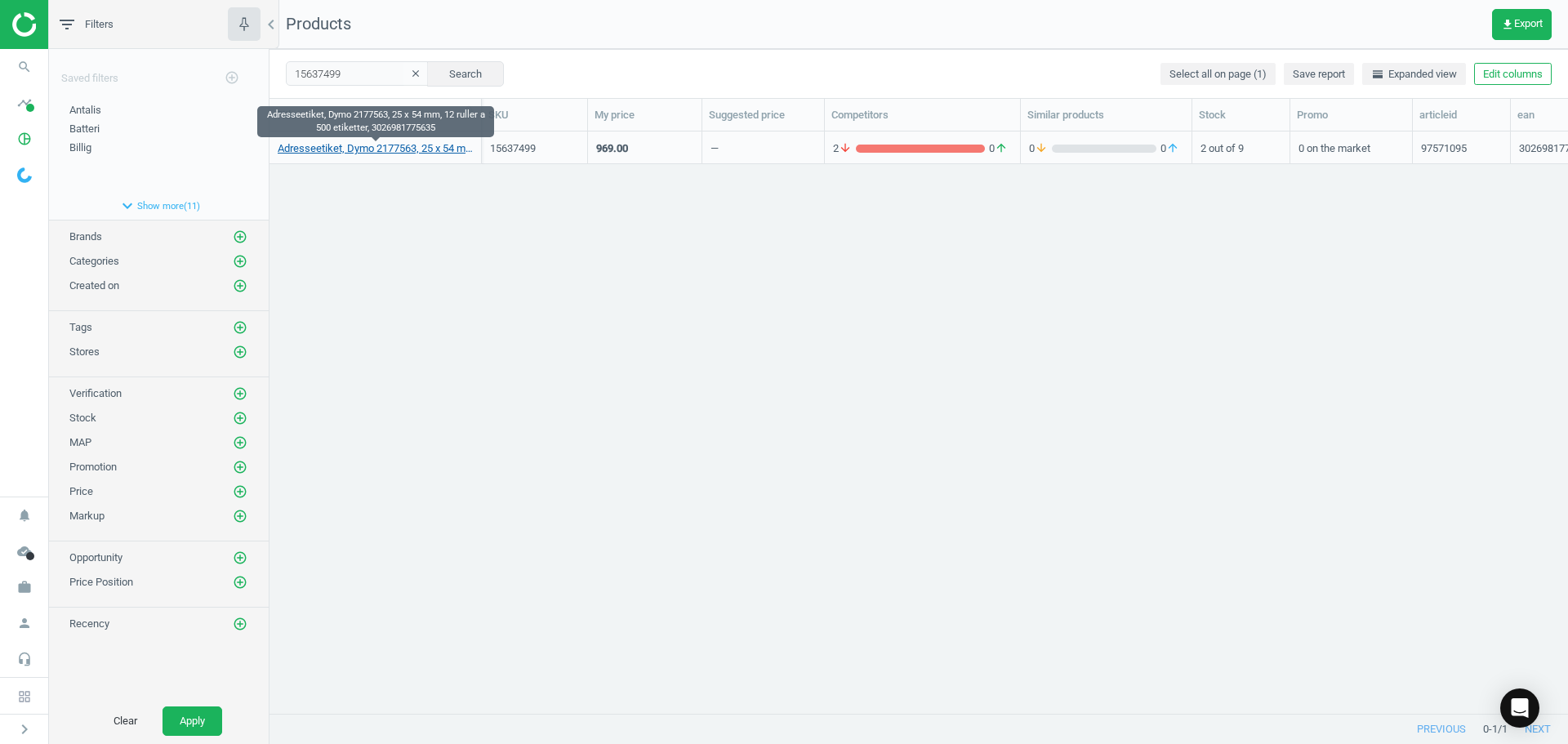
click at [403, 149] on link "Adresseetiket, Dymo 2177563, 25 x 54 mm, 12 ruller a 500 etiketter, 30269817756…" at bounding box center [375, 149] width 195 height 15
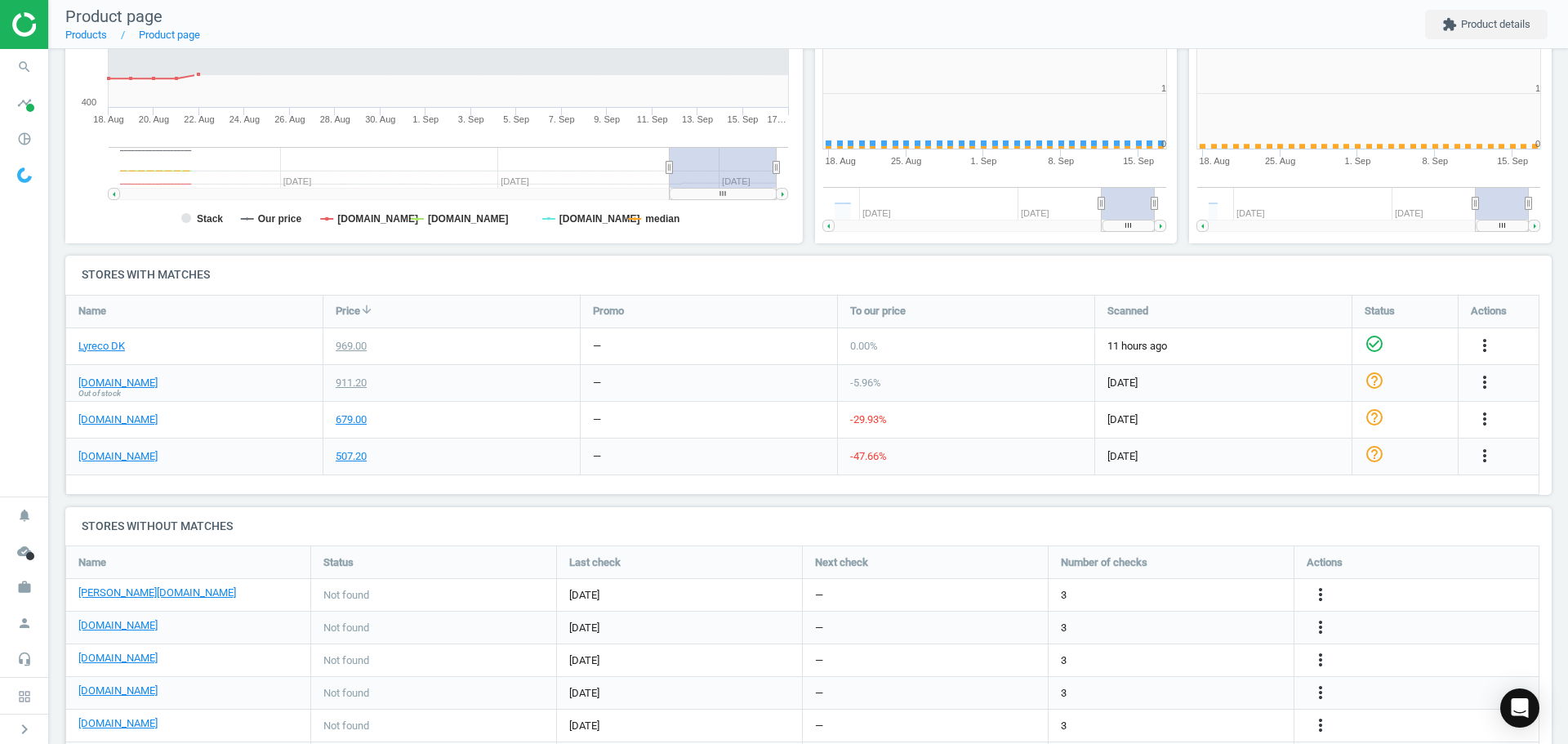
scroll to position [352, 384]
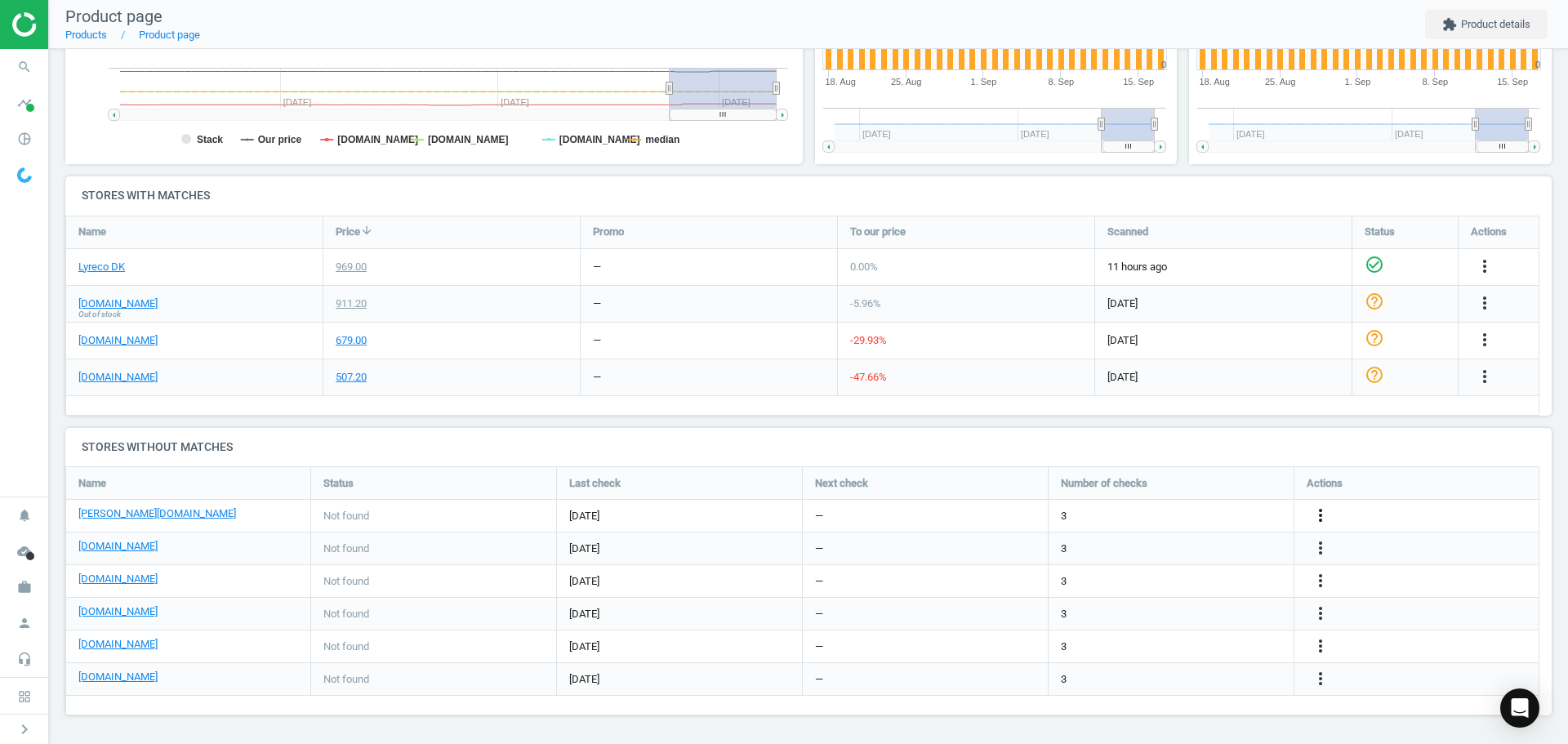
click at [1317, 511] on icon "more_vert" at bounding box center [1320, 515] width 20 height 20
click at [1148, 516] on link "Edit URL/product option" at bounding box center [1193, 515] width 224 height 26
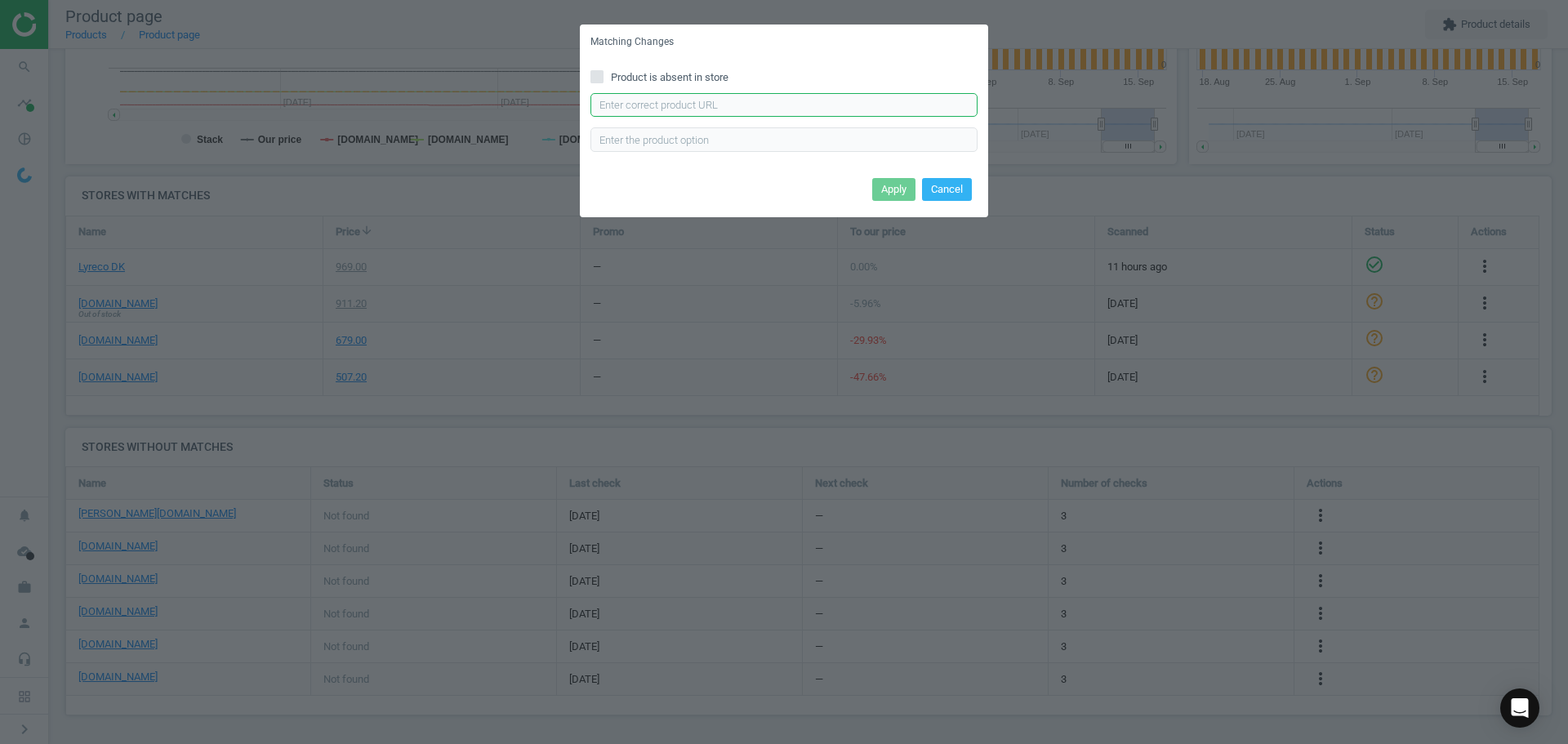
click at [642, 109] on input "text" at bounding box center [784, 105] width 387 height 25
paste input "[URL][DOMAIN_NAME][PERSON_NAME]"
type input "[URL][DOMAIN_NAME][PERSON_NAME]"
click at [887, 188] on button "Apply" at bounding box center [894, 189] width 44 height 23
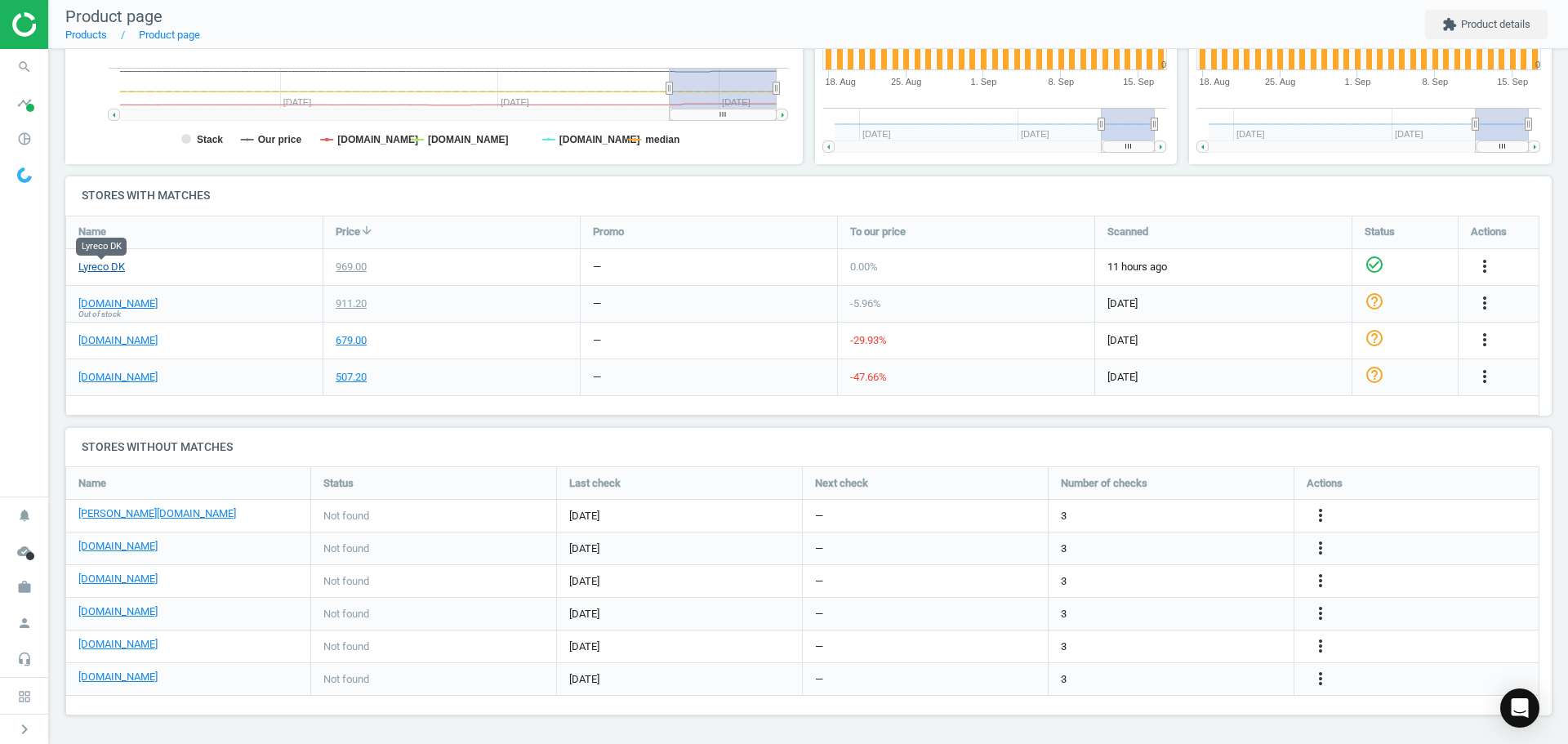
click at [101, 267] on link "Lyreco DK" at bounding box center [101, 267] width 47 height 15
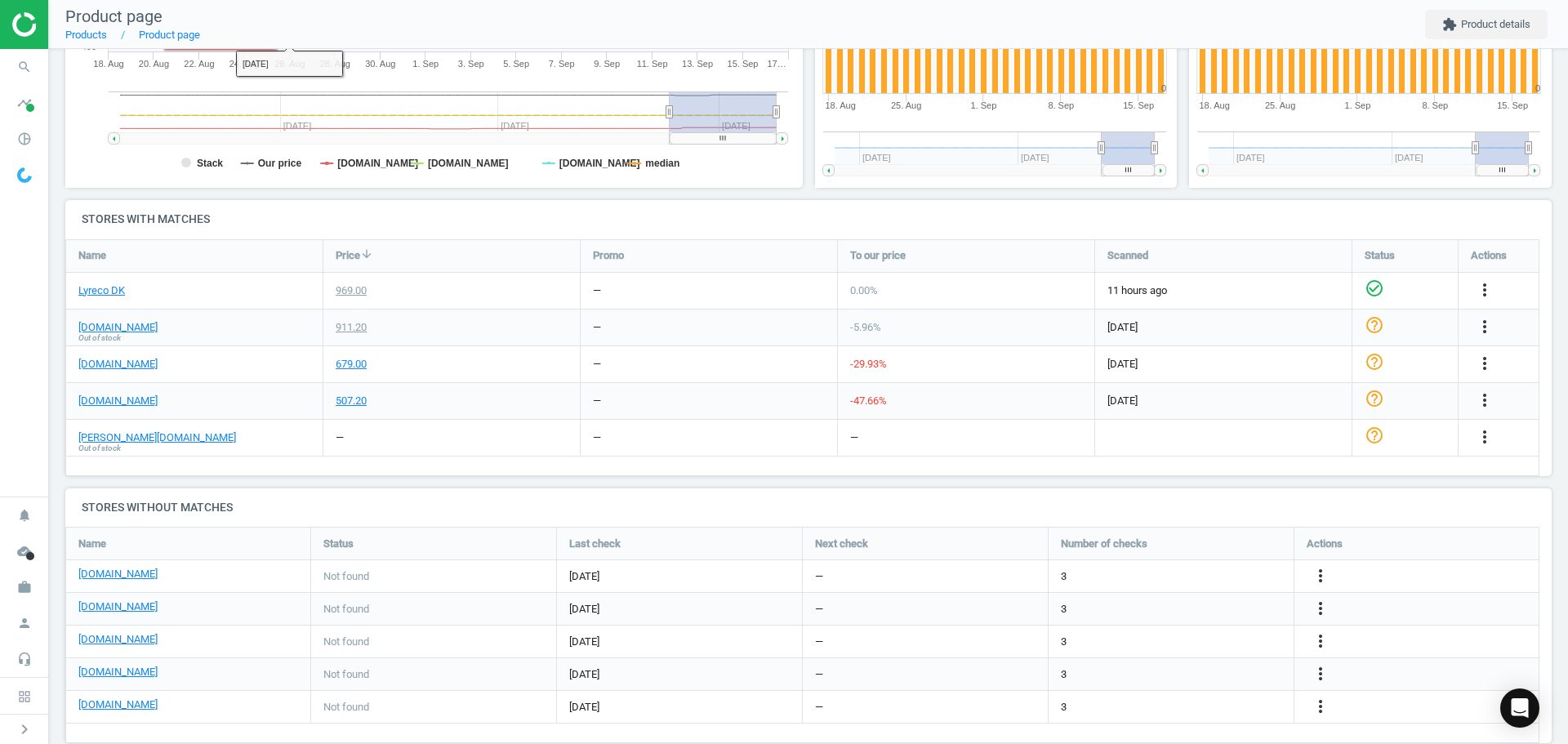
scroll to position [429, 0]
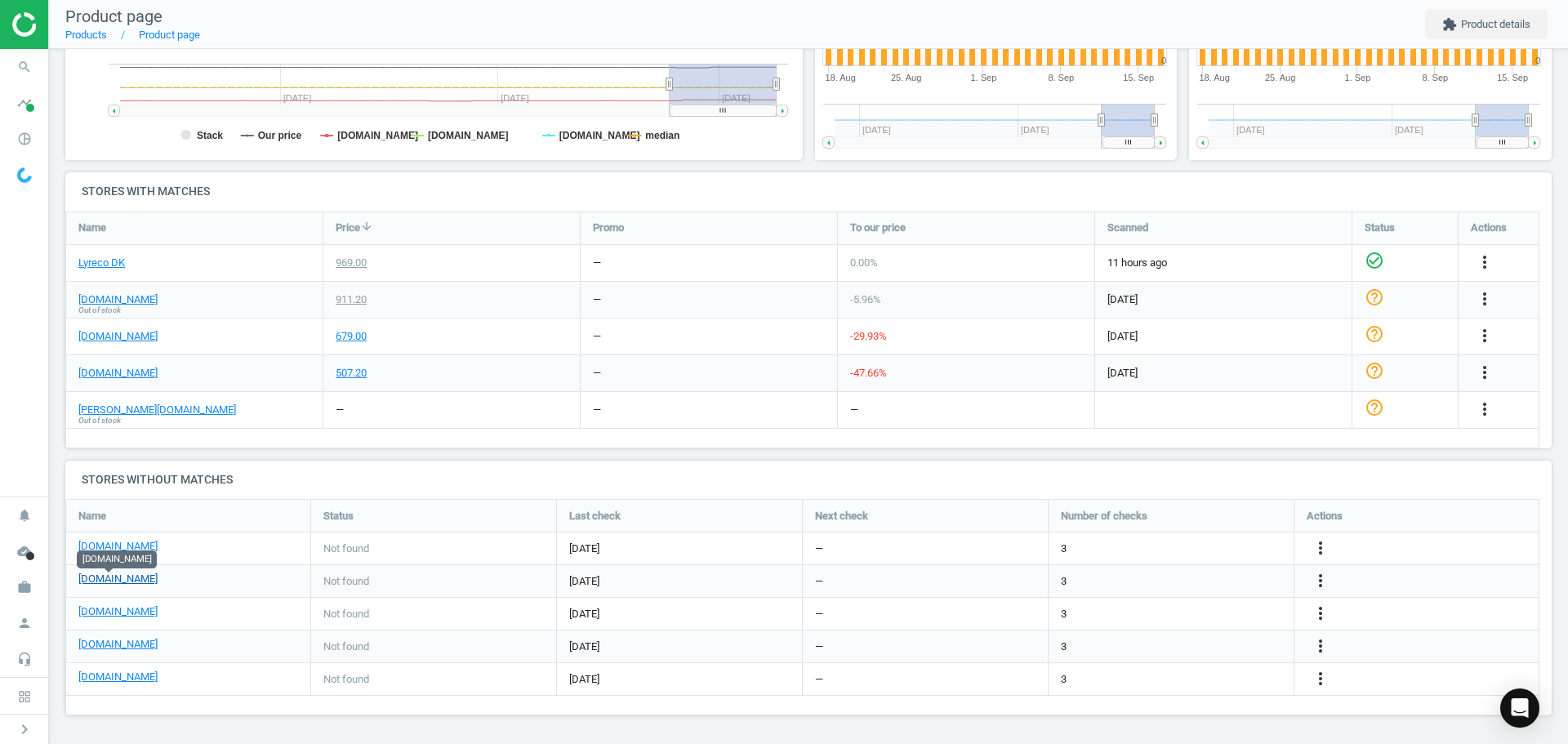
click at [133, 582] on link "[DOMAIN_NAME]" at bounding box center [118, 579] width 79 height 15
click at [121, 618] on link "[DOMAIN_NAME]" at bounding box center [118, 611] width 79 height 15
click at [1315, 612] on icon "more_vert" at bounding box center [1320, 613] width 20 height 20
click at [1184, 607] on link "Edit URL/product option" at bounding box center [1193, 613] width 224 height 26
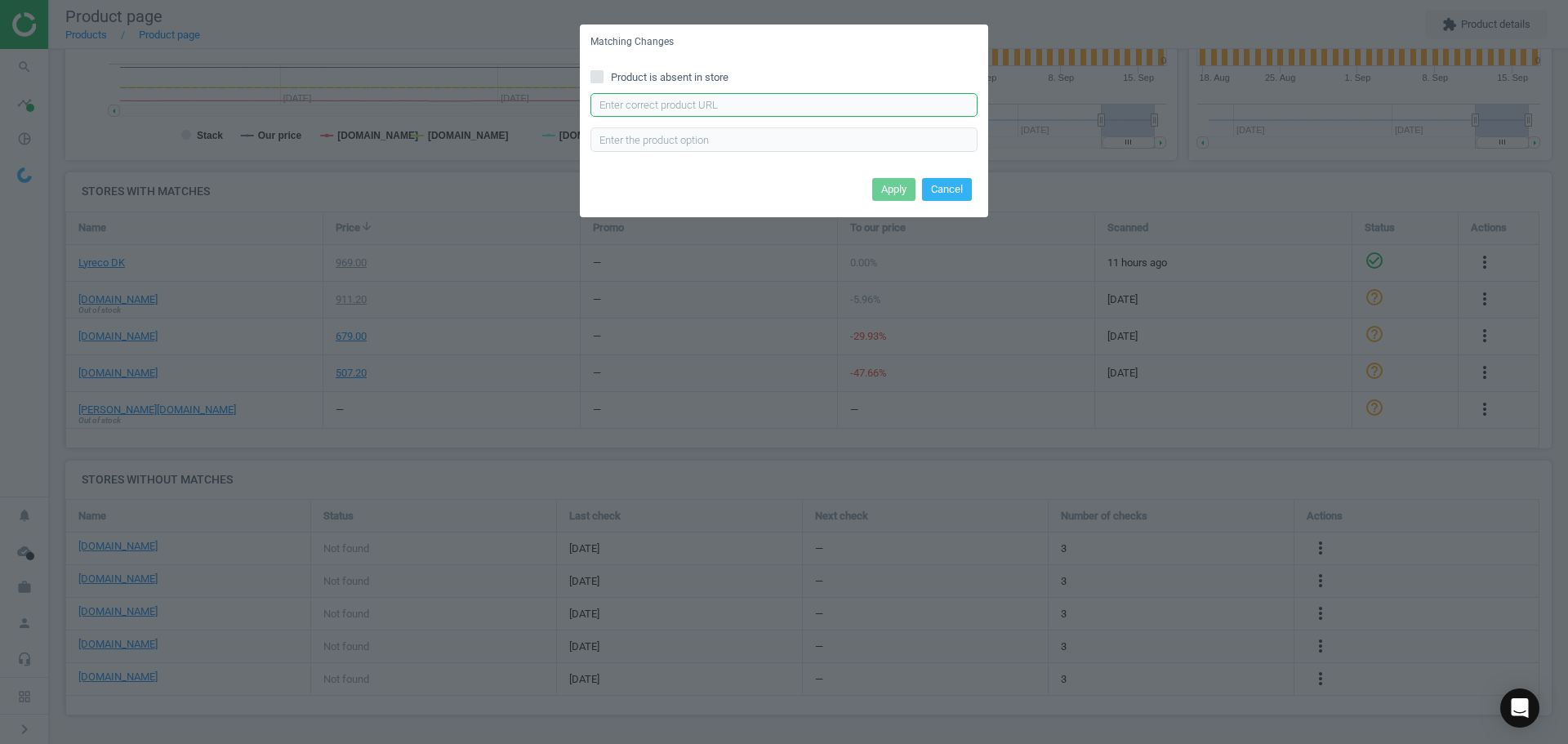
click at [786, 106] on input "text" at bounding box center [784, 105] width 387 height 25
paste input "[URL][DOMAIN_NAME]"
type input "https://konpap.dk/dymo-permanente-adresseetiketter-25x54-mm-hvid-12-rl-154.1135…"
click at [889, 187] on button "Apply" at bounding box center [894, 189] width 44 height 23
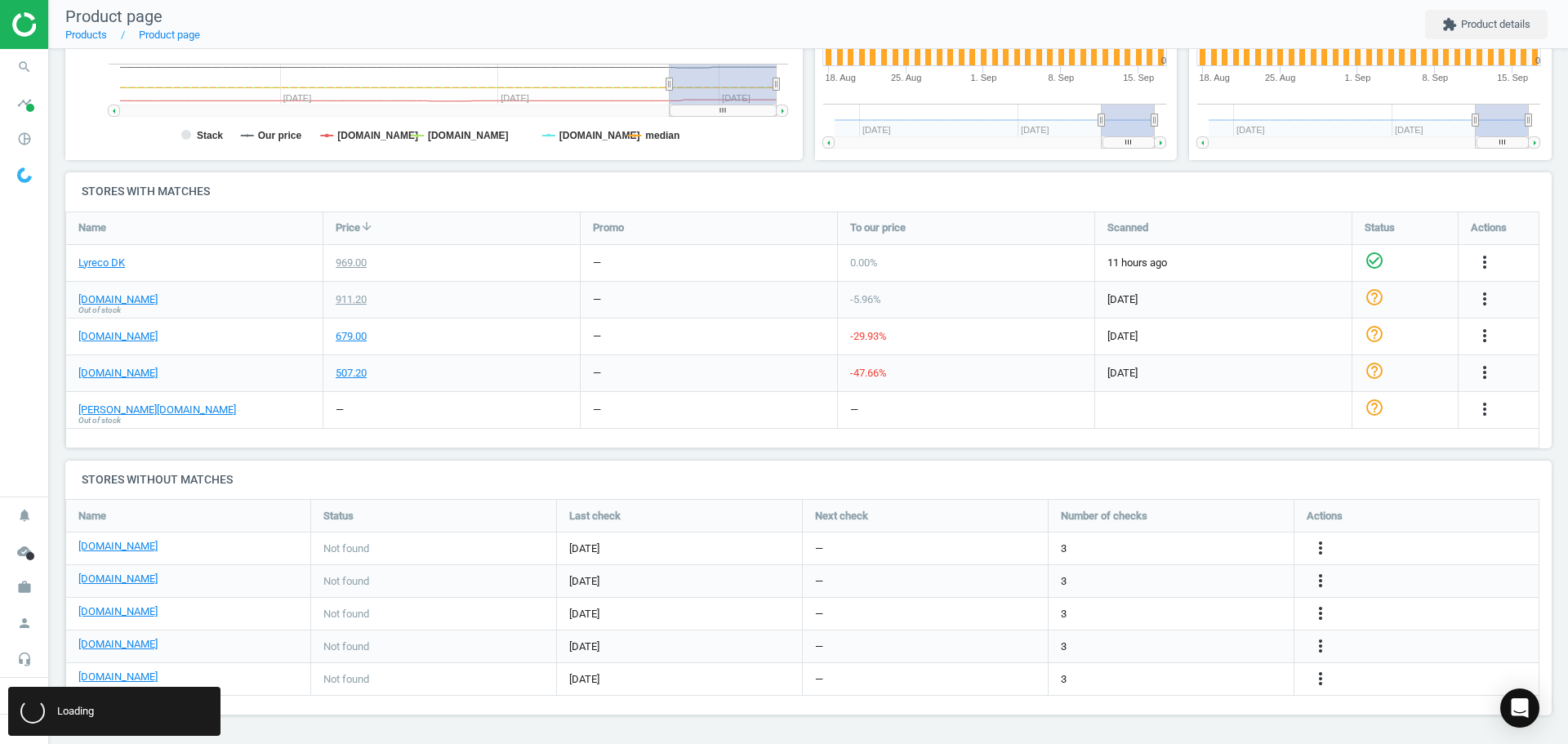
scroll to position [0, 0]
click at [151, 655] on div "[DOMAIN_NAME]" at bounding box center [188, 646] width 220 height 19
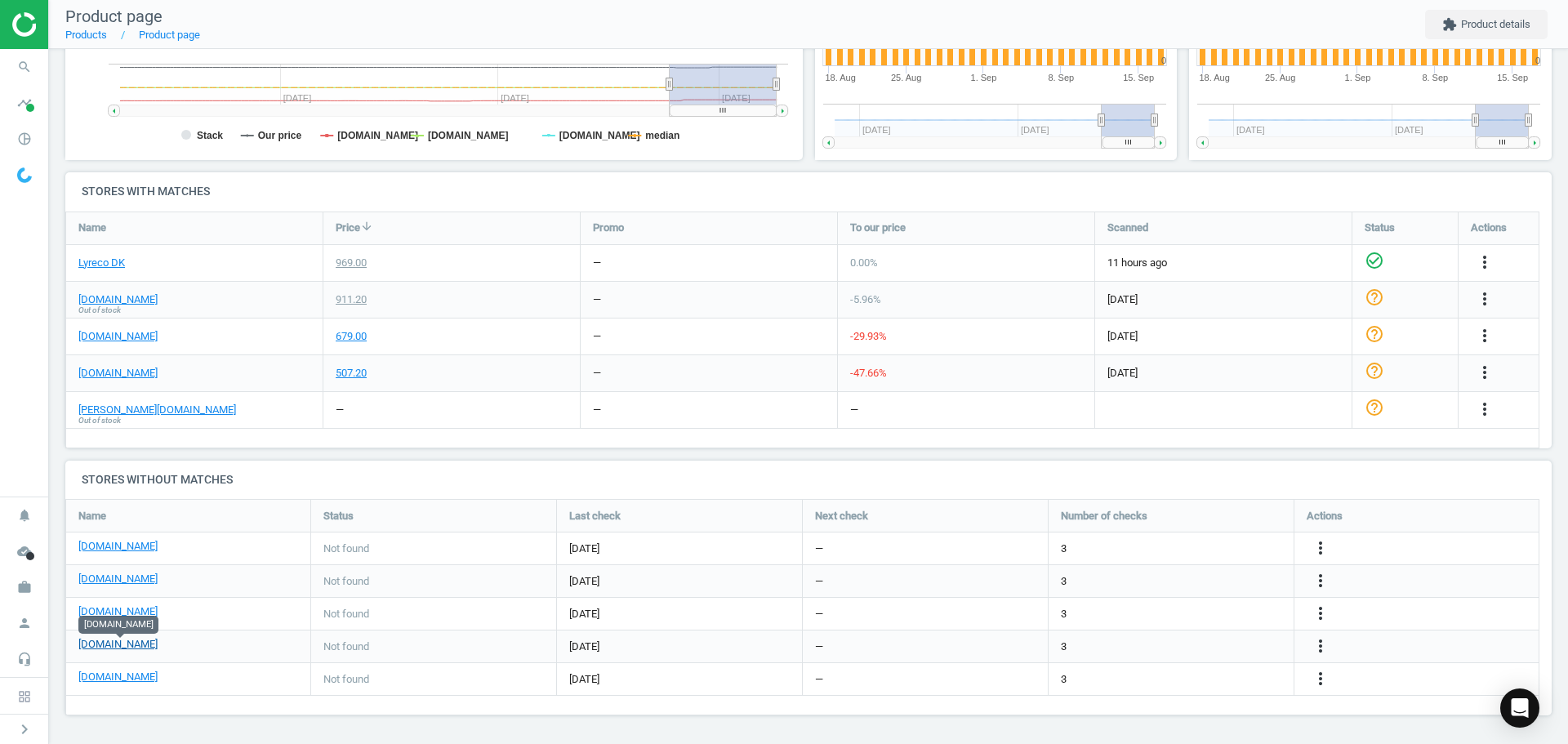
click at [126, 642] on link "[DOMAIN_NAME]" at bounding box center [118, 644] width 79 height 15
click at [193, 591] on div "[DOMAIN_NAME]" at bounding box center [188, 581] width 244 height 32
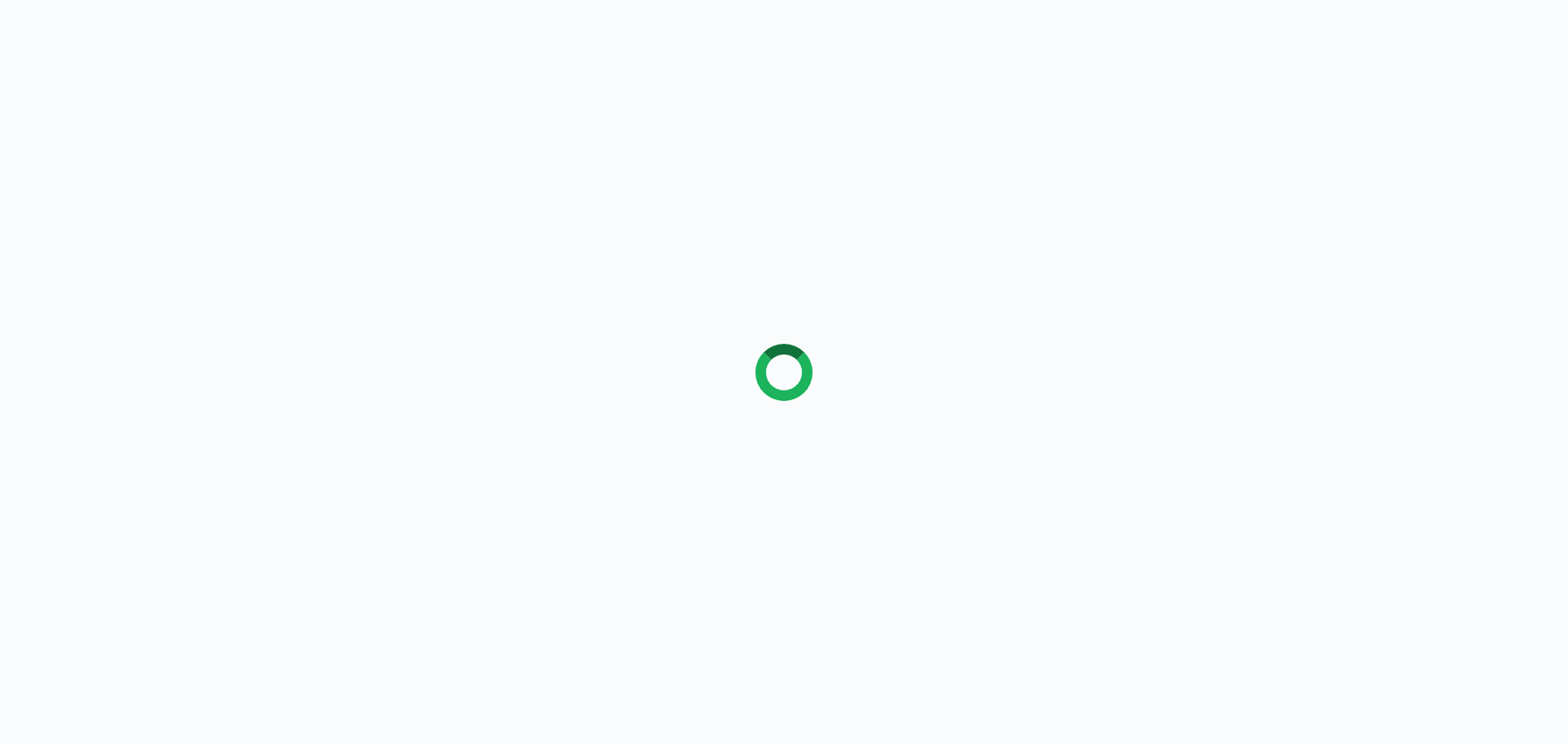
click at [319, 534] on div at bounding box center [784, 372] width 1568 height 744
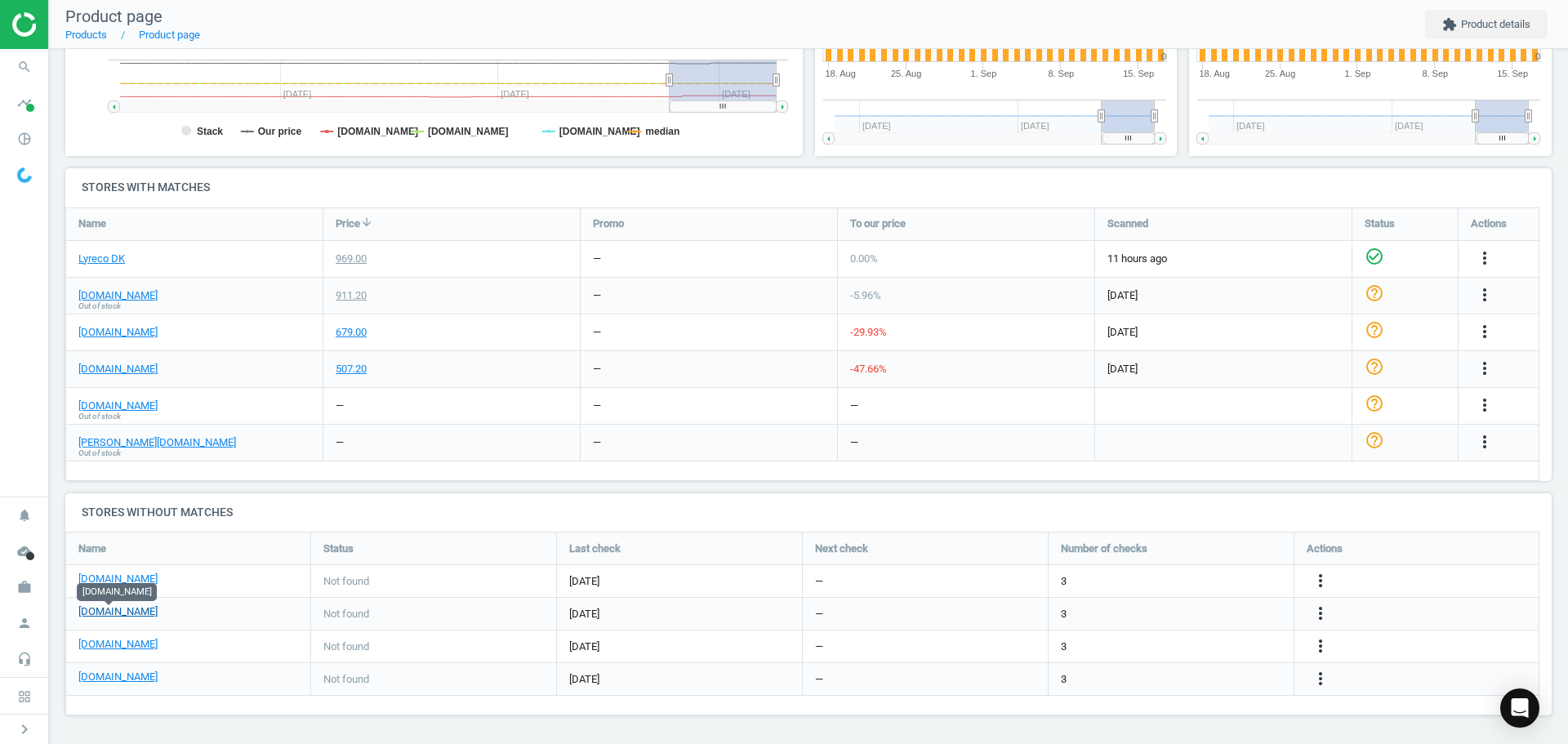
click at [118, 614] on link "[DOMAIN_NAME]" at bounding box center [118, 611] width 79 height 15
click at [24, 83] on span "search" at bounding box center [25, 67] width 49 height 36
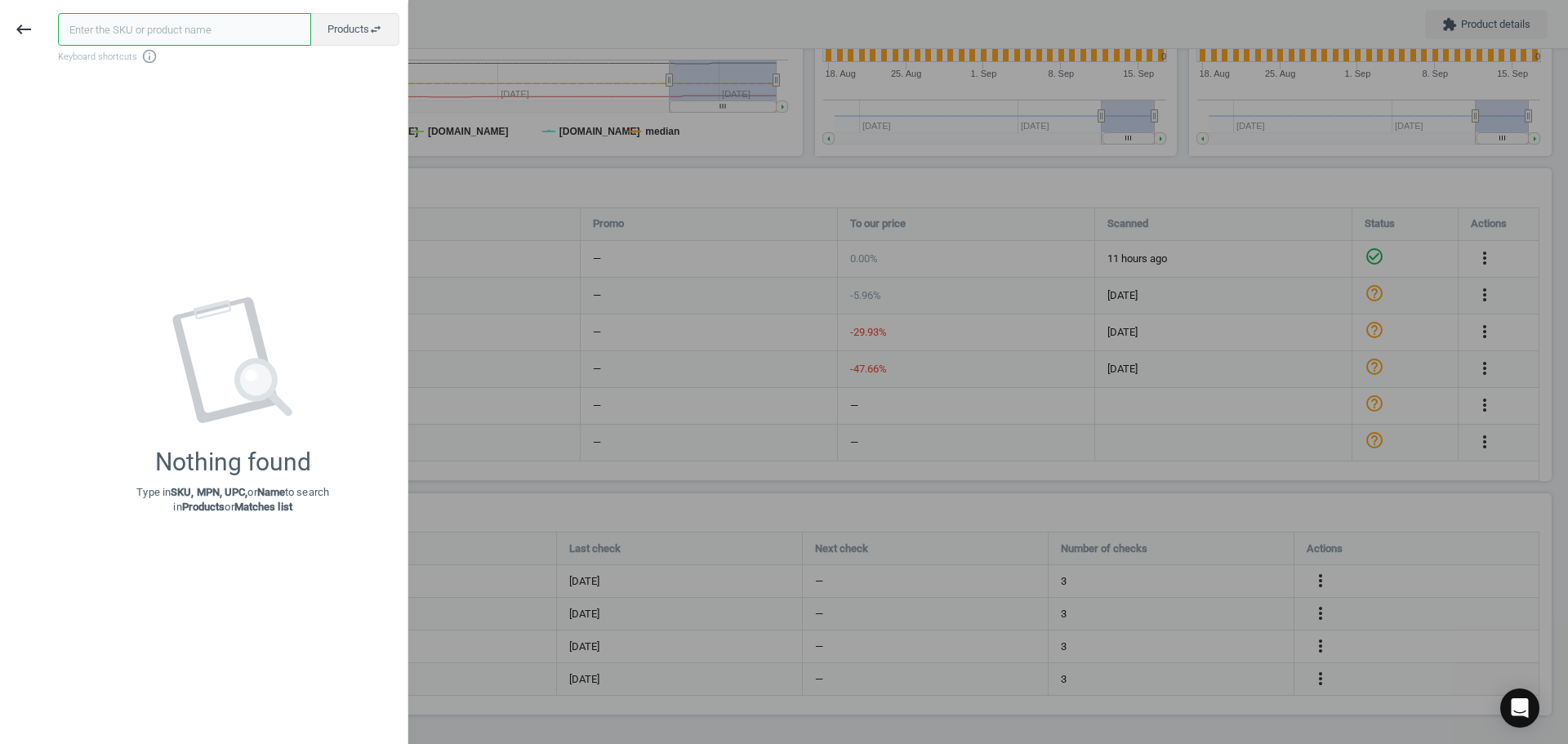
click at [152, 31] on input "text" at bounding box center [184, 30] width 254 height 33
paste input "17865913"
type input "17865913"
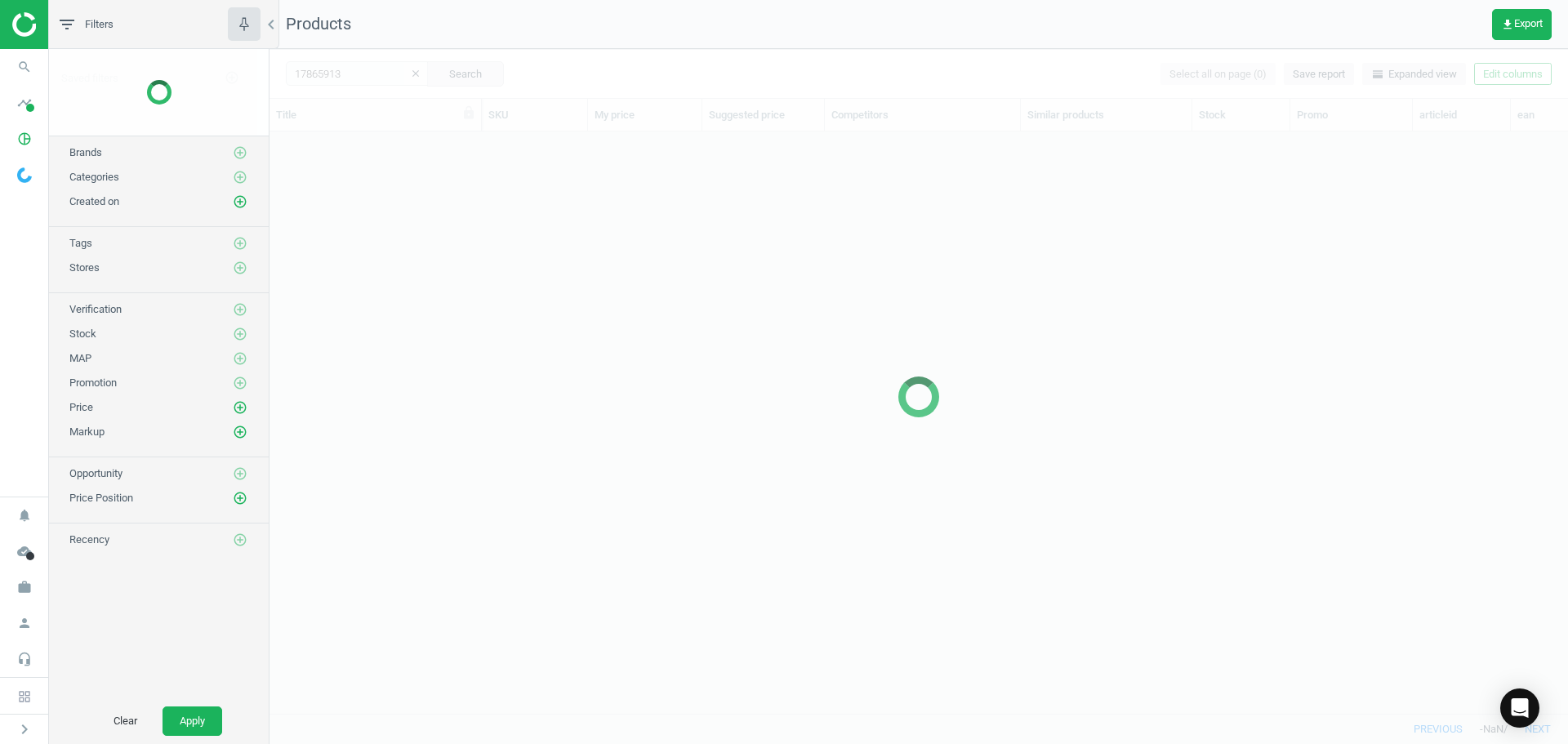
scroll to position [557, 1287]
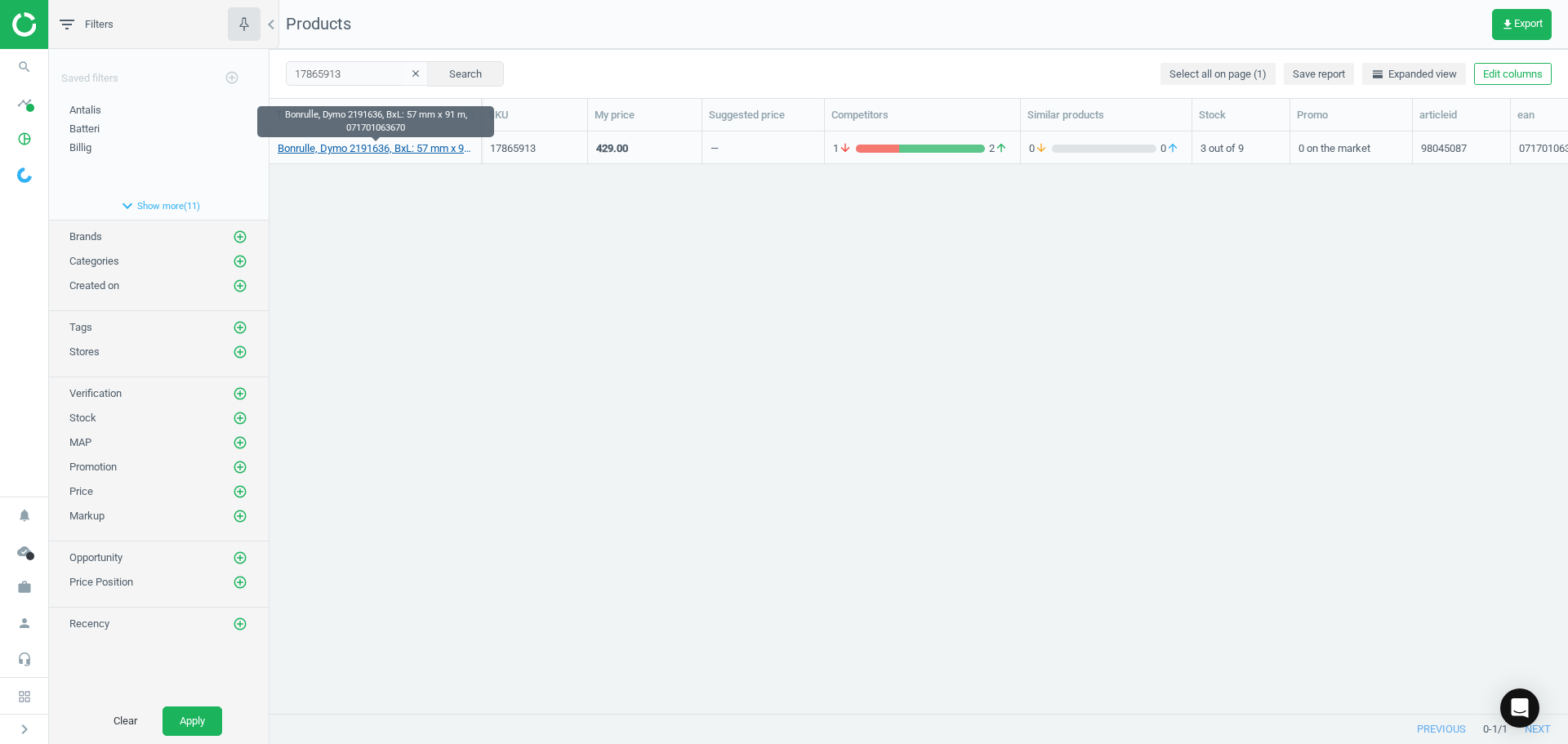
click at [347, 153] on link "Bonrulle, Dymo 2191636, BxL: 57 mm x 91 m, 071701063670" at bounding box center [375, 149] width 195 height 15
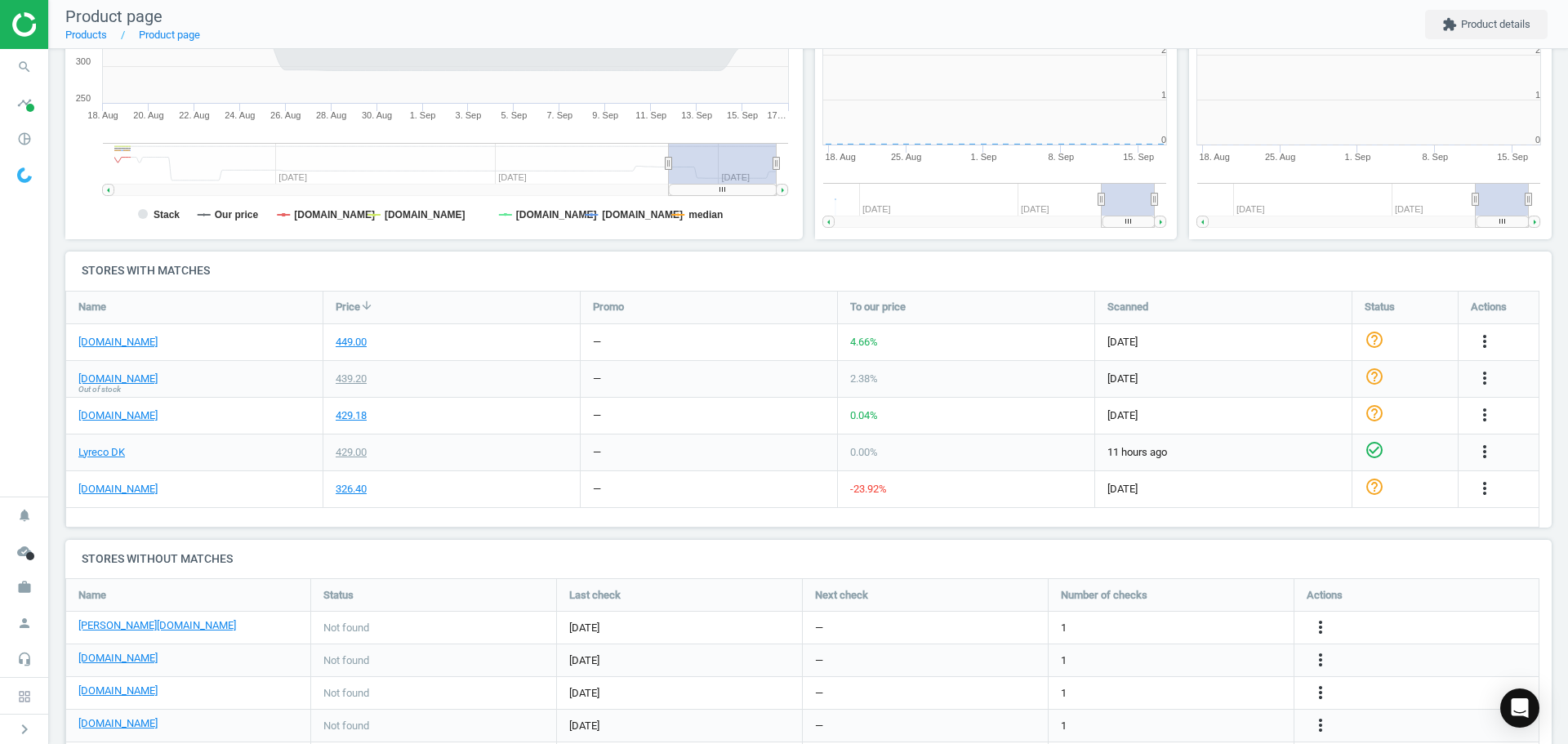
scroll to position [352, 384]
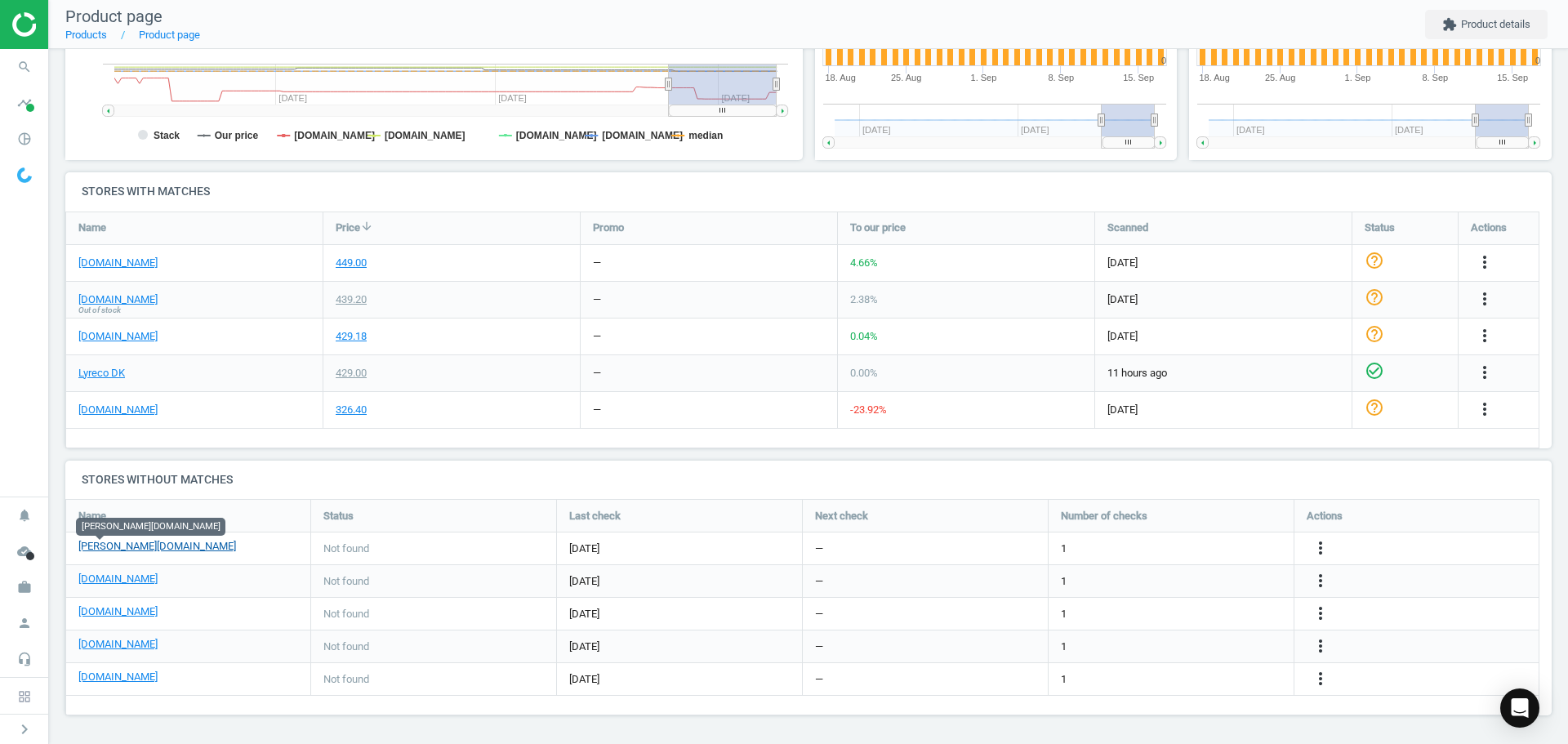
click at [103, 545] on link "[PERSON_NAME][DOMAIN_NAME]" at bounding box center [156, 546] width 157 height 15
click at [104, 578] on link "[DOMAIN_NAME]" at bounding box center [118, 579] width 79 height 15
click at [20, 66] on icon "search" at bounding box center [25, 67] width 31 height 31
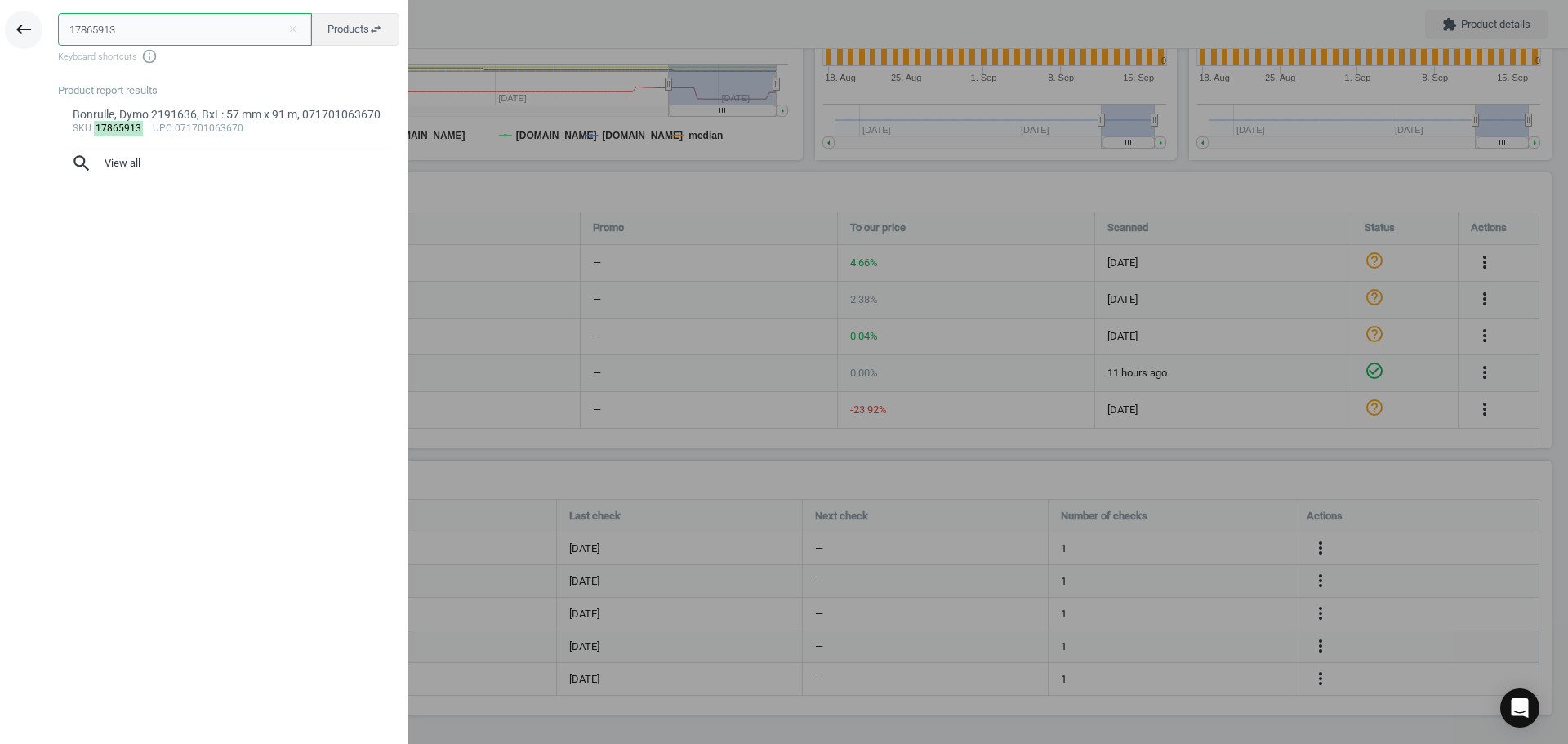
drag, startPoint x: 161, startPoint y: 25, endPoint x: 7, endPoint y: 24, distance: 154.0
click at [12, 26] on div "keyboard_backspace 17865913 close Products swap_horiz Keyboard shortcuts info_o…" at bounding box center [204, 374] width 408 height 744
paste input "24"
type input "17865924"
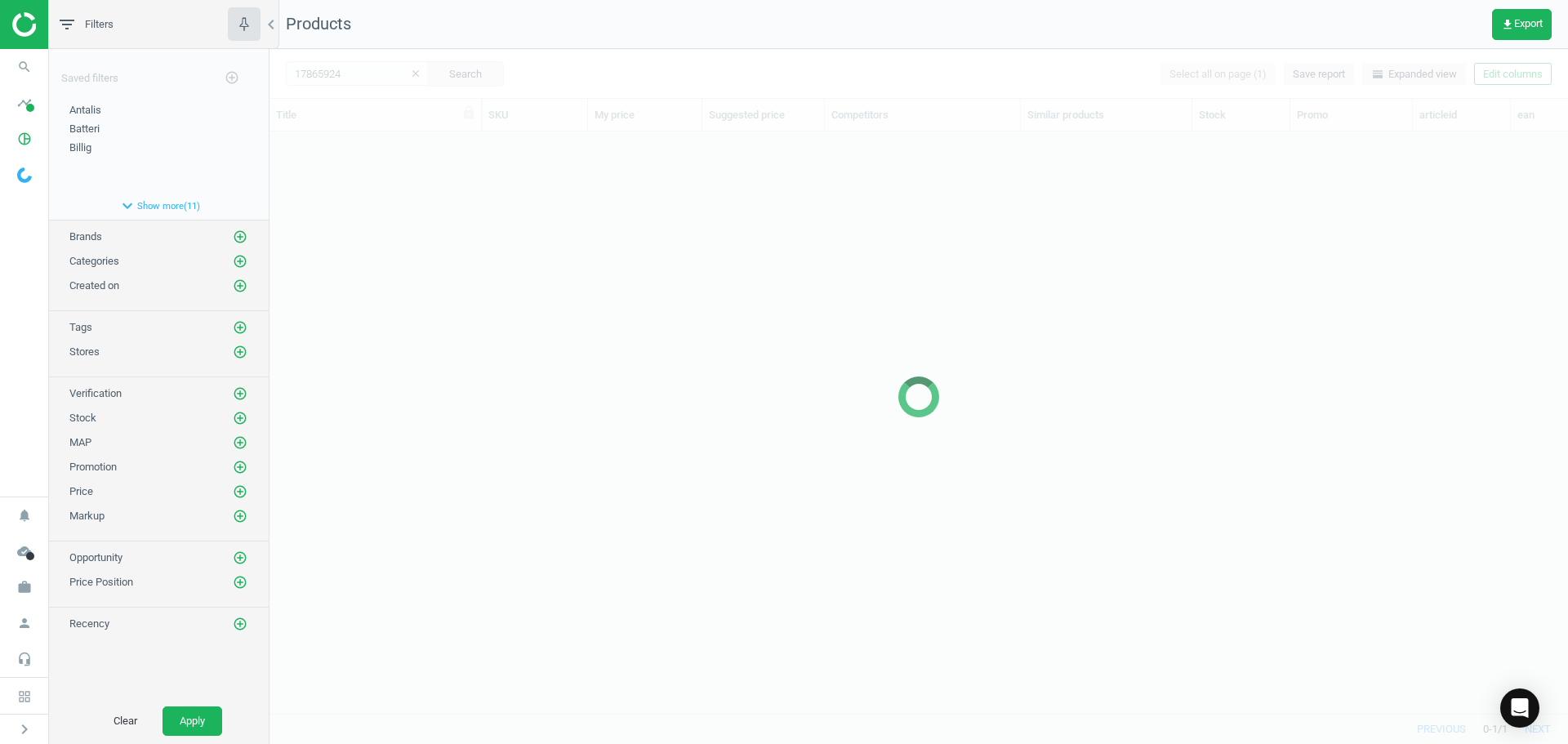
scroll to position [557, 1287]
click at [561, 216] on div at bounding box center [919, 397] width 1299 height 695
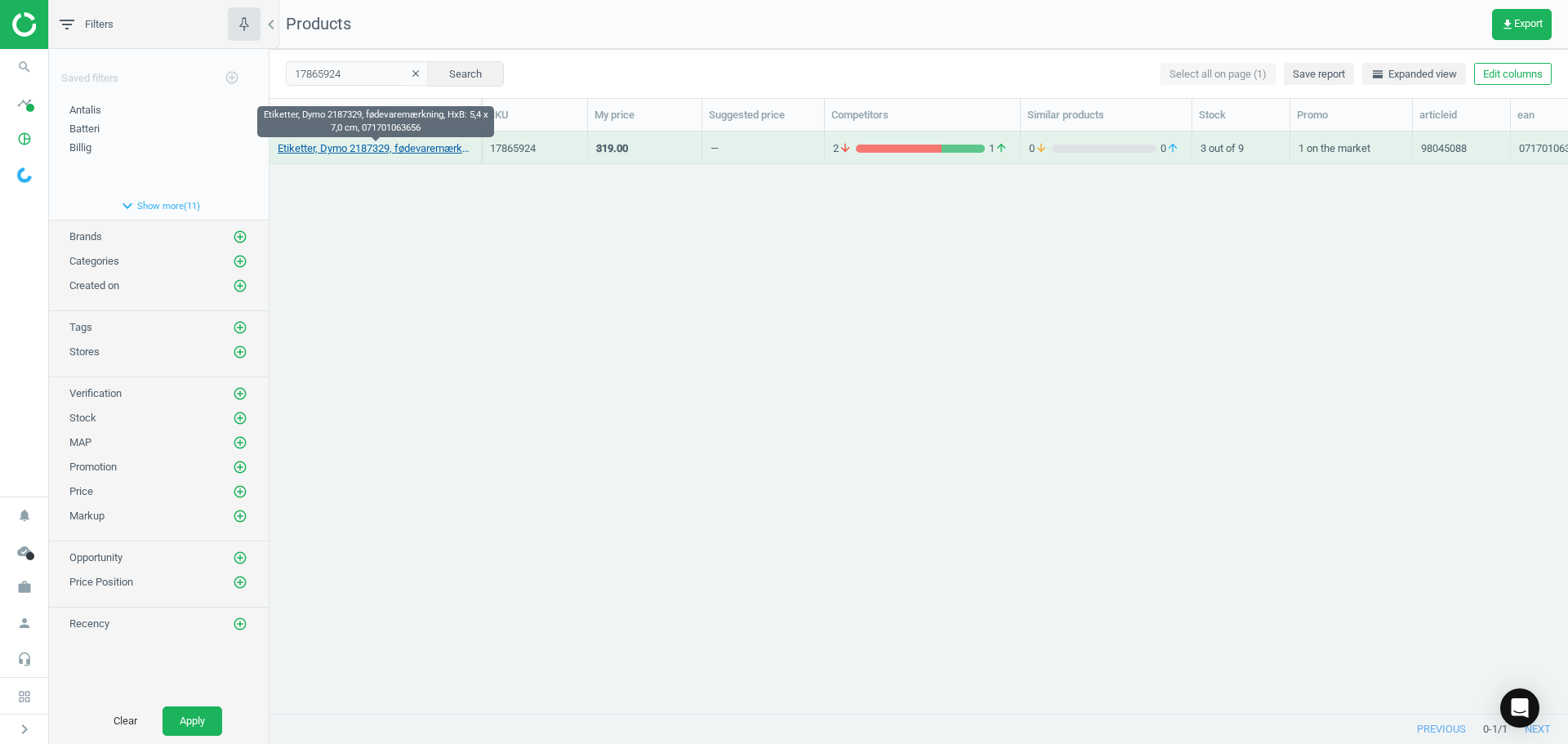
click at [375, 152] on link "Etiketter, Dymo 2187329, fødevaremærkning, HxB: 5,4 x 7,0 cm, 071701063656" at bounding box center [375, 149] width 195 height 15
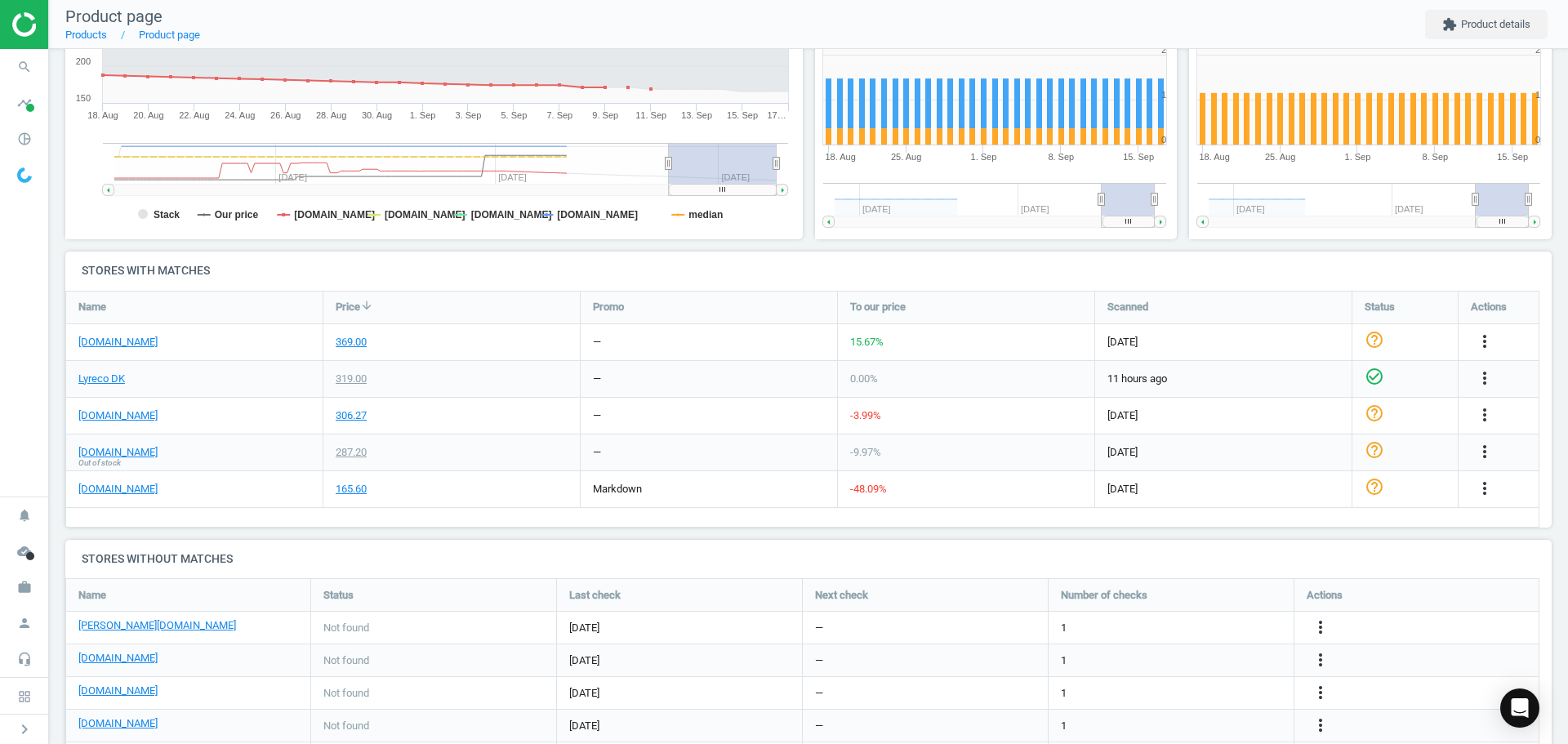
scroll to position [429, 0]
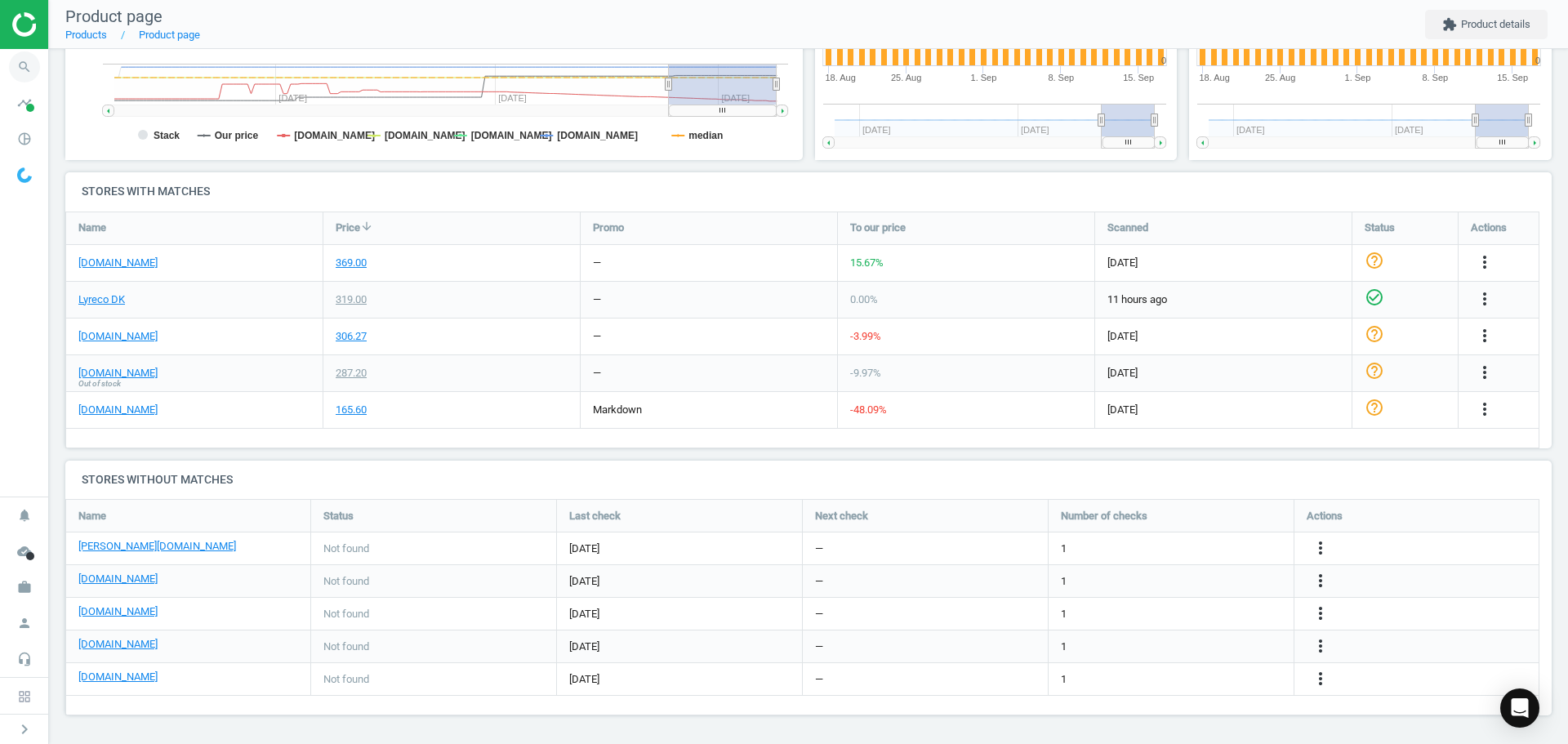
click at [40, 58] on span "search" at bounding box center [25, 67] width 49 height 36
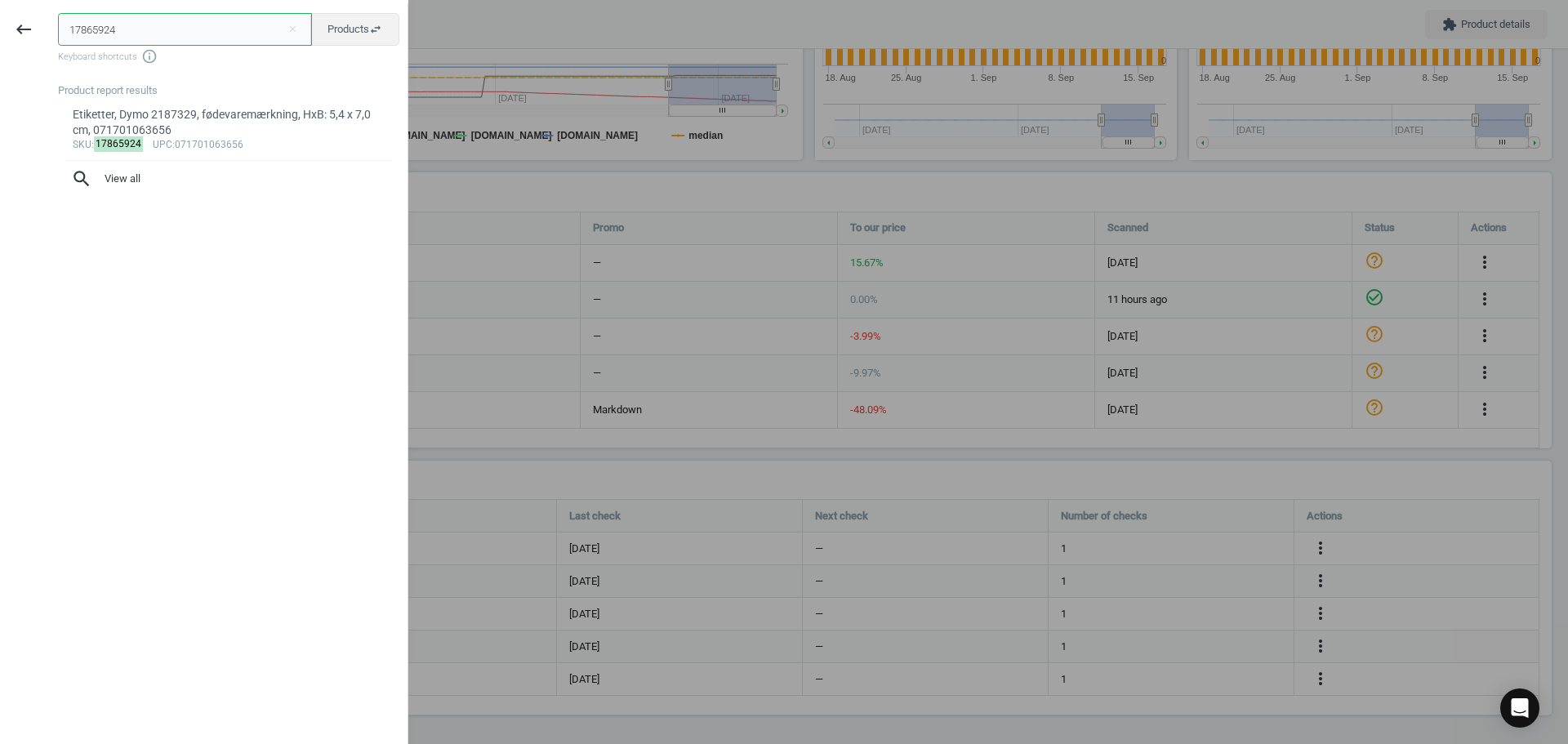
drag, startPoint x: 145, startPoint y: 24, endPoint x: 2, endPoint y: 28, distance: 143.1
click at [12, 27] on div "keyboard_backspace 17865924 close Products swap_horiz Keyboard shortcuts info_o…" at bounding box center [204, 374] width 408 height 744
paste input "9415856"
type input "9415856"
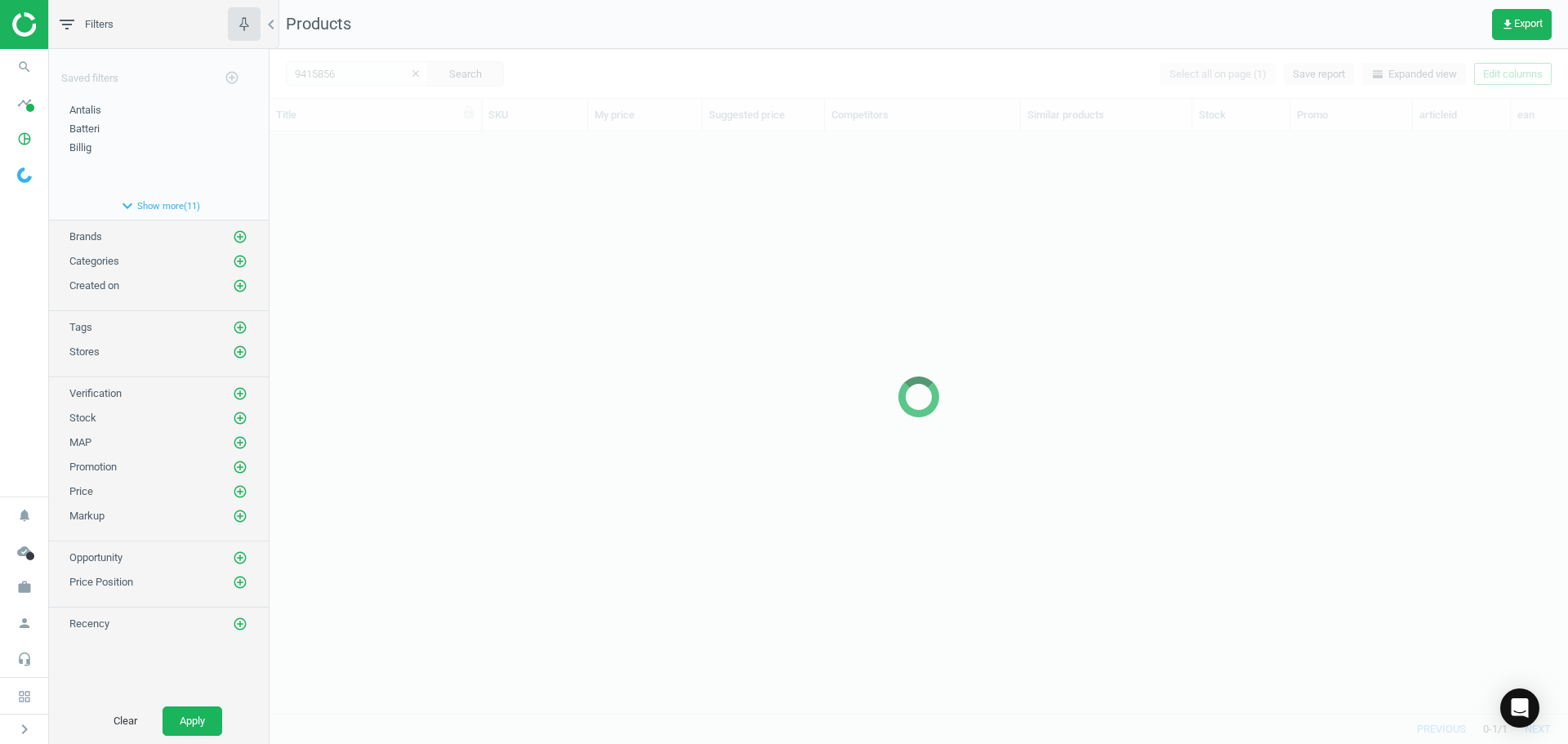
scroll to position [557, 1287]
click at [502, 179] on div at bounding box center [919, 397] width 1299 height 695
click at [444, 219] on div at bounding box center [919, 397] width 1299 height 695
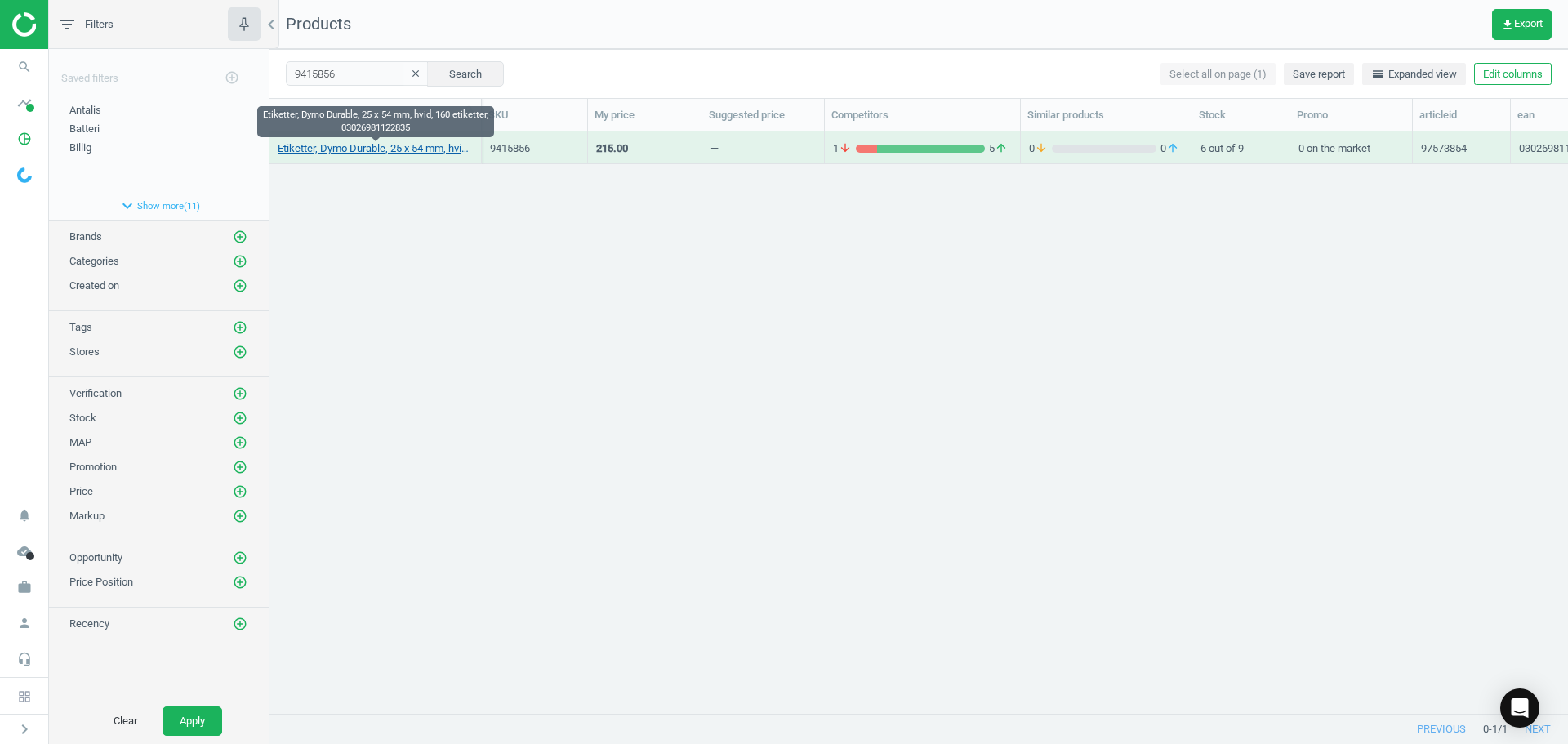
click at [407, 149] on link "Etiketter, Dymo Durable, 25 x 54 mm, hvid, 160 etiketter, 03026981122835" at bounding box center [375, 149] width 195 height 15
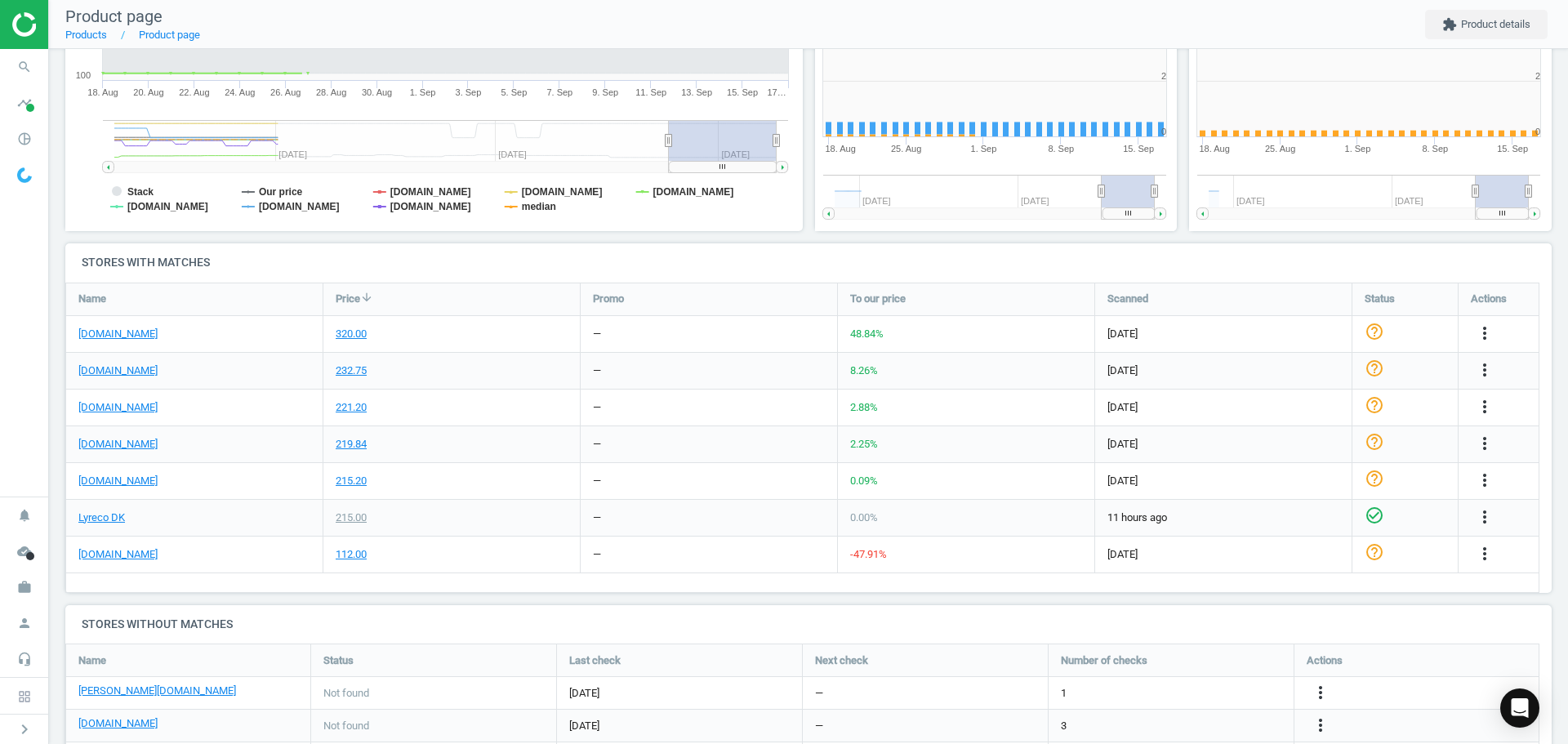
scroll to position [352, 384]
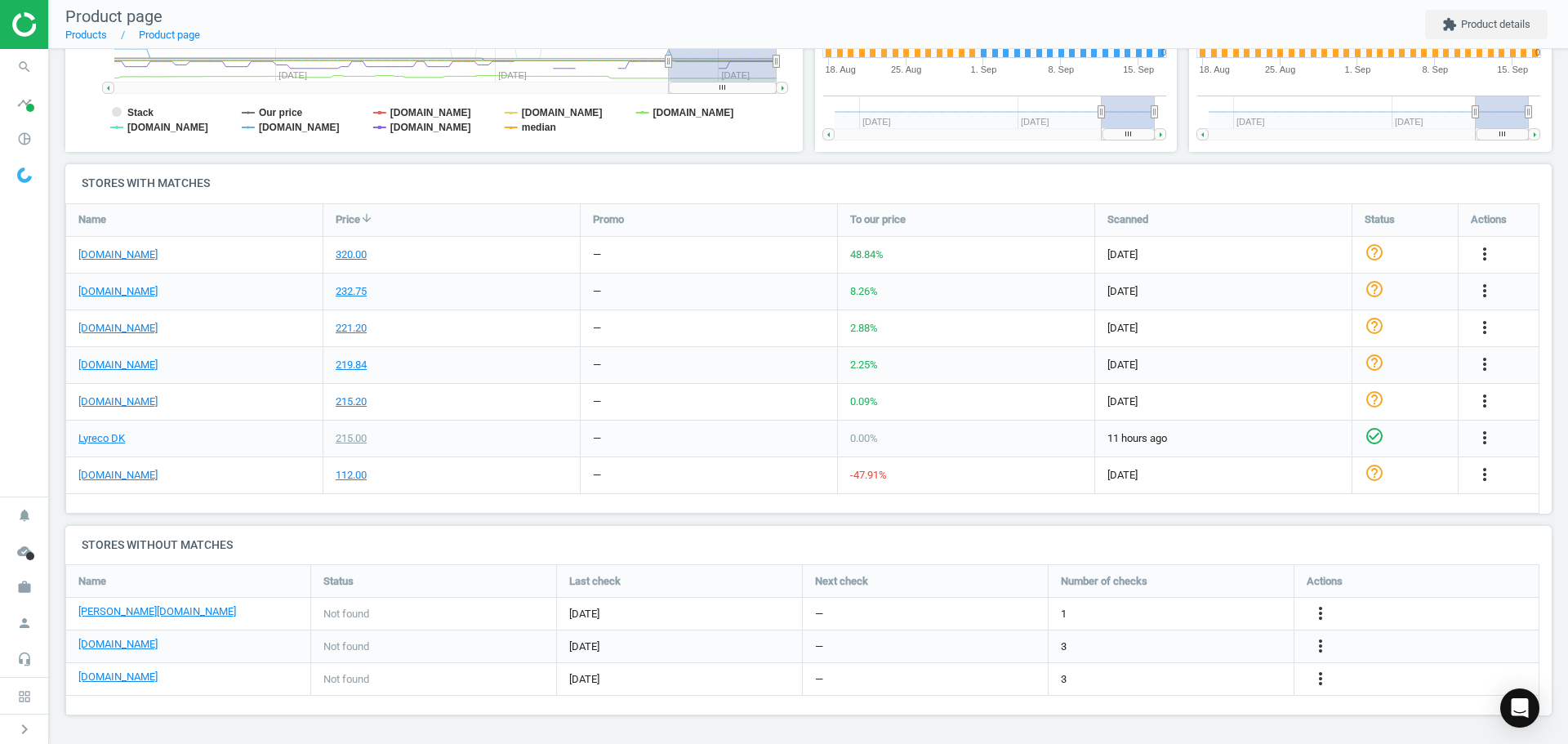
drag, startPoint x: 461, startPoint y: 584, endPoint x: 320, endPoint y: 563, distance: 142.6
click at [461, 584] on div "Status" at bounding box center [434, 581] width 245 height 32
click at [100, 440] on link "Lyreco DK" at bounding box center [101, 439] width 47 height 15
click at [1326, 612] on icon "more_vert" at bounding box center [1320, 613] width 20 height 20
click at [1180, 618] on link "Edit URL/product option" at bounding box center [1193, 613] width 224 height 26
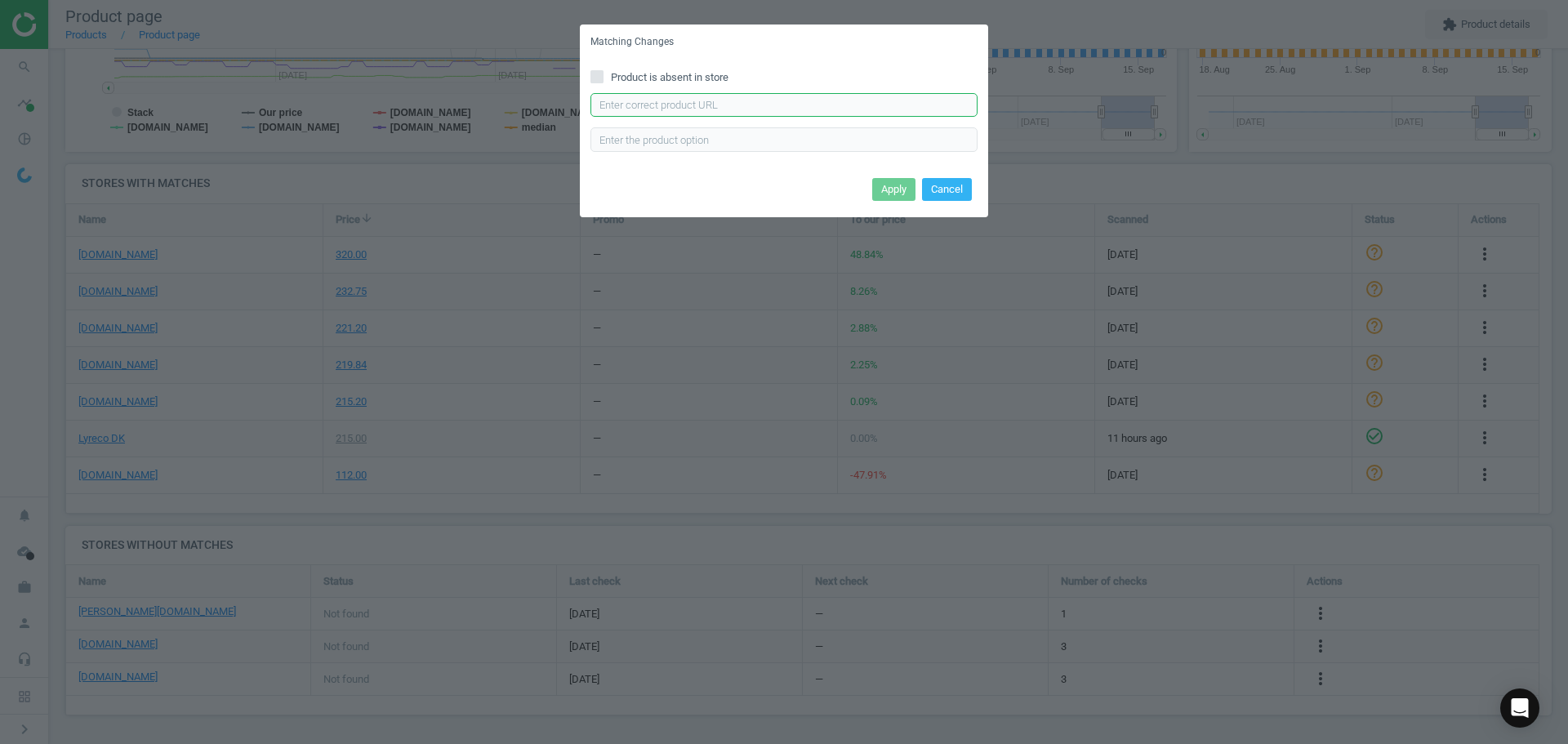
click at [669, 107] on input "text" at bounding box center [784, 105] width 387 height 25
paste input "[URL][DOMAIN_NAME][PERSON_NAME]"
type input "[URL][DOMAIN_NAME][PERSON_NAME]"
click at [900, 184] on button "Apply" at bounding box center [894, 189] width 44 height 23
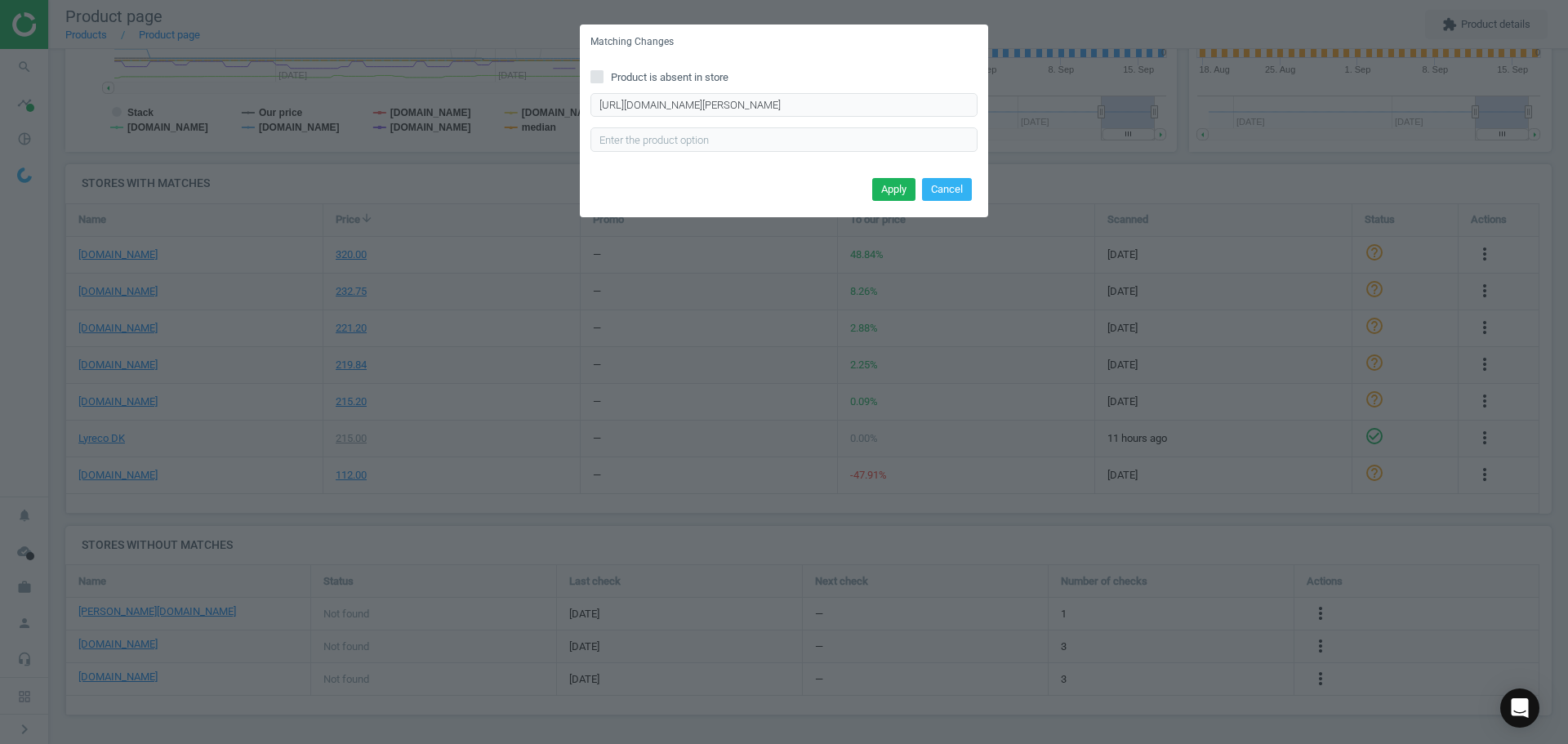
scroll to position [0, 0]
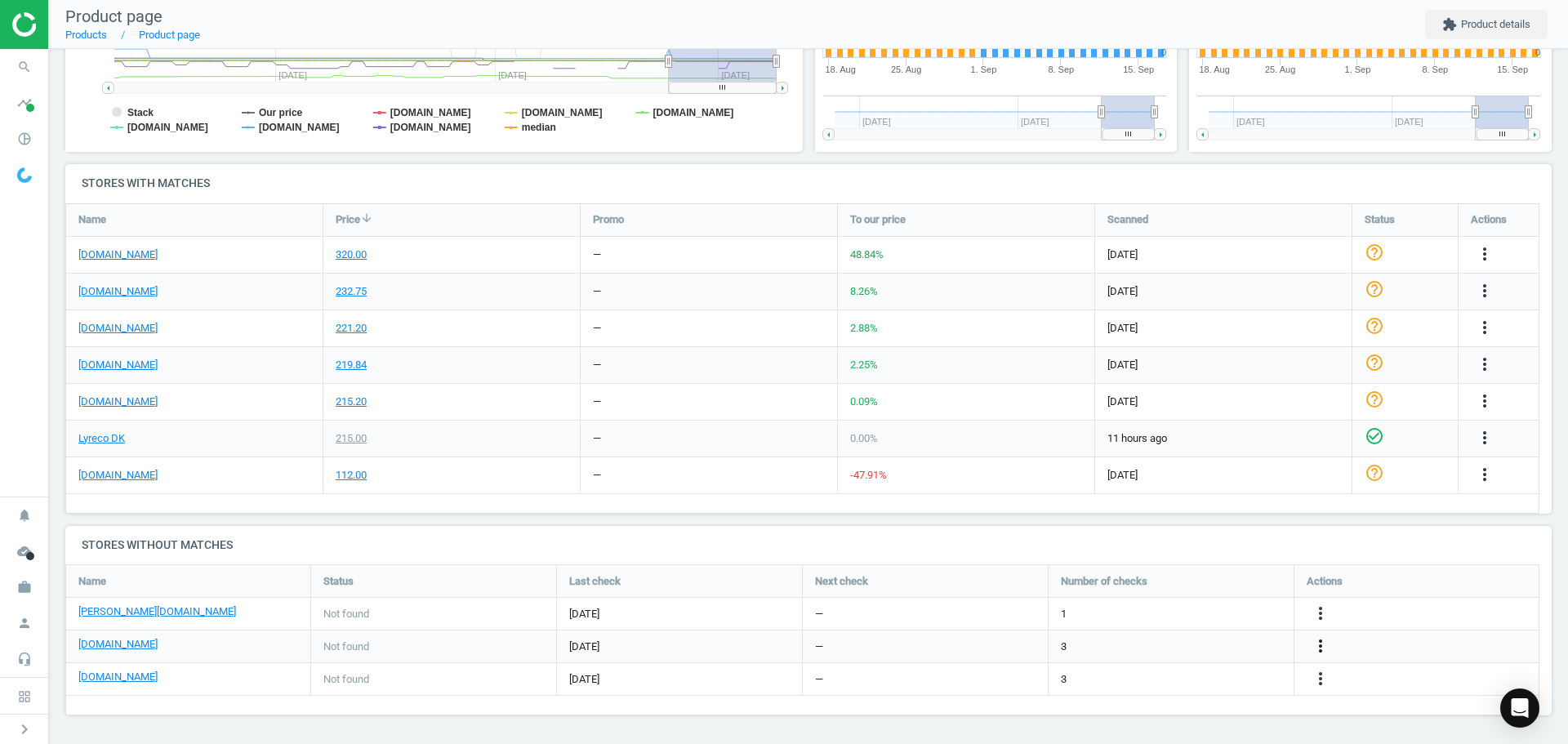
click at [1322, 644] on icon "more_vert" at bounding box center [1320, 646] width 20 height 20
click at [1193, 642] on link "Edit URL/product option" at bounding box center [1193, 646] width 224 height 26
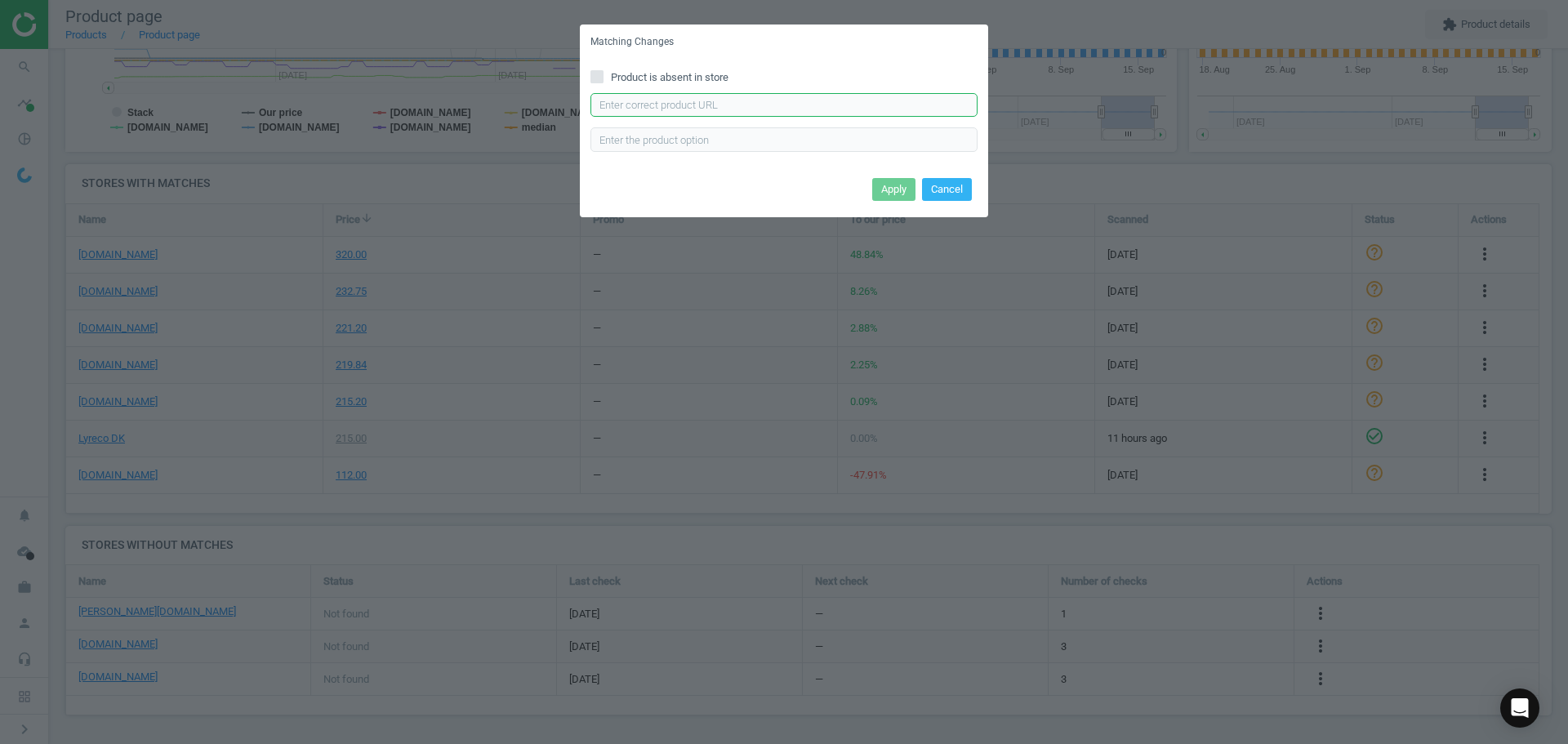
click at [749, 108] on input "text" at bounding box center [784, 105] width 387 height 25
paste input "[URL][DOMAIN_NAME]"
type input "[URL][DOMAIN_NAME]"
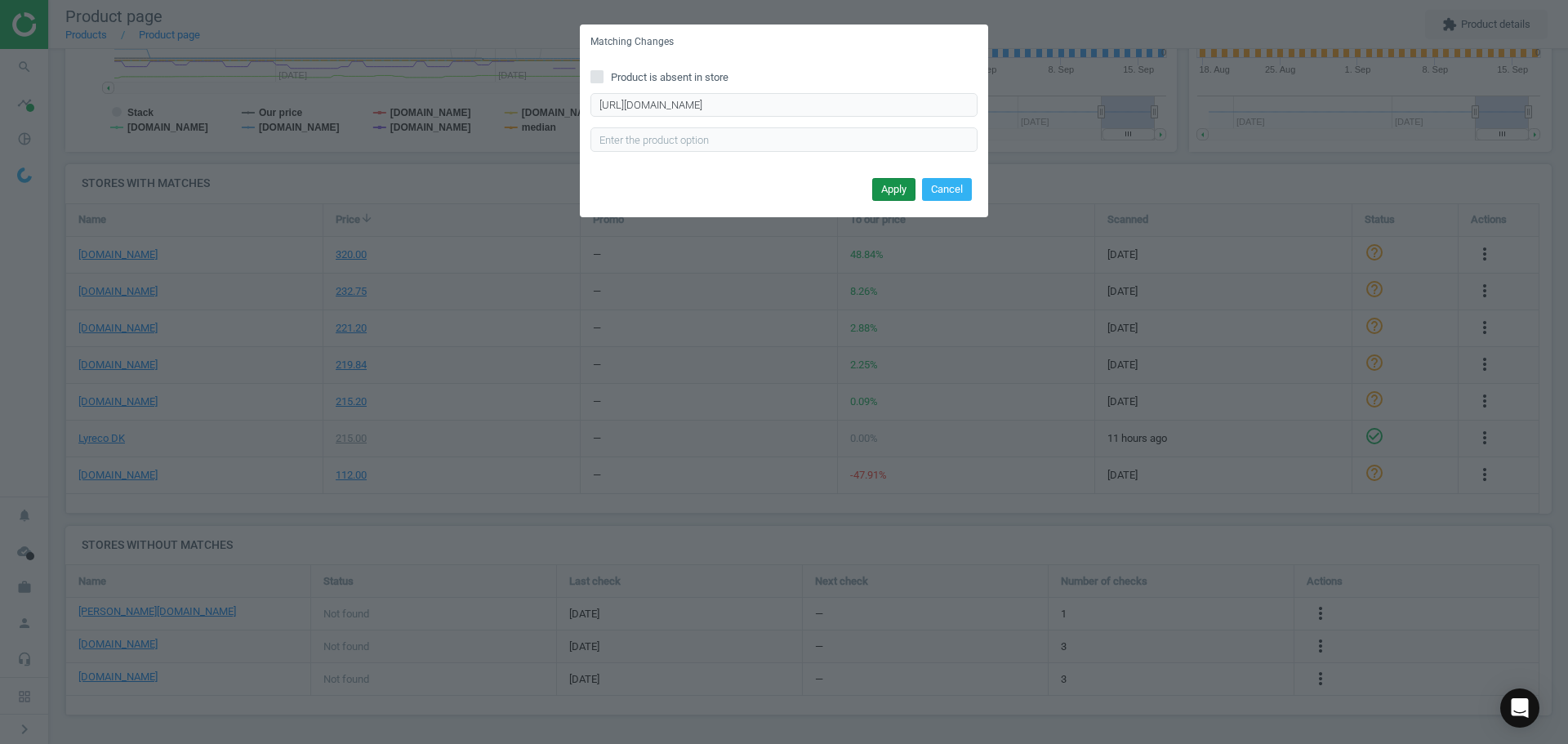
click at [903, 184] on button "Apply" at bounding box center [894, 189] width 44 height 23
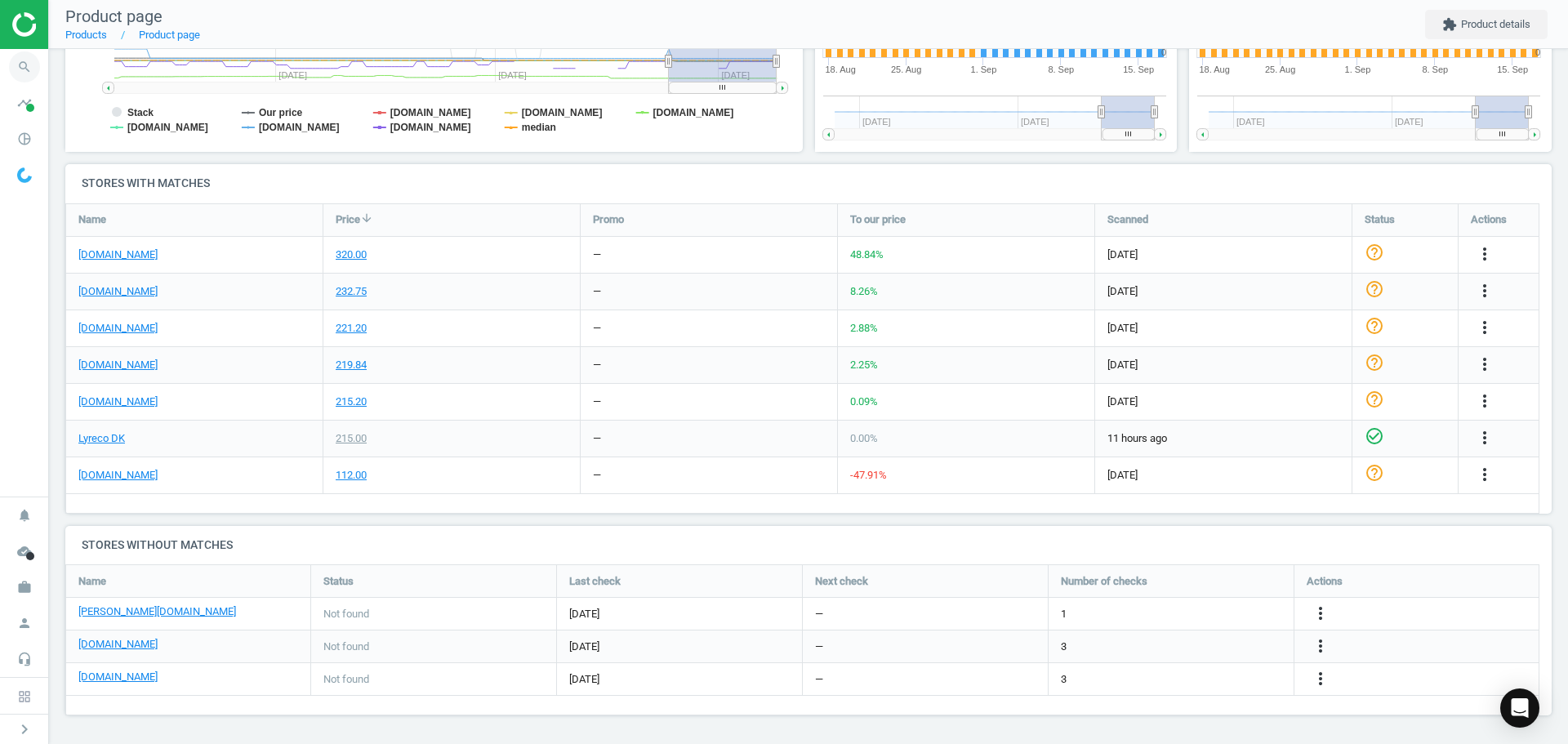
click at [31, 63] on icon "search" at bounding box center [25, 67] width 31 height 31
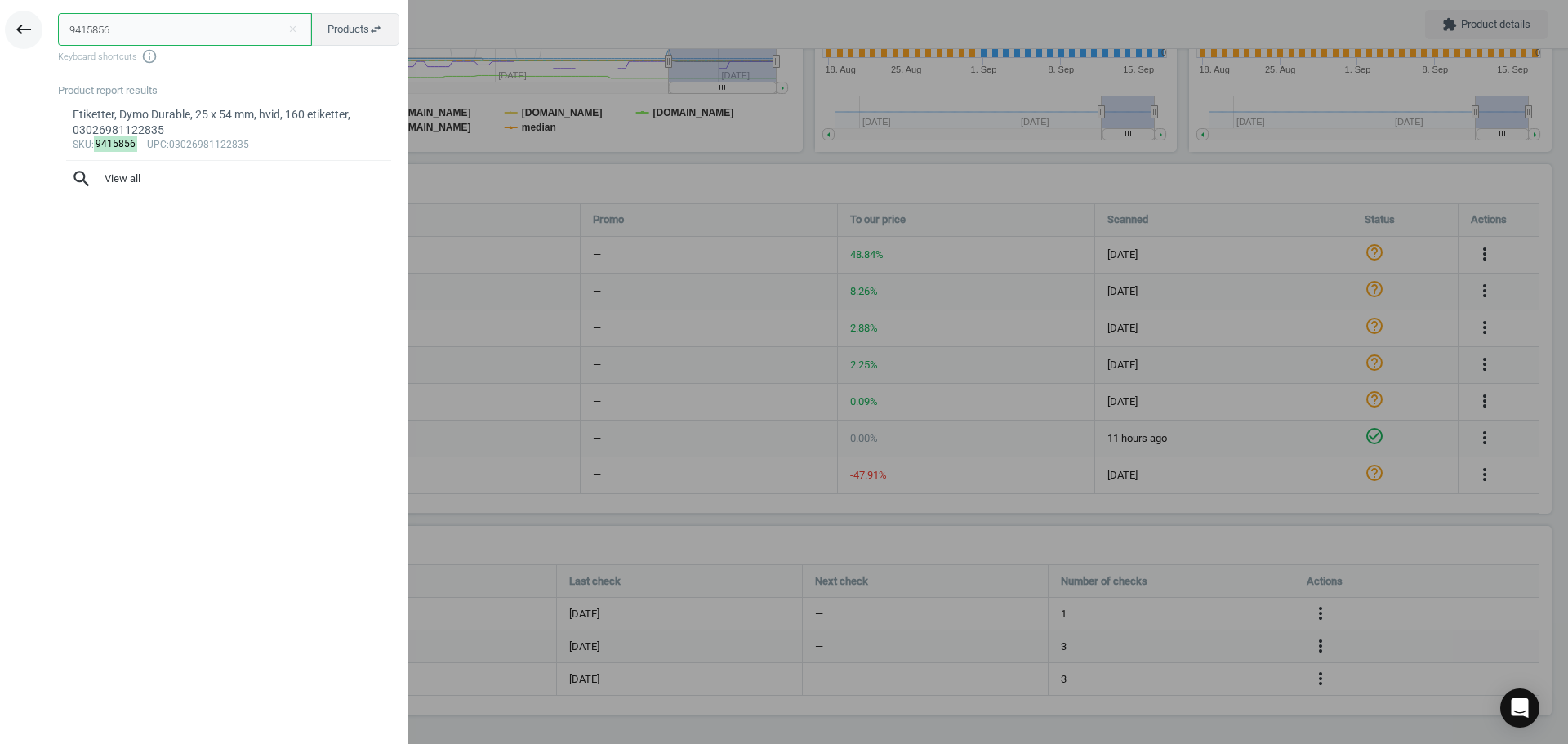
drag, startPoint x: 149, startPoint y: 36, endPoint x: 27, endPoint y: 26, distance: 122.4
click at [36, 26] on div "keyboard_backspace 9415856 close Products swap_horiz Keyboard shortcuts info_ou…" at bounding box center [204, 374] width 408 height 744
paste input "17231695"
type input "17231695"
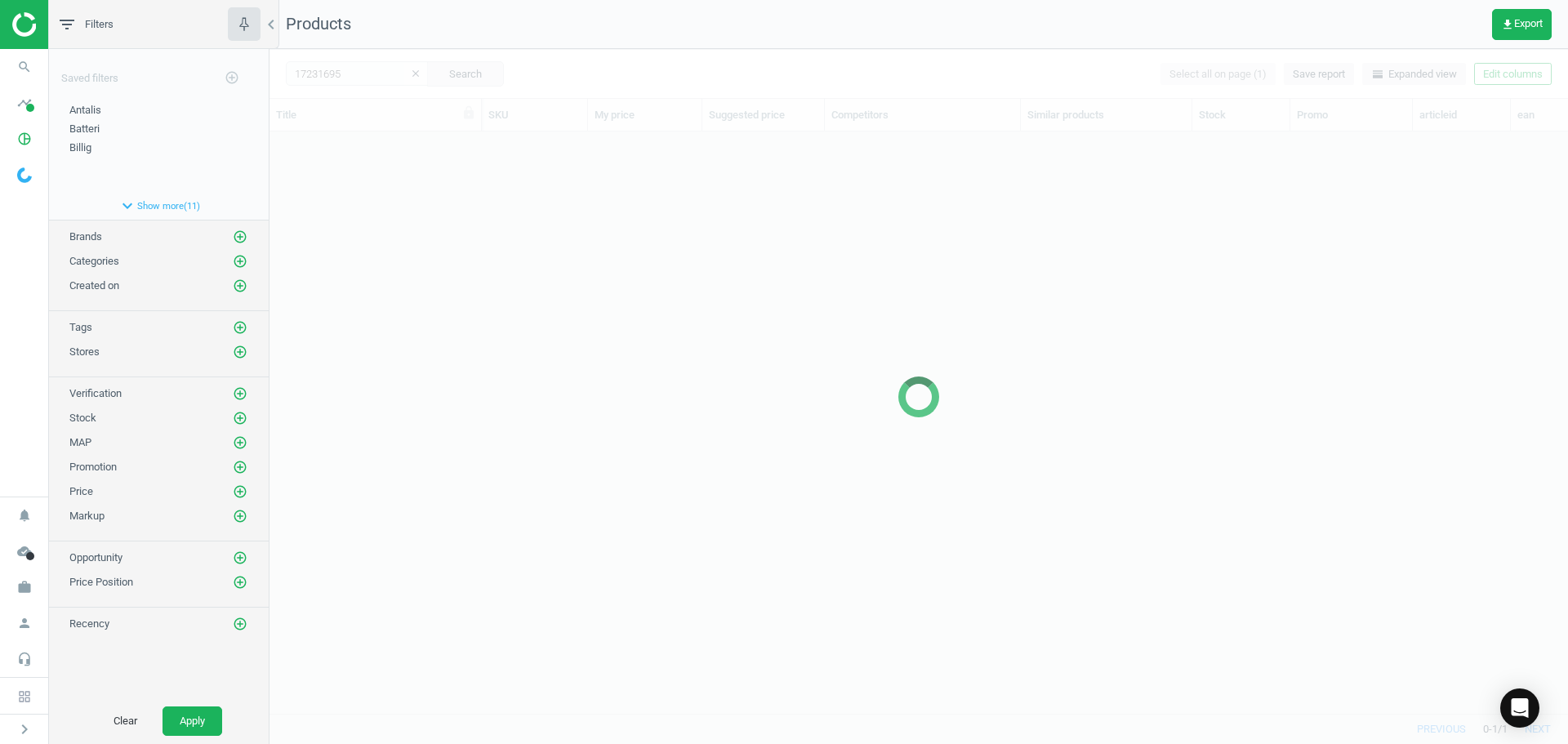
scroll to position [557, 1287]
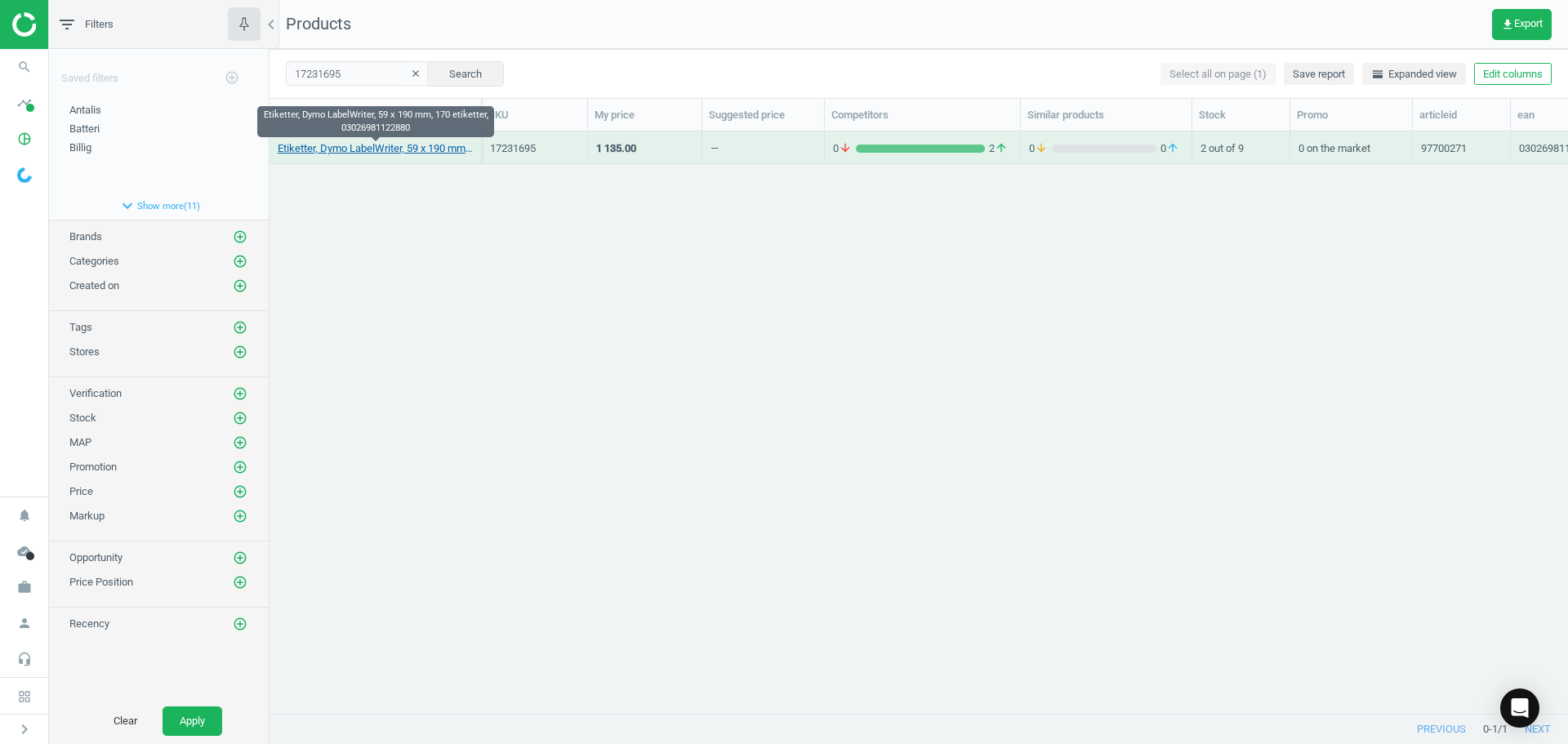
click at [401, 143] on link "Etiketter, Dymo LabelWriter, 59 x 190 mm, 170 etiketter, 03026981122880" at bounding box center [375, 149] width 195 height 15
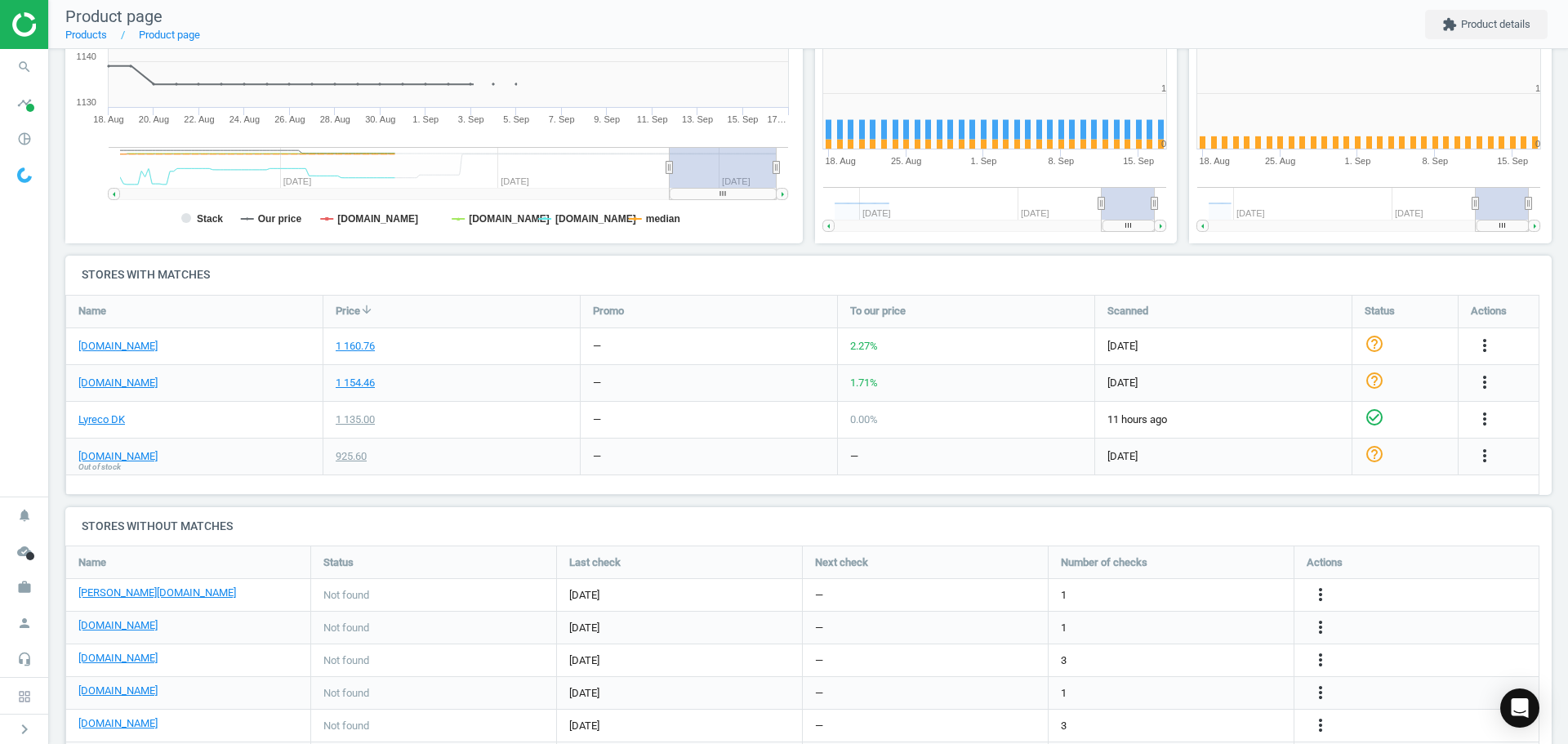
scroll to position [352, 384]
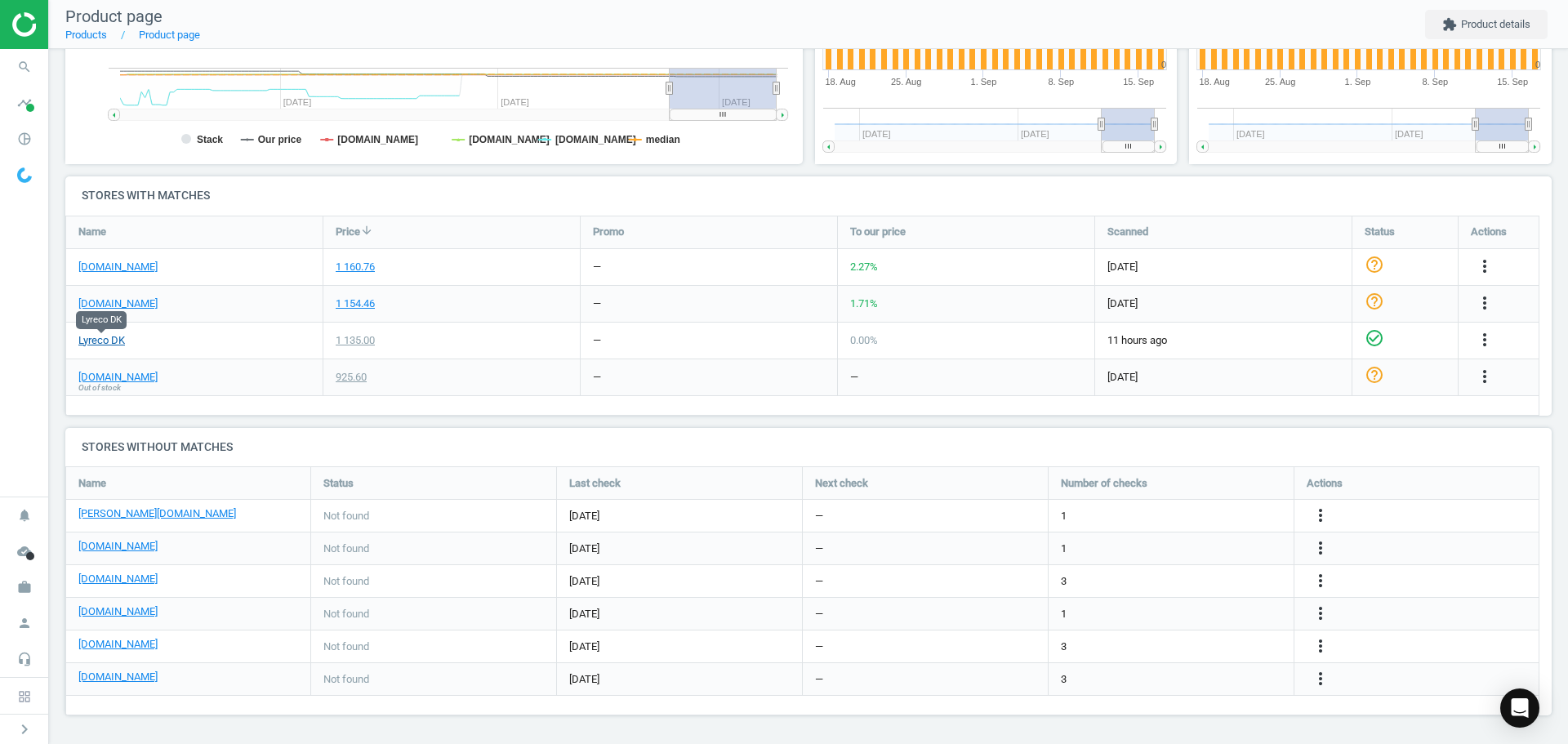
click at [113, 344] on link "Lyreco DK" at bounding box center [101, 341] width 47 height 15
click at [35, 67] on icon "search" at bounding box center [25, 67] width 31 height 31
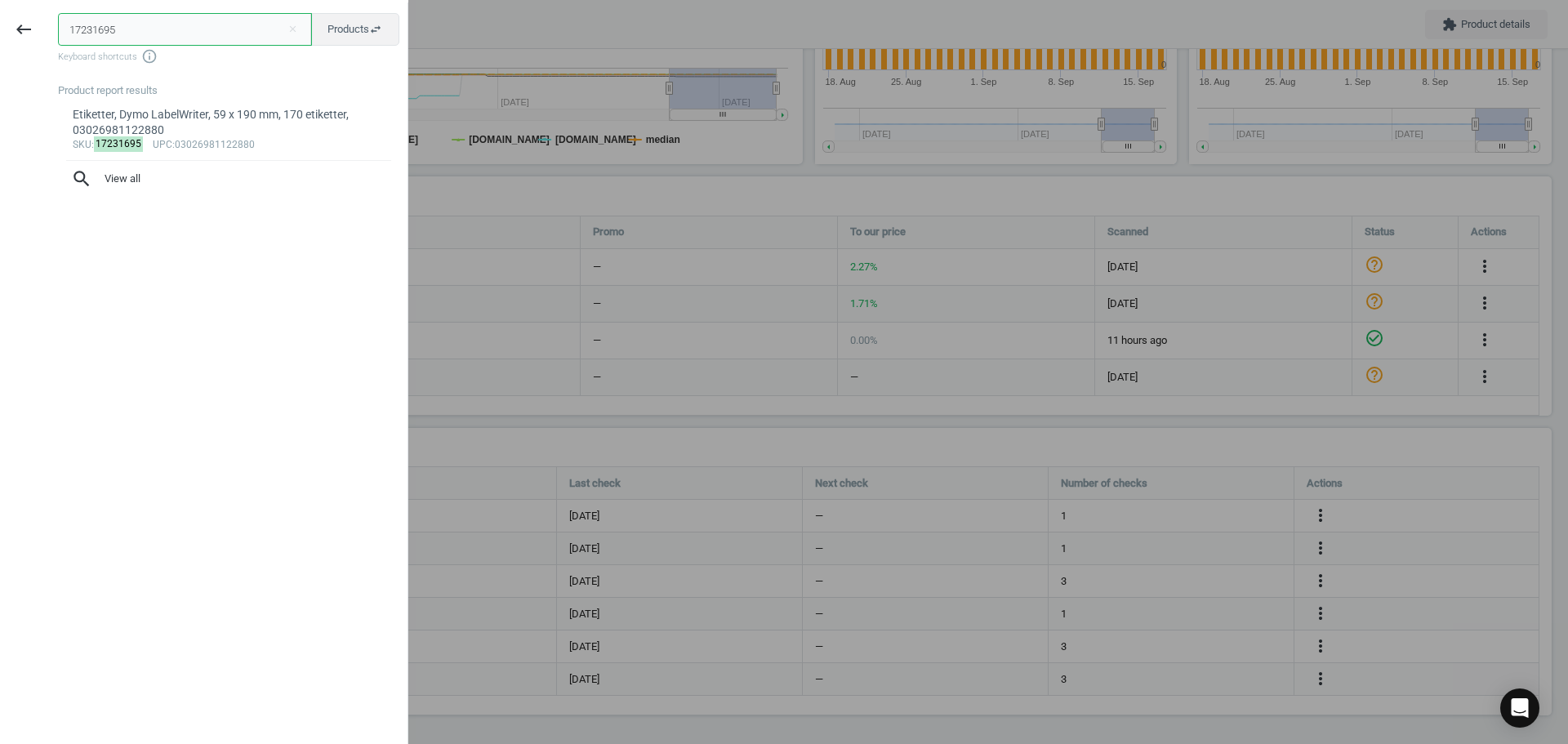
drag, startPoint x: 149, startPoint y: 38, endPoint x: -9, endPoint y: 34, distance: 158.1
click at [0, 34] on html "Group 2 Created with Sketch. ic/cloud_download/grey600 Created with Sketch. gra…" at bounding box center [784, 372] width 1568 height 744
paste input "3619767"
type input "13619767"
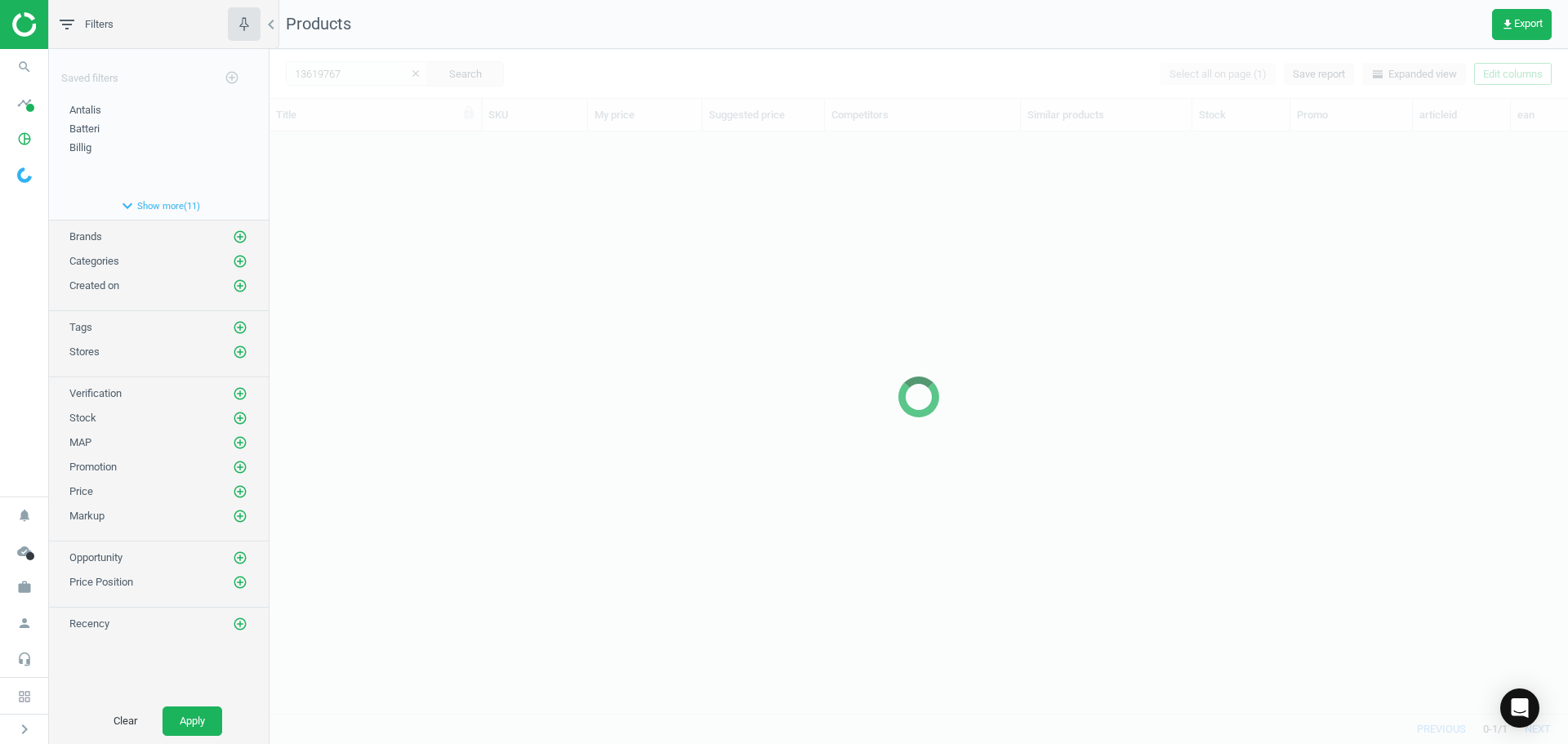
scroll to position [557, 1287]
drag, startPoint x: 640, startPoint y: 286, endPoint x: 597, endPoint y: 266, distance: 47.4
click at [612, 270] on div at bounding box center [919, 397] width 1299 height 695
click at [500, 232] on div at bounding box center [919, 397] width 1299 height 695
click at [458, 213] on div at bounding box center [919, 397] width 1299 height 695
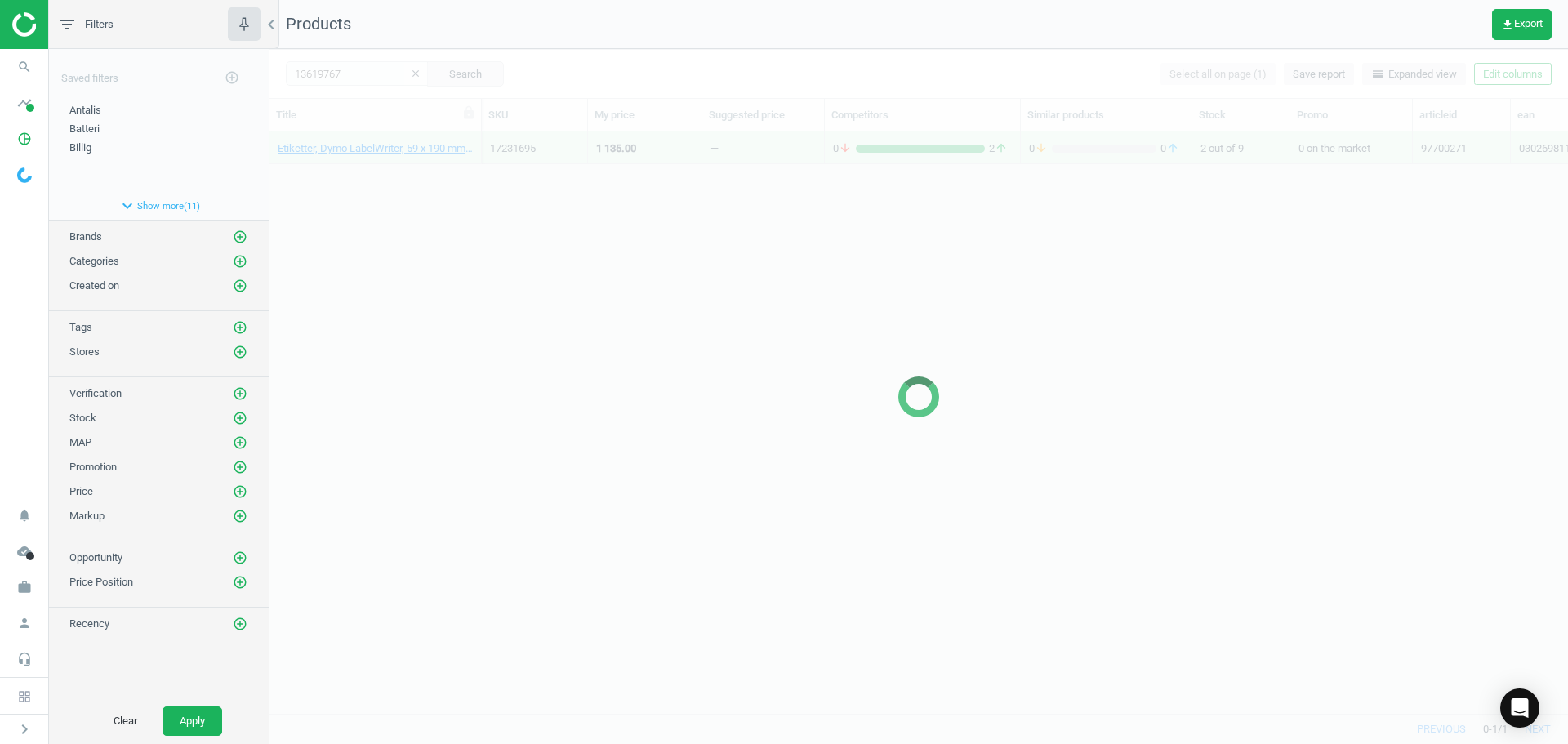
click at [428, 188] on div at bounding box center [919, 397] width 1299 height 695
click at [421, 182] on div at bounding box center [919, 397] width 1299 height 695
click at [421, 179] on div at bounding box center [919, 397] width 1299 height 695
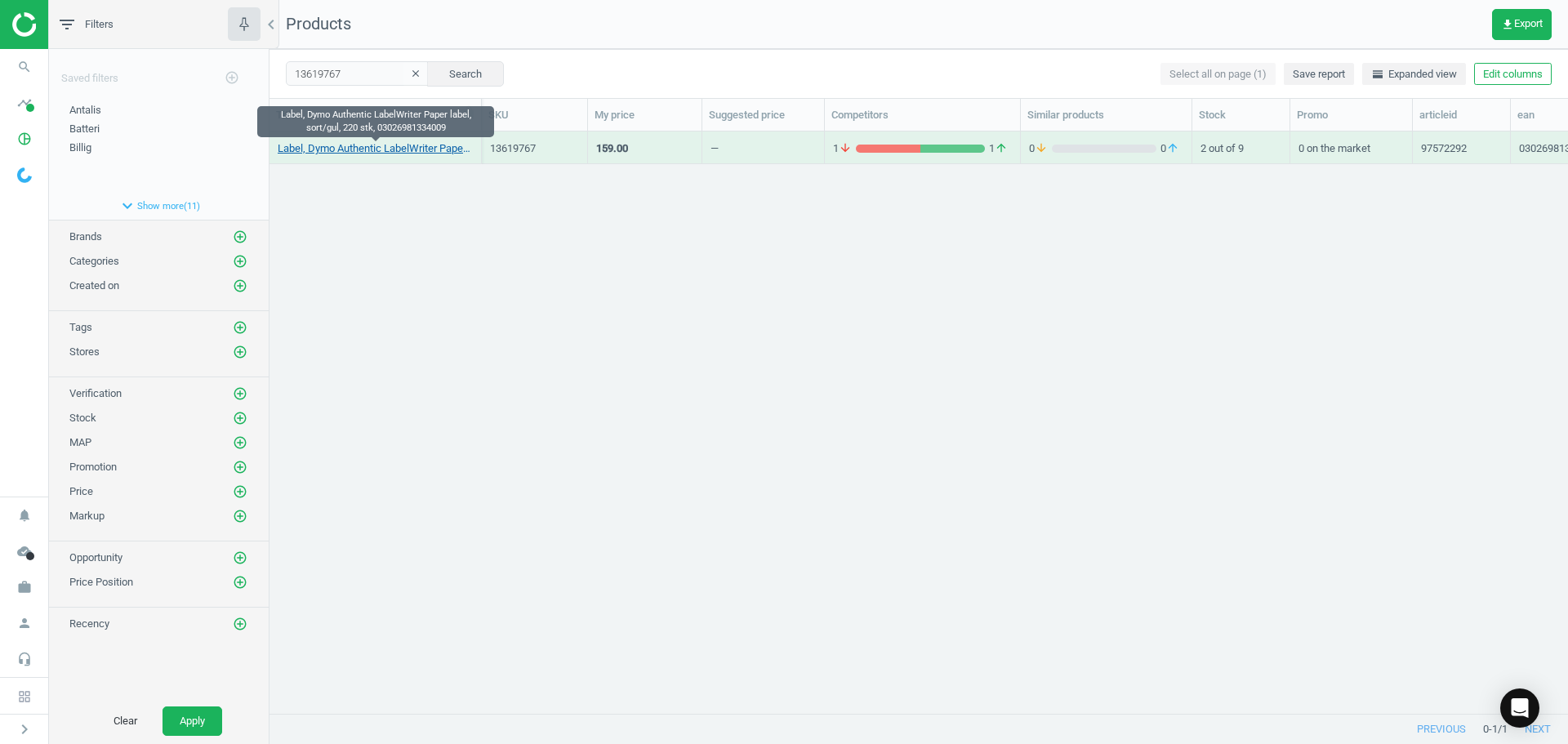
click at [407, 147] on link "Label, Dymo Authentic LabelWriter Paper label, sort/gul, 220 stk, 03026981334009" at bounding box center [375, 149] width 195 height 15
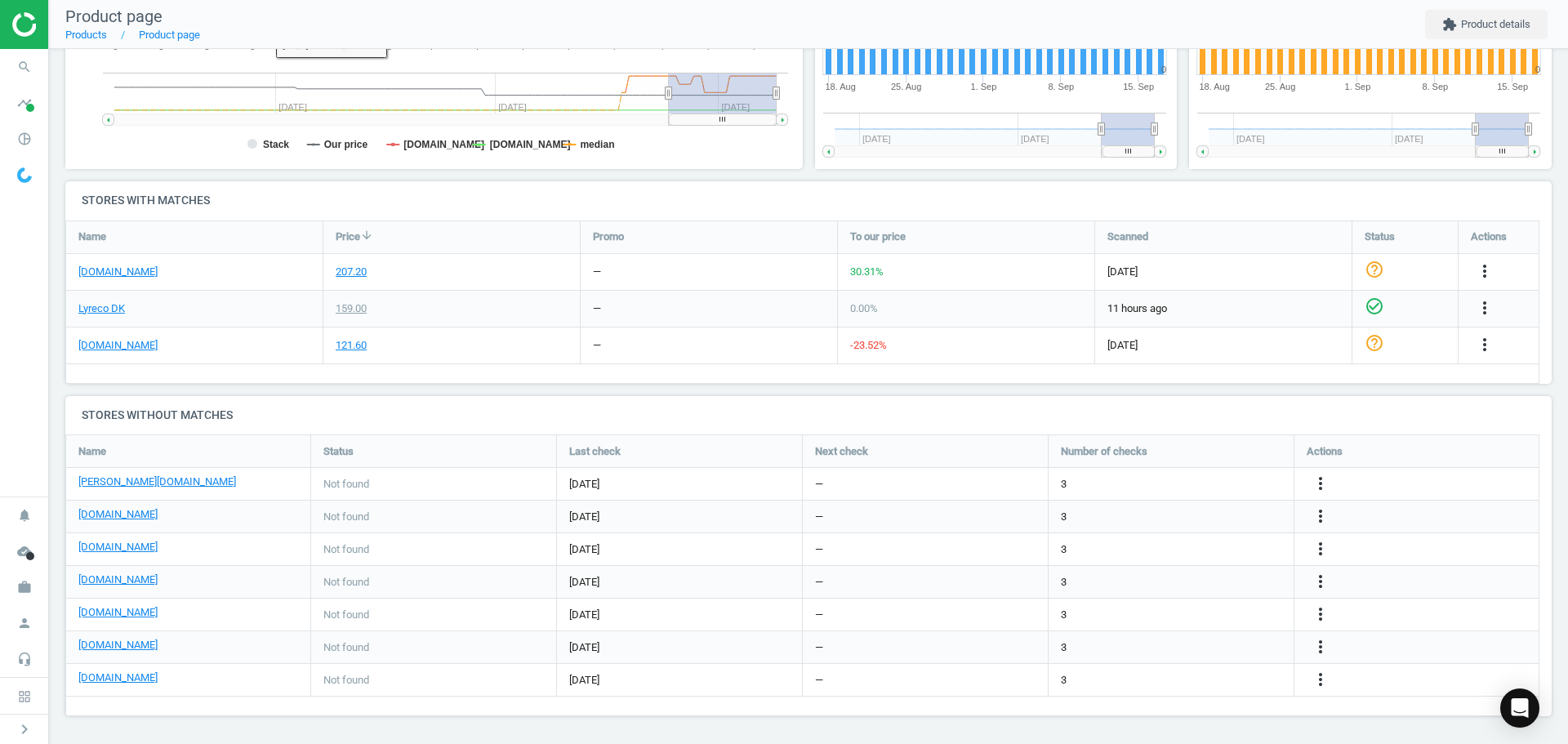
scroll to position [421, 0]
click at [102, 309] on link "Lyreco DK" at bounding box center [101, 308] width 47 height 15
click at [111, 483] on link "[PERSON_NAME][DOMAIN_NAME]" at bounding box center [156, 481] width 157 height 15
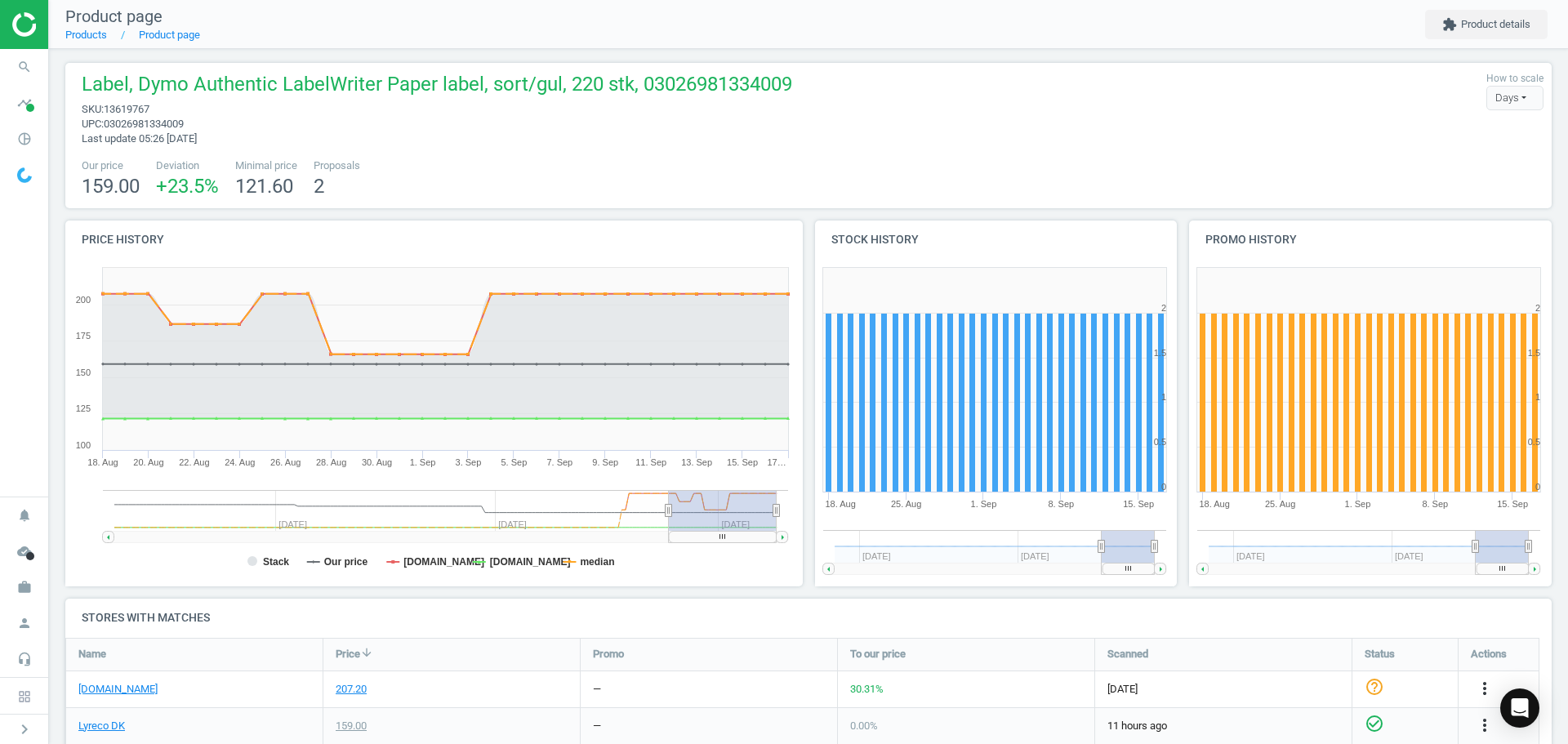
scroll to position [0, 0]
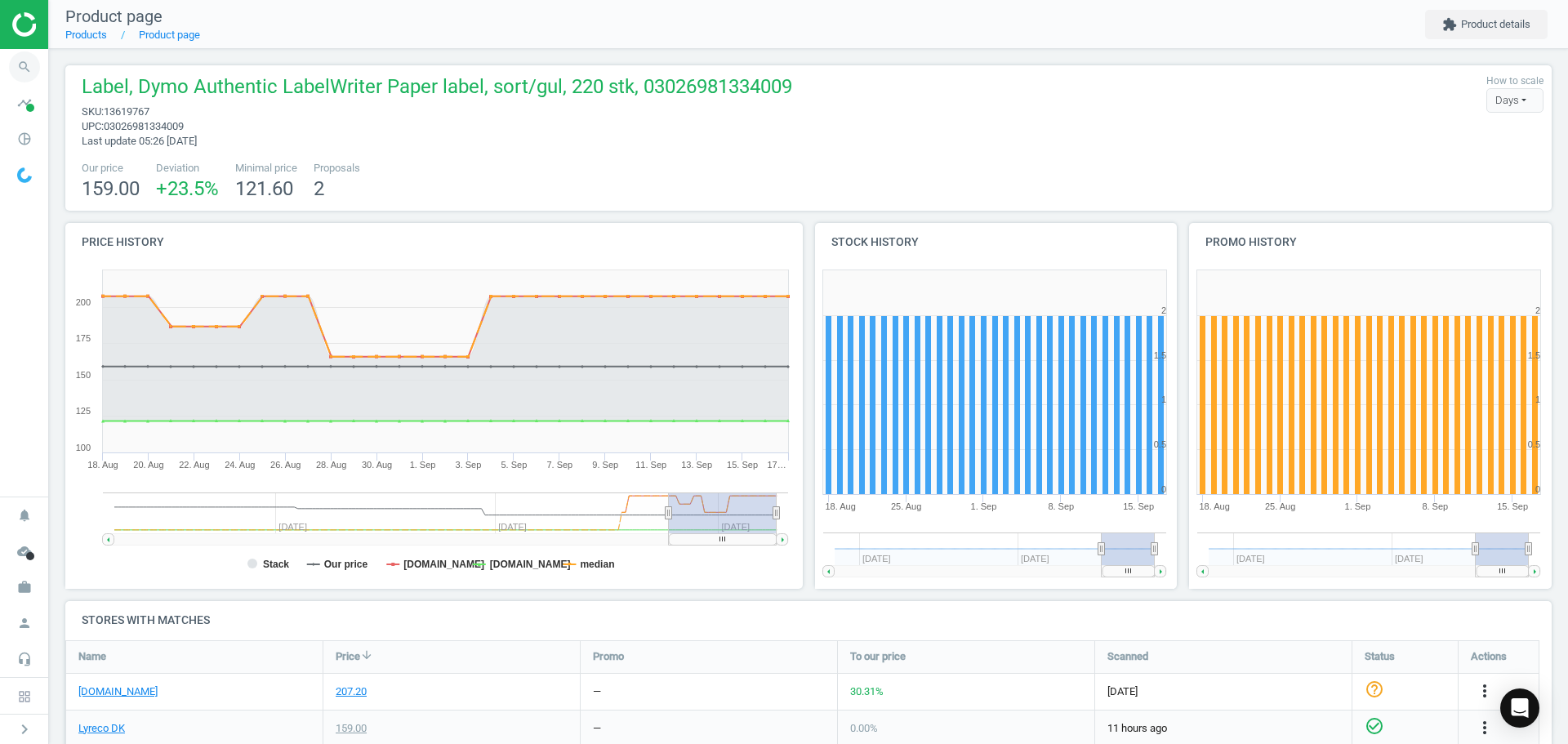
click at [24, 67] on icon "search" at bounding box center [25, 67] width 31 height 31
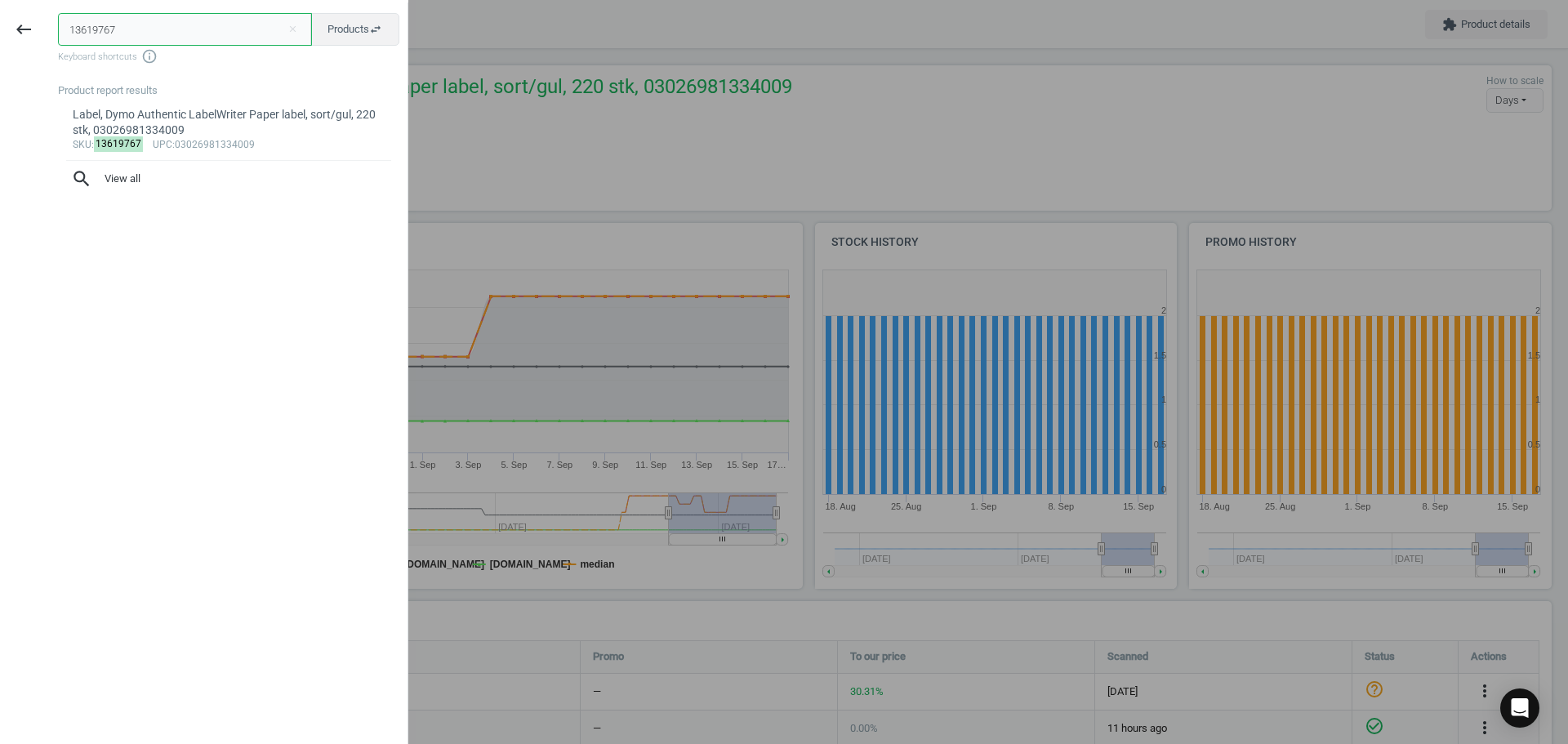
drag, startPoint x: 137, startPoint y: 34, endPoint x: -5, endPoint y: 34, distance: 142.0
click at [0, 34] on html "Group 2 Created with Sketch. ic/cloud_download/grey600 Created with Sketch. gra…" at bounding box center [784, 372] width 1568 height 744
paste input "0105135"
type input "10105135"
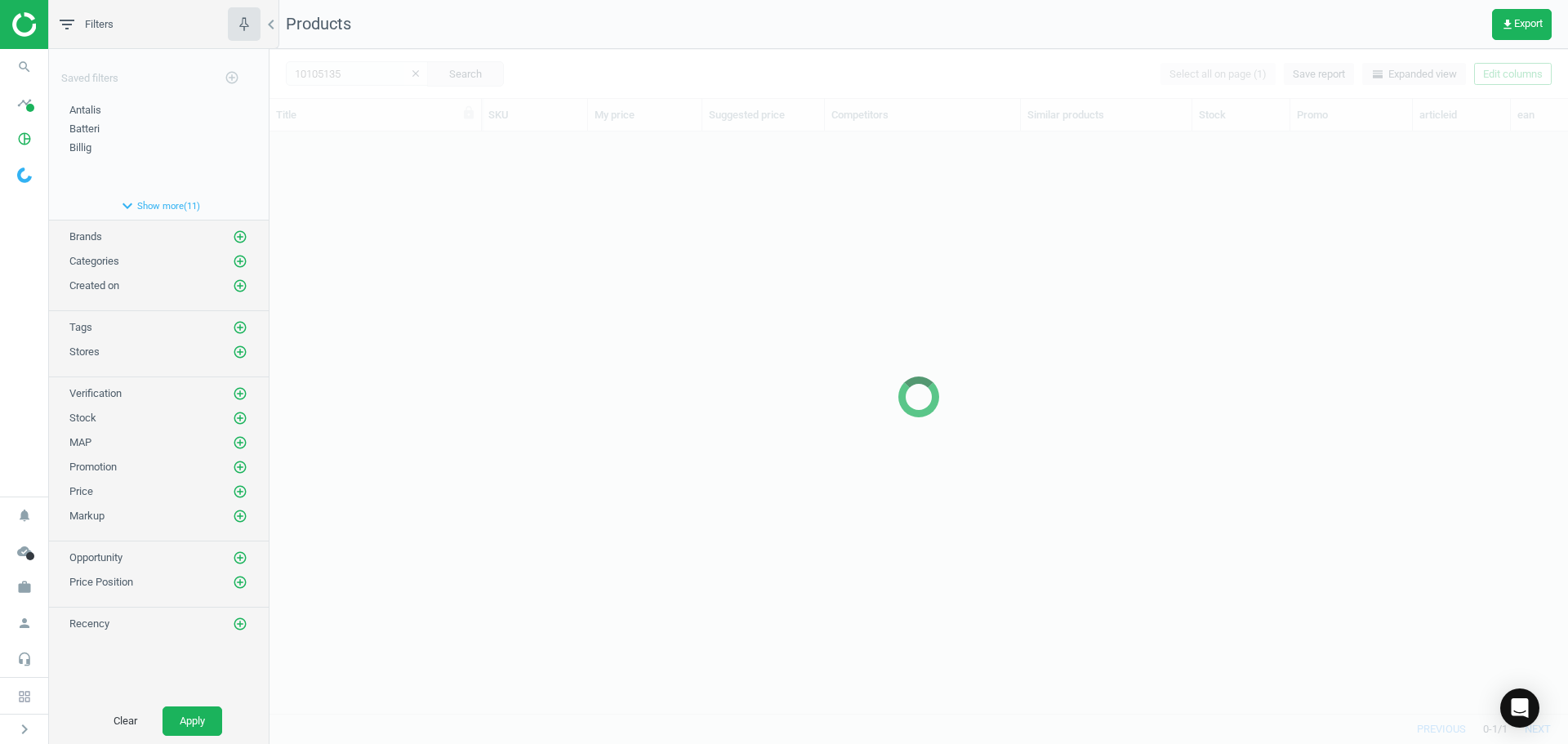
scroll to position [557, 1287]
click at [427, 208] on div at bounding box center [919, 397] width 1299 height 695
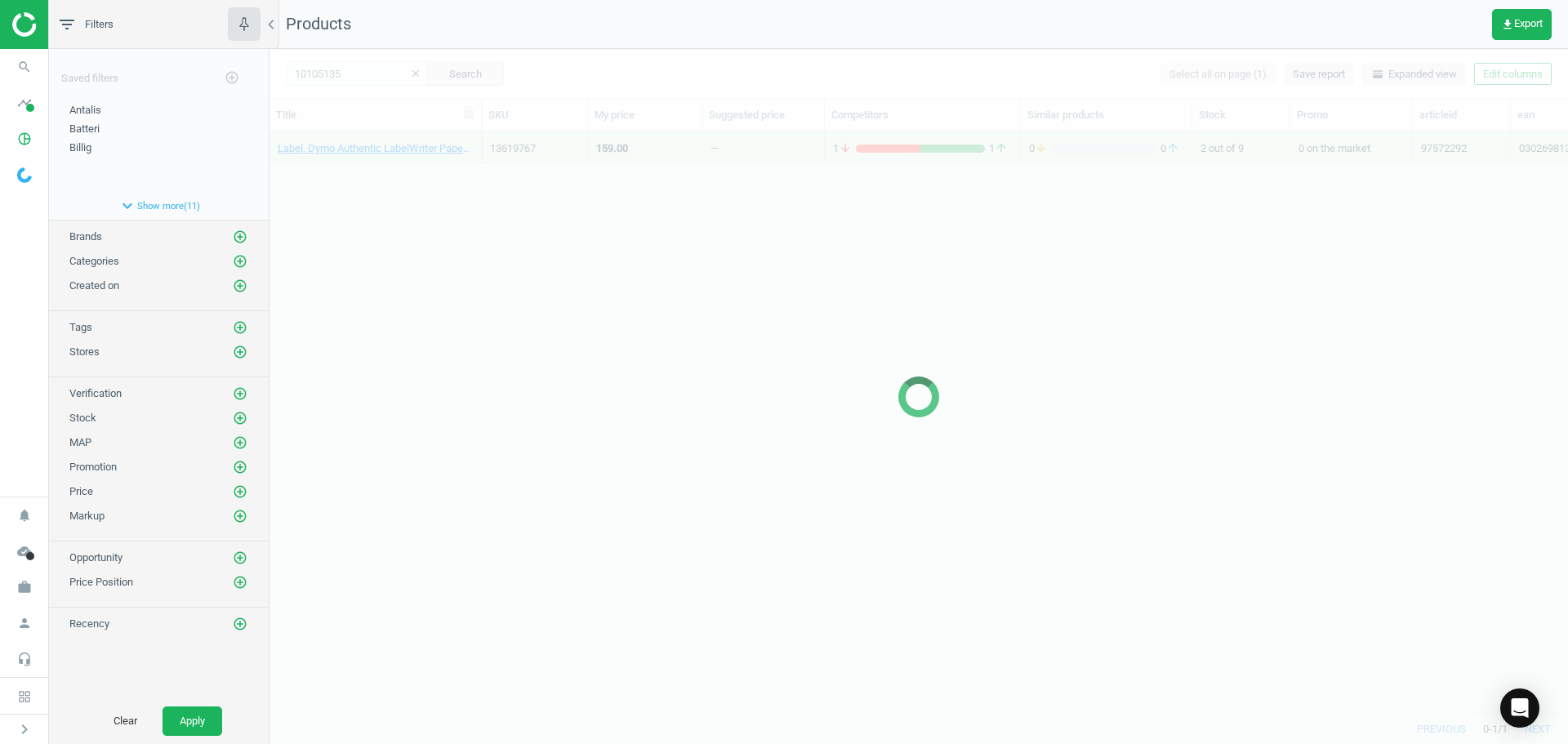
click at [428, 208] on div at bounding box center [919, 397] width 1299 height 695
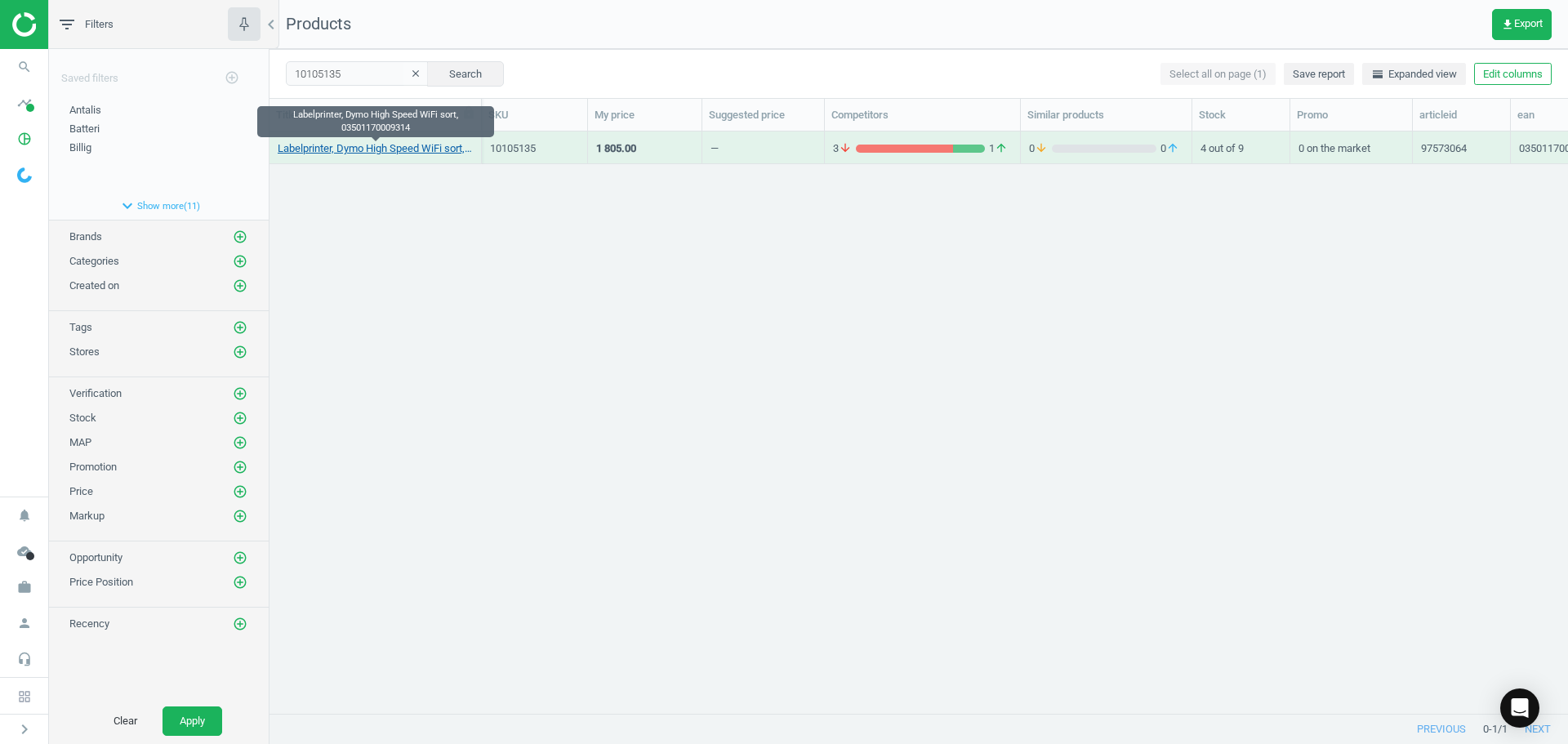
click at [402, 142] on link "Labelprinter, Dymo High Speed WiFi sort, 03501170009314" at bounding box center [375, 149] width 195 height 15
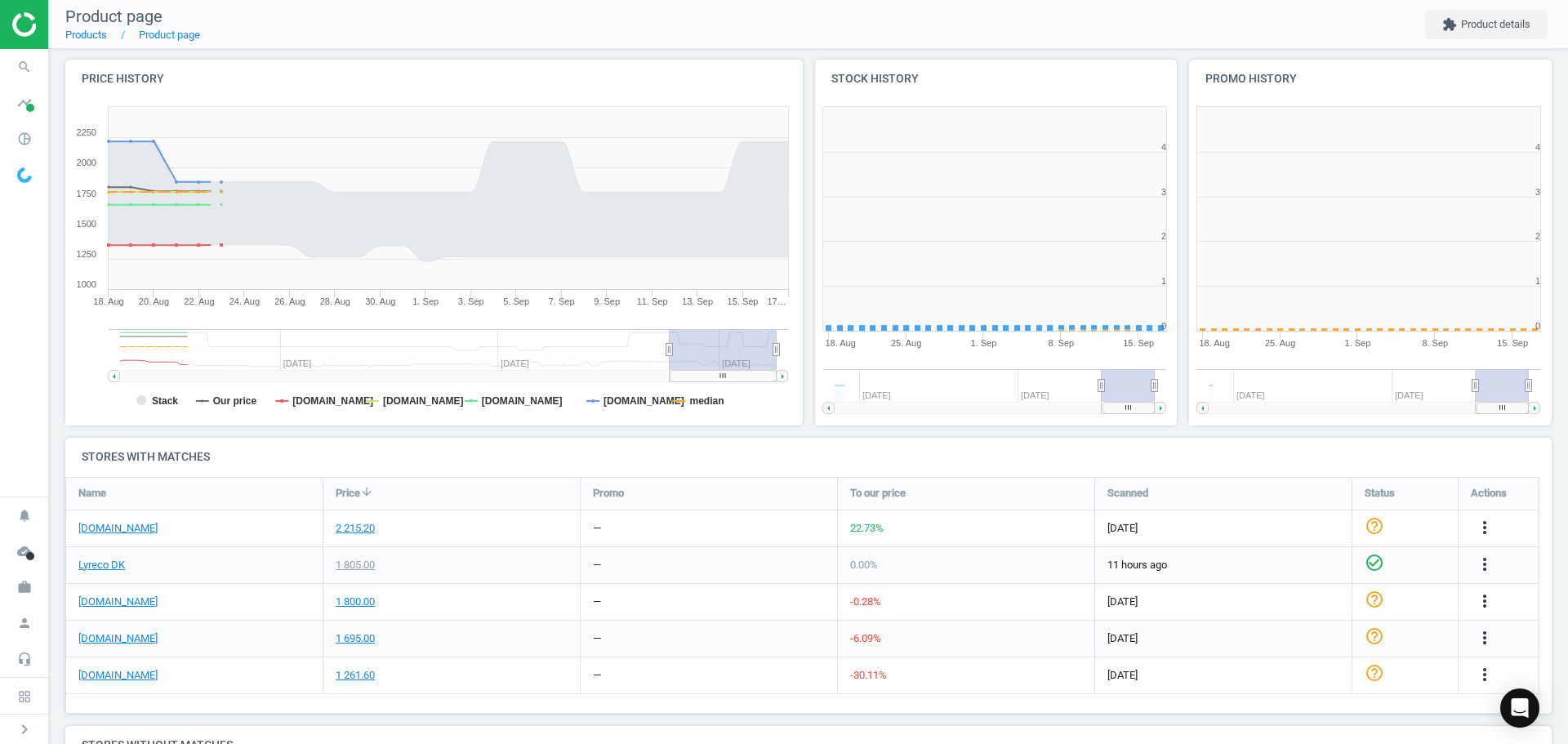
scroll to position [352, 384]
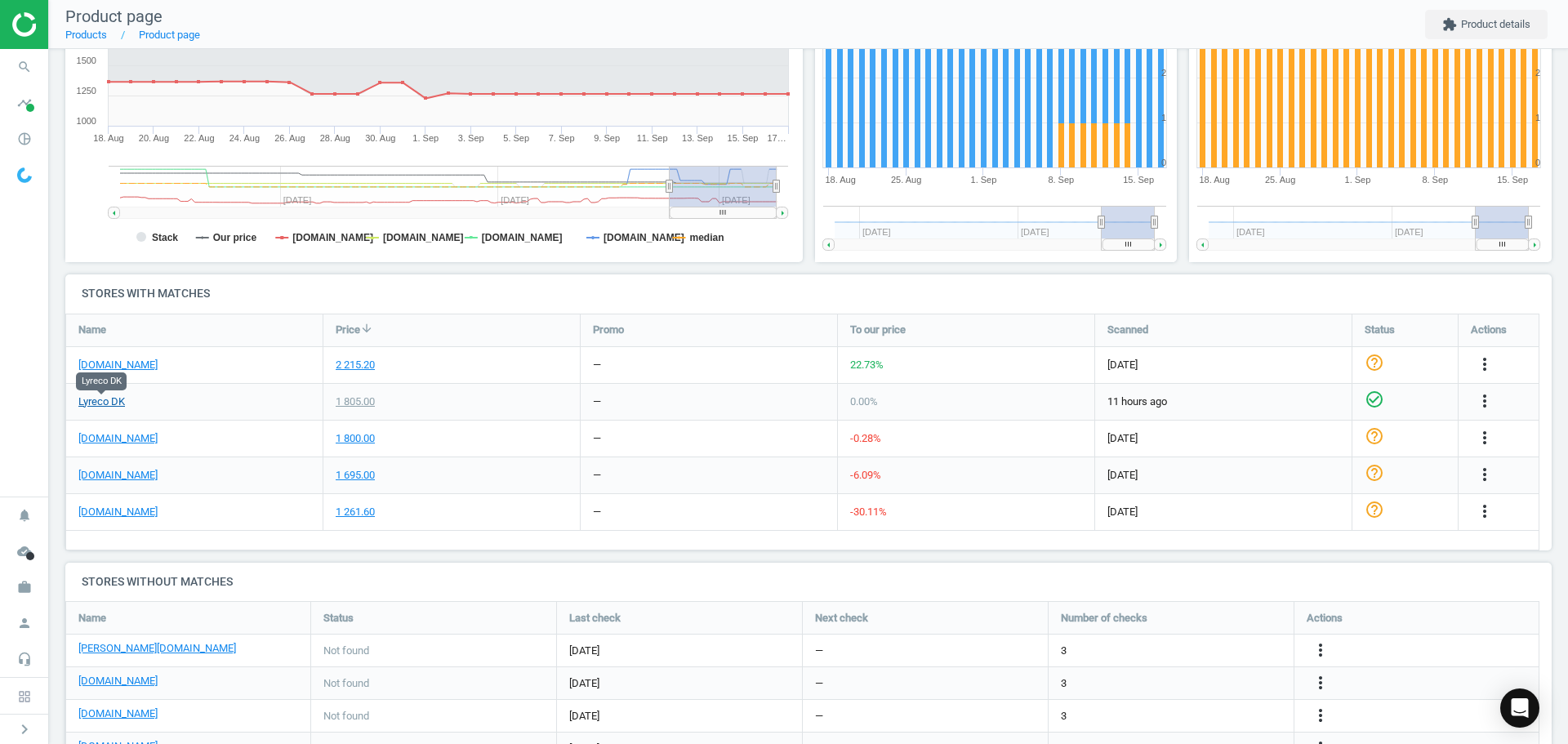
click at [110, 402] on link "Lyreco DK" at bounding box center [101, 402] width 47 height 15
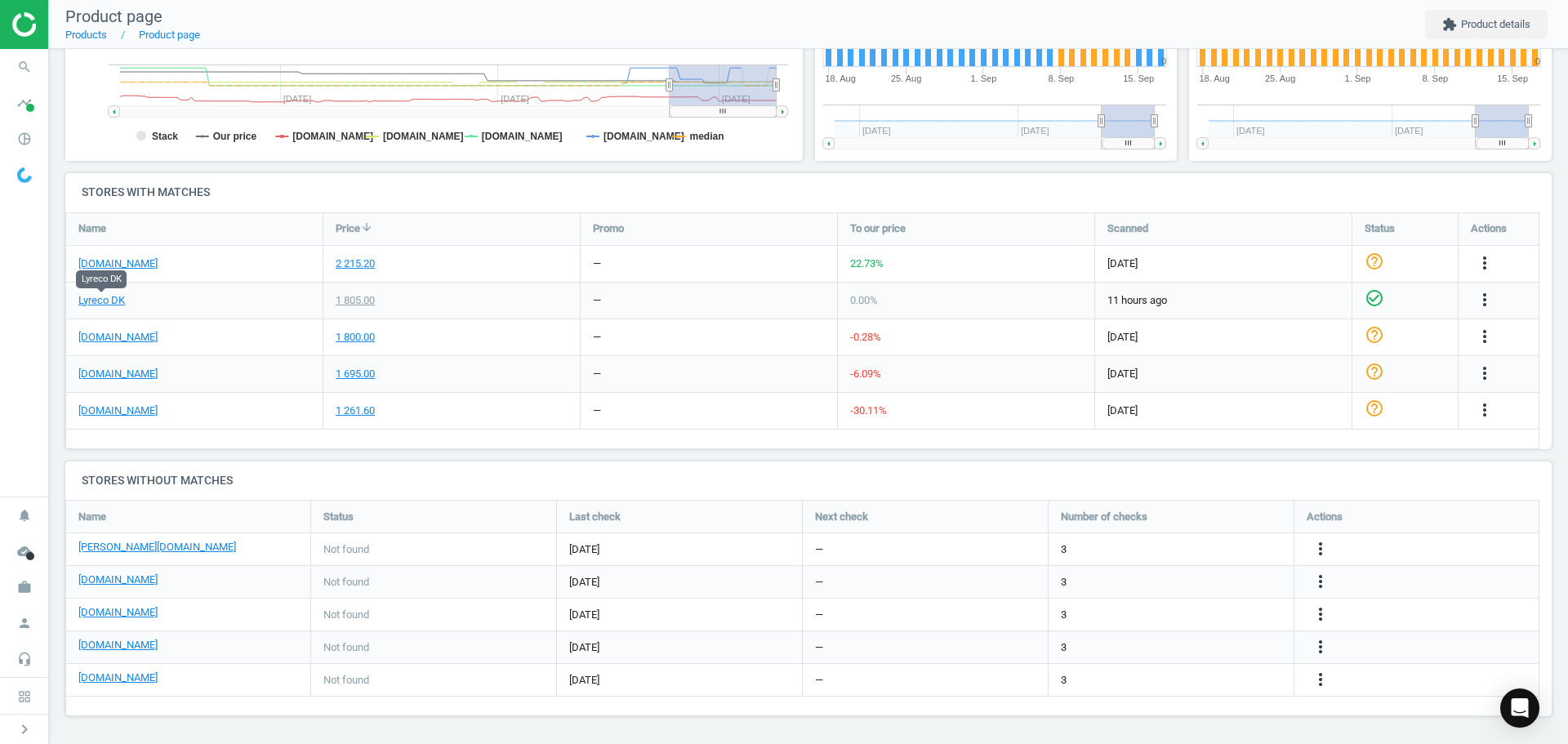
scroll to position [429, 0]
click at [1313, 550] on icon "more_vert" at bounding box center [1320, 548] width 20 height 20
click at [1207, 551] on link "Edit URL/product option" at bounding box center [1193, 548] width 224 height 26
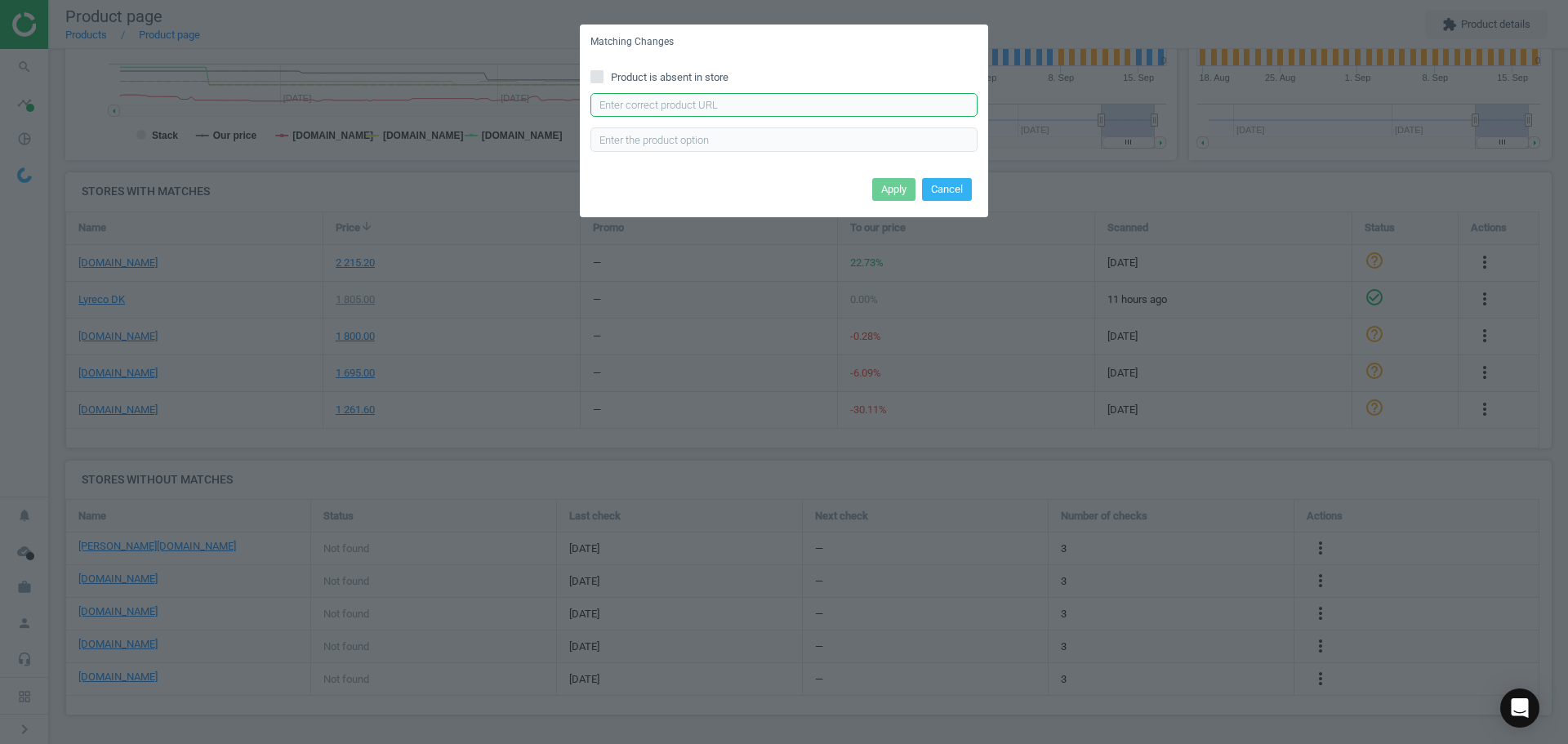
click at [786, 103] on input "text" at bounding box center [784, 105] width 387 height 25
paste input "[URL][DOMAIN_NAME][PERSON_NAME]"
type input "[URL][DOMAIN_NAME][PERSON_NAME]"
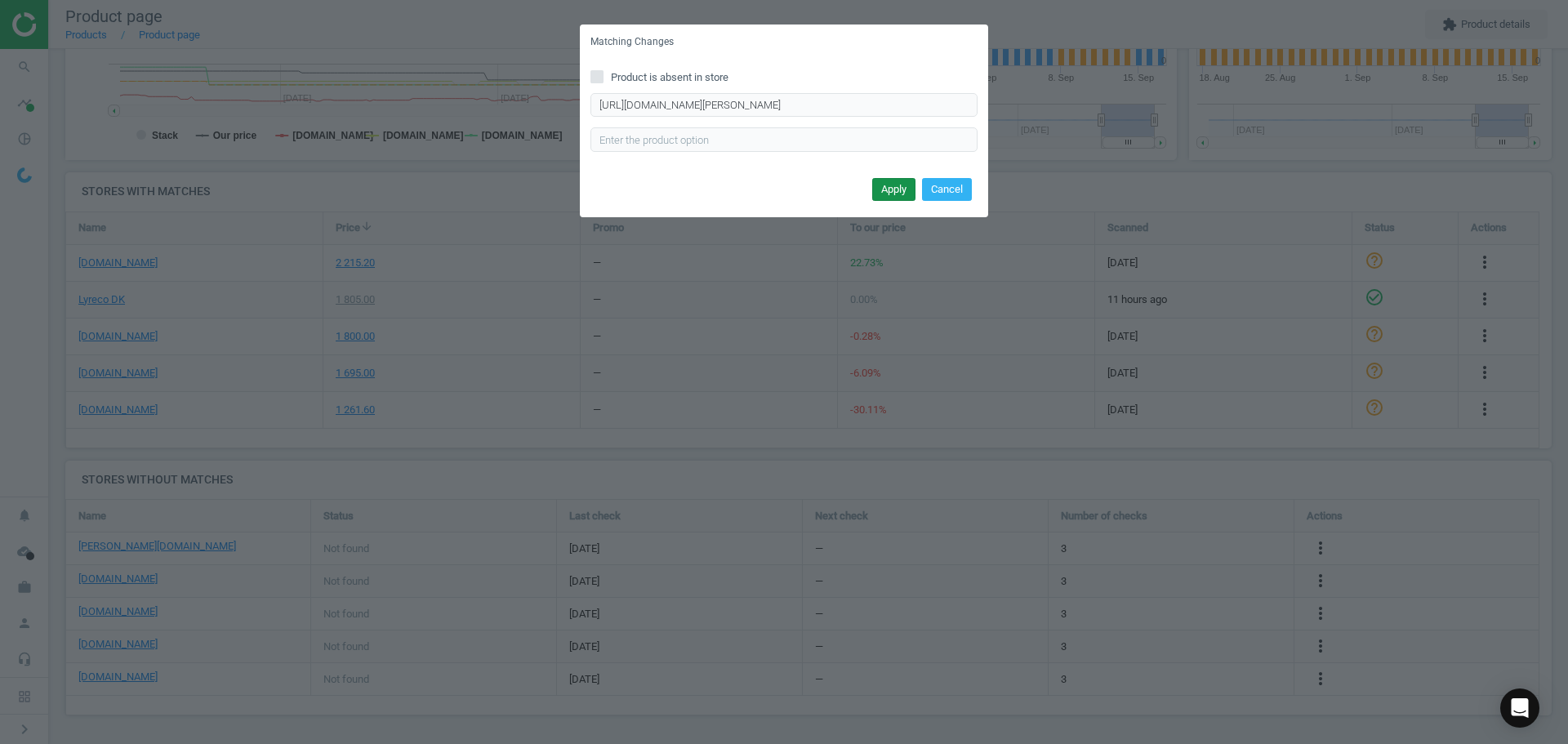
click at [881, 186] on button "Apply" at bounding box center [894, 189] width 44 height 23
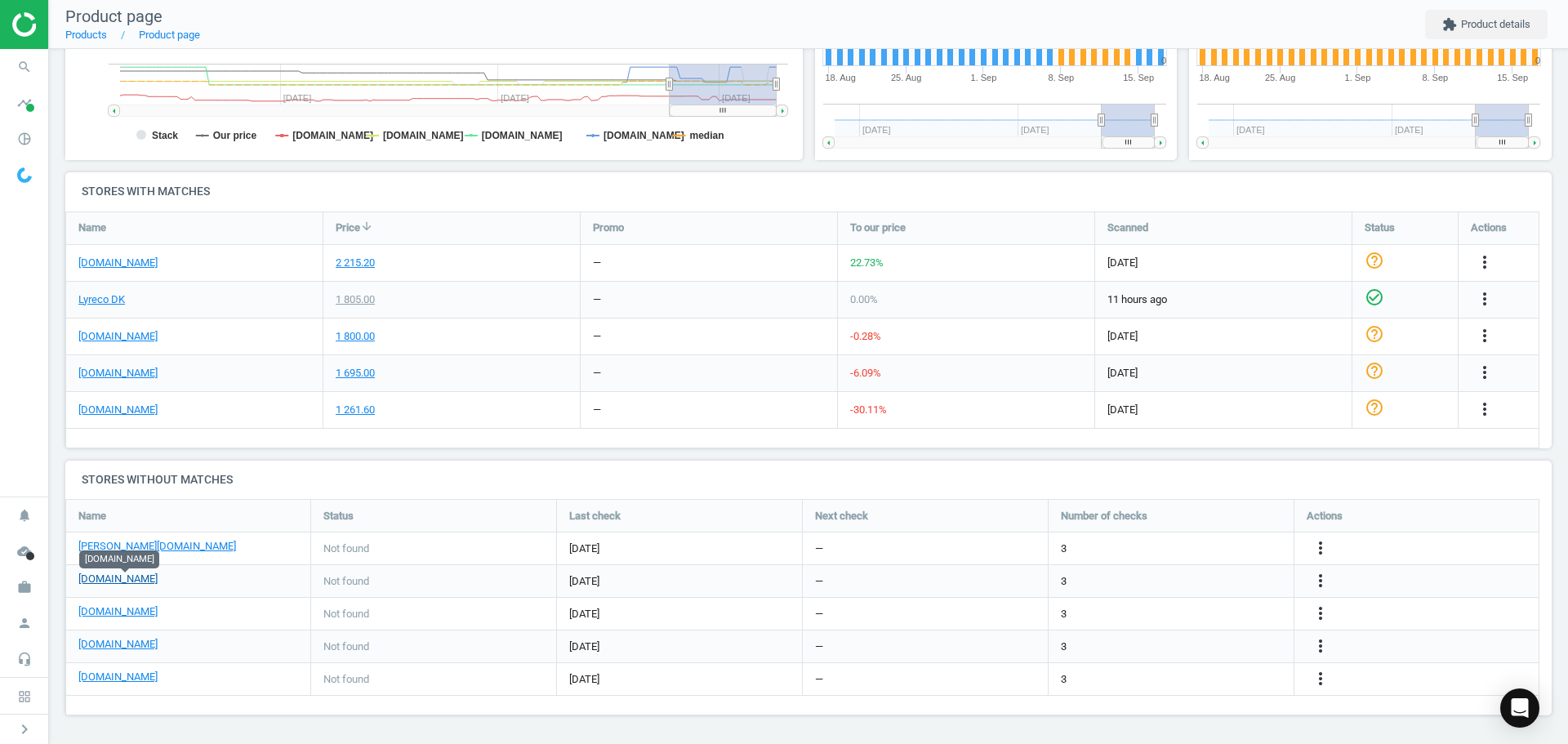
click at [149, 579] on link "[DOMAIN_NAME]" at bounding box center [118, 579] width 79 height 15
click at [119, 338] on link "[DOMAIN_NAME]" at bounding box center [118, 337] width 79 height 15
click at [112, 298] on link "Lyreco DK" at bounding box center [101, 300] width 47 height 15
click at [1314, 577] on icon "more_vert" at bounding box center [1320, 581] width 20 height 20
click at [1188, 584] on link "Edit URL/product option" at bounding box center [1193, 581] width 224 height 26
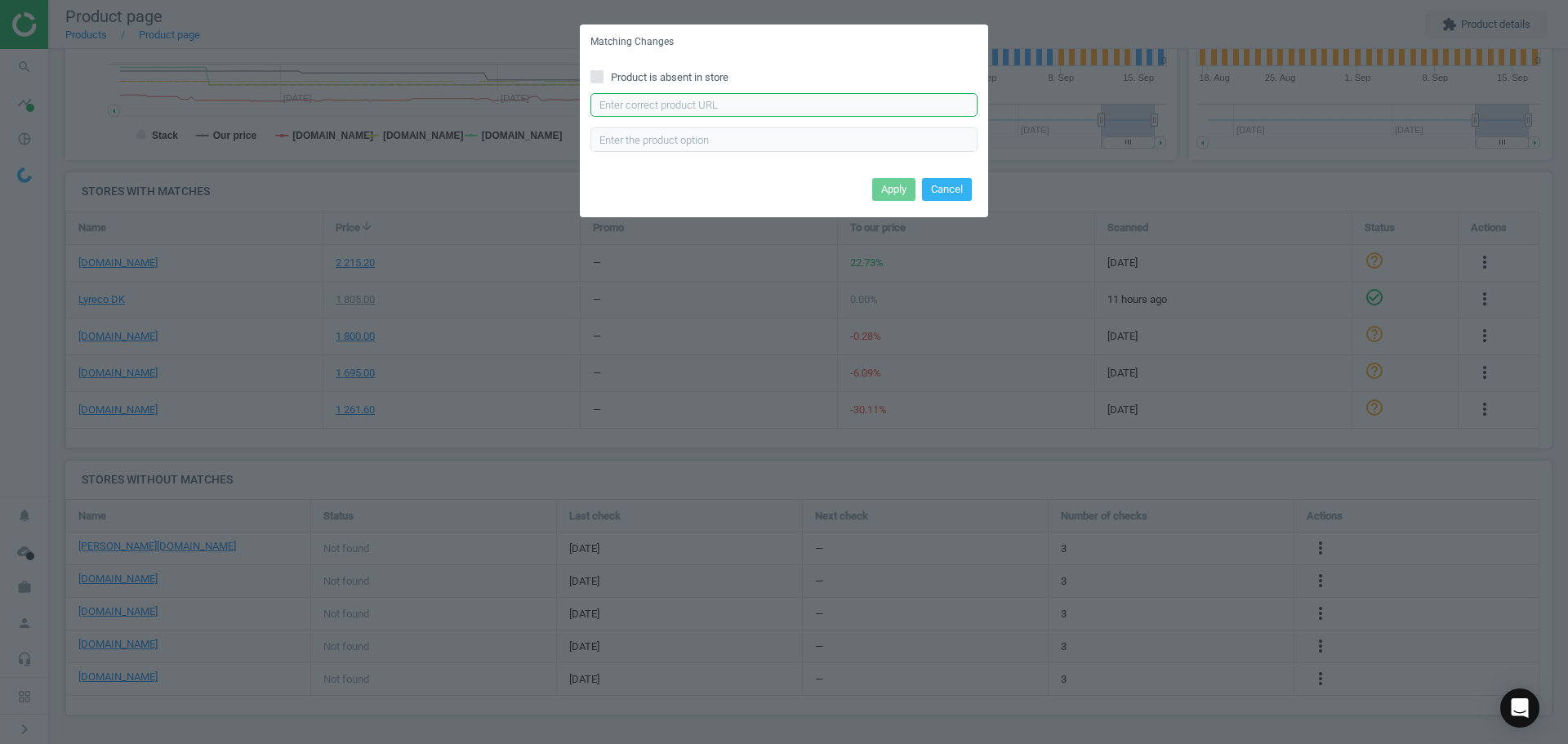
click at [765, 102] on input "text" at bounding box center [784, 105] width 387 height 25
paste input "[URL][DOMAIN_NAME]"
type input "[URL][DOMAIN_NAME]"
click at [890, 193] on button "Apply" at bounding box center [894, 189] width 44 height 23
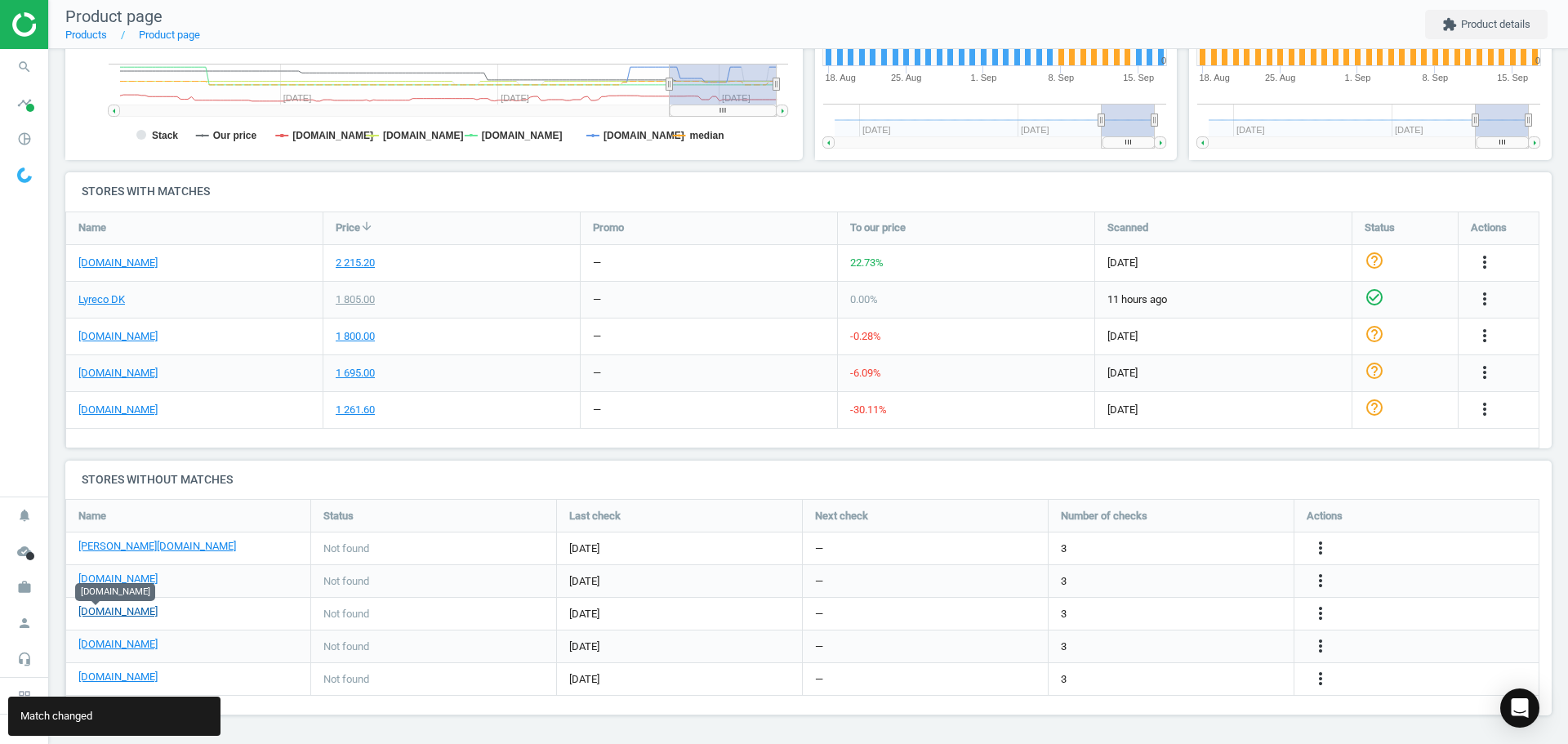
click at [109, 616] on link "[DOMAIN_NAME]" at bounding box center [118, 611] width 79 height 15
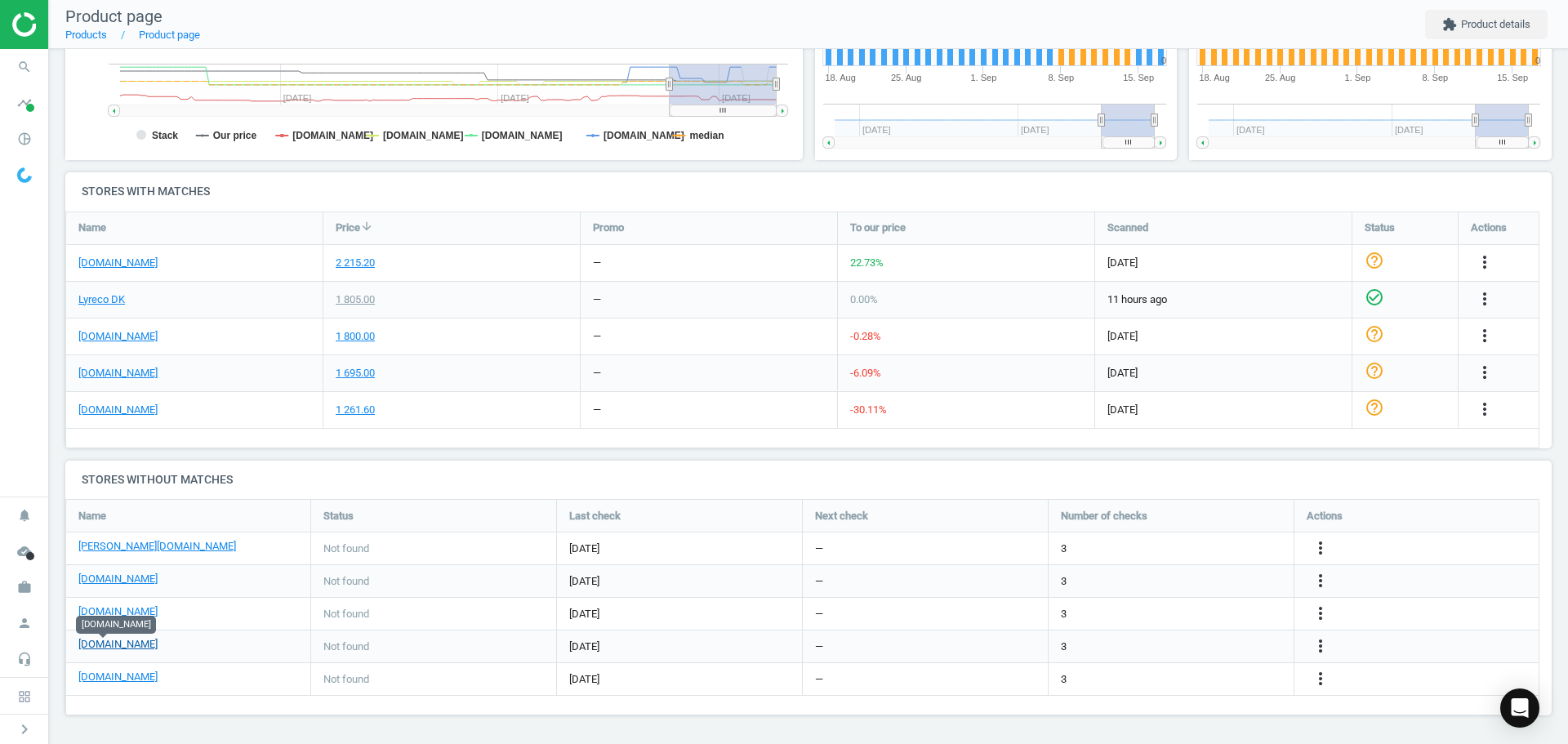
click at [100, 647] on link "[DOMAIN_NAME]" at bounding box center [118, 644] width 79 height 15
click at [15, 72] on icon "search" at bounding box center [25, 67] width 31 height 31
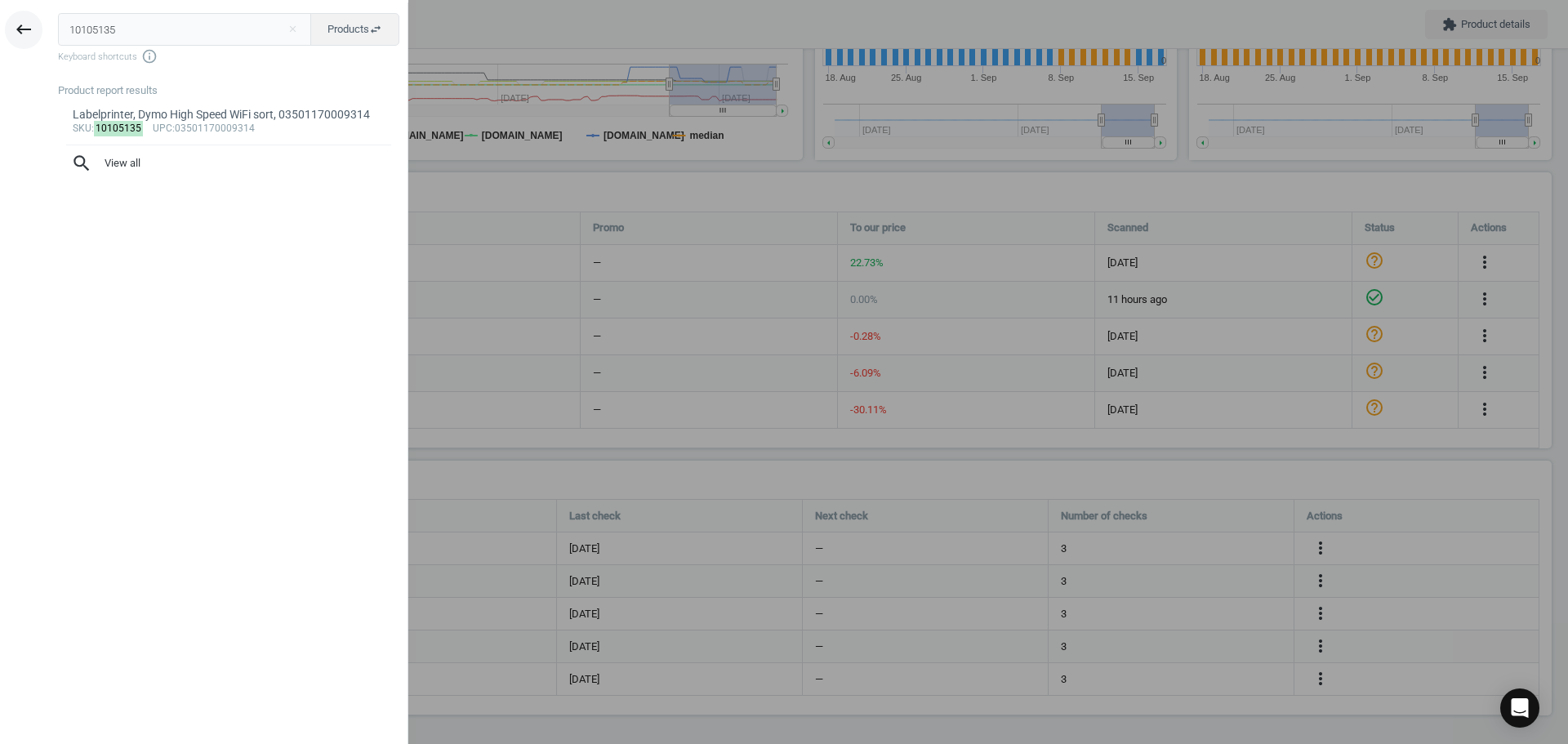
drag, startPoint x: 148, startPoint y: 35, endPoint x: 11, endPoint y: 34, distance: 137.0
click at [12, 34] on div "keyboard_backspace 10105135 close Products swap_horiz Keyboard shortcuts info_o…" at bounding box center [204, 374] width 408 height 744
type input "3743779"
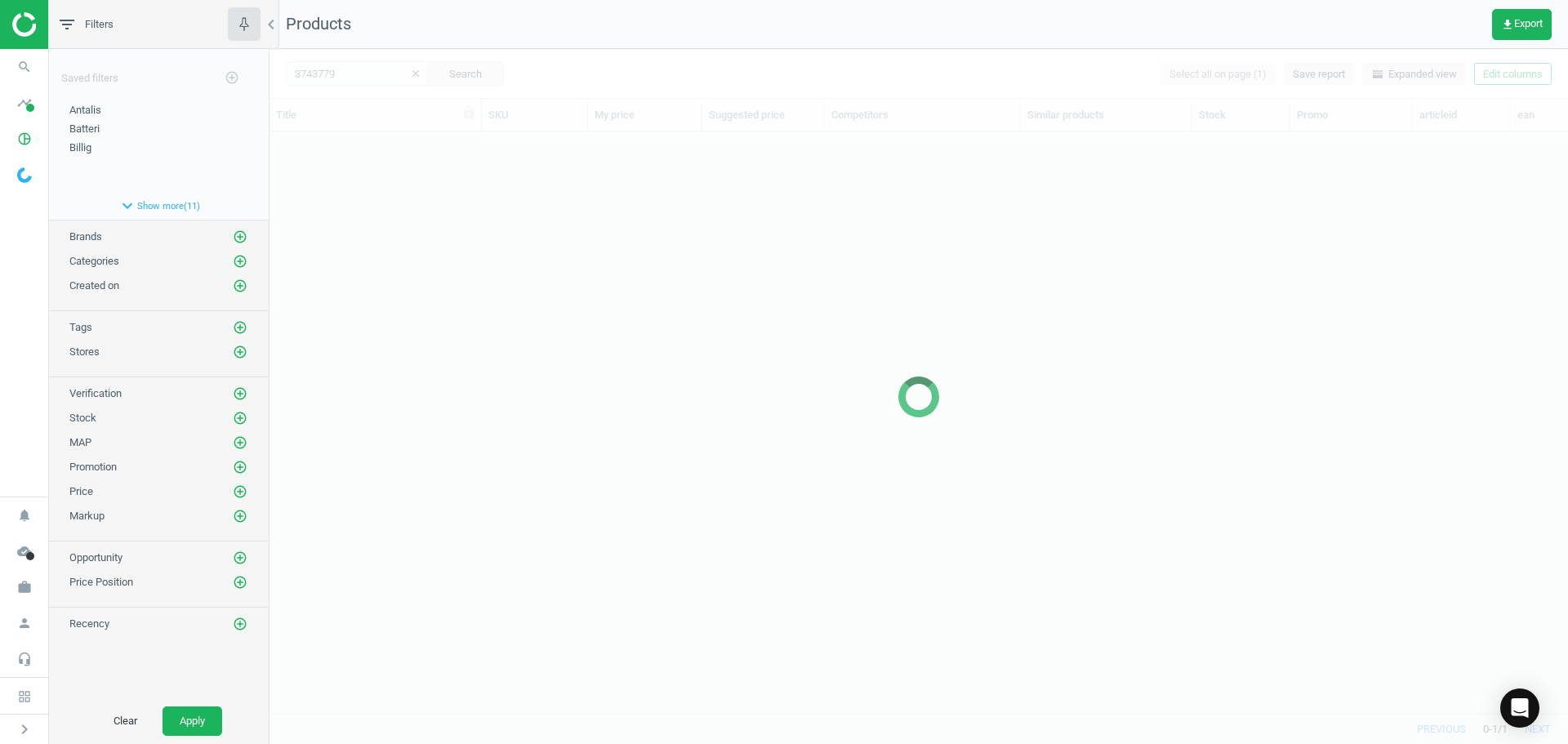
scroll to position [557, 1287]
click at [375, 221] on div at bounding box center [919, 397] width 1299 height 695
click at [364, 224] on div at bounding box center [919, 397] width 1299 height 695
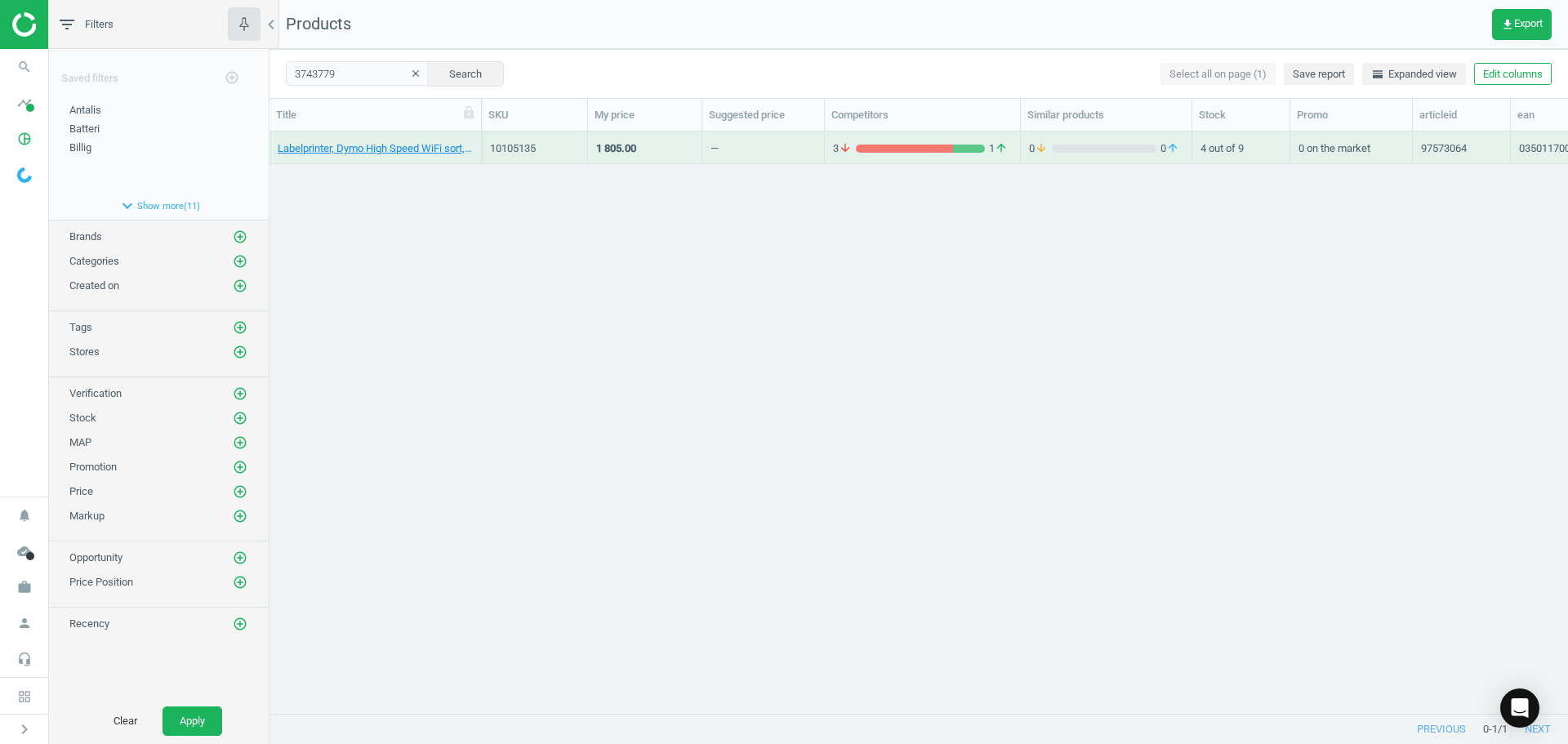
click at [376, 226] on div "Labelprinter, Dymo High Speed WiFi sort, 03501170009314 10105135 1 805.00 — 3 a…" at bounding box center [919, 416] width 1299 height 570
click at [375, 151] on link "Labelprinter, Dymo LetraTag 100H, blå, 3026981745768" at bounding box center [375, 149] width 195 height 15
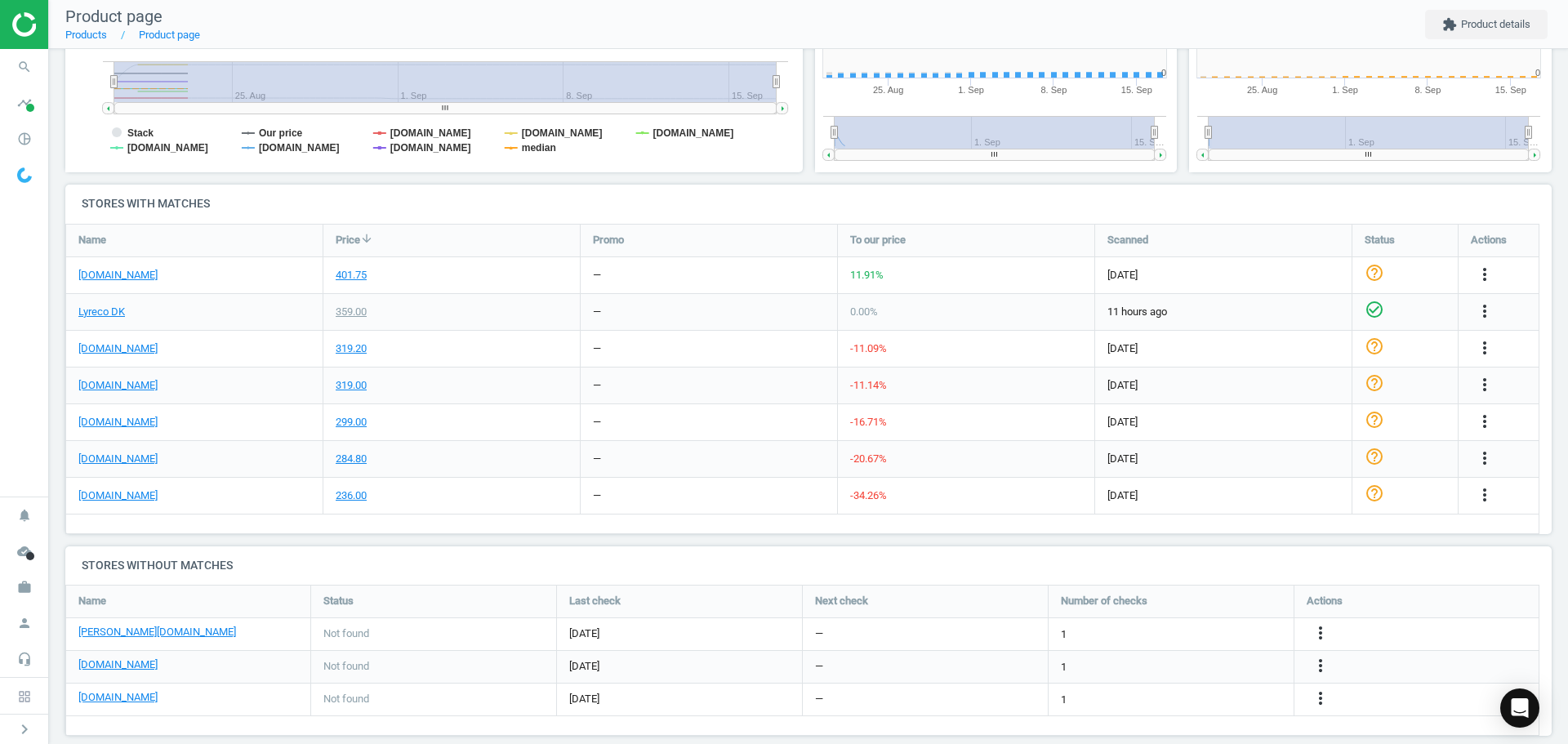
scroll to position [8, 8]
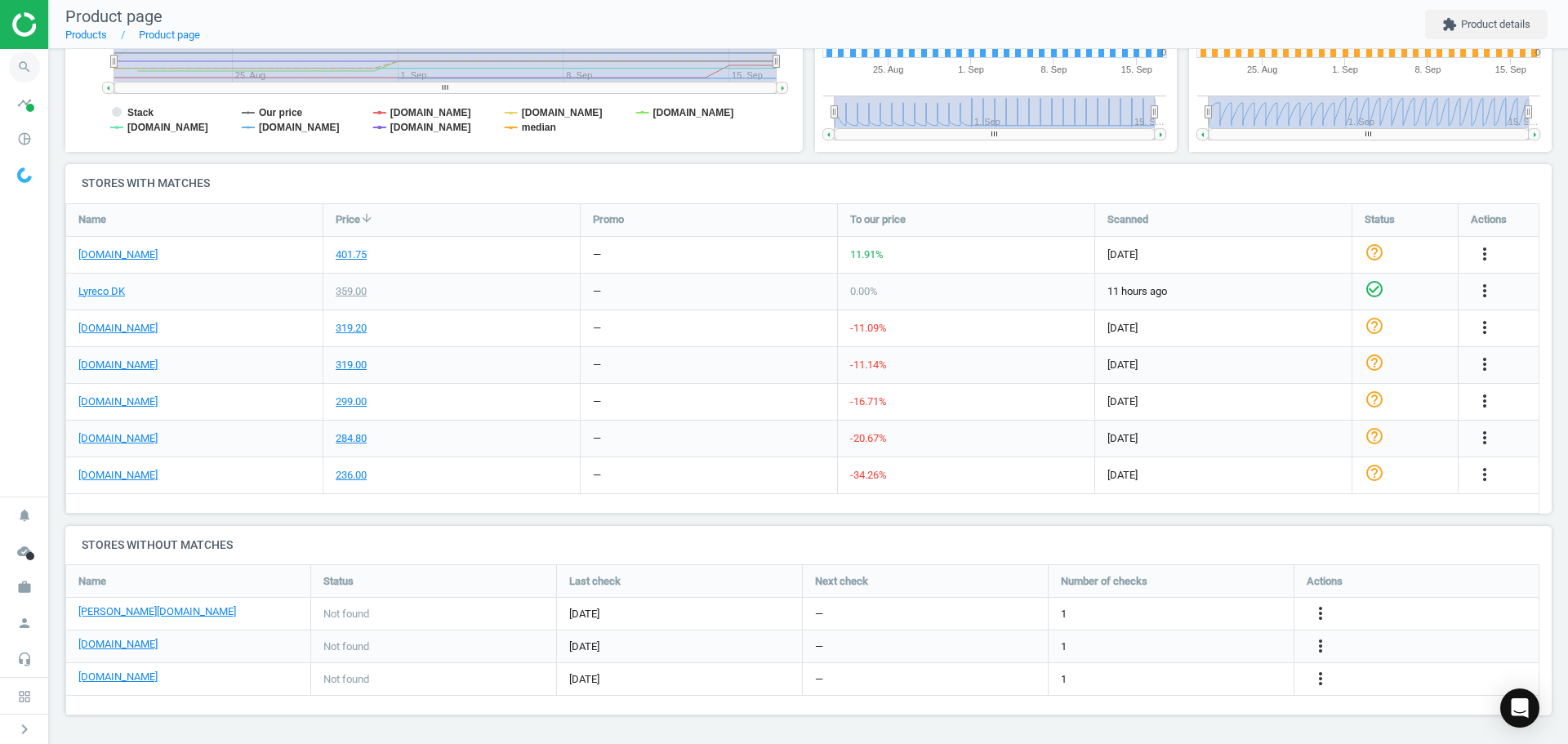
click at [40, 65] on span "search" at bounding box center [25, 67] width 49 height 36
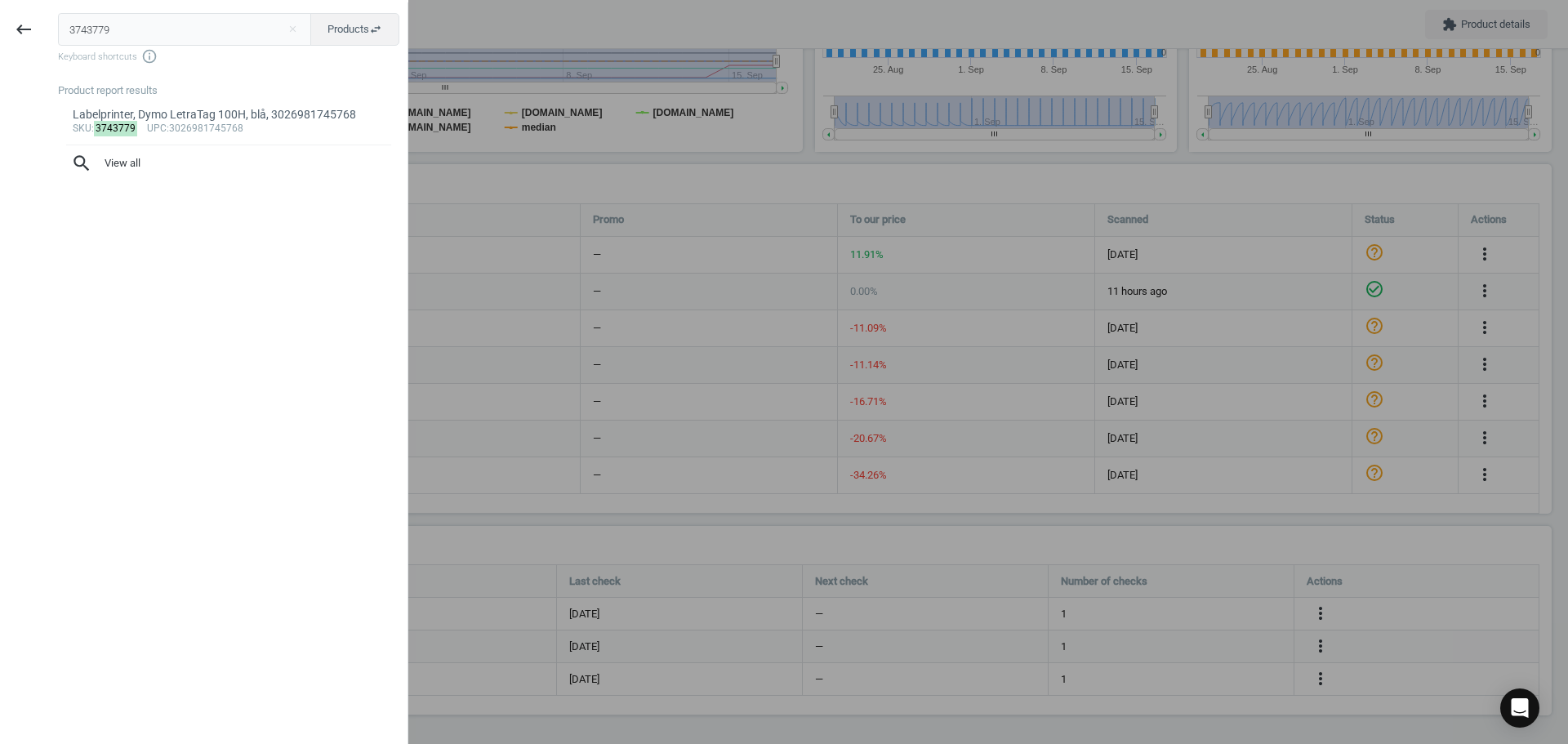
drag, startPoint x: 109, startPoint y: 31, endPoint x: 3, endPoint y: 40, distance: 106.4
click at [7, 32] on div "keyboard_backspace 3743779 close Products swap_horiz Keyboard shortcuts info_ou…" at bounding box center [204, 374] width 408 height 744
type input "9415823"
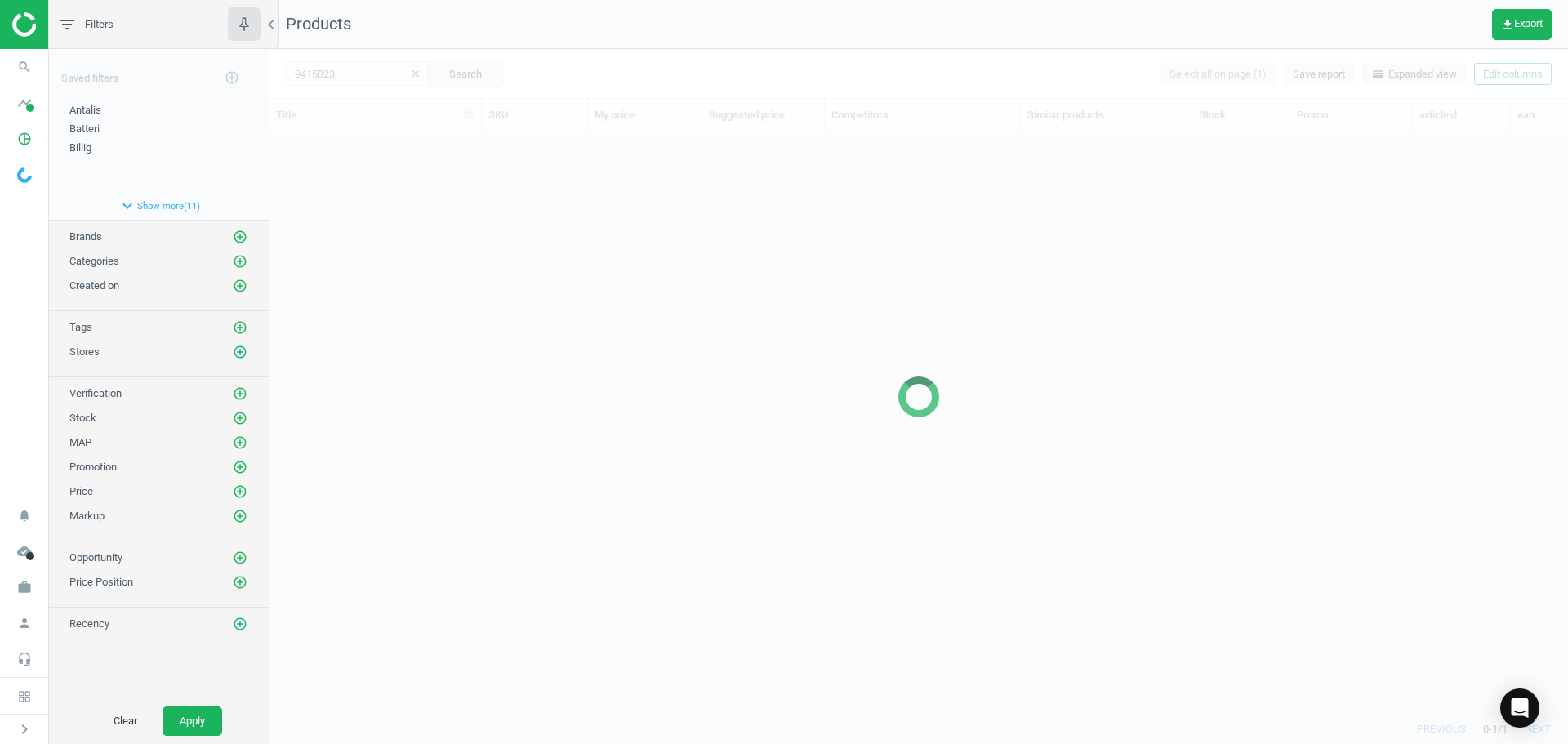
scroll to position [557, 1287]
click at [360, 240] on div at bounding box center [919, 397] width 1299 height 695
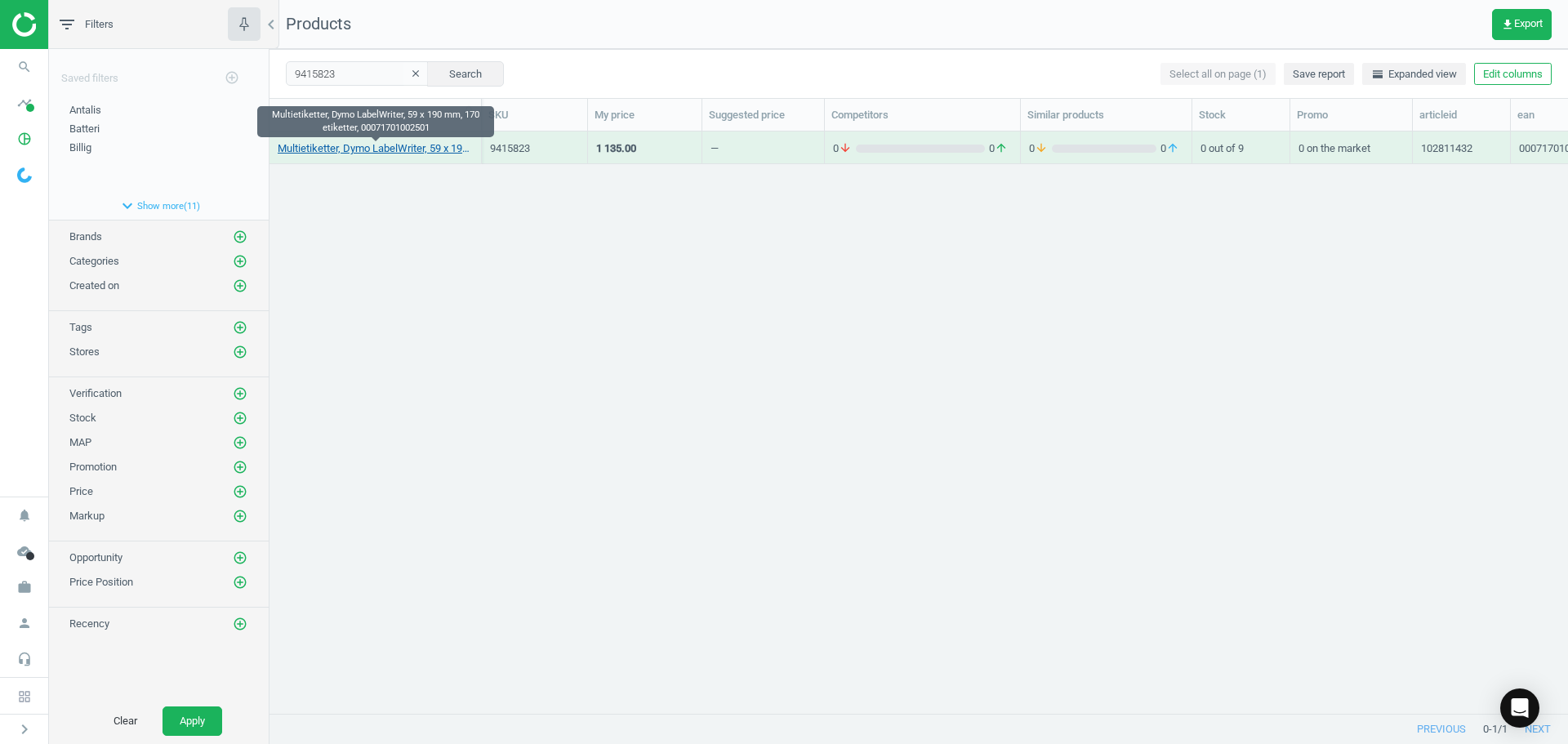
click at [375, 149] on link "Multietiketter, Dymo LabelWriter, 59 x 190 mm, 170 etiketter, 00071701002501" at bounding box center [375, 149] width 195 height 15
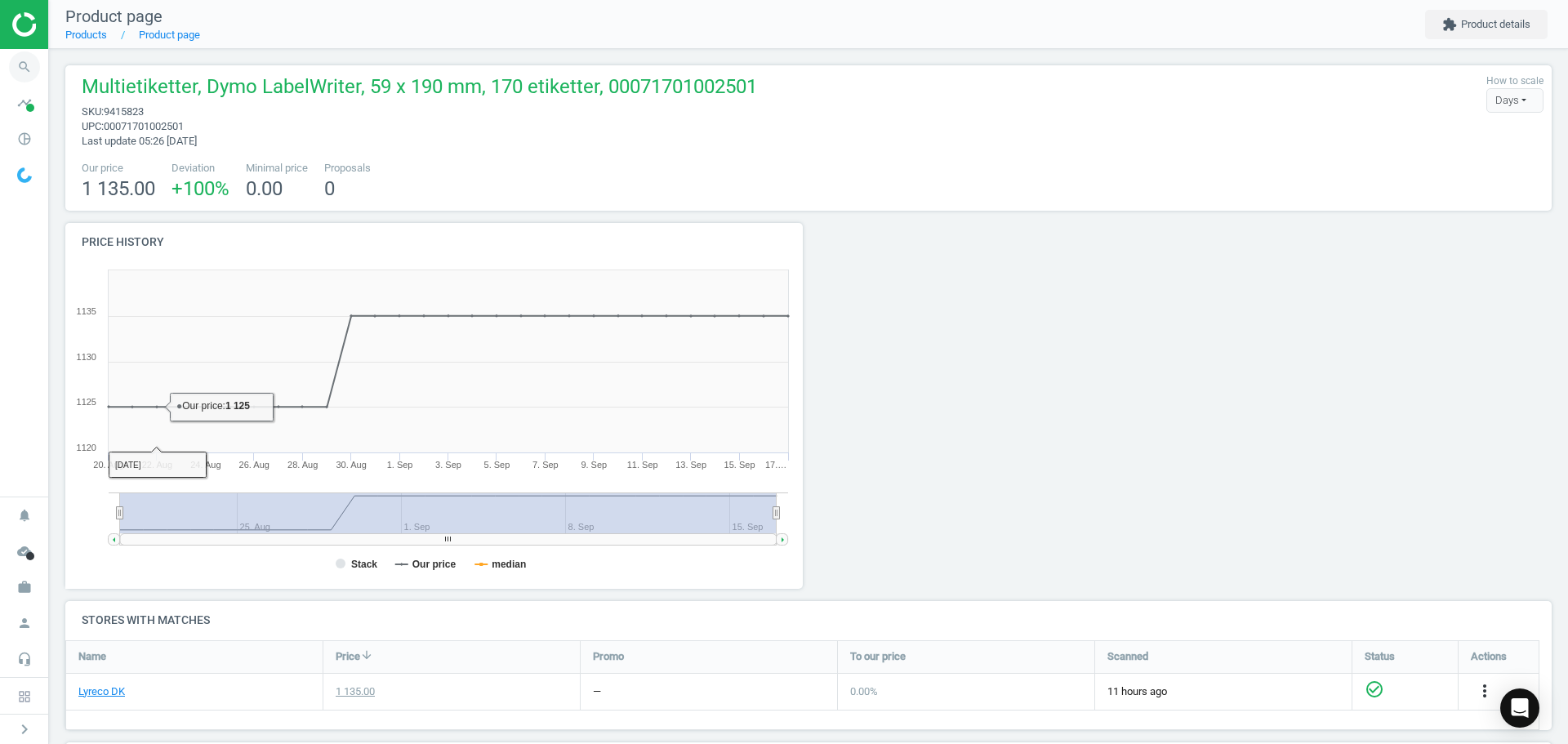
click at [17, 68] on icon "search" at bounding box center [25, 67] width 31 height 31
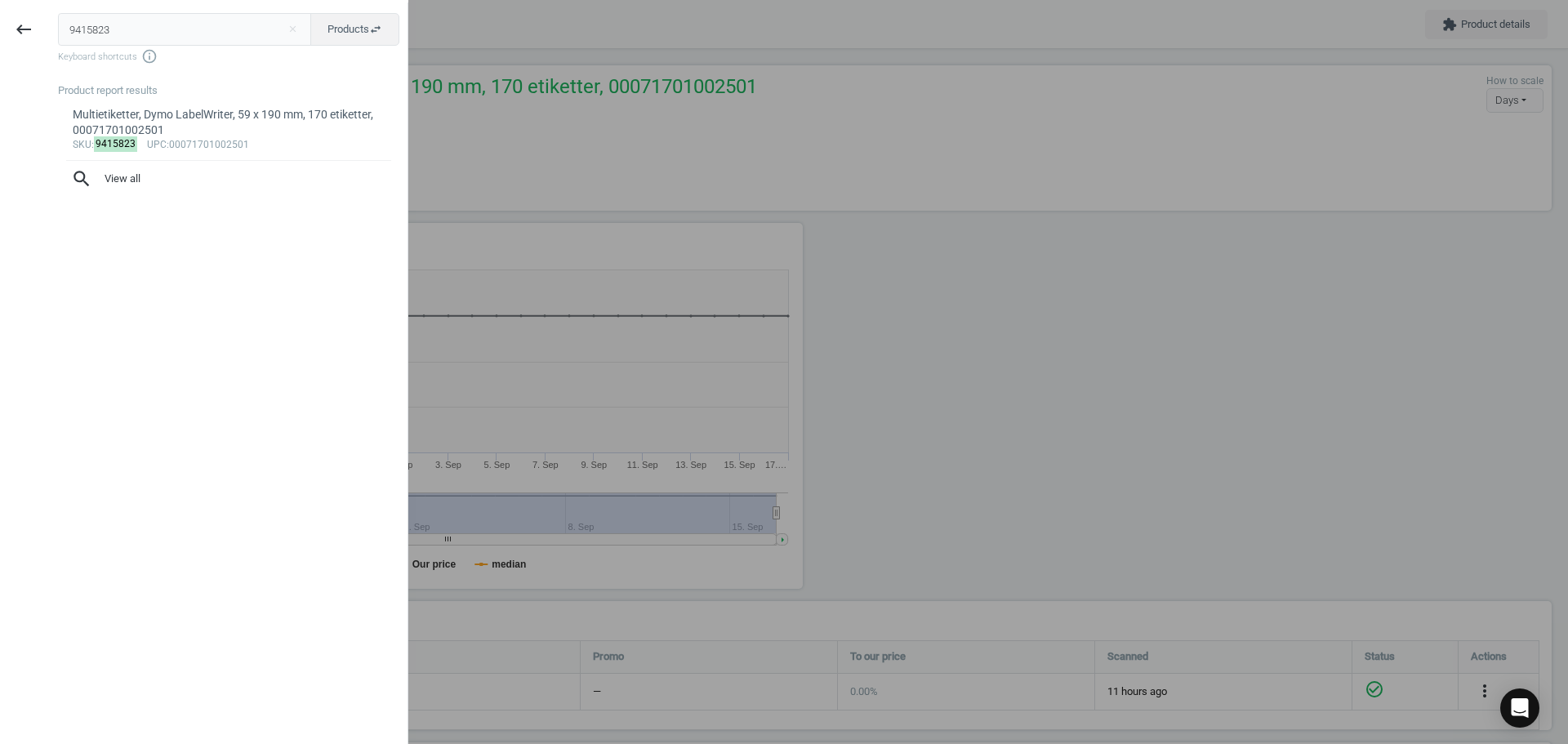
drag, startPoint x: 130, startPoint y: 36, endPoint x: 45, endPoint y: 47, distance: 85.7
click at [77, 34] on input "9415823" at bounding box center [184, 30] width 254 height 33
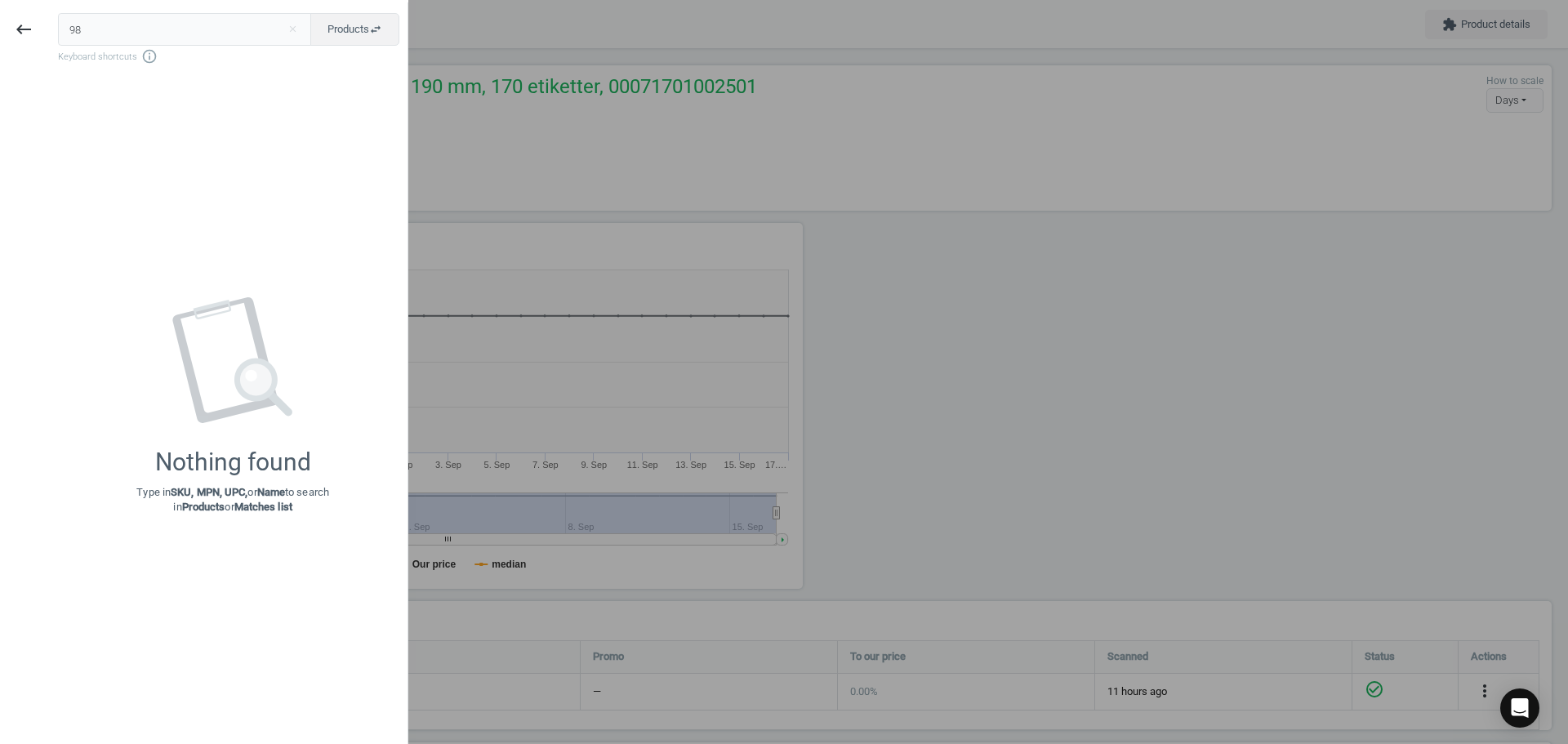
type input "9"
type input "870858"
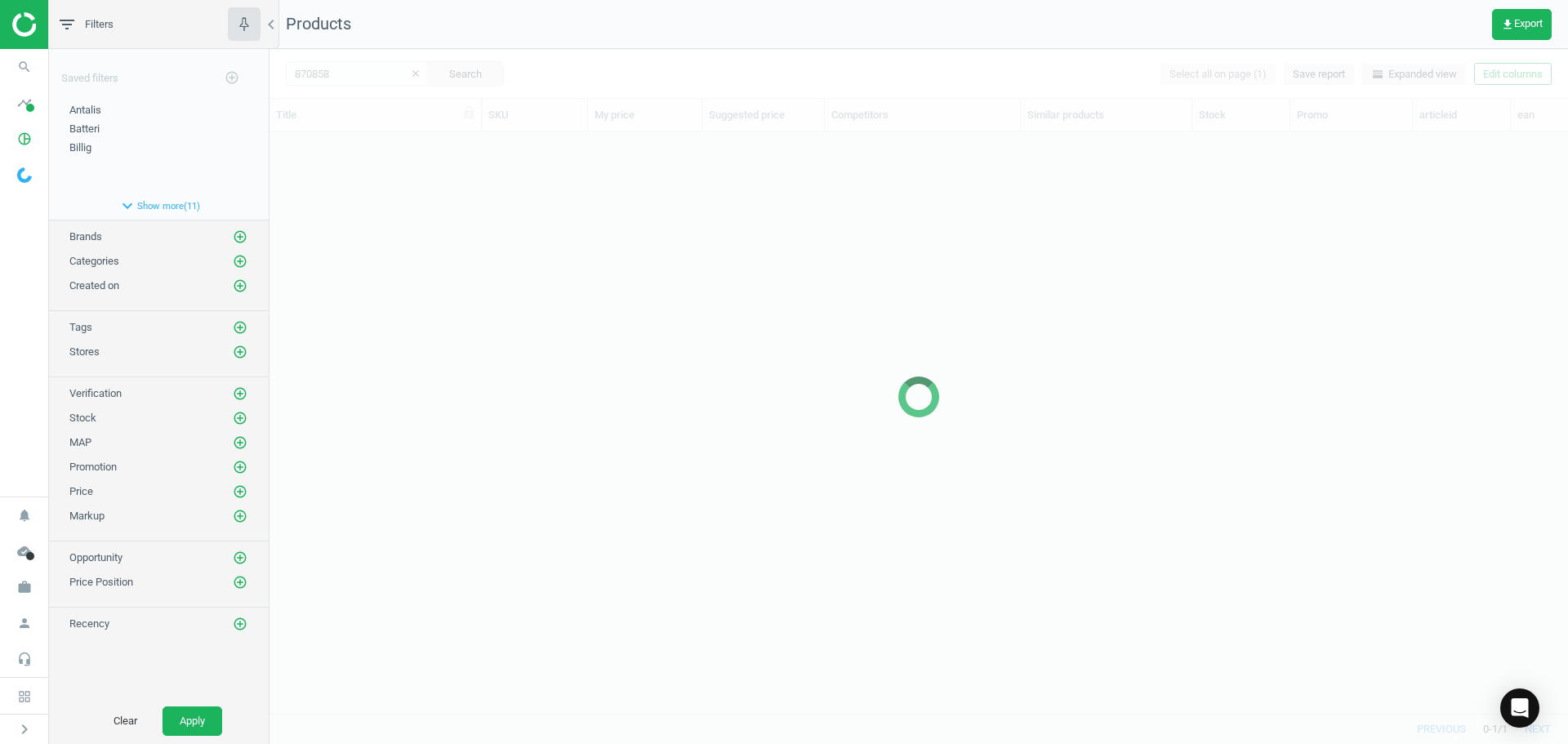
scroll to position [557, 1287]
click at [455, 270] on div at bounding box center [919, 397] width 1299 height 695
click at [440, 254] on div at bounding box center [919, 397] width 1299 height 695
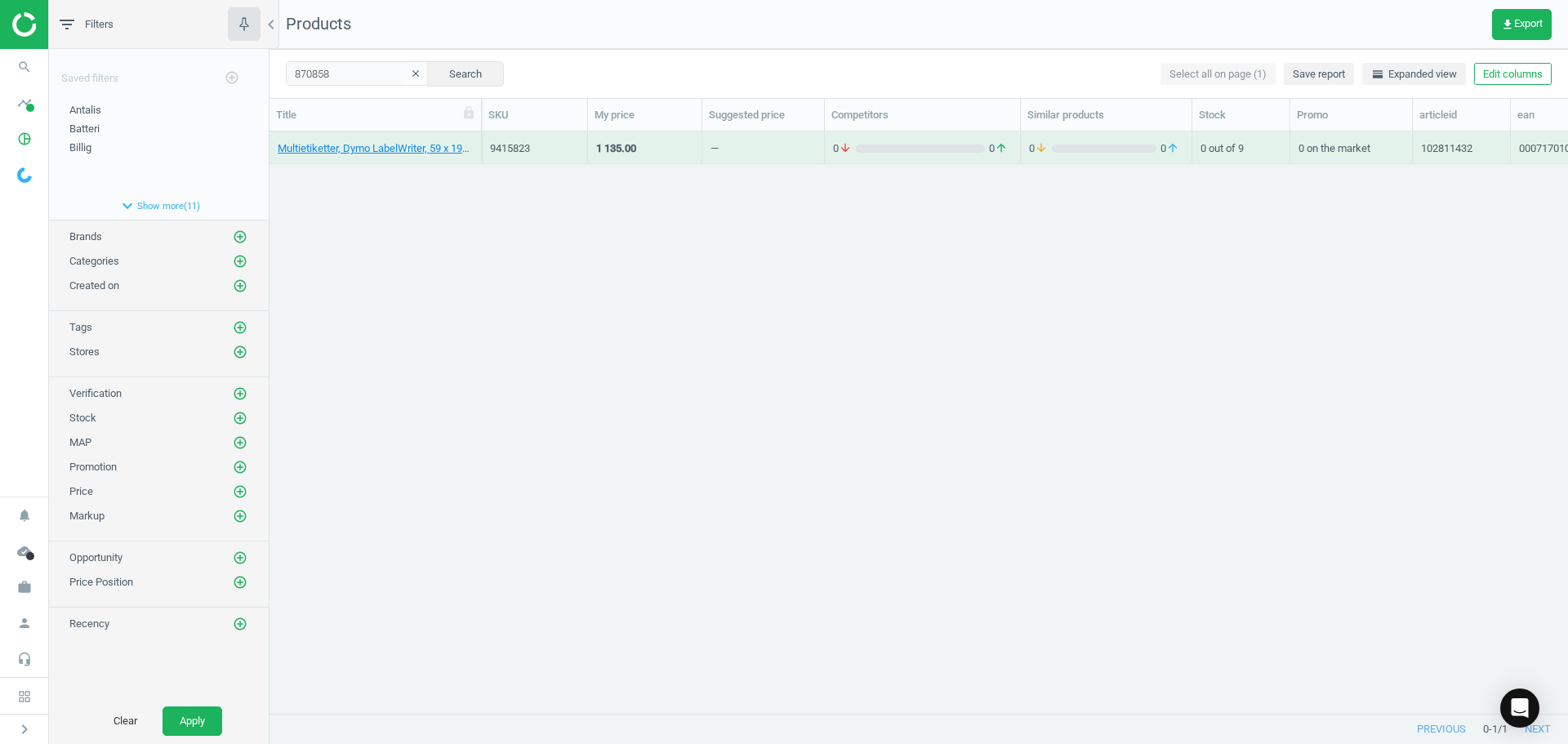
click at [440, 254] on div "Multietiketter, Dymo LabelWriter, 59 x 190 mm, 170 etiketter, 00071701002501 94…" at bounding box center [919, 416] width 1299 height 570
click at [386, 157] on div "Teksttape Dymo LetraTag, plast, 12 mm, sort/blå, 5411313912051" at bounding box center [375, 151] width 195 height 21
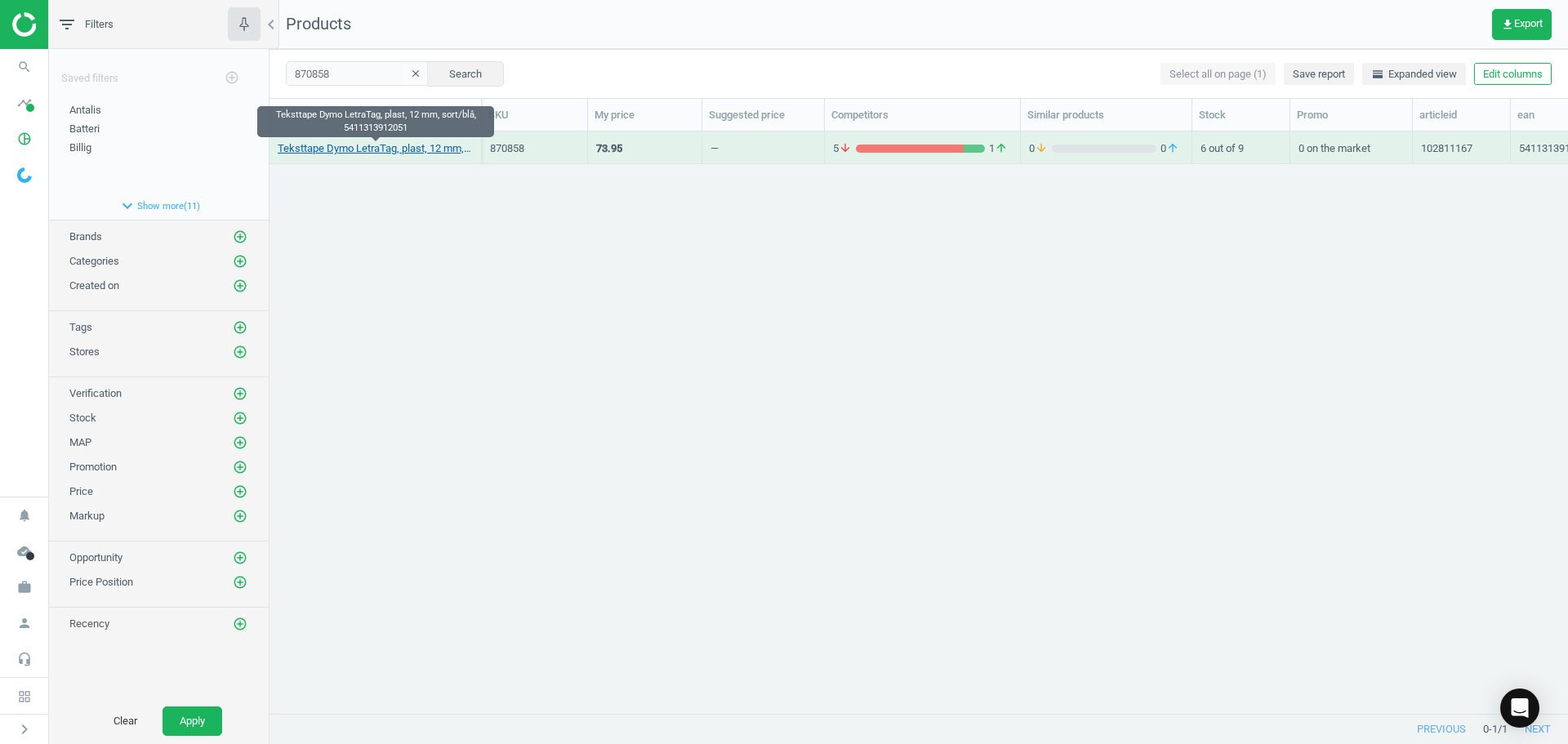
click at [380, 147] on link "Teksttape Dymo LetraTag, plast, 12 mm, sort/blå, 5411313912051" at bounding box center [375, 149] width 195 height 15
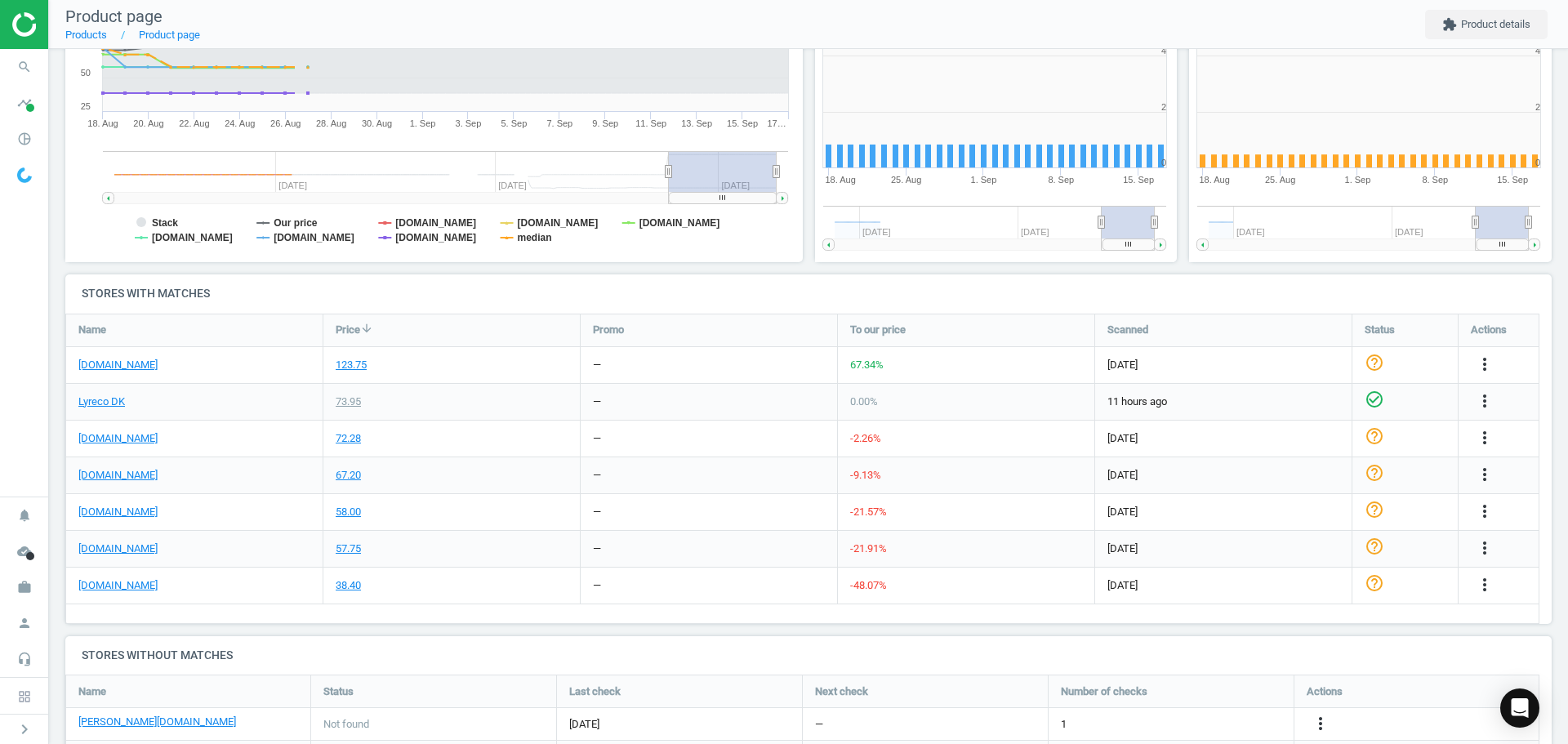
scroll to position [352, 384]
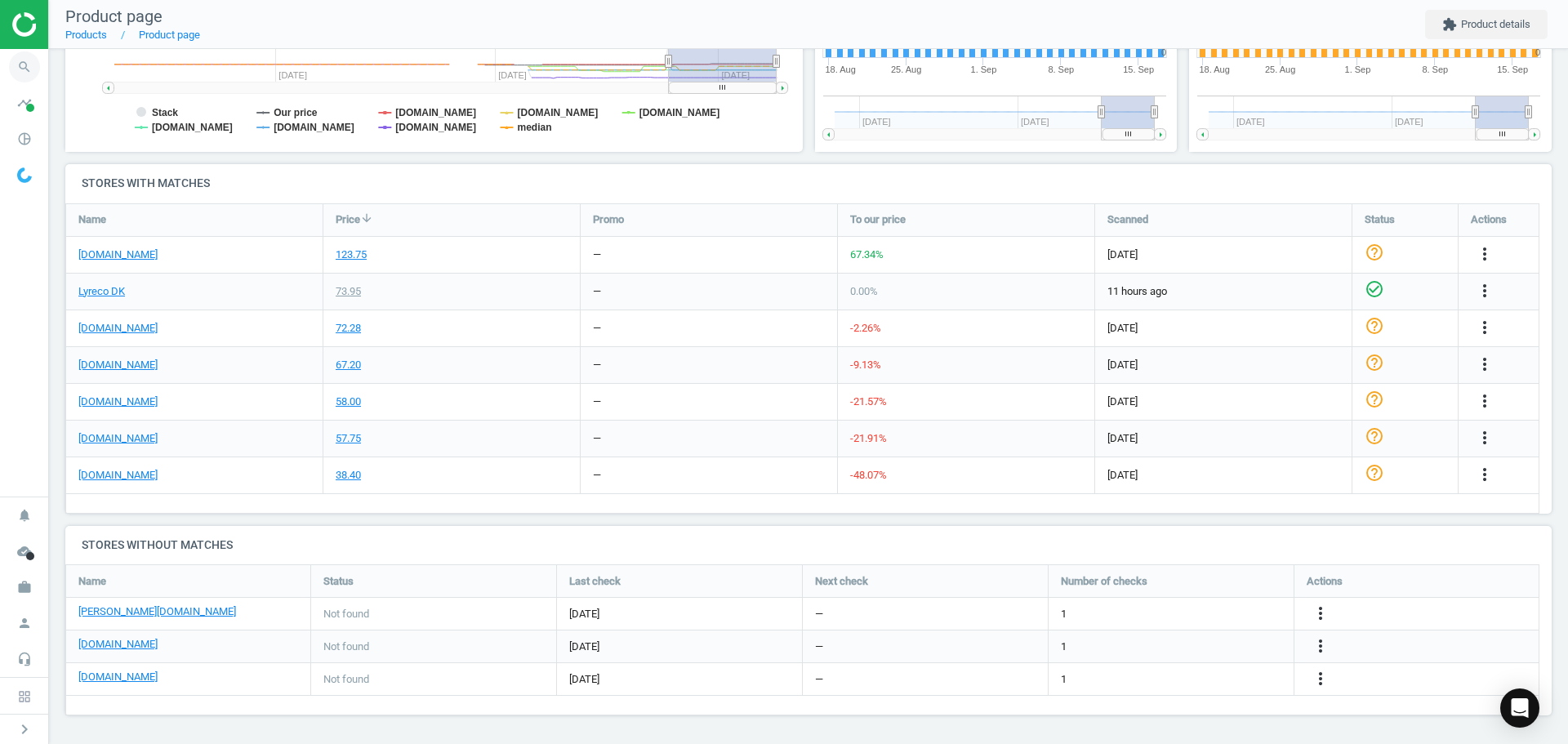
click at [22, 61] on icon "search" at bounding box center [25, 67] width 31 height 31
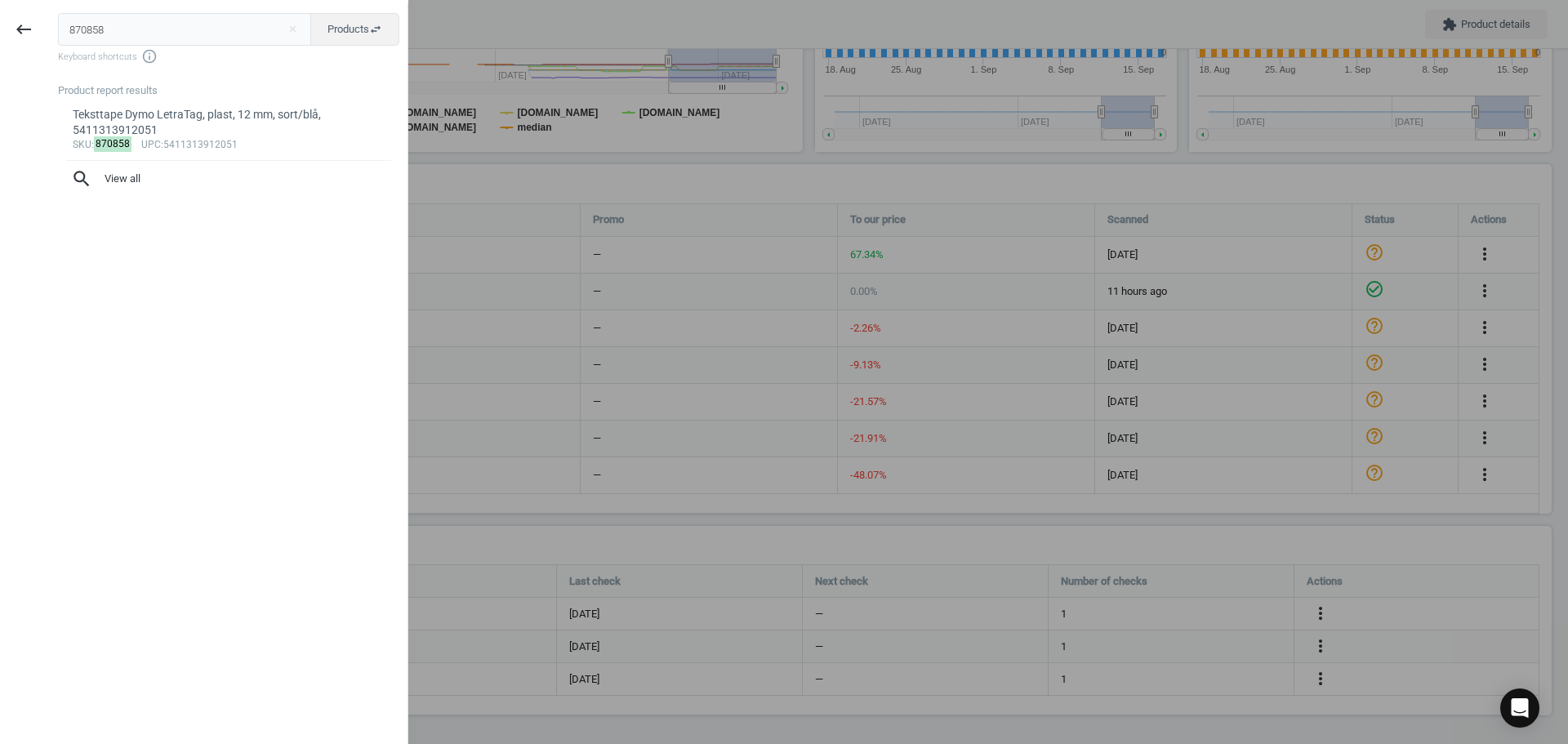
drag, startPoint x: 152, startPoint y: 37, endPoint x: 16, endPoint y: 53, distance: 136.9
click at [40, 33] on div "keyboard_backspace 870858 close Products swap_horiz Keyboard shortcuts info_out…" at bounding box center [204, 374] width 408 height 744
type input "2225512"
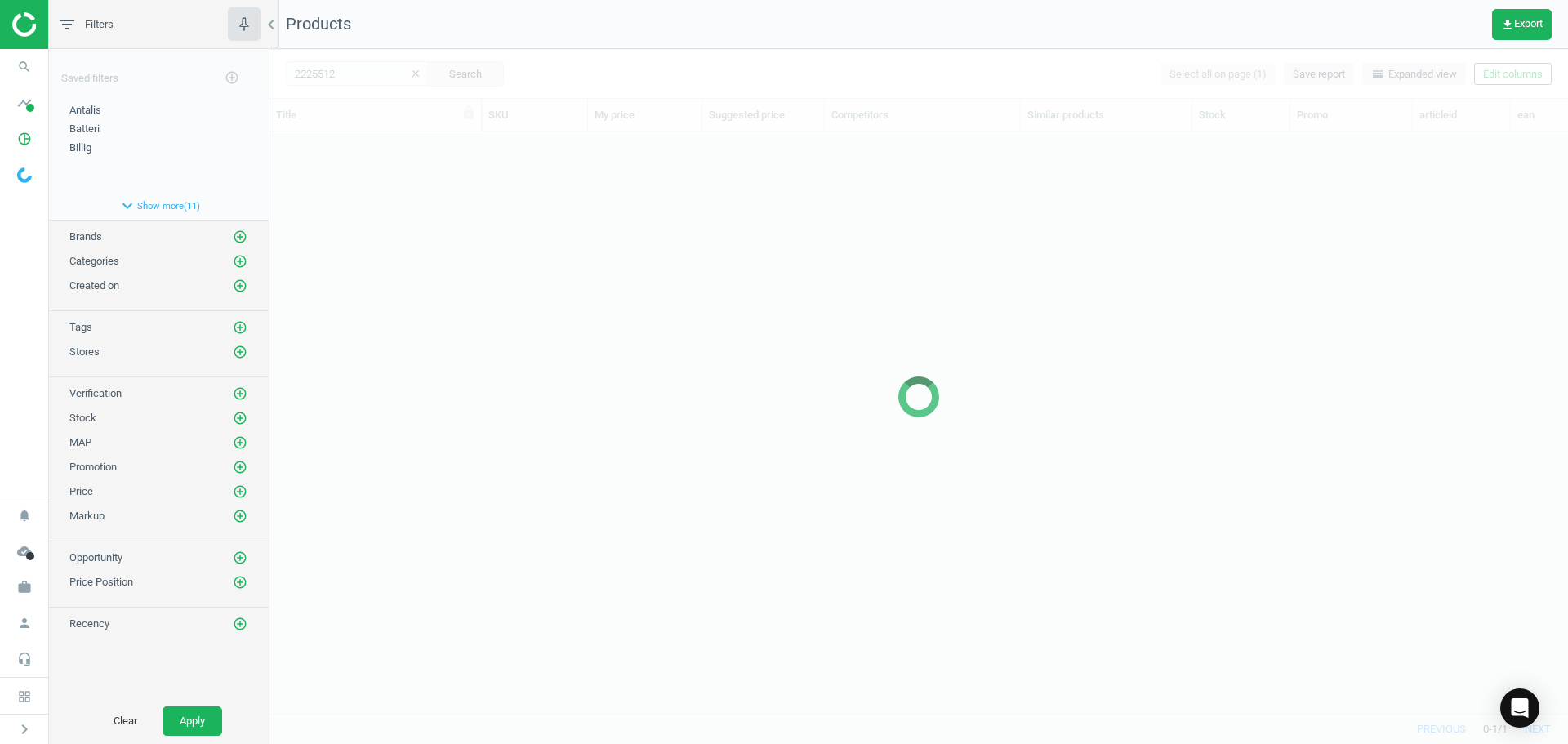
scroll to position [557, 1287]
click at [381, 247] on div at bounding box center [919, 397] width 1299 height 695
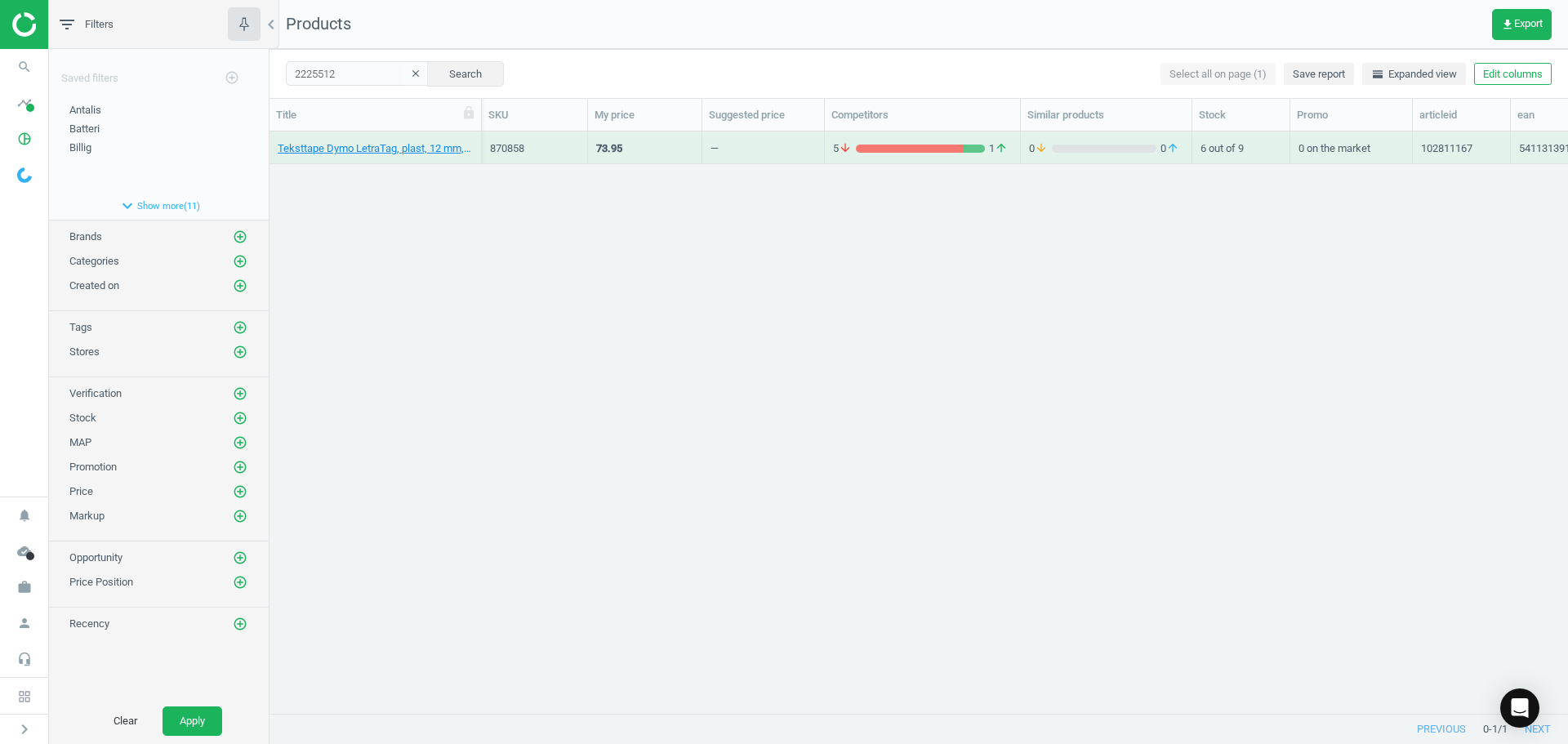
click at [381, 247] on div "Teksttape Dymo LetraTag, plast, 12 mm, sort/blå, 5411313912051 870858 73.95 — 5…" at bounding box center [919, 416] width 1299 height 570
click at [365, 144] on link "Teksttape, Dymo D1 Flexible Nylon, permanent, 12 mm, sort/hvid, 5411313169578" at bounding box center [375, 149] width 195 height 15
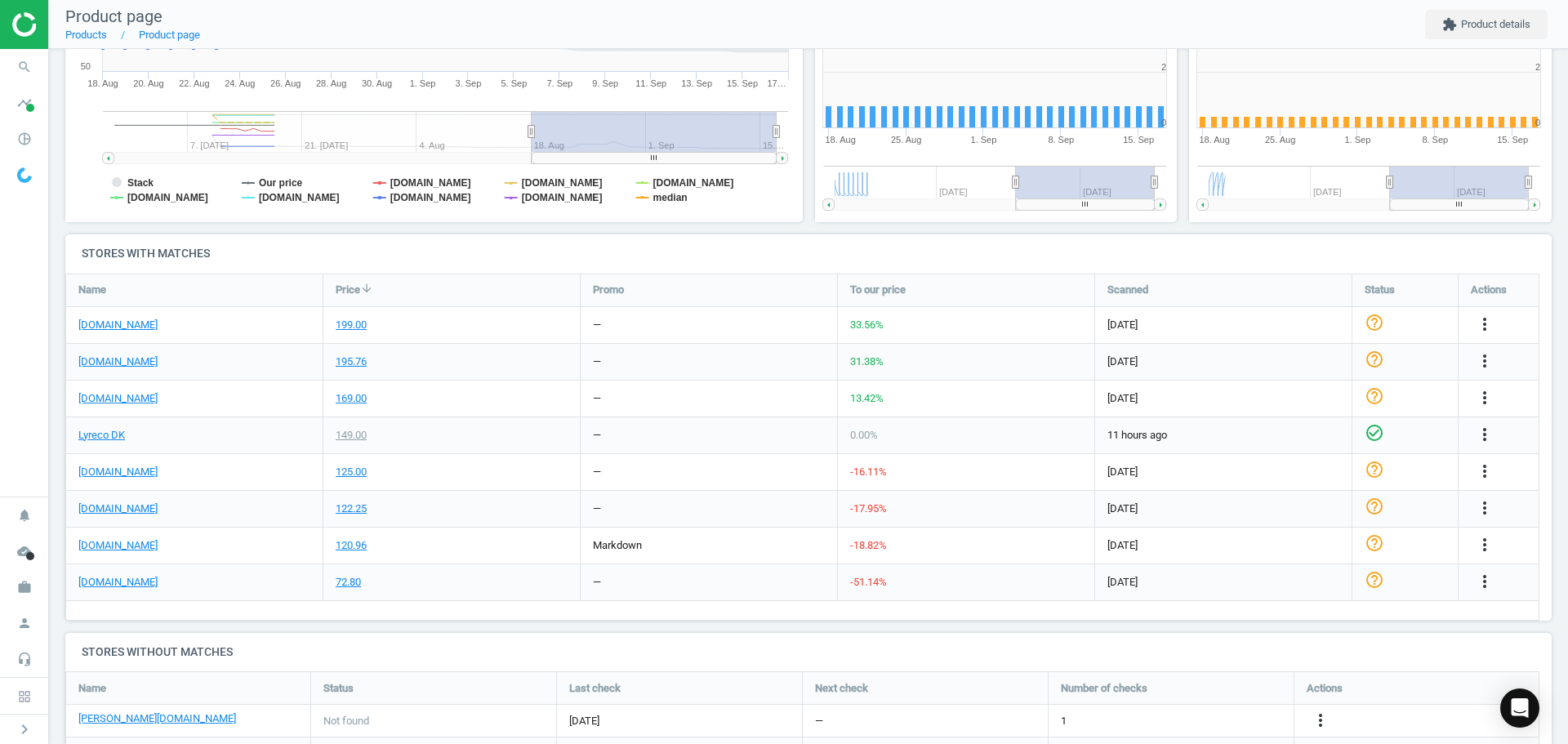
scroll to position [8, 8]
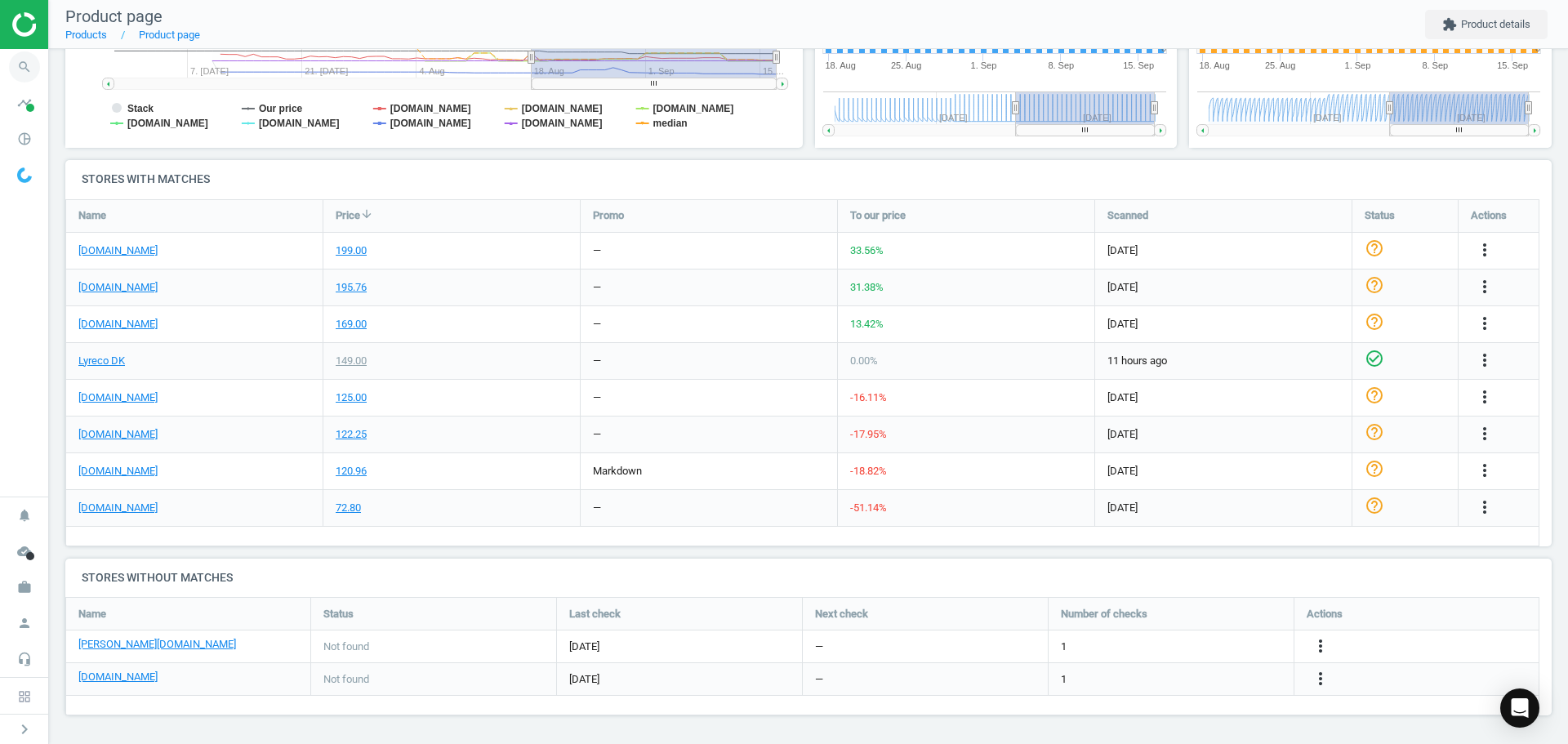
click at [25, 67] on icon "search" at bounding box center [25, 67] width 31 height 31
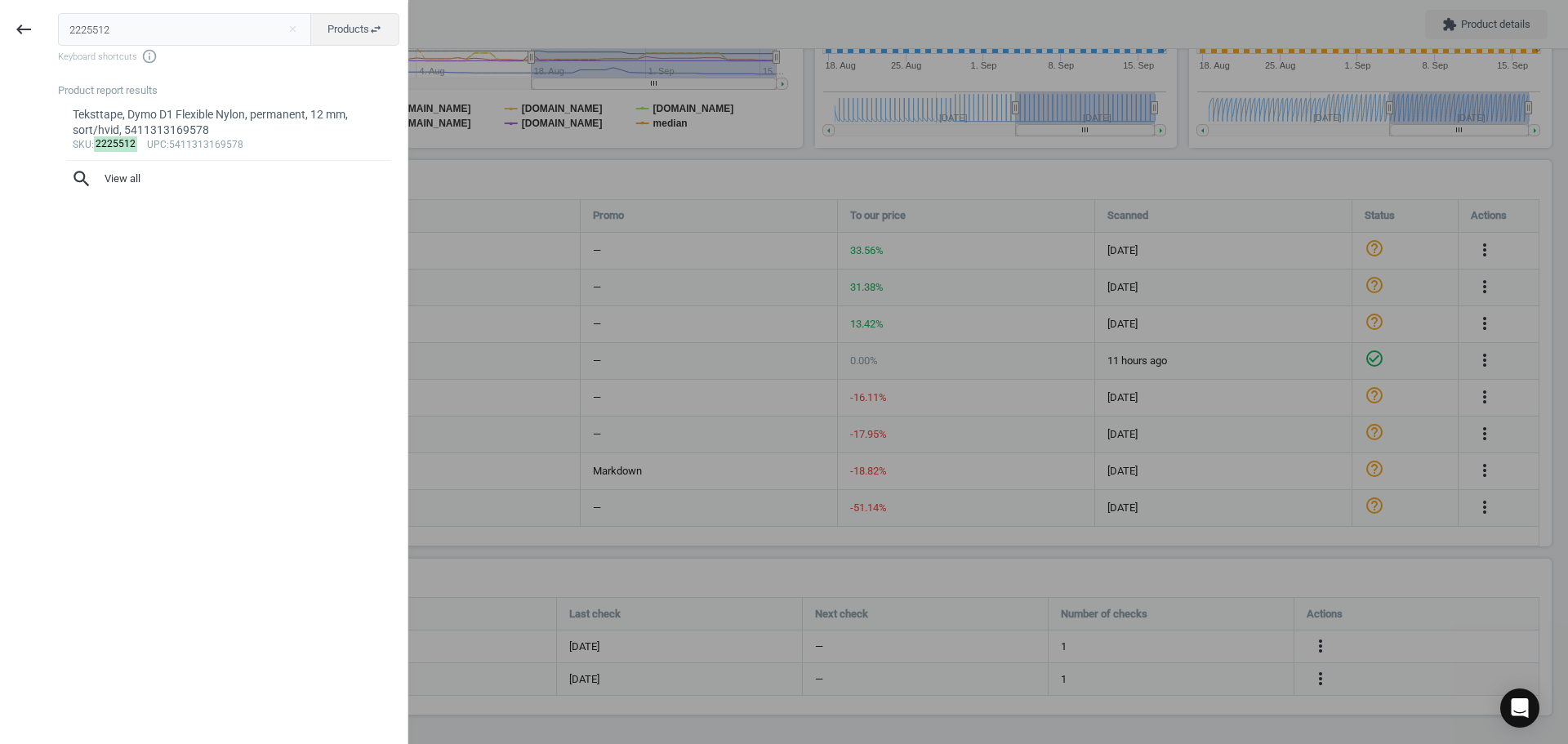
drag, startPoint x: 141, startPoint y: 35, endPoint x: 2, endPoint y: 28, distance: 139.2
click at [10, 28] on div "keyboard_backspace 2225512 close Products swap_horiz Keyboard shortcuts info_ou…" at bounding box center [204, 374] width 408 height 744
type input "185199"
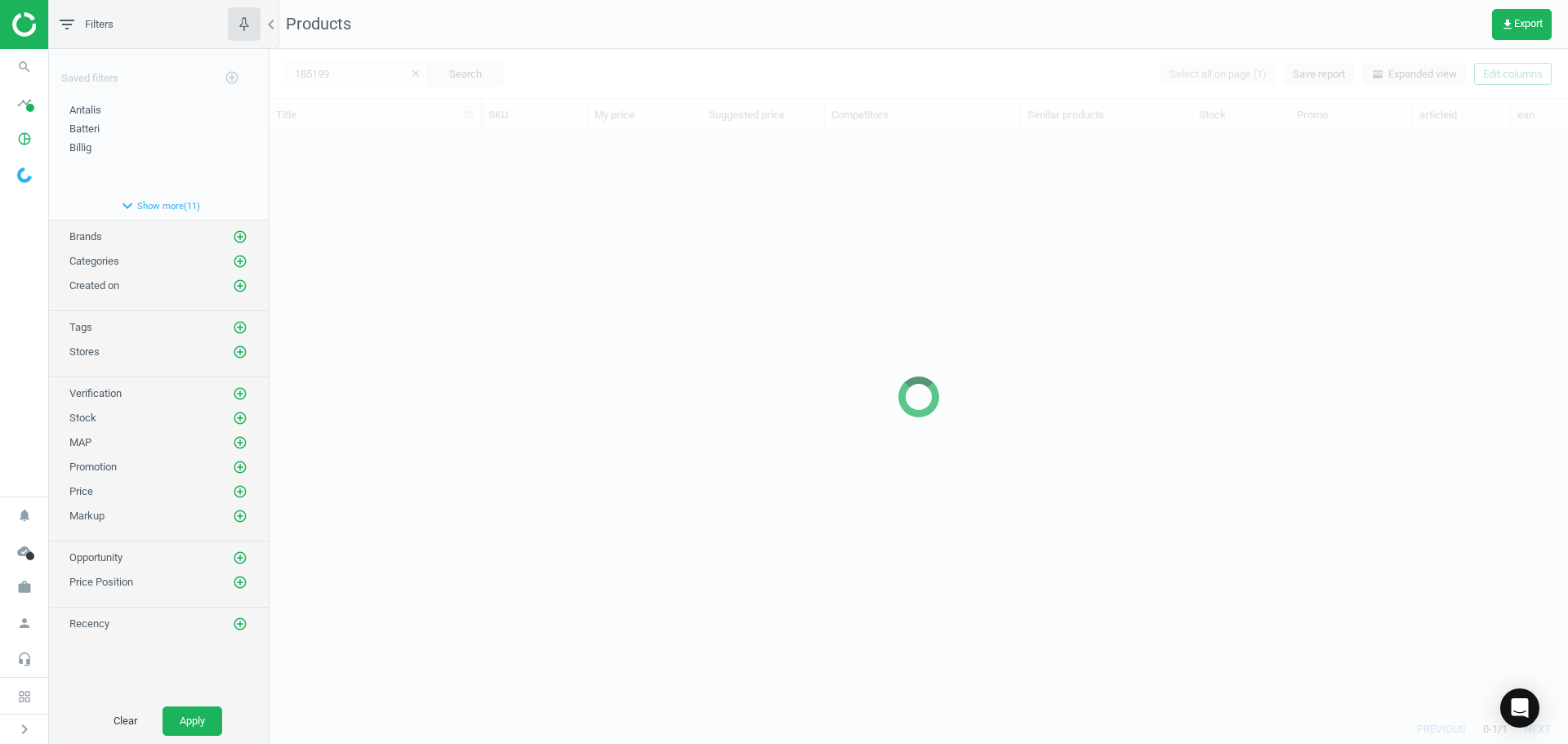
scroll to position [557, 1287]
click at [482, 249] on div at bounding box center [919, 397] width 1299 height 695
click at [394, 170] on div at bounding box center [919, 397] width 1299 height 695
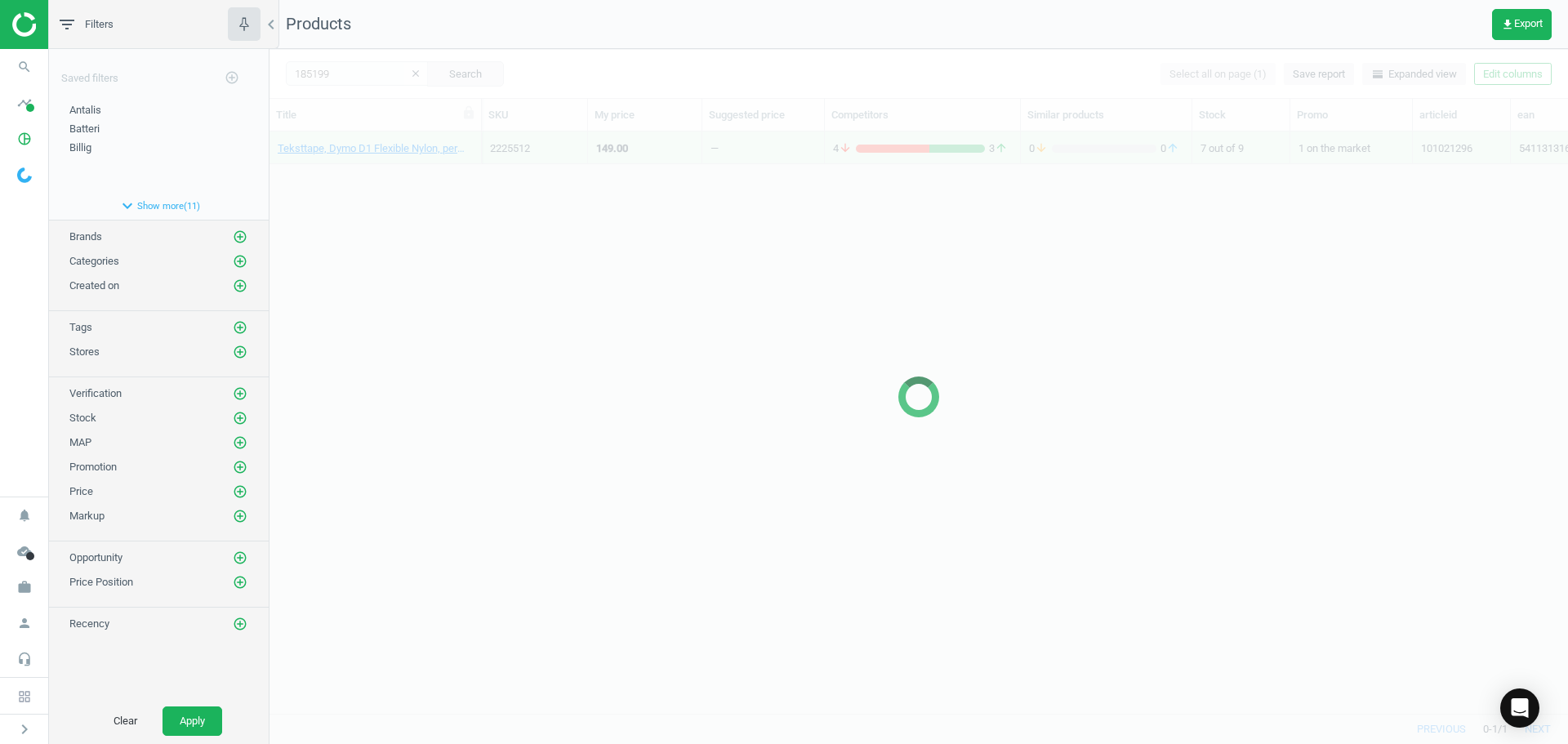
click at [394, 185] on div at bounding box center [919, 397] width 1299 height 695
click at [394, 186] on div at bounding box center [919, 397] width 1299 height 695
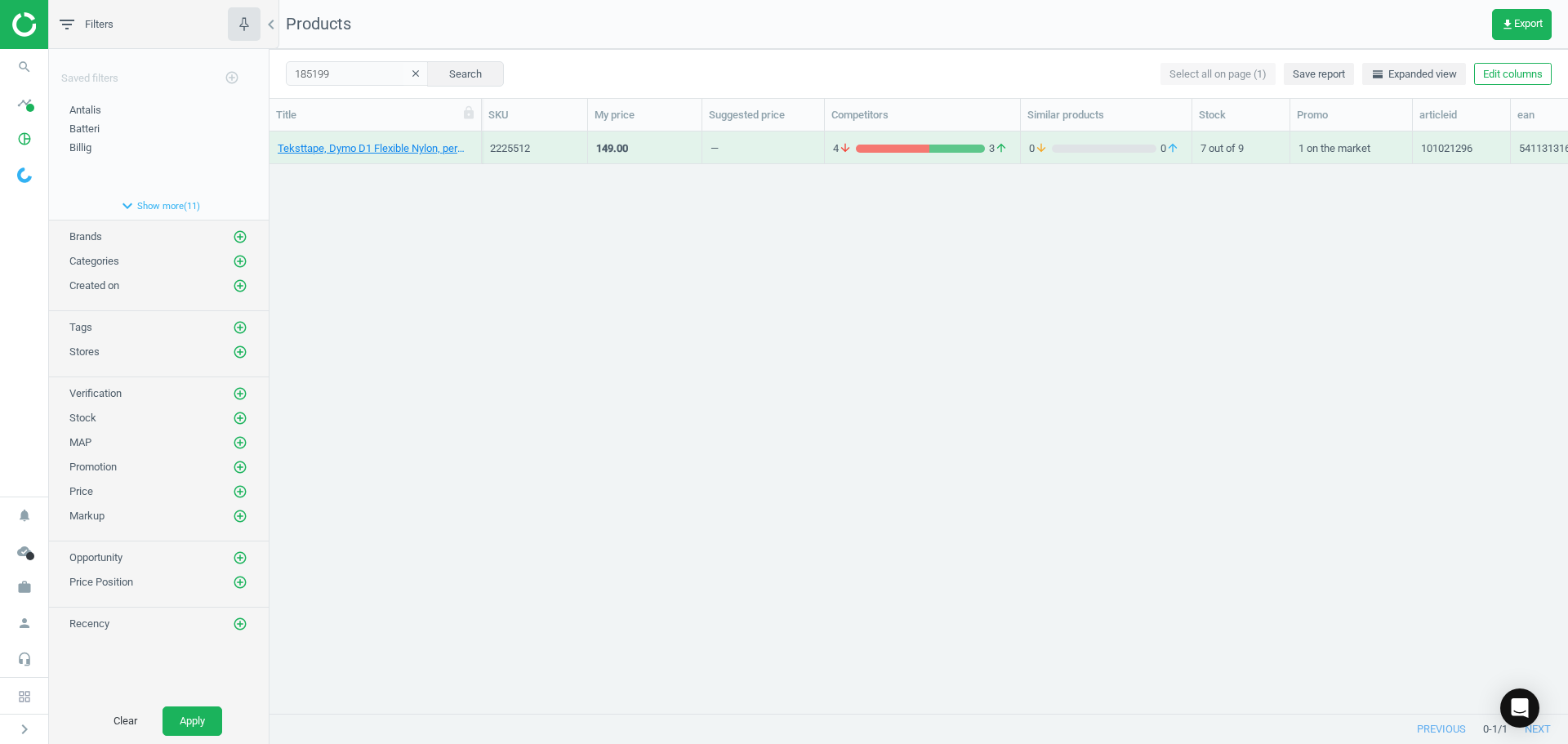
click at [392, 184] on div "Teksttape, Dymo D1 Flexible Nylon, permanent, 12 mm, sort/hvid, 5411313169578 2…" at bounding box center [919, 416] width 1299 height 570
click at [390, 155] on link "Teksttape, Dymo D1, 12 mm, rød/hvid, 05411313450157" at bounding box center [375, 149] width 195 height 15
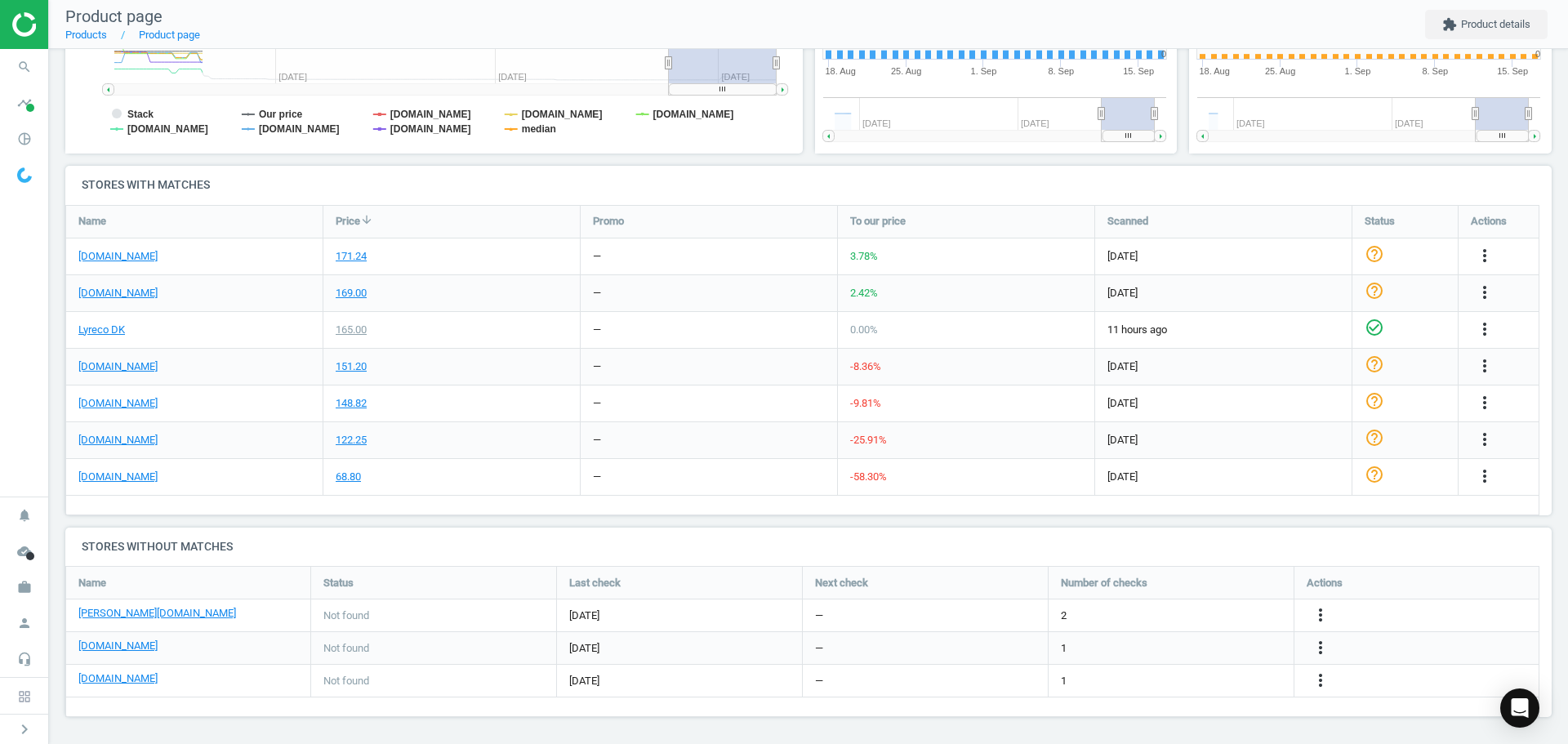
scroll to position [8, 8]
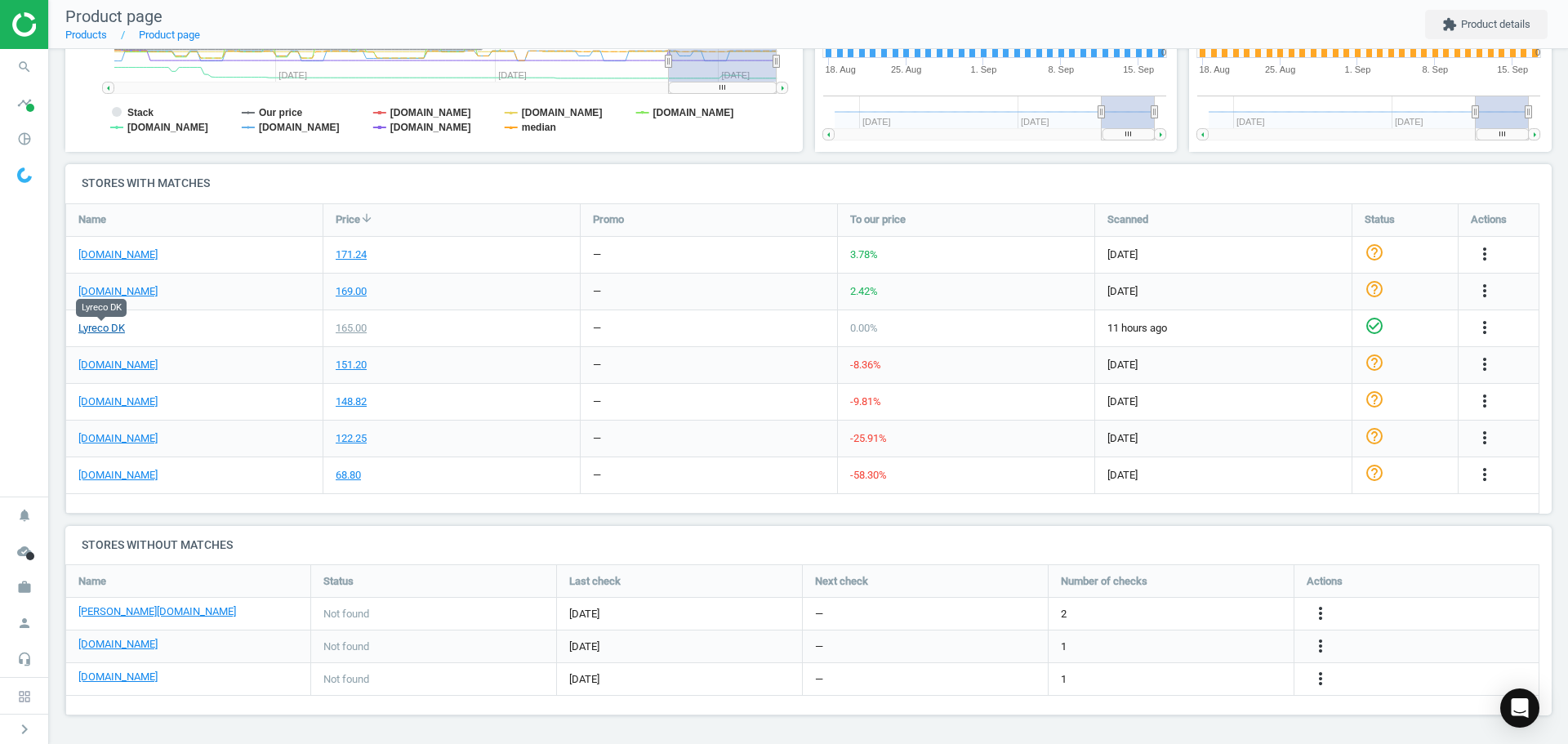
click at [102, 332] on link "Lyreco DK" at bounding box center [101, 328] width 47 height 15
click at [1316, 608] on icon "more_vert" at bounding box center [1320, 613] width 20 height 20
click at [1164, 611] on link "Edit URL/product option" at bounding box center [1193, 613] width 224 height 26
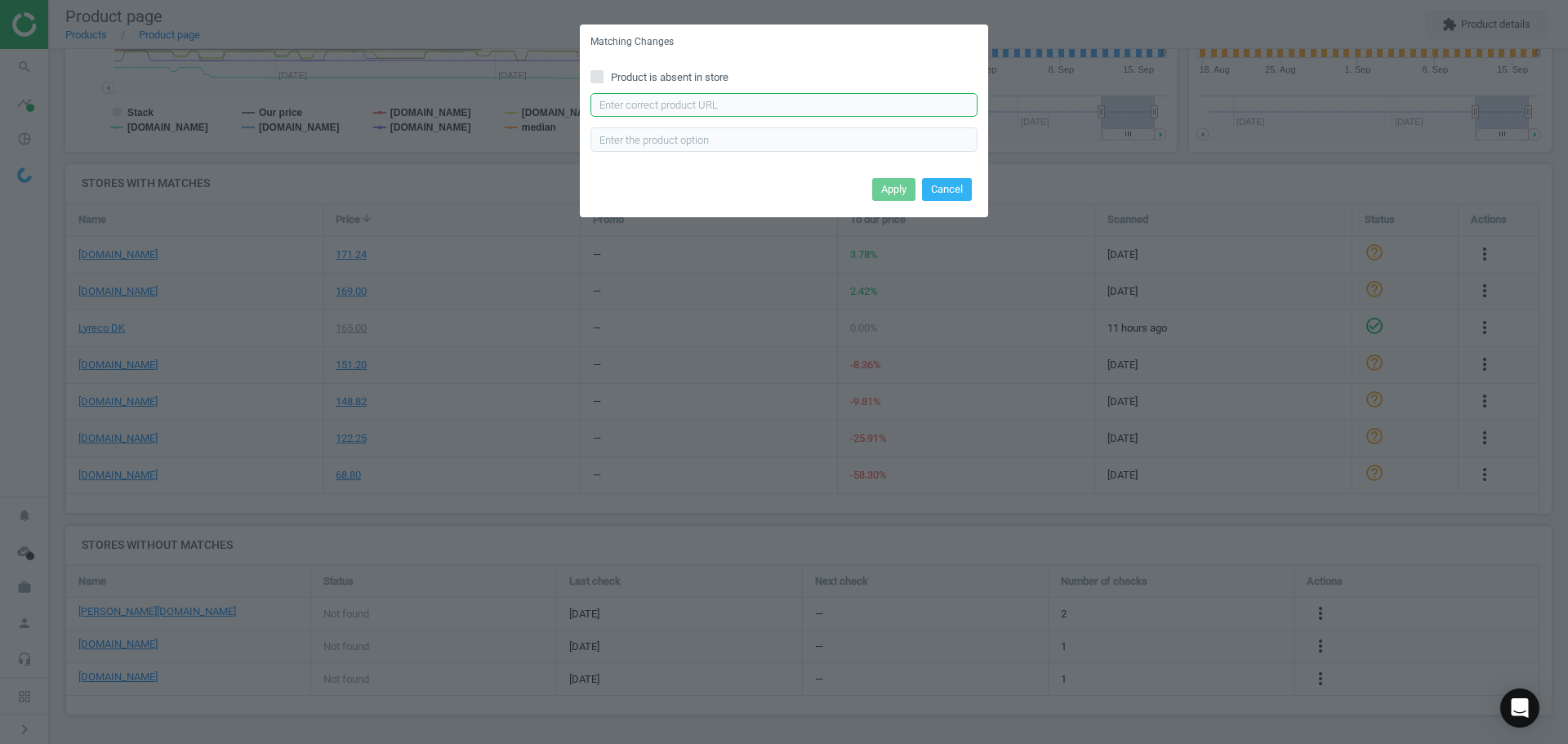
click at [679, 108] on input "text" at bounding box center [784, 105] width 387 height 25
paste input "[URL][DOMAIN_NAME][PERSON_NAME][PERSON_NAME]"
type input "[URL][DOMAIN_NAME][PERSON_NAME][PERSON_NAME]"
click at [891, 188] on button "Apply" at bounding box center [894, 189] width 44 height 23
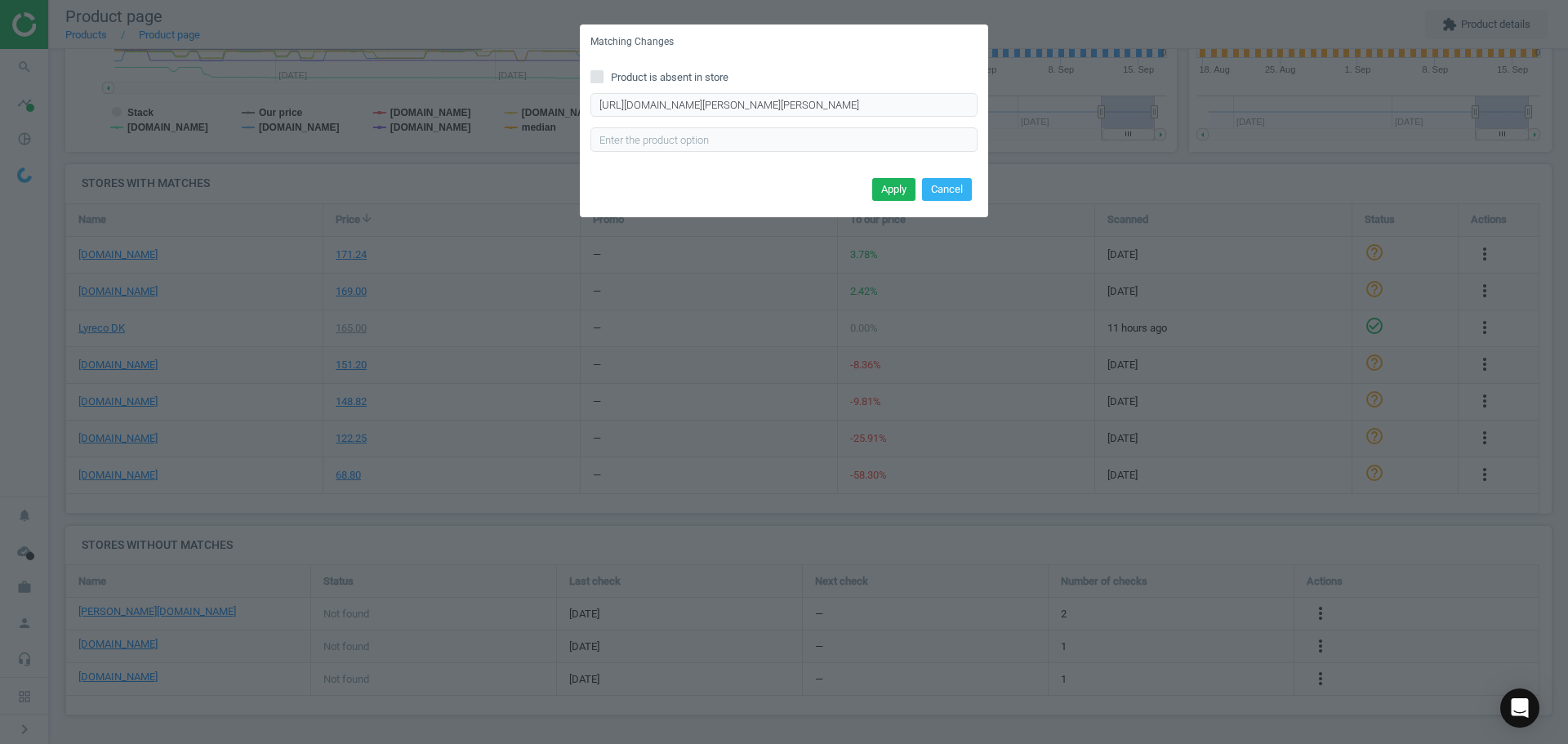
scroll to position [0, 0]
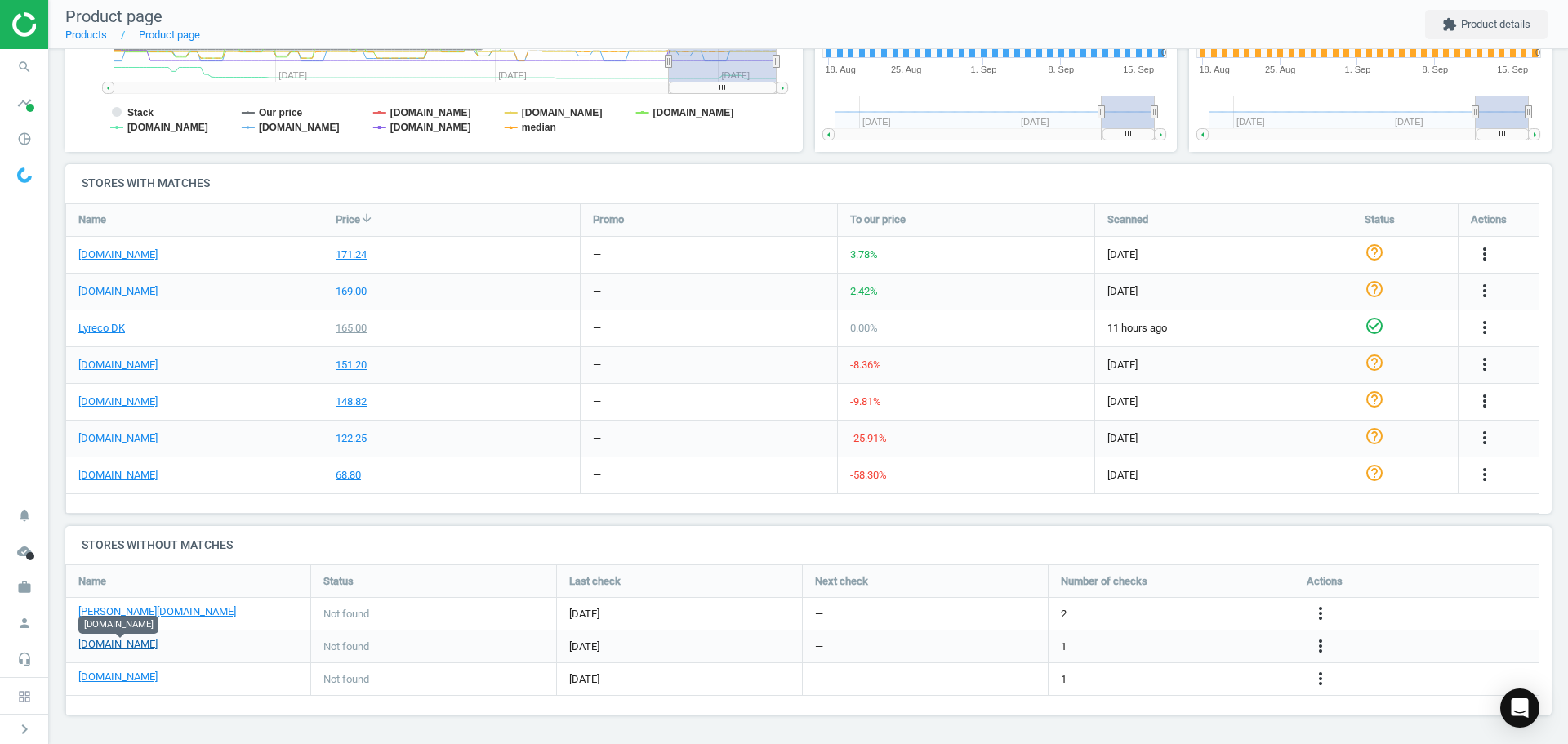
click at [136, 642] on link "[DOMAIN_NAME]" at bounding box center [118, 644] width 79 height 15
click at [1324, 643] on icon "more_vert" at bounding box center [1320, 646] width 20 height 20
click at [1191, 643] on link "Edit URL/product option" at bounding box center [1193, 646] width 224 height 26
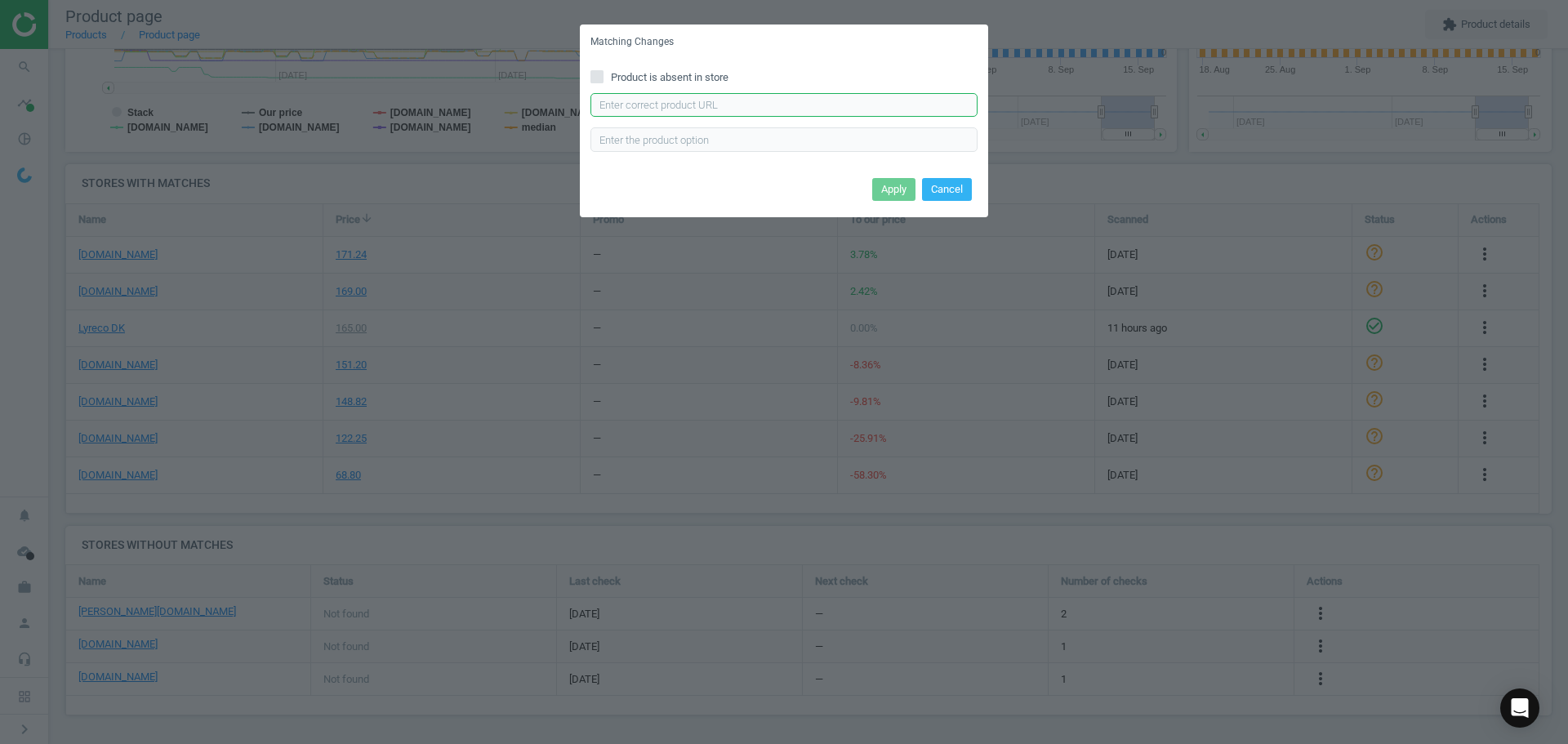
click at [663, 103] on input "text" at bounding box center [784, 105] width 387 height 25
paste input "[URL][DOMAIN_NAME]"
type input "[URL][DOMAIN_NAME]"
click at [907, 195] on button "Apply" at bounding box center [894, 189] width 44 height 23
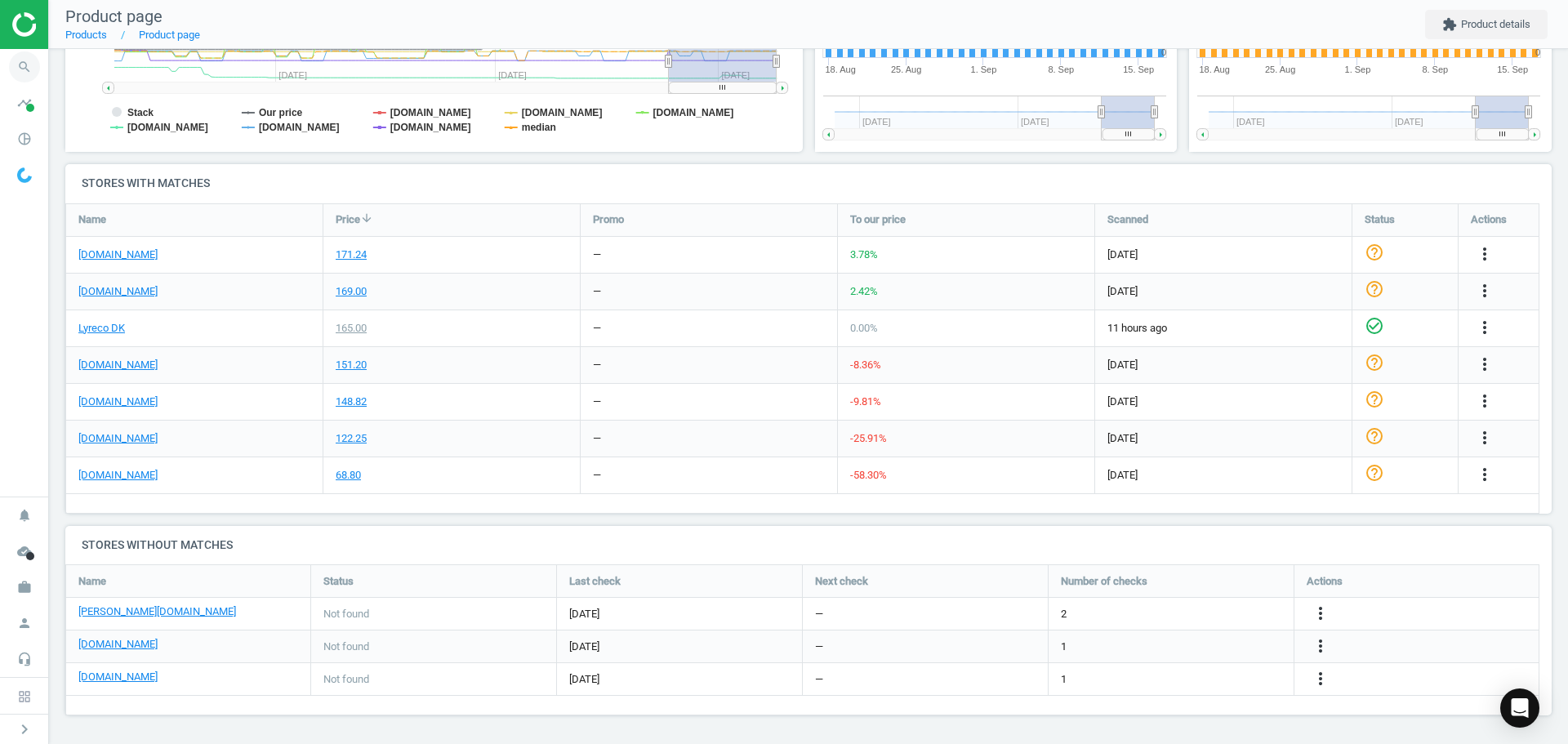
click at [16, 64] on icon "search" at bounding box center [25, 67] width 31 height 31
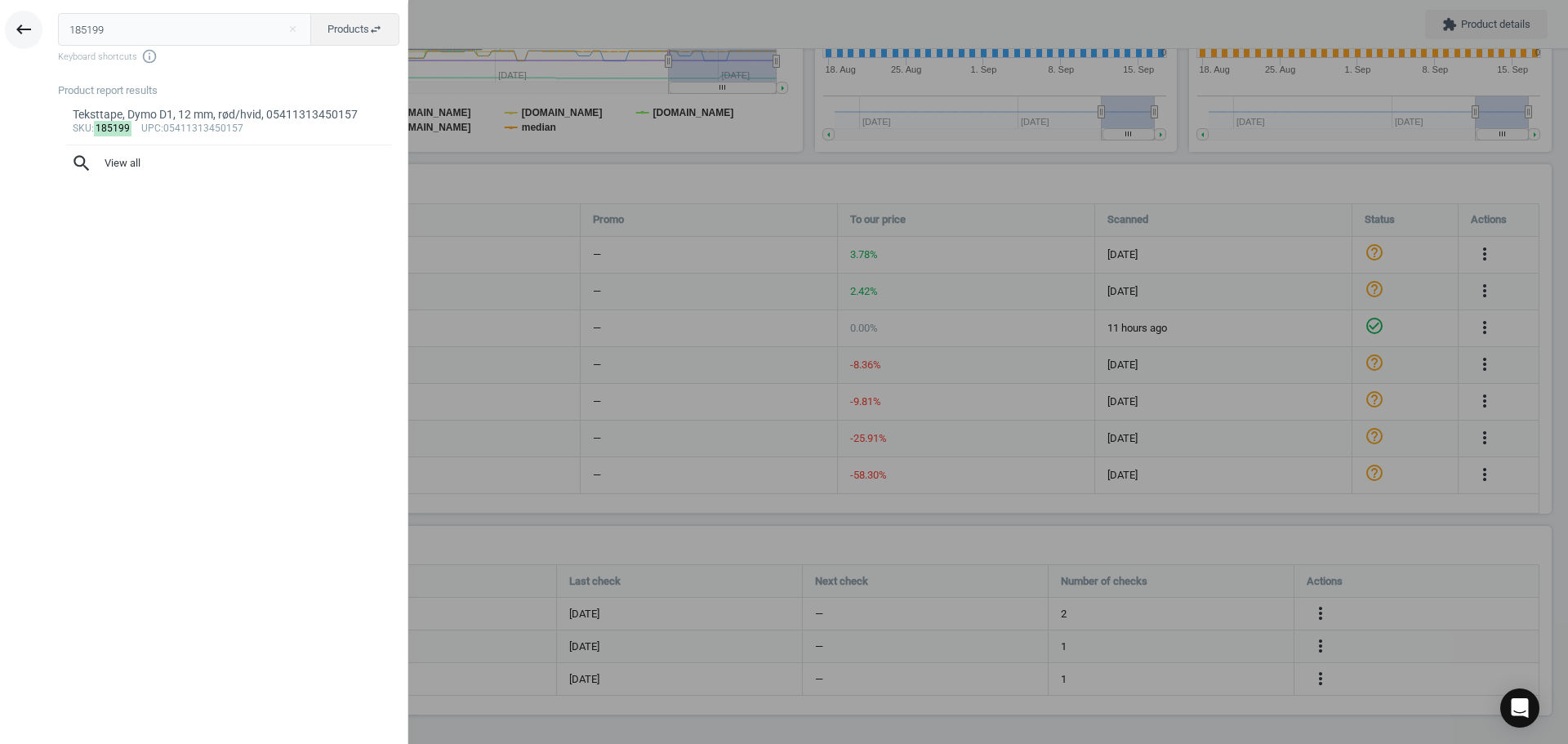
drag, startPoint x: 131, startPoint y: 27, endPoint x: 31, endPoint y: 27, distance: 100.0
click at [34, 27] on div "keyboard_backspace 185199 close Products swap_horiz Keyboard shortcuts info_out…" at bounding box center [204, 374] width 408 height 744
type input "12219096"
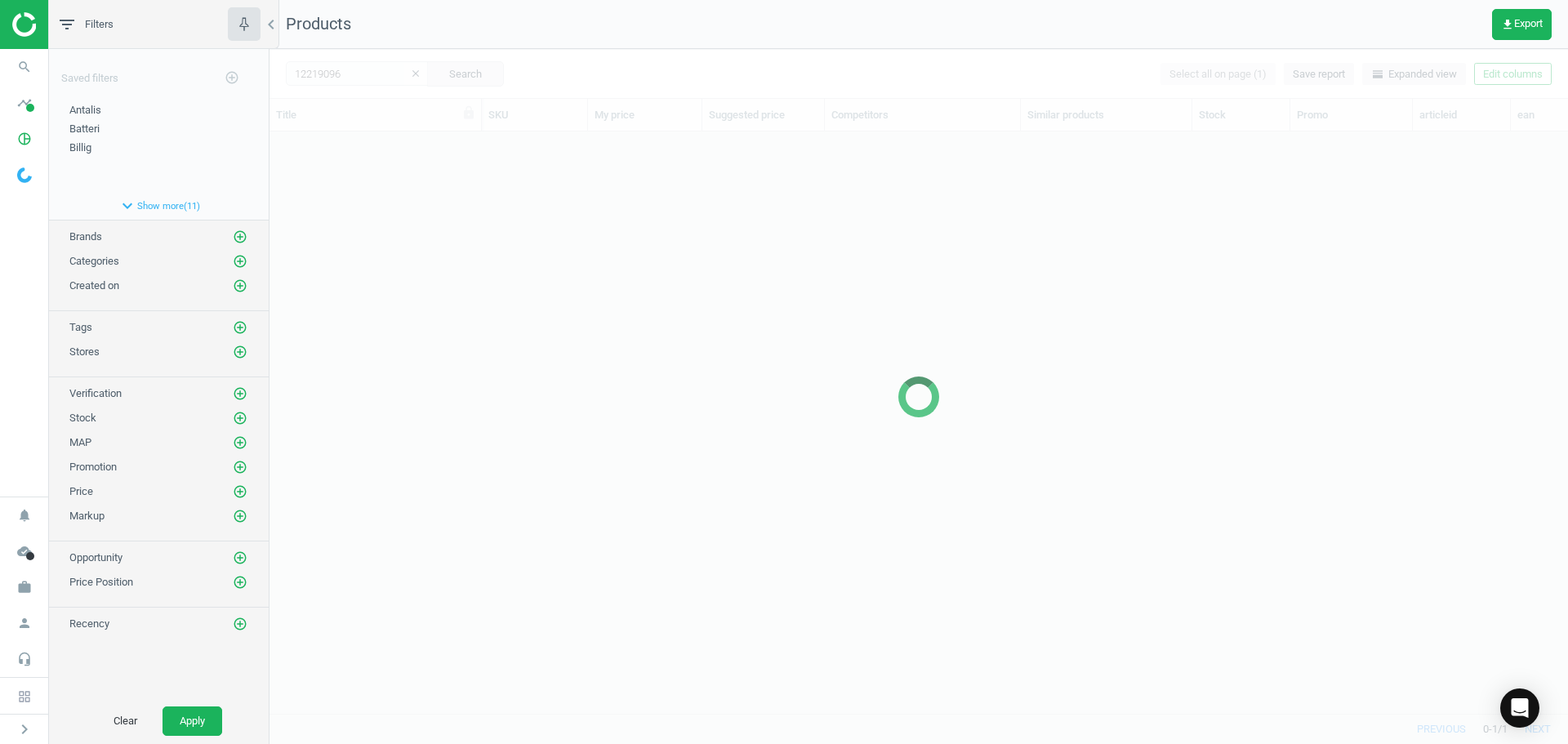
scroll to position [557, 1287]
drag, startPoint x: 575, startPoint y: 272, endPoint x: 504, endPoint y: 257, distance: 72.6
click at [576, 272] on div at bounding box center [919, 397] width 1299 height 695
click at [446, 244] on div at bounding box center [919, 397] width 1299 height 695
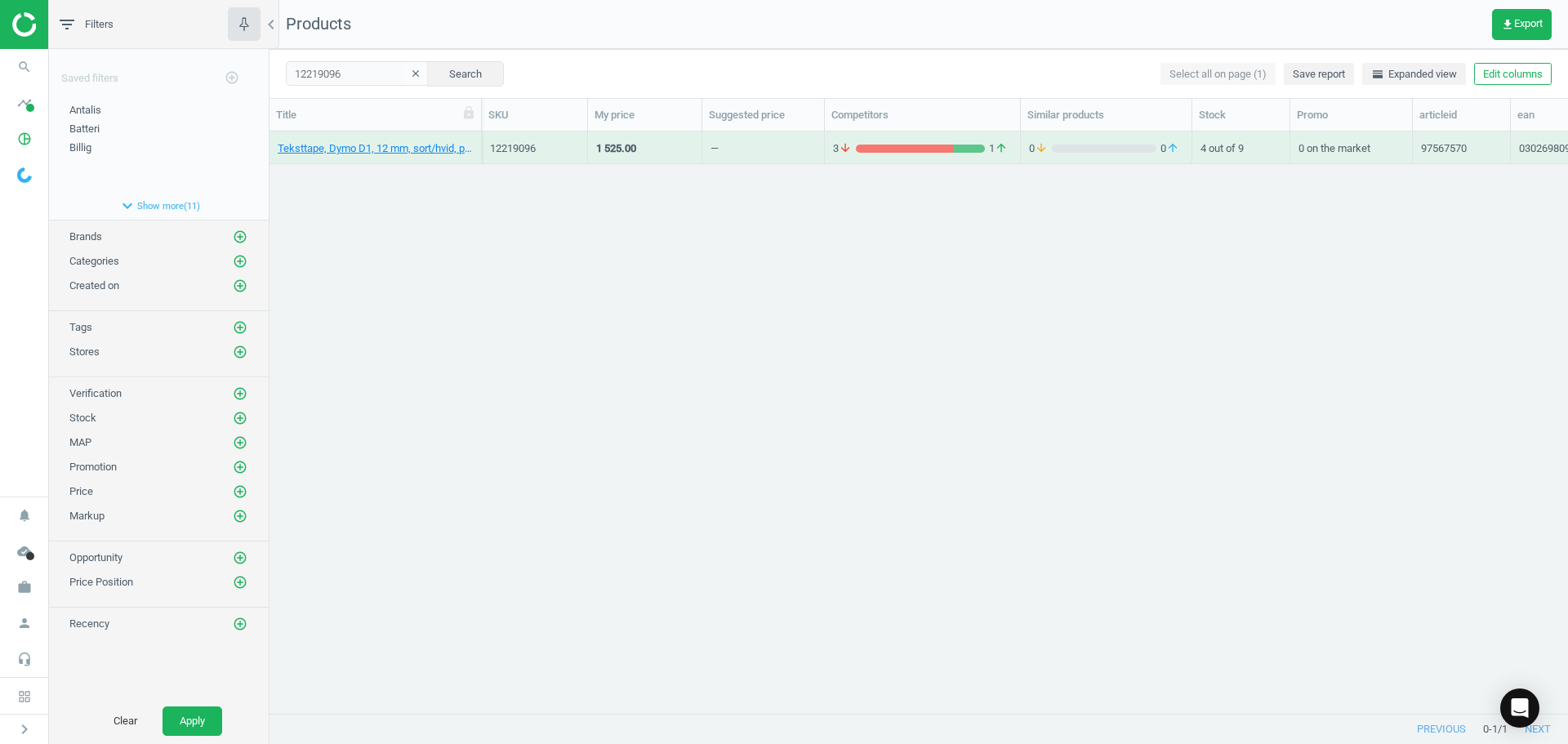
click at [446, 244] on div "Teksttape, Dymo D1, 12 mm, sort/hvid, pakke a 10 stk, 03026980930974 12219096 1…" at bounding box center [919, 416] width 1299 height 570
click at [405, 145] on link "Teksttape, Dymo D1, 12 mm, sort/hvid, pakke a 10 stk, 03026980930974" at bounding box center [375, 149] width 195 height 15
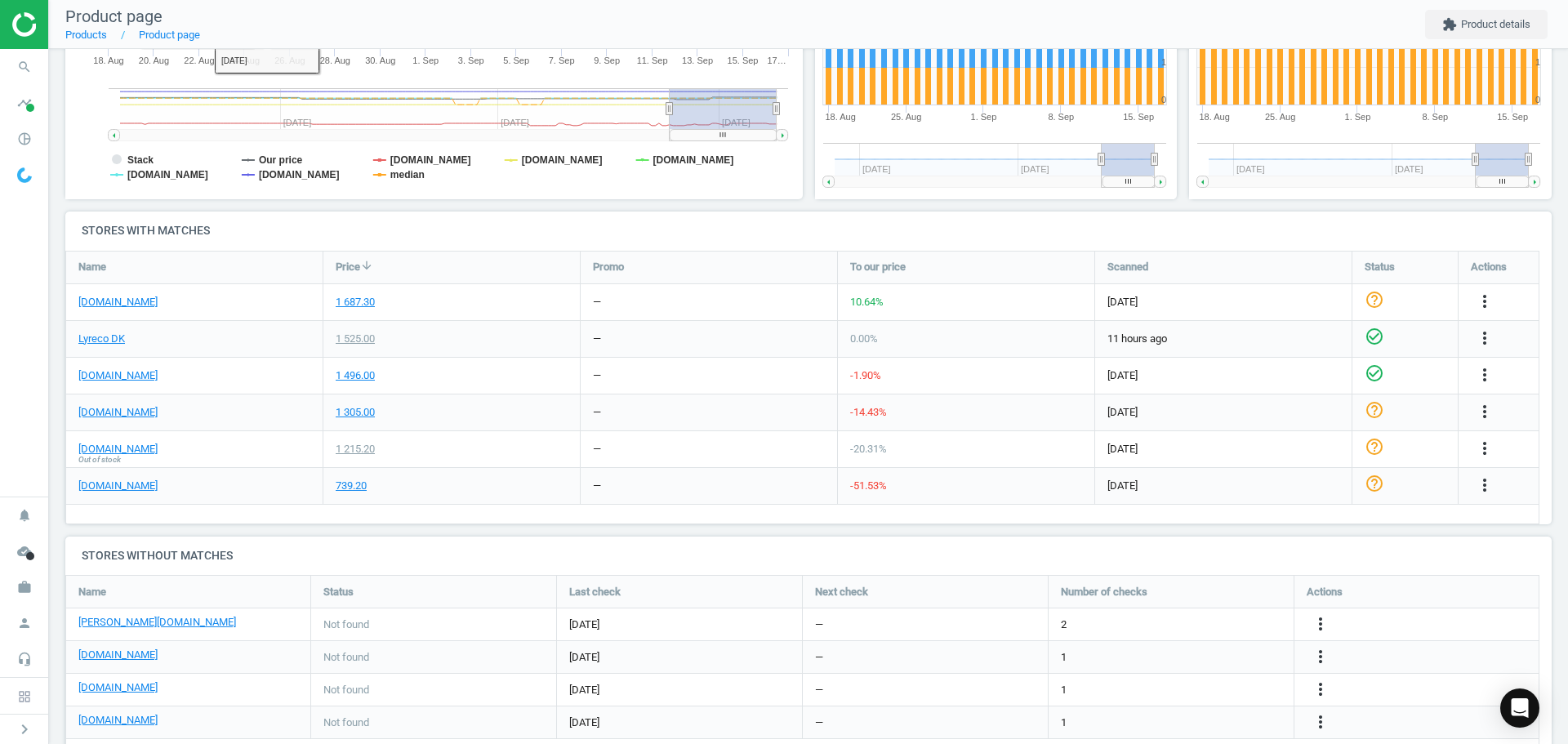
scroll to position [433, 0]
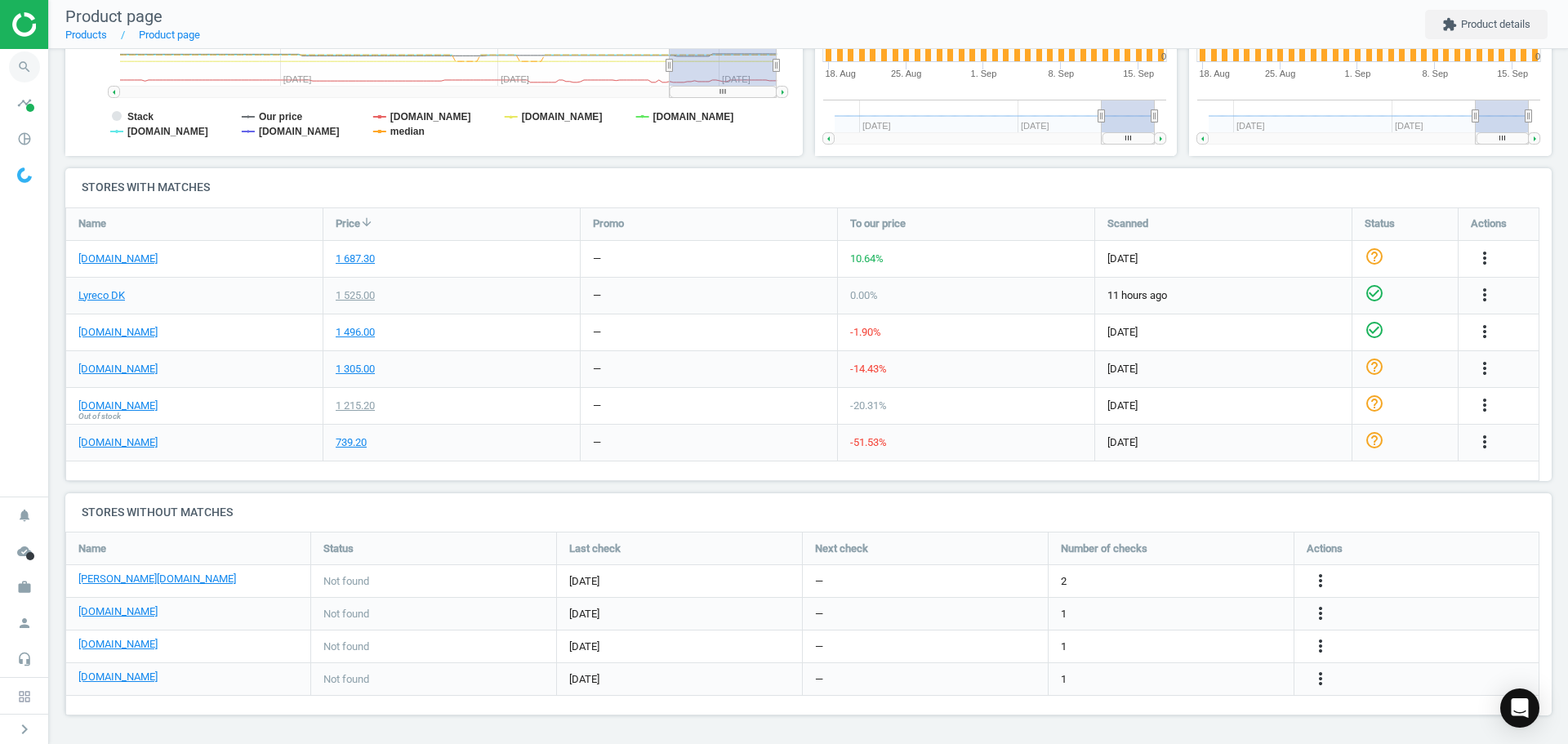
click at [28, 68] on icon "search" at bounding box center [25, 67] width 31 height 31
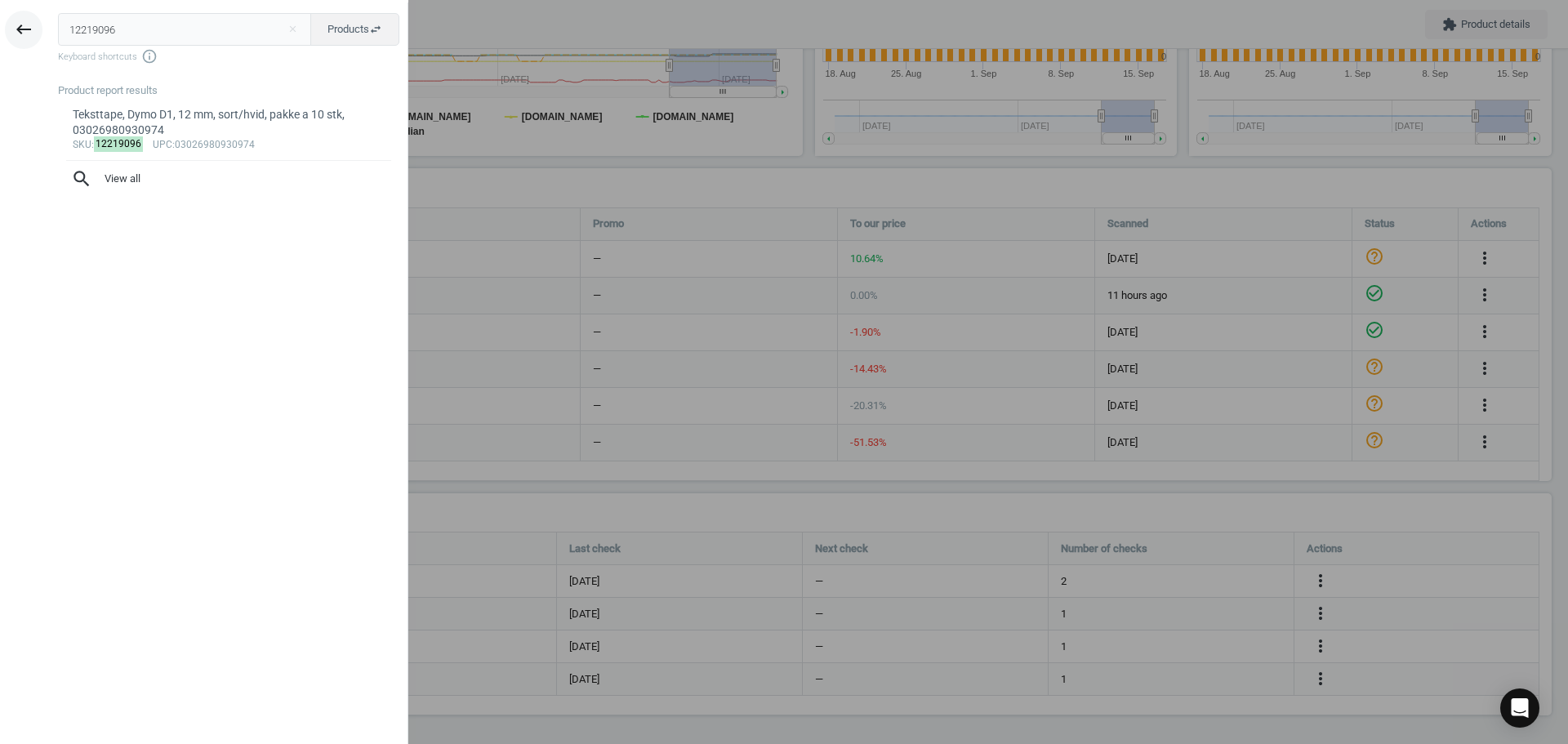
drag, startPoint x: 151, startPoint y: 35, endPoint x: 40, endPoint y: 33, distance: 111.0
click at [40, 33] on div "keyboard_backspace 12219096 close Products swap_horiz Keyboard shortcuts info_o…" at bounding box center [204, 374] width 408 height 744
type input "7259328"
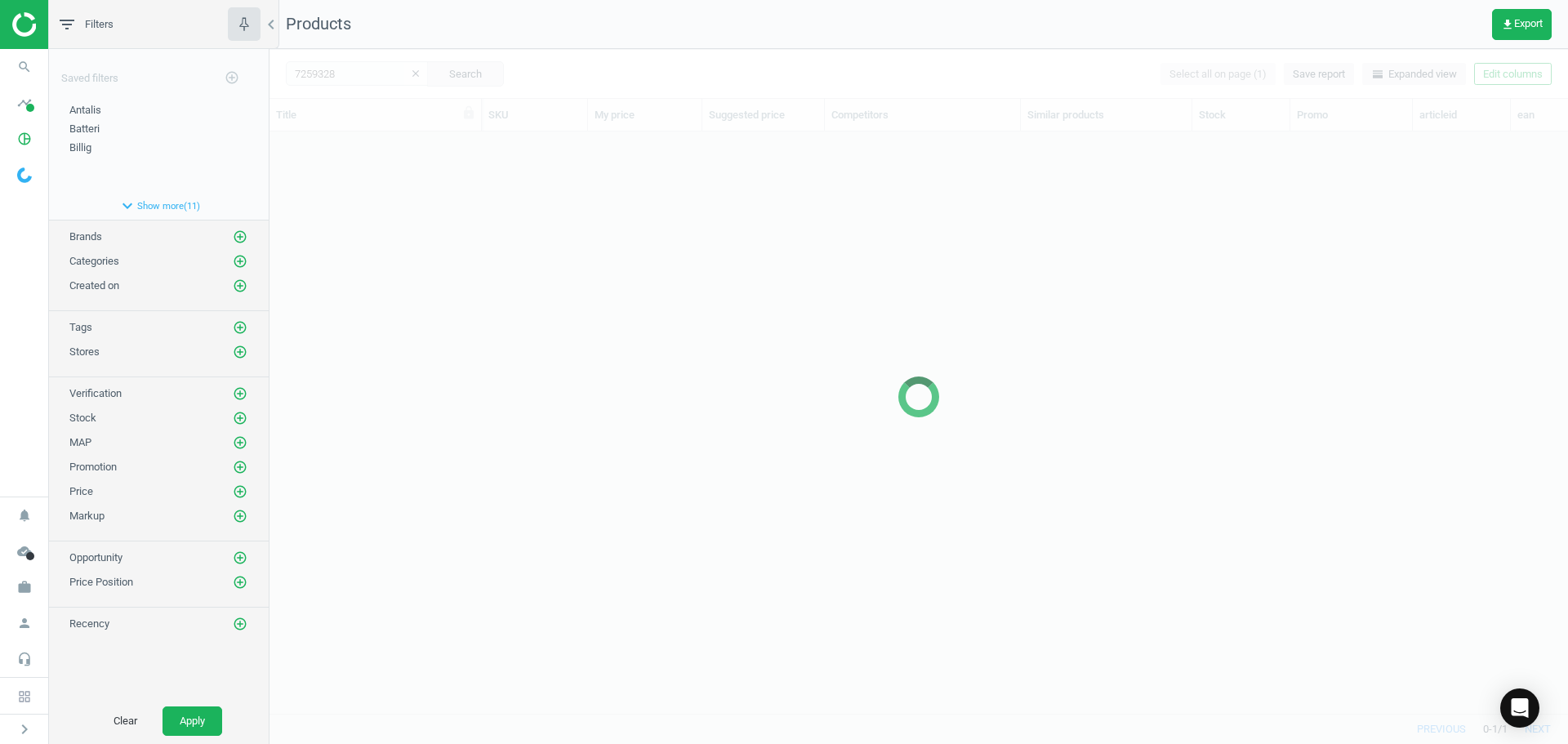
scroll to position [557, 1287]
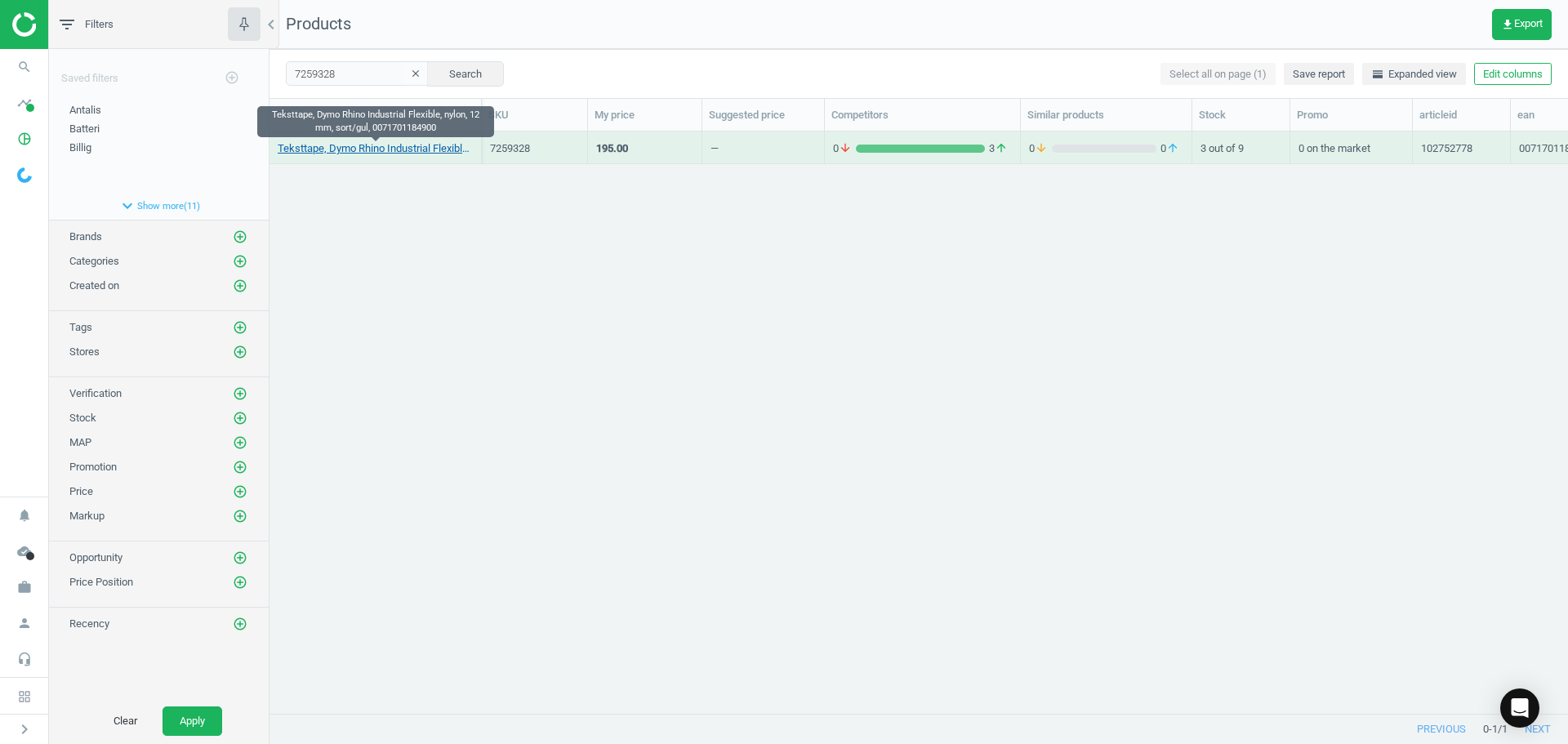
click at [407, 149] on link "Teksttape, Dymo Rhino Industrial Flexible, nylon, 12 mm, sort/gul, 0071701184900" at bounding box center [375, 149] width 195 height 15
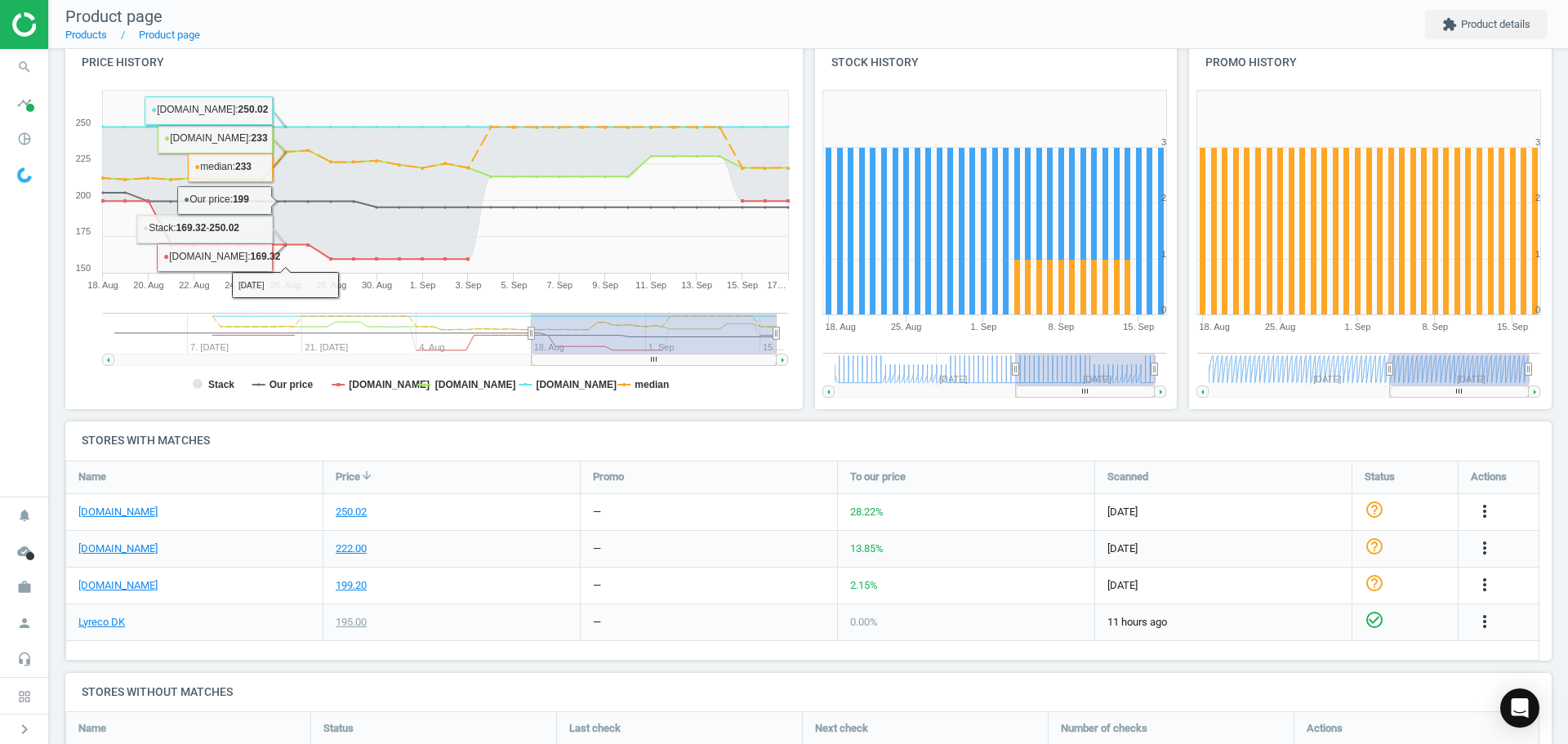
scroll to position [425, 0]
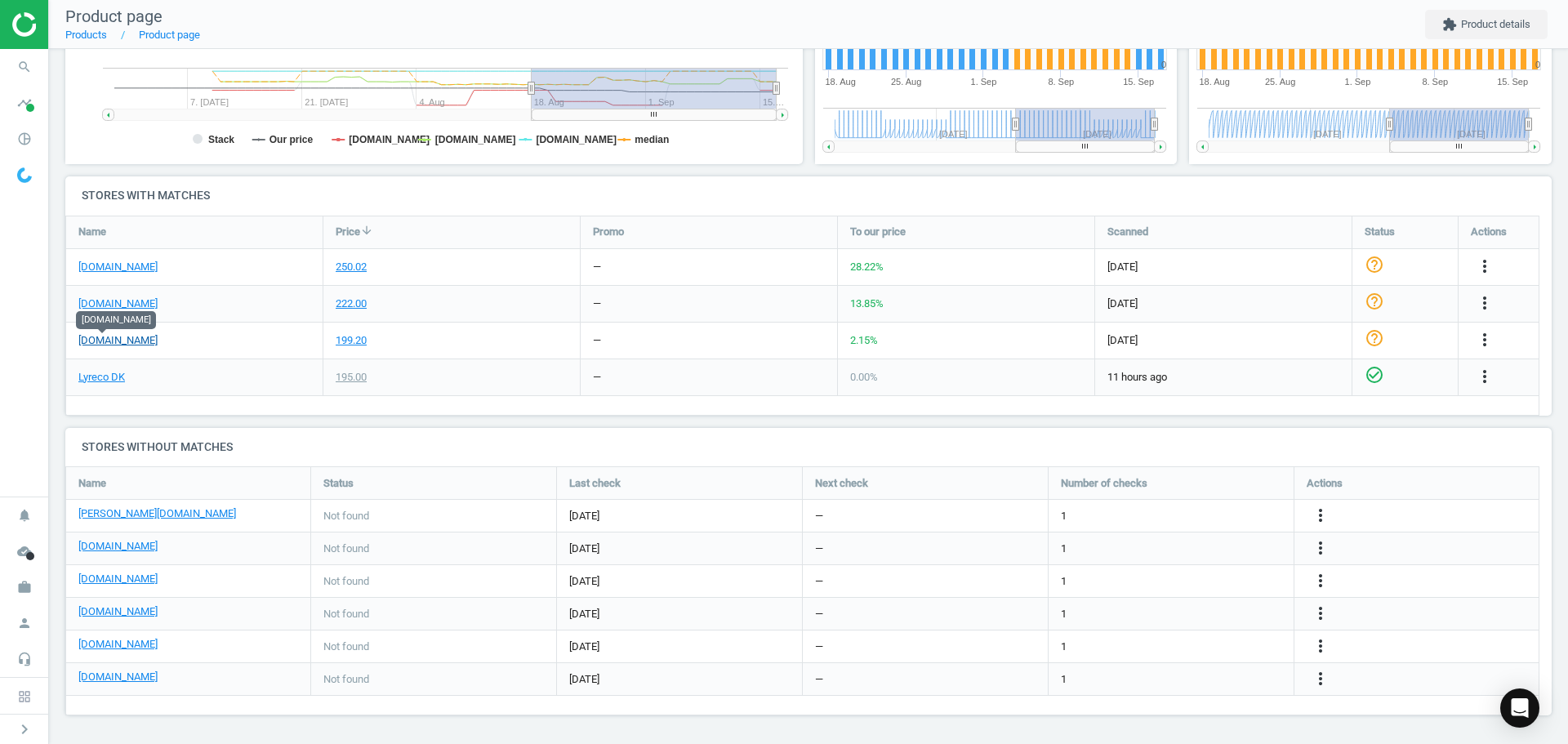
click at [105, 345] on link "[DOMAIN_NAME]" at bounding box center [118, 341] width 79 height 15
click at [28, 72] on icon "search" at bounding box center [25, 67] width 31 height 31
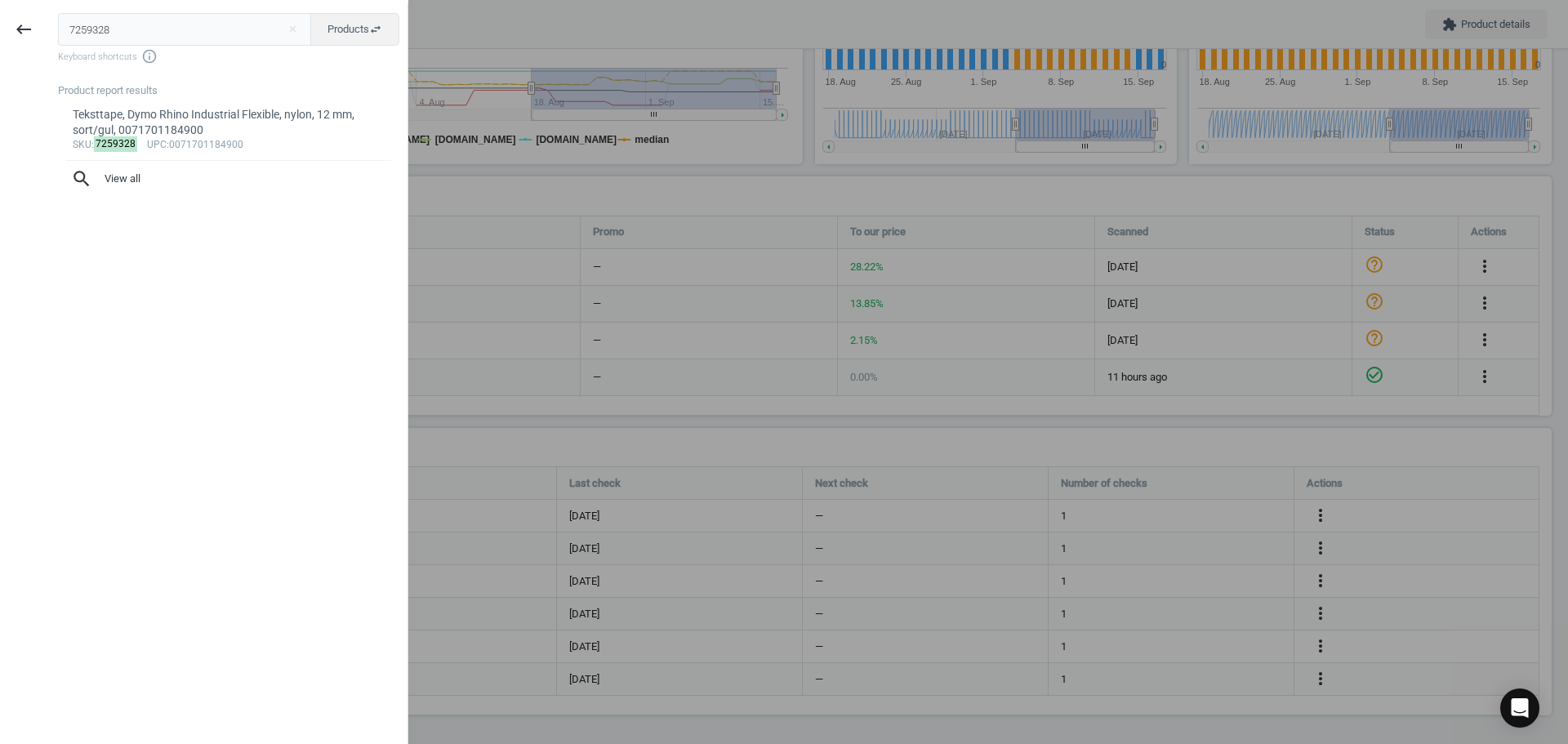
drag, startPoint x: 145, startPoint y: 31, endPoint x: 0, endPoint y: 37, distance: 145.1
click at [25, 29] on div "keyboard_backspace 7259328 close Products swap_horiz Keyboard shortcuts info_ou…" at bounding box center [204, 374] width 408 height 744
type input "7259317"
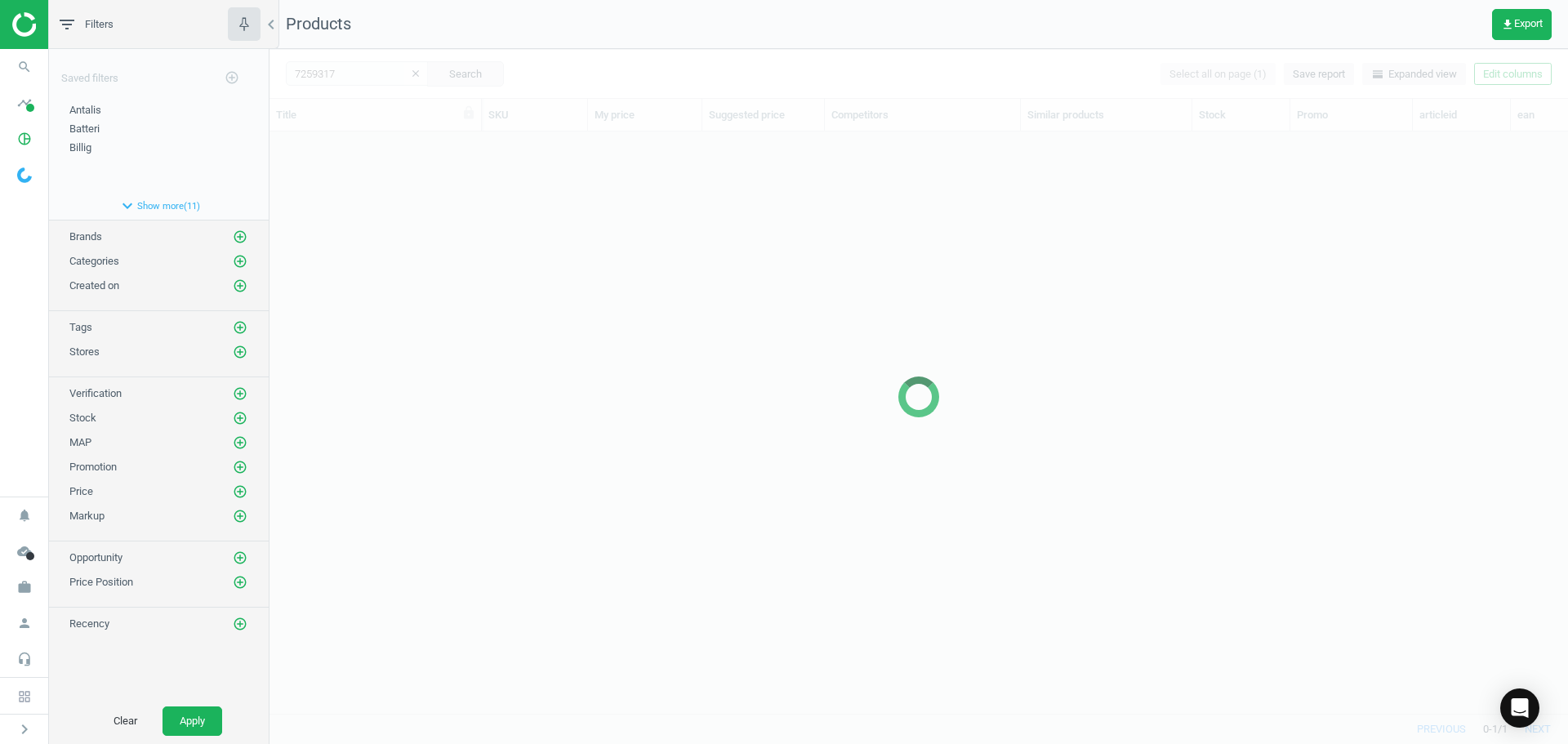
scroll to position [557, 1287]
click at [489, 340] on div at bounding box center [919, 397] width 1299 height 695
click at [337, 272] on div at bounding box center [919, 397] width 1299 height 695
click at [333, 231] on div at bounding box center [919, 397] width 1299 height 695
click at [357, 183] on div at bounding box center [919, 397] width 1299 height 695
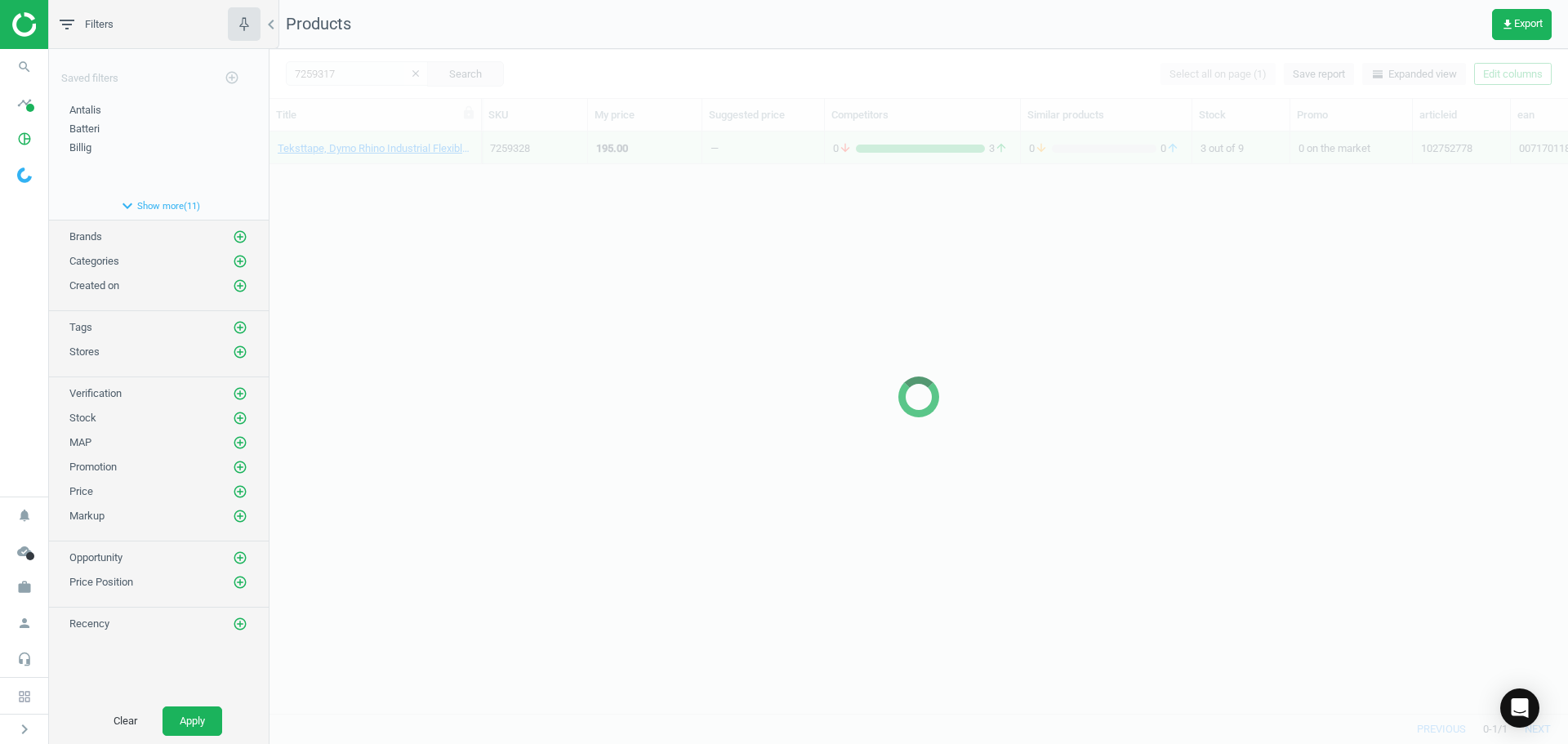
click at [361, 161] on div at bounding box center [919, 397] width 1299 height 695
drag, startPoint x: 362, startPoint y: 161, endPoint x: 368, endPoint y: 218, distance: 57.3
click at [368, 215] on div at bounding box center [919, 397] width 1299 height 695
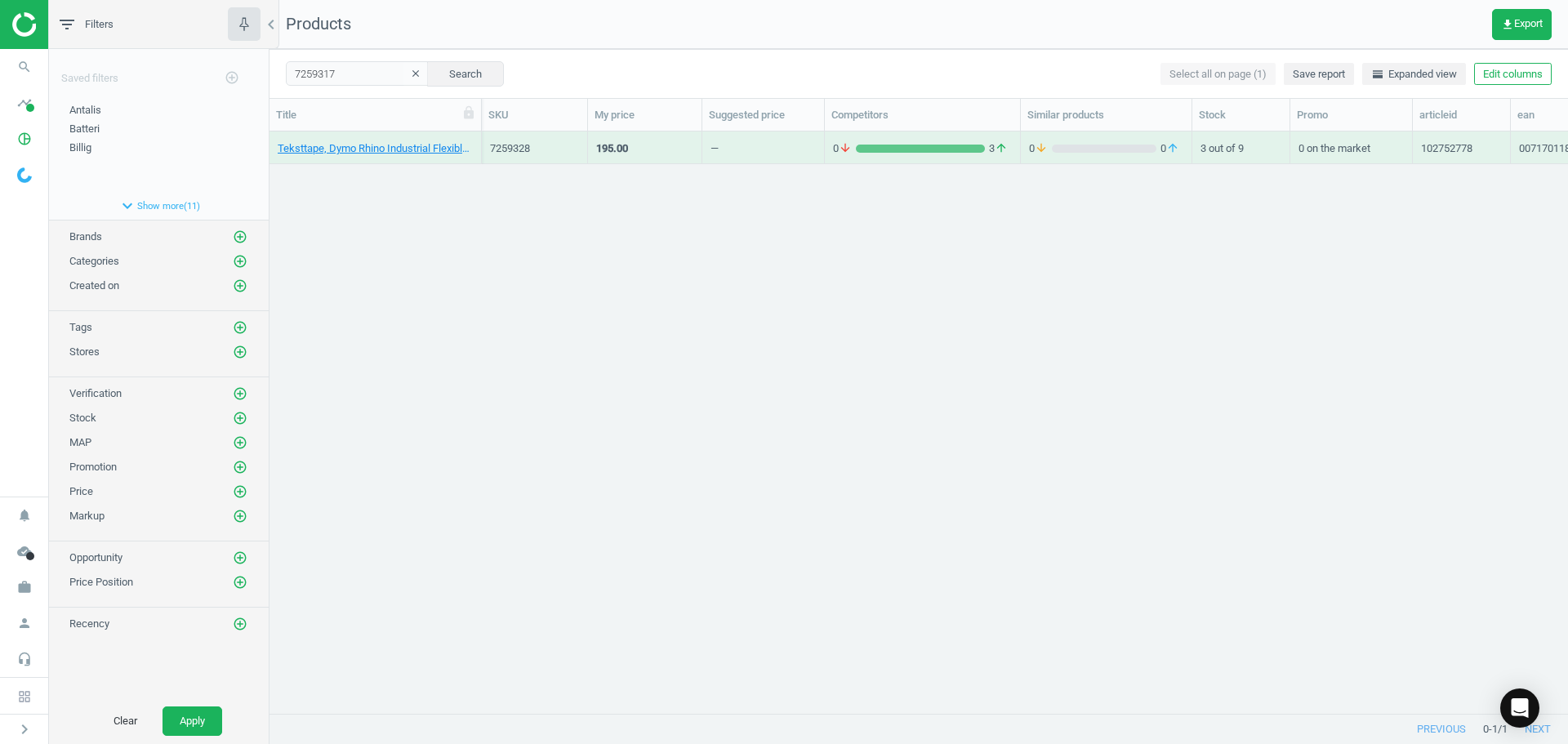
click at [370, 220] on div "Teksttape, Dymo Rhino Industrial Flexible, nylon, 12 mm, sort/gul, 007170118490…" at bounding box center [919, 416] width 1299 height 570
click at [347, 149] on link "Teksttape, Dymo Rhino Industrial Flexible, nylon, 19 mm, sort/gul, 0071701184917" at bounding box center [375, 149] width 195 height 15
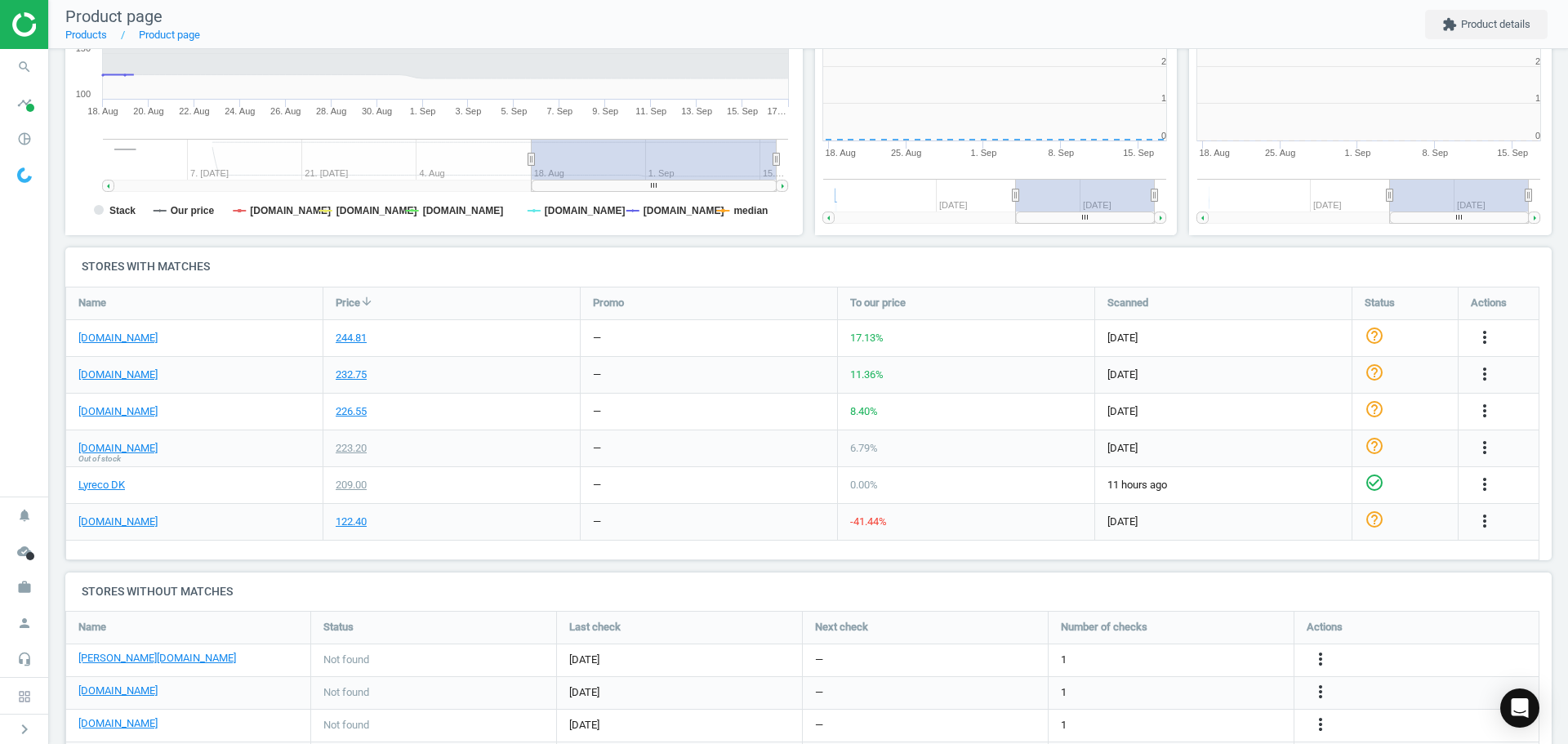
scroll to position [352, 384]
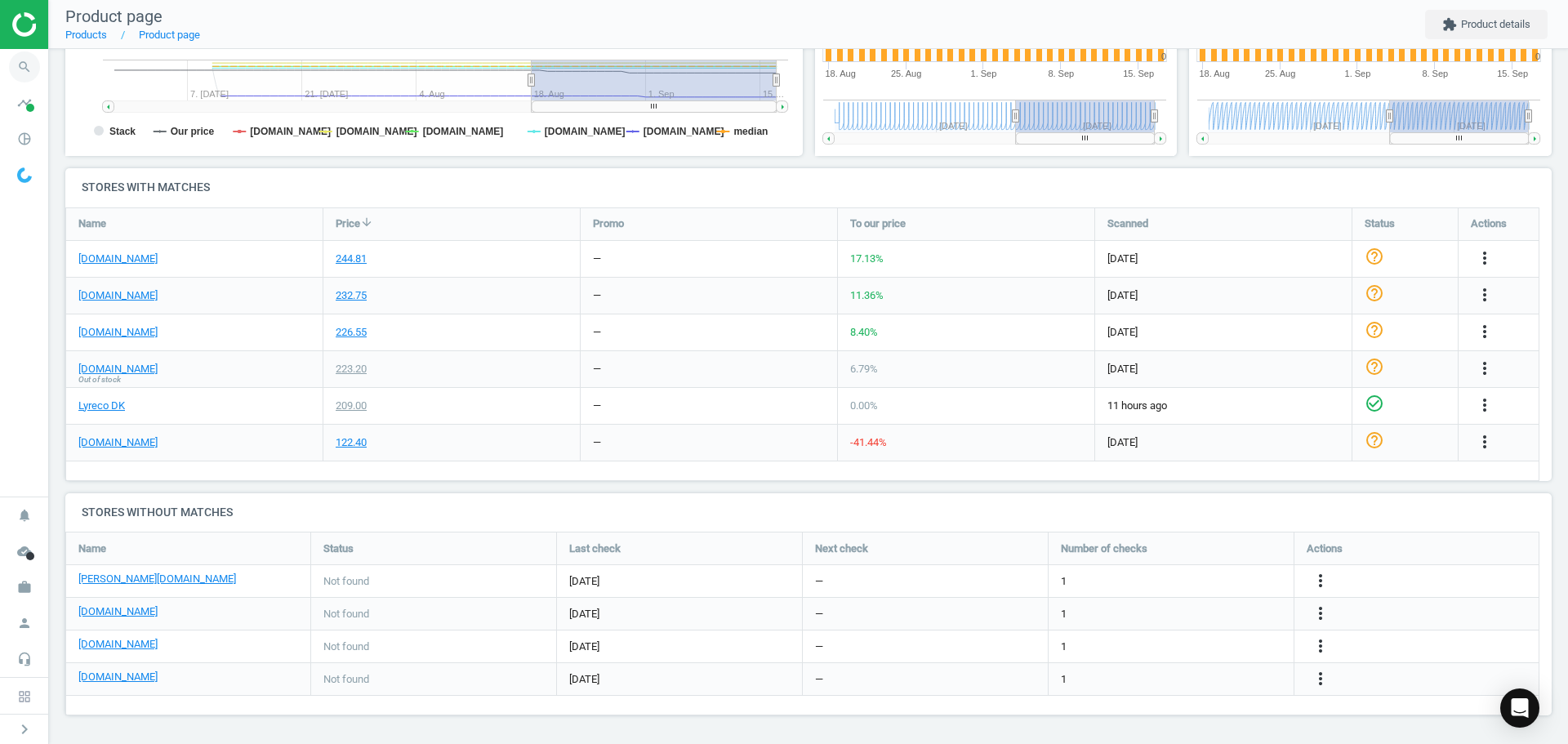
click at [38, 67] on icon "search" at bounding box center [25, 67] width 31 height 31
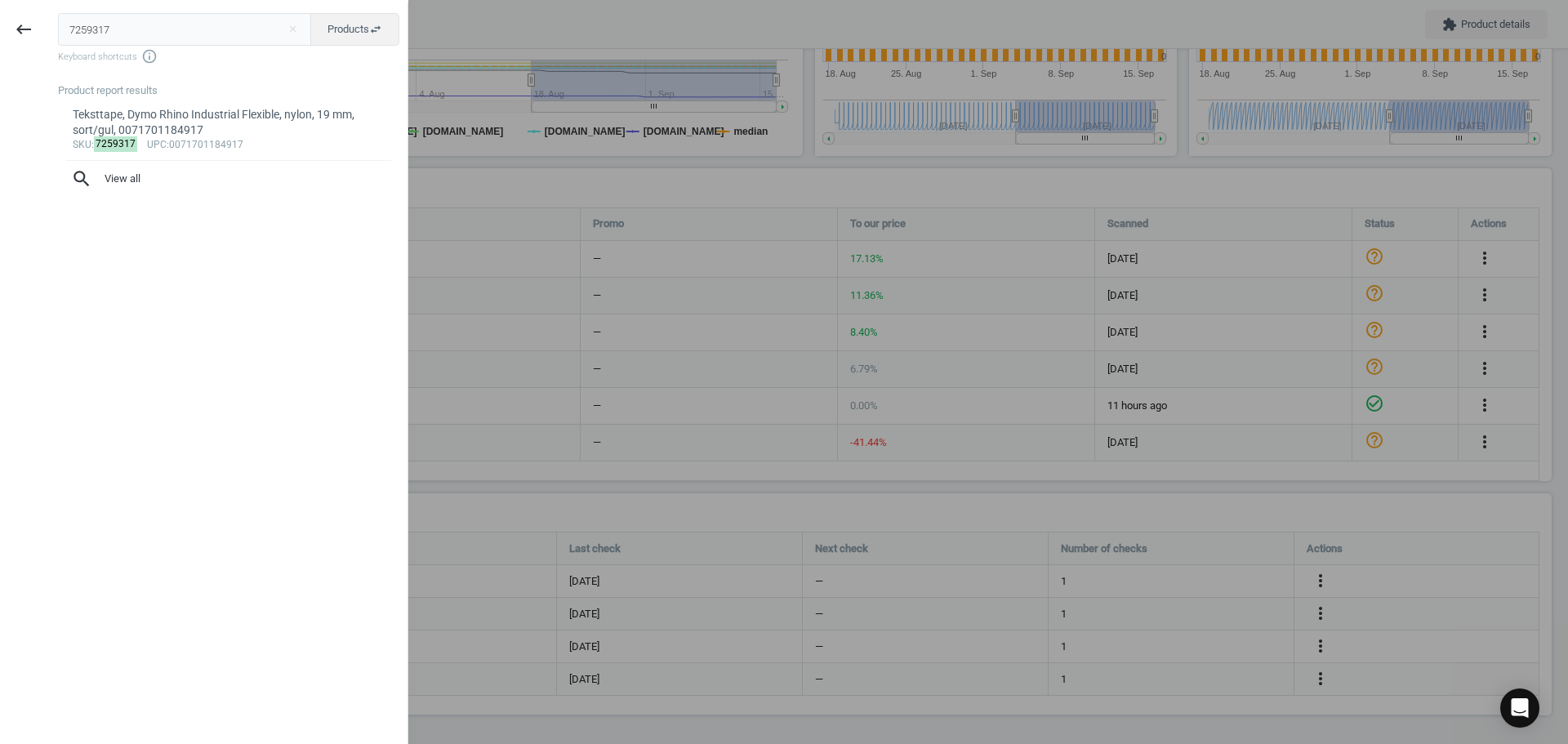
drag, startPoint x: 122, startPoint y: 35, endPoint x: 4, endPoint y: 33, distance: 118.0
click at [11, 33] on div "keyboard_backspace 7259317 close Products swap_horiz Keyboard shortcuts info_ou…" at bounding box center [204, 374] width 408 height 744
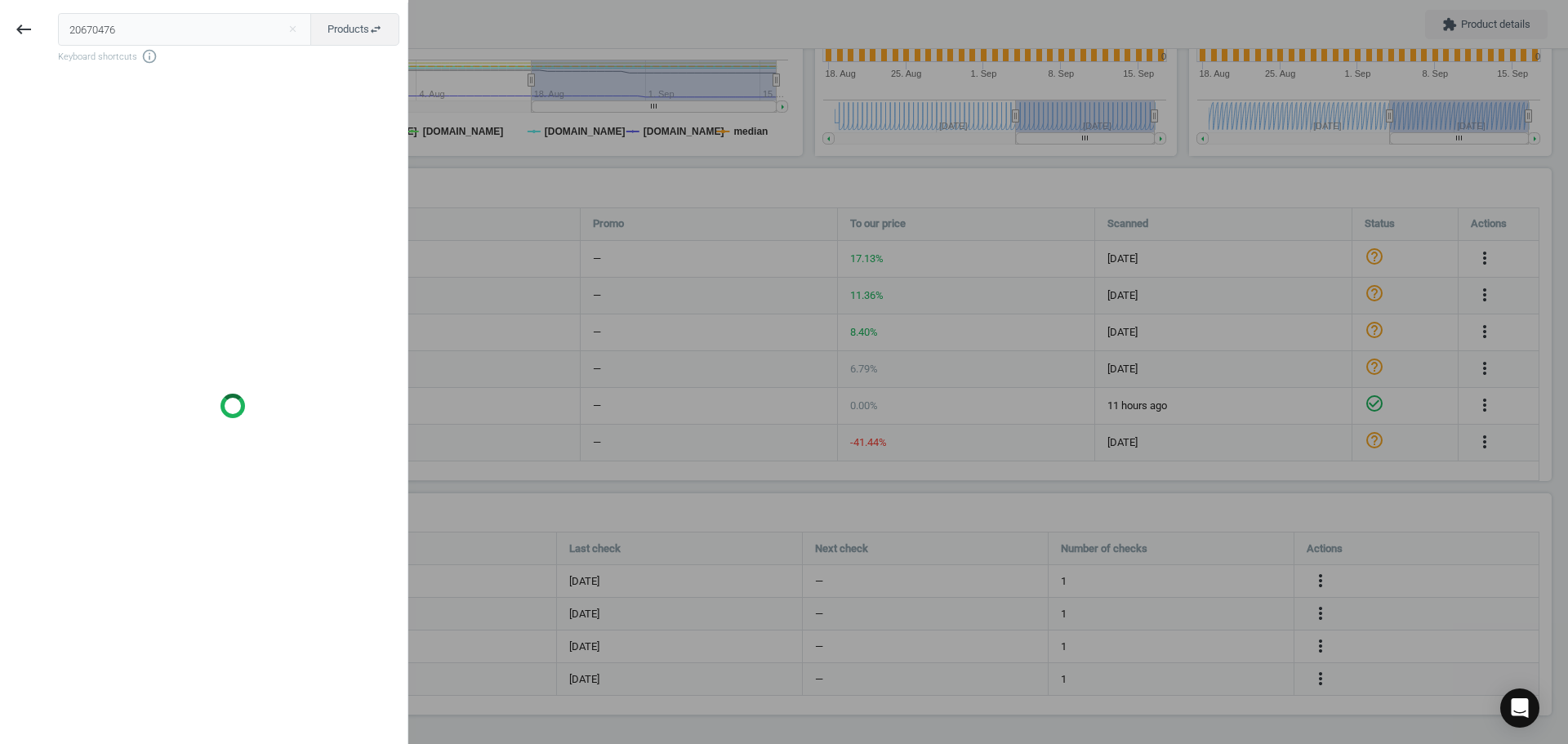
type input "20670476"
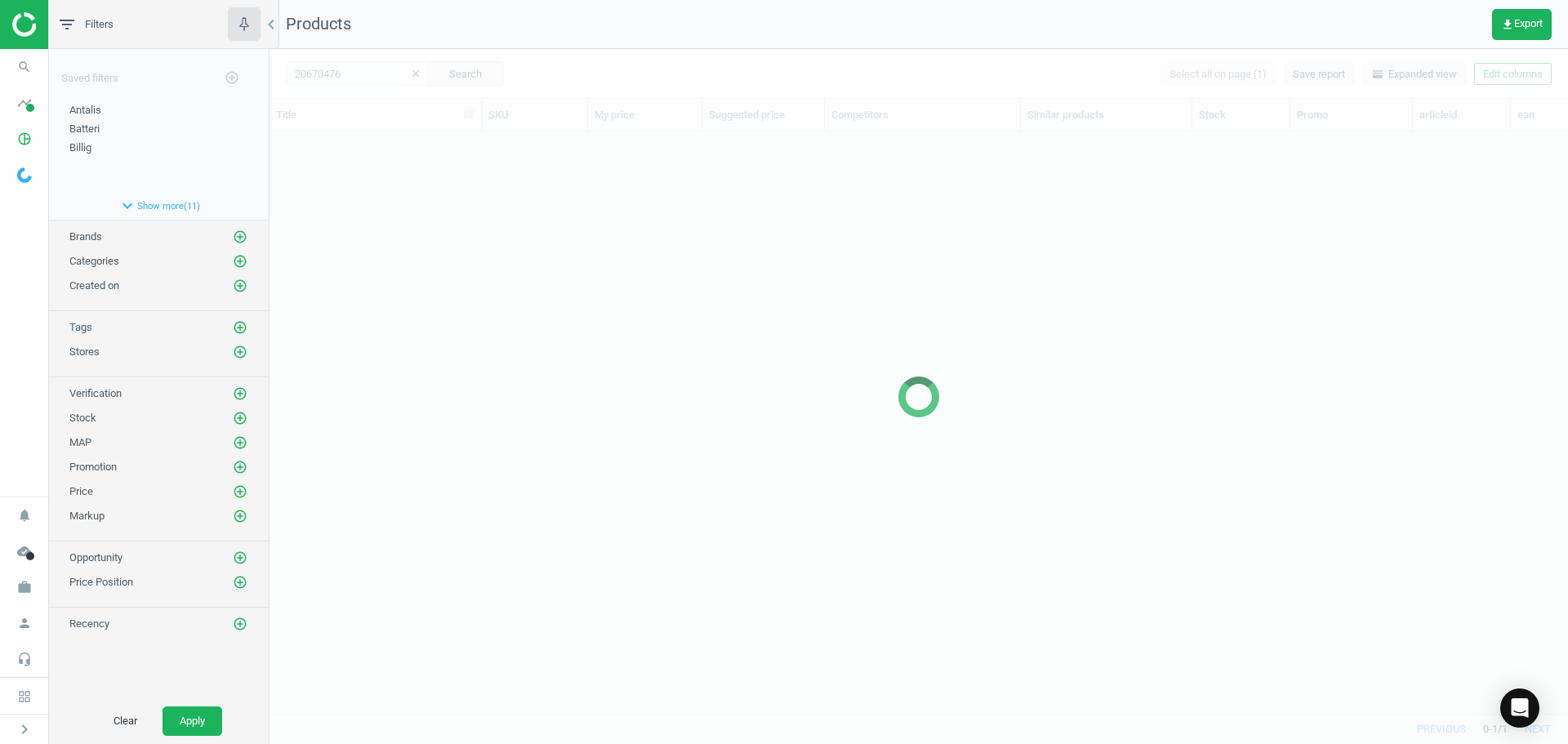
scroll to position [557, 1287]
drag, startPoint x: 474, startPoint y: 258, endPoint x: 424, endPoint y: 225, distance: 59.9
click at [473, 258] on div at bounding box center [919, 397] width 1299 height 695
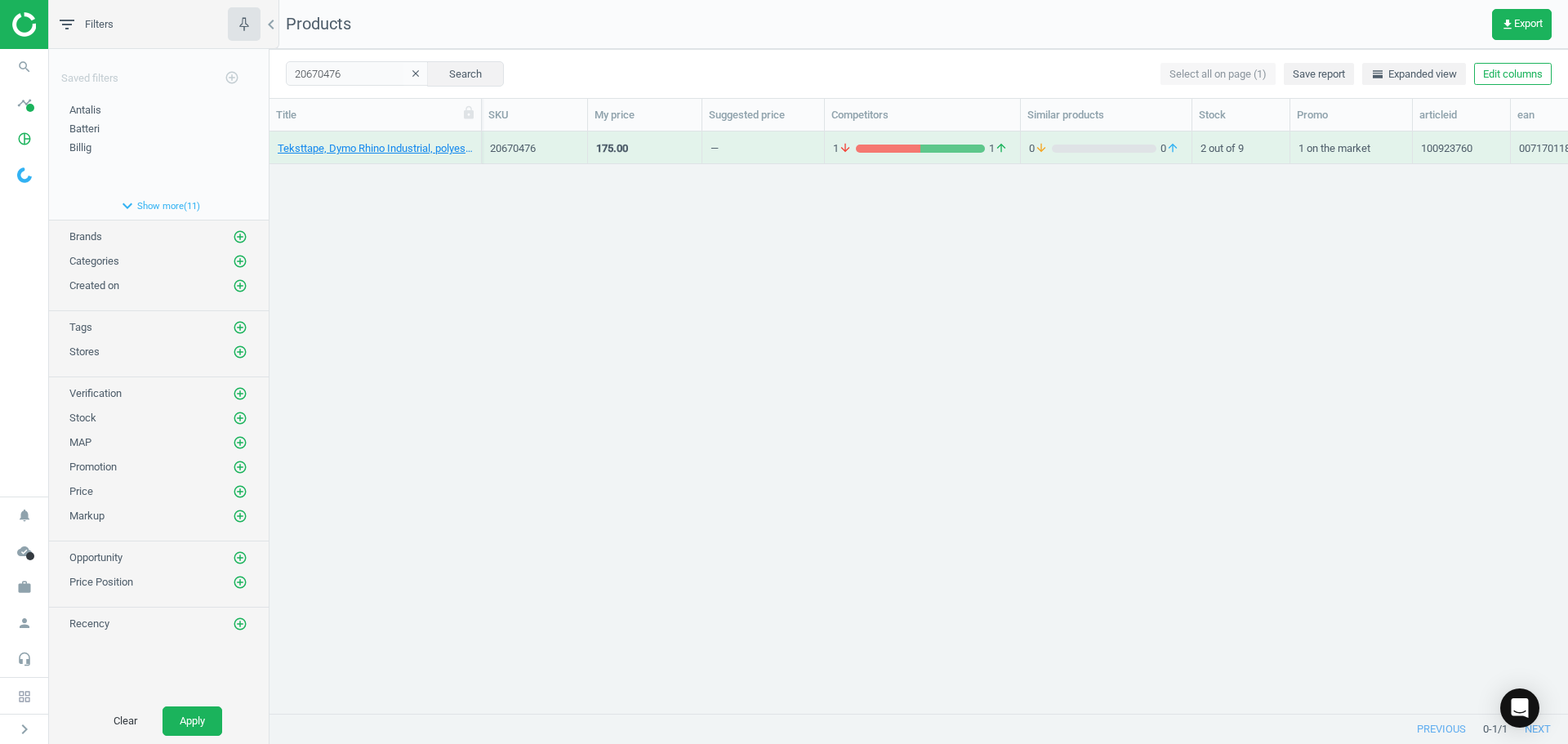
click at [412, 187] on div "Teksttape, Dymo Rhino Industrial, polyester, 12 mm, sort/metal, 0071701184863 2…" at bounding box center [919, 416] width 1299 height 570
click at [401, 151] on link "Teksttape, Dymo Rhino Industrial, polyester, 12 mm, sort/metal, 0071701184863" at bounding box center [375, 149] width 195 height 15
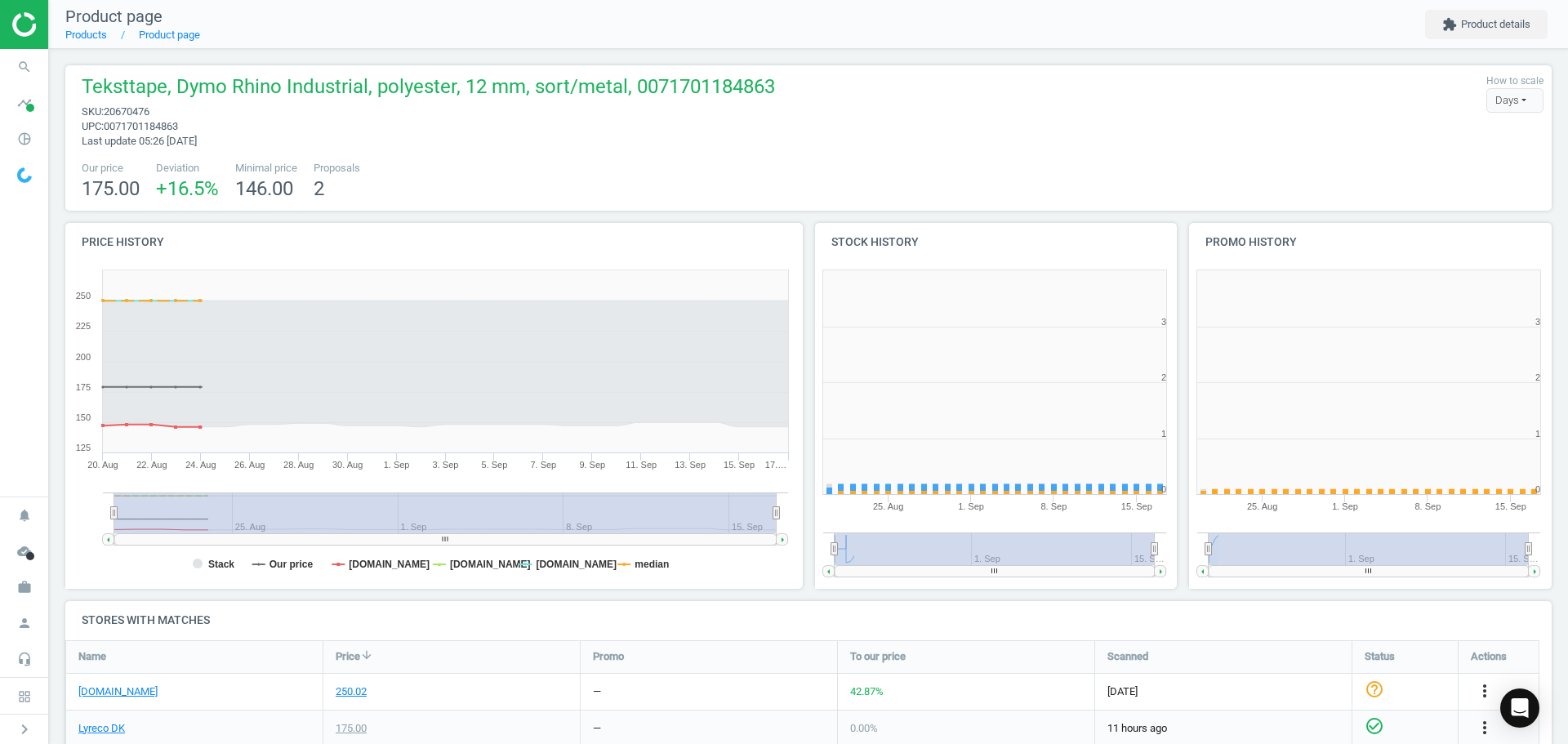
scroll to position [8, 8]
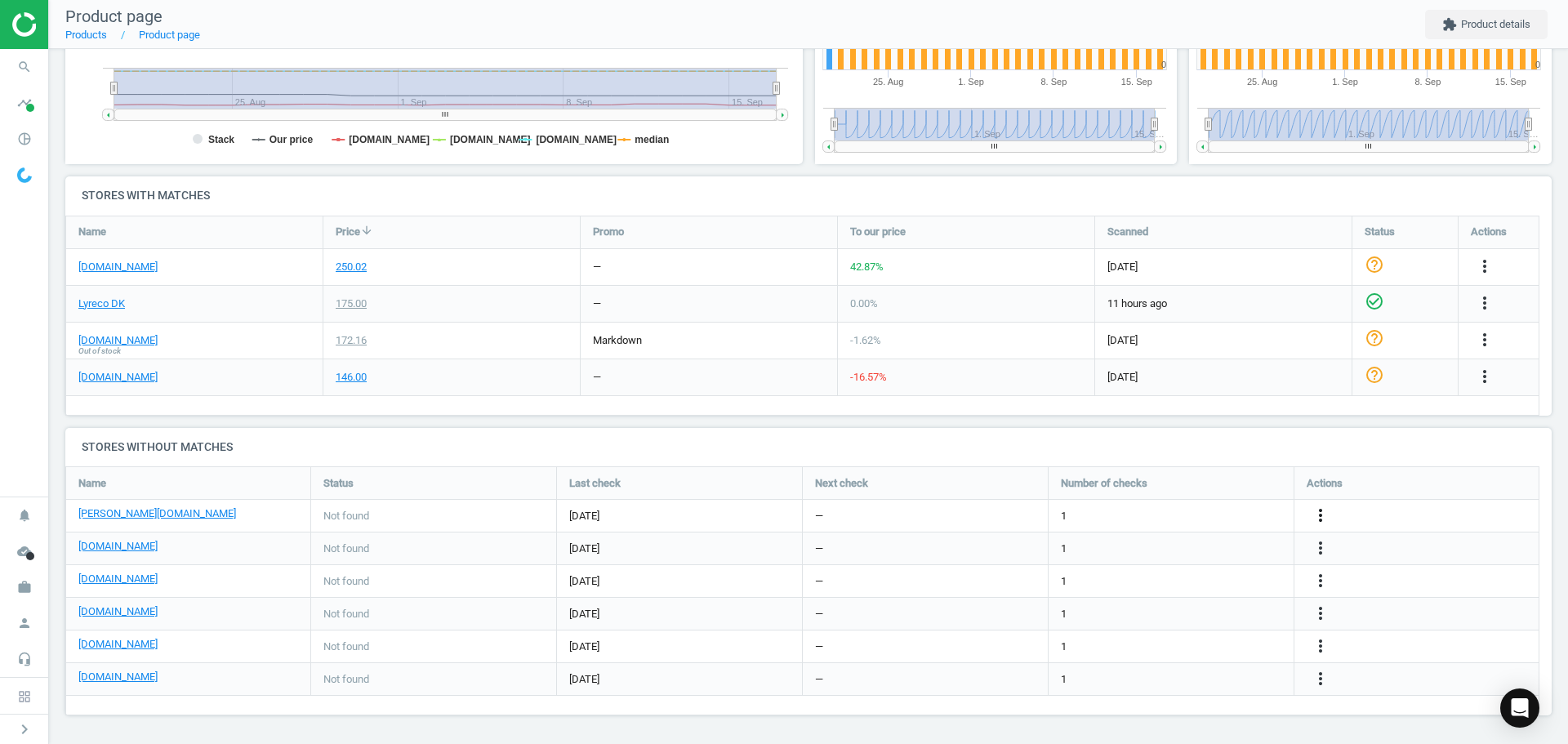
click at [1315, 513] on icon "more_vert" at bounding box center [1320, 515] width 20 height 20
click at [1180, 517] on link "Edit URL/product option" at bounding box center [1193, 515] width 224 height 26
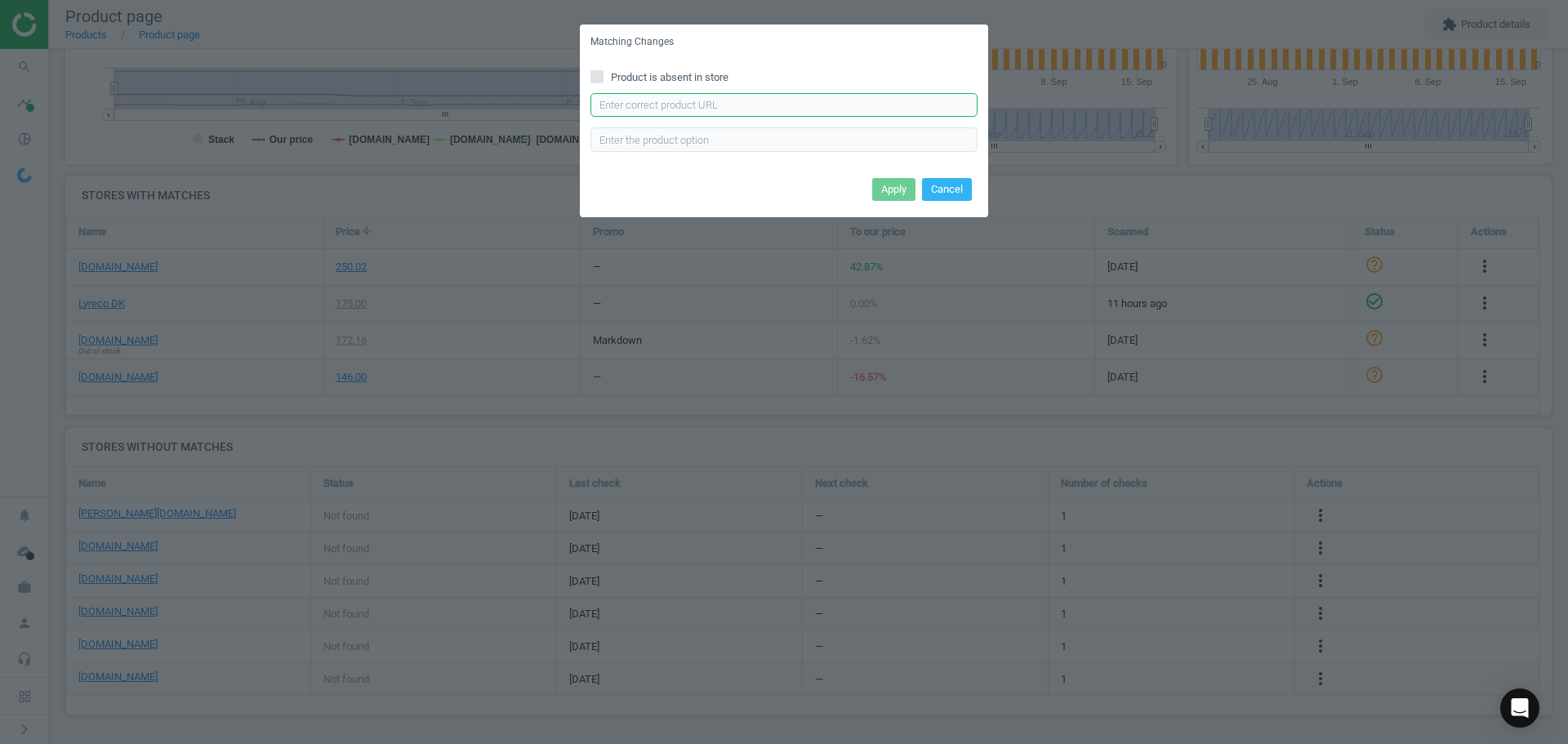
click at [717, 106] on input "text" at bounding box center [784, 105] width 387 height 25
paste input "[URL][DOMAIN_NAME][PERSON_NAME]"
type input "[URL][DOMAIN_NAME][PERSON_NAME]"
click at [896, 182] on button "Apply" at bounding box center [894, 189] width 44 height 23
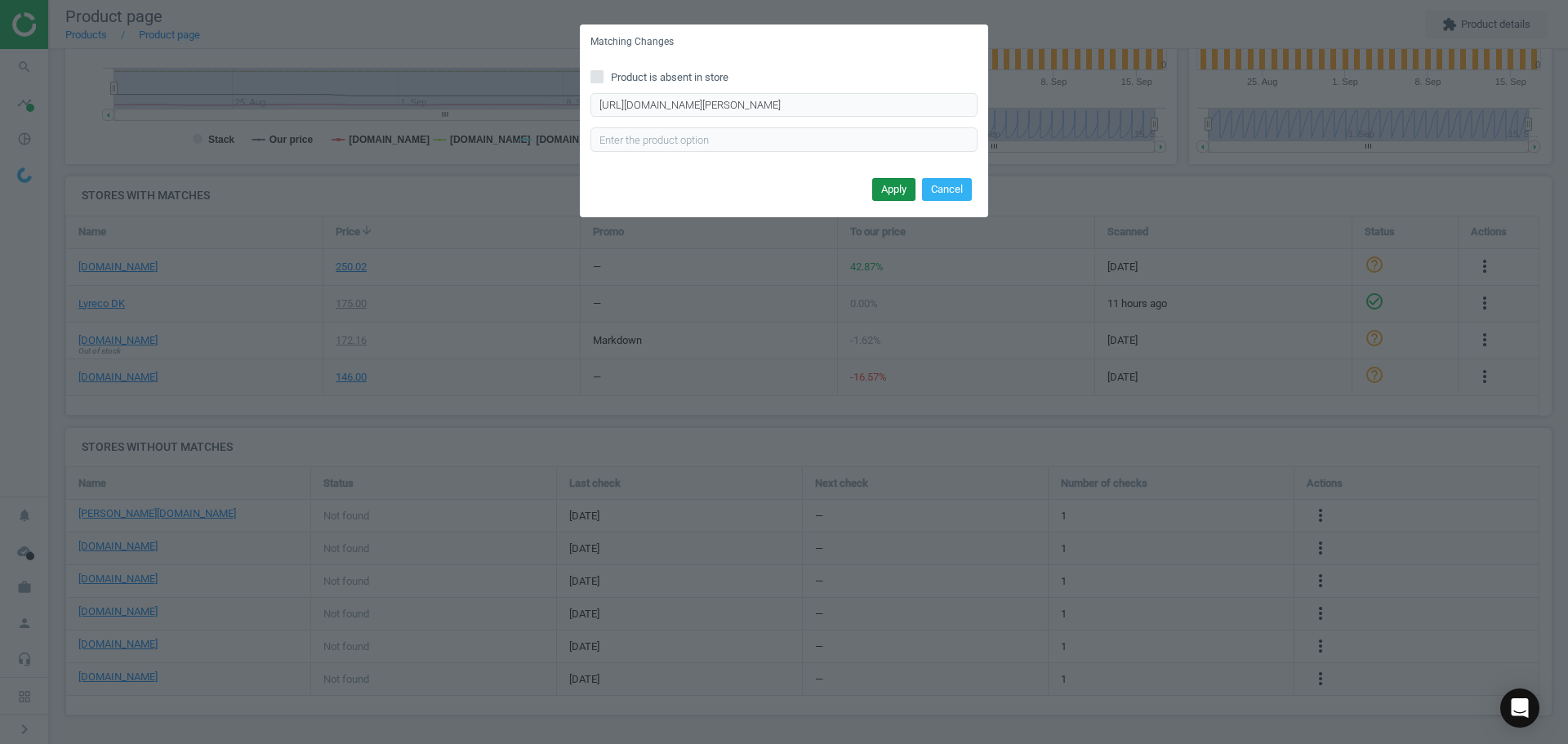
scroll to position [0, 0]
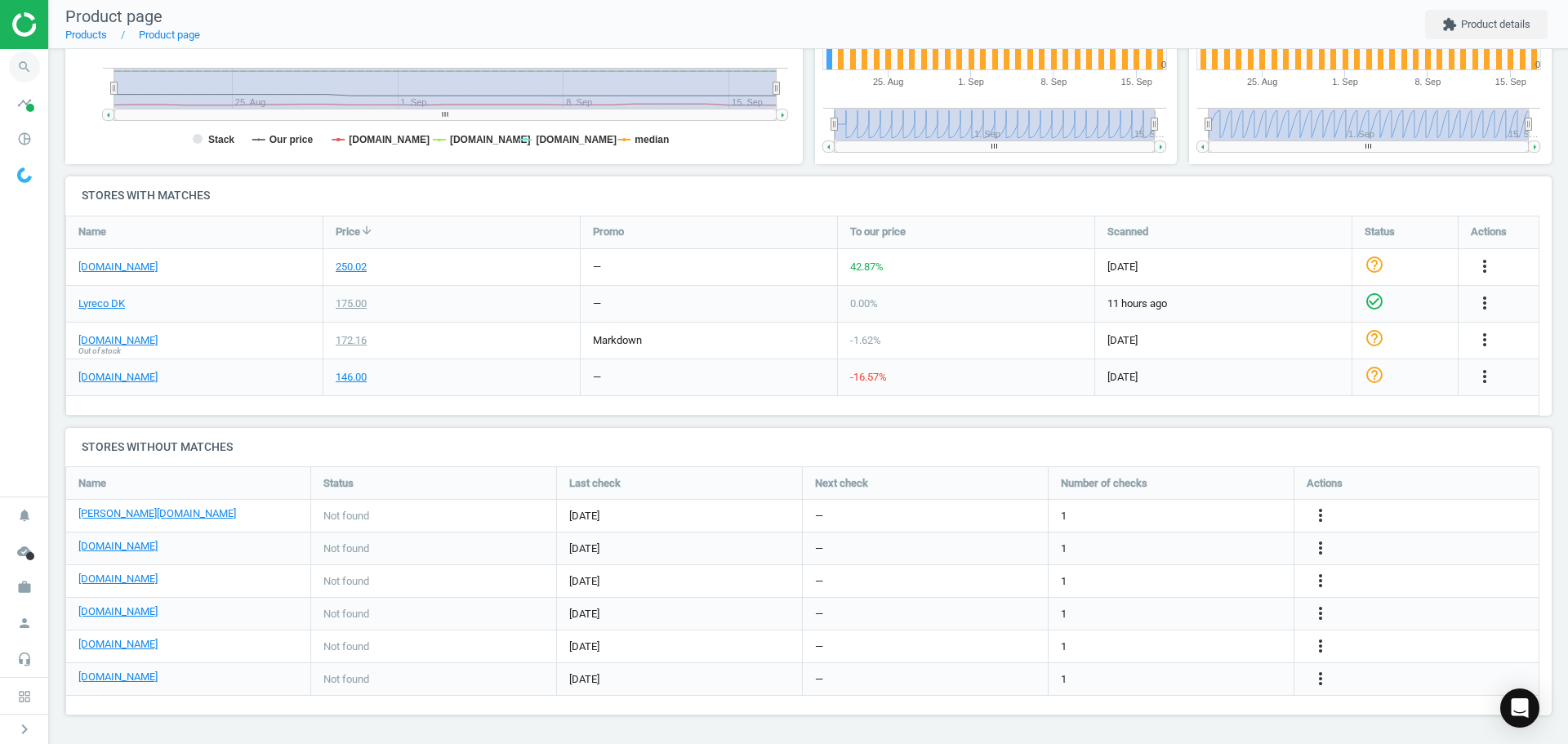
click at [26, 68] on icon "search" at bounding box center [25, 67] width 31 height 31
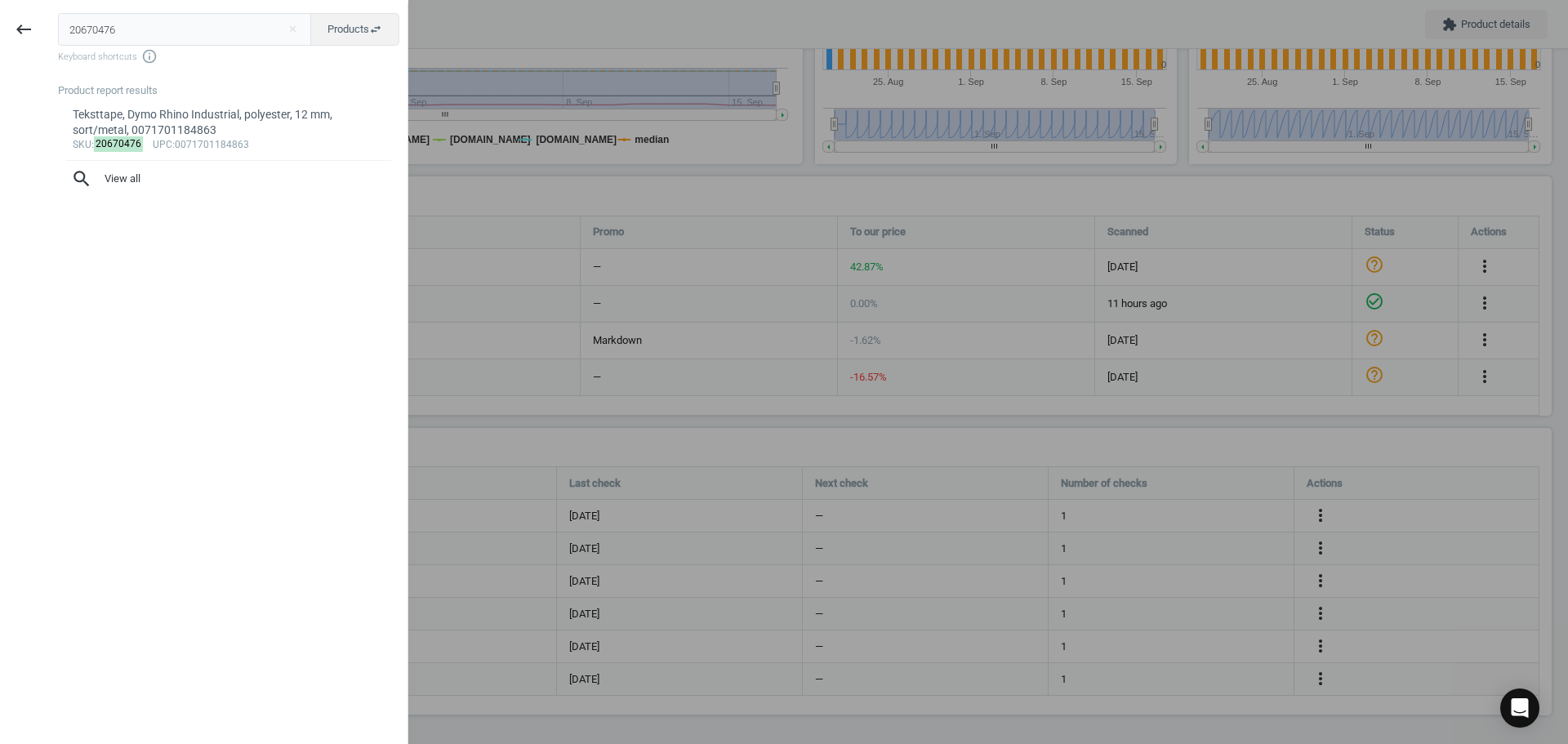
drag, startPoint x: 126, startPoint y: 26, endPoint x: 45, endPoint y: 31, distance: 81.2
click at [45, 31] on div "keyboard_backspace 20670476 close Products swap_horiz Keyboard shortcuts info_o…" at bounding box center [204, 374] width 408 height 744
type input "duraframe"
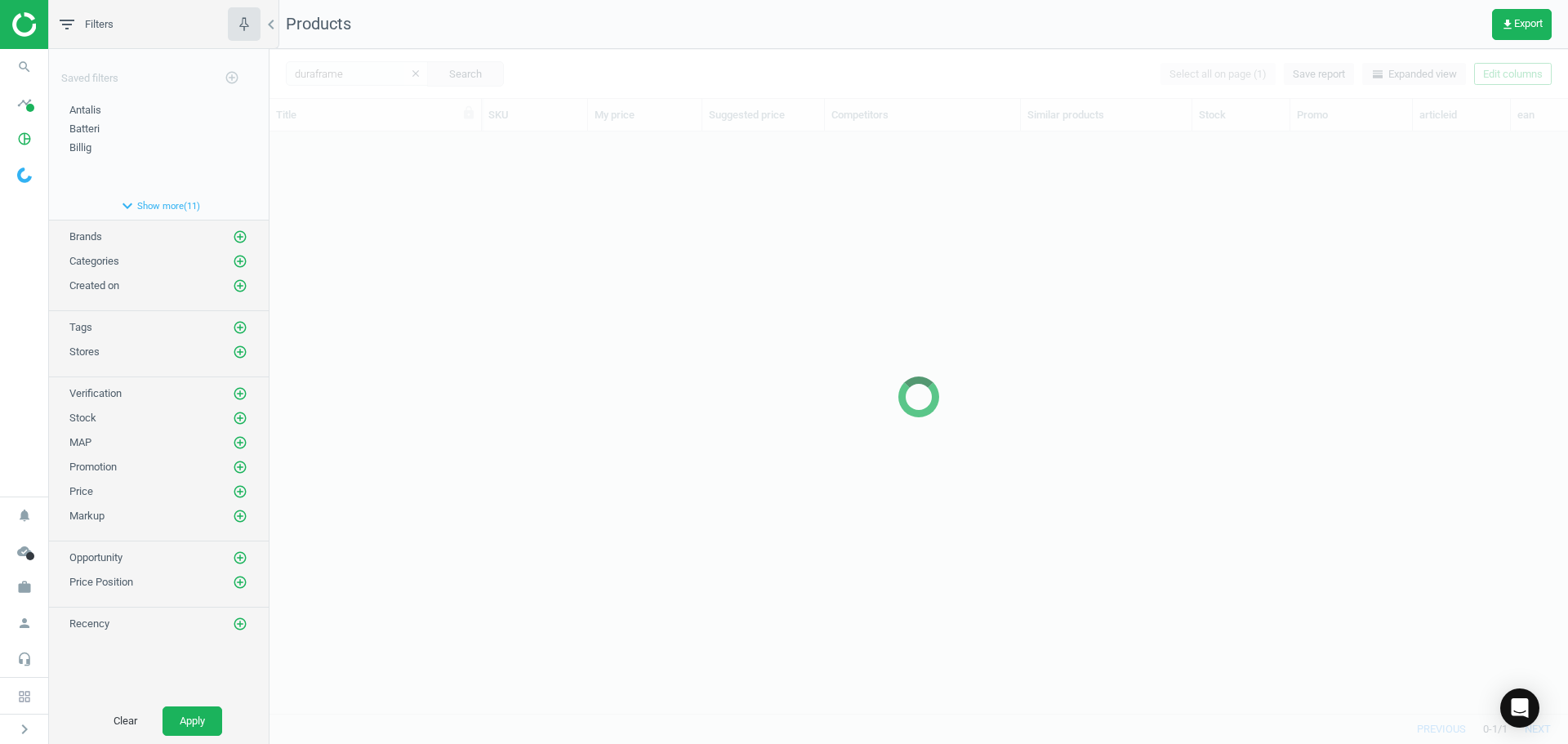
scroll to position [557, 1287]
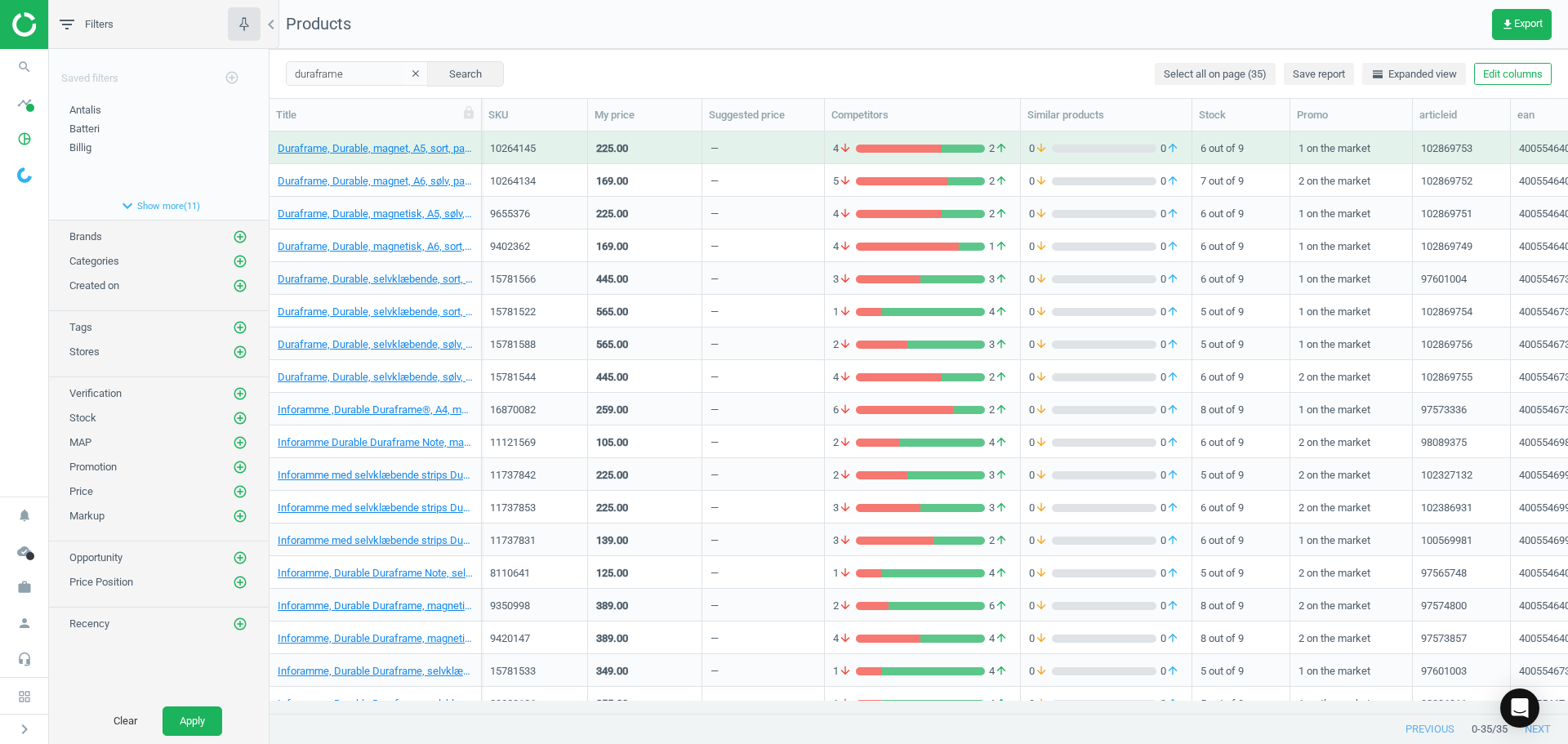
click at [685, 67] on div "duraframe clear Search Select all on page (35) Save report horizontal_split Exp…" at bounding box center [919, 74] width 1299 height 49
click at [1510, 18] on icon "get_app" at bounding box center [1508, 25] width 13 height 13
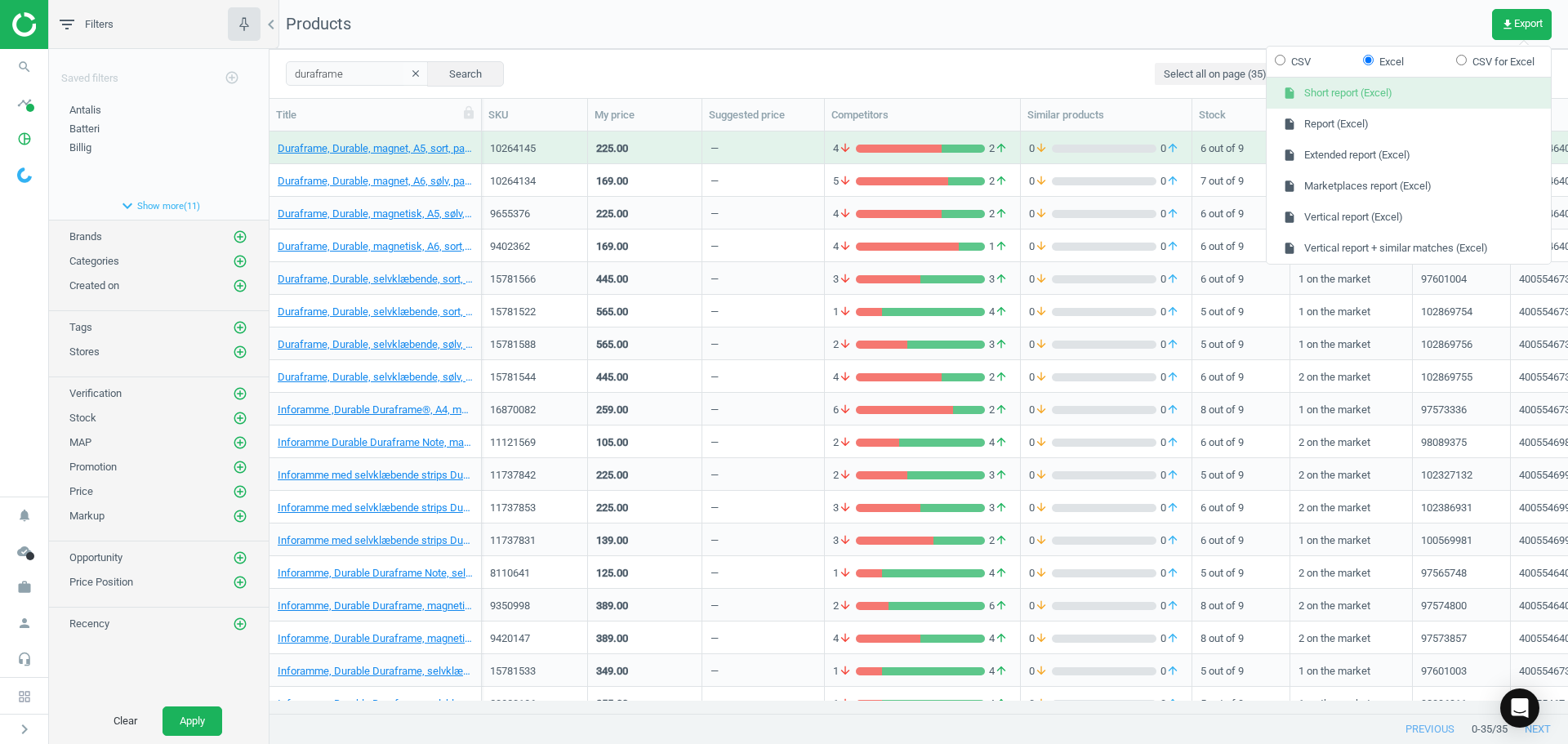
click at [1341, 93] on button "insert_drive_file Short report (Excel)" at bounding box center [1408, 93] width 284 height 31
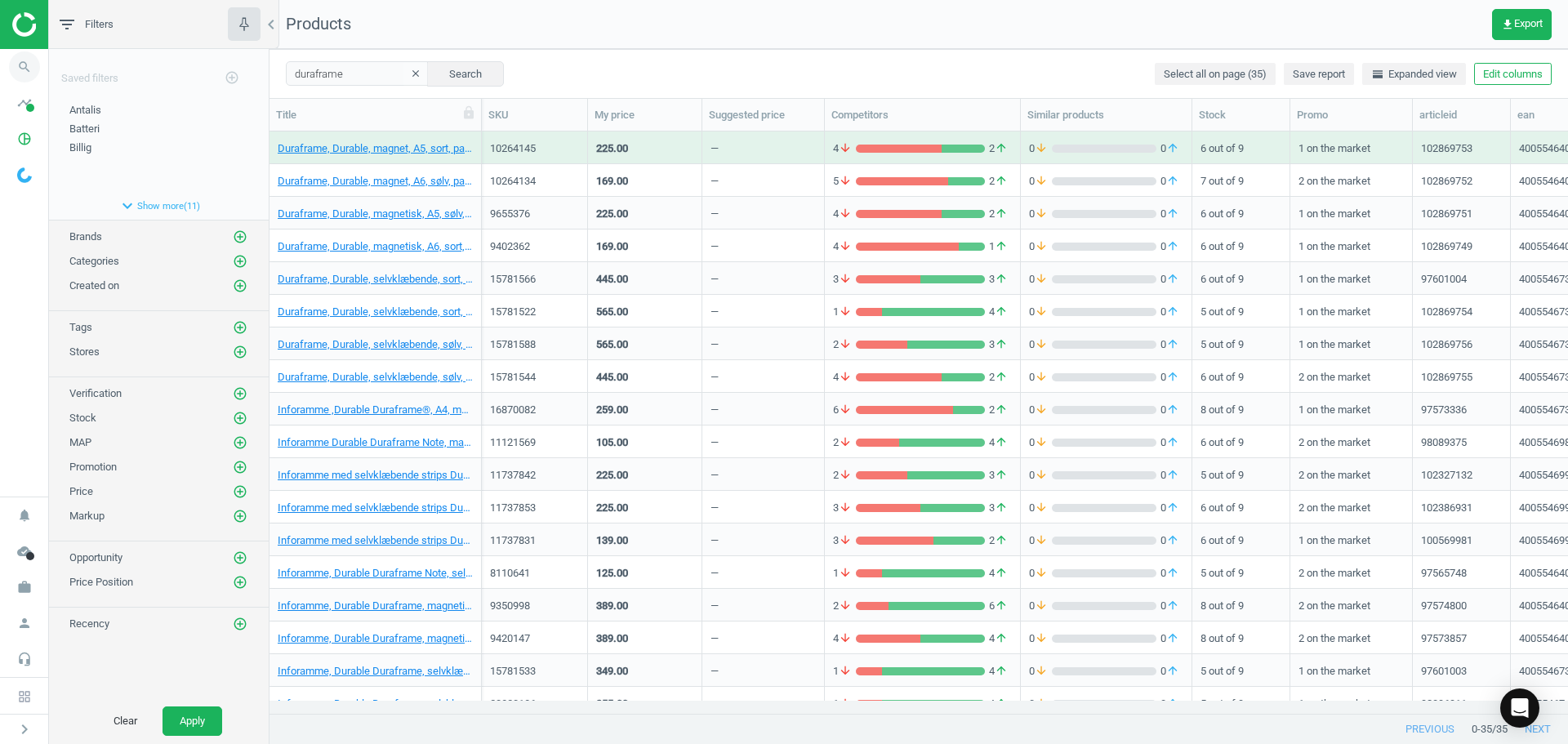
click at [35, 64] on icon "search" at bounding box center [25, 67] width 31 height 31
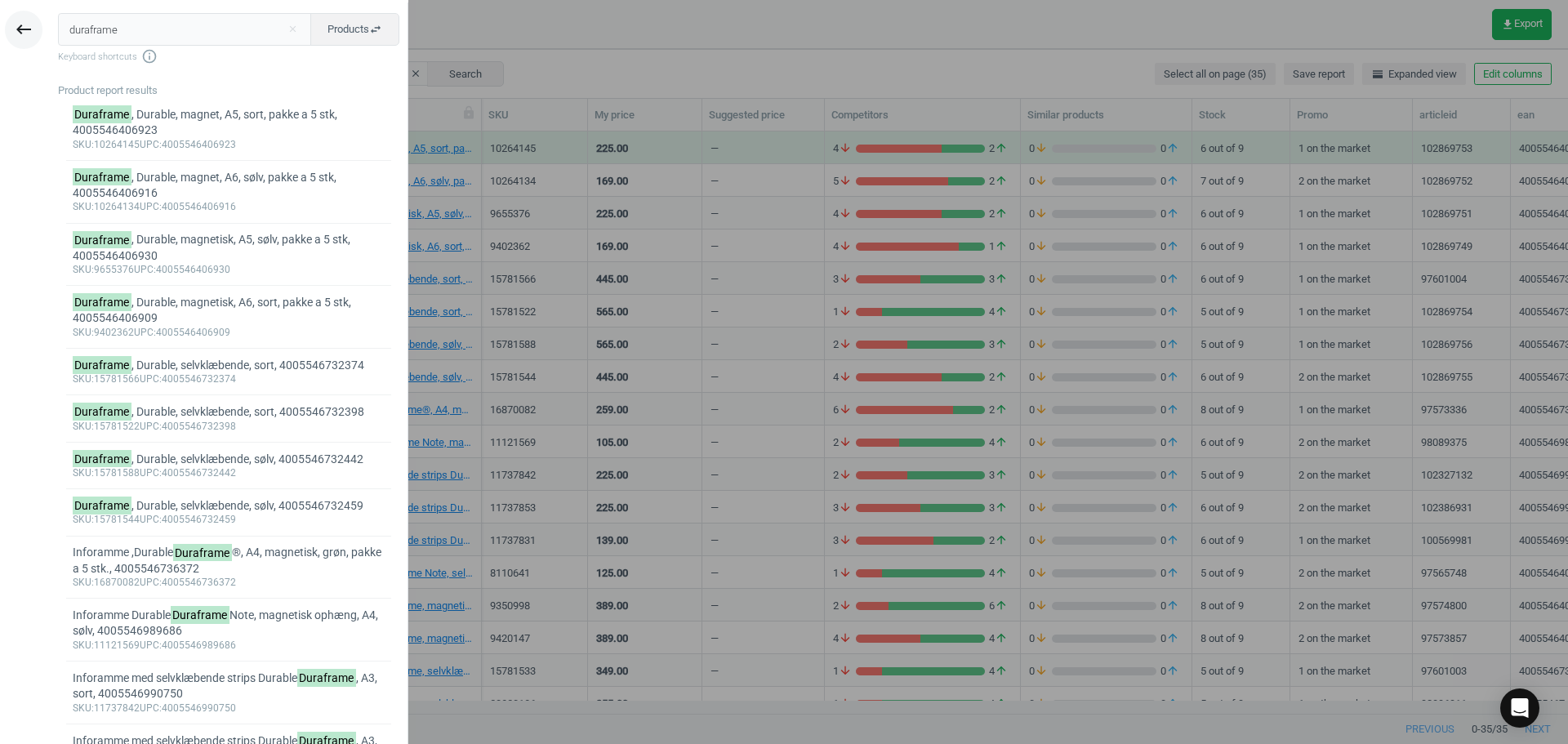
drag, startPoint x: 132, startPoint y: 37, endPoint x: 14, endPoint y: 35, distance: 118.0
click at [26, 35] on div "keyboard_backspace duraframe close Products swap_horiz Keyboard shortcuts info_…" at bounding box center [204, 374] width 408 height 744
type input "15781588"
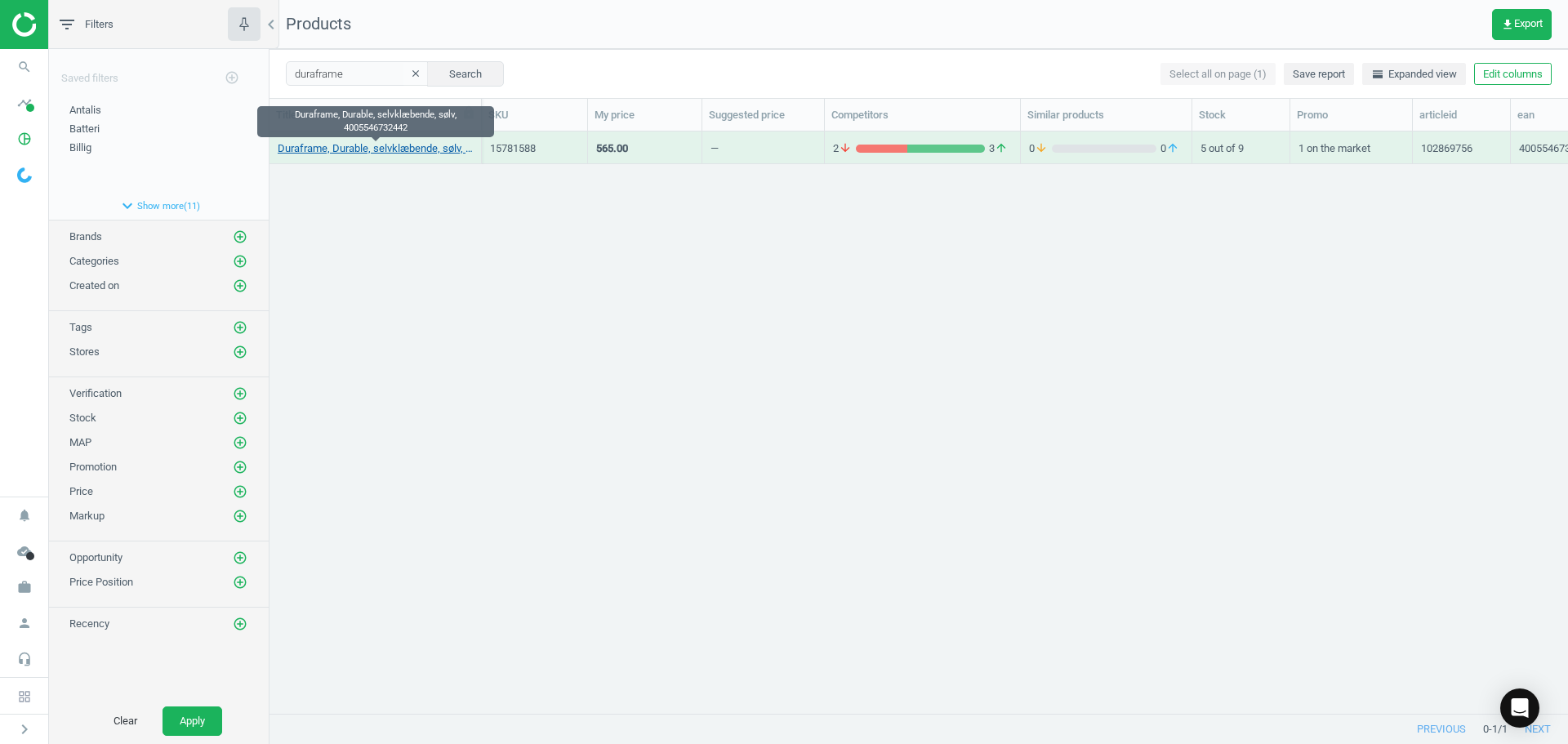
click at [394, 146] on link "Duraframe, Durable, selvklæbende, sølv, 4005546732442" at bounding box center [375, 149] width 195 height 15
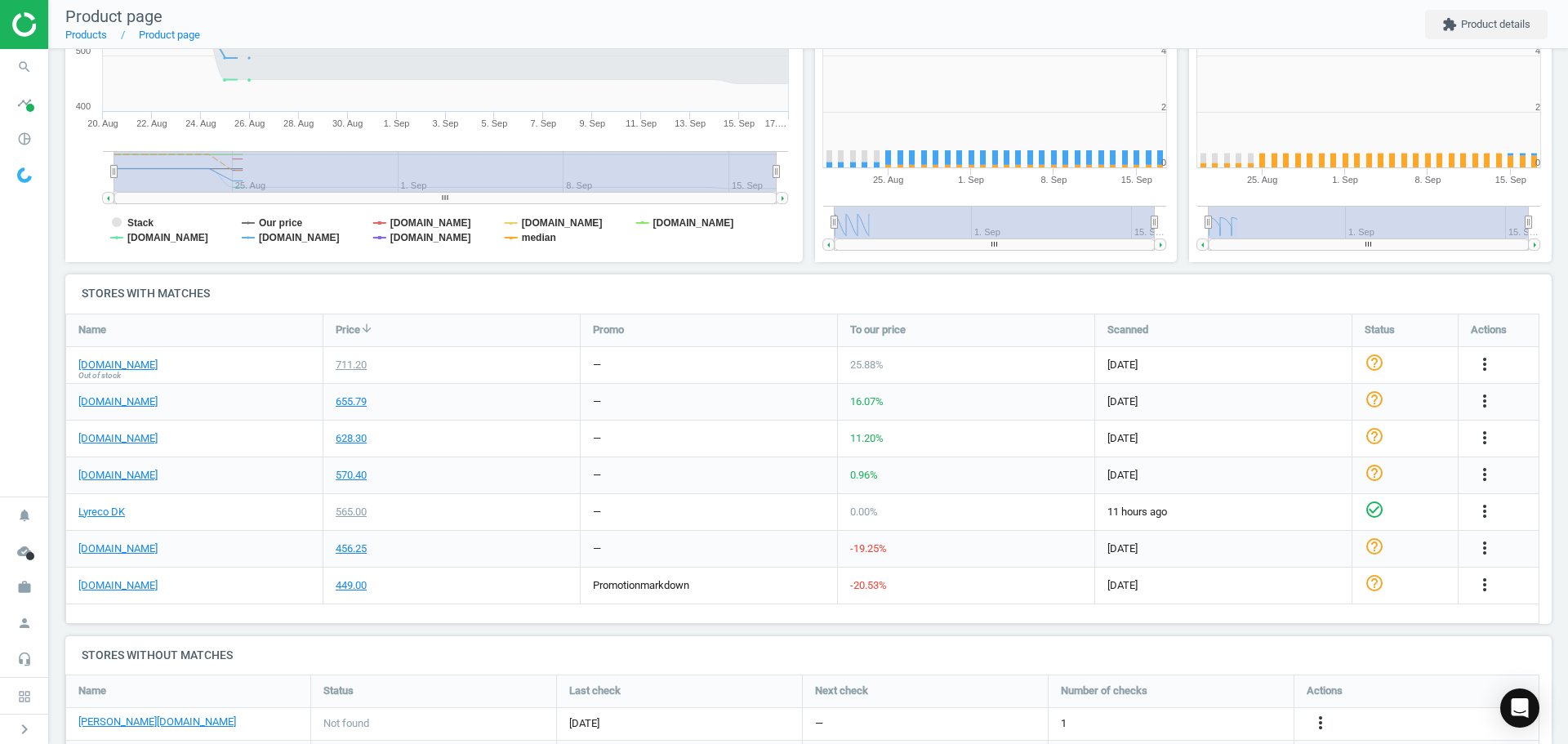
scroll to position [352, 756]
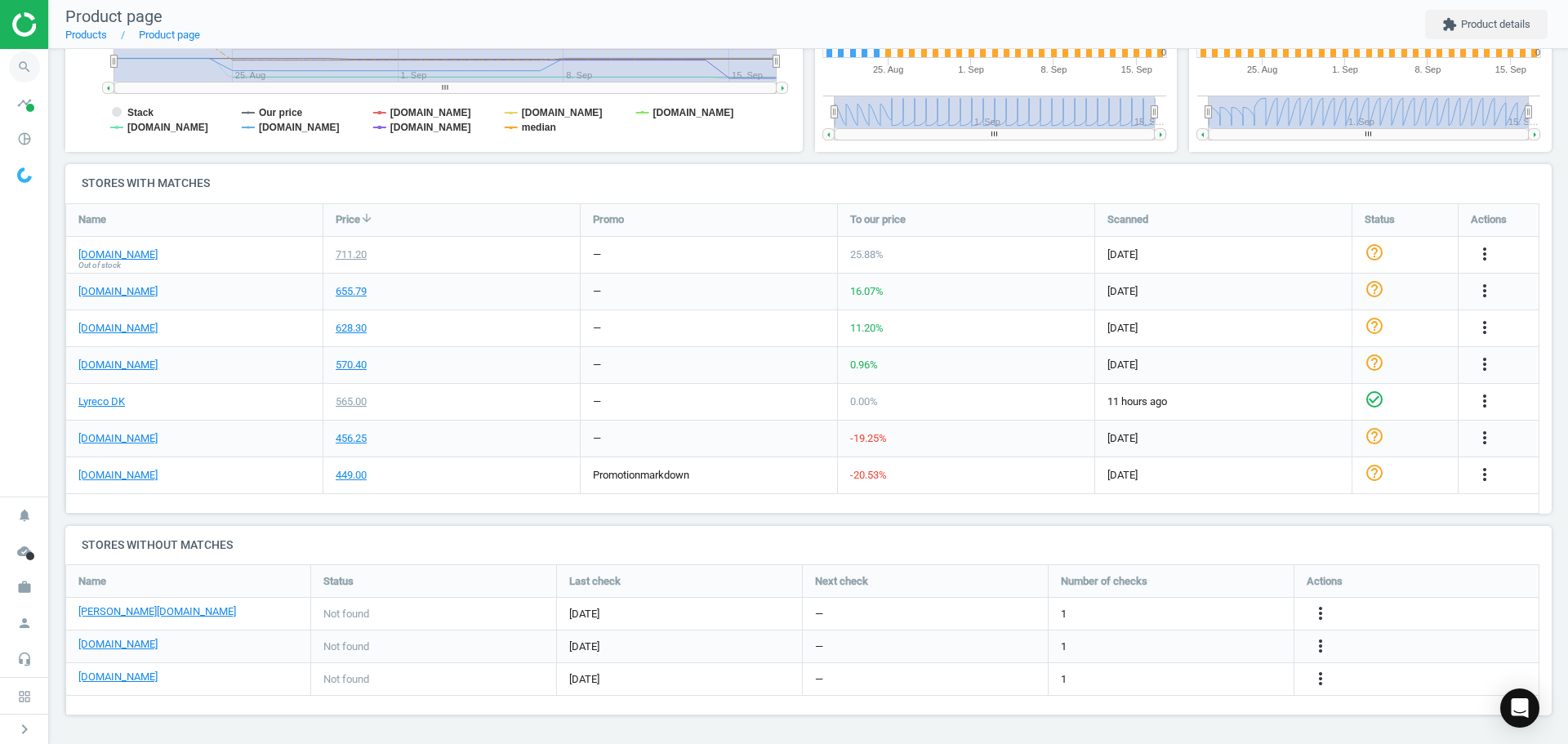
click at [7, 67] on span "search" at bounding box center [25, 67] width 49 height 36
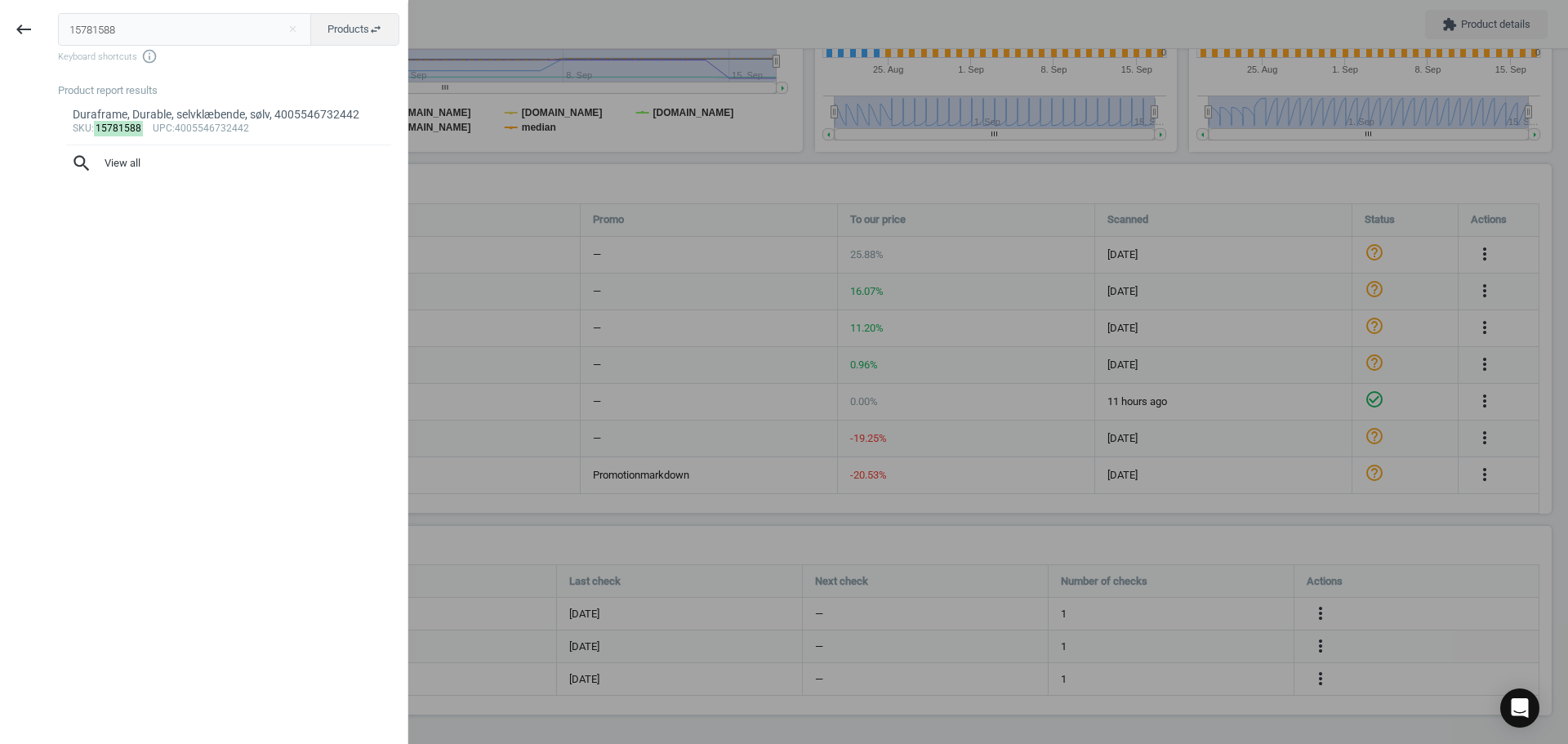
drag, startPoint x: 146, startPoint y: 35, endPoint x: 2, endPoint y: 29, distance: 144.1
click at [9, 27] on div "keyboard_backspace 15781588 close Products swap_horiz Keyboard shortcuts info_o…" at bounding box center [204, 374] width 408 height 744
type input "7143578"
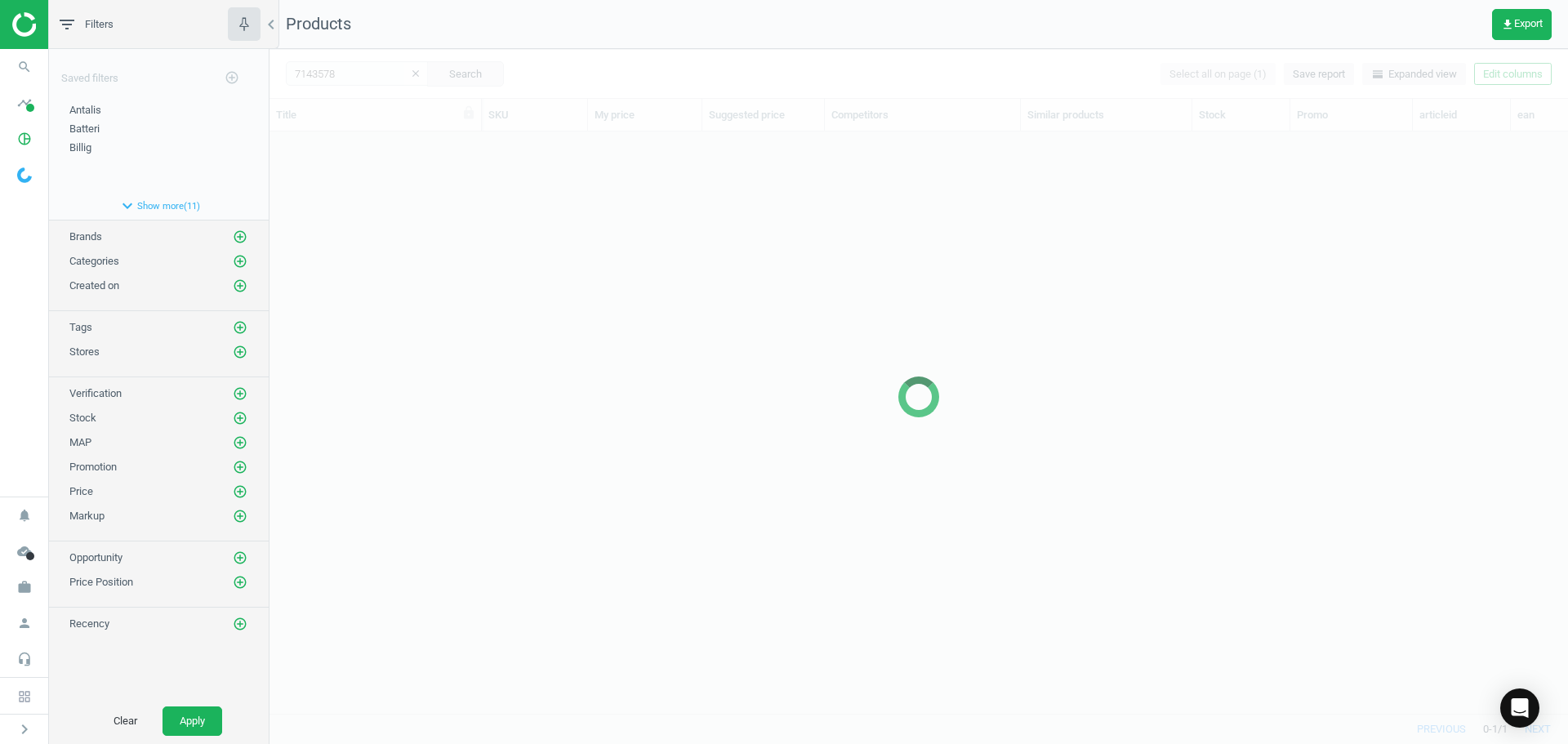
scroll to position [557, 1287]
click at [558, 281] on div at bounding box center [919, 397] width 1299 height 695
click at [464, 358] on div at bounding box center [919, 397] width 1299 height 695
click at [424, 226] on div "Duraframe, Durable, selvklæbende, sølv, 4005546732442 15781588 565.00 — 2 arrow…" at bounding box center [919, 416] width 1299 height 570
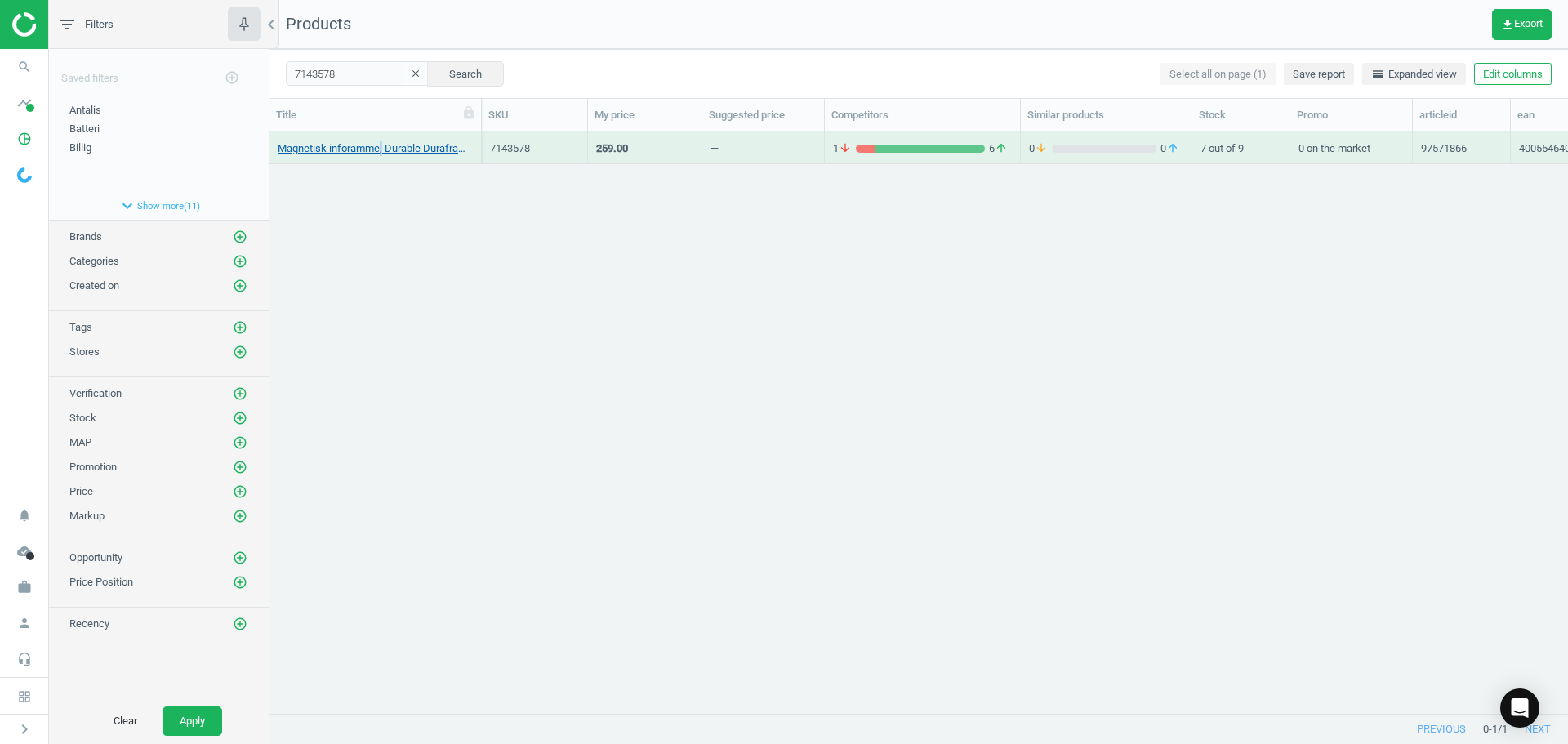
click at [381, 156] on div "Magnetisk inforamme, Durable Duraframe, A4, blå, pakke a 5 stk, 4005546405681" at bounding box center [375, 151] width 195 height 21
click at [379, 152] on link "Magnetisk inforamme, Durable Duraframe, A4, blå, pakke a 5 stk, 4005546405681" at bounding box center [375, 149] width 195 height 15
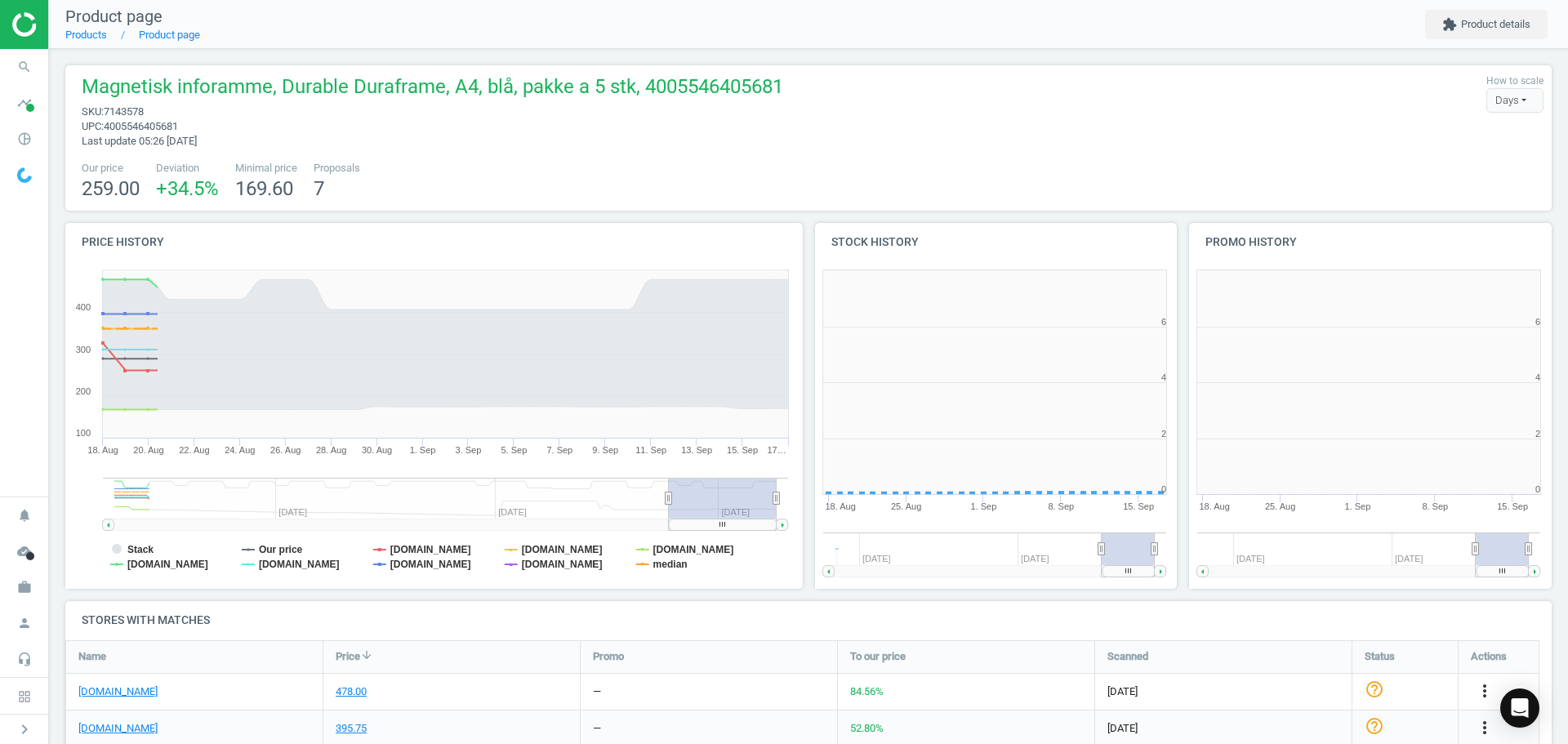
scroll to position [8, 8]
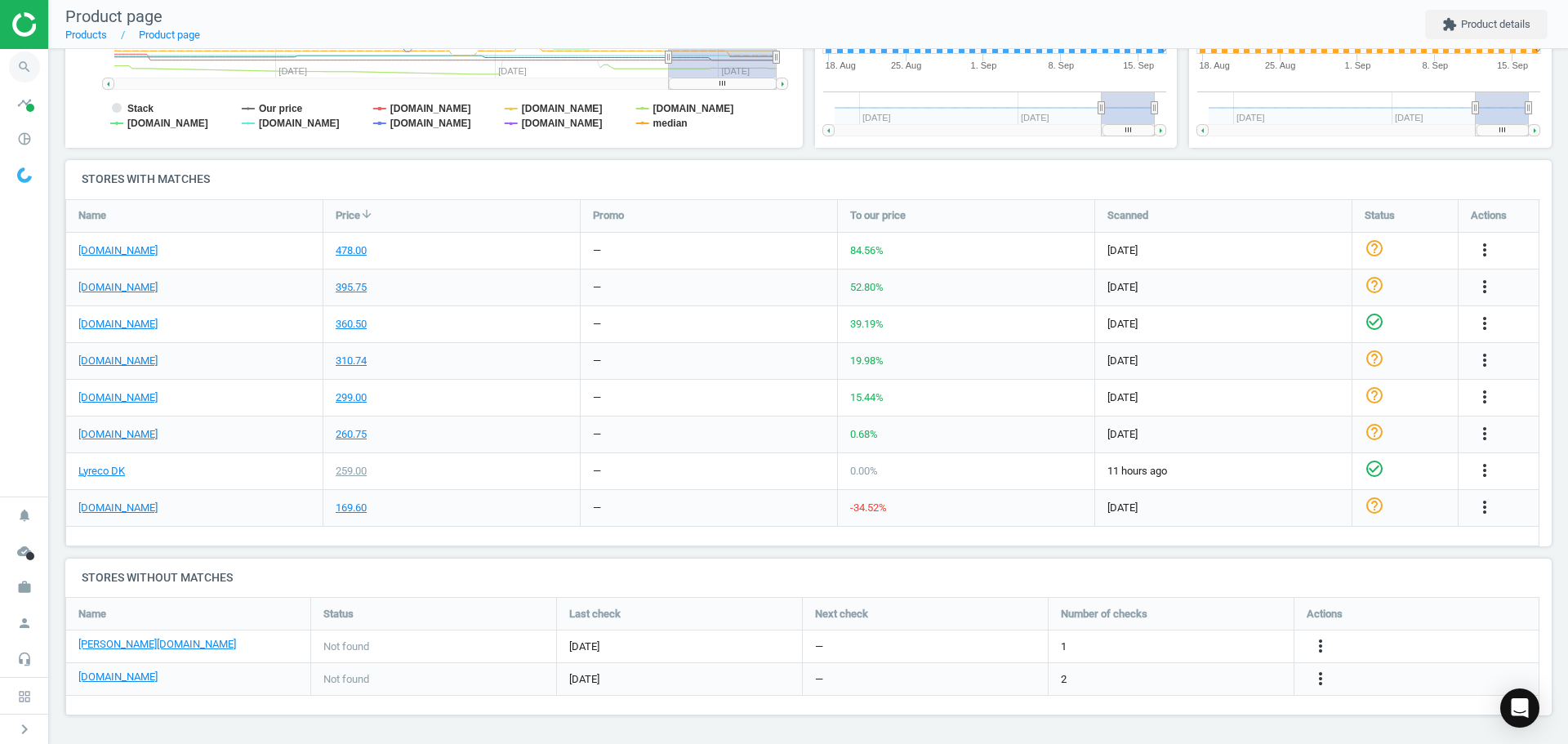
click at [23, 67] on icon "search" at bounding box center [25, 67] width 31 height 31
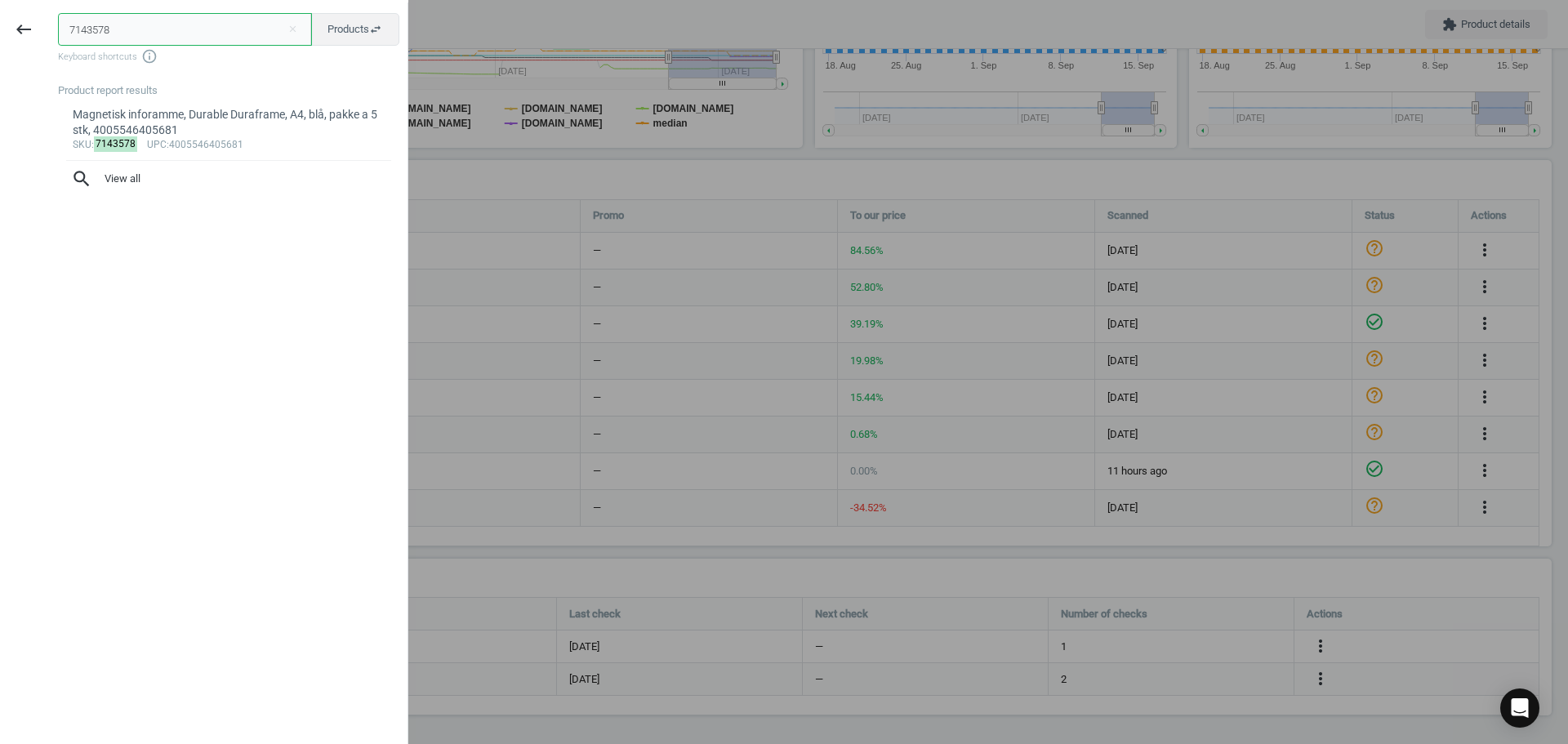
drag, startPoint x: 154, startPoint y: 39, endPoint x: 44, endPoint y: 35, distance: 110.1
click at [50, 35] on div "7143578 close Products swap_horiz Keyboard shortcuts info_outline Product repor…" at bounding box center [228, 374] width 361 height 744
type input "durable"
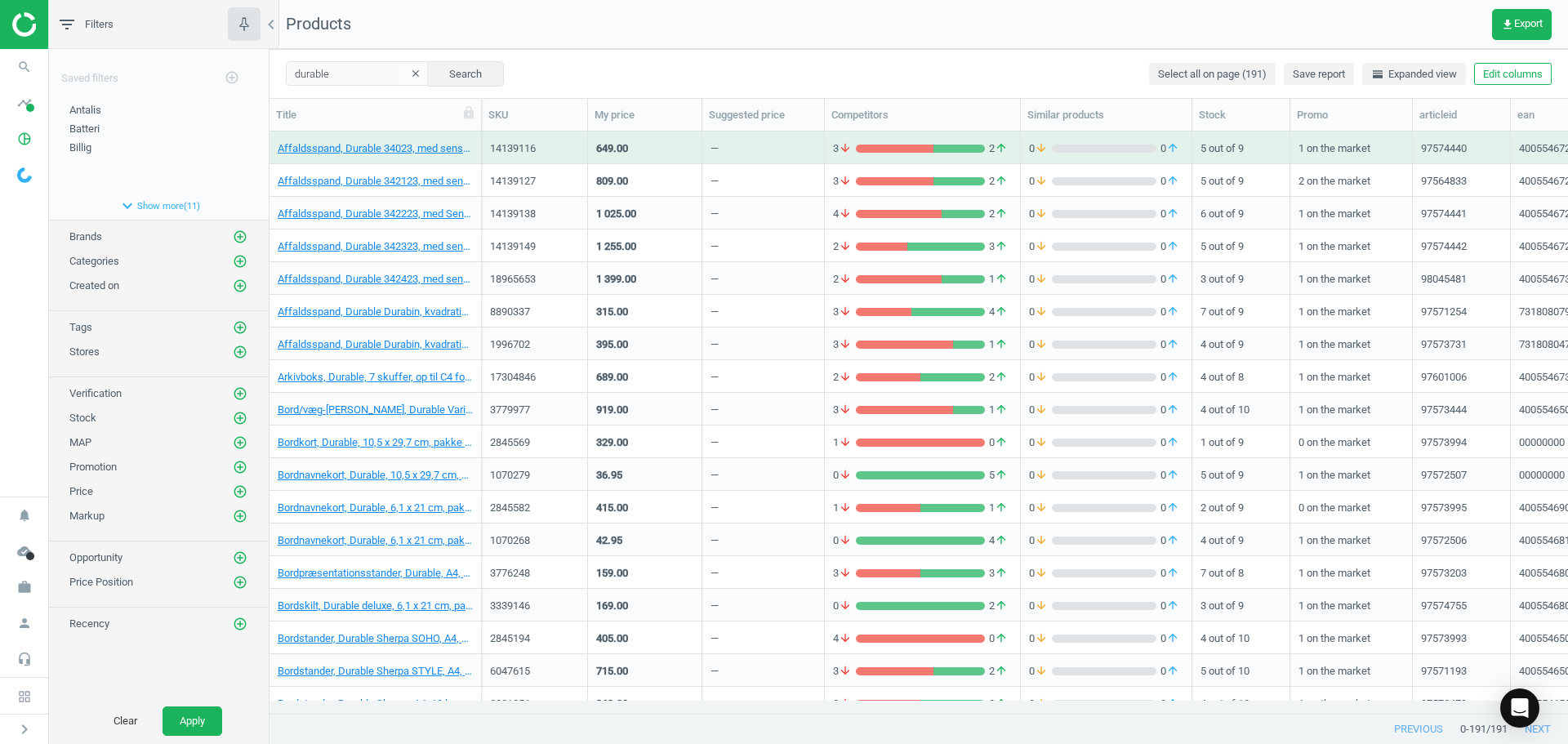
click at [504, 272] on div "18965653" at bounding box center [534, 279] width 89 height 15
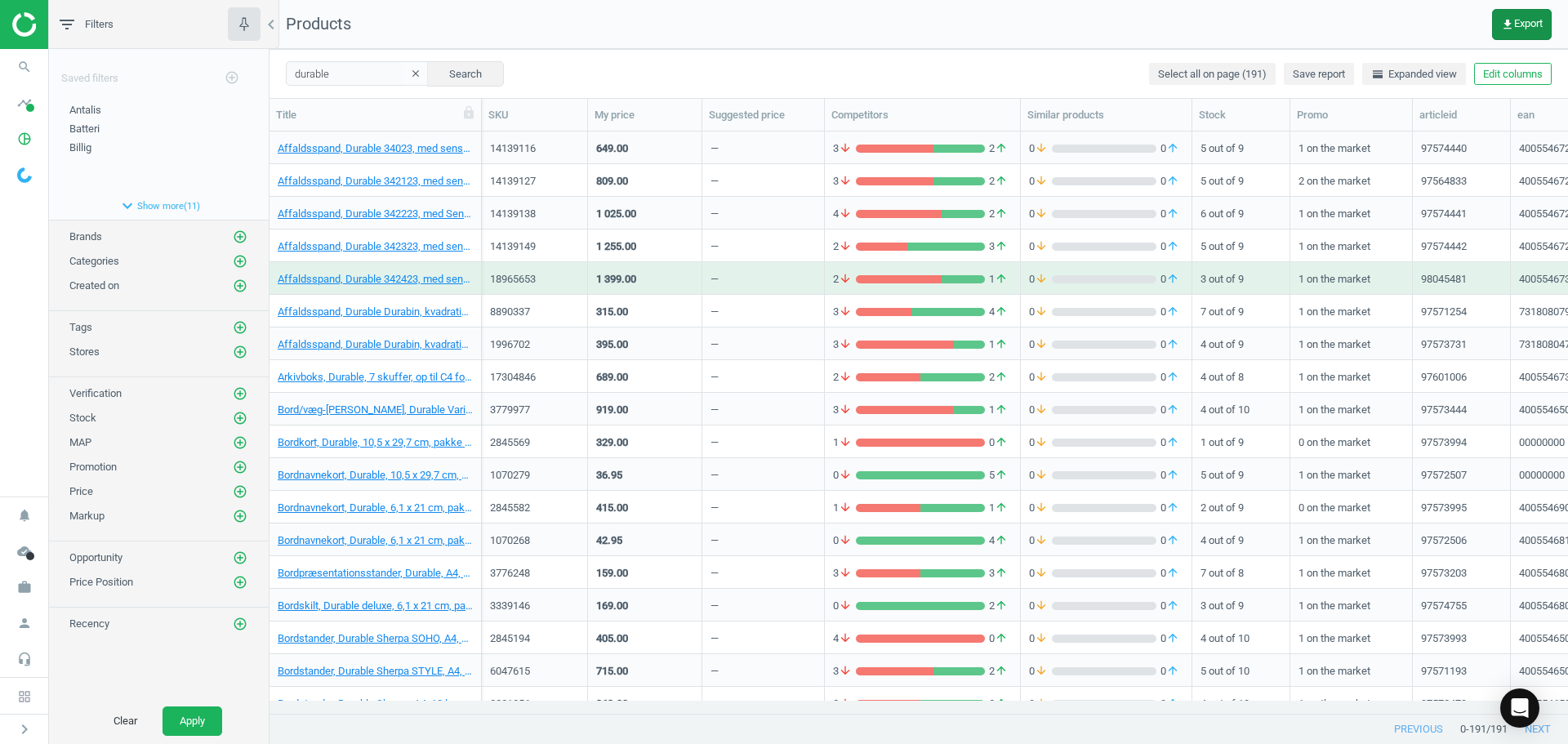
click at [1524, 23] on span "get_app Export" at bounding box center [1522, 25] width 42 height 13
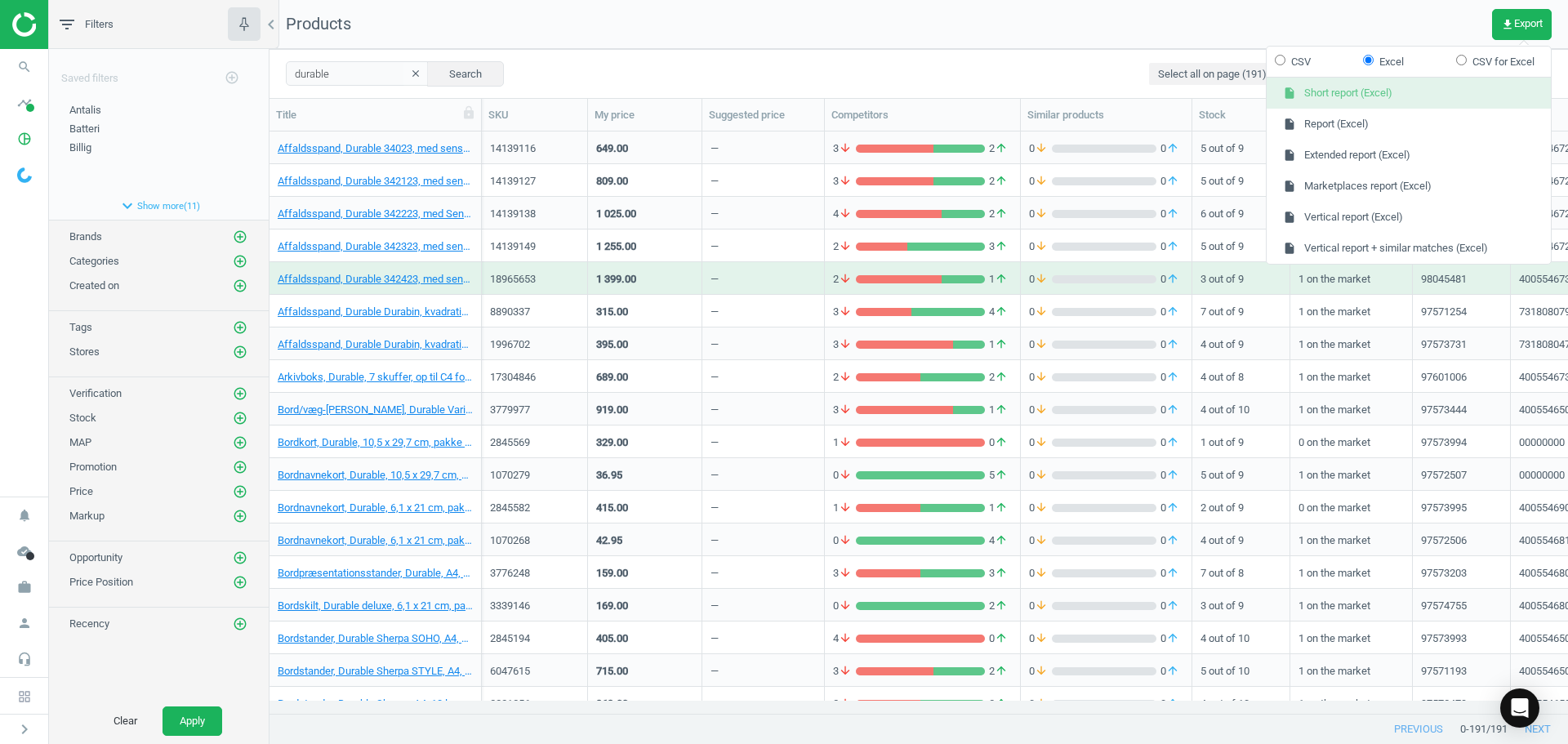
click at [1353, 87] on button "insert_drive_file Short report (Excel)" at bounding box center [1408, 93] width 284 height 31
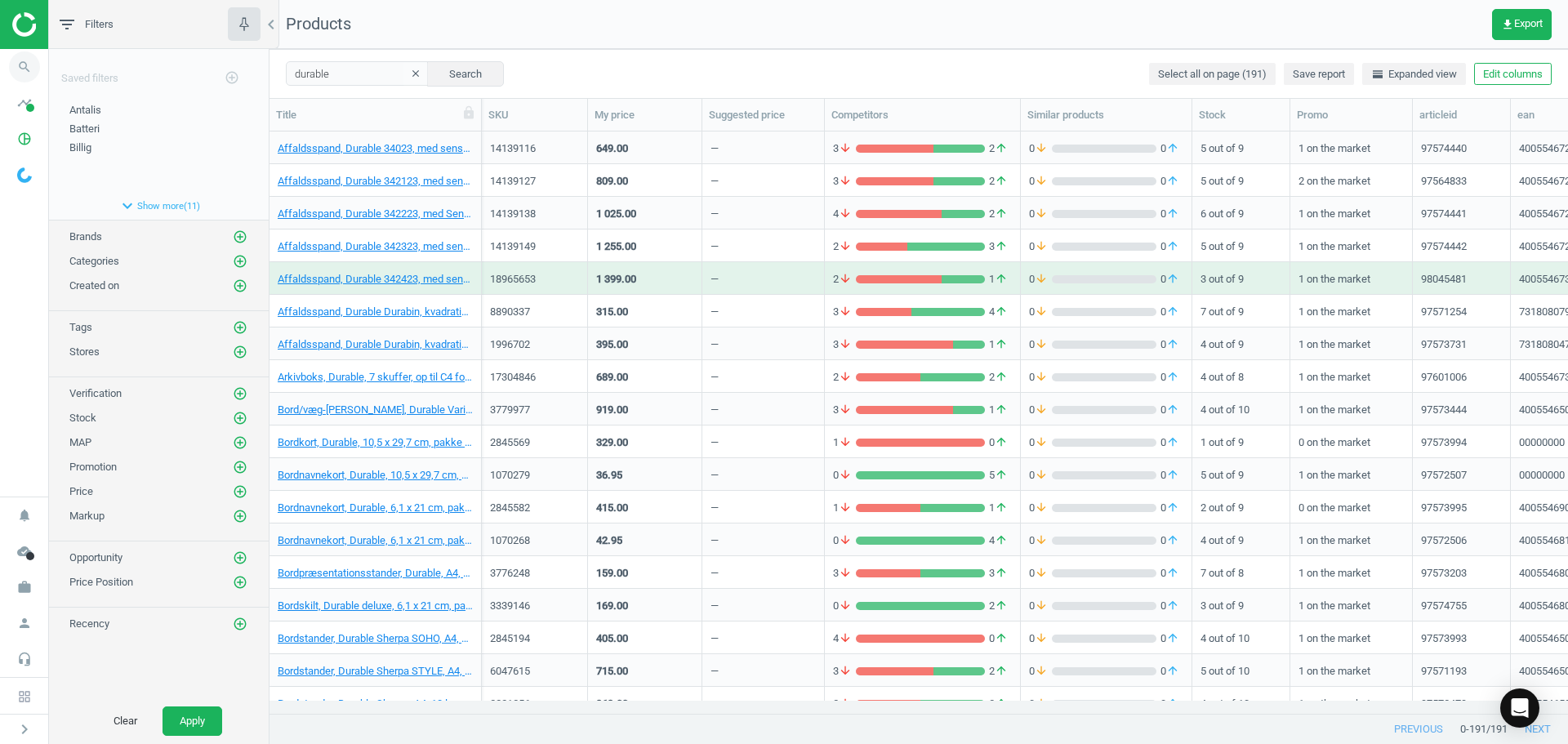
click at [14, 70] on icon "search" at bounding box center [25, 67] width 31 height 31
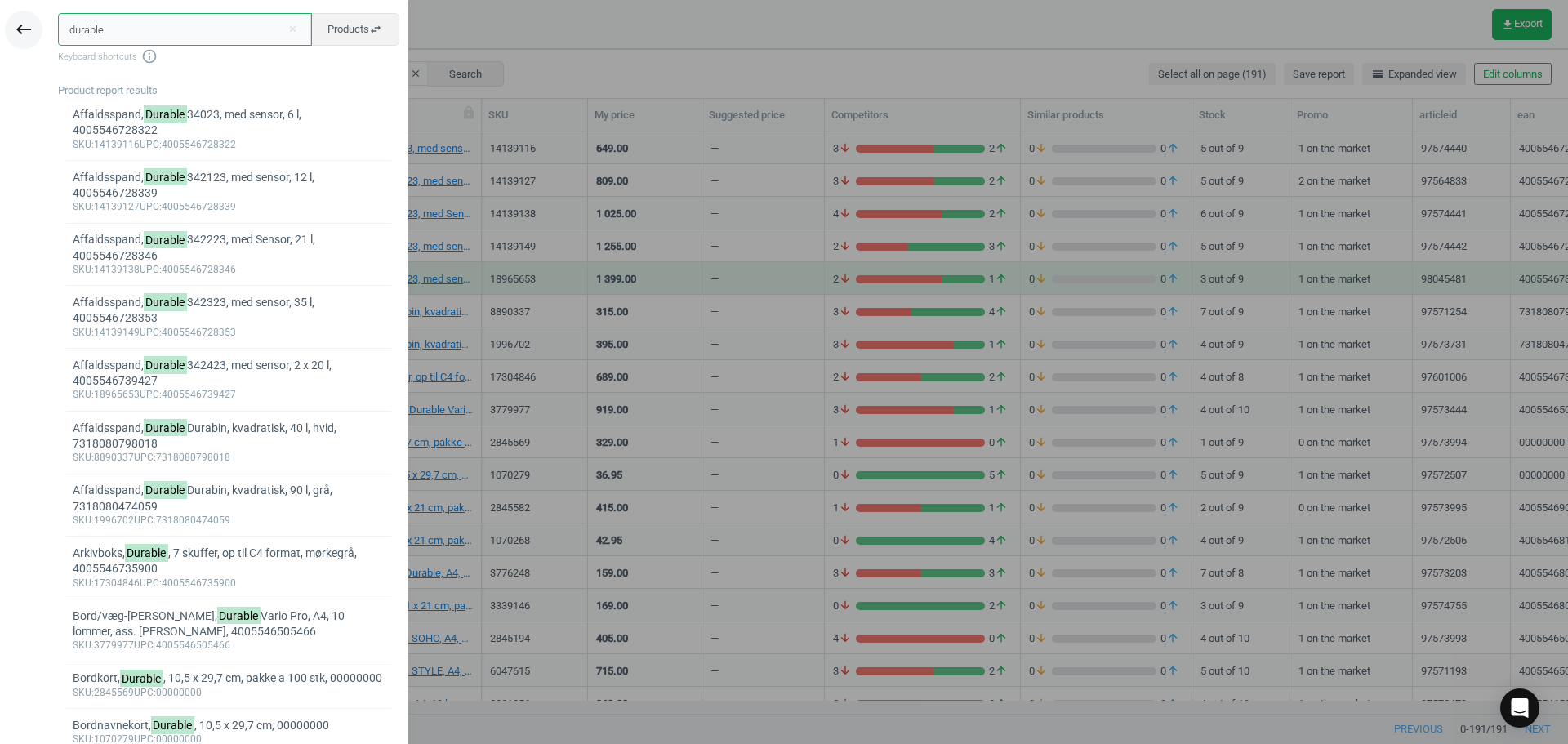
drag, startPoint x: 179, startPoint y: 31, endPoint x: 16, endPoint y: 17, distance: 163.6
click at [17, 17] on div "keyboard_backspace durable close Products swap_horiz Keyboard shortcuts info_ou…" at bounding box center [204, 374] width 408 height 744
type input "apple"
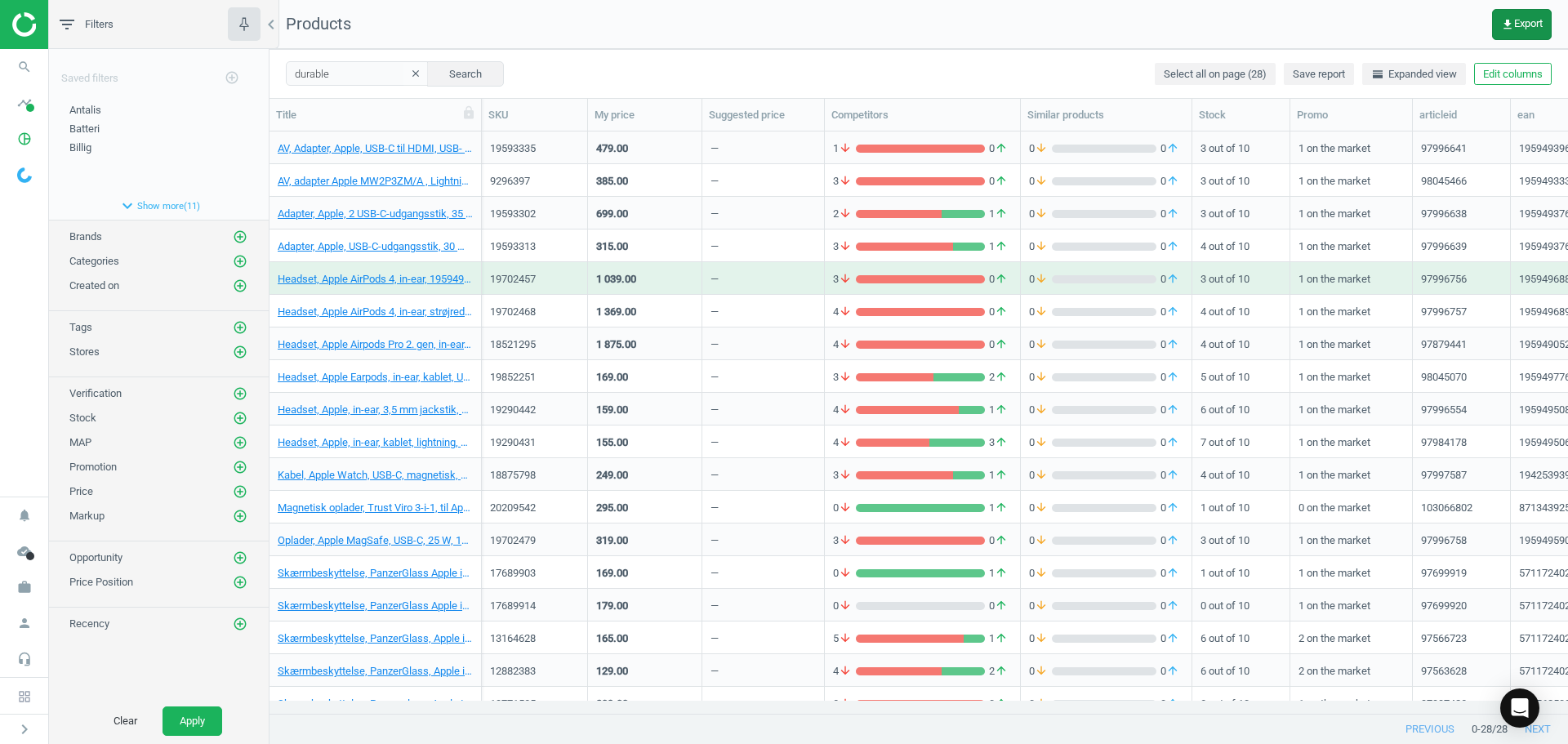
click at [1507, 27] on icon "get_app" at bounding box center [1508, 25] width 13 height 13
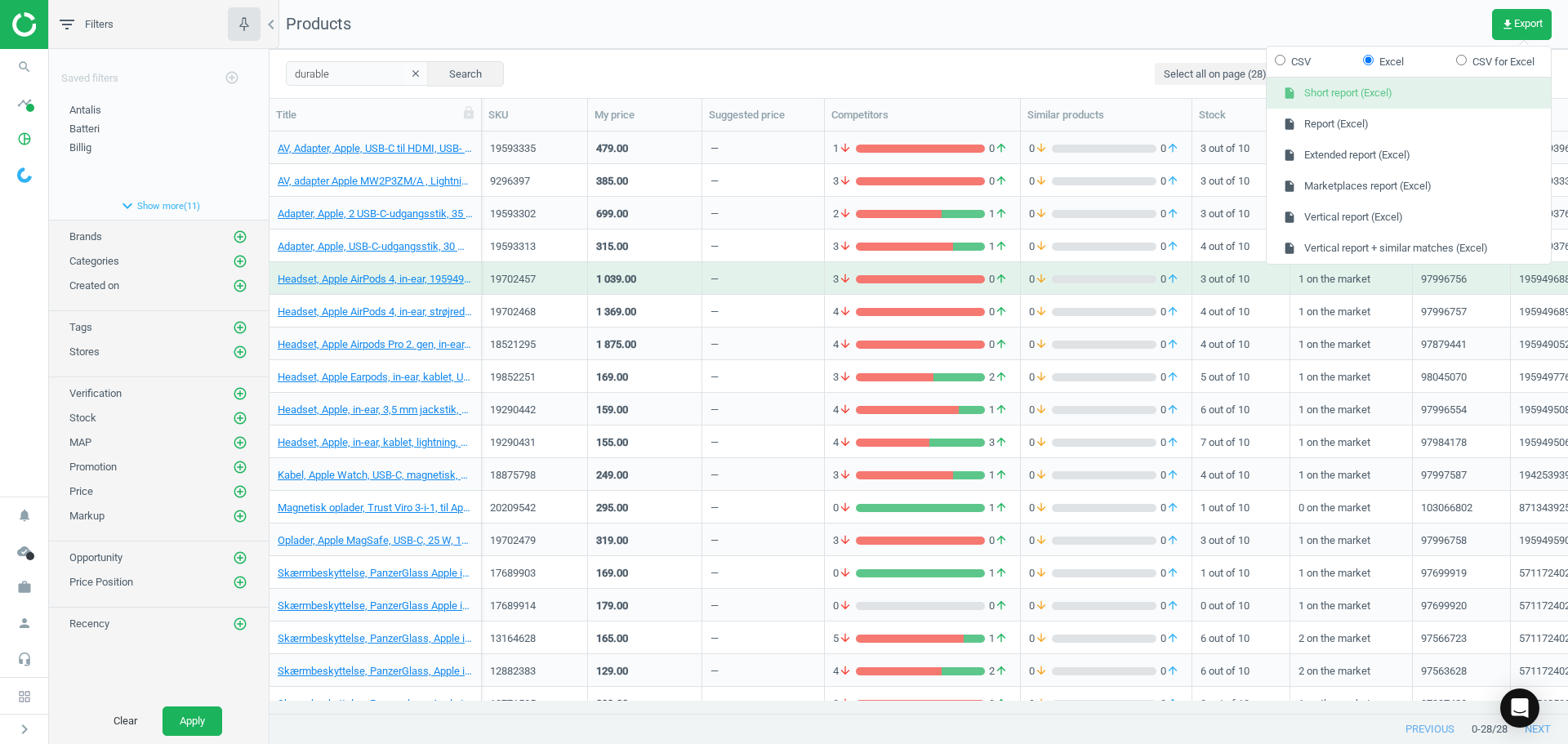
click at [1351, 96] on button "insert_drive_file Short report (Excel)" at bounding box center [1408, 93] width 284 height 31
